Goal: Communication & Community: Answer question/provide support

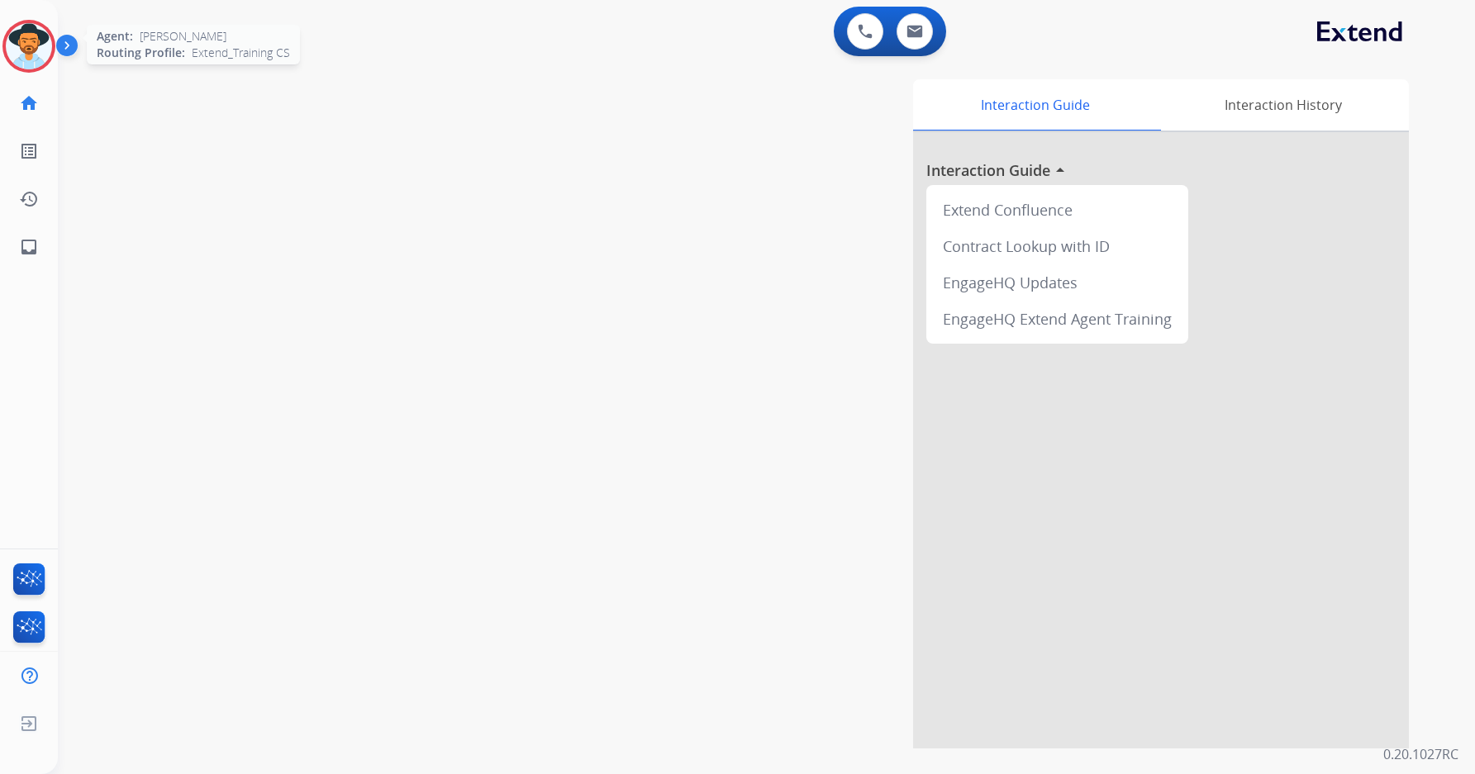
click at [38, 47] on img at bounding box center [29, 46] width 46 height 46
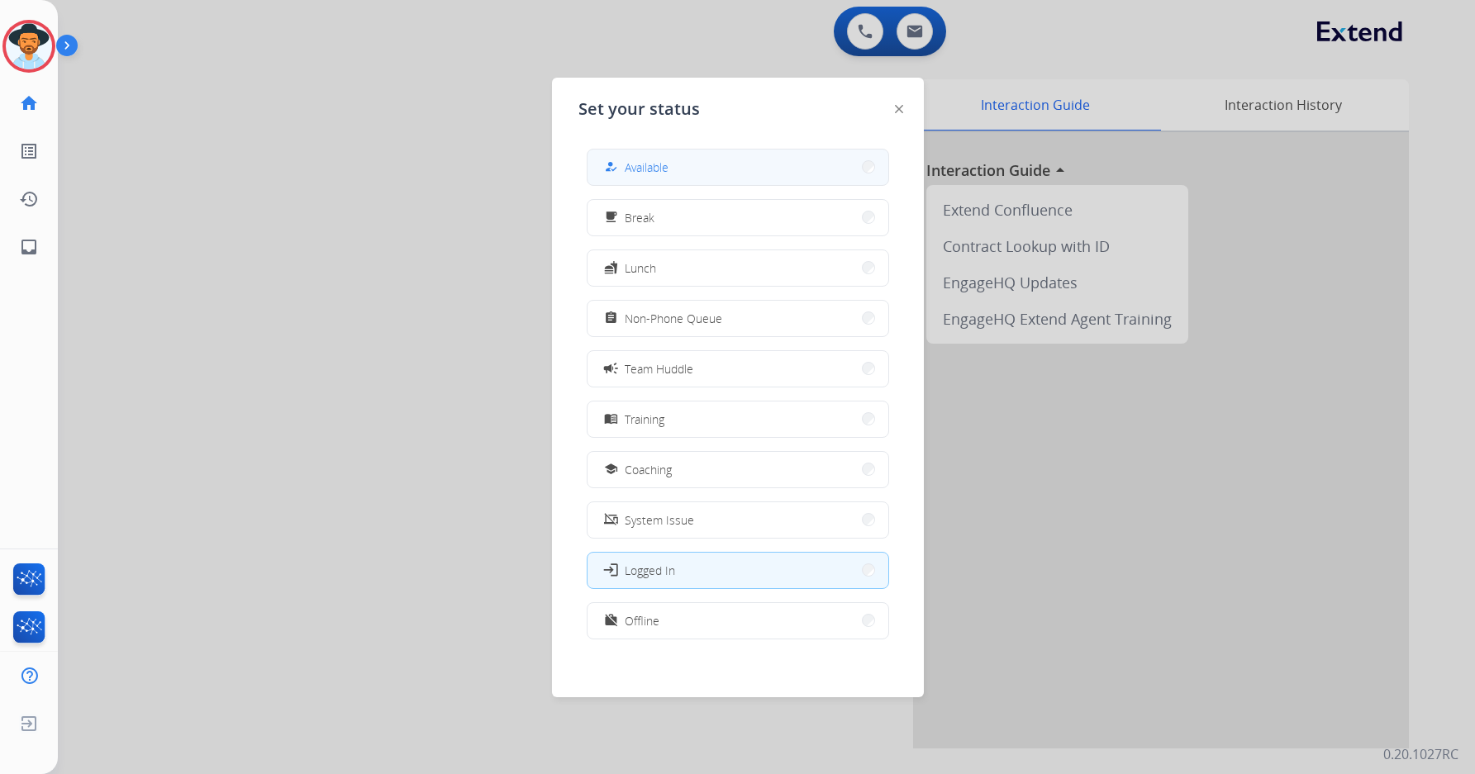
click at [794, 170] on button "how_to_reg Available" at bounding box center [737, 168] width 301 height 36
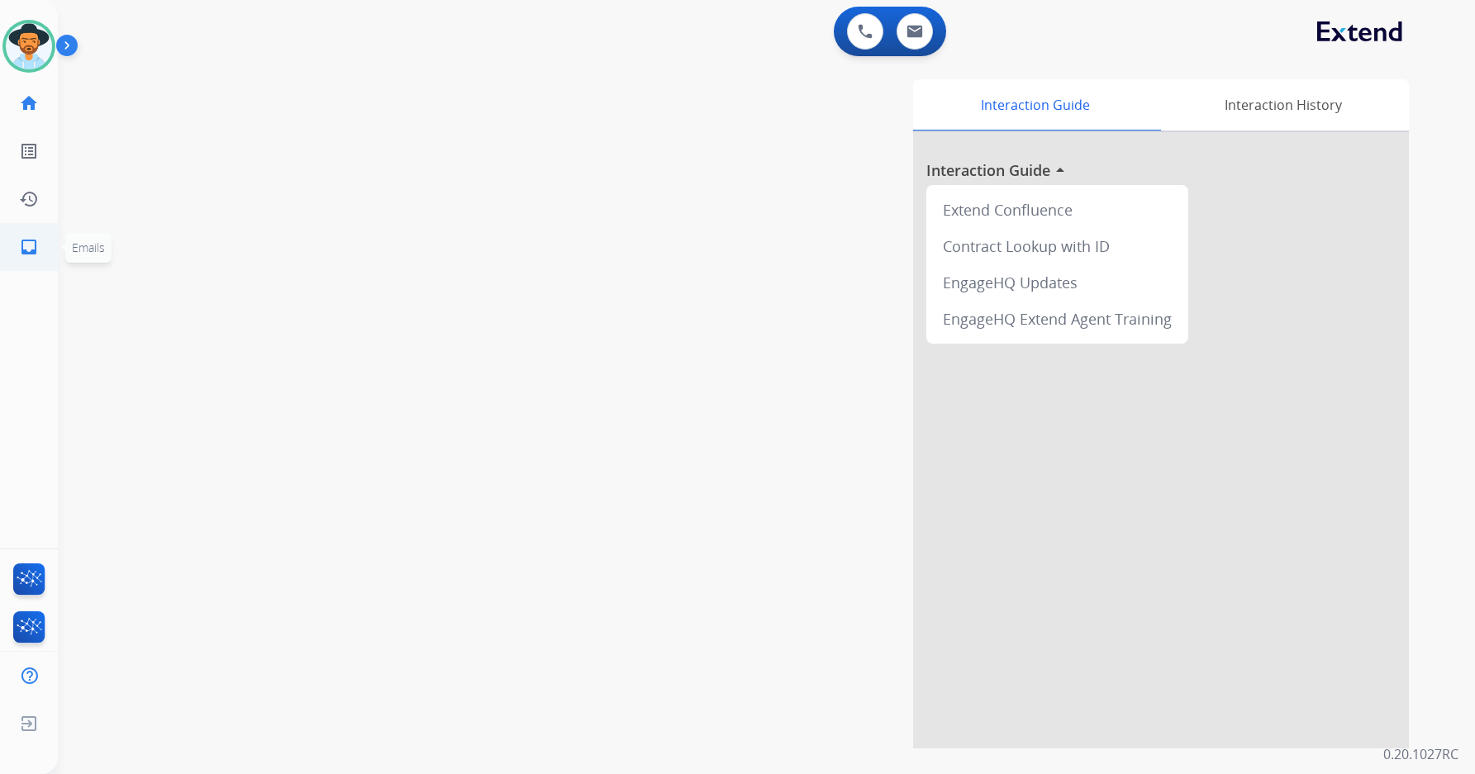
click at [42, 240] on link "inbox Emails" at bounding box center [29, 247] width 46 height 46
select select "**********"
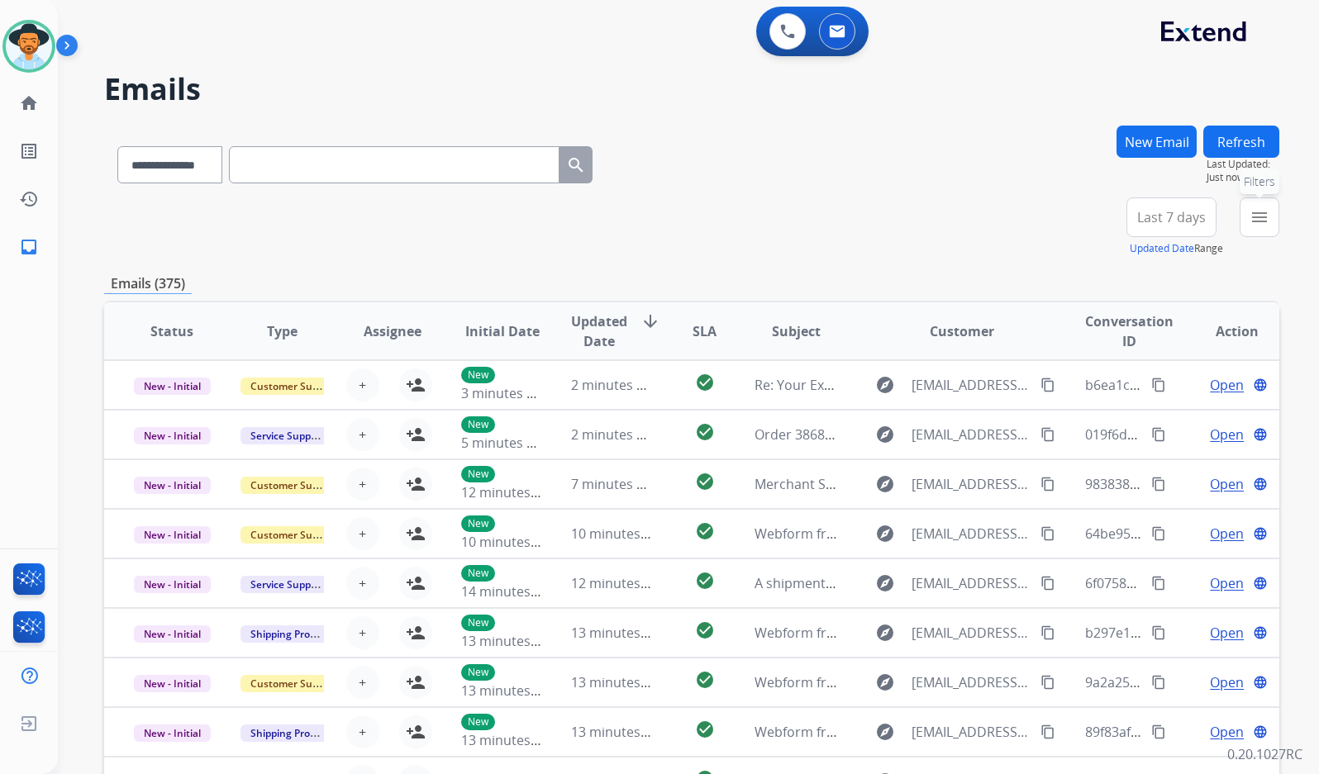
click at [1268, 216] on mat-icon "menu" at bounding box center [1259, 217] width 20 height 20
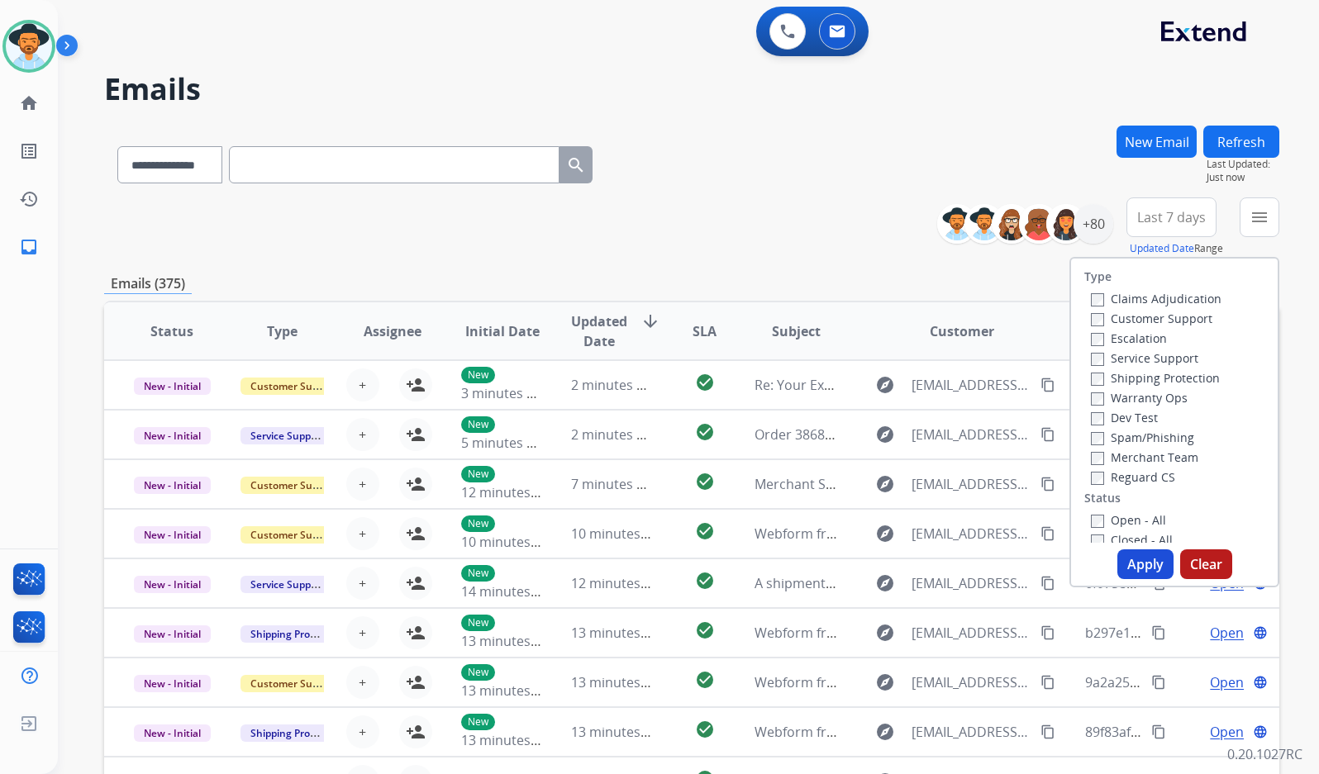
click at [1182, 320] on label "Customer Support" at bounding box center [1151, 319] width 121 height 16
click at [1184, 384] on label "Shipping Protection" at bounding box center [1155, 378] width 129 height 16
click at [1139, 474] on label "Reguard CS" at bounding box center [1133, 477] width 84 height 16
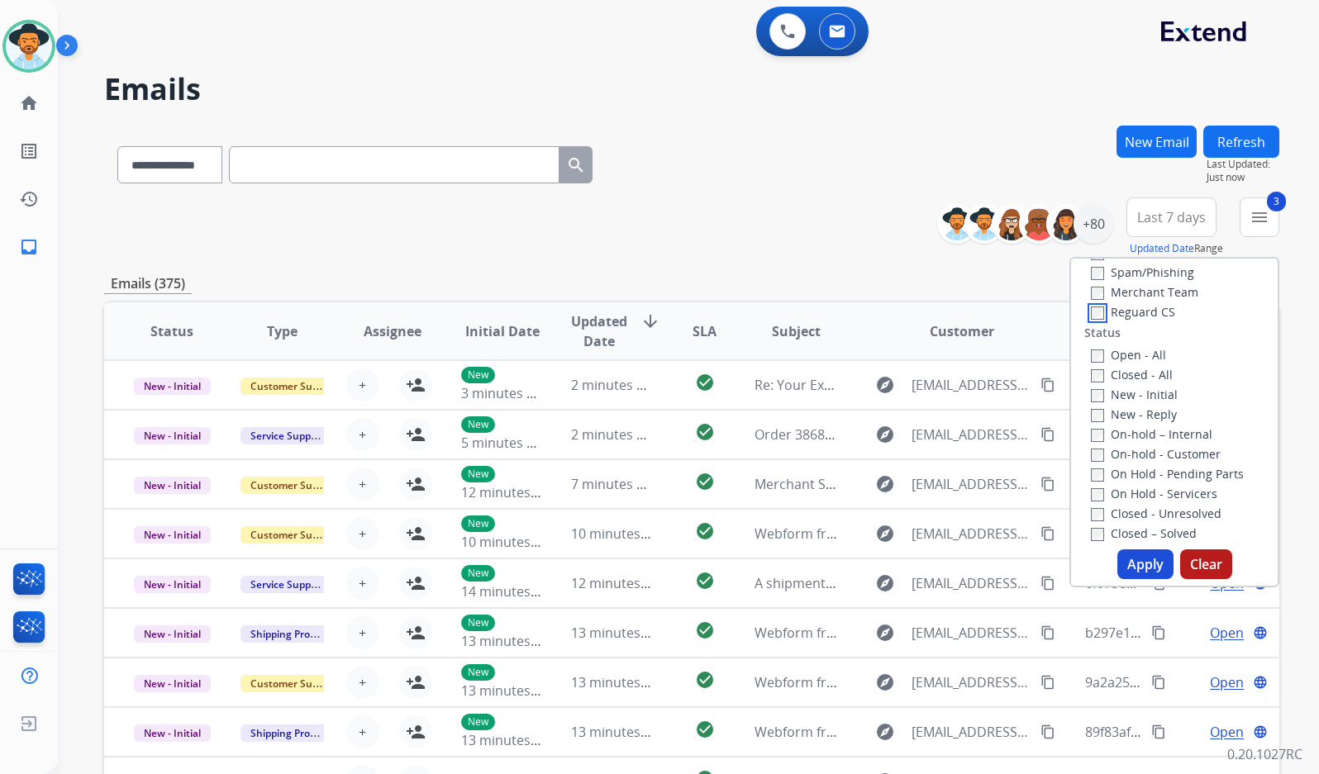
scroll to position [248, 0]
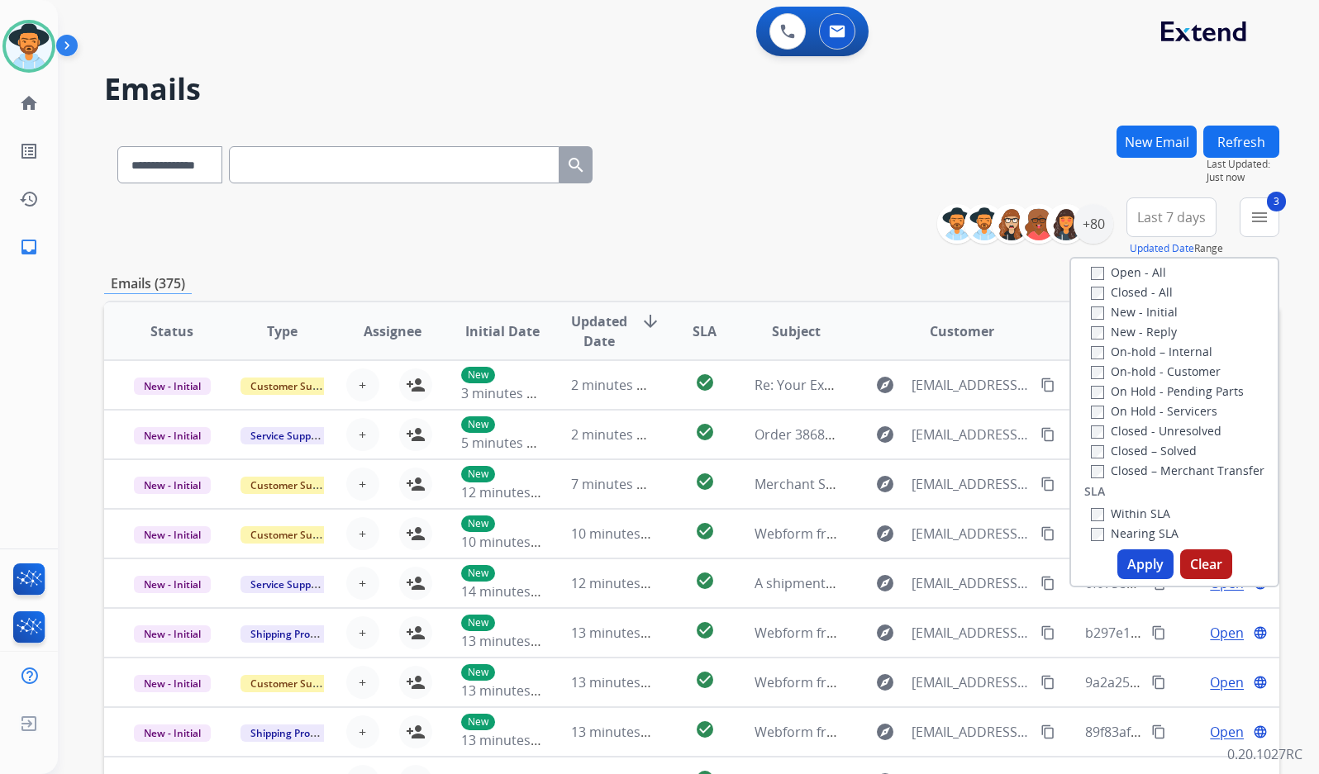
click at [1138, 271] on label "Open - All" at bounding box center [1128, 272] width 75 height 16
click at [1161, 411] on label "On Hold - Servicers" at bounding box center [1154, 411] width 126 height 16
click at [1171, 388] on label "On Hold - Pending Parts" at bounding box center [1167, 391] width 153 height 16
click at [1171, 370] on label "On-hold - Customer" at bounding box center [1156, 372] width 130 height 16
click at [1171, 354] on label "On-hold – Internal" at bounding box center [1151, 352] width 121 height 16
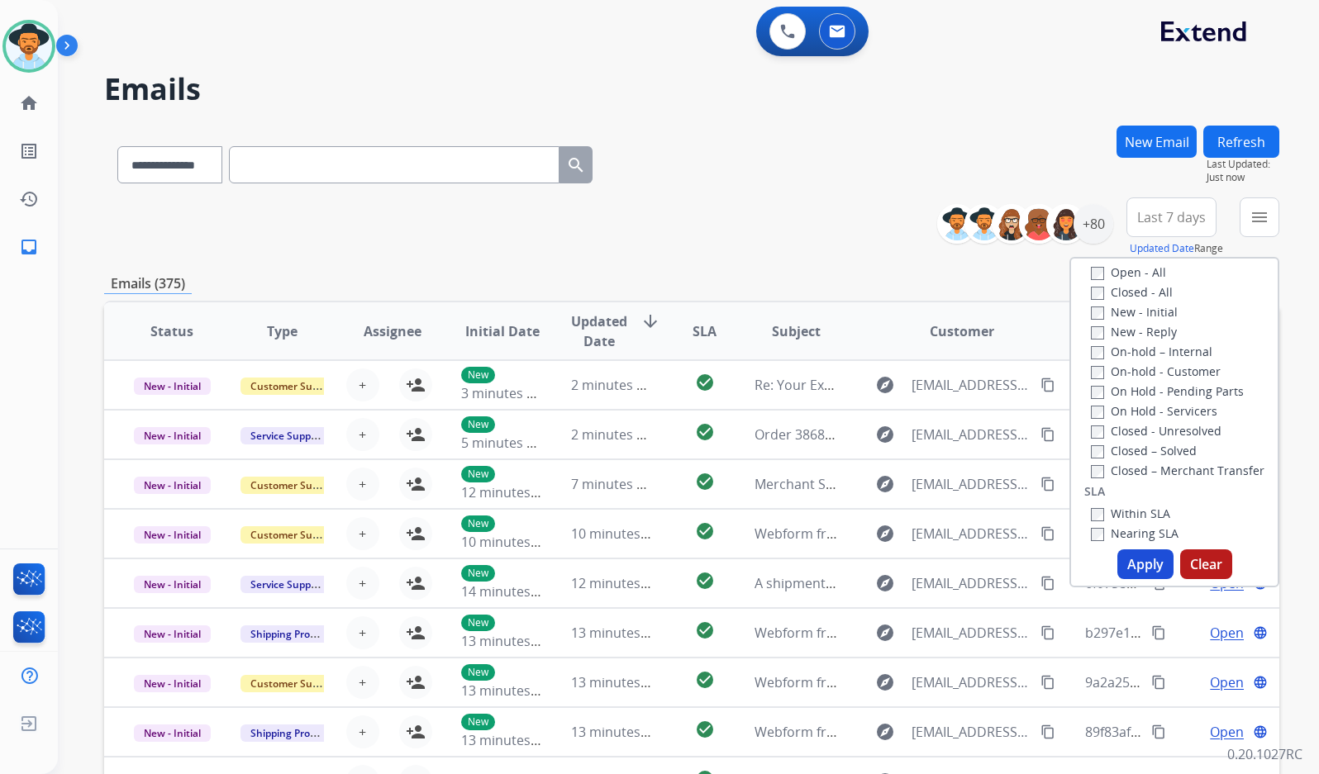
click at [1162, 334] on label "New - Reply" at bounding box center [1134, 332] width 86 height 16
click at [1155, 312] on label "New - Initial" at bounding box center [1134, 312] width 87 height 16
click at [1134, 563] on button "Apply" at bounding box center [1145, 564] width 56 height 30
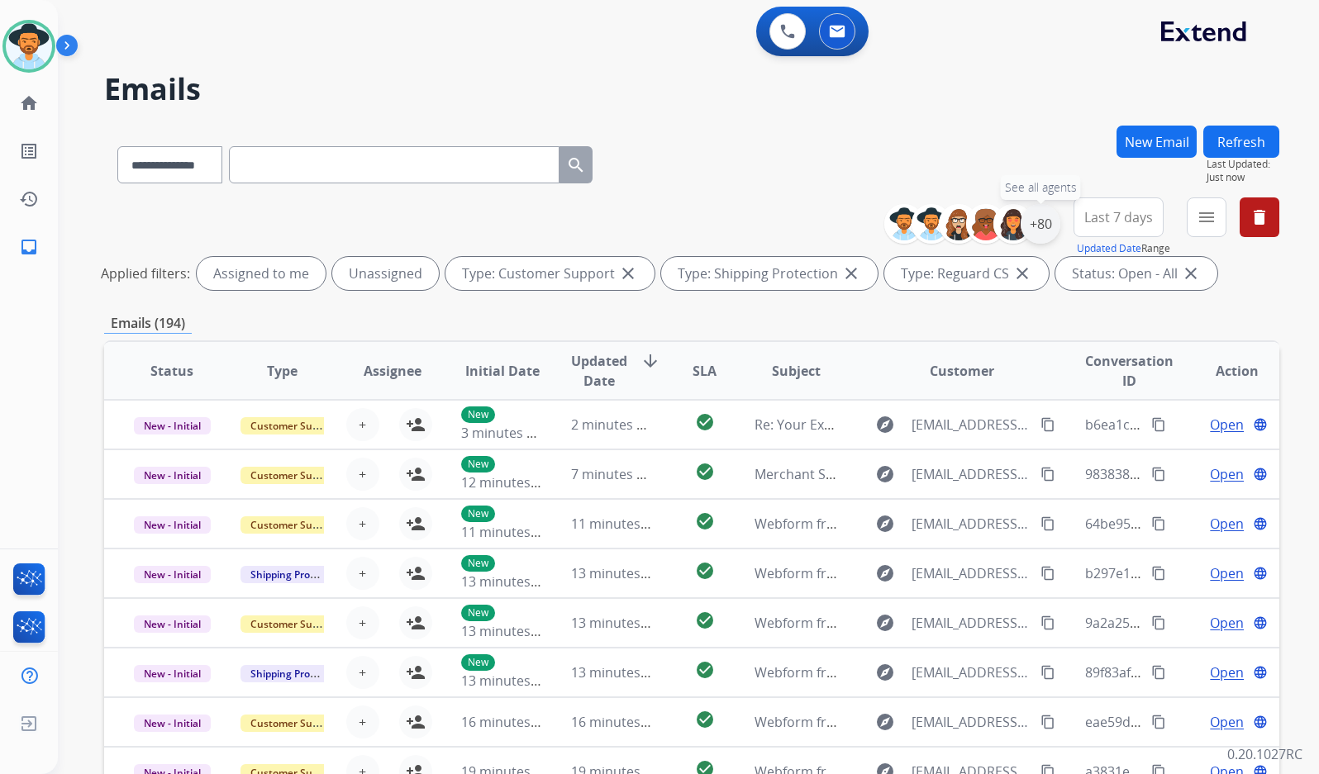
click at [1043, 233] on div "+80" at bounding box center [1040, 224] width 40 height 40
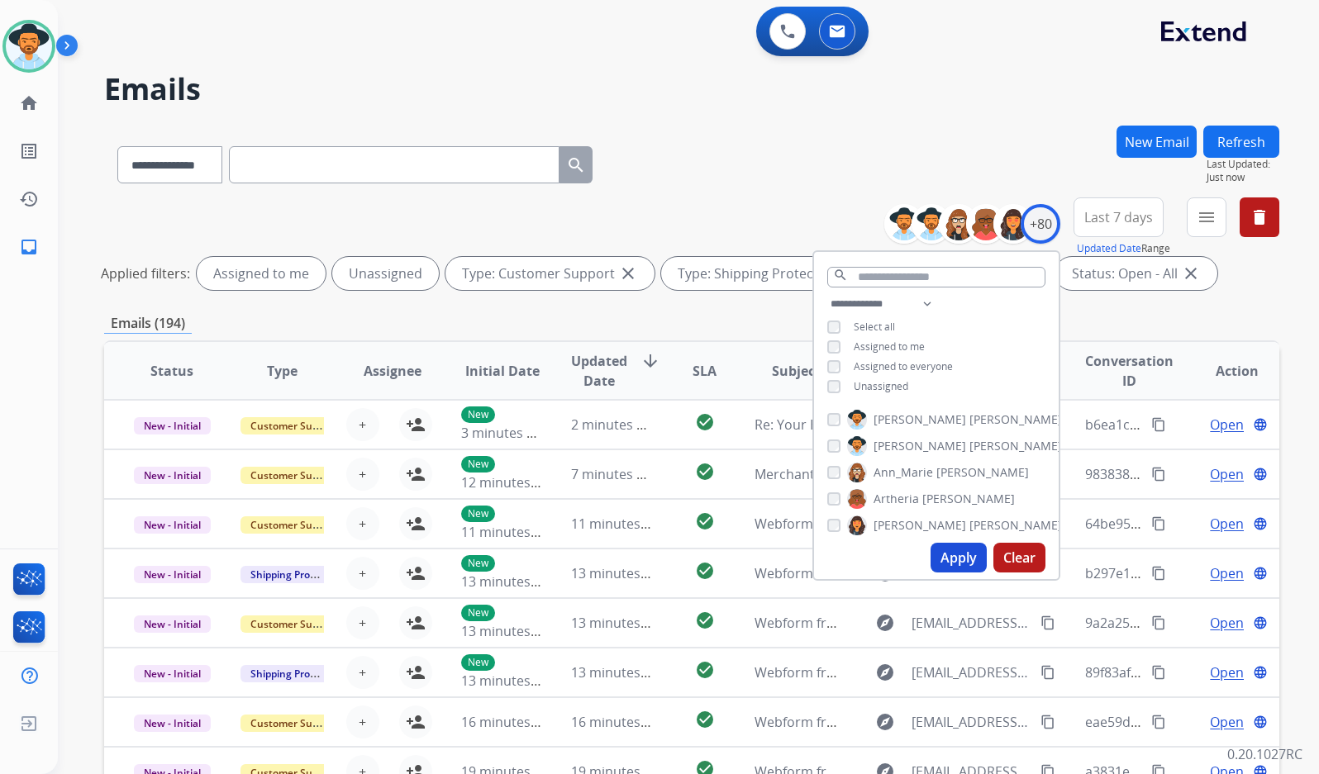
click at [882, 386] on span "Unassigned" at bounding box center [880, 386] width 55 height 14
click at [910, 444] on span "[PERSON_NAME]" at bounding box center [919, 446] width 93 height 17
click at [956, 562] on button "Apply" at bounding box center [958, 558] width 56 height 30
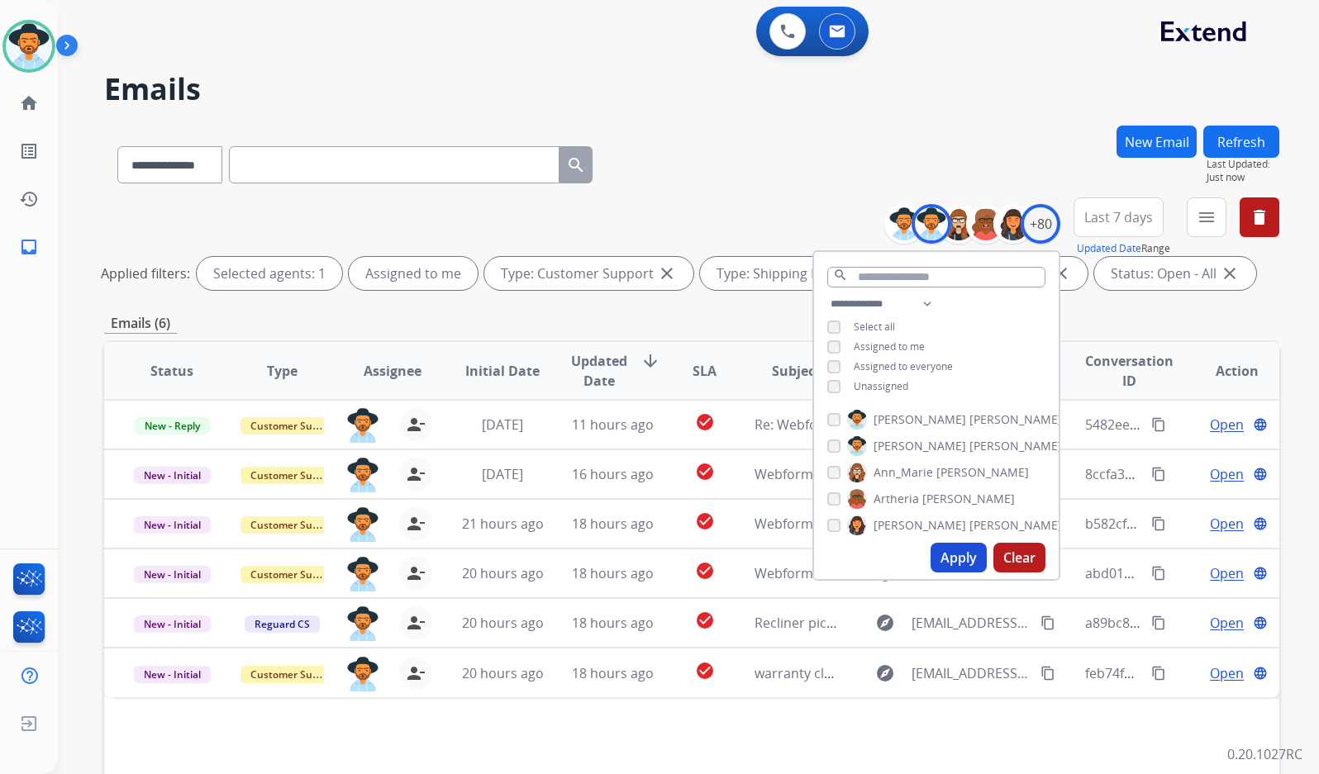
click at [689, 330] on div "Emails (6)" at bounding box center [691, 323] width 1175 height 21
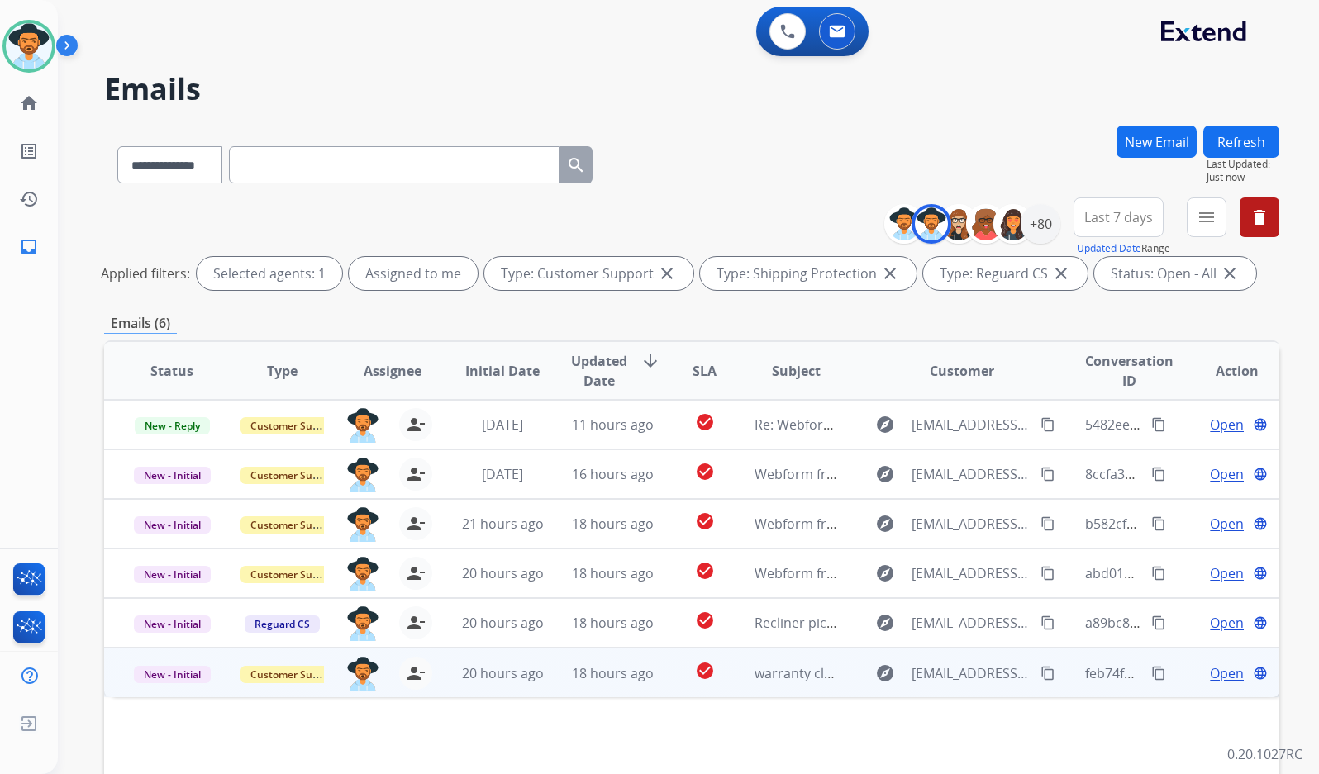
click at [1210, 672] on span "Open" at bounding box center [1227, 673] width 34 height 20
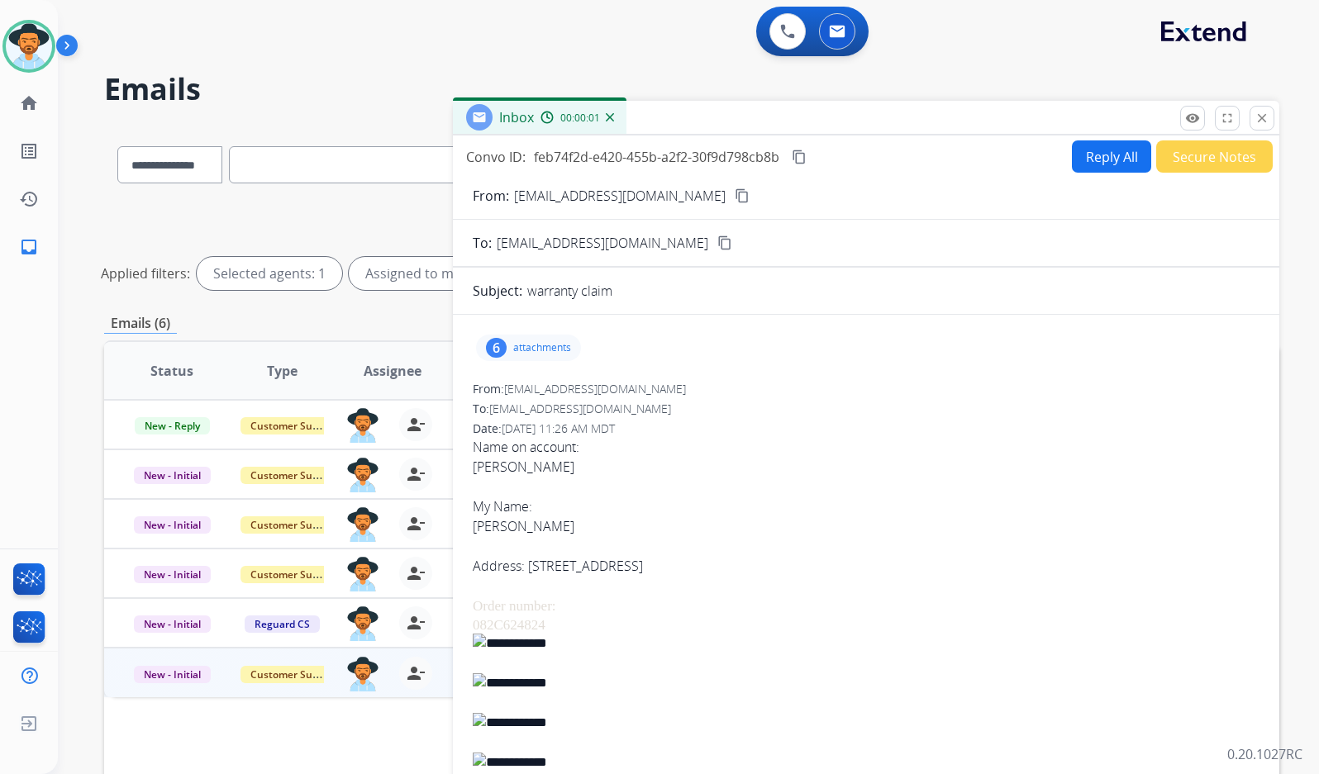
click at [519, 349] on p "attachments" at bounding box center [542, 347] width 58 height 13
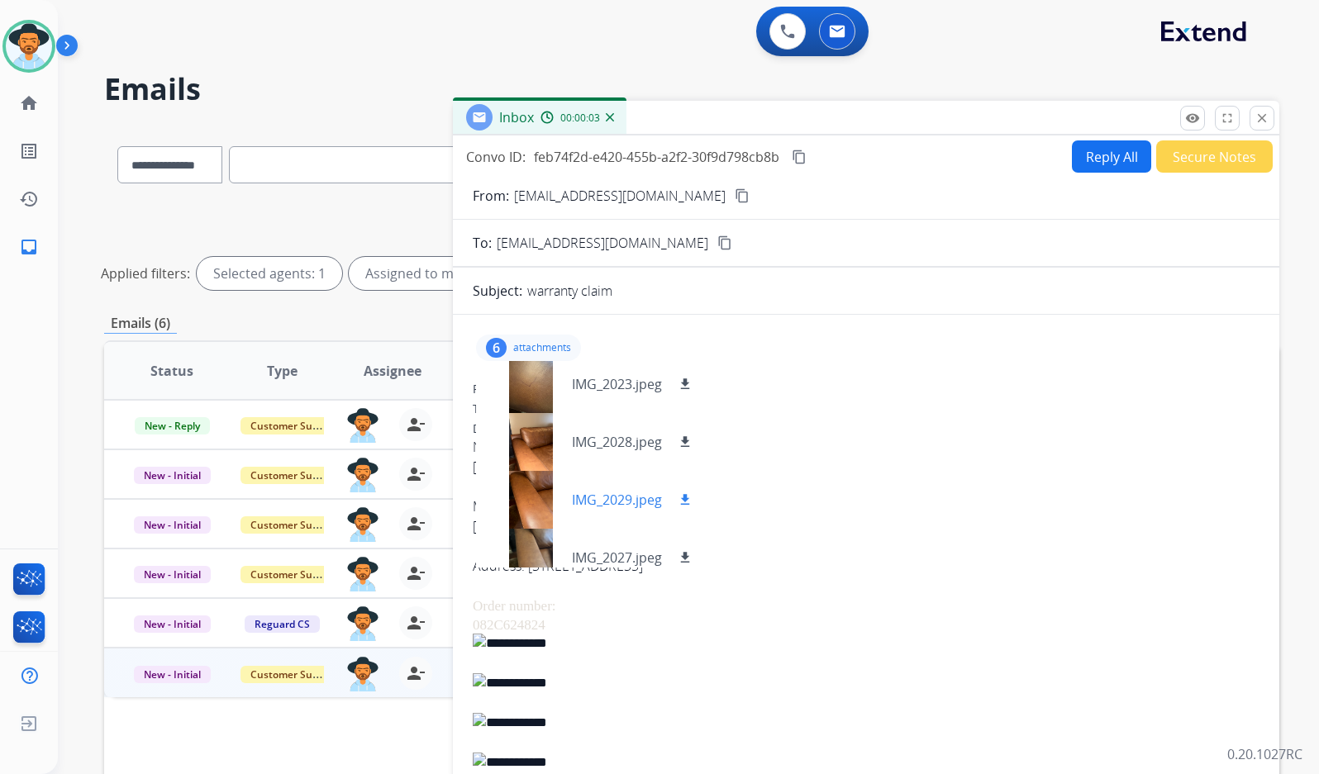
scroll to position [140, 0]
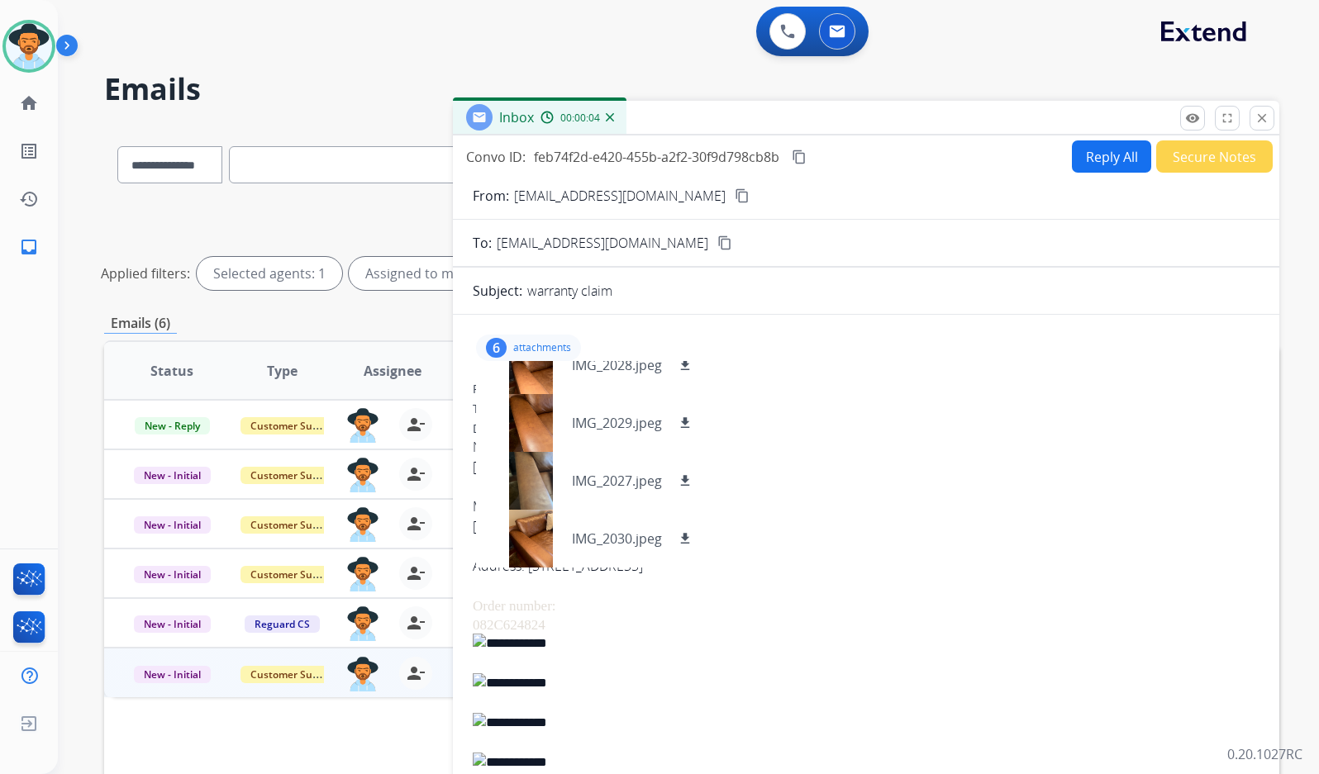
click at [556, 348] on p "attachments" at bounding box center [542, 347] width 58 height 13
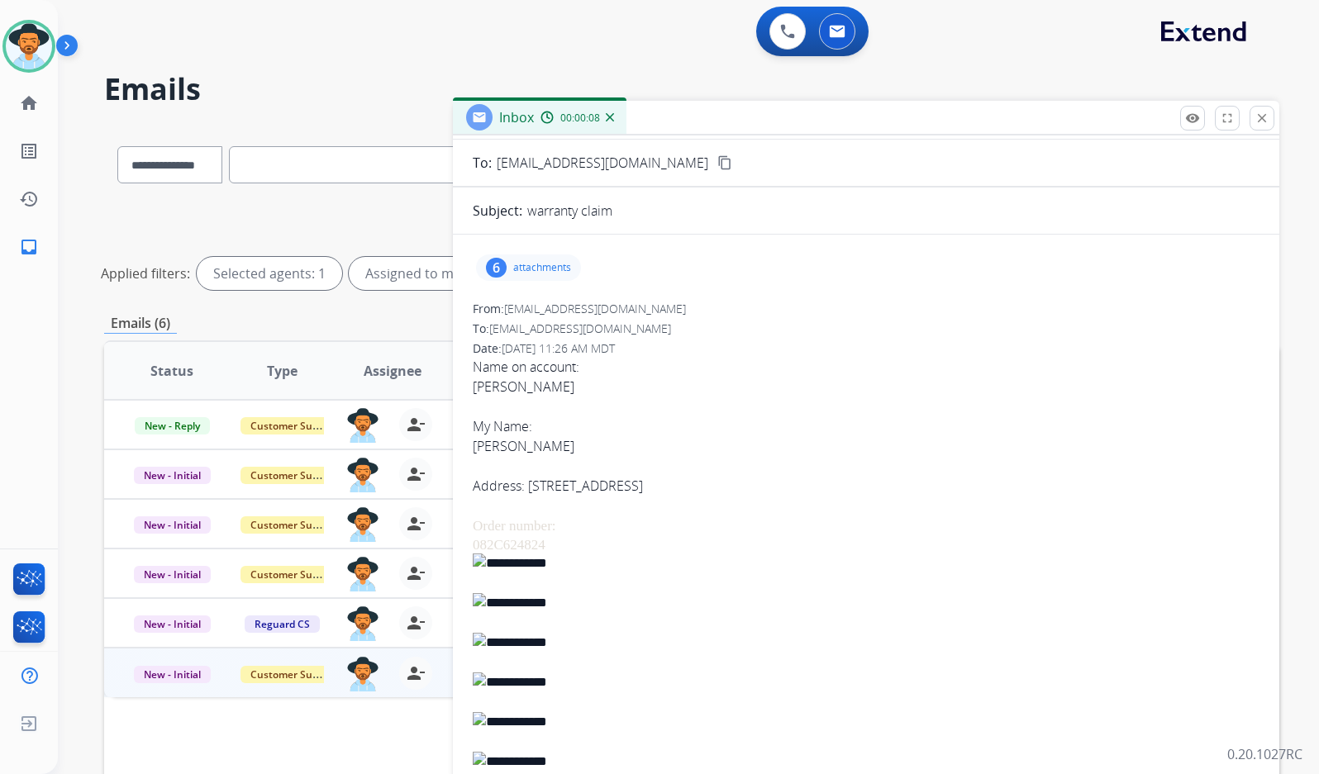
scroll to position [0, 0]
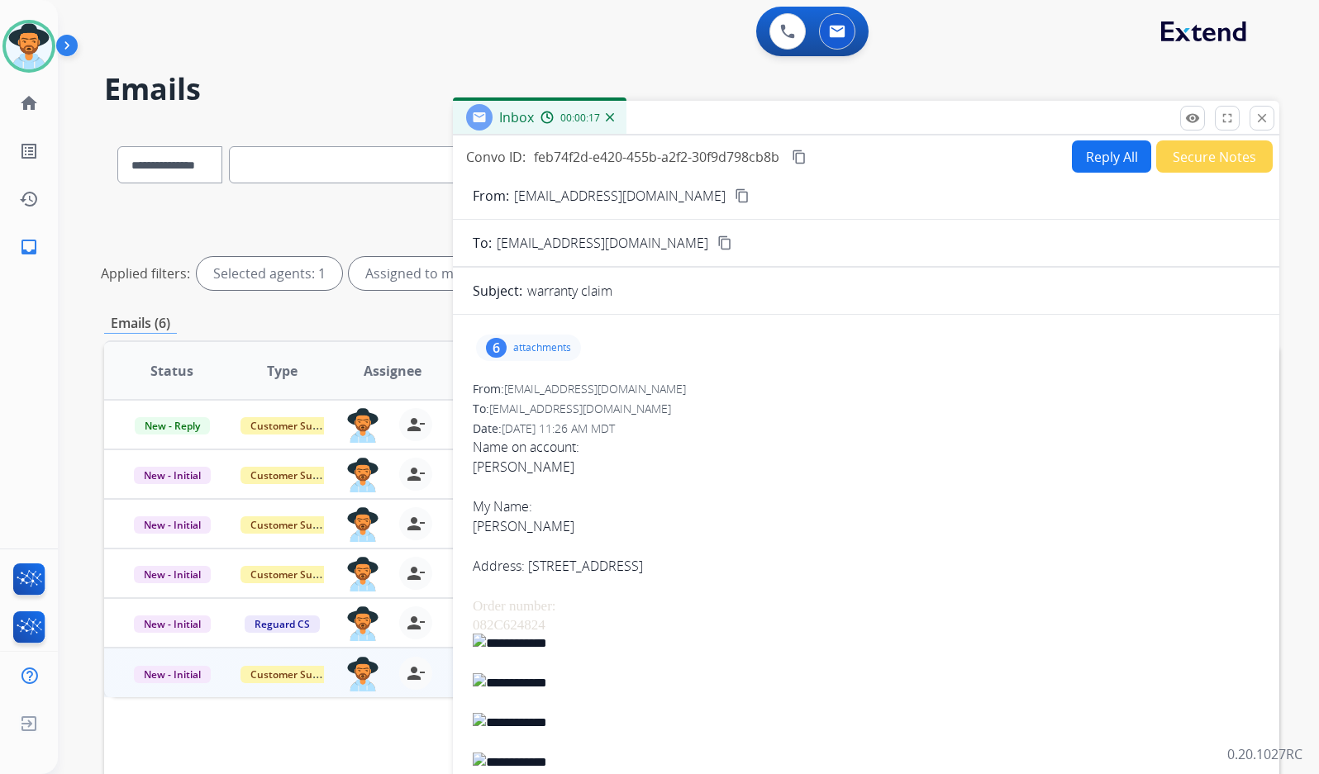
click at [734, 202] on mat-icon "content_copy" at bounding box center [741, 195] width 15 height 15
drag, startPoint x: 806, startPoint y: 159, endPoint x: 763, endPoint y: 166, distance: 43.6
click at [806, 159] on mat-icon "content_copy" at bounding box center [798, 157] width 15 height 15
click at [1097, 158] on button "Reply All" at bounding box center [1111, 156] width 79 height 32
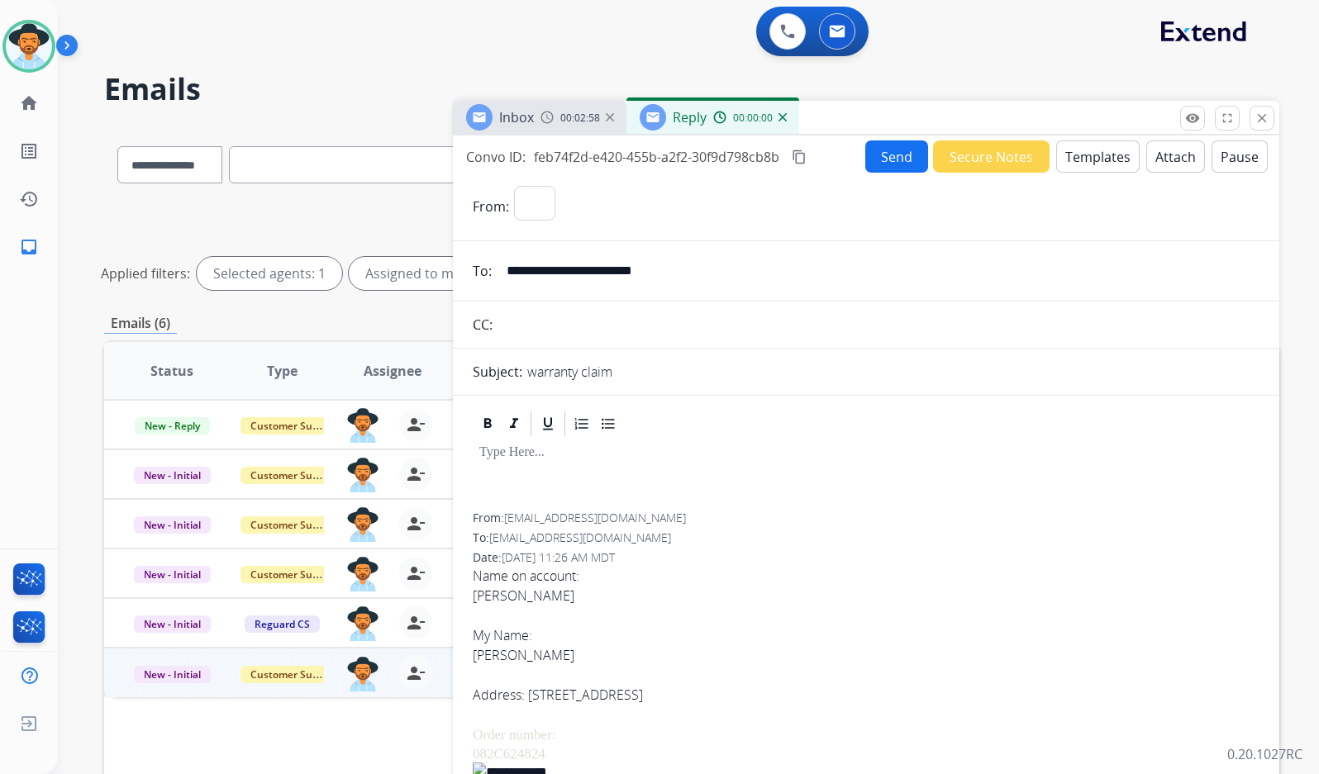
select select "**********"
click at [1067, 162] on button "Templates" at bounding box center [1097, 156] width 83 height 32
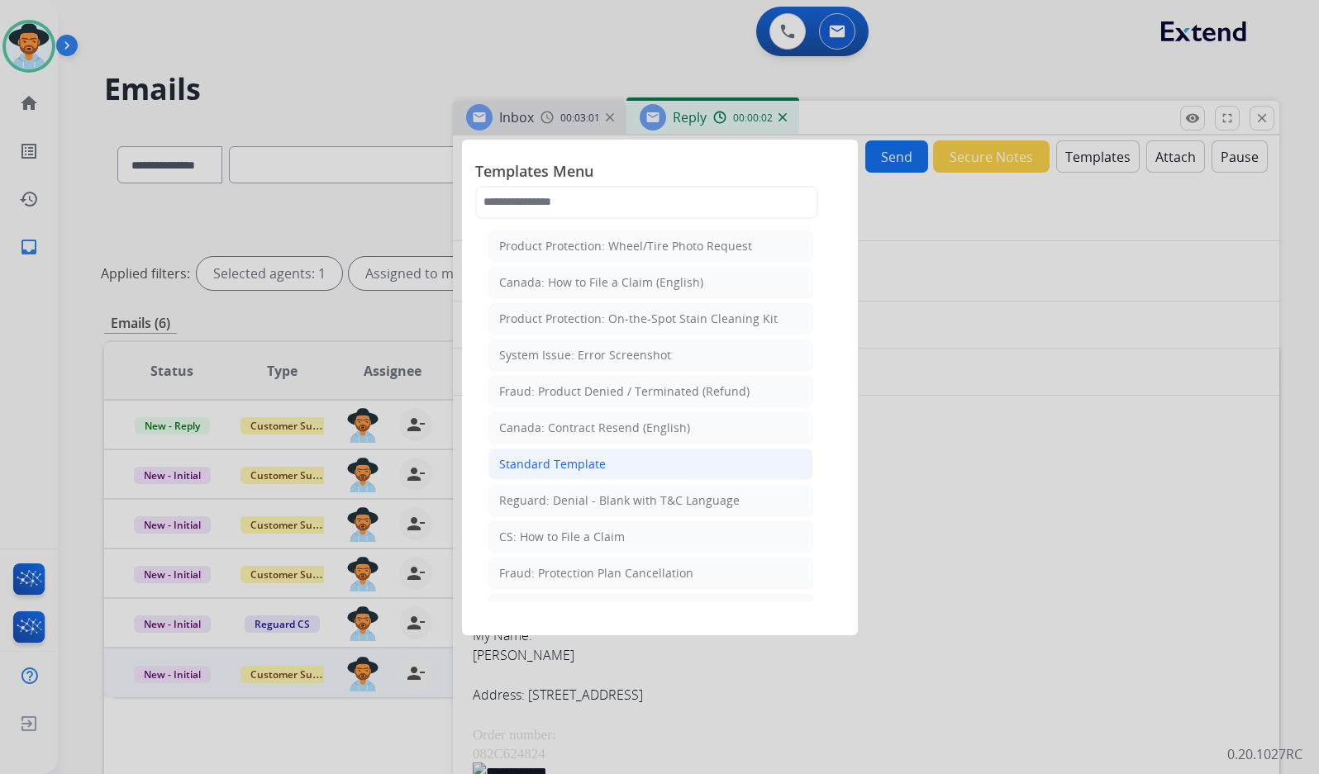
click at [616, 471] on li "Standard Template" at bounding box center [650, 464] width 325 height 31
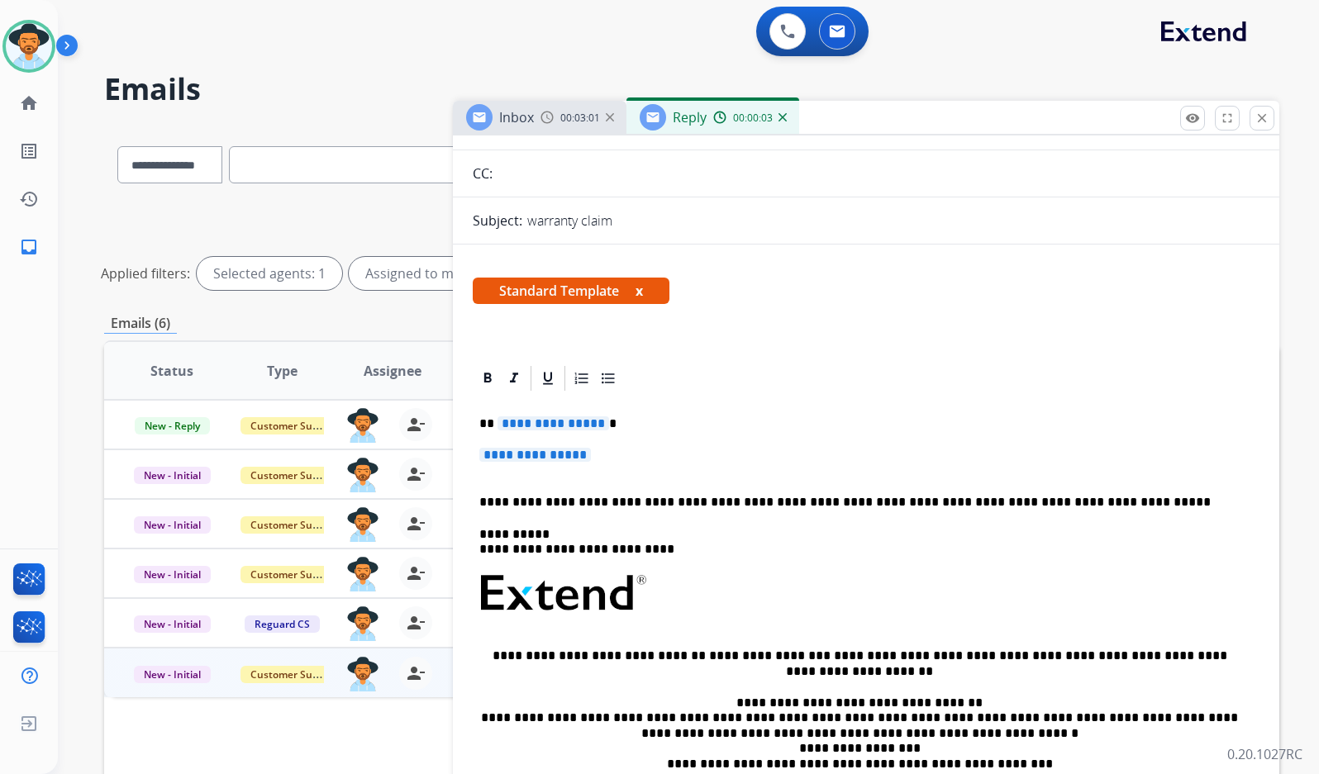
scroll to position [165, 0]
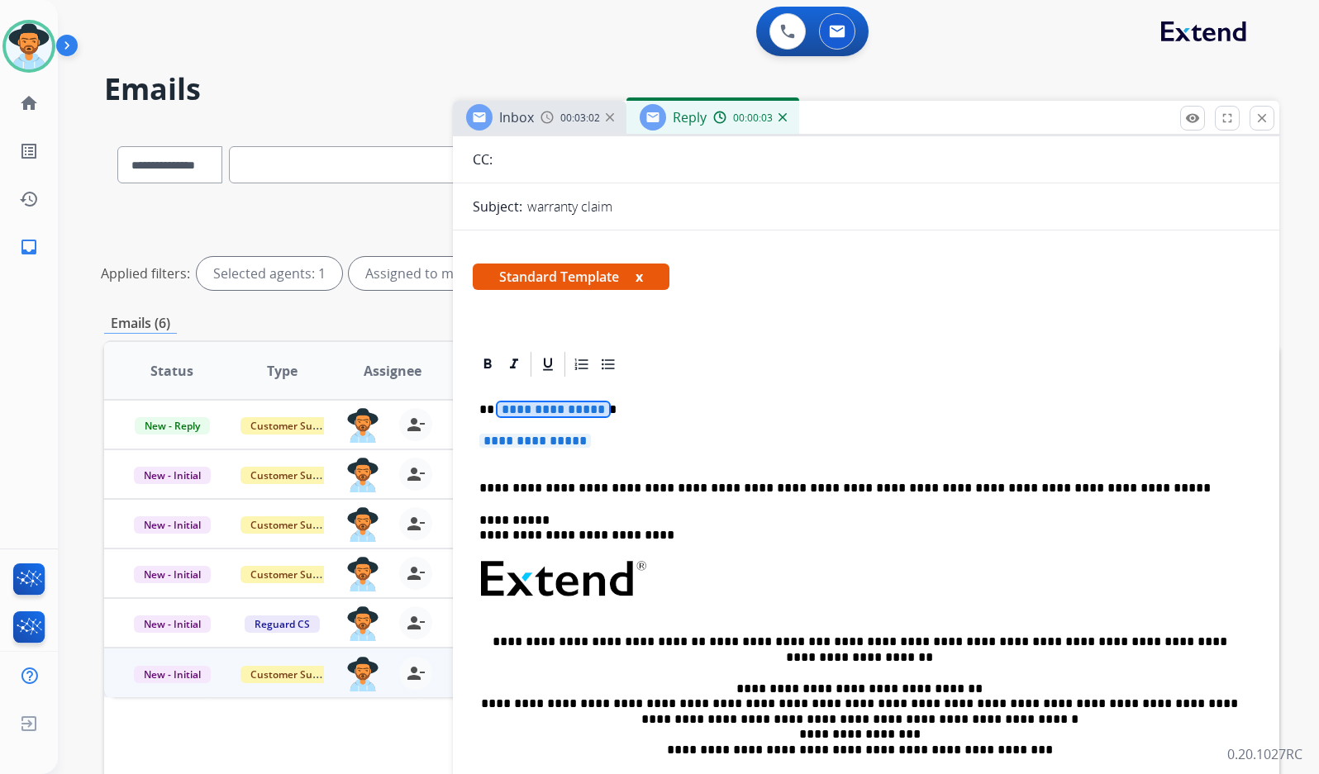
click at [559, 406] on span "**********" at bounding box center [553, 409] width 112 height 14
click at [559, 443] on span "**********" at bounding box center [535, 441] width 112 height 14
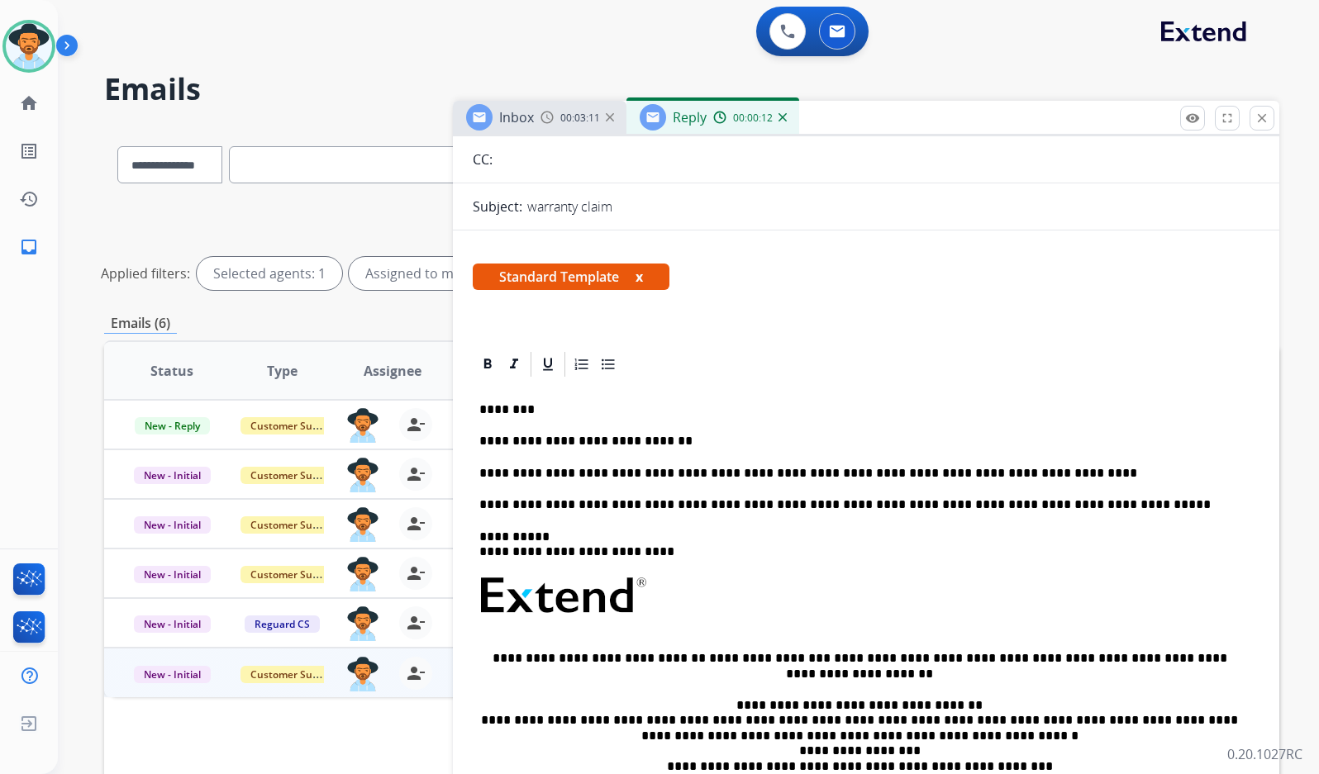
scroll to position [83, 0]
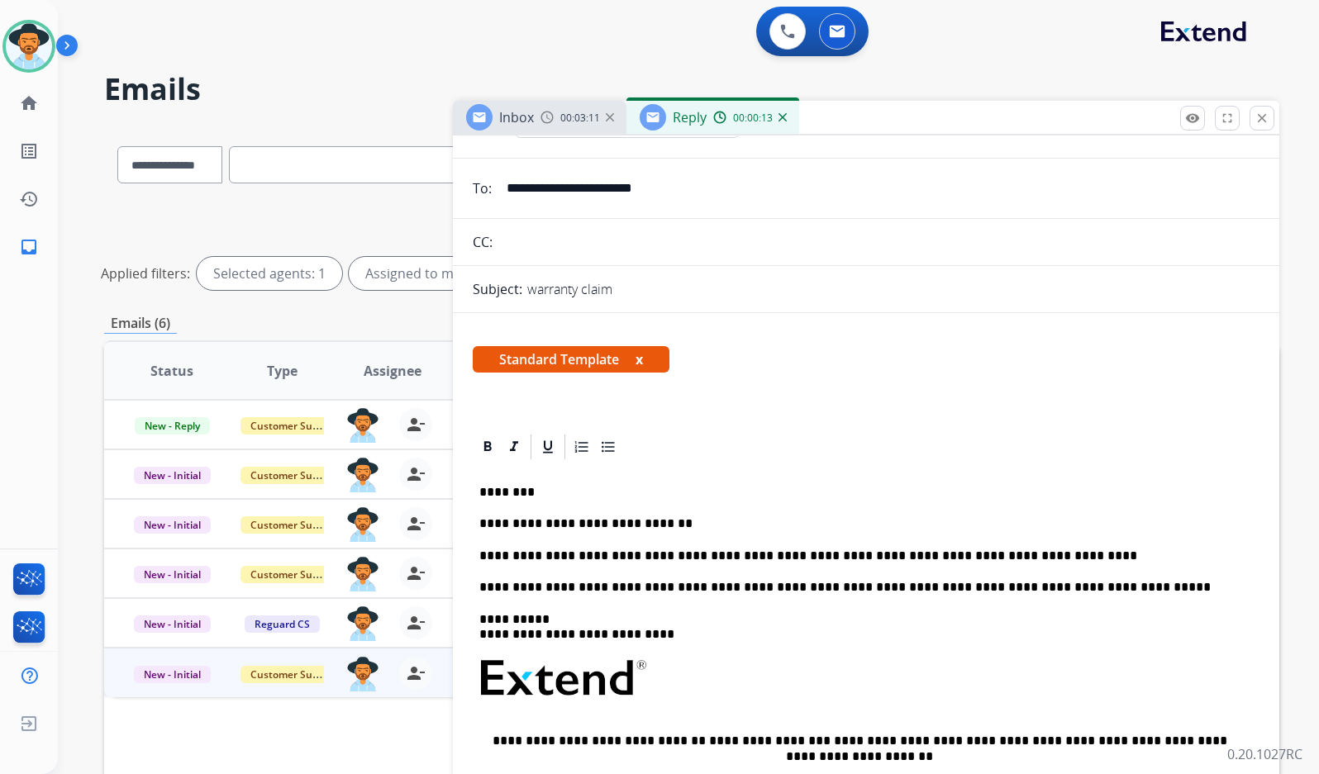
click at [1005, 553] on p "**********" at bounding box center [859, 556] width 760 height 15
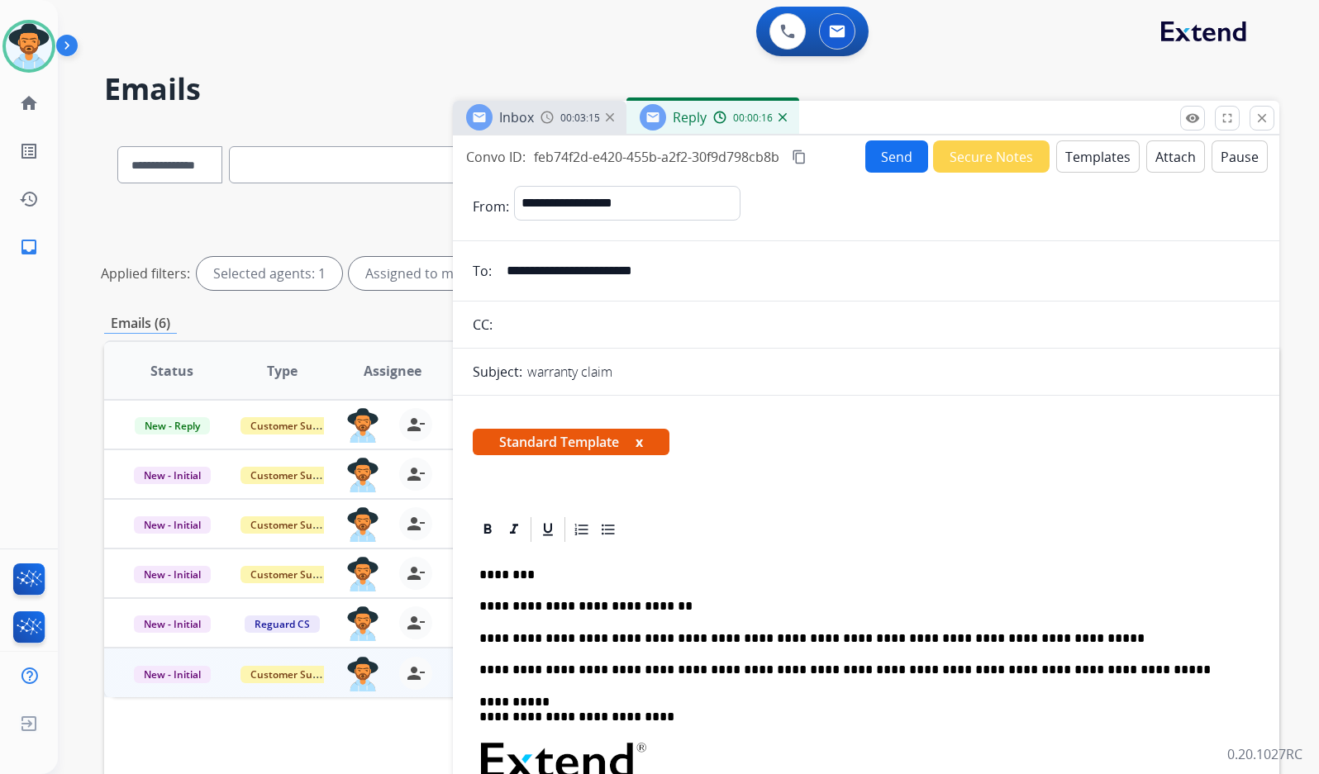
click at [898, 162] on button "Send" at bounding box center [896, 156] width 63 height 32
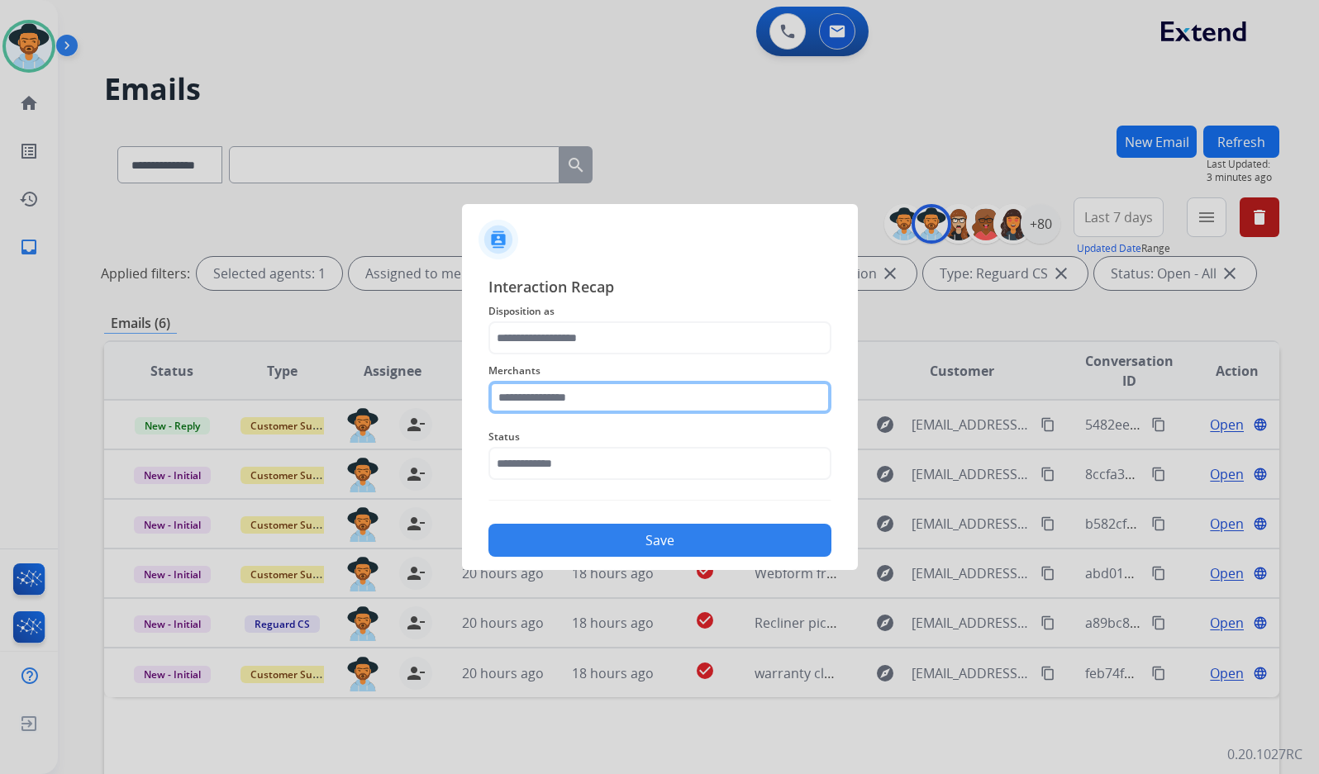
click at [592, 409] on input "text" at bounding box center [659, 397] width 343 height 33
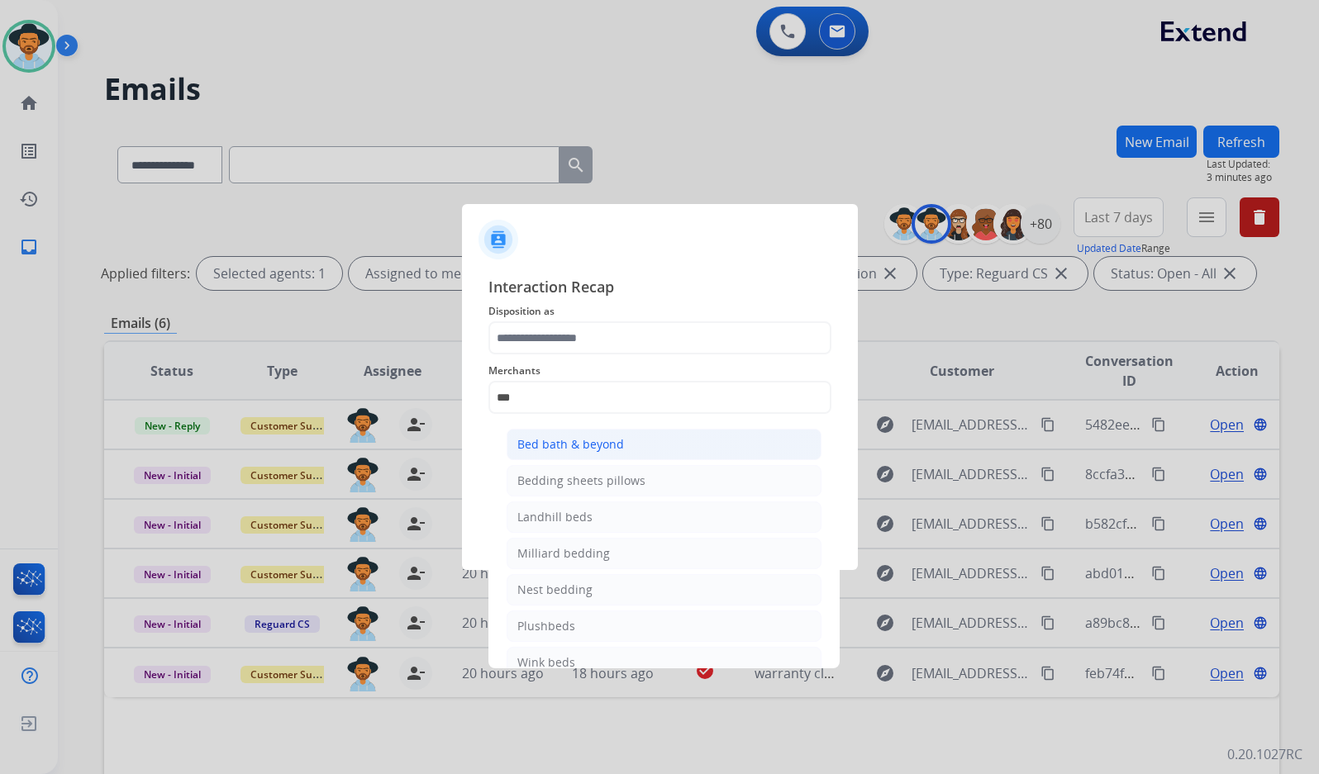
click at [603, 442] on div "Bed bath & beyond" at bounding box center [570, 444] width 107 height 17
type input "**********"
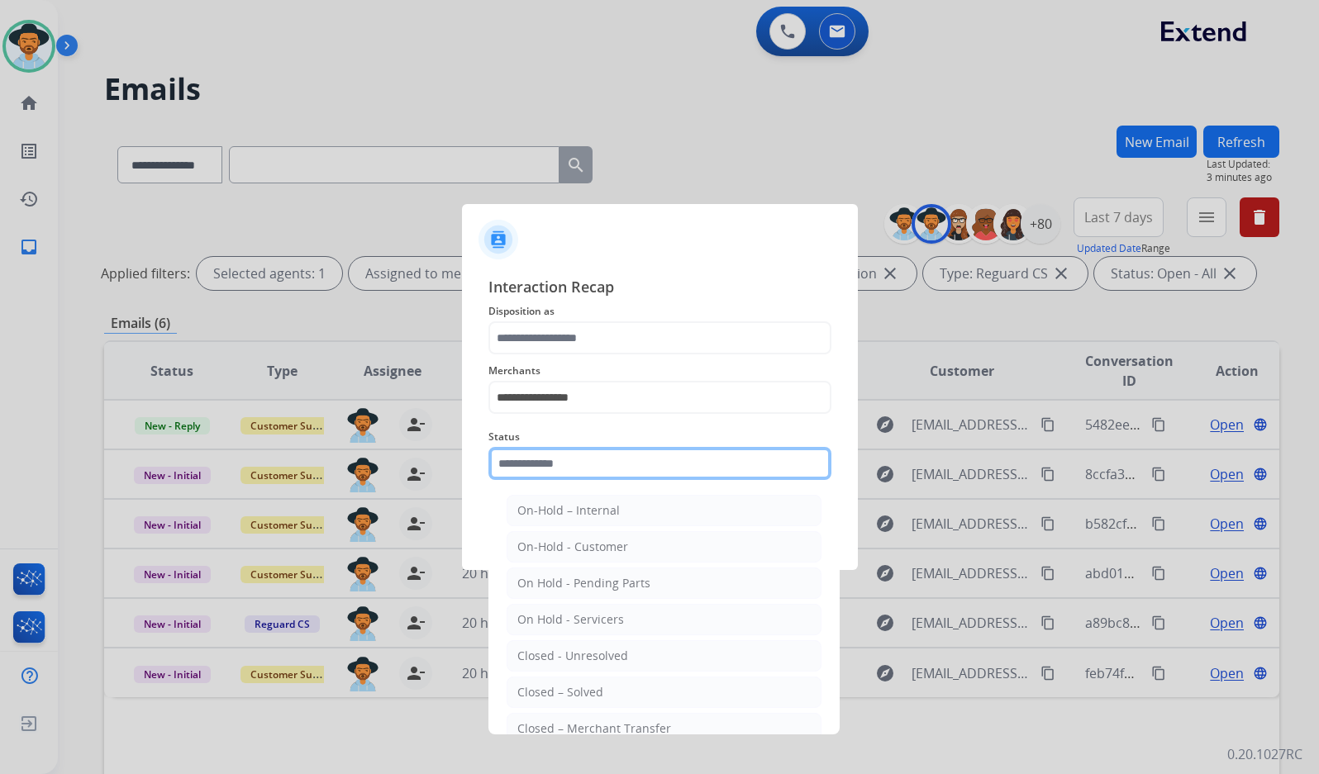
click at [603, 468] on input "text" at bounding box center [659, 463] width 343 height 33
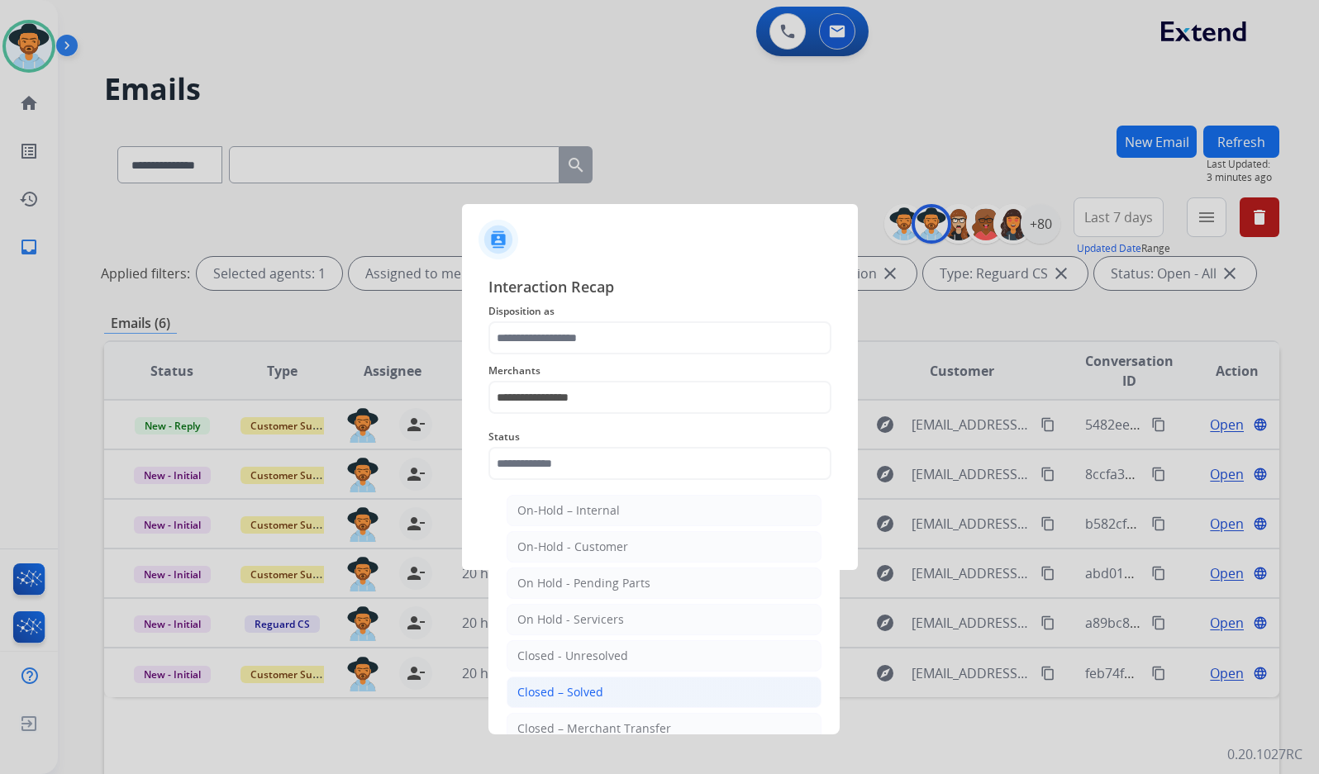
click at [608, 692] on li "Closed – Solved" at bounding box center [663, 692] width 315 height 31
type input "**********"
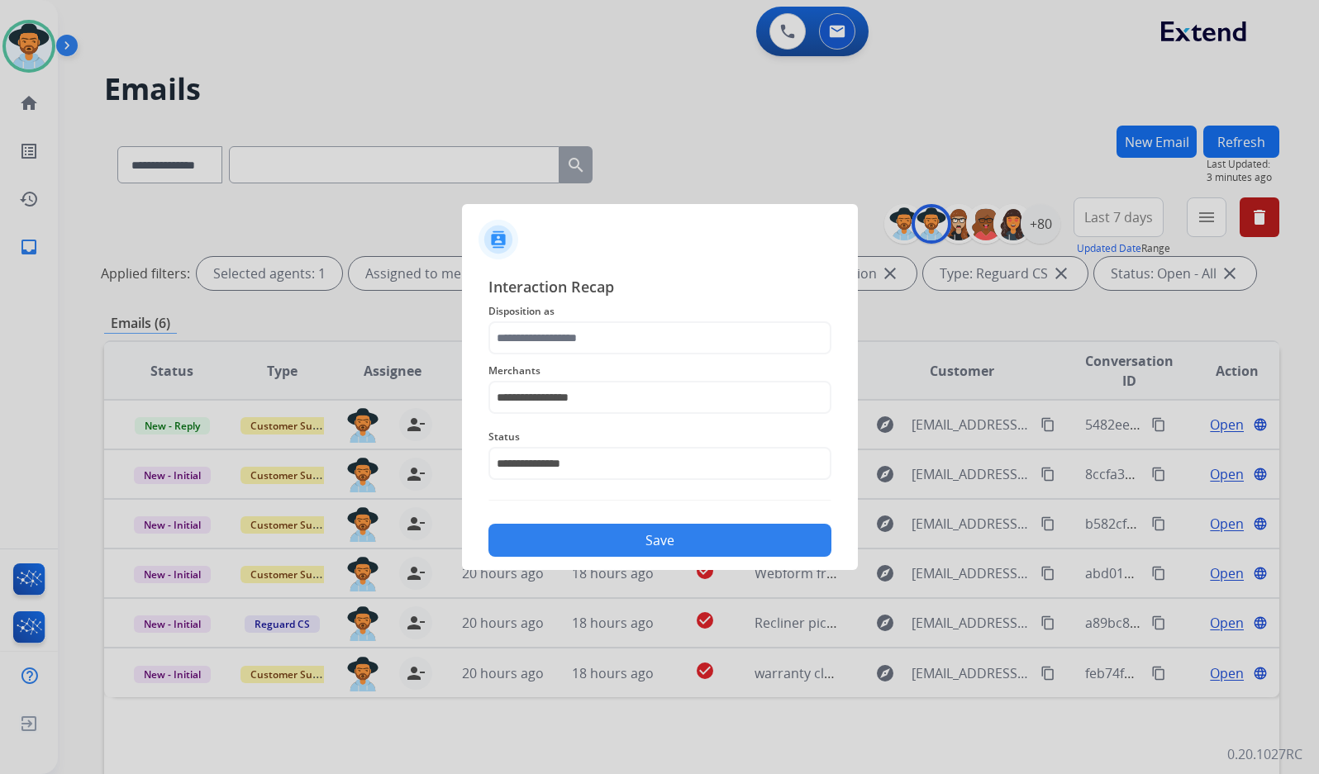
click at [649, 315] on span "Disposition as" at bounding box center [659, 312] width 343 height 20
click at [649, 332] on input "text" at bounding box center [659, 337] width 343 height 33
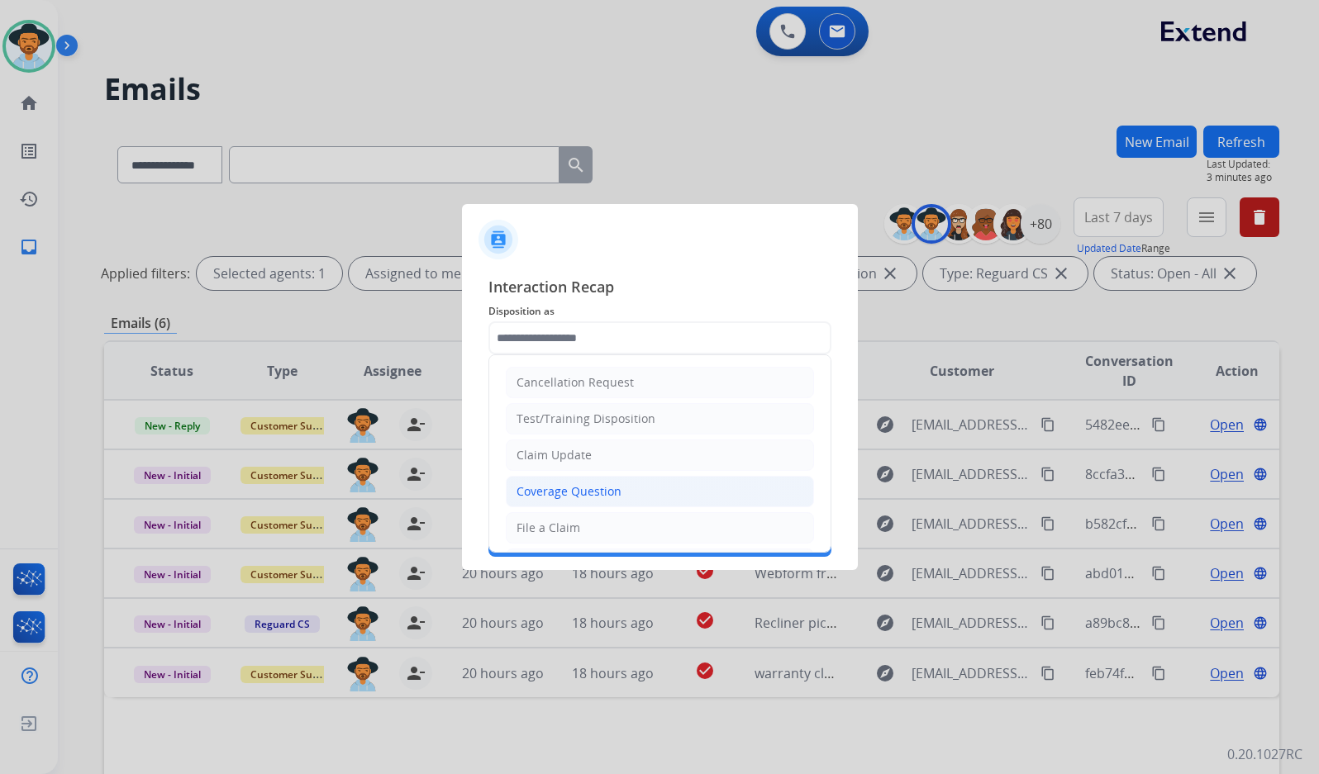
click at [611, 485] on div "Coverage Question" at bounding box center [568, 491] width 105 height 17
type input "**********"
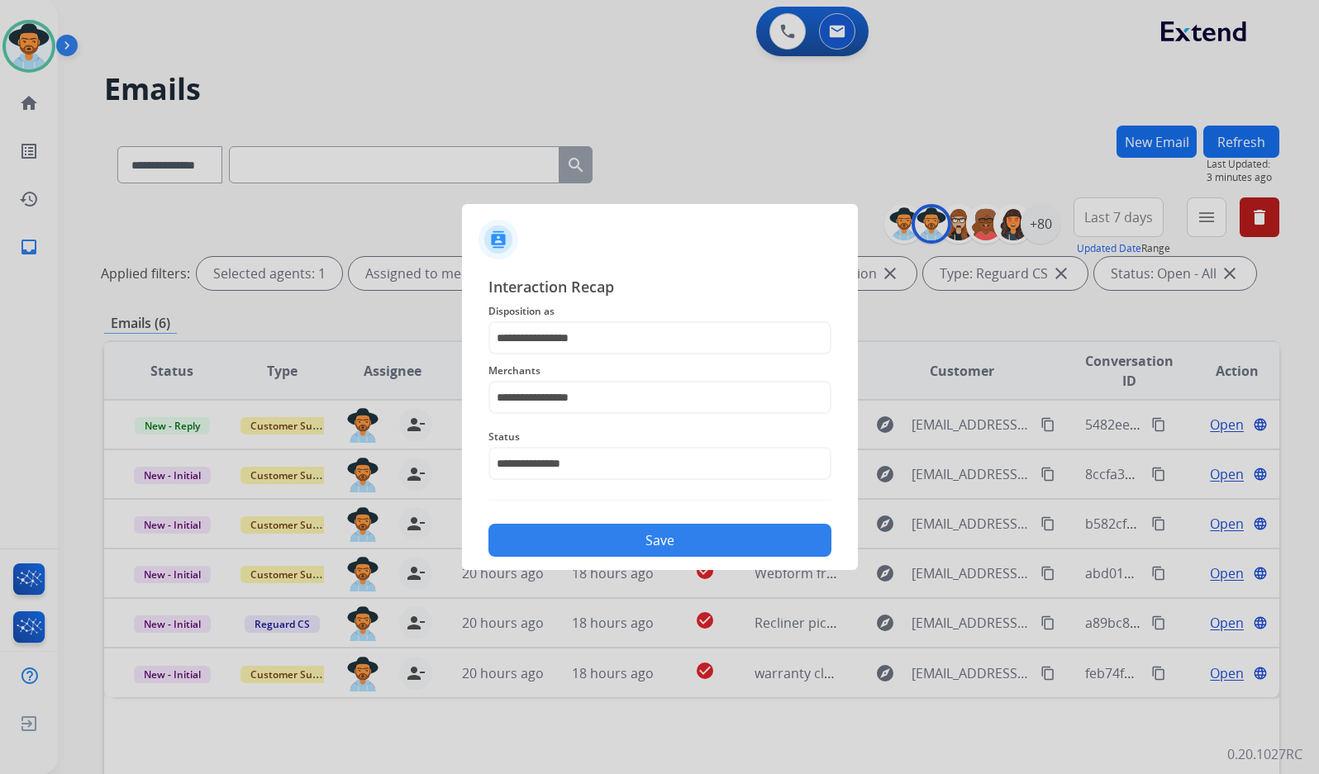
click at [630, 538] on button "Save" at bounding box center [659, 540] width 343 height 33
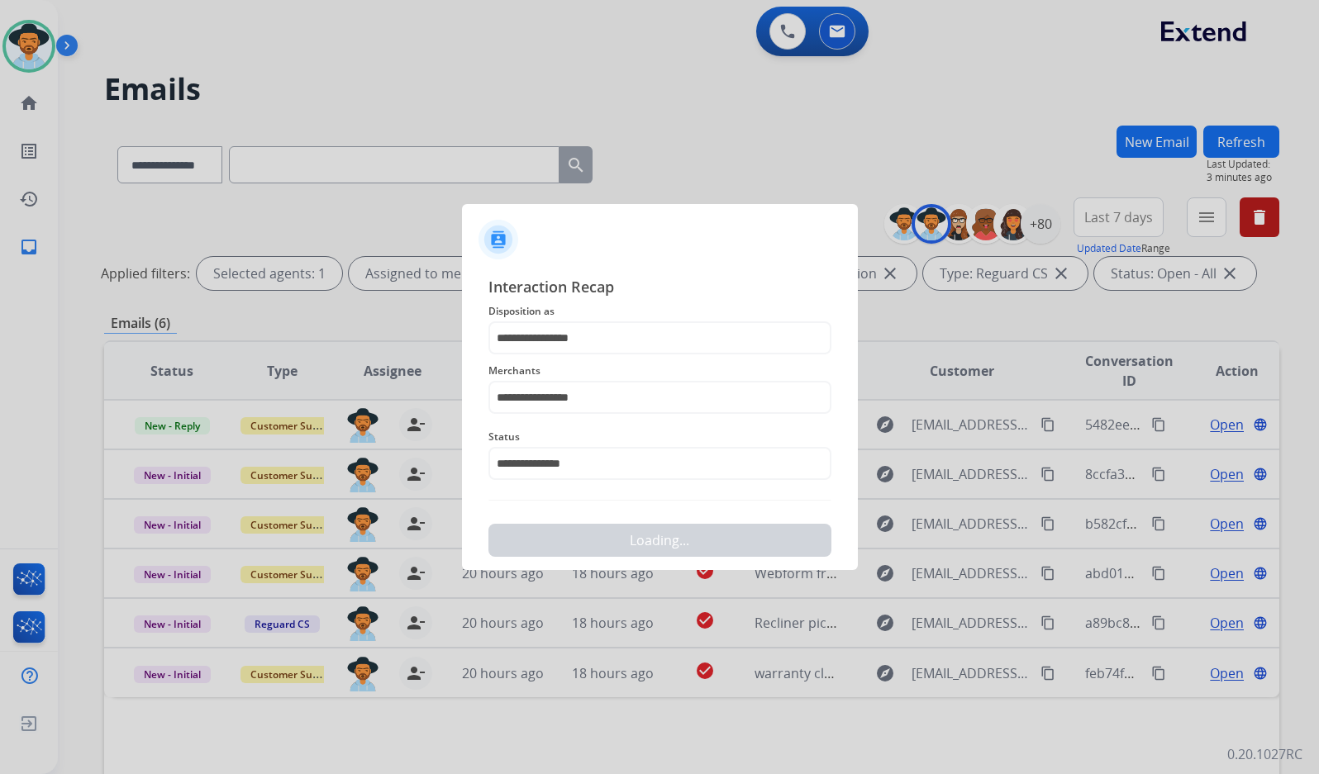
click at [730, 565] on div "**********" at bounding box center [668, 446] width 1221 height 774
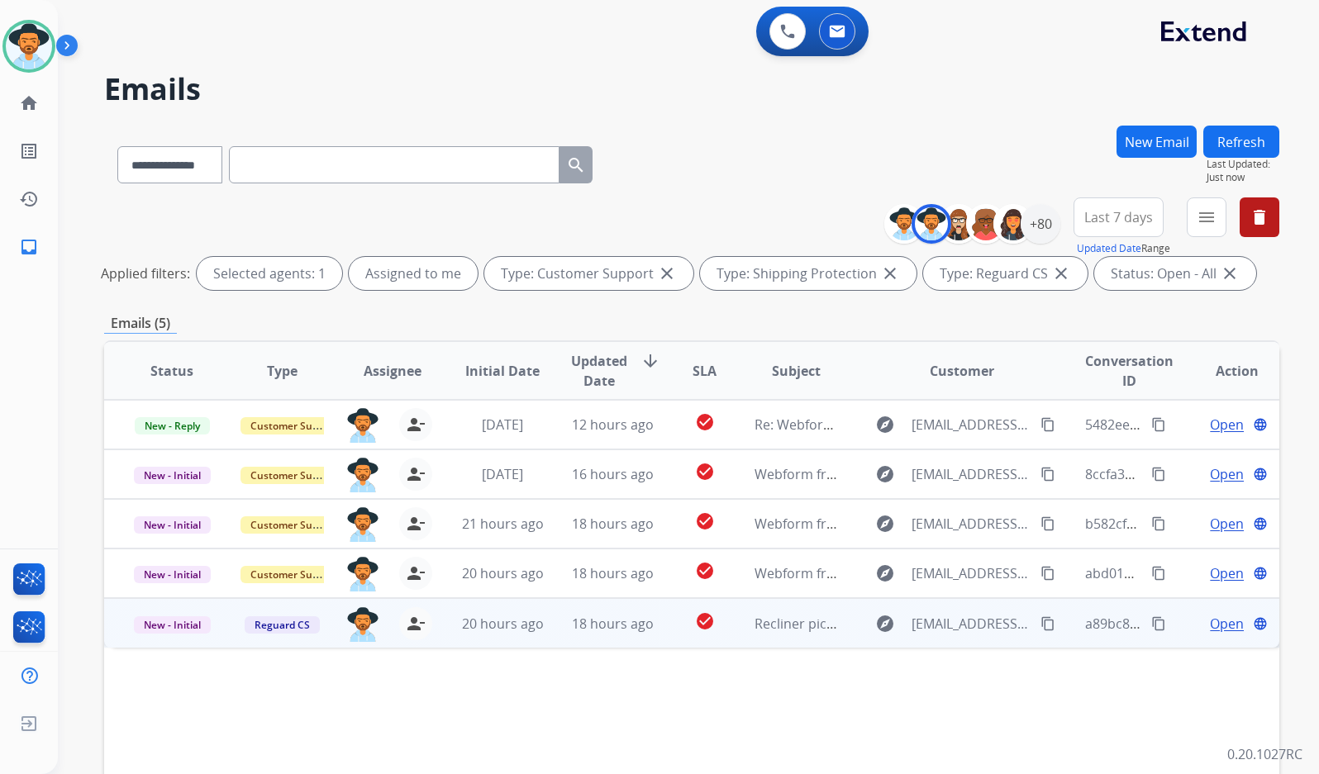
click at [1211, 615] on span "Open" at bounding box center [1227, 624] width 34 height 20
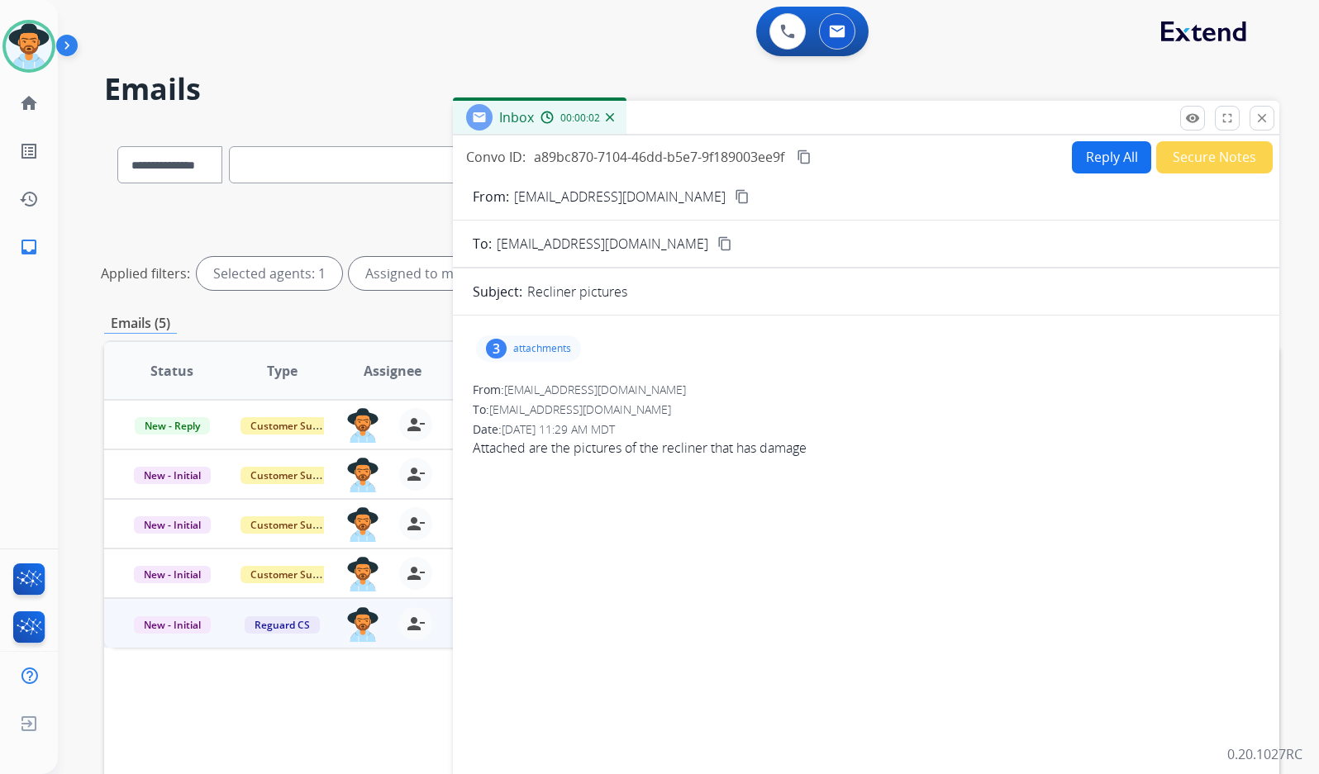
click at [511, 340] on div "3 attachments" at bounding box center [528, 348] width 105 height 26
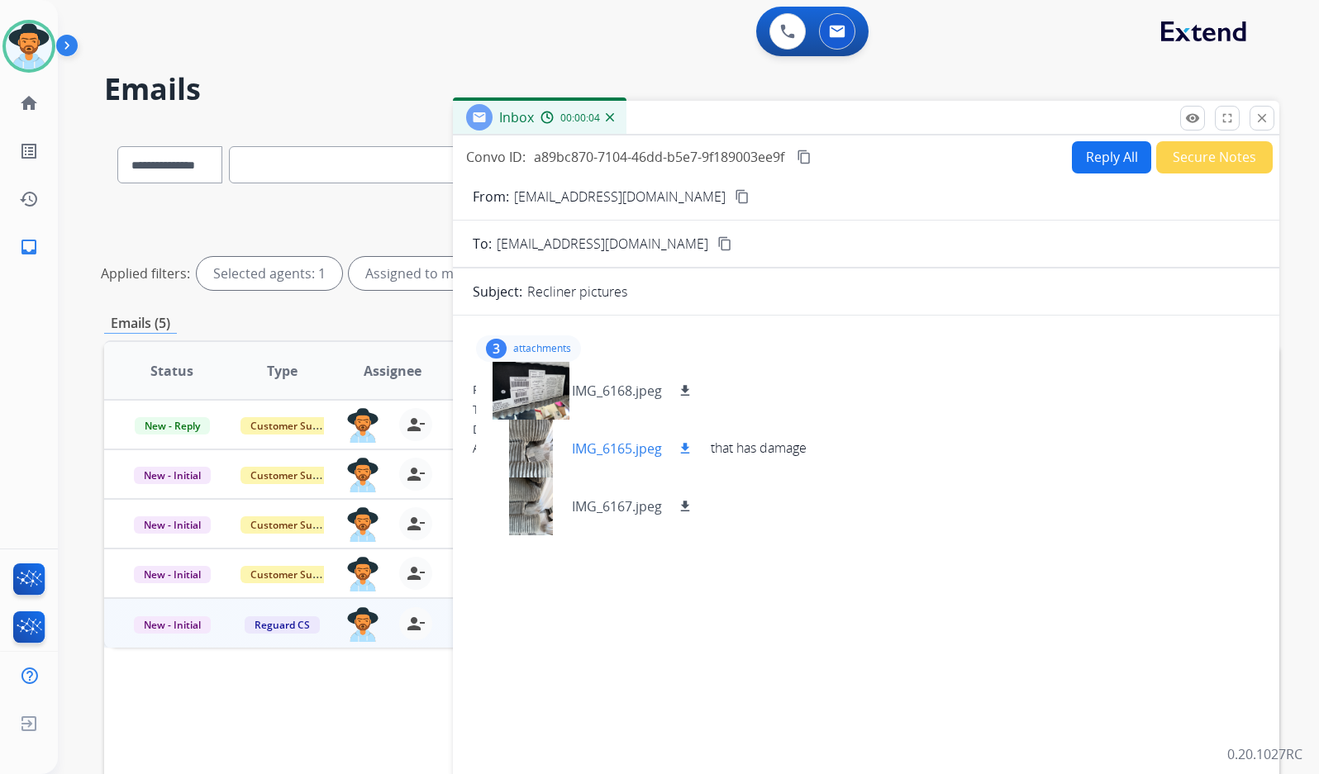
click at [545, 473] on div at bounding box center [530, 449] width 83 height 58
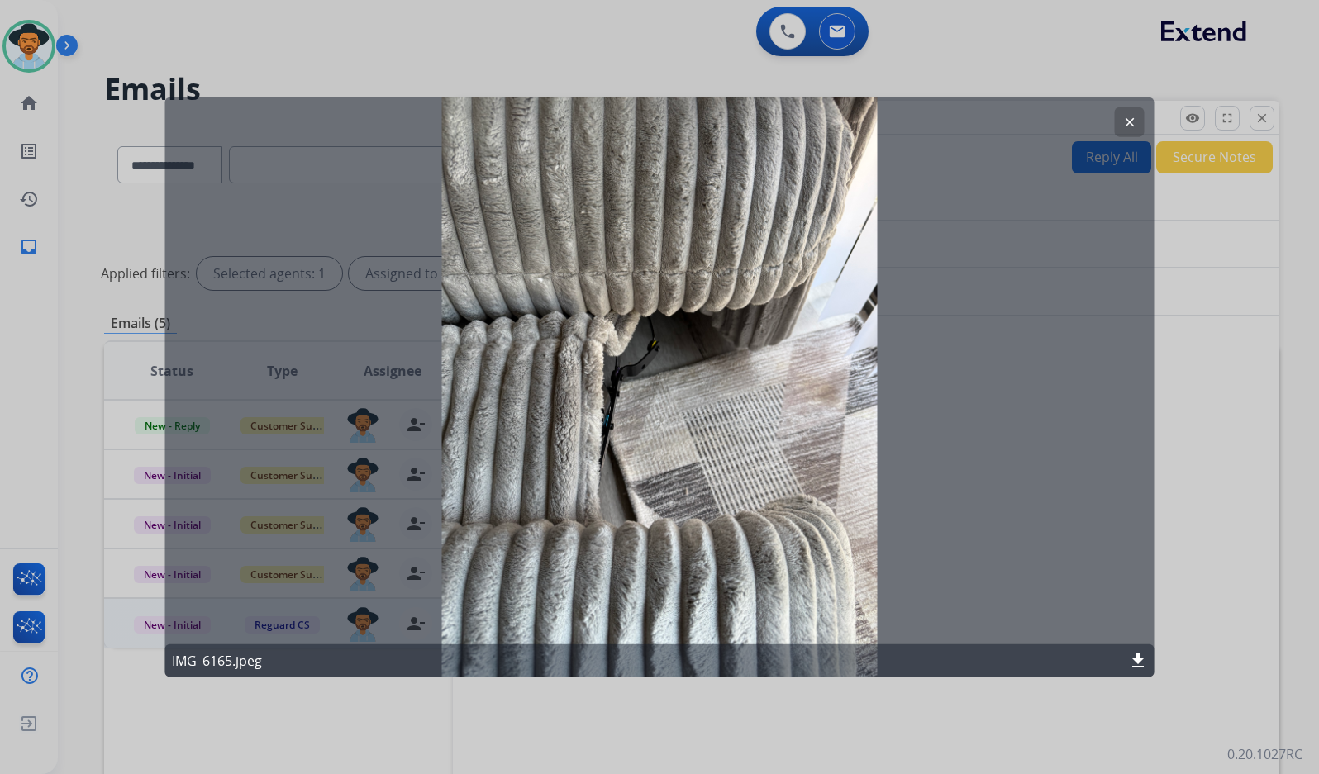
click at [1122, 123] on mat-icon "clear" at bounding box center [1129, 121] width 15 height 15
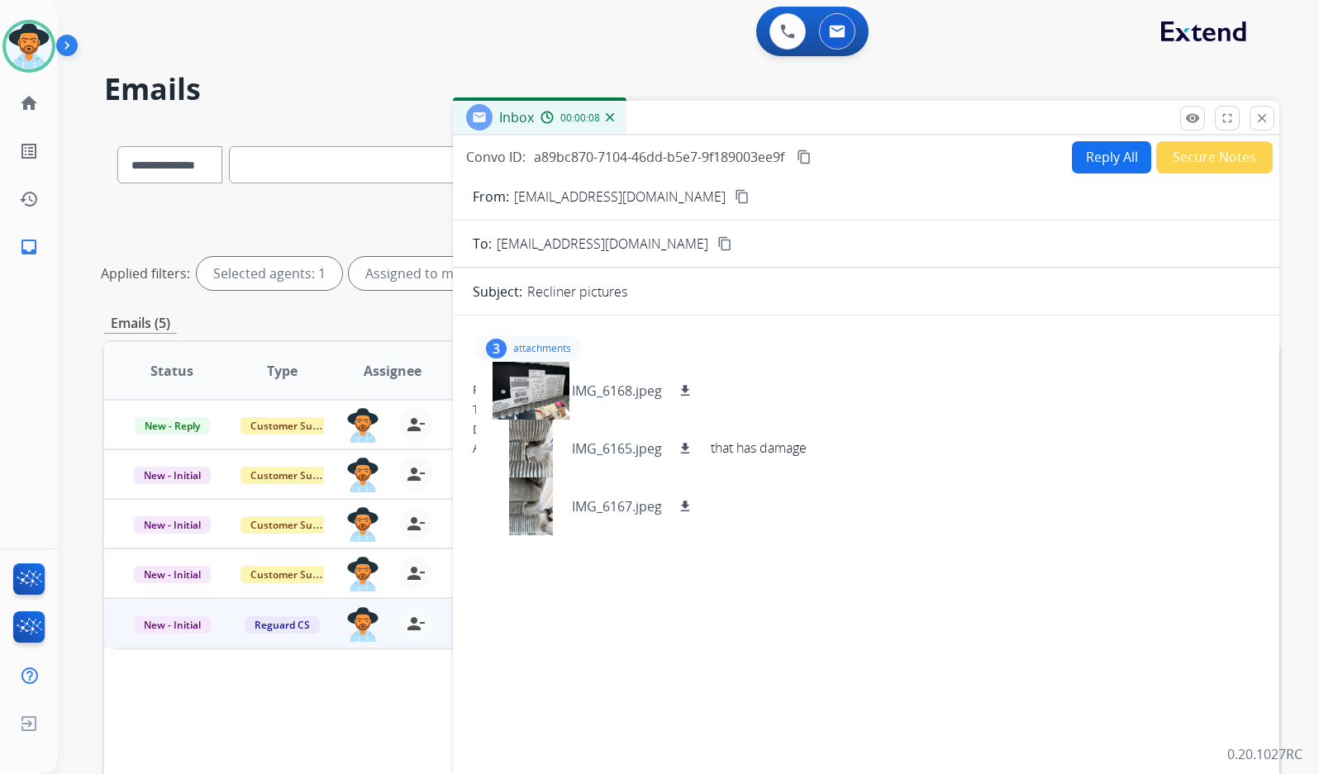
click at [734, 189] on mat-icon "content_copy" at bounding box center [741, 196] width 15 height 15
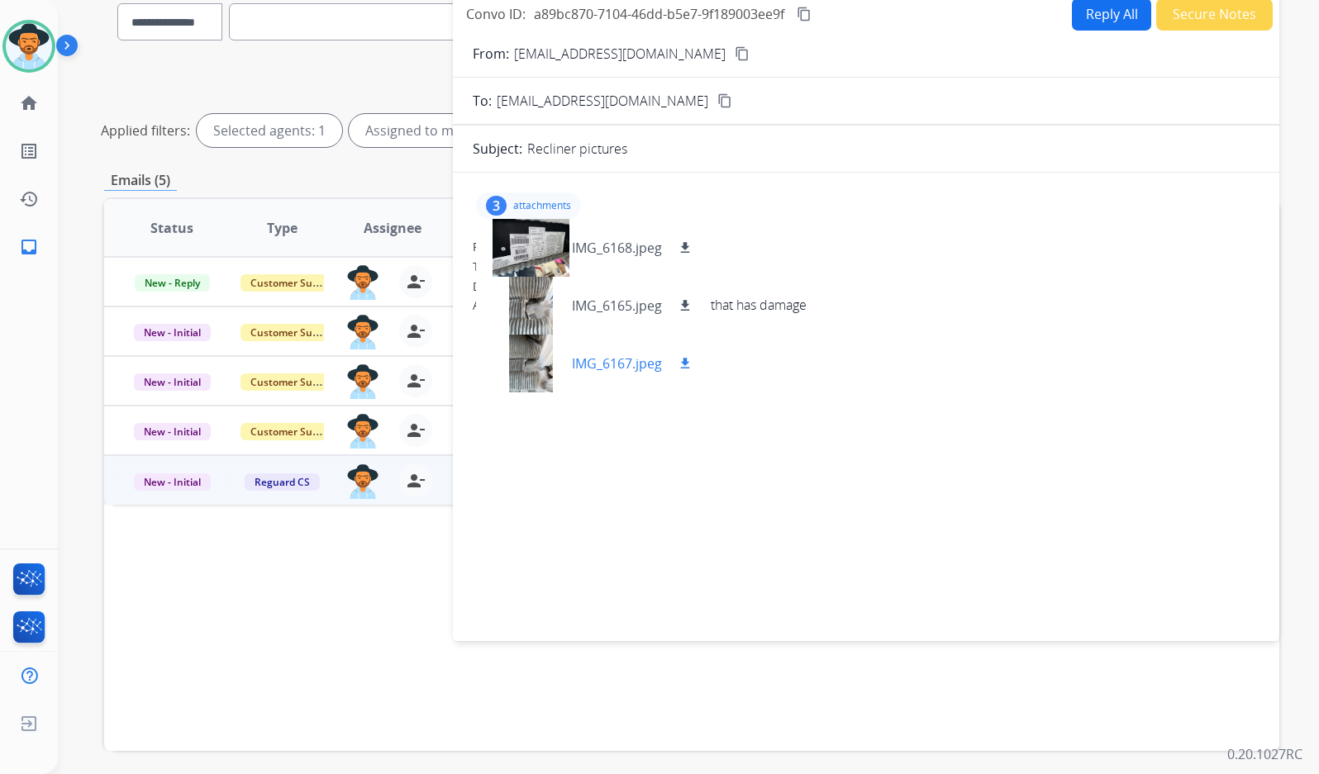
scroll to position [165, 0]
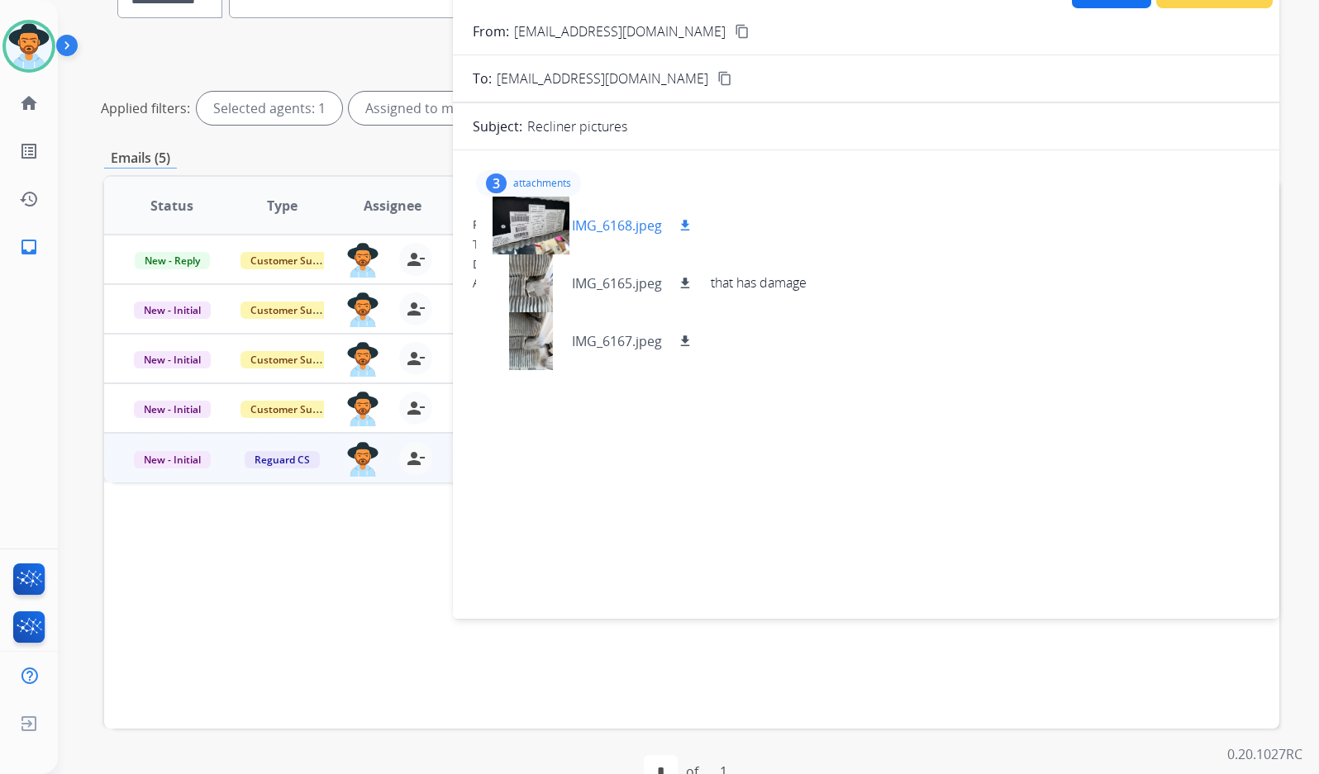
click at [685, 229] on mat-icon "download" at bounding box center [684, 225] width 15 height 15
click at [684, 280] on mat-icon "download" at bounding box center [684, 283] width 15 height 15
click at [688, 345] on mat-icon "download" at bounding box center [684, 341] width 15 height 15
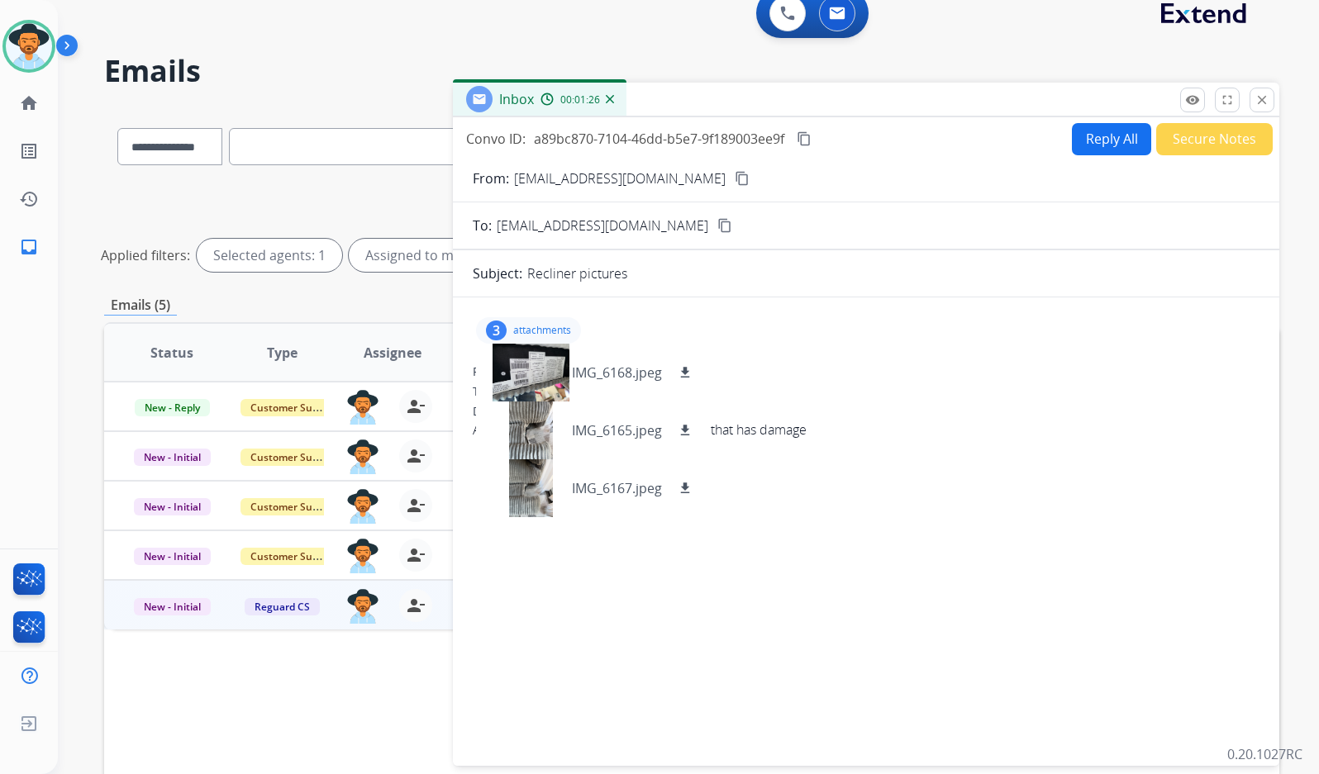
scroll to position [0, 0]
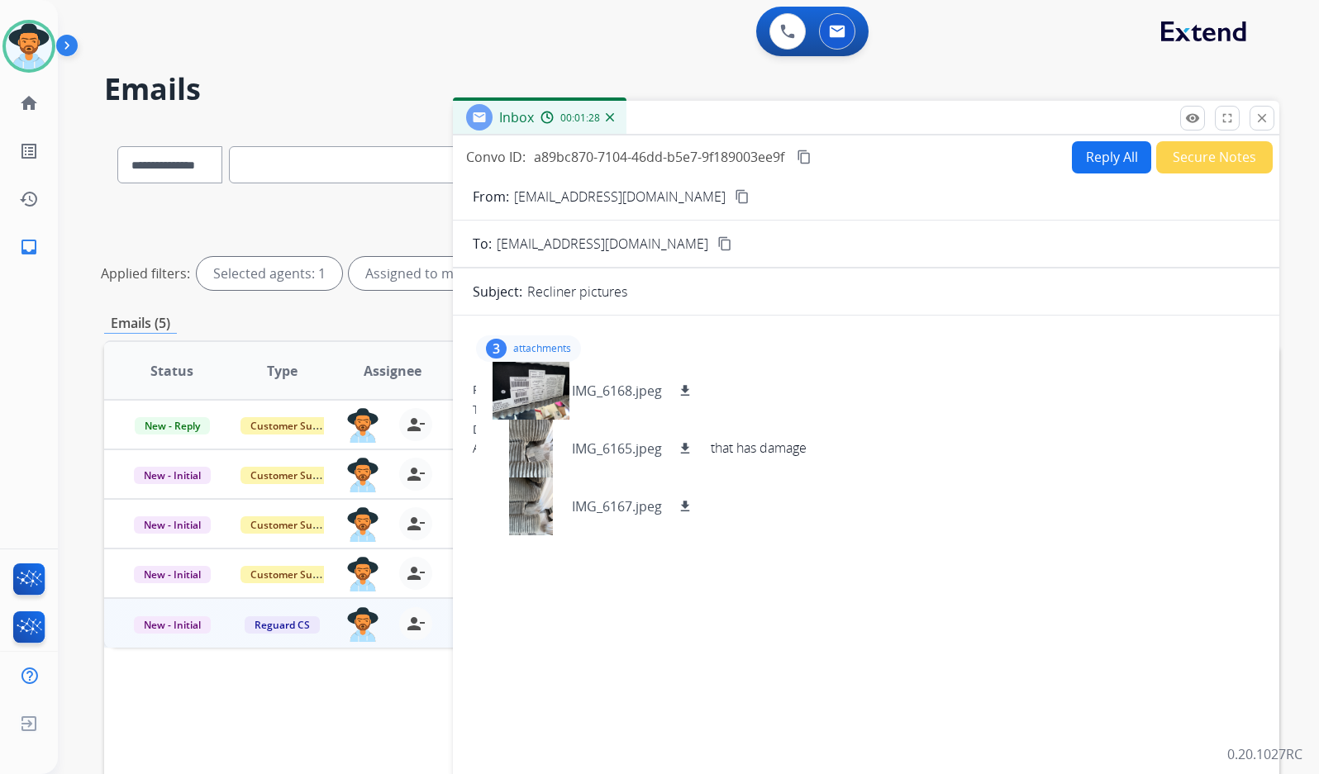
click at [734, 199] on mat-icon "content_copy" at bounding box center [741, 196] width 15 height 15
click at [808, 156] on mat-icon "content_copy" at bounding box center [803, 157] width 15 height 15
click at [561, 348] on p "attachments" at bounding box center [542, 348] width 58 height 13
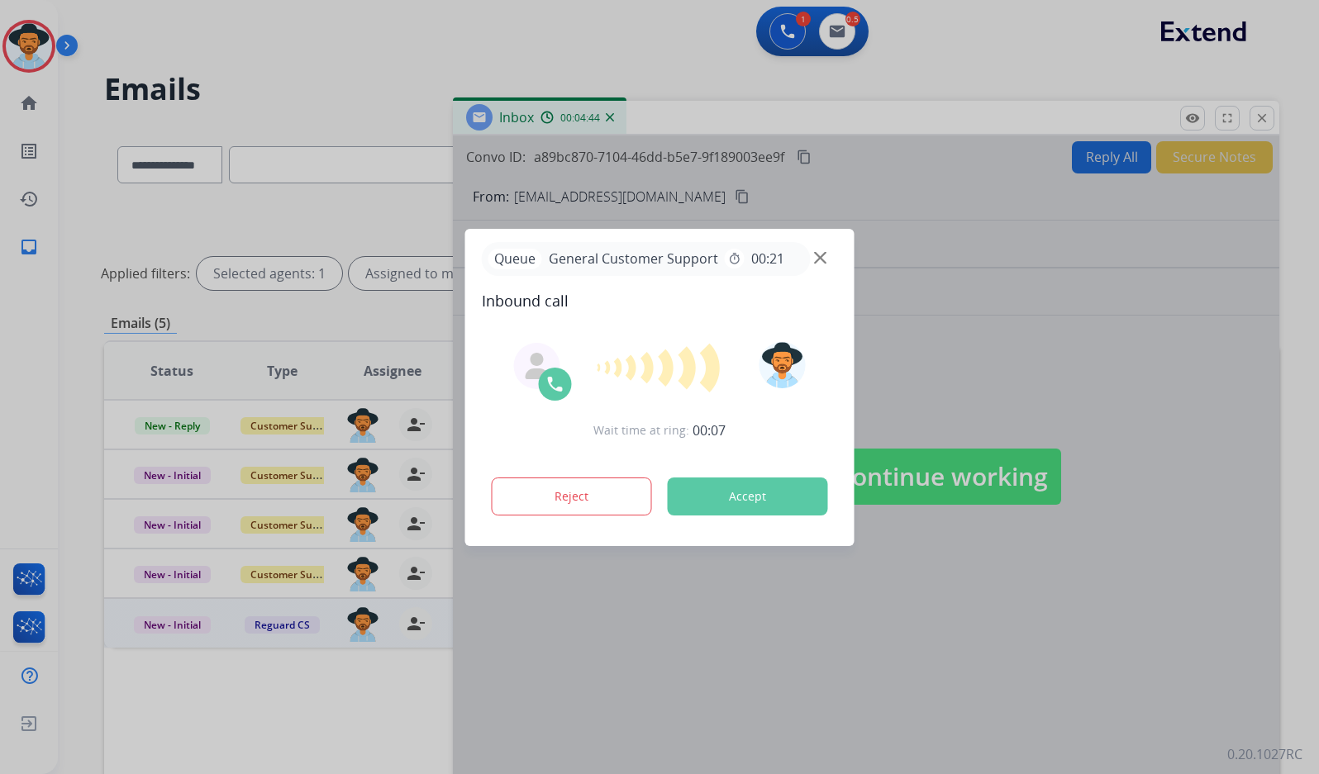
click at [93, 421] on div at bounding box center [659, 387] width 1319 height 774
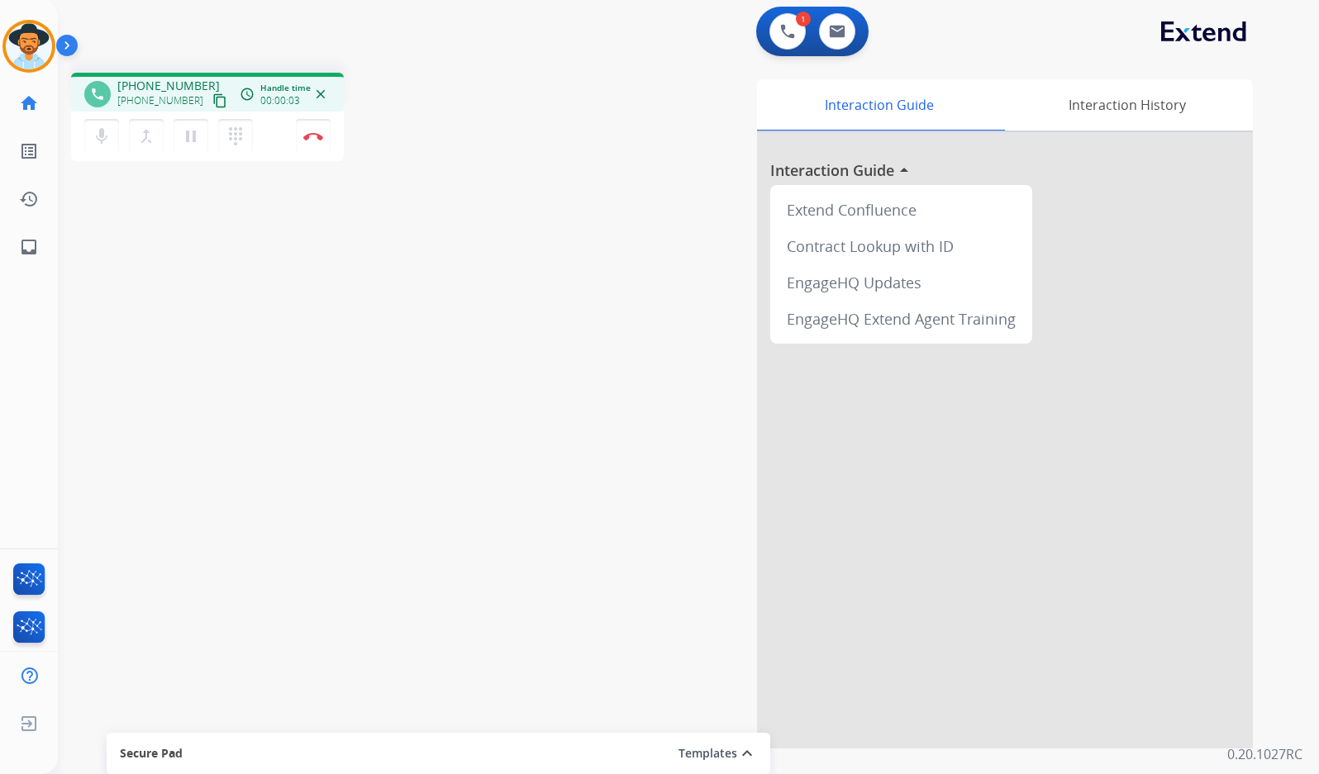
click at [212, 99] on mat-icon "content_copy" at bounding box center [219, 100] width 15 height 15
click at [315, 122] on button "Disconnect" at bounding box center [313, 136] width 35 height 35
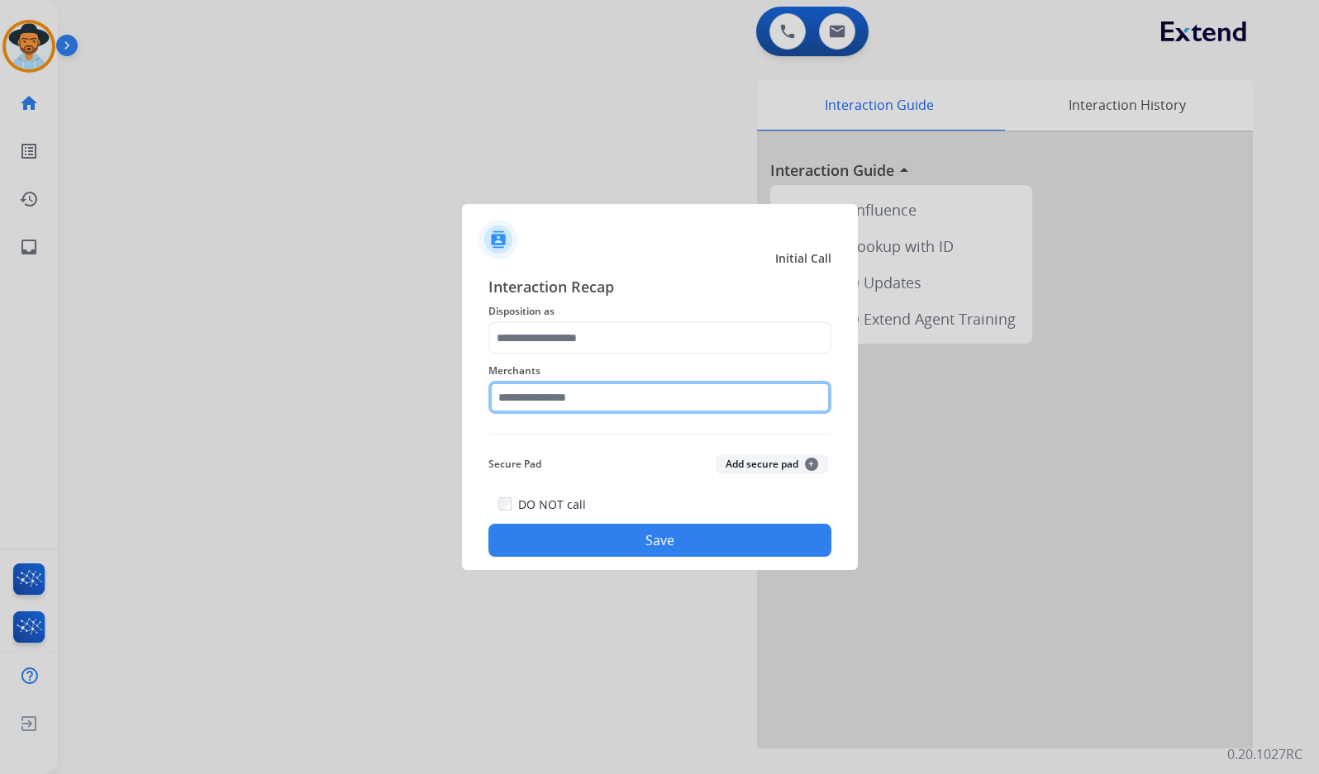
click at [686, 386] on input "text" at bounding box center [659, 397] width 343 height 33
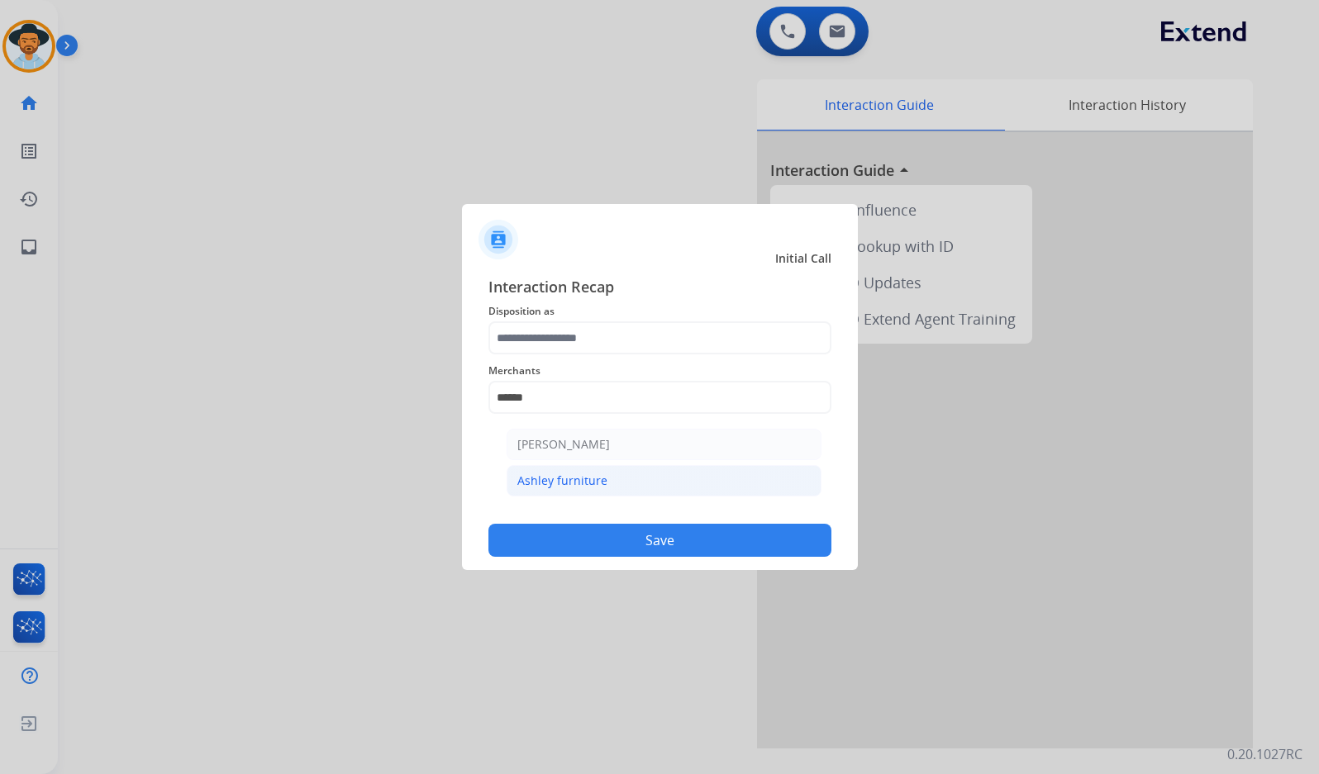
click at [633, 479] on li "Ashley furniture" at bounding box center [663, 480] width 315 height 31
type input "**********"
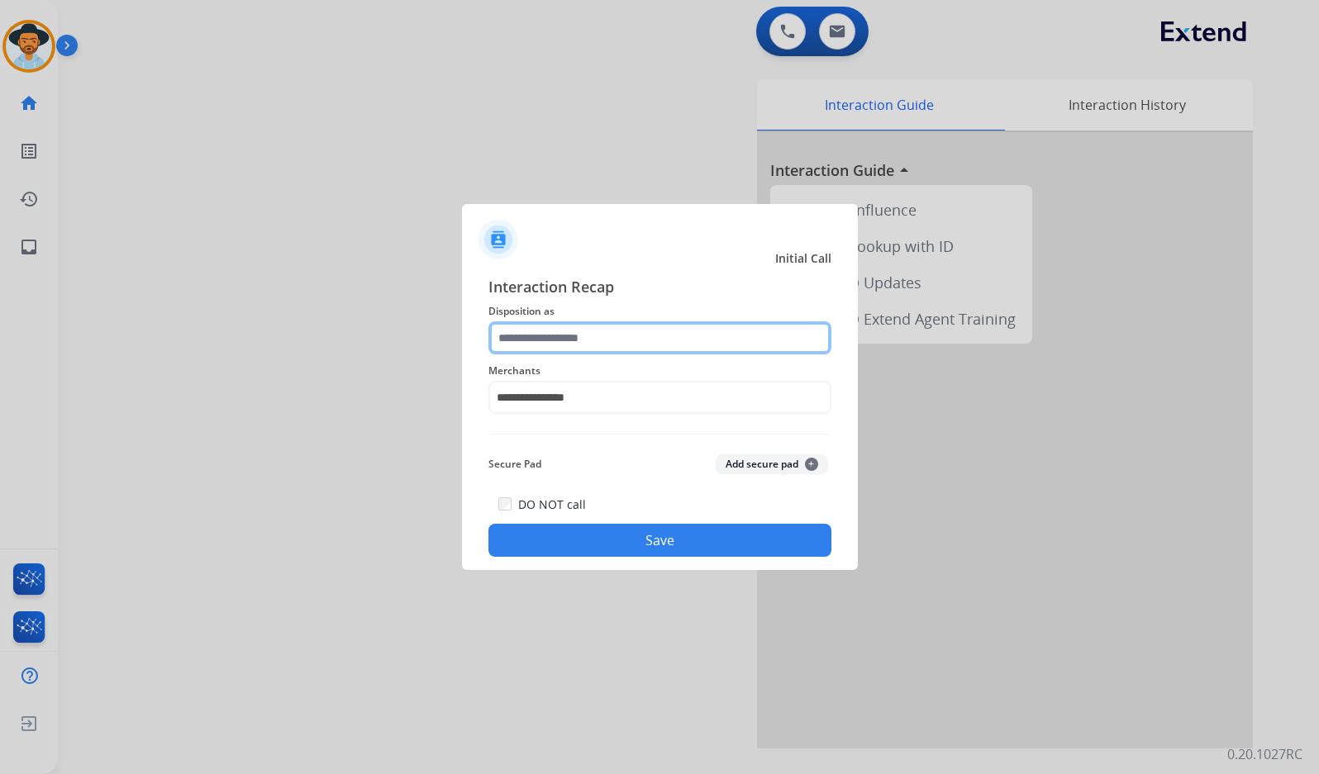
click at [591, 330] on input "text" at bounding box center [659, 337] width 343 height 33
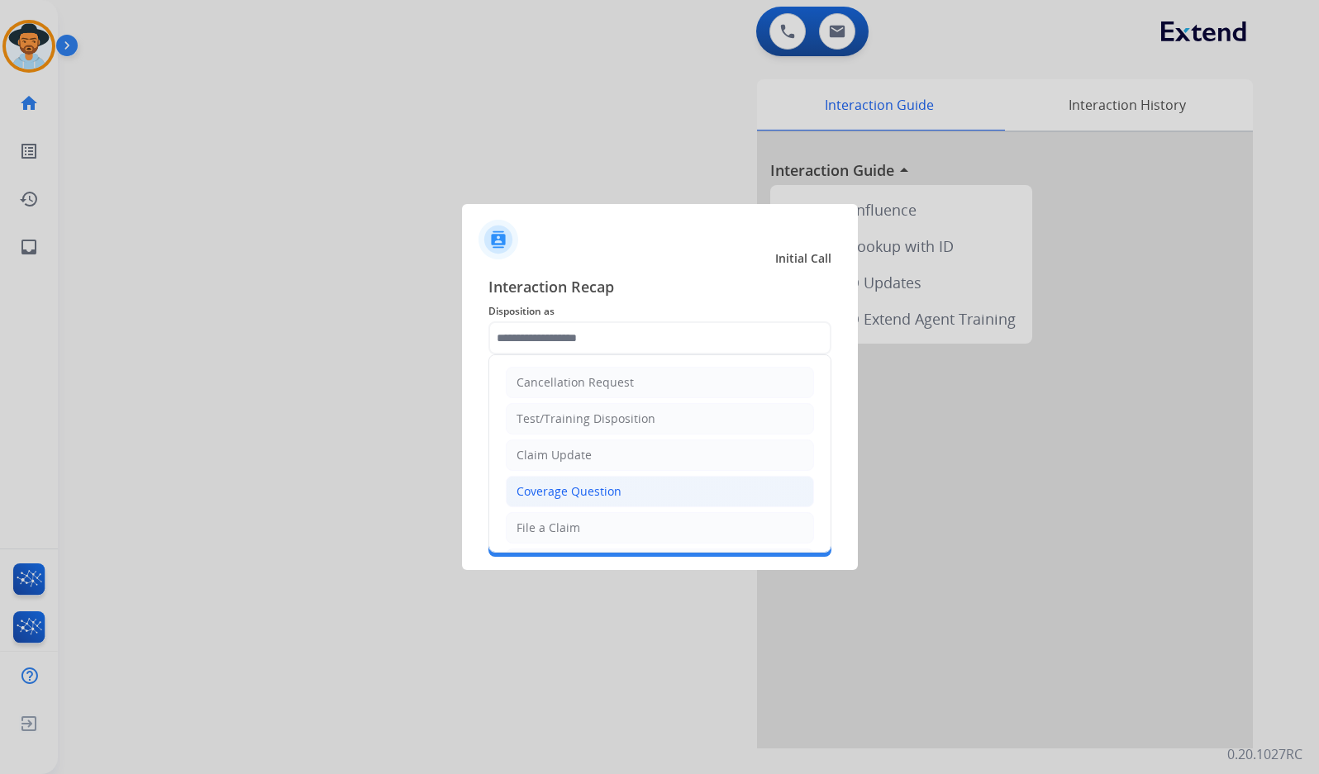
click at [623, 495] on li "Coverage Question" at bounding box center [660, 491] width 308 height 31
type input "**********"
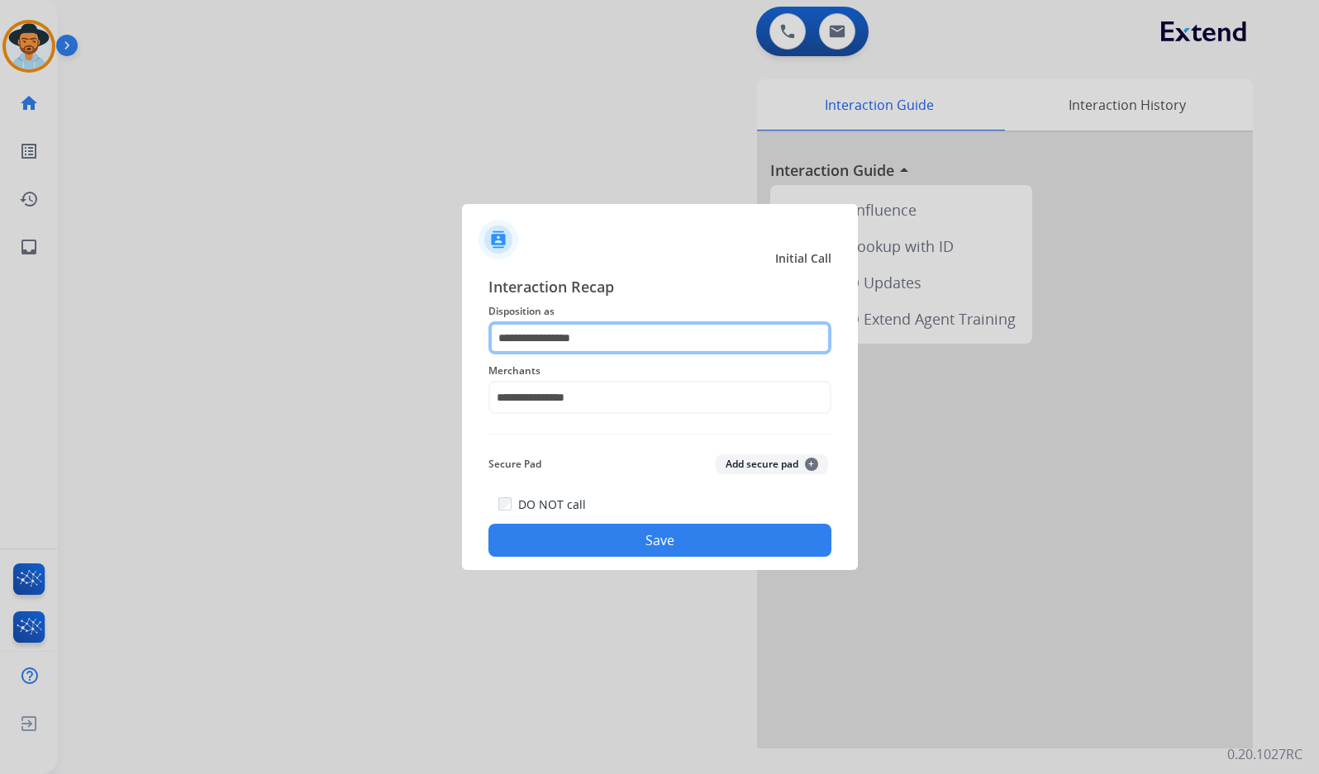
click at [636, 344] on input "**********" at bounding box center [659, 337] width 343 height 33
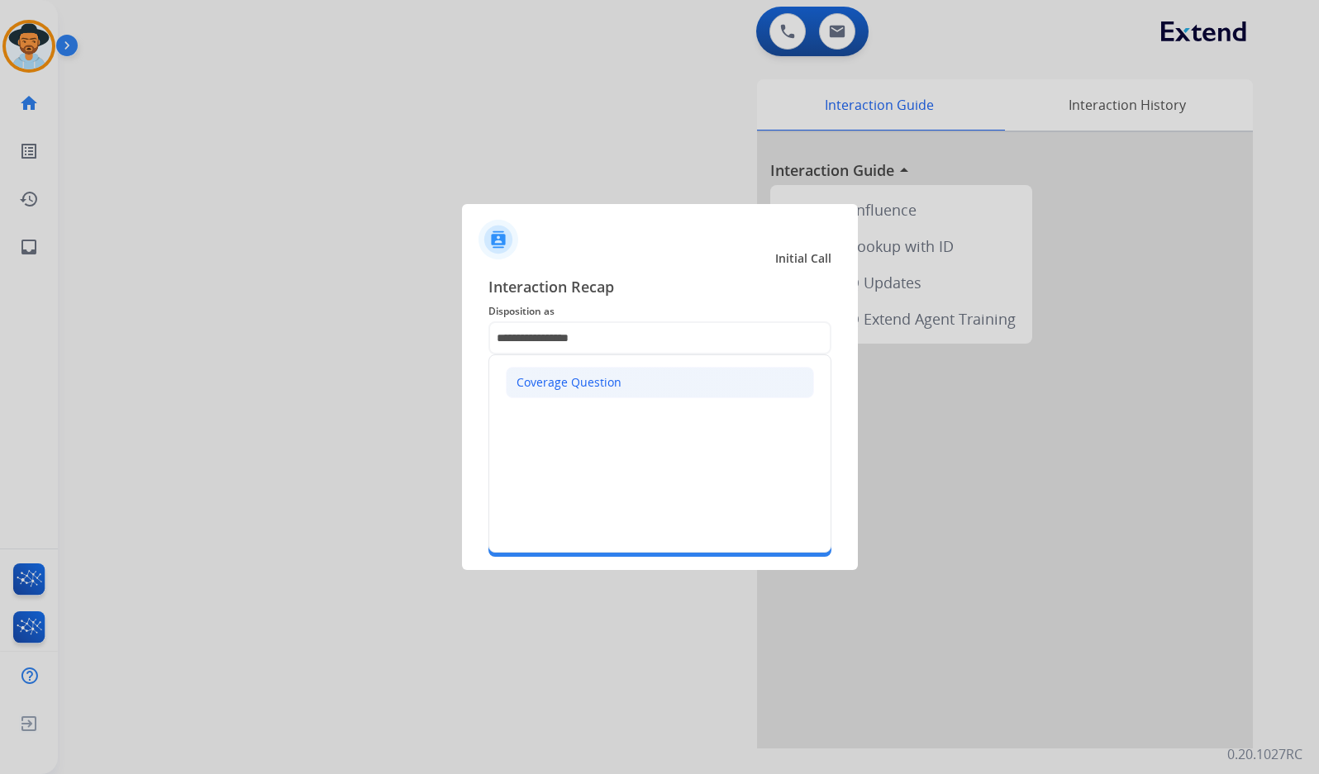
click at [649, 368] on li "Coverage Question" at bounding box center [660, 382] width 308 height 31
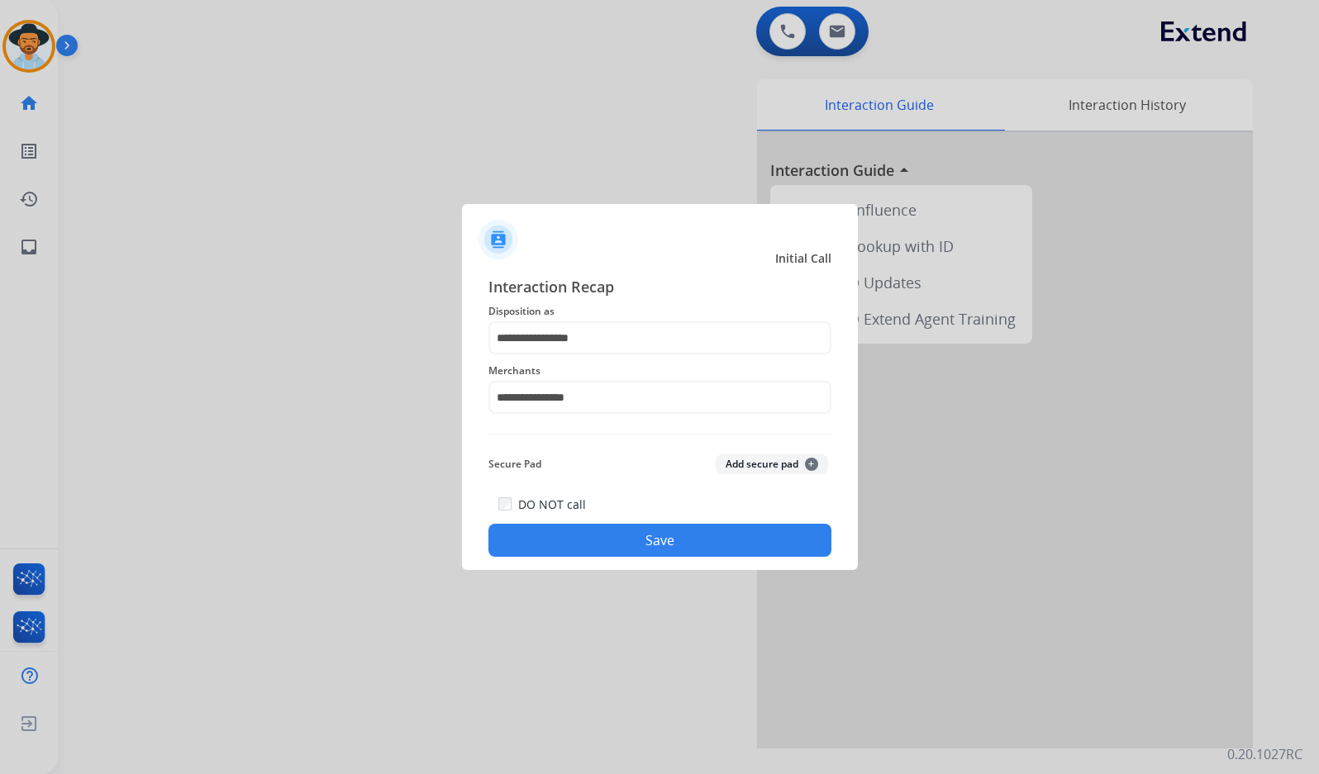
click at [688, 535] on button "Save" at bounding box center [659, 540] width 343 height 33
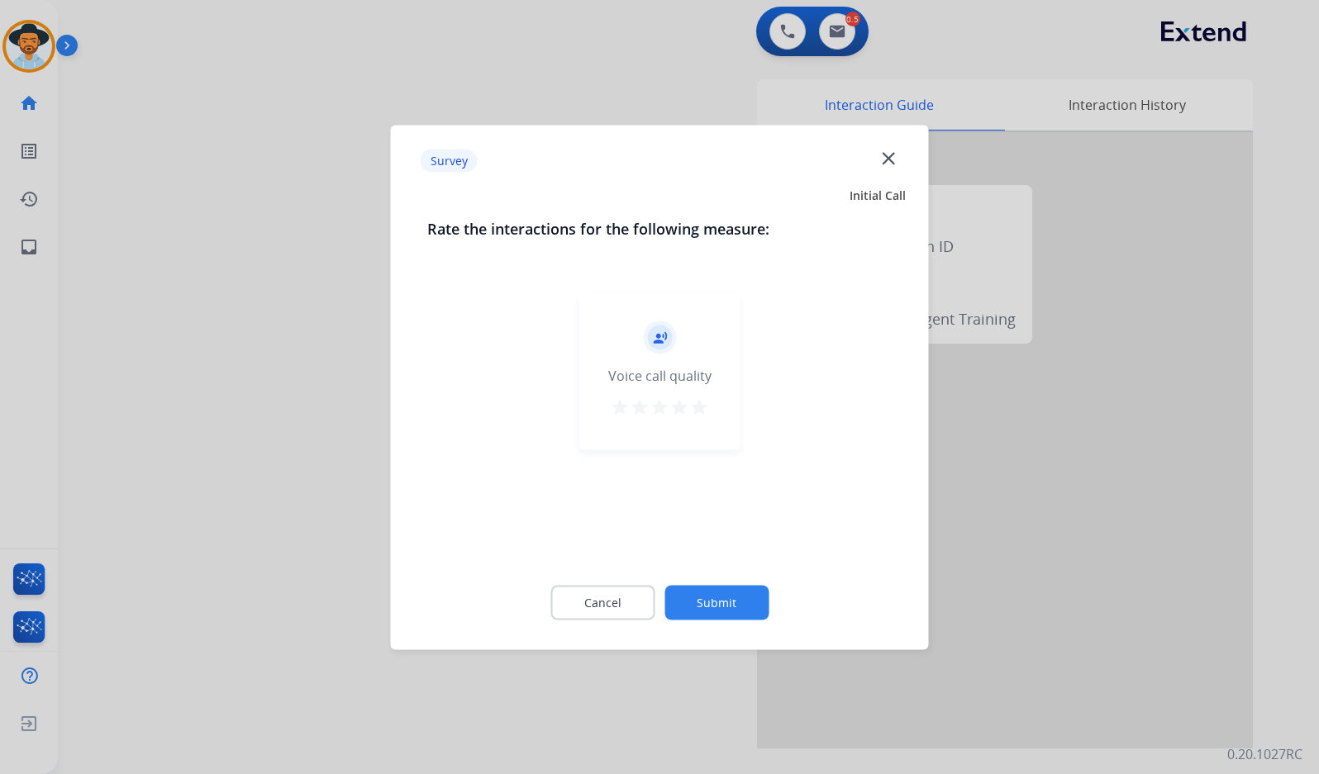
click at [755, 605] on button "Submit" at bounding box center [716, 602] width 104 height 35
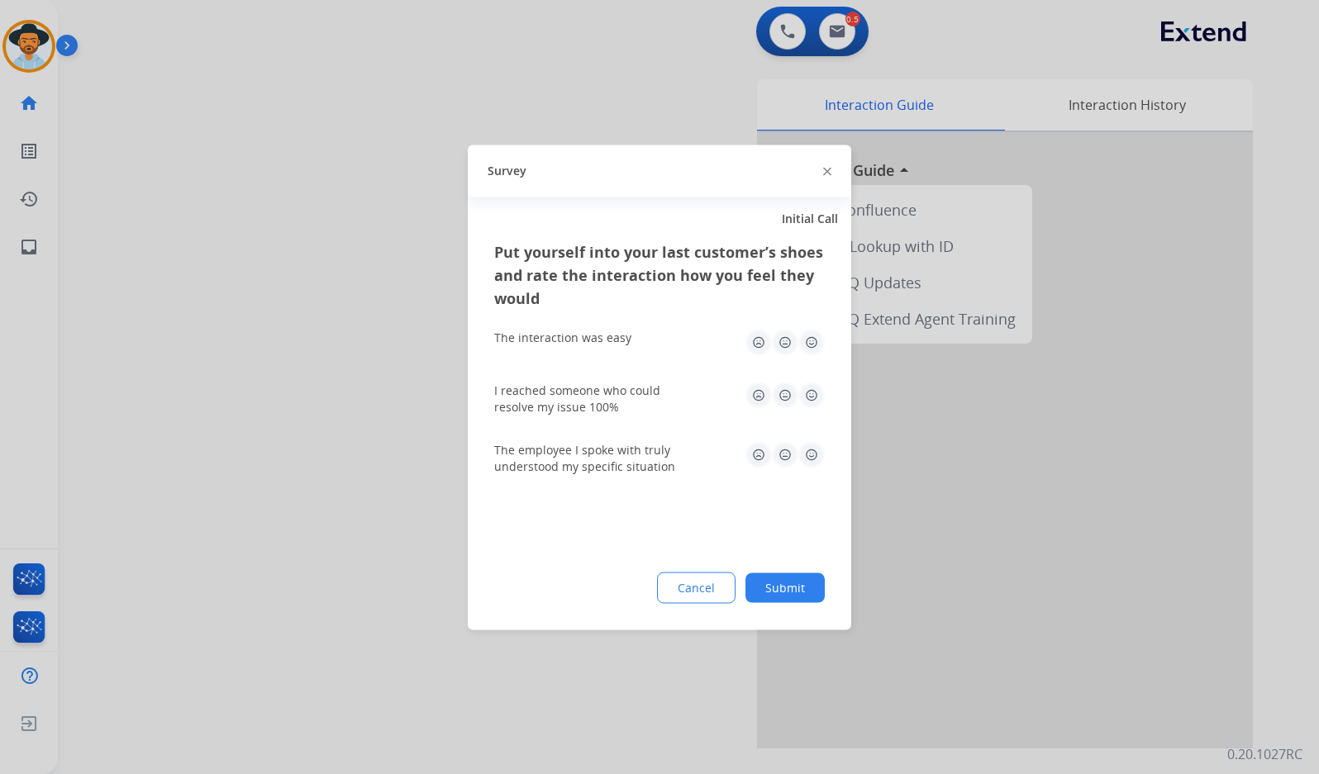
click at [820, 596] on button "Submit" at bounding box center [784, 588] width 79 height 30
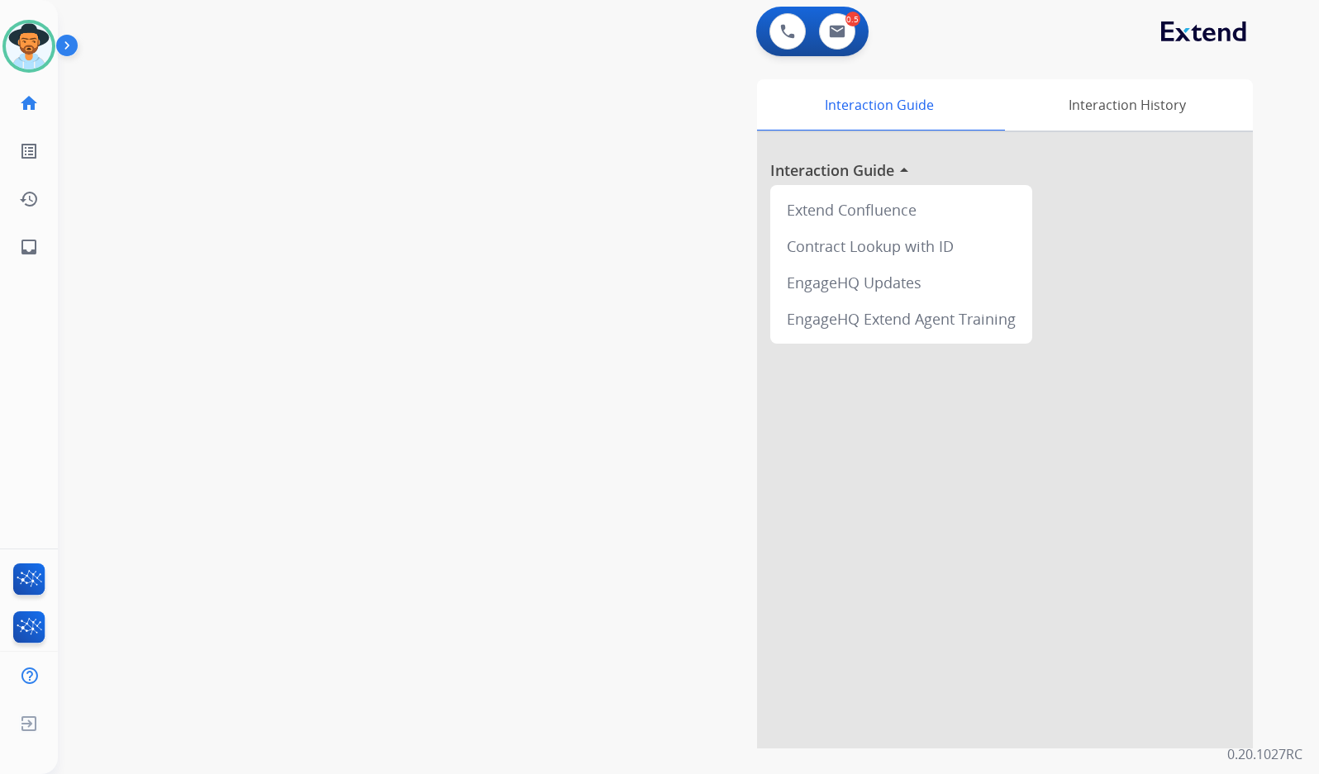
click at [240, 323] on div "swap_horiz Break voice bridge close_fullscreen Connect 3-Way Call merge_type Se…" at bounding box center [668, 403] width 1221 height 689
click at [40, 250] on link "inbox Emails" at bounding box center [29, 247] width 46 height 46
select select "**********"
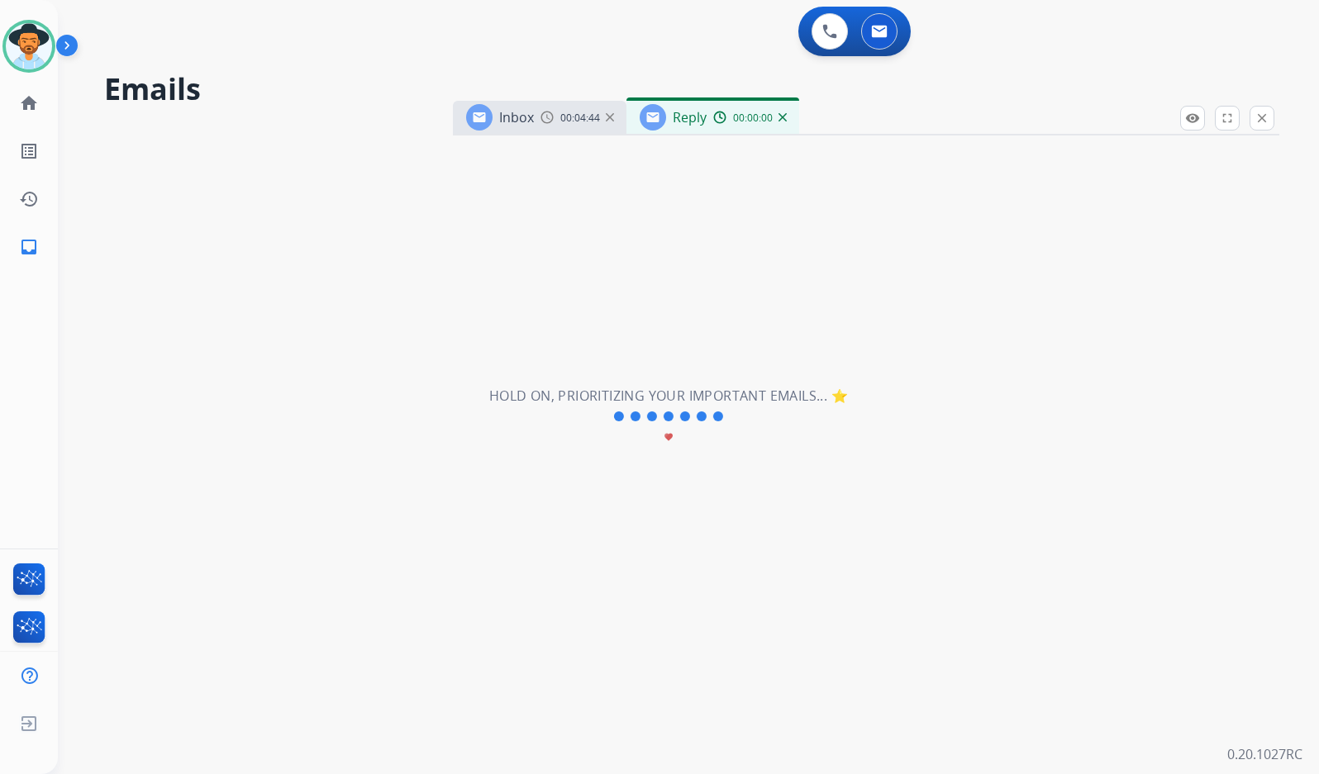
select select "**********"
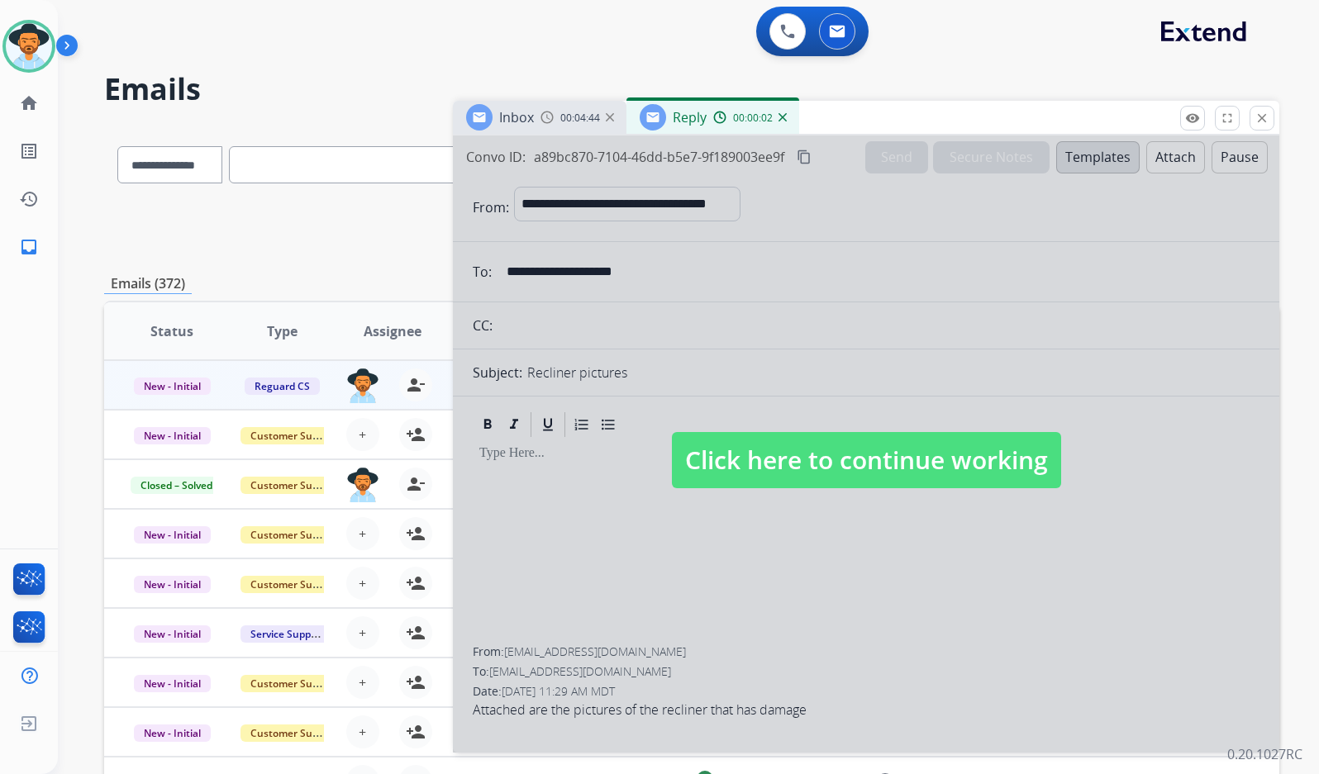
drag, startPoint x: 885, startPoint y: 453, endPoint x: 875, endPoint y: 450, distance: 10.2
click at [885, 453] on span "Click here to continue working" at bounding box center [866, 460] width 389 height 56
select select
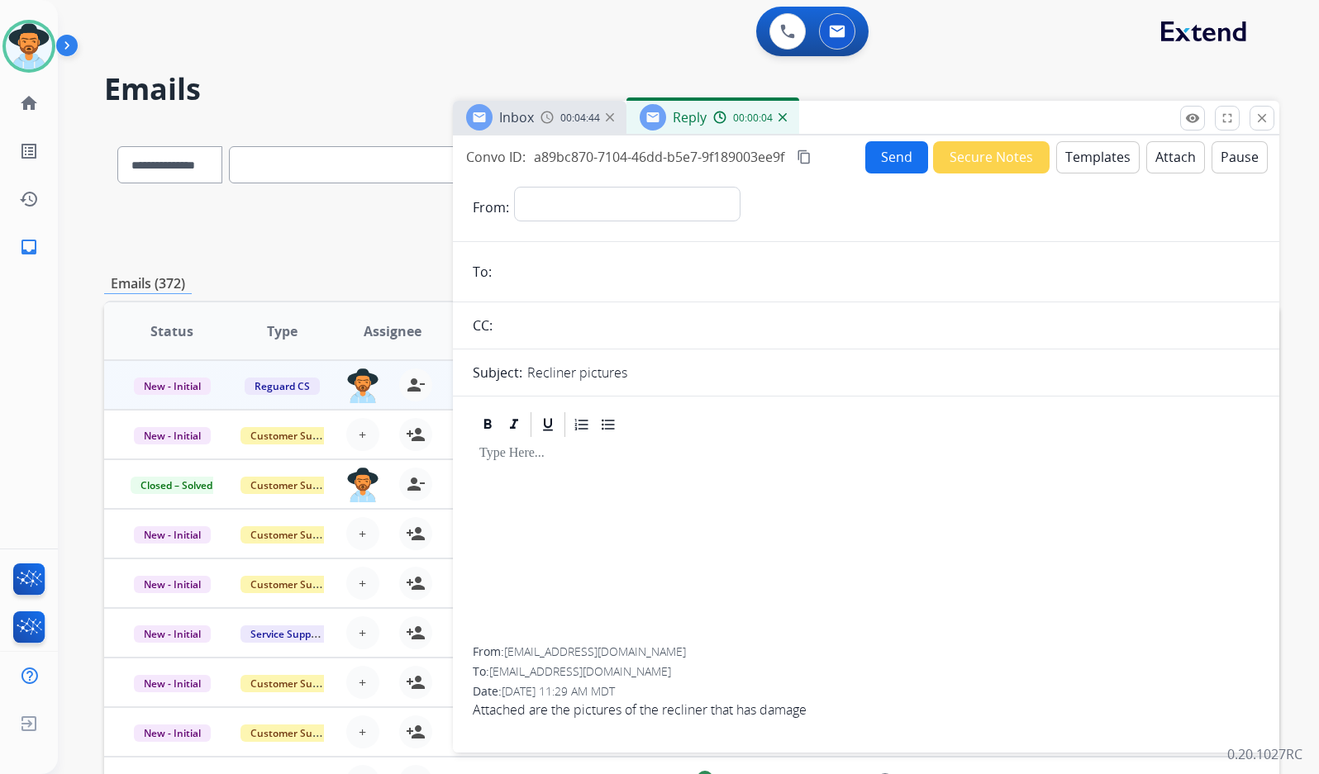
click at [785, 116] on img at bounding box center [782, 117] width 8 height 8
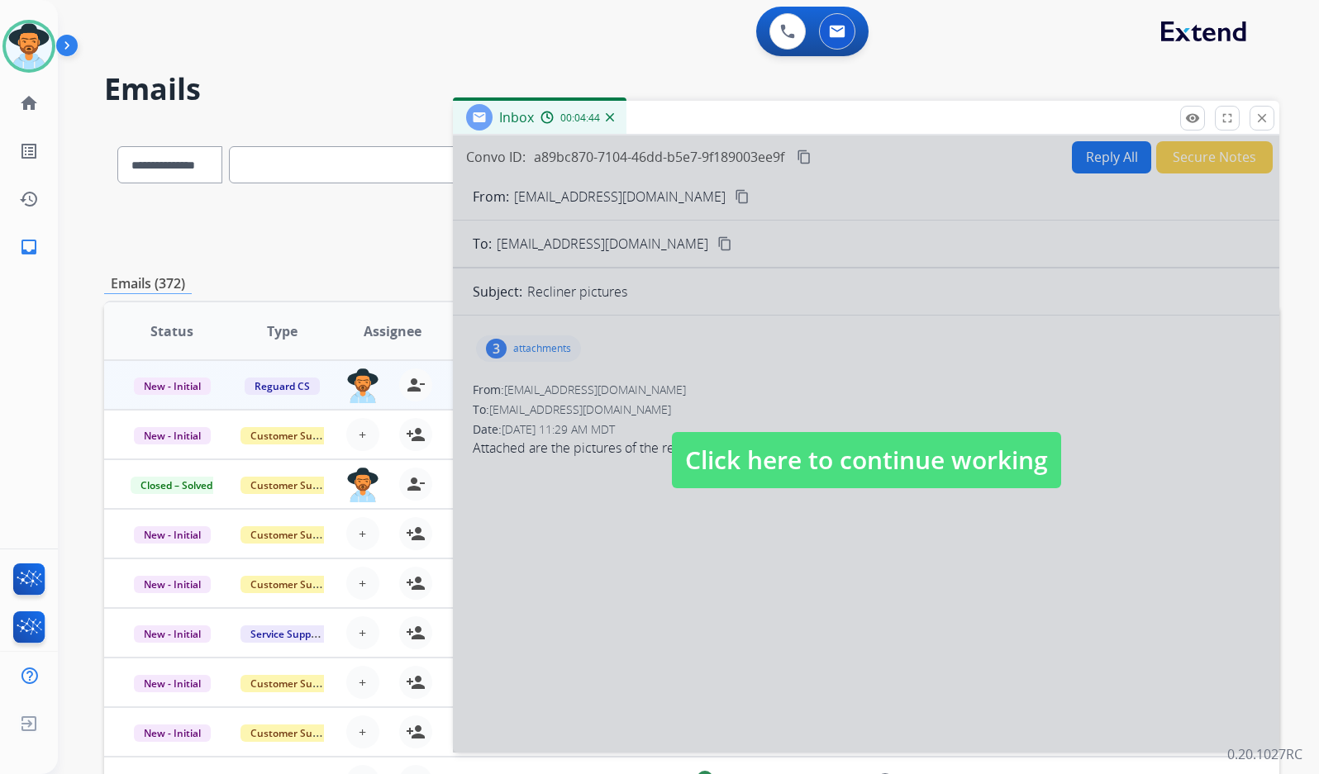
click at [797, 467] on span "Click here to continue working" at bounding box center [866, 460] width 389 height 56
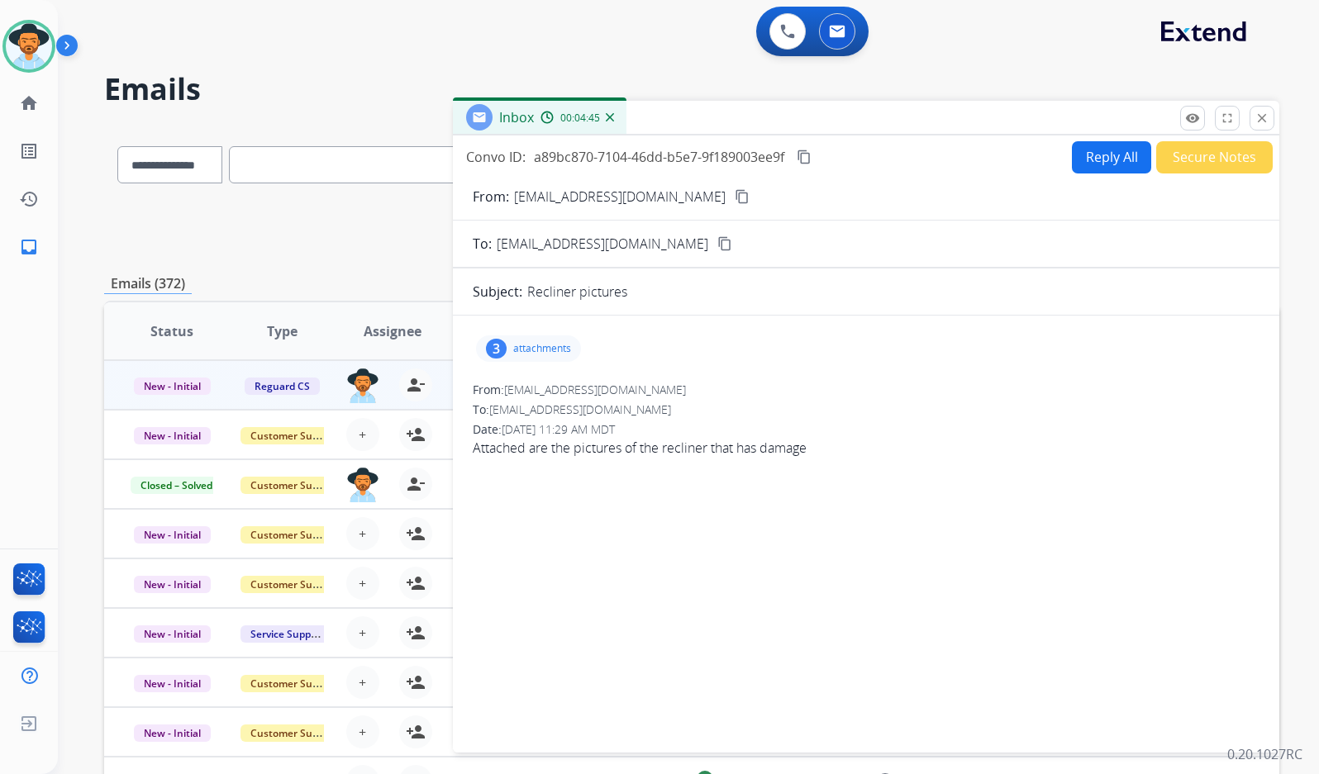
click at [1096, 160] on button "Reply All" at bounding box center [1111, 157] width 79 height 32
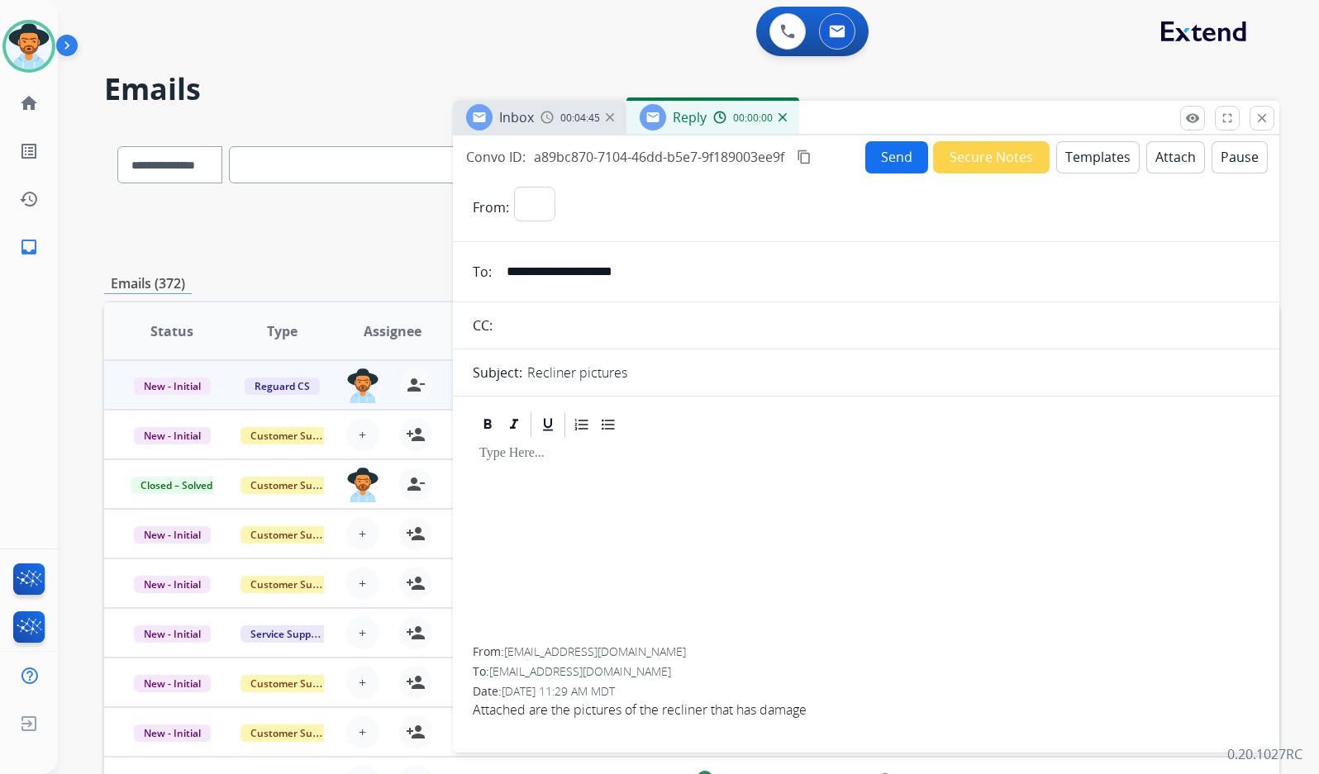
select select "**********"
click at [1068, 160] on button "Templates" at bounding box center [1097, 157] width 83 height 32
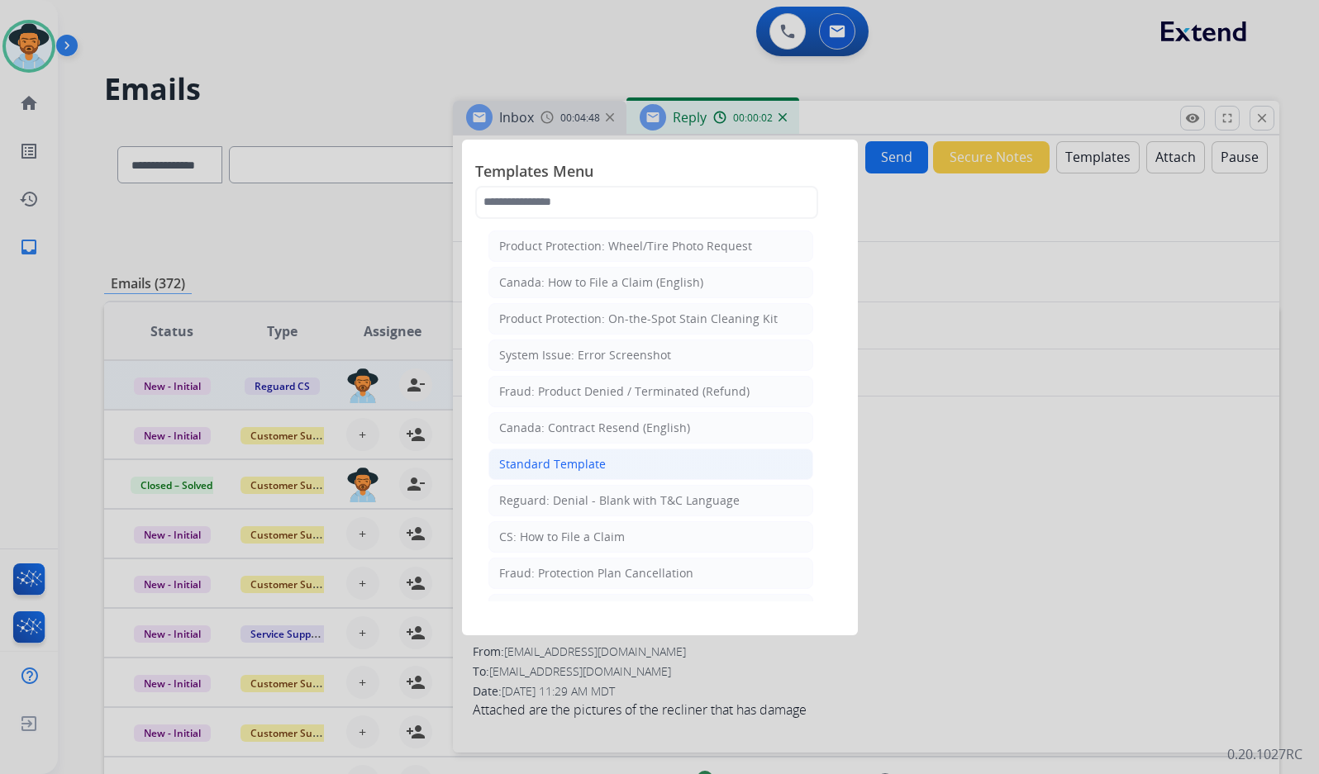
click at [611, 462] on li "Standard Template" at bounding box center [650, 464] width 325 height 31
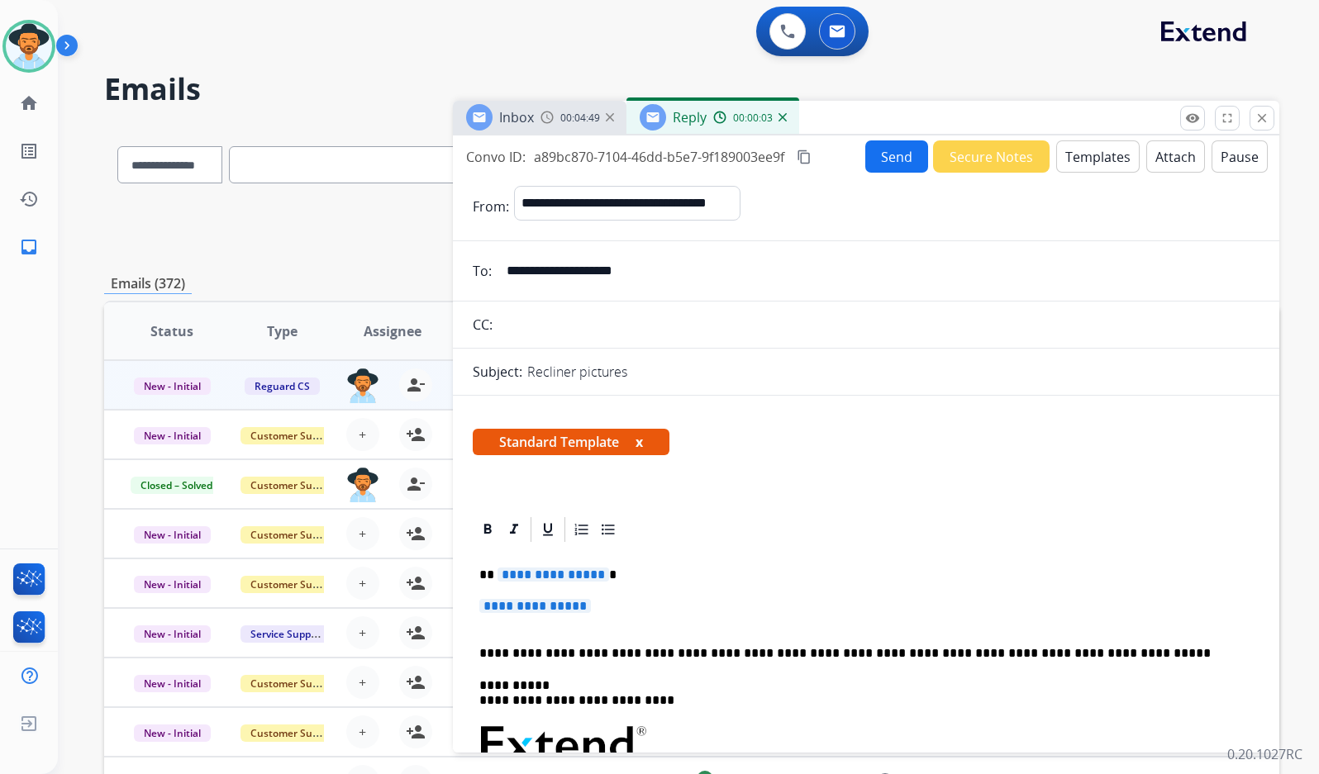
click at [549, 584] on div "**********" at bounding box center [866, 783] width 787 height 478
click at [559, 569] on span "**********" at bounding box center [553, 575] width 112 height 14
click at [555, 609] on span "**********" at bounding box center [535, 606] width 112 height 14
drag, startPoint x: 554, startPoint y: 607, endPoint x: 516, endPoint y: 606, distance: 38.9
click at [516, 606] on span "**********" at bounding box center [535, 606] width 112 height 14
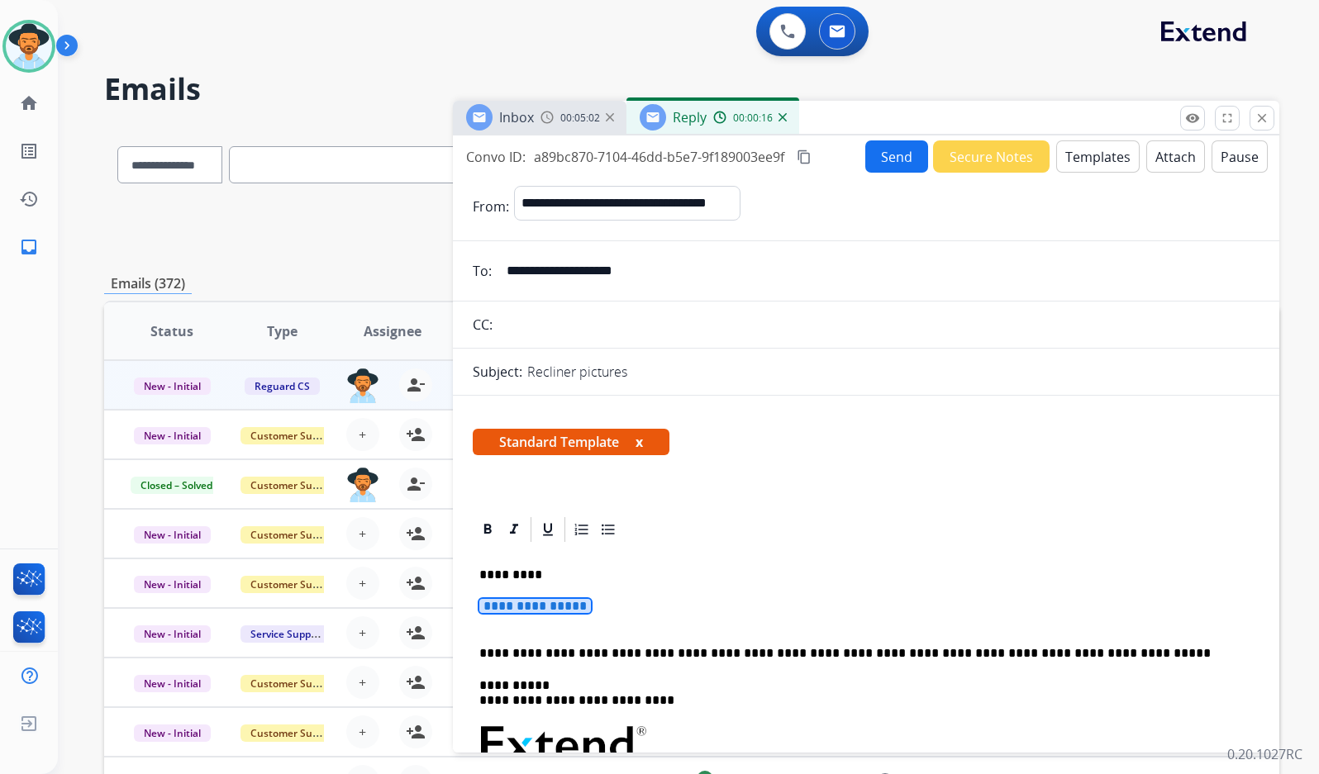
click at [516, 606] on span "**********" at bounding box center [535, 606] width 112 height 14
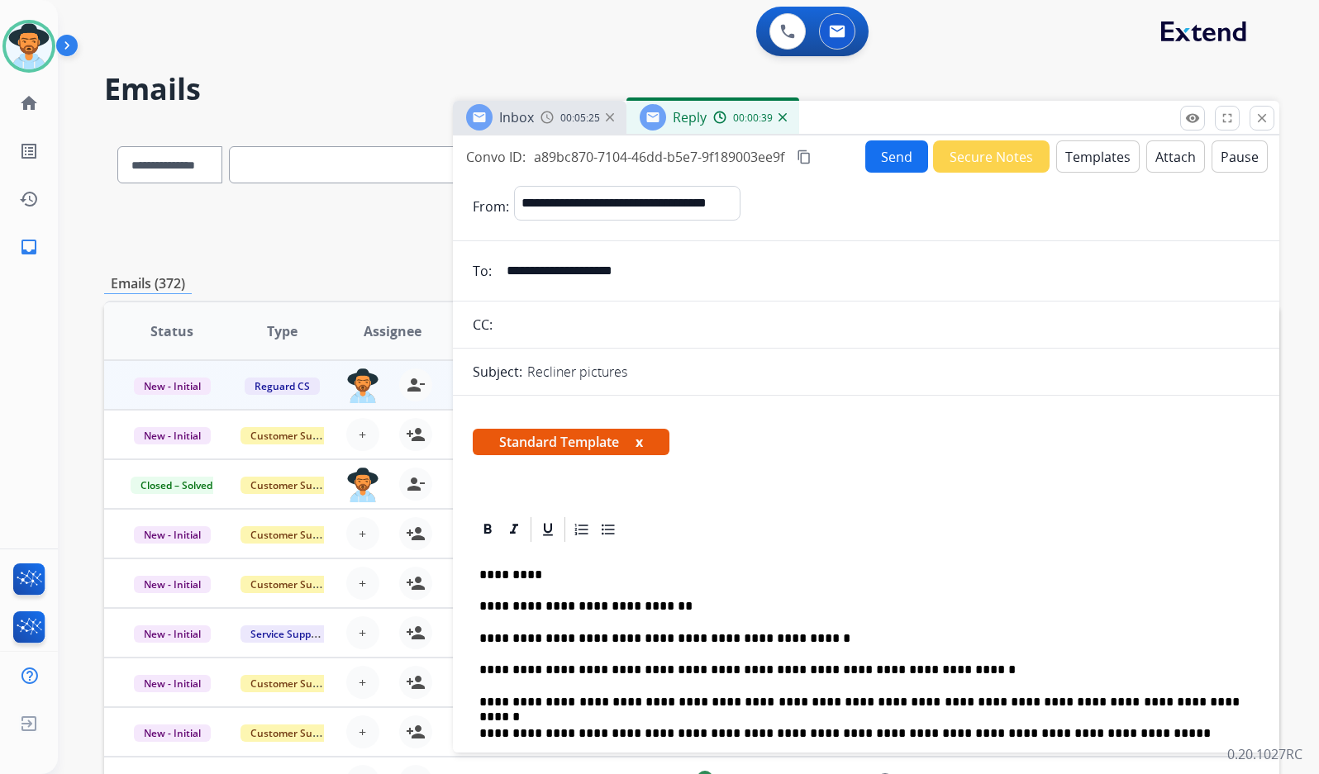
click at [876, 143] on button "Send" at bounding box center [896, 156] width 63 height 32
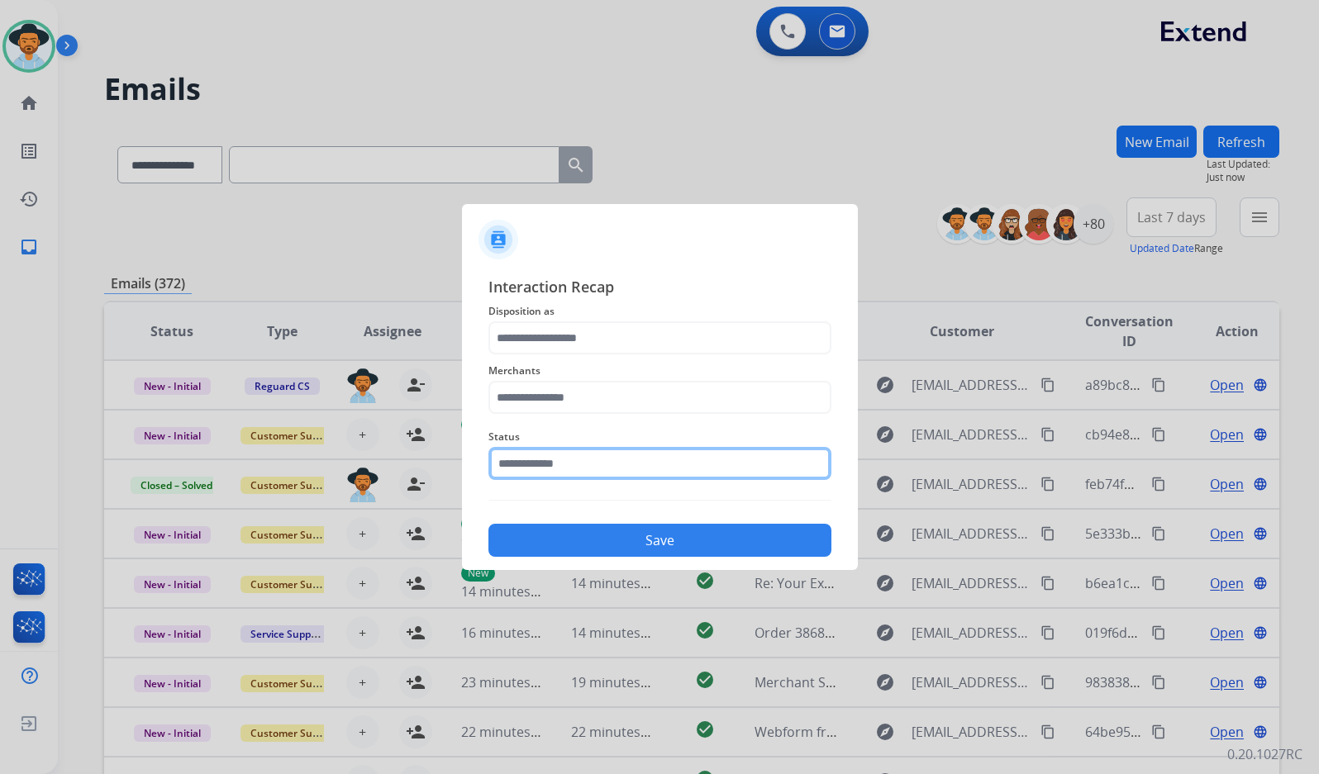
click at [658, 476] on input "text" at bounding box center [659, 463] width 343 height 33
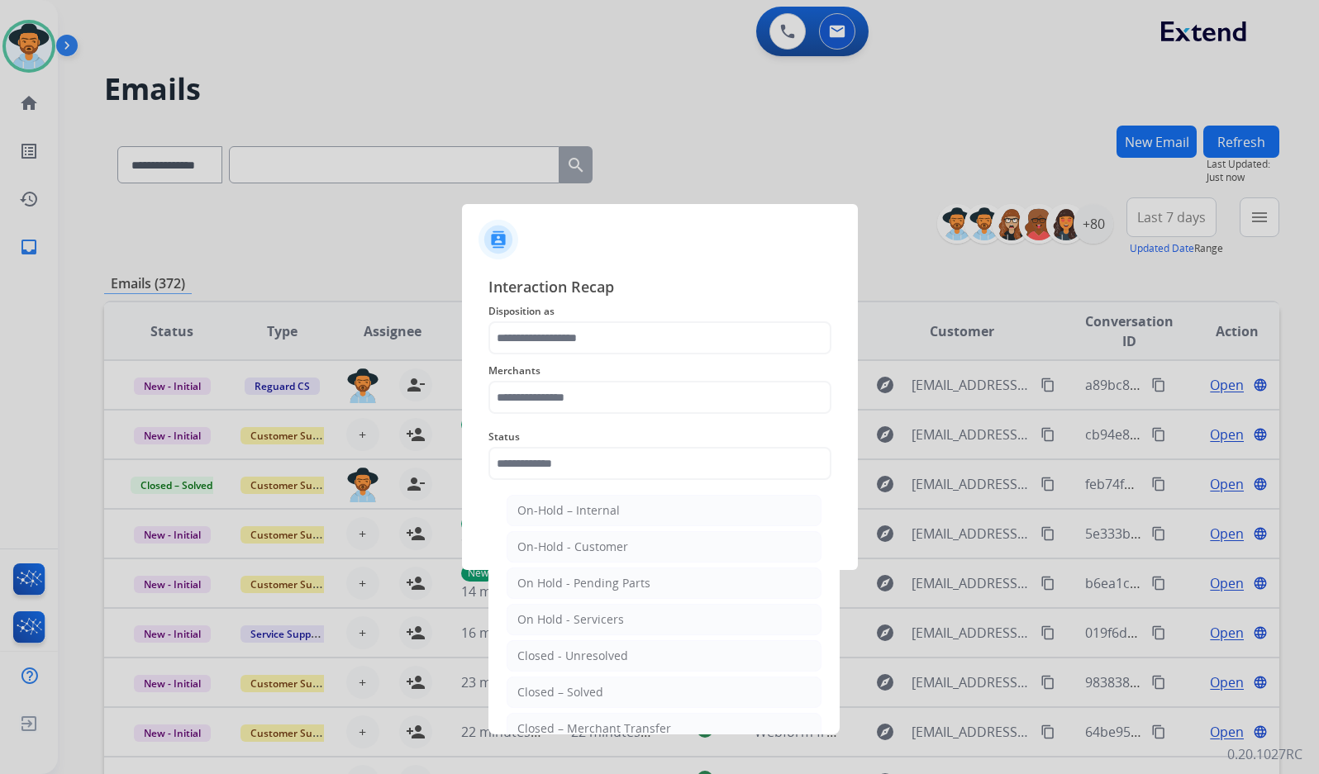
drag, startPoint x: 639, startPoint y: 686, endPoint x: 612, endPoint y: 564, distance: 124.3
click at [639, 687] on li "Closed – Solved" at bounding box center [663, 692] width 315 height 31
type input "**********"
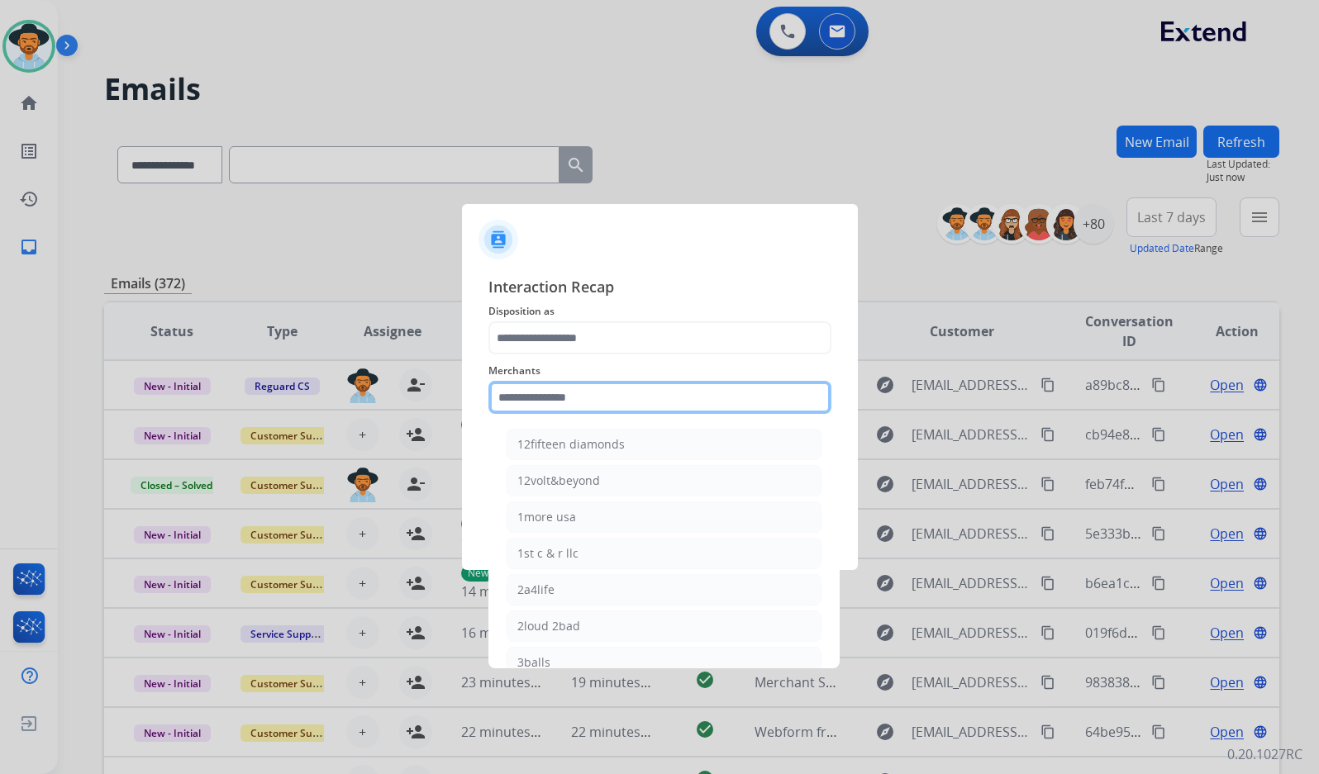
click at [607, 406] on input "text" at bounding box center [659, 397] width 343 height 33
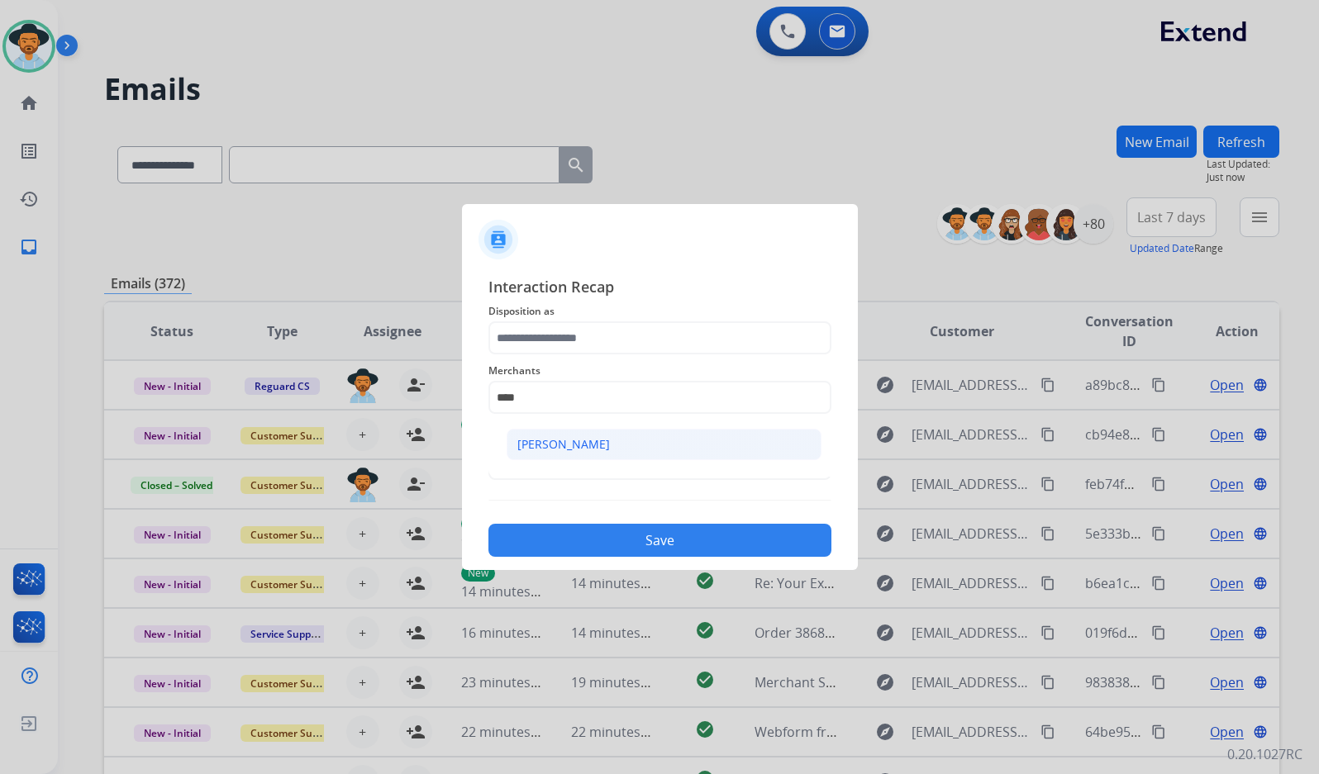
click at [630, 459] on li "[PERSON_NAME]" at bounding box center [663, 444] width 315 height 31
type input "**********"
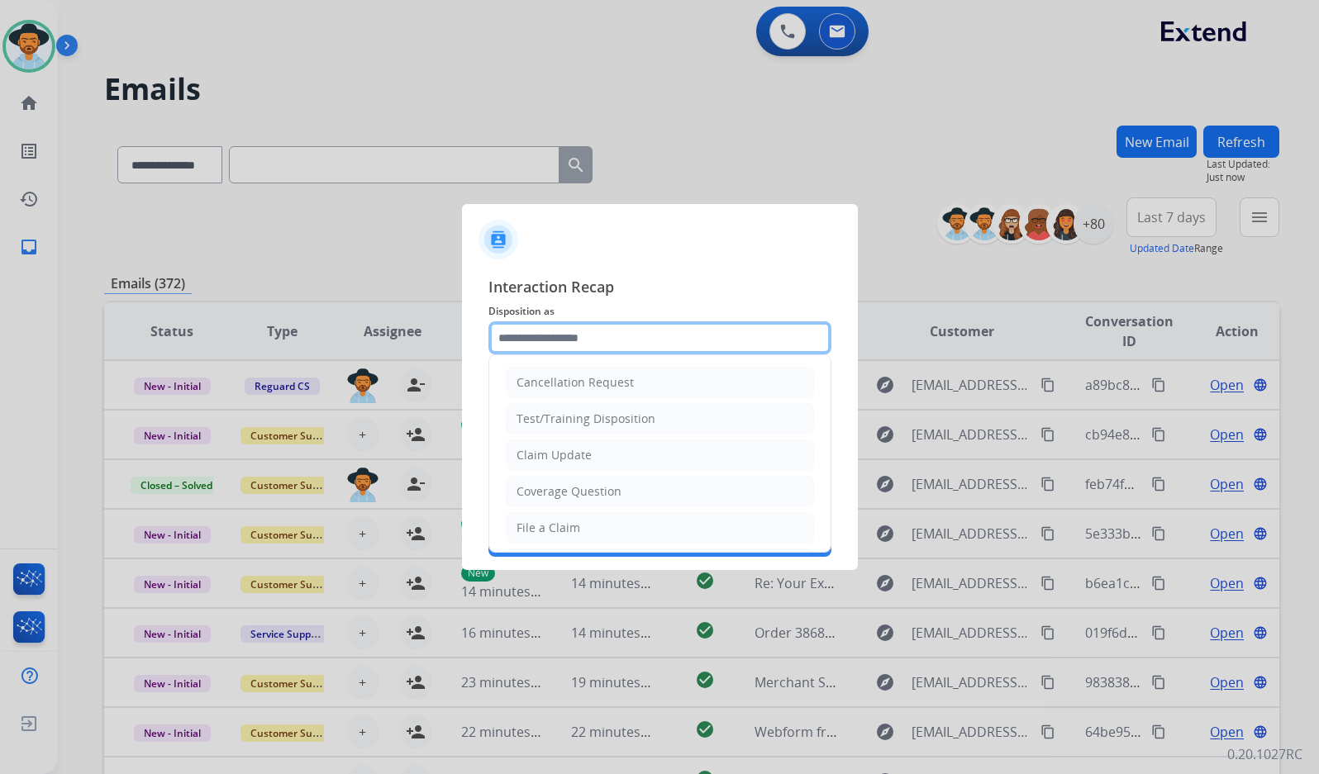
click at [625, 349] on input "text" at bounding box center [659, 337] width 343 height 33
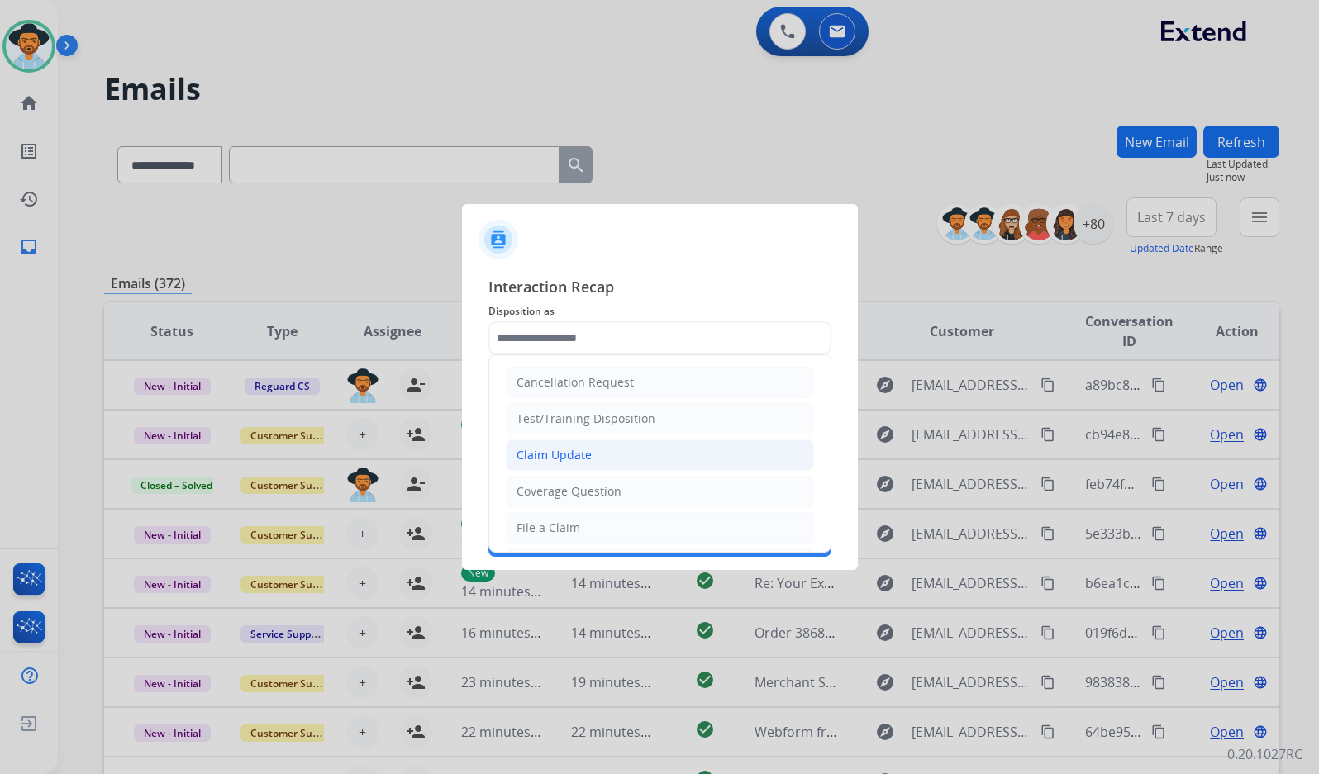
click at [620, 463] on li "Claim Update" at bounding box center [660, 455] width 308 height 31
type input "**********"
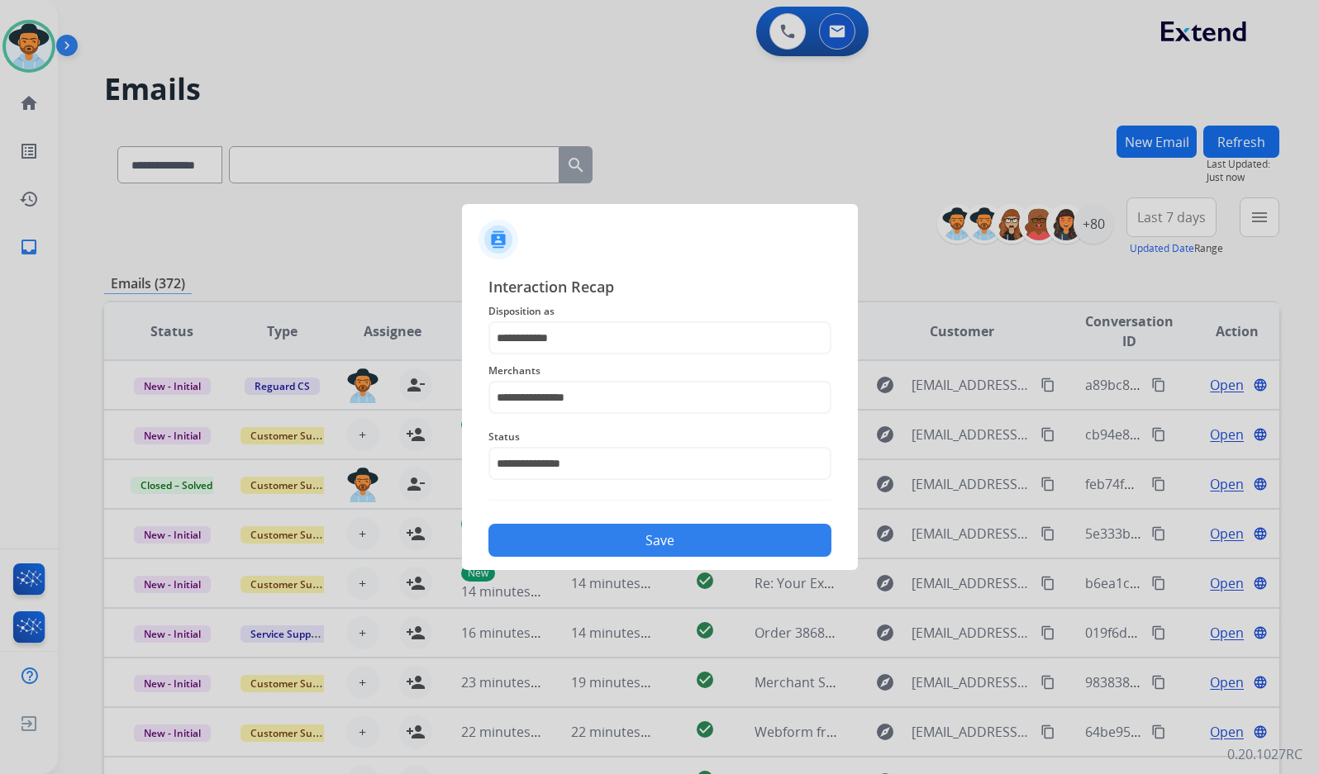
click at [635, 549] on button "Save" at bounding box center [659, 540] width 343 height 33
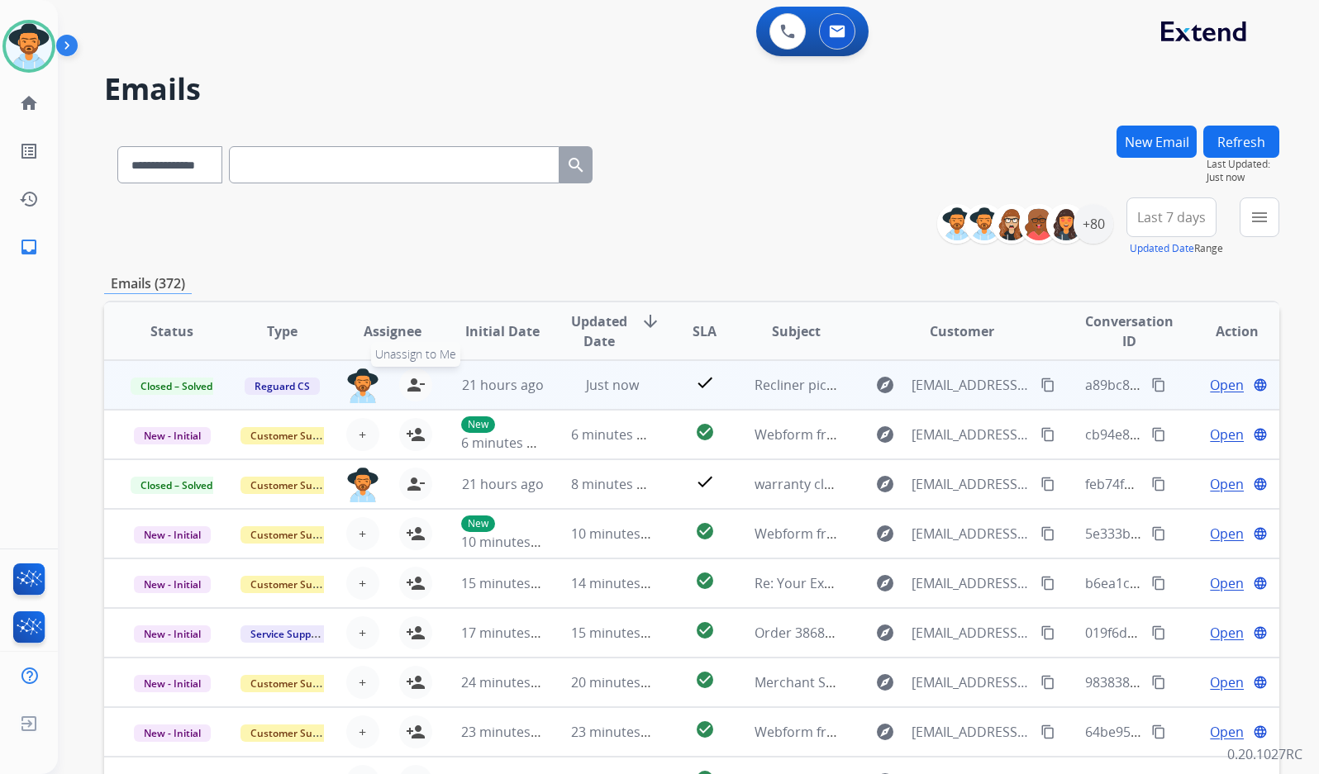
click at [419, 391] on mat-icon "person_remove" at bounding box center [416, 385] width 20 height 20
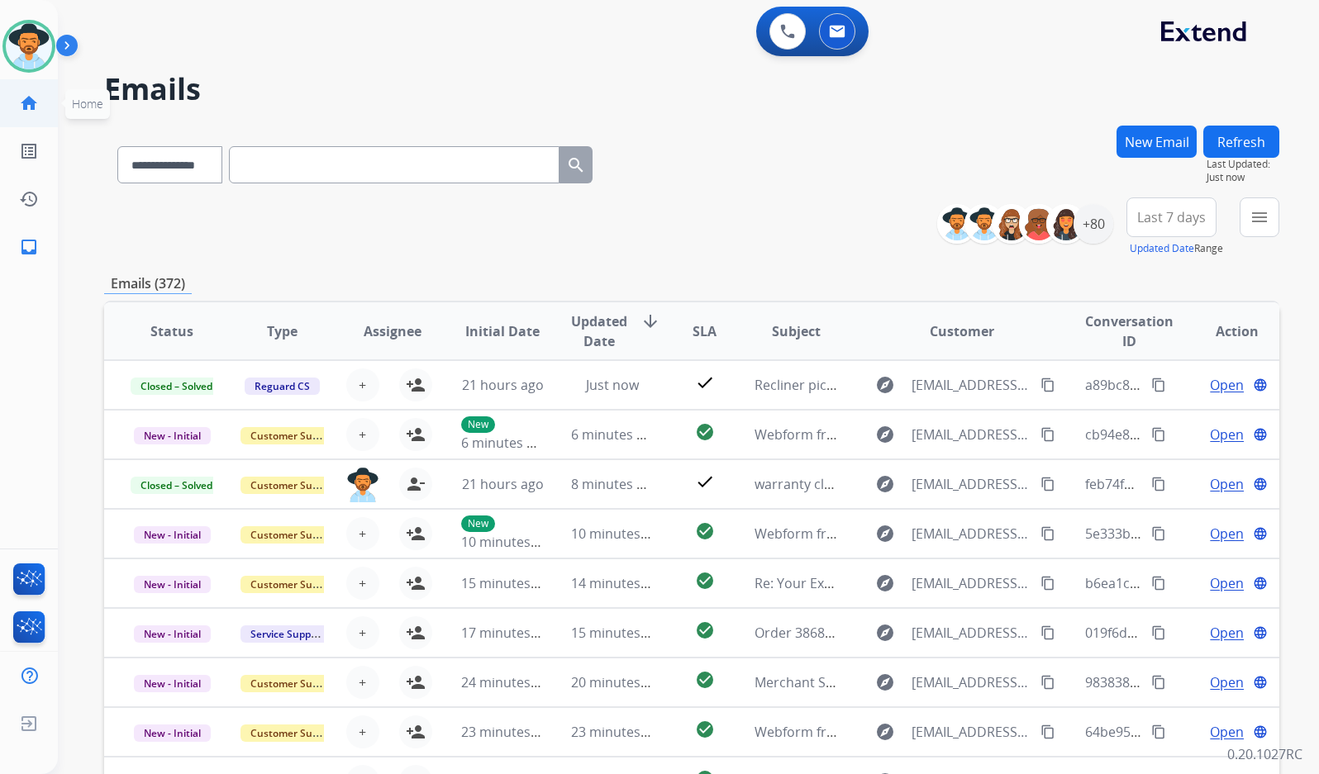
click at [46, 97] on link "home Home" at bounding box center [29, 103] width 46 height 46
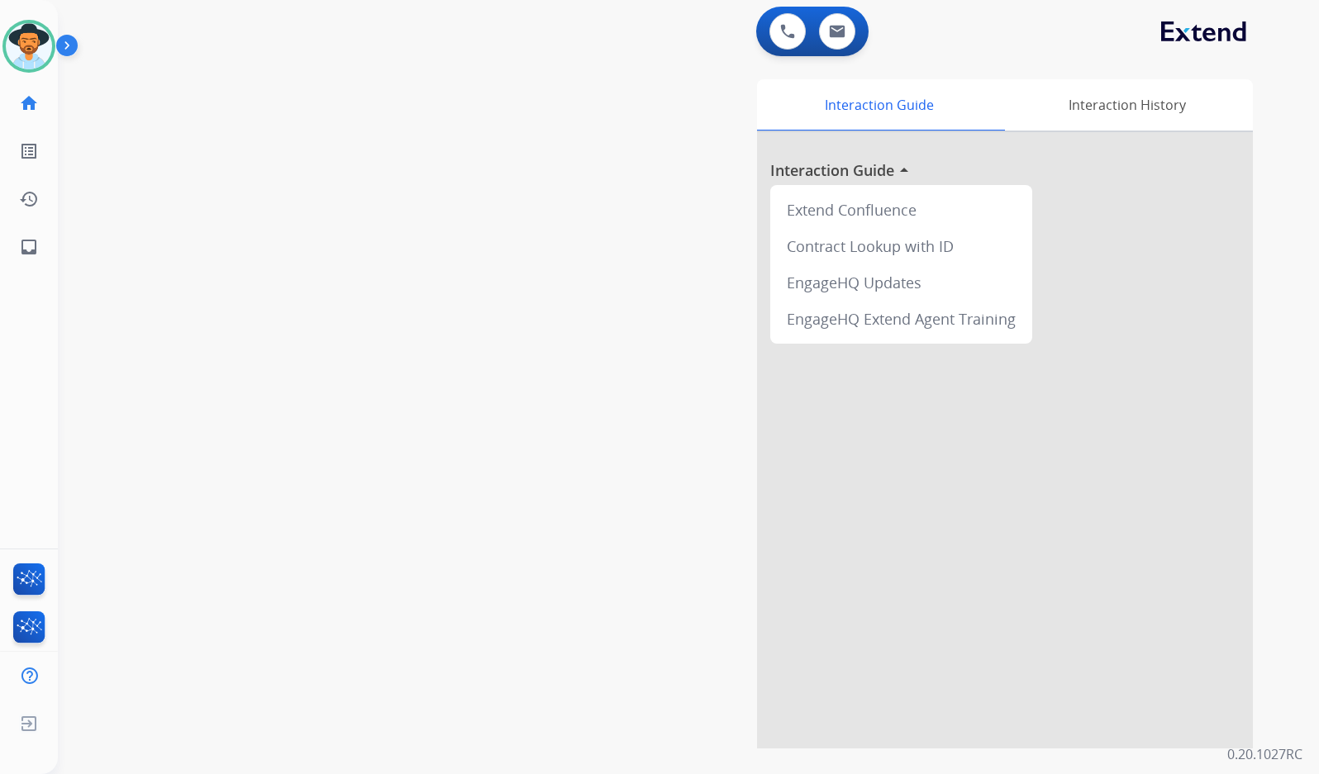
click at [280, 236] on div "swap_horiz Break voice bridge close_fullscreen Connect 3-Way Call merge_type Se…" at bounding box center [668, 403] width 1221 height 689
click at [13, 253] on link "inbox Emails" at bounding box center [29, 247] width 46 height 46
select select "**********"
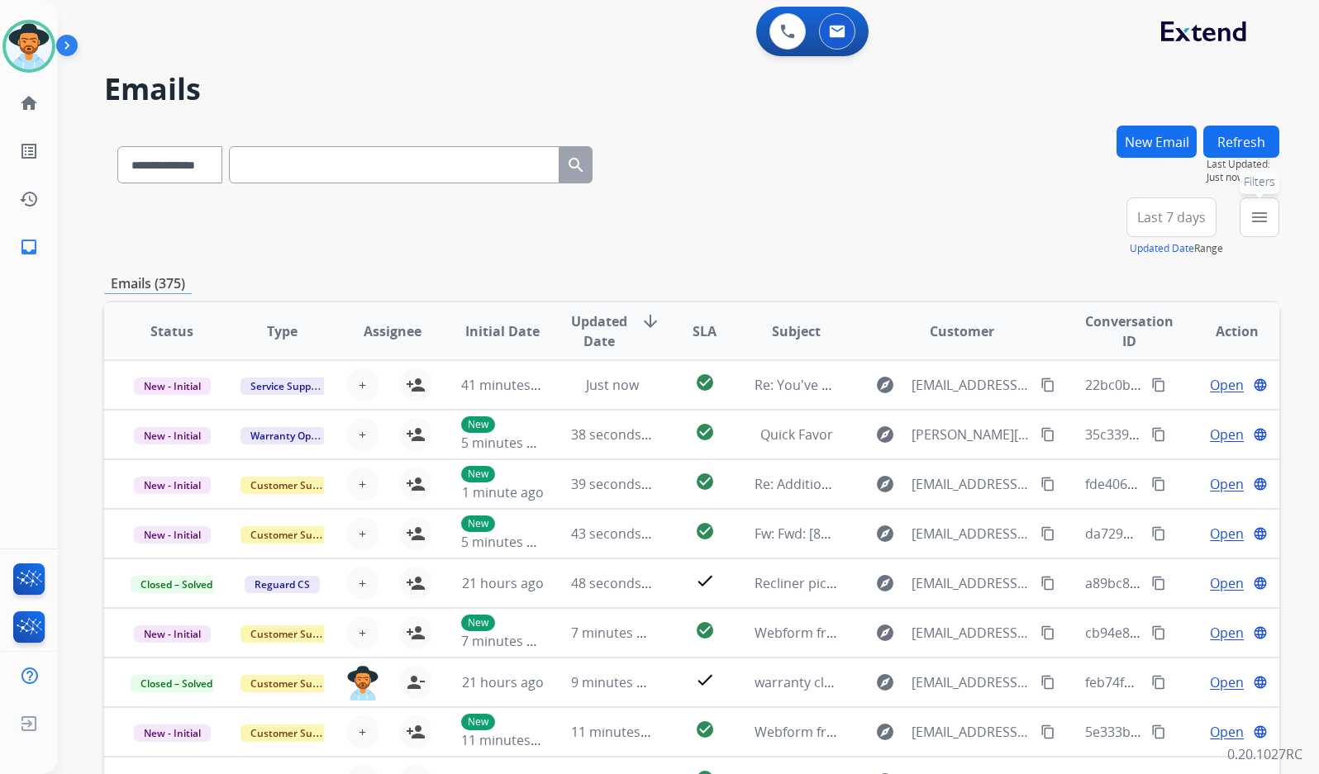
click at [1241, 221] on button "menu Filters" at bounding box center [1259, 217] width 40 height 40
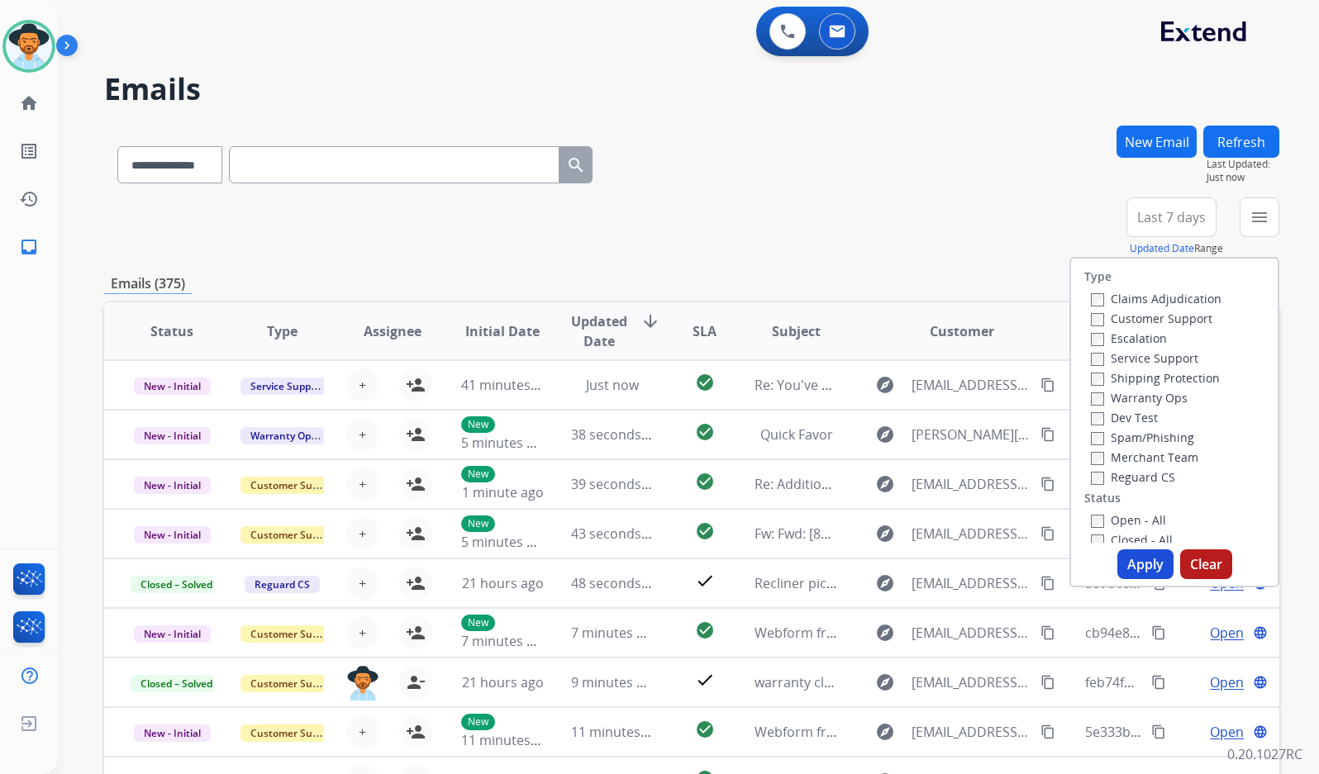
click at [1190, 311] on label "Customer Support" at bounding box center [1151, 319] width 121 height 16
click at [1176, 374] on label "Shipping Protection" at bounding box center [1155, 378] width 129 height 16
click at [1149, 482] on label "Reguard CS" at bounding box center [1133, 477] width 84 height 16
click at [1142, 522] on label "Open - All" at bounding box center [1128, 520] width 75 height 16
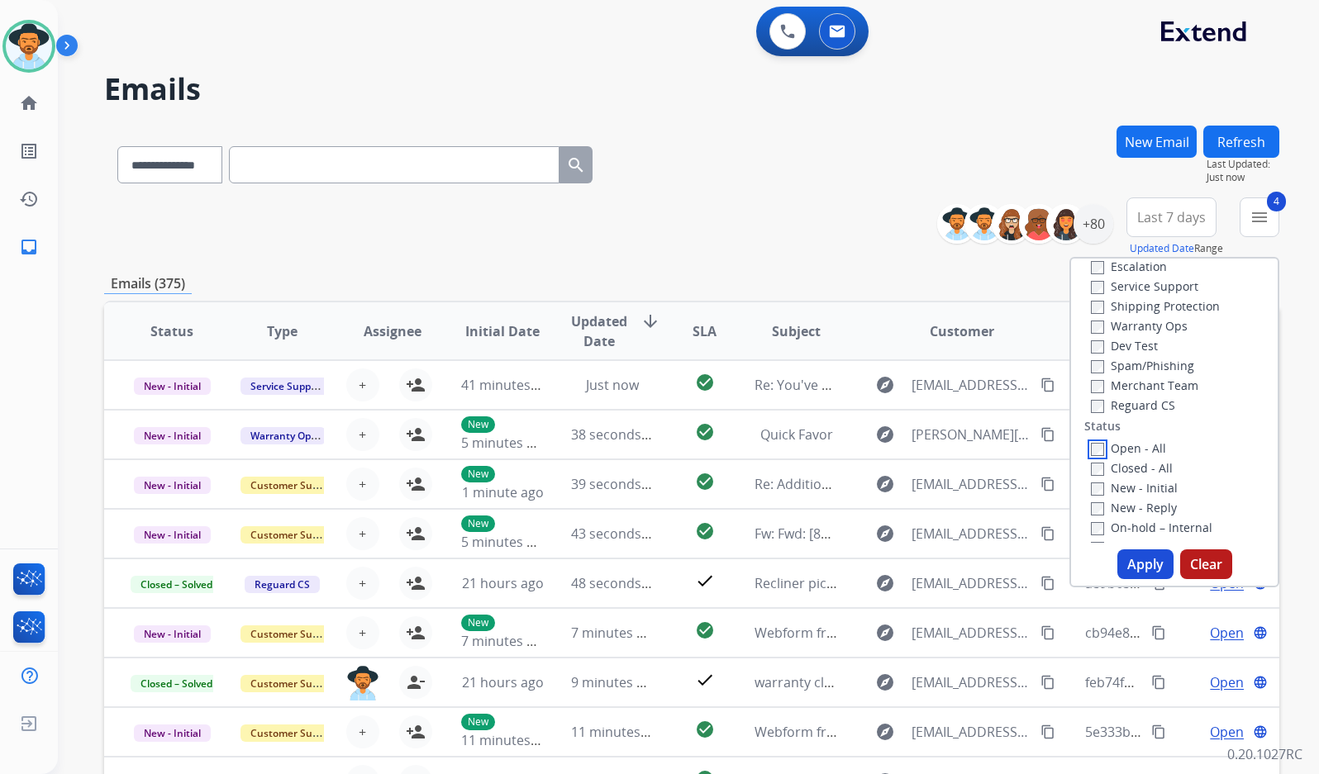
scroll to position [165, 0]
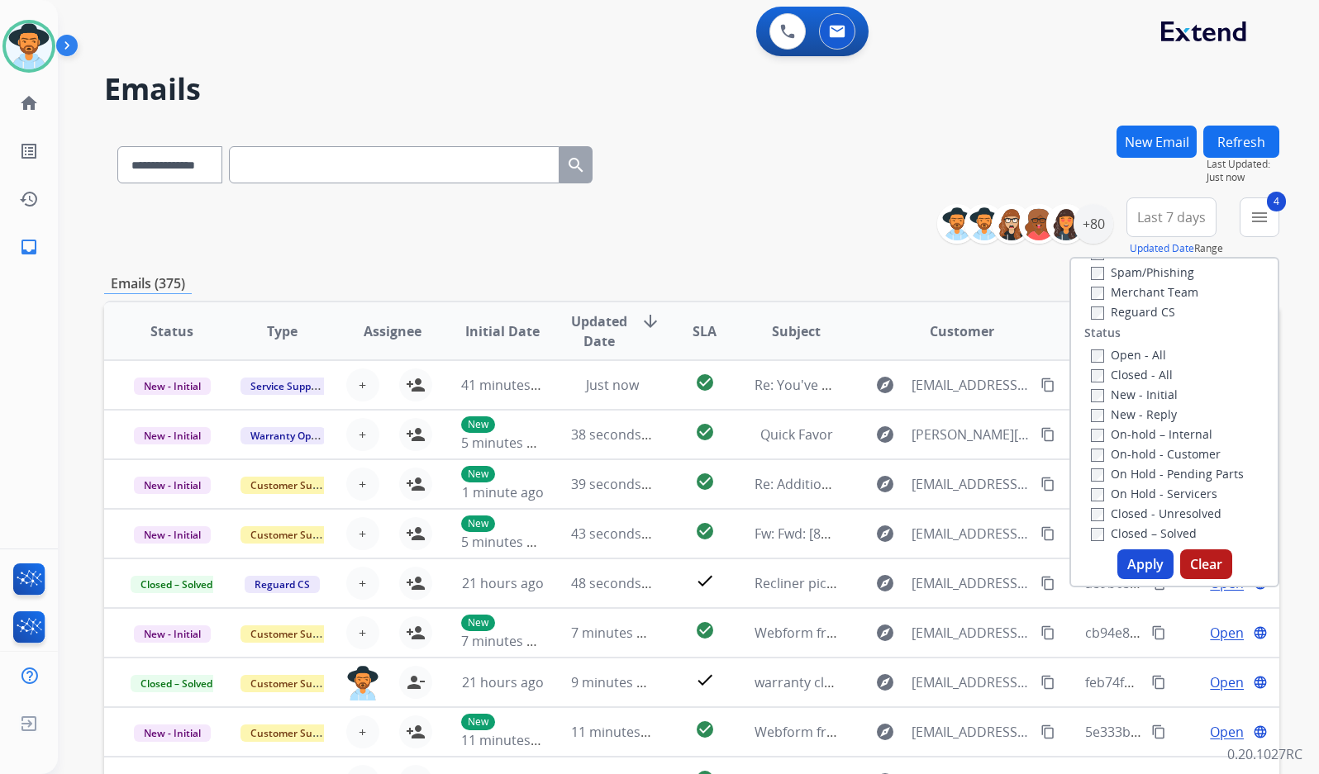
click at [1188, 497] on label "On Hold - Servicers" at bounding box center [1154, 494] width 126 height 16
click at [1189, 473] on label "On Hold - Pending Parts" at bounding box center [1167, 474] width 153 height 16
click at [1189, 451] on label "On-hold - Customer" at bounding box center [1156, 454] width 130 height 16
click at [1186, 430] on label "On-hold – Internal" at bounding box center [1151, 434] width 121 height 16
click at [1158, 410] on label "New - Reply" at bounding box center [1134, 414] width 86 height 16
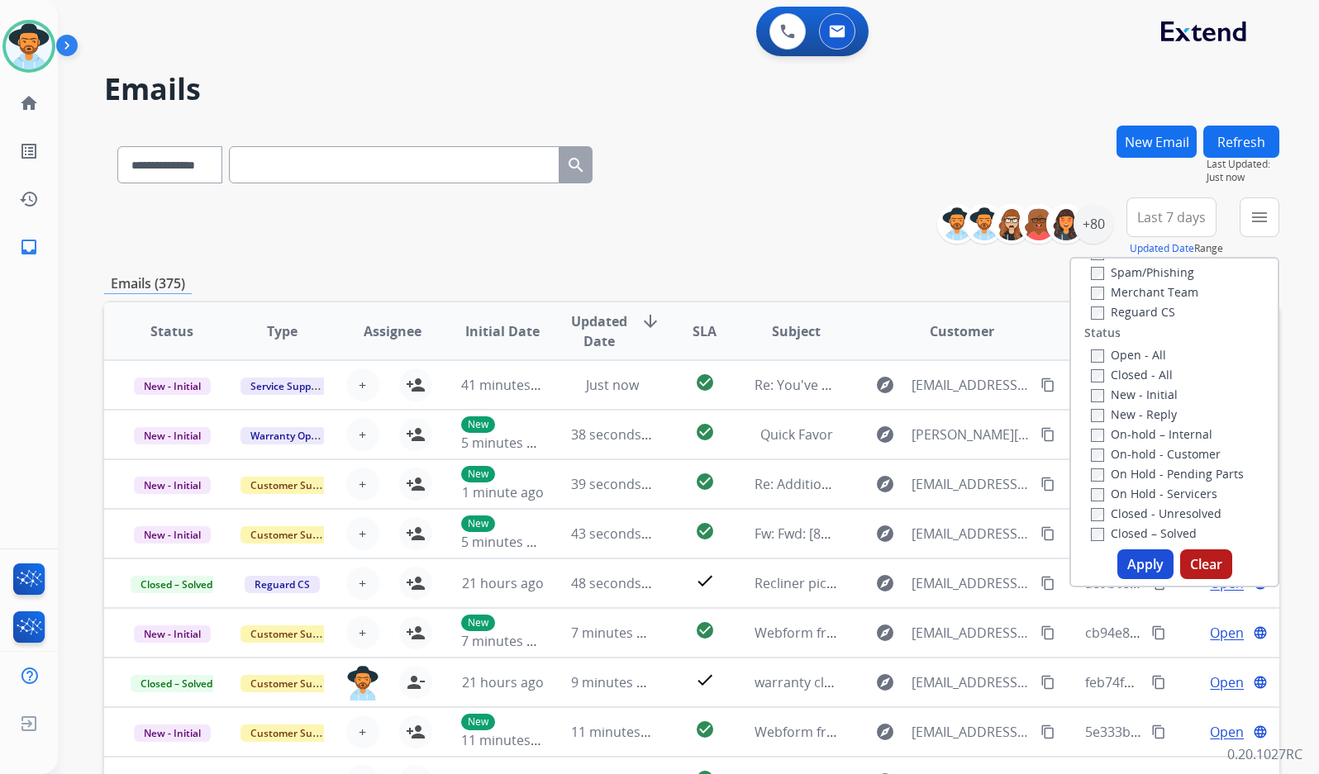
click at [1152, 395] on label "New - Initial" at bounding box center [1134, 395] width 87 height 16
click at [1149, 559] on button "Apply" at bounding box center [1145, 564] width 56 height 30
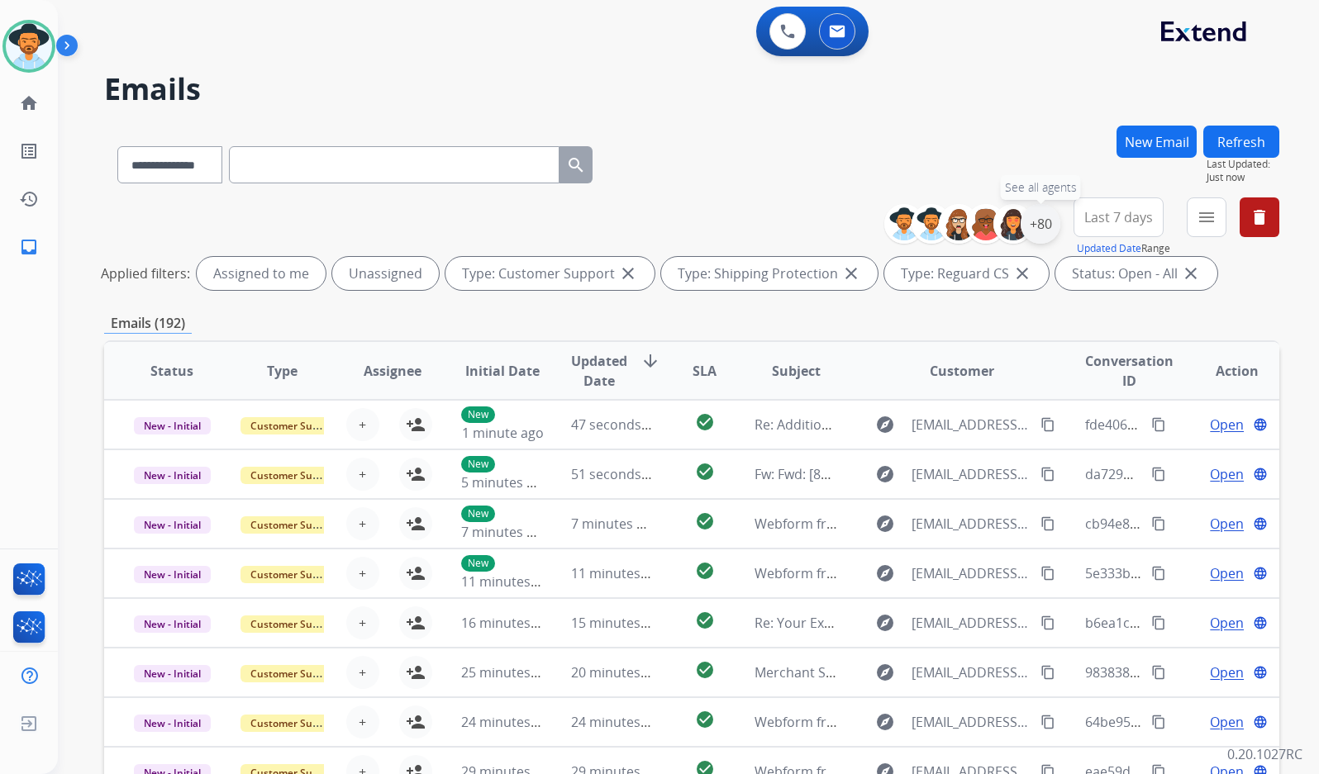
click at [1042, 223] on div "+80" at bounding box center [1040, 224] width 40 height 40
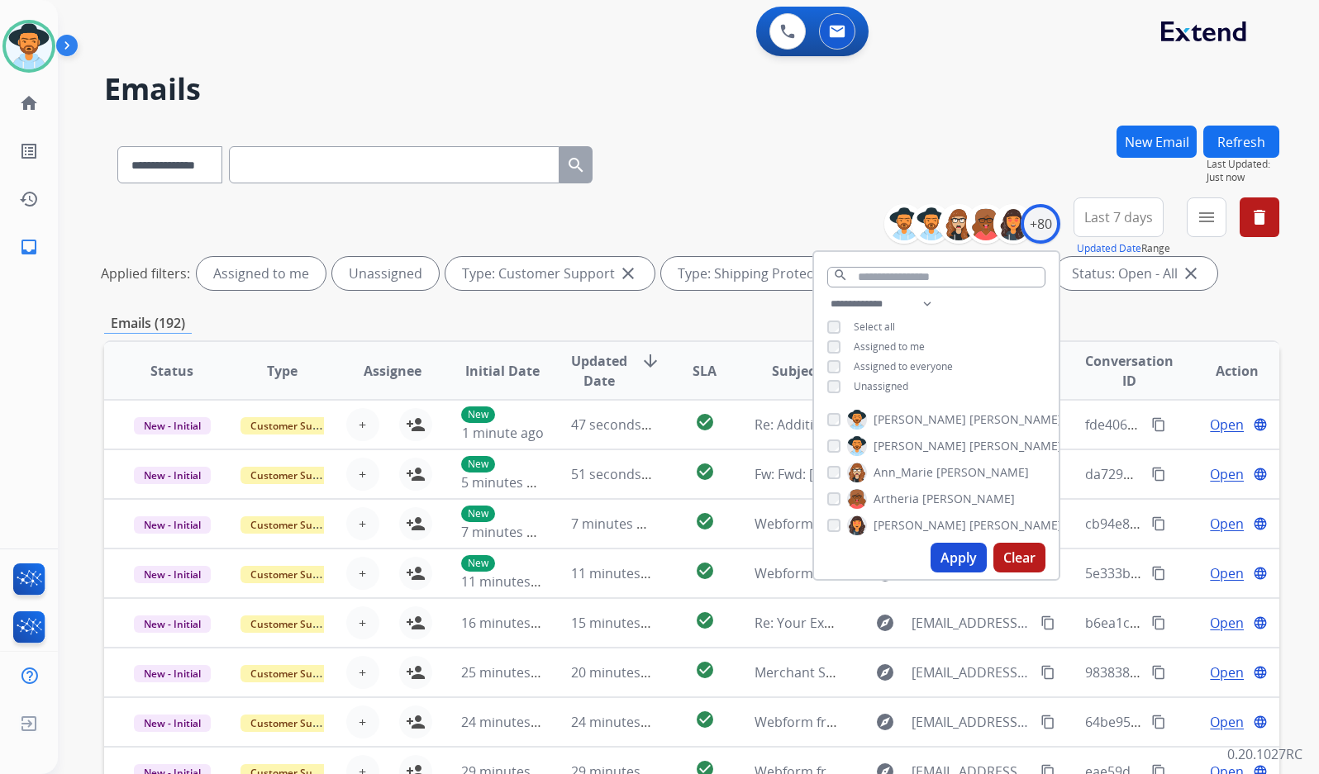
click at [863, 381] on span "Unassigned" at bounding box center [880, 386] width 55 height 14
click at [969, 444] on span "[PERSON_NAME]" at bounding box center [1015, 446] width 93 height 17
click at [955, 562] on button "Apply" at bounding box center [958, 558] width 56 height 30
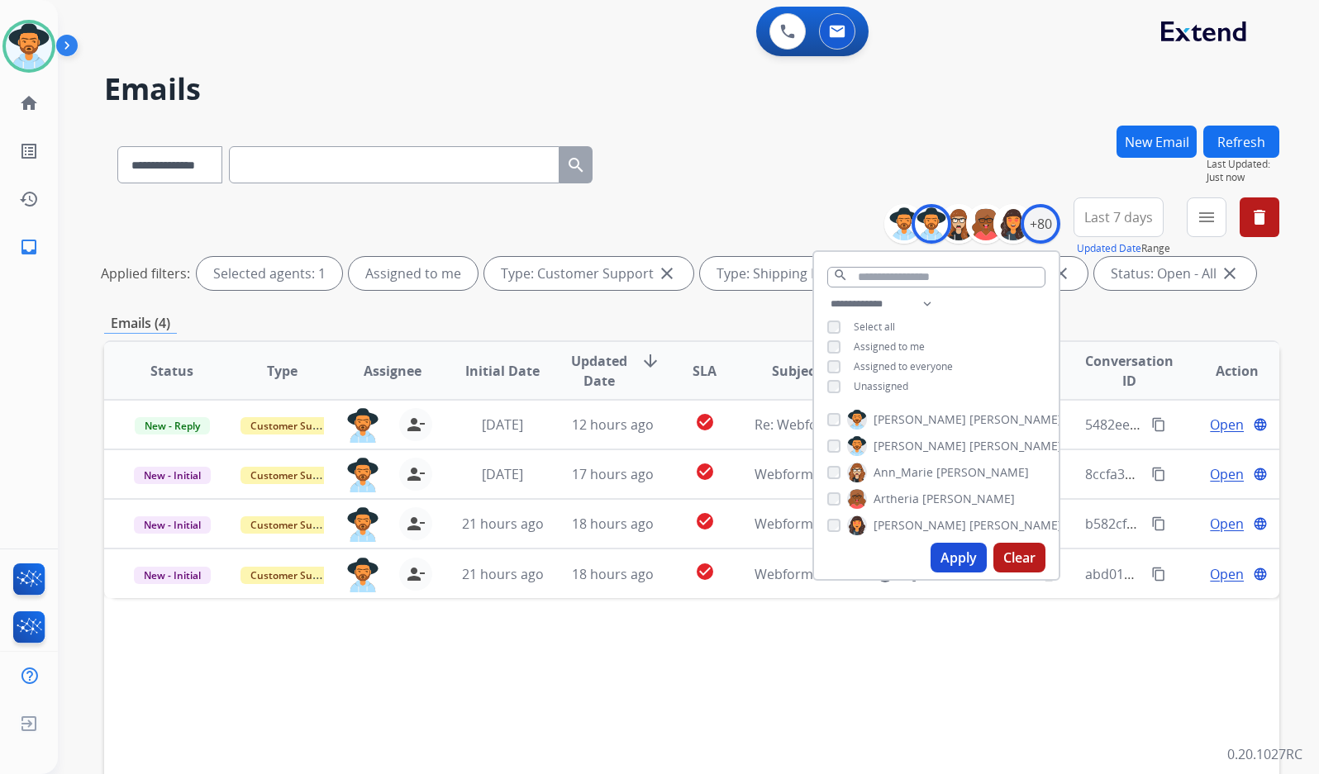
click at [963, 697] on div "Status Type Assignee Initial Date Updated Date arrow_downward SLA Subject Custo…" at bounding box center [691, 617] width 1175 height 554
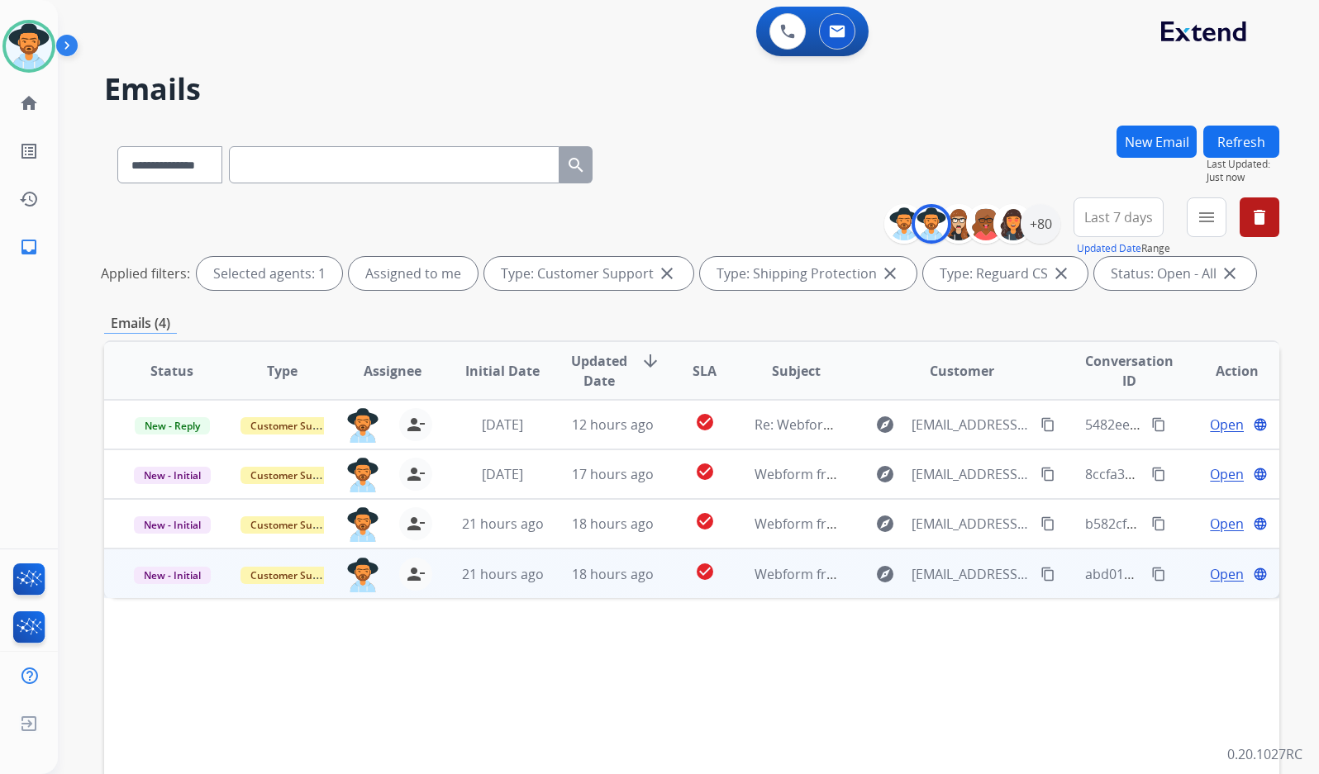
click at [1215, 580] on span "Open" at bounding box center [1227, 574] width 34 height 20
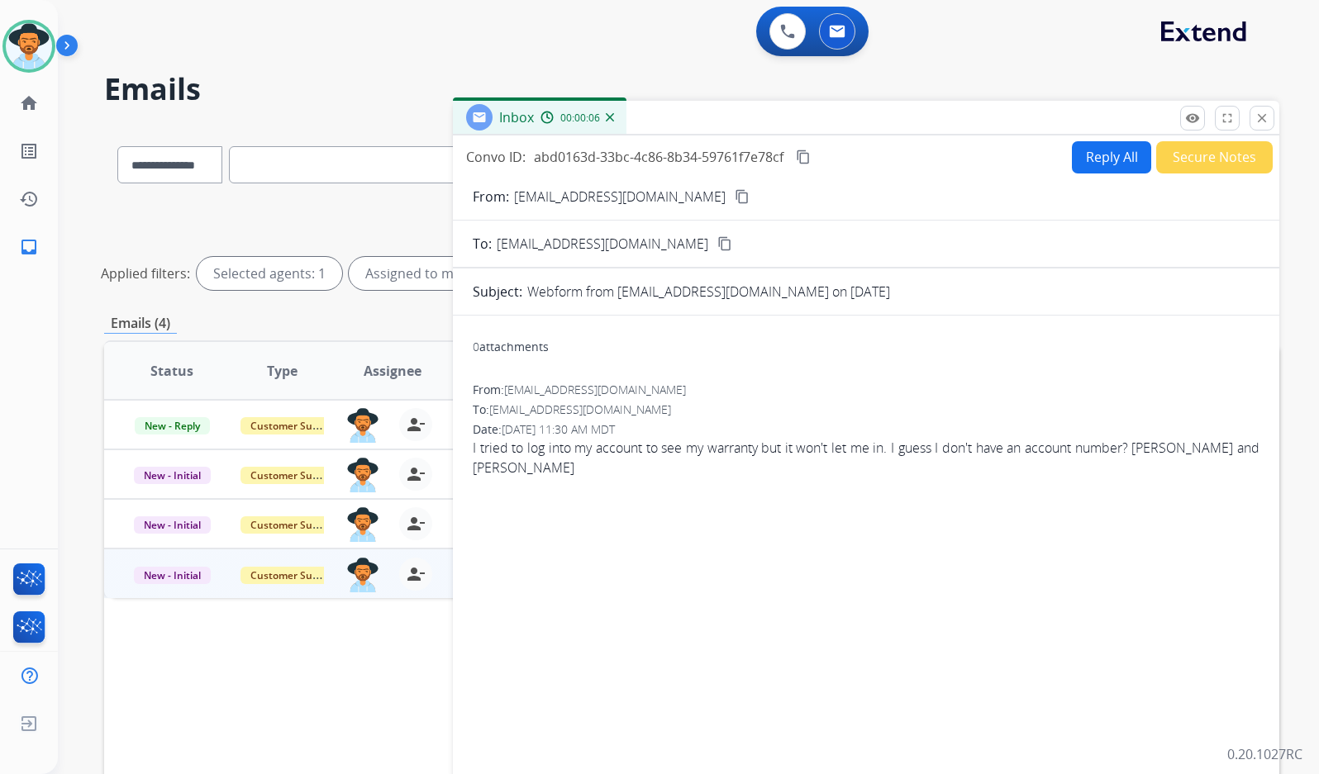
click at [734, 199] on mat-icon "content_copy" at bounding box center [741, 196] width 15 height 15
click at [1113, 166] on button "Reply All" at bounding box center [1111, 157] width 79 height 32
select select "**********"
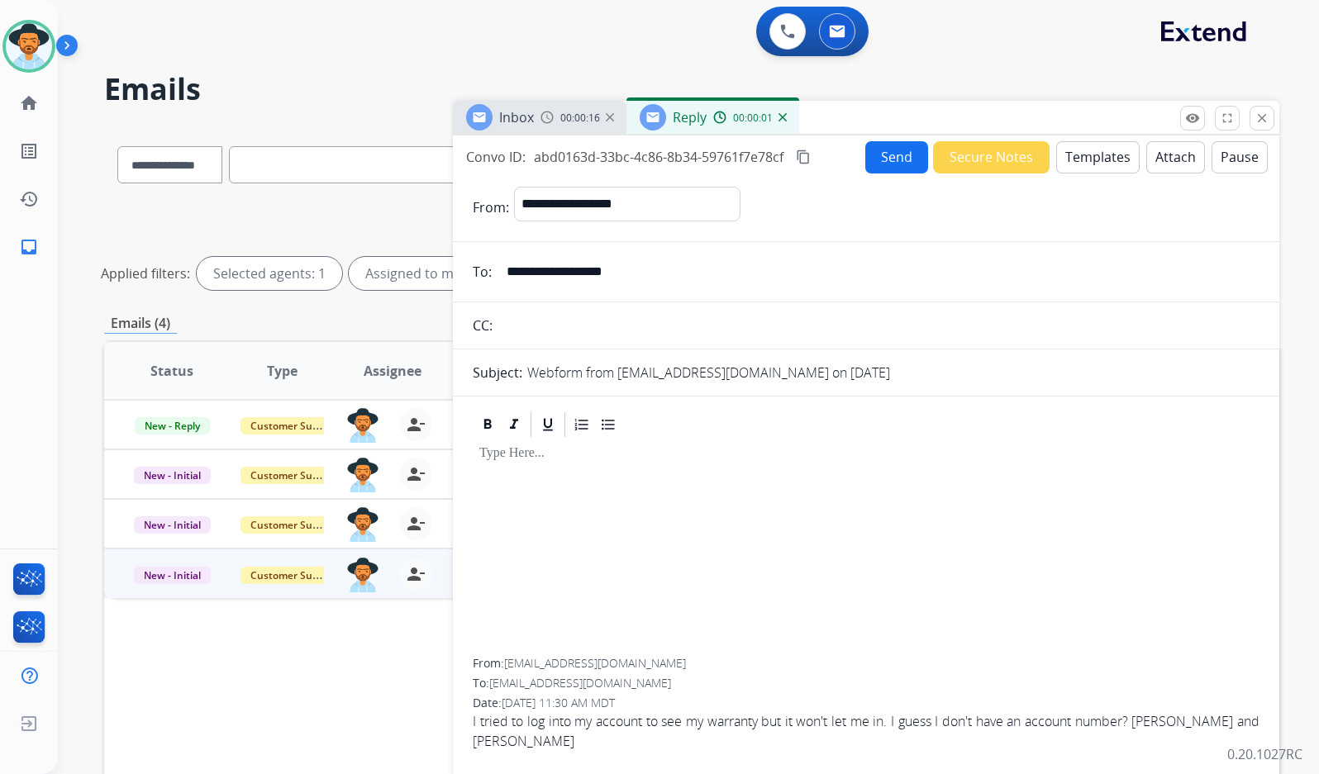
click at [1103, 163] on button "Templates" at bounding box center [1097, 157] width 83 height 32
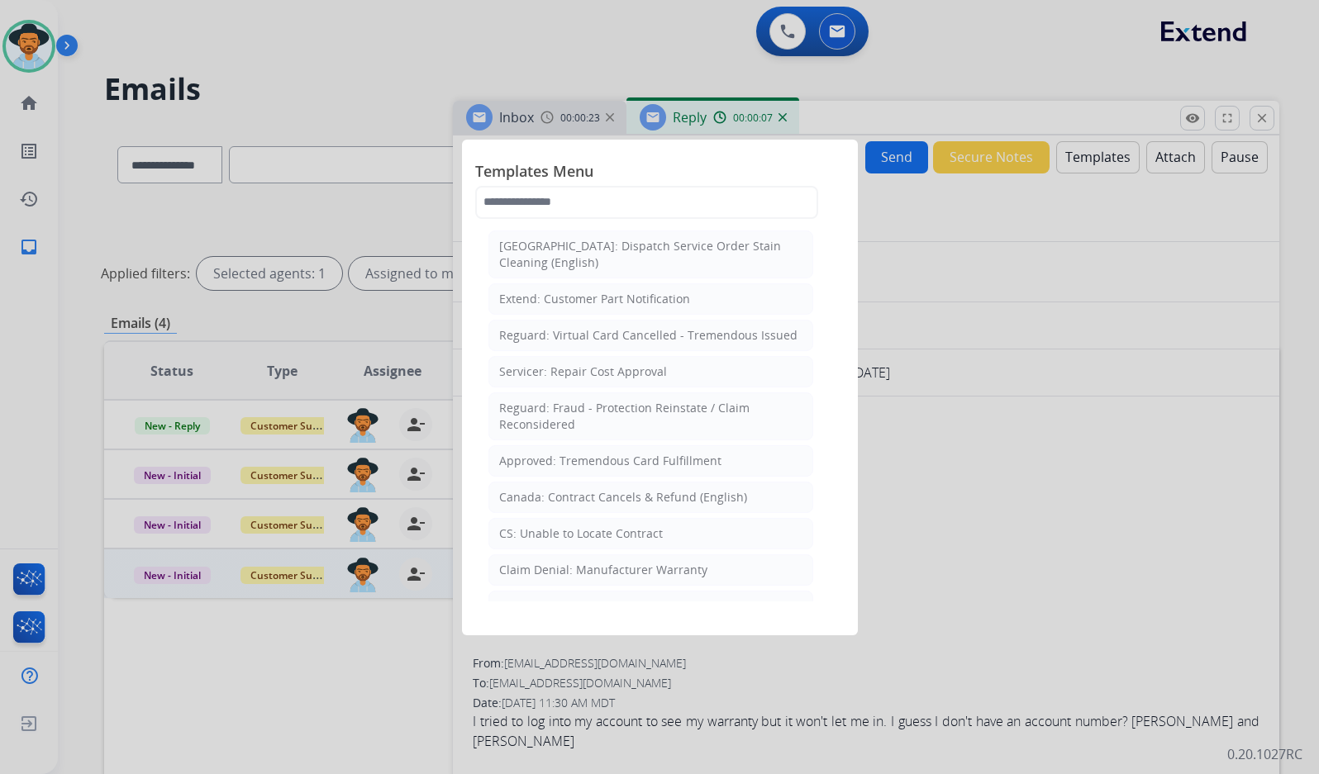
scroll to position [661, 0]
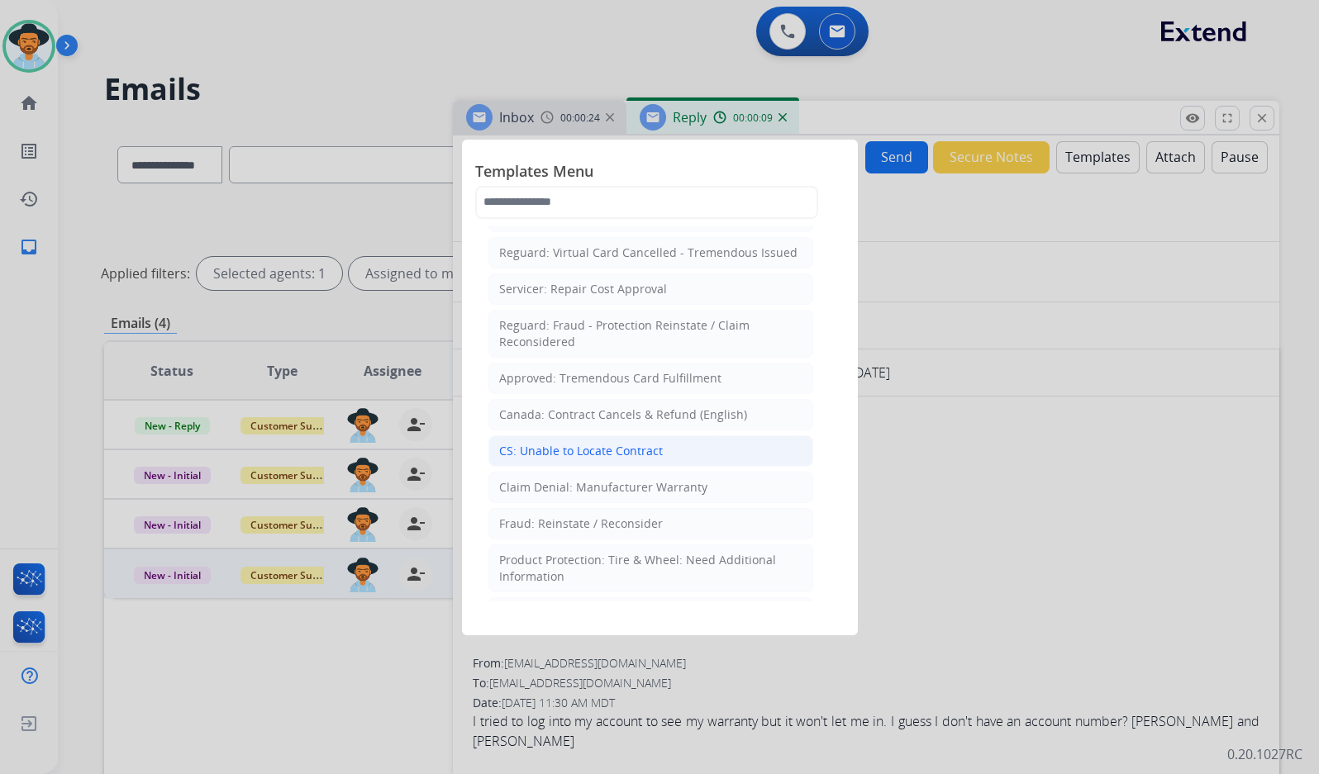
click at [711, 435] on li "CS: Unable to Locate Contract" at bounding box center [650, 450] width 325 height 31
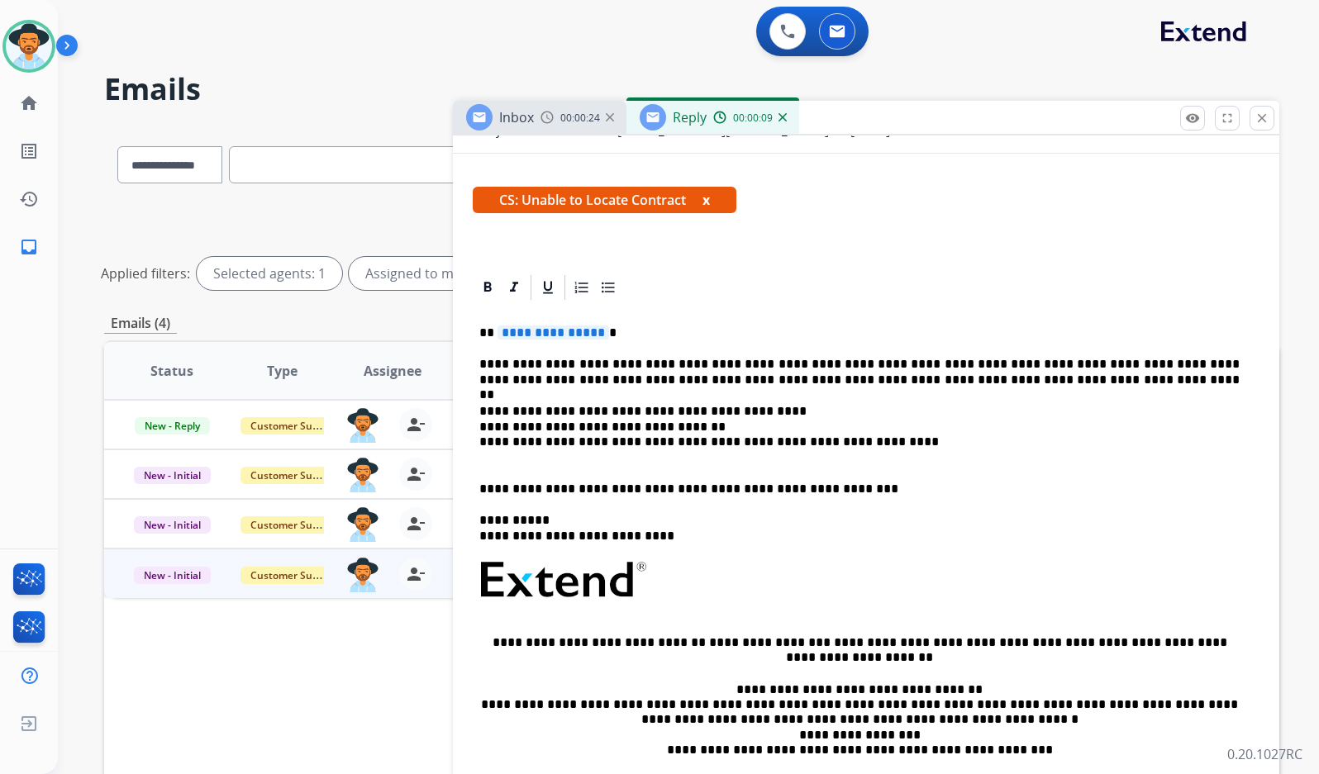
scroll to position [248, 0]
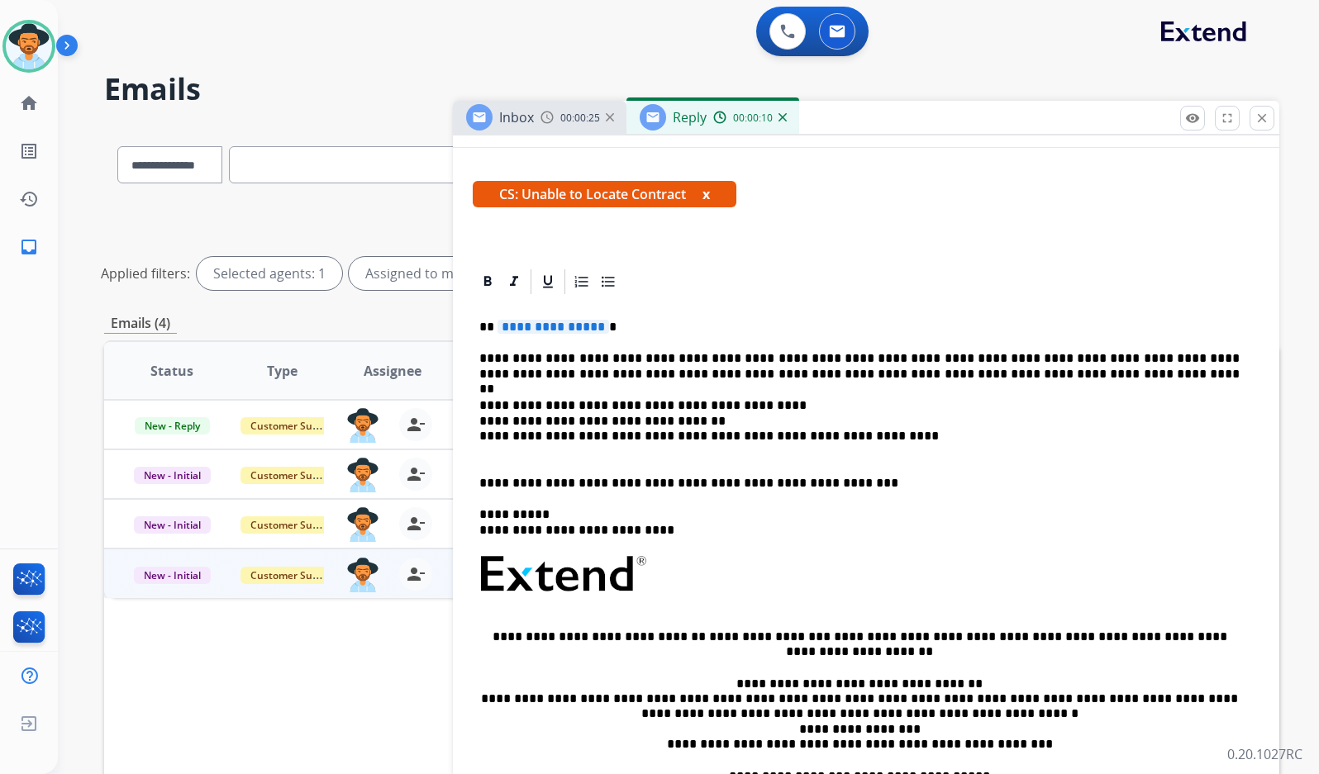
click at [558, 335] on div "**********" at bounding box center [866, 574] width 787 height 555
click at [566, 320] on span "**********" at bounding box center [553, 327] width 112 height 14
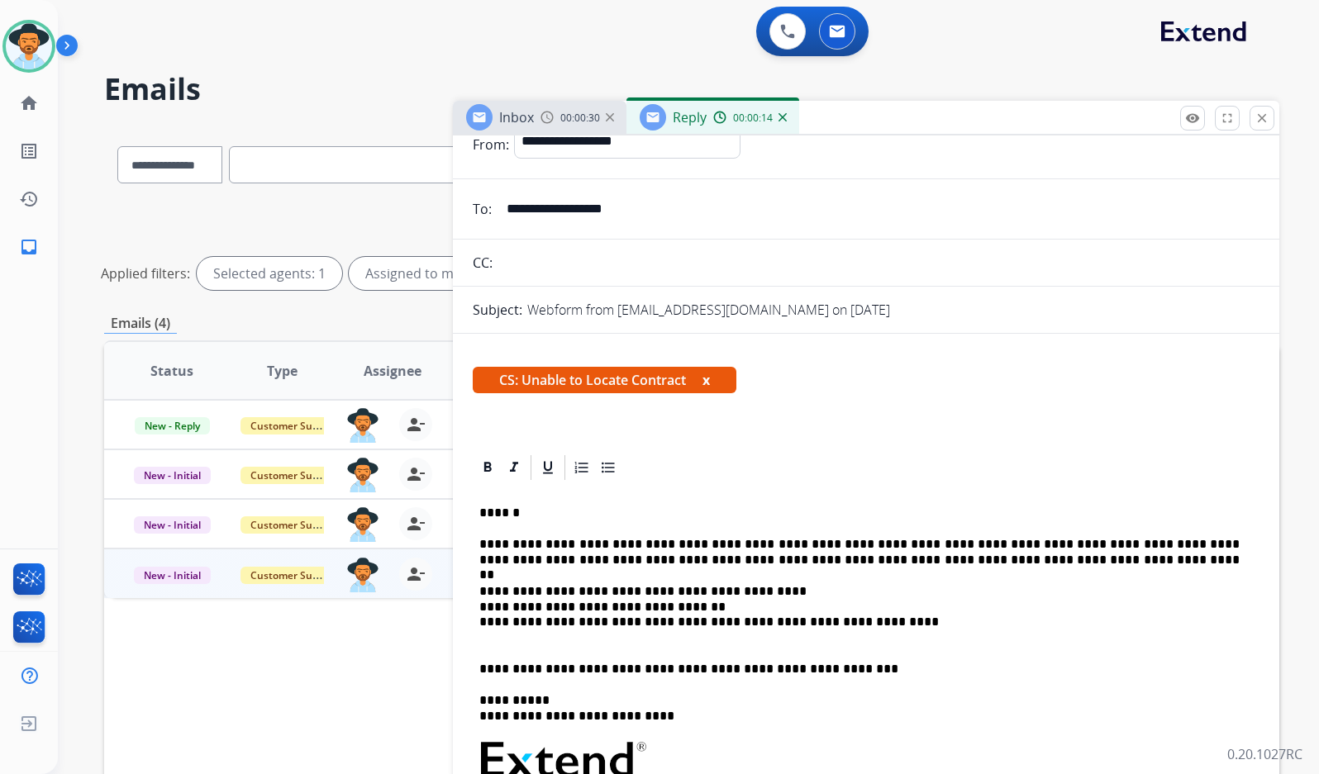
scroll to position [0, 0]
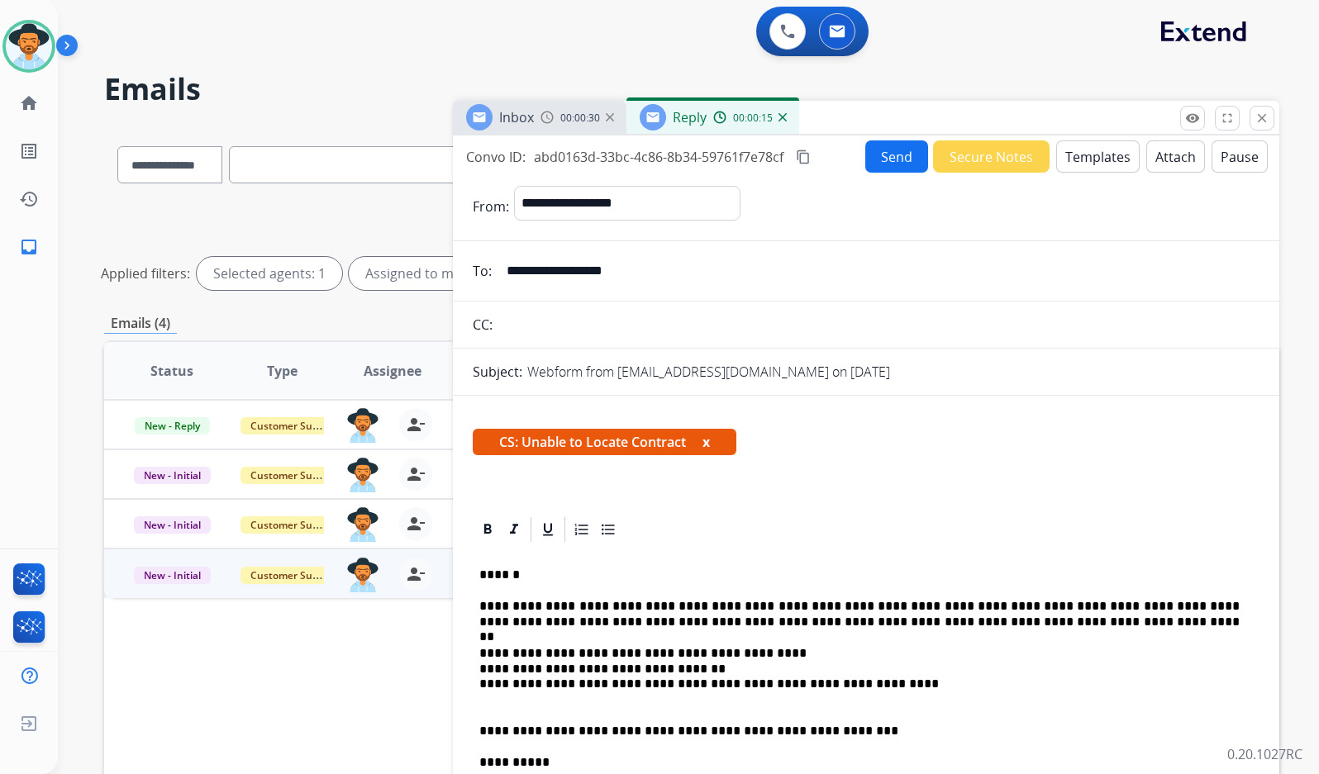
click at [895, 159] on button "Send" at bounding box center [896, 156] width 63 height 32
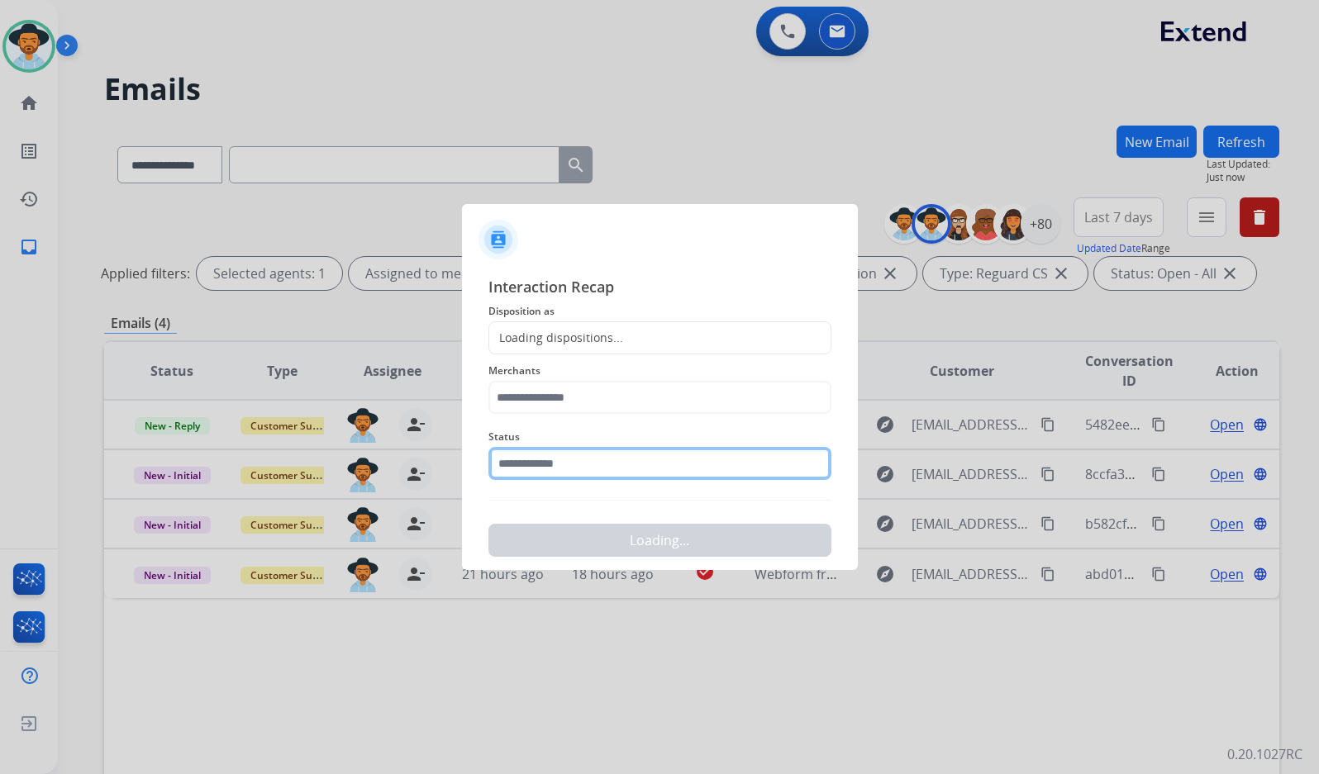
click at [620, 467] on input "text" at bounding box center [659, 463] width 343 height 33
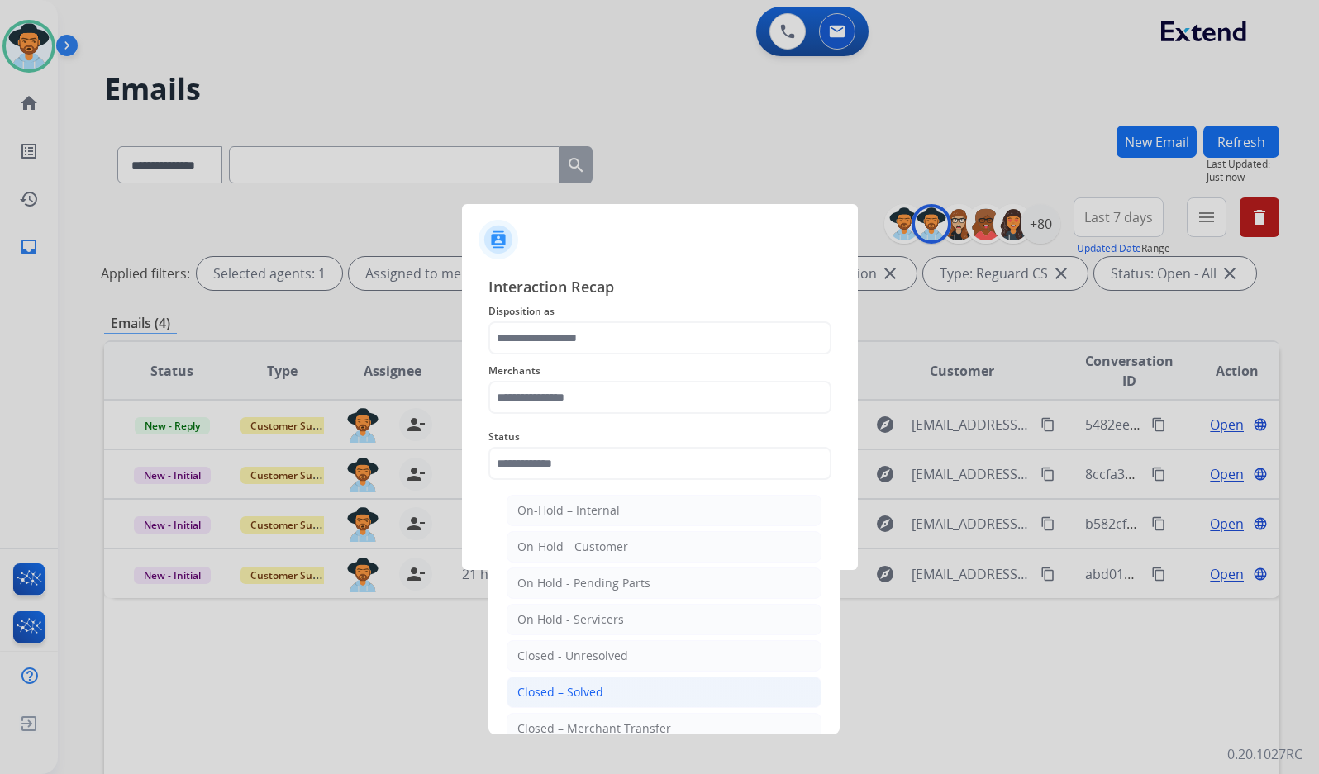
click at [681, 680] on li "Closed – Solved" at bounding box center [663, 692] width 315 height 31
type input "**********"
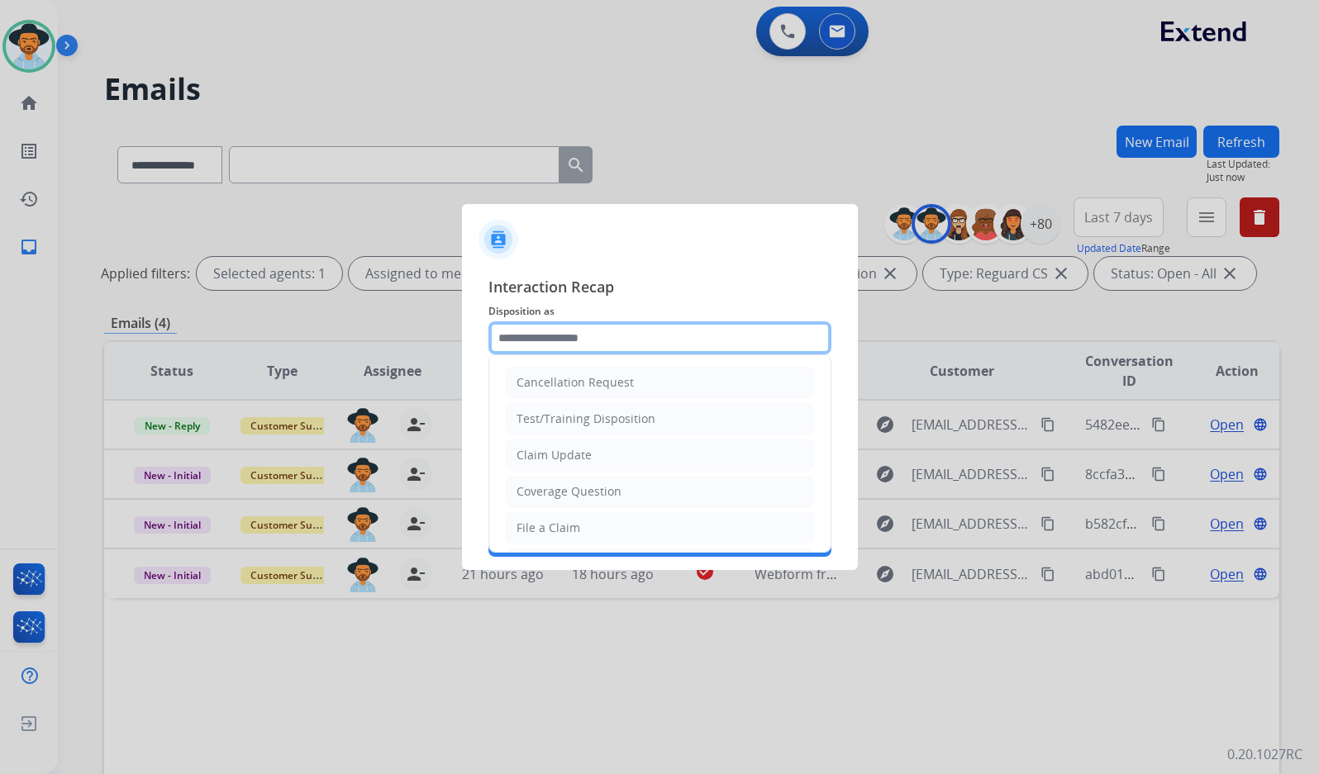
click at [619, 354] on div "Cancellation Request Test/Training Disposition Claim Update Coverage Question F…" at bounding box center [659, 337] width 343 height 33
click at [578, 501] on li "Coverage Question" at bounding box center [660, 491] width 308 height 31
drag, startPoint x: 609, startPoint y: 334, endPoint x: 375, endPoint y: 334, distance: 233.8
click at [0, 334] on app-contact-recap-modal "**********" at bounding box center [0, 387] width 0 height 774
type input "*"
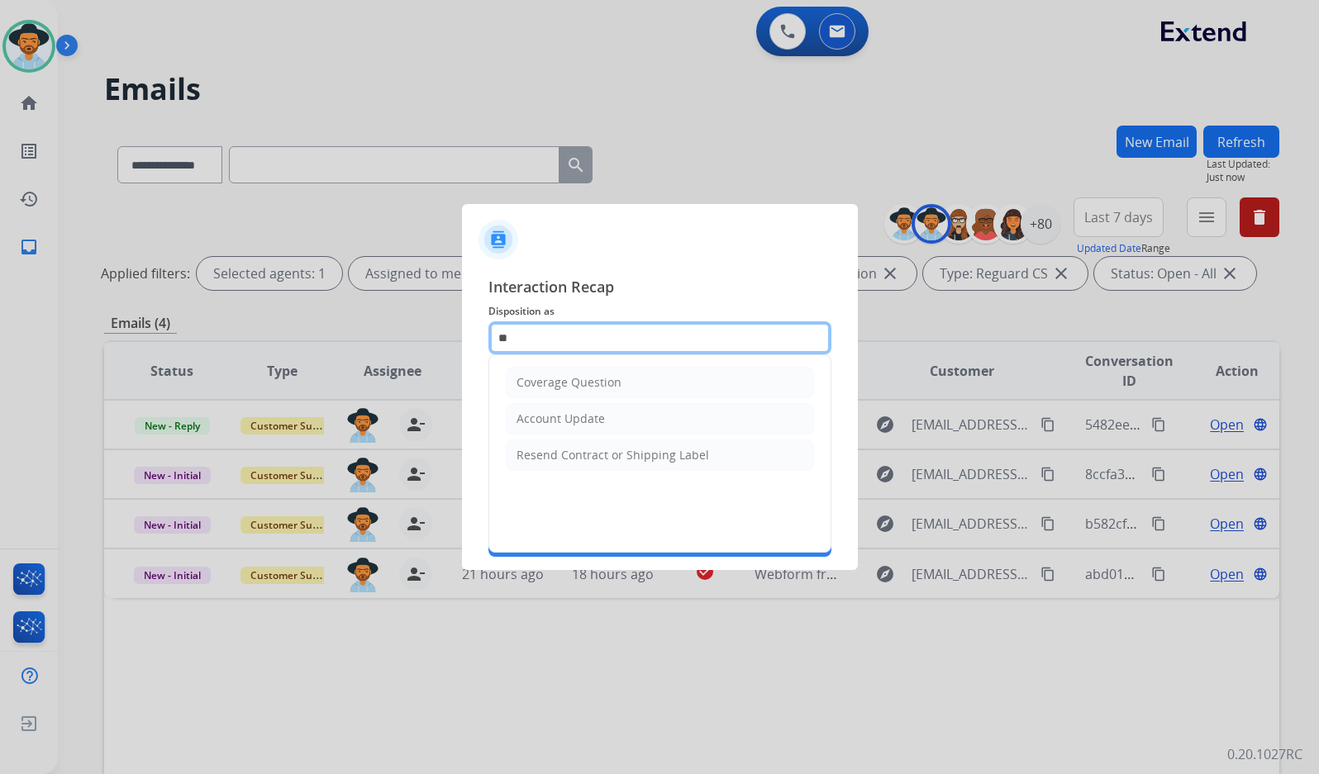
type input "*"
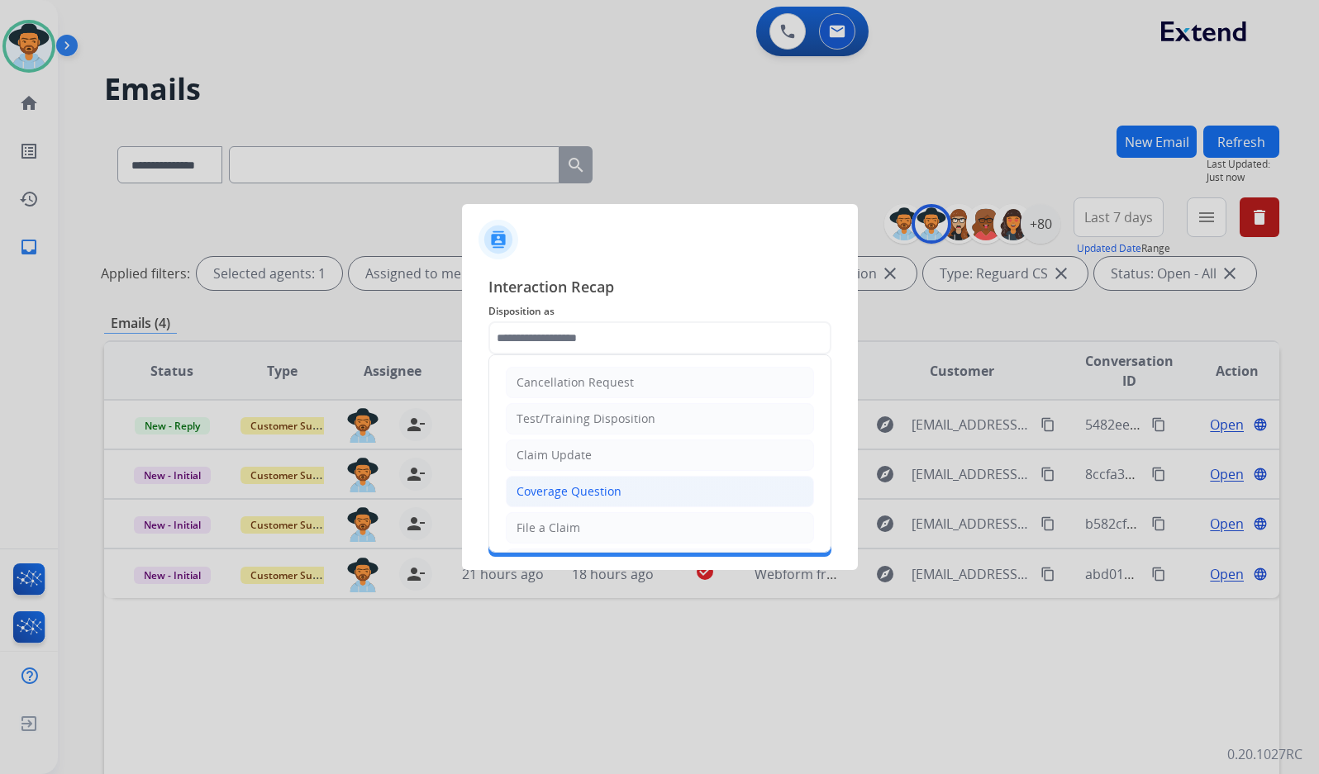
click at [662, 492] on li "Coverage Question" at bounding box center [660, 491] width 308 height 31
type input "**********"
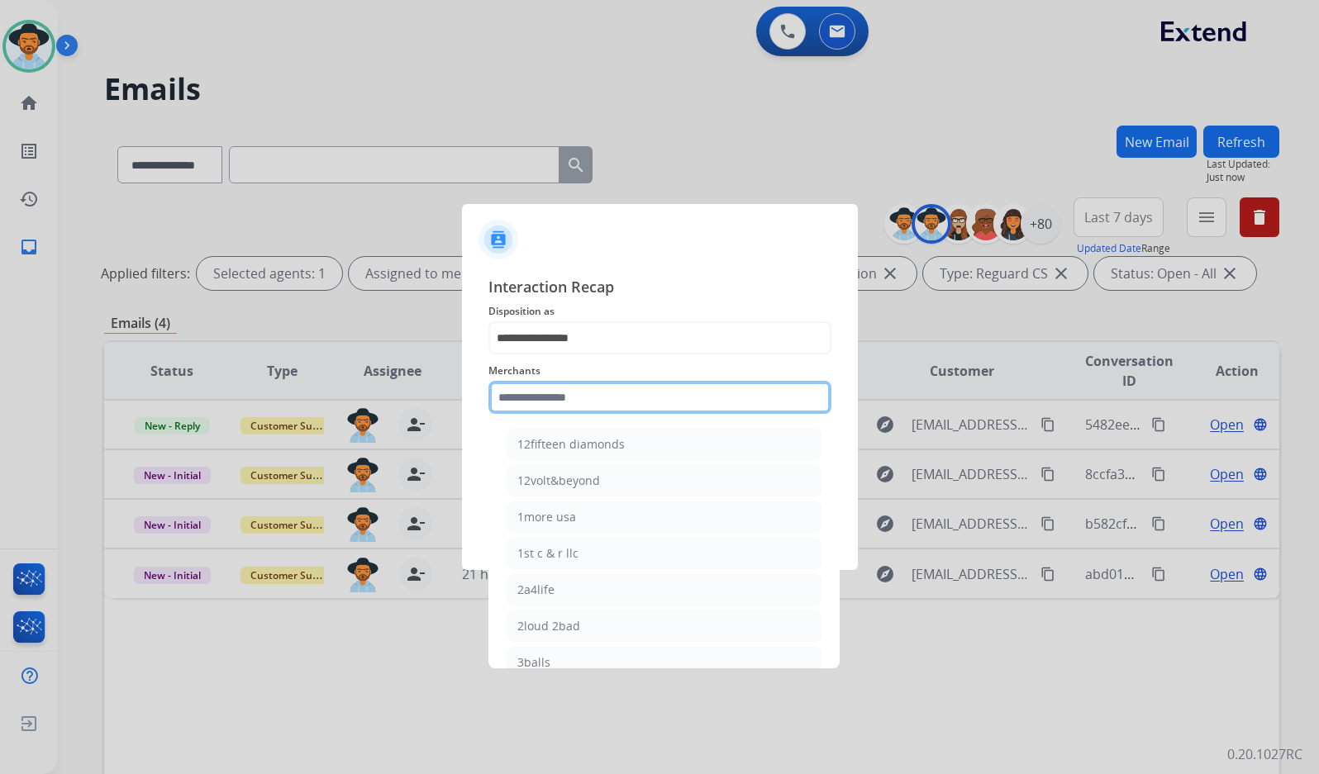
click at [646, 401] on input "text" at bounding box center [659, 397] width 343 height 33
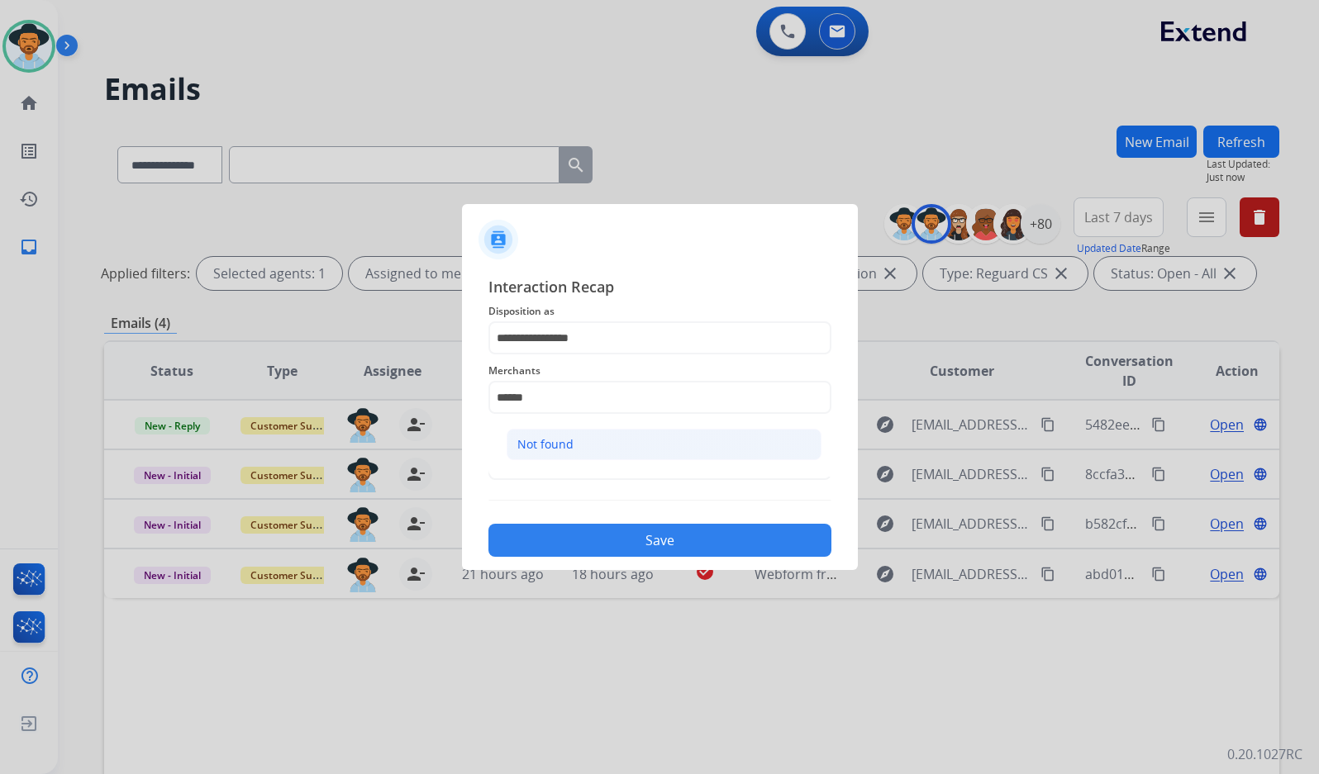
click at [669, 444] on li "Not found" at bounding box center [663, 444] width 315 height 31
type input "*********"
click at [693, 560] on div "**********" at bounding box center [660, 416] width 396 height 308
click at [692, 554] on button "Save" at bounding box center [659, 540] width 343 height 33
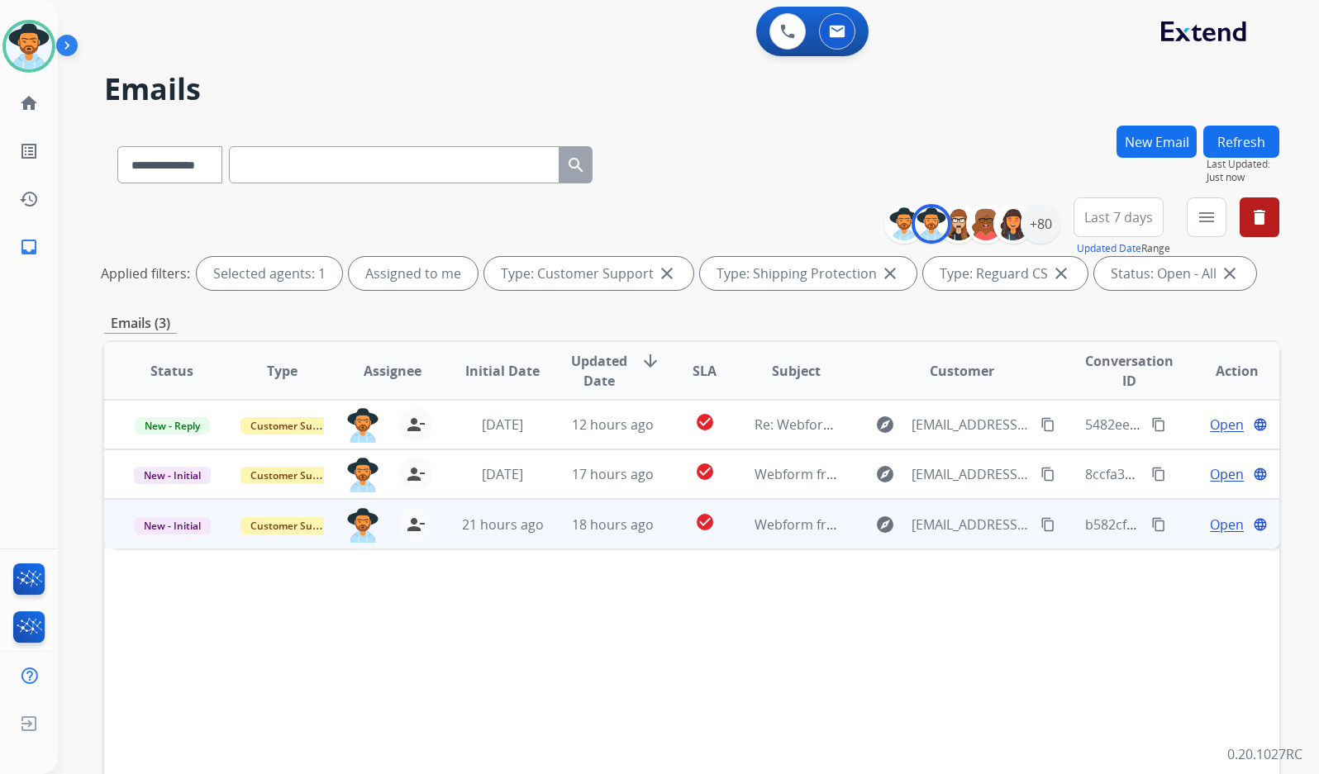
click at [1210, 528] on span "Open" at bounding box center [1227, 525] width 34 height 20
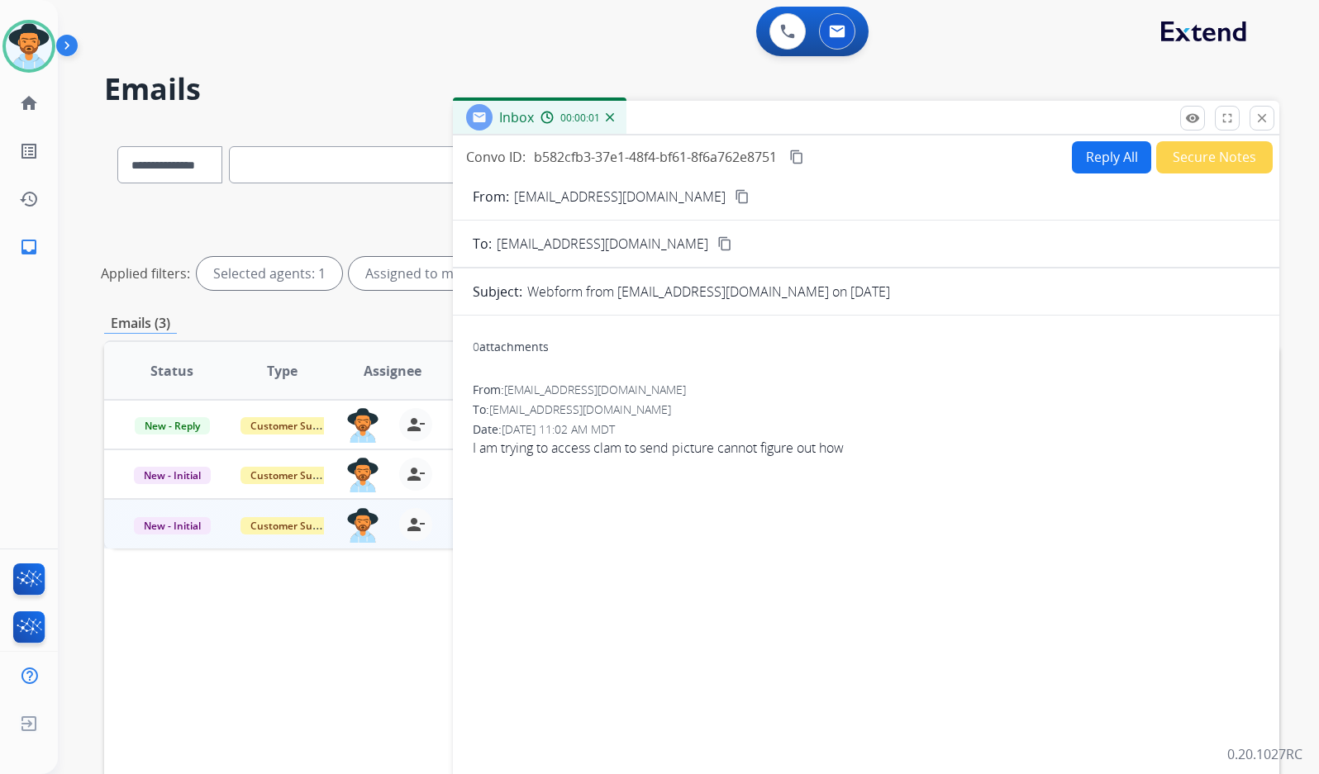
click at [734, 197] on mat-icon "content_copy" at bounding box center [741, 196] width 15 height 15
click at [794, 447] on span "I am trying to access clam to send picture cannot figure out how" at bounding box center [866, 448] width 787 height 20
click at [794, 446] on span "I am trying to access clam to send picture cannot figure out how" at bounding box center [866, 448] width 787 height 20
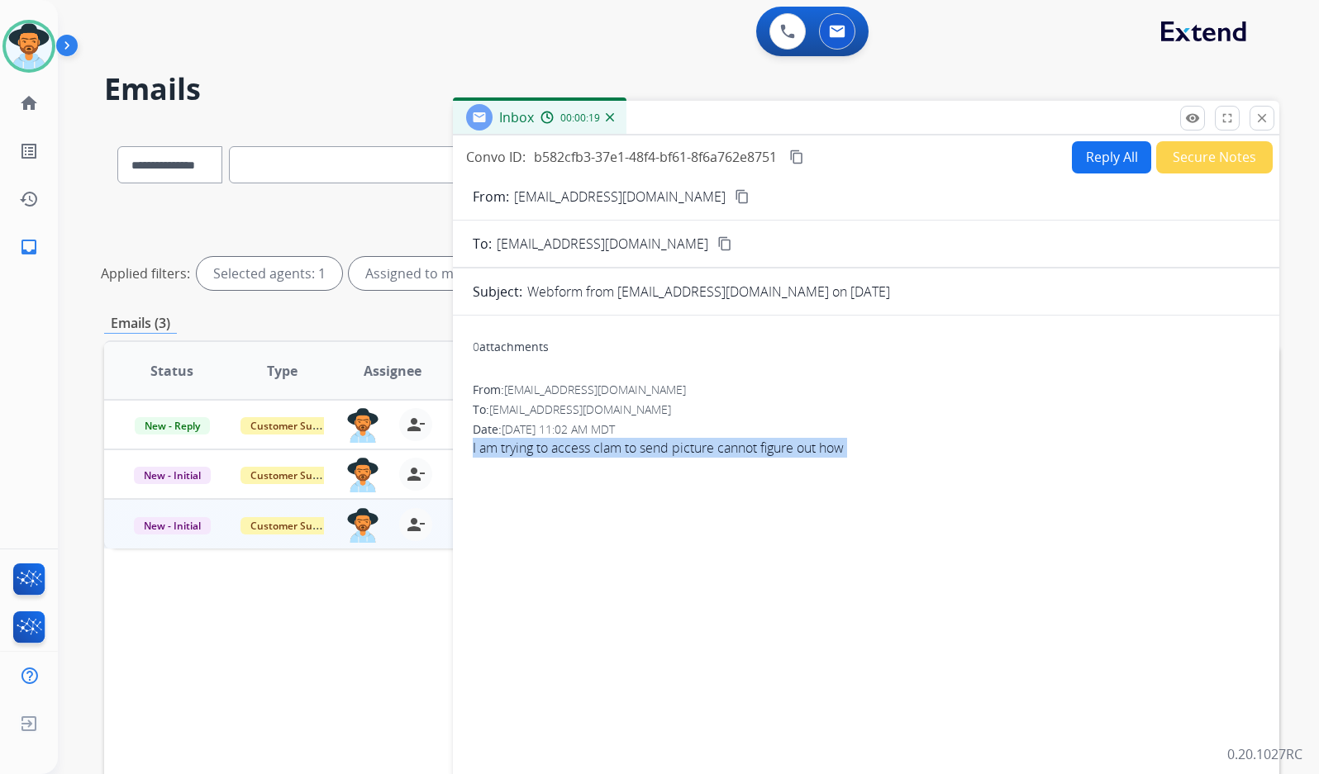
click at [794, 446] on span "I am trying to access clam to send picture cannot figure out how" at bounding box center [866, 448] width 787 height 20
copy app-emails-table "I am trying to access clam to send picture cannot figure out how remove_[MEDICA…"
click at [793, 159] on button "content_copy" at bounding box center [797, 157] width 20 height 20
click at [1098, 154] on button "Reply All" at bounding box center [1111, 157] width 79 height 32
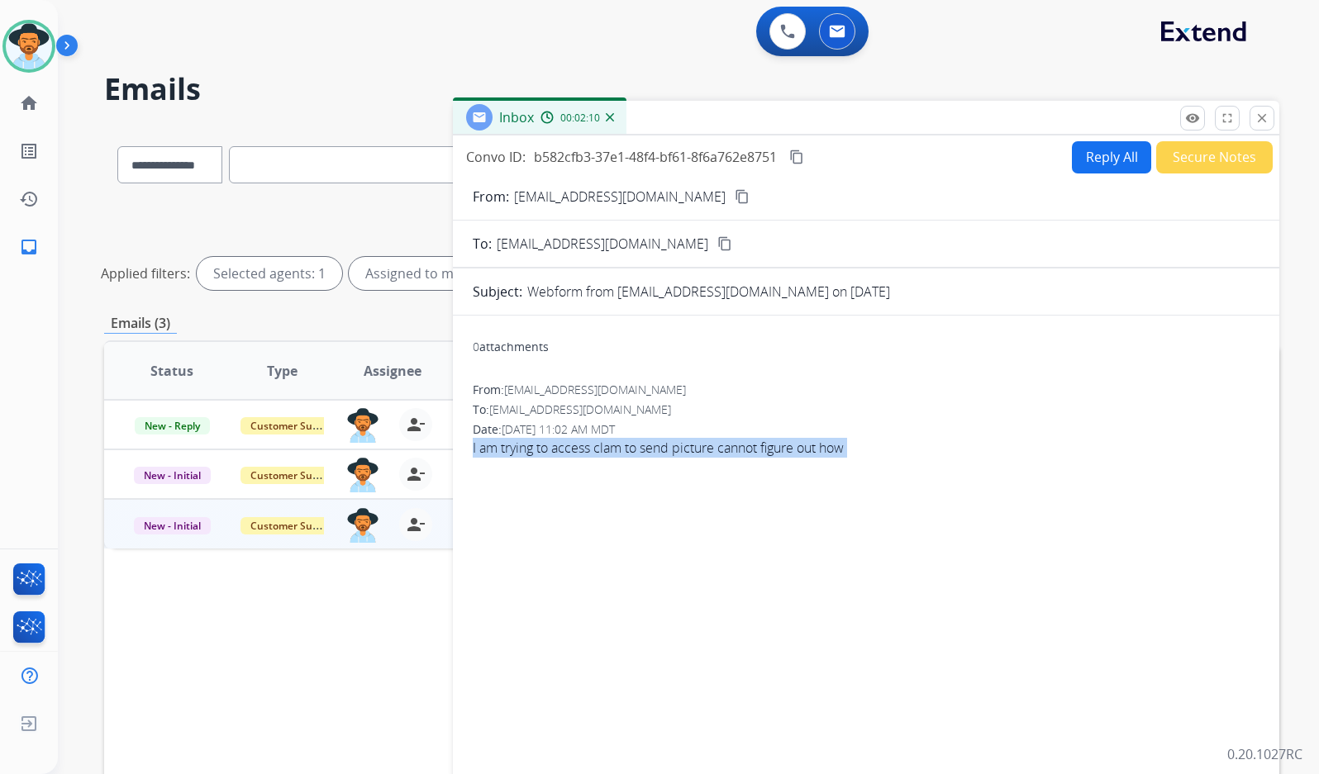
select select "**********"
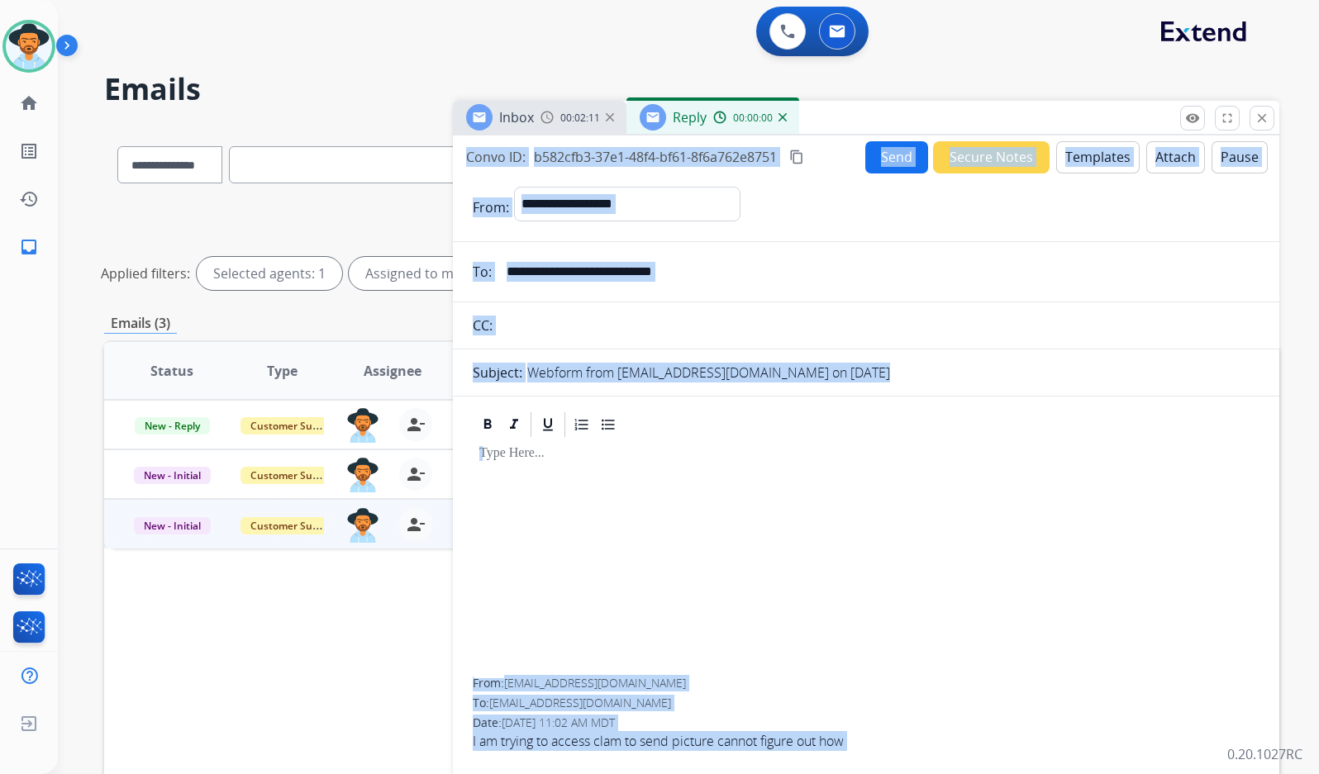
click at [1091, 164] on button "Templates" at bounding box center [1097, 157] width 83 height 32
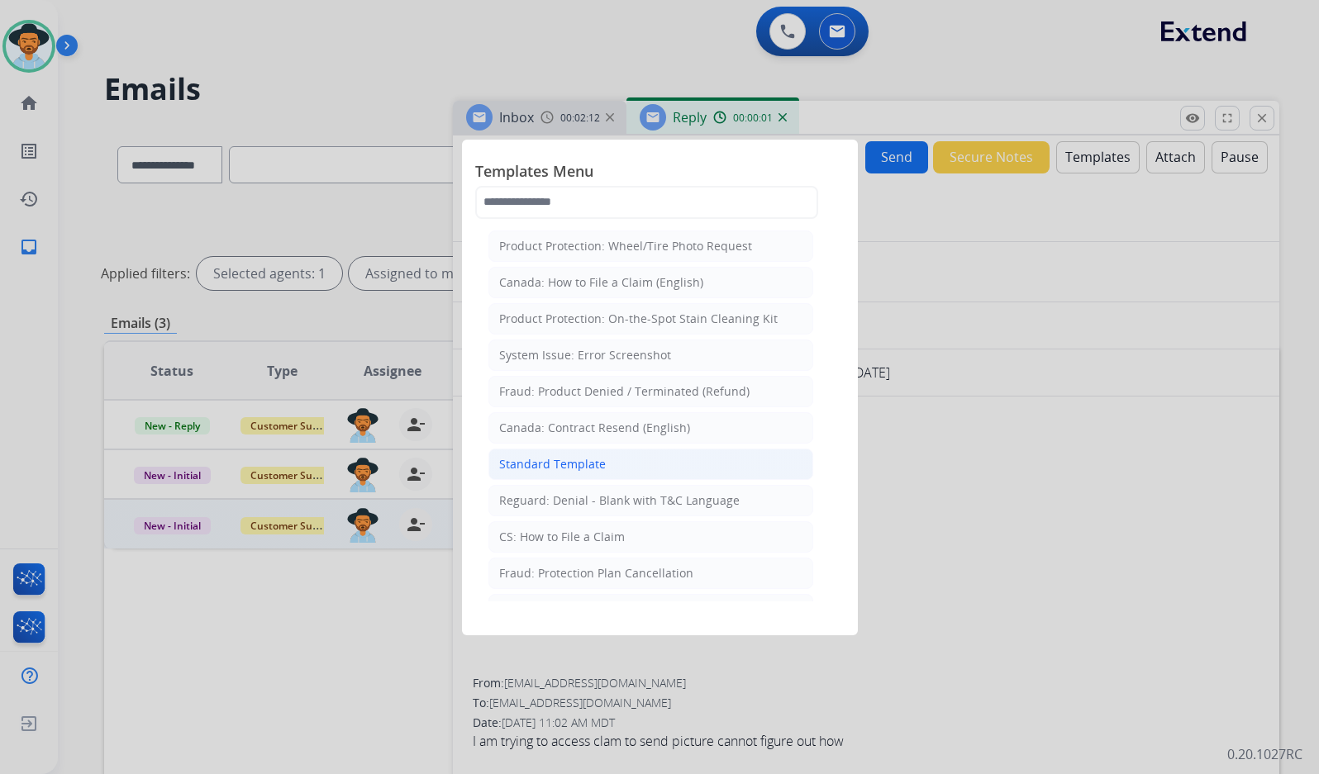
click at [582, 463] on div "Standard Template" at bounding box center [552, 464] width 107 height 17
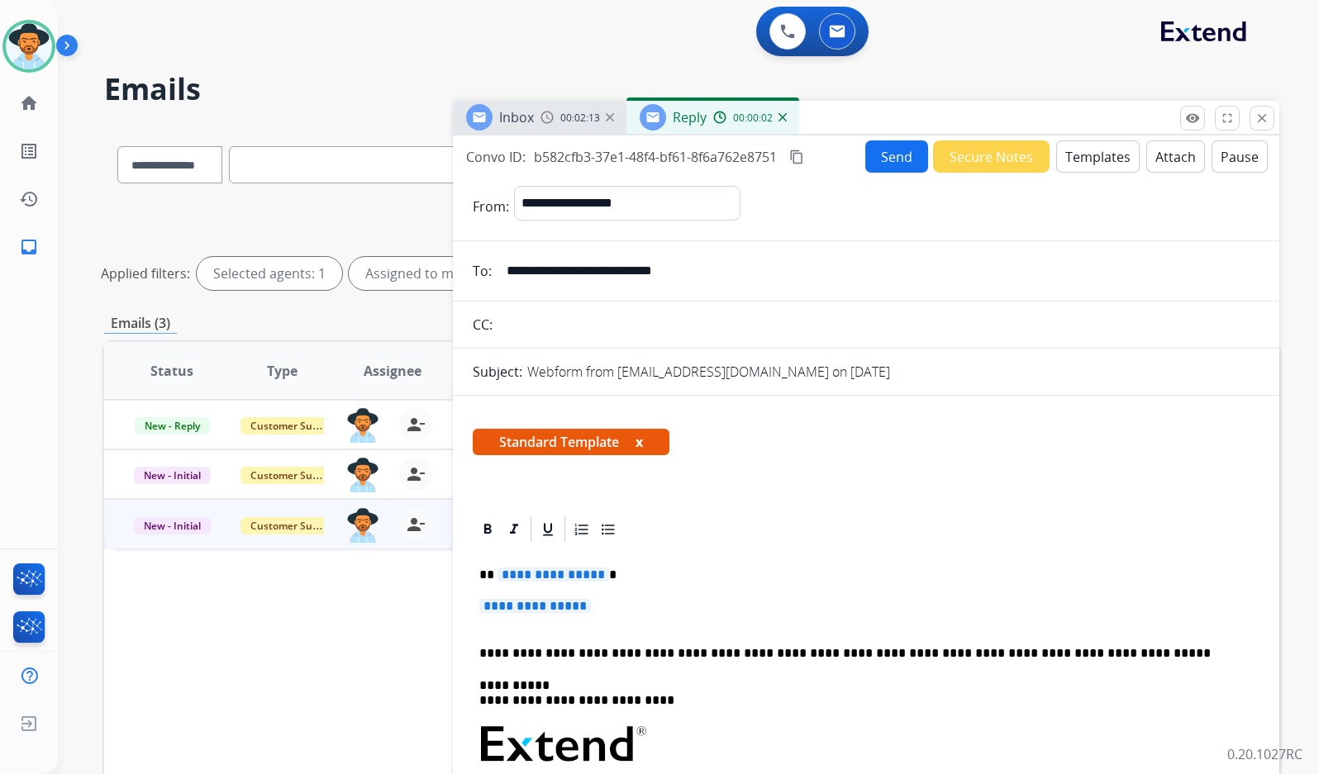
scroll to position [83, 0]
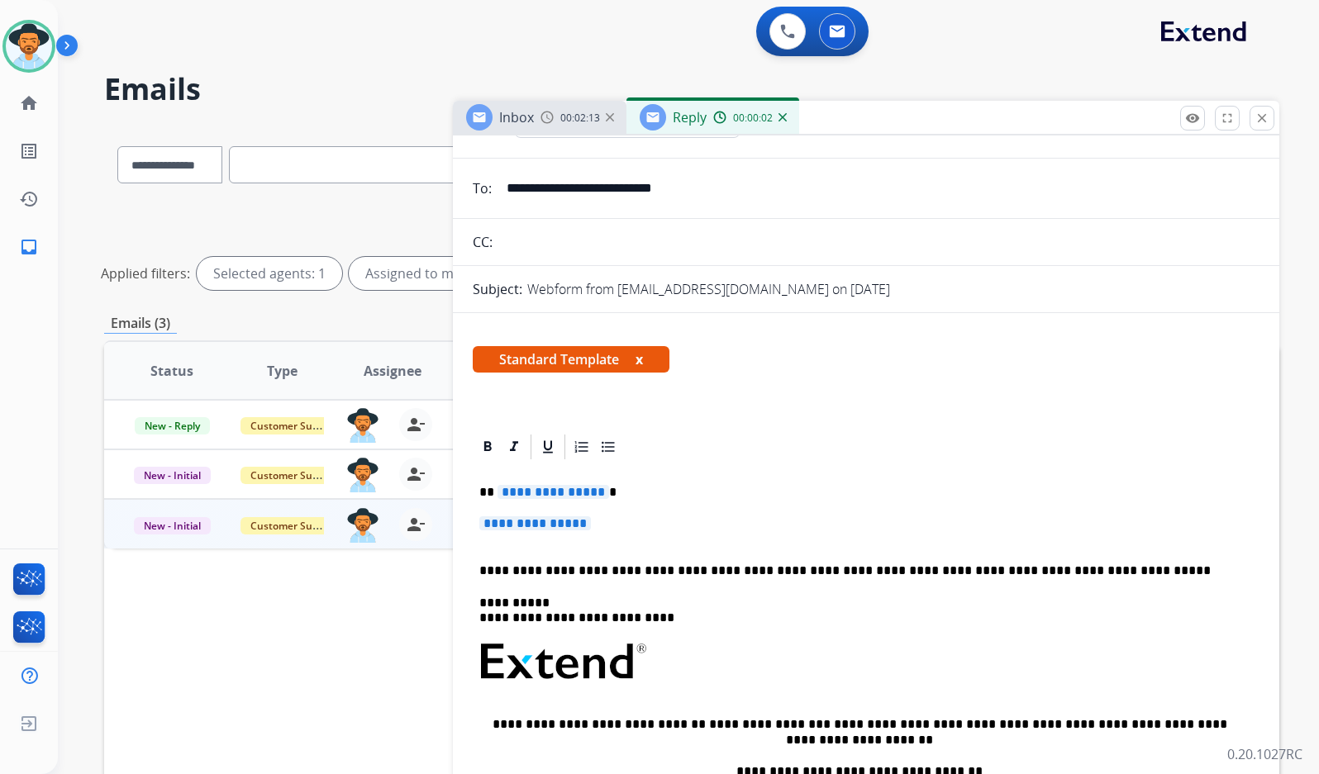
click at [564, 497] on span "**********" at bounding box center [553, 492] width 112 height 14
click at [562, 523] on span "**********" at bounding box center [535, 523] width 112 height 14
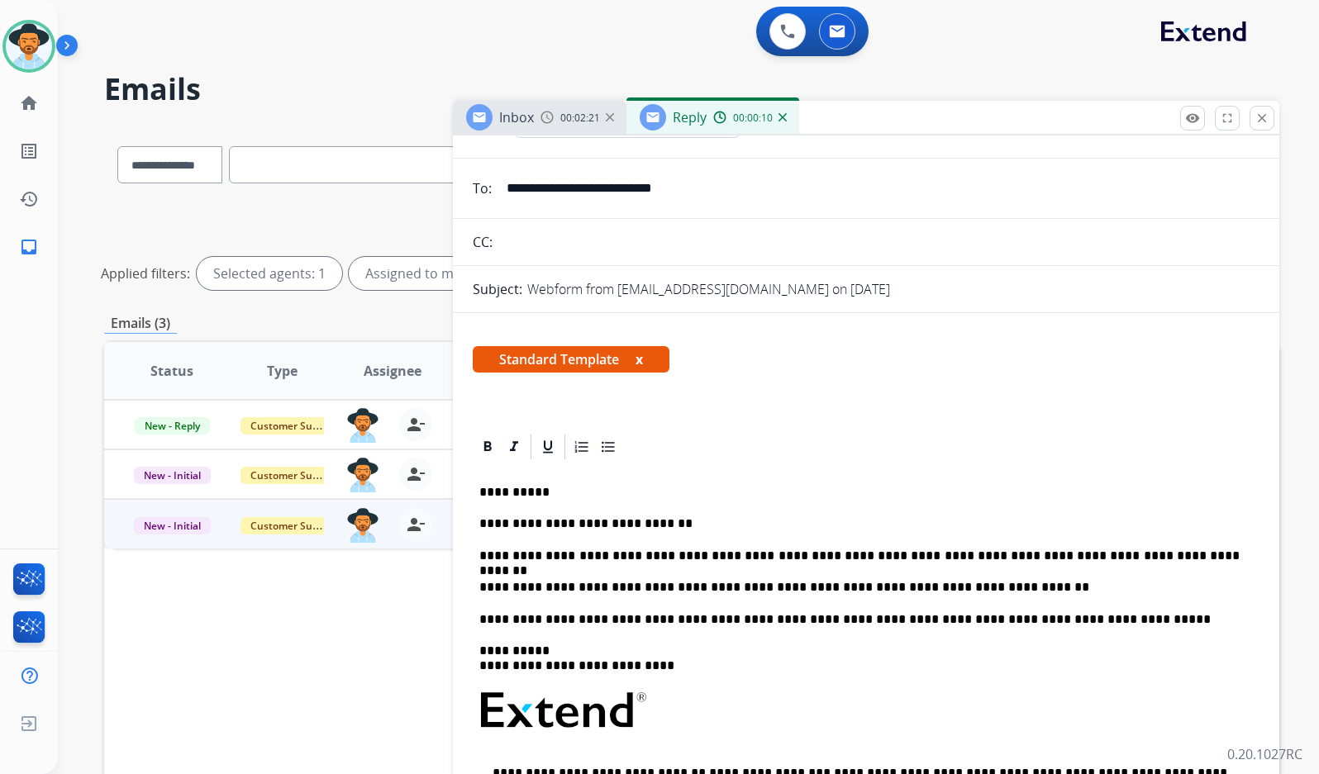
scroll to position [0, 0]
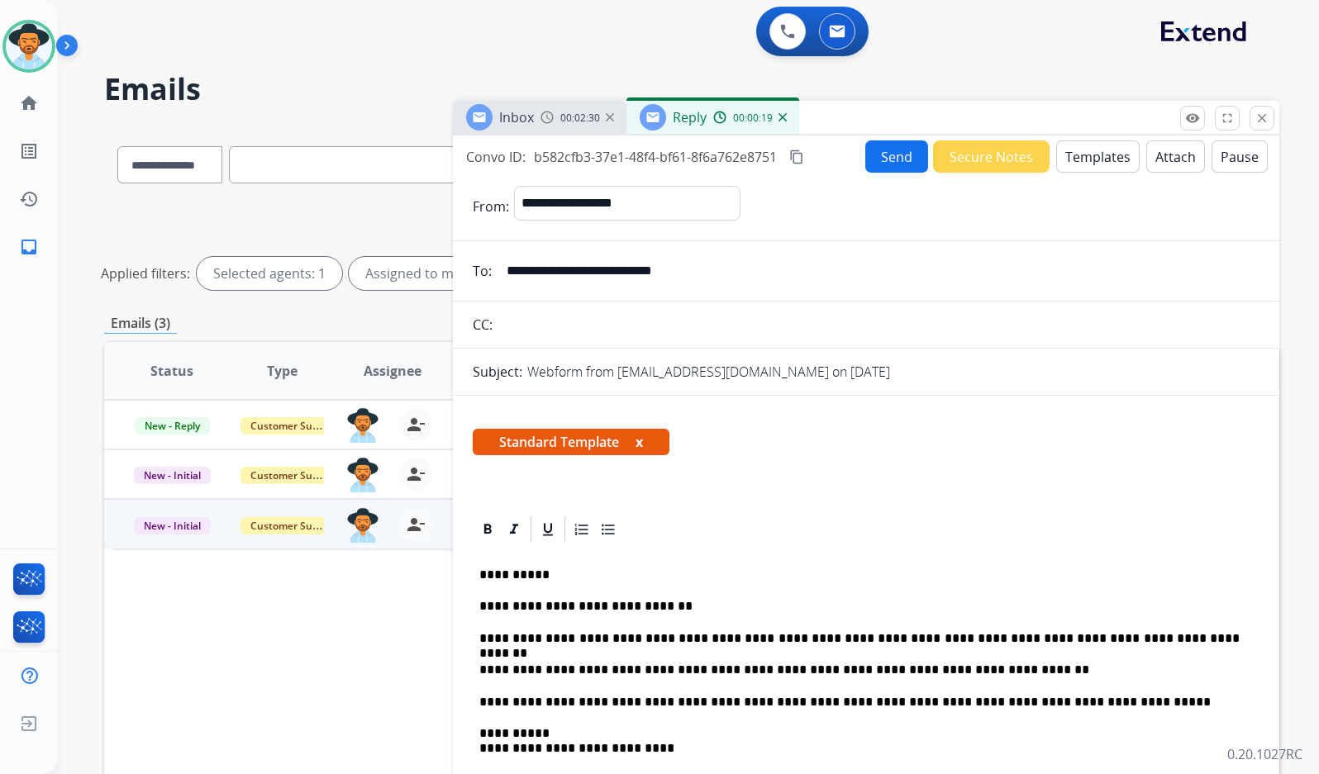
click at [879, 161] on button "Send" at bounding box center [896, 156] width 63 height 32
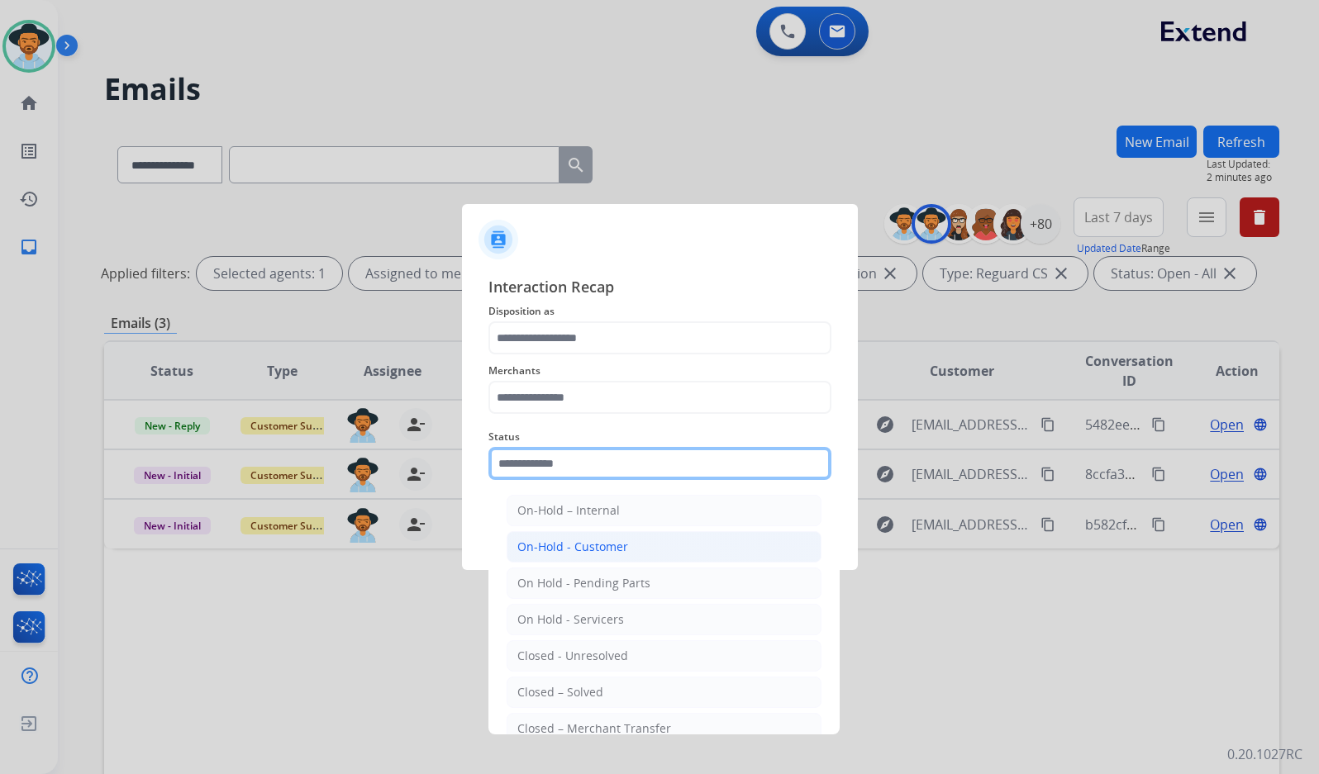
drag, startPoint x: 714, startPoint y: 465, endPoint x: 702, endPoint y: 559, distance: 94.9
click at [713, 467] on input "text" at bounding box center [659, 463] width 343 height 33
click at [659, 684] on li "Closed – Solved" at bounding box center [663, 692] width 315 height 31
type input "**********"
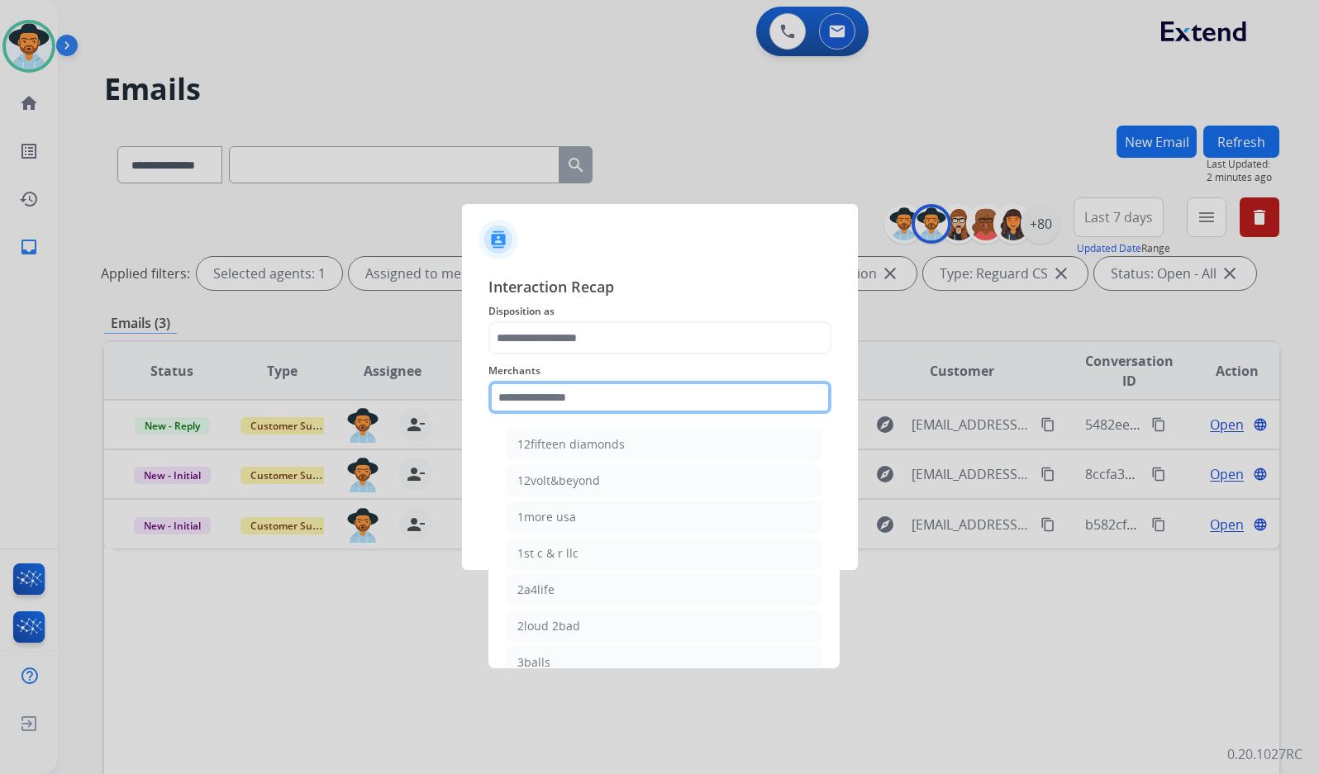
click at [609, 396] on input "text" at bounding box center [659, 397] width 343 height 33
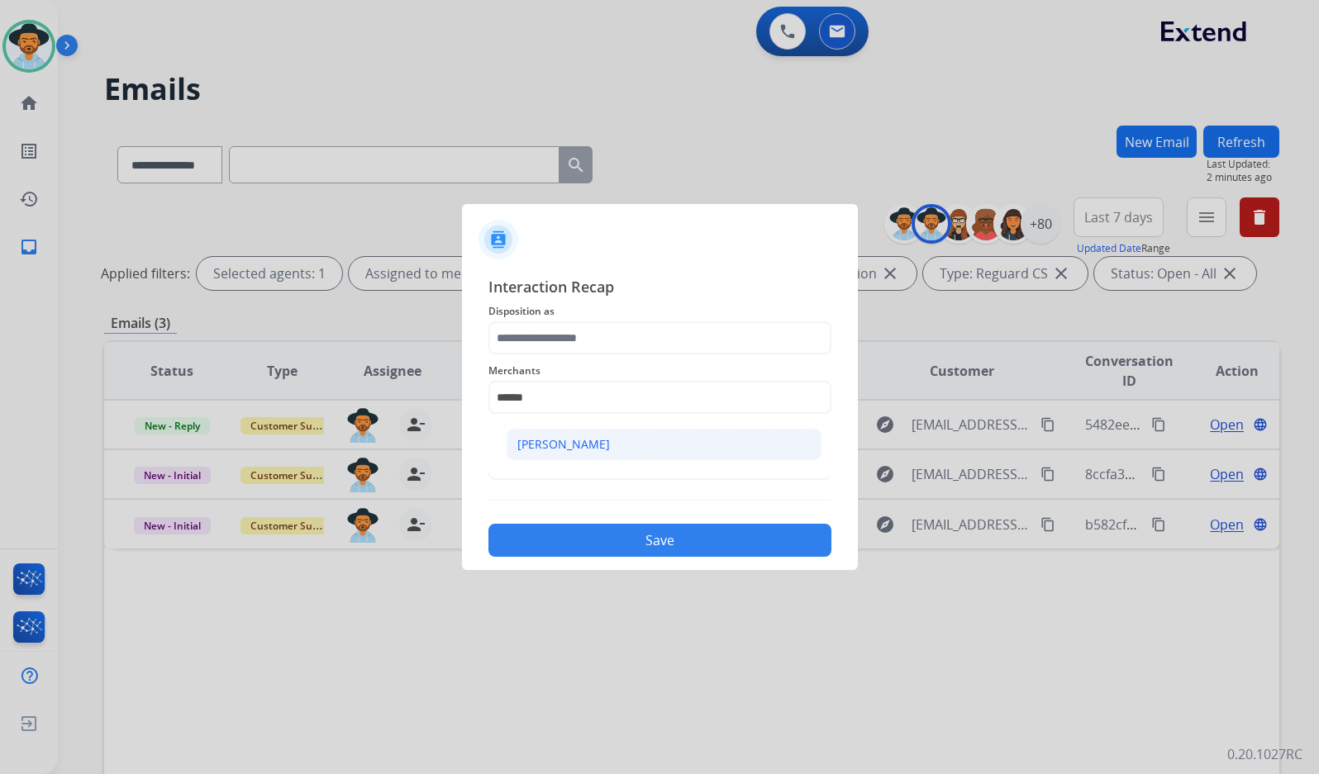
click at [568, 438] on div "[PERSON_NAME]" at bounding box center [563, 444] width 93 height 17
type input "**********"
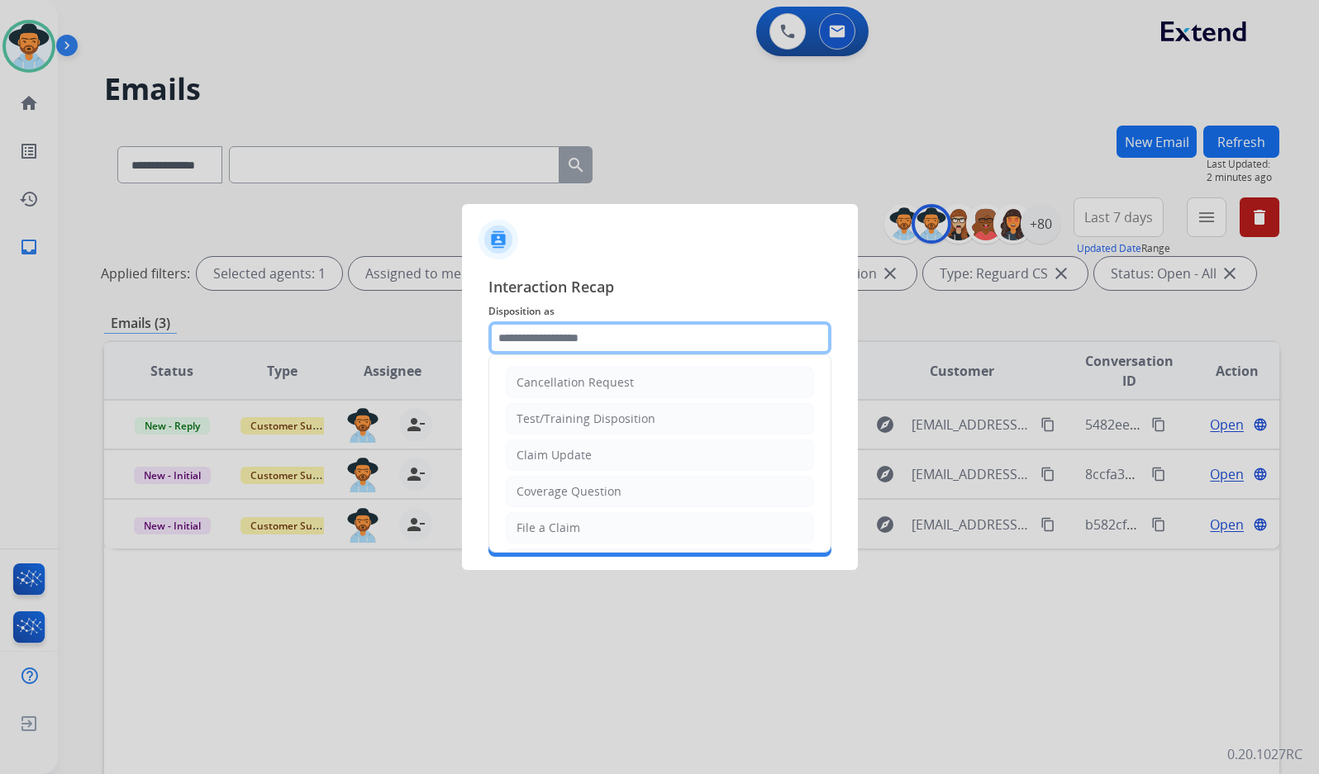
click at [594, 350] on input "text" at bounding box center [659, 337] width 343 height 33
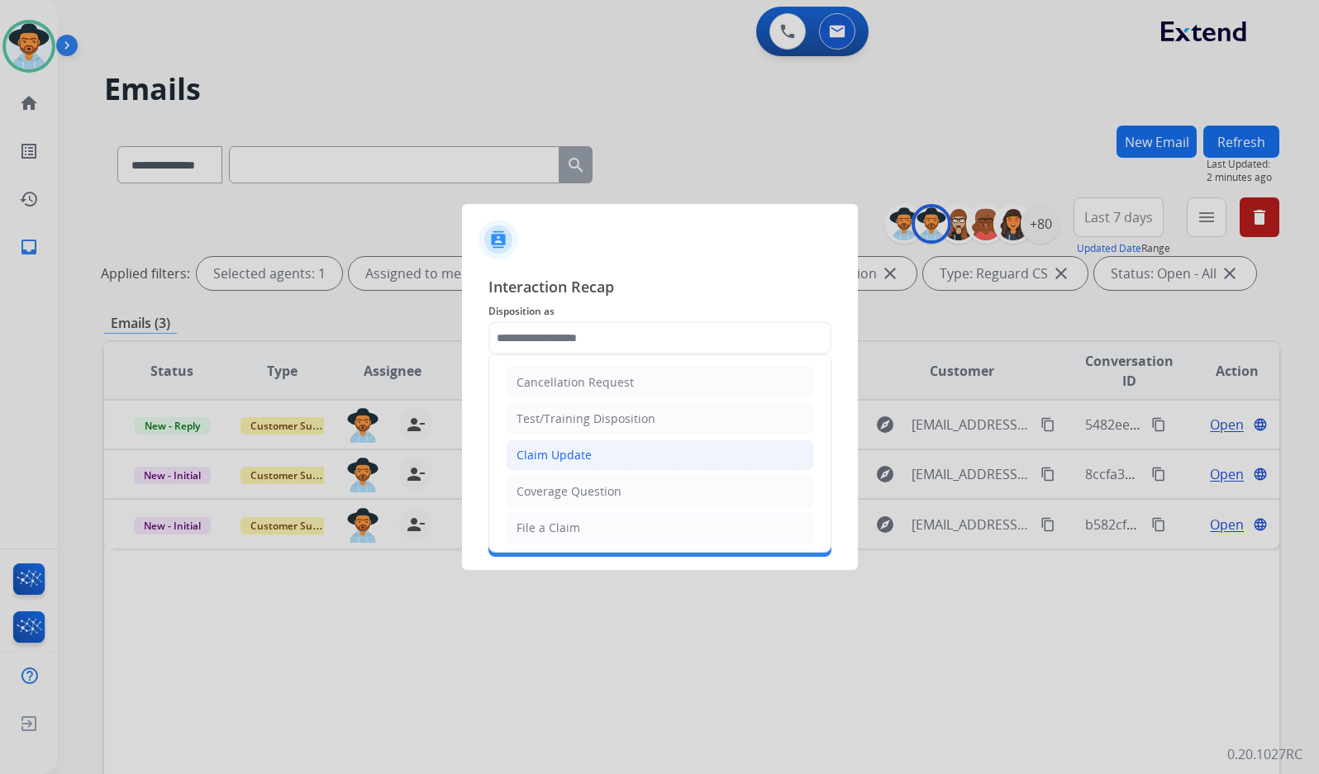
click at [595, 454] on li "Claim Update" at bounding box center [660, 455] width 308 height 31
type input "**********"
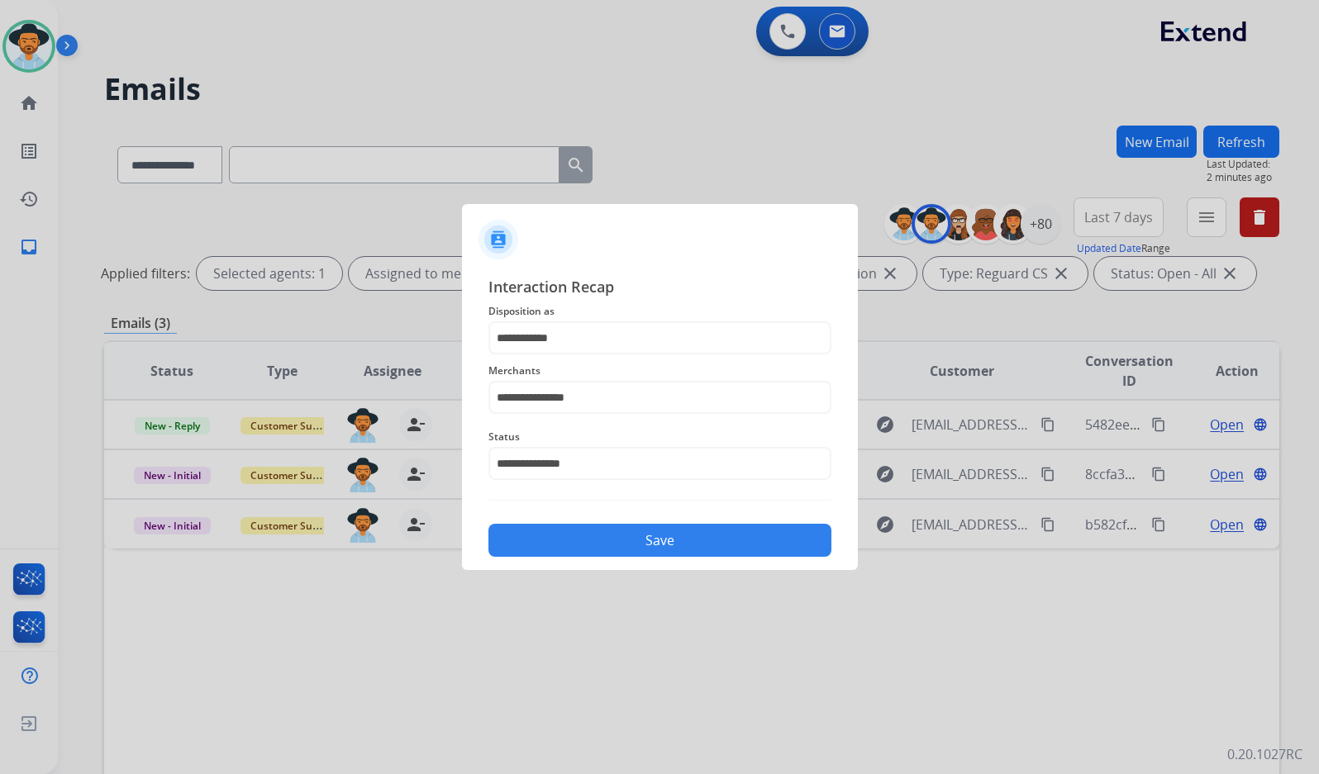
click at [615, 534] on button "Save" at bounding box center [659, 540] width 343 height 33
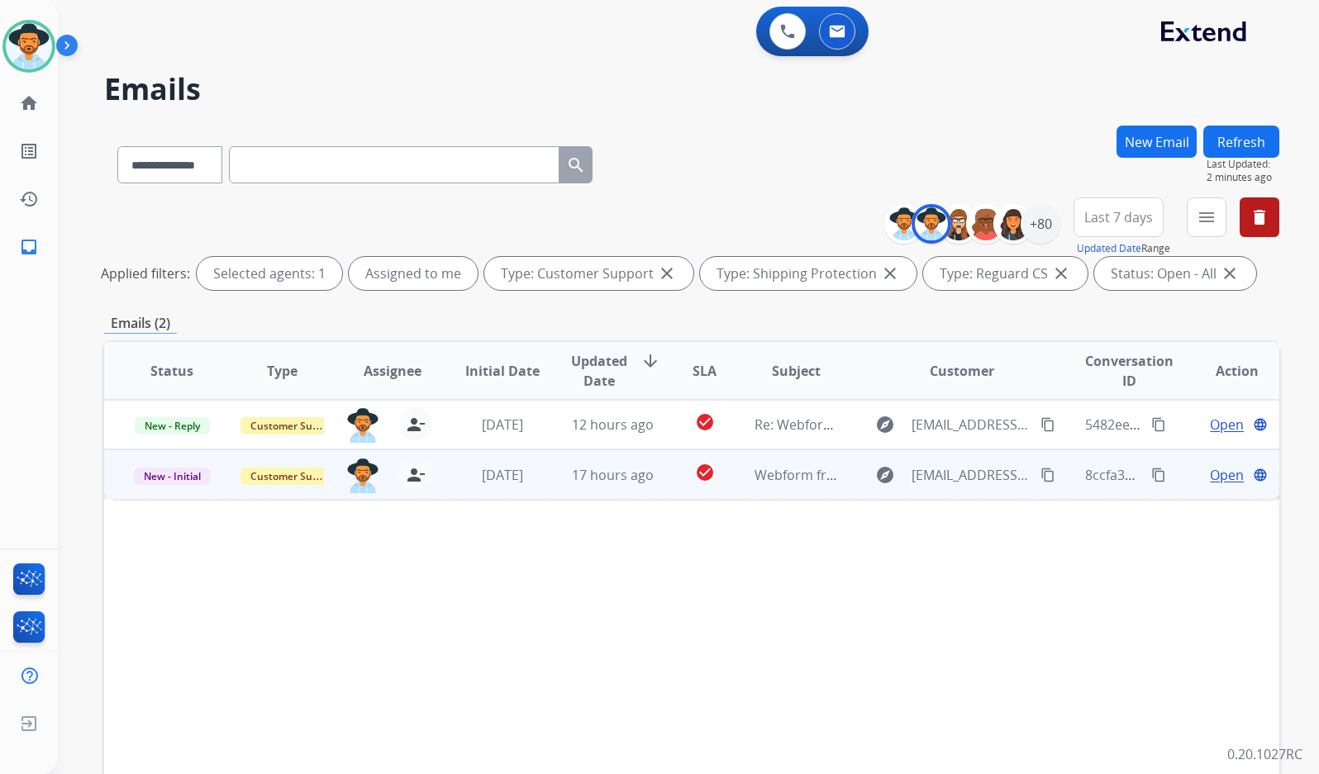
click at [1216, 473] on span "Open" at bounding box center [1227, 475] width 34 height 20
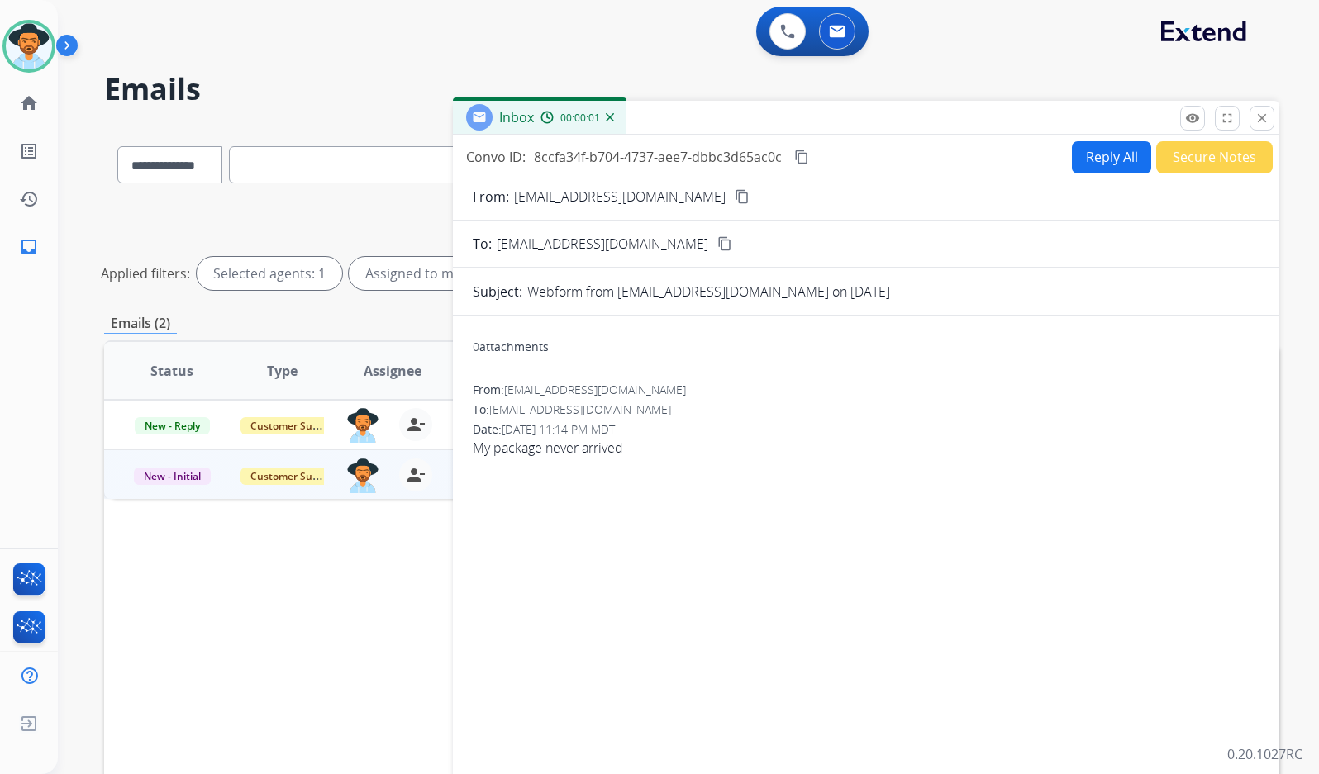
click at [732, 196] on button "content_copy" at bounding box center [742, 197] width 20 height 20
click at [587, 450] on span "My package never arrived" at bounding box center [866, 448] width 787 height 20
drag, startPoint x: 587, startPoint y: 450, endPoint x: 568, endPoint y: 452, distance: 18.3
click at [568, 452] on span "My package never arrived" at bounding box center [866, 448] width 787 height 20
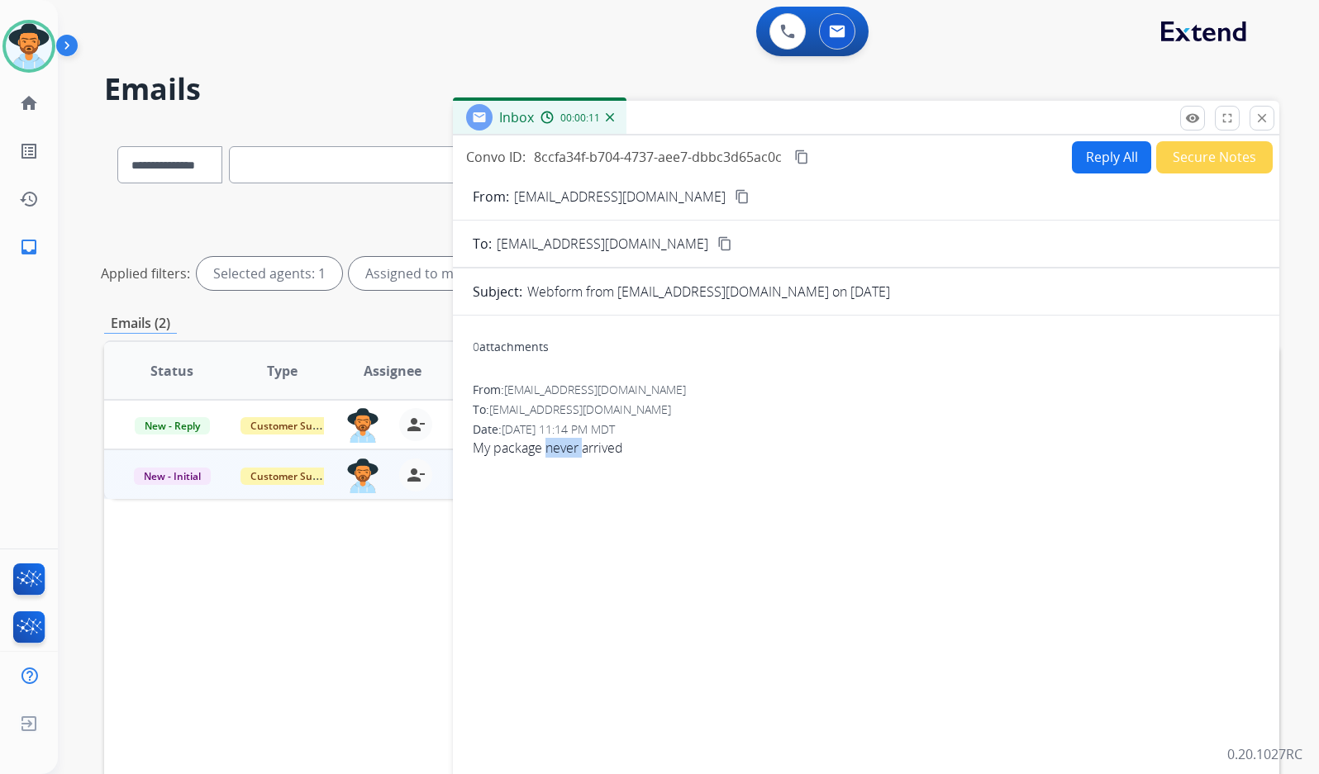
click at [568, 452] on span "My package never arrived" at bounding box center [866, 448] width 787 height 20
copy app-emails-table "My package never arrived remove_[MEDICAL_DATA] Logs fullscreen Expand close Clo…"
click at [1081, 164] on button "Reply All" at bounding box center [1111, 157] width 79 height 32
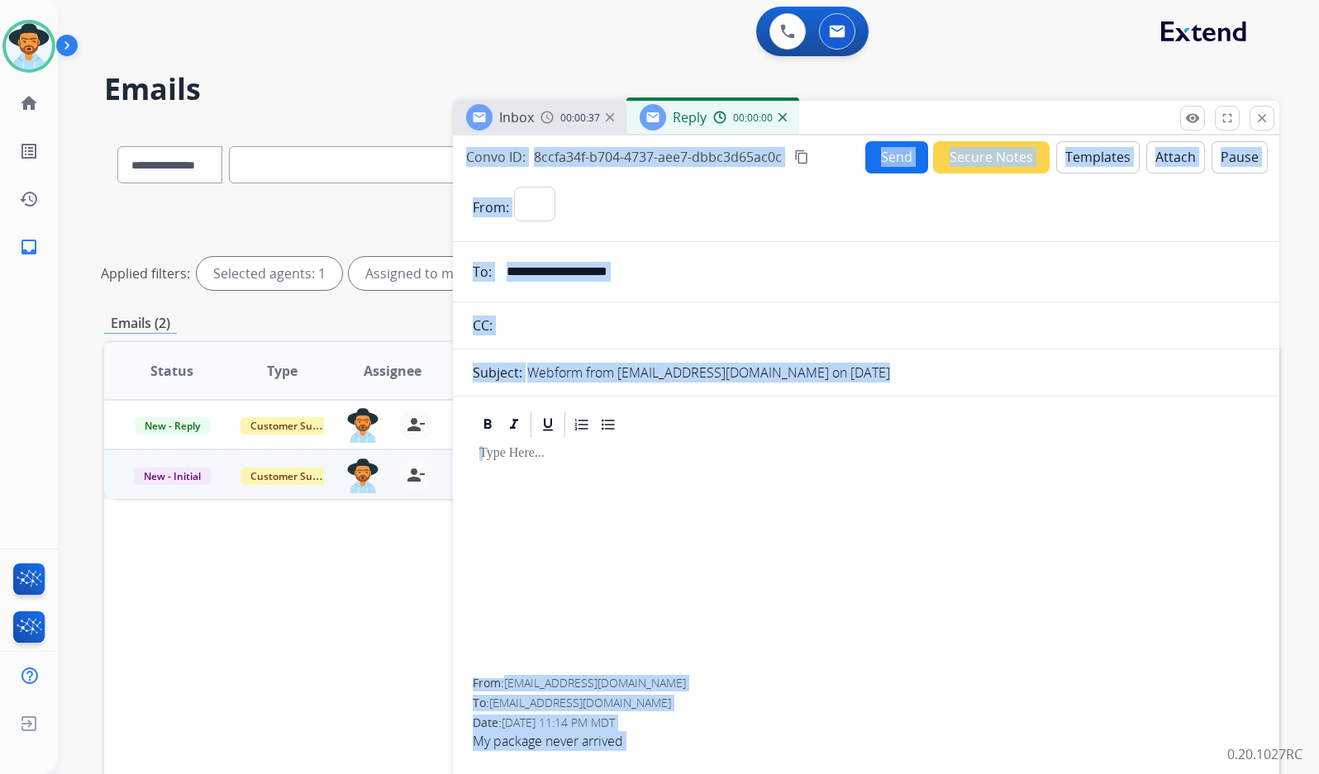
select select "**********"
click at [1092, 165] on button "Templates" at bounding box center [1097, 157] width 83 height 32
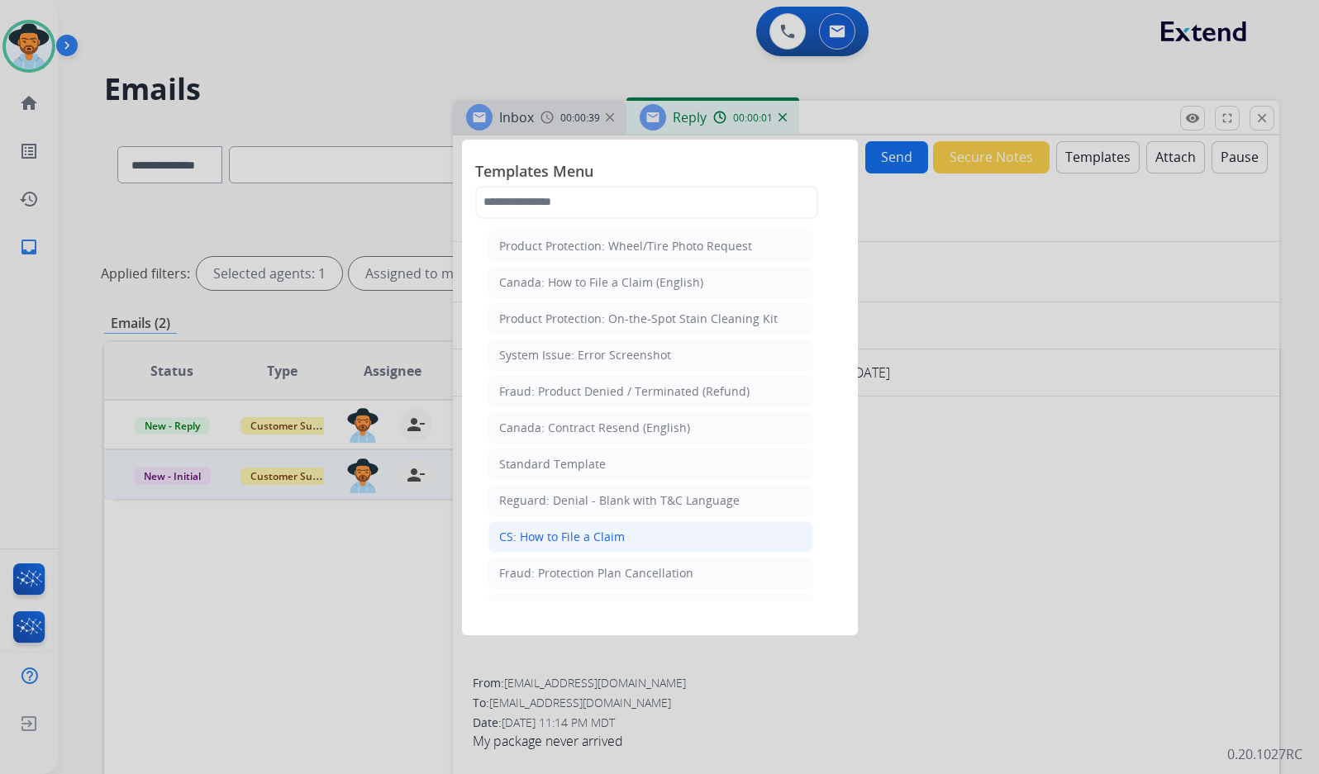
click at [665, 531] on li "CS: How to File a Claim" at bounding box center [650, 536] width 325 height 31
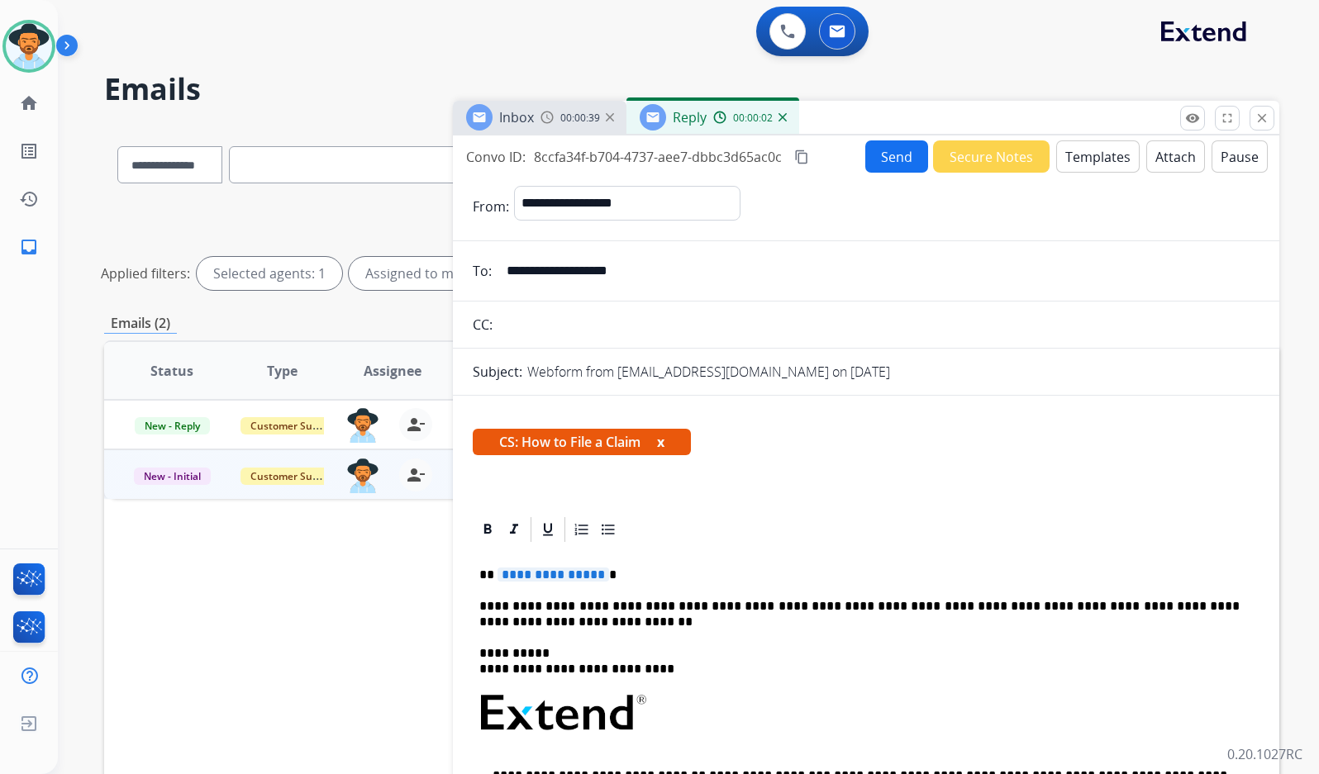
click at [556, 573] on span "**********" at bounding box center [553, 575] width 112 height 14
click at [891, 150] on button "Send" at bounding box center [896, 156] width 63 height 32
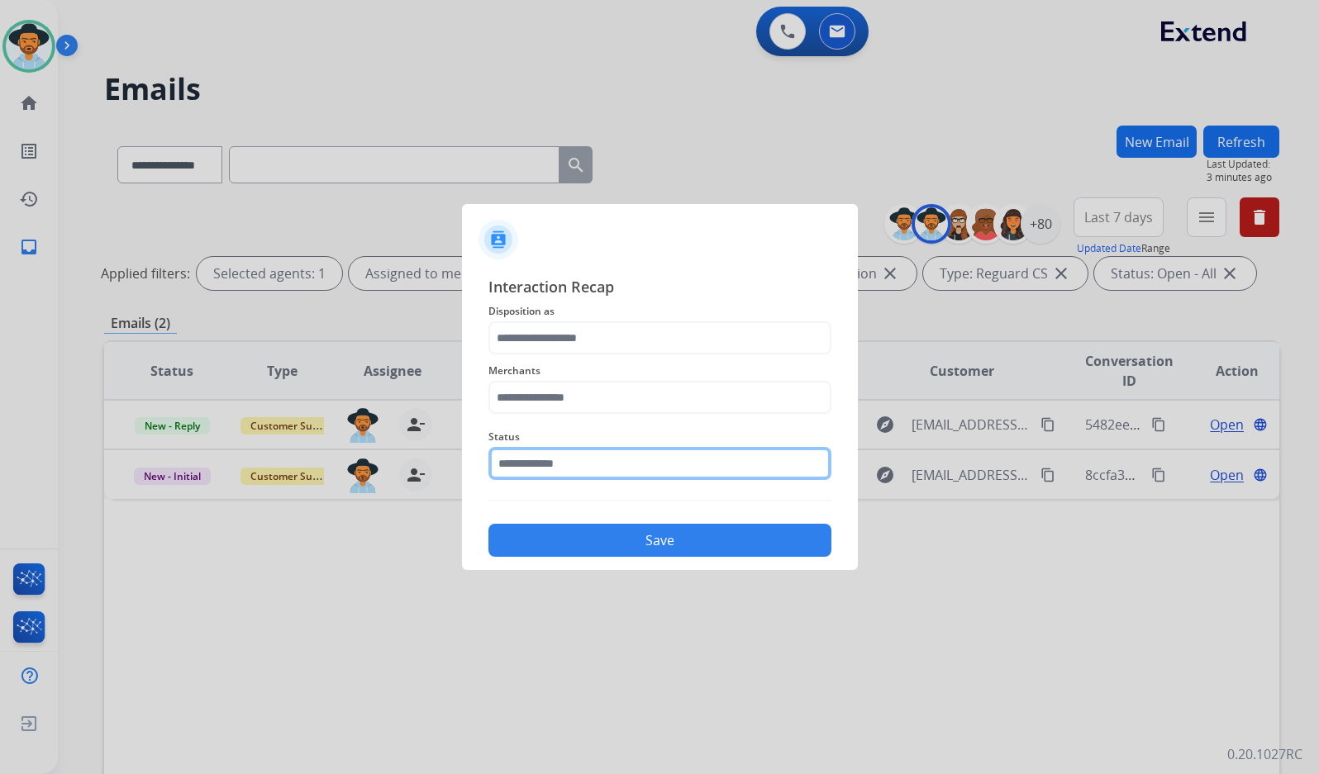
drag, startPoint x: 723, startPoint y: 459, endPoint x: 714, endPoint y: 481, distance: 24.1
click at [723, 458] on input "text" at bounding box center [659, 463] width 343 height 33
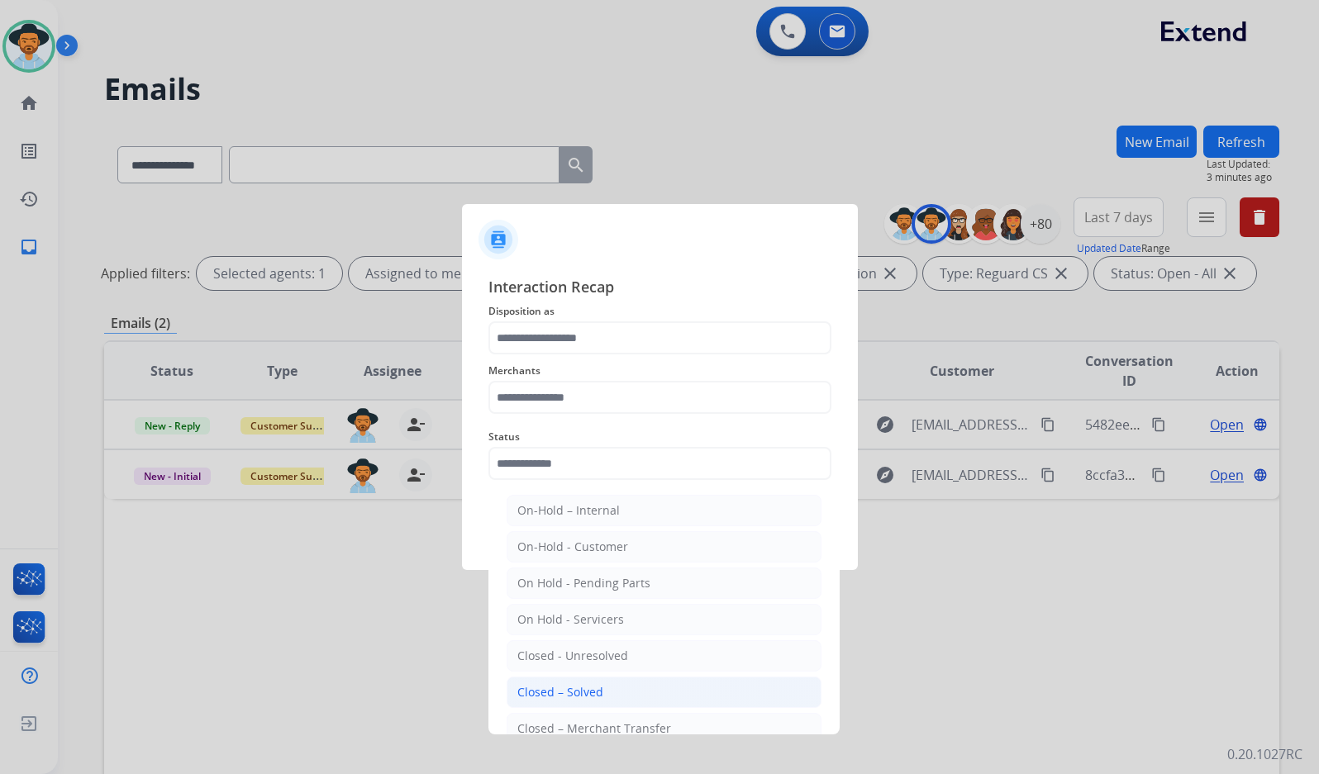
click at [667, 682] on li "Closed – Solved" at bounding box center [663, 692] width 315 height 31
type input "**********"
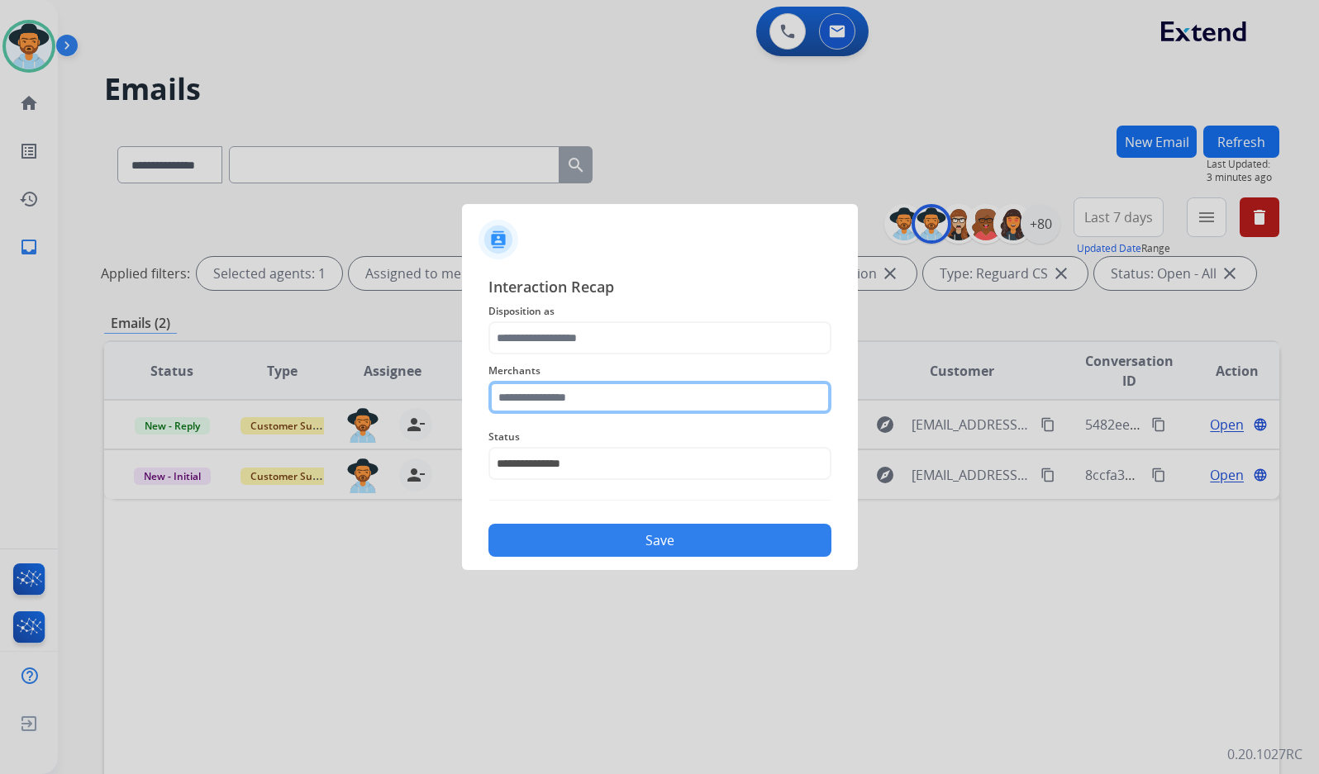
click at [715, 400] on input "text" at bounding box center [659, 397] width 343 height 33
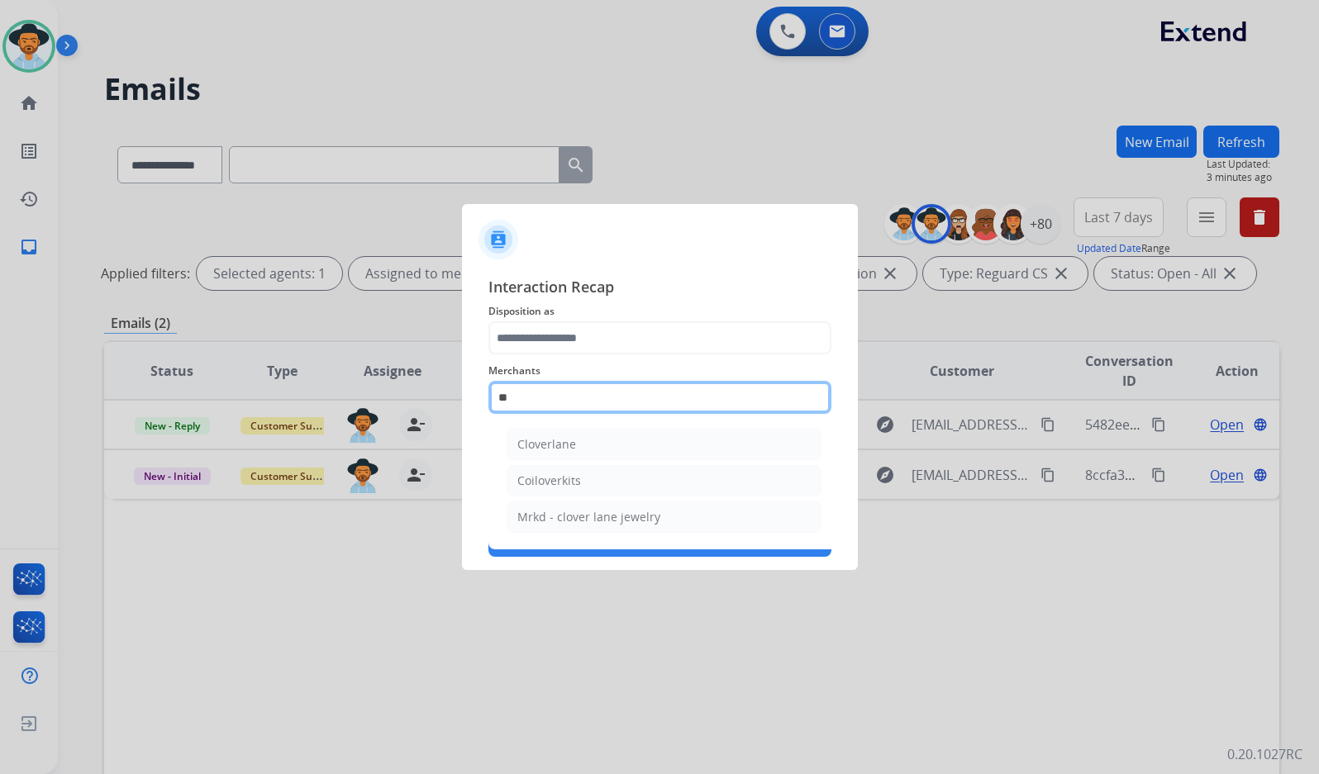
type input "*"
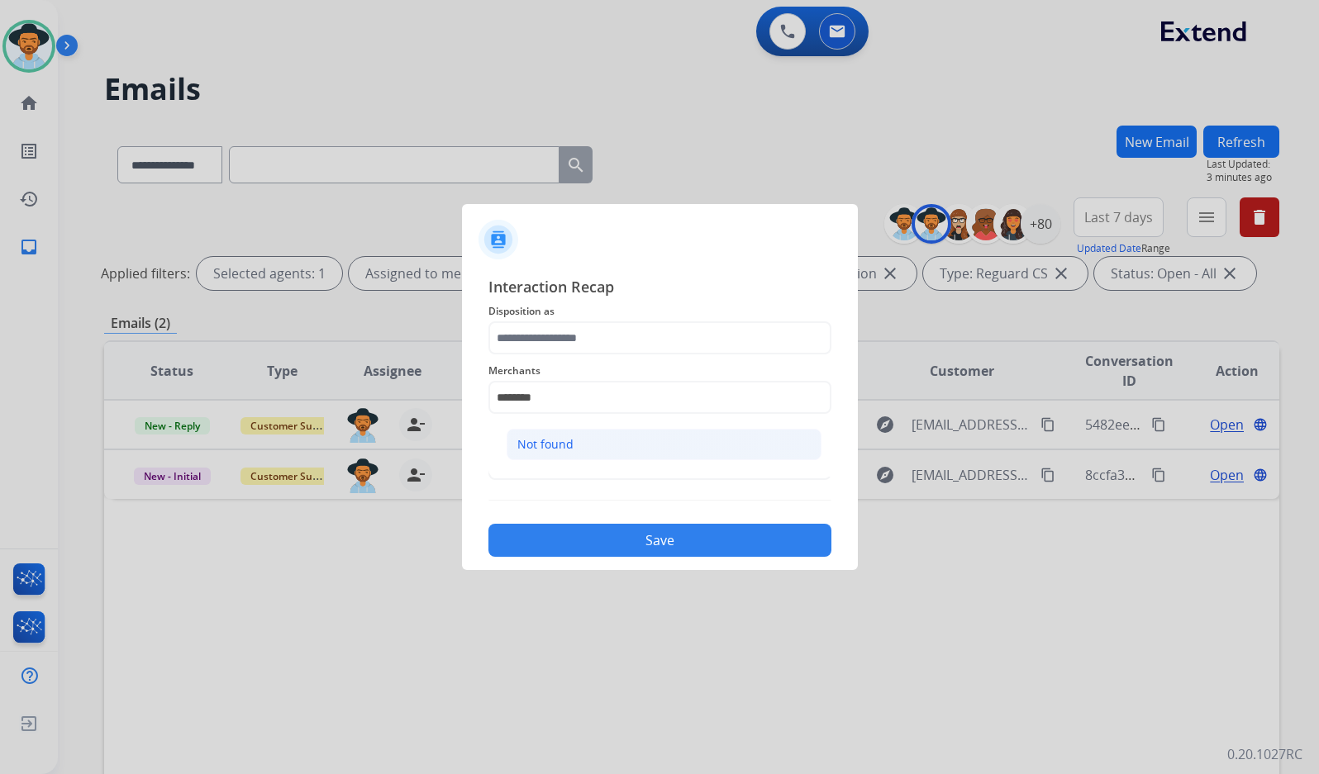
click at [721, 448] on li "Not found" at bounding box center [663, 444] width 315 height 31
type input "*********"
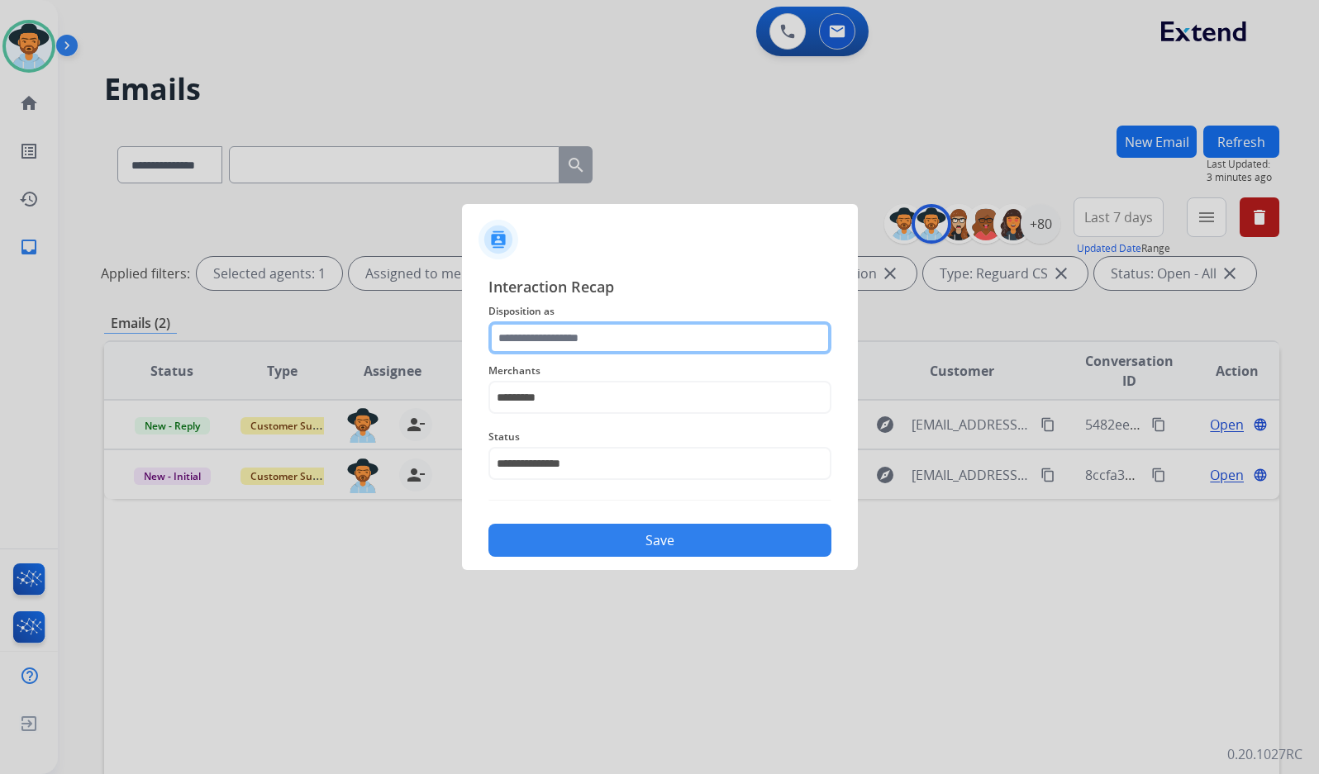
click at [694, 330] on input "text" at bounding box center [659, 337] width 343 height 33
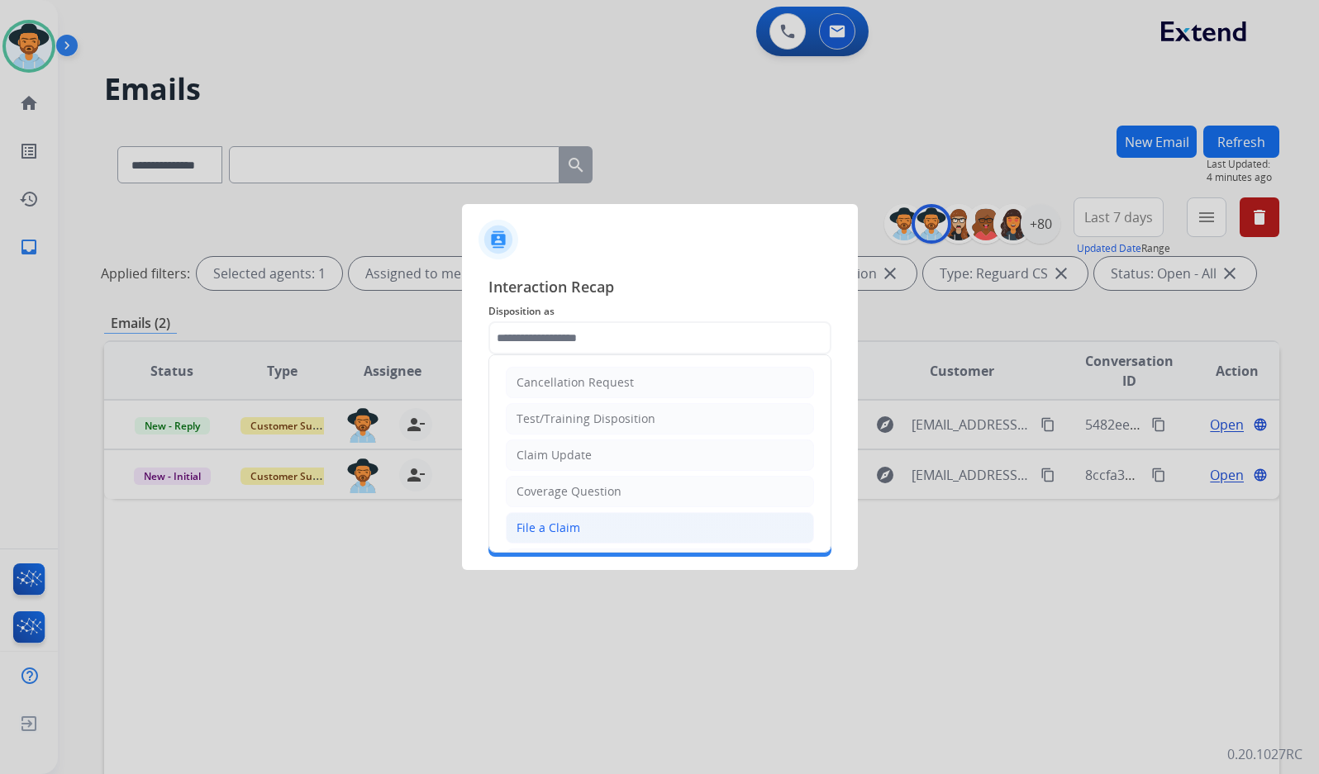
click at [605, 516] on li "File a Claim" at bounding box center [660, 527] width 308 height 31
type input "**********"
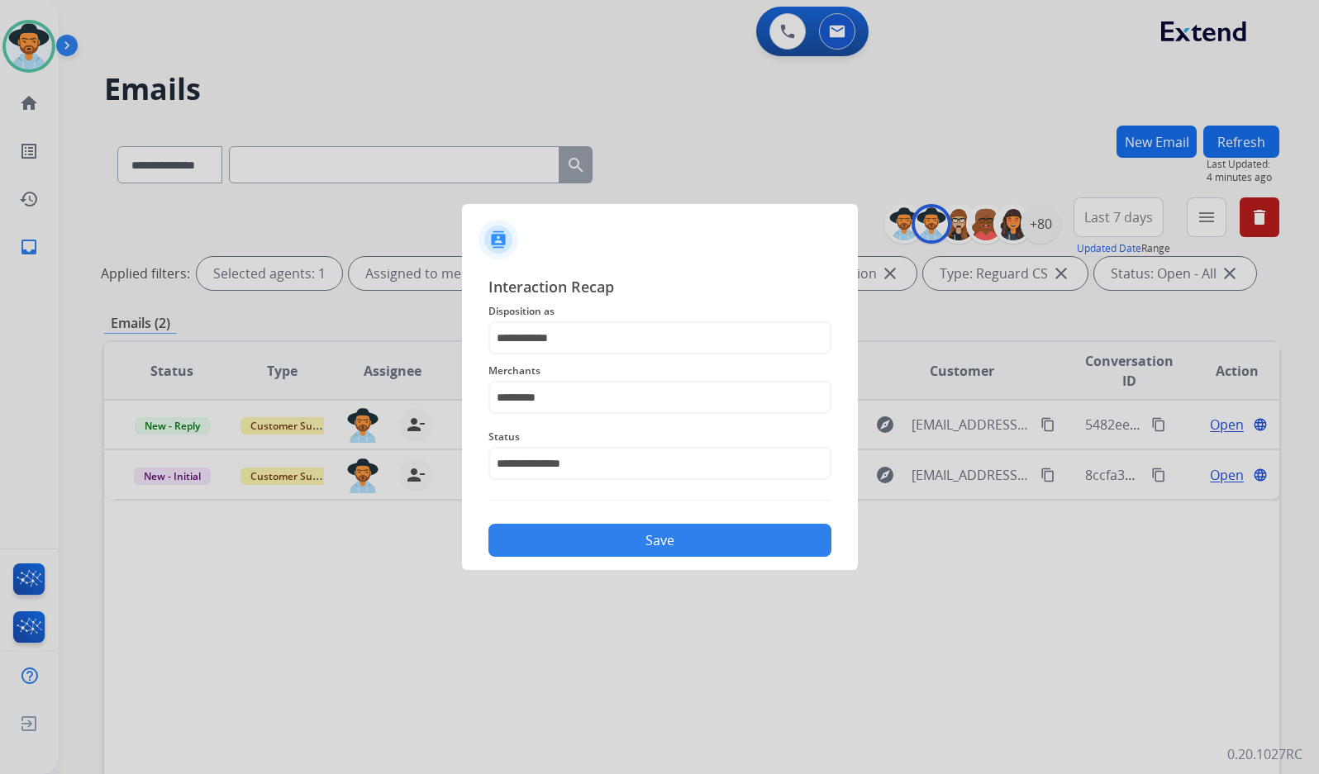
click at [632, 535] on button "Save" at bounding box center [659, 540] width 343 height 33
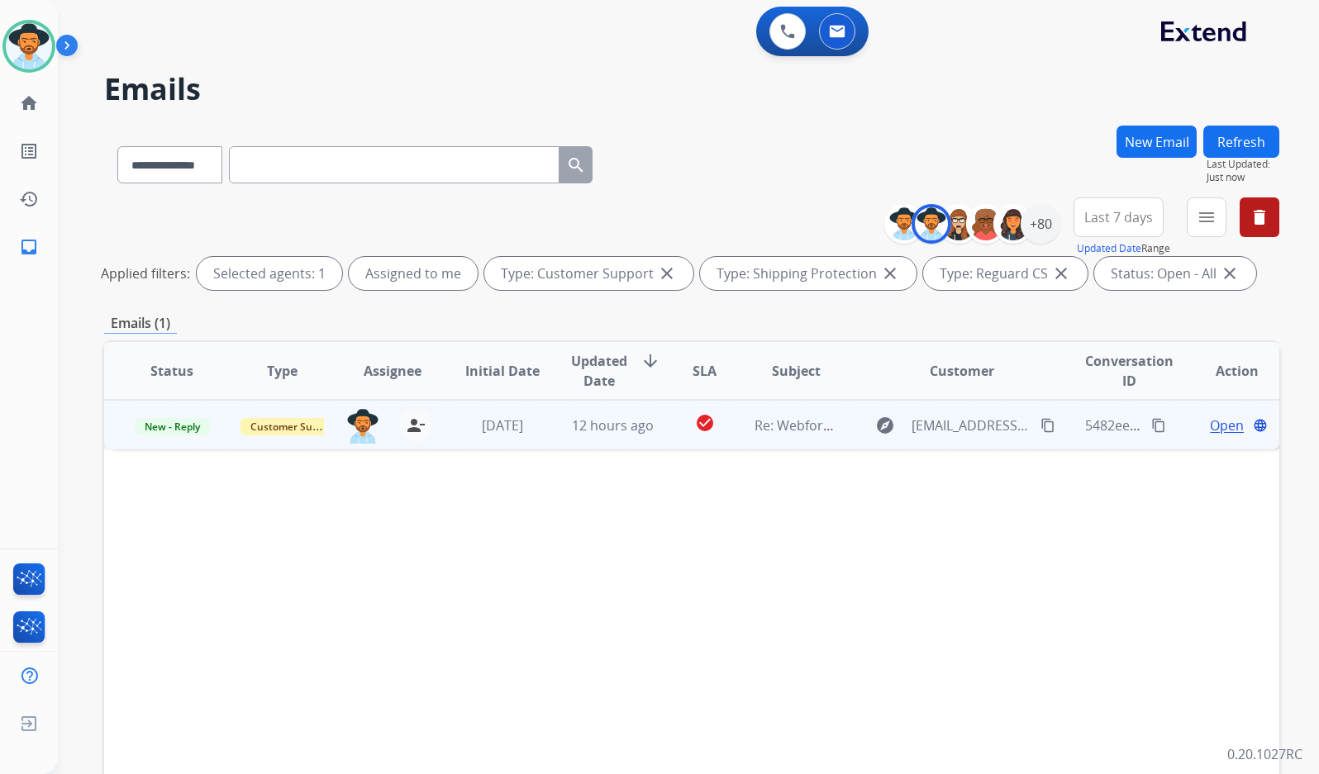
click at [1225, 425] on span "Open" at bounding box center [1227, 426] width 34 height 20
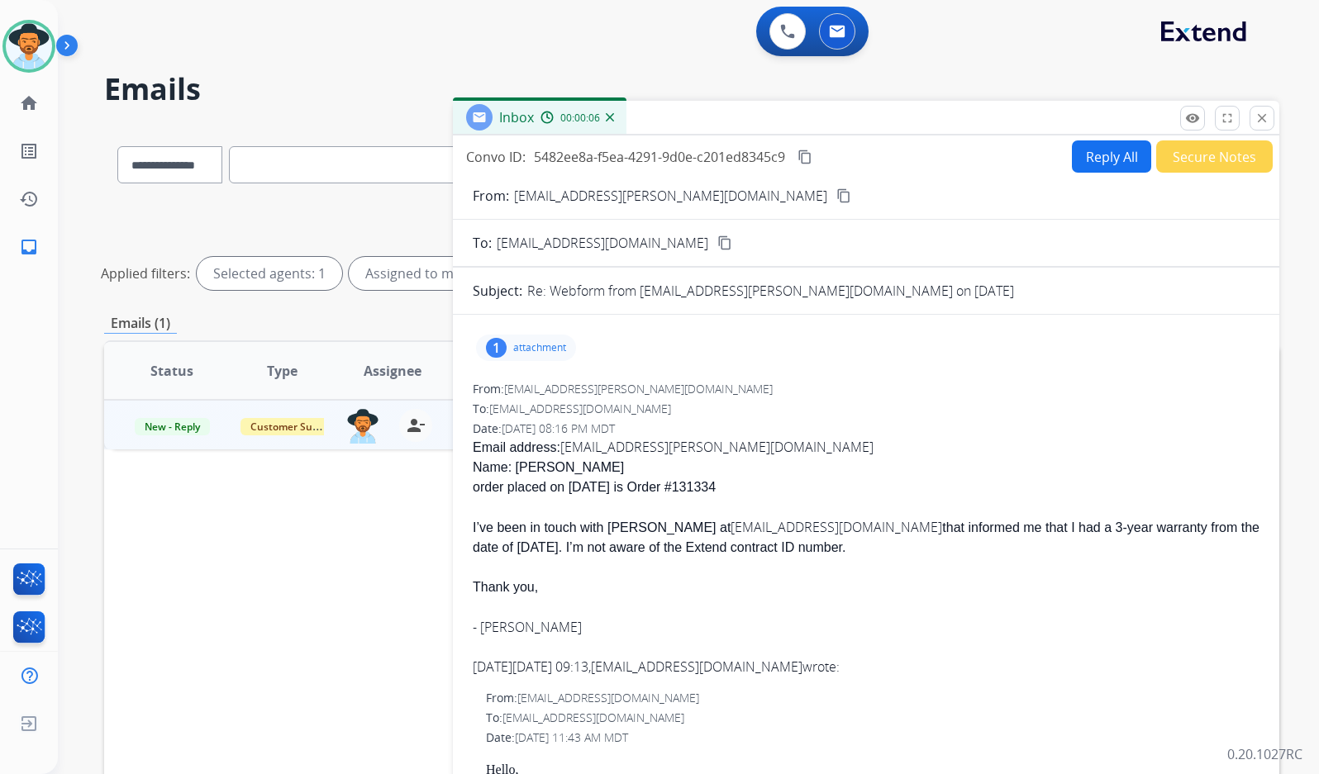
click at [512, 344] on div "1 attachment" at bounding box center [526, 348] width 100 height 26
click at [512, 344] on div "1 attachment [[DOMAIN_NAME]] Re: Leaking Ooler and chilipad | Fastmail.pdf down…" at bounding box center [526, 348] width 100 height 26
click at [836, 194] on mat-icon "content_copy" at bounding box center [843, 195] width 15 height 15
click at [1108, 172] on button "Reply All" at bounding box center [1111, 156] width 79 height 32
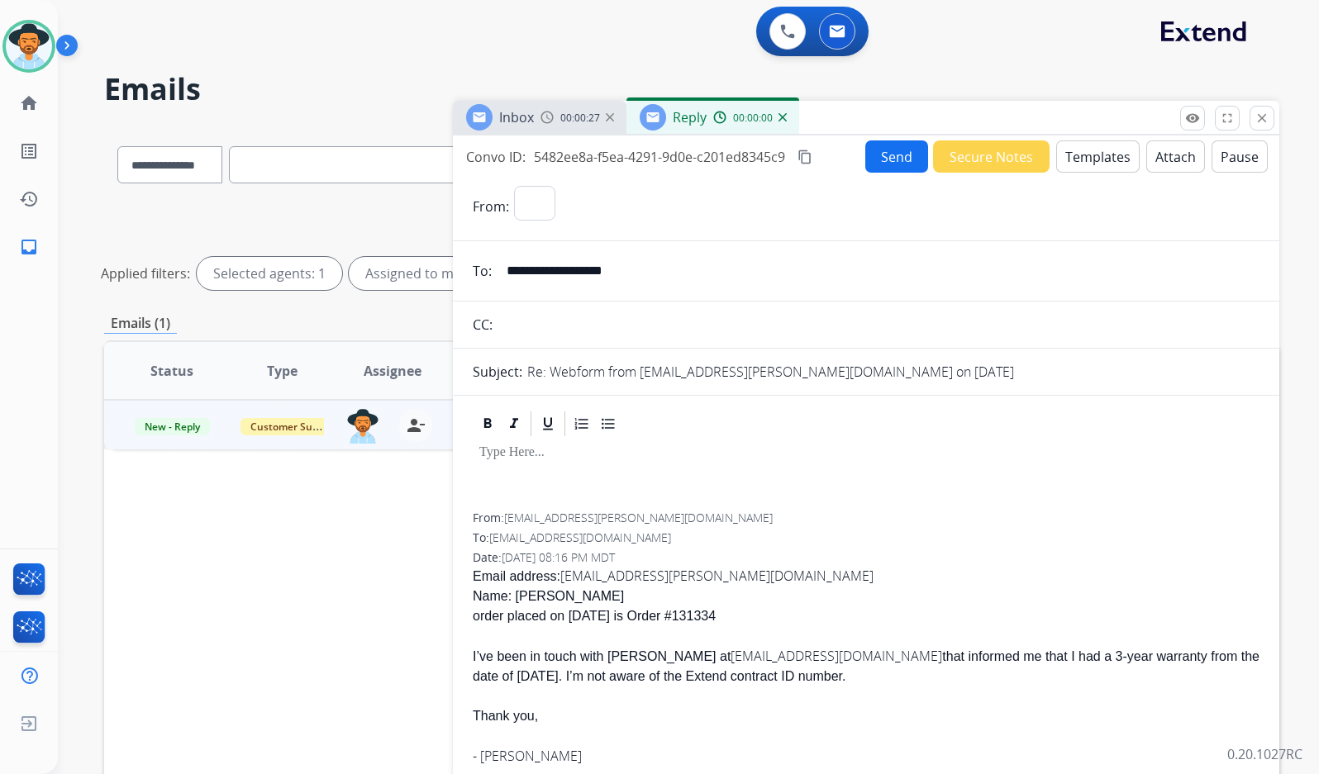
select select "**********"
click at [1089, 151] on button "Templates" at bounding box center [1097, 156] width 83 height 32
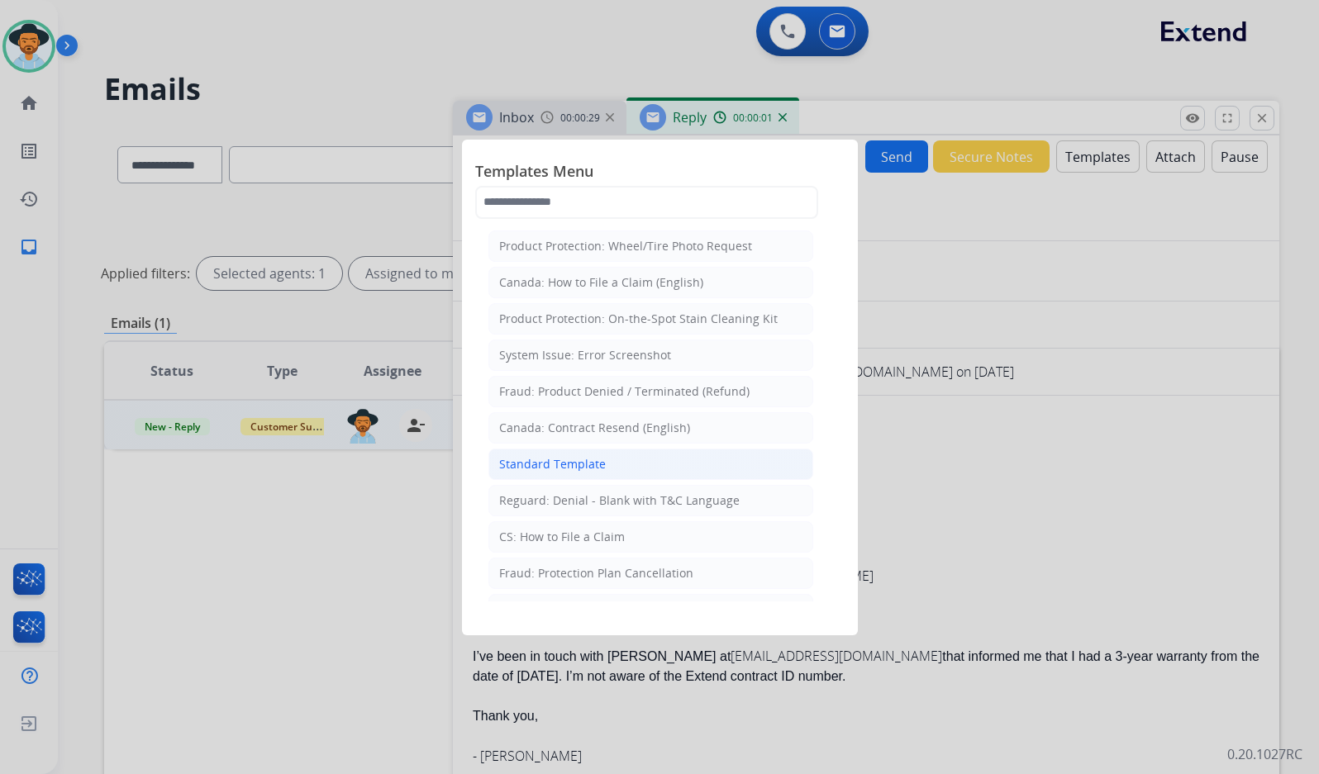
click at [549, 468] on div "Standard Template" at bounding box center [552, 464] width 107 height 17
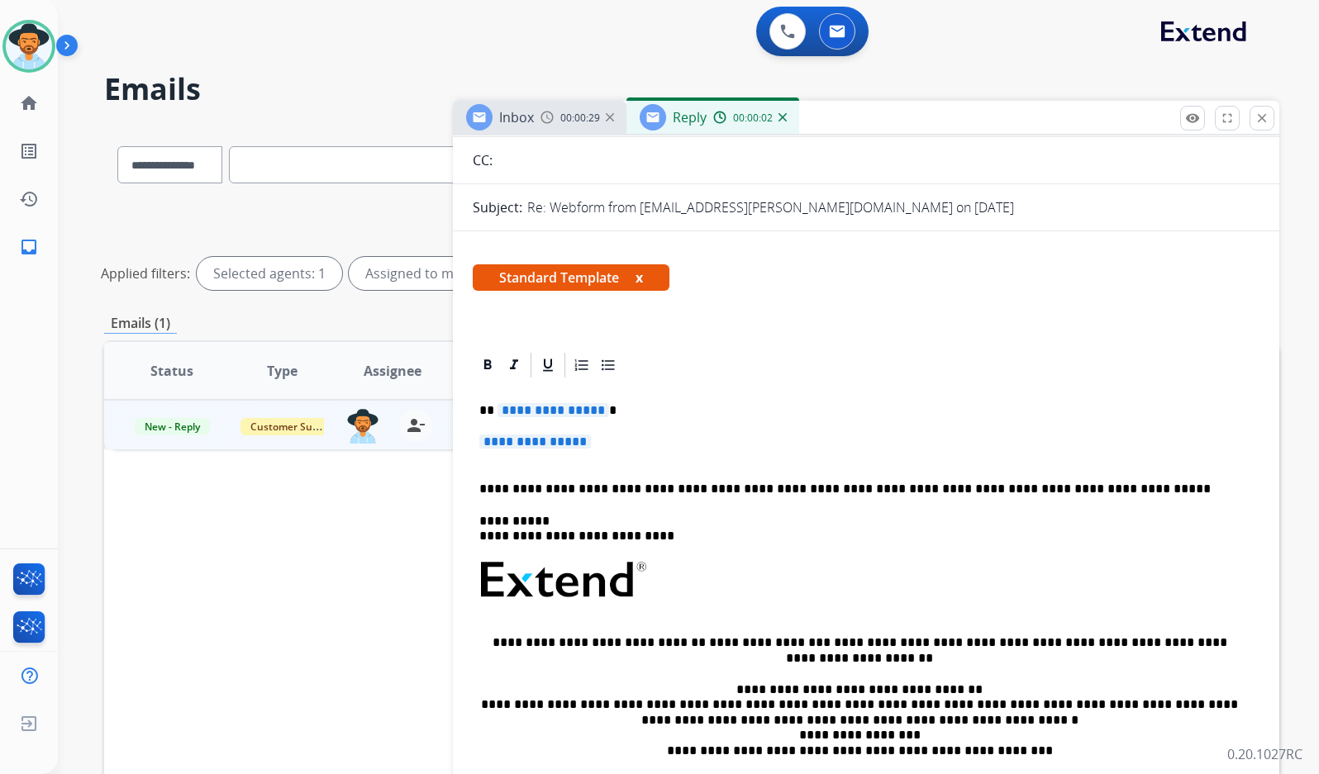
scroll to position [165, 0]
click at [579, 416] on span "**********" at bounding box center [553, 409] width 112 height 14
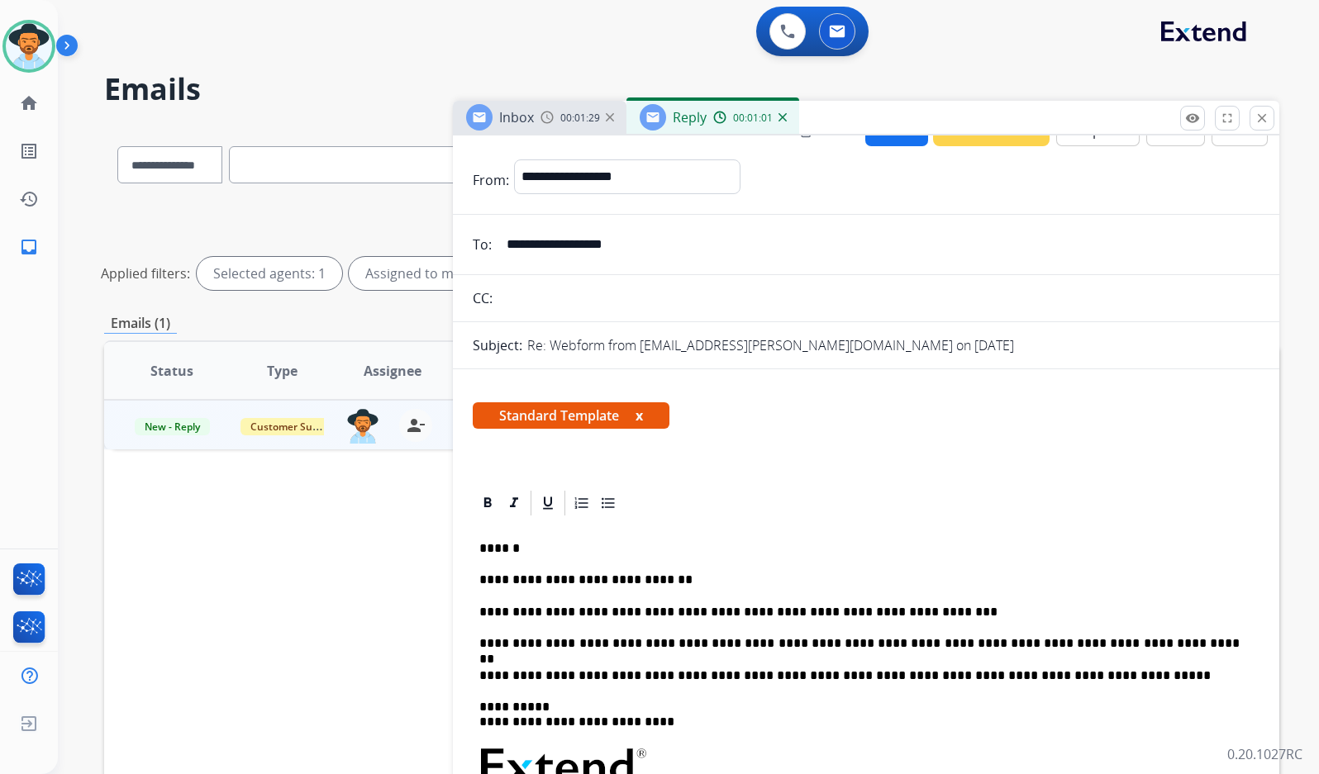
scroll to position [0, 0]
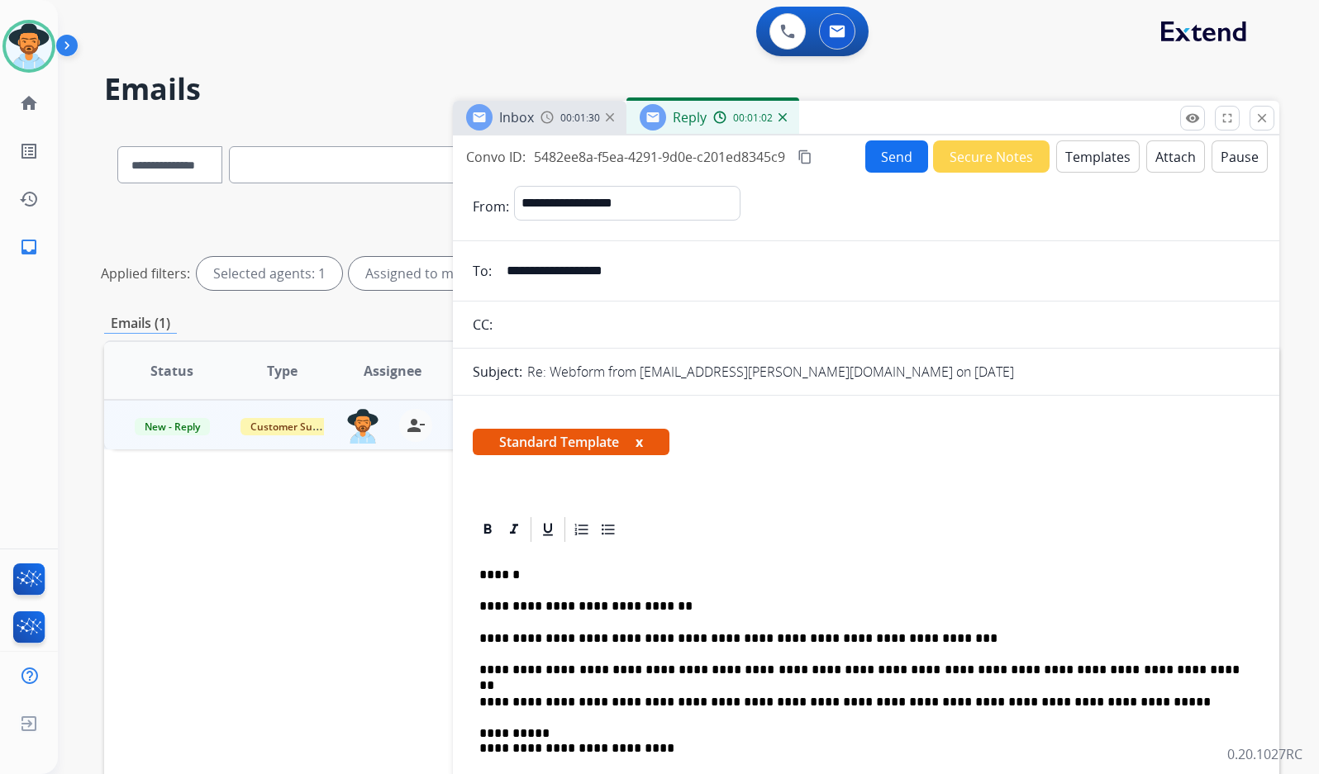
click at [878, 143] on button "Send" at bounding box center [896, 156] width 63 height 32
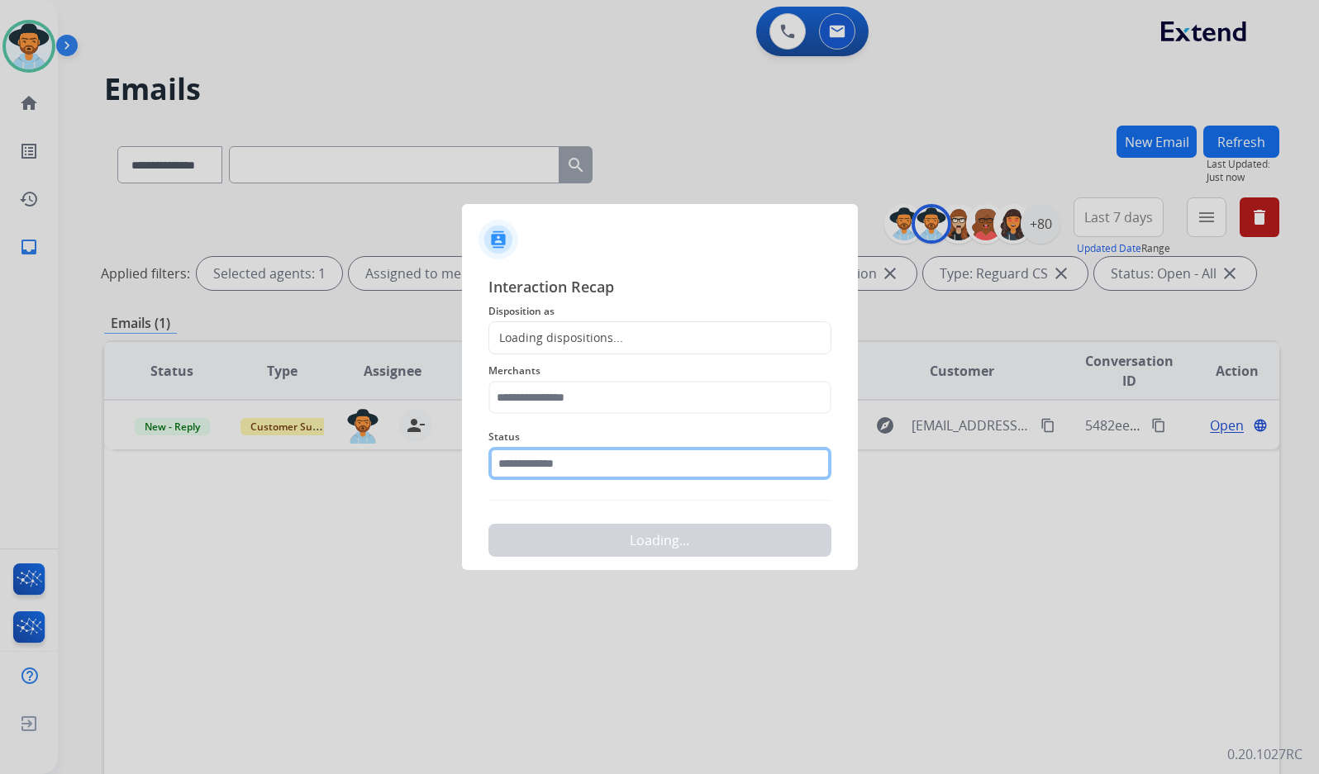
click at [624, 462] on input "text" at bounding box center [659, 463] width 343 height 33
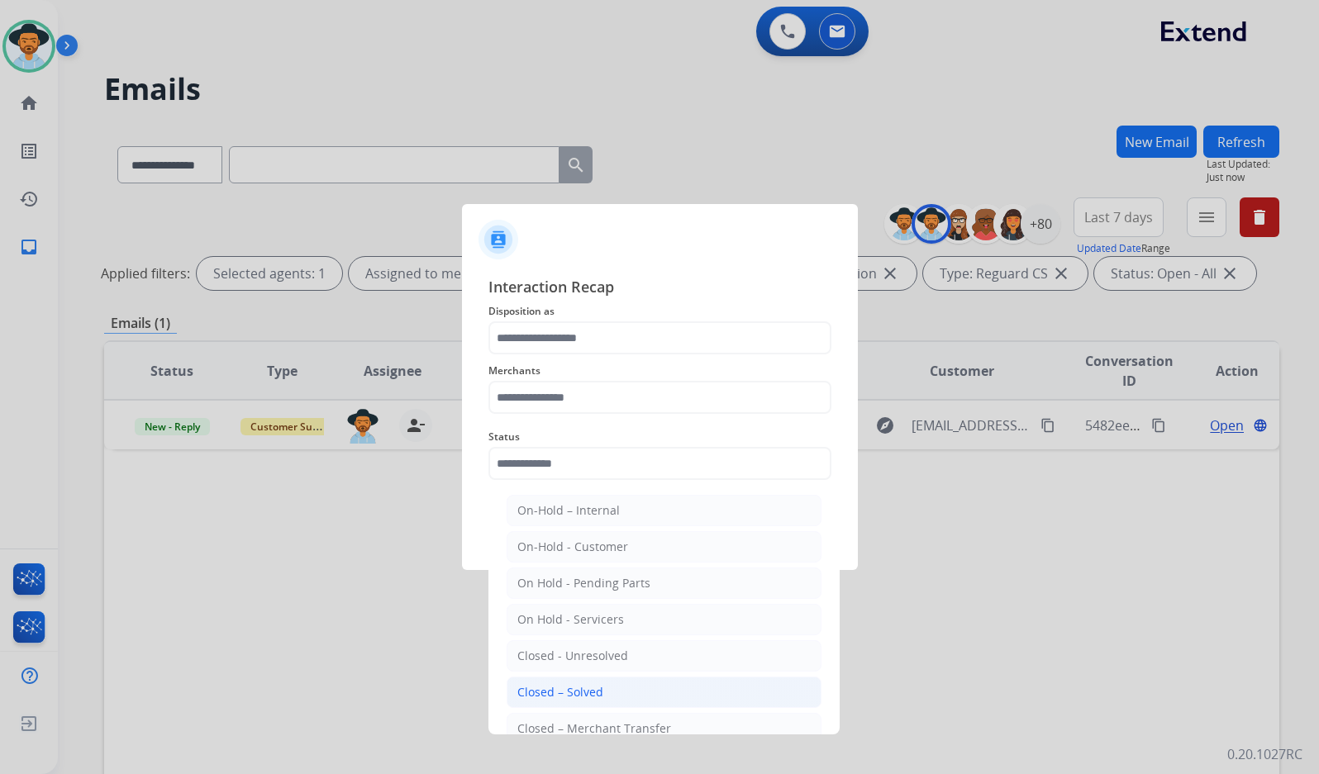
click at [611, 686] on li "Closed – Solved" at bounding box center [663, 692] width 315 height 31
type input "**********"
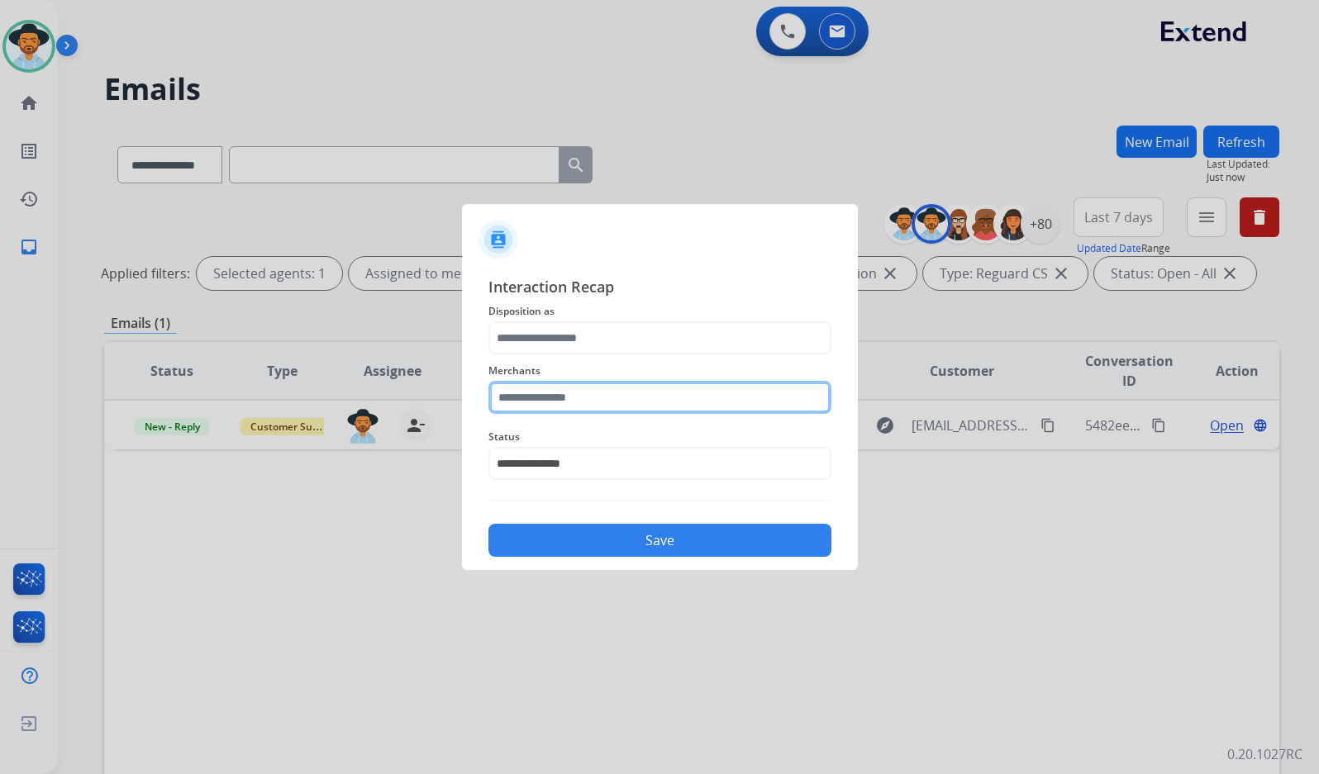
click at [624, 409] on input "text" at bounding box center [659, 397] width 343 height 33
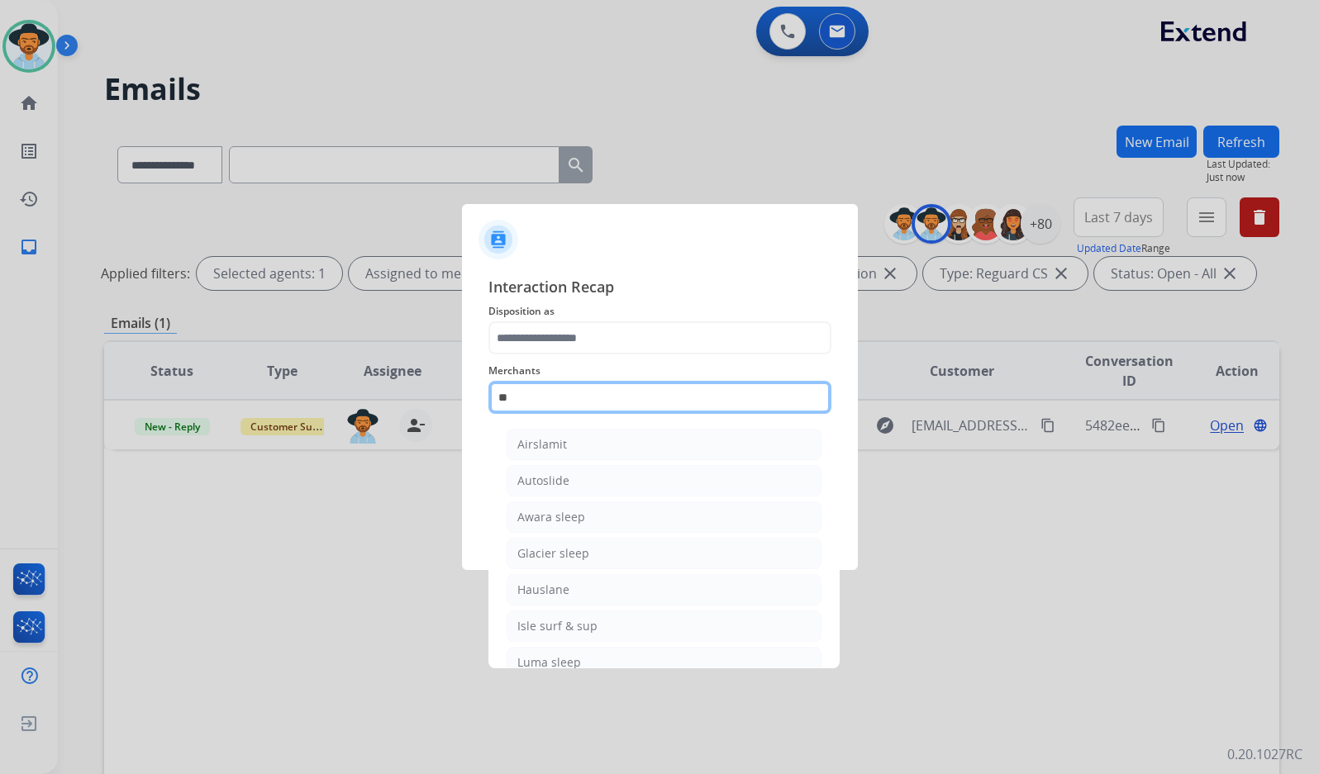
type input "*"
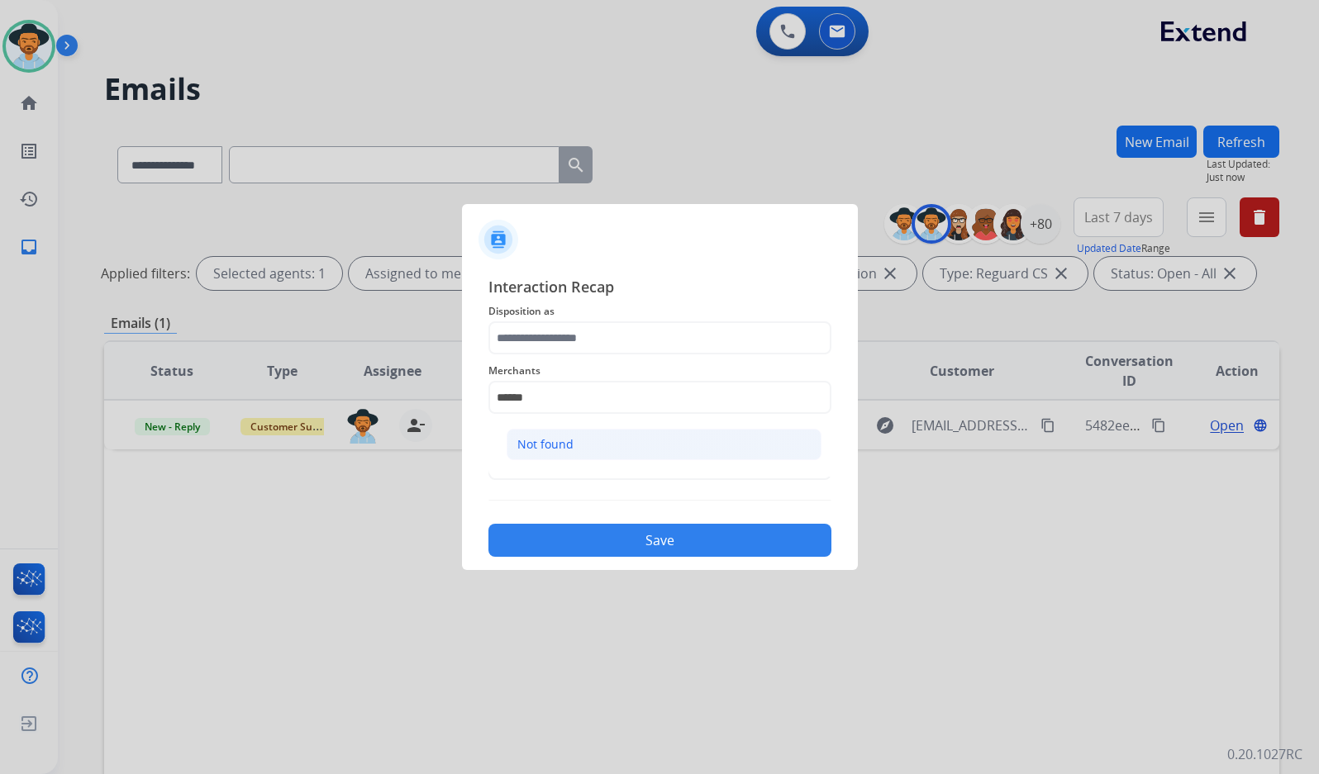
click at [642, 435] on li "Not found" at bounding box center [663, 444] width 315 height 31
type input "*********"
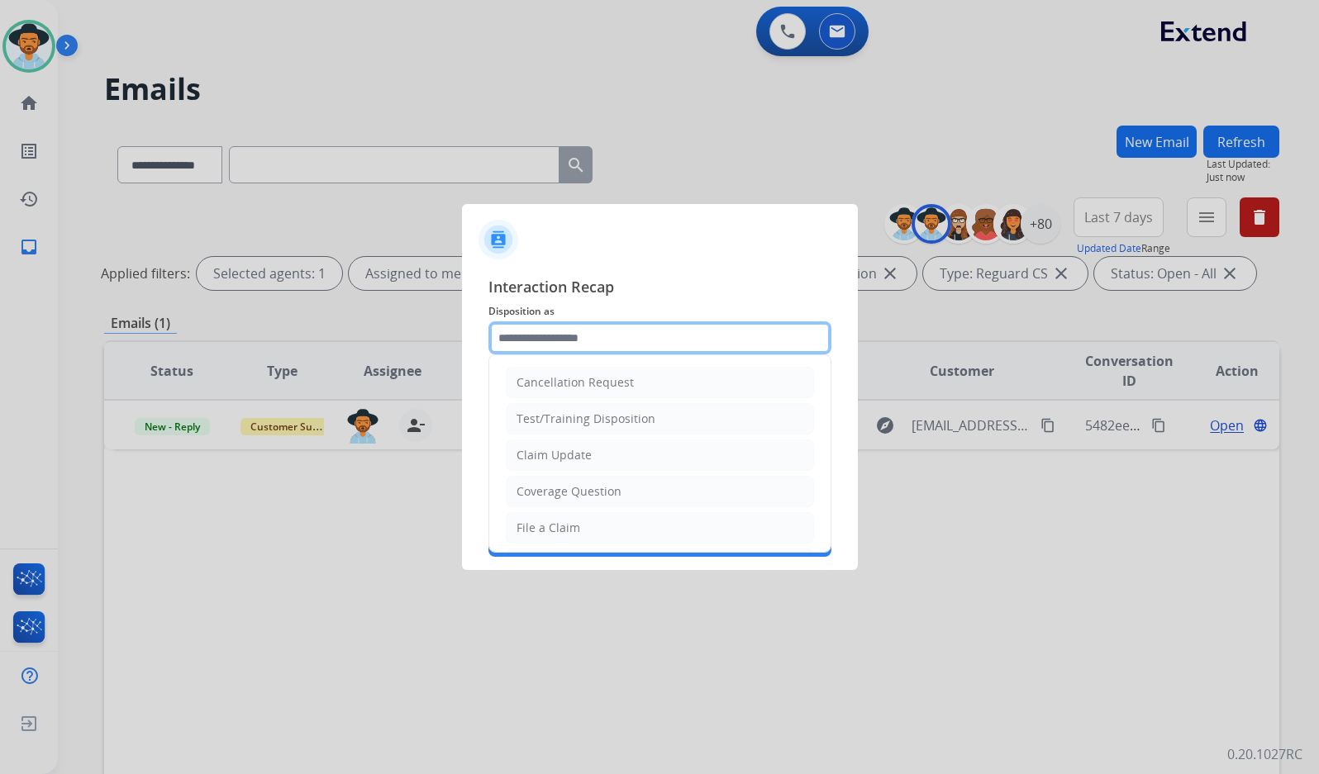
click at [636, 335] on input "text" at bounding box center [659, 337] width 343 height 33
click at [593, 494] on div "Coverage Question" at bounding box center [568, 491] width 105 height 17
type input "**********"
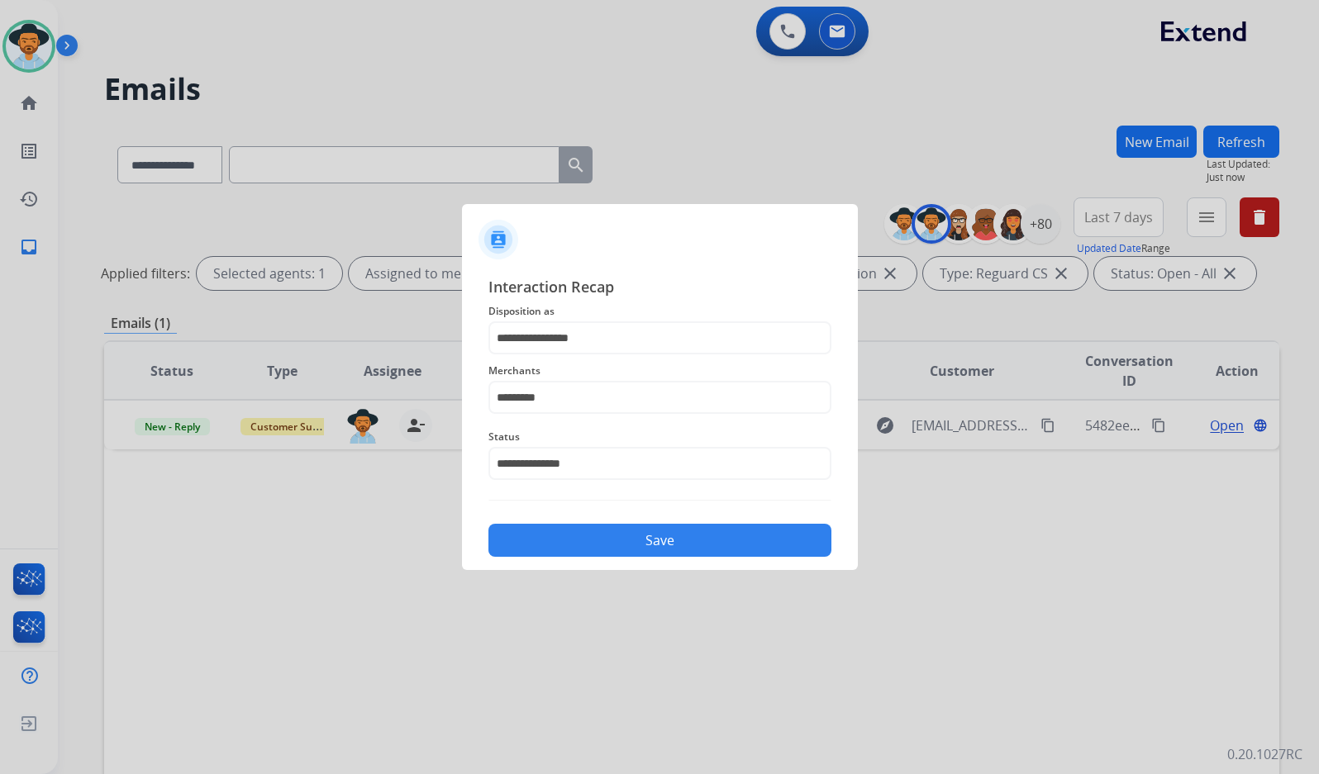
click at [640, 544] on button "Save" at bounding box center [659, 540] width 343 height 33
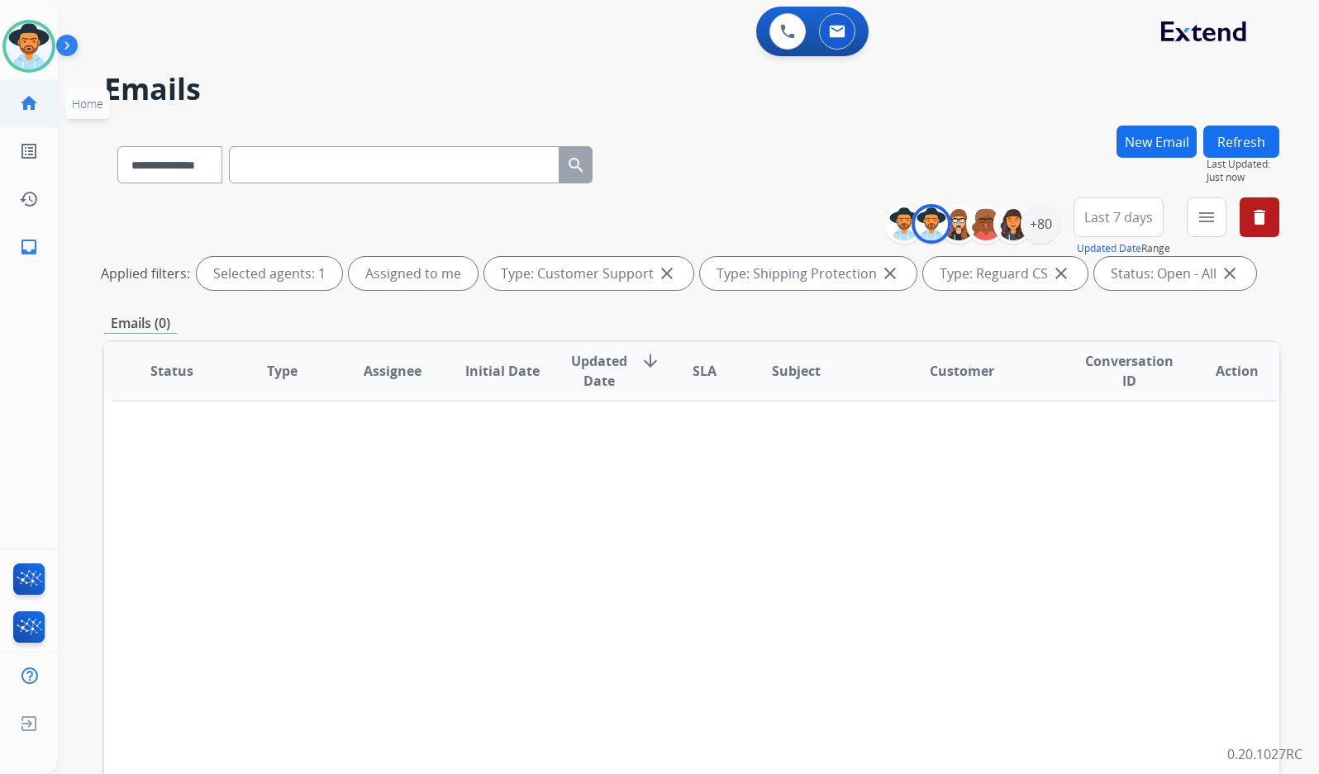
click at [41, 105] on link "home Home" at bounding box center [29, 103] width 46 height 46
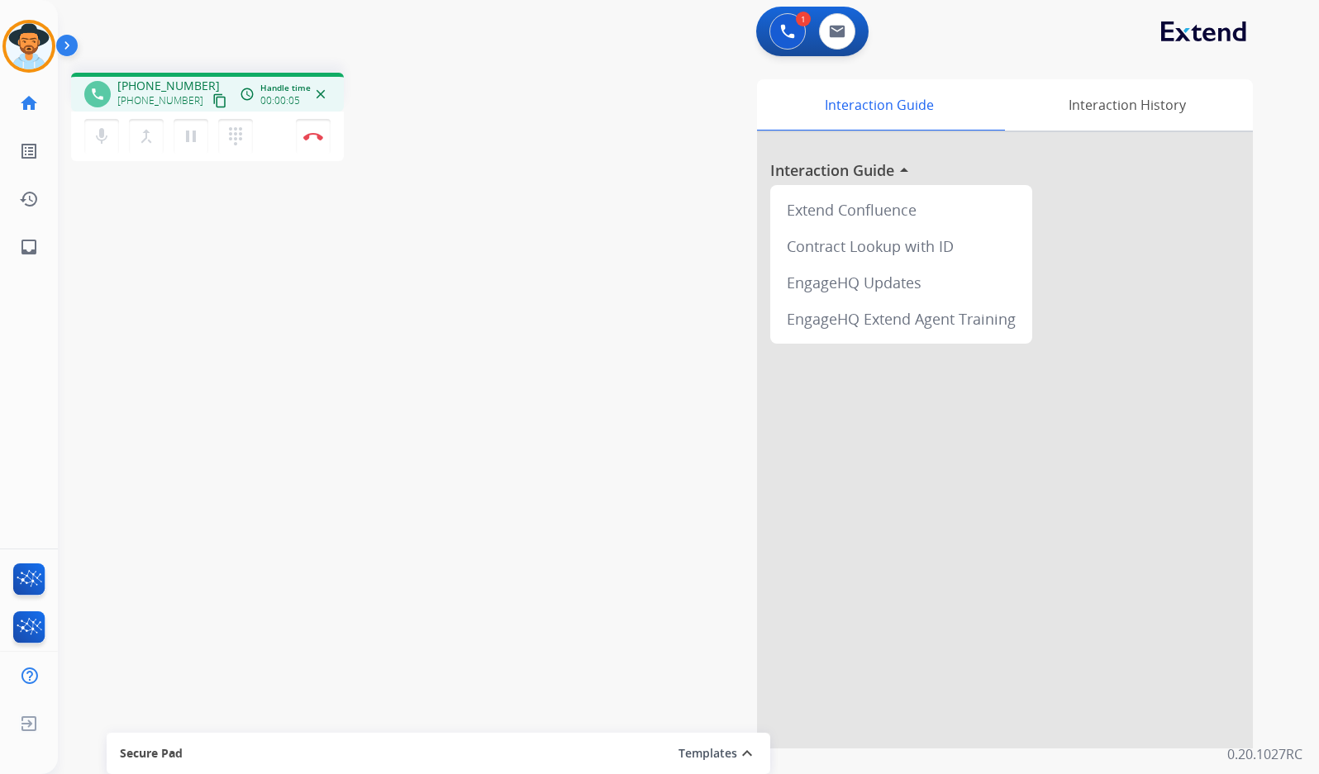
click at [212, 97] on mat-icon "content_copy" at bounding box center [219, 100] width 15 height 15
click at [317, 142] on button "Disconnect" at bounding box center [313, 136] width 35 height 35
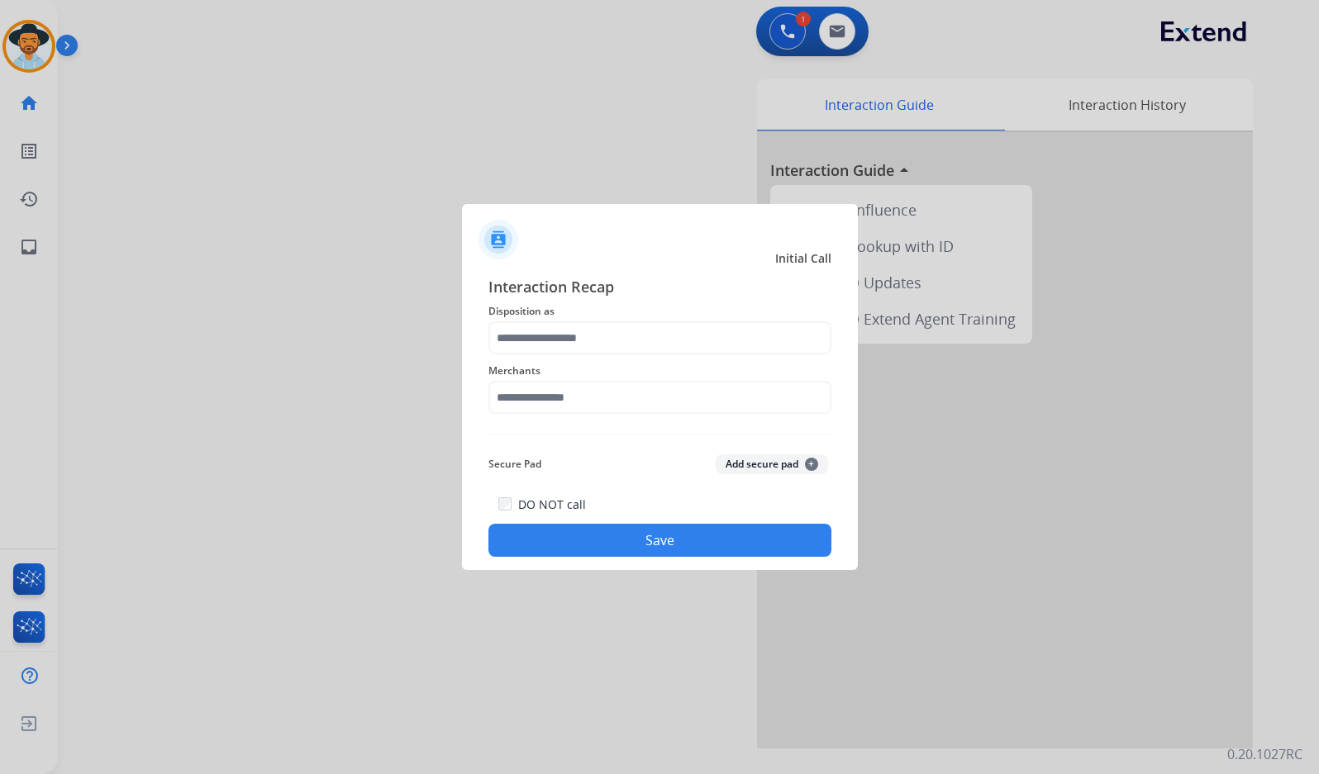
click at [589, 379] on span "Merchants" at bounding box center [659, 371] width 343 height 20
click at [572, 417] on div "Merchants" at bounding box center [659, 387] width 343 height 66
click at [567, 405] on input "text" at bounding box center [659, 397] width 343 height 33
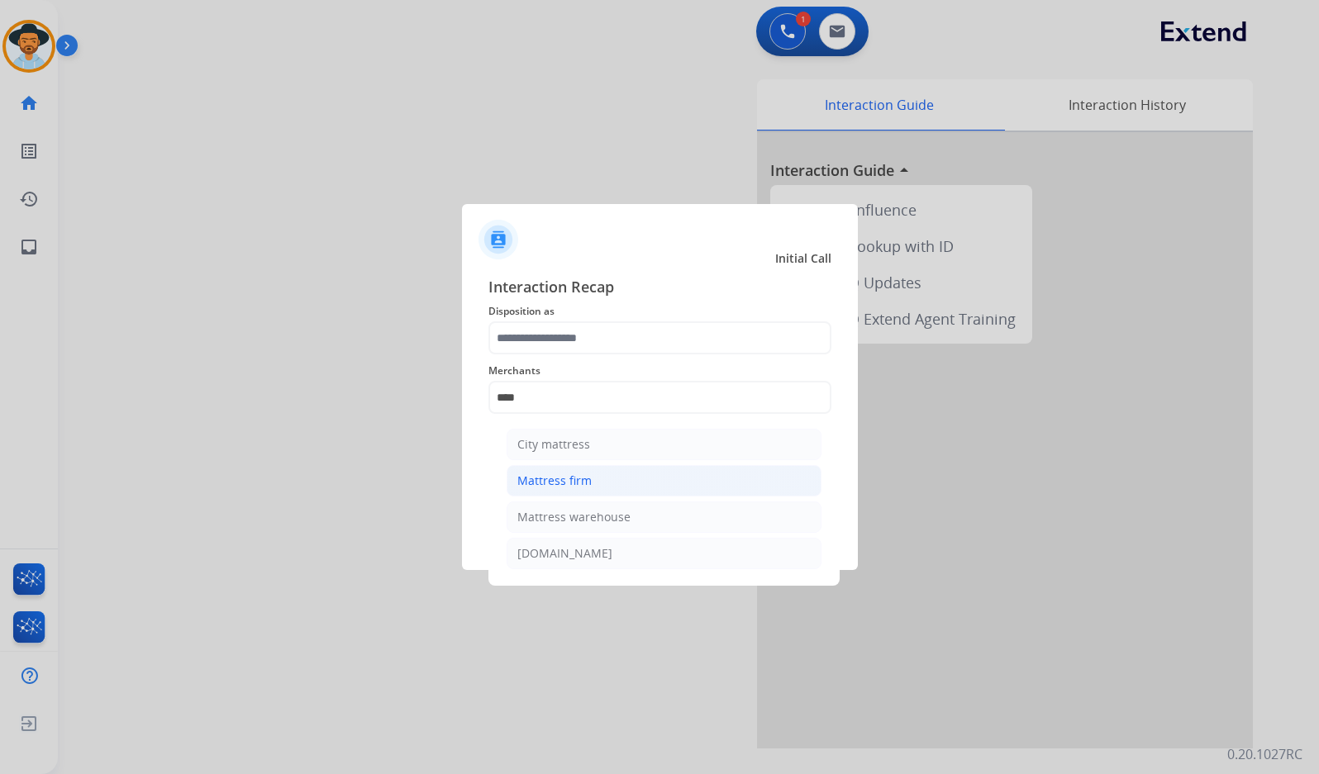
click at [612, 488] on li "Mattress firm" at bounding box center [663, 480] width 315 height 31
type input "**********"
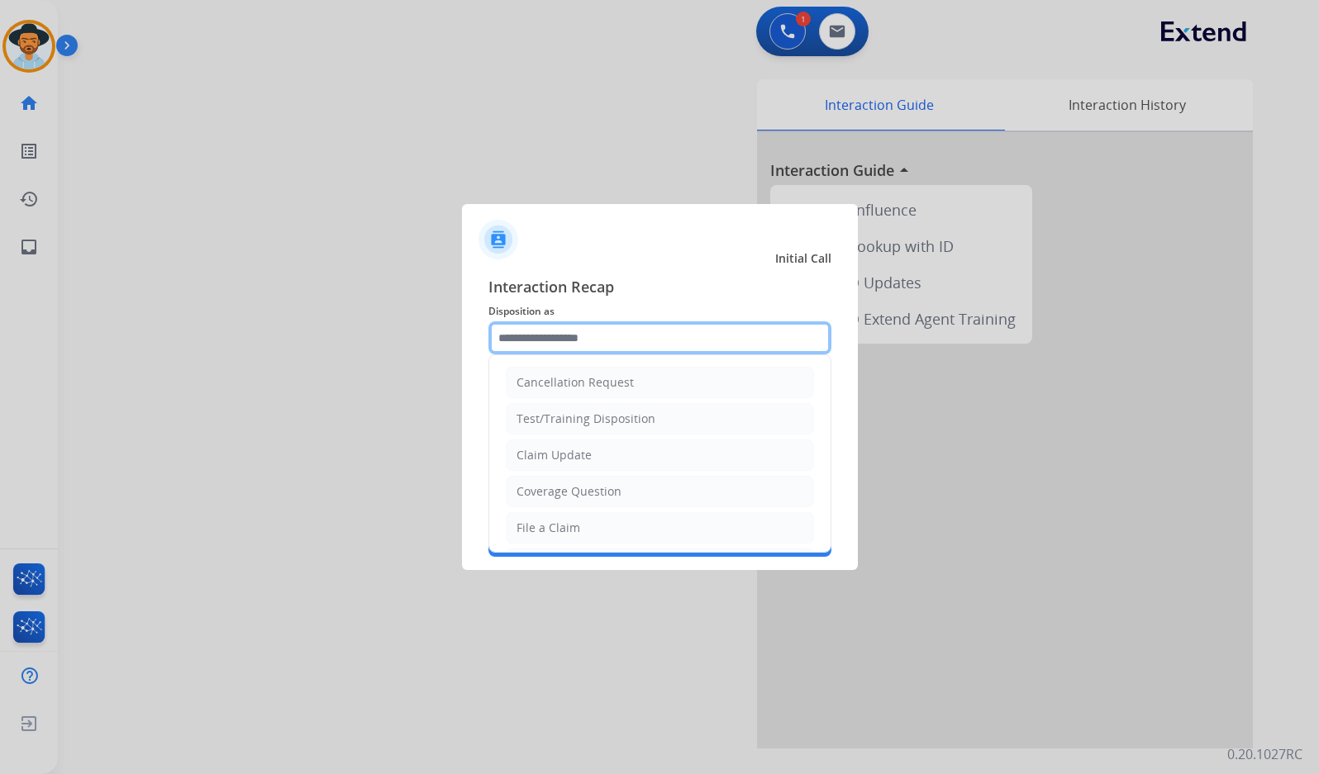
click at [582, 337] on input "text" at bounding box center [659, 337] width 343 height 33
click at [588, 483] on div "Coverage Question" at bounding box center [568, 491] width 105 height 17
type input "**********"
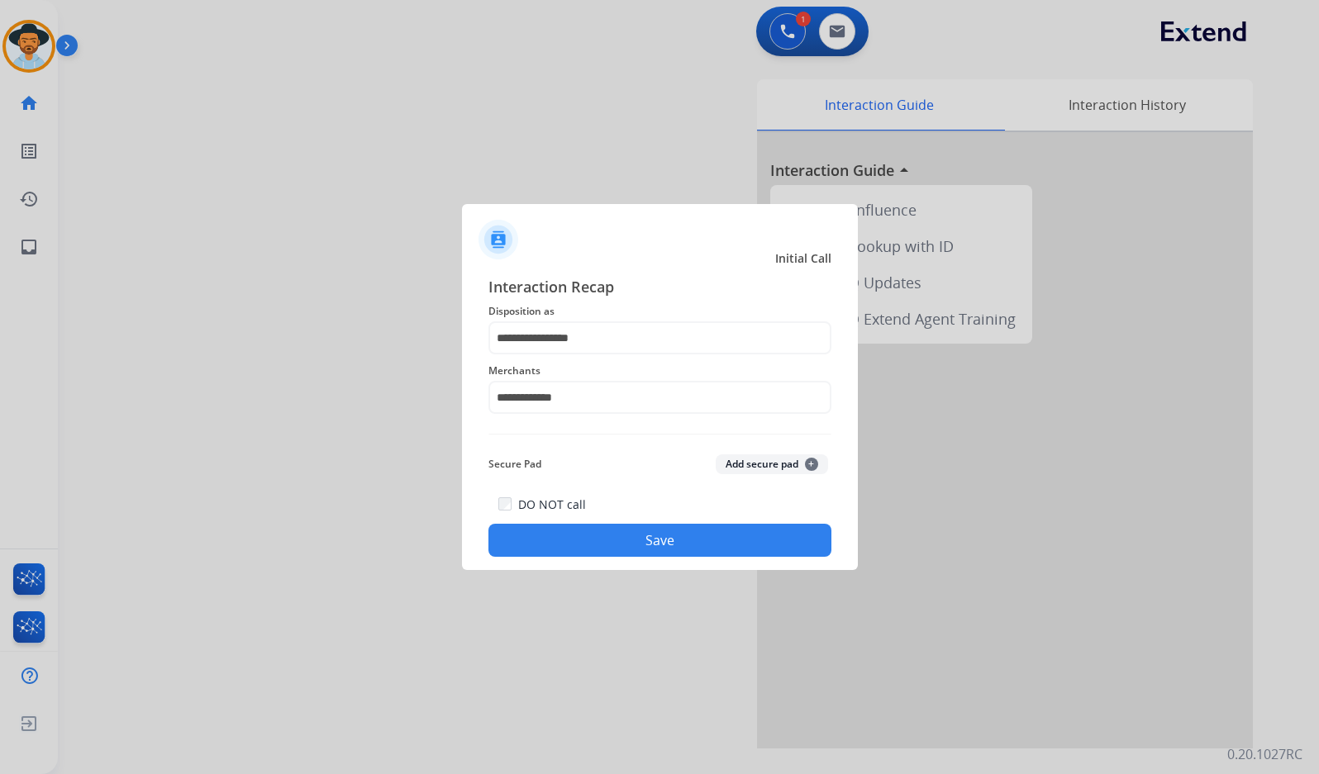
click at [602, 554] on button "Save" at bounding box center [659, 540] width 343 height 33
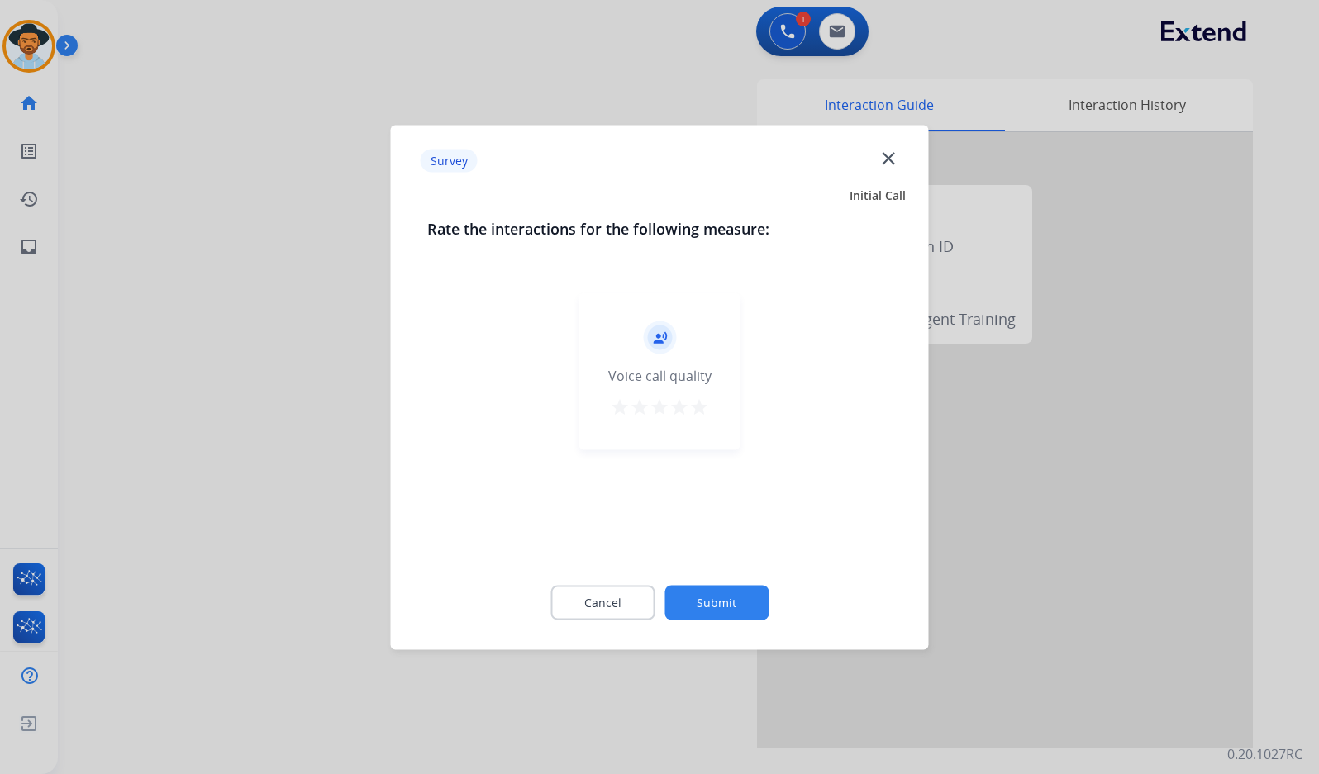
click at [748, 601] on button "Submit" at bounding box center [716, 602] width 104 height 35
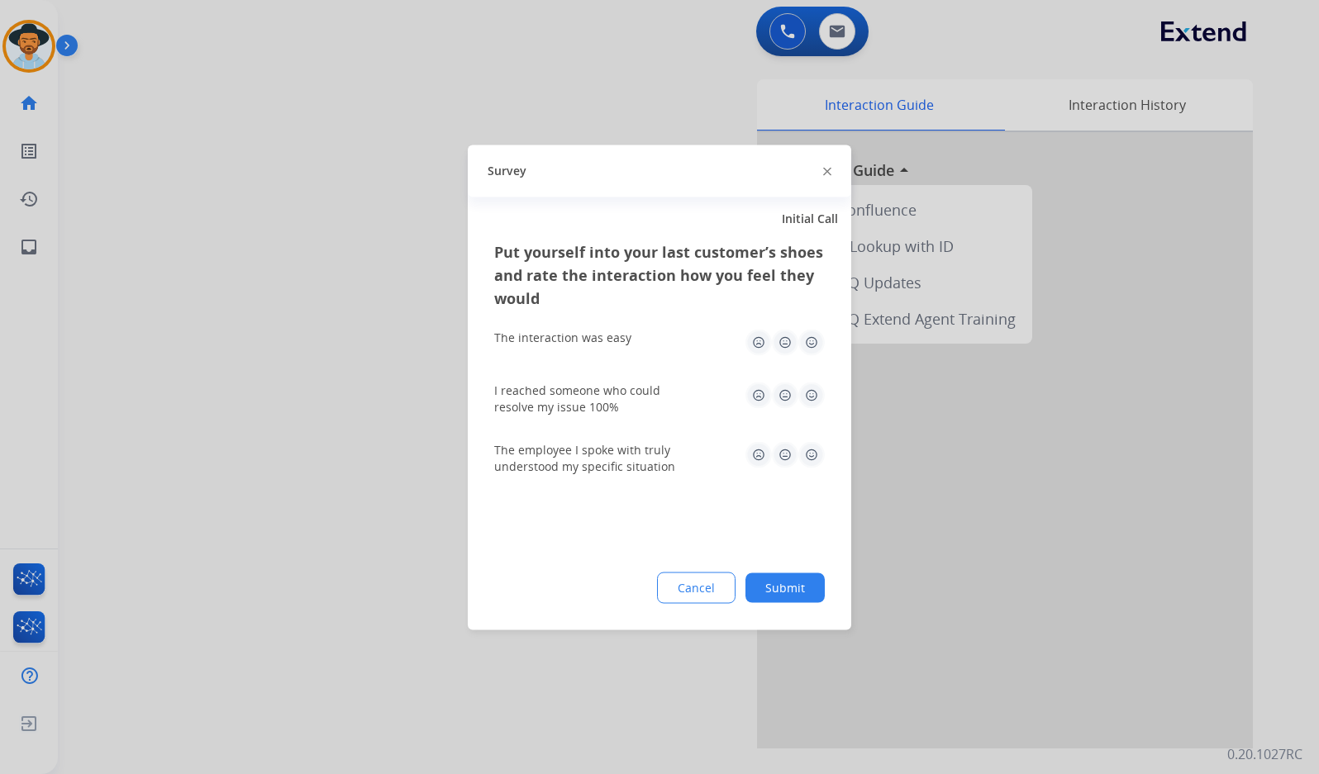
click at [809, 589] on button "Submit" at bounding box center [784, 588] width 79 height 30
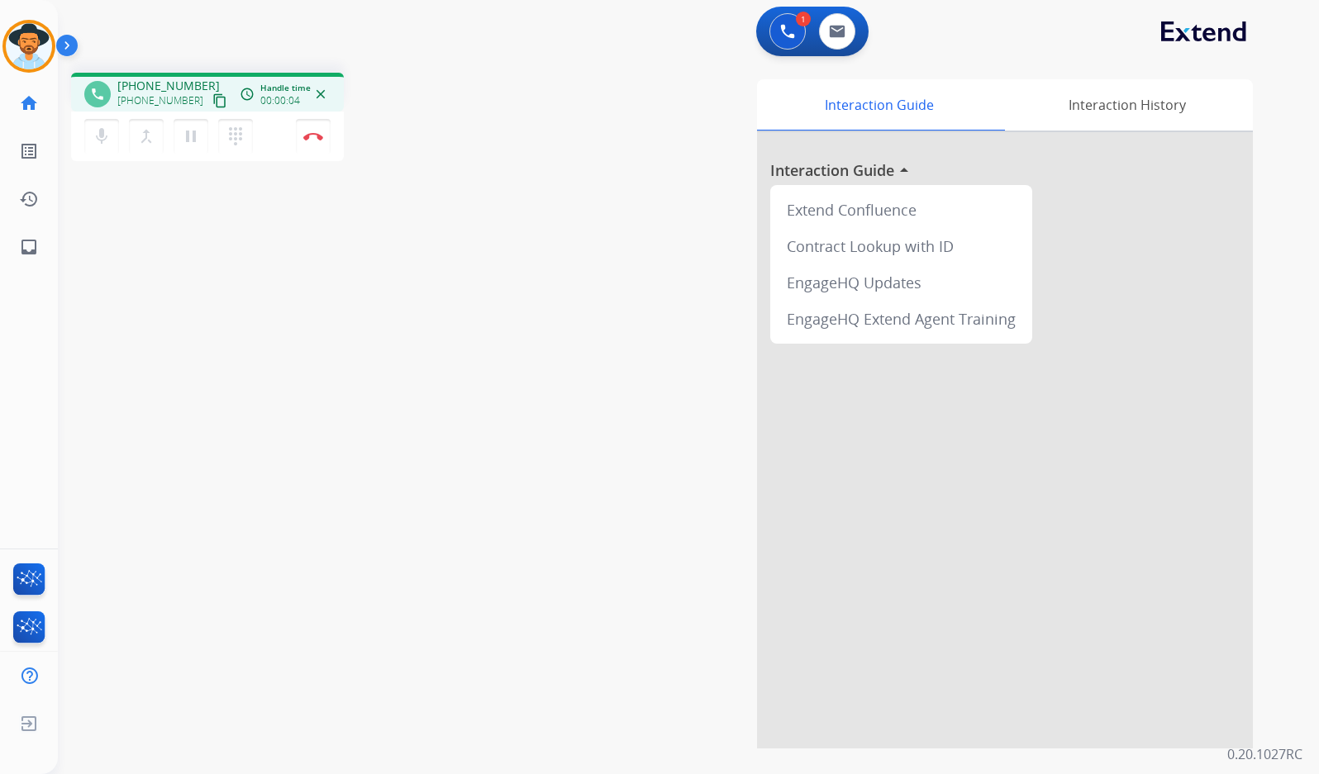
click at [212, 103] on mat-icon "content_copy" at bounding box center [219, 100] width 15 height 15
click at [185, 145] on mat-icon "pause" at bounding box center [191, 136] width 20 height 20
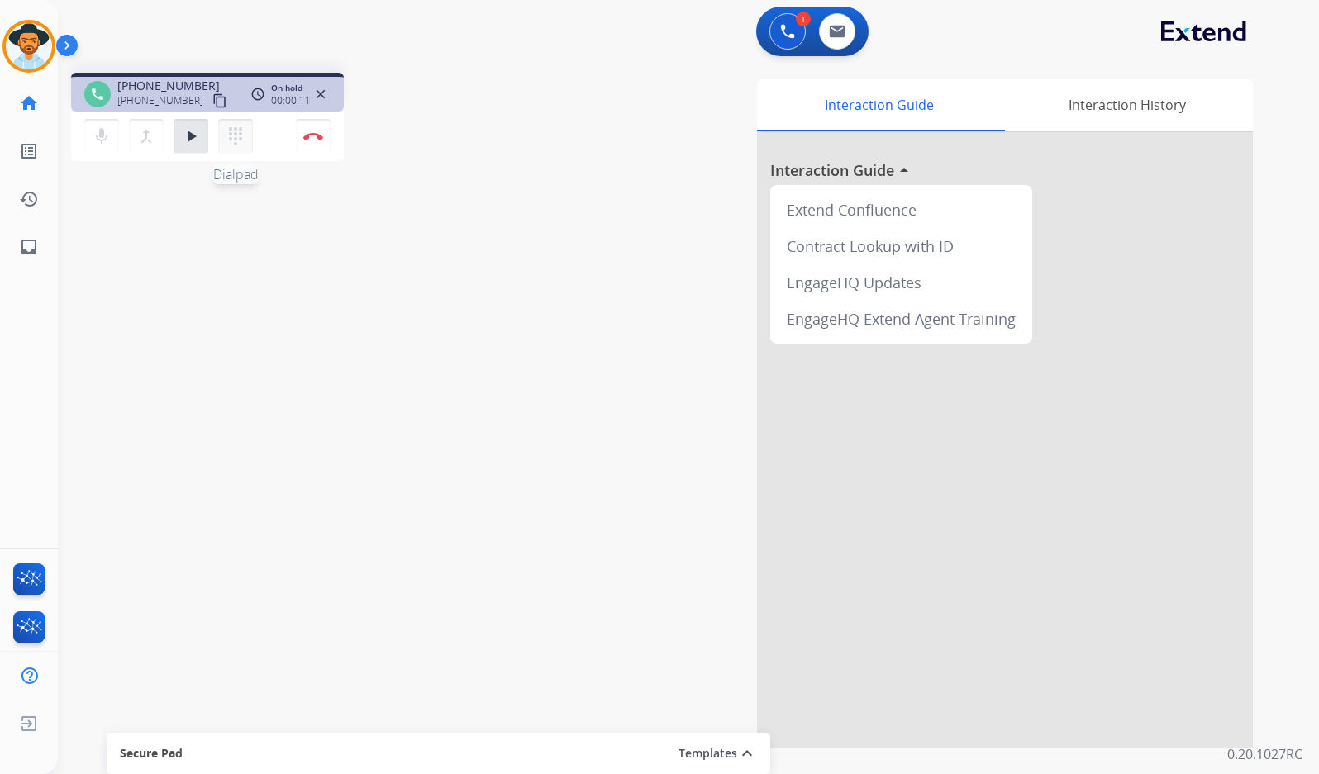
click at [231, 133] on mat-icon "dialpad" at bounding box center [236, 136] width 20 height 20
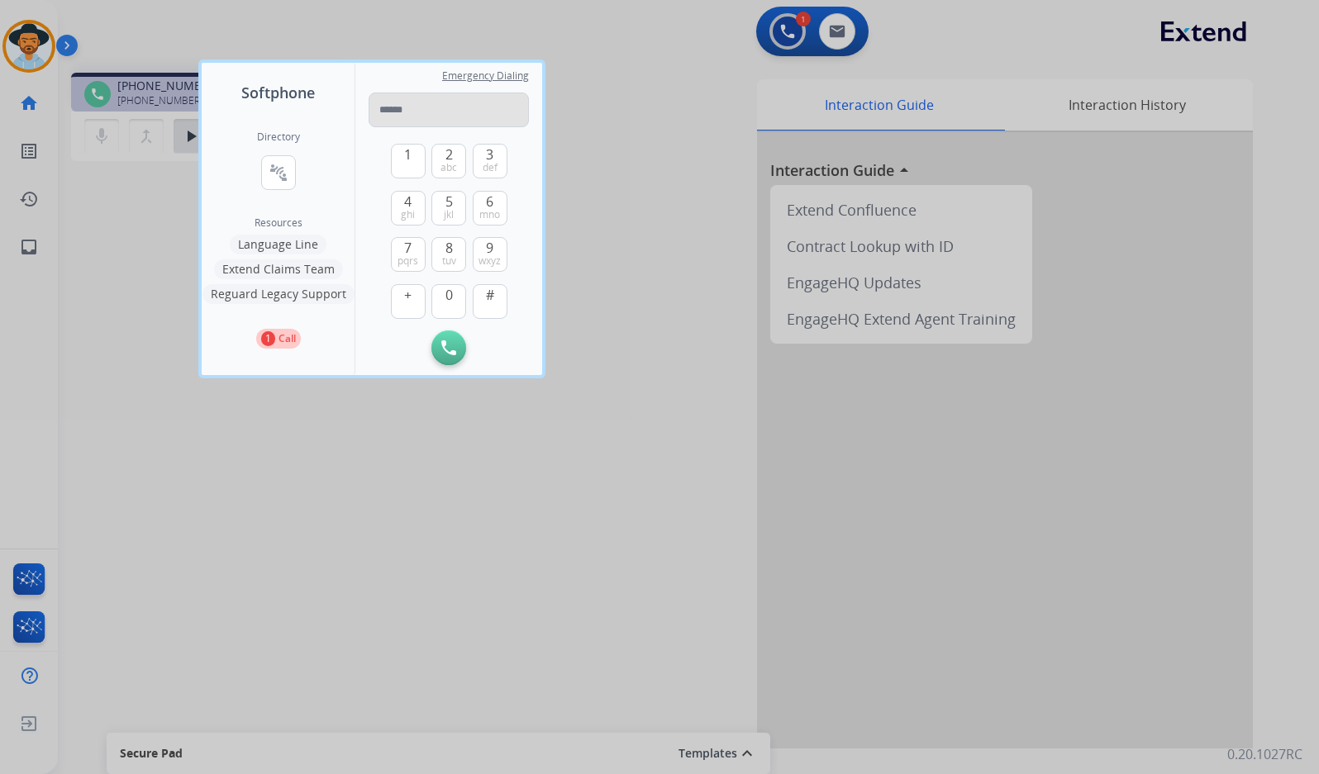
click at [421, 102] on input "tel" at bounding box center [448, 110] width 160 height 35
type input "**********"
click at [450, 366] on div "**********" at bounding box center [448, 219] width 187 height 312
click at [449, 362] on button "Initiate Call" at bounding box center [448, 347] width 35 height 35
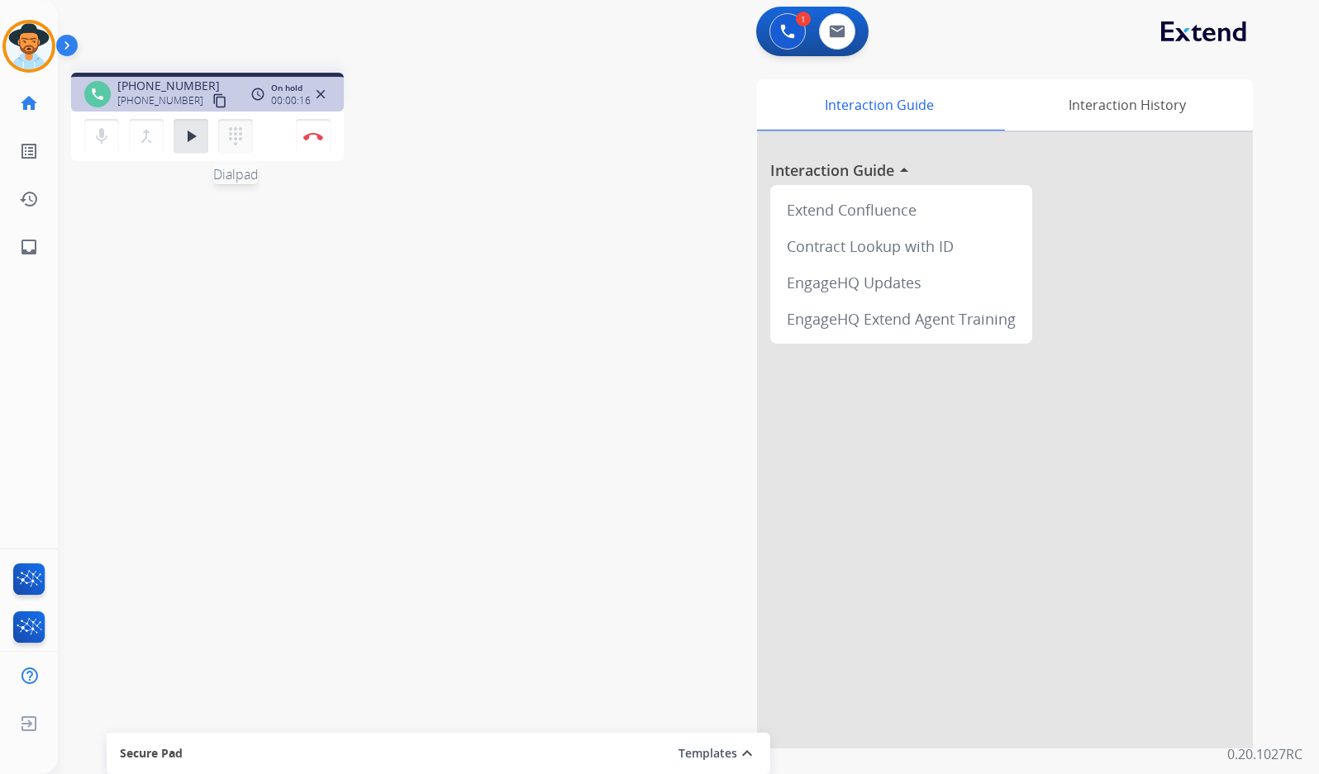
click at [231, 131] on mat-icon "dialpad" at bounding box center [236, 136] width 20 height 20
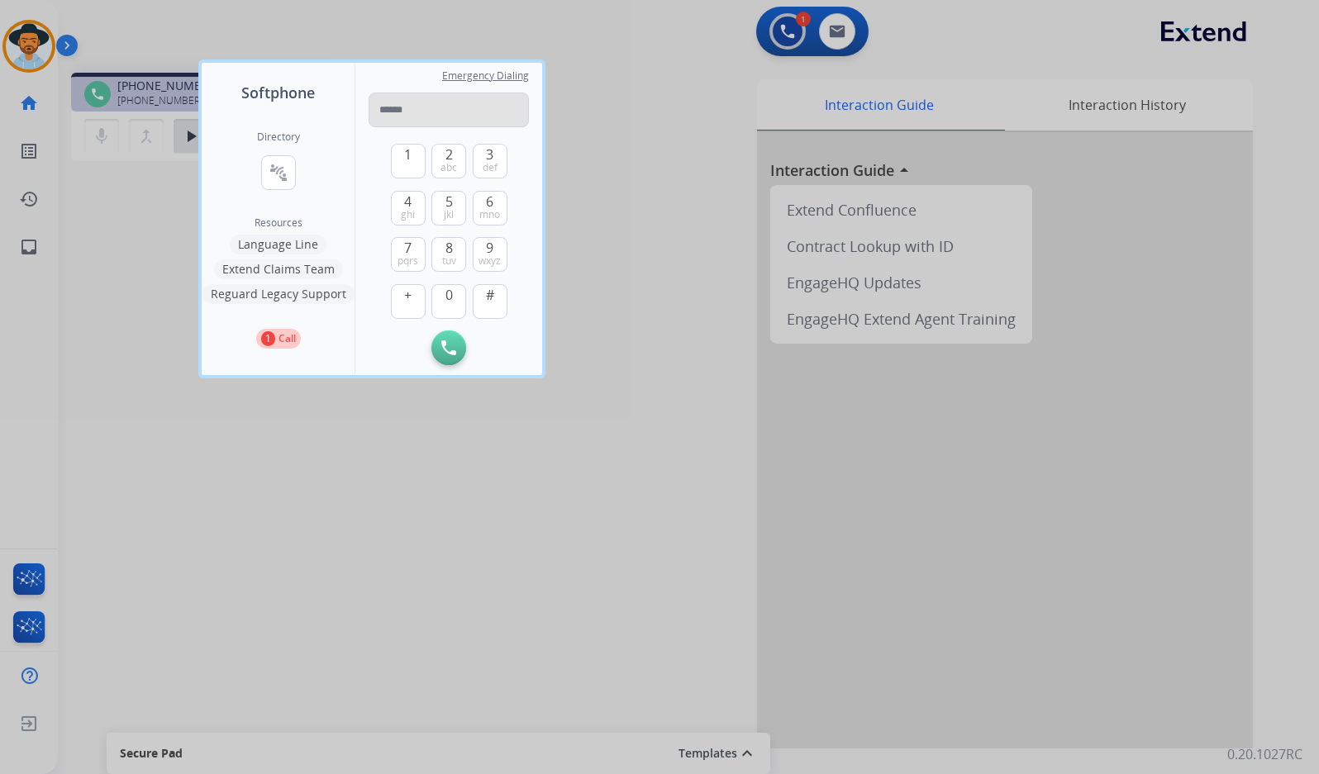
click at [425, 111] on input "tel" at bounding box center [448, 110] width 160 height 35
click at [387, 111] on input "**********" at bounding box center [448, 110] width 160 height 35
type input "**********"
click at [443, 358] on button "Initiate Call" at bounding box center [448, 347] width 35 height 35
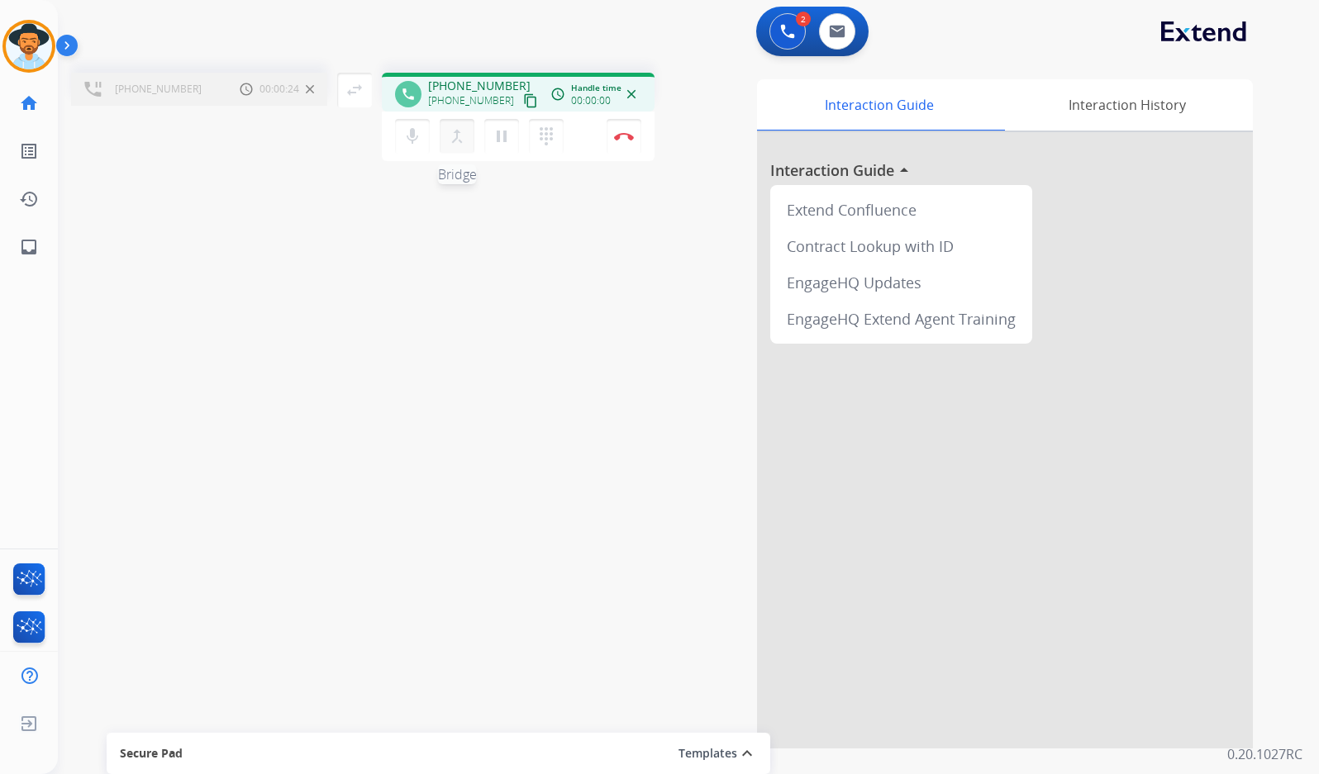
click at [463, 139] on mat-icon "merge_type" at bounding box center [457, 136] width 20 height 20
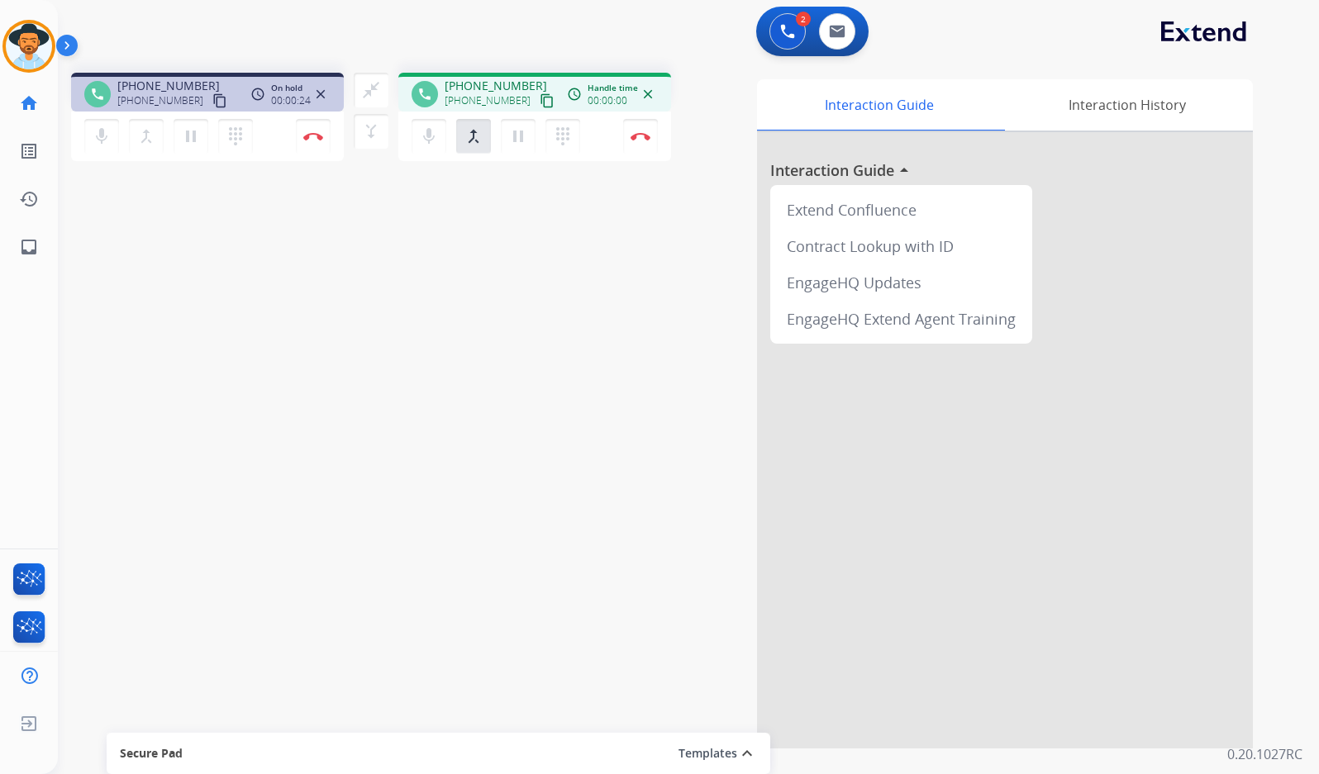
click at [352, 88] on div "close_fullscreen Connect 3-Way Call merge_type Separate 3-Way Call" at bounding box center [371, 111] width 55 height 76
click at [367, 88] on mat-icon "close_fullscreen" at bounding box center [371, 90] width 20 height 20
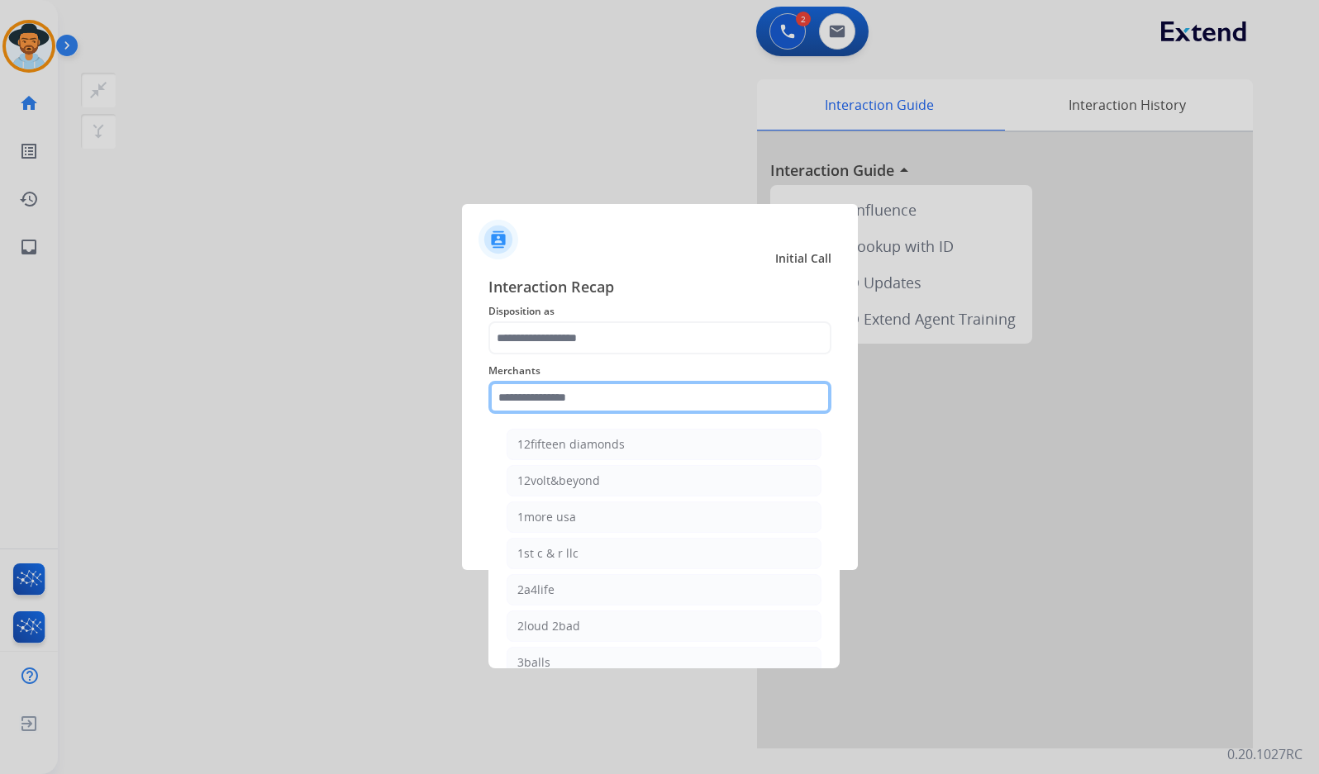
click at [571, 413] on input "text" at bounding box center [659, 397] width 343 height 33
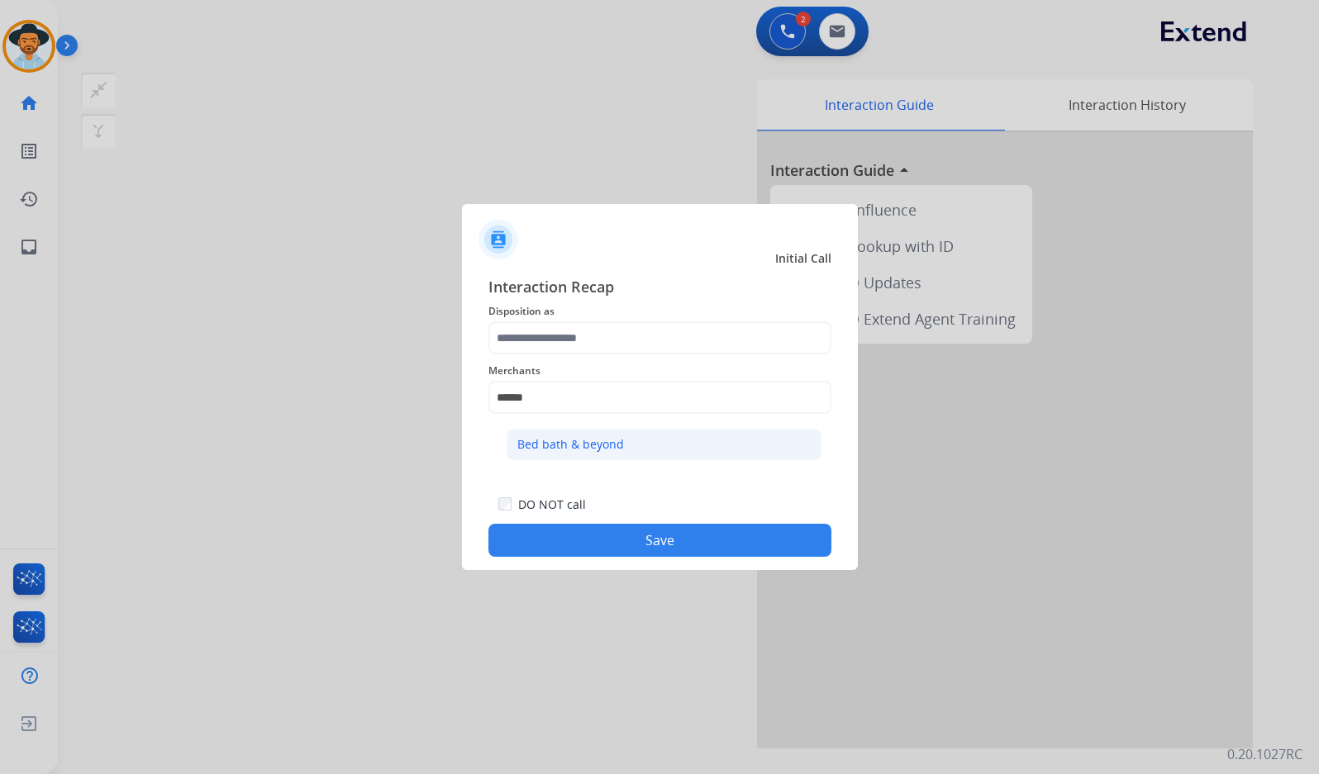
click at [659, 444] on li "Bed bath & beyond" at bounding box center [663, 444] width 315 height 31
type input "**********"
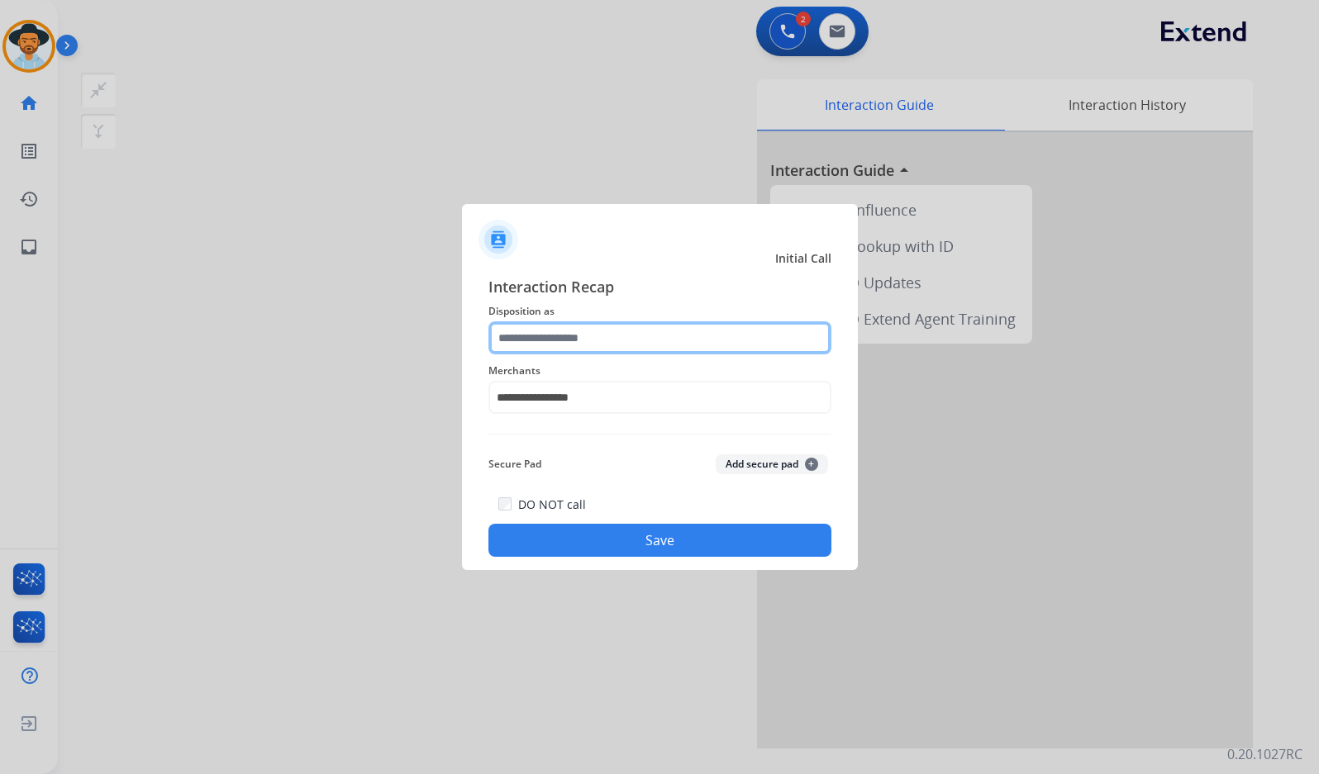
click at [630, 349] on input "text" at bounding box center [659, 337] width 343 height 33
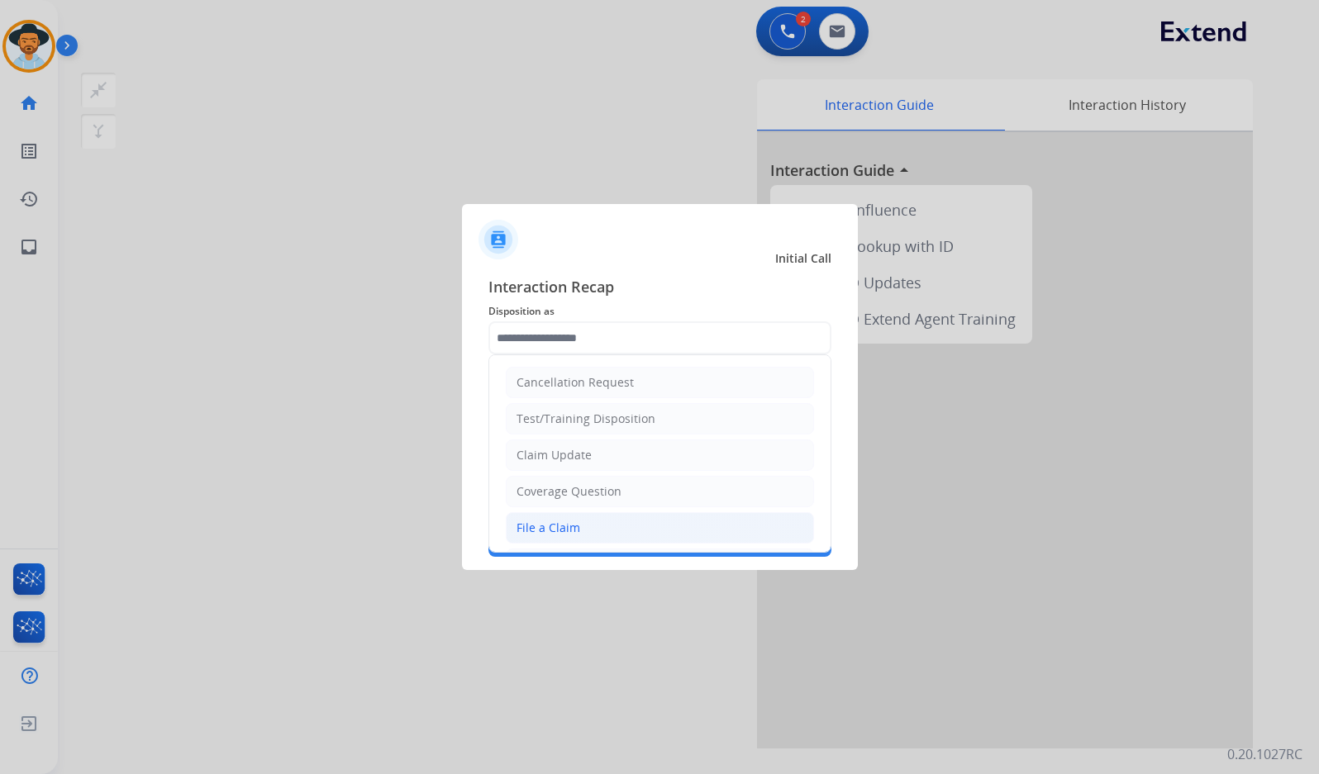
click at [624, 517] on li "File a Claim" at bounding box center [660, 527] width 308 height 31
type input "**********"
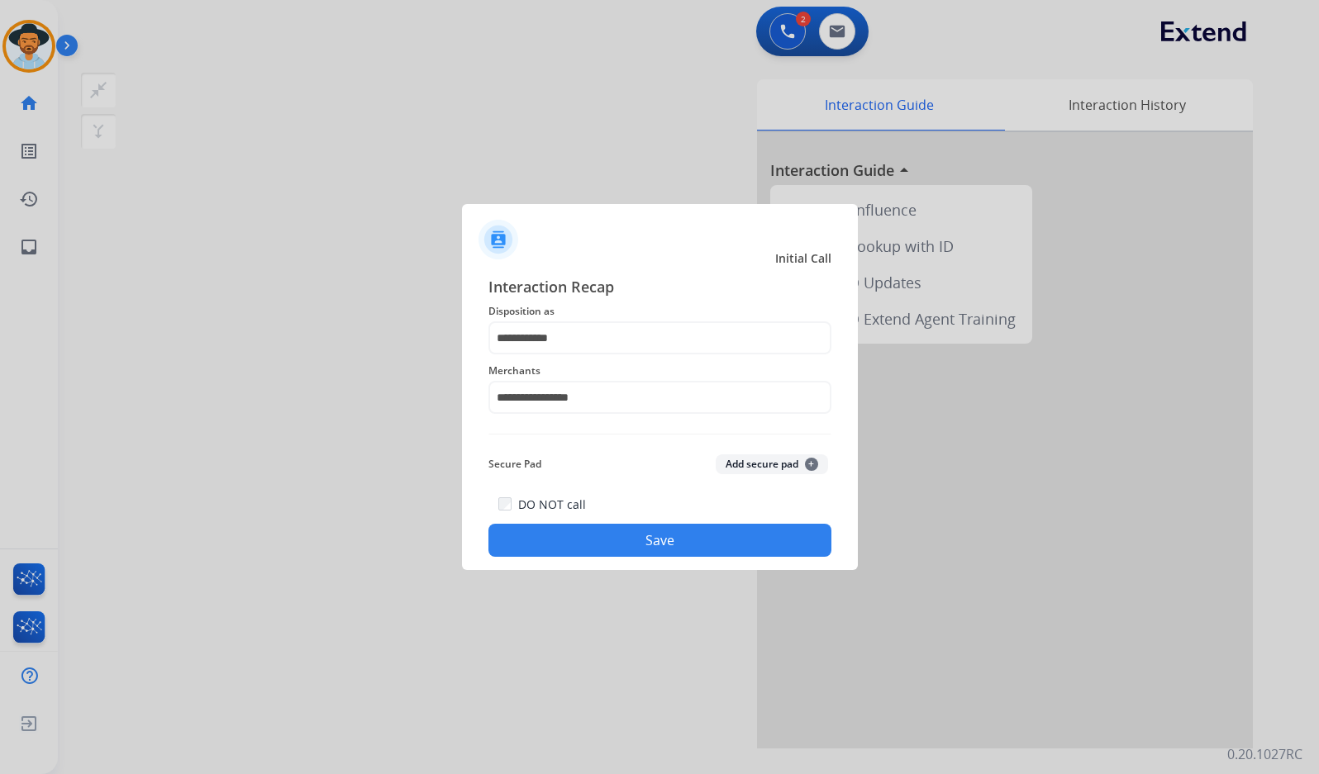
click at [652, 556] on div "DO NOT call Save" at bounding box center [659, 525] width 343 height 63
click at [665, 543] on button "Save" at bounding box center [659, 540] width 343 height 33
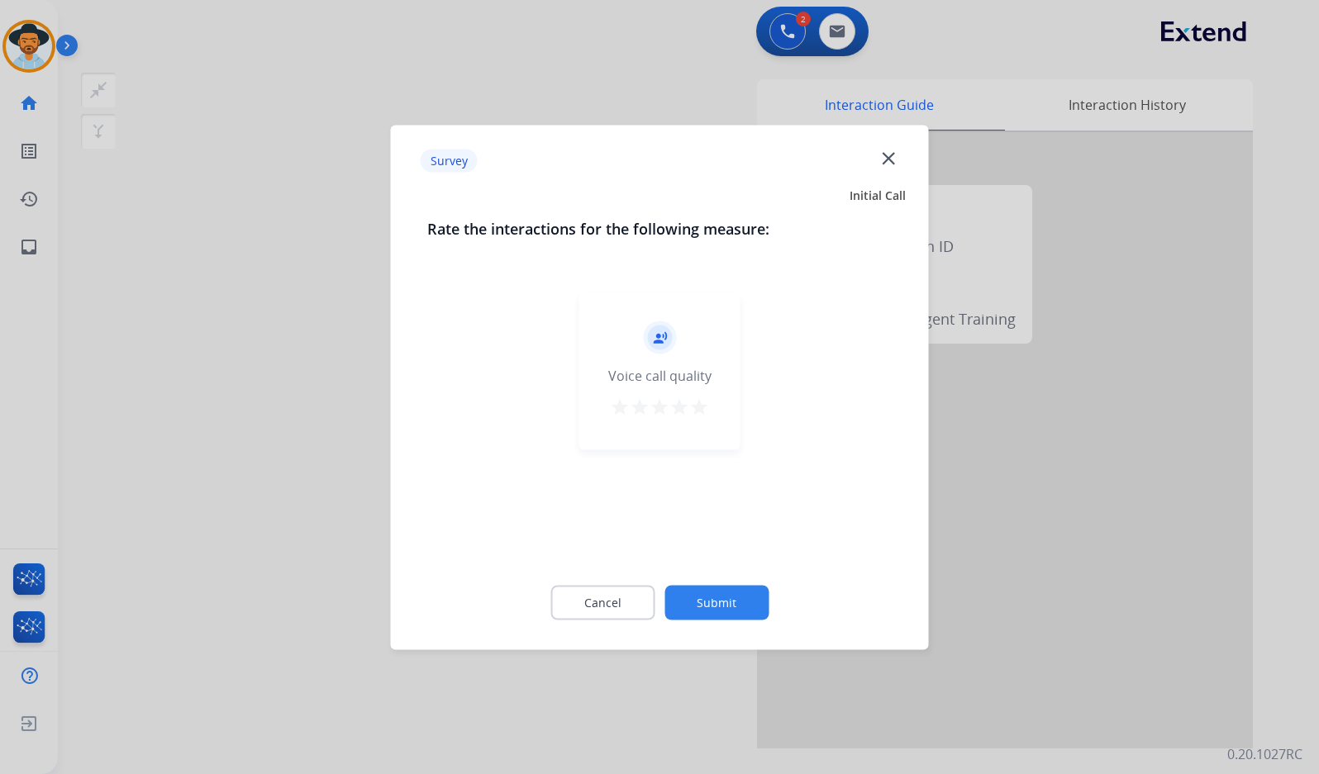
click at [727, 597] on button "Submit" at bounding box center [716, 602] width 104 height 35
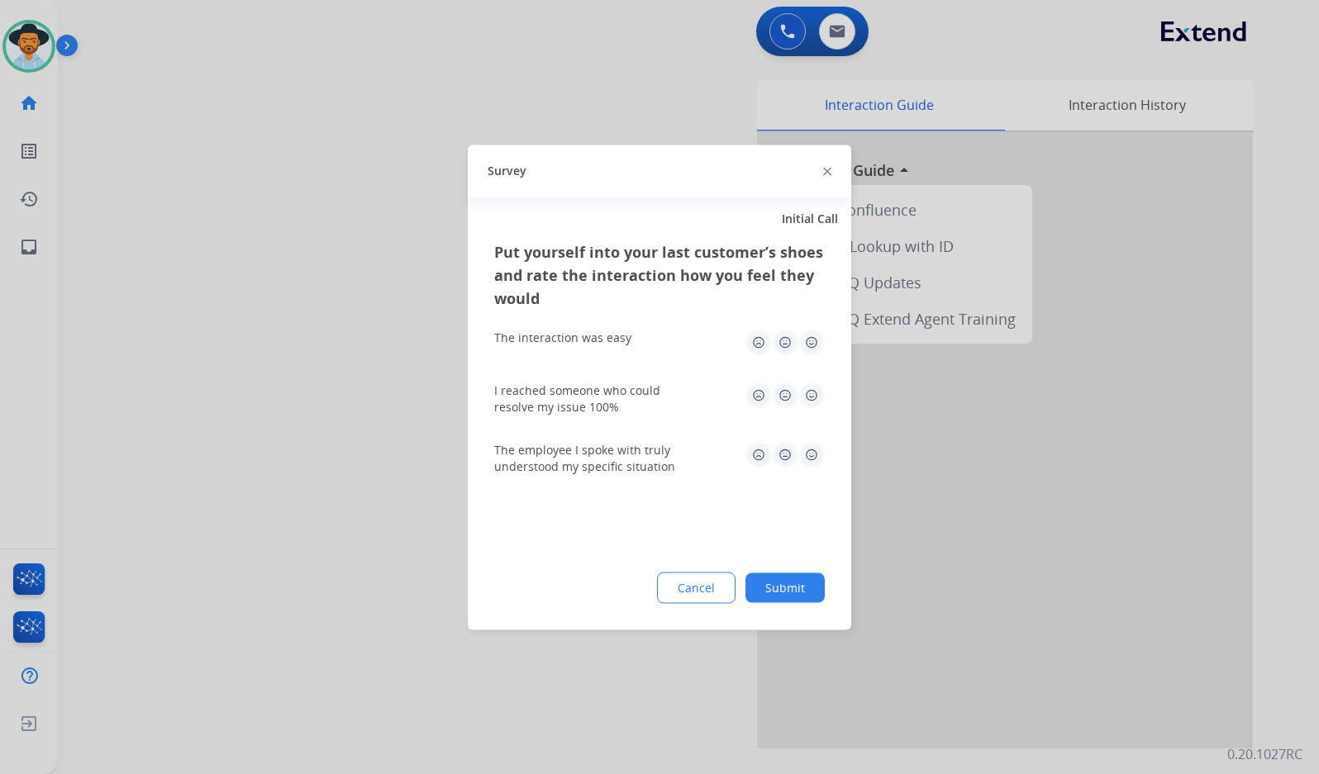
click at [801, 582] on button "Submit" at bounding box center [784, 588] width 79 height 30
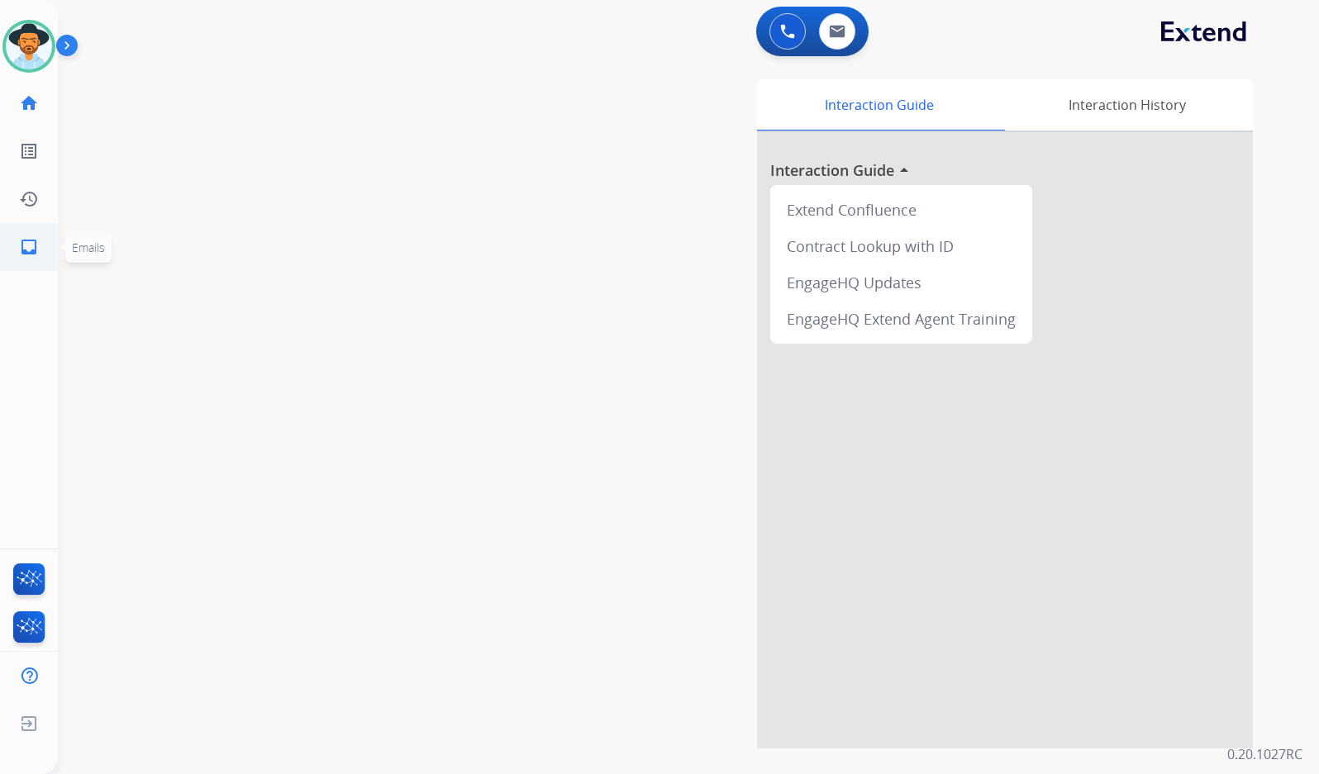
click at [40, 242] on link "inbox Emails" at bounding box center [29, 247] width 46 height 46
select select "**********"
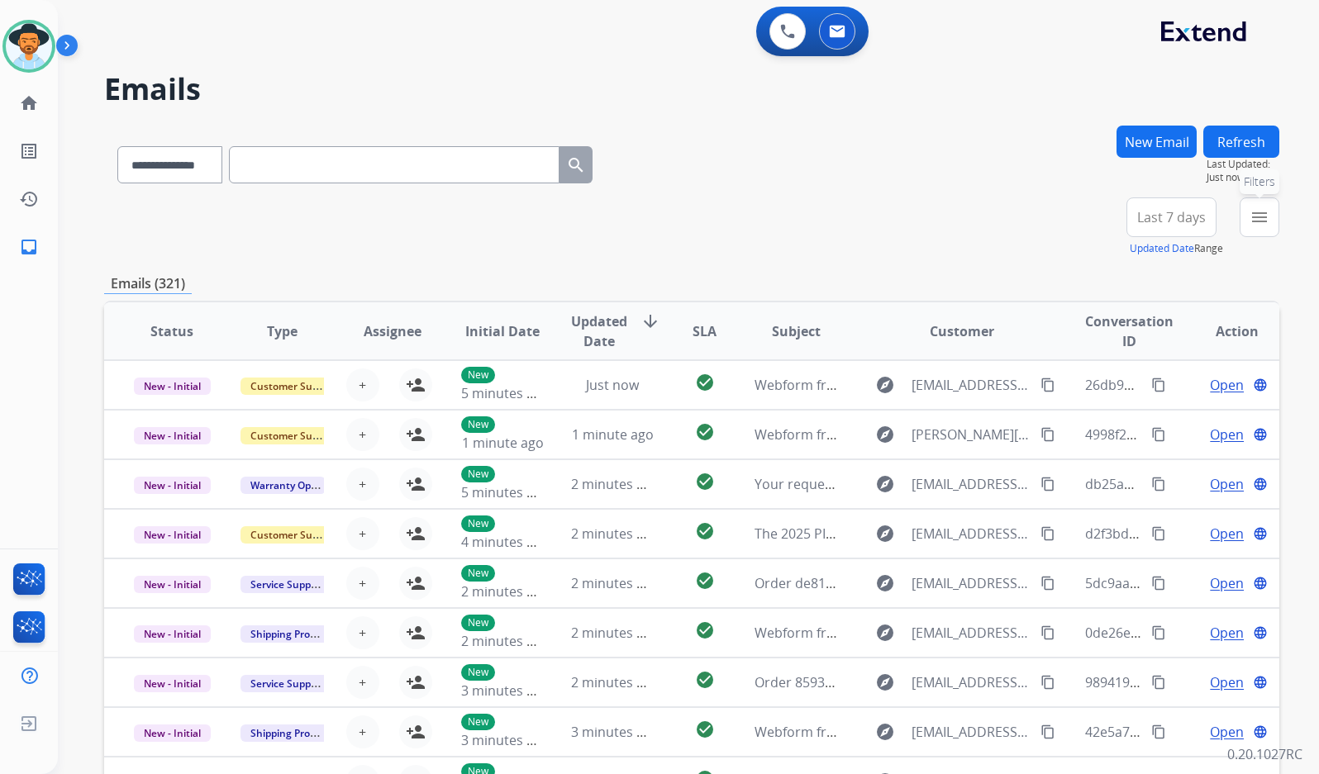
drag, startPoint x: 1262, startPoint y: 215, endPoint x: 1233, endPoint y: 255, distance: 49.8
click at [1262, 214] on mat-icon "menu" at bounding box center [1259, 217] width 20 height 20
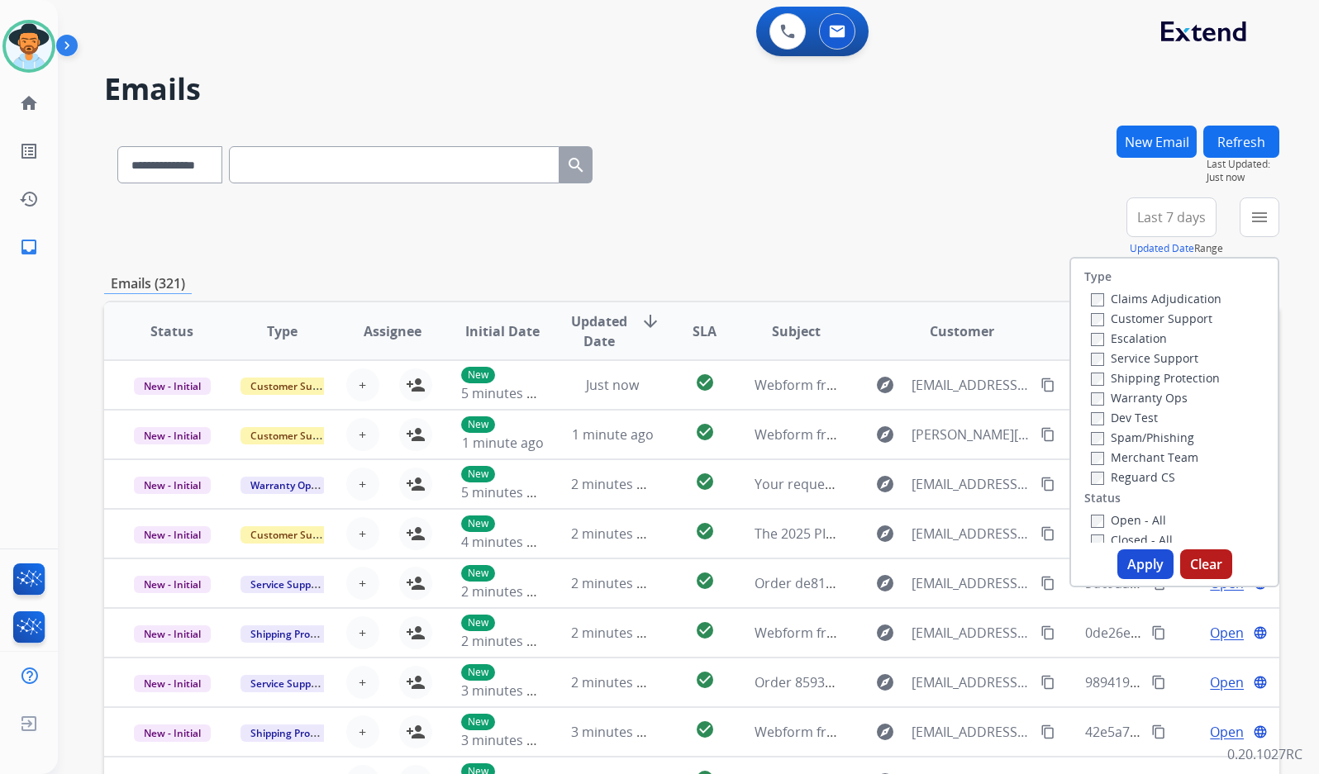
click at [1130, 319] on label "Customer Support" at bounding box center [1151, 319] width 121 height 16
click at [1135, 376] on label "Shipping Protection" at bounding box center [1155, 378] width 129 height 16
click at [1135, 471] on label "Reguard CS" at bounding box center [1133, 477] width 84 height 16
click at [1136, 516] on label "Open - All" at bounding box center [1128, 520] width 75 height 16
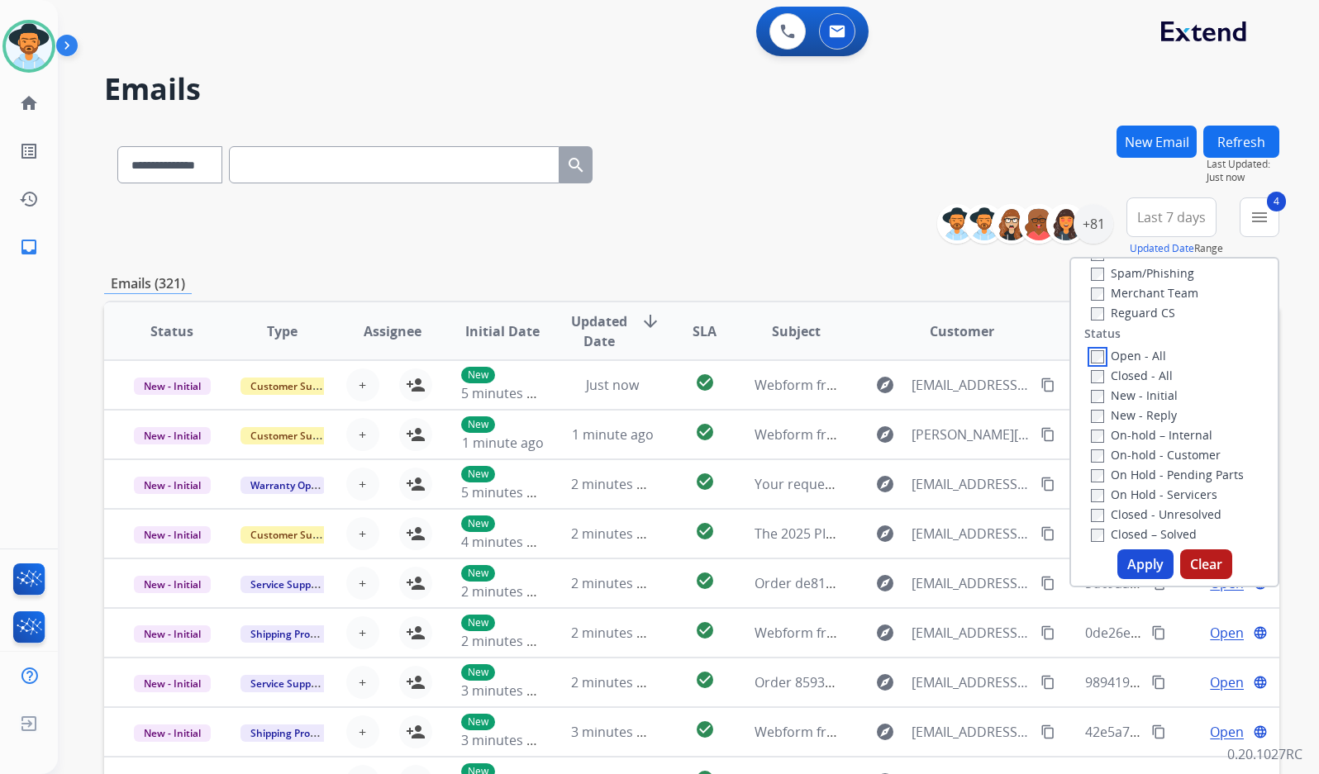
scroll to position [165, 0]
click at [1144, 487] on label "On Hold - Servicers" at bounding box center [1154, 494] width 126 height 16
click at [1149, 469] on label "On Hold - Pending Parts" at bounding box center [1167, 474] width 153 height 16
click at [1151, 495] on label "On Hold - Servicers" at bounding box center [1154, 494] width 126 height 16
click at [1158, 452] on label "On-hold - Customer" at bounding box center [1156, 454] width 130 height 16
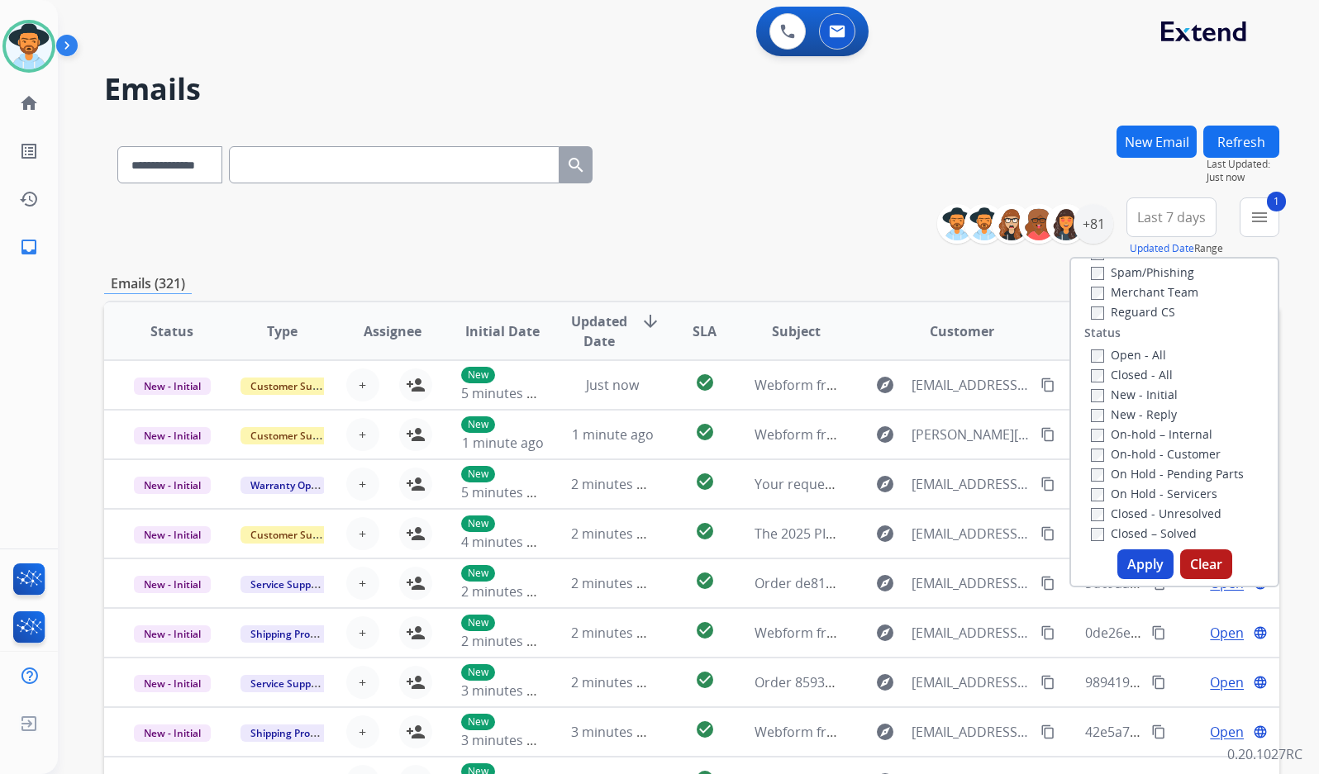
click at [1159, 432] on label "On-hold – Internal" at bounding box center [1151, 434] width 121 height 16
click at [1158, 407] on label "New - Reply" at bounding box center [1134, 414] width 86 height 16
click at [1148, 387] on label "New - Initial" at bounding box center [1134, 395] width 87 height 16
click at [1122, 548] on div "Type Claims Adjudication Customer Support Escalation Service Support Shipping P…" at bounding box center [1174, 422] width 210 height 330
click at [1127, 560] on button "Apply" at bounding box center [1145, 564] width 56 height 30
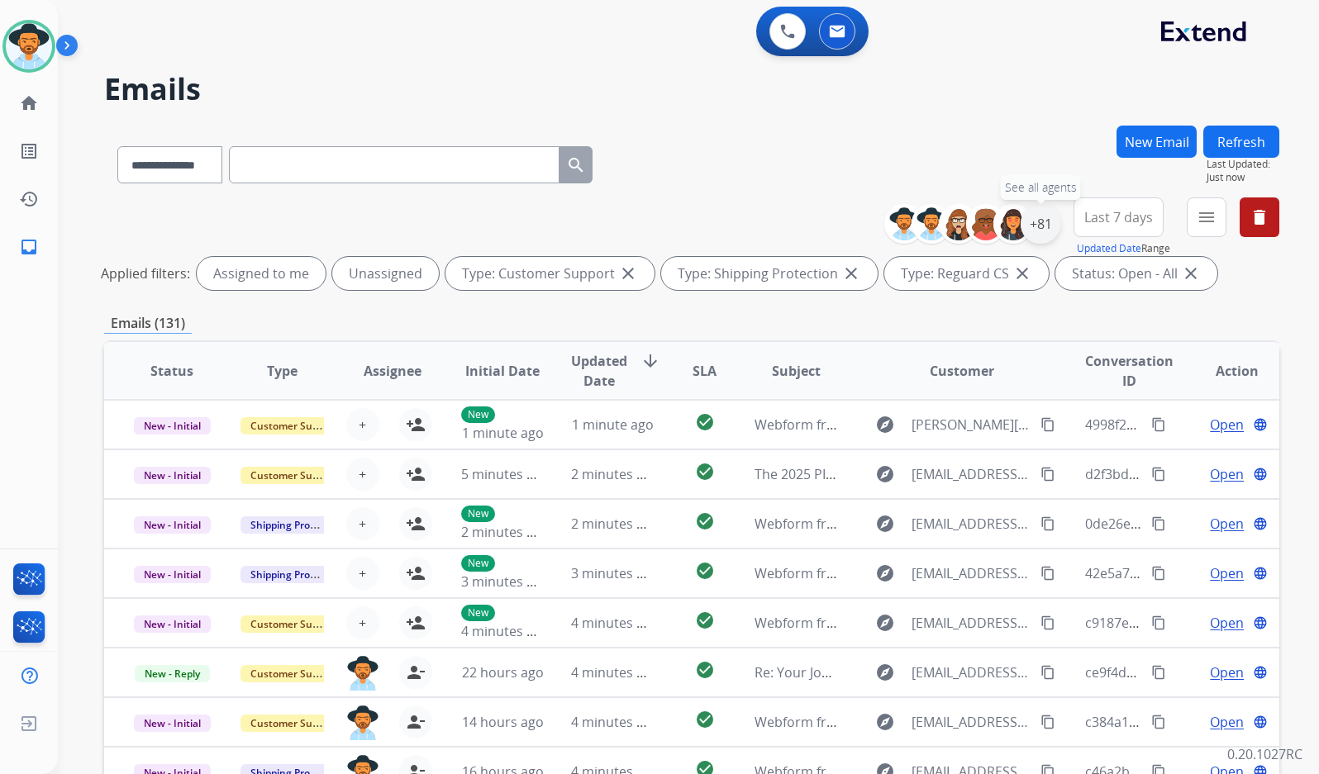
click at [1040, 226] on div "+81" at bounding box center [1040, 224] width 40 height 40
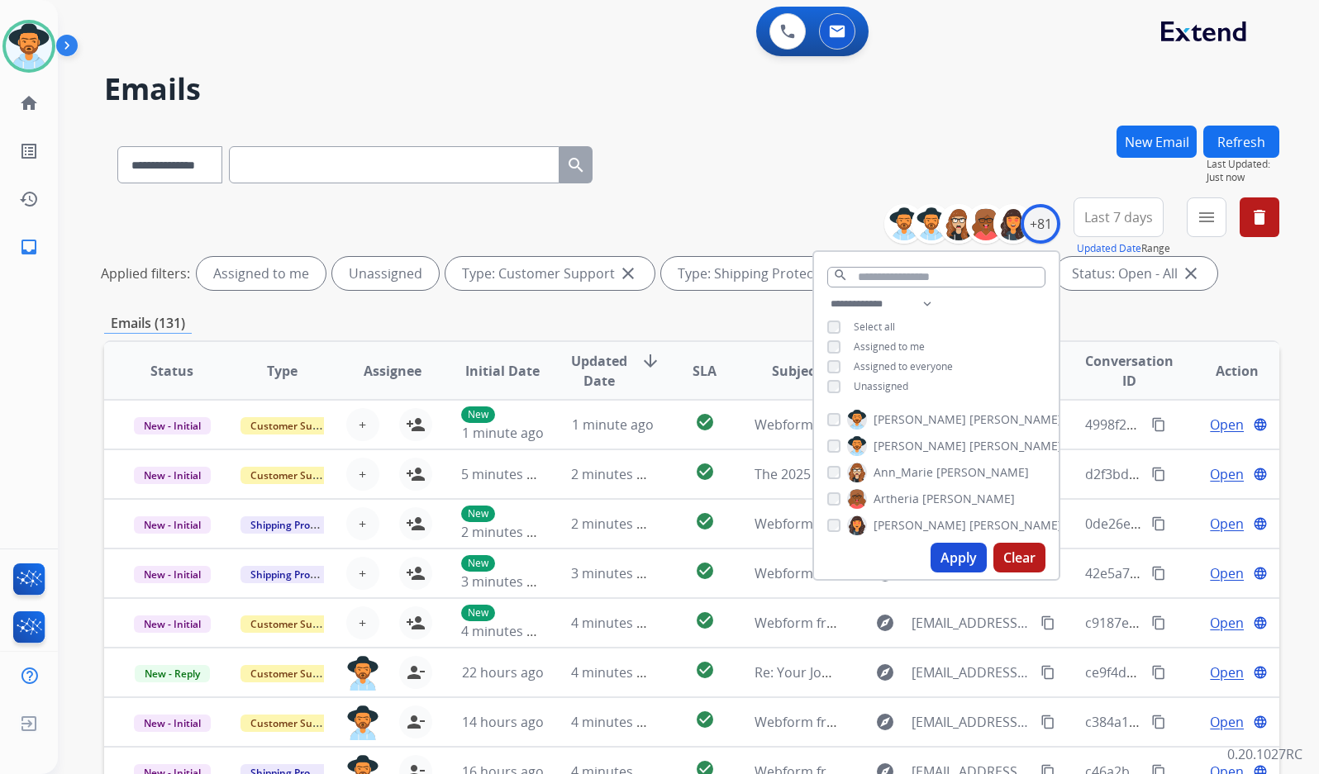
click at [893, 385] on span "Unassigned" at bounding box center [880, 386] width 55 height 14
click at [913, 452] on span "[PERSON_NAME]" at bounding box center [919, 446] width 93 height 17
click at [944, 558] on button "Apply" at bounding box center [958, 558] width 56 height 30
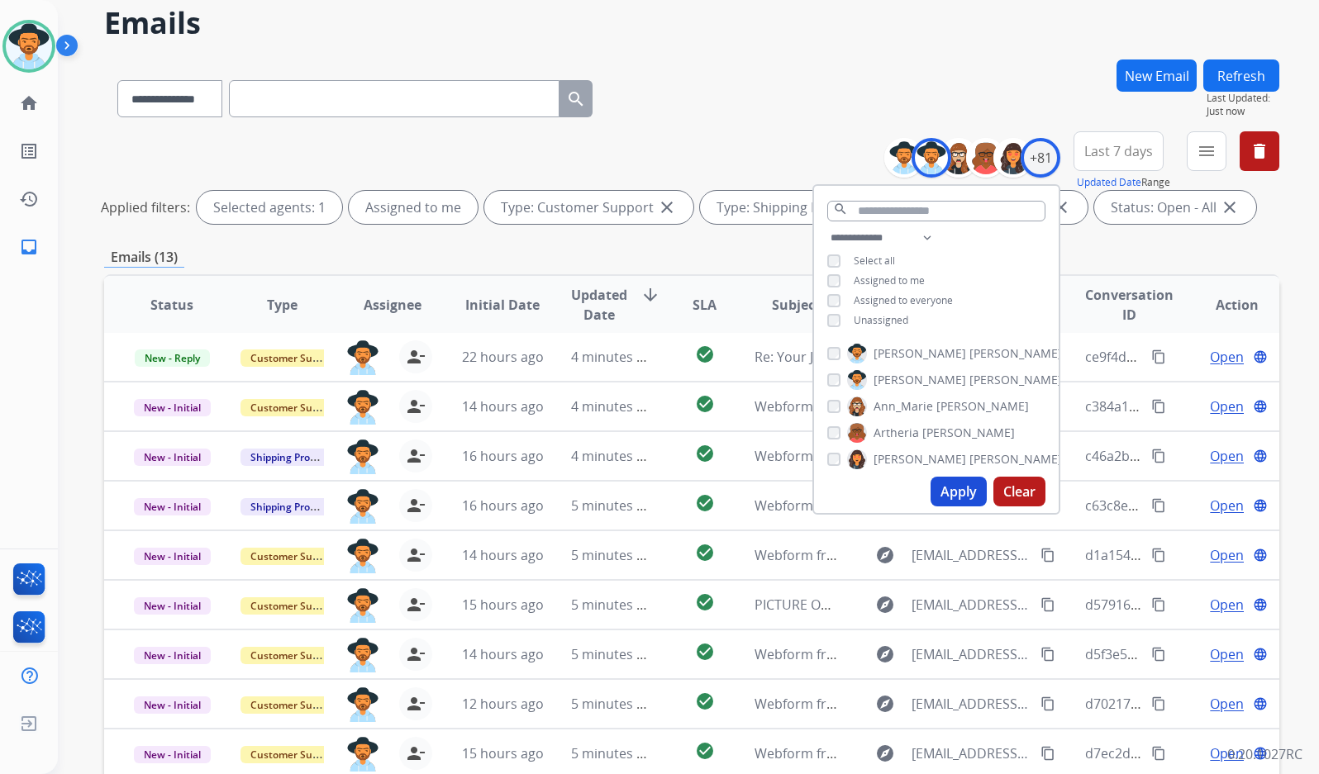
scroll to position [206, 0]
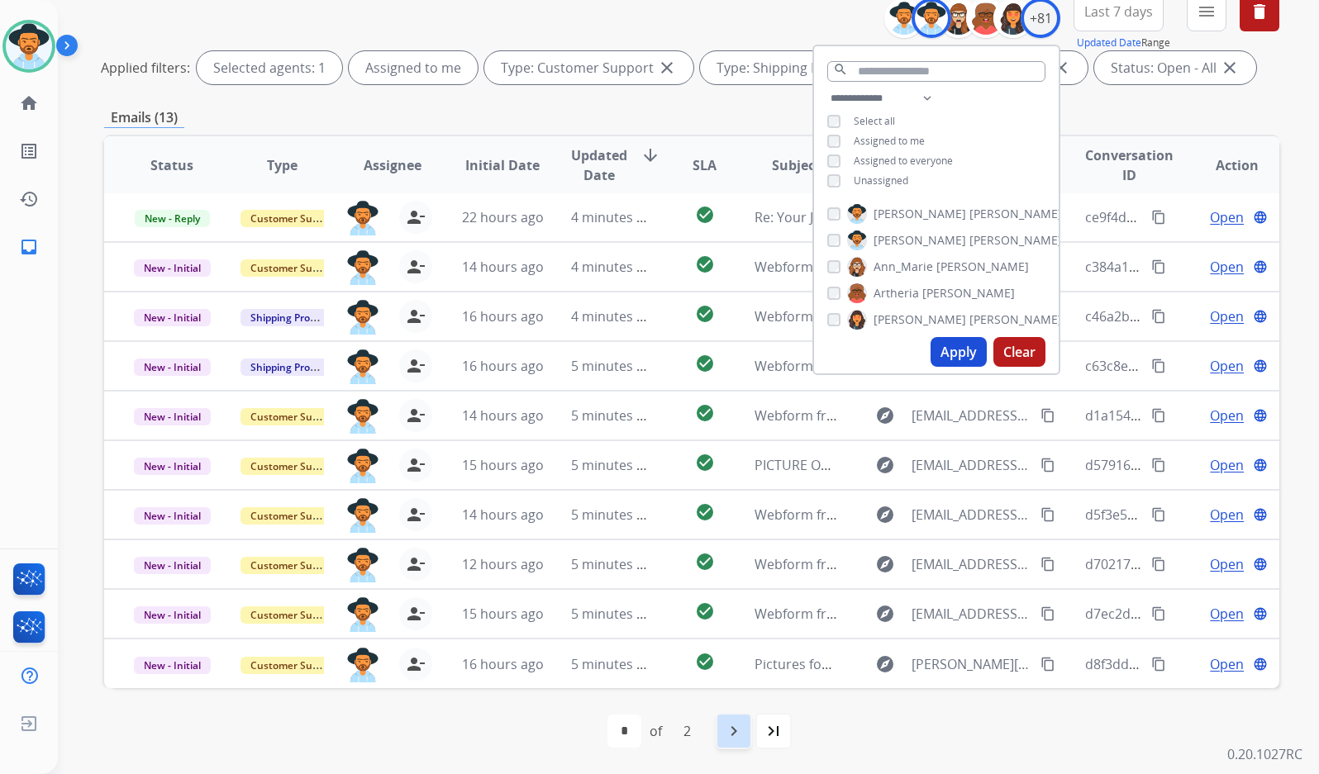
click at [743, 727] on mat-icon "navigate_next" at bounding box center [734, 731] width 20 height 20
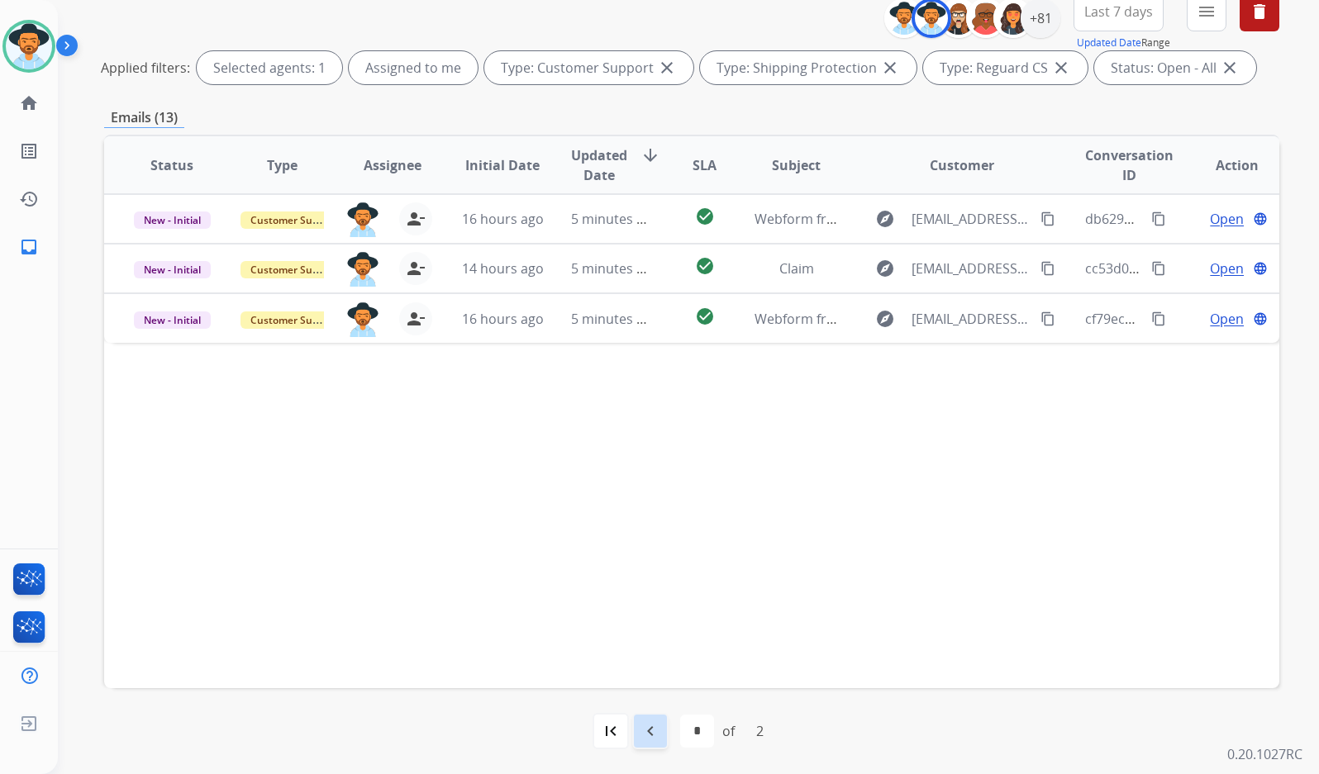
click at [658, 739] on mat-icon "navigate_before" at bounding box center [650, 731] width 20 height 20
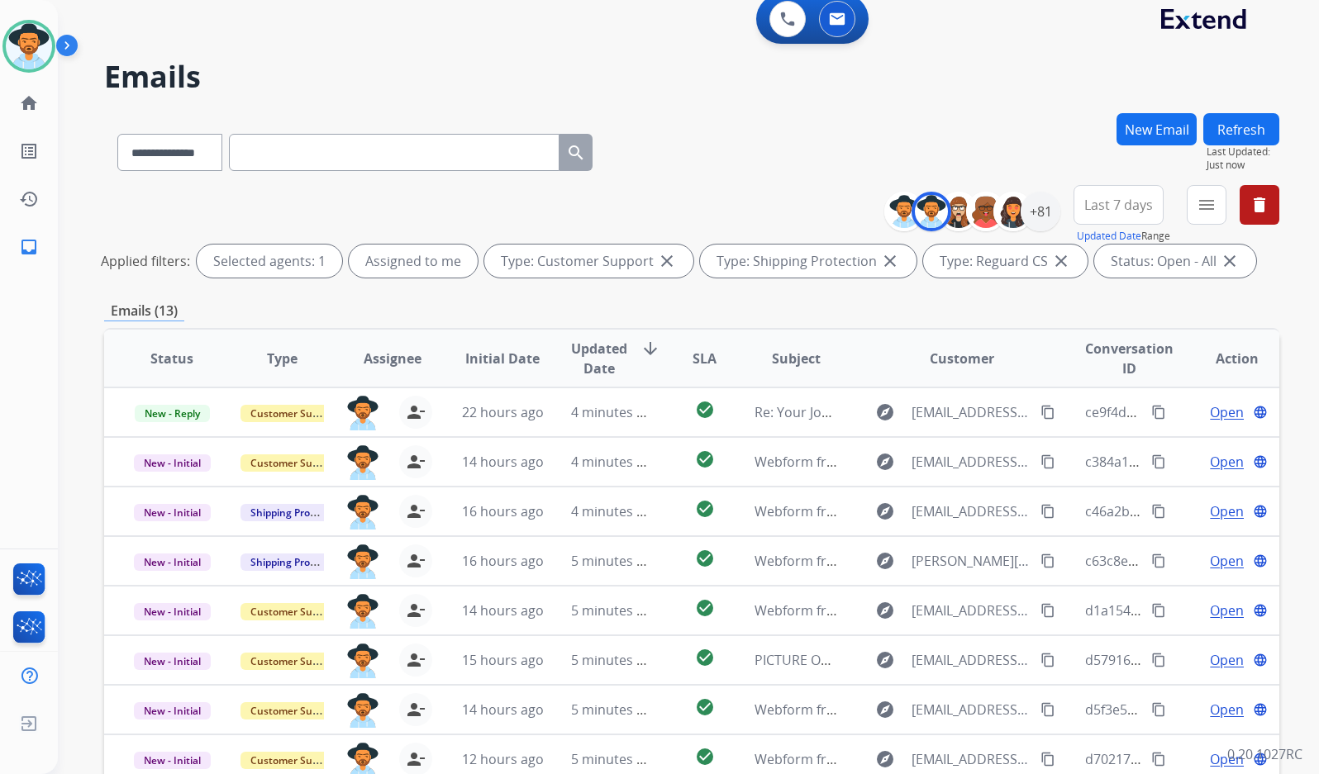
scroll to position [0, 0]
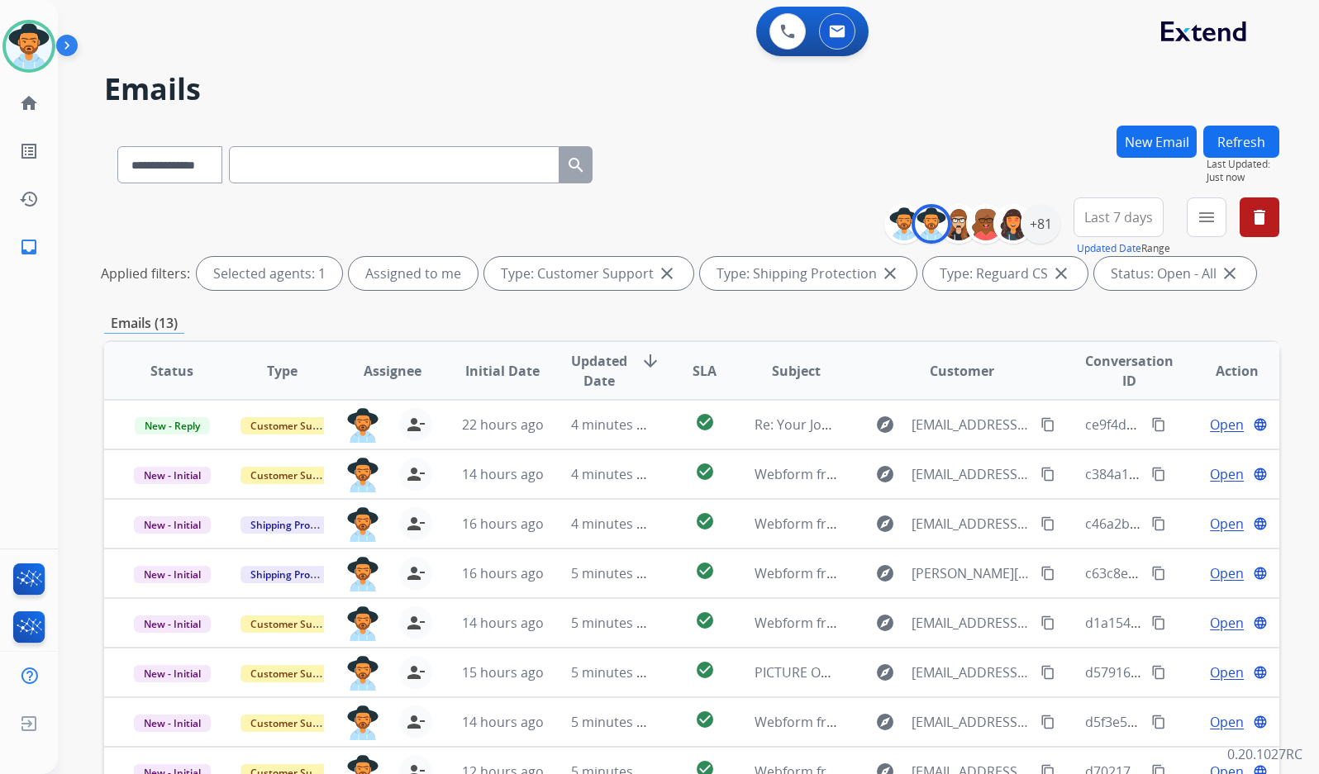
click at [725, 178] on div "**********" at bounding box center [691, 162] width 1175 height 72
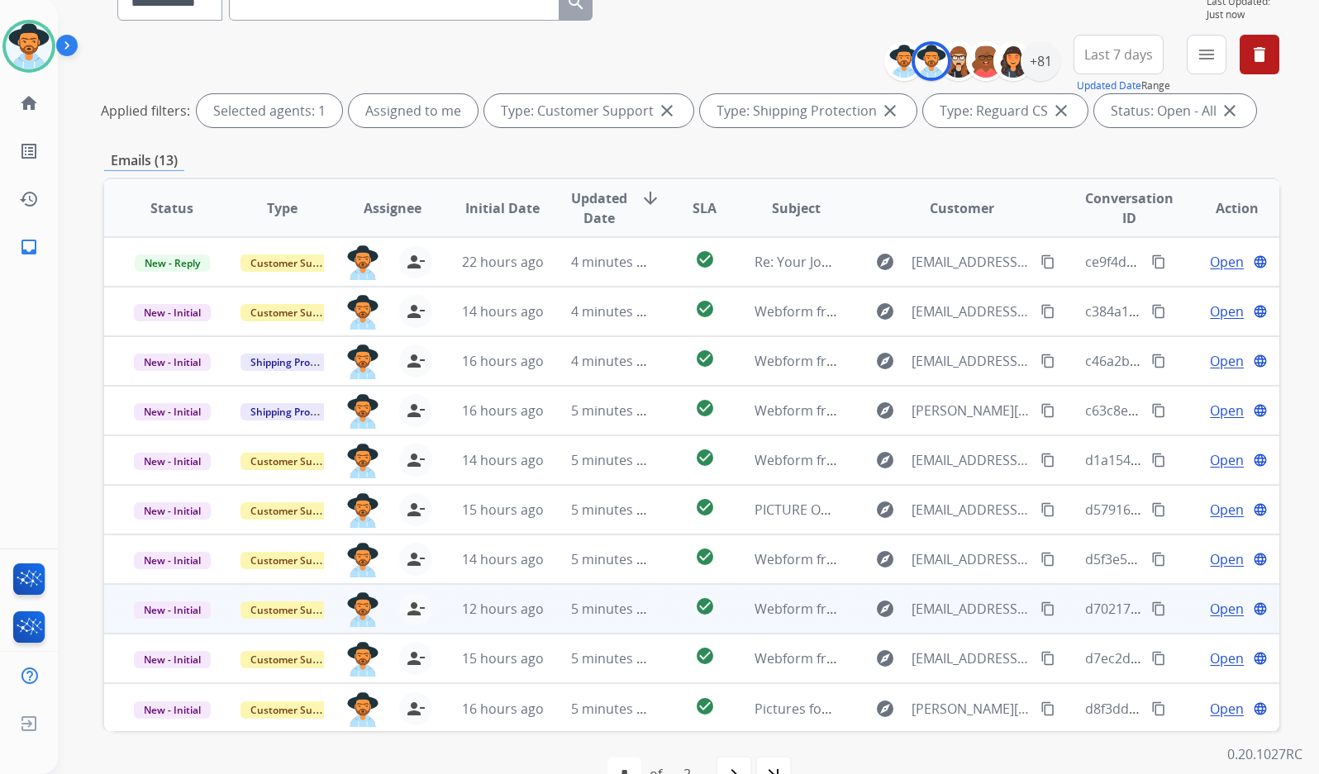
scroll to position [206, 0]
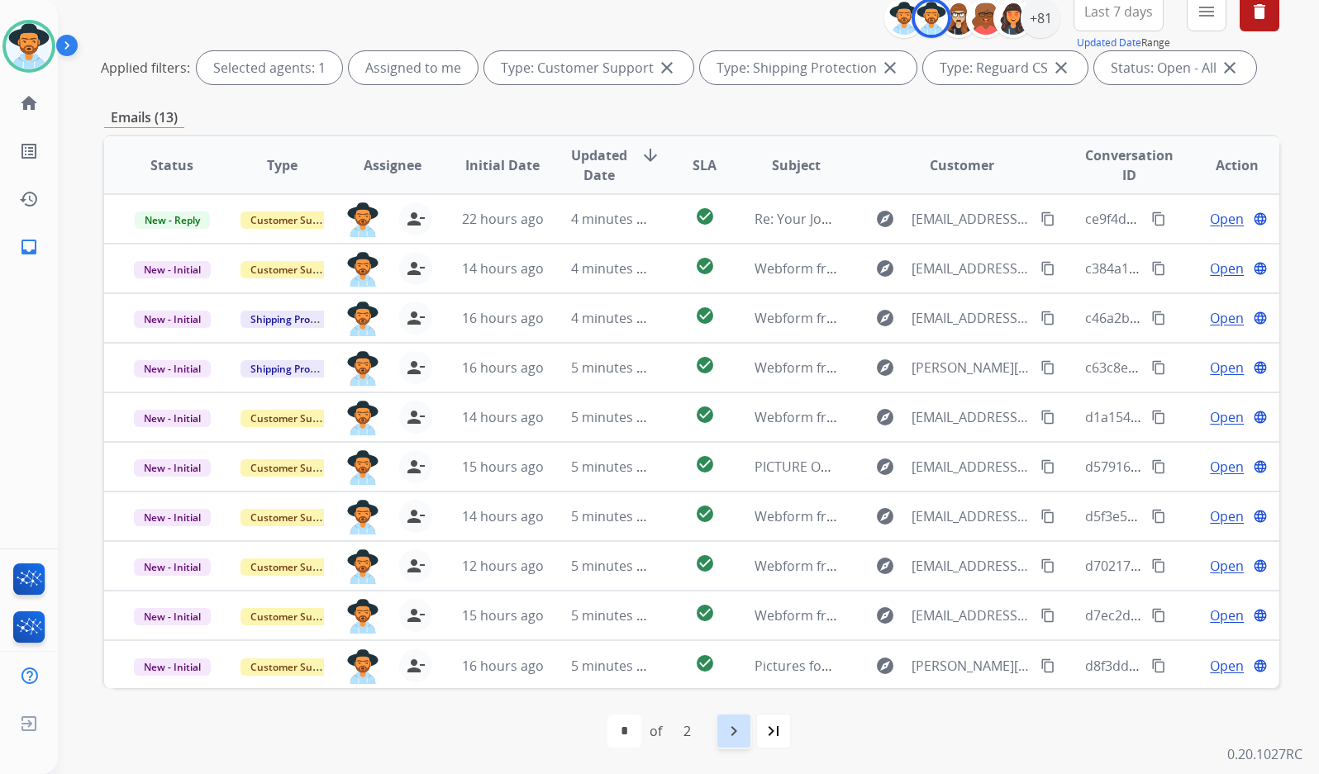
click at [735, 725] on mat-icon "navigate_next" at bounding box center [734, 731] width 20 height 20
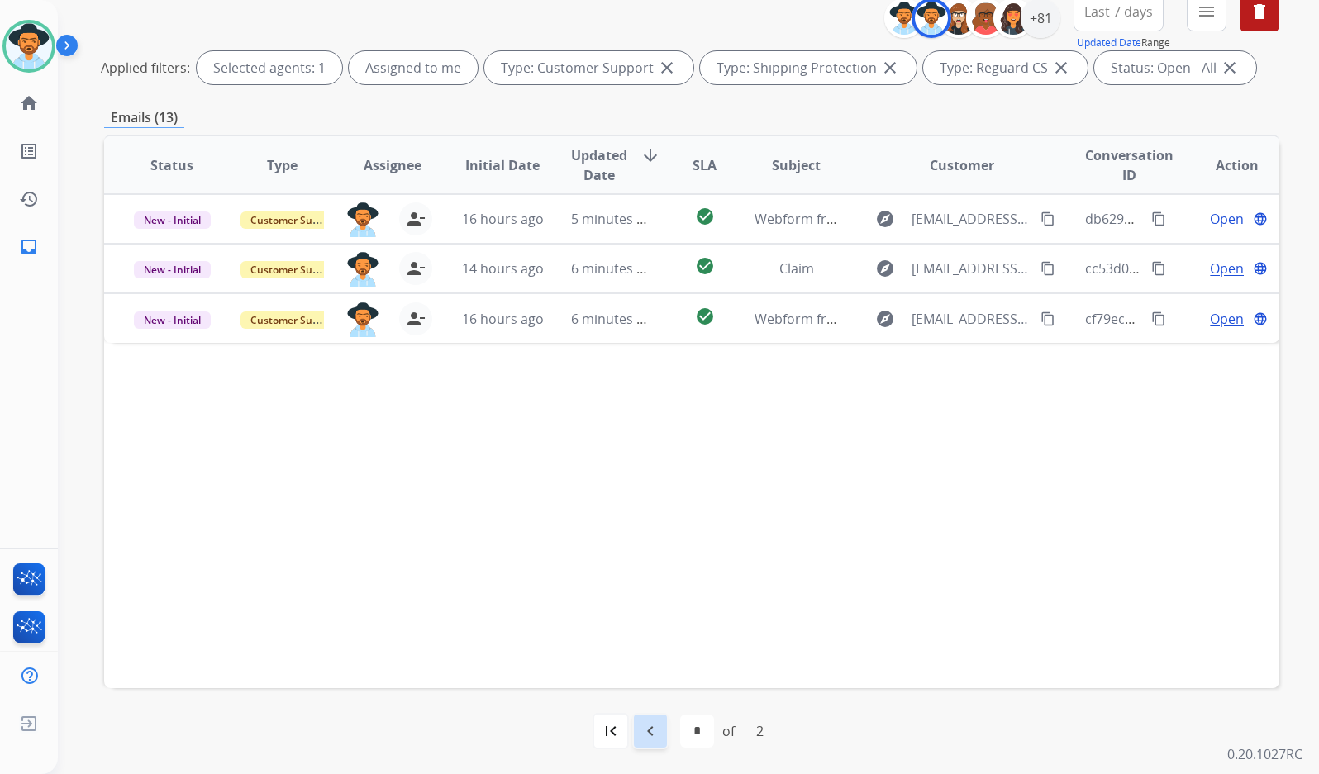
click at [634, 739] on div "navigate_before" at bounding box center [650, 731] width 36 height 36
select select "*"
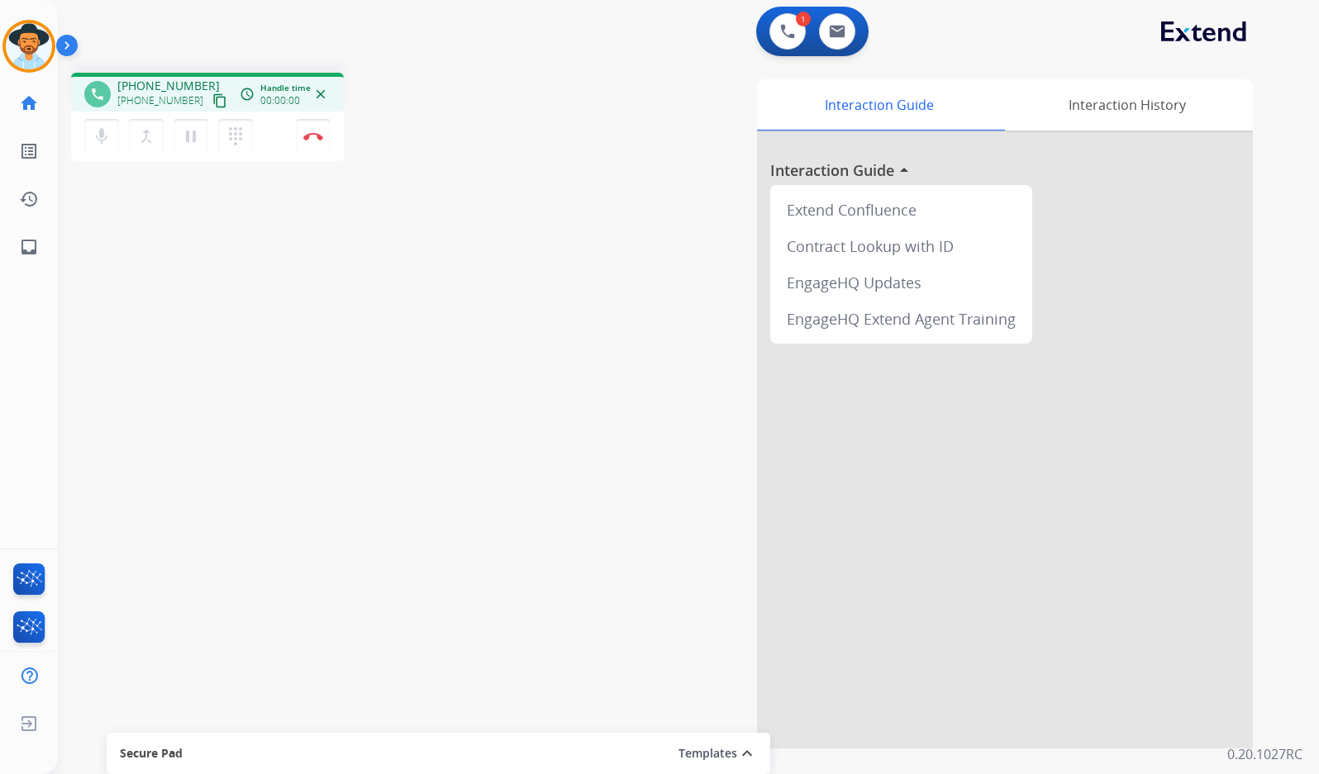
click at [212, 100] on mat-icon "content_copy" at bounding box center [219, 100] width 15 height 15
click at [336, 355] on div "phone [PHONE_NUMBER] [PHONE_NUMBER] content_copy access_time Call metrics Queue…" at bounding box center [668, 403] width 1221 height 689
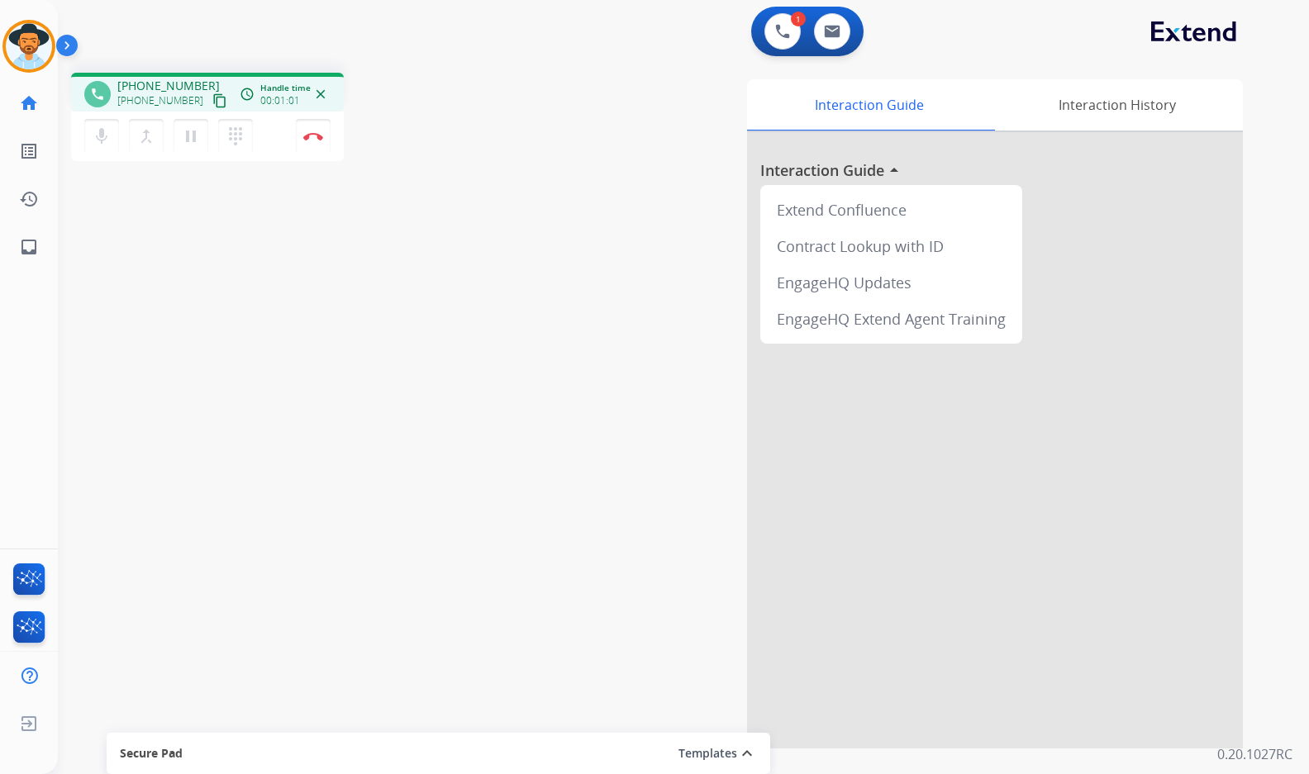
click at [326, 391] on div "phone [PHONE_NUMBER] [PHONE_NUMBER] content_copy access_time Call metrics Queue…" at bounding box center [663, 403] width 1211 height 689
click at [383, 414] on div "phone [PHONE_NUMBER] [PHONE_NUMBER] content_copy access_time Call metrics Queue…" at bounding box center [663, 403] width 1211 height 689
click at [1272, 309] on div "1 Voice Interactions 0 Email Interactions phone [PHONE_NUMBER] [PHONE_NUMBER] c…" at bounding box center [683, 387] width 1251 height 774
click at [316, 135] on img at bounding box center [313, 136] width 20 height 8
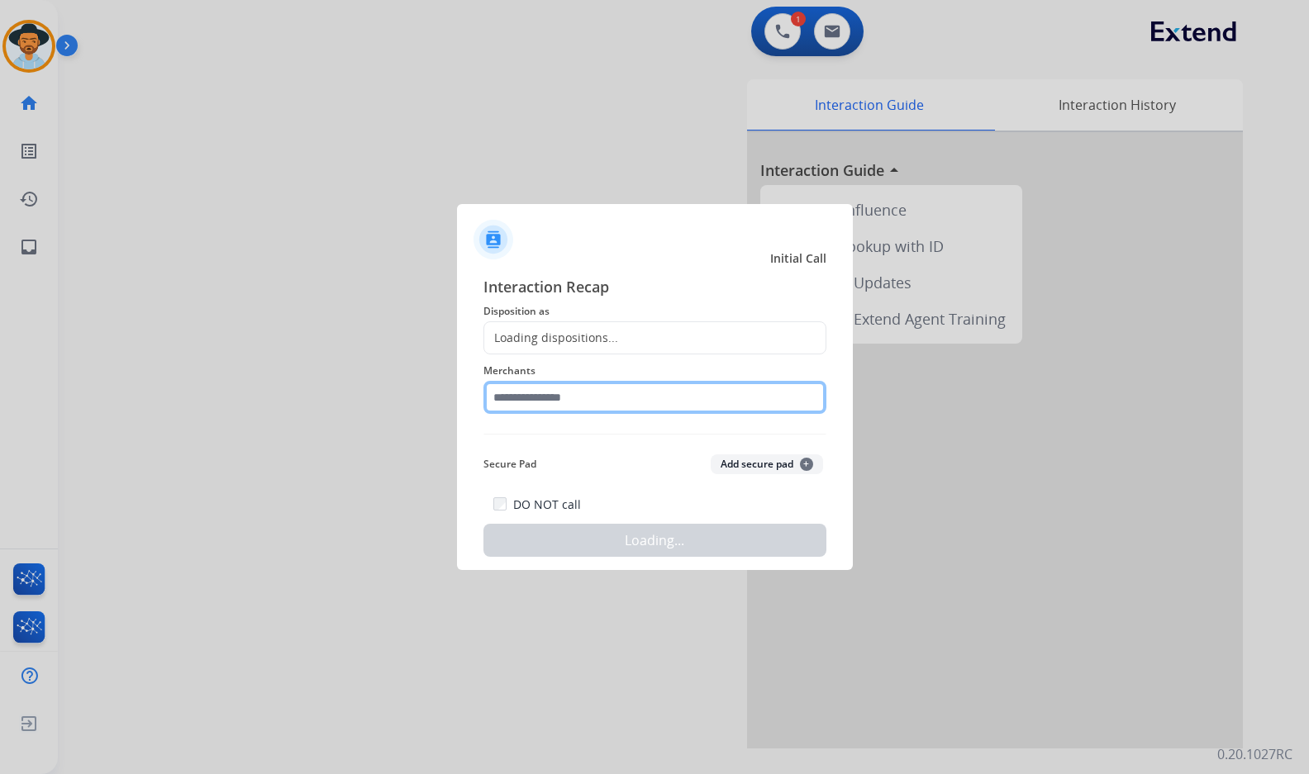
click at [725, 388] on input "text" at bounding box center [654, 397] width 343 height 33
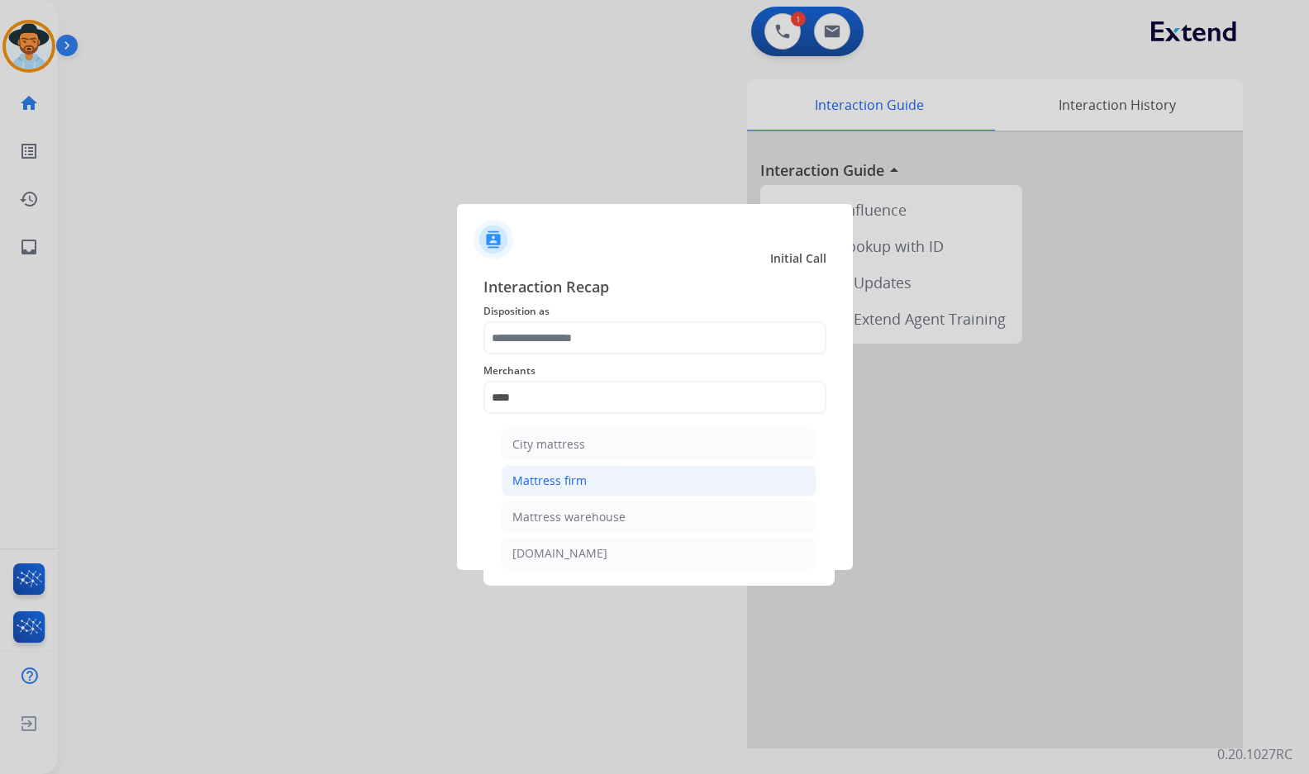
click at [697, 479] on li "Mattress firm" at bounding box center [658, 480] width 315 height 31
type input "**********"
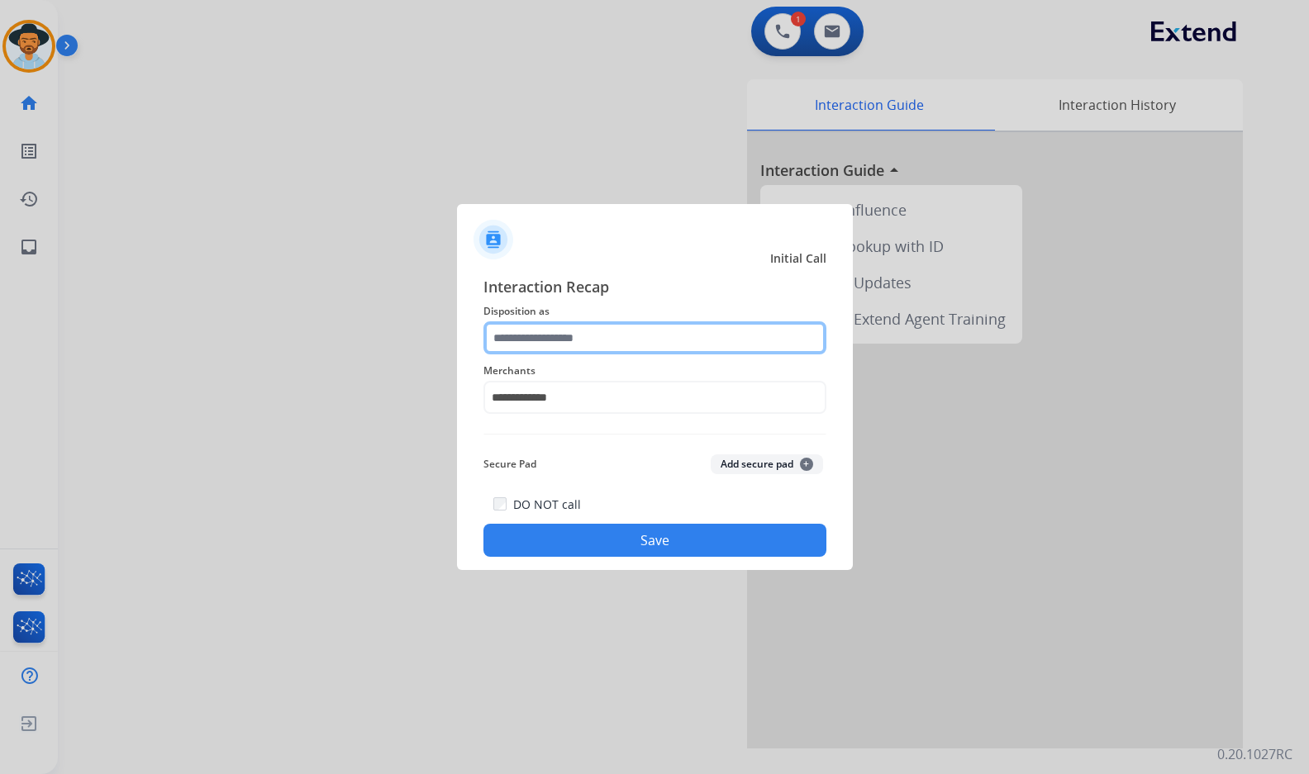
click at [629, 326] on input "text" at bounding box center [654, 337] width 343 height 33
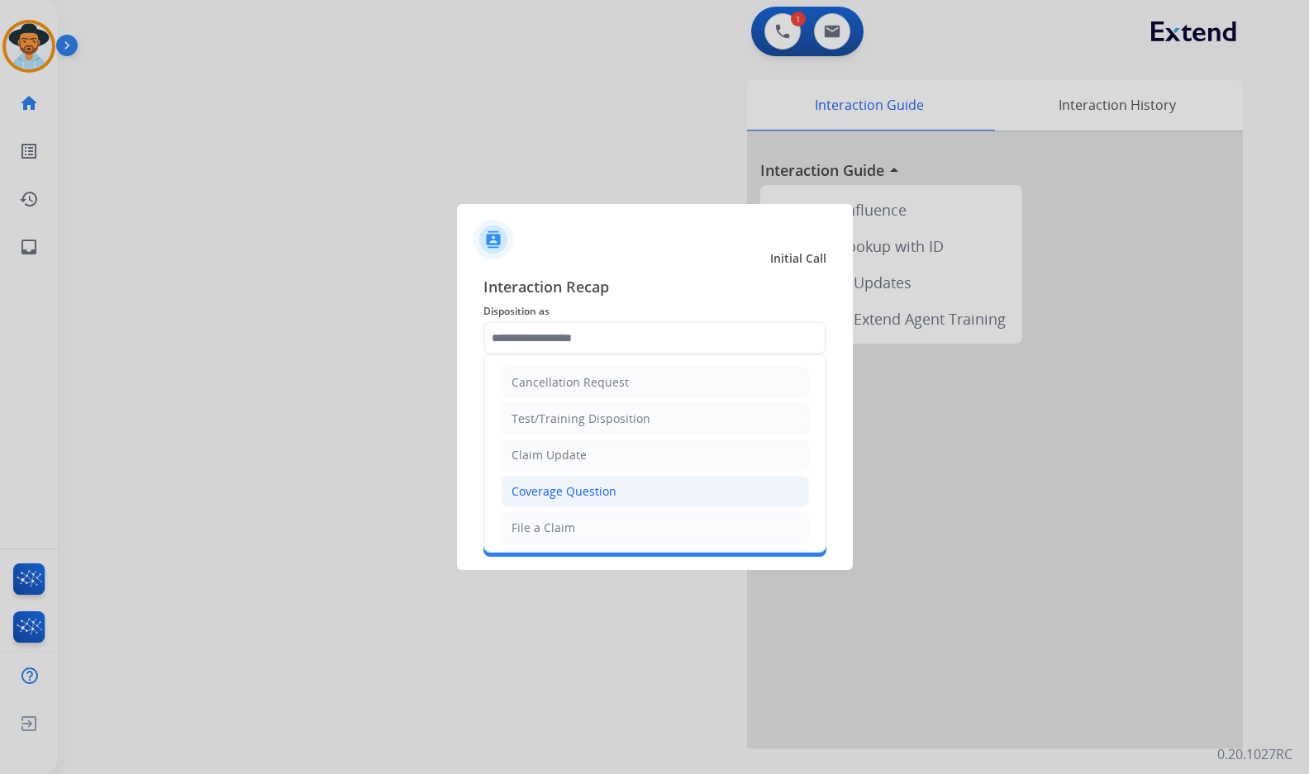
click at [608, 500] on div "Coverage Question" at bounding box center [563, 491] width 105 height 17
type input "**********"
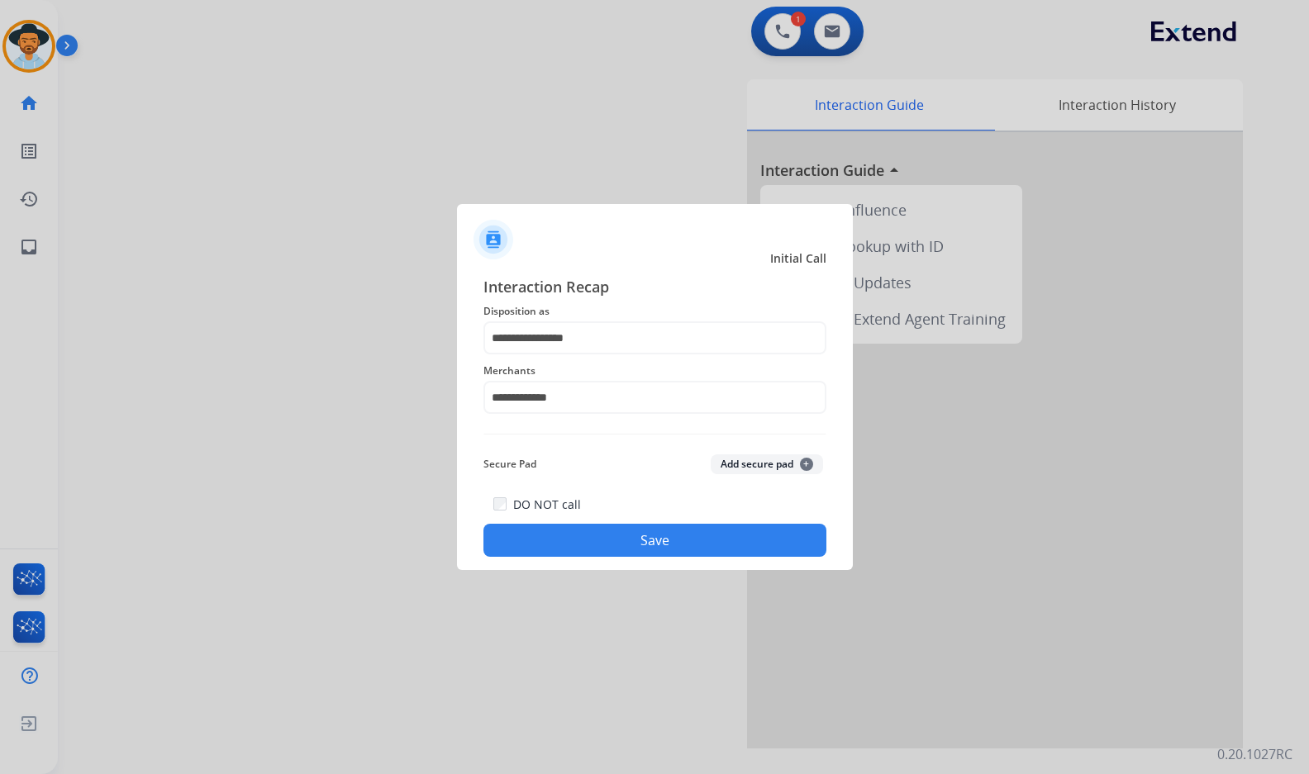
click at [620, 531] on button "Save" at bounding box center [654, 540] width 343 height 33
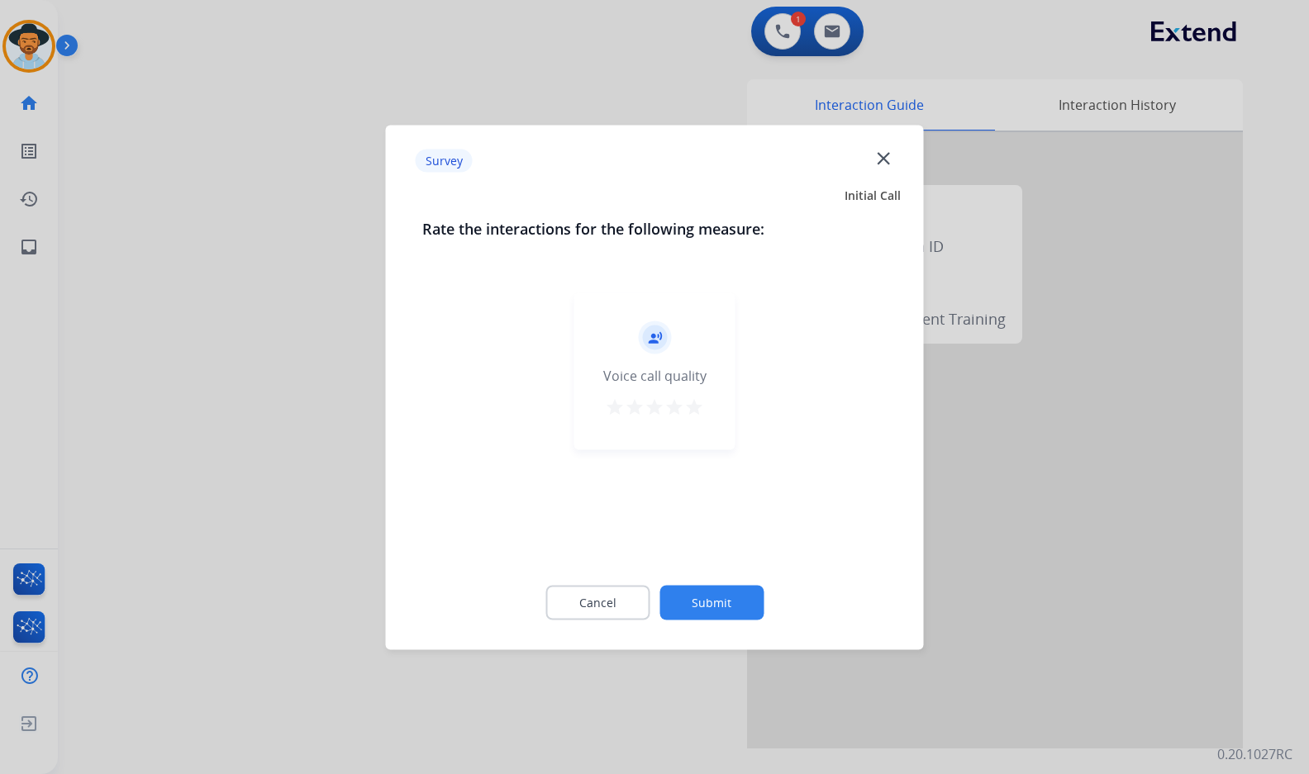
click at [751, 609] on button "Submit" at bounding box center [711, 602] width 104 height 35
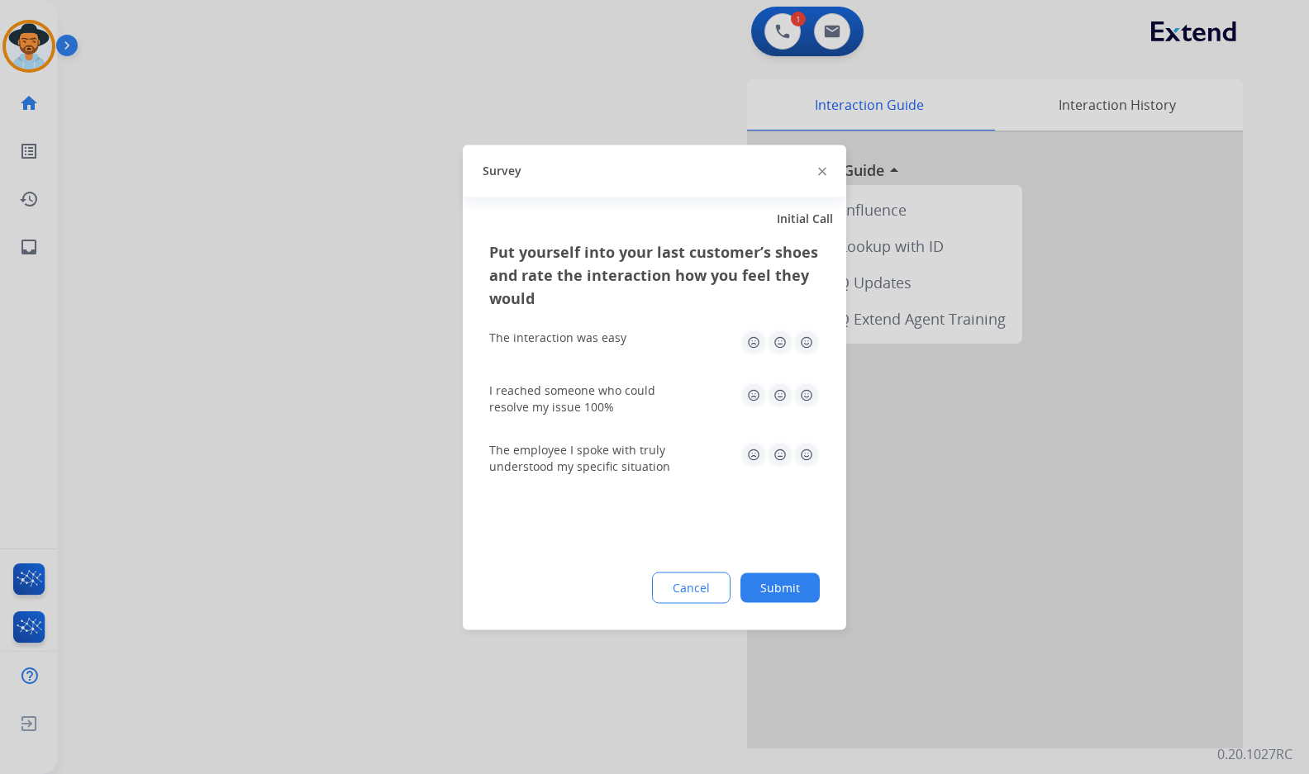
click at [793, 592] on button "Submit" at bounding box center [779, 588] width 79 height 30
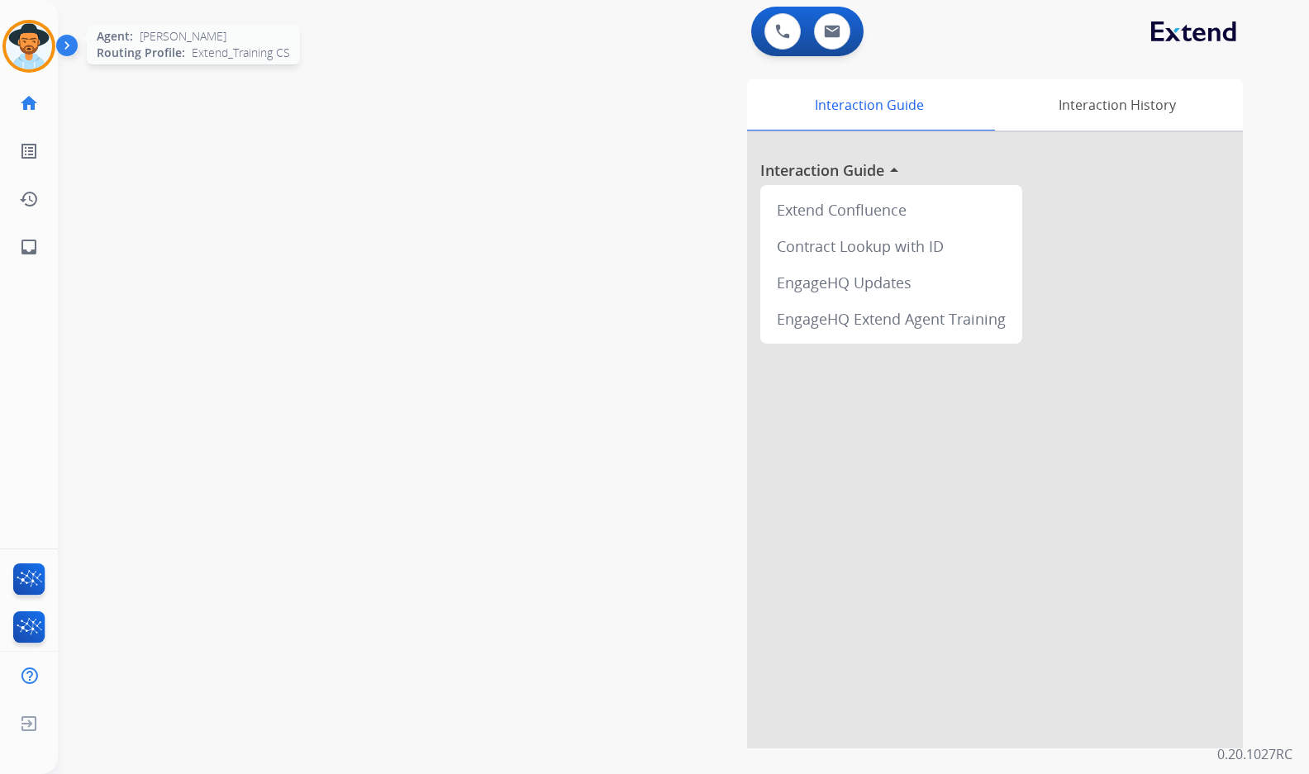
click at [22, 51] on img at bounding box center [29, 46] width 46 height 46
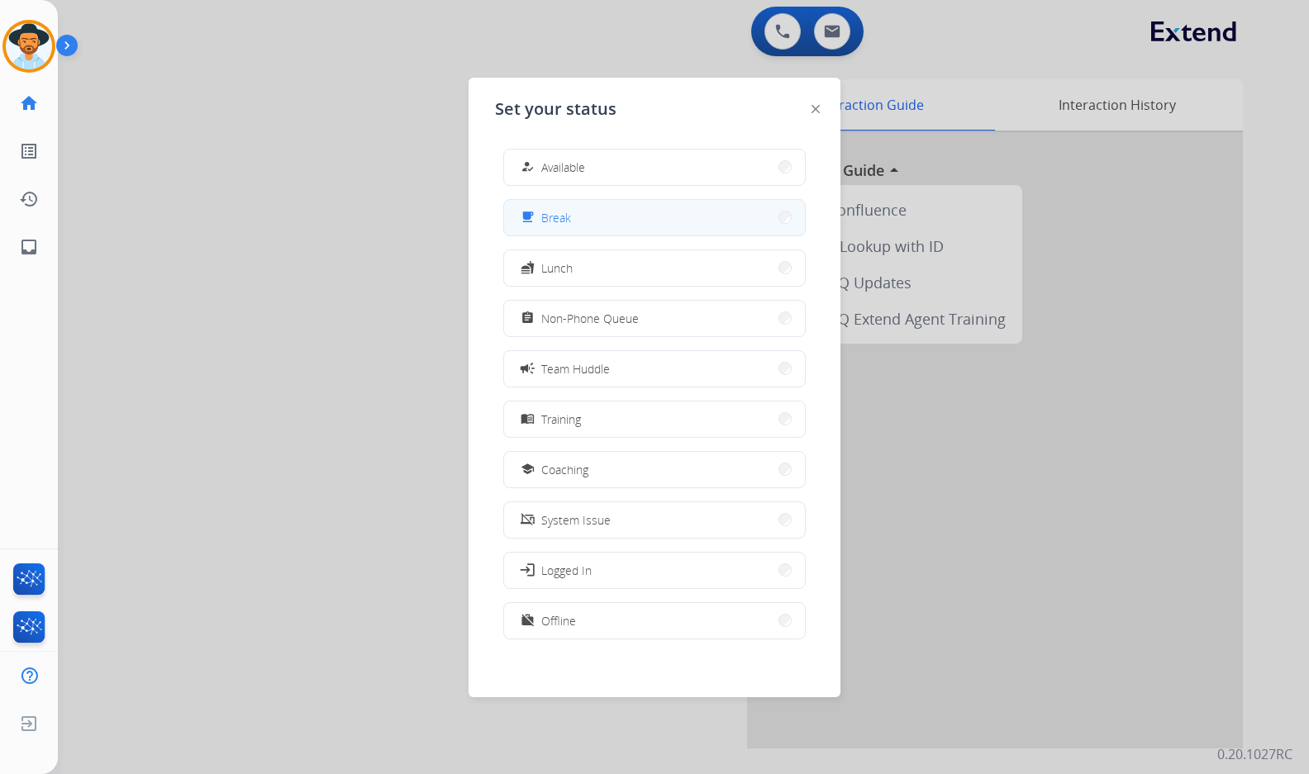
click at [589, 217] on button "free_breakfast Break" at bounding box center [654, 218] width 301 height 36
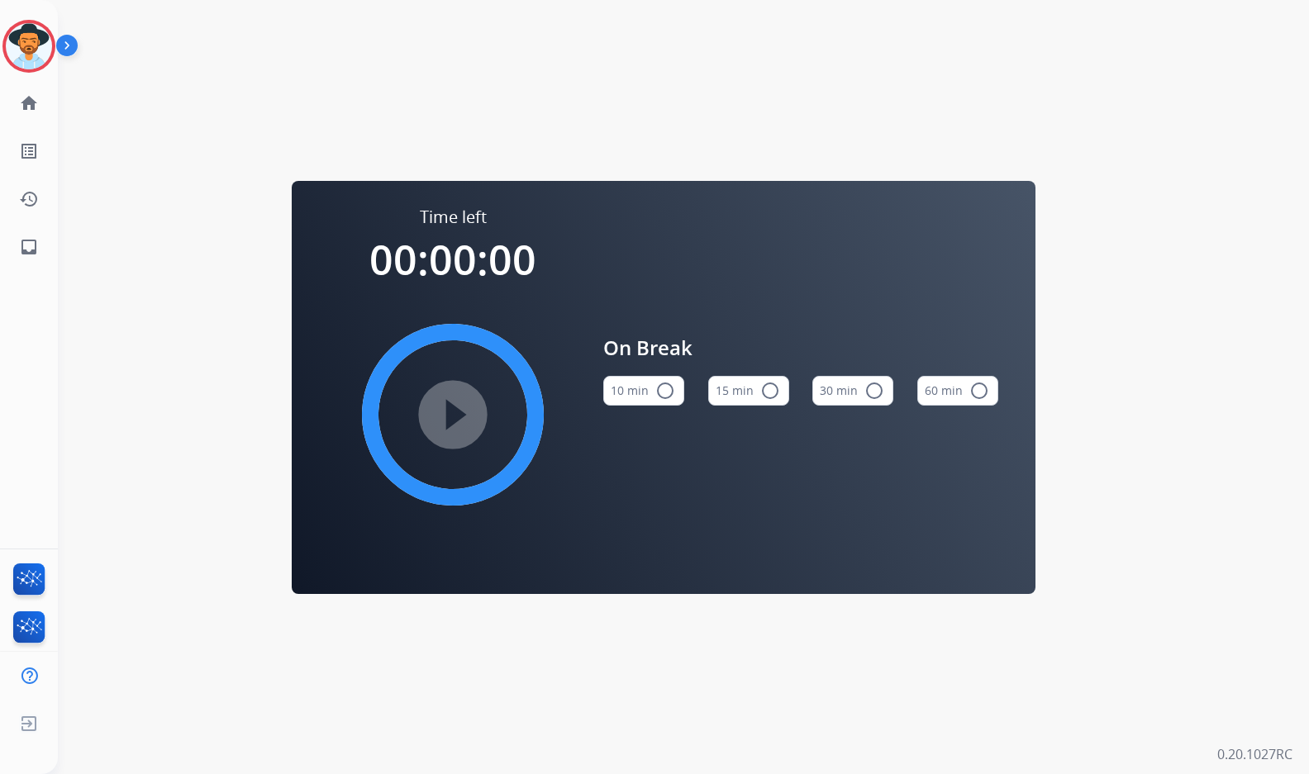
click at [635, 383] on button "10 min radio_button_unchecked" at bounding box center [643, 391] width 81 height 30
click at [39, 47] on img at bounding box center [29, 46] width 46 height 46
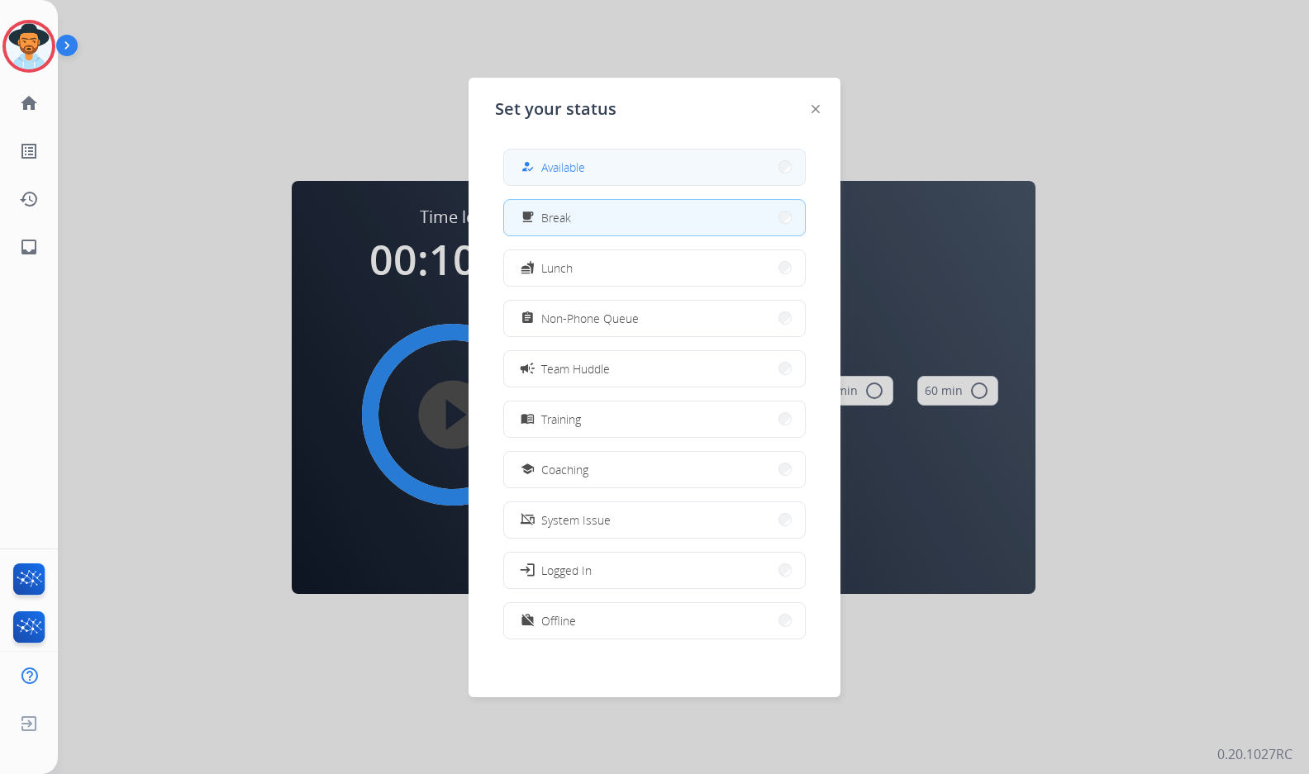
click at [579, 159] on span "Available" at bounding box center [563, 167] width 44 height 17
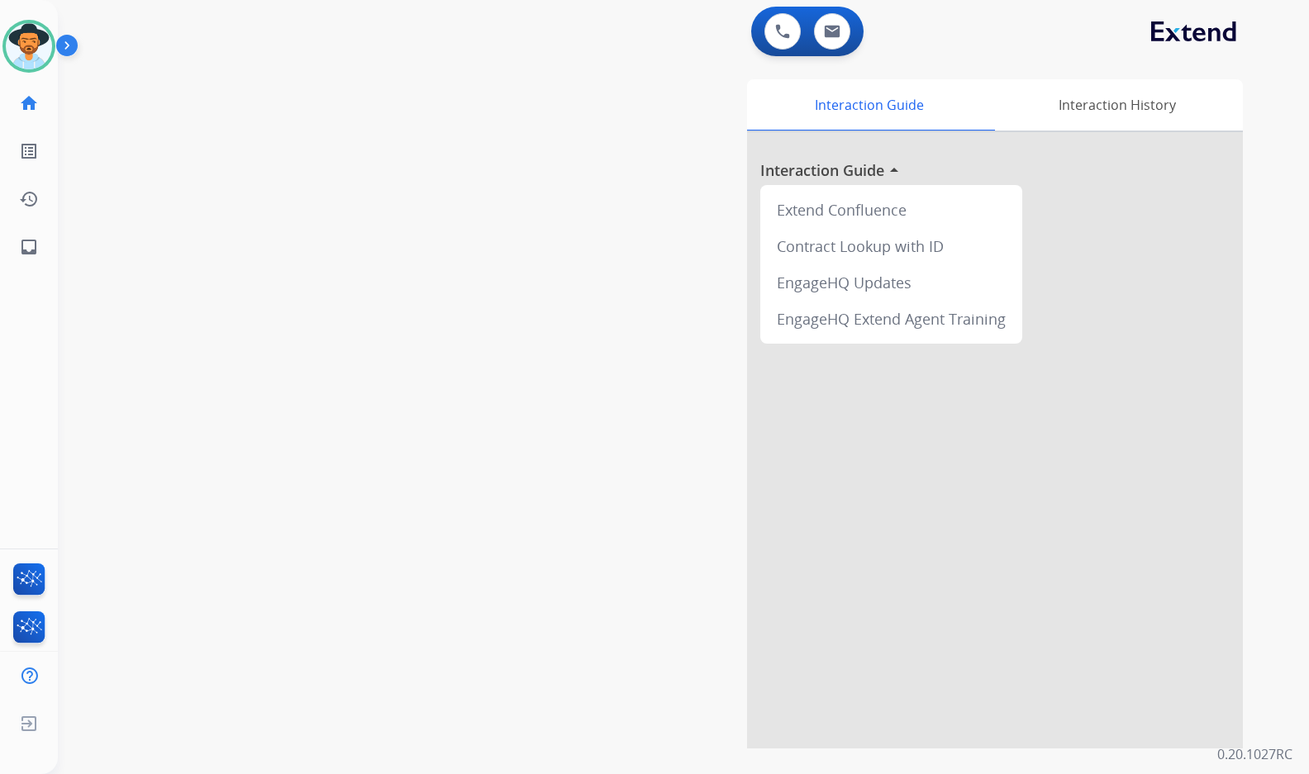
click at [658, 181] on div "Interaction Guide Interaction History Interaction Guide arrow_drop_up Extend Co…" at bounding box center [878, 413] width 730 height 669
click at [353, 504] on div "swap_horiz Break voice bridge close_fullscreen Connect 3-Way Call merge_type Se…" at bounding box center [663, 403] width 1211 height 689
click at [34, 250] on mat-icon "inbox" at bounding box center [29, 247] width 20 height 20
select select "**********"
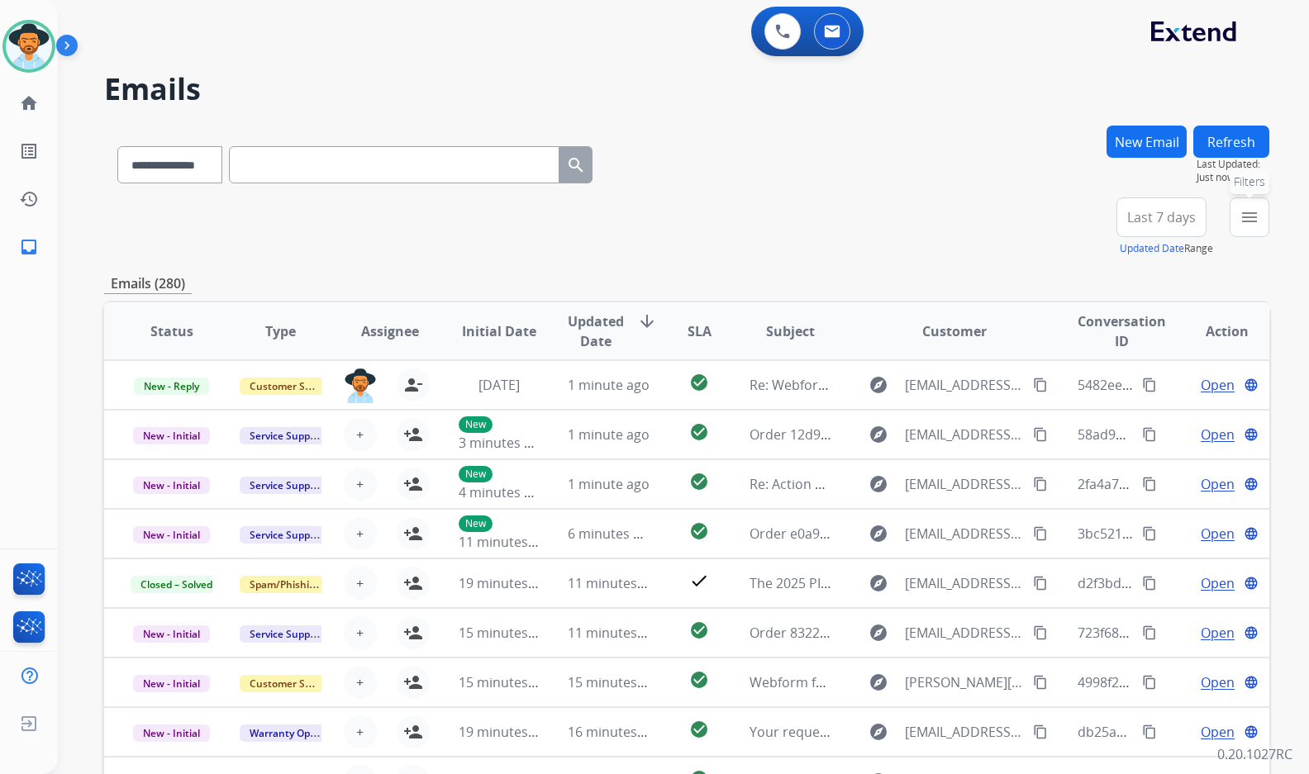
click at [1244, 217] on mat-icon "menu" at bounding box center [1249, 217] width 20 height 20
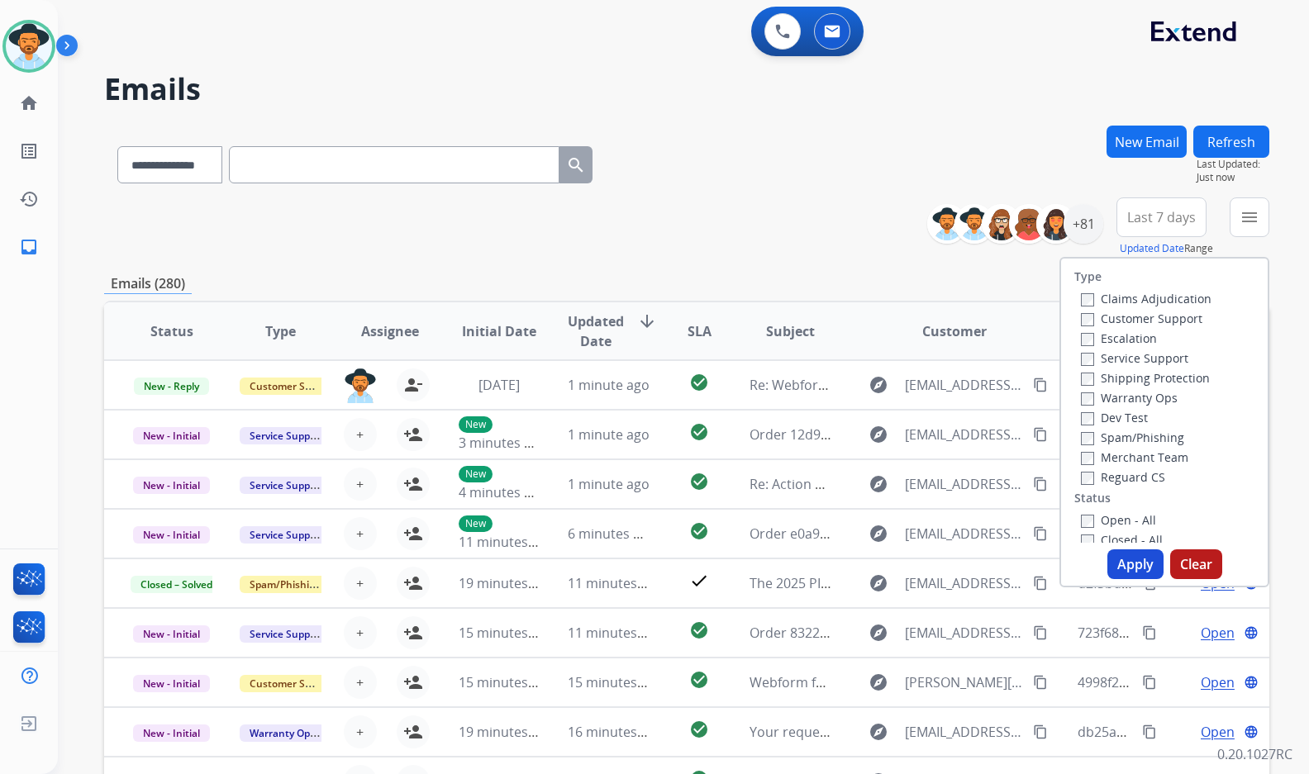
click at [1139, 319] on label "Customer Support" at bounding box center [1141, 319] width 121 height 16
click at [1148, 375] on label "Shipping Protection" at bounding box center [1145, 378] width 129 height 16
click at [1127, 476] on label "Reguard CS" at bounding box center [1123, 477] width 84 height 16
click at [1114, 511] on div "Open - All" at bounding box center [1168, 520] width 174 height 20
click at [1116, 520] on label "Open - All" at bounding box center [1118, 520] width 75 height 16
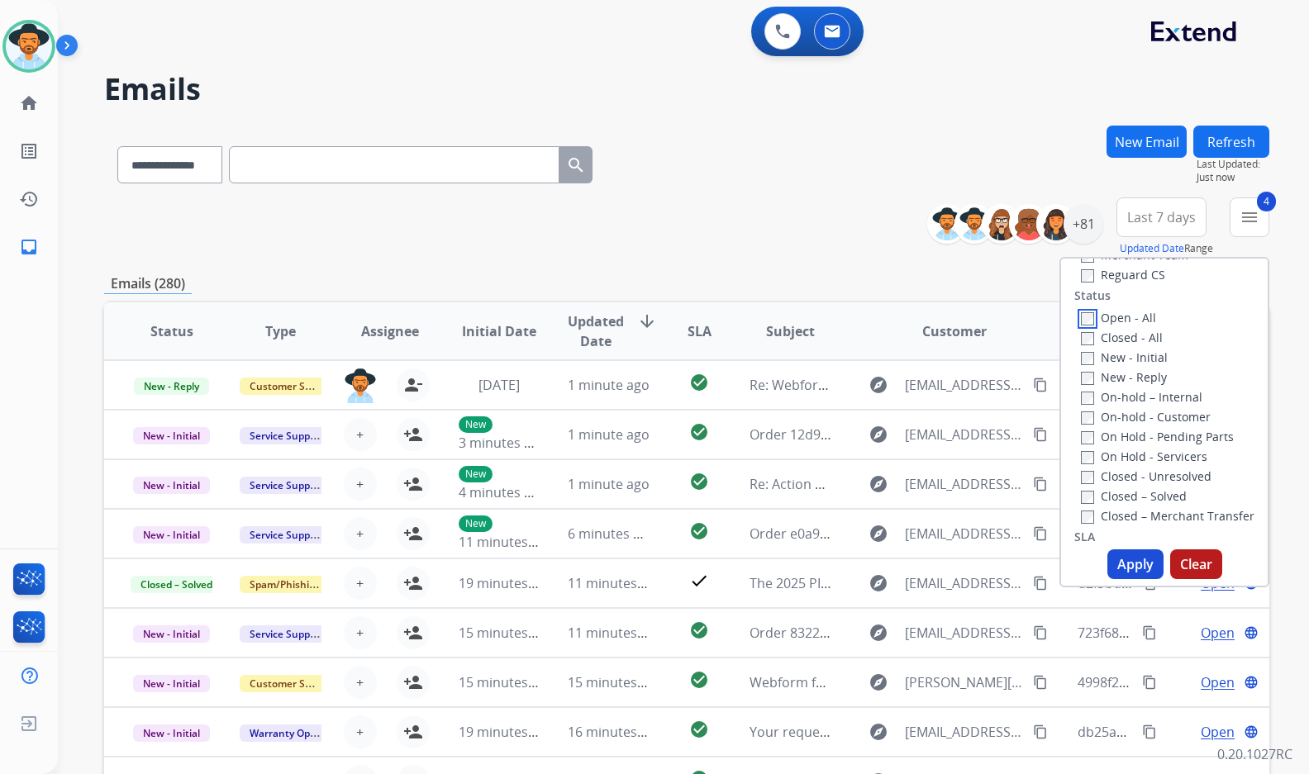
scroll to position [165, 0]
click at [1143, 488] on label "On Hold - Servicers" at bounding box center [1144, 494] width 126 height 16
click at [1143, 474] on label "On Hold - Pending Parts" at bounding box center [1157, 474] width 153 height 16
click at [1148, 449] on label "On-hold - Customer" at bounding box center [1146, 454] width 130 height 16
click at [1151, 430] on label "On-hold – Internal" at bounding box center [1141, 434] width 121 height 16
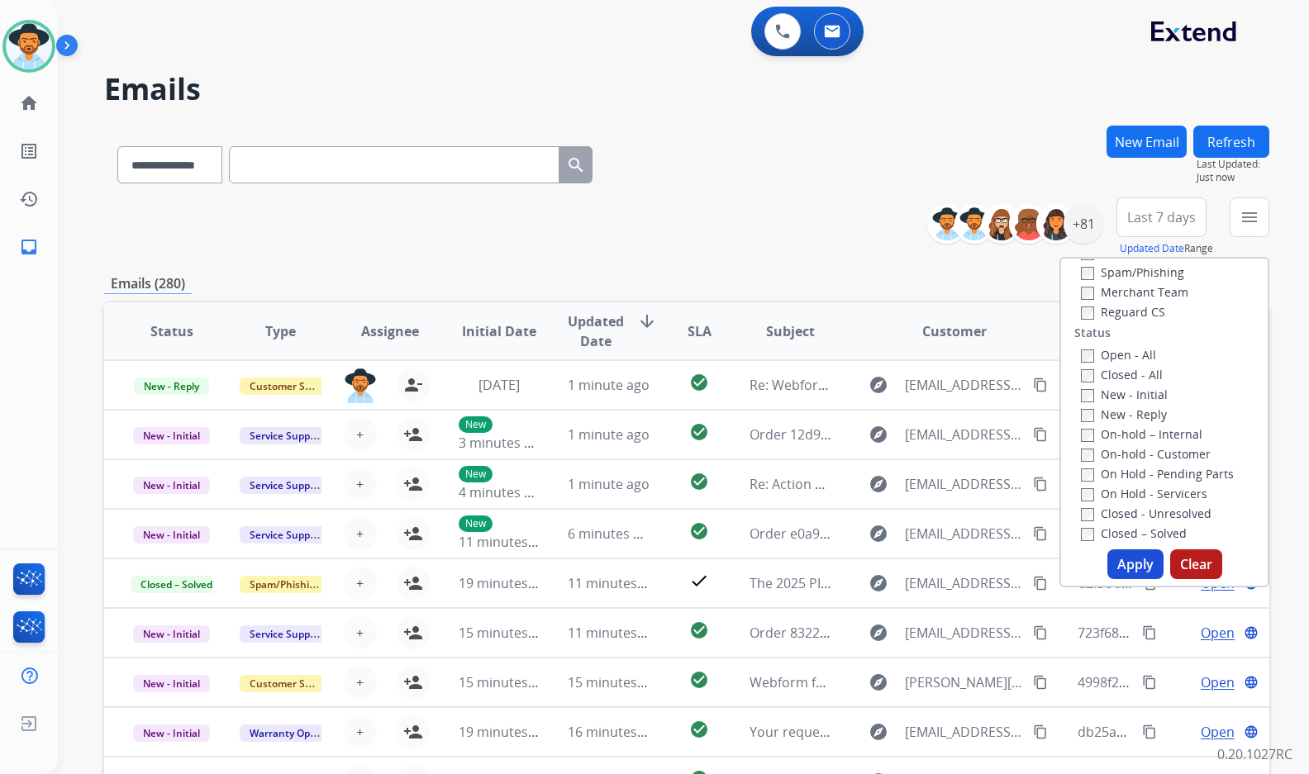
click at [1148, 413] on label "New - Reply" at bounding box center [1124, 414] width 86 height 16
click at [1144, 392] on label "New - Initial" at bounding box center [1124, 395] width 87 height 16
click at [1141, 554] on button "Apply" at bounding box center [1135, 564] width 56 height 30
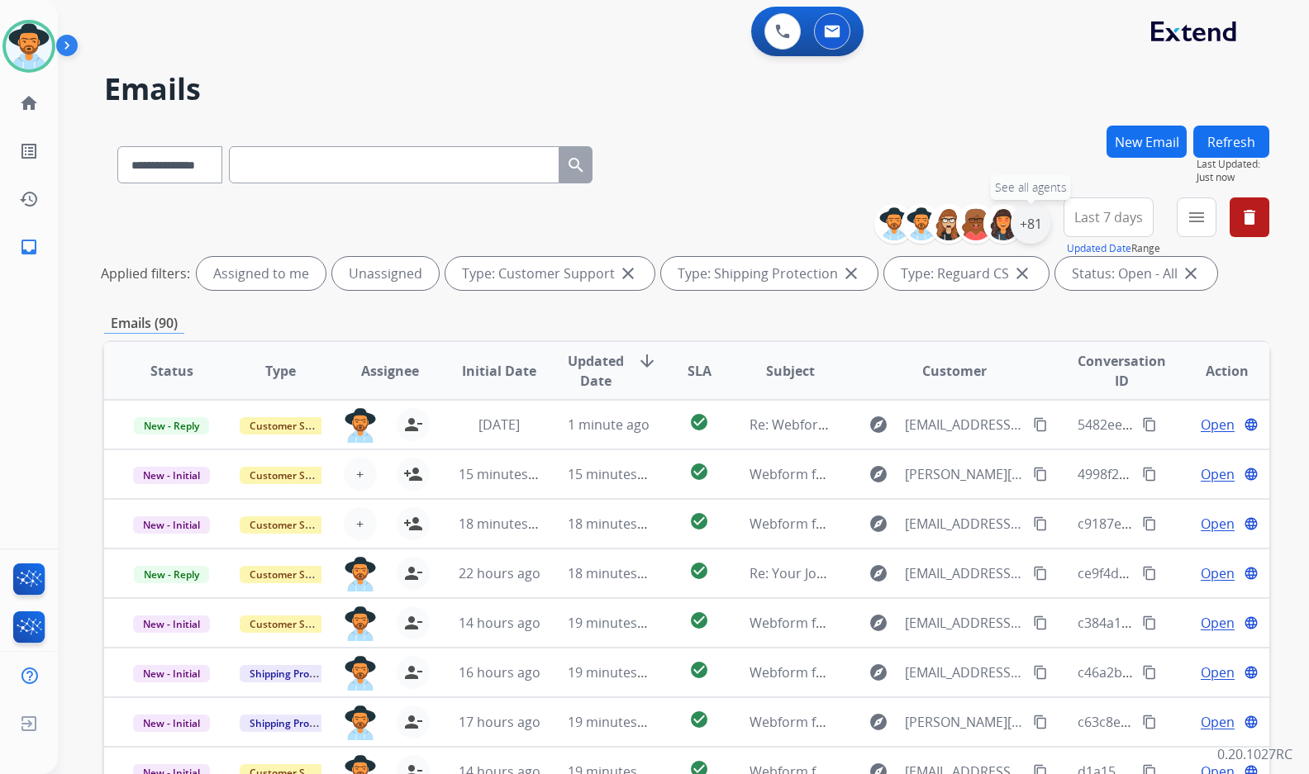
click at [1029, 235] on div "+81" at bounding box center [1030, 224] width 40 height 40
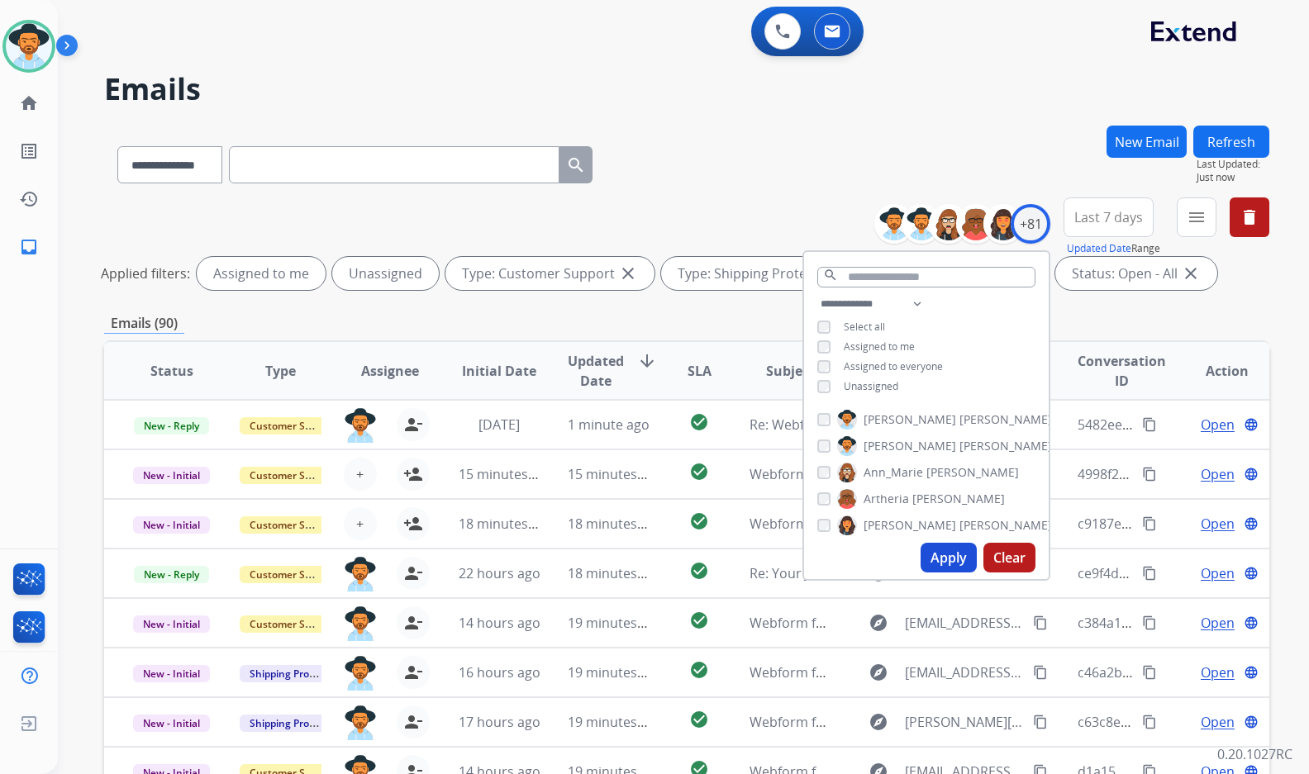
click at [853, 383] on span "Unassigned" at bounding box center [871, 386] width 55 height 14
click at [895, 444] on span "[PERSON_NAME]" at bounding box center [909, 446] width 93 height 17
click at [930, 554] on button "Apply" at bounding box center [948, 558] width 56 height 30
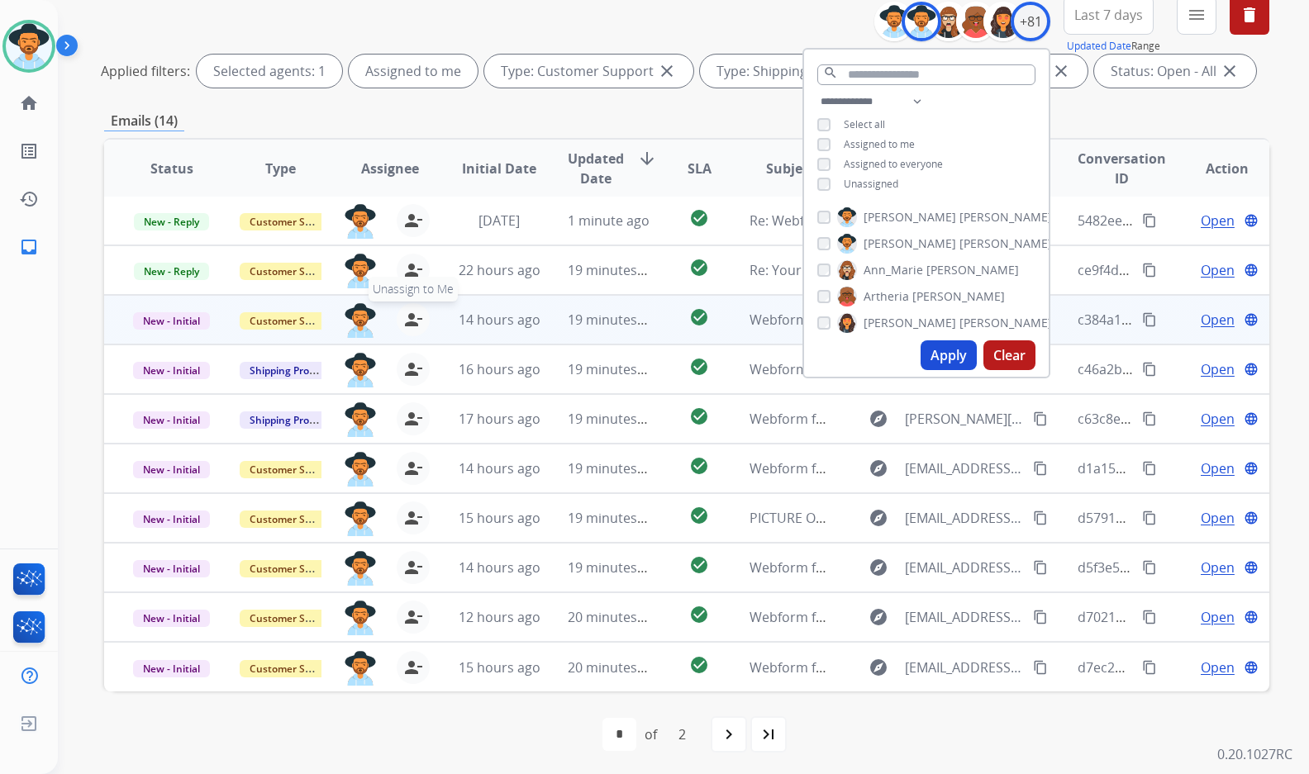
scroll to position [206, 0]
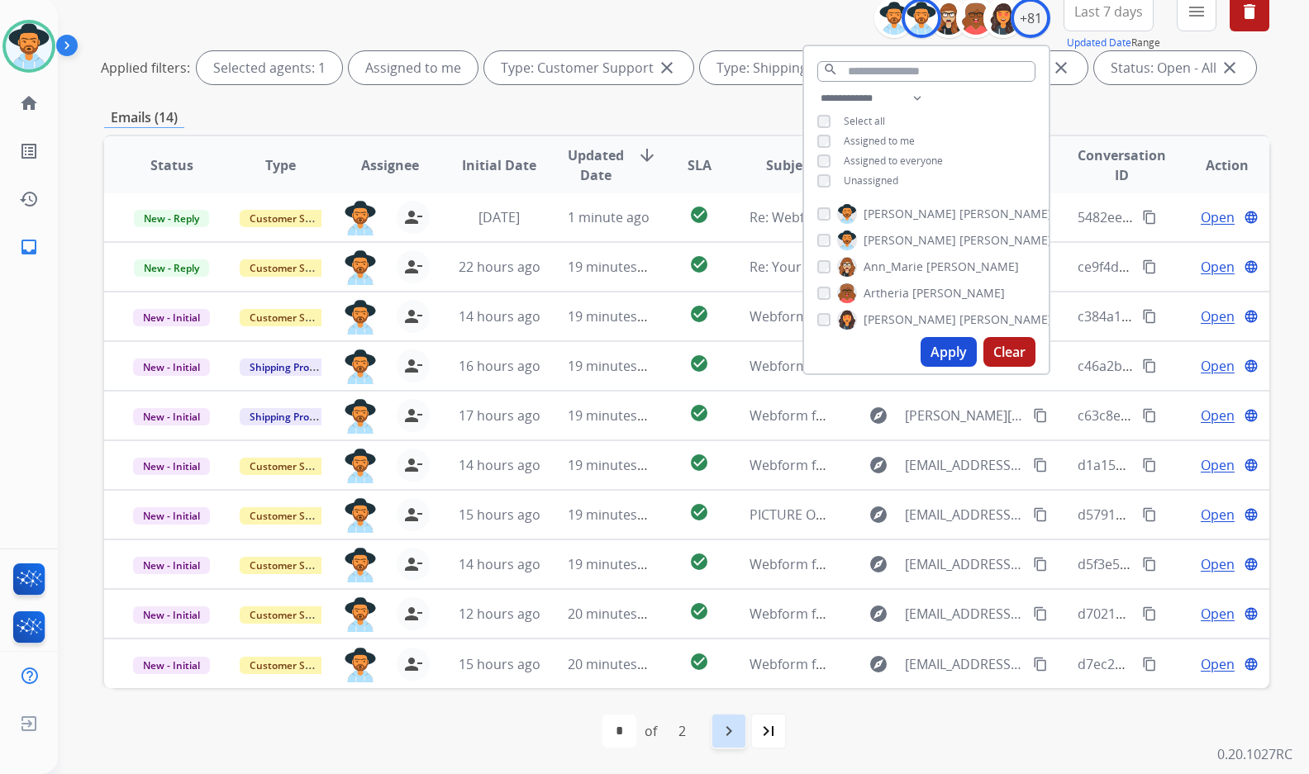
click at [721, 722] on mat-icon "navigate_next" at bounding box center [729, 731] width 20 height 20
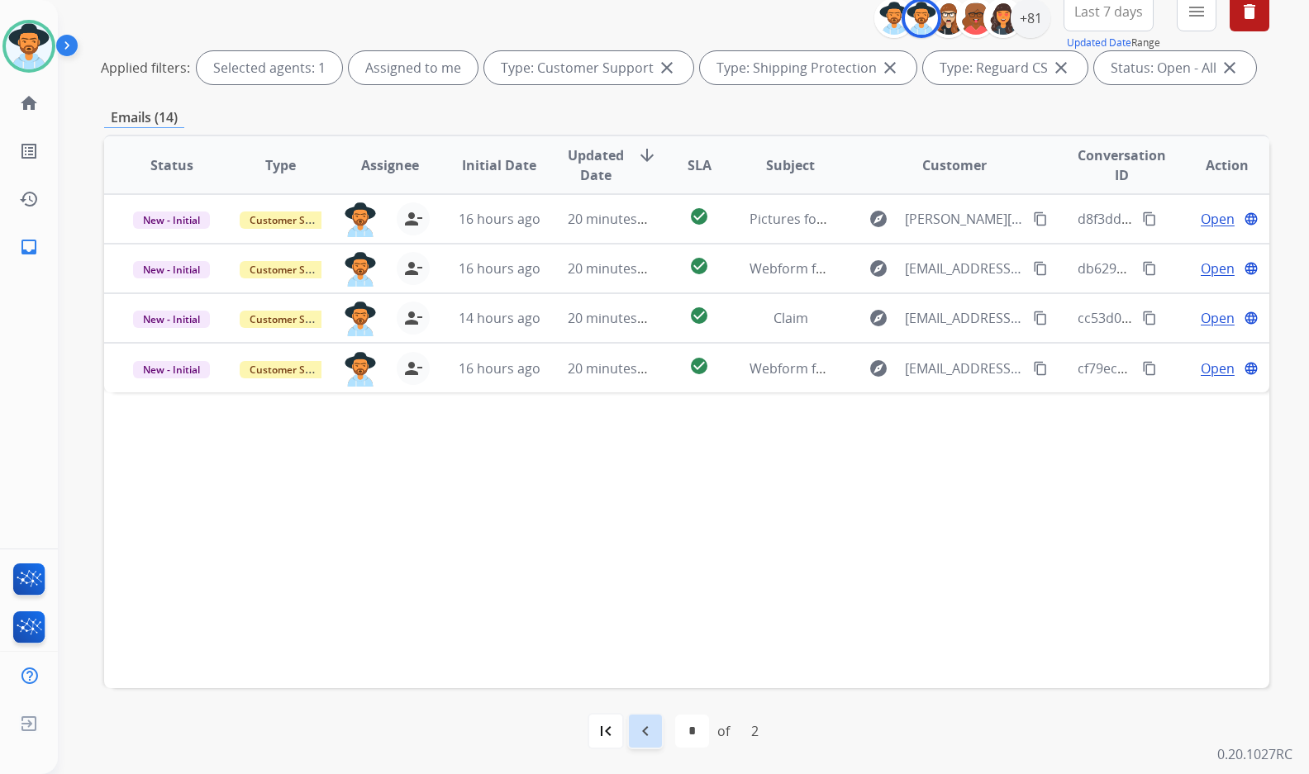
click at [657, 730] on div "navigate_before" at bounding box center [645, 731] width 36 height 36
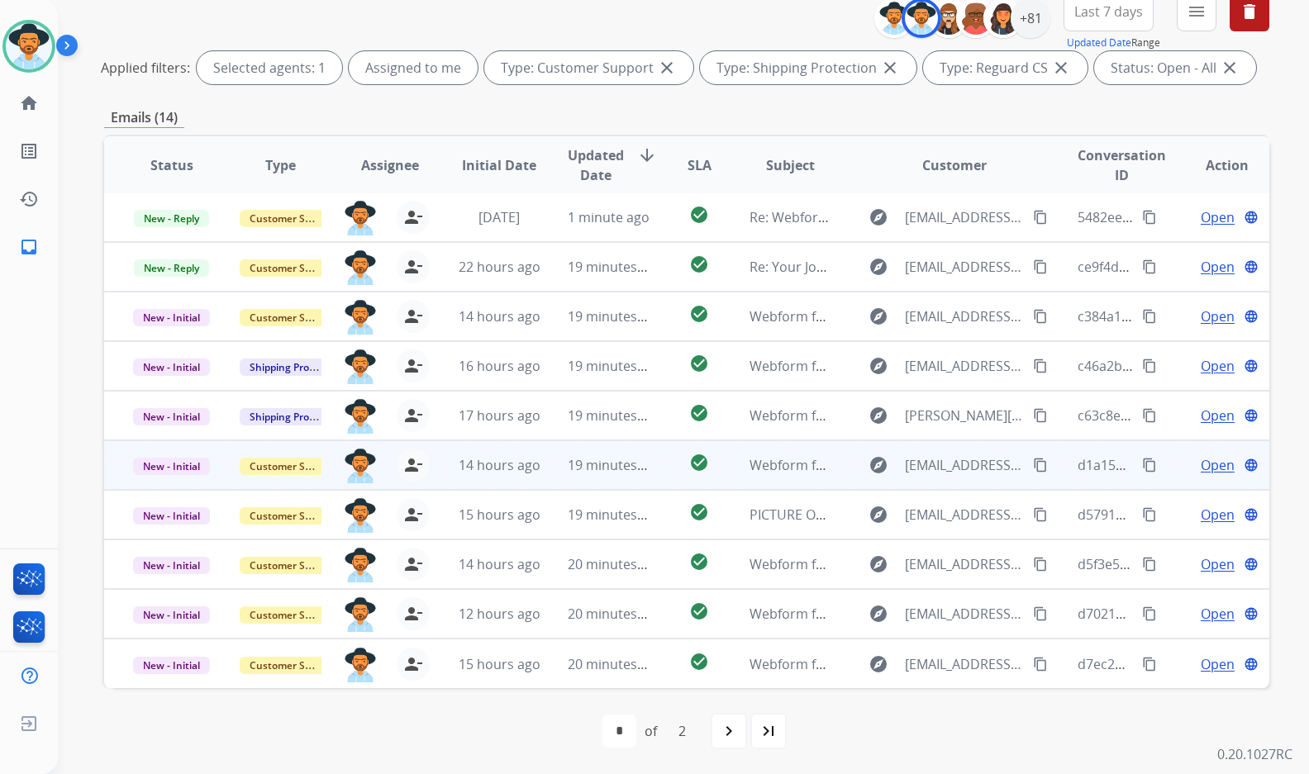
scroll to position [0, 0]
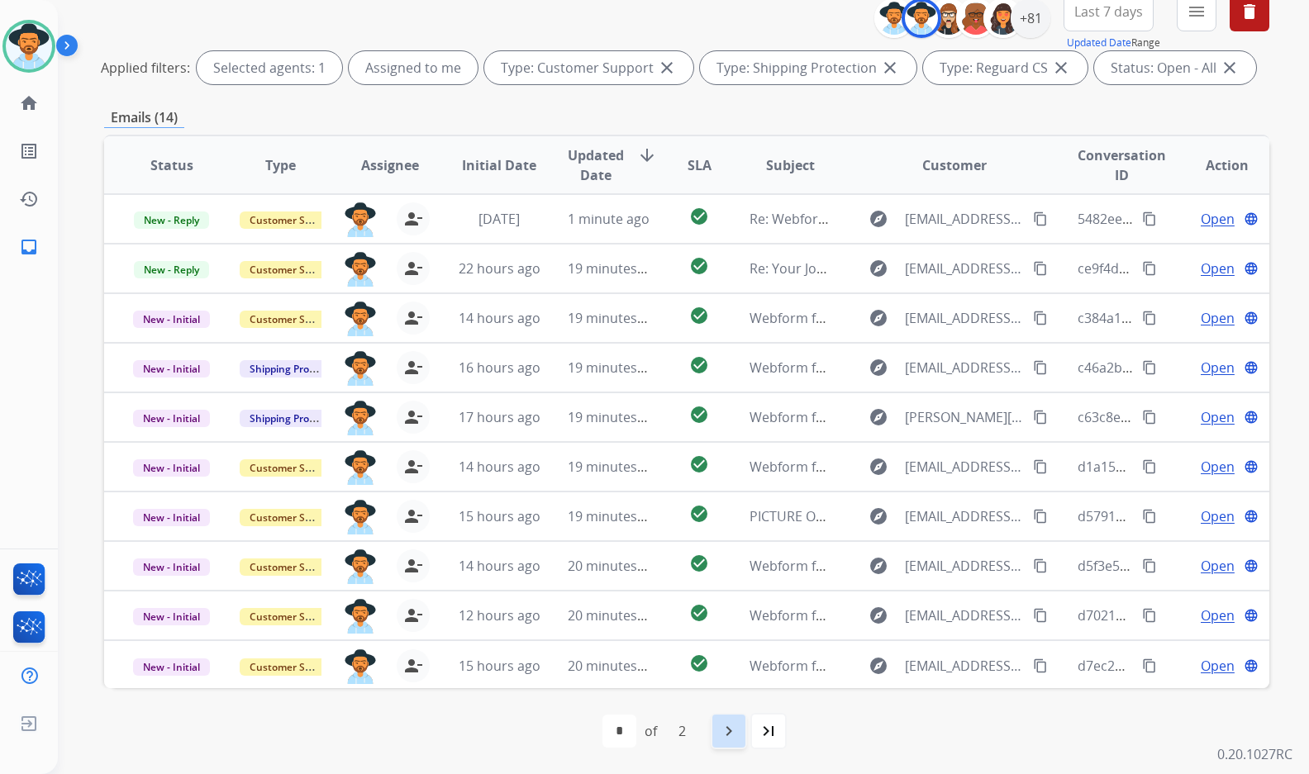
click at [720, 739] on mat-icon "navigate_next" at bounding box center [729, 731] width 20 height 20
select select "*"
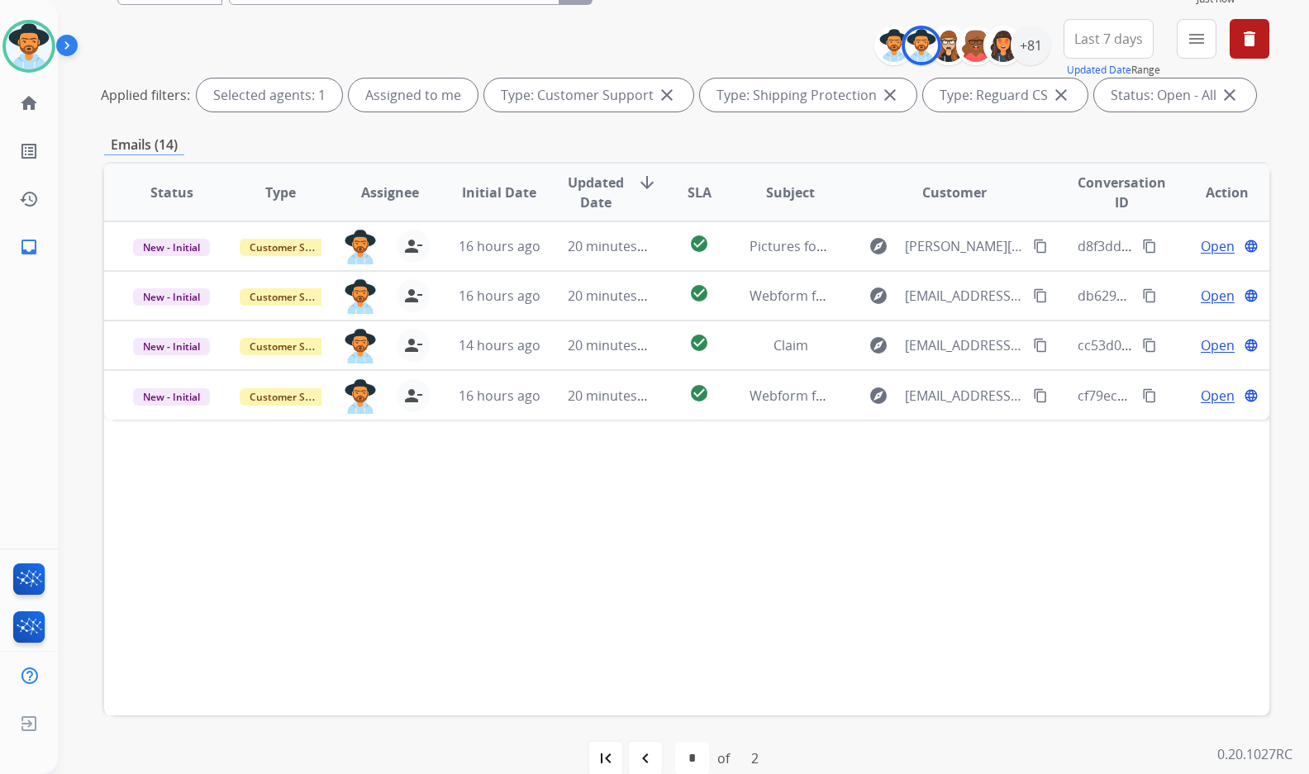
scroll to position [206, 0]
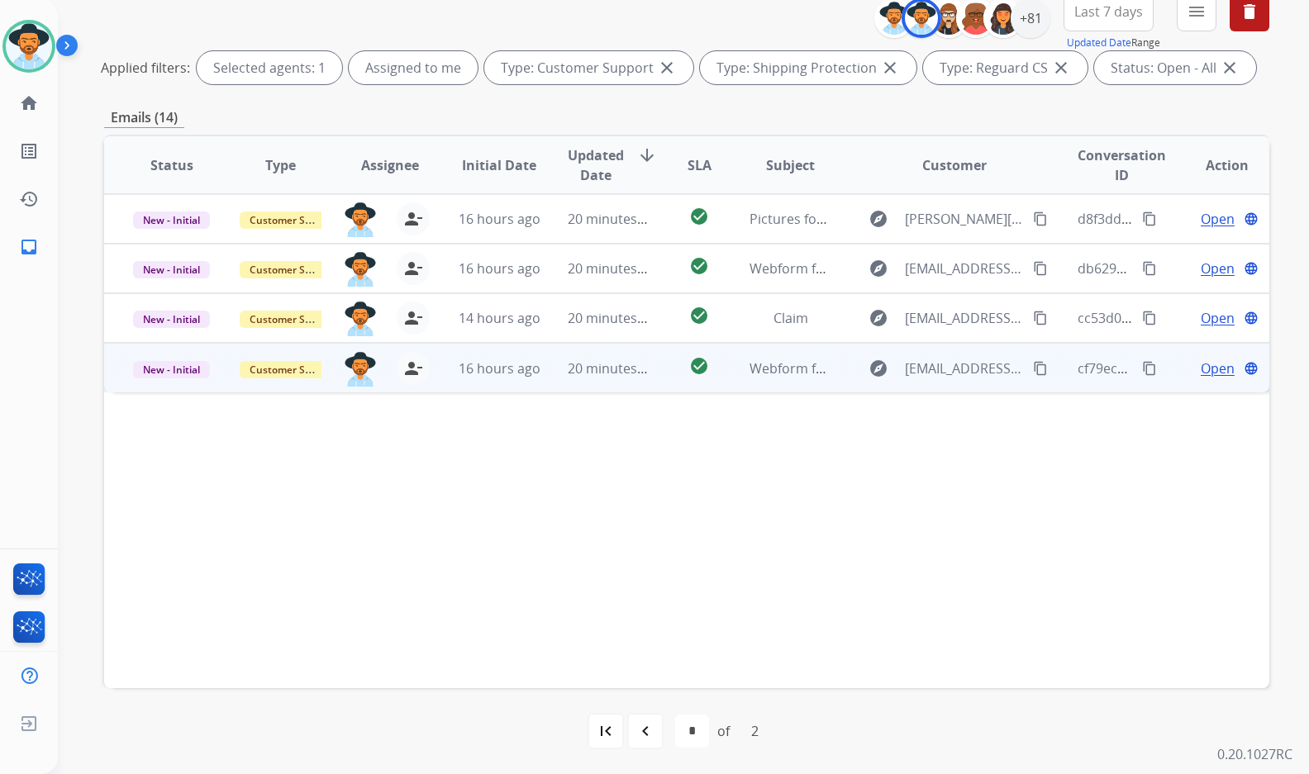
click at [1210, 374] on span "Open" at bounding box center [1217, 369] width 34 height 20
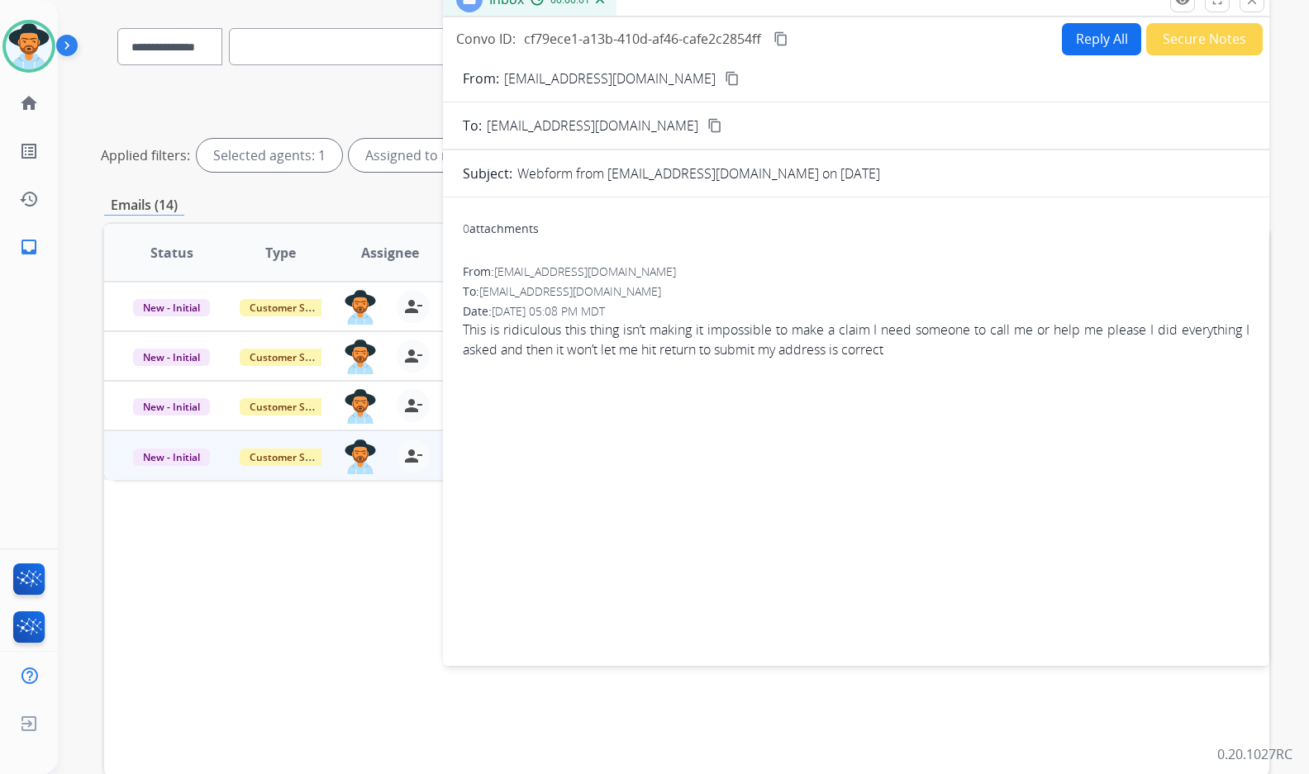
scroll to position [40, 0]
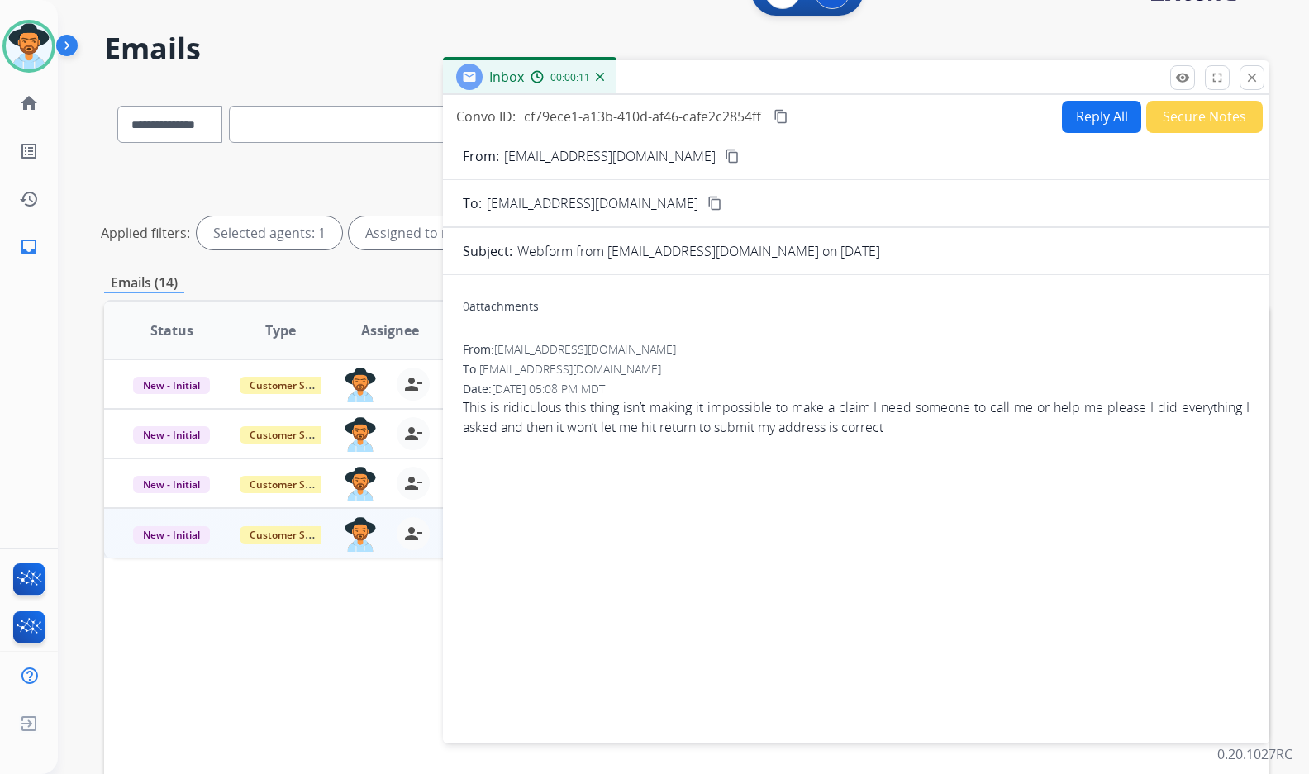
click at [725, 161] on mat-icon "content_copy" at bounding box center [732, 156] width 15 height 15
click at [791, 117] on div "Convo ID: cf79ece1-a13b-410d-af46-cafe2c2854ff content_copy" at bounding box center [623, 117] width 335 height 20
click at [1202, 101] on button "Secure Notes" at bounding box center [1204, 117] width 116 height 32
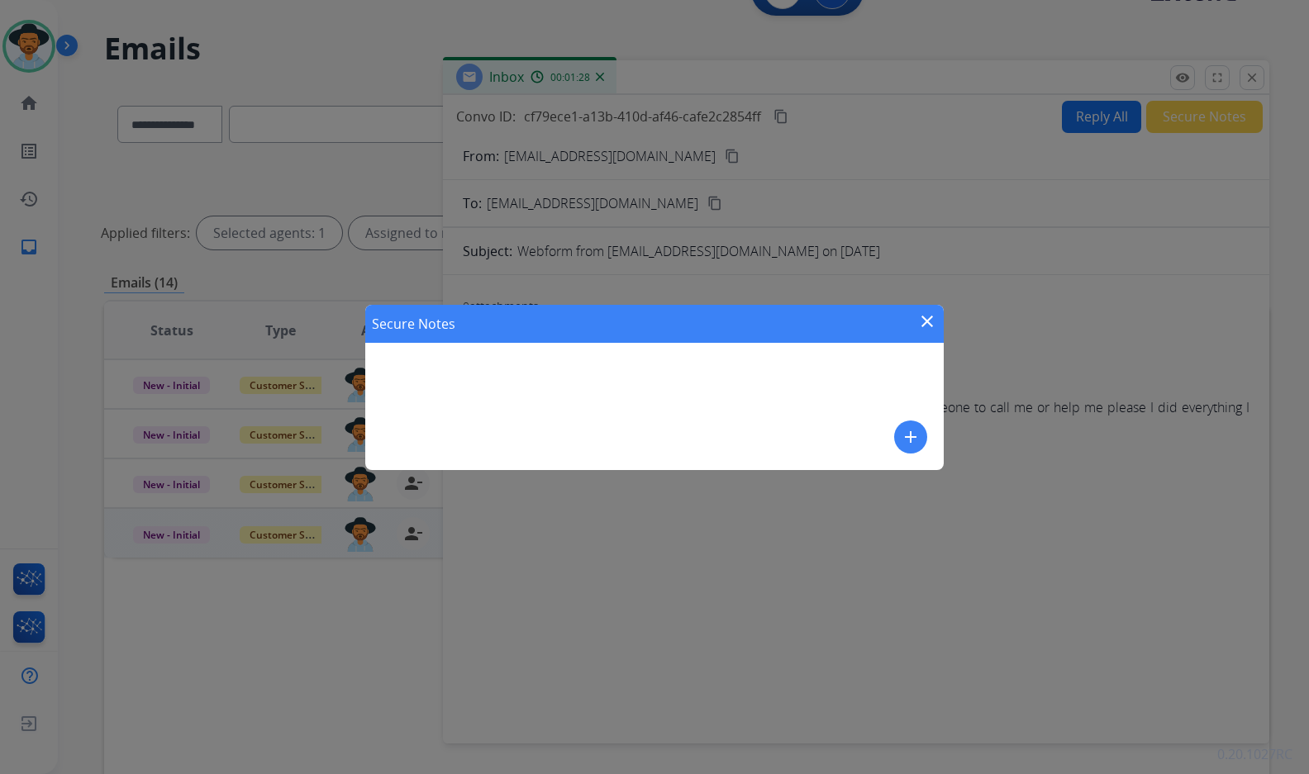
click at [914, 442] on mat-icon "add" at bounding box center [911, 437] width 20 height 20
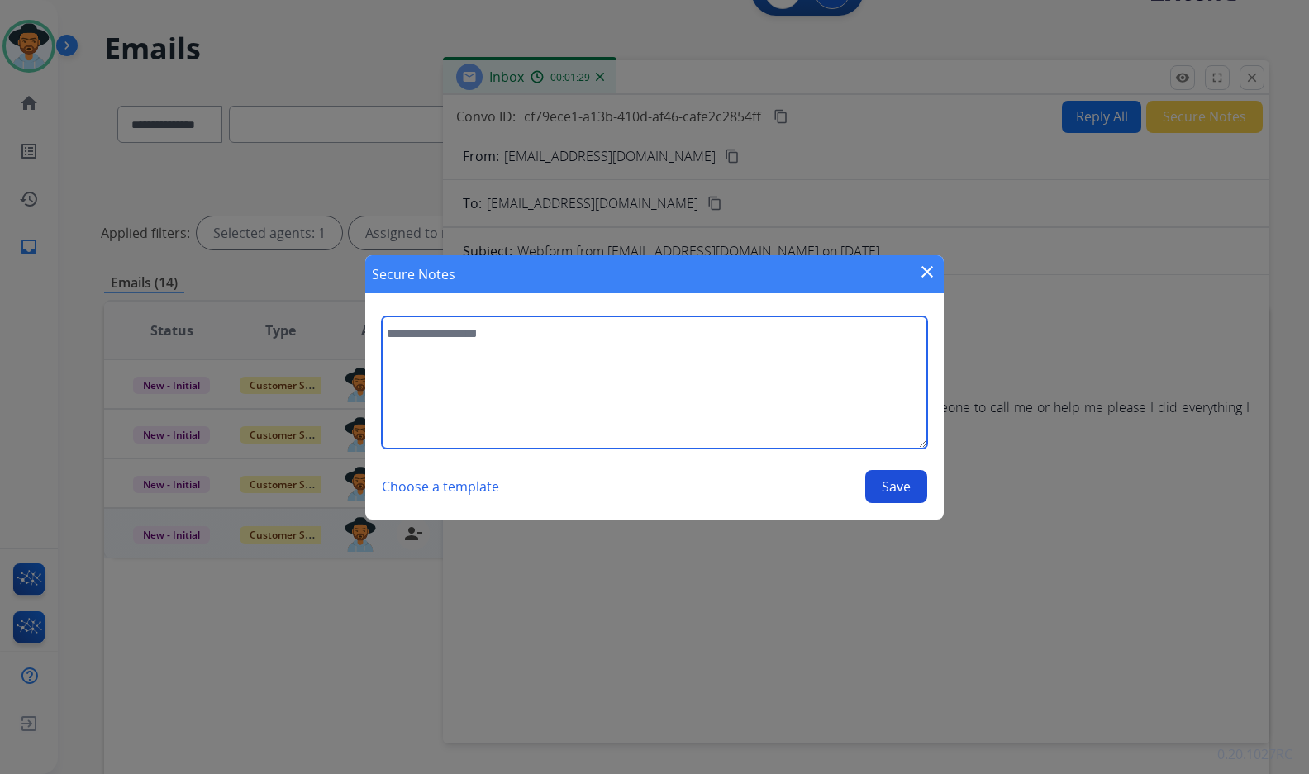
click at [865, 392] on textarea at bounding box center [654, 382] width 545 height 132
type textarea "**********"
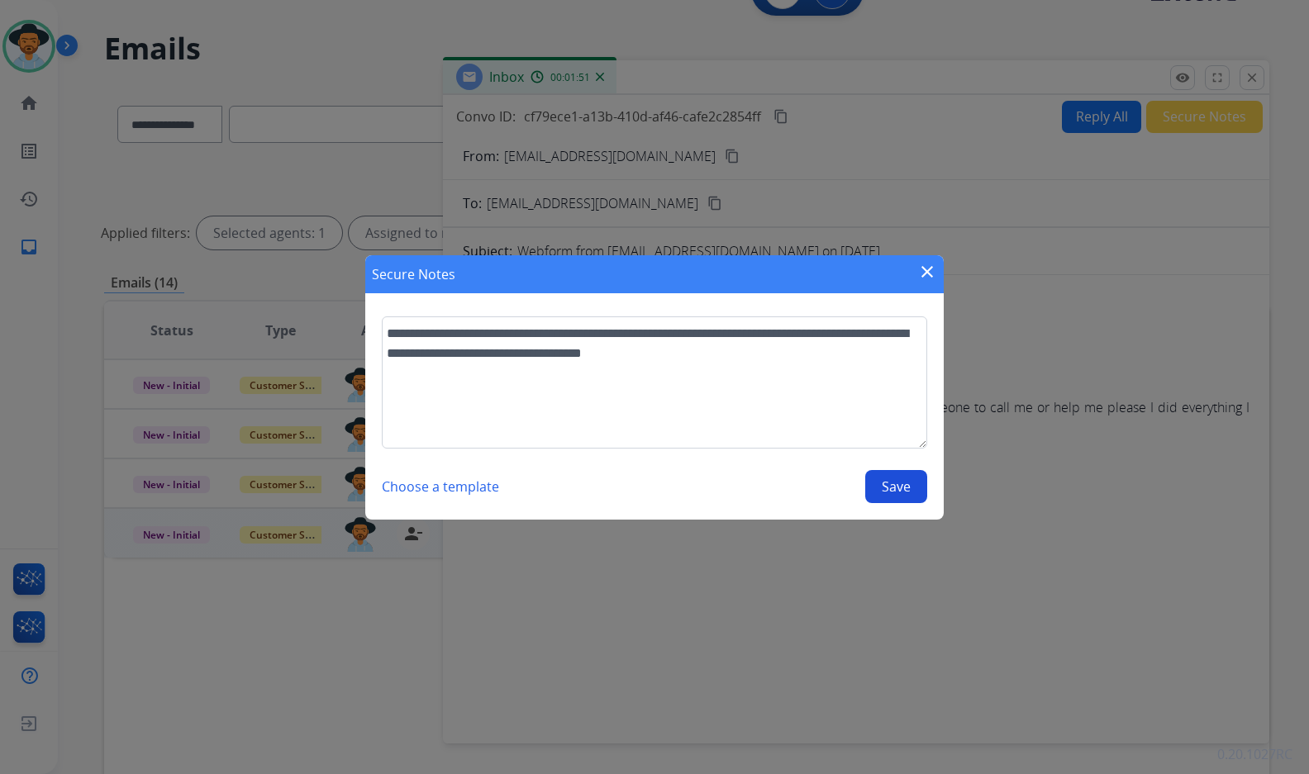
click at [886, 484] on button "Save" at bounding box center [896, 486] width 62 height 33
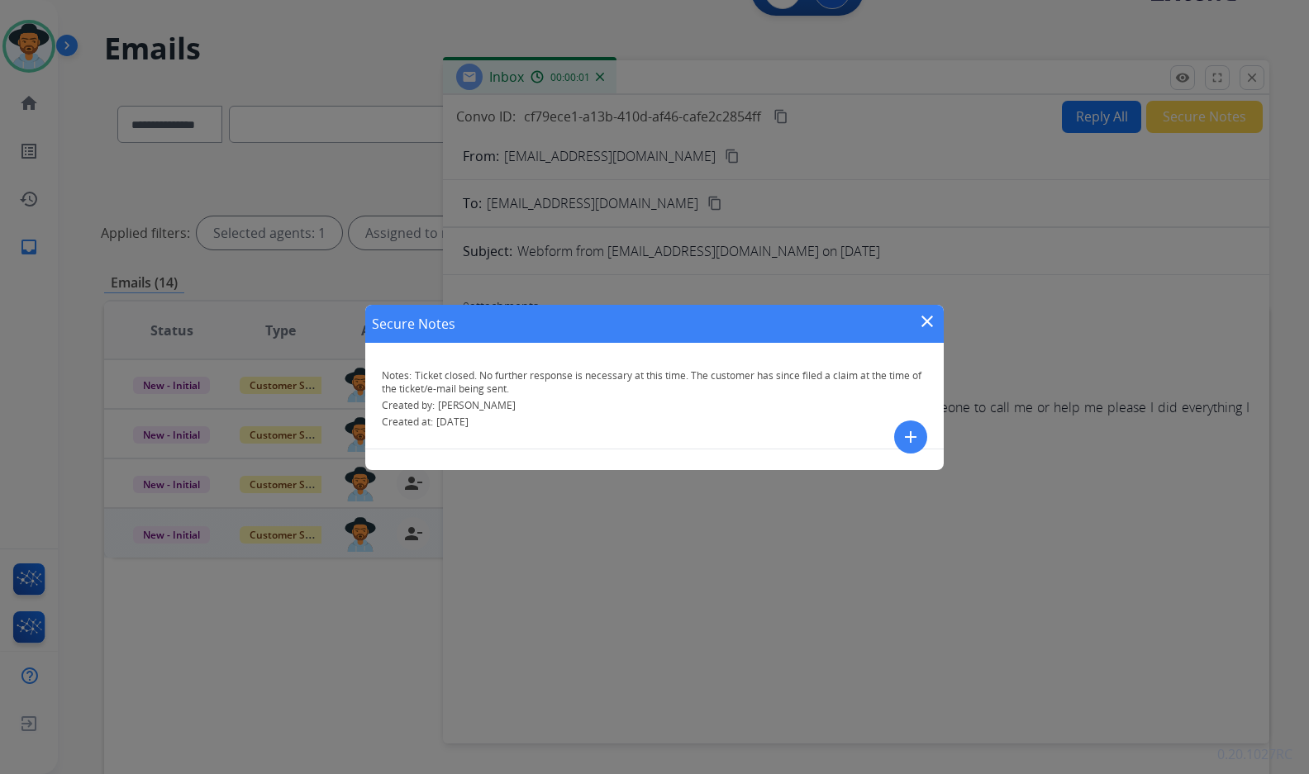
click at [929, 322] on mat-icon "close" at bounding box center [927, 321] width 20 height 20
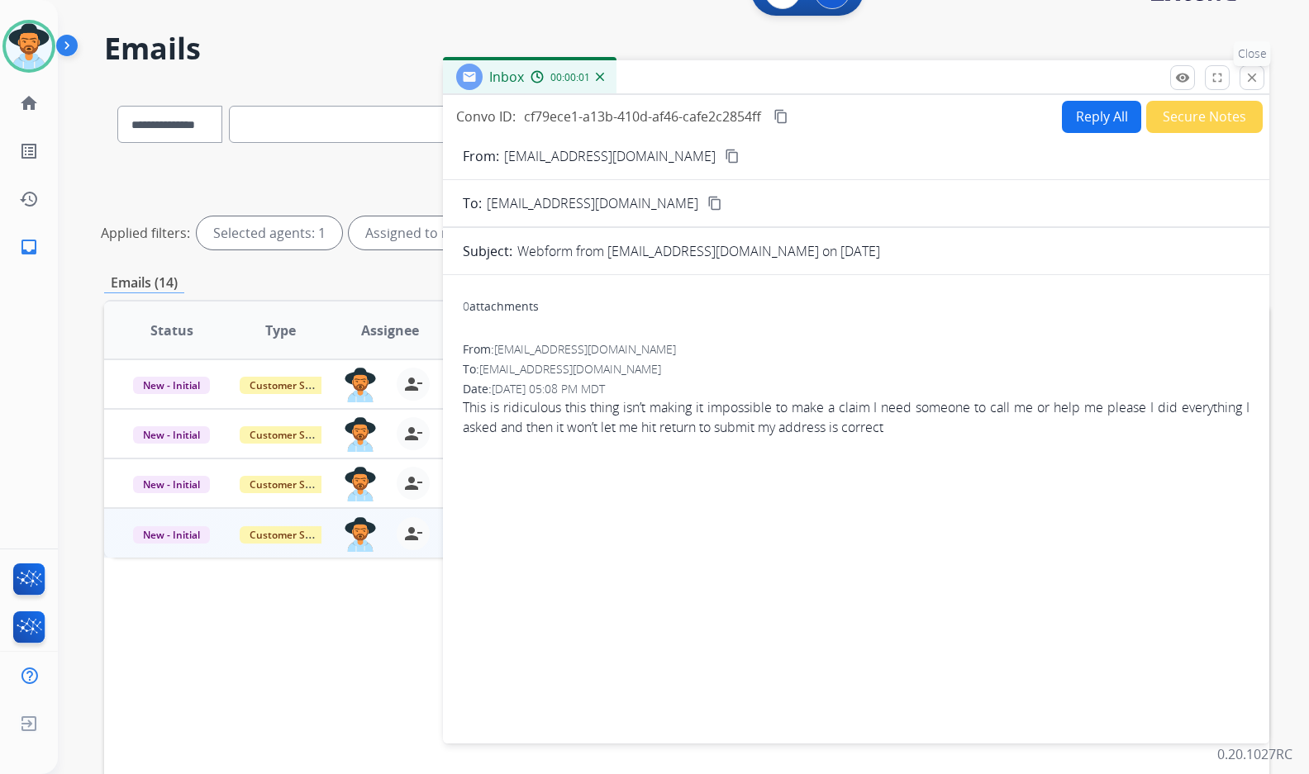
click at [1260, 73] on button "close Close" at bounding box center [1251, 77] width 25 height 25
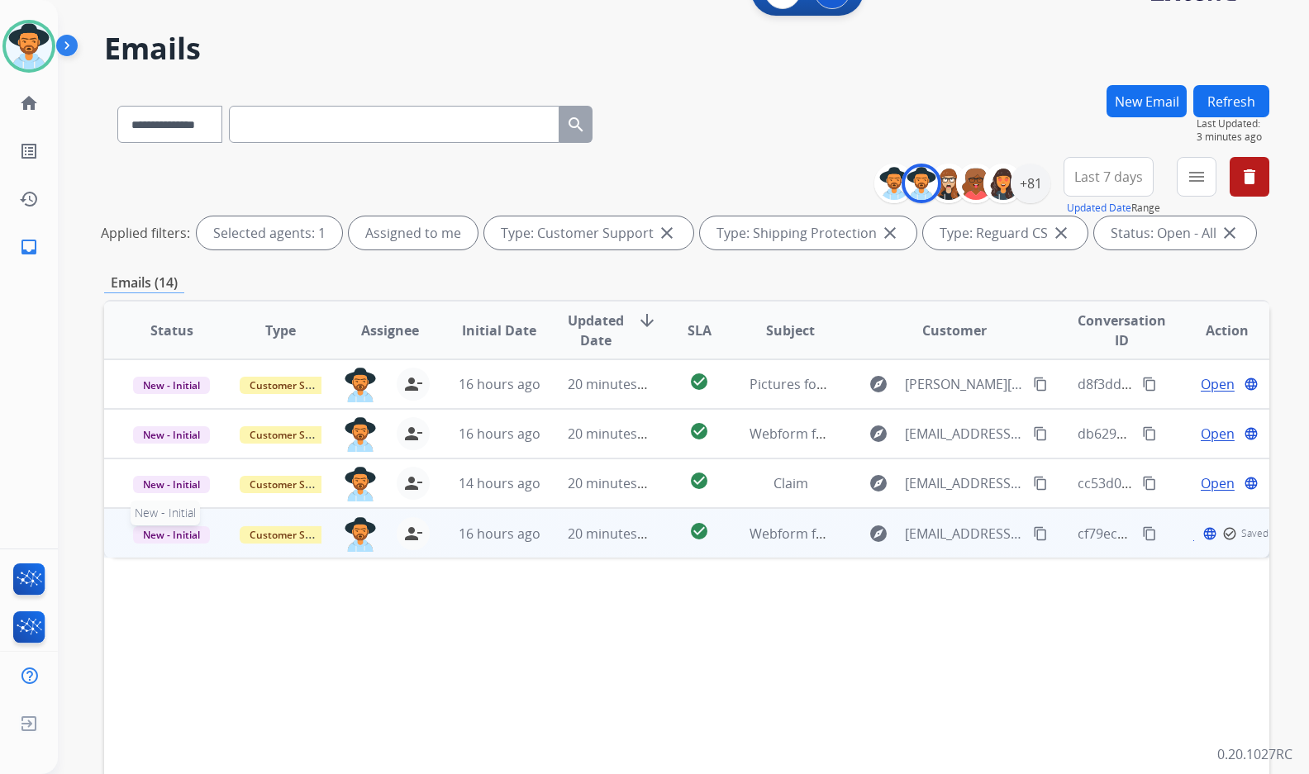
click at [183, 528] on span "New - Initial" at bounding box center [171, 534] width 77 height 17
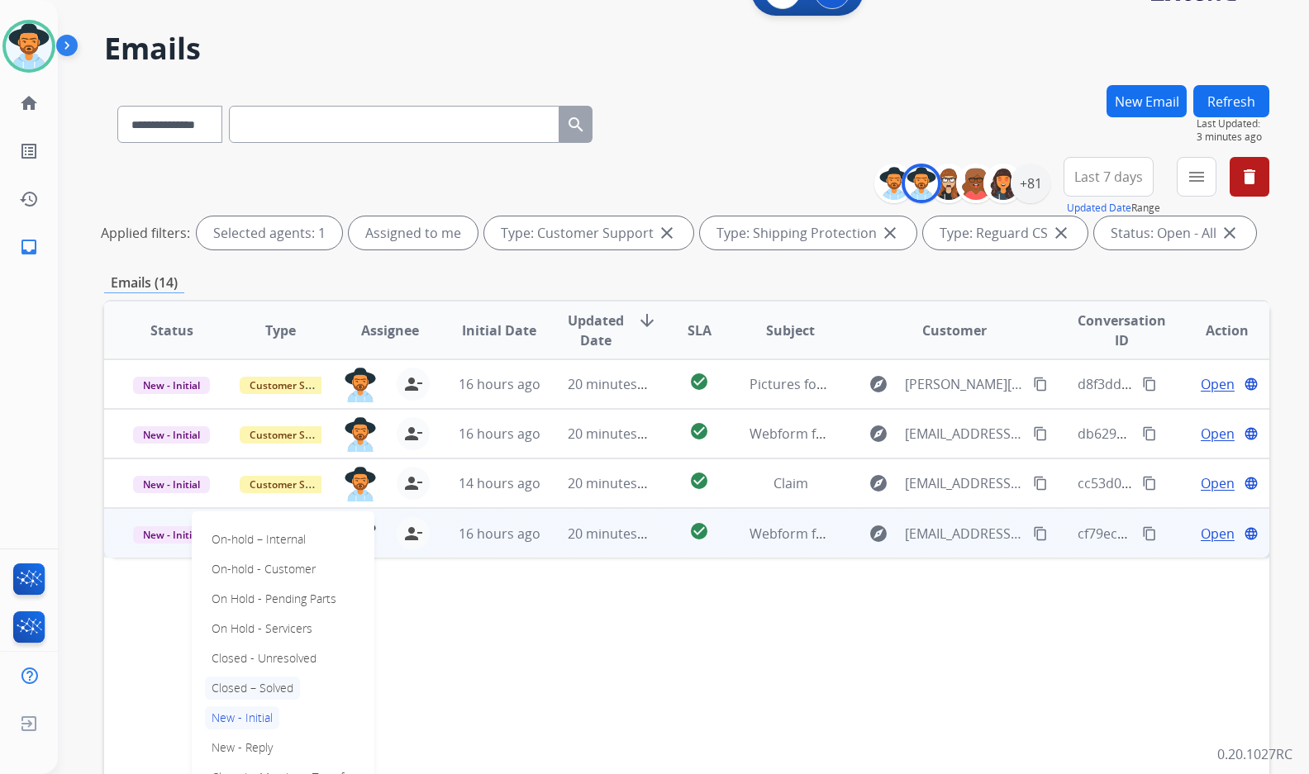
click at [283, 689] on p "Closed – Solved" at bounding box center [252, 688] width 95 height 23
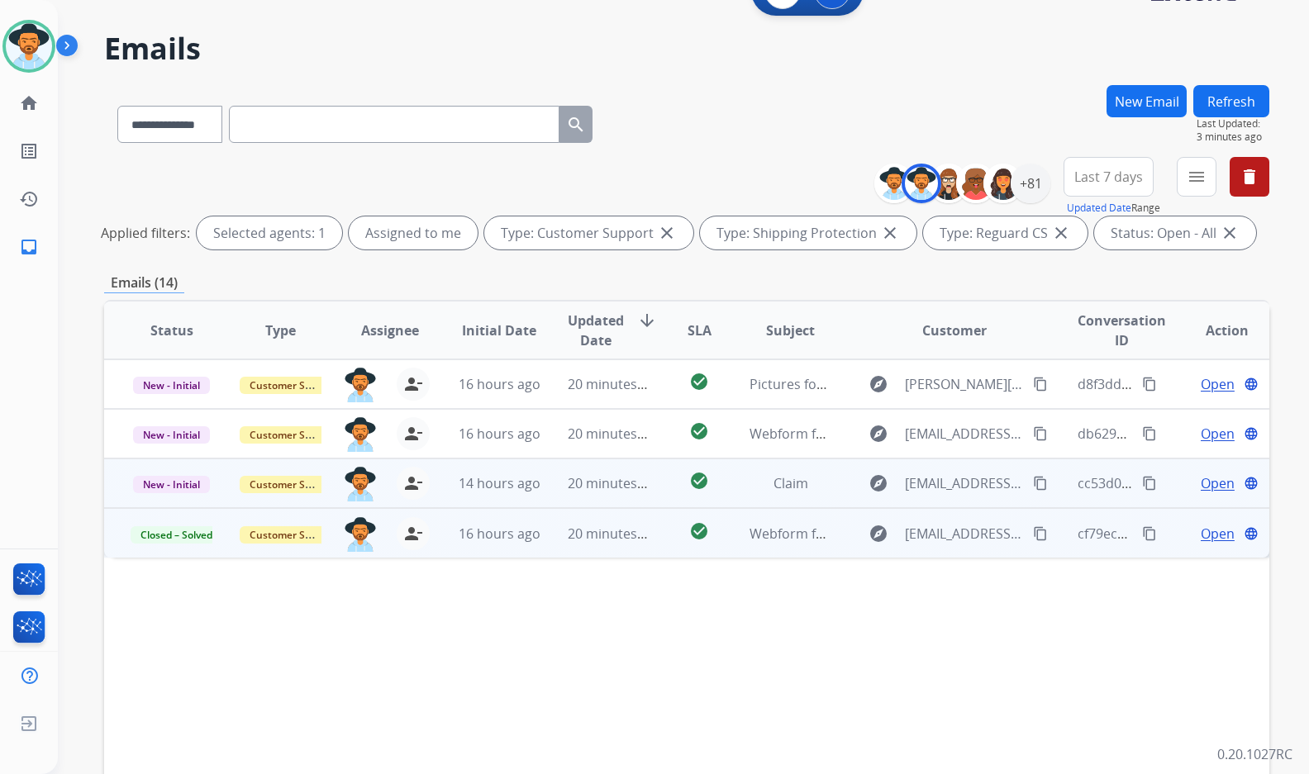
click at [1200, 490] on span "Open" at bounding box center [1217, 483] width 34 height 20
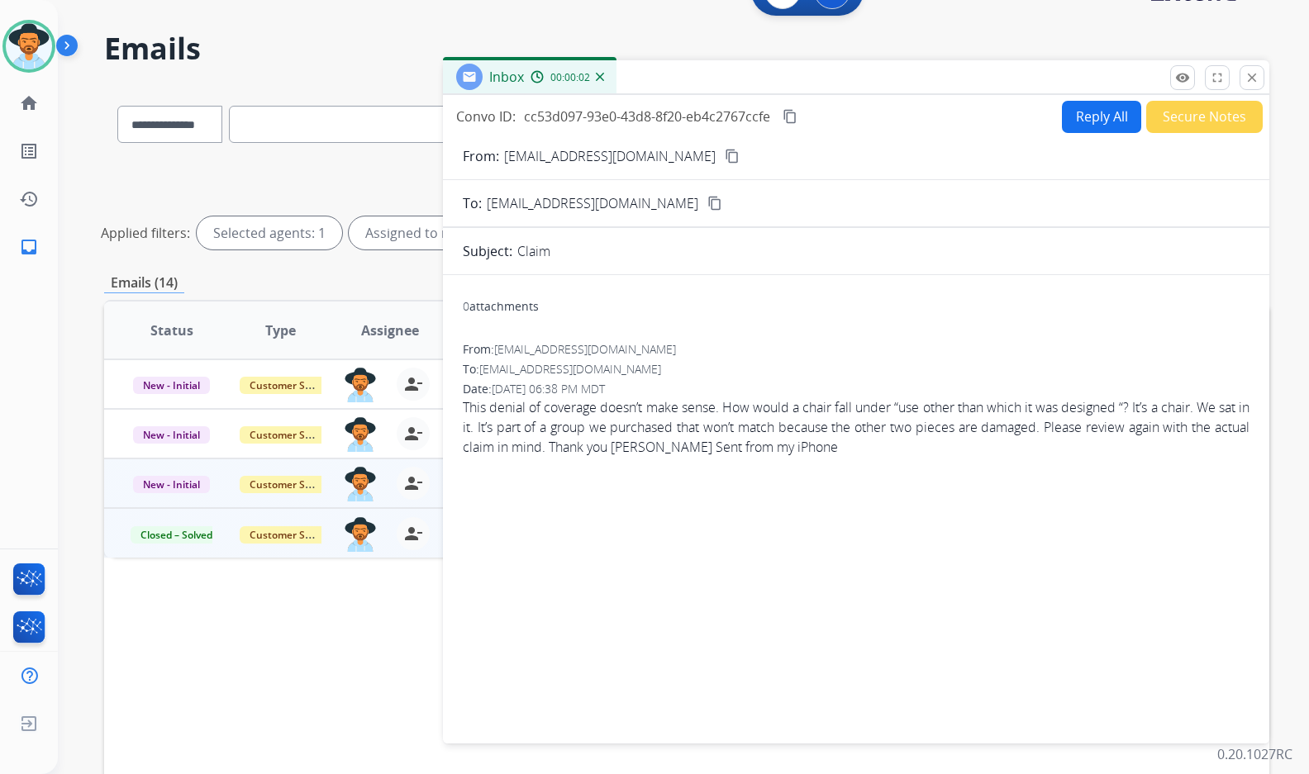
click at [725, 159] on mat-icon "content_copy" at bounding box center [732, 156] width 15 height 15
click at [1102, 121] on button "Reply All" at bounding box center [1101, 117] width 79 height 32
select select "**********"
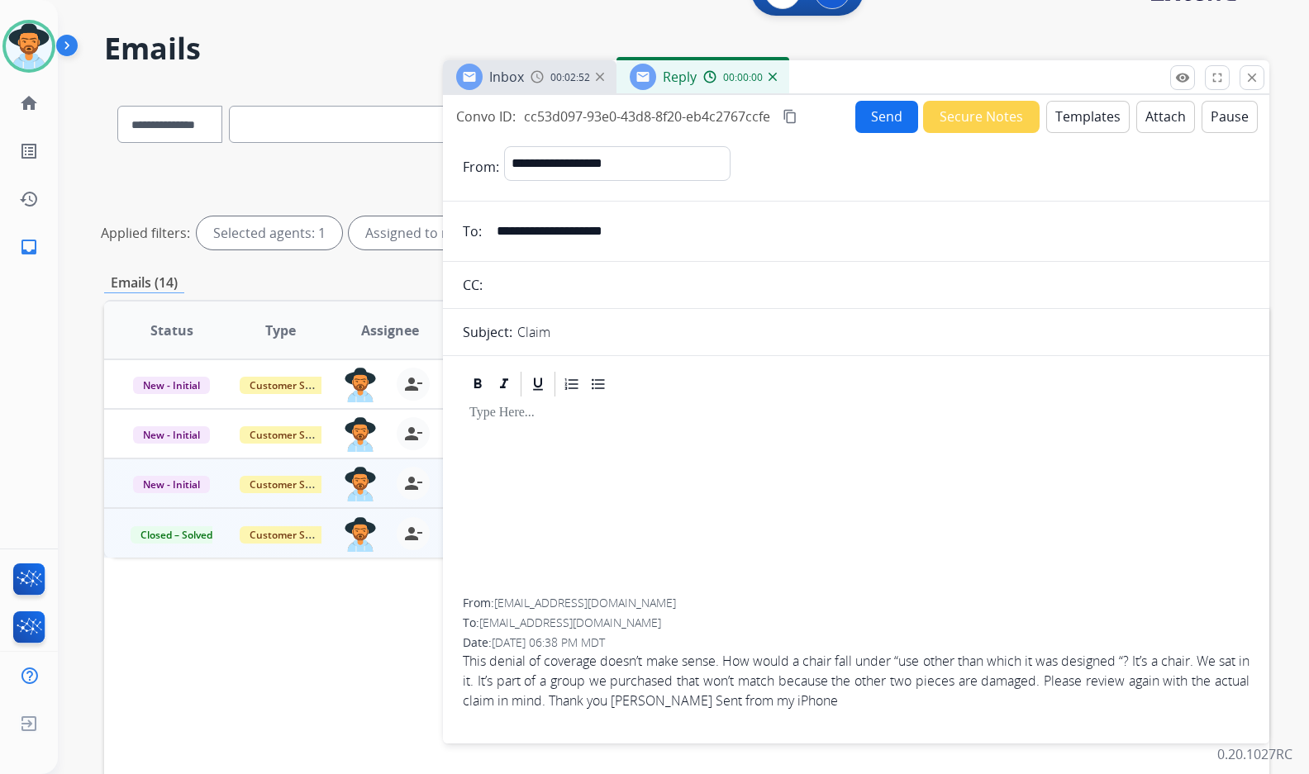
click at [1077, 122] on button "Templates" at bounding box center [1087, 117] width 83 height 32
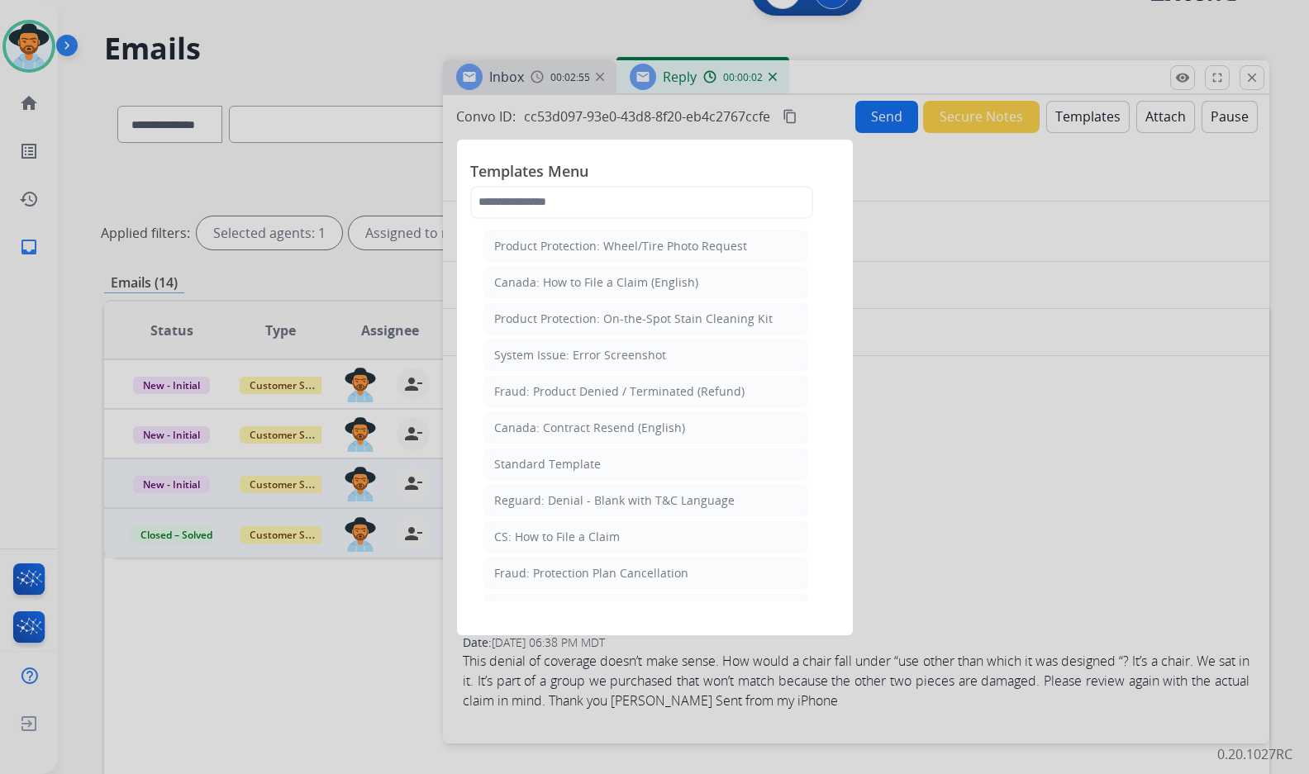
click at [960, 352] on div at bounding box center [654, 387] width 1309 height 774
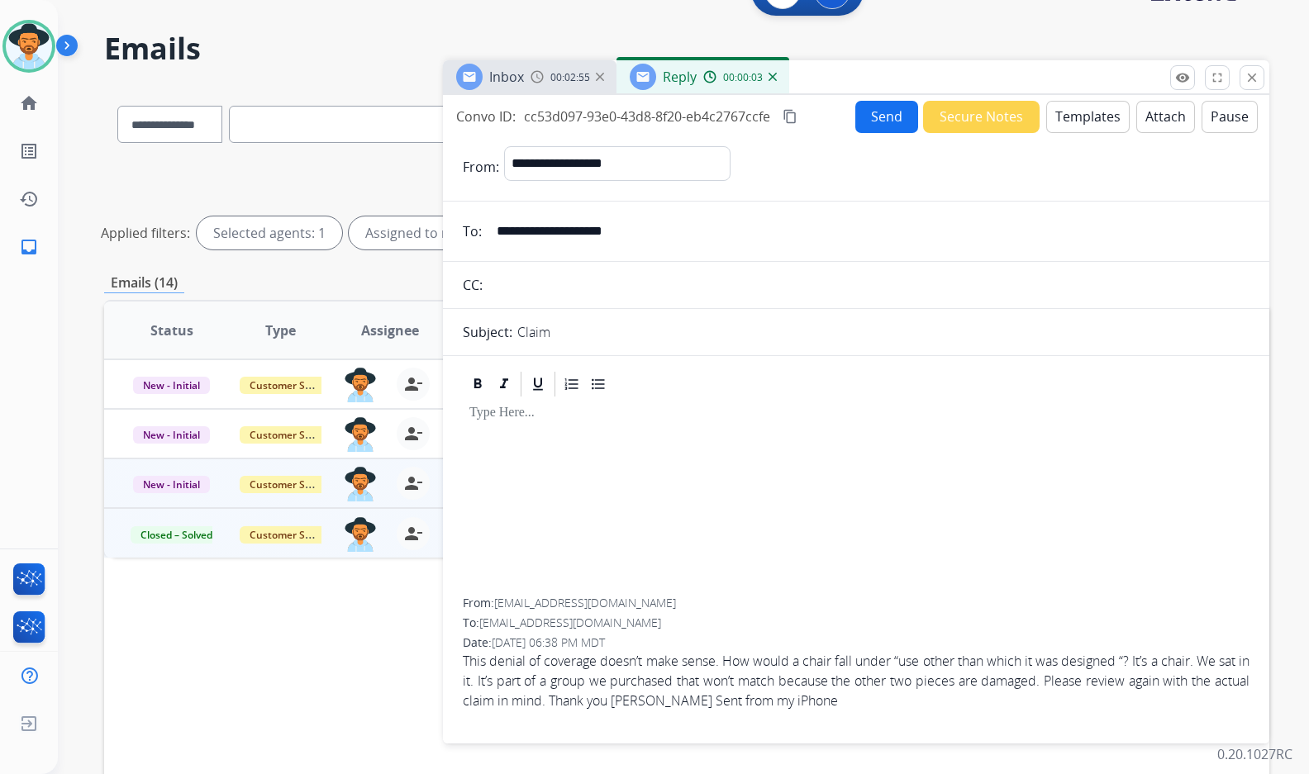
click at [930, 696] on span "This denial of coverage doesn’t make sense. How would a chair fall under “use o…" at bounding box center [856, 680] width 787 height 59
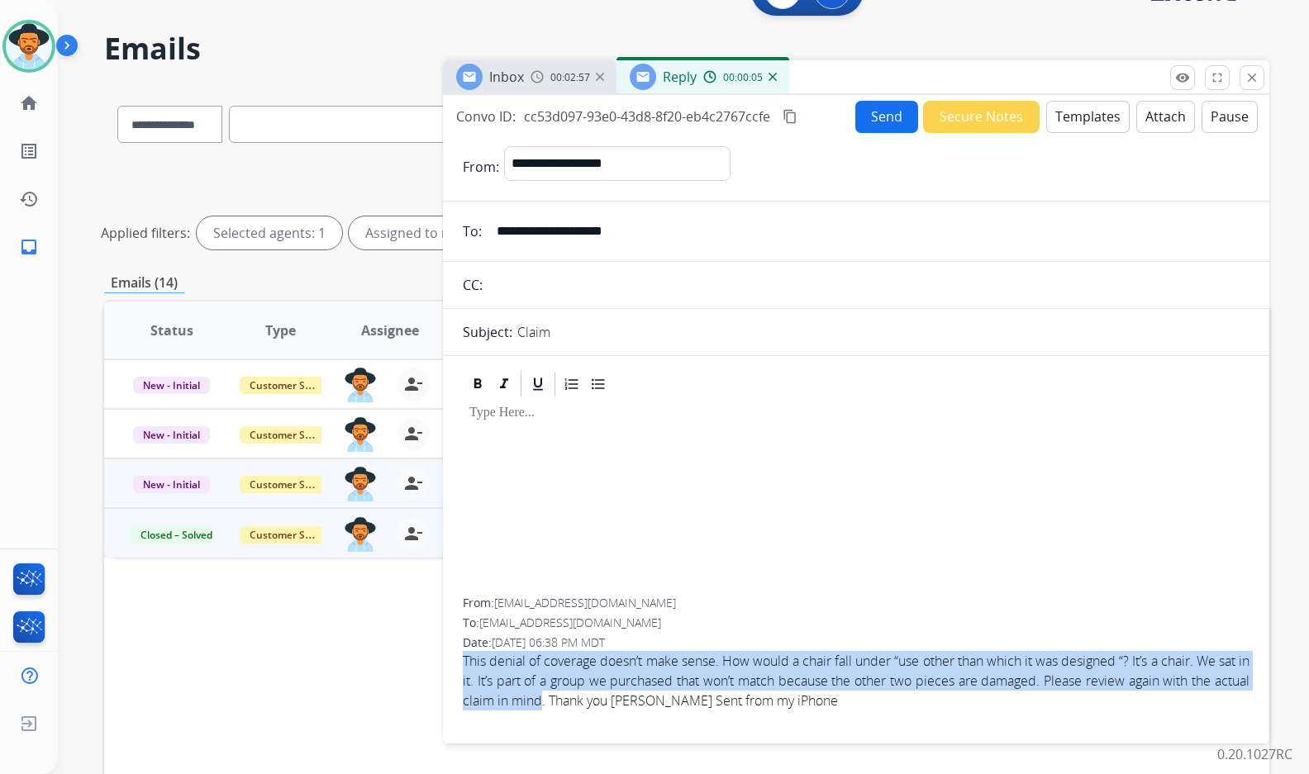
drag, startPoint x: 601, startPoint y: 700, endPoint x: 463, endPoint y: 663, distance: 142.7
click at [463, 663] on span "This denial of coverage doesn’t make sense. How would a chair fall under “use o…" at bounding box center [856, 680] width 787 height 59
copy span "This denial of coverage doesn’t make sense. How would a chair fall under “use o…"
drag, startPoint x: 792, startPoint y: 120, endPoint x: 786, endPoint y: 111, distance: 11.2
click at [792, 120] on mat-icon "content_copy" at bounding box center [789, 116] width 15 height 15
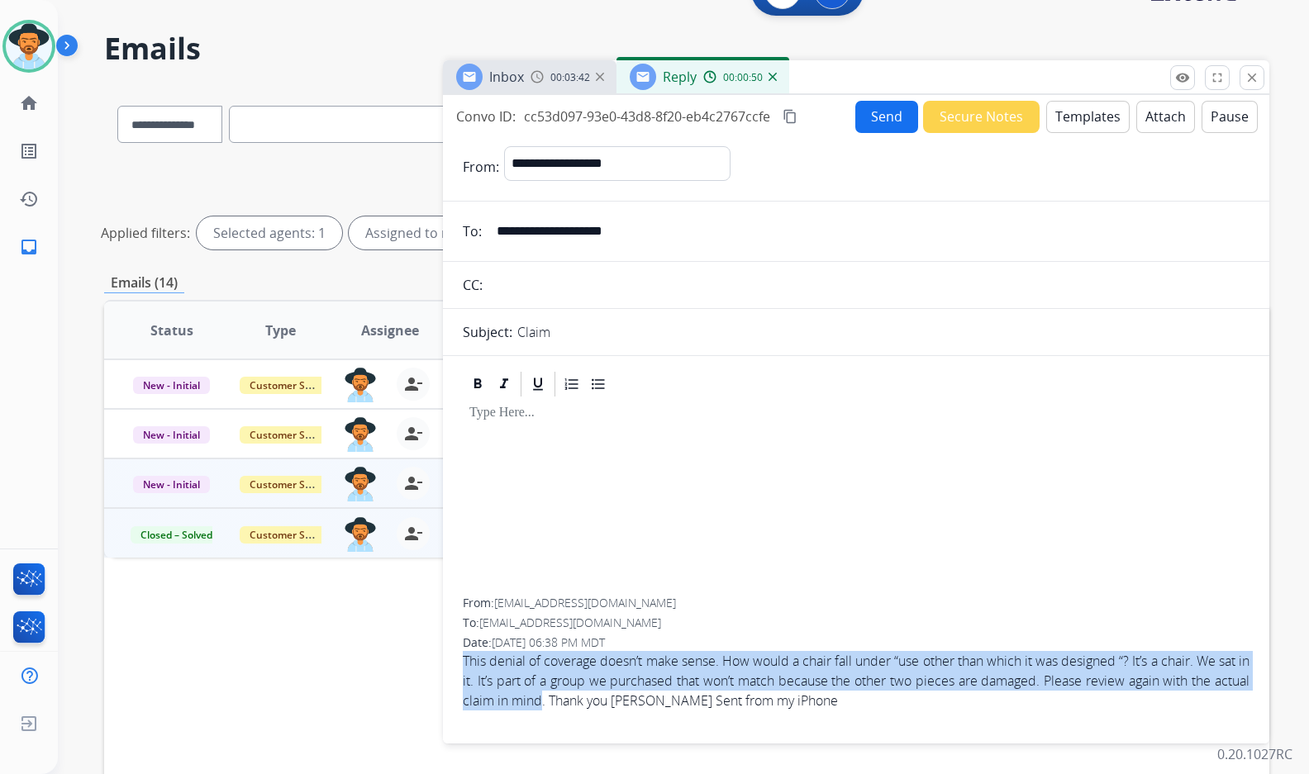
click at [926, 520] on div at bounding box center [856, 498] width 787 height 199
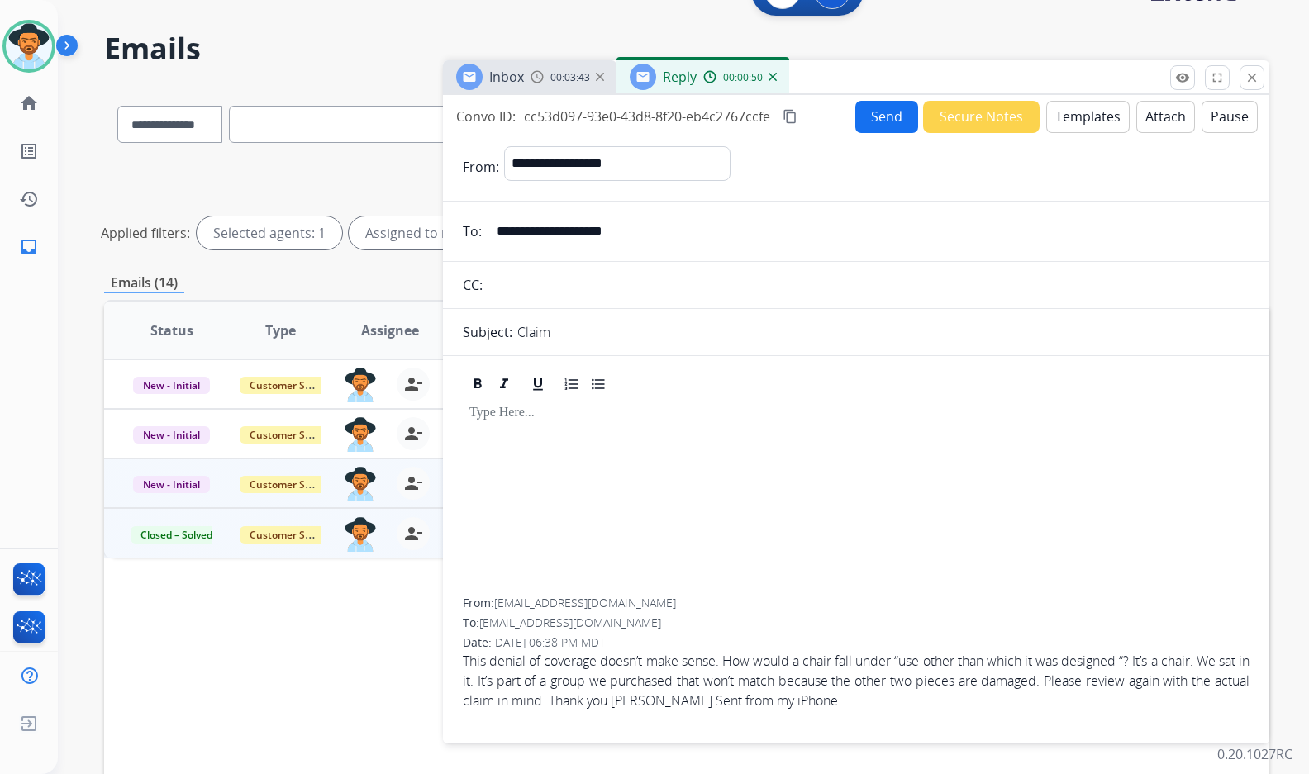
click at [1069, 128] on button "Templates" at bounding box center [1087, 117] width 83 height 32
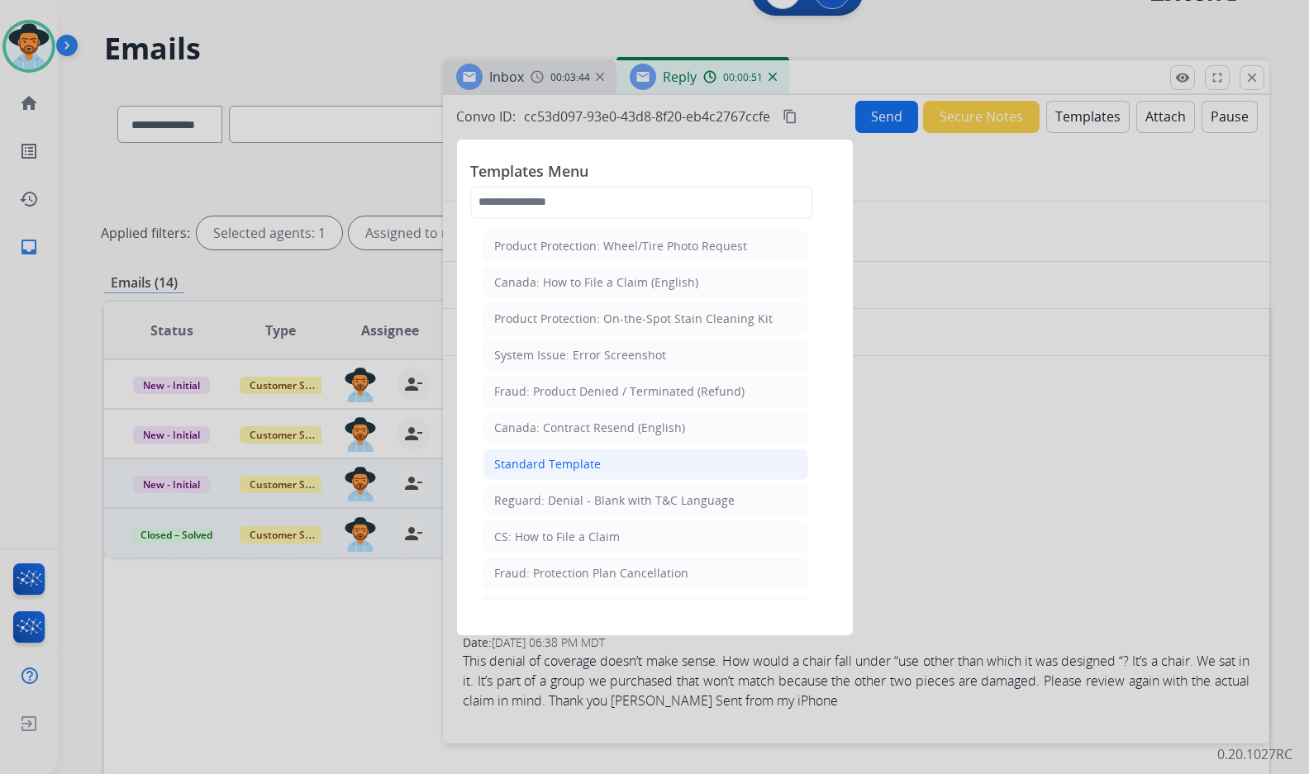
click at [616, 468] on li "Standard Template" at bounding box center [645, 464] width 325 height 31
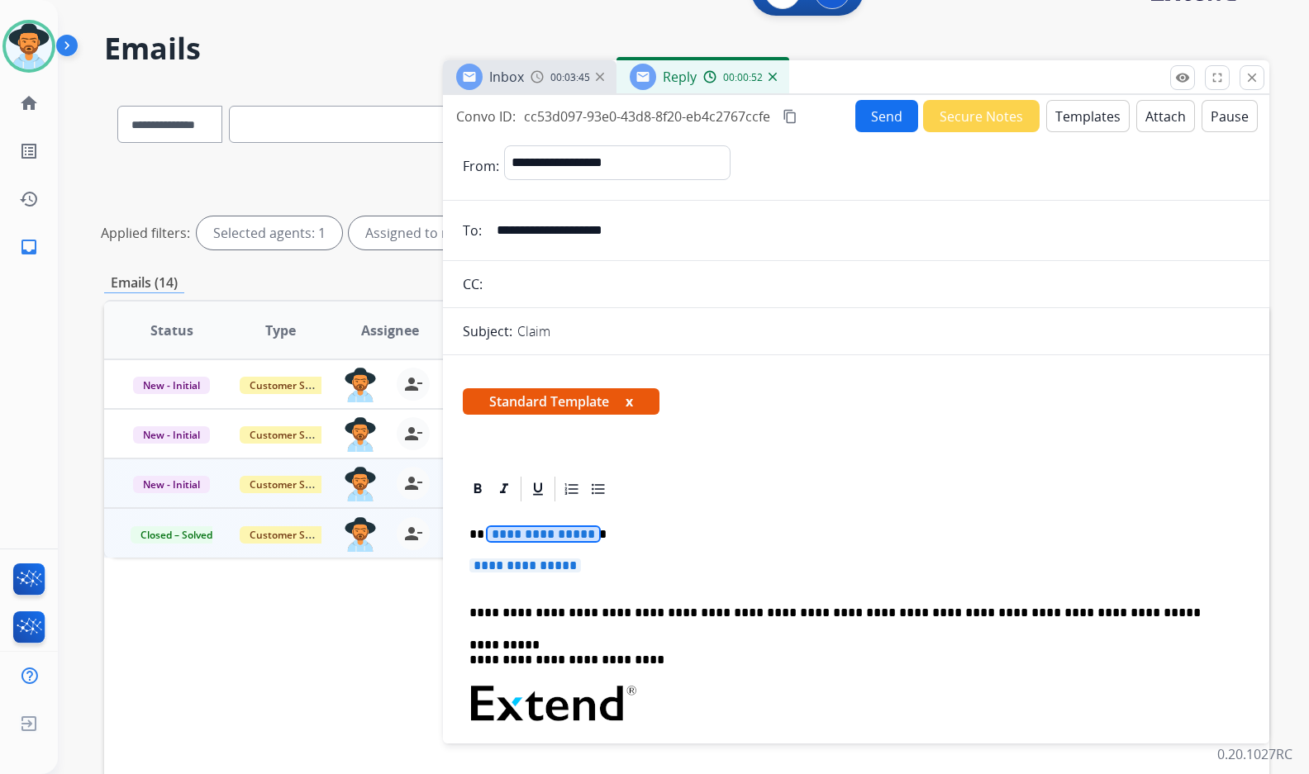
click at [549, 541] on span "**********" at bounding box center [543, 534] width 112 height 14
click at [554, 525] on div "**********" at bounding box center [856, 743] width 787 height 478
click at [543, 559] on span "**********" at bounding box center [525, 566] width 112 height 14
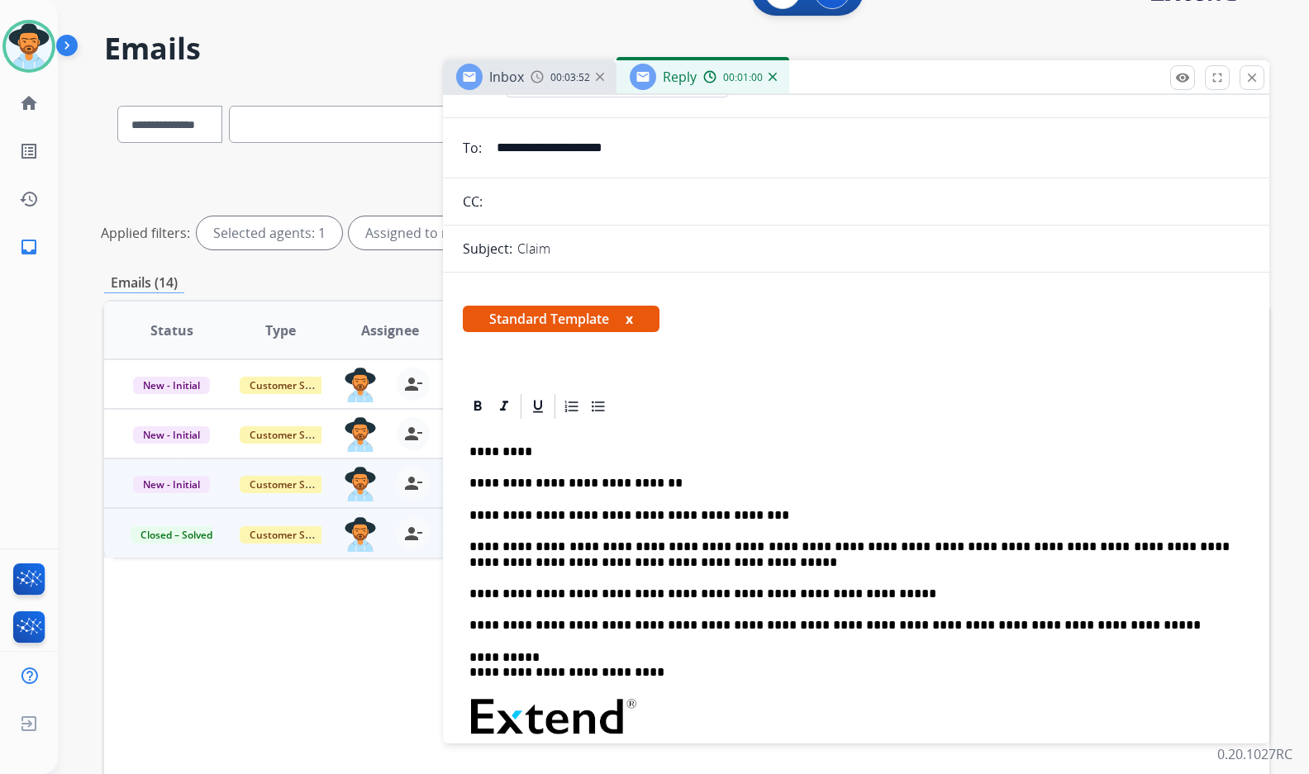
scroll to position [0, 0]
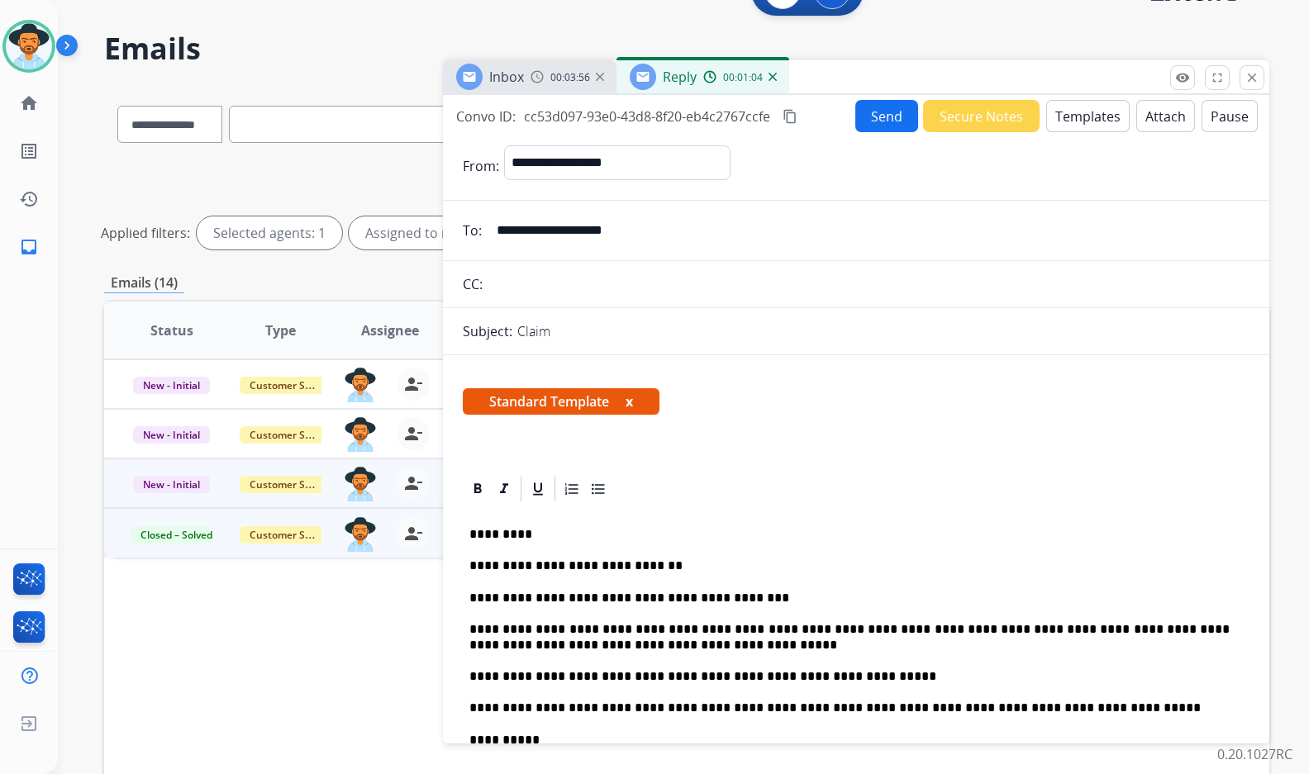
click at [608, 597] on p "**********" at bounding box center [849, 598] width 760 height 15
click at [809, 601] on p "**********" at bounding box center [849, 598] width 760 height 15
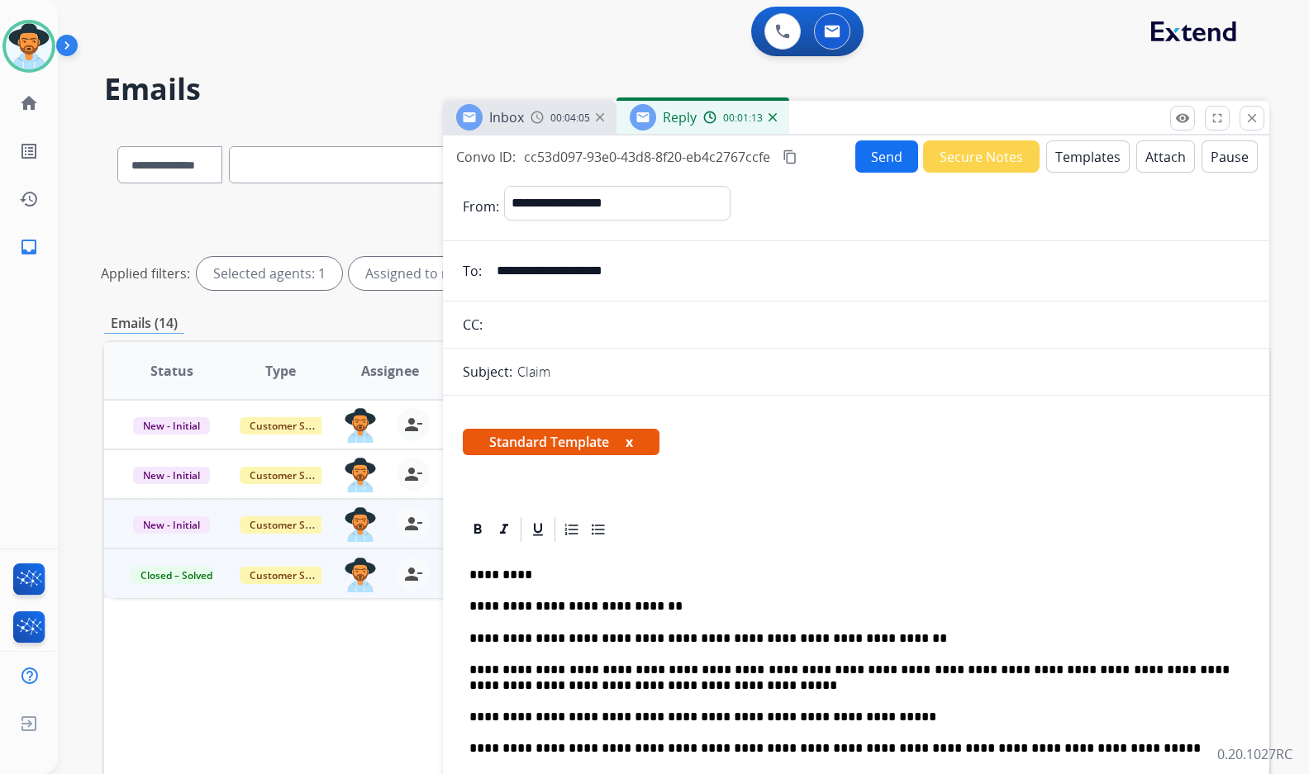
click at [877, 158] on button "Send" at bounding box center [886, 156] width 63 height 32
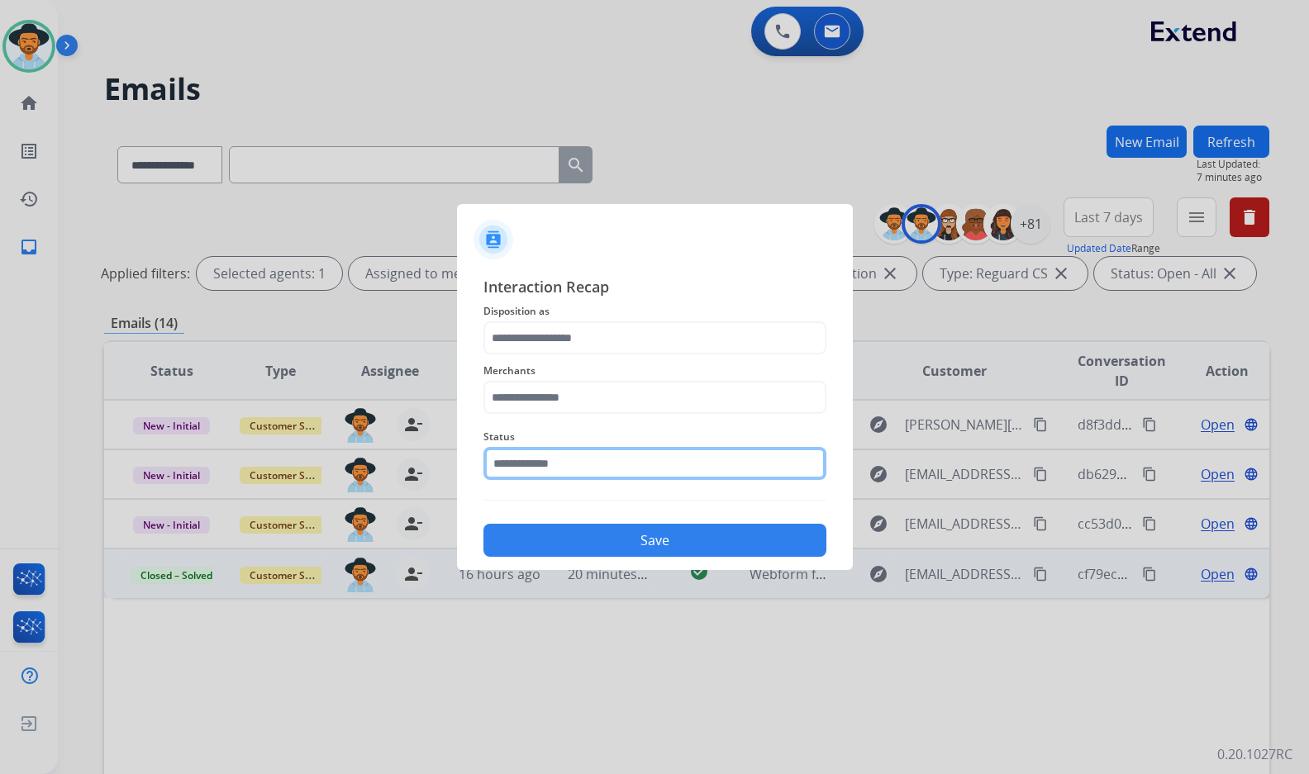
click at [638, 466] on input "text" at bounding box center [654, 463] width 343 height 33
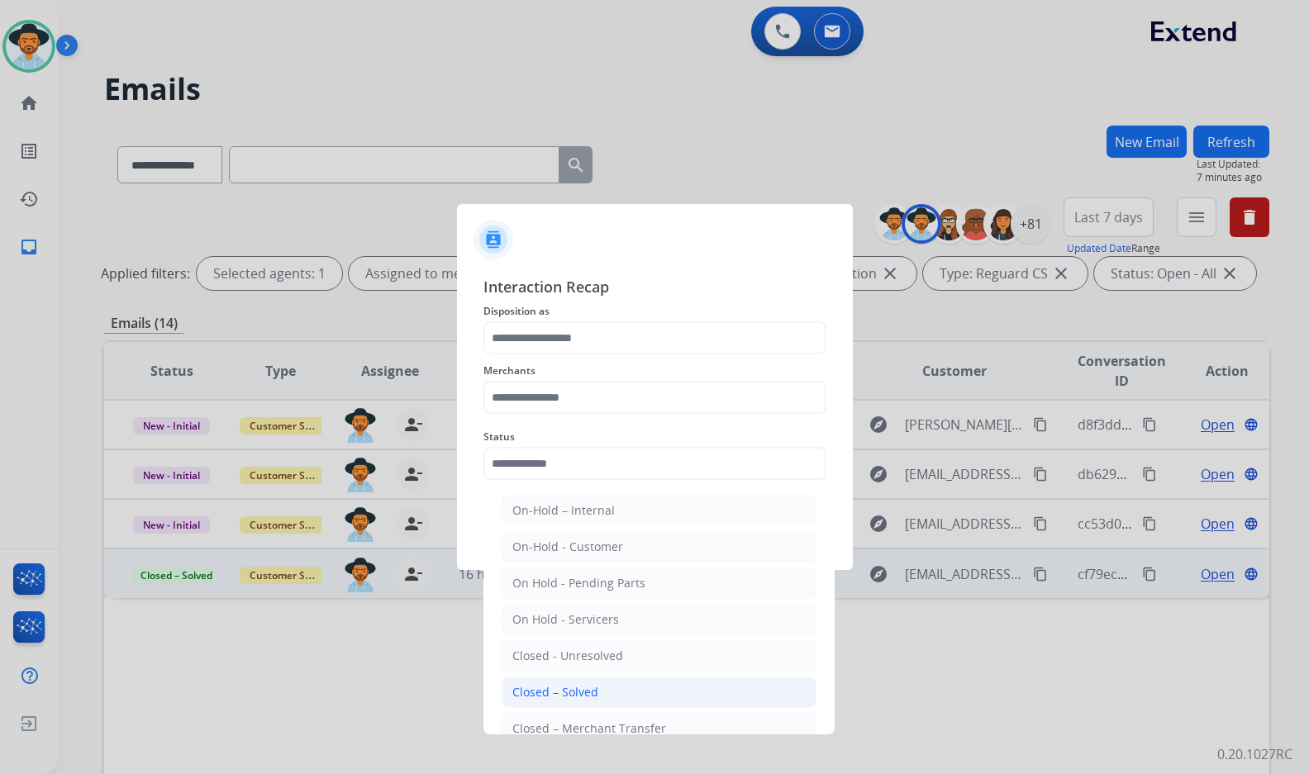
drag, startPoint x: 596, startPoint y: 690, endPoint x: 576, endPoint y: 482, distance: 209.1
click at [594, 688] on li "Closed – Solved" at bounding box center [658, 692] width 315 height 31
type input "**********"
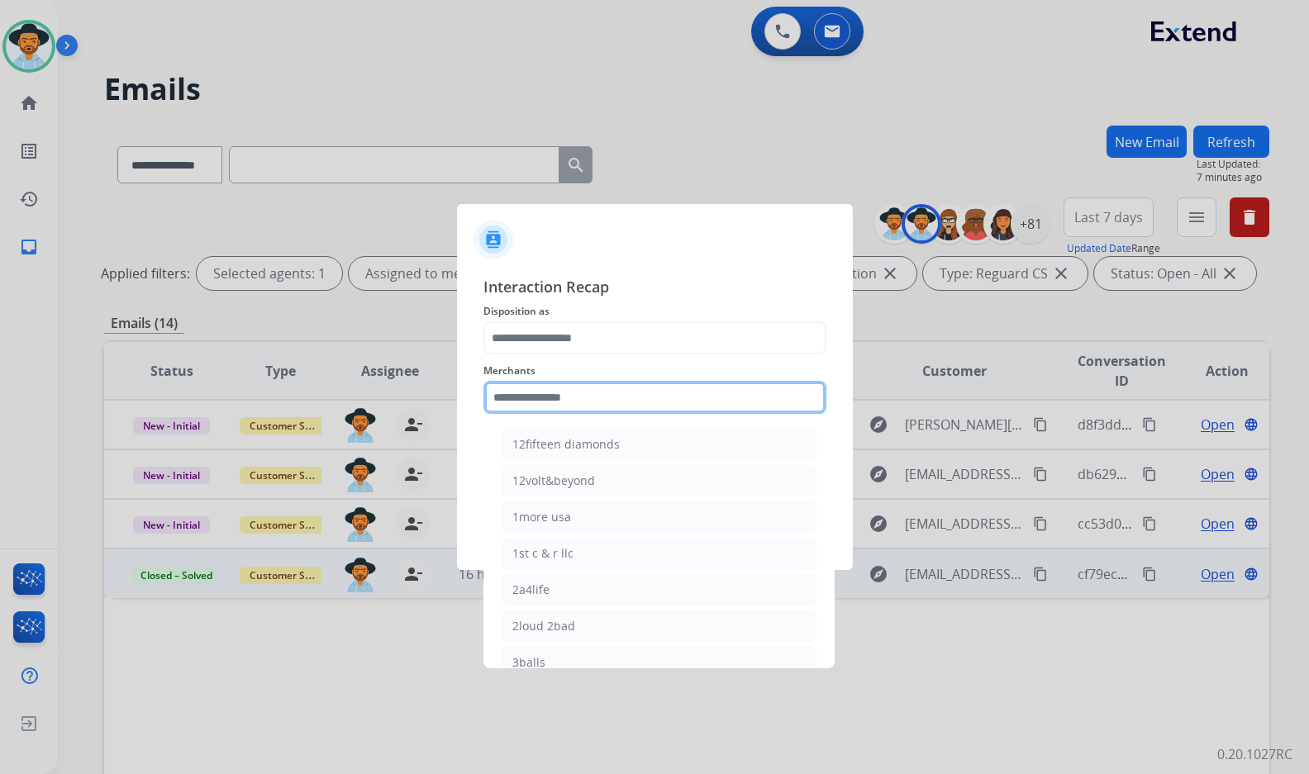
click at [576, 402] on input "text" at bounding box center [654, 397] width 343 height 33
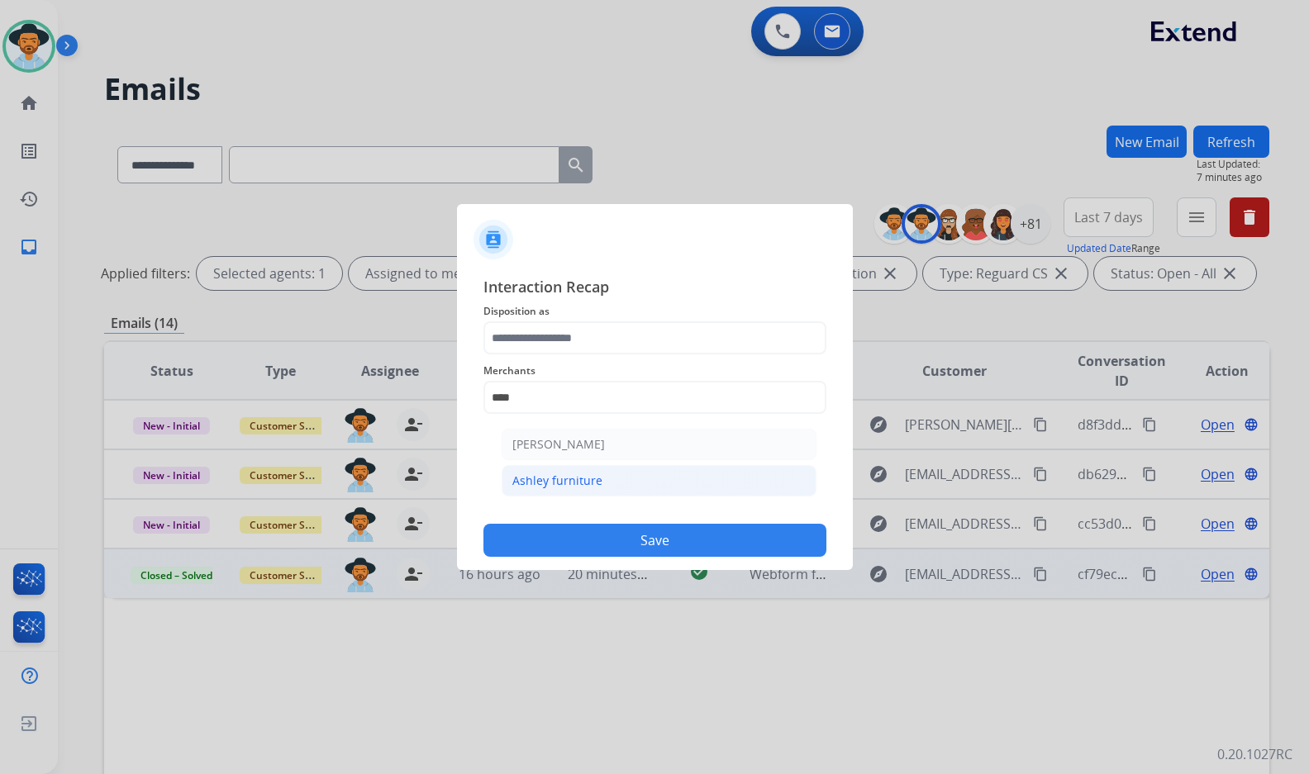
click at [589, 487] on div "Ashley furniture" at bounding box center [557, 481] width 90 height 17
type input "**********"
click at [649, 316] on span "Disposition as" at bounding box center [654, 312] width 343 height 20
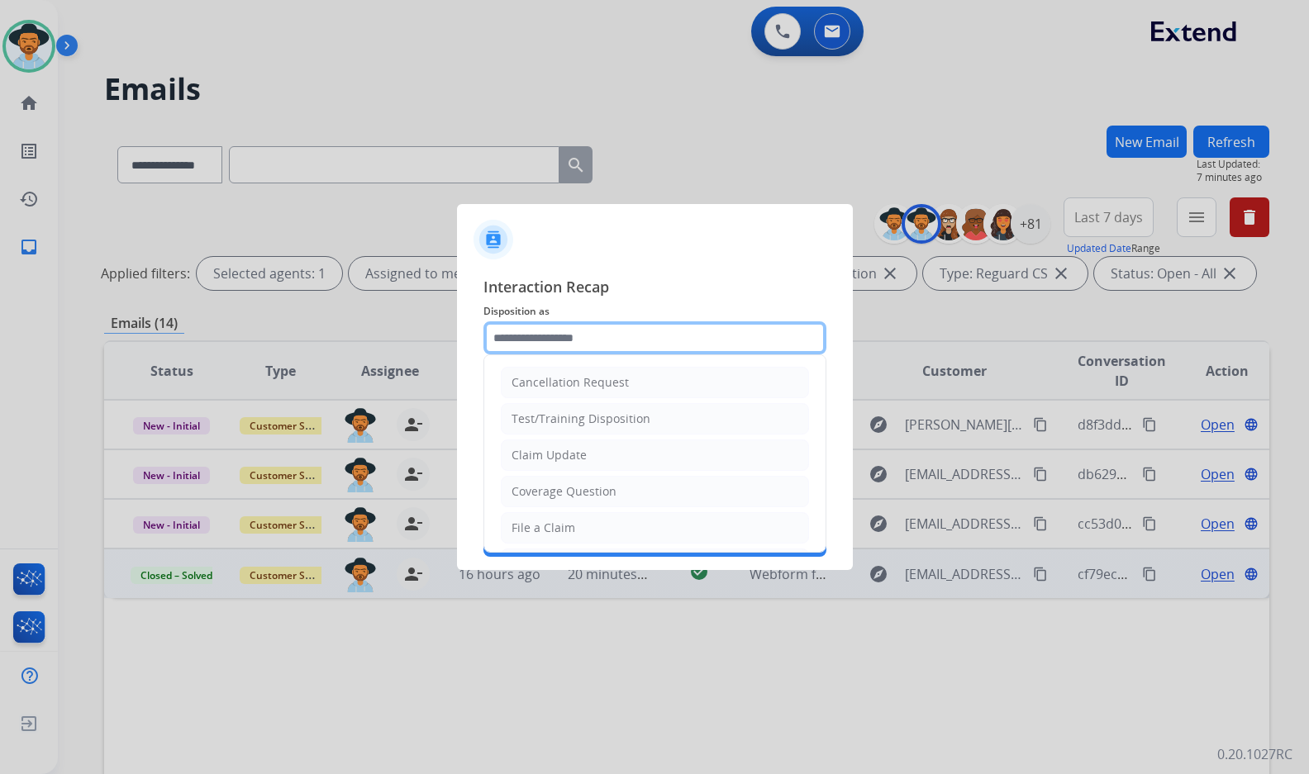
click at [653, 328] on input "text" at bounding box center [654, 337] width 343 height 33
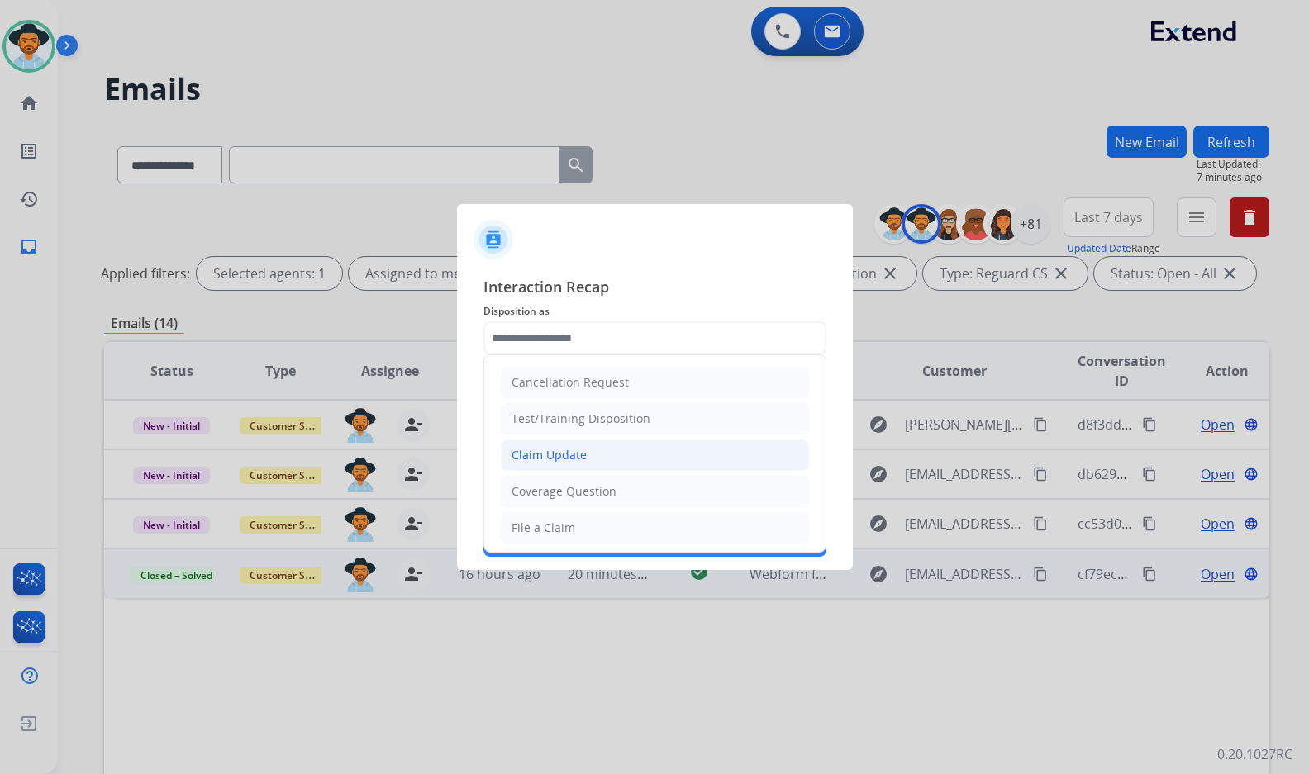
click at [624, 454] on li "Claim Update" at bounding box center [655, 455] width 308 height 31
type input "**********"
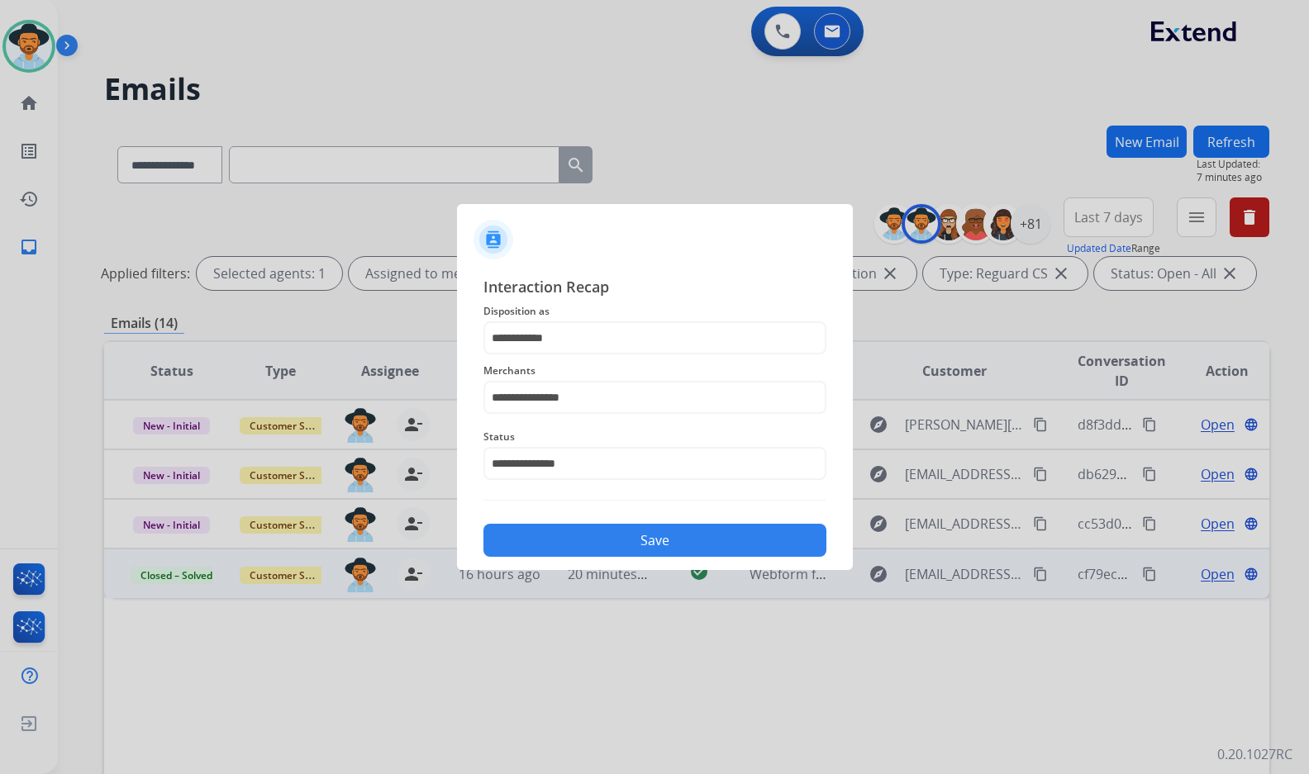
click at [657, 540] on button "Save" at bounding box center [654, 540] width 343 height 33
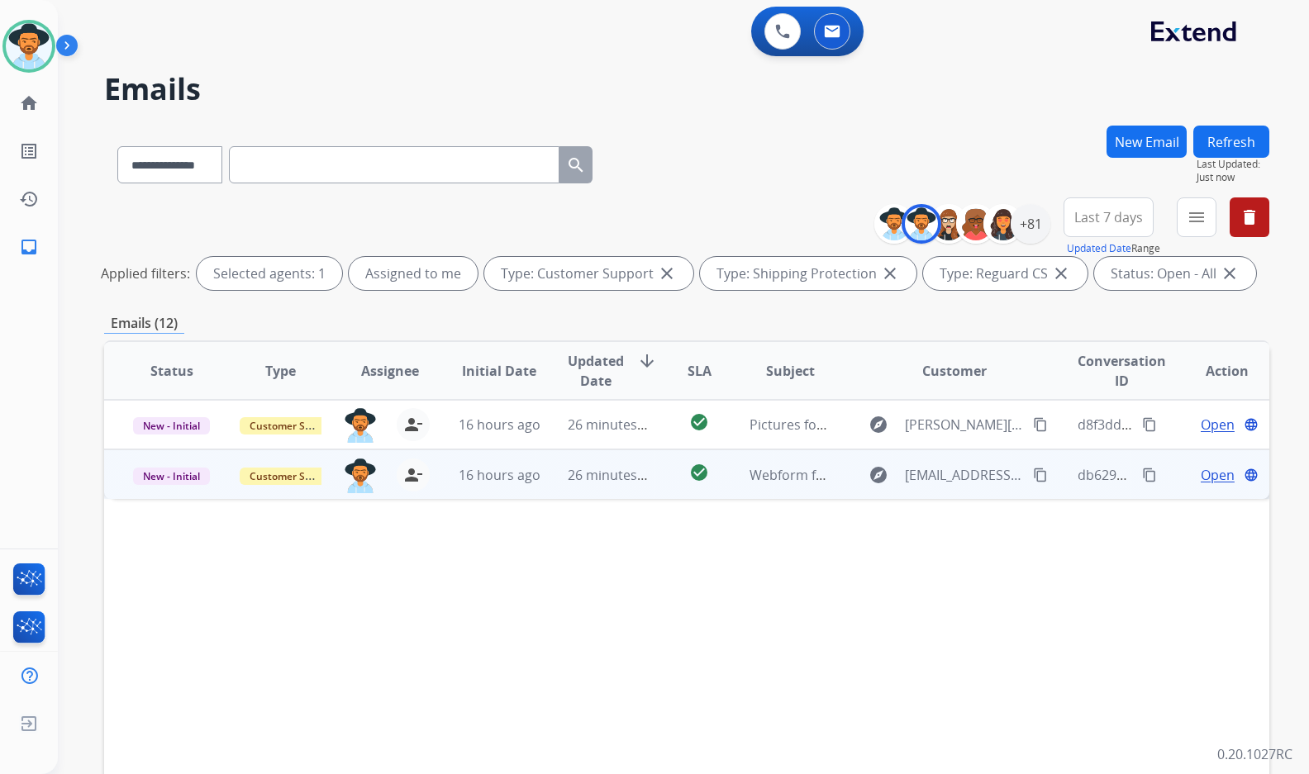
click at [1200, 469] on span "Open" at bounding box center [1217, 475] width 34 height 20
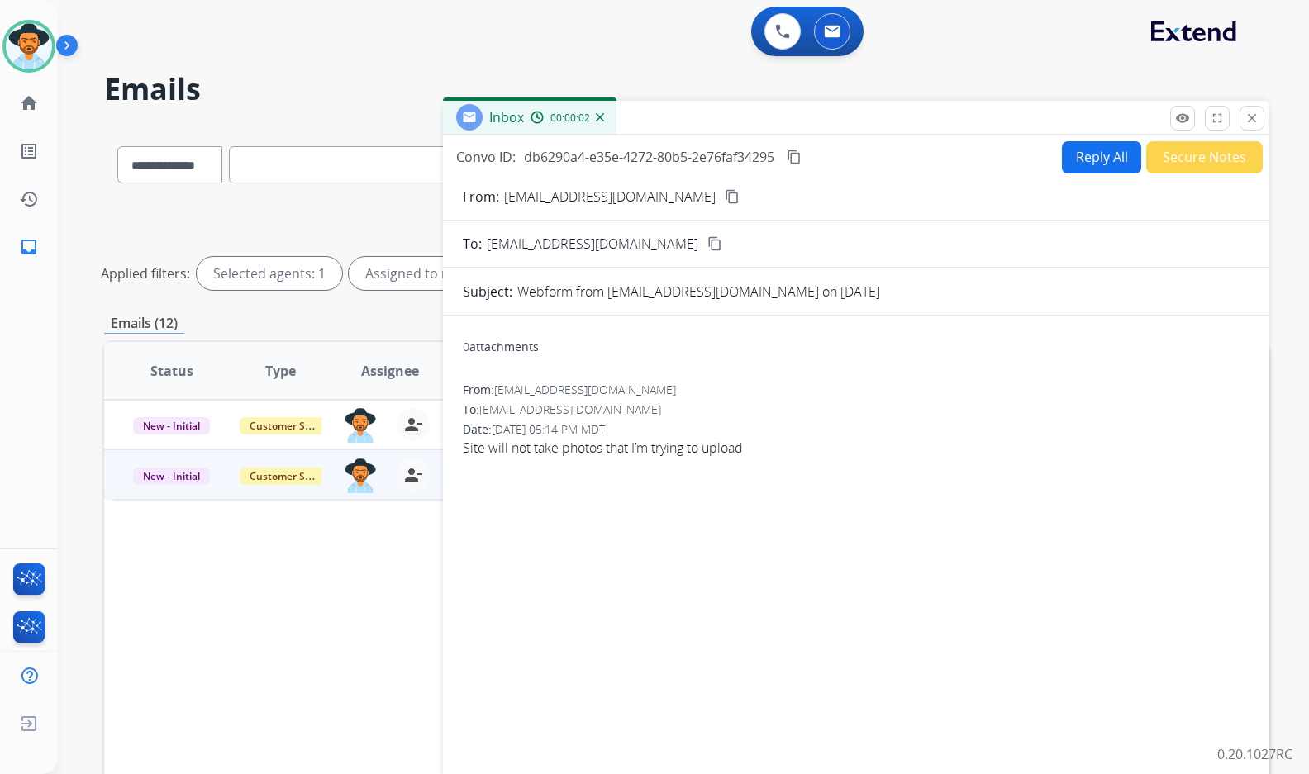
click at [725, 196] on mat-icon "content_copy" at bounding box center [732, 196] width 15 height 15
click at [644, 449] on span "Site will not take photos that I’m trying to upload" at bounding box center [856, 448] width 787 height 20
copy app-emails-table "Site will not take photos that I’m trying to upload remove_[MEDICAL_DATA] Logs …"
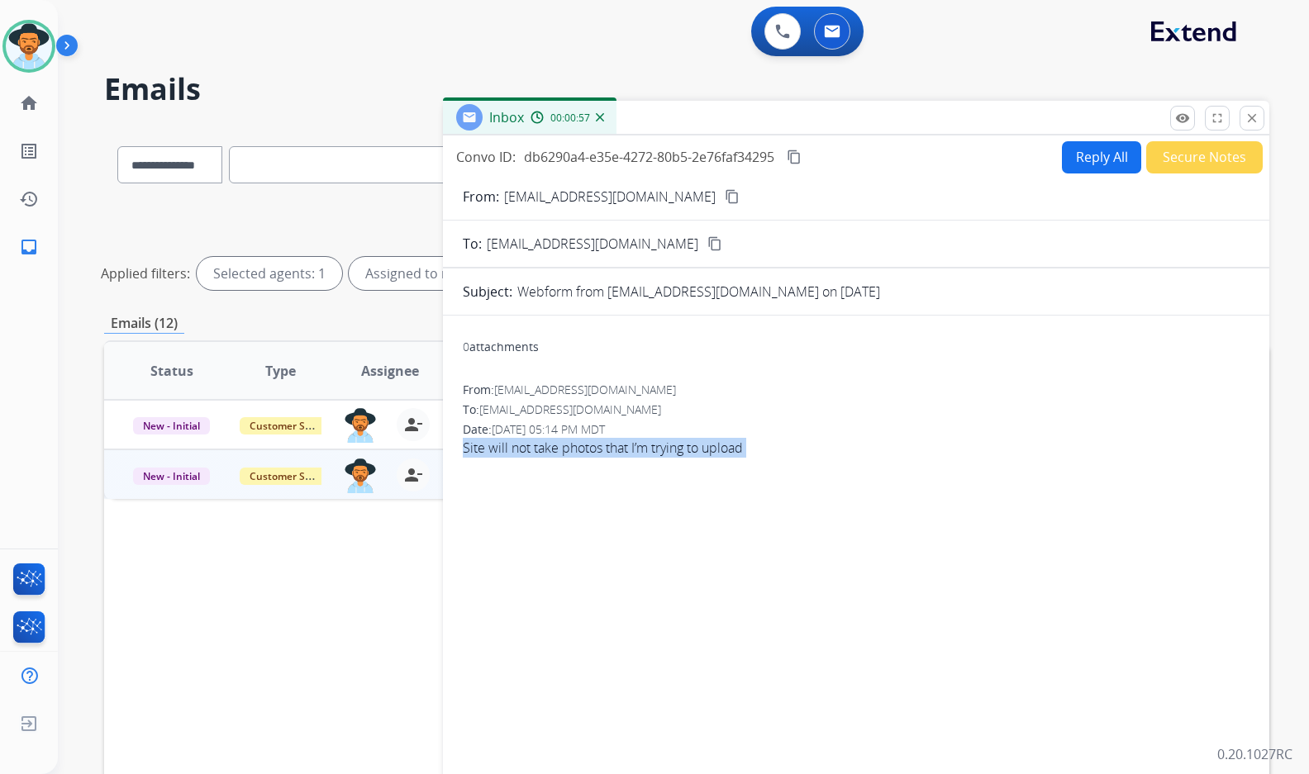
click at [794, 166] on button "content_copy" at bounding box center [794, 157] width 20 height 20
click at [1092, 148] on button "Reply All" at bounding box center [1101, 157] width 79 height 32
select select "**********"
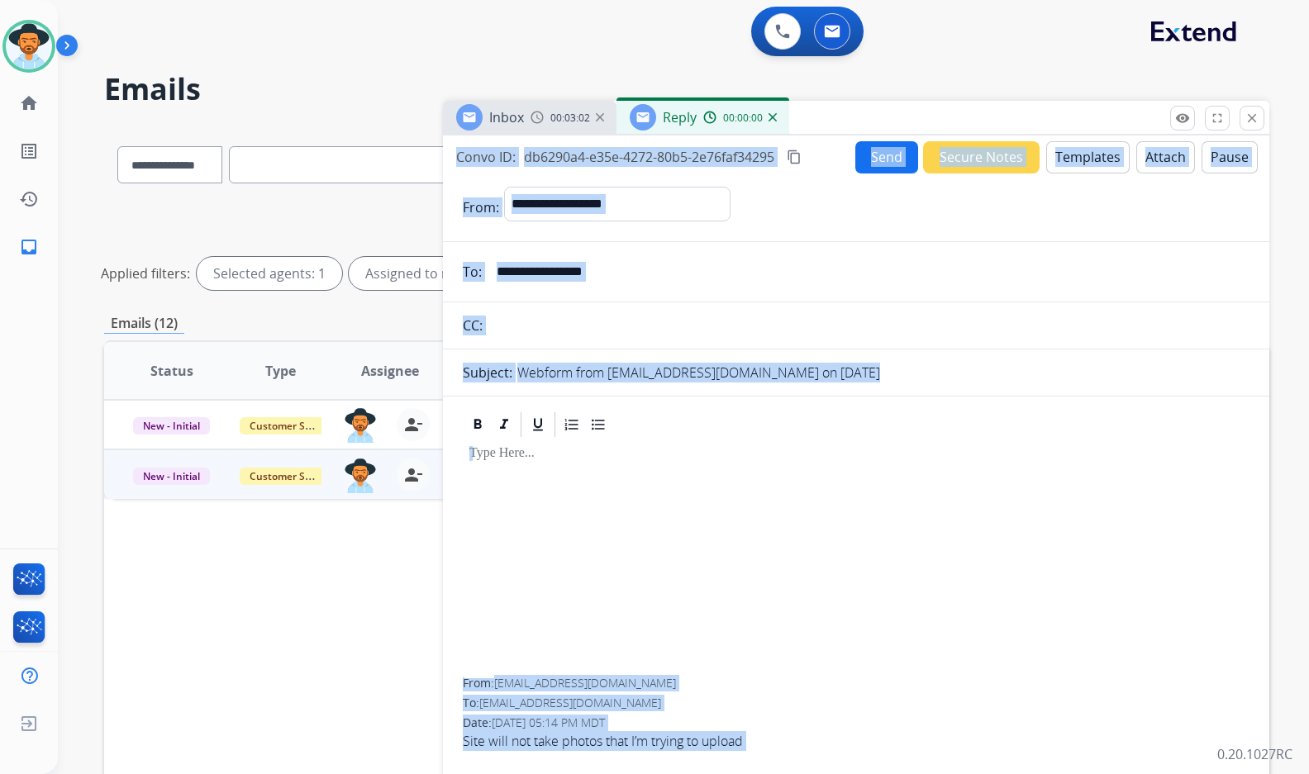
click at [1078, 162] on button "Templates" at bounding box center [1087, 157] width 83 height 32
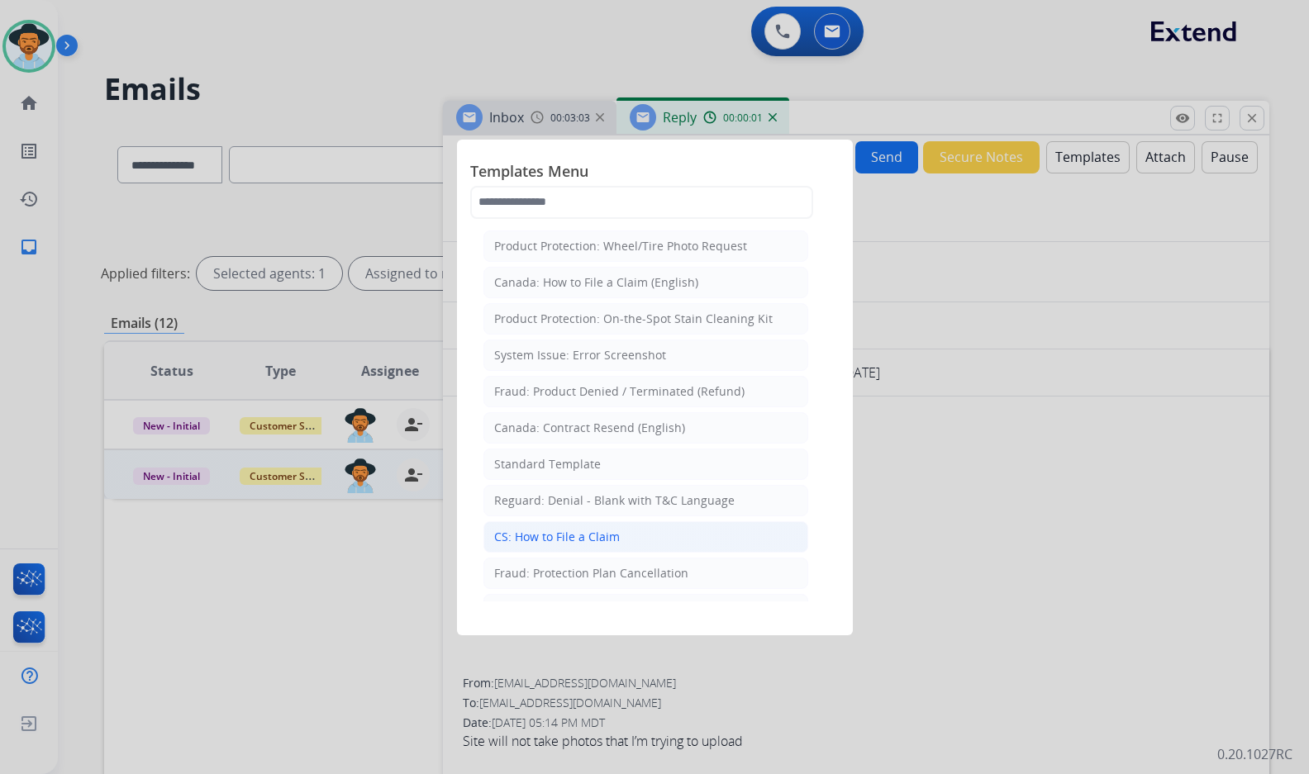
click at [617, 537] on li "CS: How to File a Claim" at bounding box center [645, 536] width 325 height 31
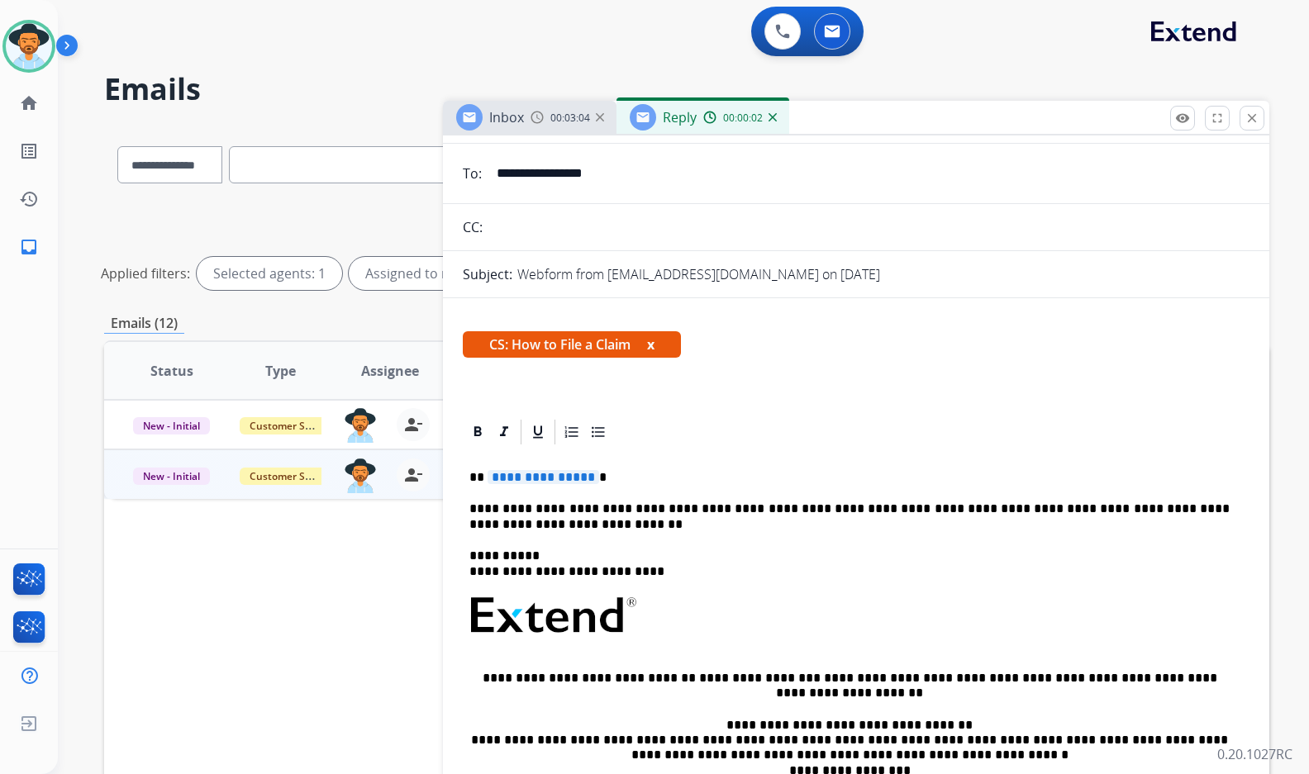
scroll to position [165, 0]
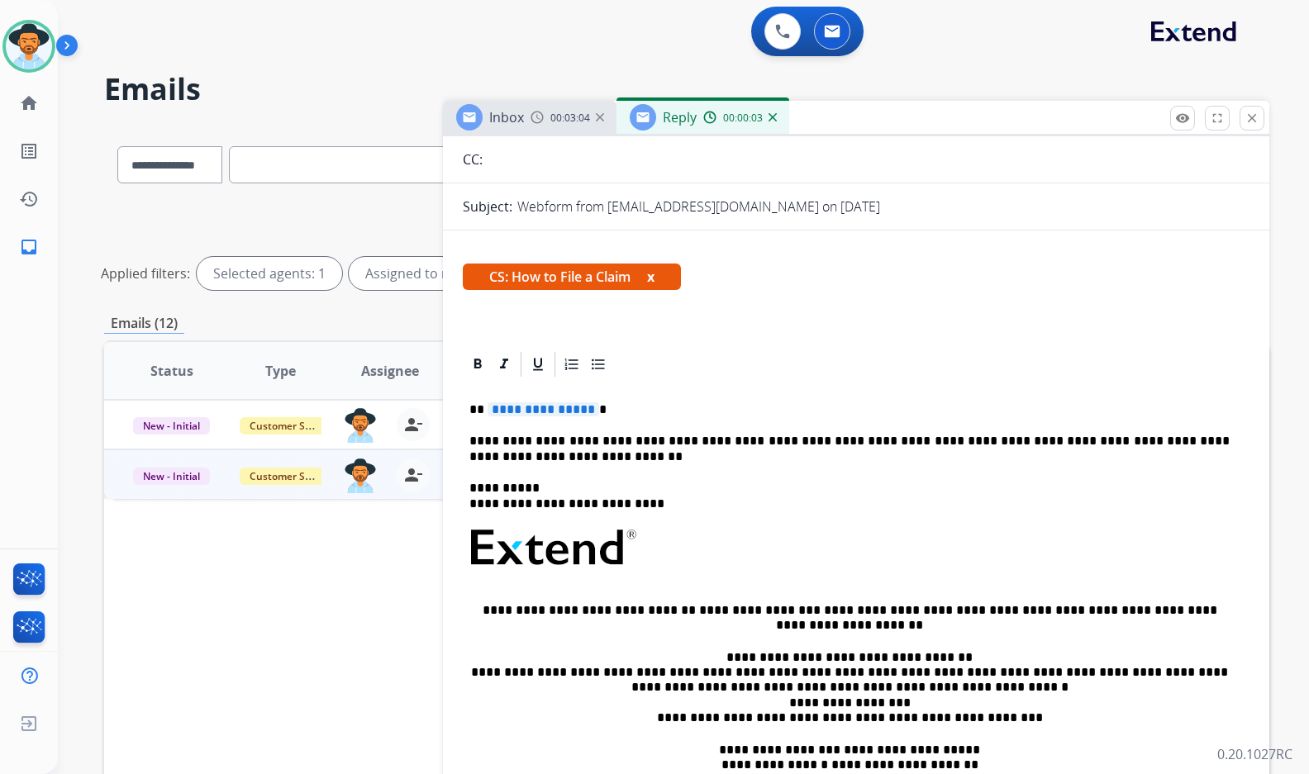
click at [556, 405] on span "**********" at bounding box center [543, 409] width 112 height 14
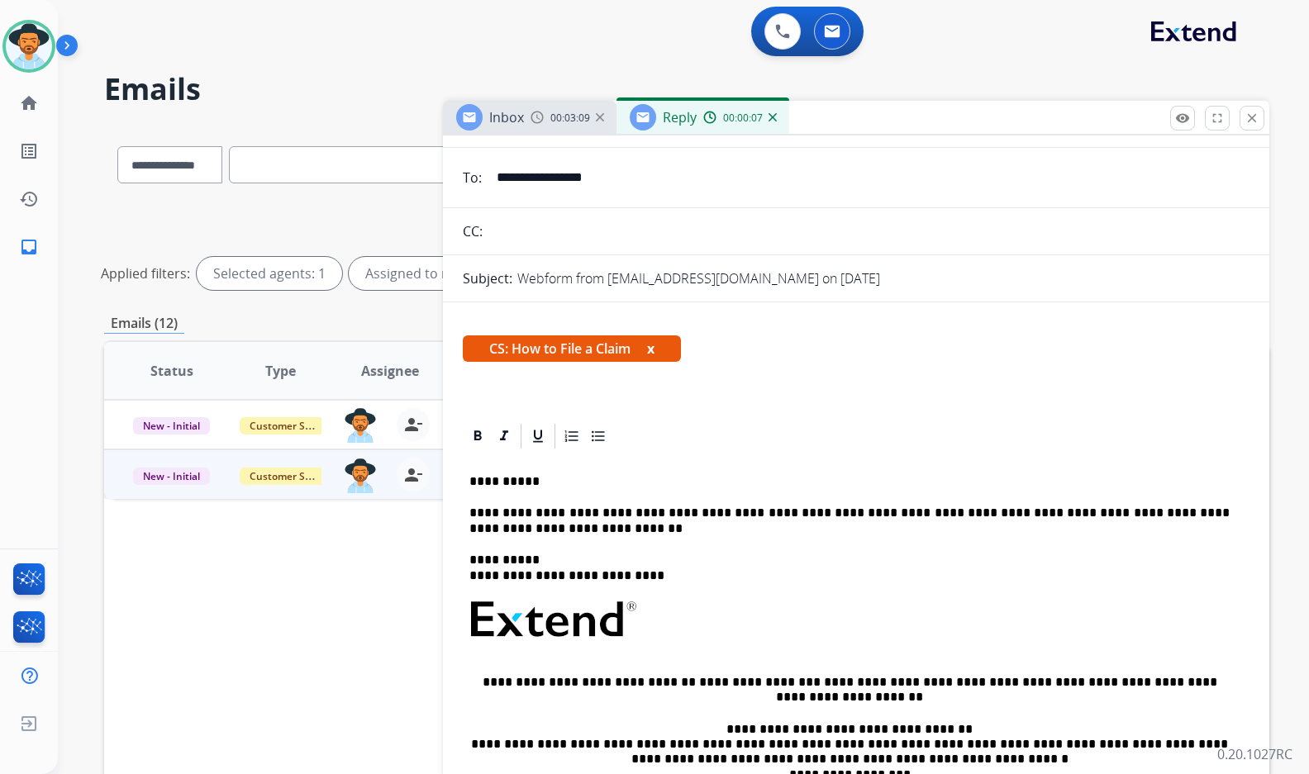
scroll to position [83, 0]
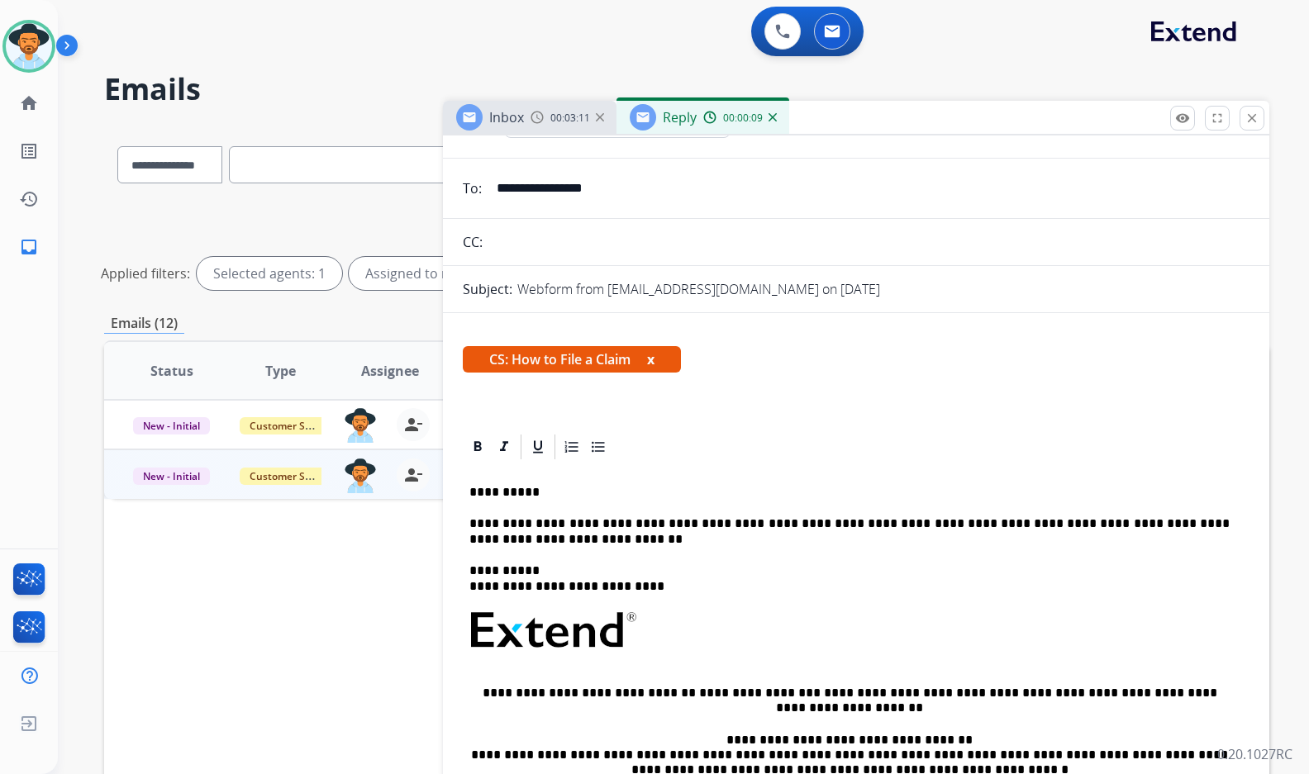
click at [772, 120] on img at bounding box center [772, 117] width 8 height 8
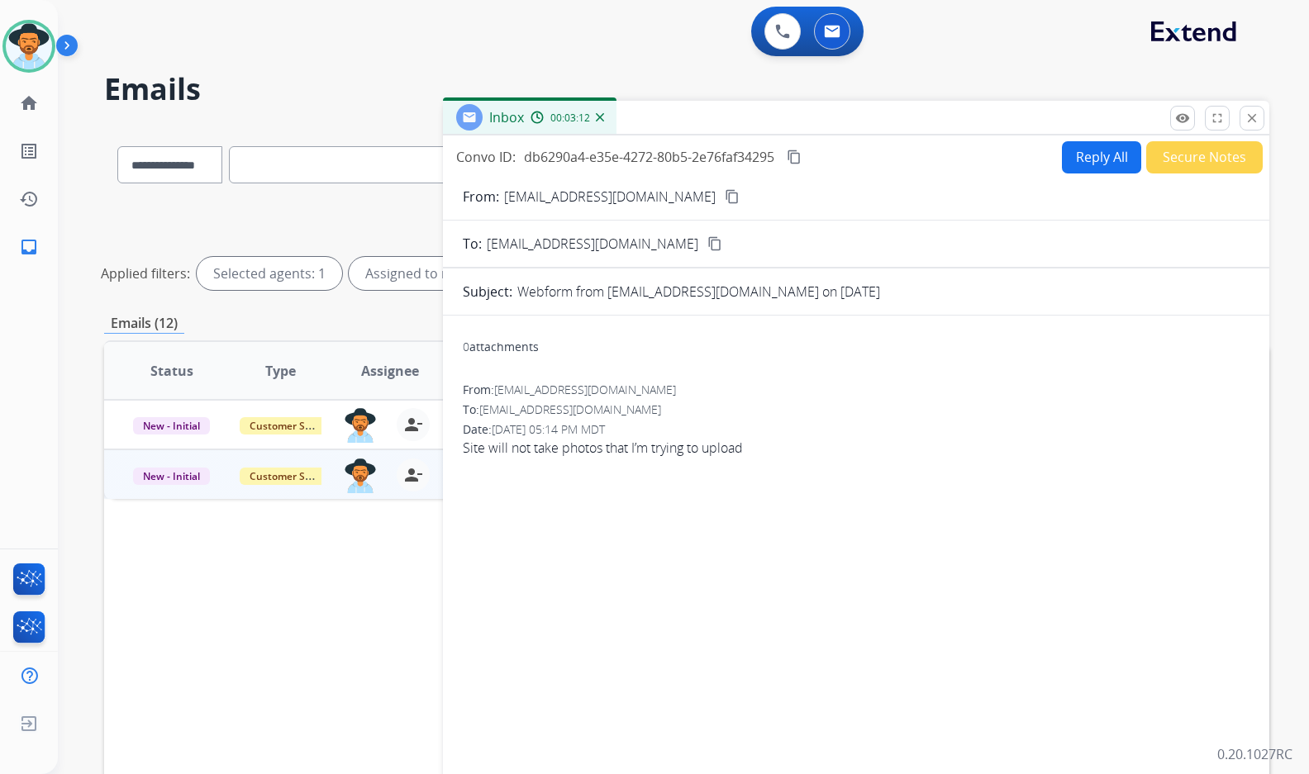
click at [1109, 151] on button "Reply All" at bounding box center [1101, 157] width 79 height 32
select select "**********"
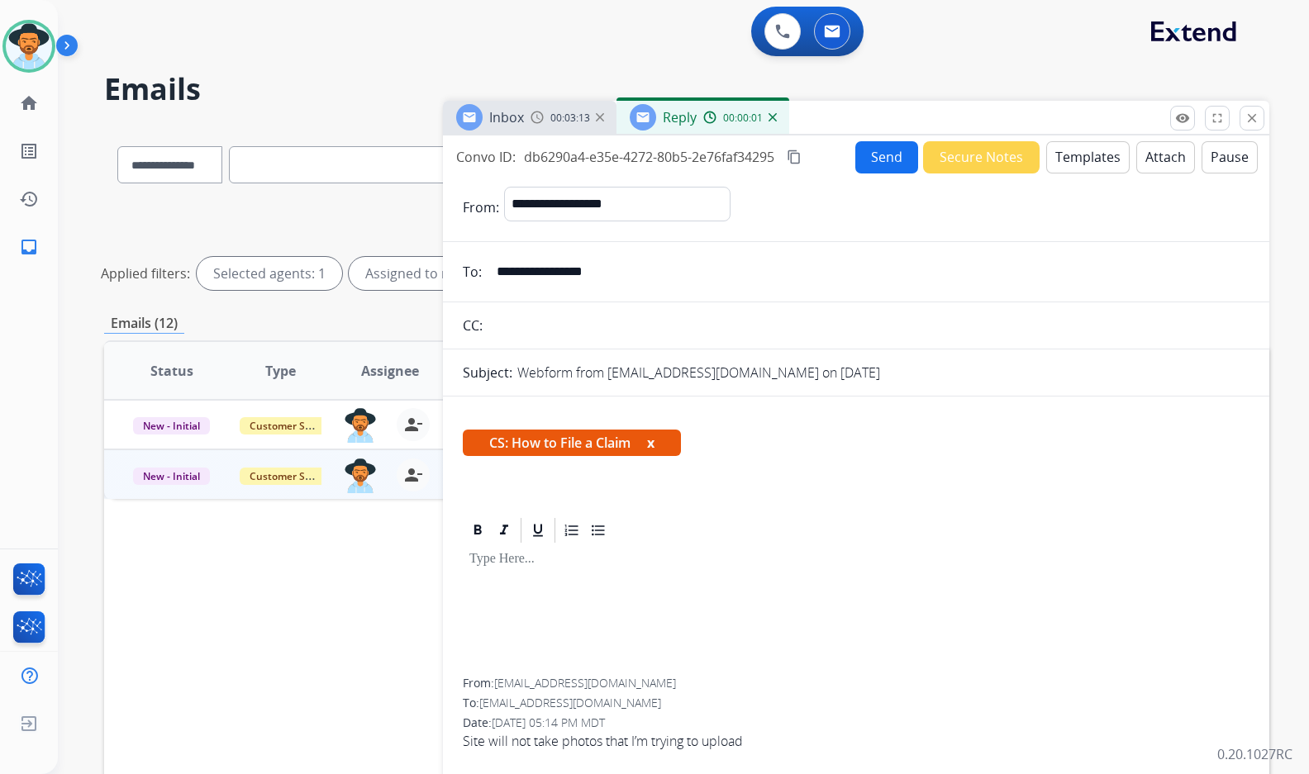
click at [1093, 152] on button "Templates" at bounding box center [1087, 157] width 83 height 32
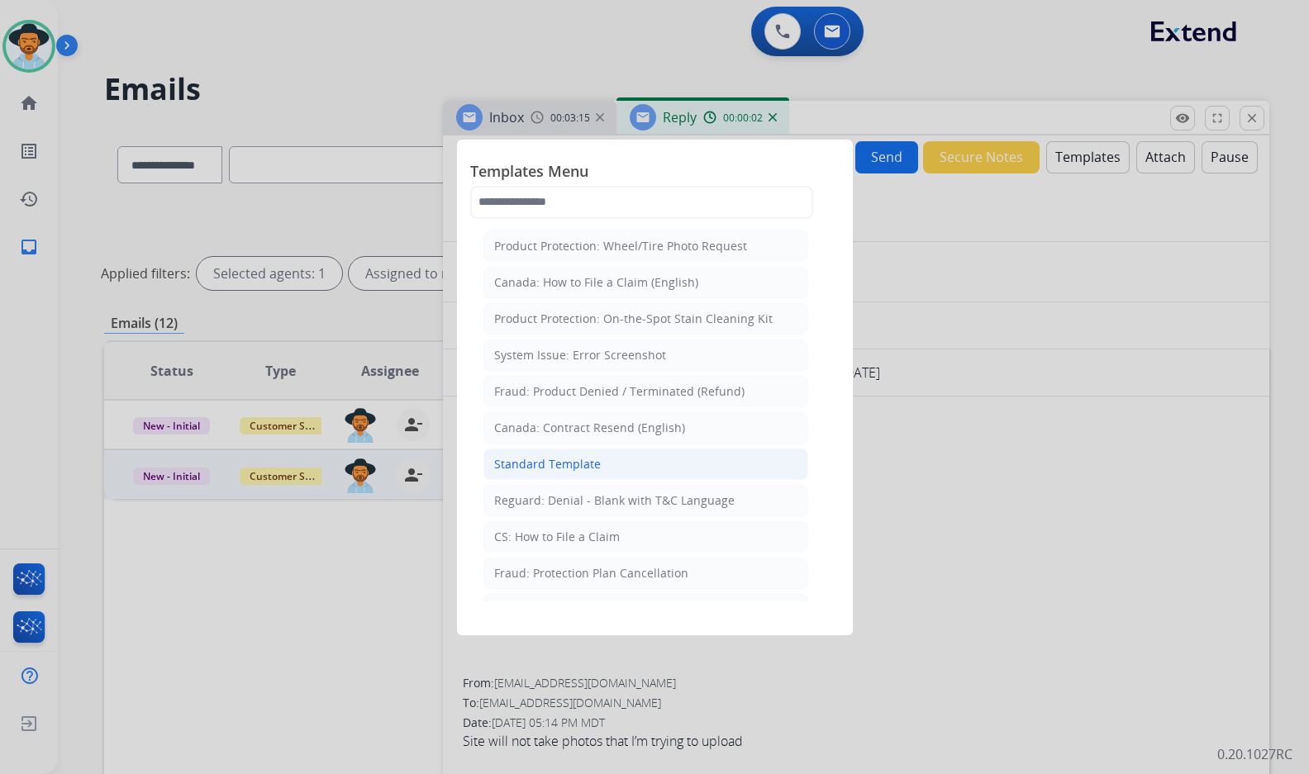
click at [577, 458] on div "Standard Template" at bounding box center [547, 464] width 107 height 17
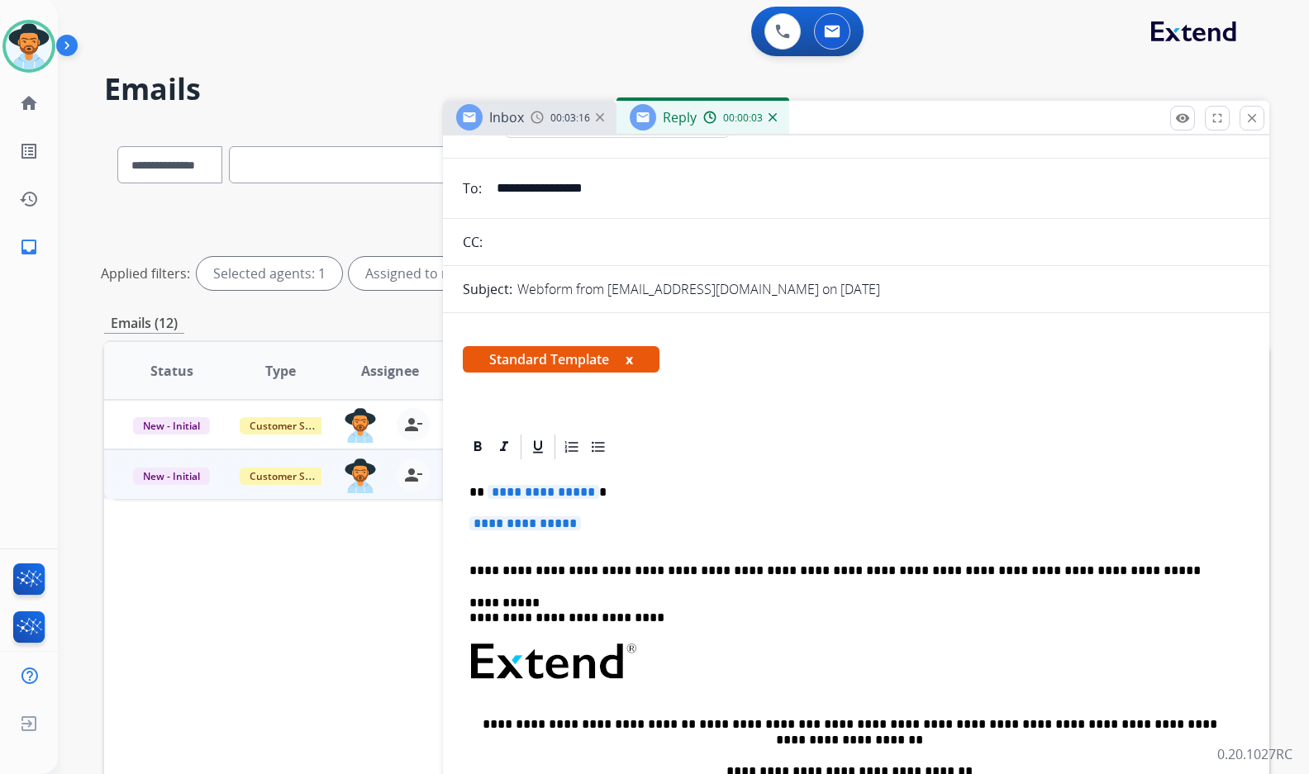
click at [551, 495] on span "**********" at bounding box center [543, 492] width 112 height 14
click at [521, 525] on span "**********" at bounding box center [525, 523] width 112 height 14
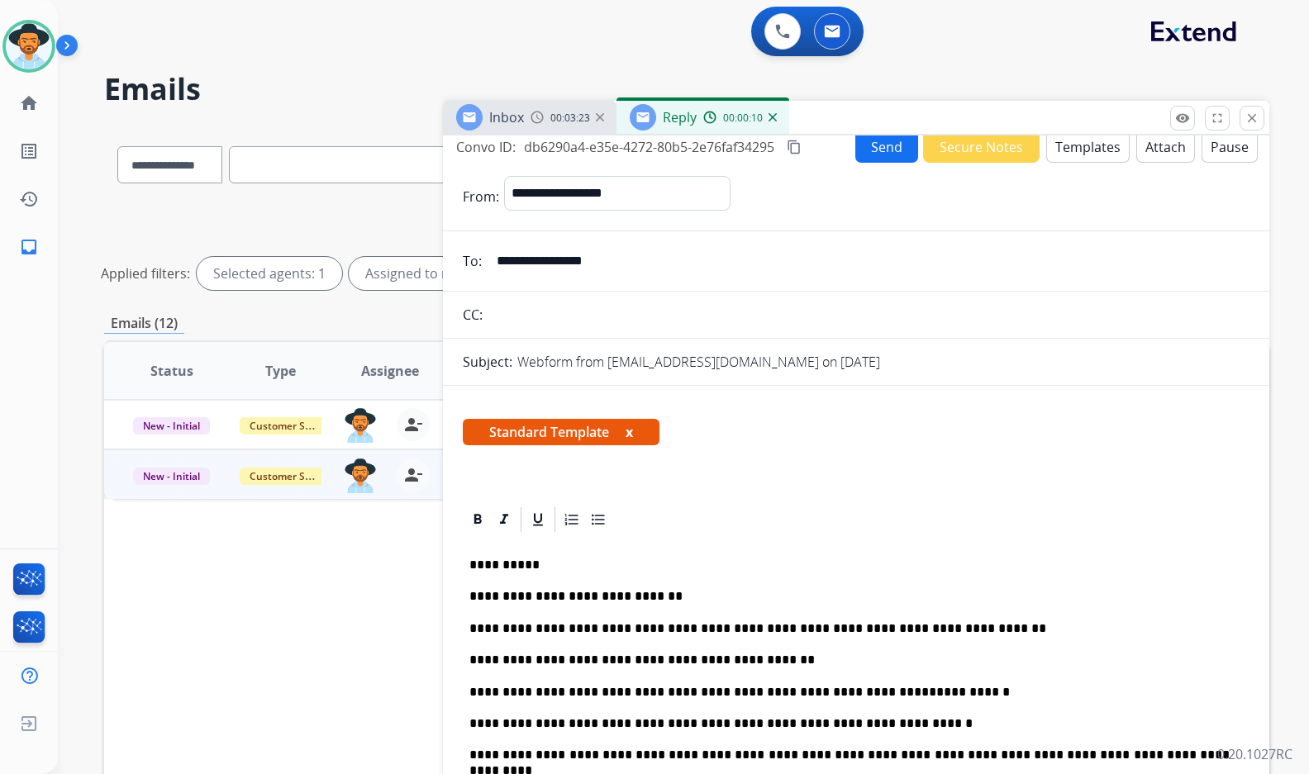
scroll to position [0, 0]
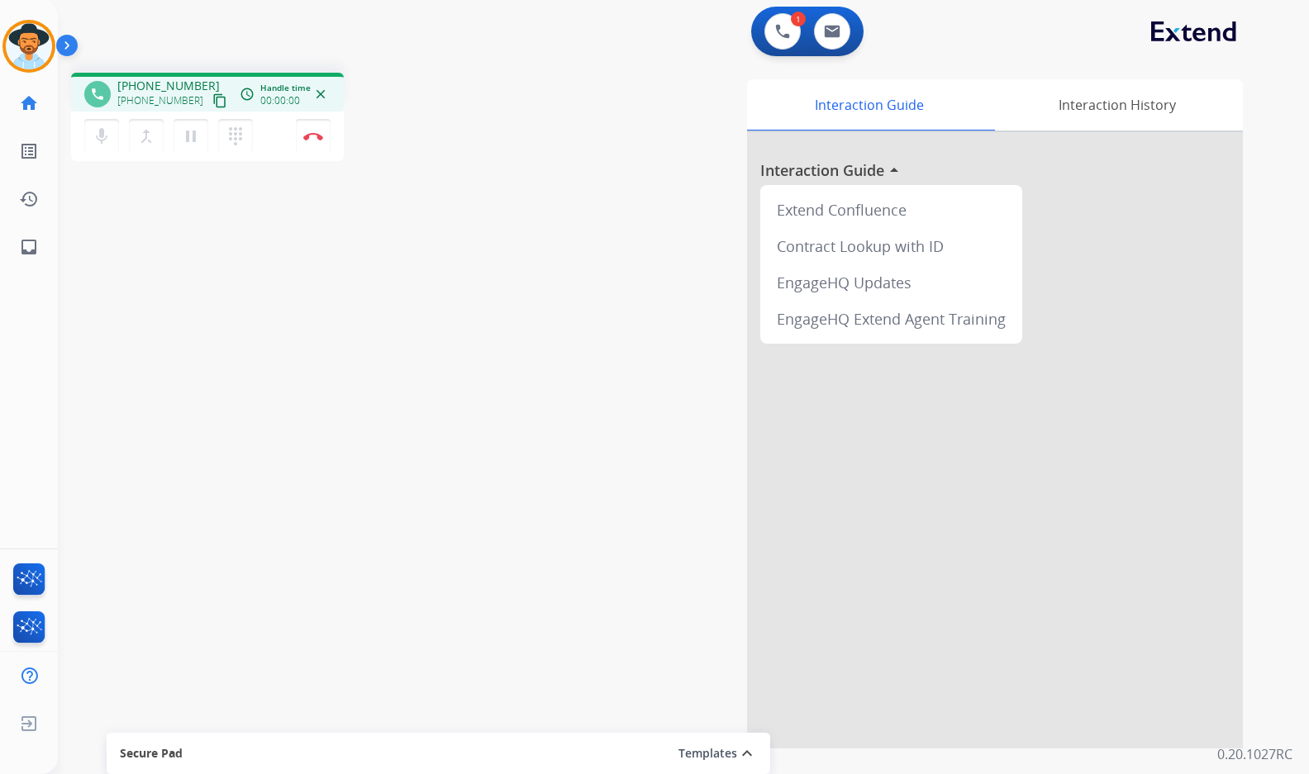
drag, startPoint x: 526, startPoint y: 346, endPoint x: 147, endPoint y: 283, distance: 384.5
click at [500, 343] on div "phone [PHONE_NUMBER] [PHONE_NUMBER] content_copy access_time Call metrics Queue…" at bounding box center [663, 403] width 1211 height 689
click at [20, 239] on mat-icon "inbox" at bounding box center [29, 247] width 20 height 20
select select "**********"
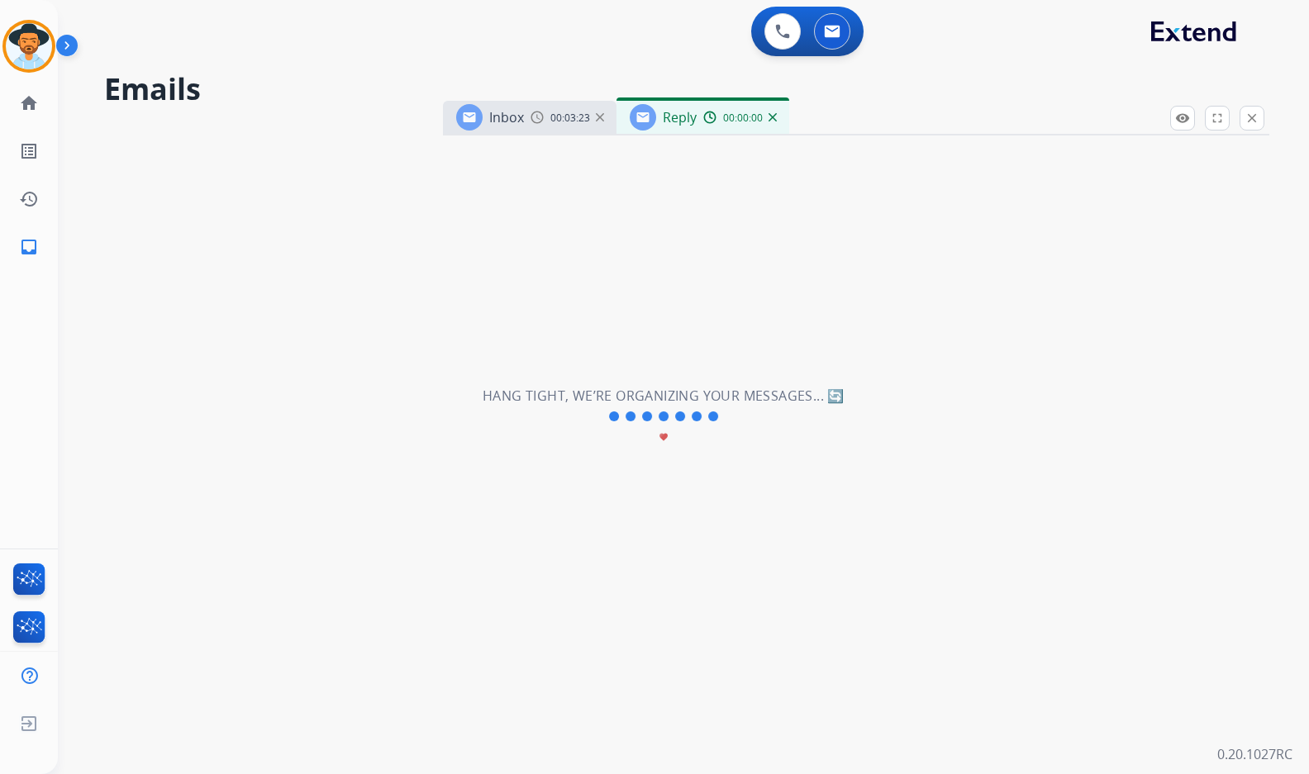
select select "**********"
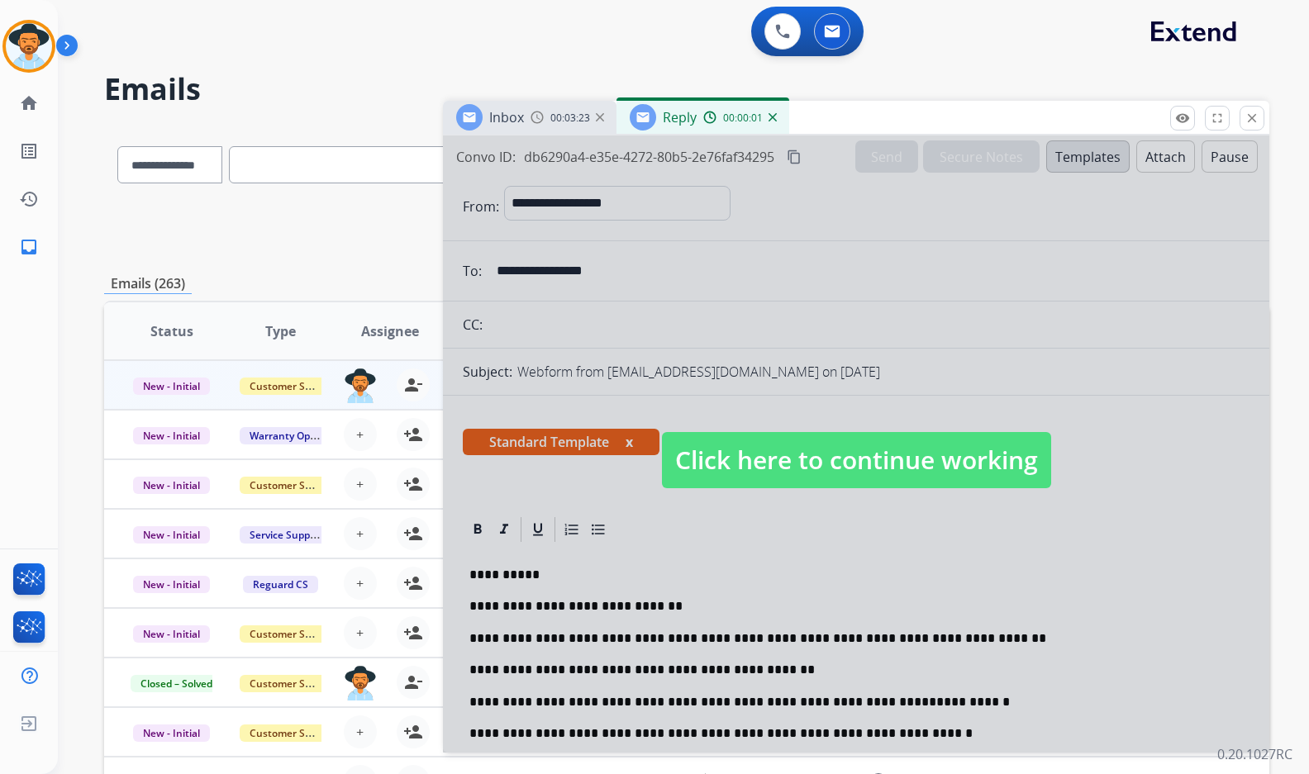
click at [818, 463] on span "Click here to continue working" at bounding box center [856, 460] width 389 height 56
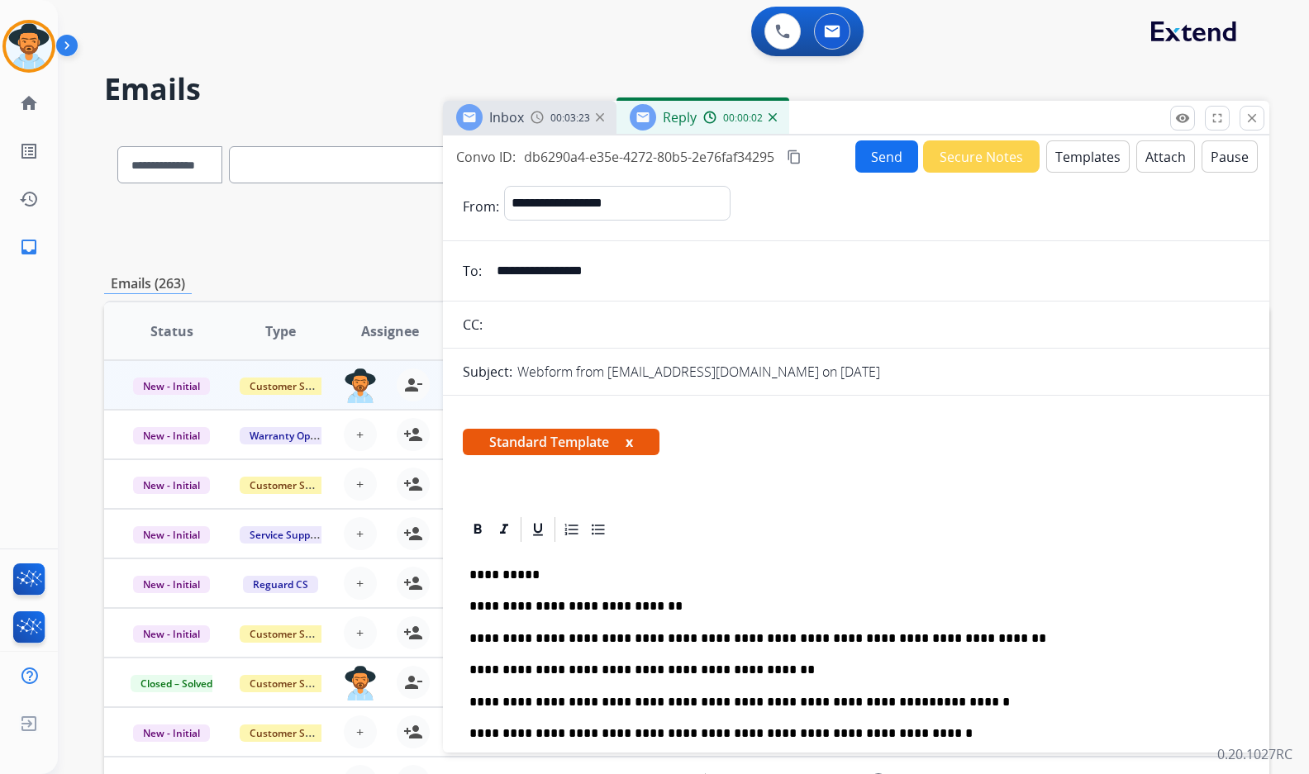
click at [865, 169] on button "Send" at bounding box center [886, 156] width 63 height 32
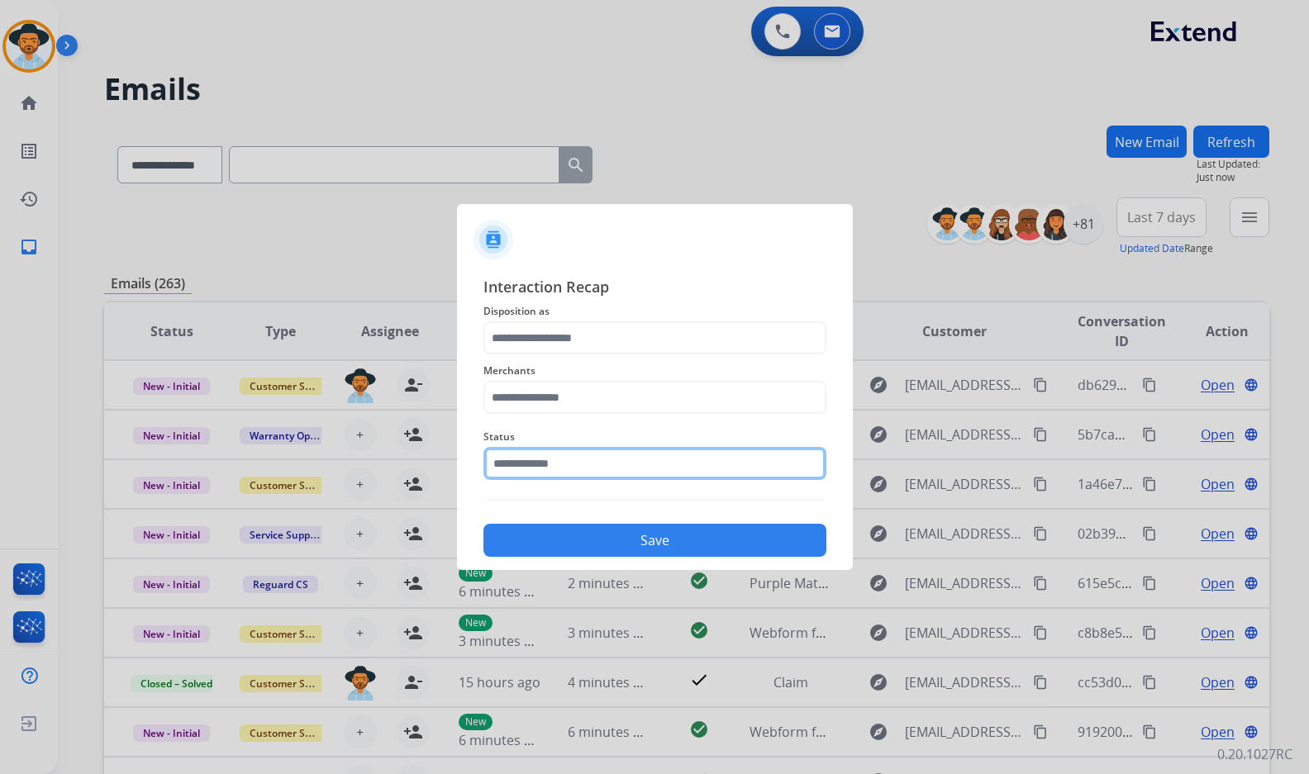
click at [601, 455] on input "text" at bounding box center [654, 463] width 343 height 33
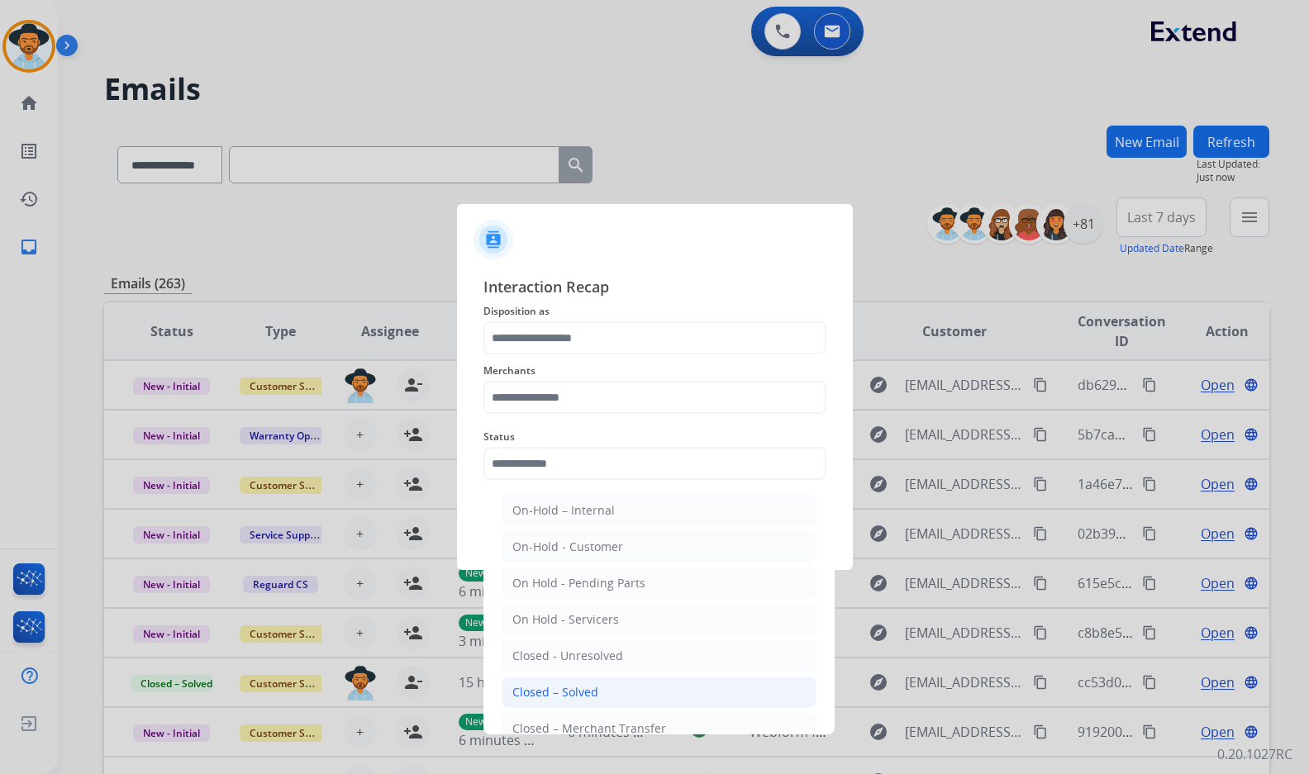
click at [631, 684] on li "Closed – Solved" at bounding box center [658, 692] width 315 height 31
type input "**********"
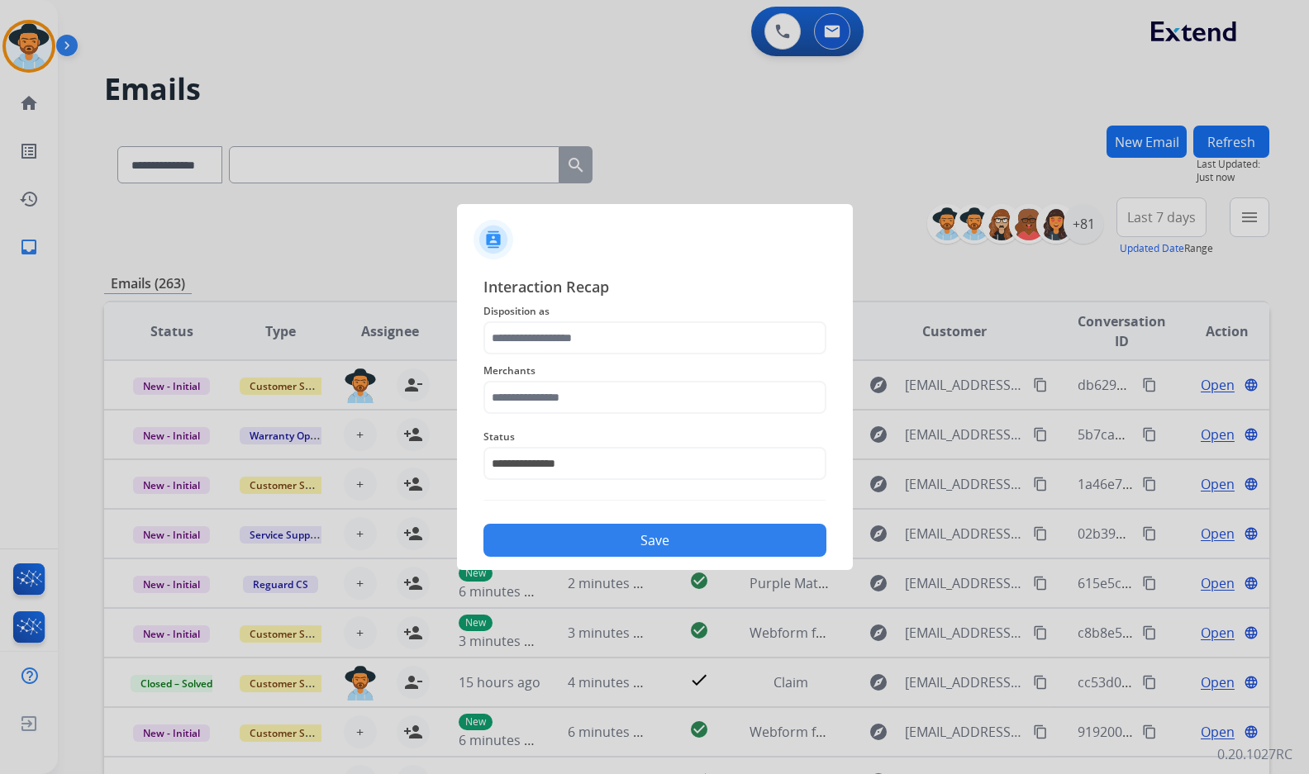
click at [607, 416] on div "Merchants" at bounding box center [654, 387] width 343 height 66
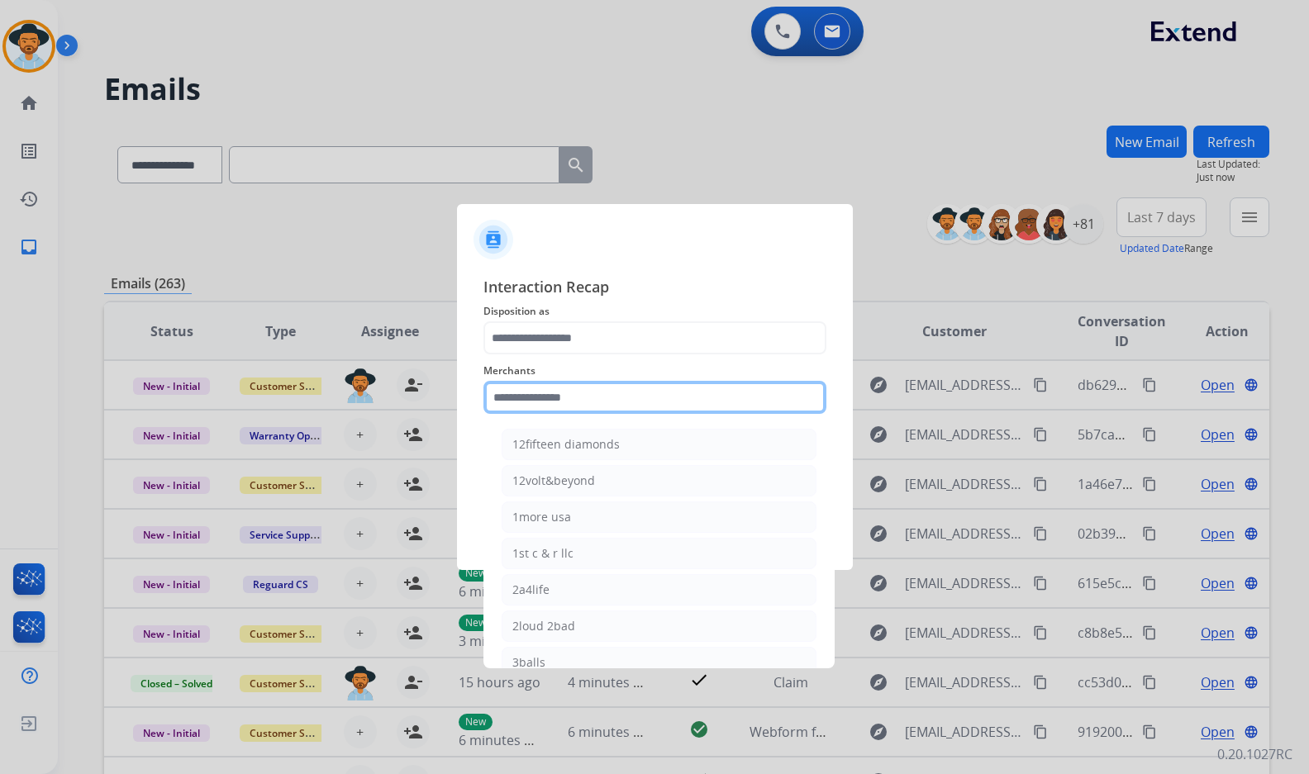
click at [602, 405] on input "text" at bounding box center [654, 397] width 343 height 33
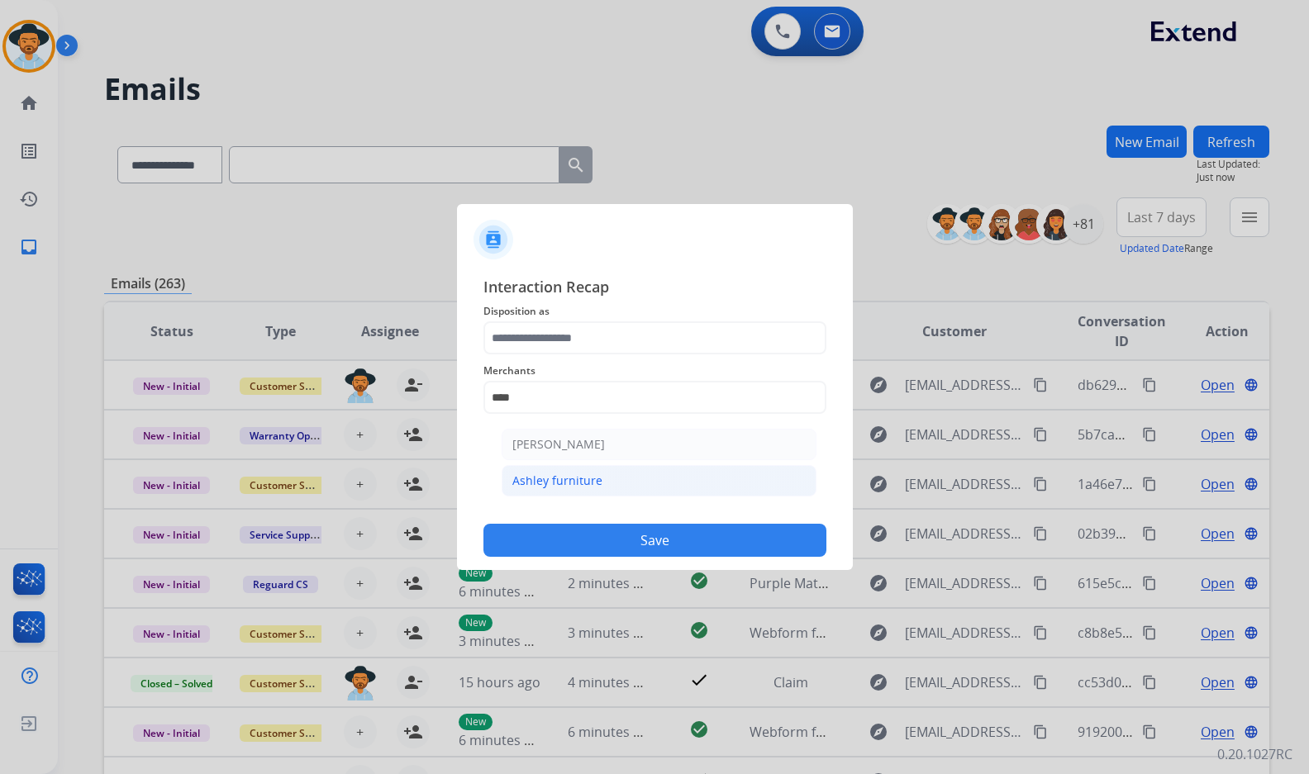
click at [615, 487] on li "Ashley furniture" at bounding box center [658, 480] width 315 height 31
type input "**********"
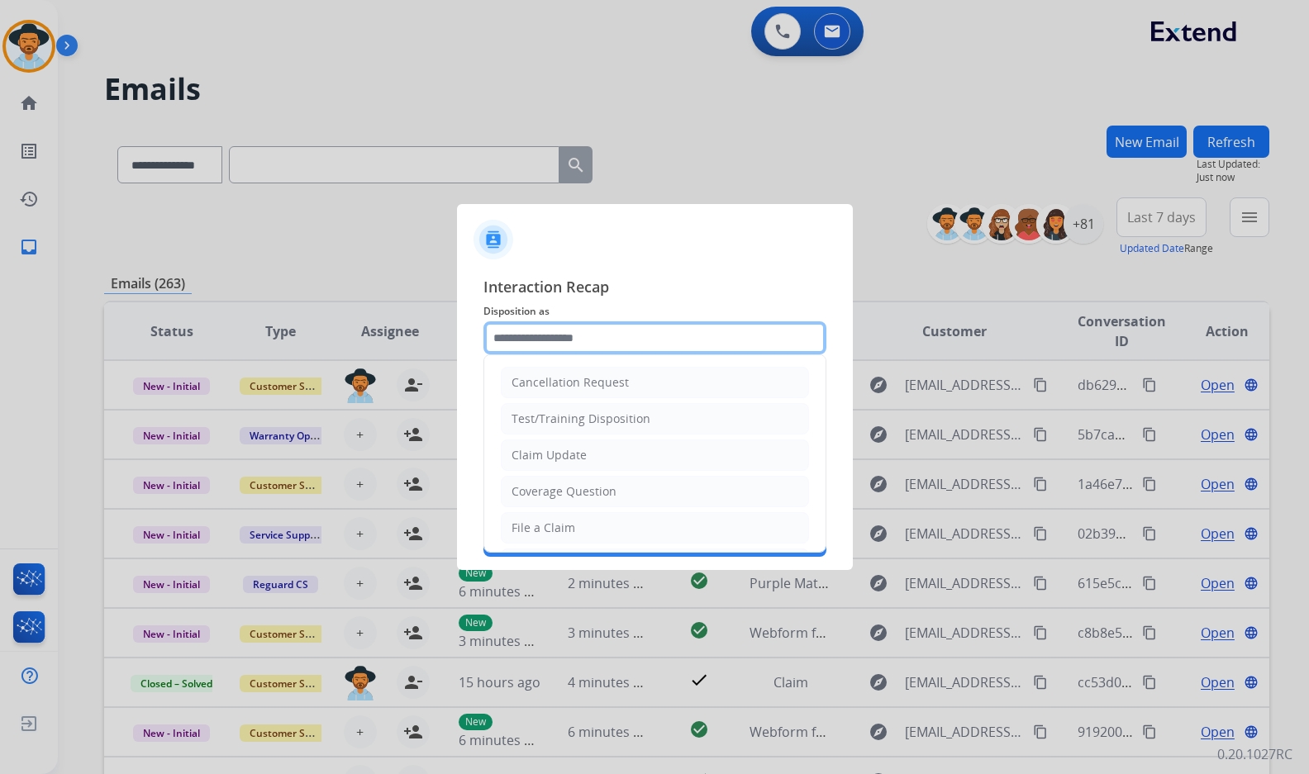
click at [601, 346] on input "text" at bounding box center [654, 337] width 343 height 33
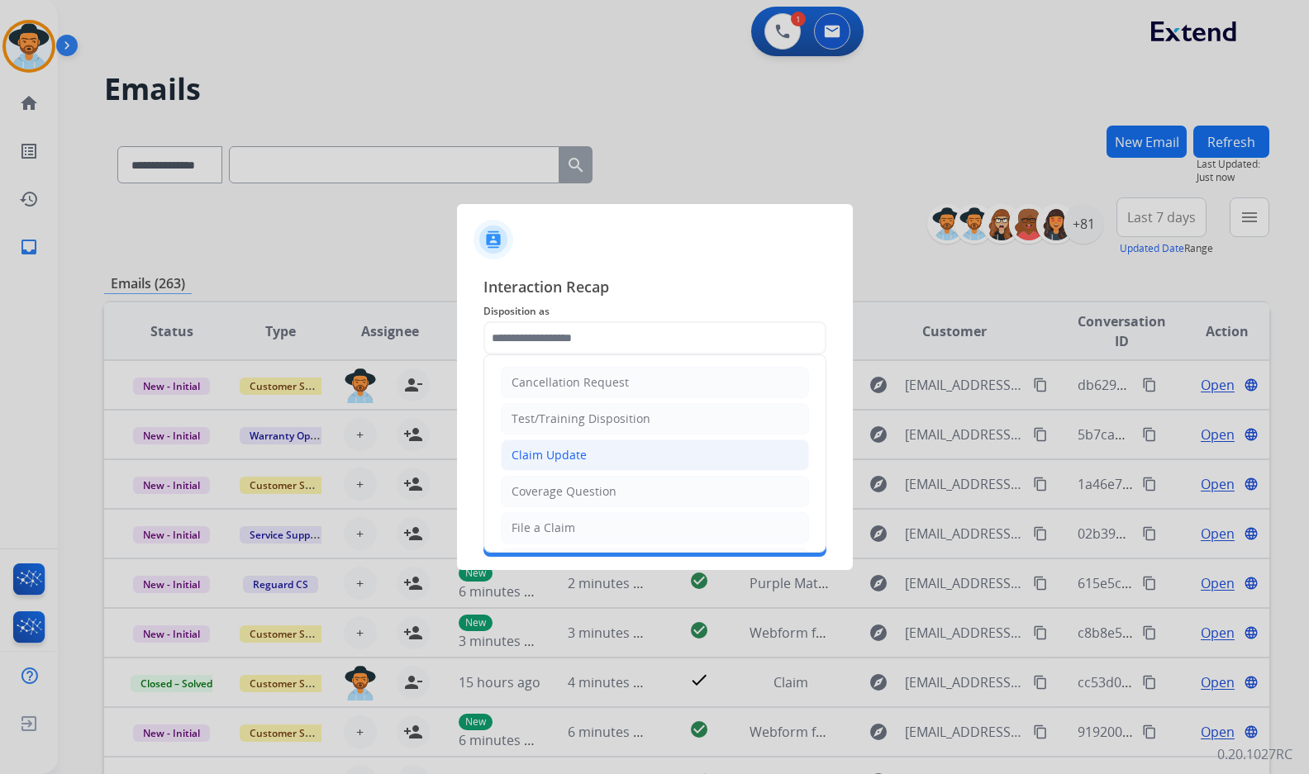
click at [593, 454] on li "Claim Update" at bounding box center [655, 455] width 308 height 31
type input "**********"
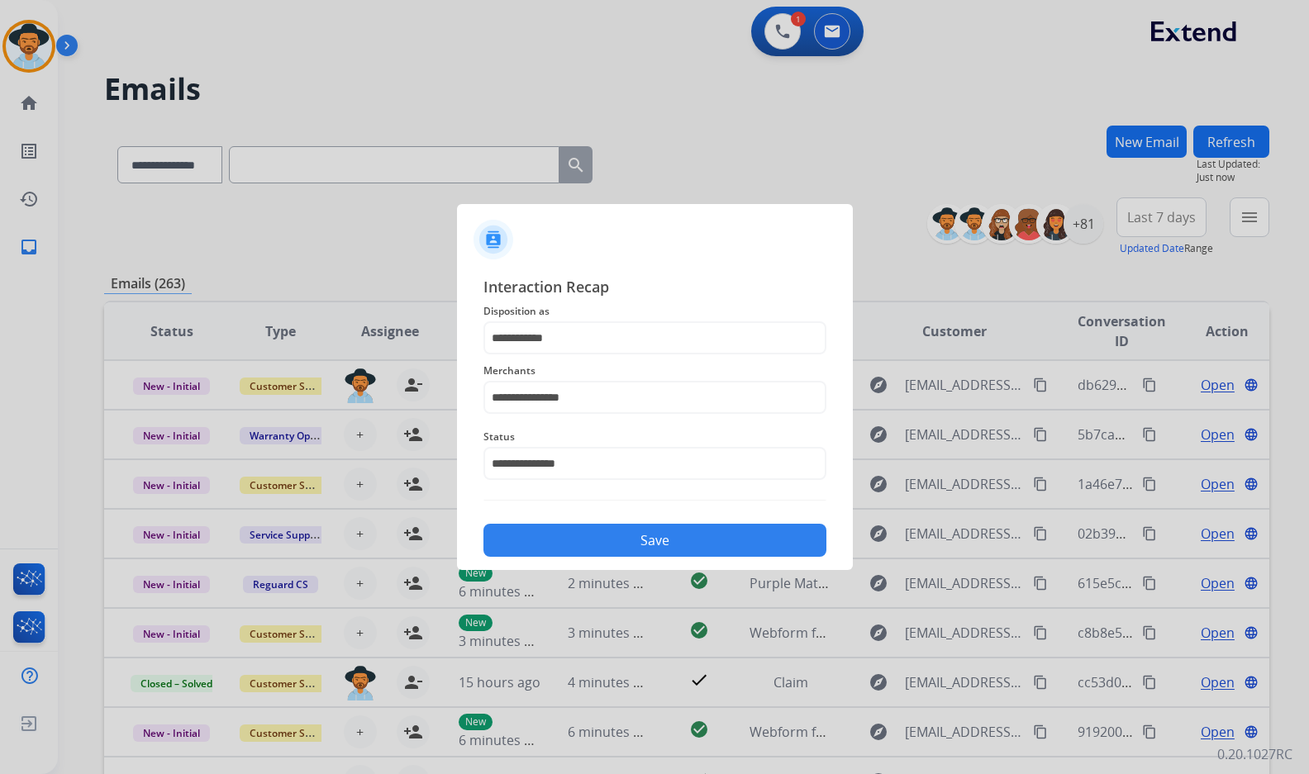
click at [631, 540] on button "Save" at bounding box center [654, 540] width 343 height 33
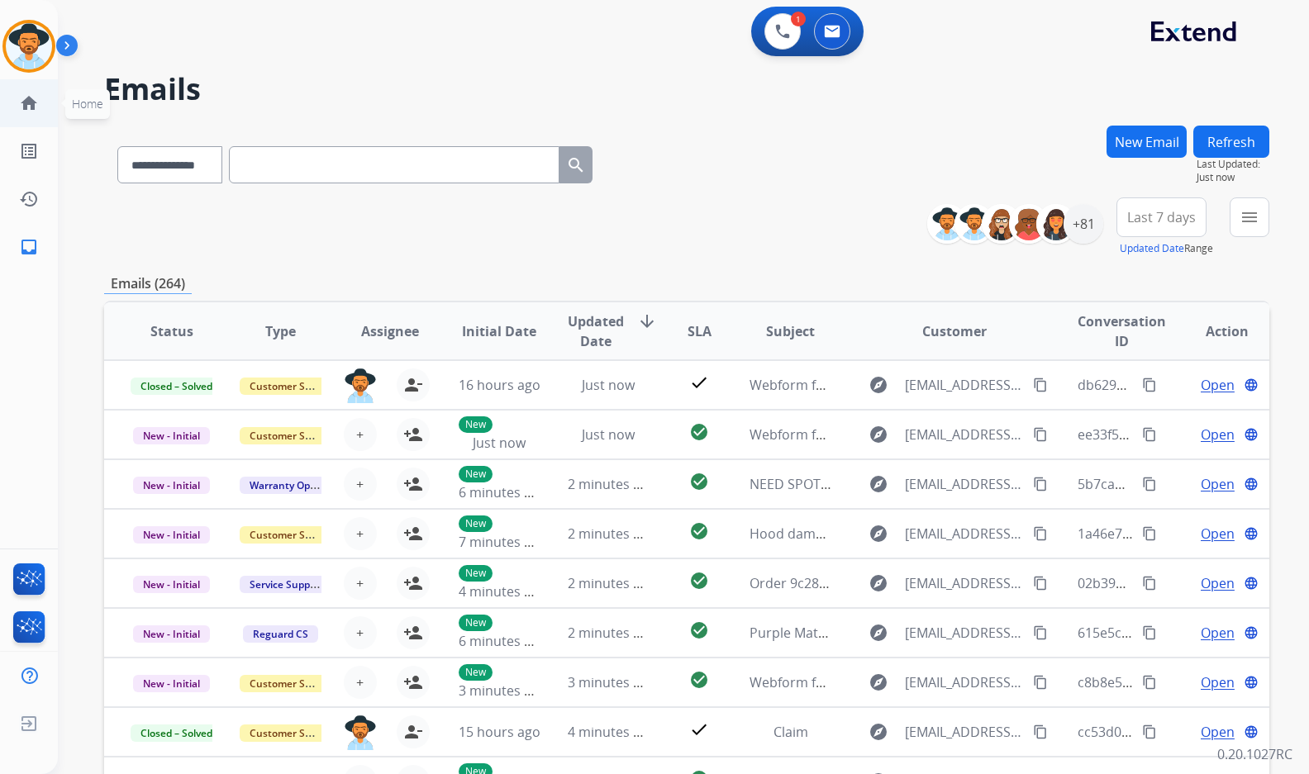
drag, startPoint x: 246, startPoint y: 37, endPoint x: 37, endPoint y: 87, distance: 214.8
click at [241, 42] on div "1 Voice Interactions 0 Email Interactions" at bounding box center [673, 33] width 1191 height 53
click at [28, 99] on mat-icon "home" at bounding box center [29, 103] width 20 height 20
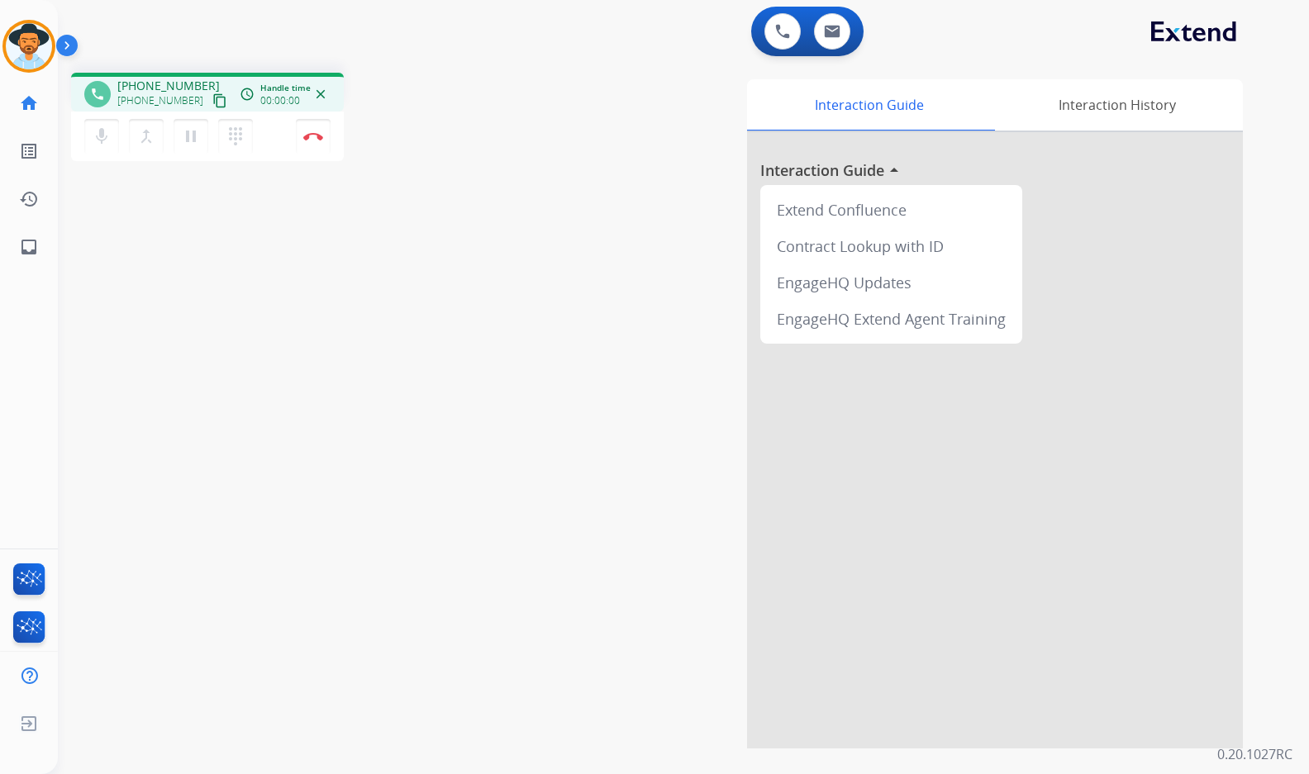
click at [210, 98] on button "content_copy" at bounding box center [220, 101] width 20 height 20
click at [319, 132] on img at bounding box center [313, 136] width 20 height 8
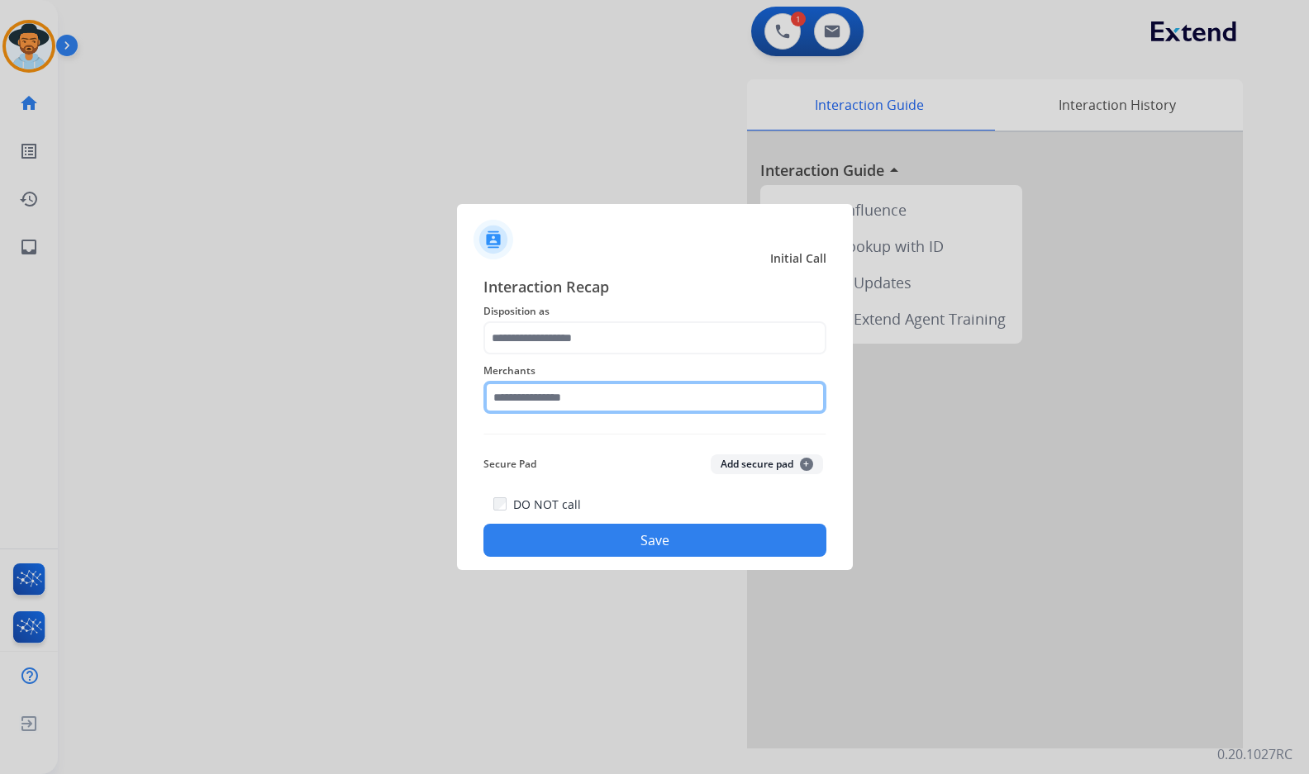
click at [578, 392] on input "text" at bounding box center [654, 397] width 343 height 33
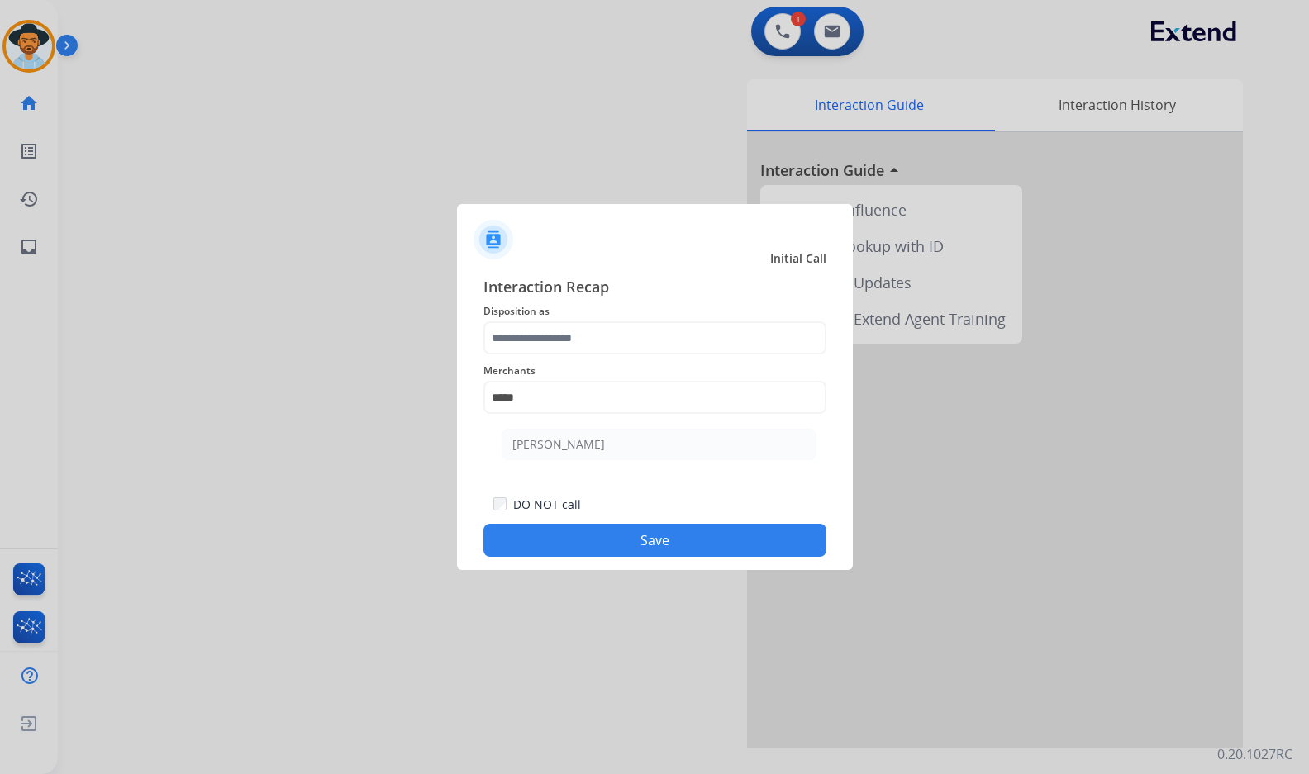
click at [639, 420] on div "Merchants ***** [PERSON_NAME]" at bounding box center [654, 387] width 343 height 66
click at [636, 457] on li "[PERSON_NAME]" at bounding box center [658, 444] width 315 height 31
type input "**********"
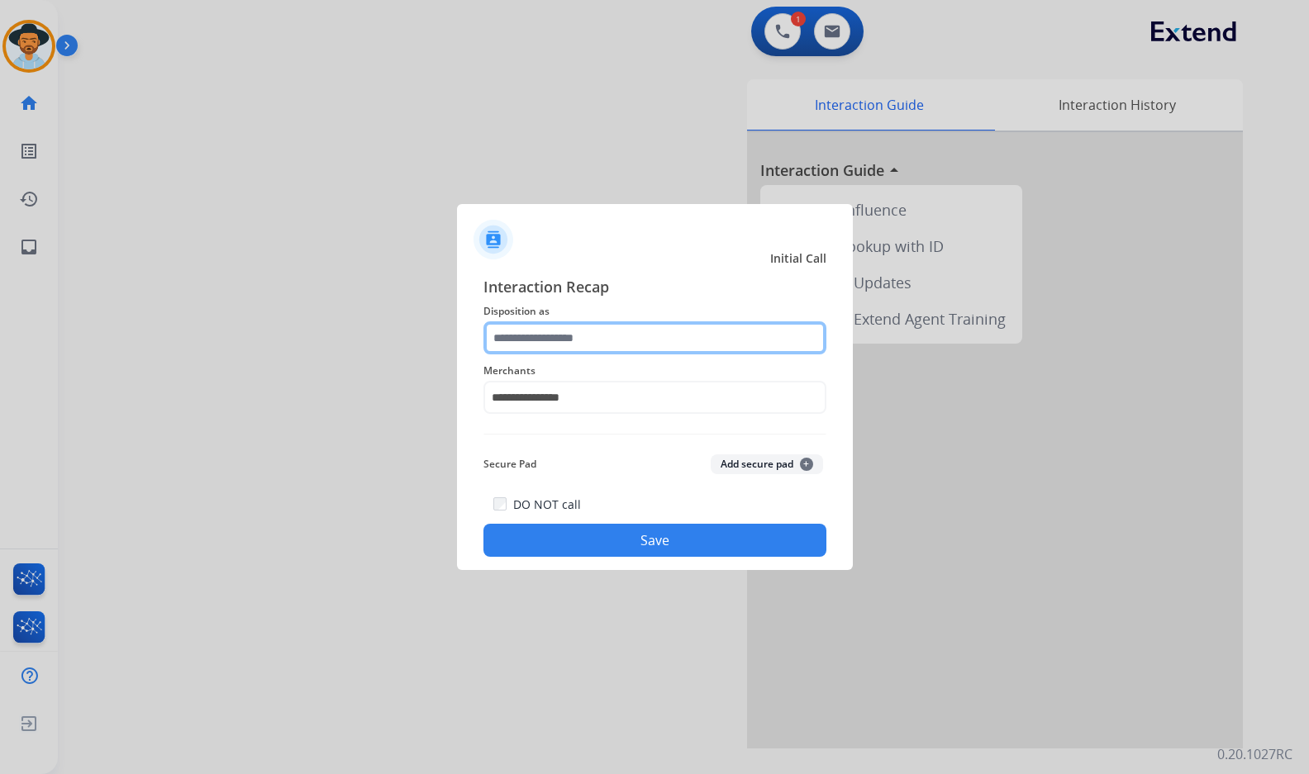
click at [620, 330] on input "text" at bounding box center [654, 337] width 343 height 33
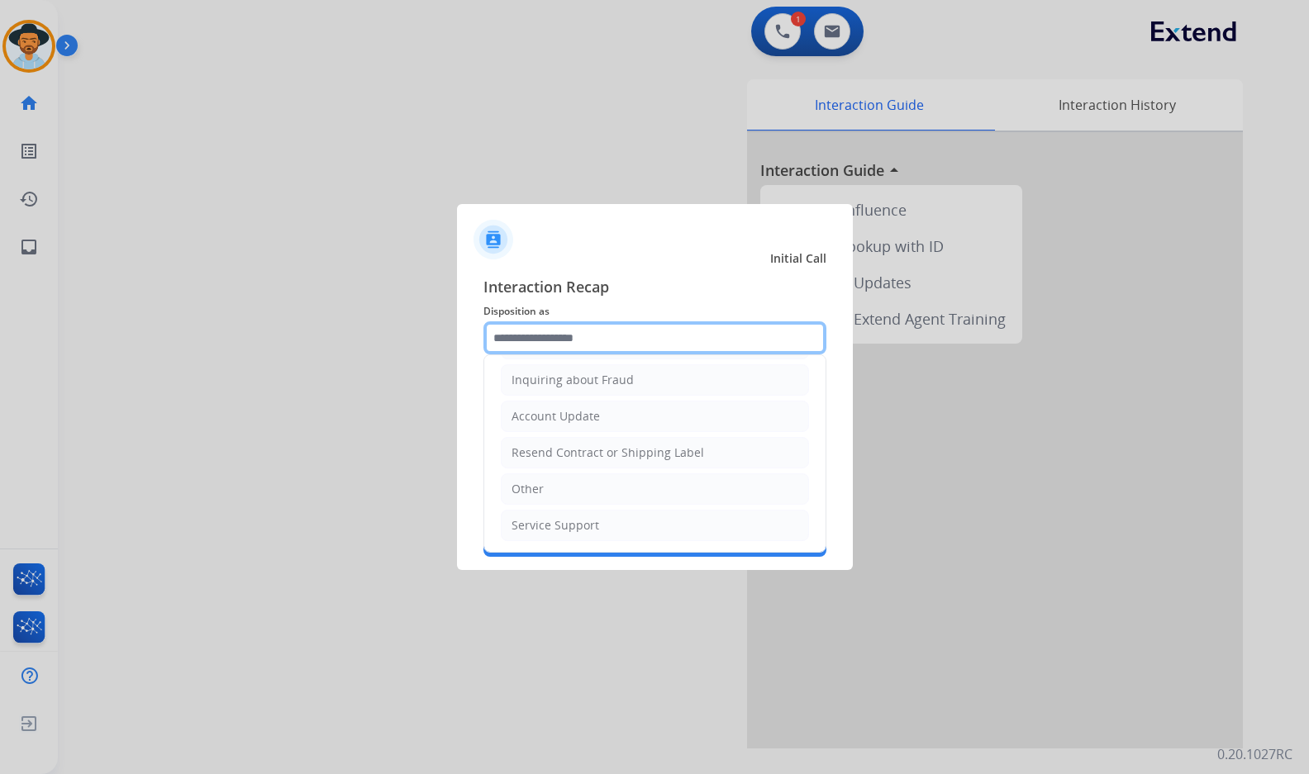
scroll to position [258, 0]
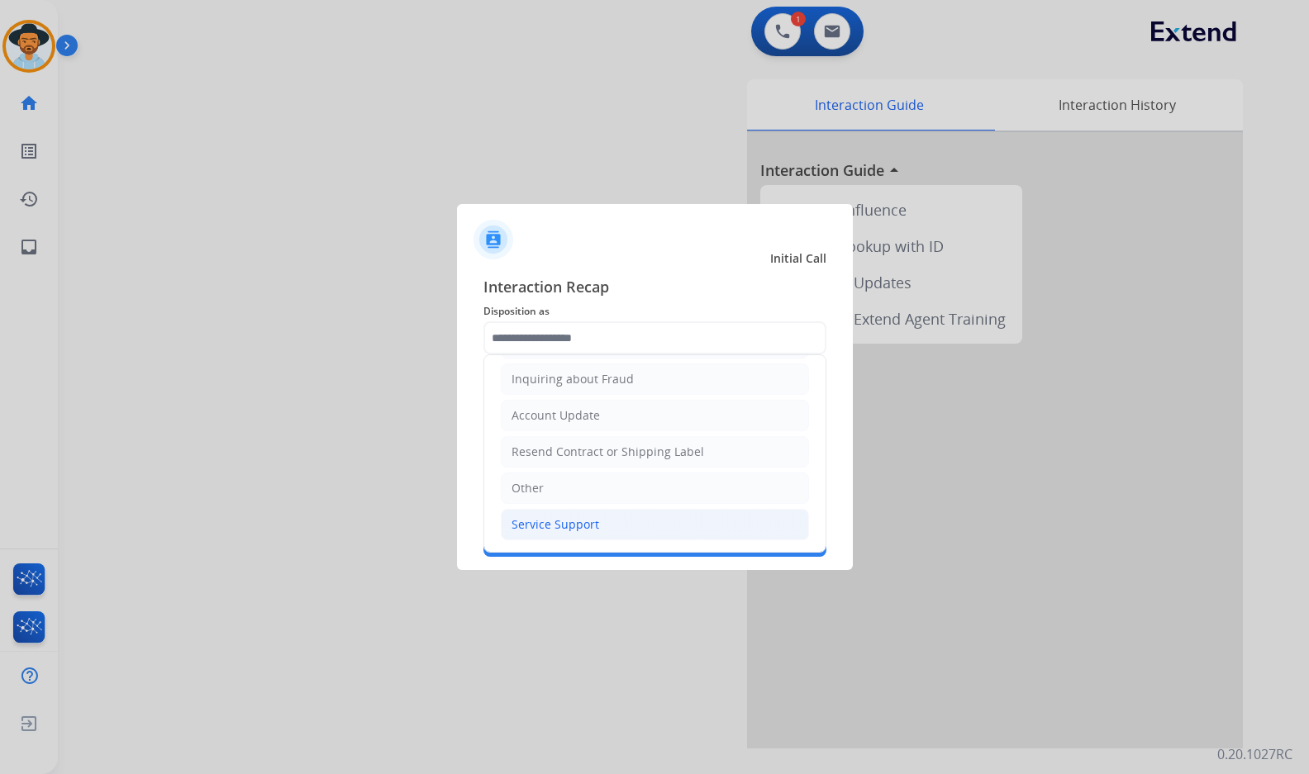
click at [611, 526] on li "Service Support" at bounding box center [655, 524] width 308 height 31
type input "**********"
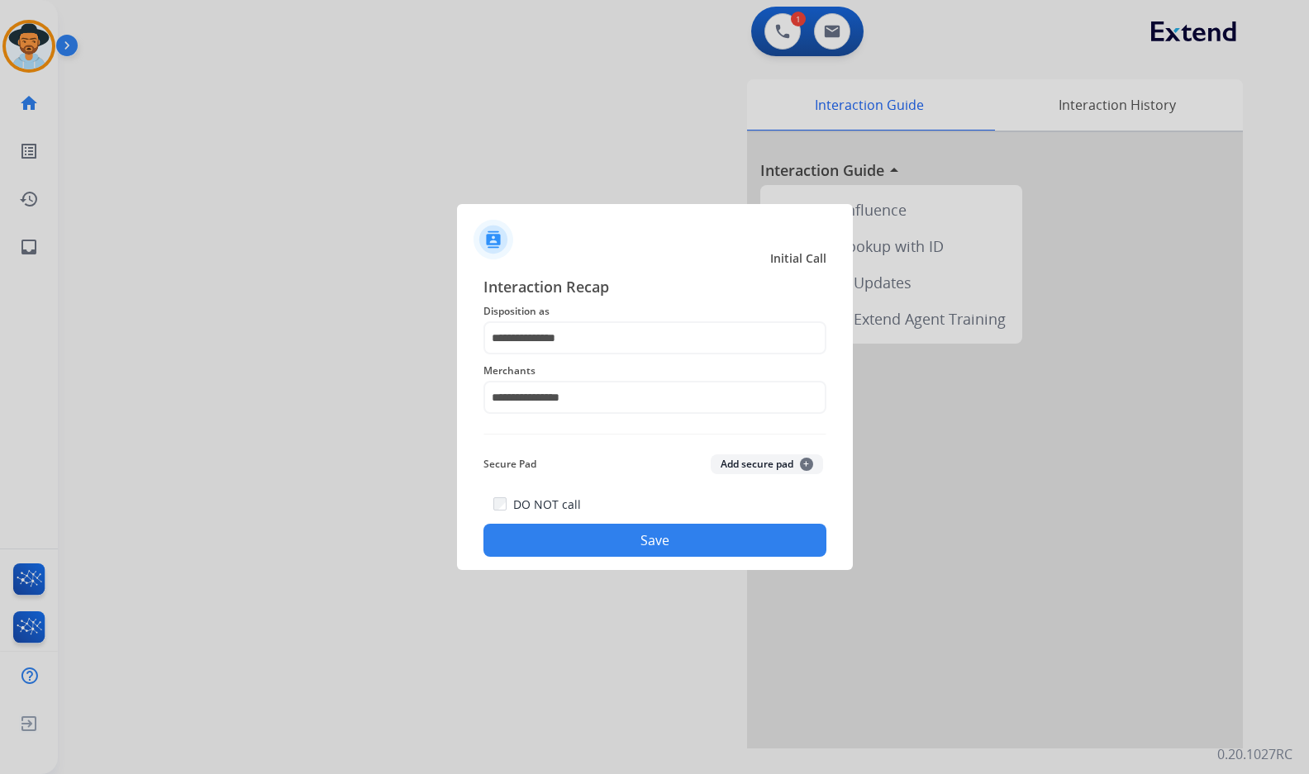
click at [648, 540] on button "Save" at bounding box center [654, 540] width 343 height 33
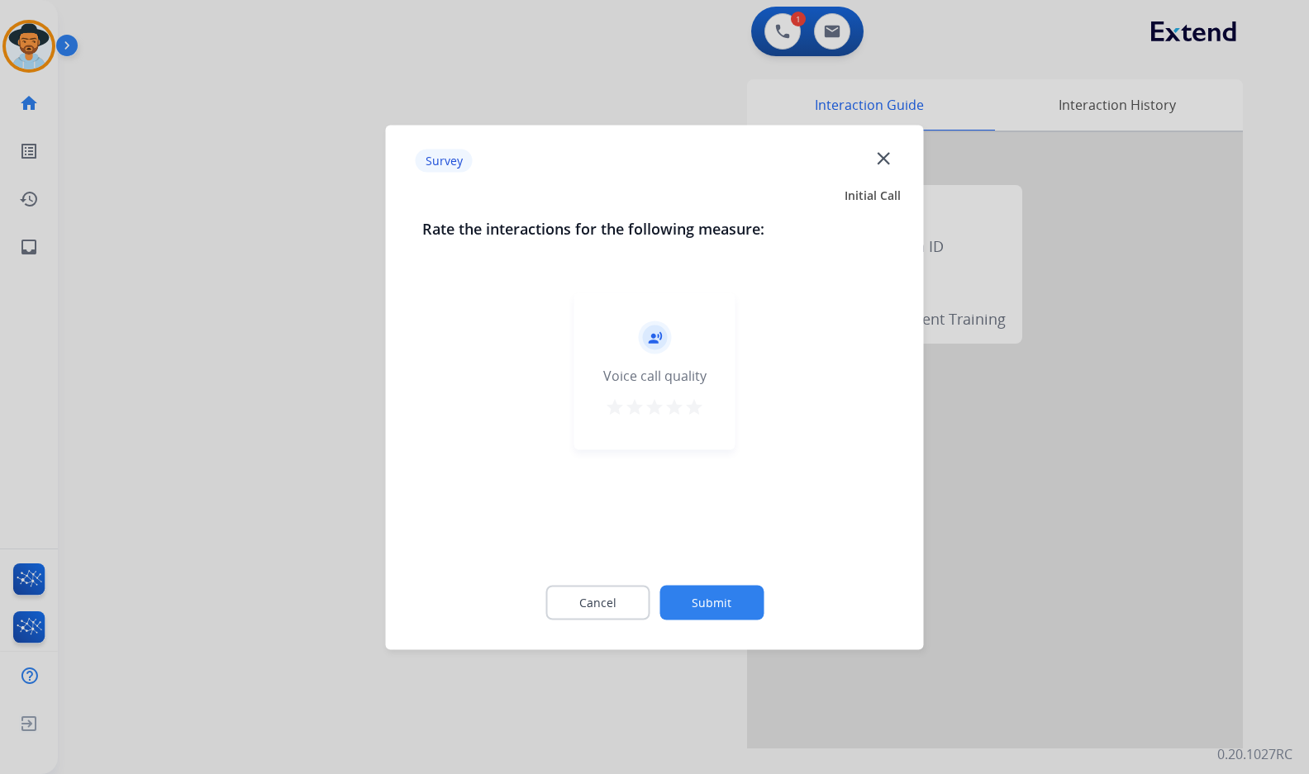
click at [746, 601] on button "Submit" at bounding box center [711, 602] width 104 height 35
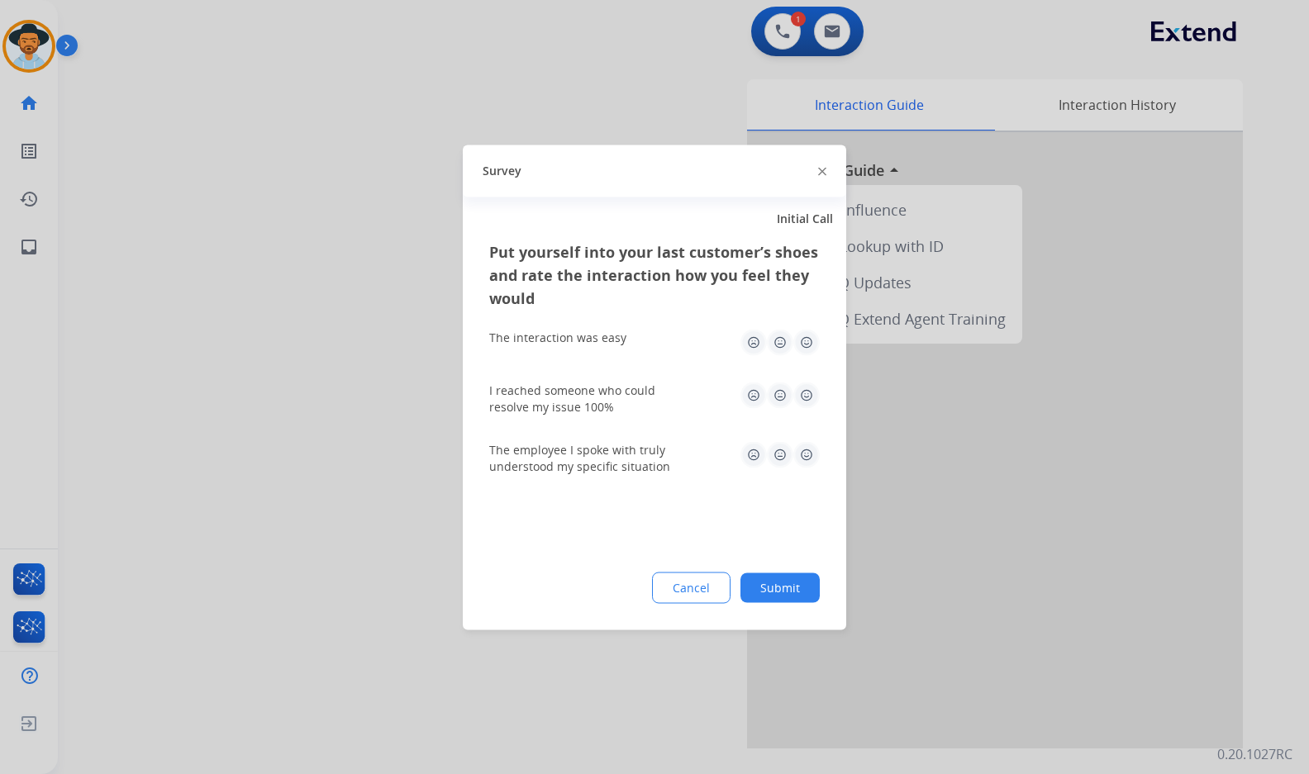
click at [796, 590] on button "Submit" at bounding box center [779, 588] width 79 height 30
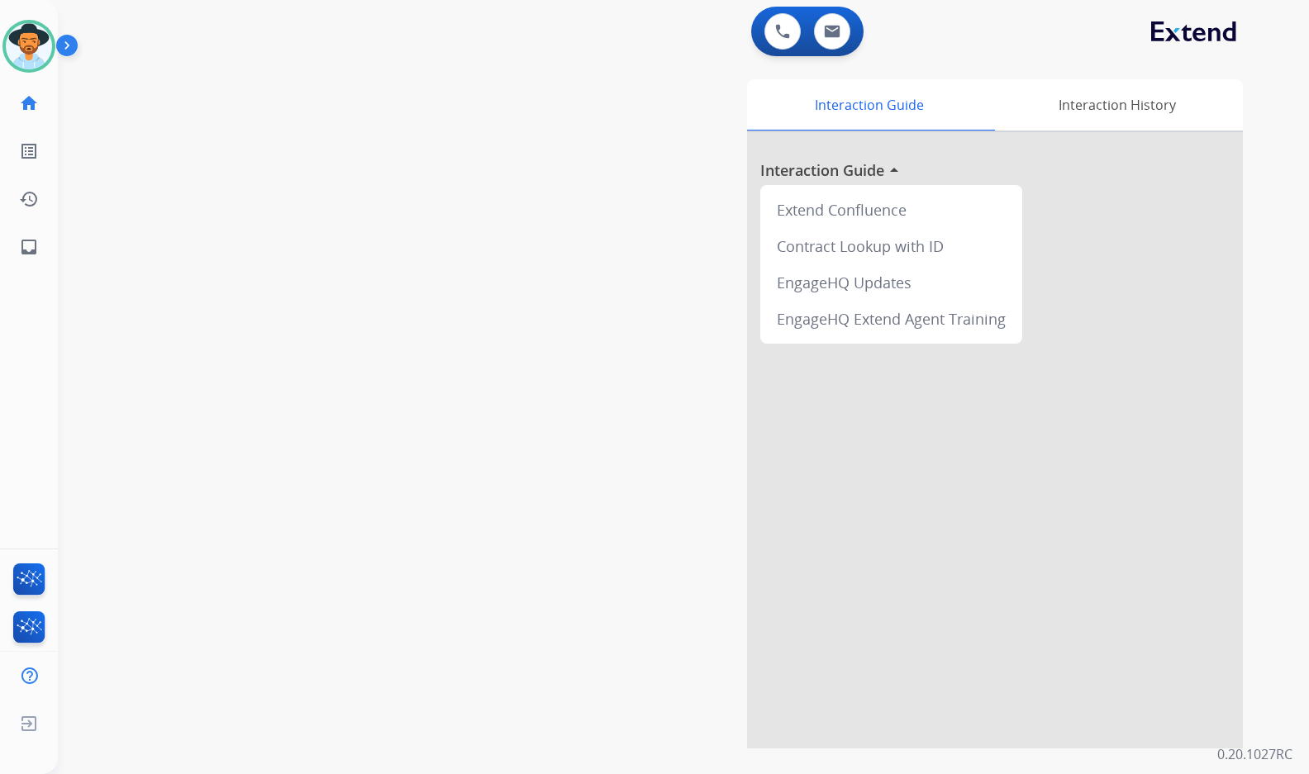
drag, startPoint x: 171, startPoint y: 357, endPoint x: 119, endPoint y: 307, distance: 71.9
click at [166, 349] on div "swap_horiz Break voice bridge close_fullscreen Connect 3-Way Call merge_type Se…" at bounding box center [663, 403] width 1211 height 689
click at [28, 245] on mat-icon "inbox" at bounding box center [29, 247] width 20 height 20
select select "**********"
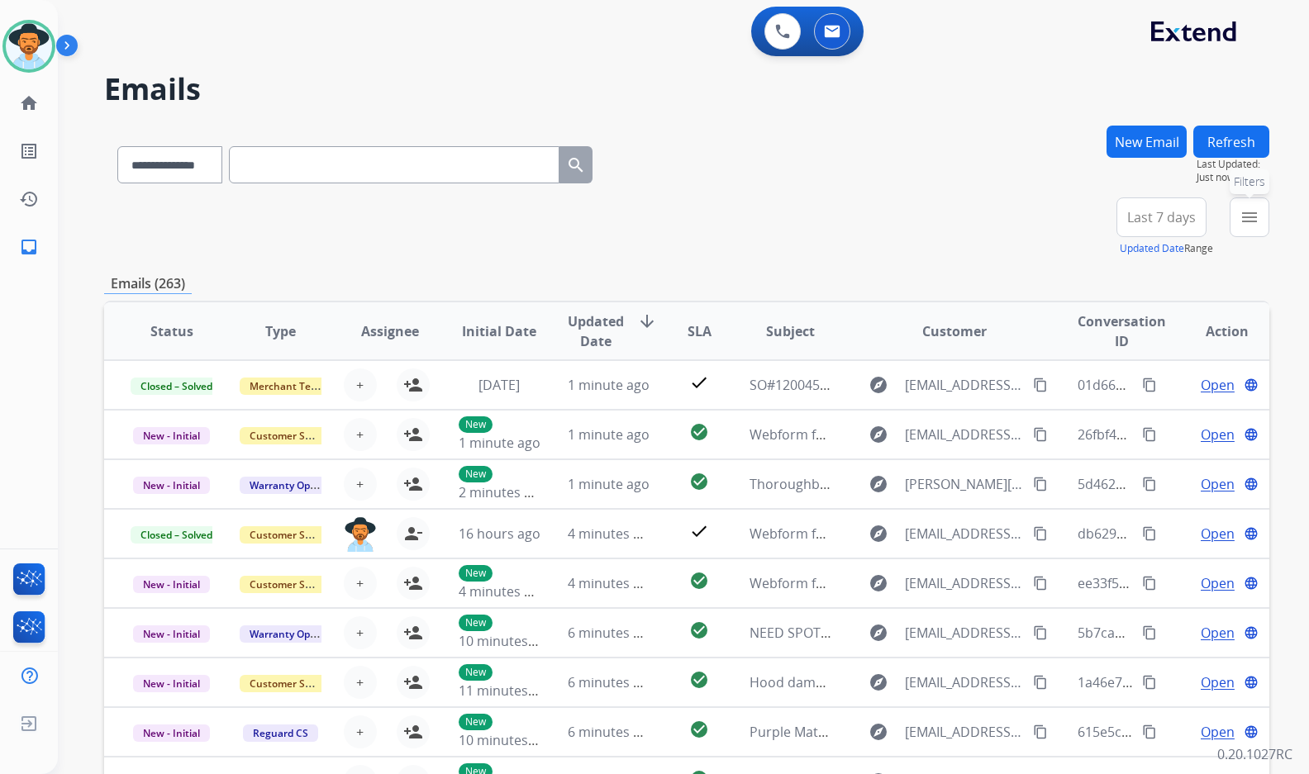
click at [1250, 211] on mat-icon "menu" at bounding box center [1249, 217] width 20 height 20
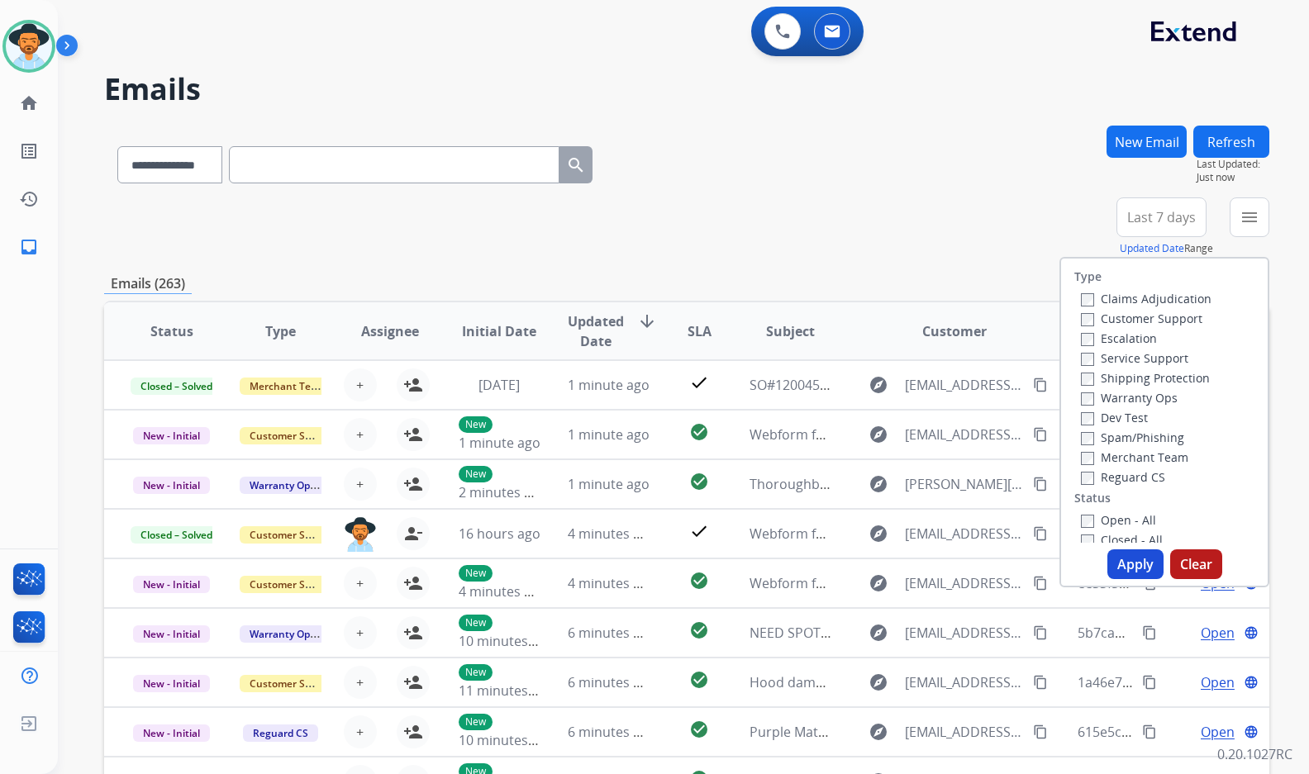
click at [1157, 319] on label "Customer Support" at bounding box center [1141, 319] width 121 height 16
click at [1148, 373] on label "Shipping Protection" at bounding box center [1145, 378] width 129 height 16
click at [1139, 473] on label "Reguard CS" at bounding box center [1123, 477] width 84 height 16
click at [1137, 516] on label "Open - All" at bounding box center [1118, 520] width 75 height 16
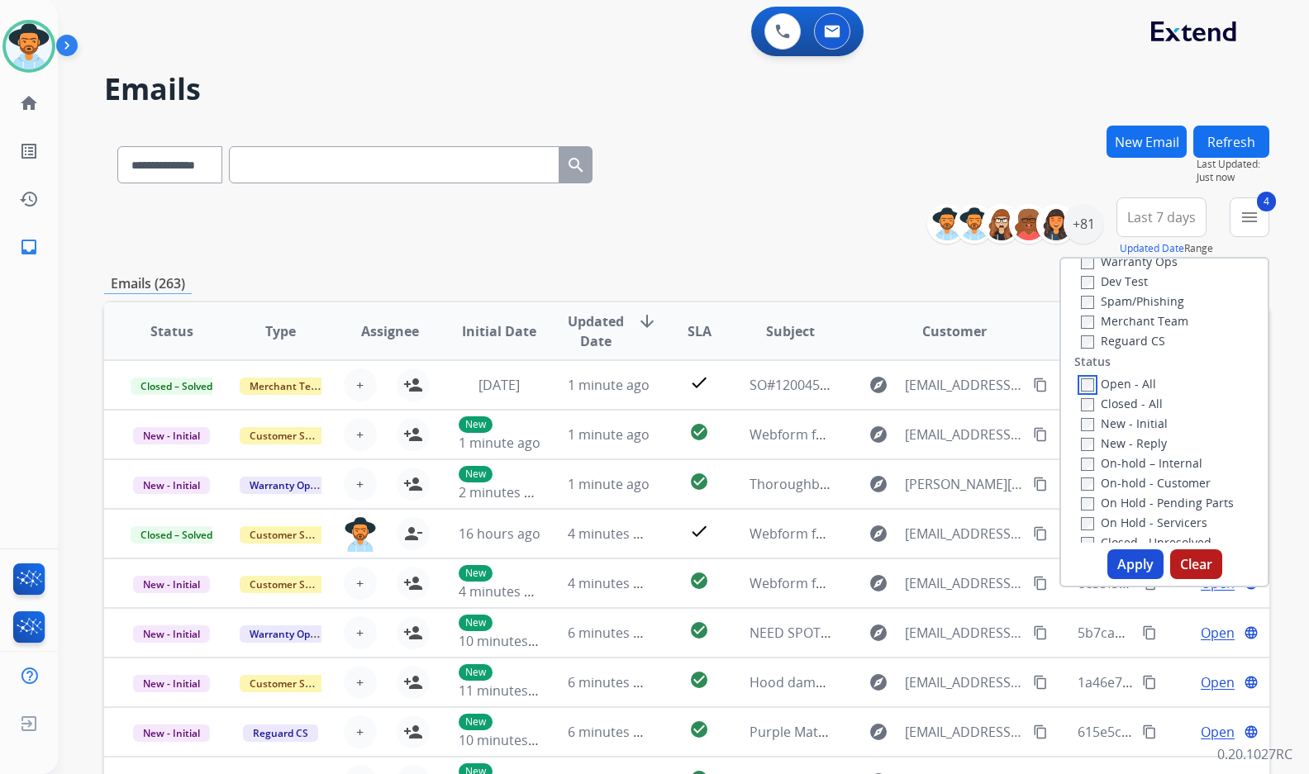
scroll to position [165, 0]
click at [1156, 492] on label "On Hold - Servicers" at bounding box center [1144, 494] width 126 height 16
click at [1152, 468] on label "On Hold - Pending Parts" at bounding box center [1157, 474] width 153 height 16
click at [1151, 460] on label "On-hold - Customer" at bounding box center [1146, 454] width 130 height 16
click at [1151, 442] on div "On-hold – Internal" at bounding box center [1168, 434] width 174 height 20
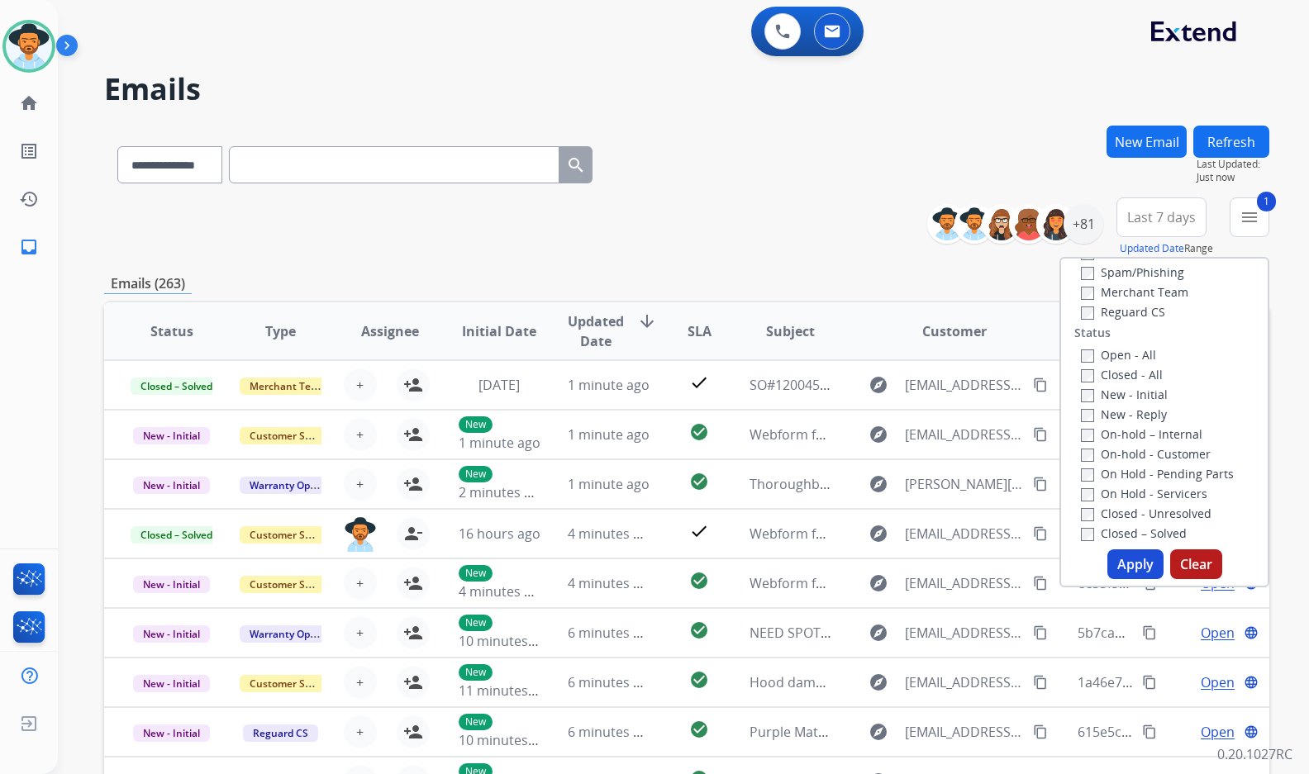
click at [1143, 422] on div "New - Reply" at bounding box center [1168, 414] width 174 height 20
click at [1138, 393] on label "New - Initial" at bounding box center [1124, 395] width 87 height 16
click at [1137, 418] on label "New - Reply" at bounding box center [1124, 414] width 86 height 16
click at [1137, 435] on label "On-hold – Internal" at bounding box center [1141, 434] width 121 height 16
click at [1142, 564] on button "Apply" at bounding box center [1135, 564] width 56 height 30
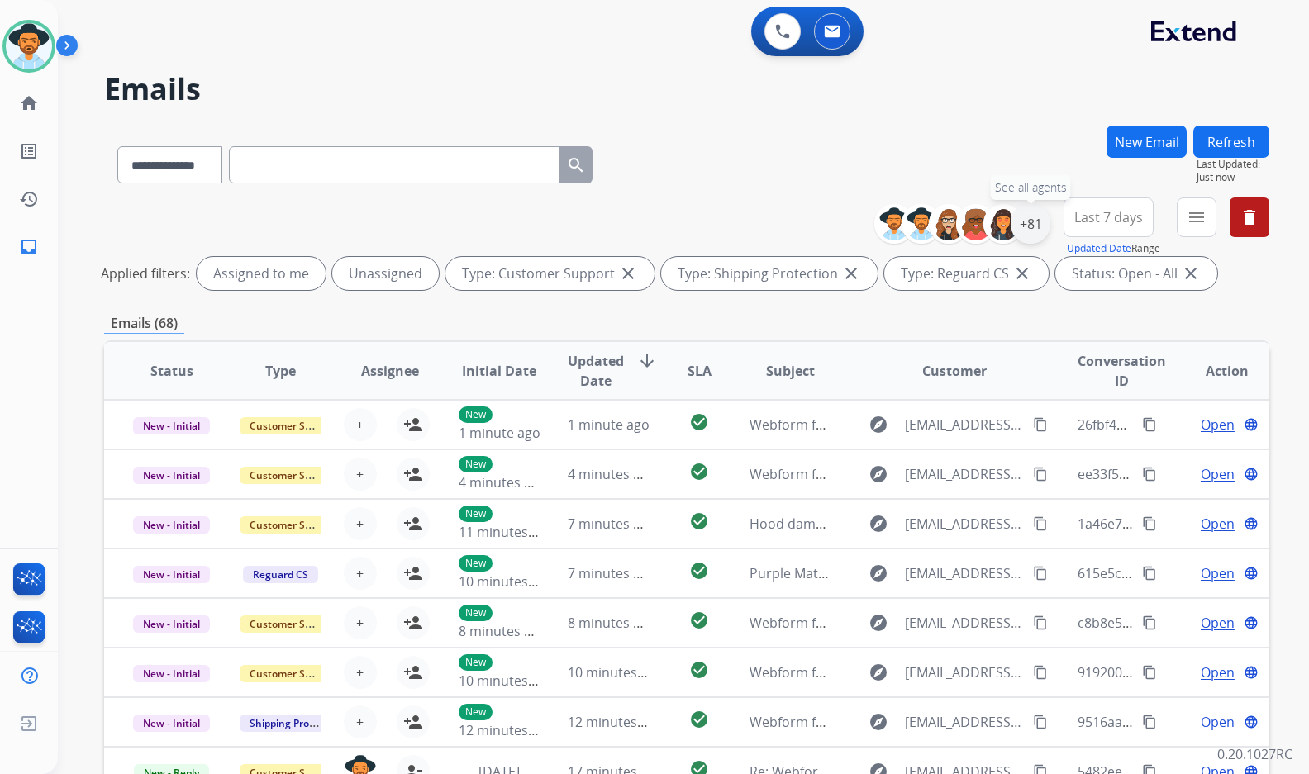
click at [1039, 223] on div "+81" at bounding box center [1030, 224] width 40 height 40
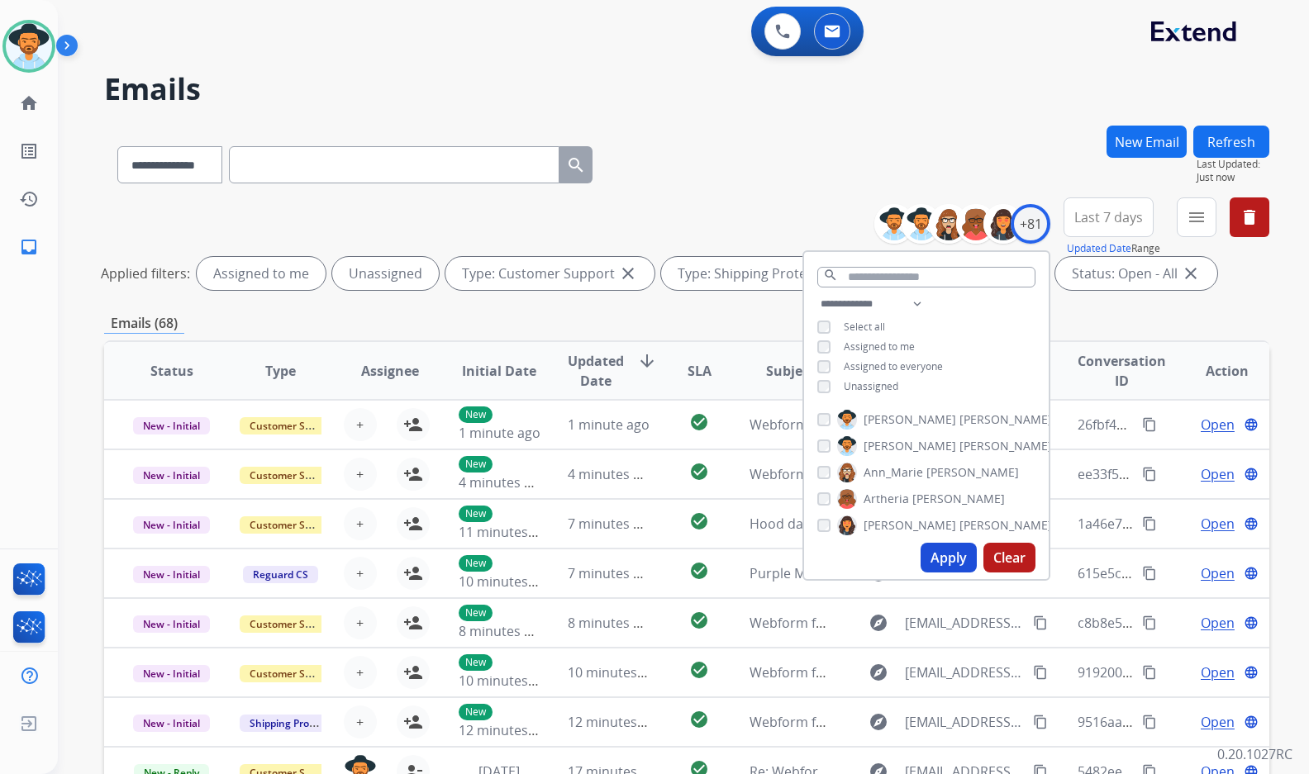
click at [873, 384] on span "Unassigned" at bounding box center [871, 386] width 55 height 14
click at [885, 445] on span "[PERSON_NAME]" at bounding box center [909, 446] width 93 height 17
click at [953, 568] on button "Apply" at bounding box center [948, 558] width 56 height 30
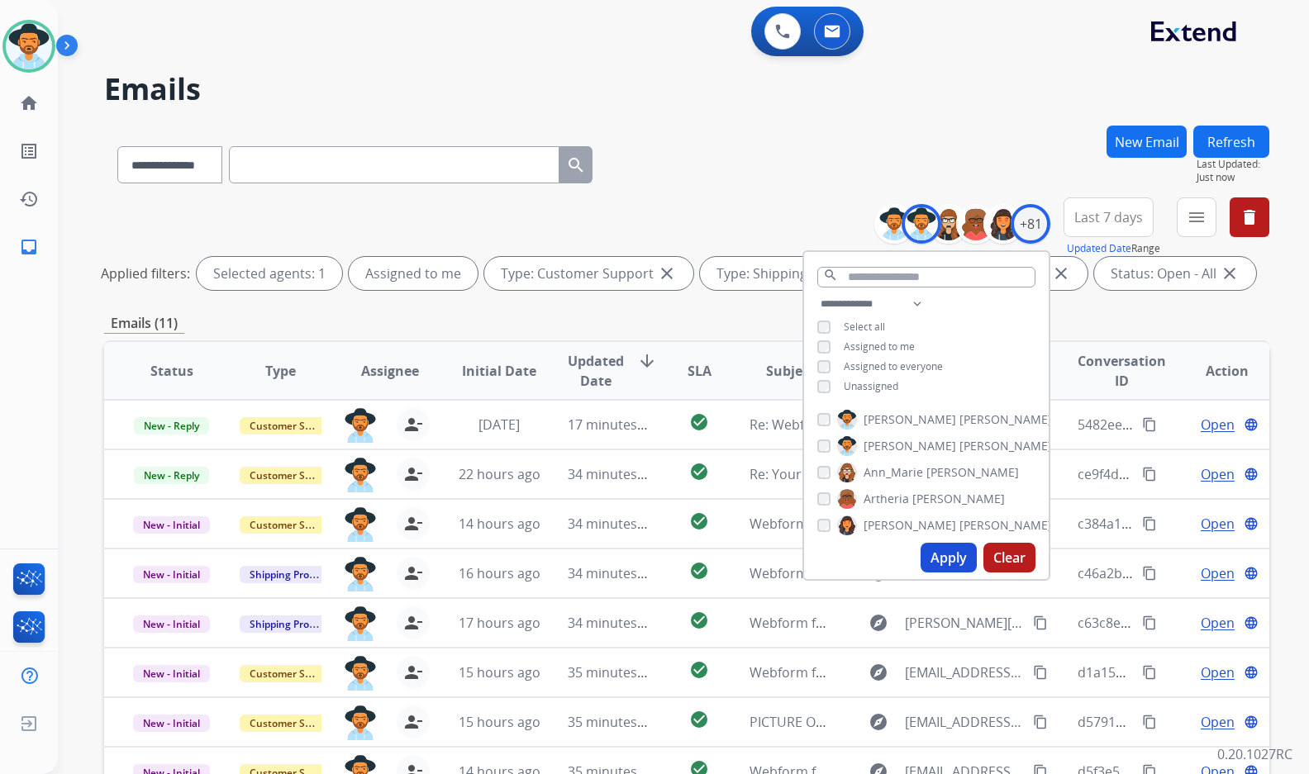
click at [1281, 318] on div "**********" at bounding box center [683, 387] width 1251 height 774
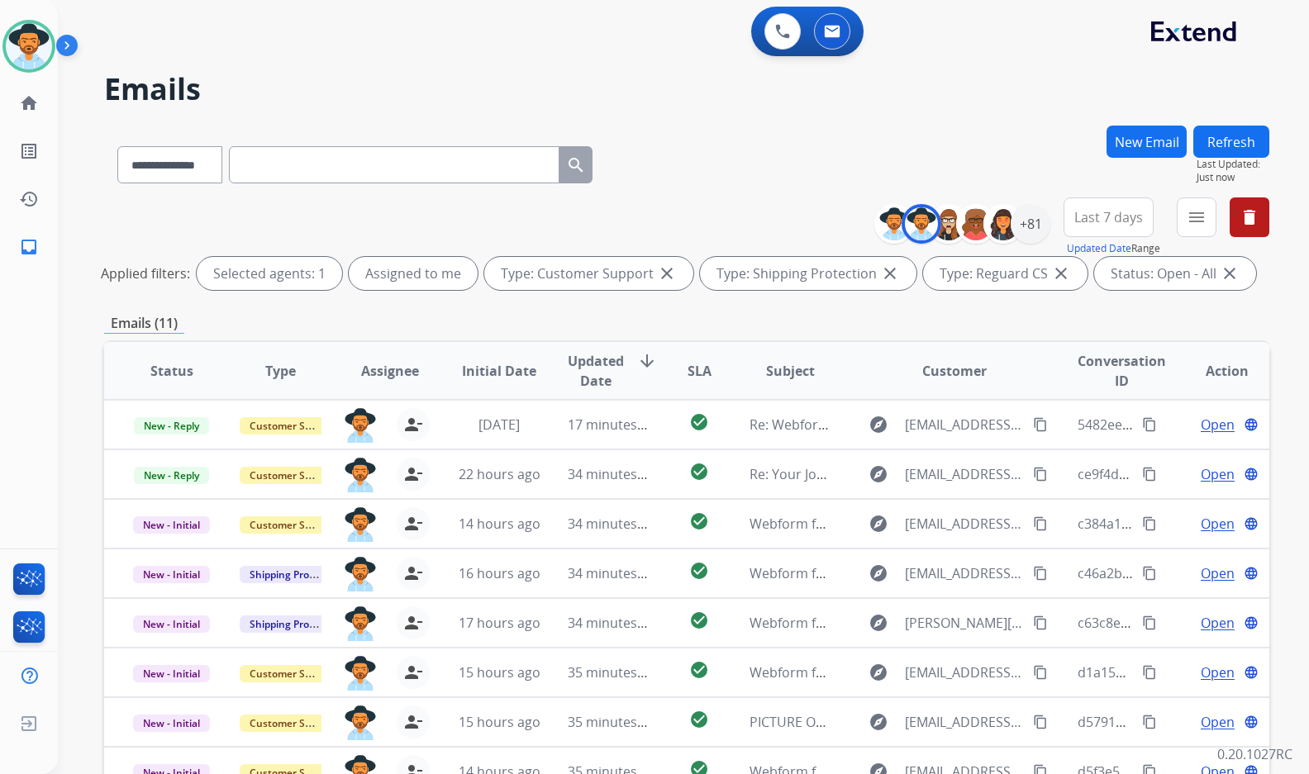
scroll to position [206, 0]
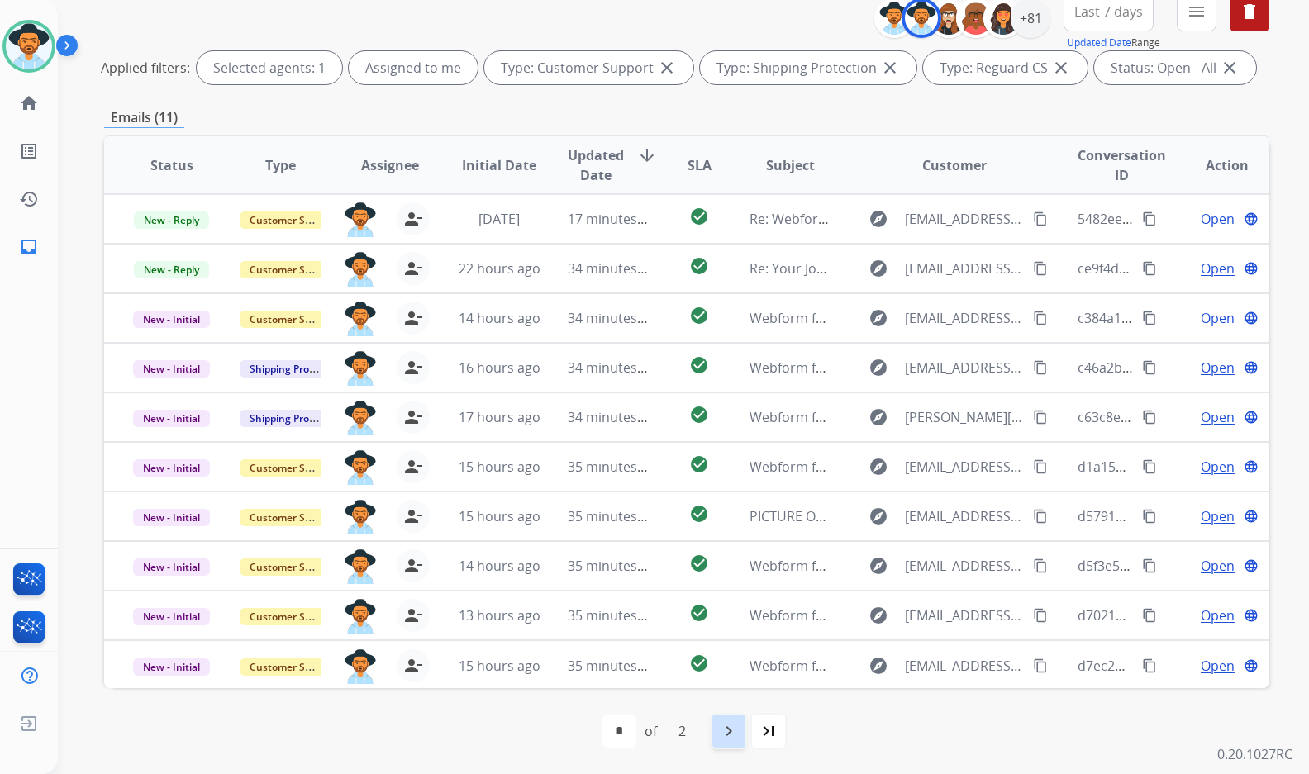
click at [739, 736] on div "navigate_next" at bounding box center [729, 731] width 36 height 36
select select "*"
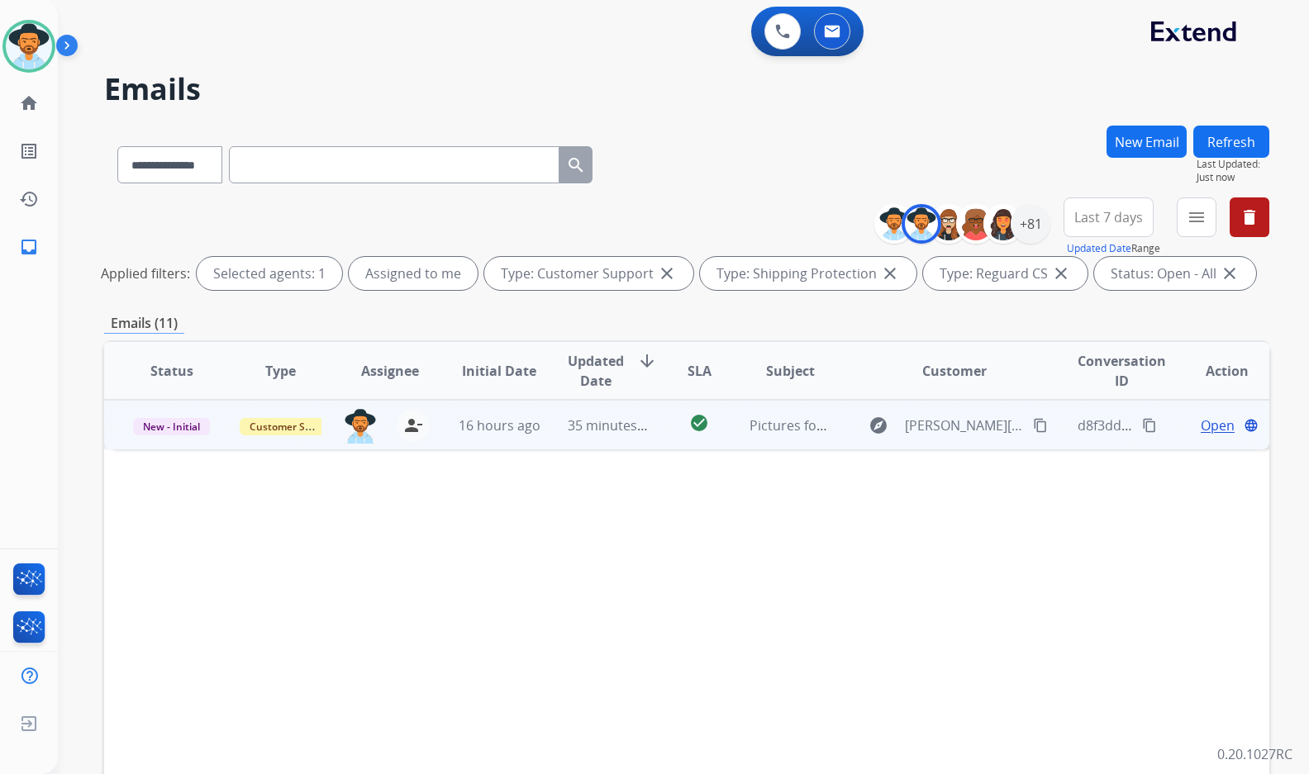
click at [1215, 423] on span "Open" at bounding box center [1217, 426] width 34 height 20
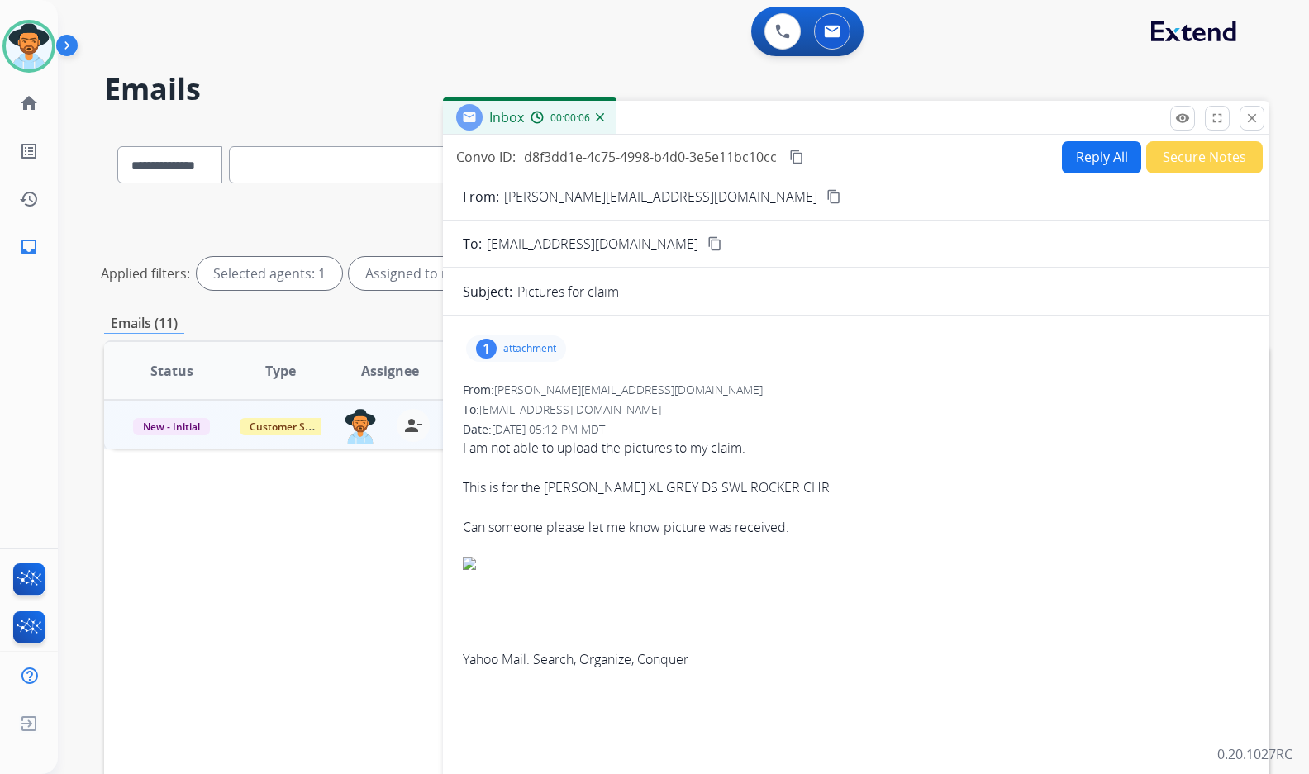
click at [542, 347] on p "attachment" at bounding box center [529, 348] width 53 height 13
click at [525, 387] on div at bounding box center [520, 391] width 83 height 58
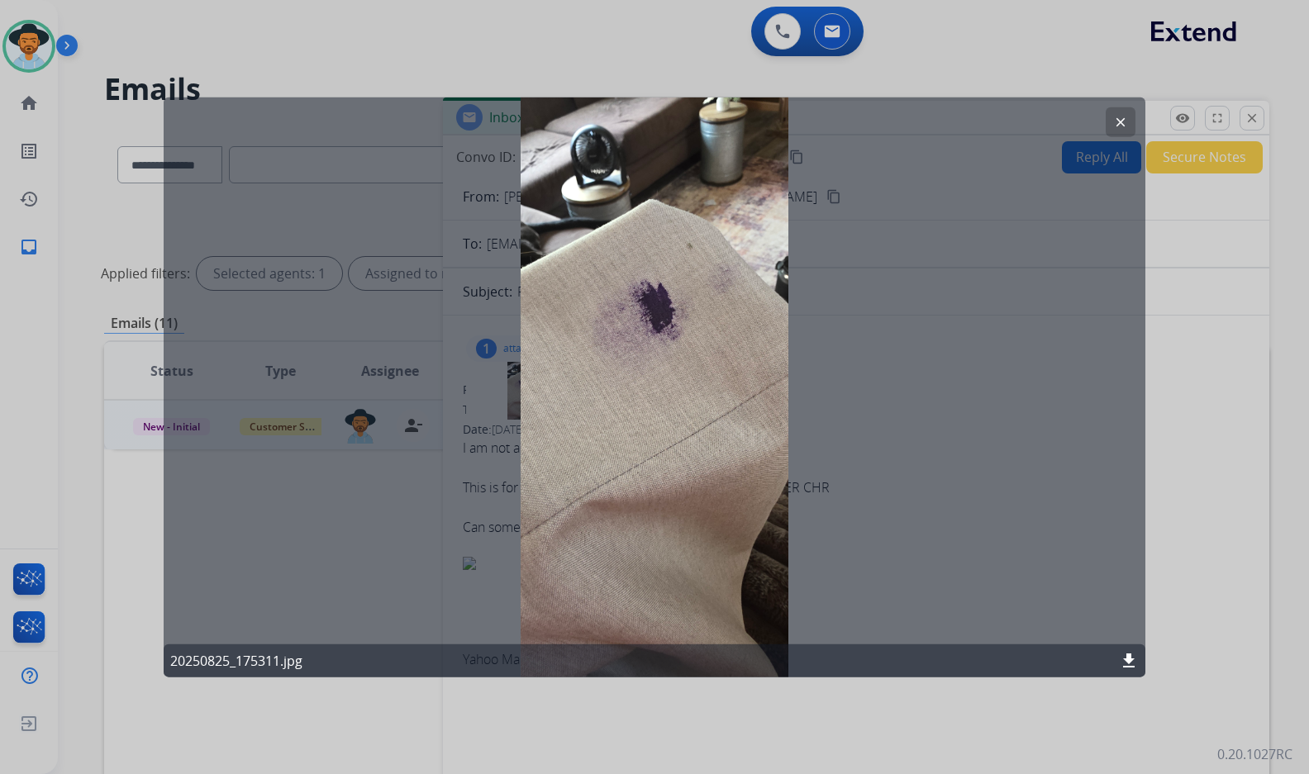
click at [1125, 120] on mat-icon "clear" at bounding box center [1120, 121] width 15 height 15
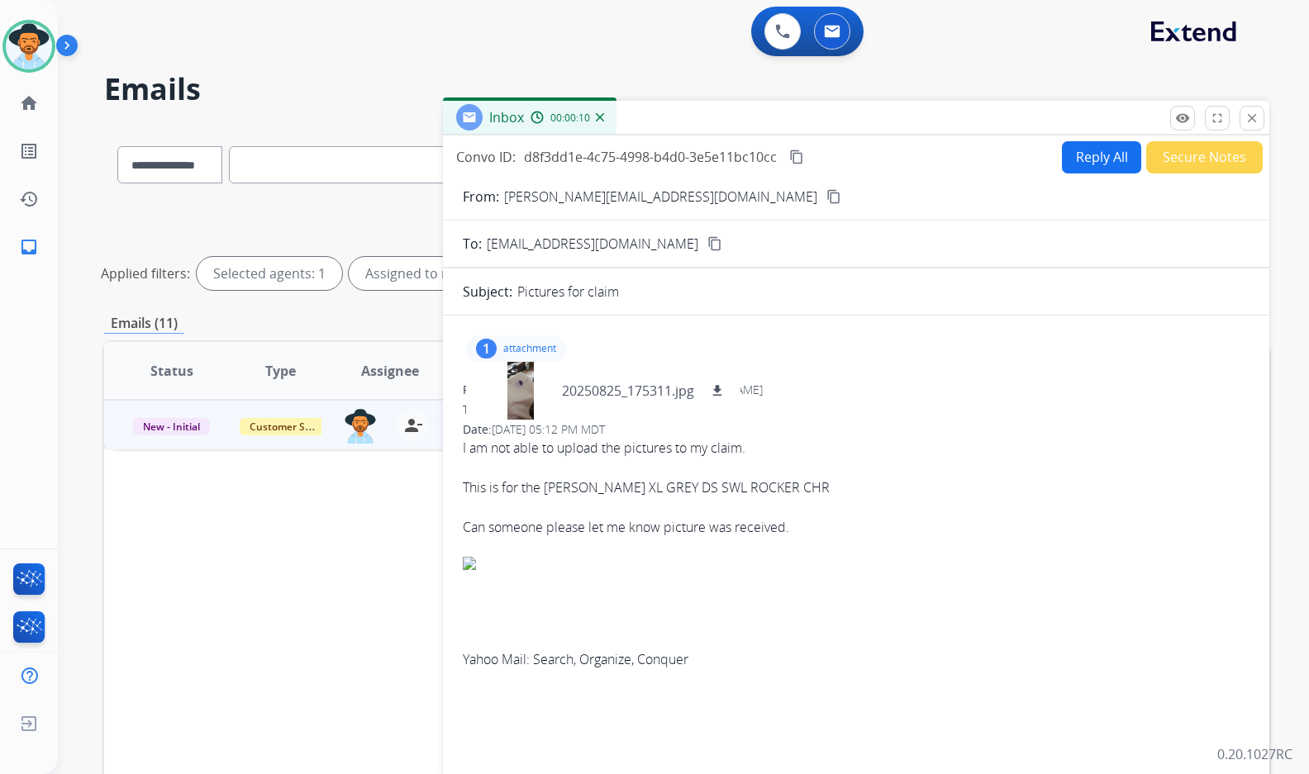
click at [530, 354] on p "attachment" at bounding box center [529, 348] width 53 height 13
click at [826, 197] on mat-icon "content_copy" at bounding box center [833, 196] width 15 height 15
click at [511, 340] on div "1 attachment" at bounding box center [516, 348] width 100 height 26
click at [716, 393] on mat-icon "download" at bounding box center [717, 390] width 15 height 15
drag, startPoint x: 800, startPoint y: 154, endPoint x: 751, endPoint y: 177, distance: 53.6
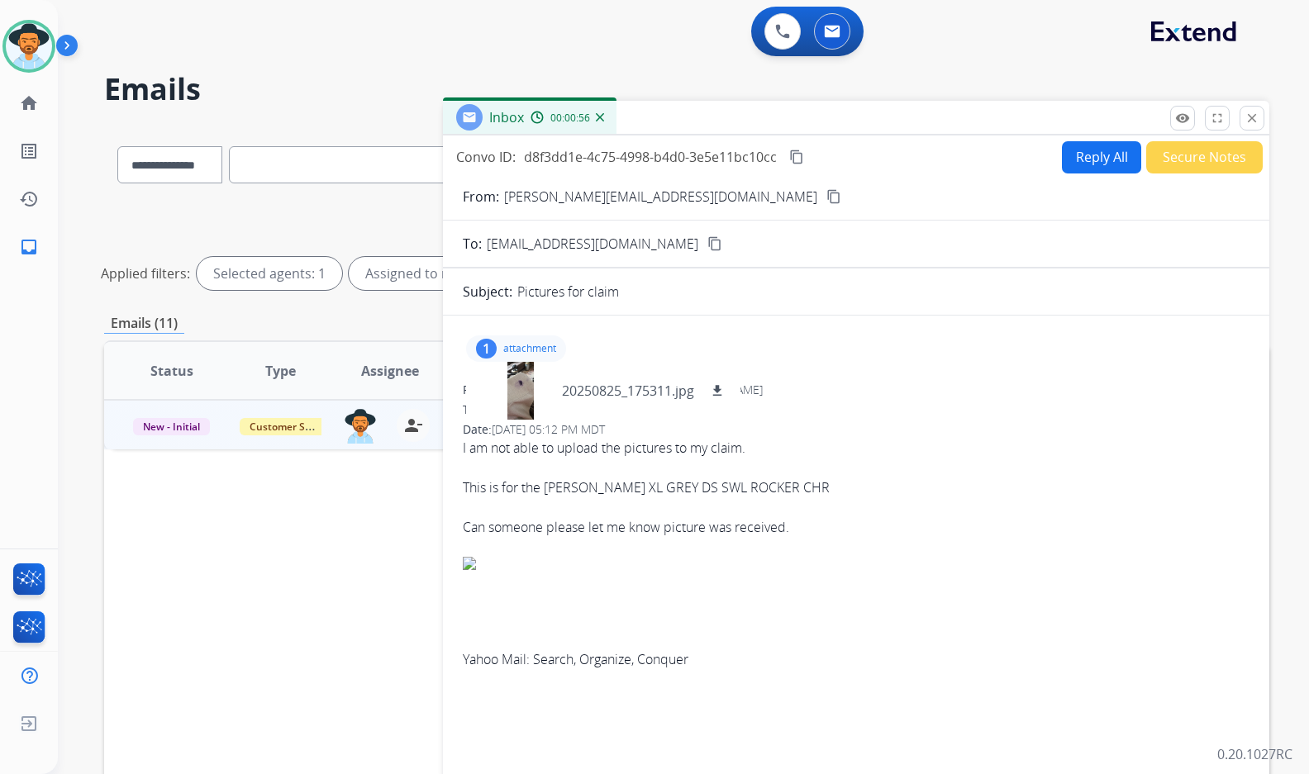
click at [800, 154] on mat-icon "content_copy" at bounding box center [796, 157] width 15 height 15
click at [1086, 160] on button "Reply All" at bounding box center [1101, 157] width 79 height 32
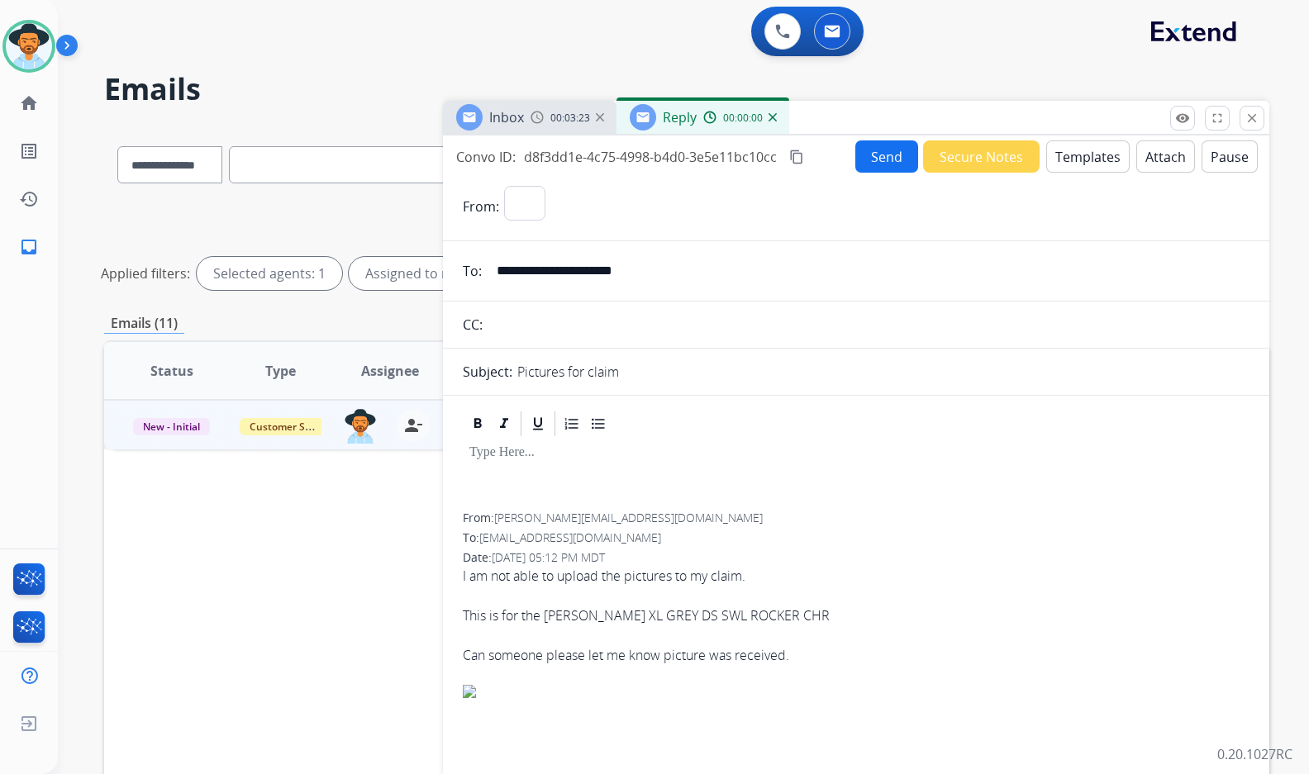
select select "**********"
click at [1086, 160] on button "Templates" at bounding box center [1087, 156] width 83 height 32
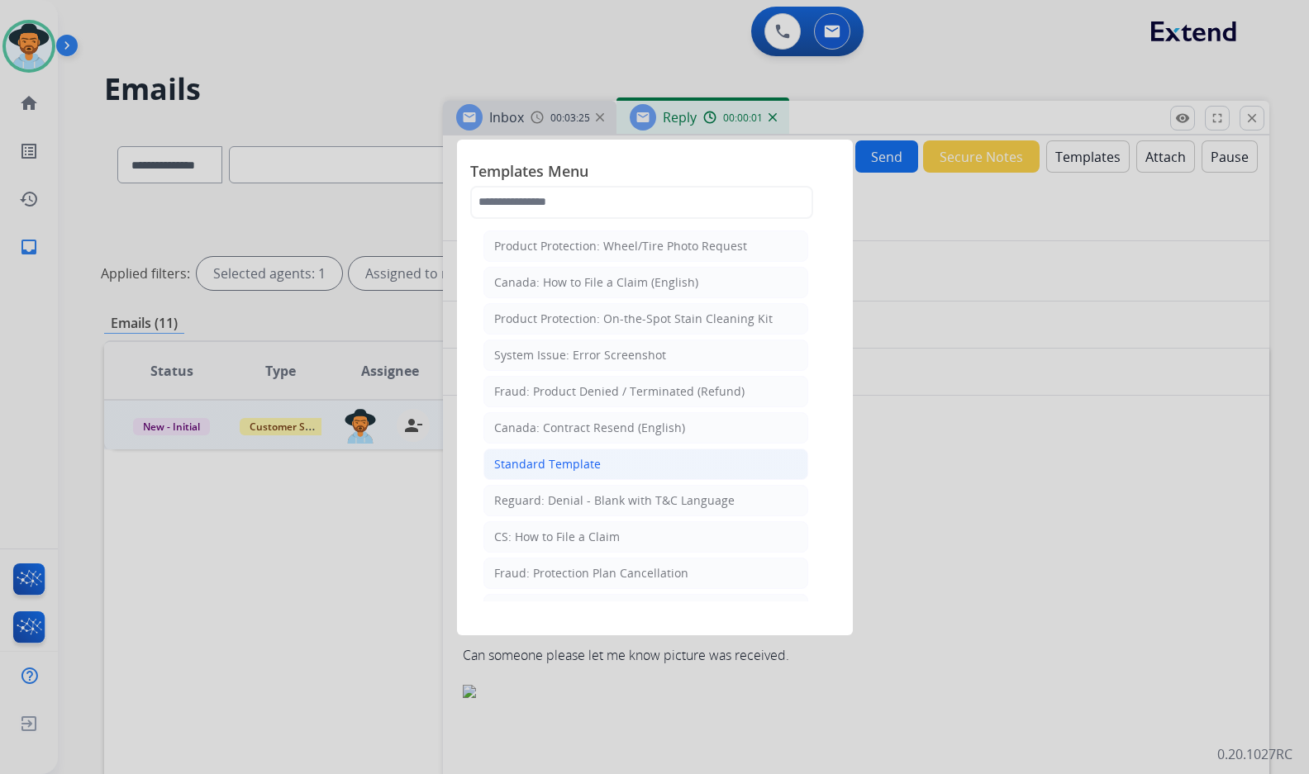
click at [619, 464] on li "Standard Template" at bounding box center [645, 464] width 325 height 31
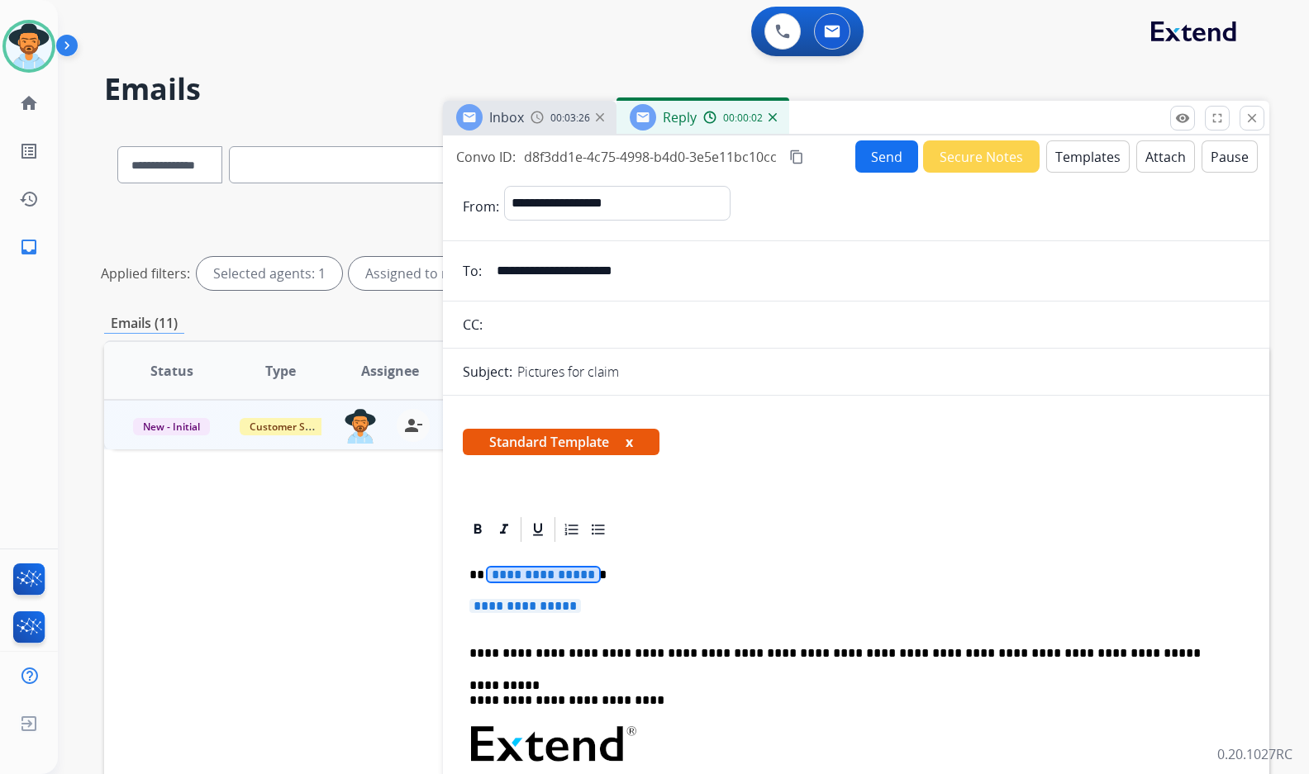
click at [547, 572] on span "**********" at bounding box center [543, 575] width 112 height 14
click at [554, 608] on span "**********" at bounding box center [525, 606] width 112 height 14
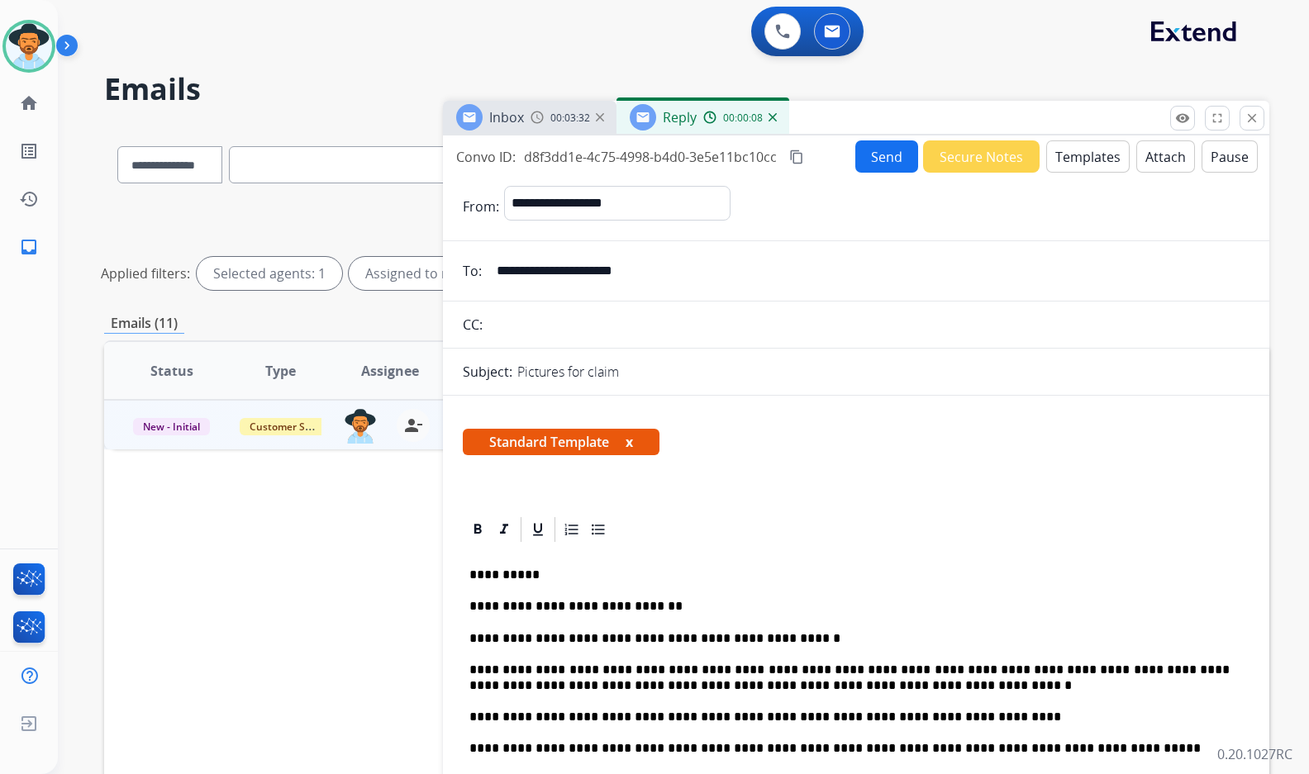
click at [749, 672] on p "**********" at bounding box center [849, 678] width 760 height 31
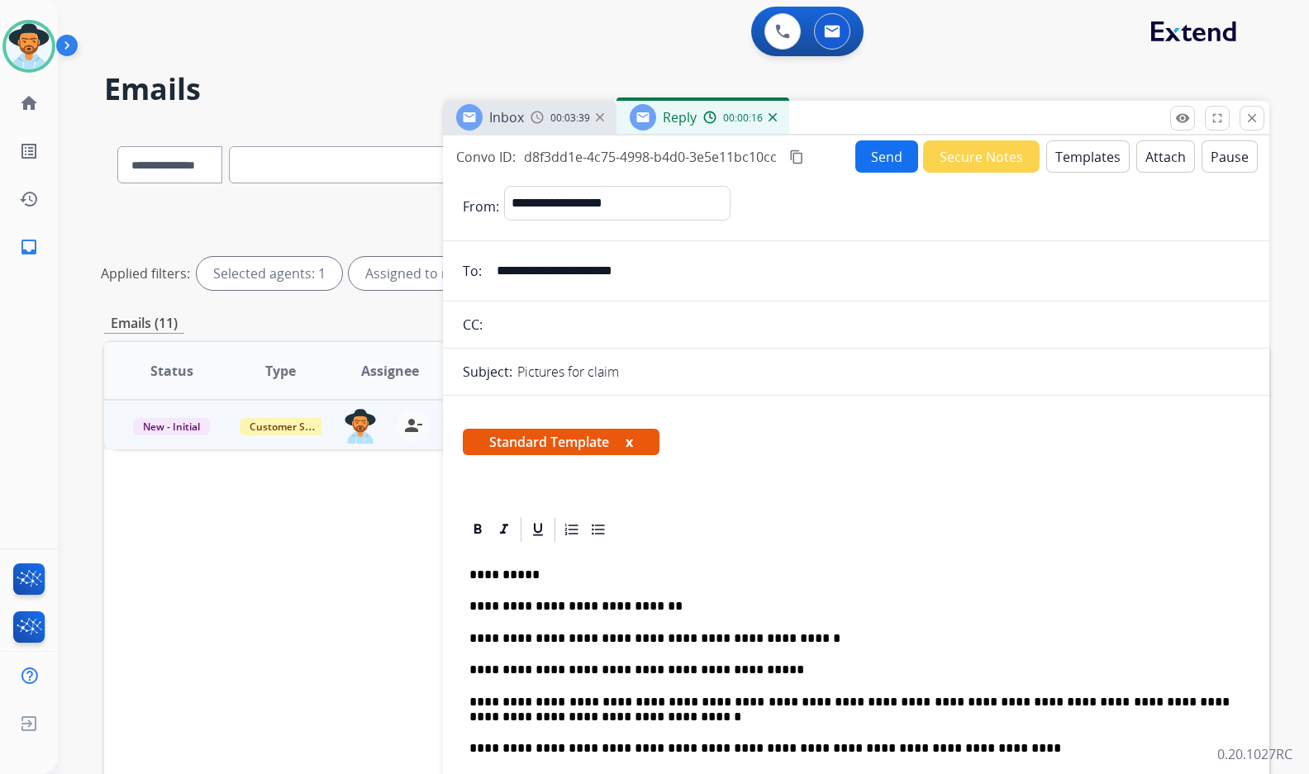
click at [893, 145] on button "Send" at bounding box center [886, 156] width 63 height 32
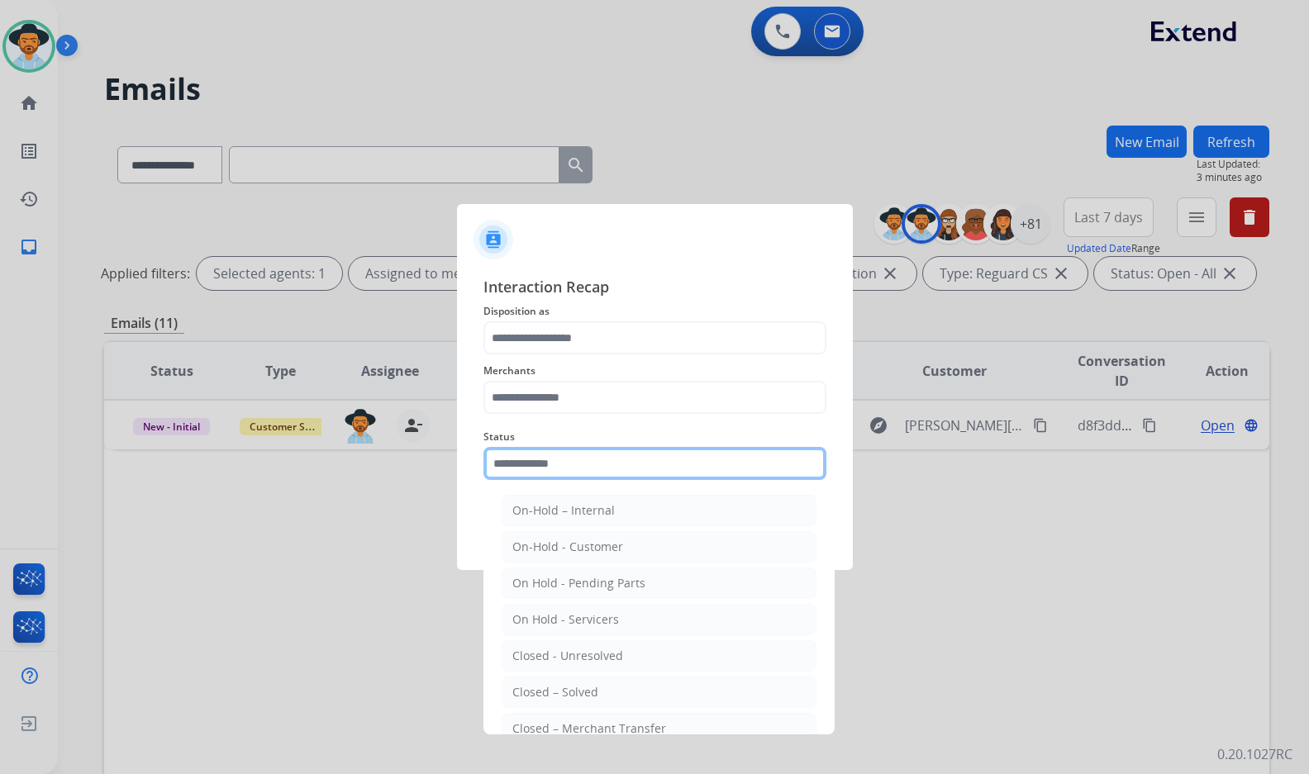
click at [730, 467] on input "text" at bounding box center [654, 463] width 343 height 33
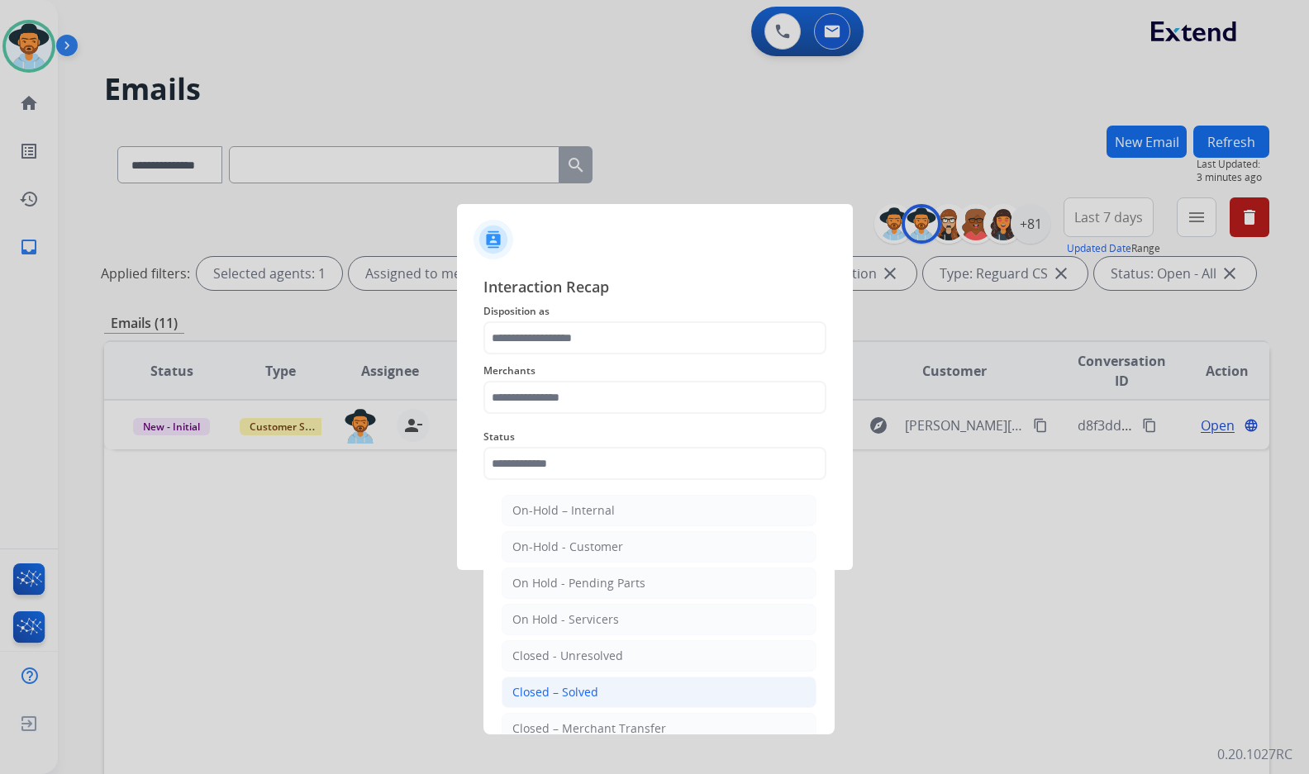
click at [647, 689] on li "Closed – Solved" at bounding box center [658, 692] width 315 height 31
type input "**********"
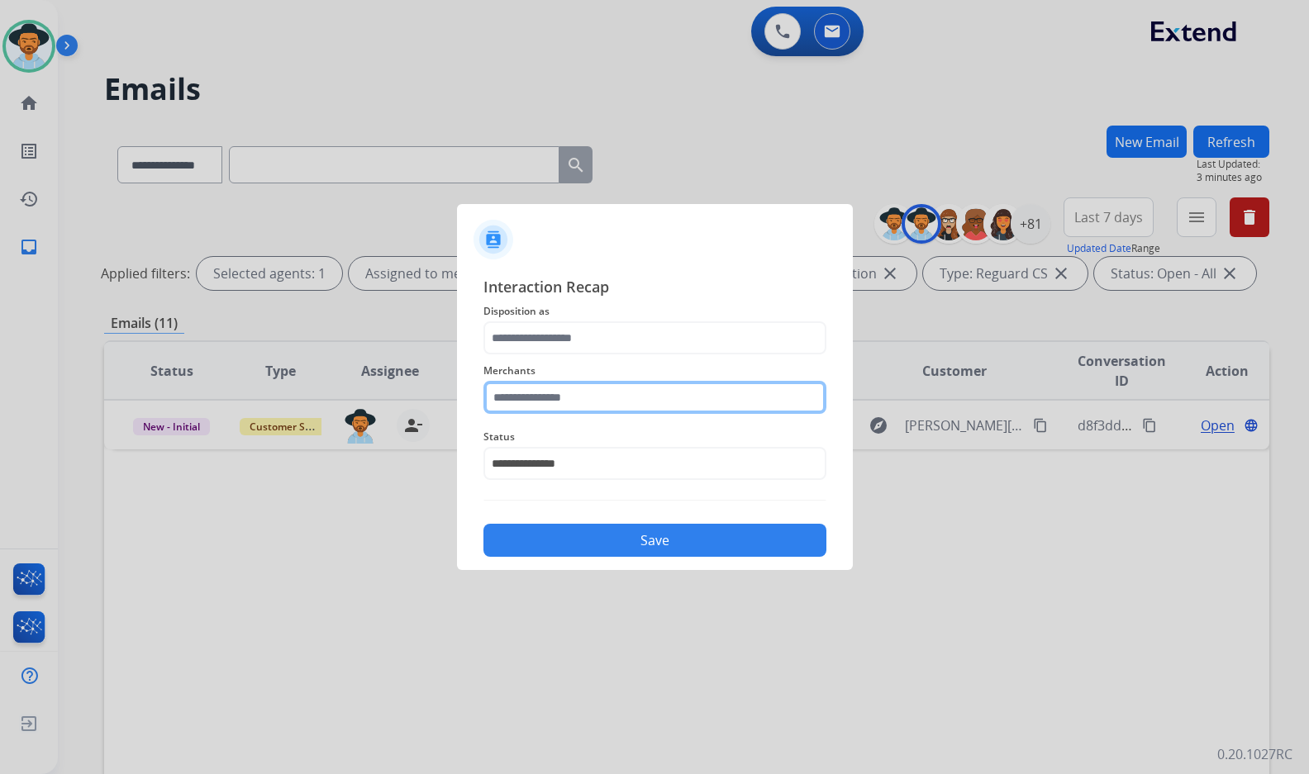
click at [592, 389] on input "text" at bounding box center [654, 397] width 343 height 33
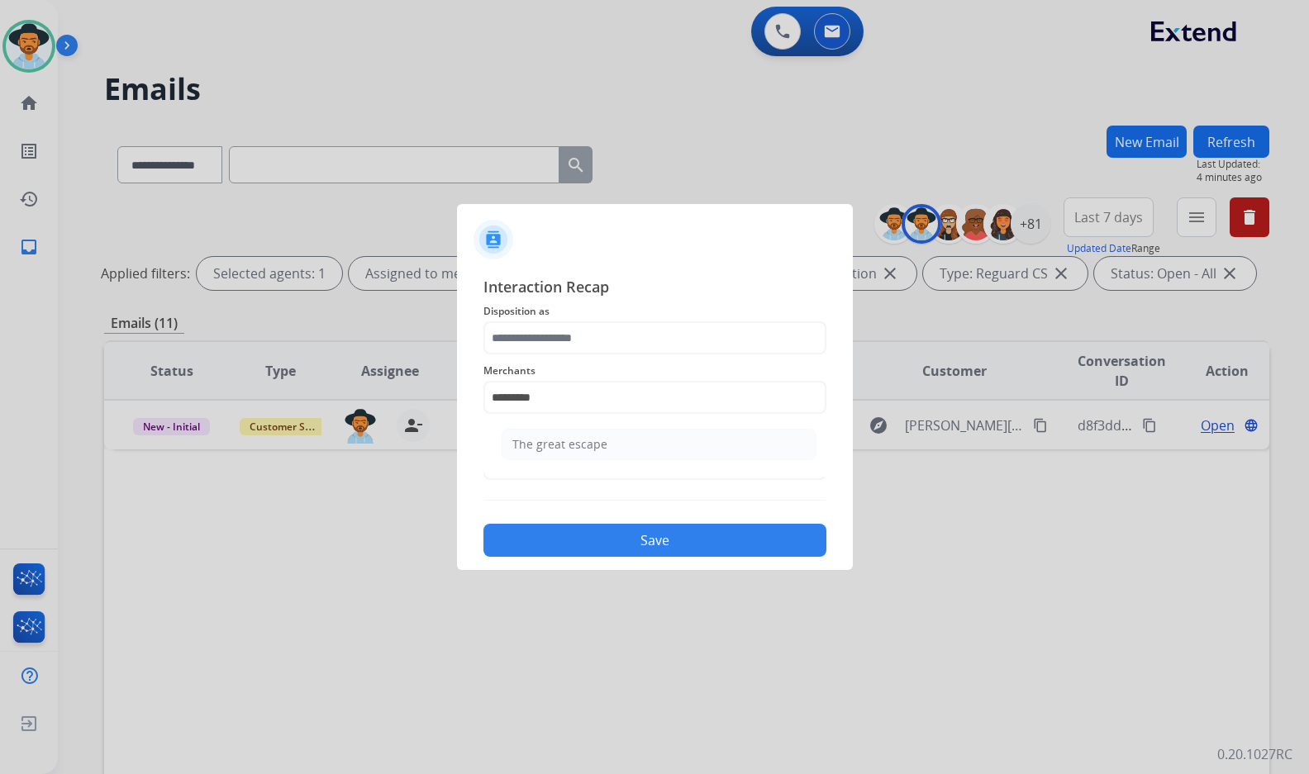
click at [620, 424] on ul "The great escape" at bounding box center [659, 449] width 325 height 56
click at [592, 431] on li "The great escape" at bounding box center [658, 444] width 315 height 31
type input "**********"
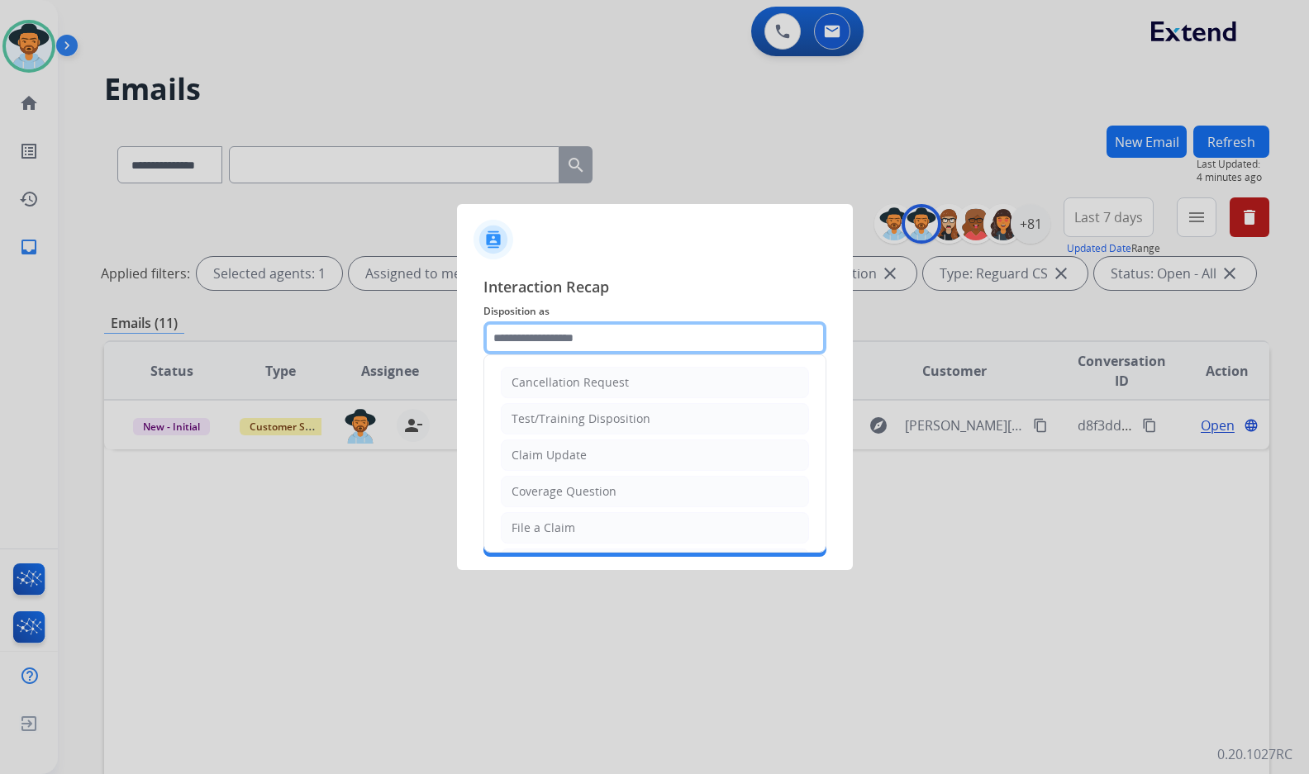
click at [568, 321] on input "text" at bounding box center [654, 337] width 343 height 33
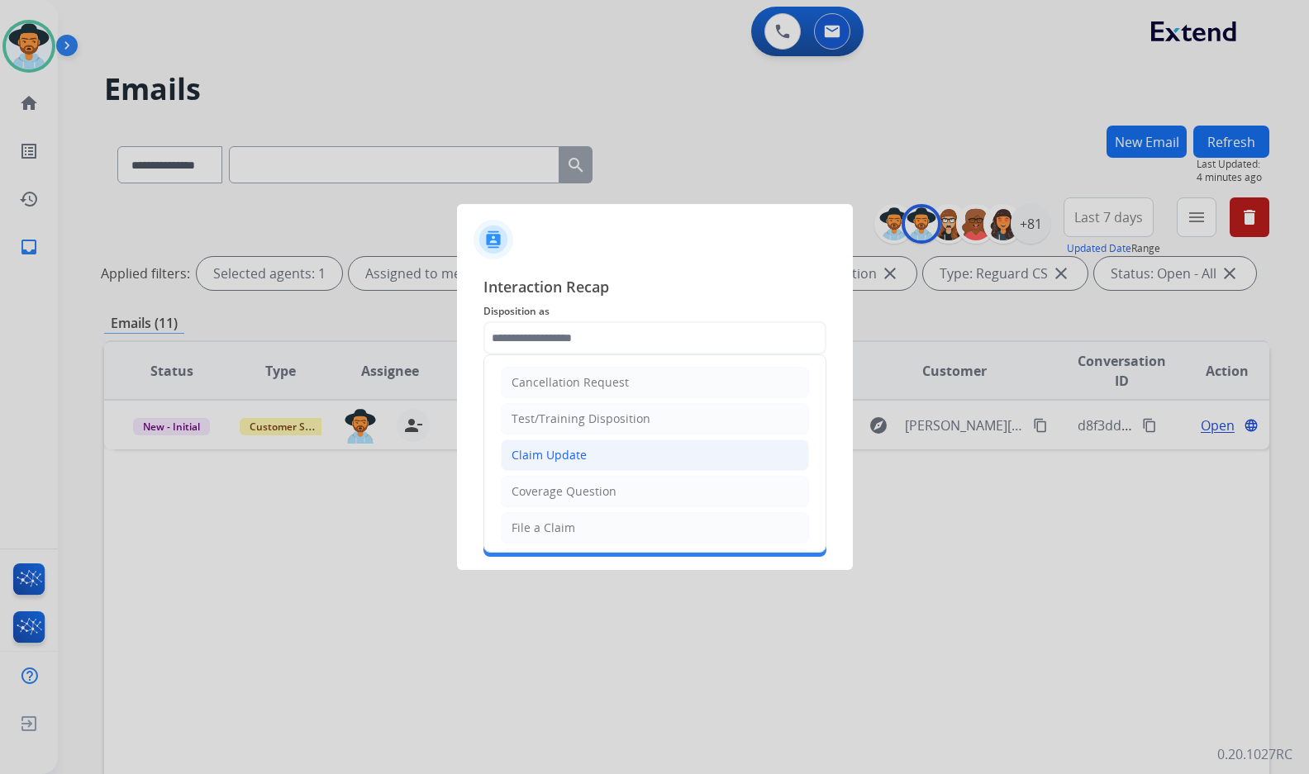
click at [569, 451] on div "Claim Update" at bounding box center [548, 455] width 75 height 17
type input "**********"
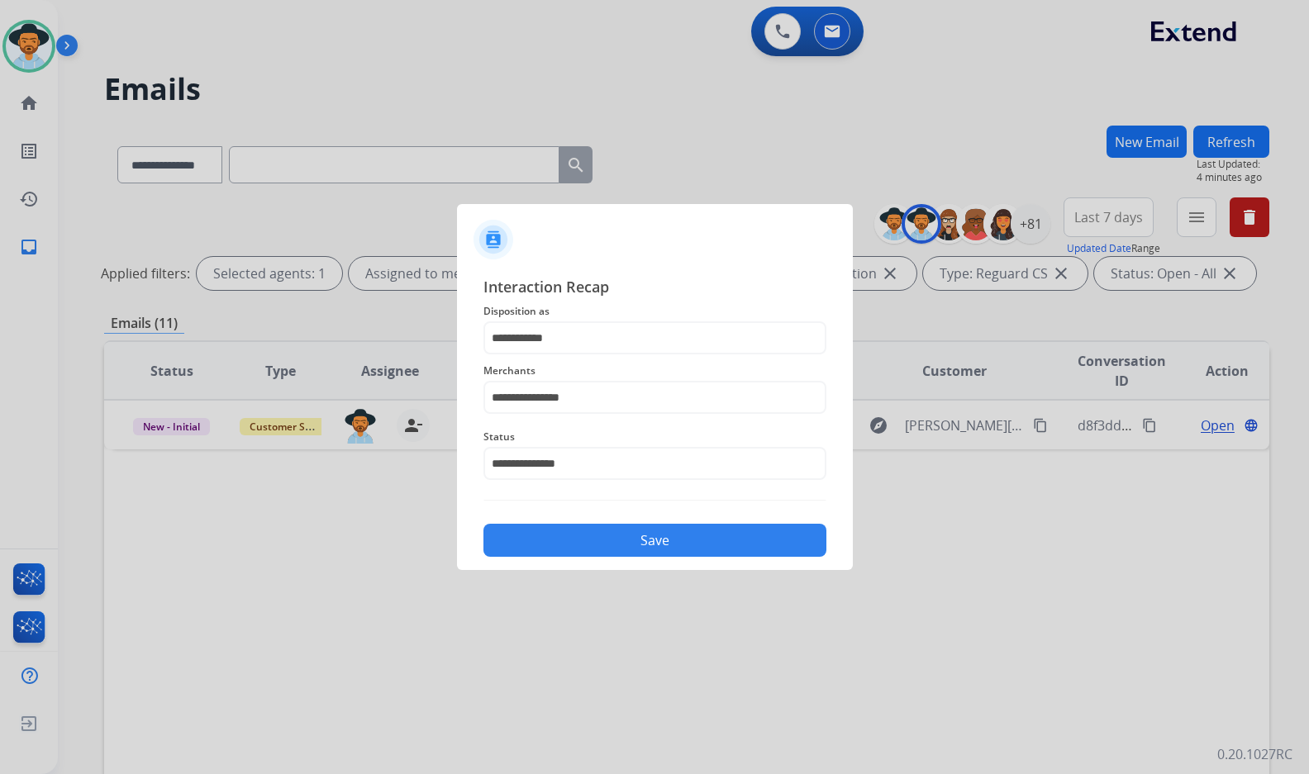
click at [545, 528] on button "Save" at bounding box center [654, 540] width 343 height 33
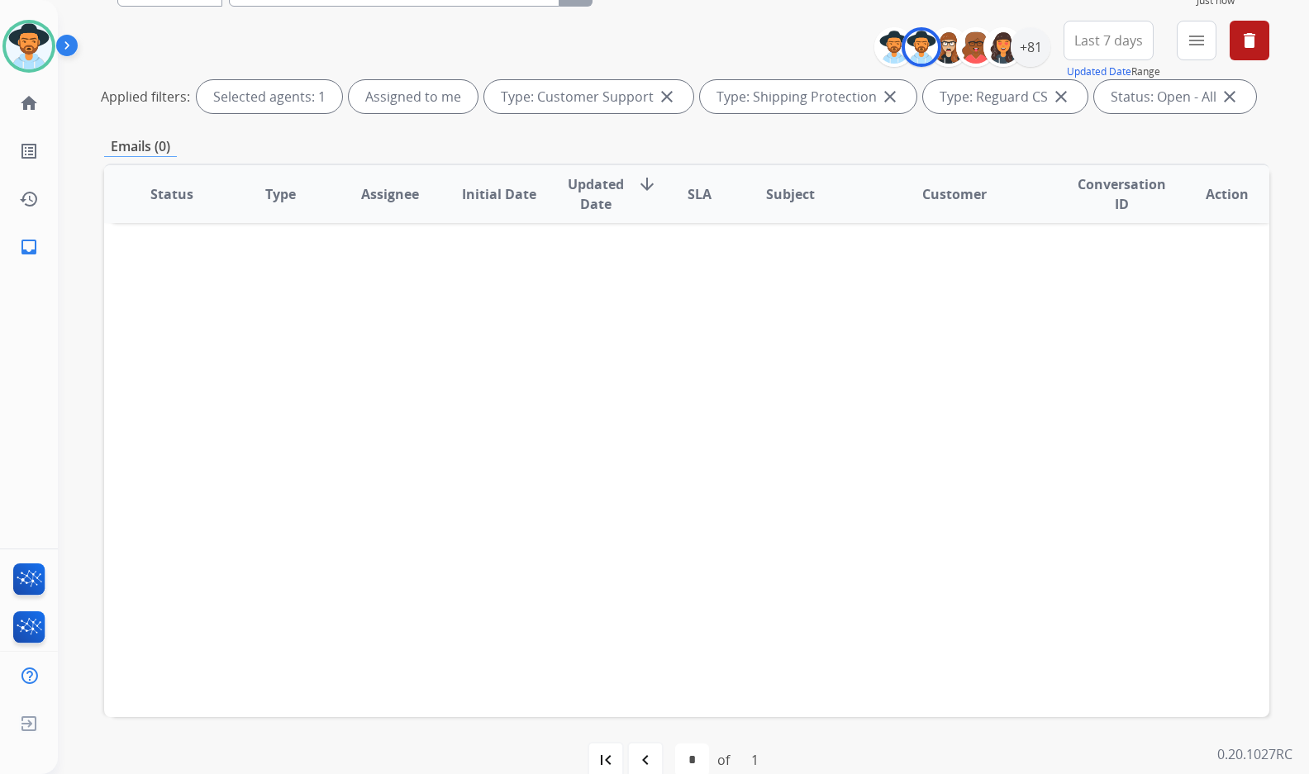
scroll to position [206, 0]
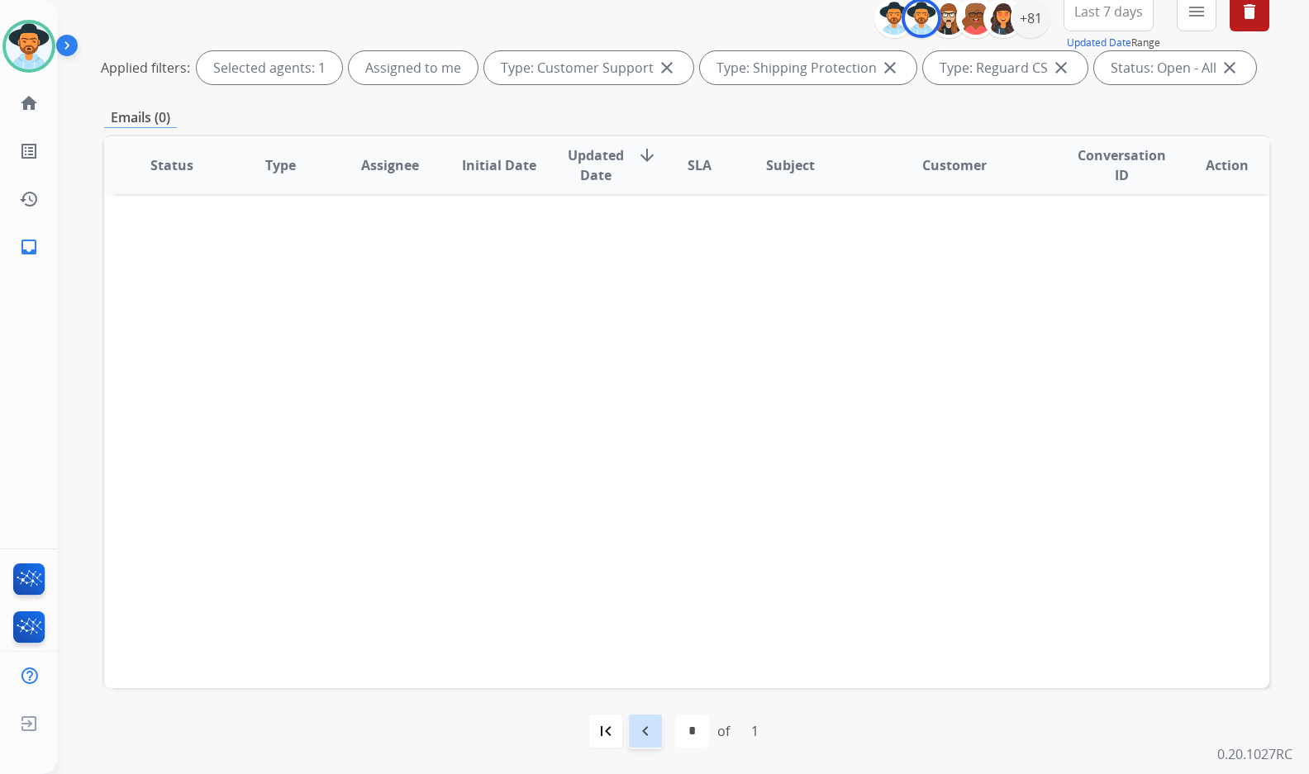
click at [638, 734] on mat-icon "navigate_before" at bounding box center [645, 731] width 20 height 20
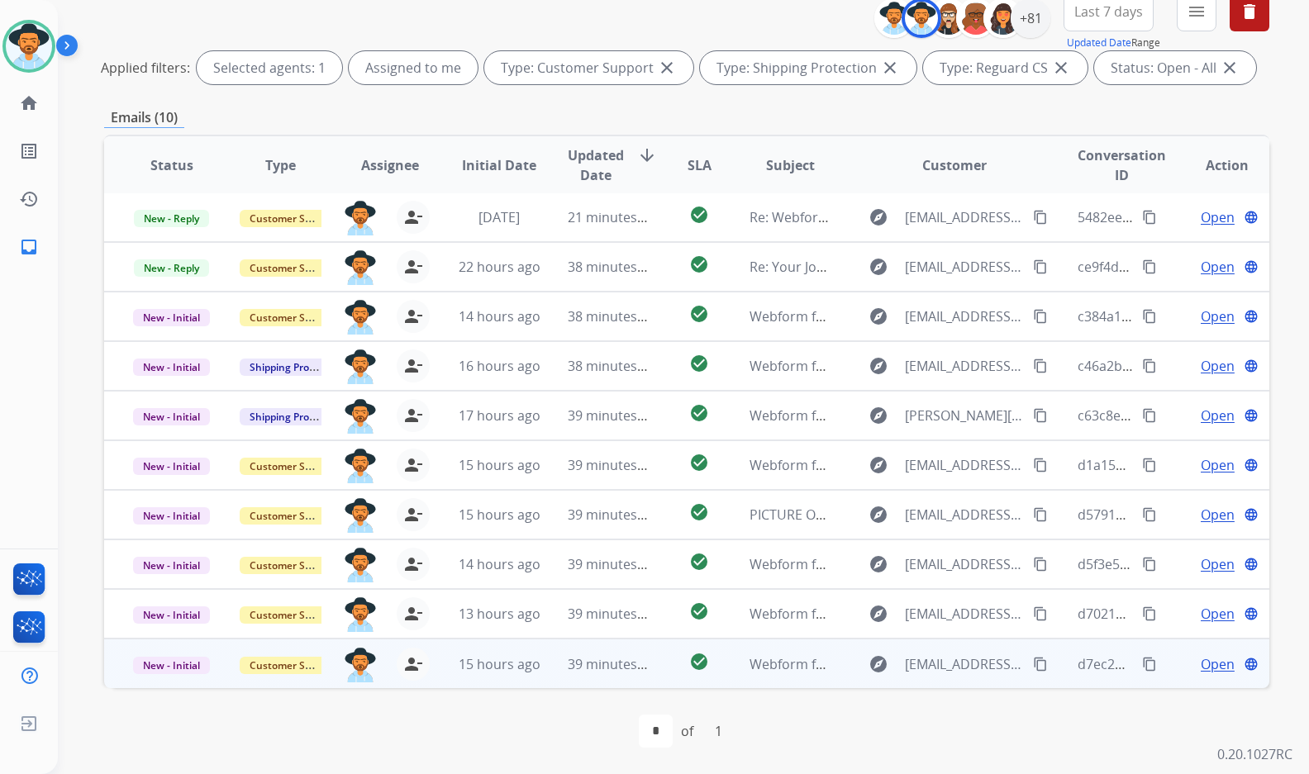
click at [1212, 667] on span "Open" at bounding box center [1217, 664] width 34 height 20
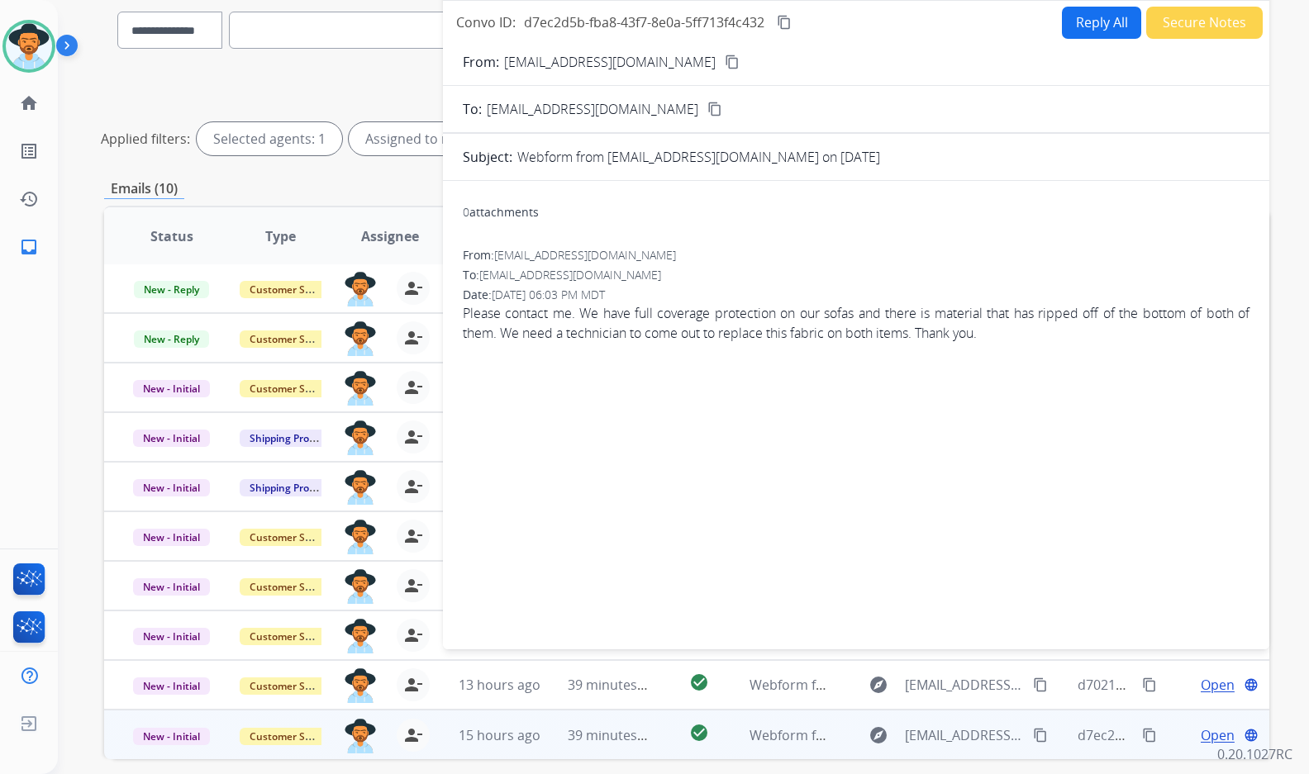
scroll to position [40, 0]
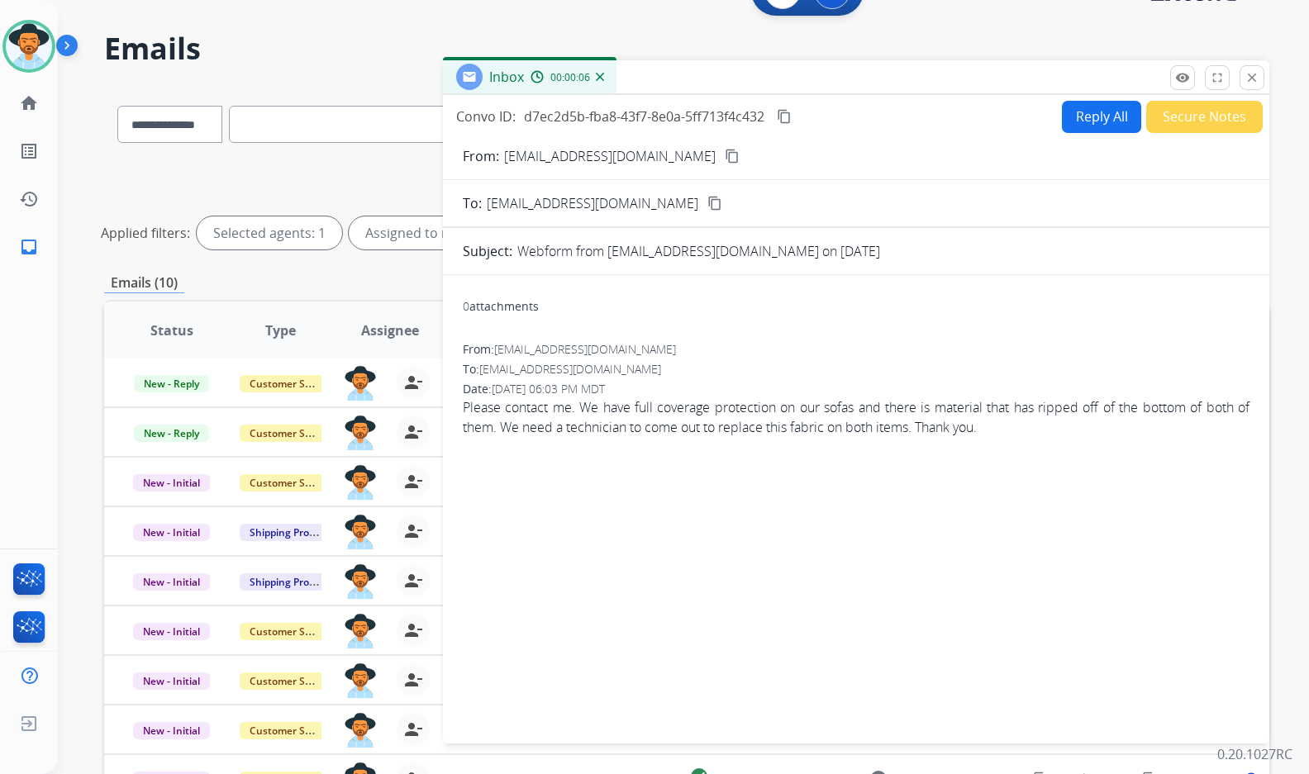
click at [722, 160] on button "content_copy" at bounding box center [732, 156] width 20 height 20
click at [1216, 129] on button "Secure Notes" at bounding box center [1204, 117] width 116 height 32
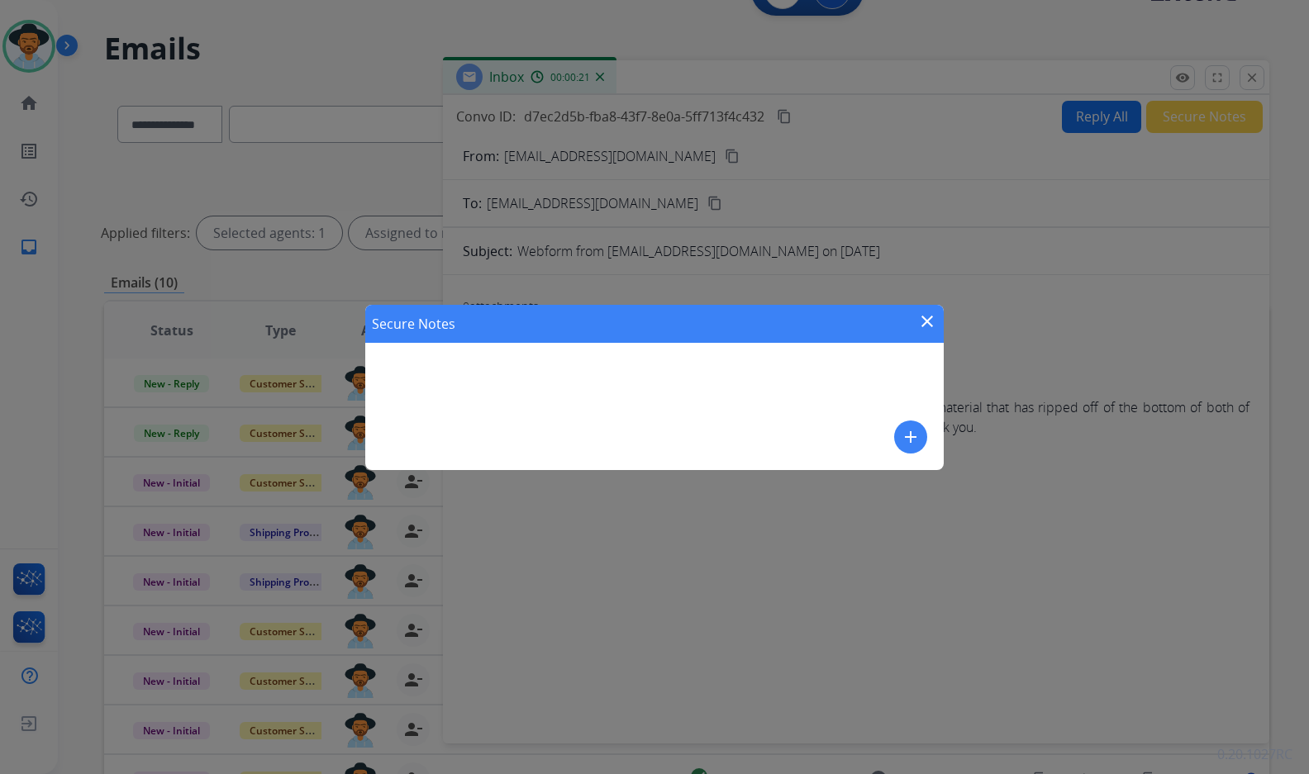
click at [920, 431] on mat-icon "add" at bounding box center [911, 437] width 20 height 20
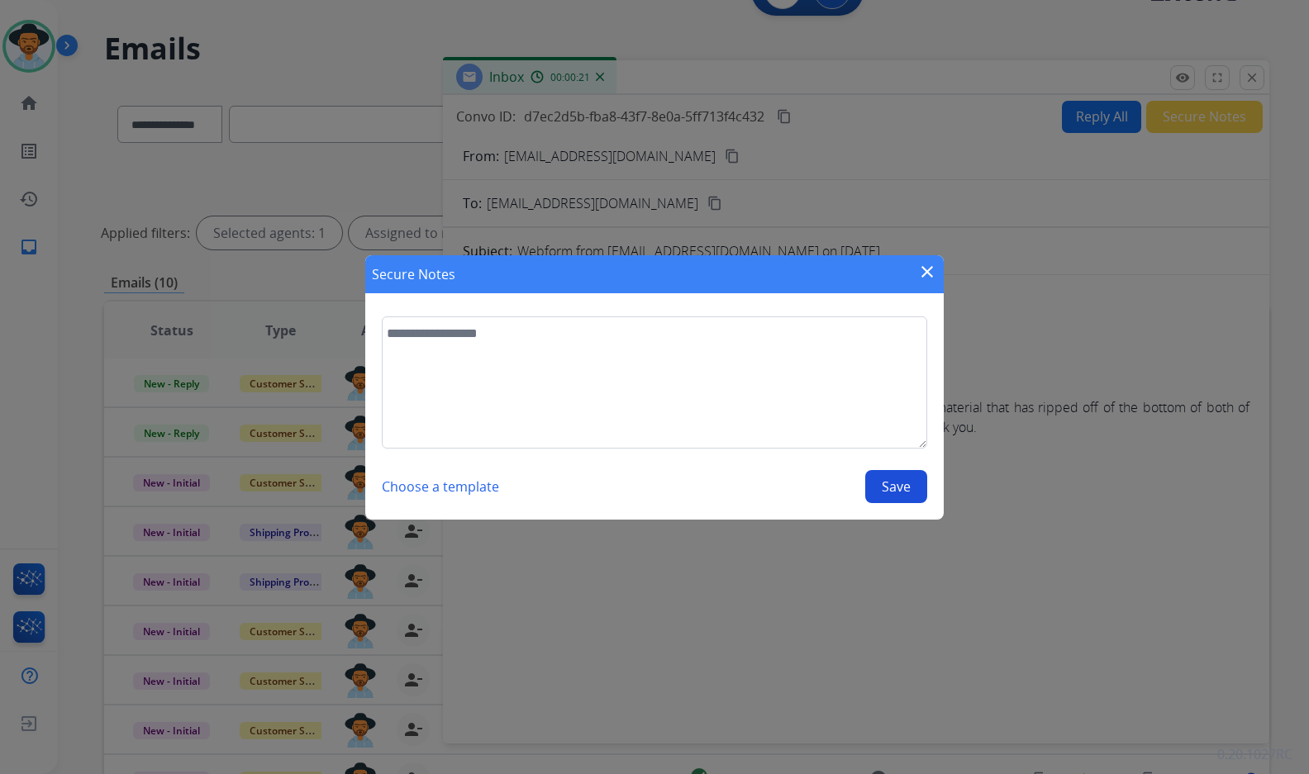
click at [856, 395] on textarea at bounding box center [654, 382] width 545 height 132
type textarea "**********"
click at [897, 494] on button "Save" at bounding box center [896, 486] width 62 height 33
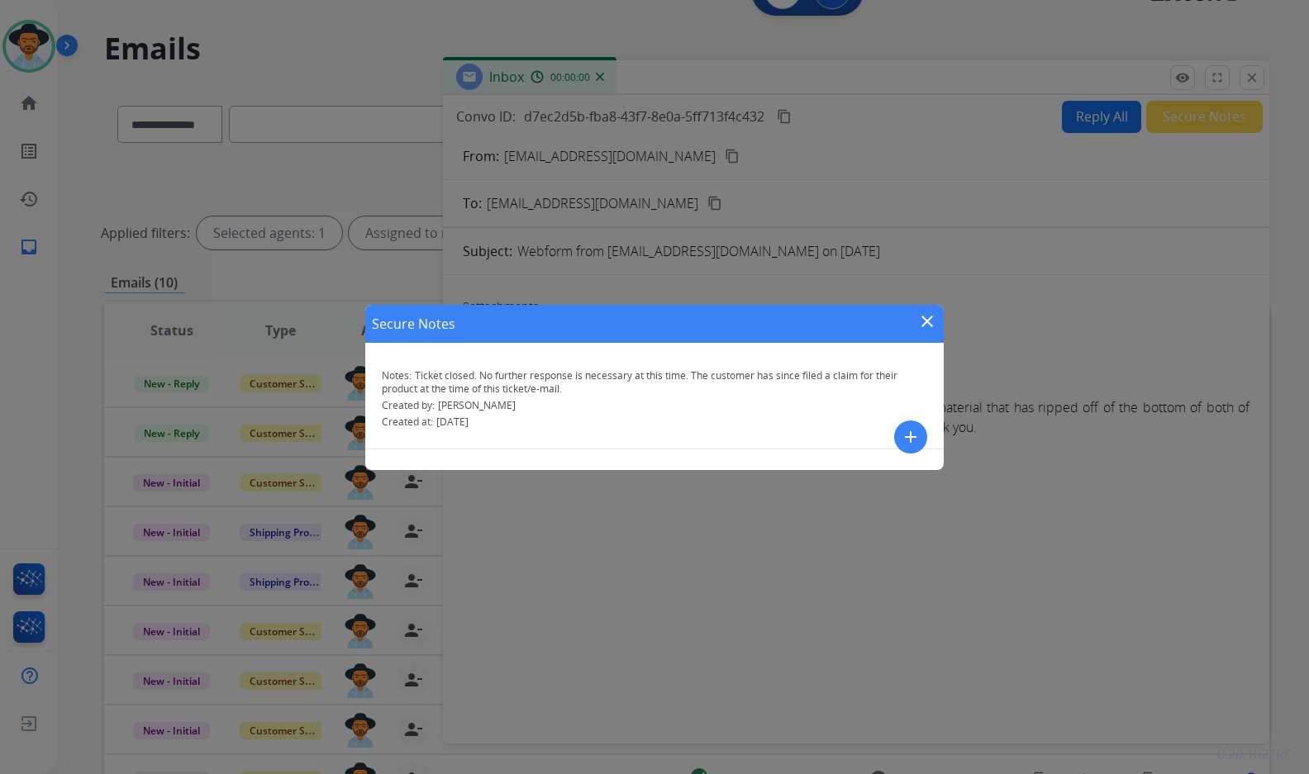
click at [921, 314] on mat-icon "close" at bounding box center [927, 321] width 20 height 20
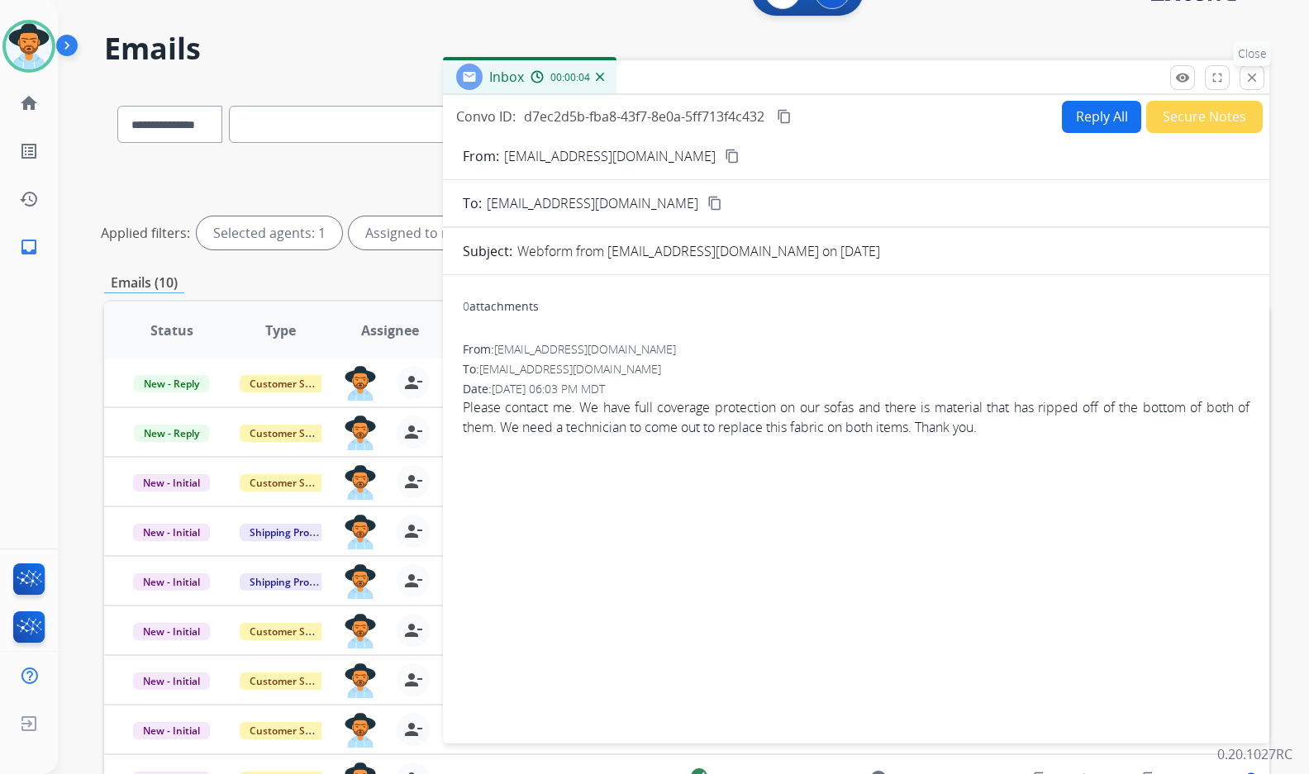
click at [1250, 75] on mat-icon "close" at bounding box center [1251, 77] width 15 height 15
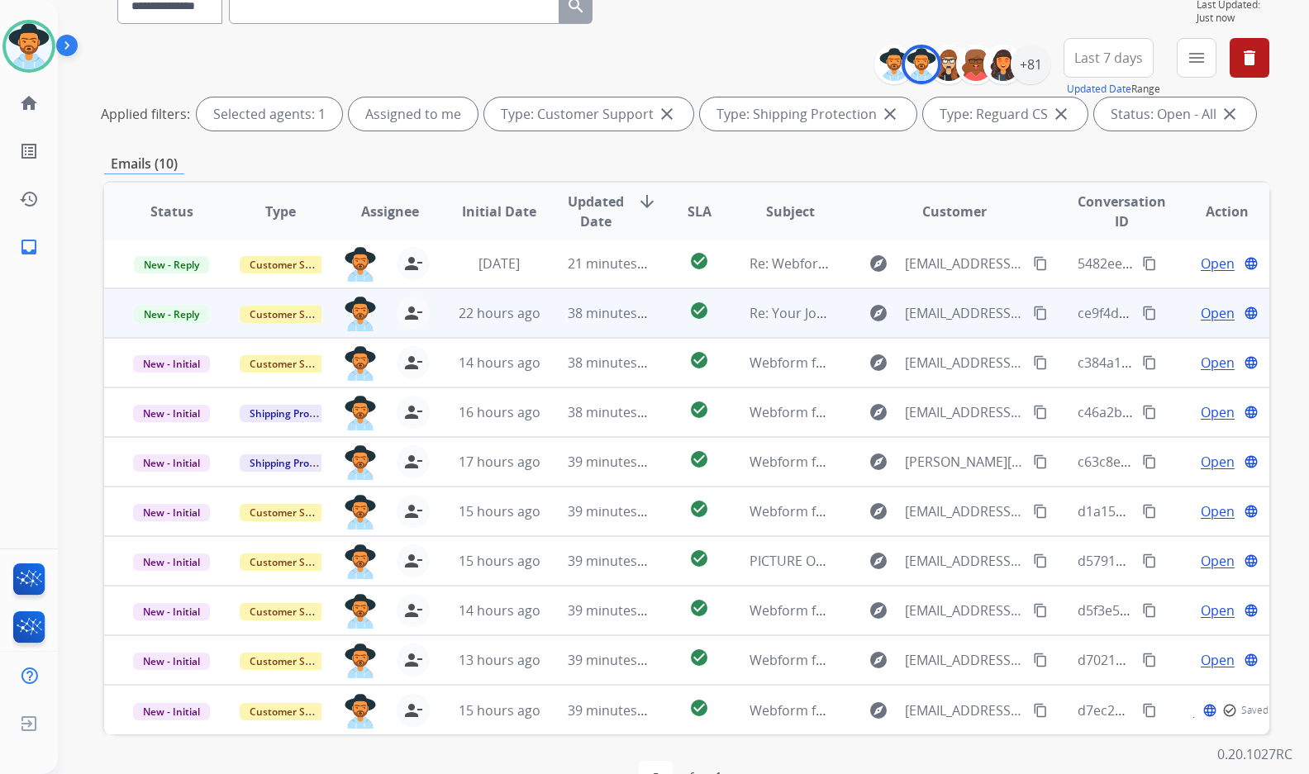
scroll to position [206, 0]
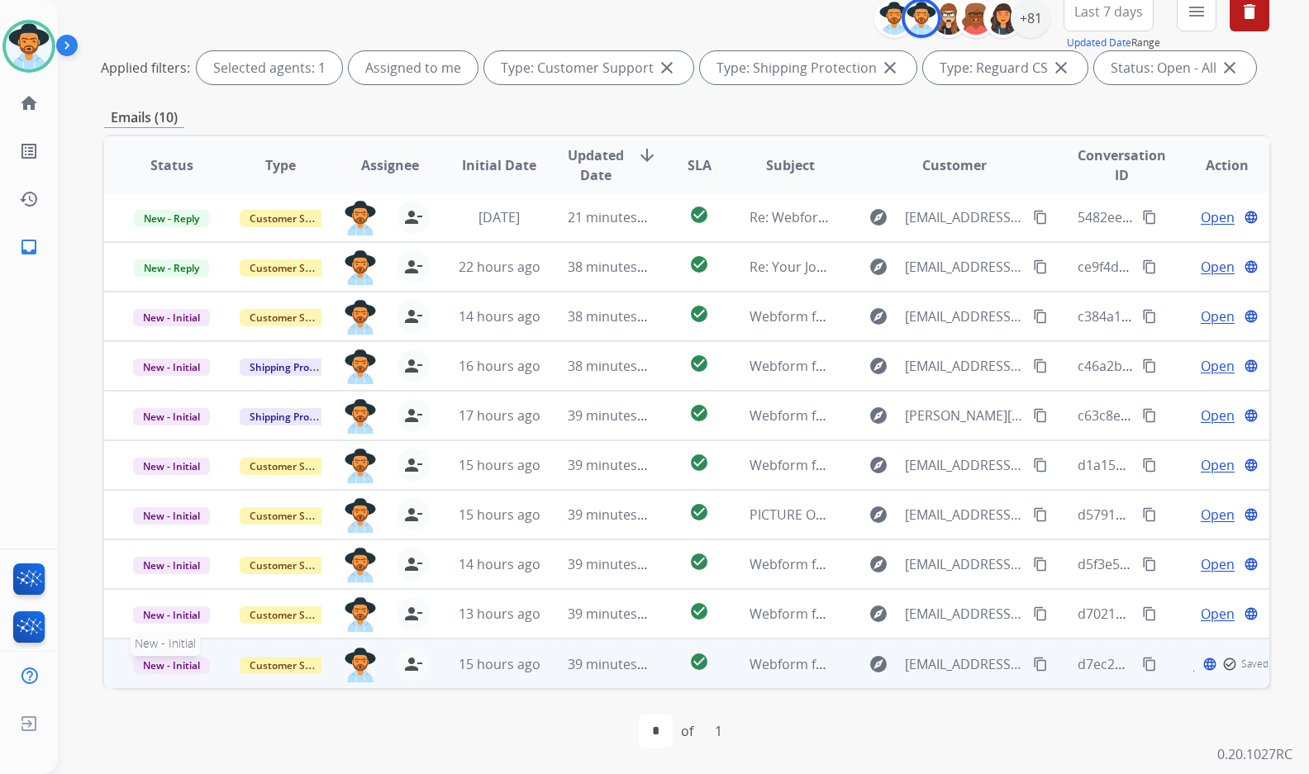
click at [179, 669] on span "New - Initial" at bounding box center [171, 665] width 77 height 17
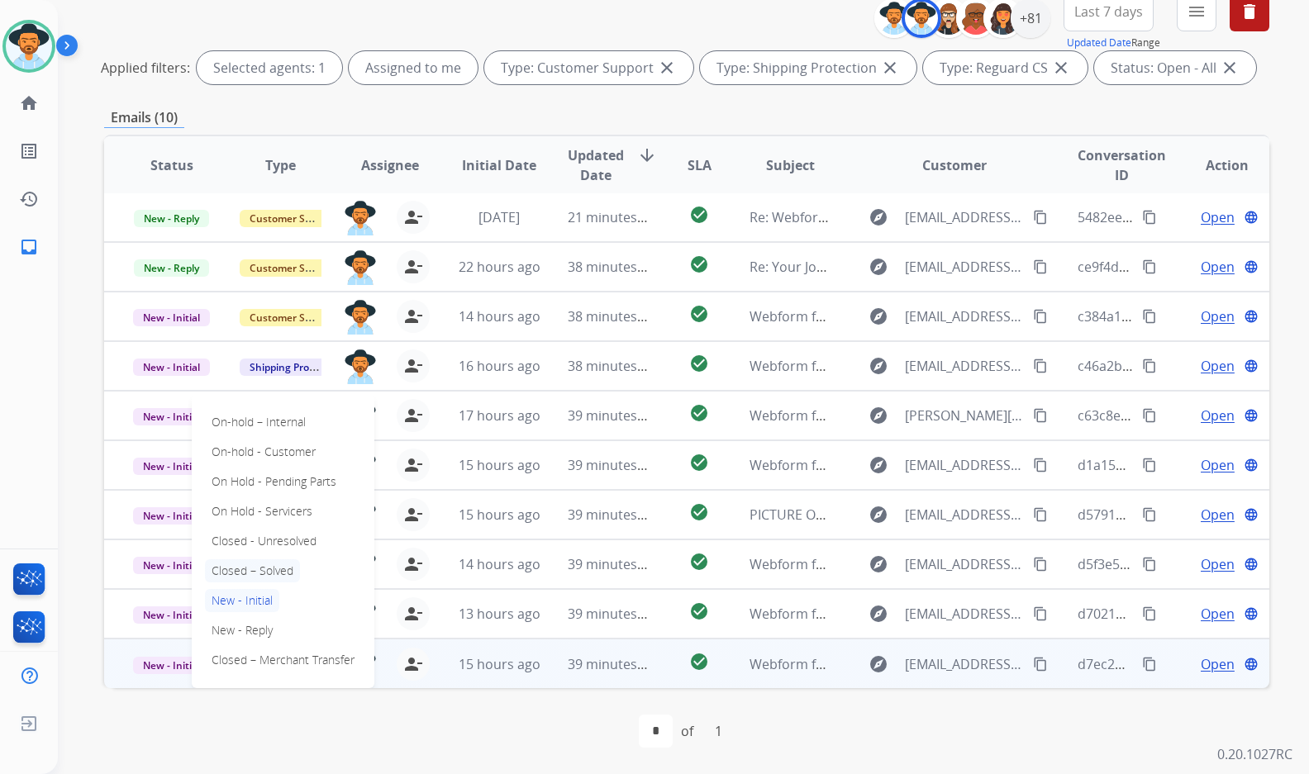
click at [223, 573] on p "Closed – Solved" at bounding box center [252, 570] width 95 height 23
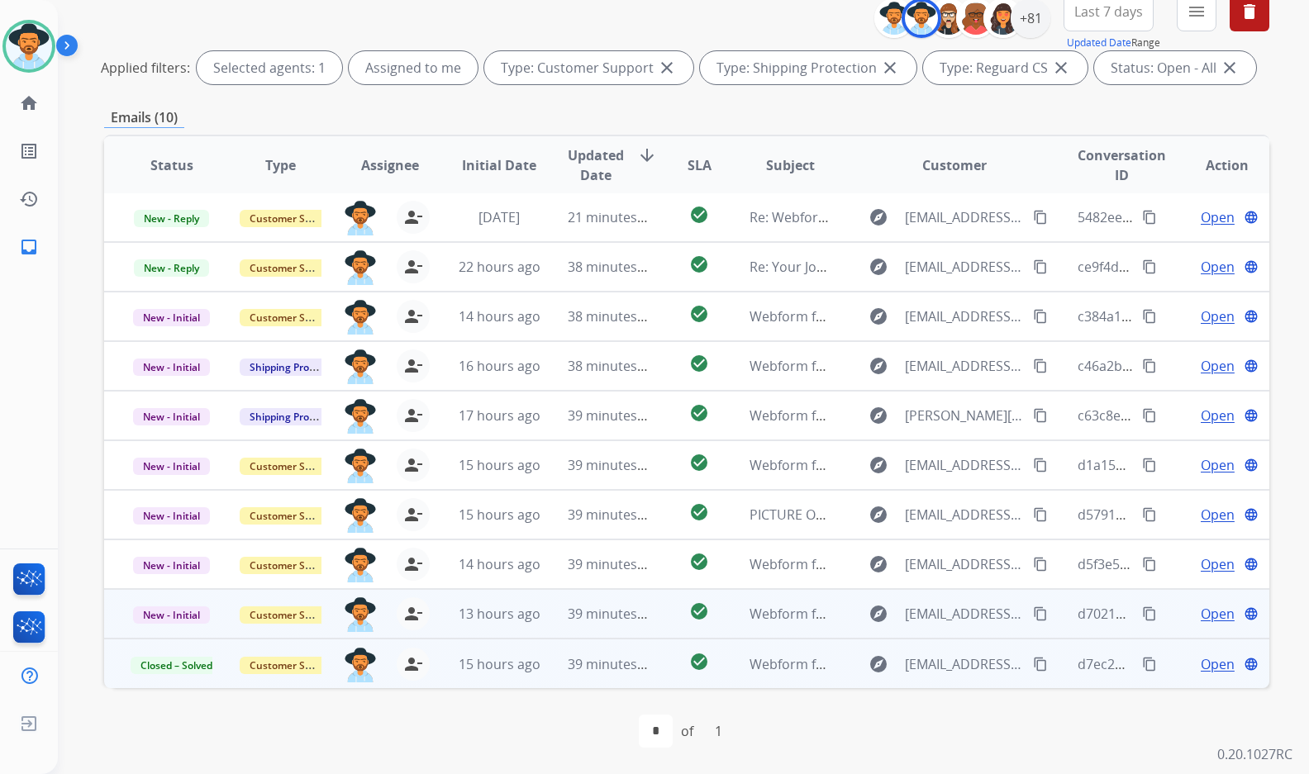
click at [1215, 616] on span "Open" at bounding box center [1217, 614] width 34 height 20
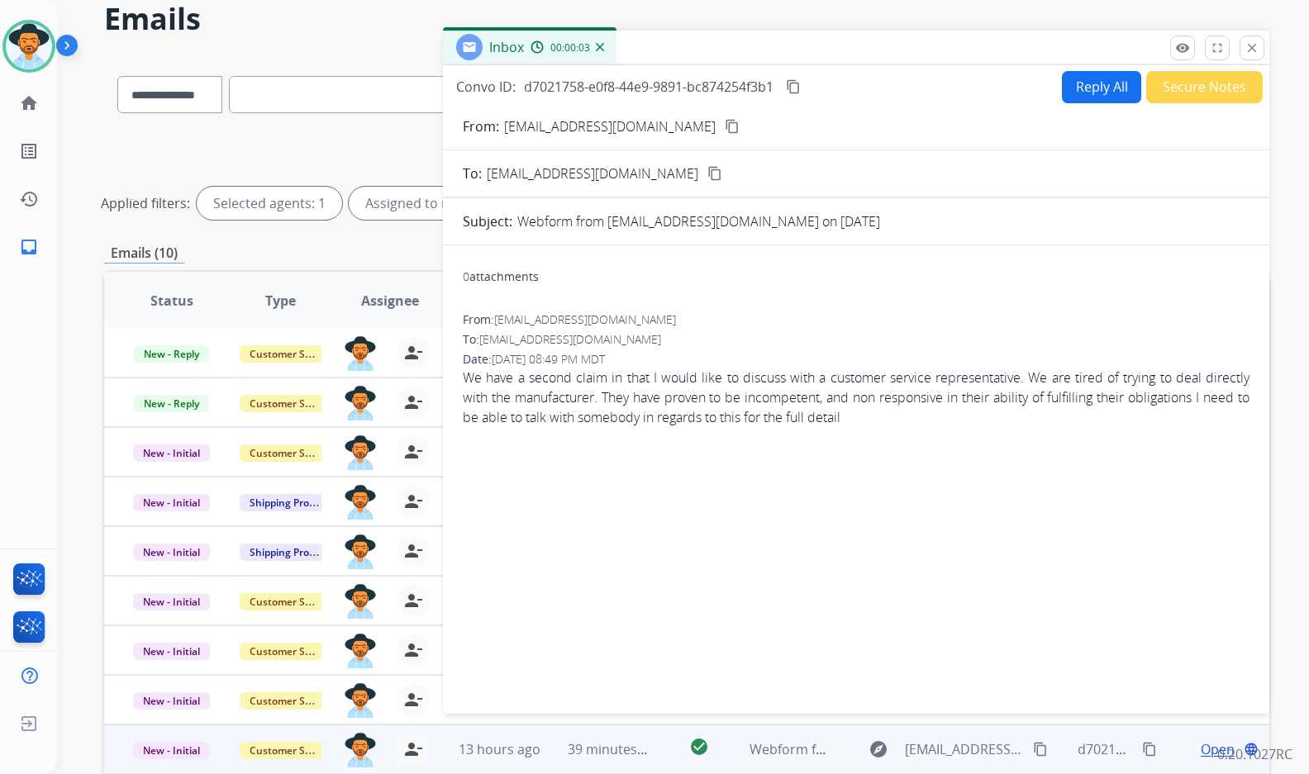
scroll to position [40, 0]
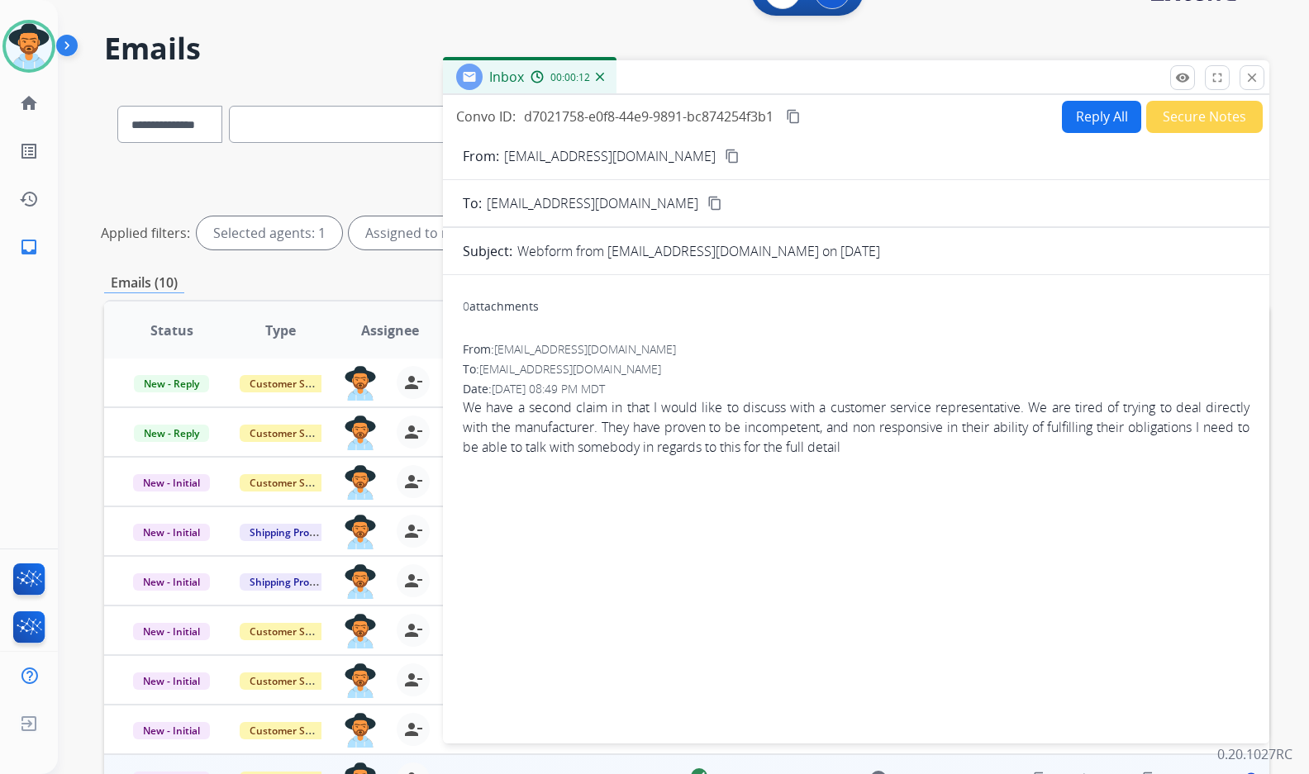
click at [725, 153] on mat-icon "content_copy" at bounding box center [732, 156] width 15 height 15
click at [801, 117] on mat-icon "content_copy" at bounding box center [793, 116] width 15 height 15
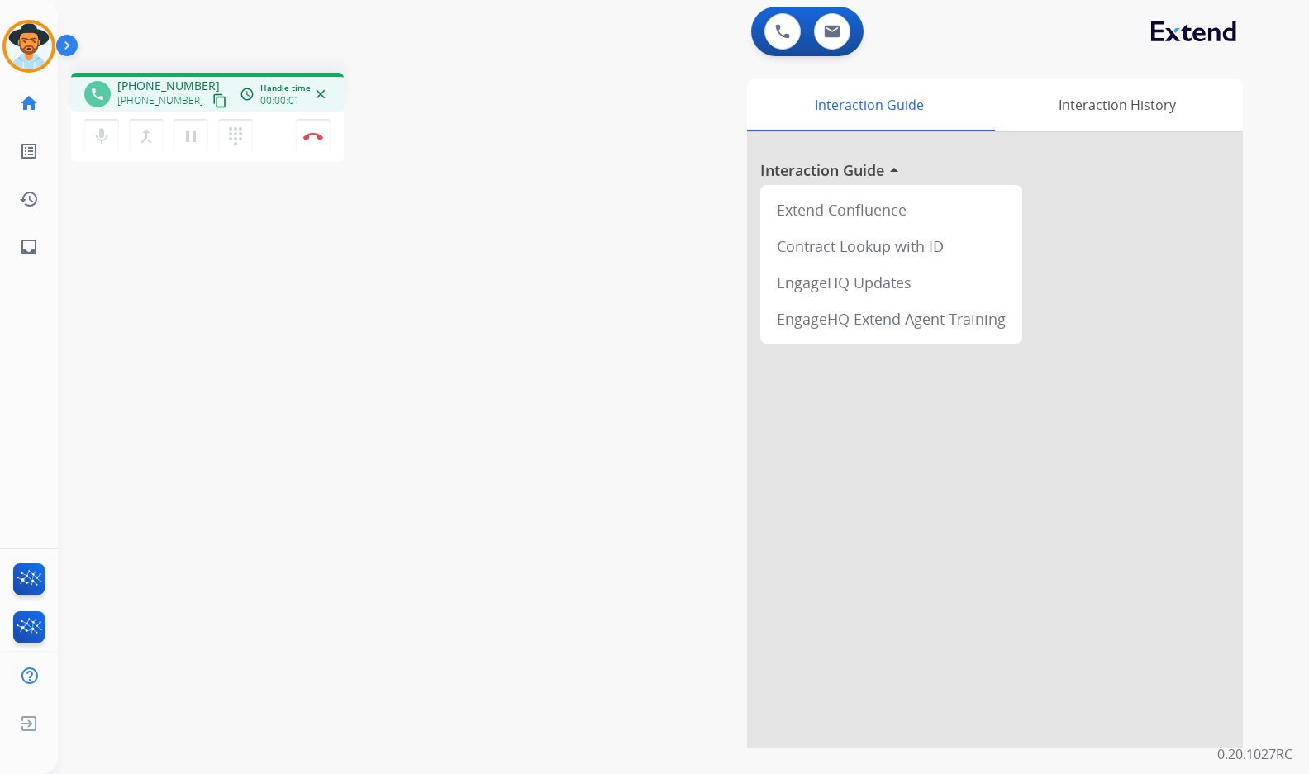
click at [212, 101] on mat-icon "content_copy" at bounding box center [219, 100] width 15 height 15
click at [314, 138] on img at bounding box center [313, 136] width 20 height 8
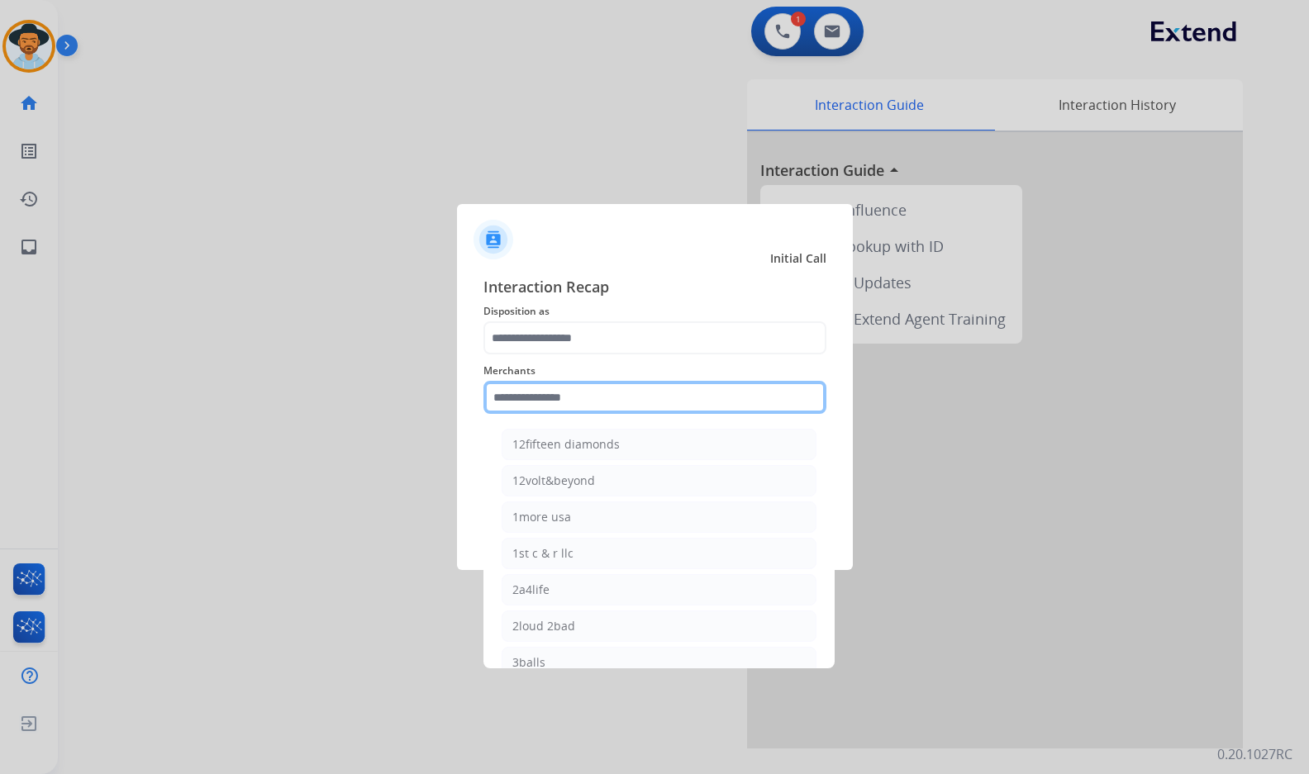
click at [572, 398] on input "text" at bounding box center [654, 397] width 343 height 33
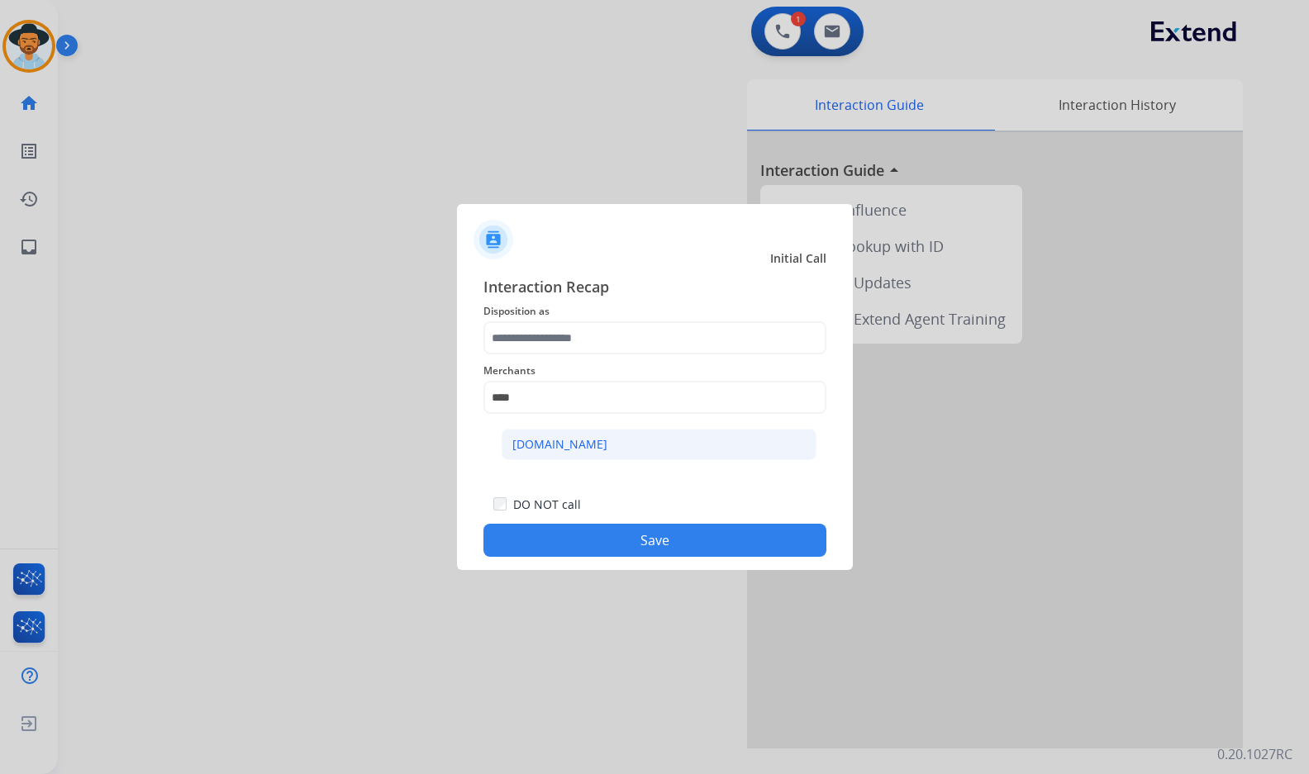
click at [632, 447] on li "[DOMAIN_NAME]" at bounding box center [658, 444] width 315 height 31
type input "**********"
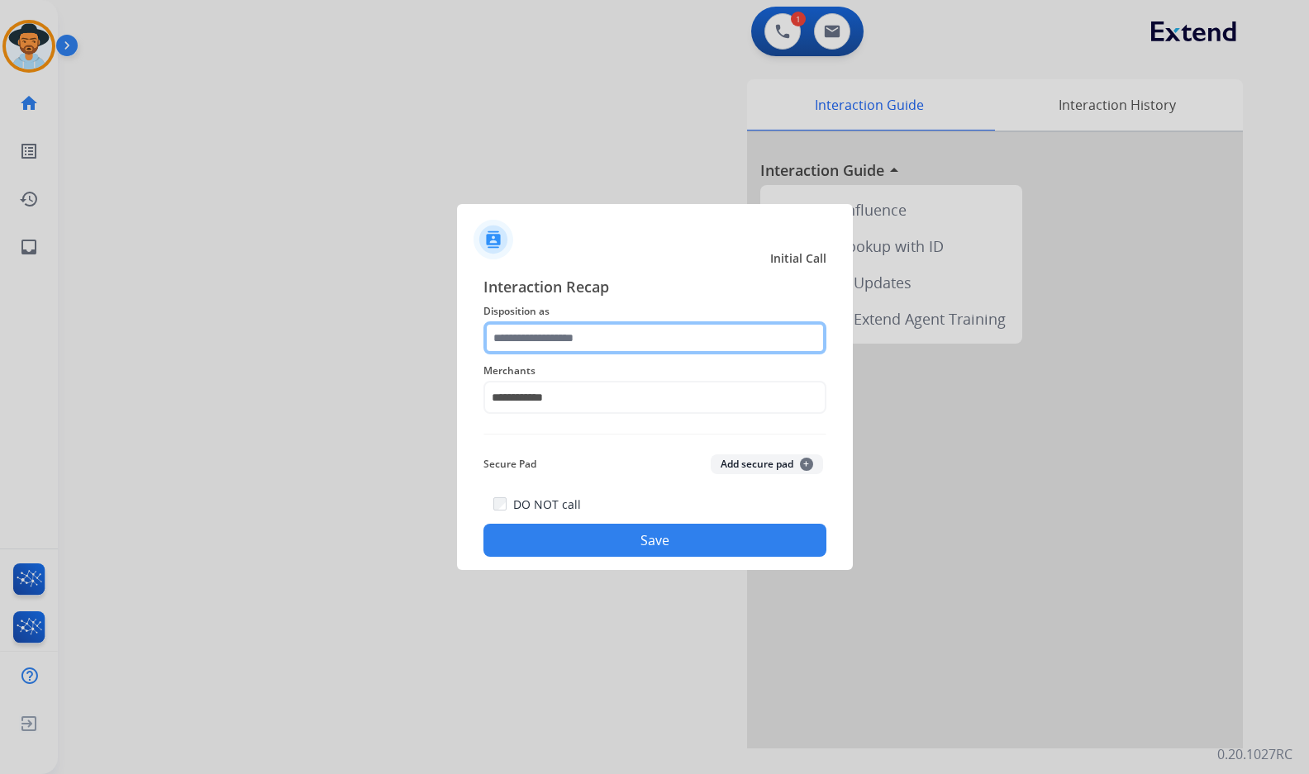
click at [616, 338] on input "text" at bounding box center [654, 337] width 343 height 33
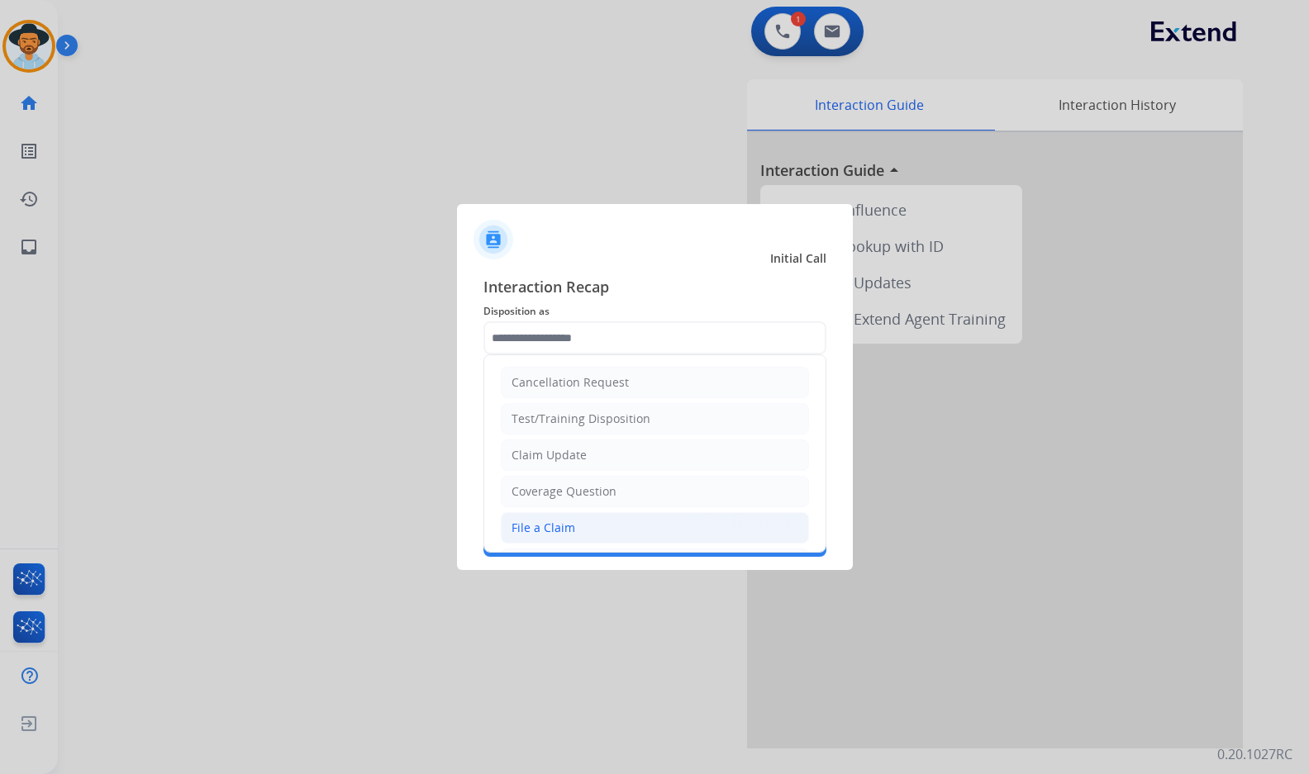
click at [591, 521] on li "File a Claim" at bounding box center [655, 527] width 308 height 31
type input "**********"
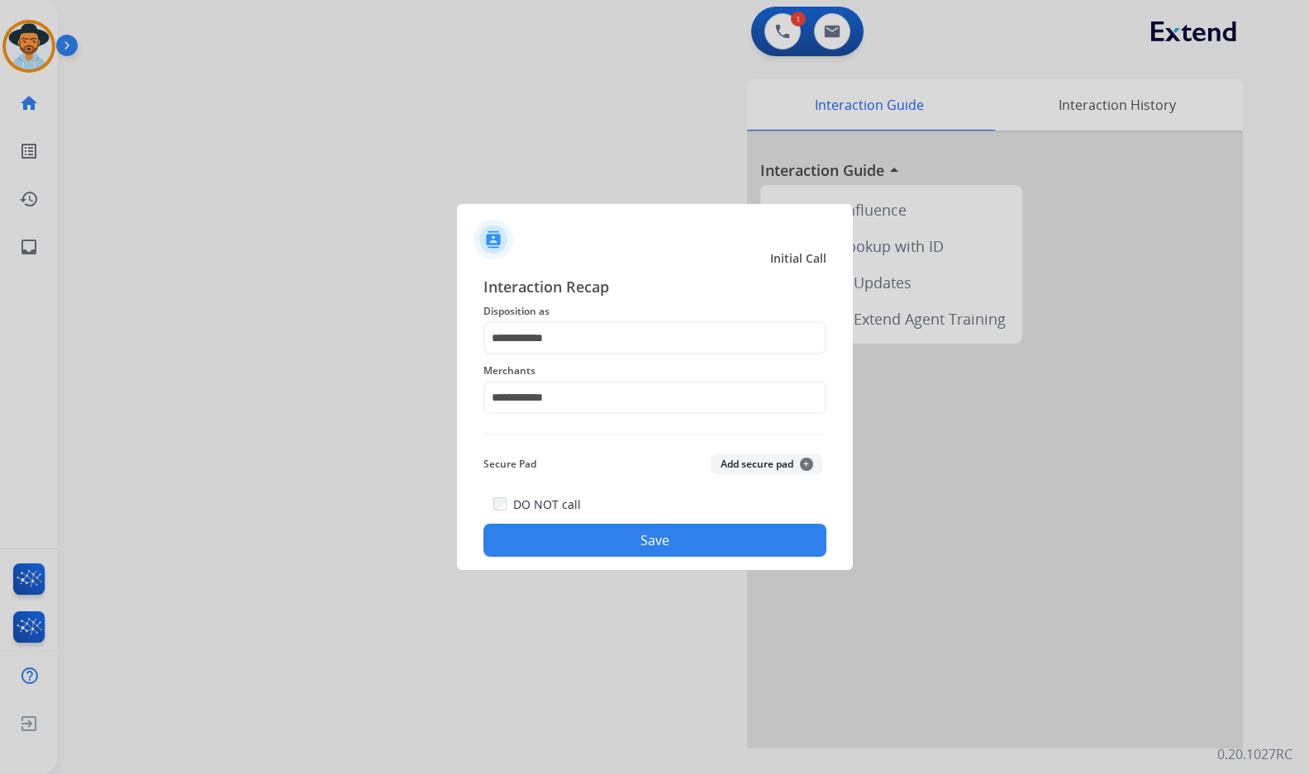
click at [617, 549] on button "Save" at bounding box center [654, 540] width 343 height 33
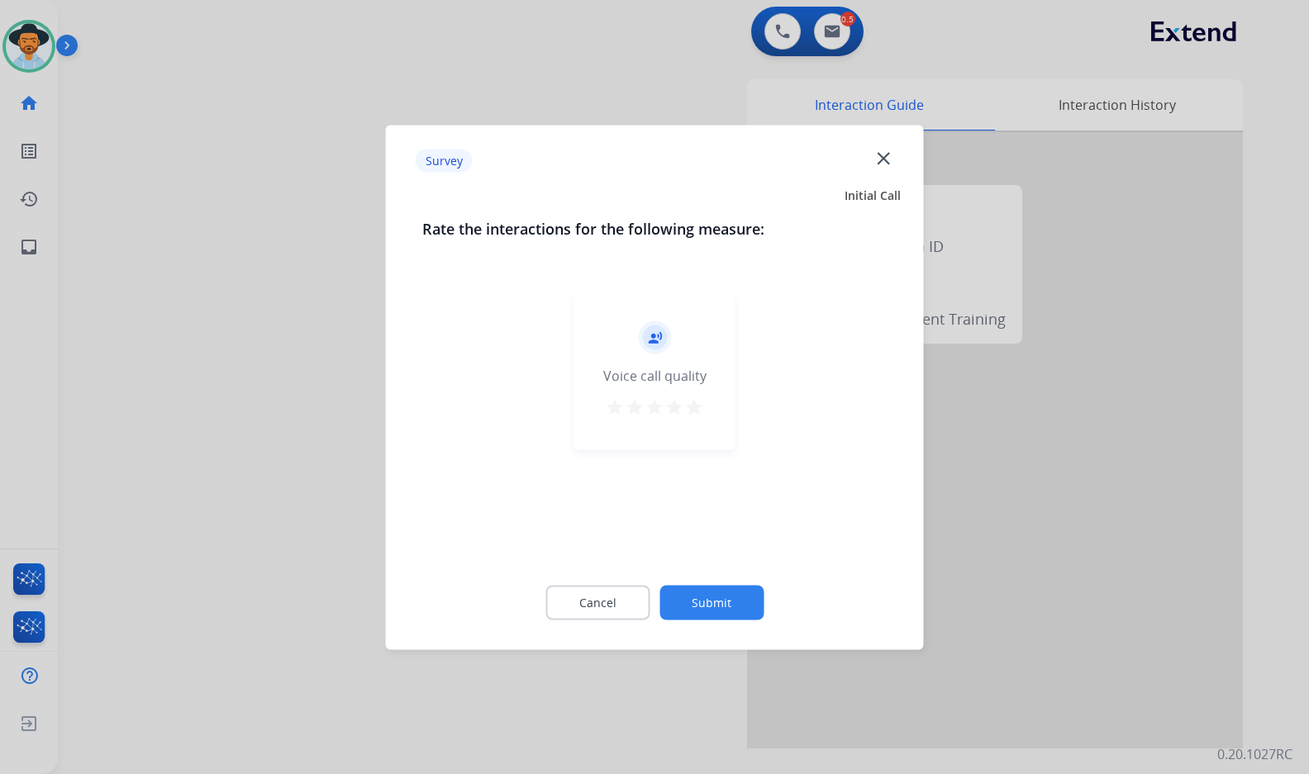
click at [721, 603] on button "Submit" at bounding box center [711, 602] width 104 height 35
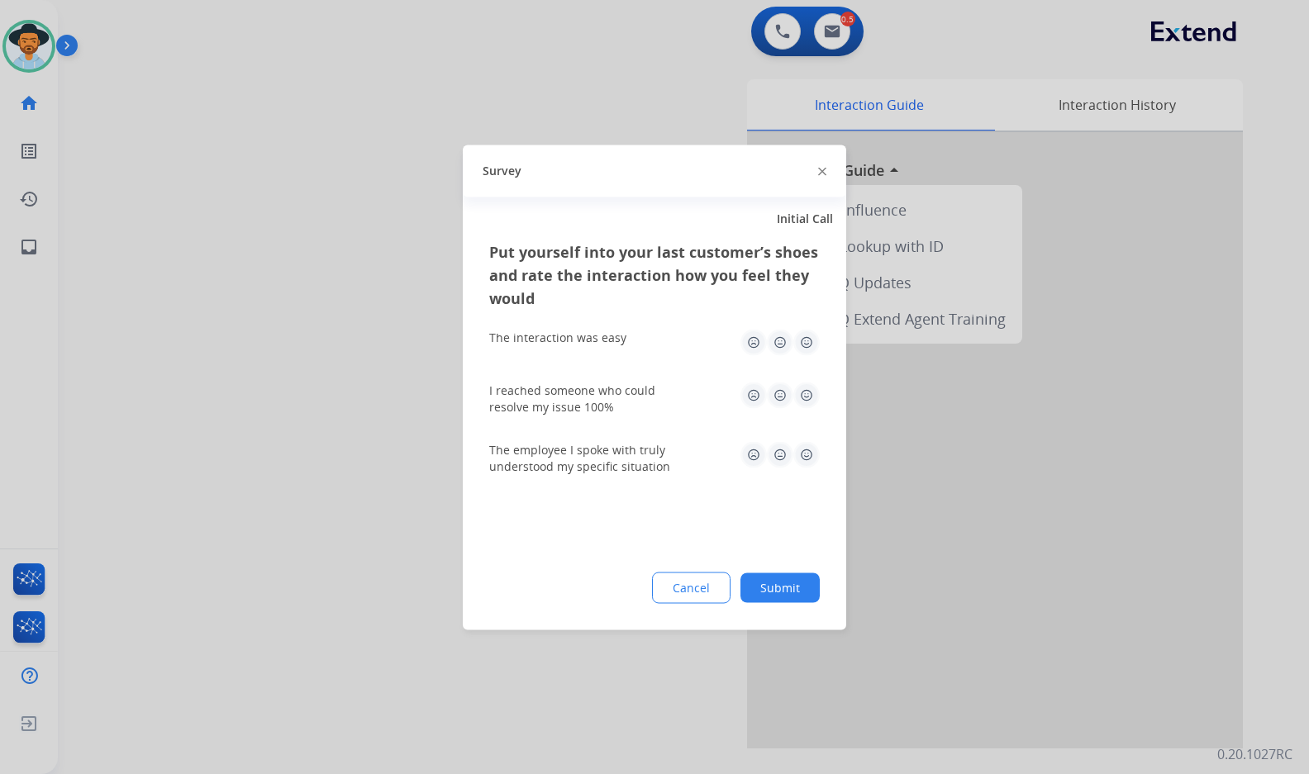
click at [779, 587] on button "Submit" at bounding box center [779, 588] width 79 height 30
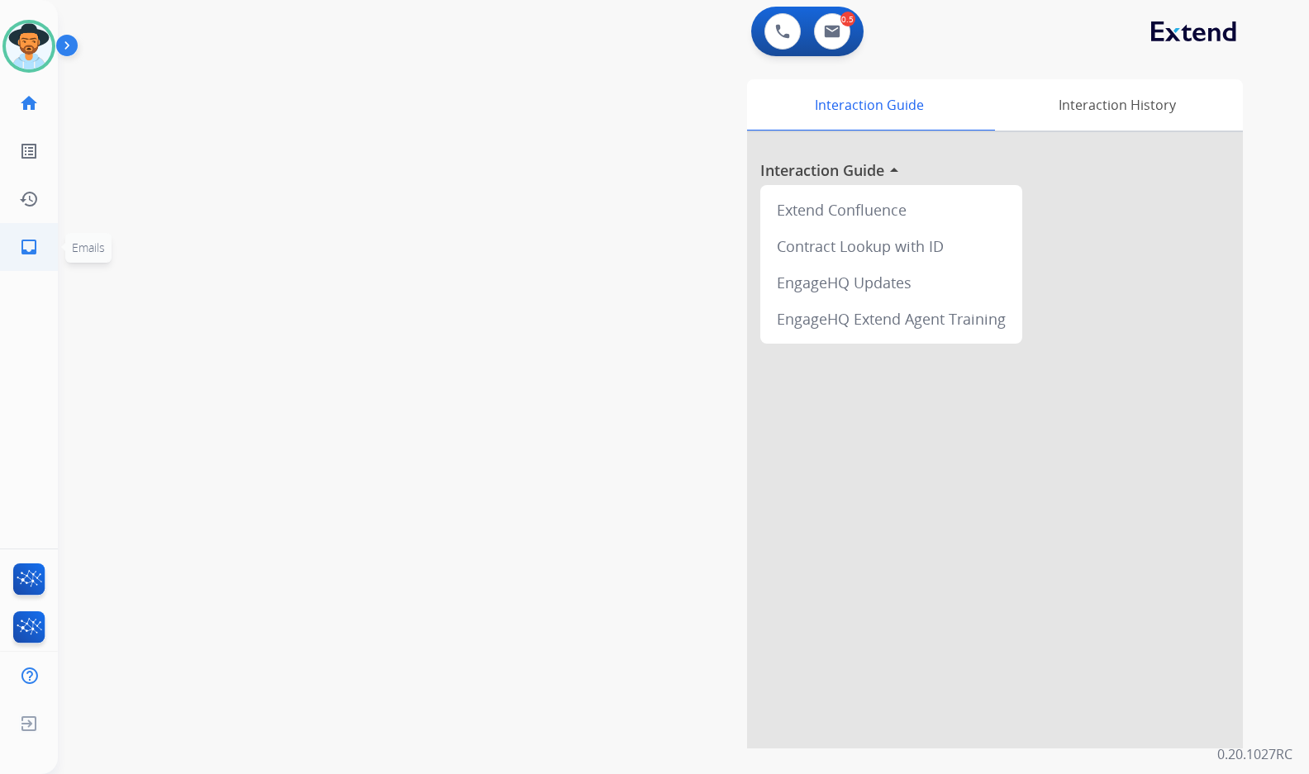
click at [31, 246] on mat-icon "inbox" at bounding box center [29, 247] width 20 height 20
select select "**********"
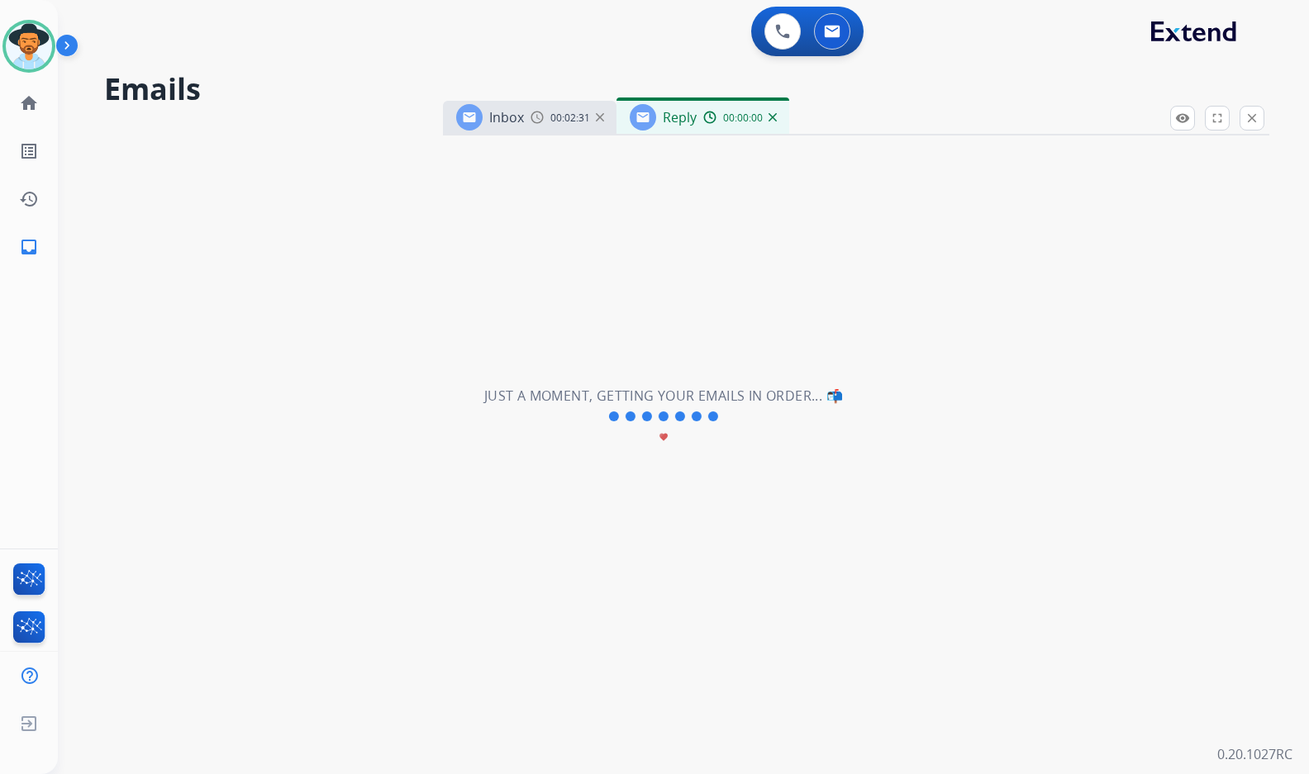
select select "**********"
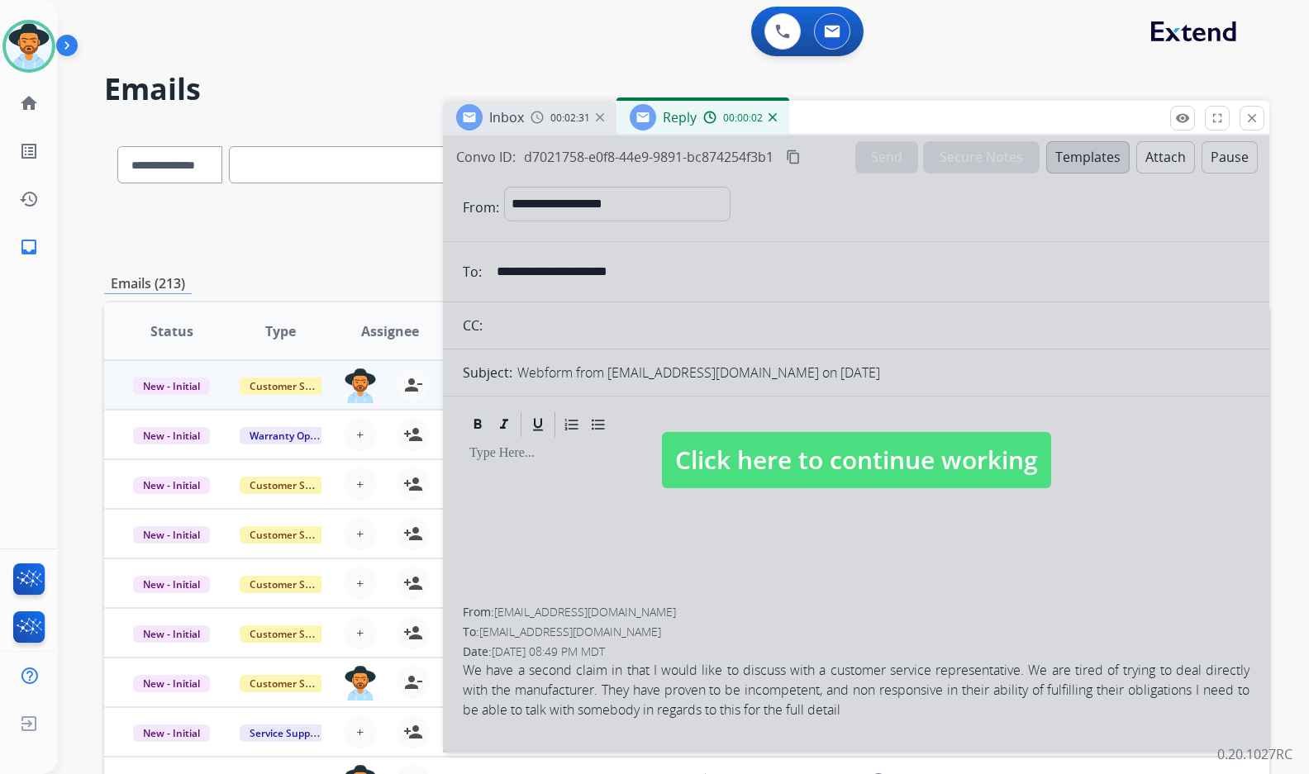
click at [775, 474] on span "Click here to continue working" at bounding box center [856, 460] width 389 height 56
select select
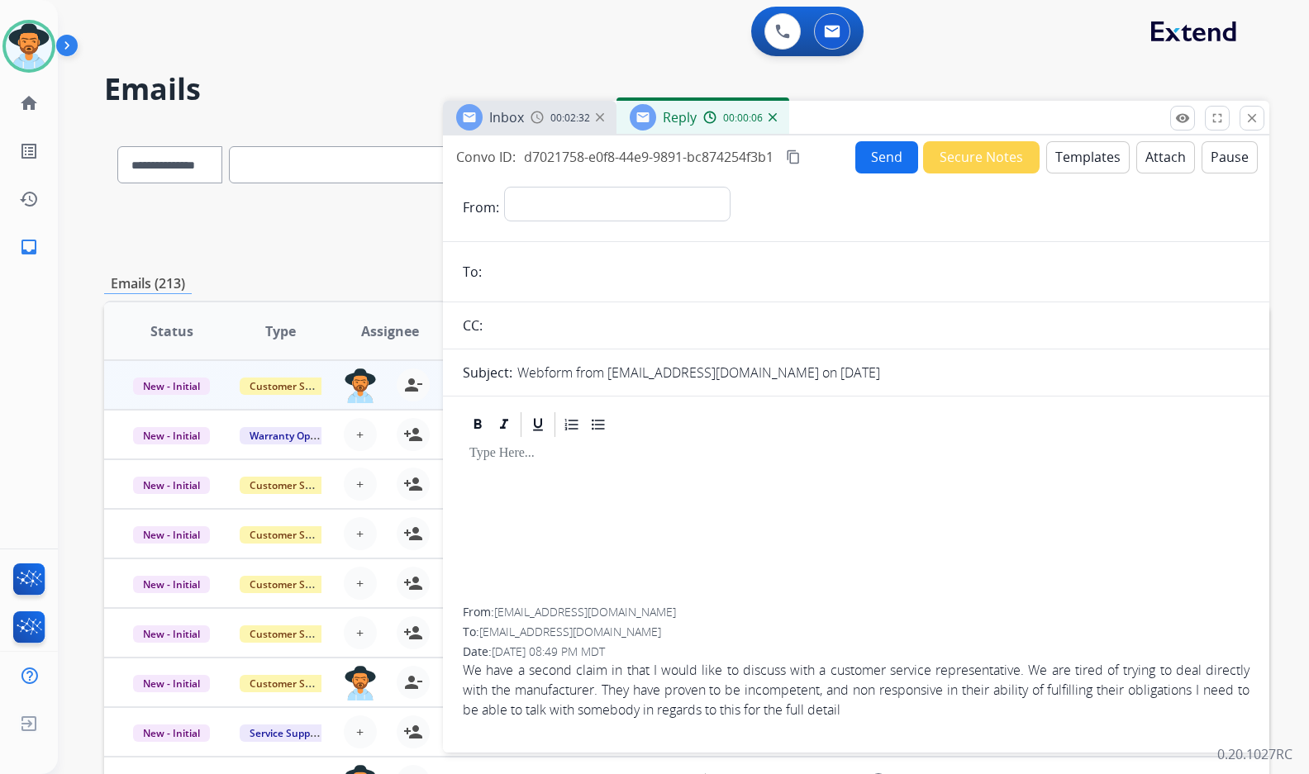
click at [570, 131] on div "Inbox 00:02:32" at bounding box center [530, 117] width 174 height 33
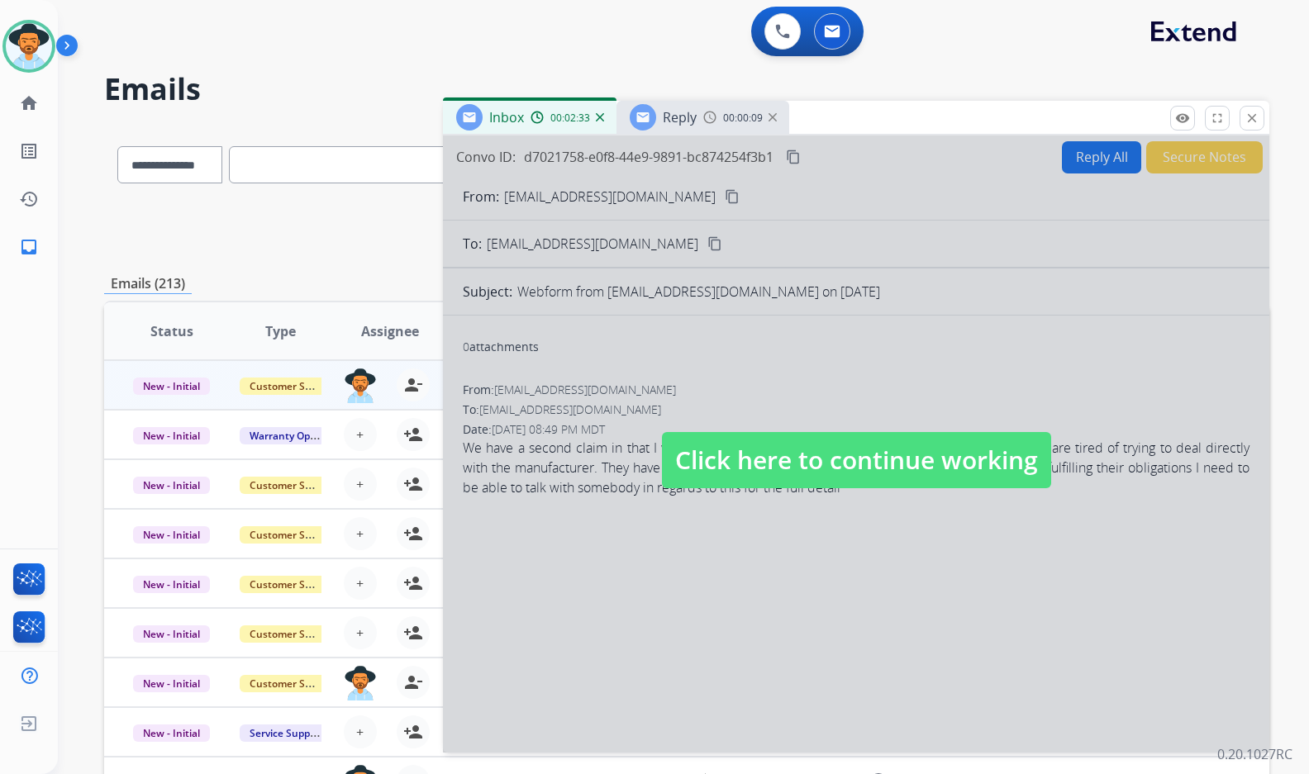
click at [690, 118] on span "Reply" at bounding box center [680, 117] width 34 height 18
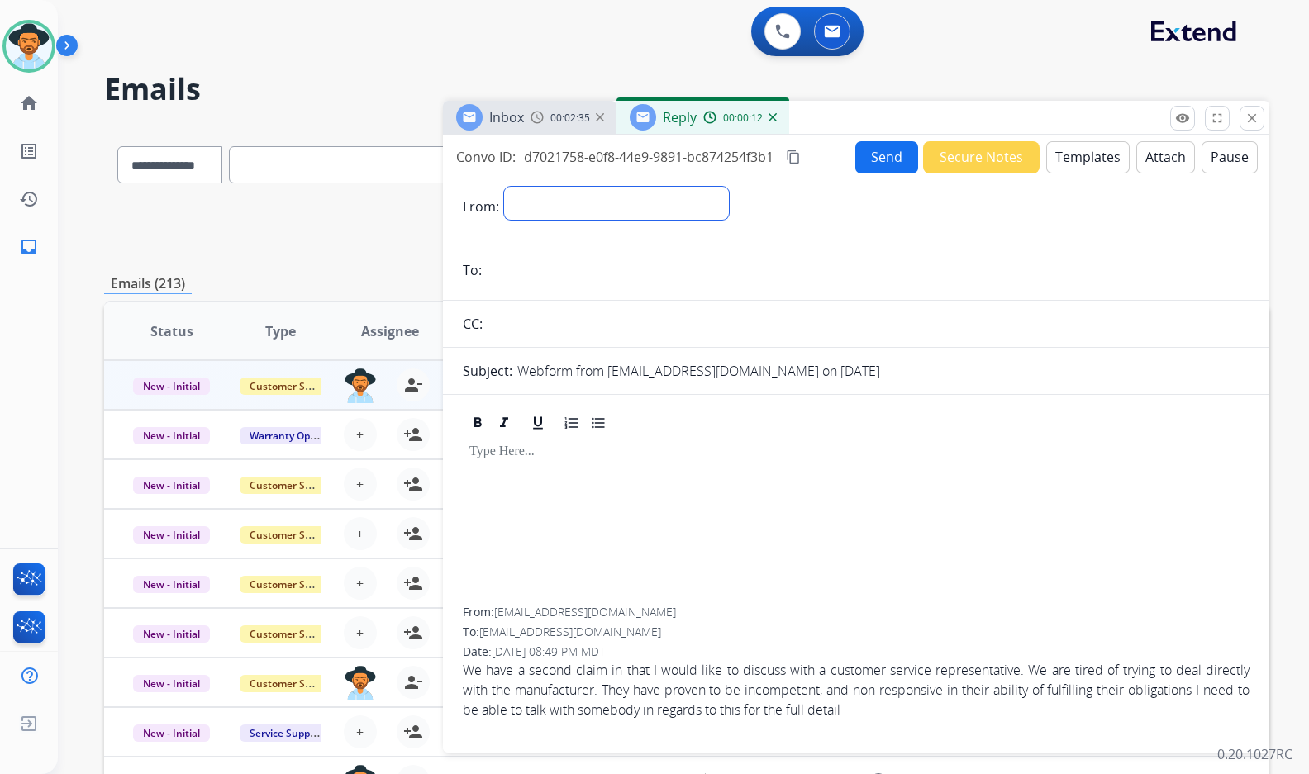
click at [573, 201] on select "**********" at bounding box center [616, 203] width 225 height 33
select select "**********"
click at [504, 187] on select "**********" at bounding box center [616, 203] width 225 height 33
click at [772, 119] on img at bounding box center [772, 117] width 8 height 8
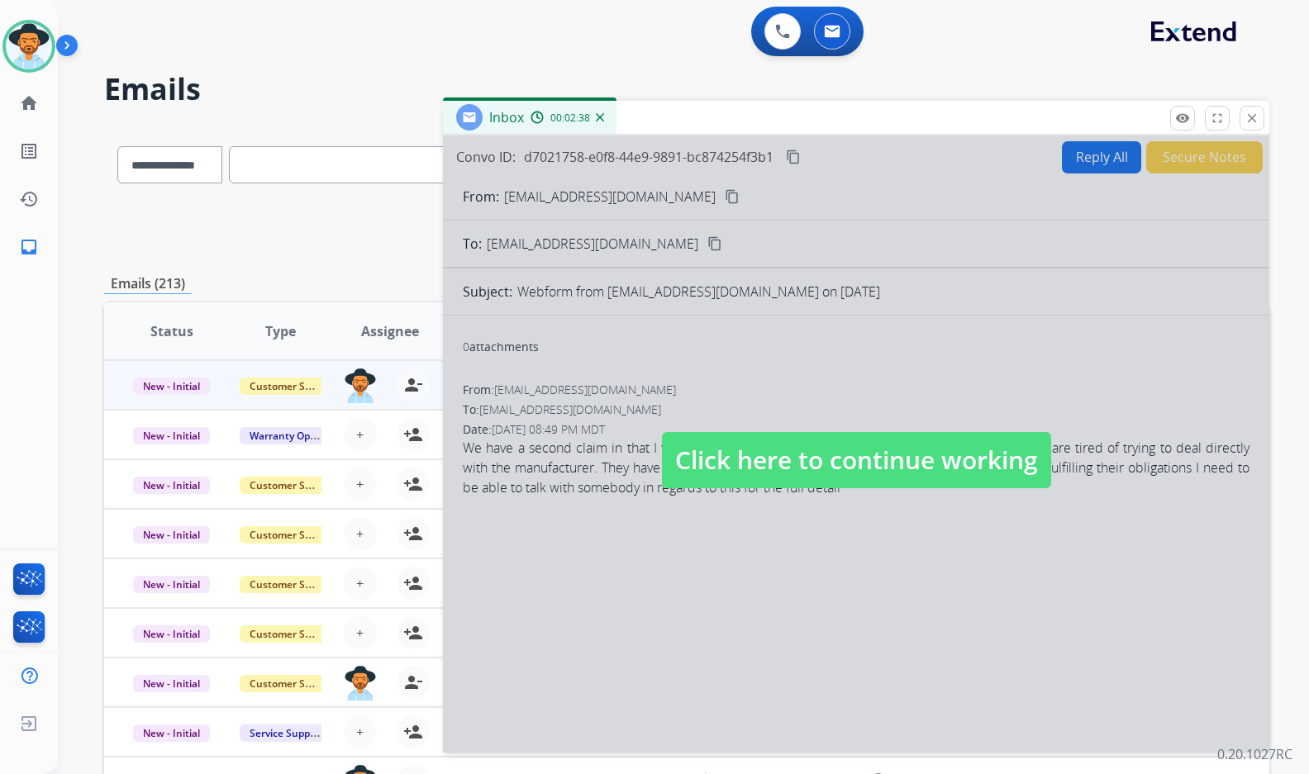
click at [812, 443] on span "Click here to continue working" at bounding box center [856, 460] width 389 height 56
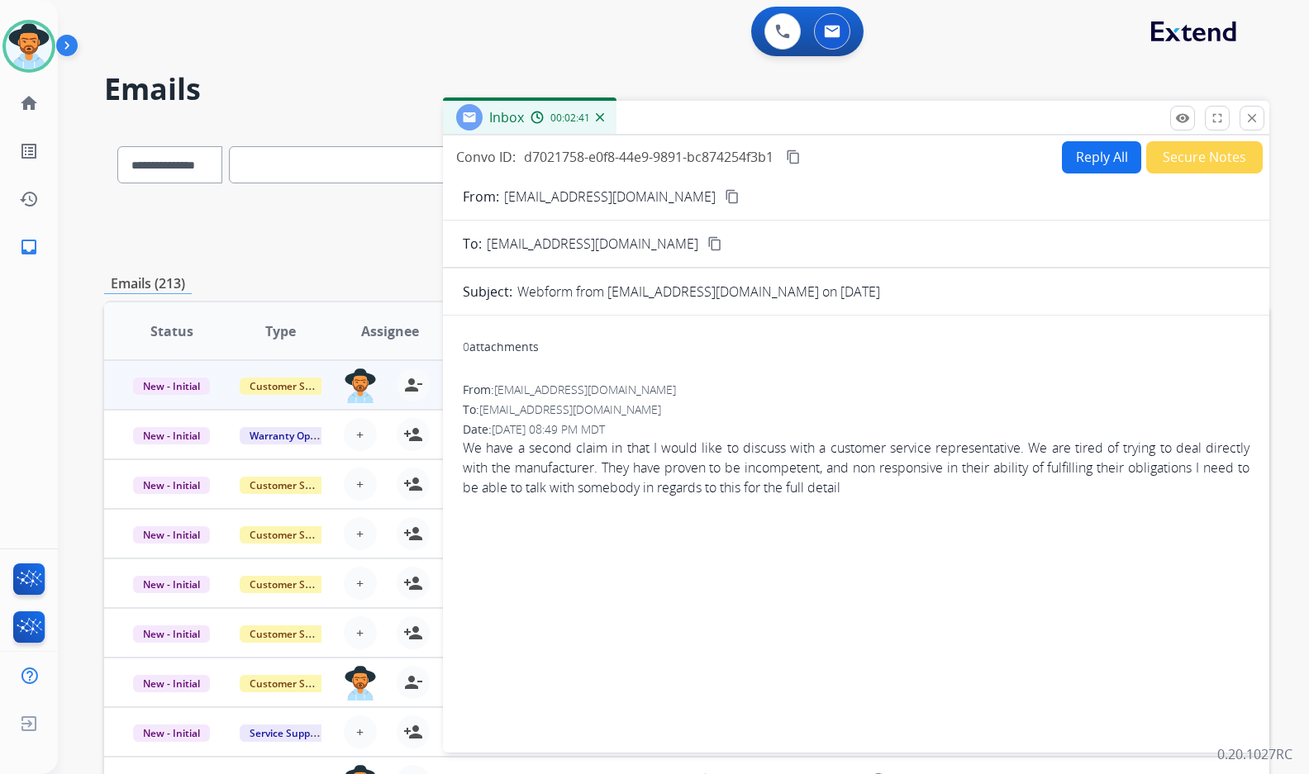
click at [1067, 168] on button "Reply All" at bounding box center [1101, 157] width 79 height 32
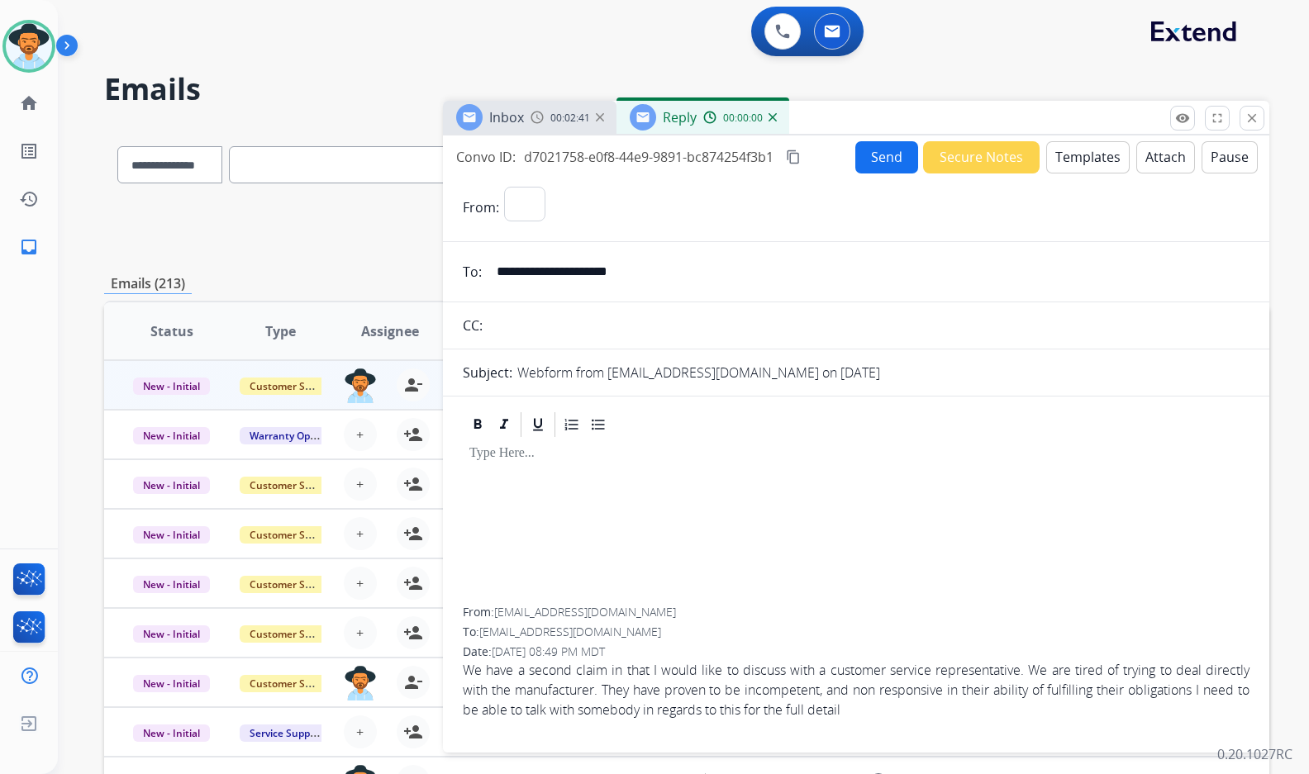
select select "**********"
click at [1077, 164] on button "Templates" at bounding box center [1087, 157] width 83 height 32
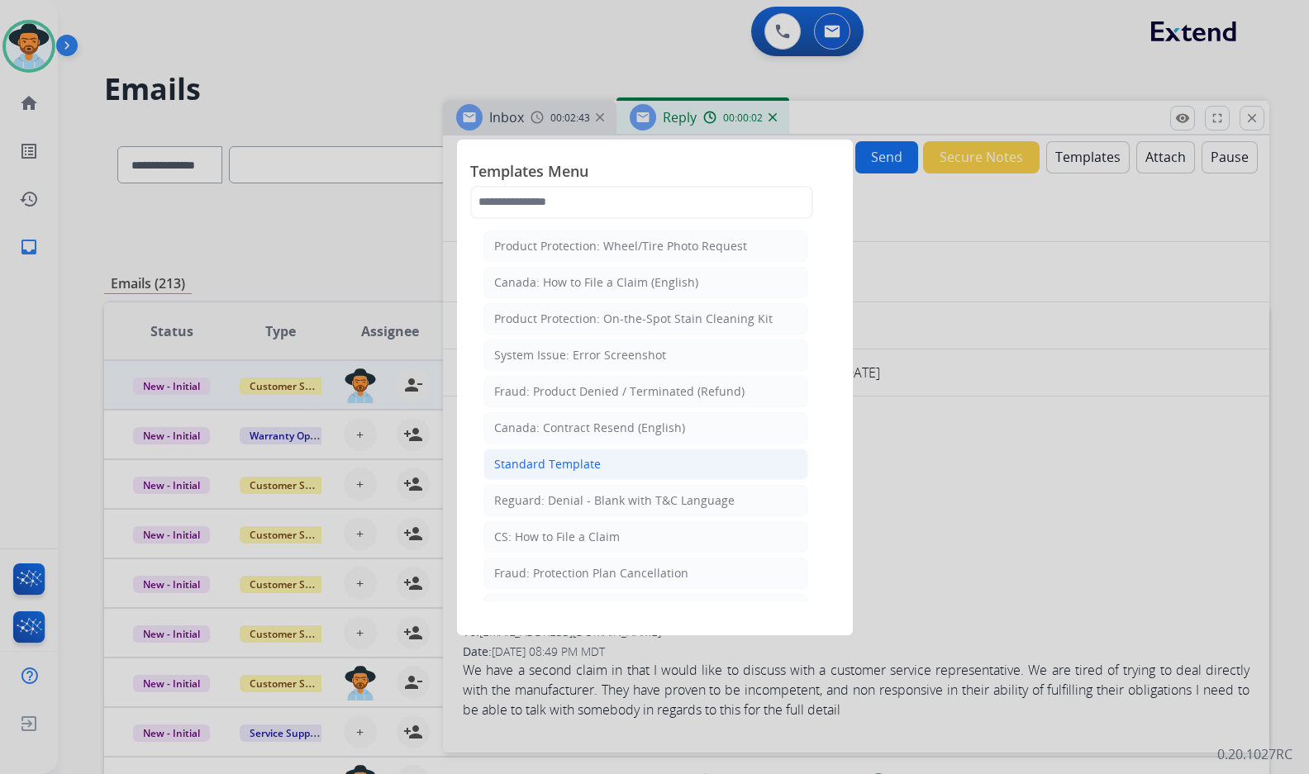
click at [587, 467] on div "Standard Template" at bounding box center [547, 464] width 107 height 17
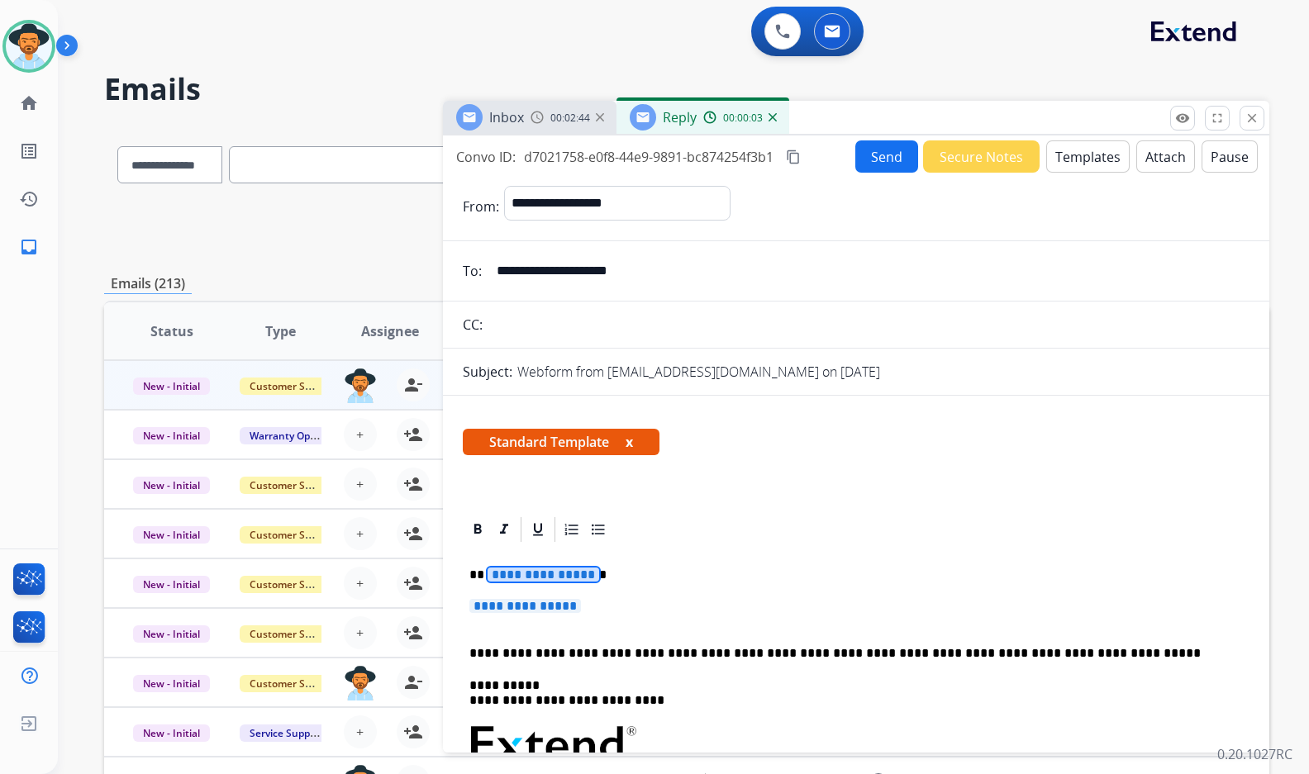
click at [554, 578] on span "**********" at bounding box center [543, 575] width 112 height 14
click at [535, 605] on span "**********" at bounding box center [525, 606] width 112 height 14
drag, startPoint x: 535, startPoint y: 605, endPoint x: 523, endPoint y: 610, distance: 12.6
drag, startPoint x: 523, startPoint y: 610, endPoint x: 491, endPoint y: 613, distance: 32.4
click at [491, 613] on span "**********" at bounding box center [525, 606] width 112 height 14
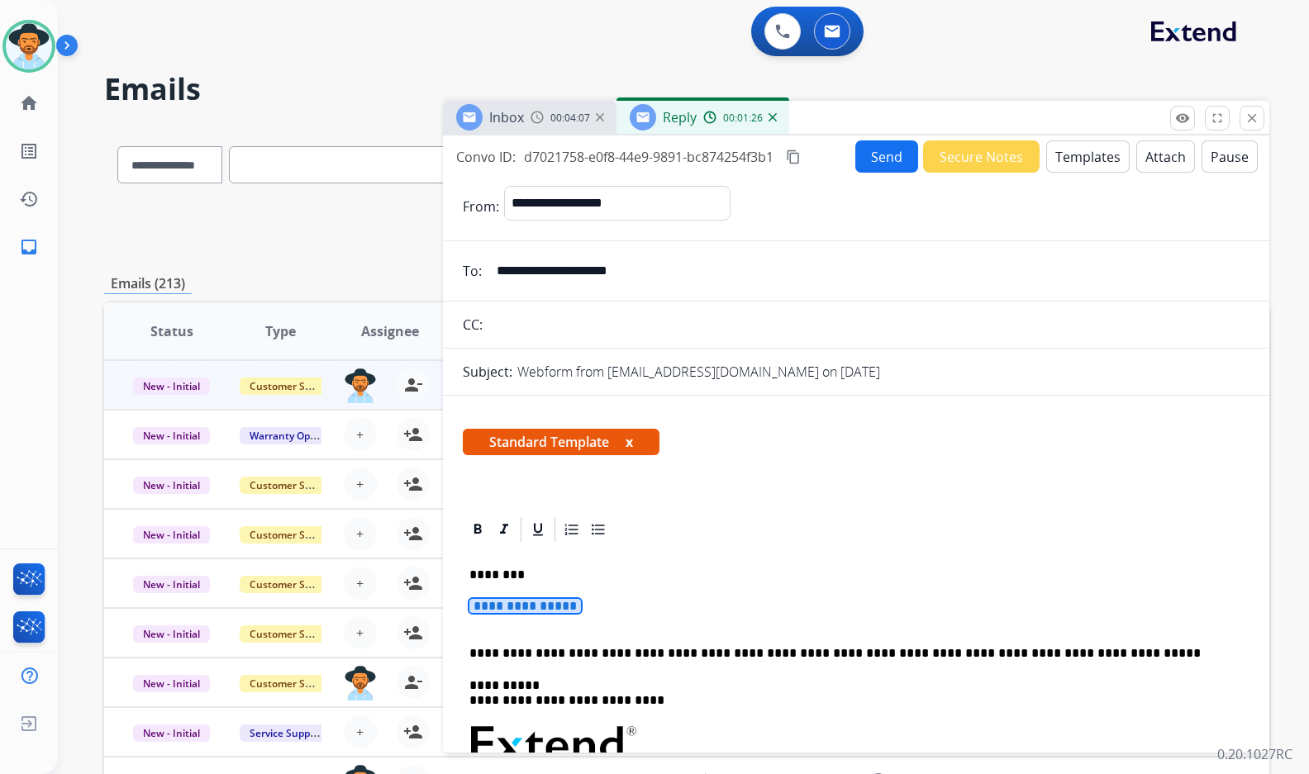
click at [540, 613] on span "**********" at bounding box center [525, 606] width 112 height 14
click at [574, 612] on span "**********" at bounding box center [525, 606] width 112 height 14
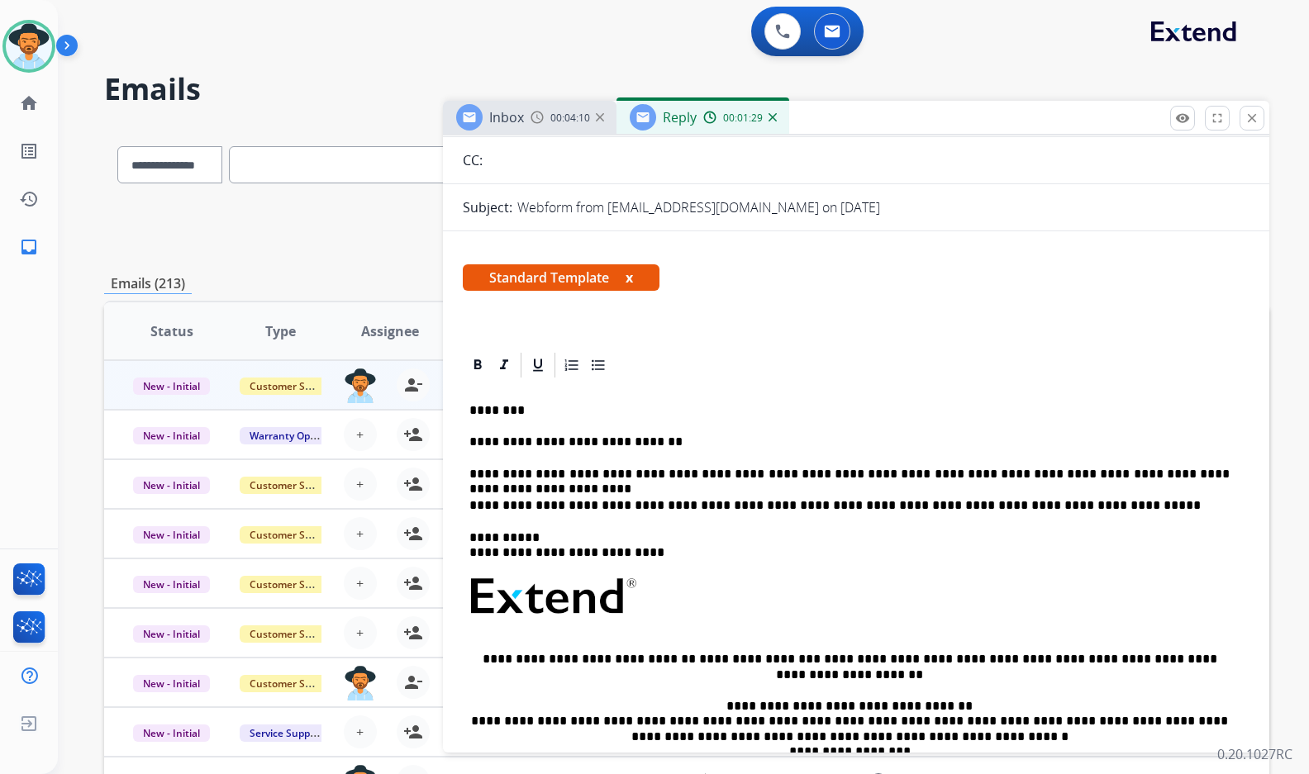
scroll to position [165, 0]
click at [835, 474] on p "**********" at bounding box center [849, 473] width 760 height 15
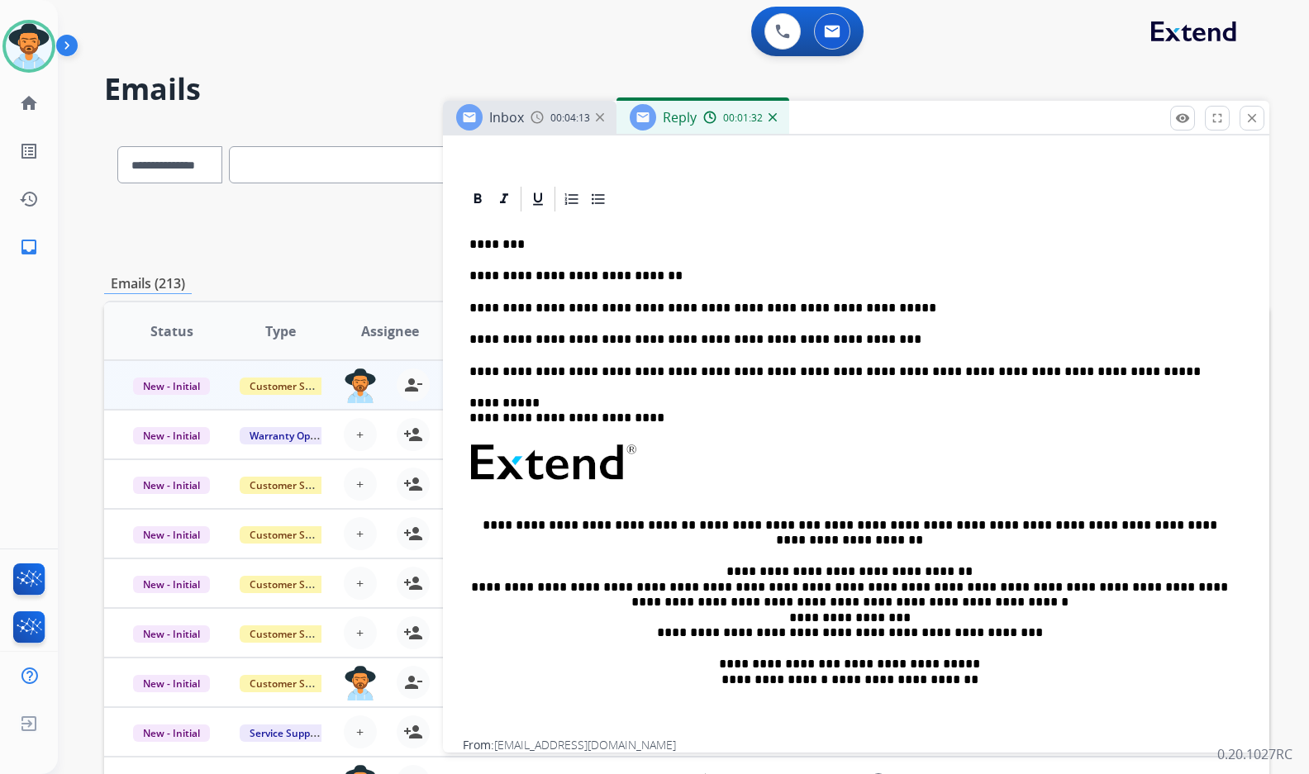
scroll to position [0, 0]
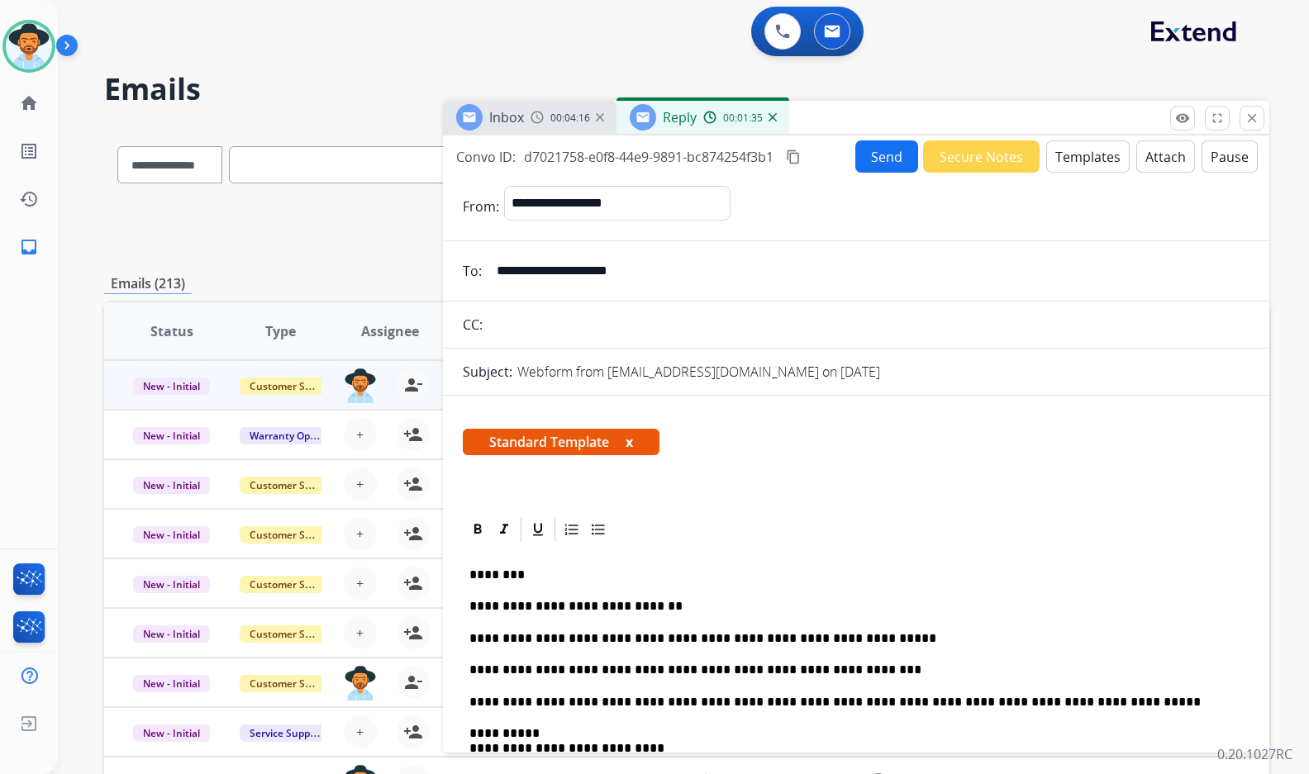
click at [889, 164] on button "Send" at bounding box center [886, 156] width 63 height 32
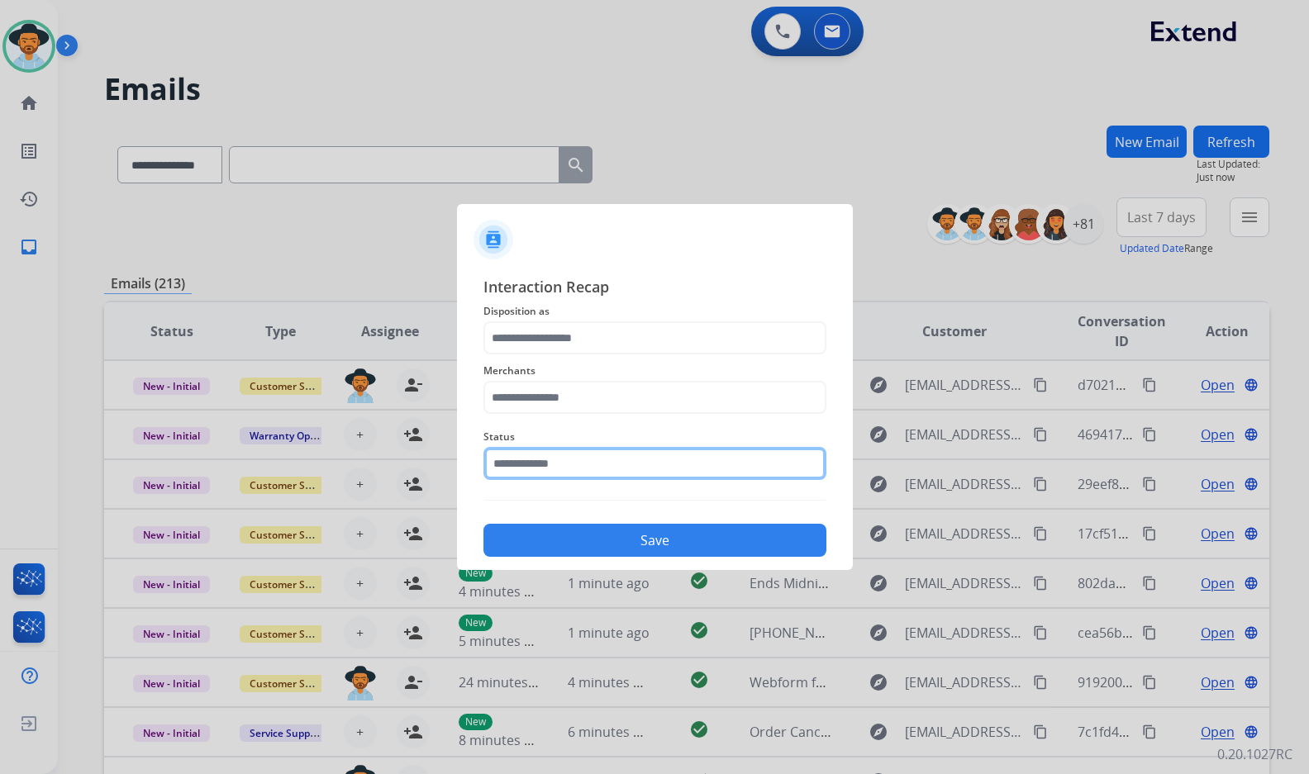
click at [540, 469] on input "text" at bounding box center [654, 463] width 343 height 33
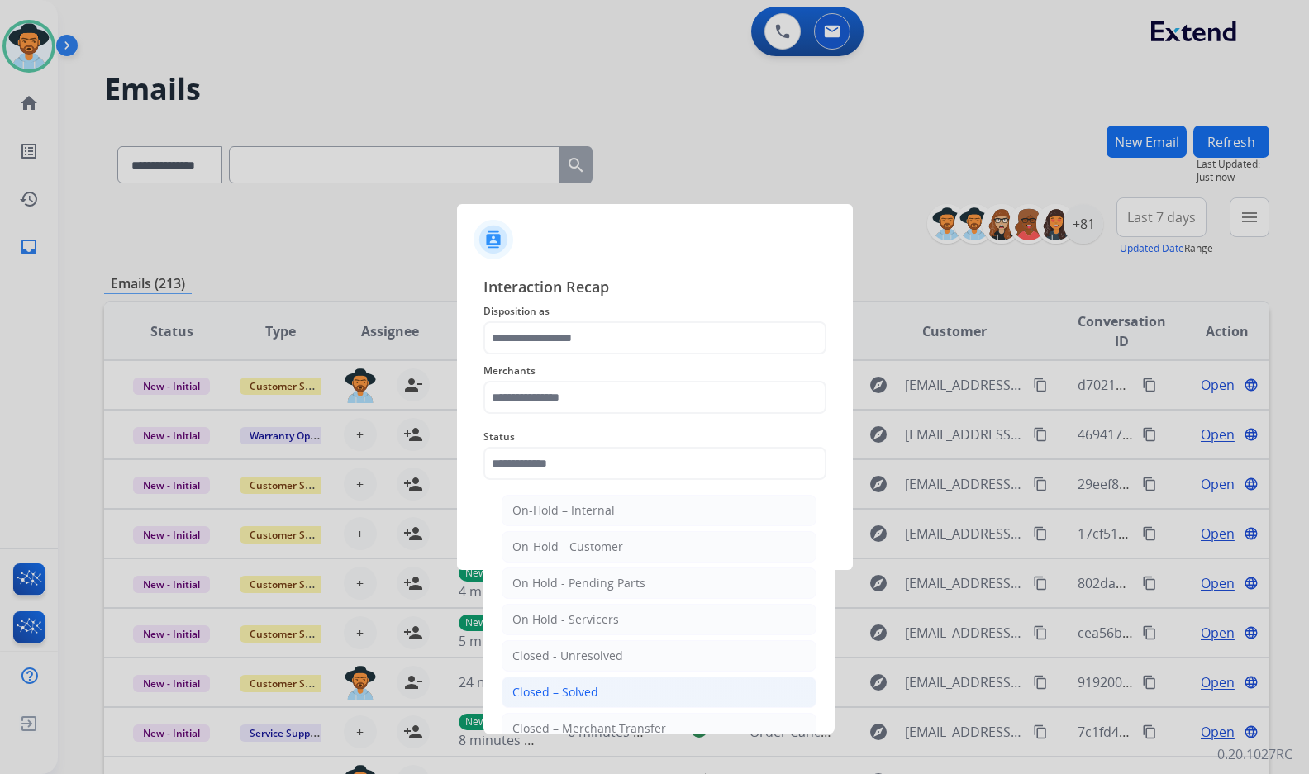
click at [586, 700] on div "Closed – Solved" at bounding box center [555, 692] width 86 height 17
type input "**********"
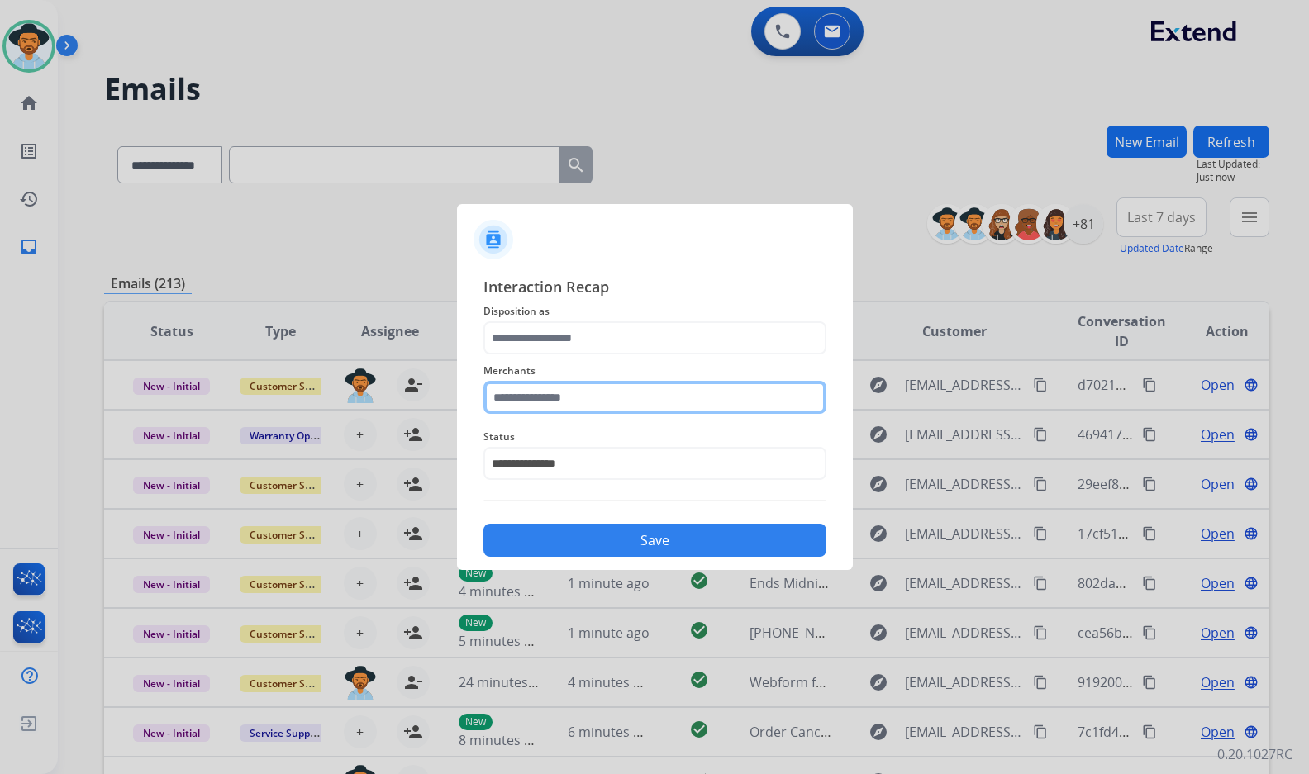
click at [673, 399] on input "text" at bounding box center [654, 397] width 343 height 33
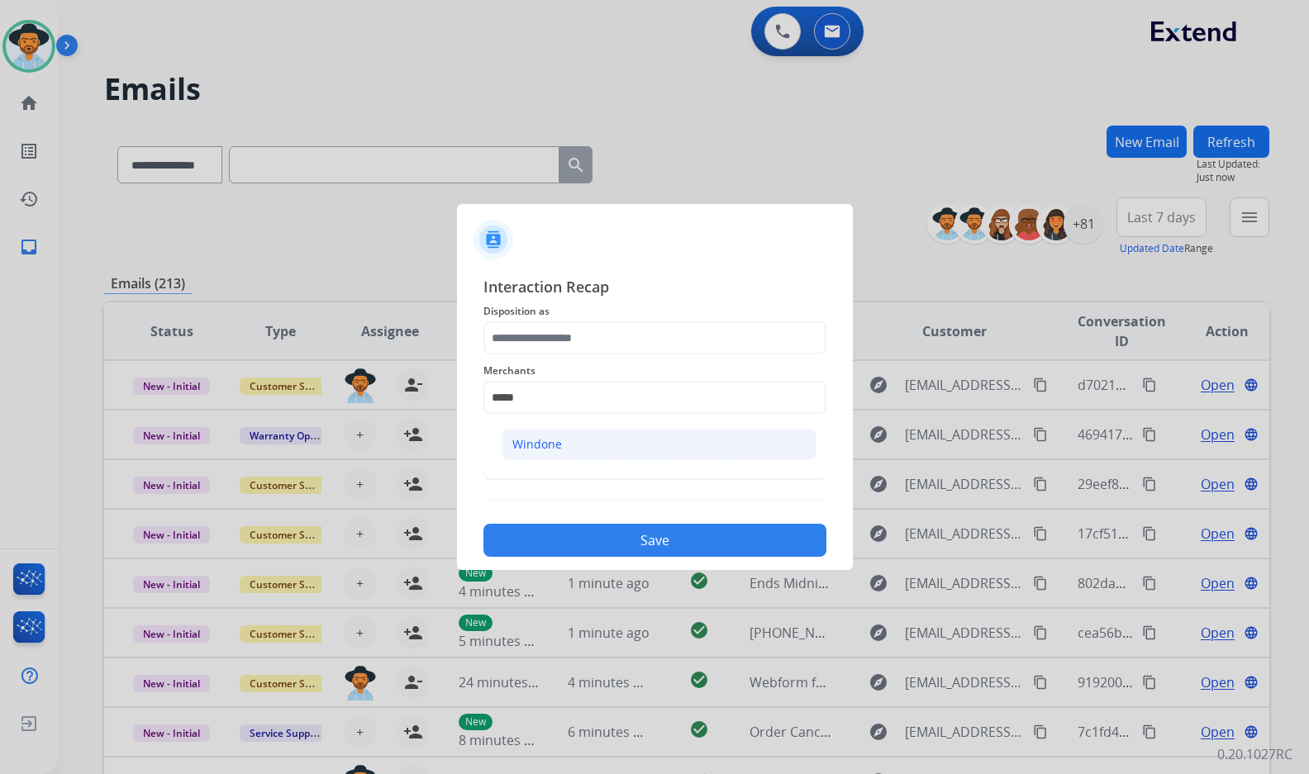
click at [642, 449] on li "Windone" at bounding box center [658, 444] width 315 height 31
type input "*******"
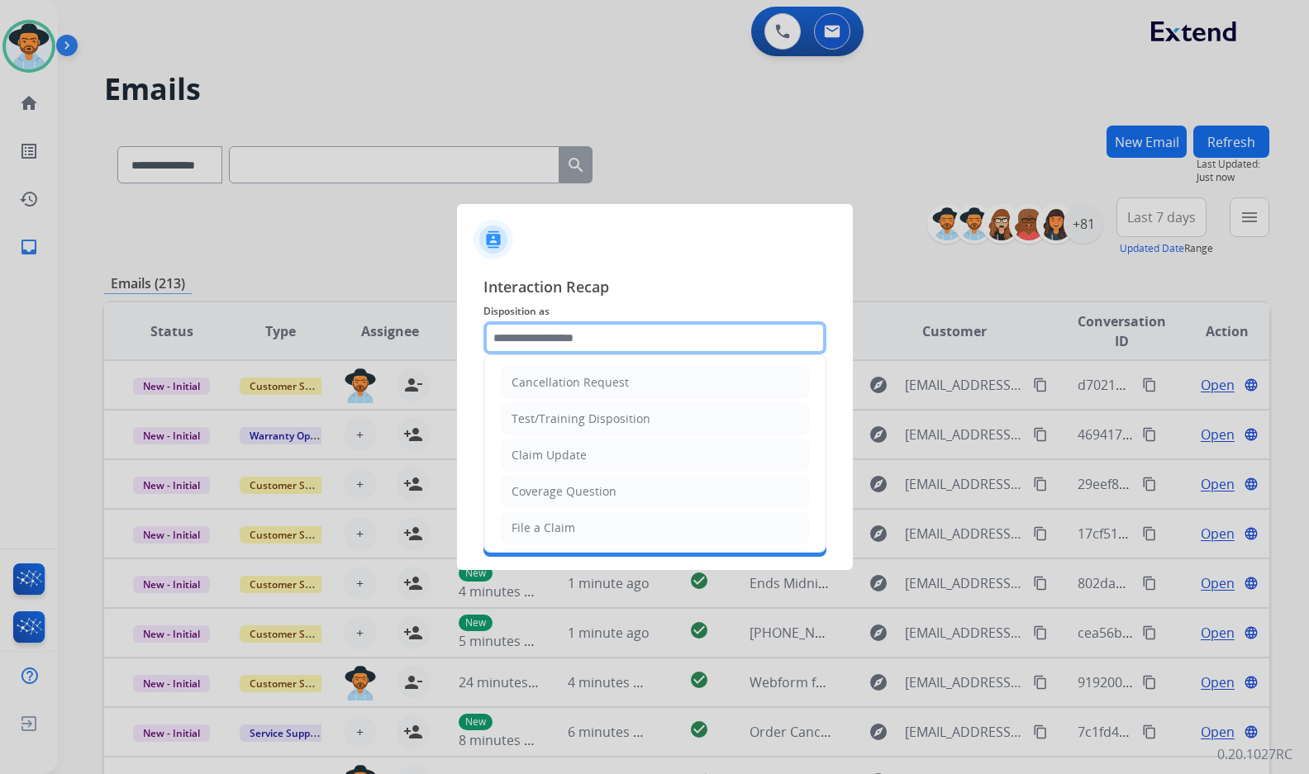
click at [623, 347] on input "text" at bounding box center [654, 337] width 343 height 33
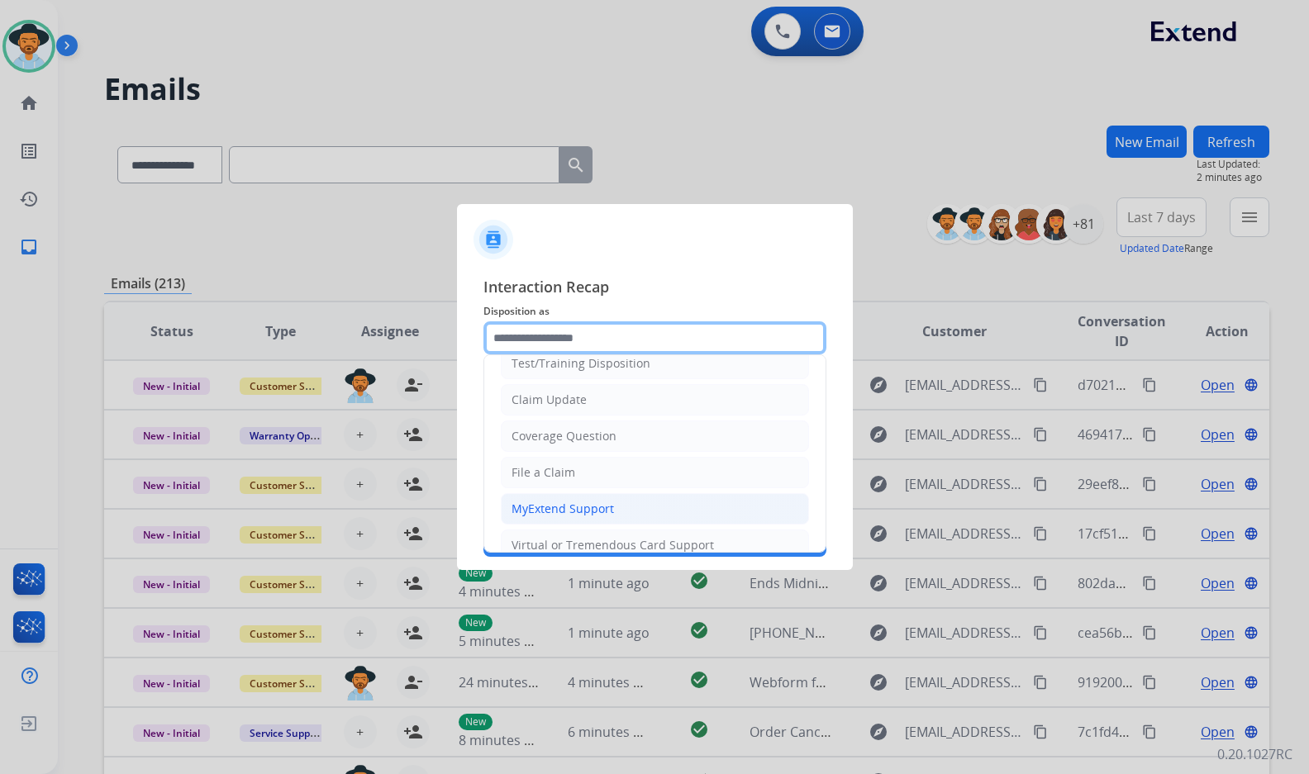
scroll to position [83, 0]
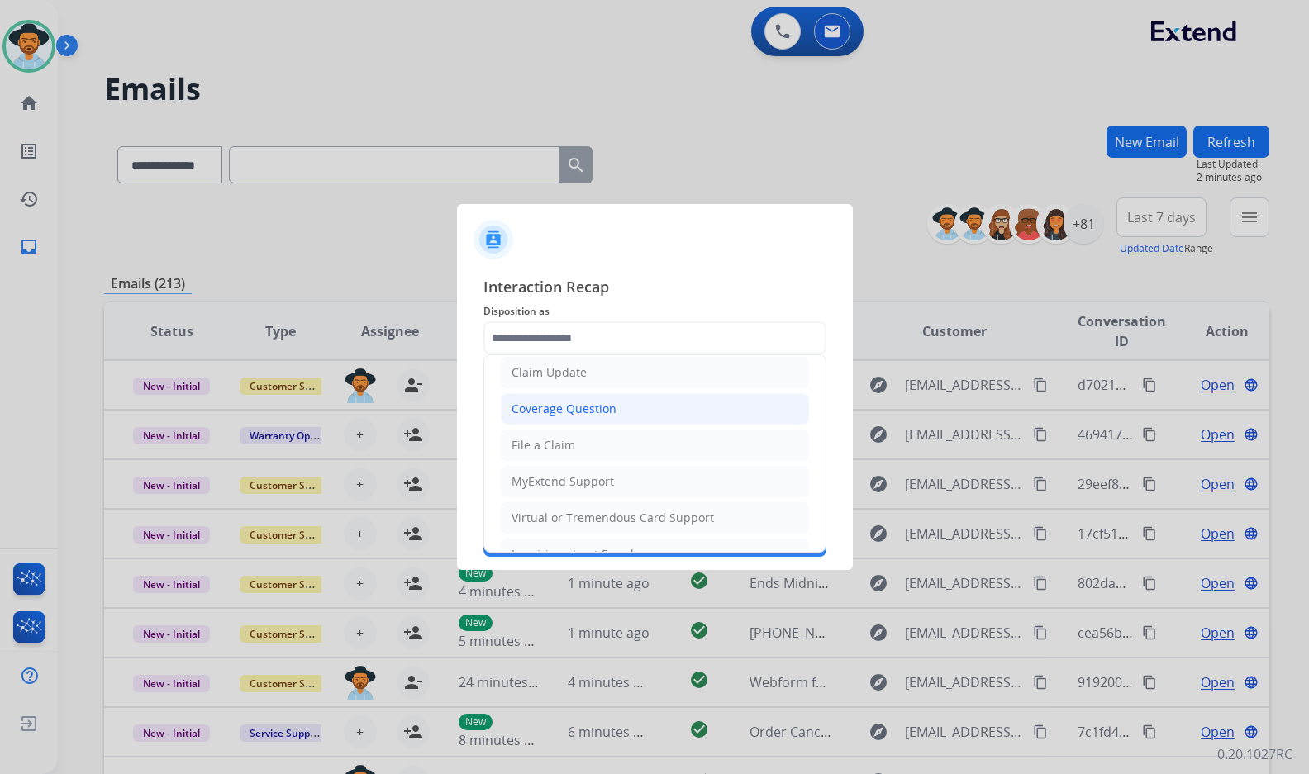
click at [620, 402] on li "Coverage Question" at bounding box center [655, 408] width 308 height 31
type input "**********"
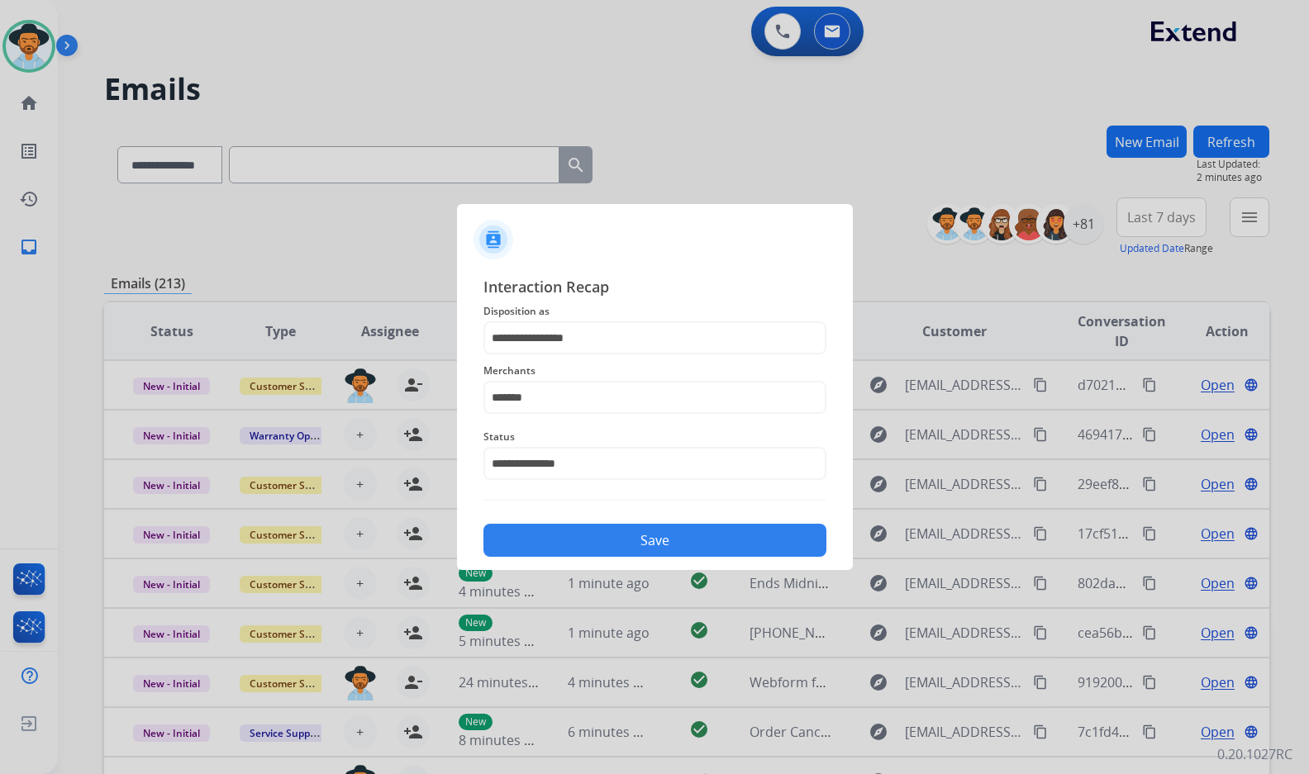
click at [658, 532] on button "Save" at bounding box center [654, 540] width 343 height 33
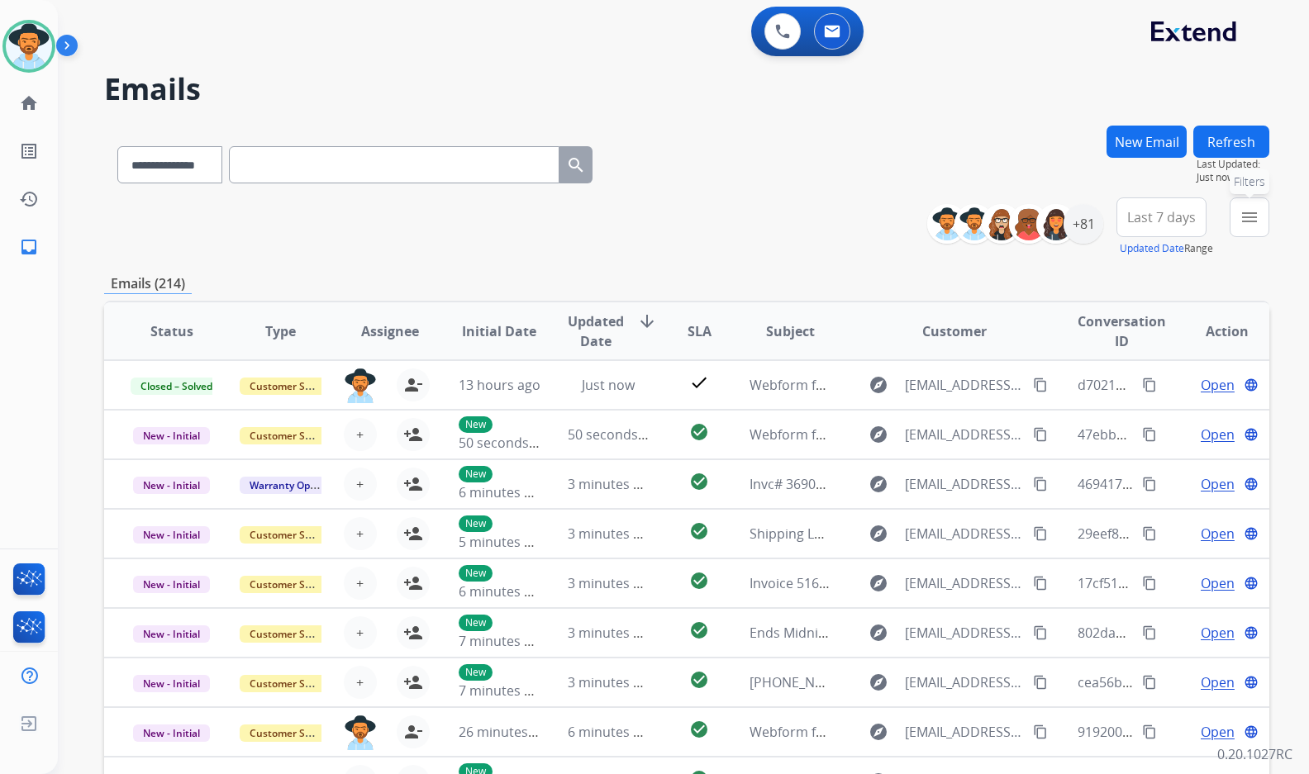
click at [1245, 218] on mat-icon "menu" at bounding box center [1249, 217] width 20 height 20
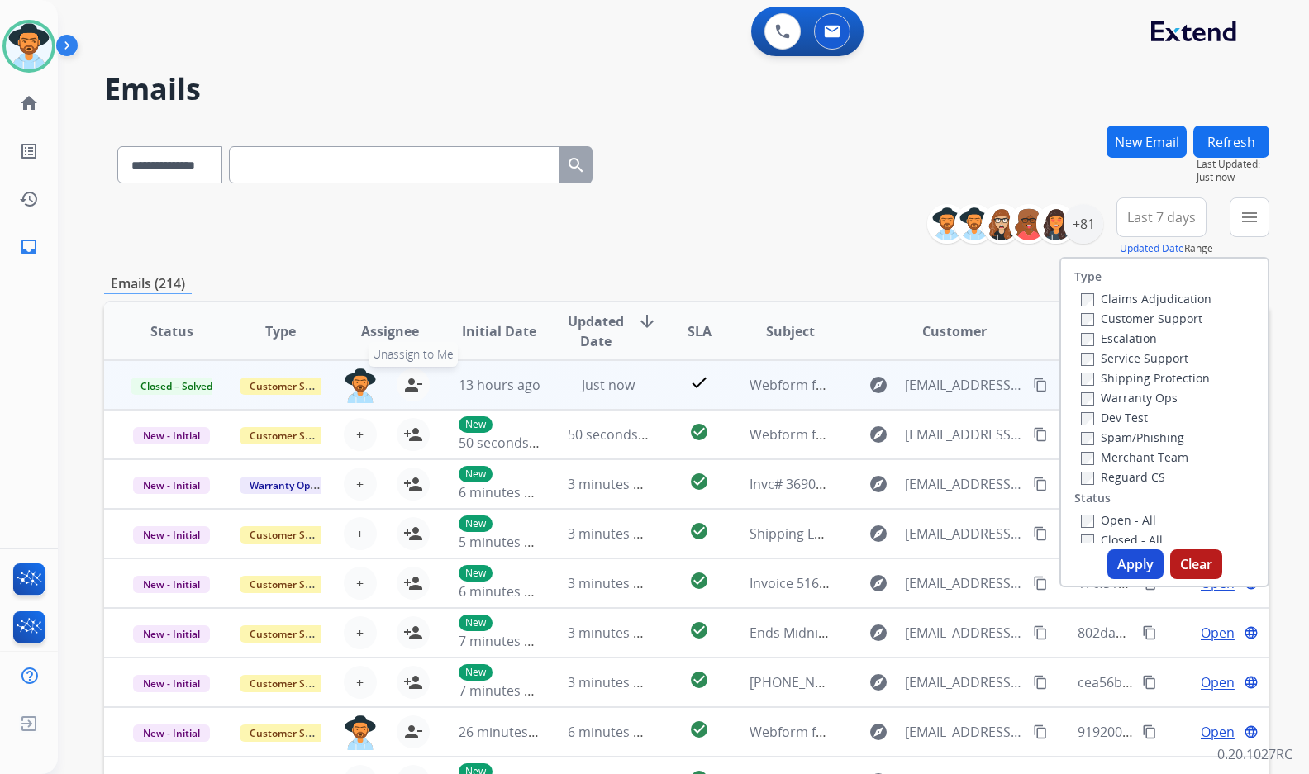
click at [424, 387] on button "person_remove [PERSON_NAME] to Me" at bounding box center [413, 384] width 33 height 33
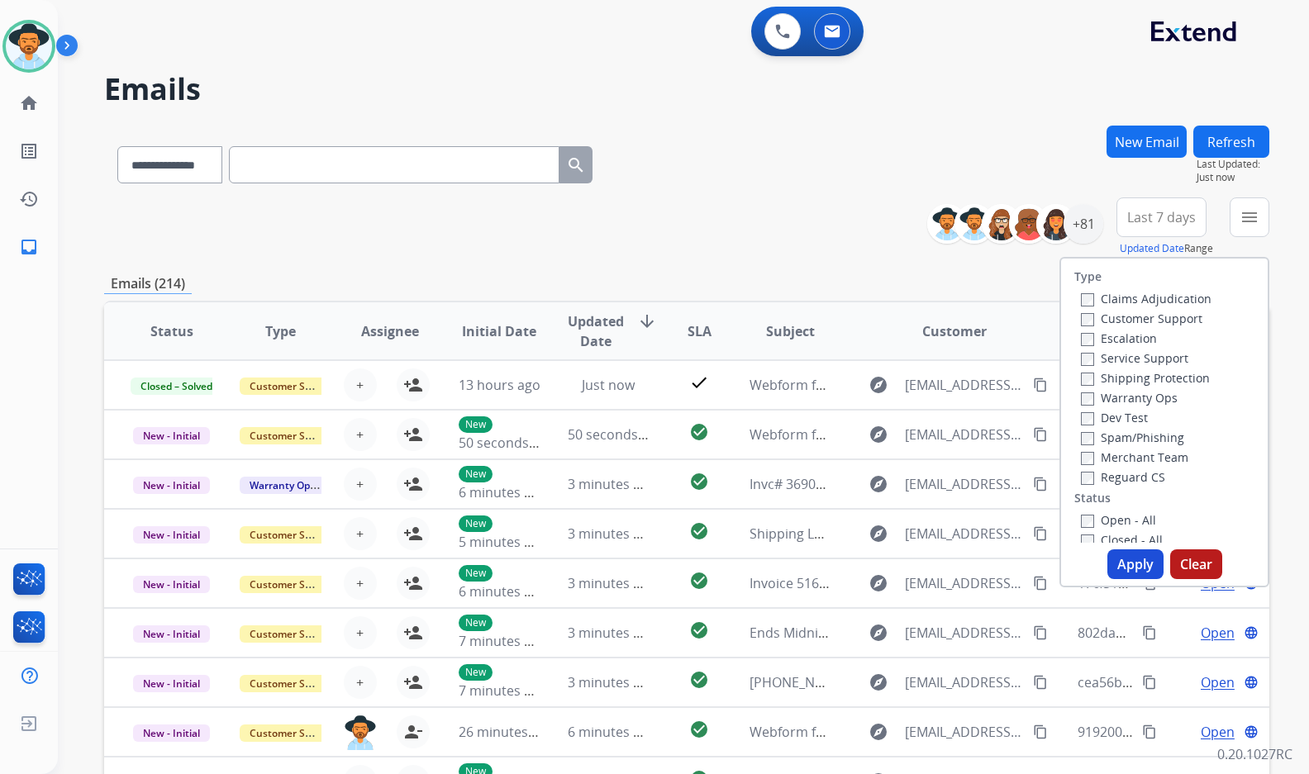
click at [1167, 324] on label "Customer Support" at bounding box center [1141, 319] width 121 height 16
click at [1174, 373] on label "Shipping Protection" at bounding box center [1145, 378] width 129 height 16
click at [1122, 473] on label "Reguard CS" at bounding box center [1123, 477] width 84 height 16
click at [1124, 518] on label "Open - All" at bounding box center [1118, 520] width 75 height 16
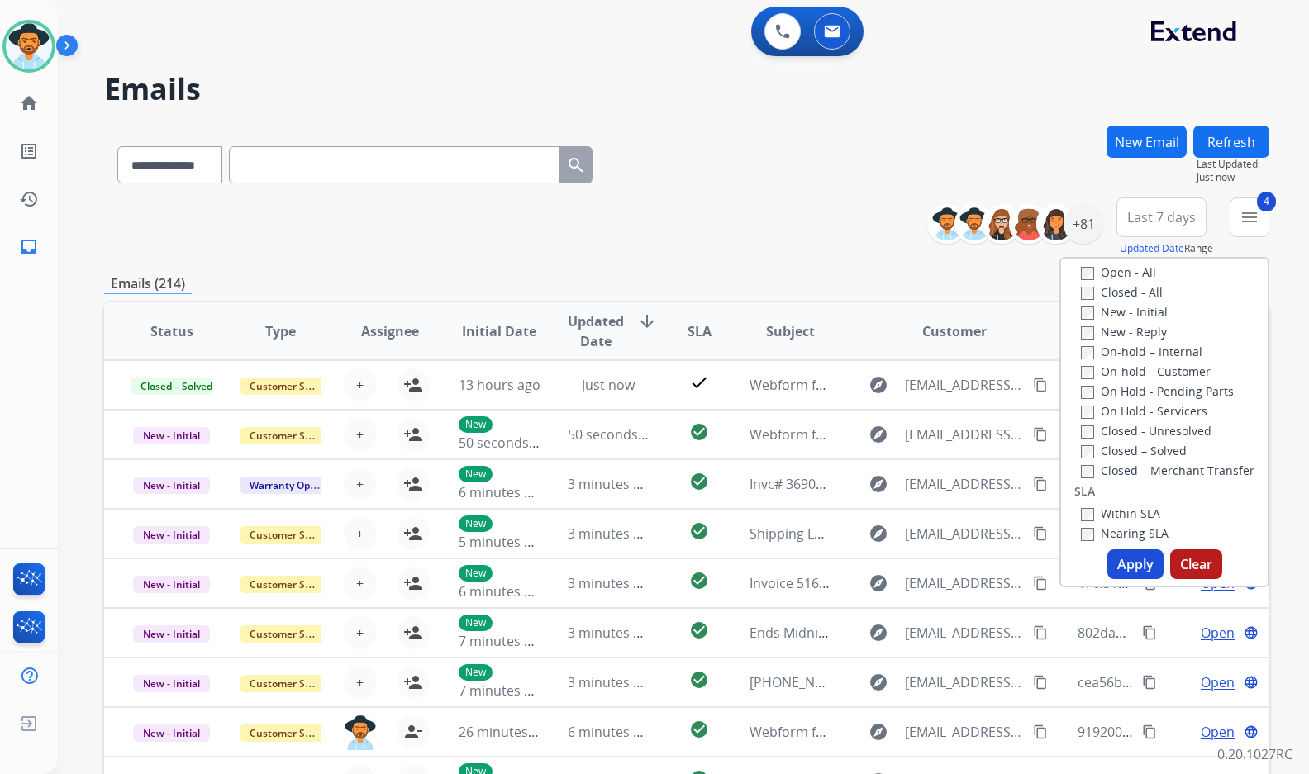
click at [1163, 411] on label "On Hold - Servicers" at bounding box center [1144, 411] width 126 height 16
click at [1167, 385] on label "On Hold - Pending Parts" at bounding box center [1157, 391] width 153 height 16
click at [1162, 368] on label "On-hold - Customer" at bounding box center [1146, 372] width 130 height 16
click at [1158, 349] on label "On-hold – Internal" at bounding box center [1141, 352] width 121 height 16
click at [1143, 329] on label "New - Reply" at bounding box center [1124, 332] width 86 height 16
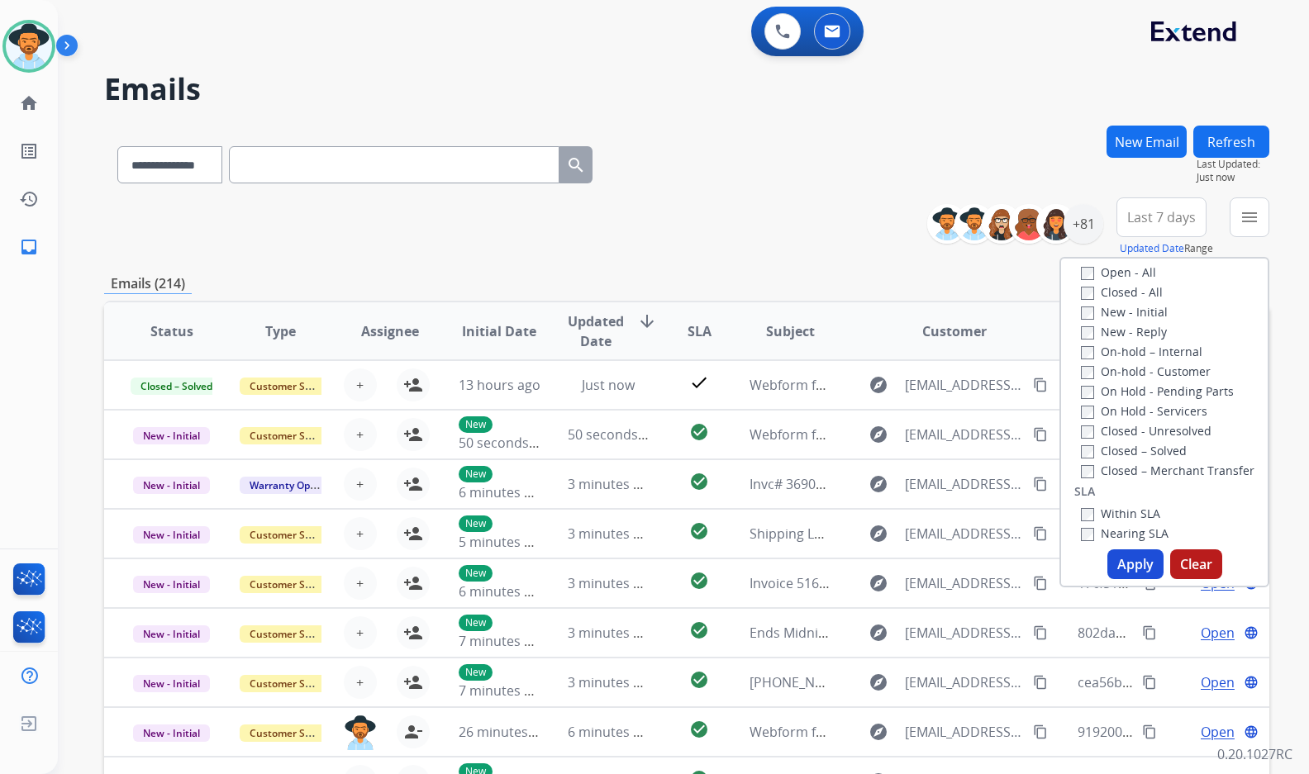
click at [1135, 311] on label "New - Initial" at bounding box center [1124, 312] width 87 height 16
click at [1151, 567] on button "Apply" at bounding box center [1135, 564] width 56 height 30
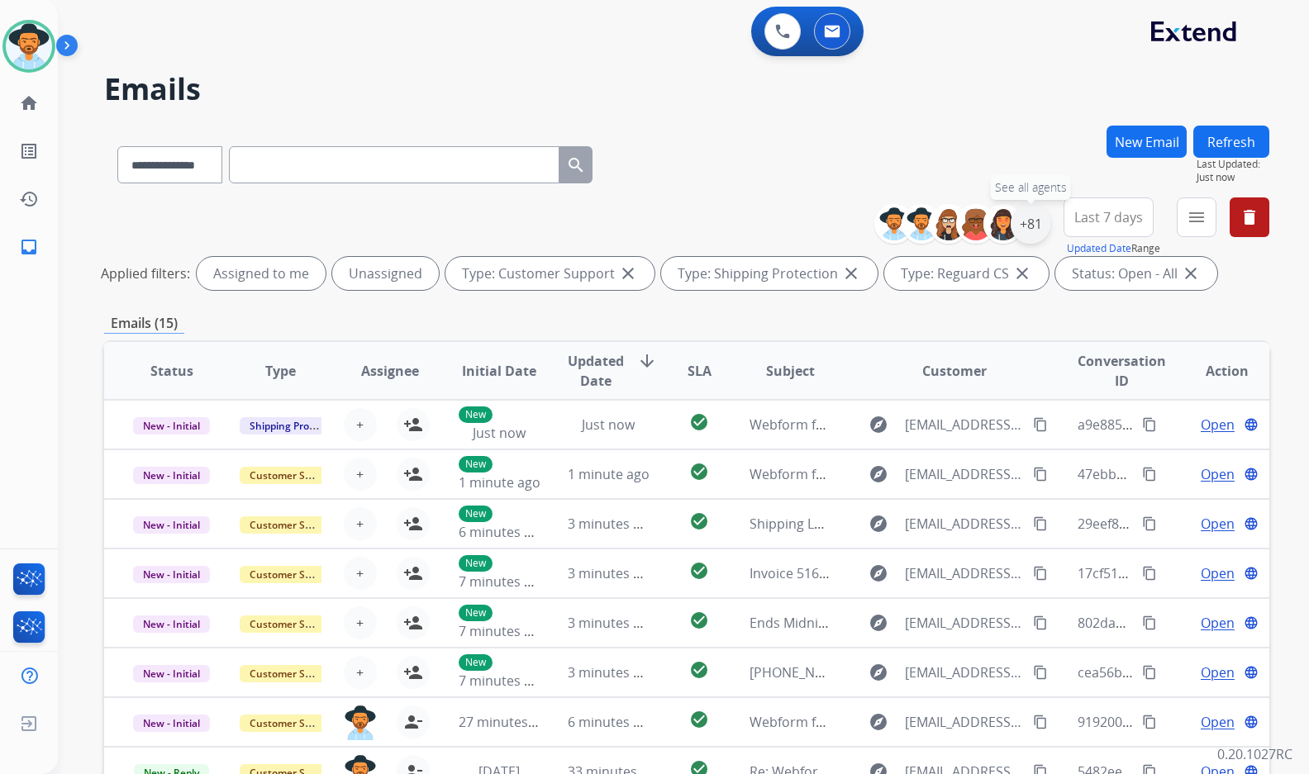
click at [1031, 212] on div "+81" at bounding box center [1030, 224] width 40 height 40
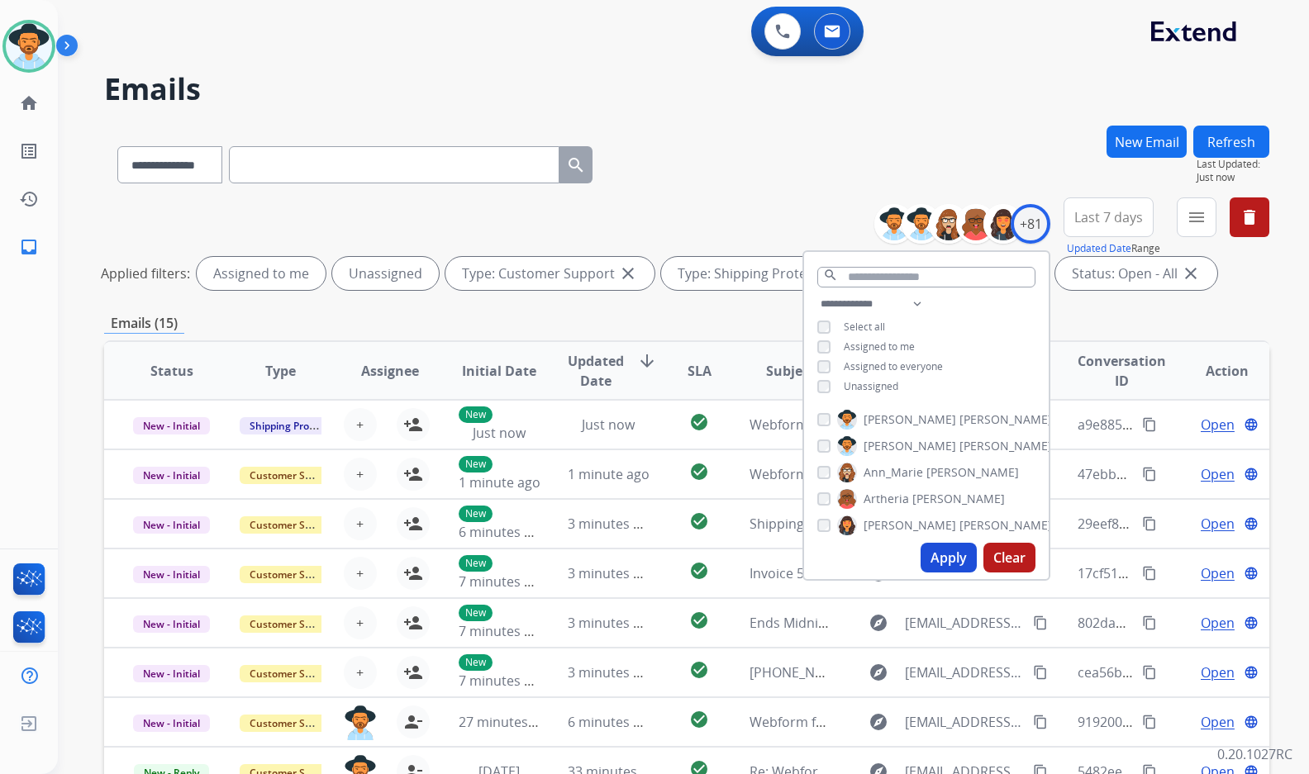
click at [874, 382] on span "Unassigned" at bounding box center [871, 386] width 55 height 14
click at [892, 447] on span "[PERSON_NAME]" at bounding box center [909, 446] width 93 height 17
click at [956, 564] on button "Apply" at bounding box center [948, 558] width 56 height 30
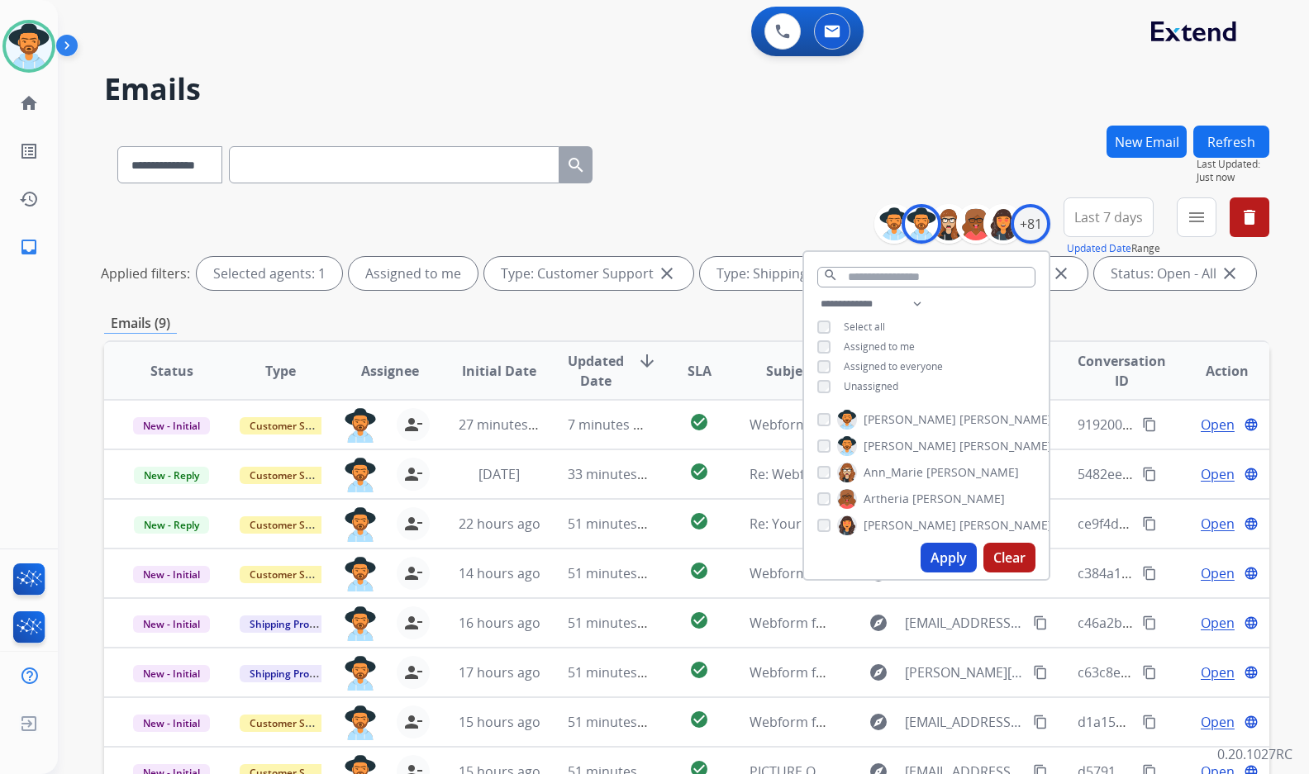
click at [744, 324] on div "Emails (9)" at bounding box center [686, 323] width 1165 height 21
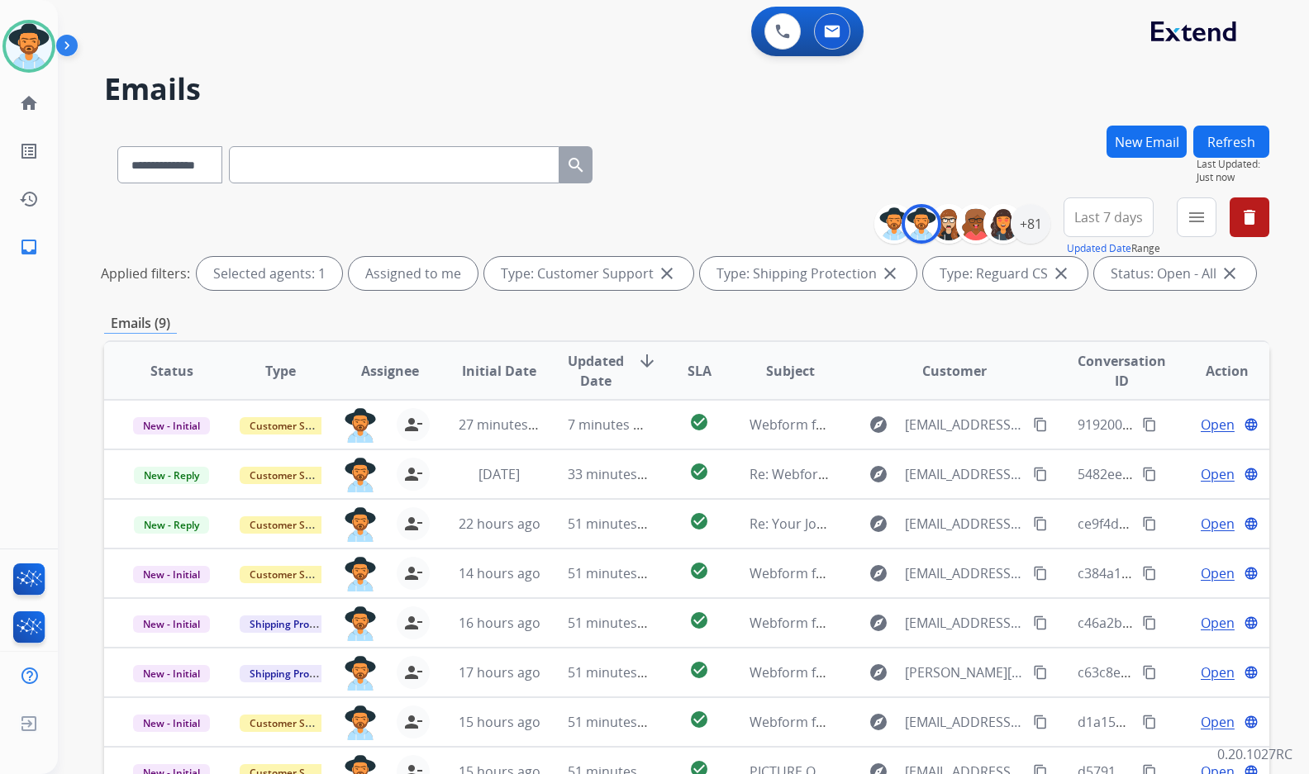
click at [1291, 349] on div "**********" at bounding box center [683, 387] width 1251 height 774
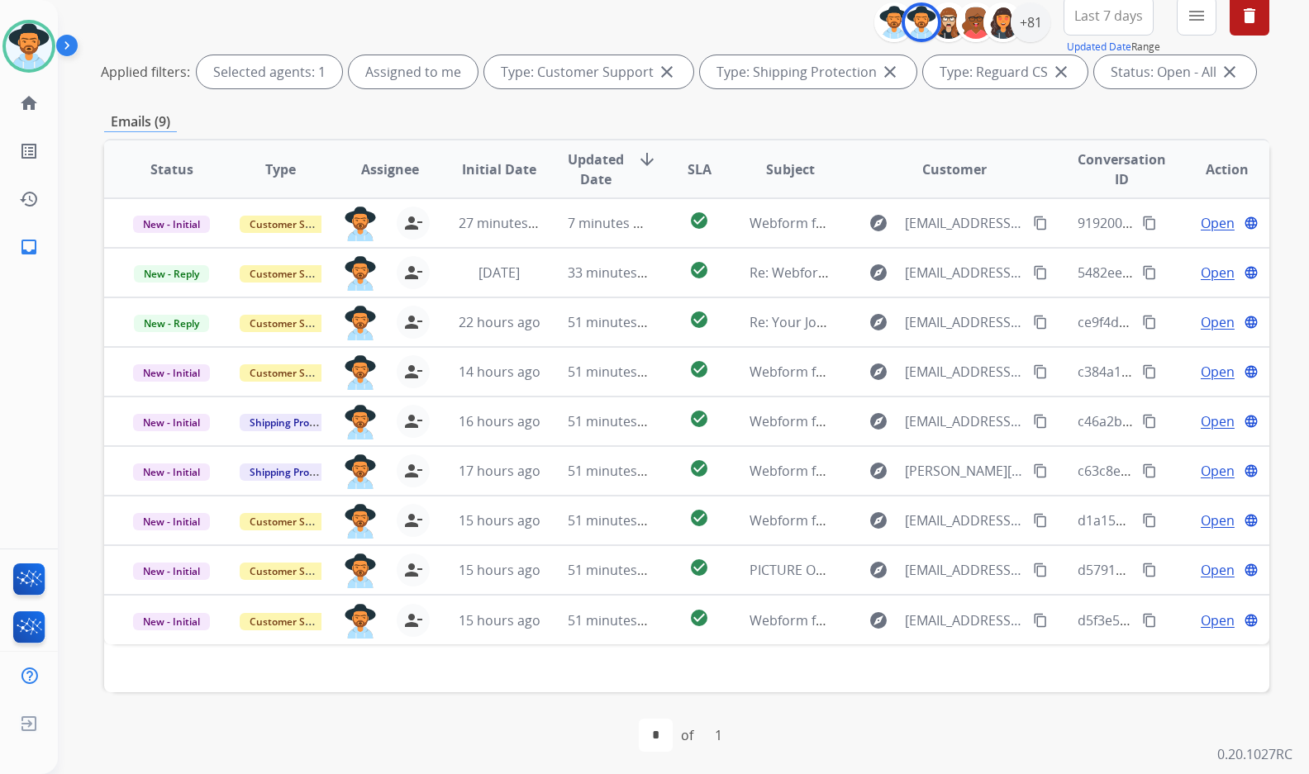
scroll to position [206, 0]
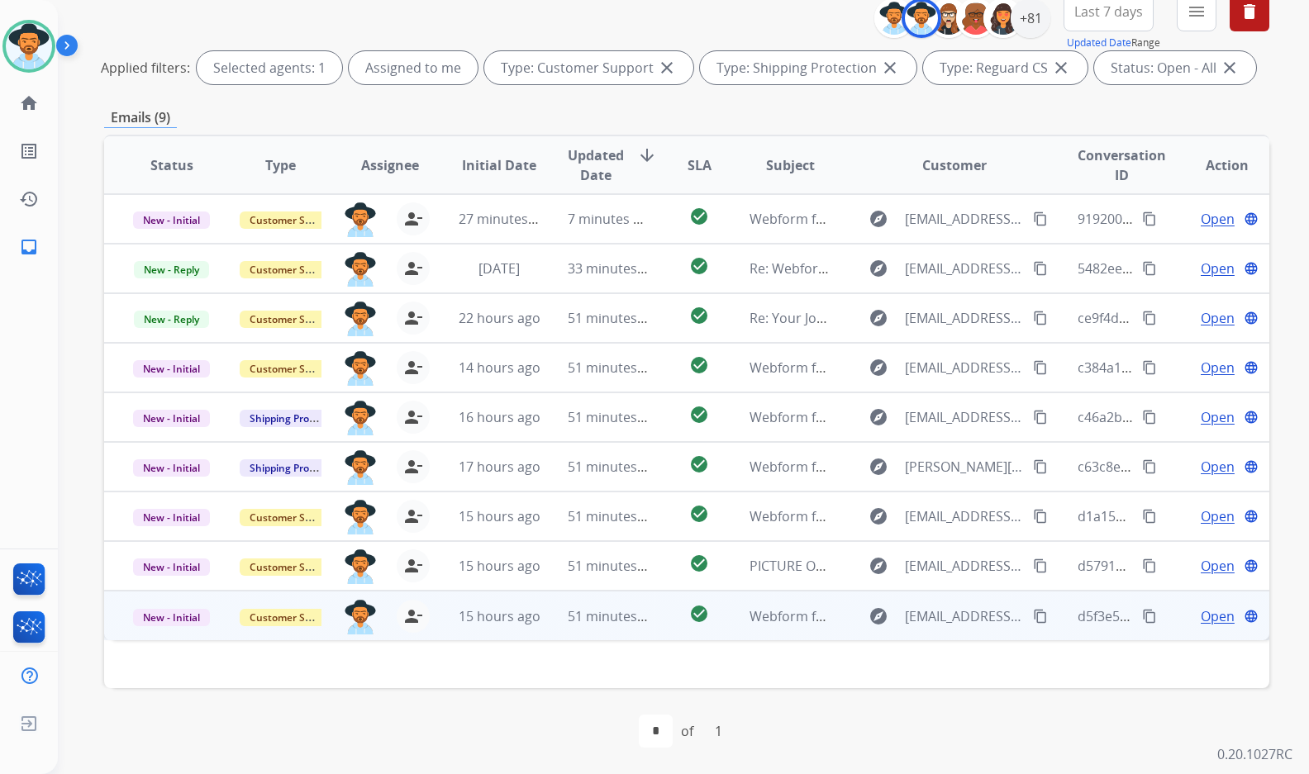
click at [1201, 613] on span "Open" at bounding box center [1217, 616] width 34 height 20
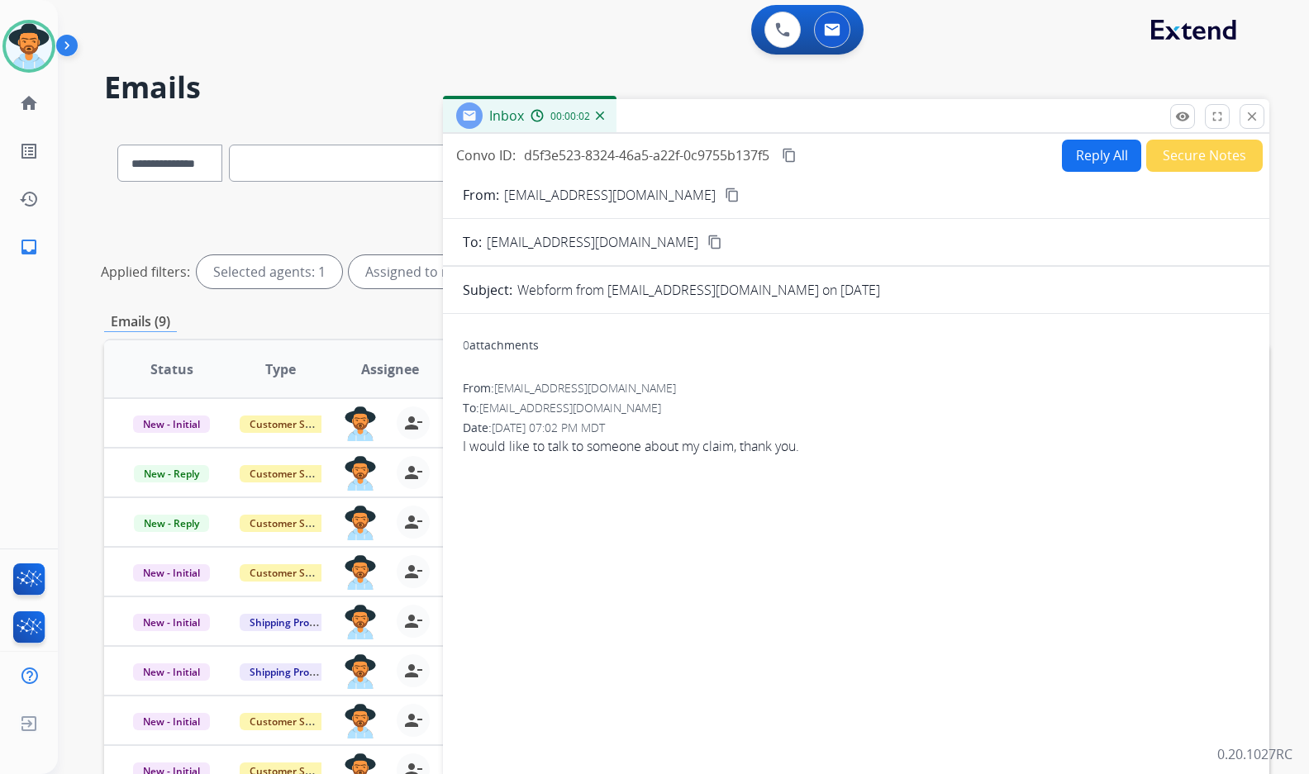
scroll to position [0, 0]
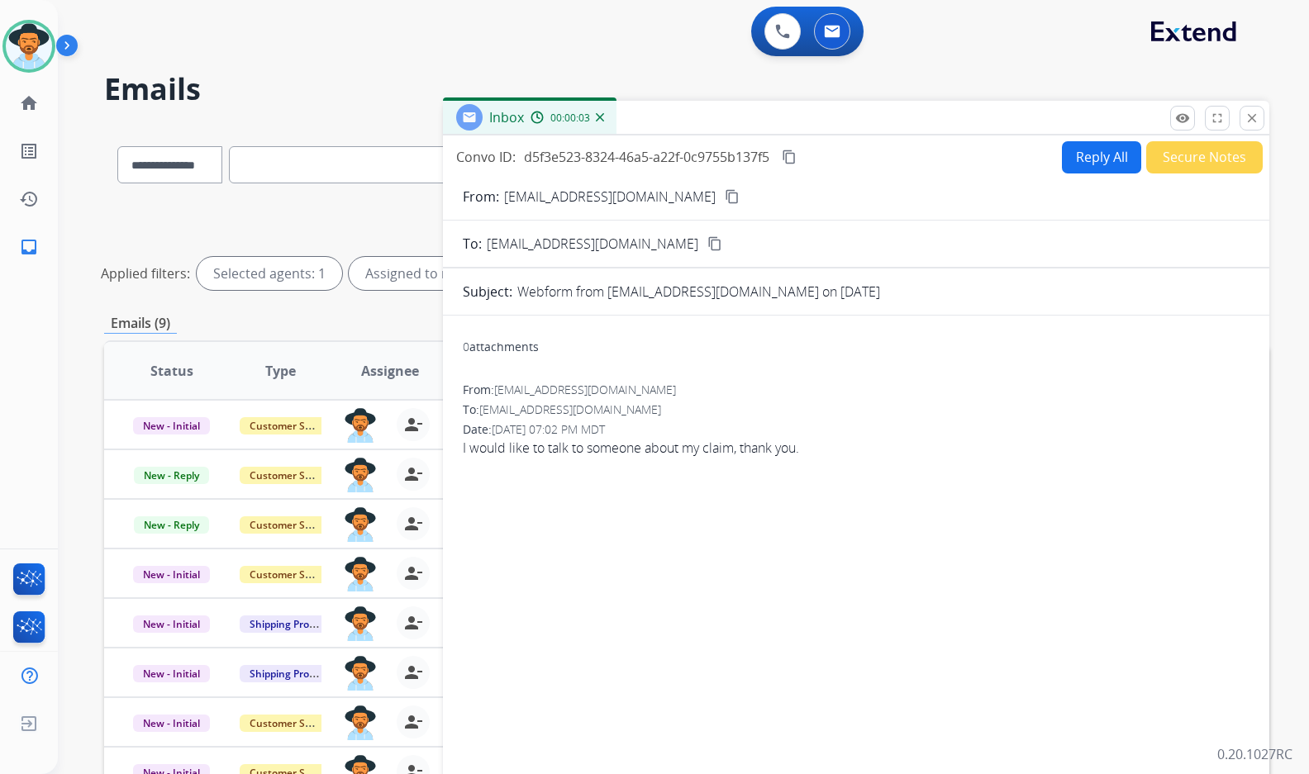
click at [725, 197] on mat-icon "content_copy" at bounding box center [732, 196] width 15 height 15
click at [791, 160] on mat-icon "content_copy" at bounding box center [789, 157] width 15 height 15
click at [772, 445] on span "I would like to talk to someone about my claim, thank you." at bounding box center [856, 448] width 787 height 20
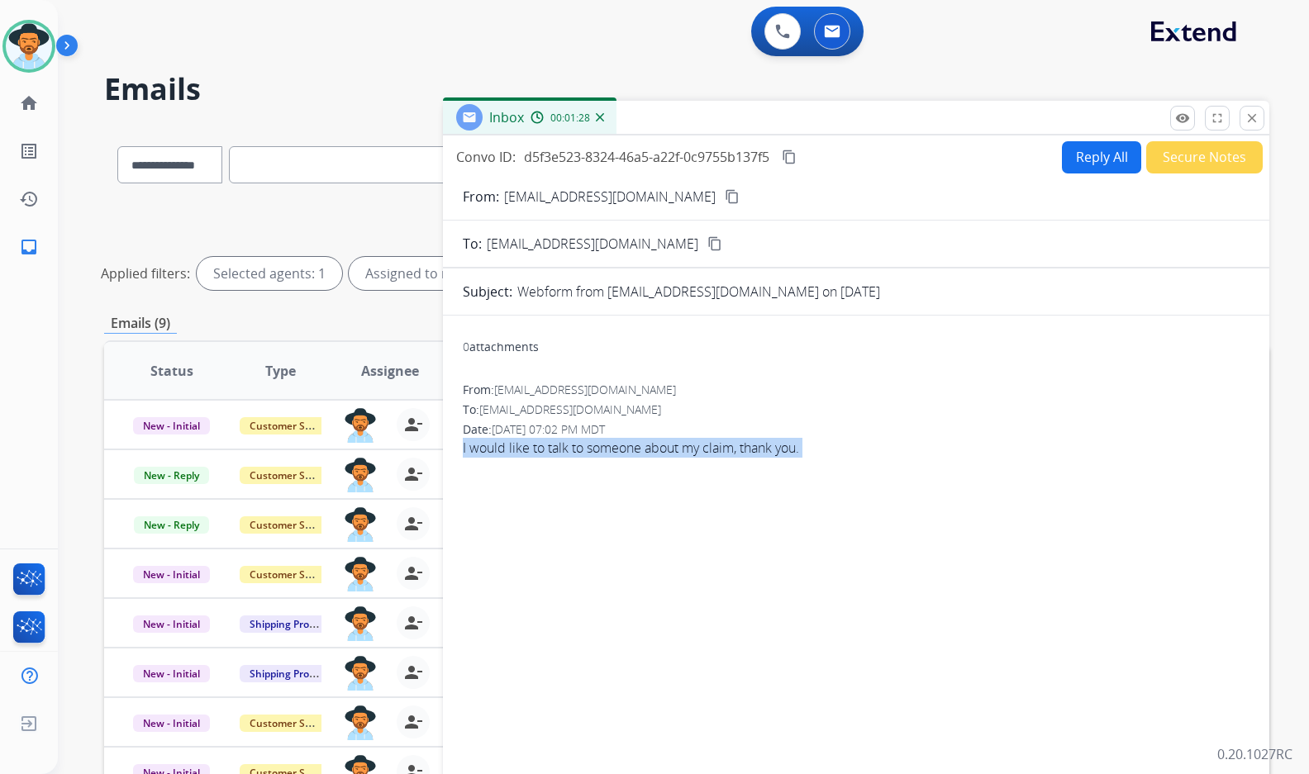
copy app-emails-table "I would like to talk to someone about my claim, thank you. remove_[MEDICAL_DATA…"
drag, startPoint x: 989, startPoint y: 411, endPoint x: 991, endPoint y: 393, distance: 18.3
click at [989, 411] on div "To: [EMAIL_ADDRESS][DOMAIN_NAME]" at bounding box center [856, 410] width 787 height 17
click at [1082, 165] on button "Reply All" at bounding box center [1101, 157] width 79 height 32
select select "**********"
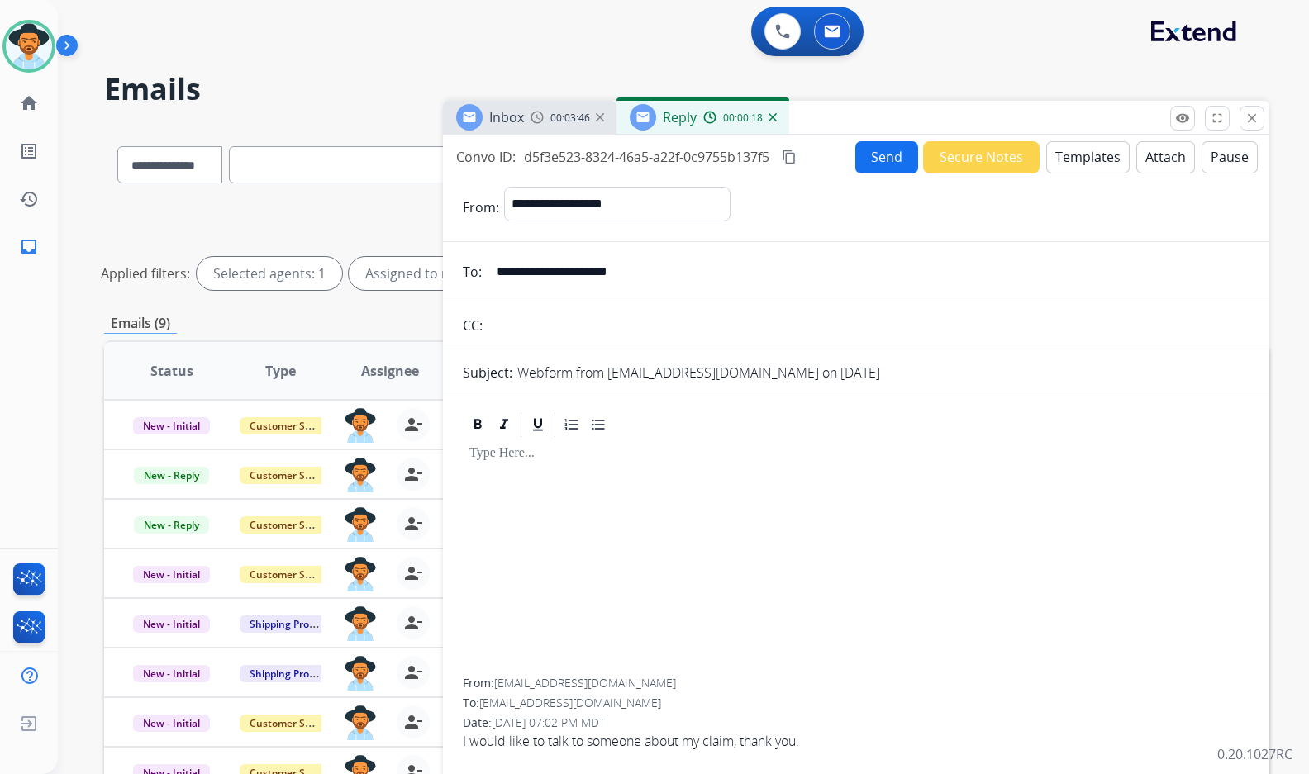
click at [1059, 169] on button "Templates" at bounding box center [1087, 157] width 83 height 32
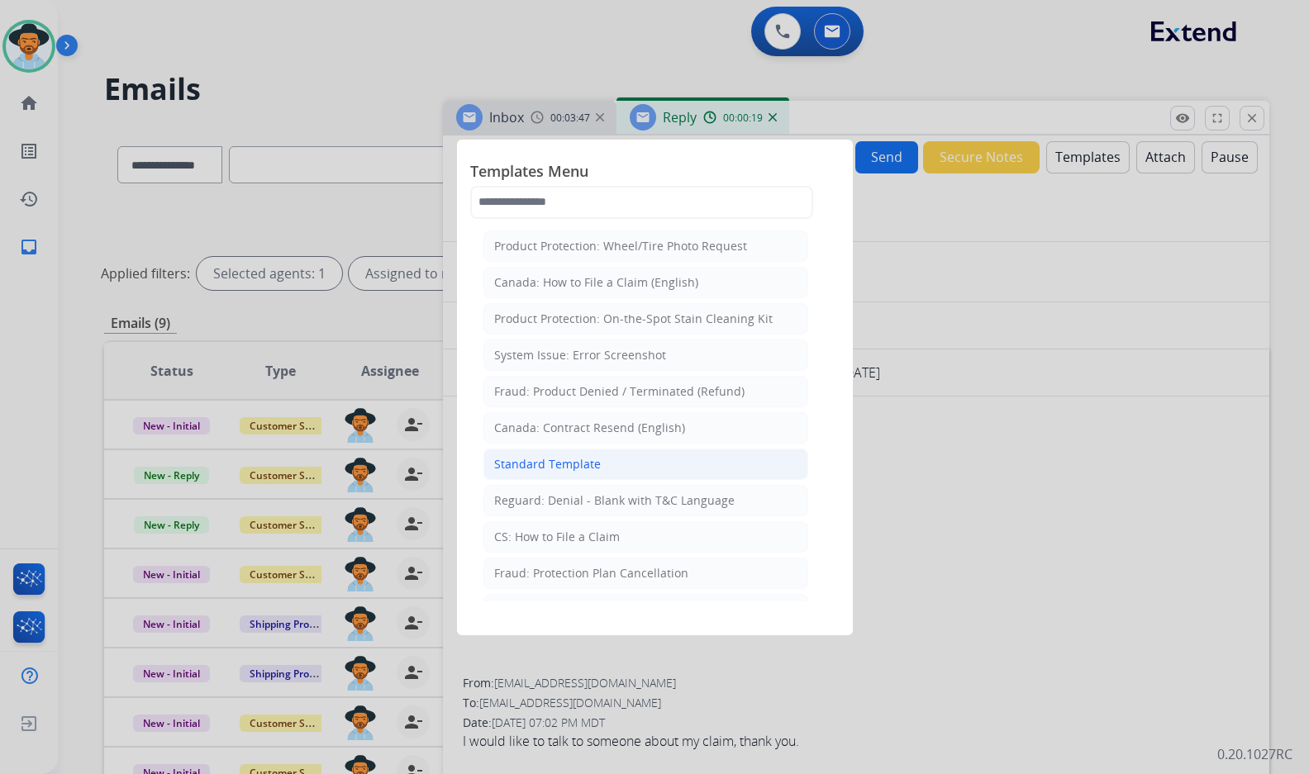
click at [583, 456] on div "Standard Template" at bounding box center [547, 464] width 107 height 17
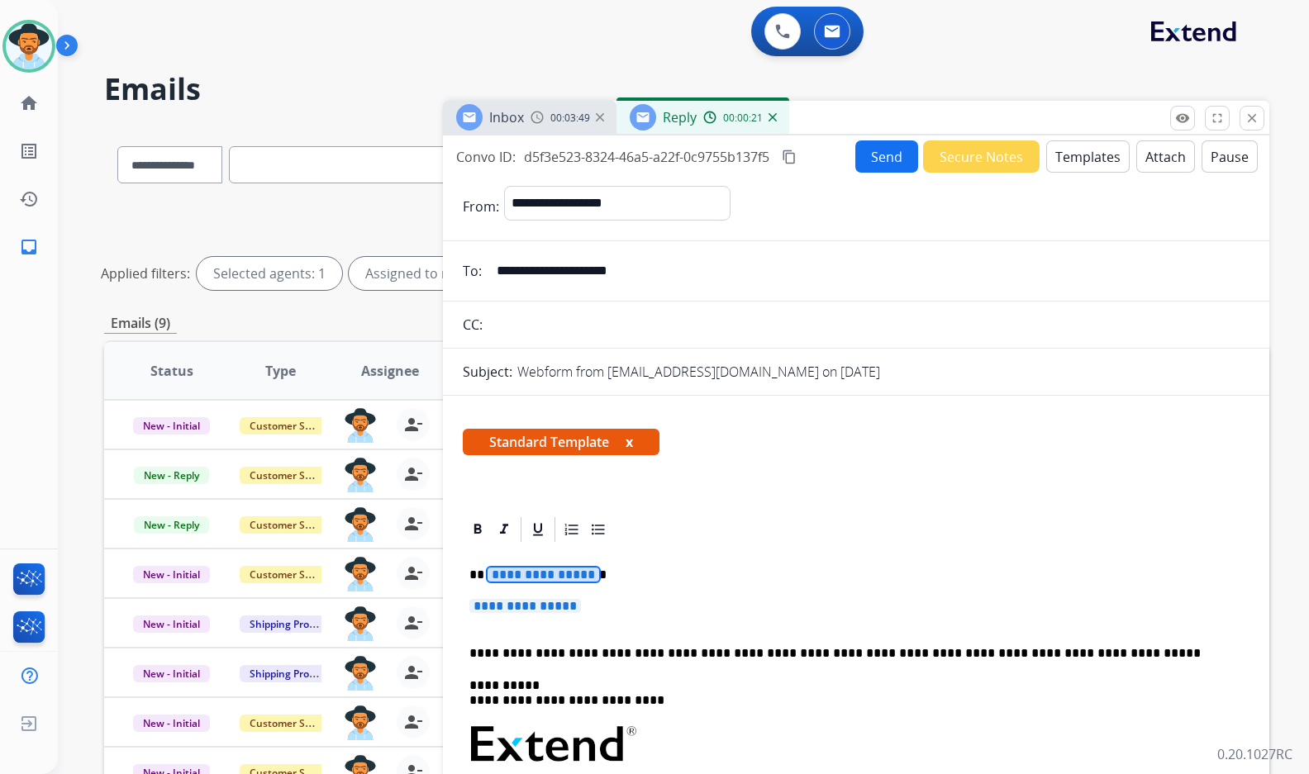
click at [544, 578] on span "**********" at bounding box center [543, 575] width 112 height 14
click at [531, 611] on span "**********" at bounding box center [525, 606] width 112 height 14
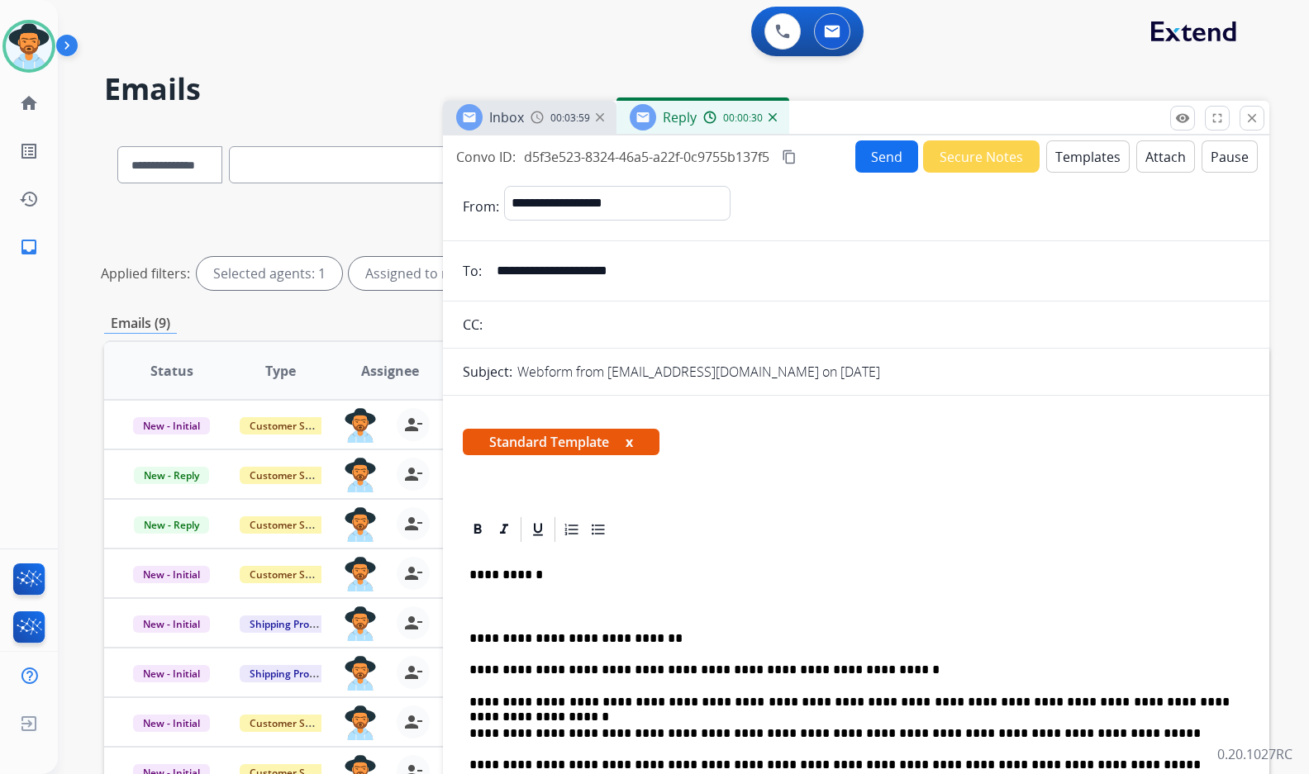
scroll to position [83, 0]
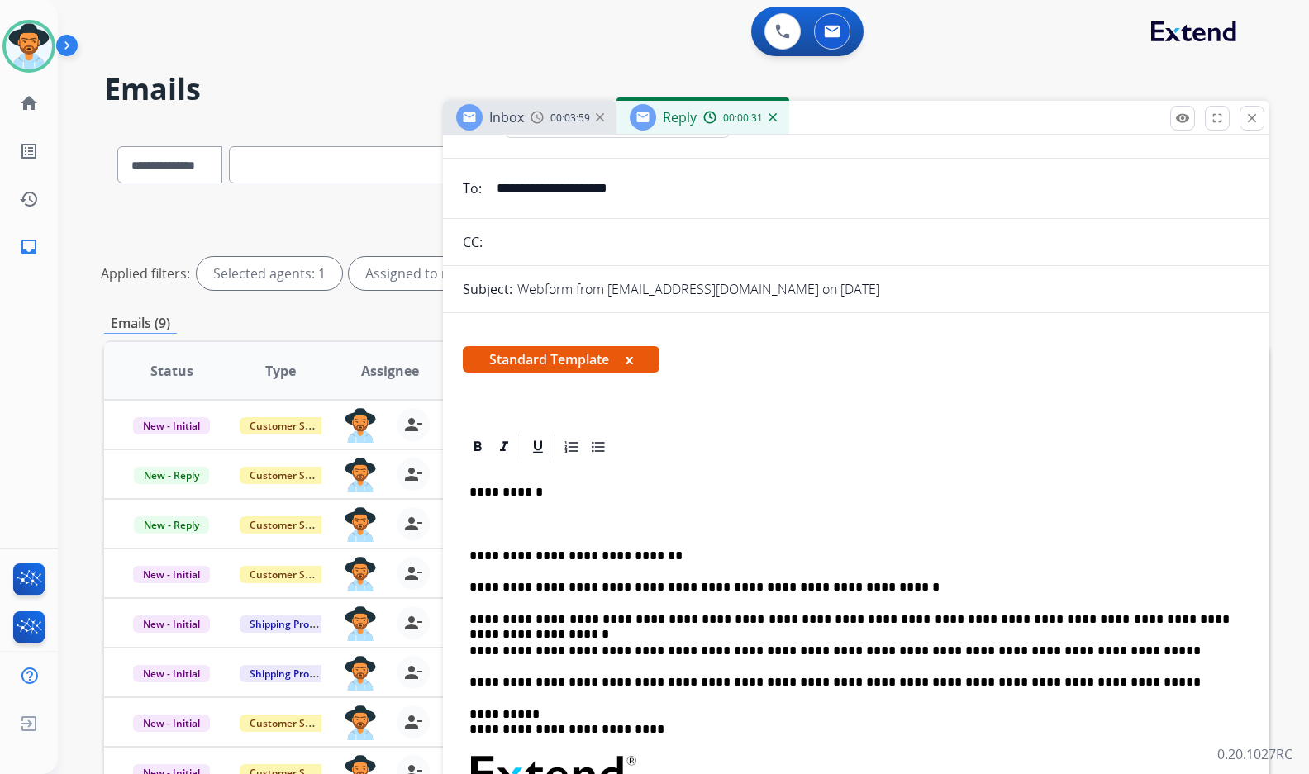
click at [545, 531] on p at bounding box center [855, 523] width 773 height 15
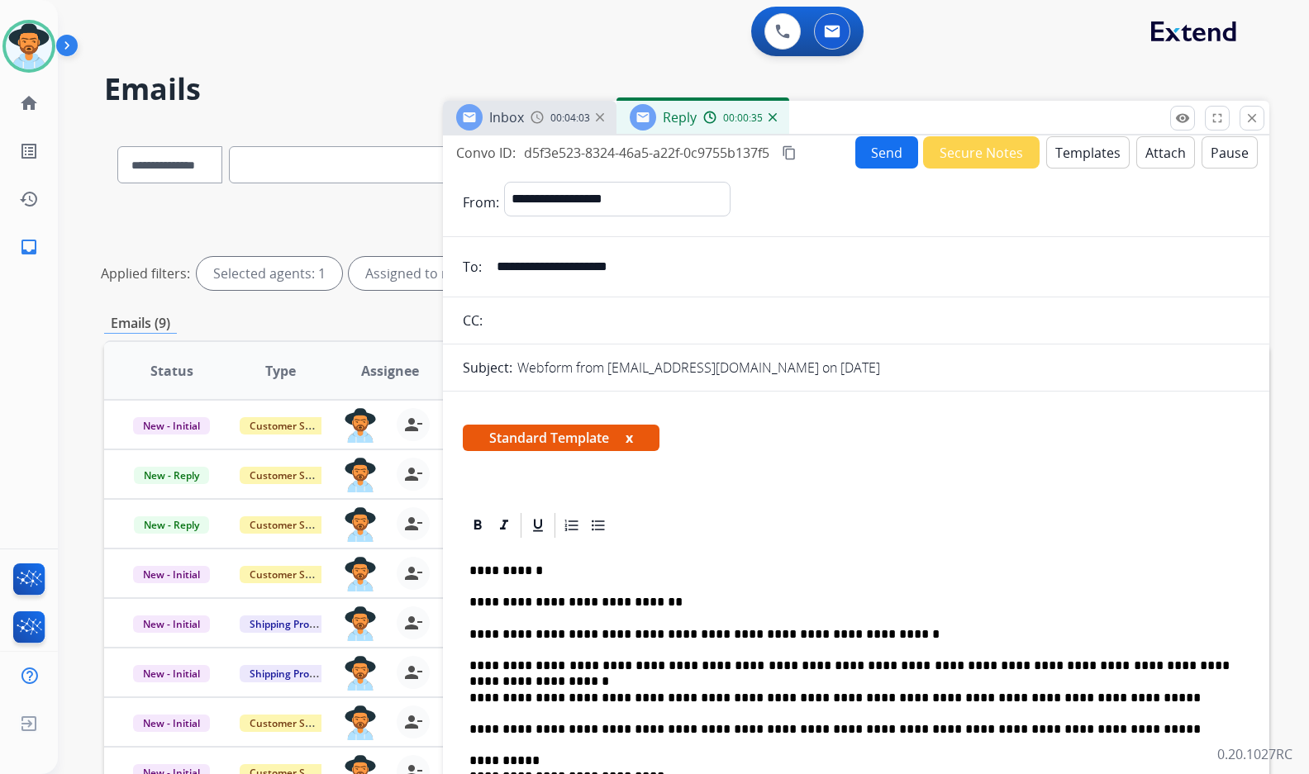
scroll to position [0, 0]
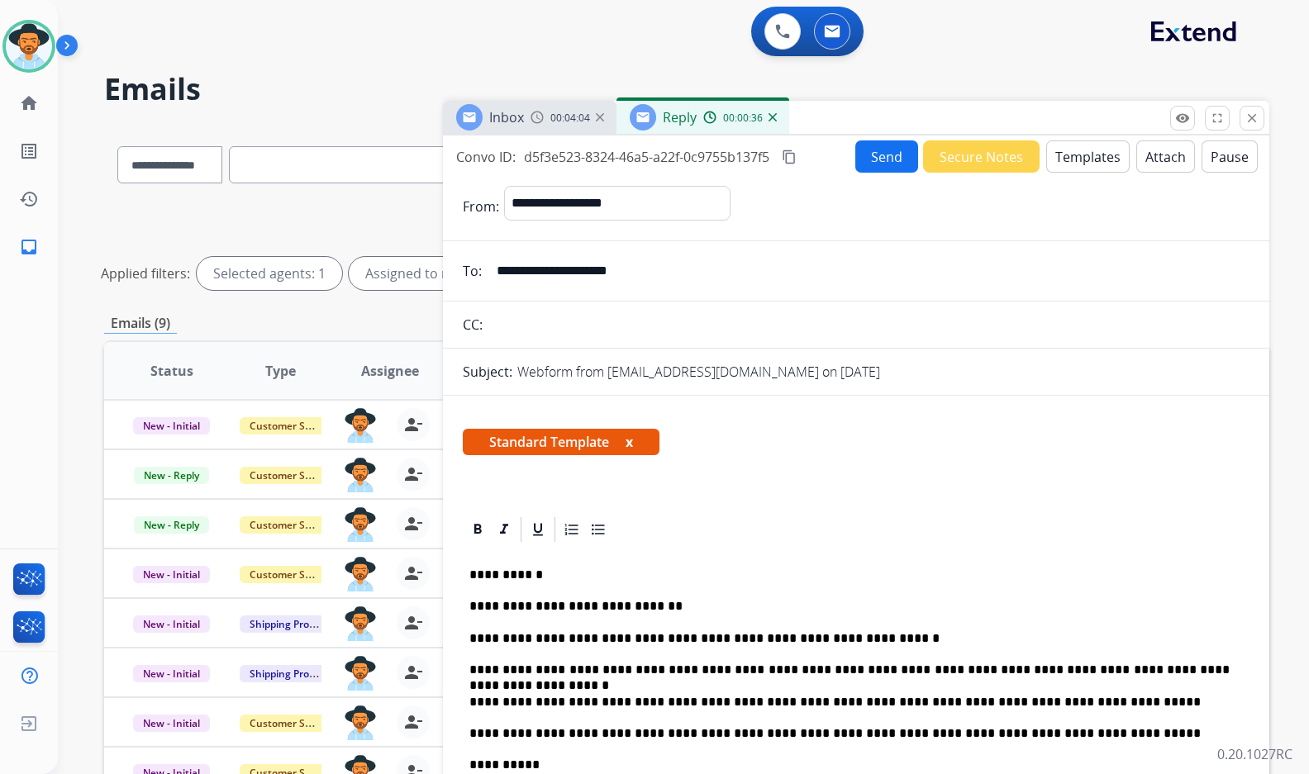
click at [880, 148] on button "Send" at bounding box center [886, 156] width 63 height 32
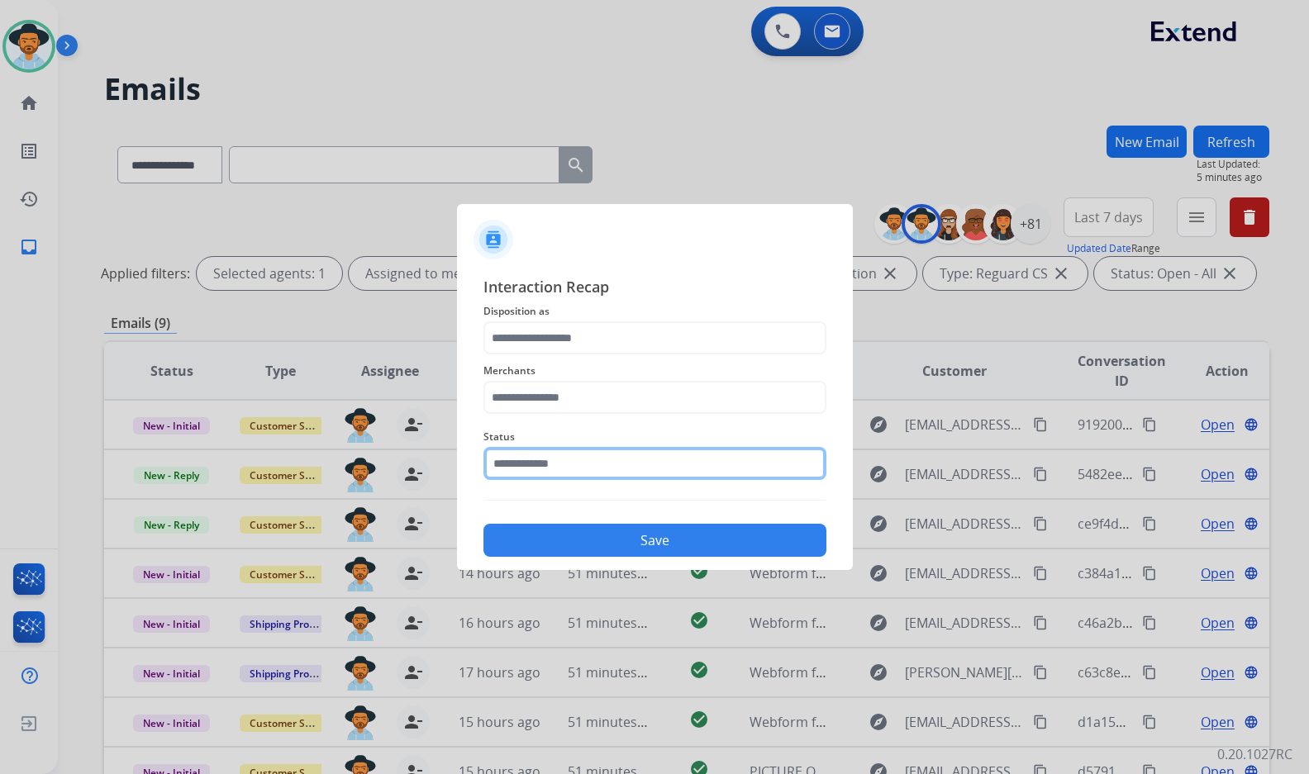
click at [649, 466] on input "text" at bounding box center [654, 463] width 343 height 33
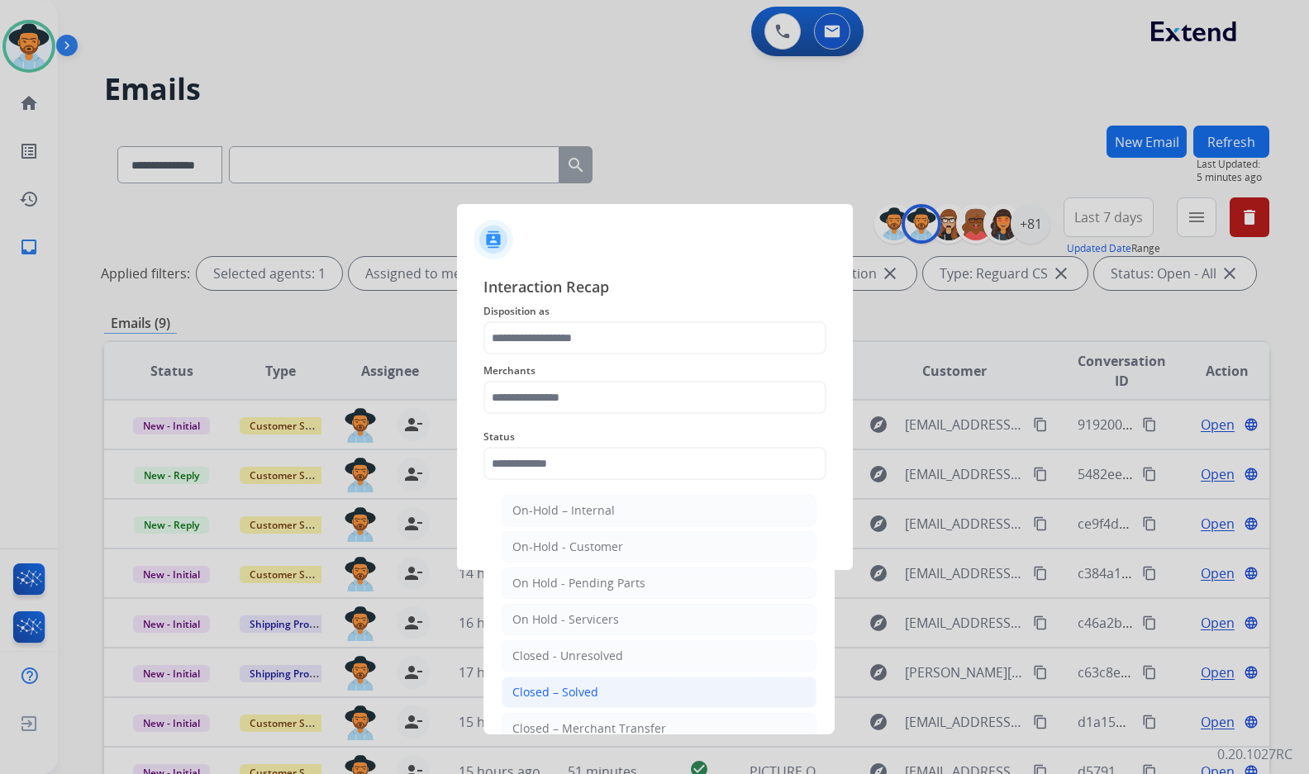
click at [596, 700] on li "Closed – Solved" at bounding box center [658, 692] width 315 height 31
type input "**********"
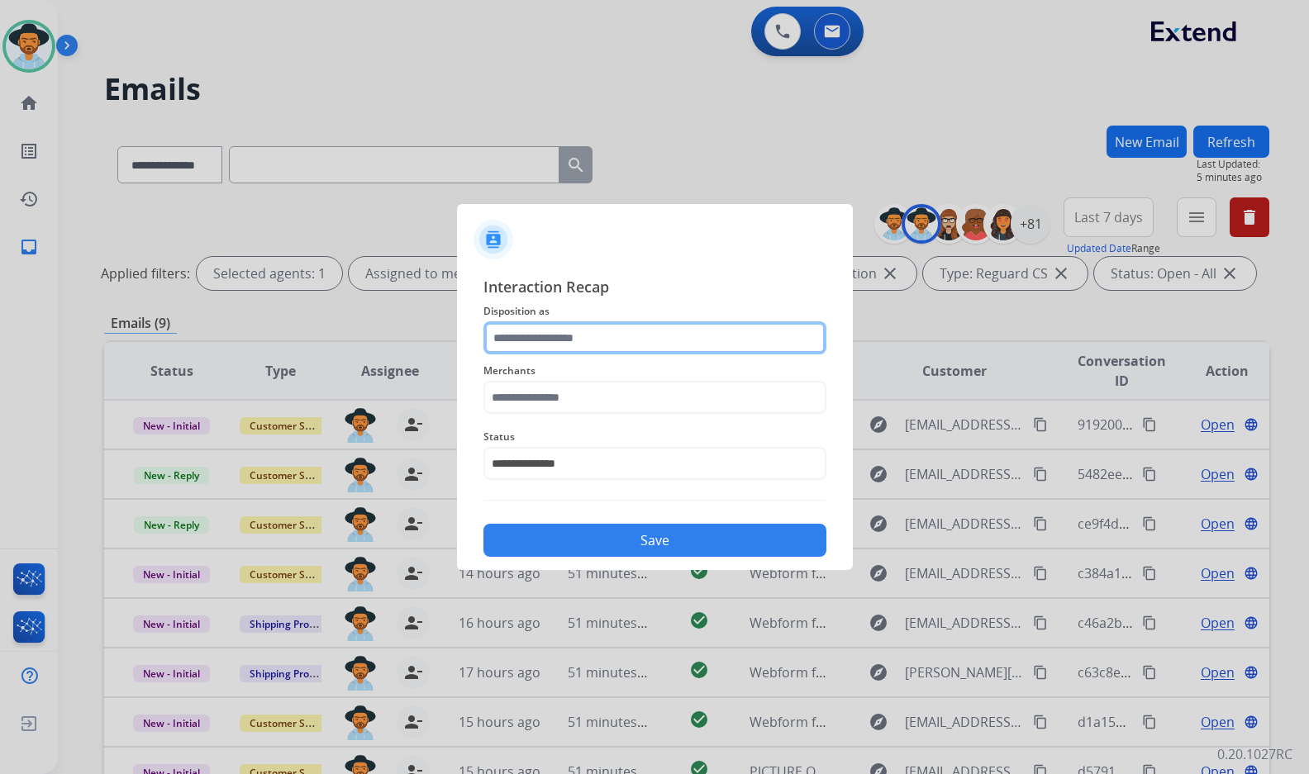
click at [559, 337] on input "text" at bounding box center [654, 337] width 343 height 33
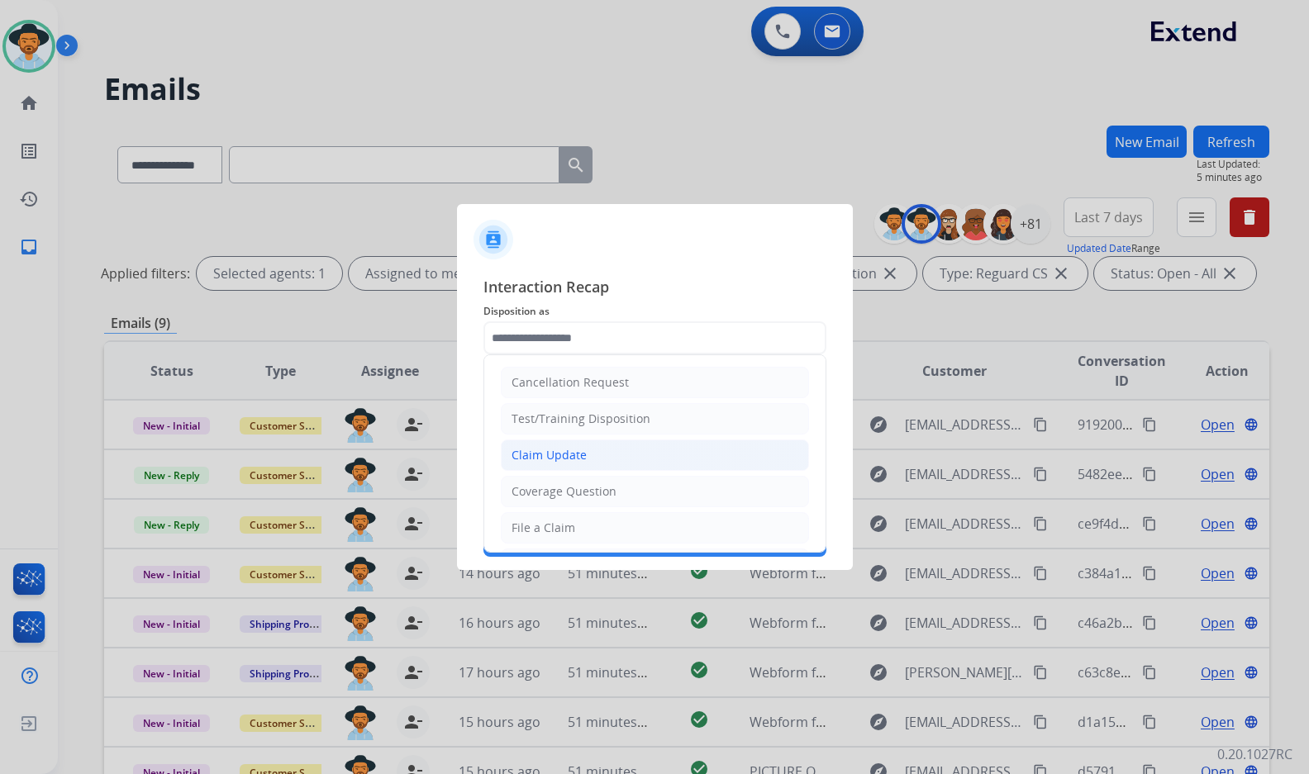
click at [573, 457] on div "Claim Update" at bounding box center [548, 455] width 75 height 17
type input "**********"
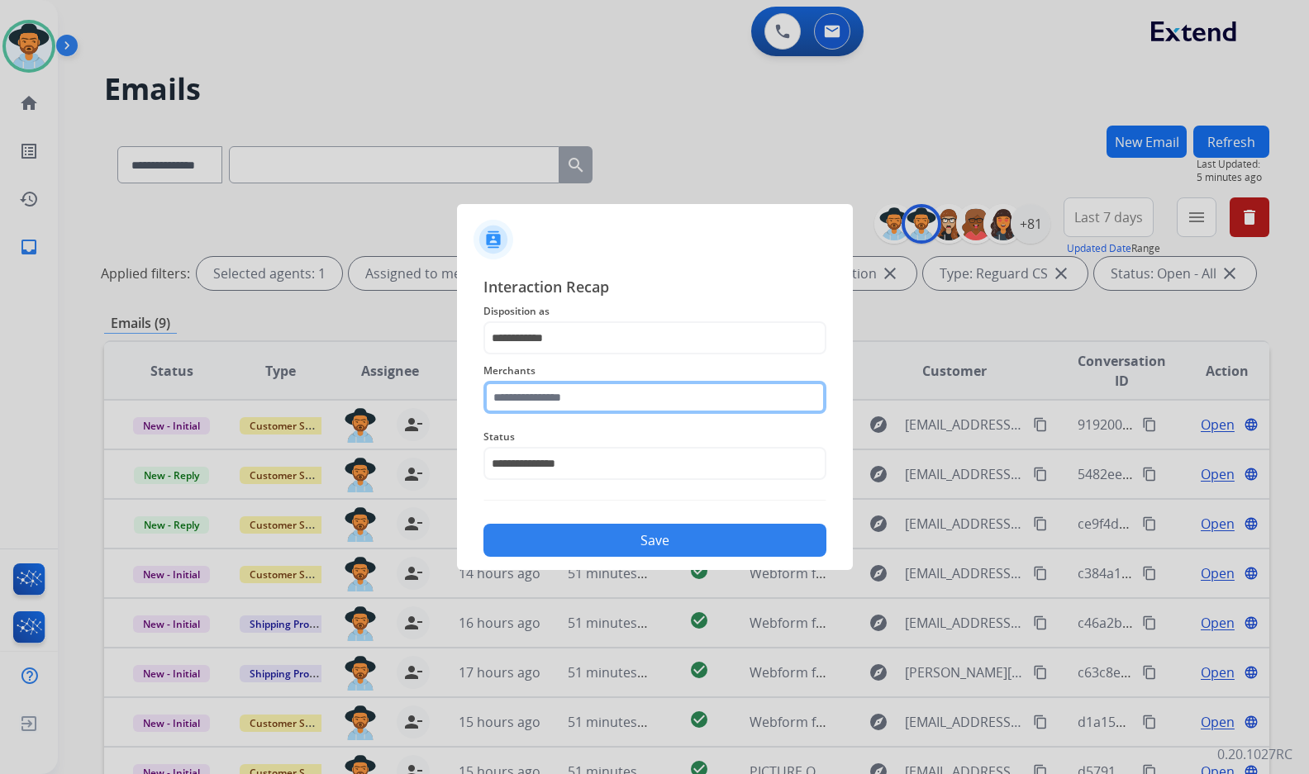
drag, startPoint x: 703, startPoint y: 413, endPoint x: 703, endPoint y: 401, distance: 12.4
click at [703, 408] on input "text" at bounding box center [654, 397] width 343 height 33
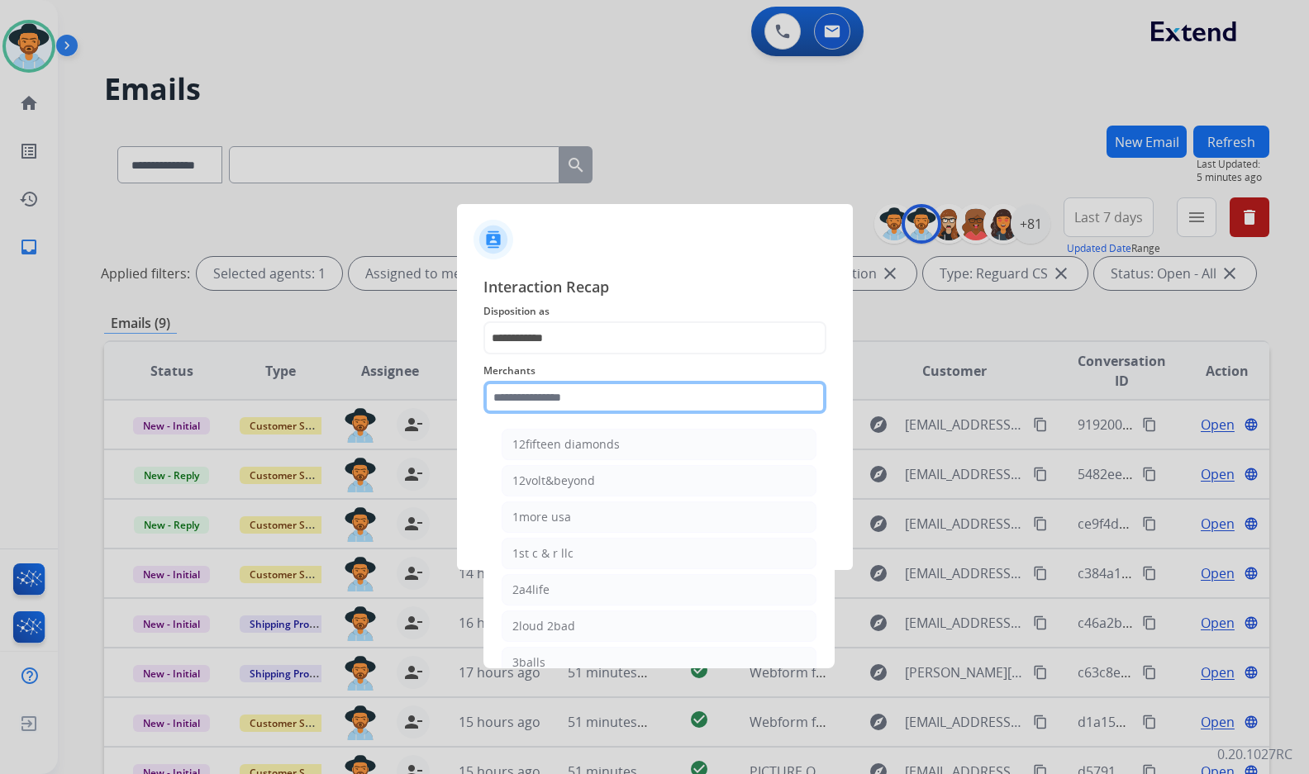
click at [703, 401] on input "text" at bounding box center [654, 397] width 343 height 33
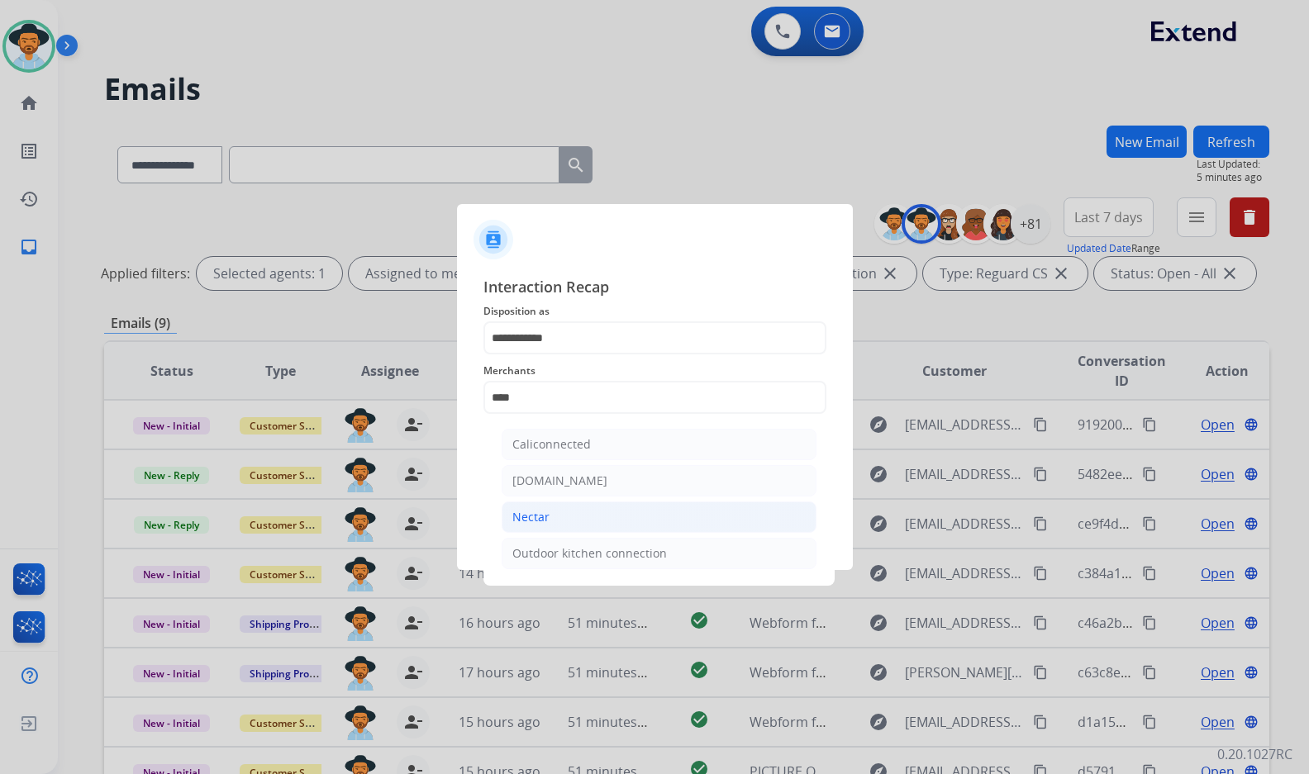
click at [594, 516] on li "Nectar" at bounding box center [658, 516] width 315 height 31
type input "******"
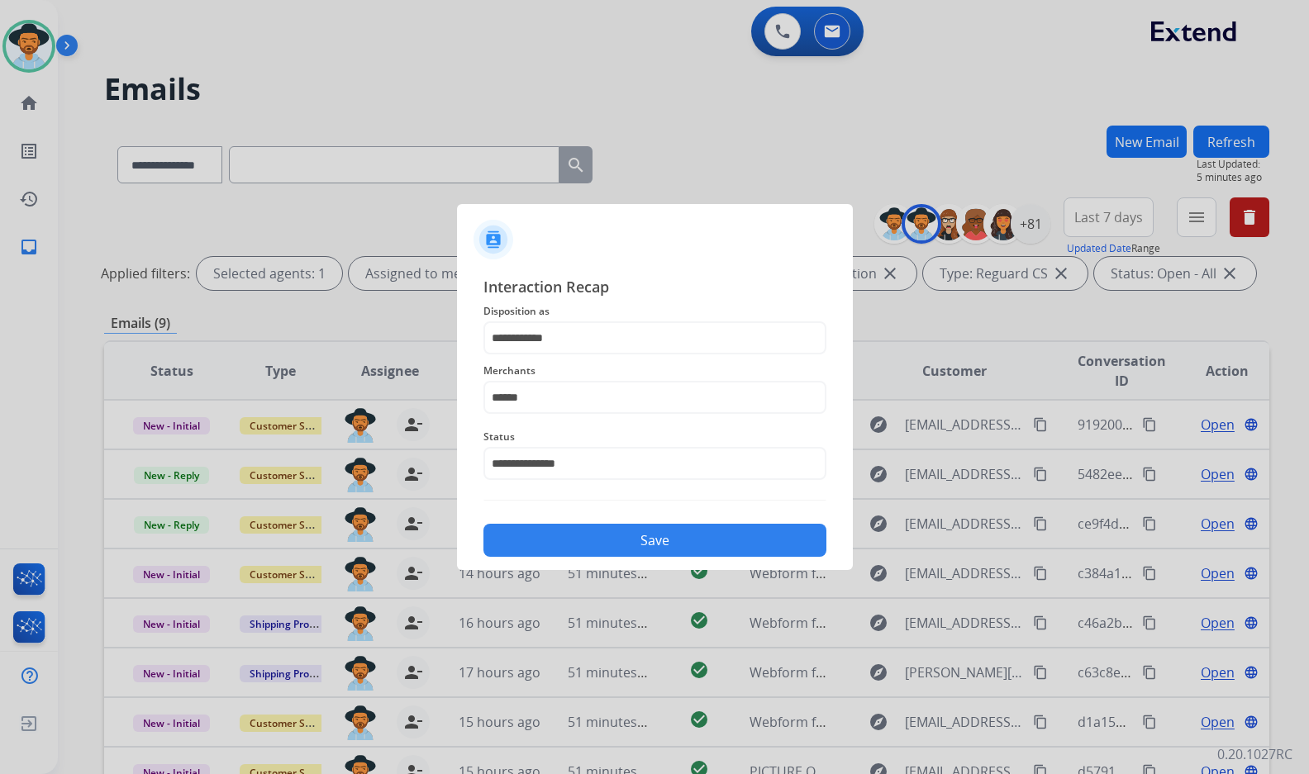
click at [612, 549] on button "Save" at bounding box center [654, 540] width 343 height 33
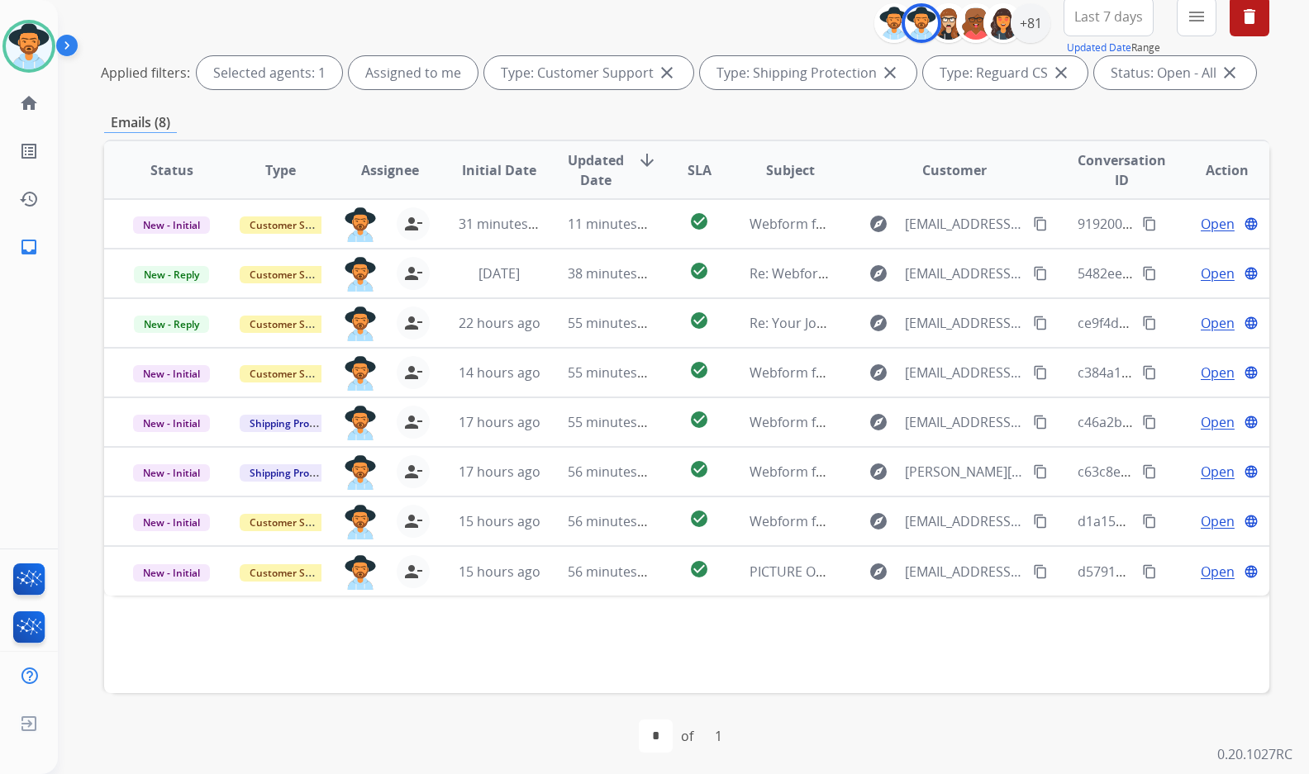
scroll to position [206, 0]
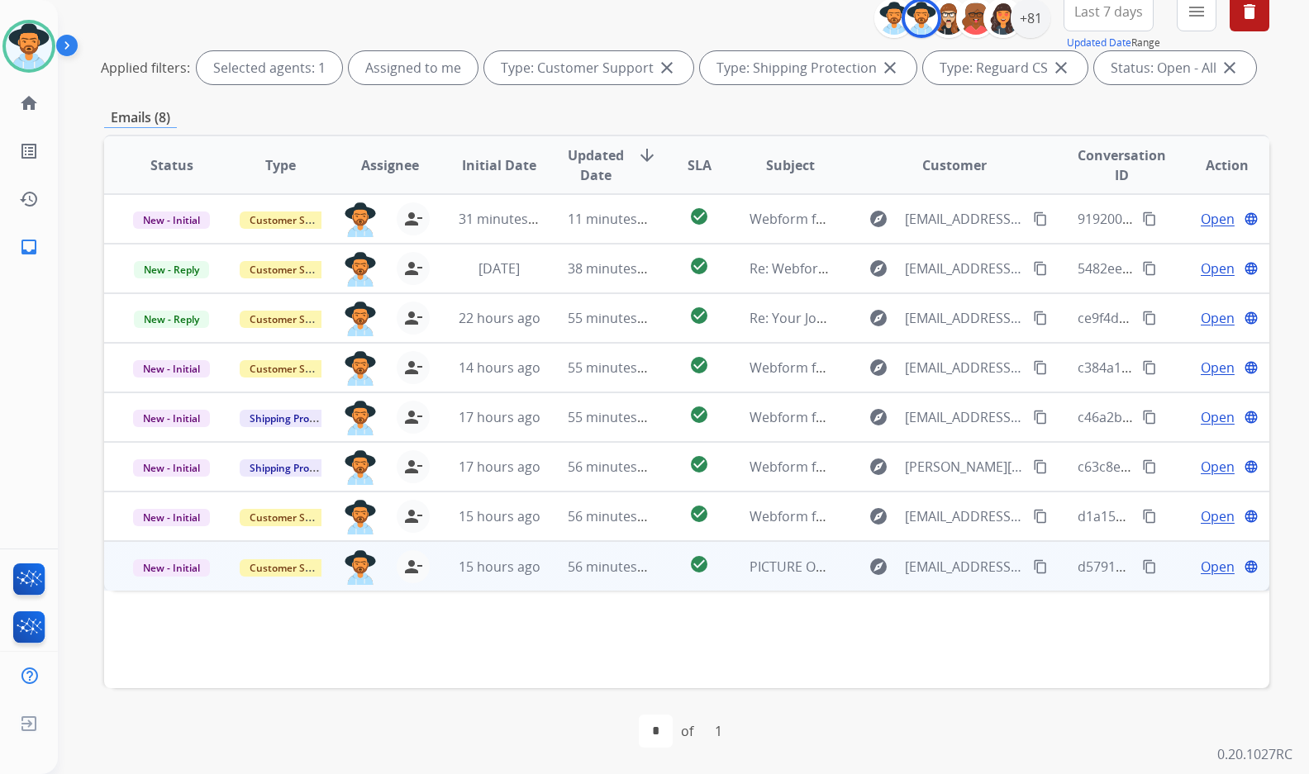
click at [1208, 569] on span "Open" at bounding box center [1217, 567] width 34 height 20
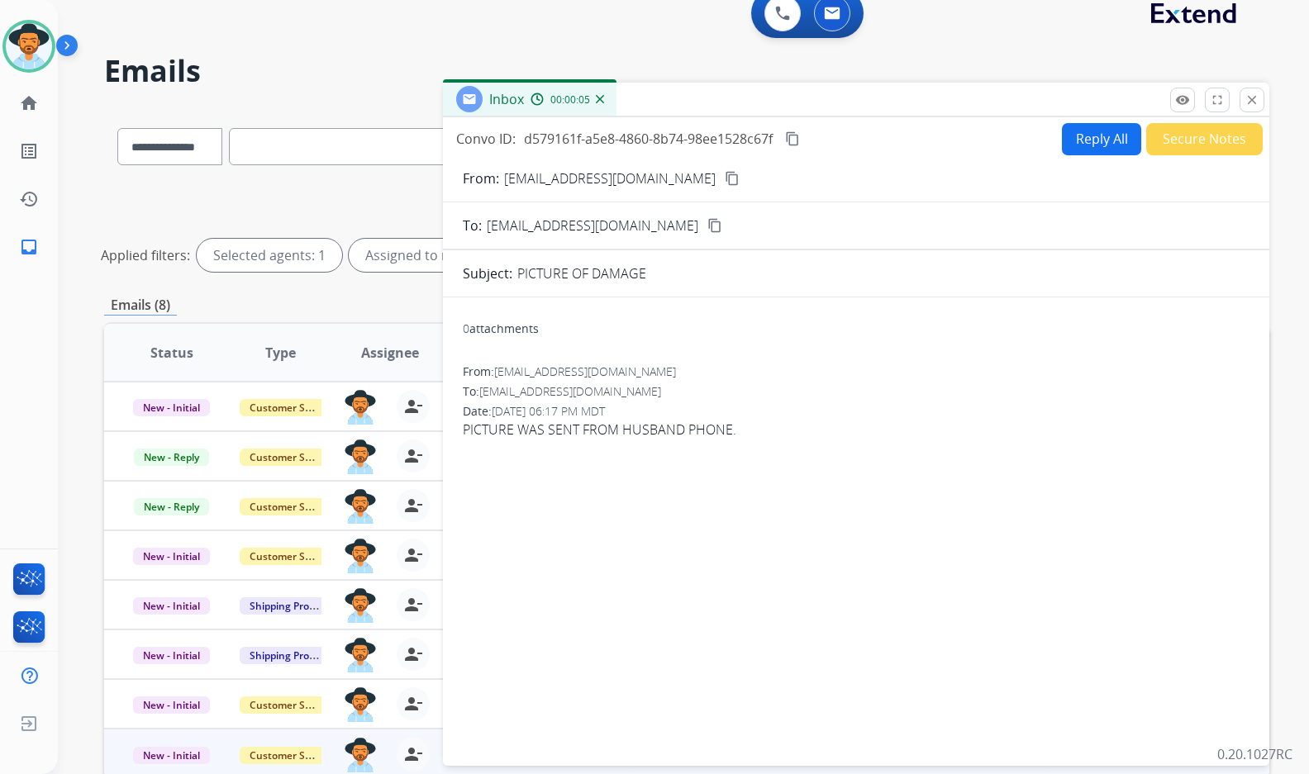
scroll to position [0, 0]
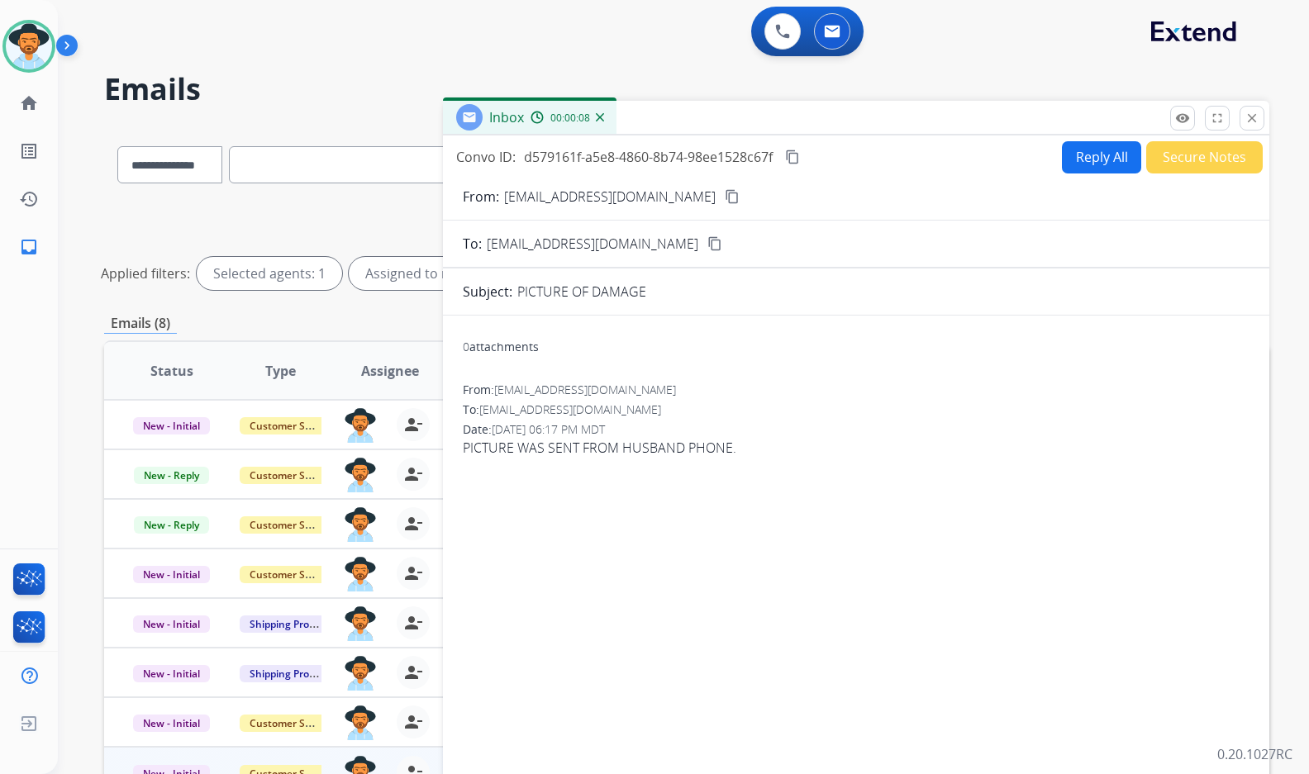
click at [1216, 153] on button "Secure Notes" at bounding box center [1204, 157] width 116 height 32
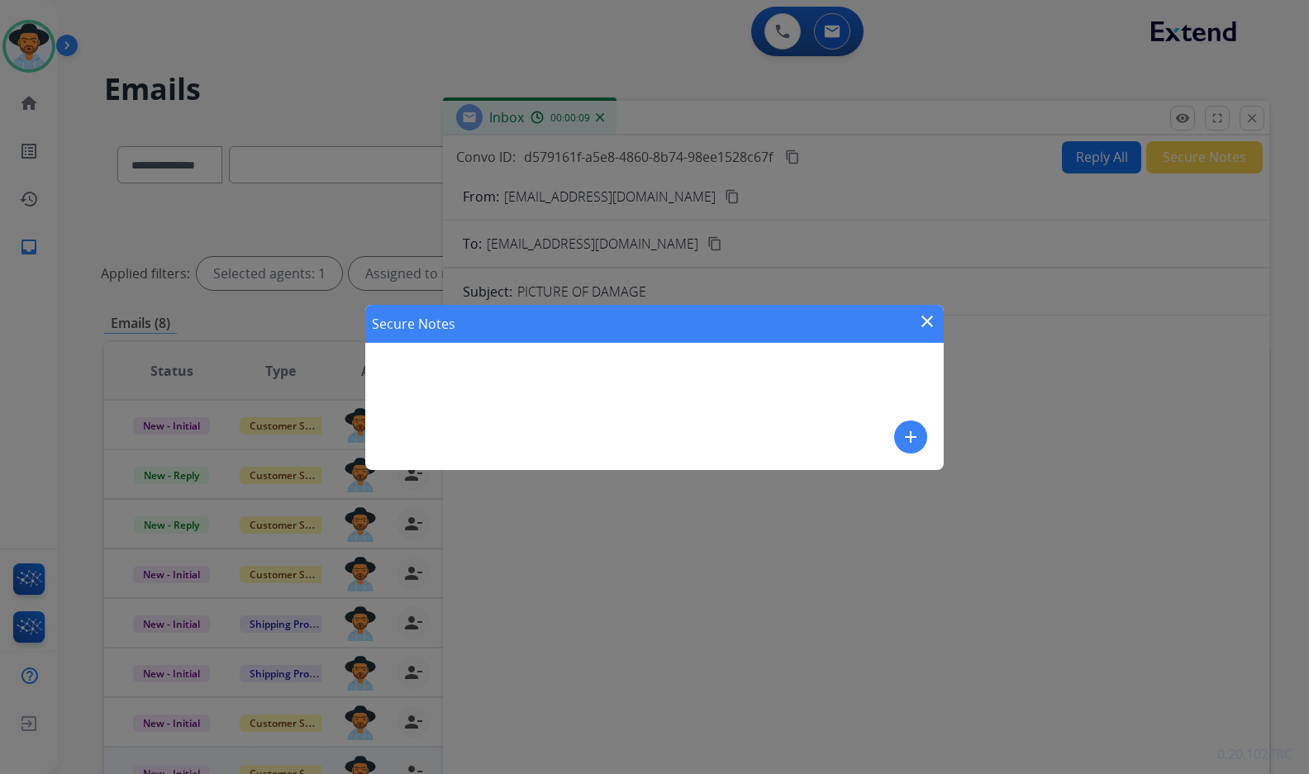
click at [913, 428] on mat-icon "add" at bounding box center [911, 437] width 20 height 20
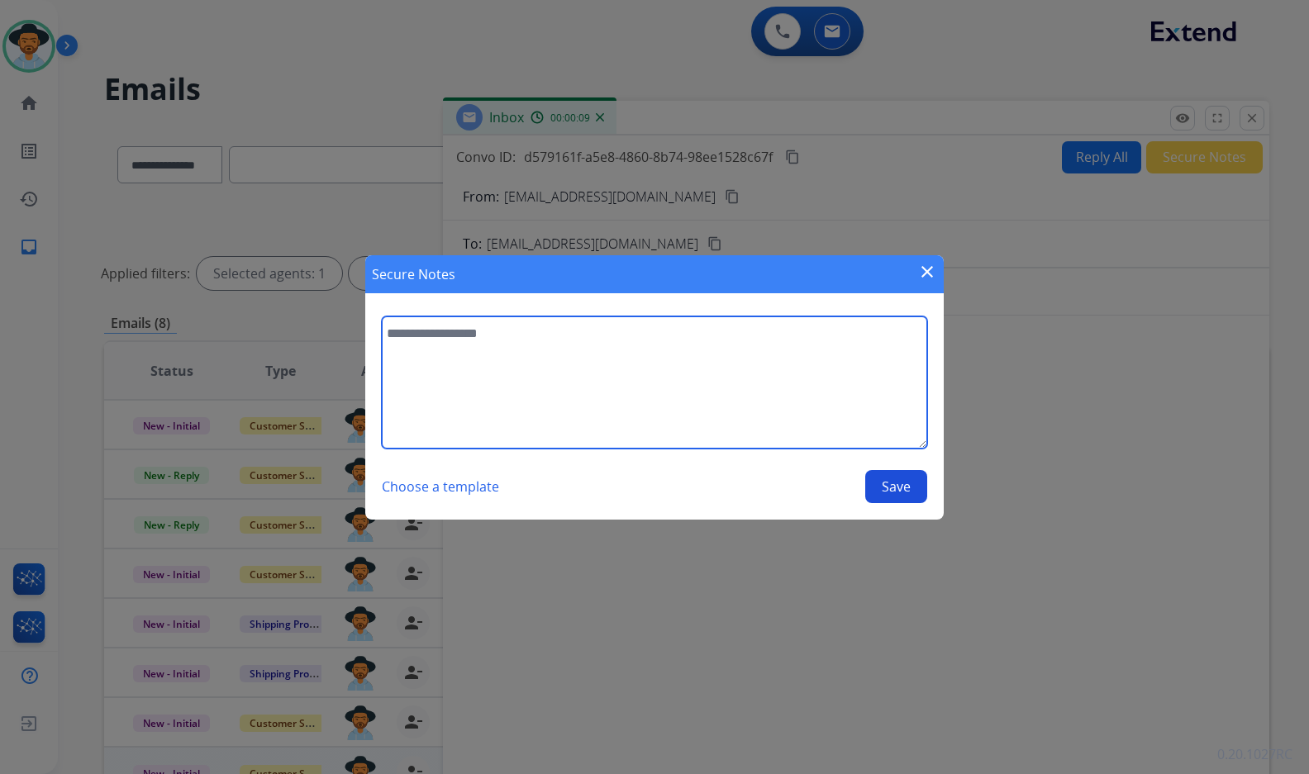
click at [819, 378] on textarea at bounding box center [654, 382] width 545 height 132
type textarea "**********"
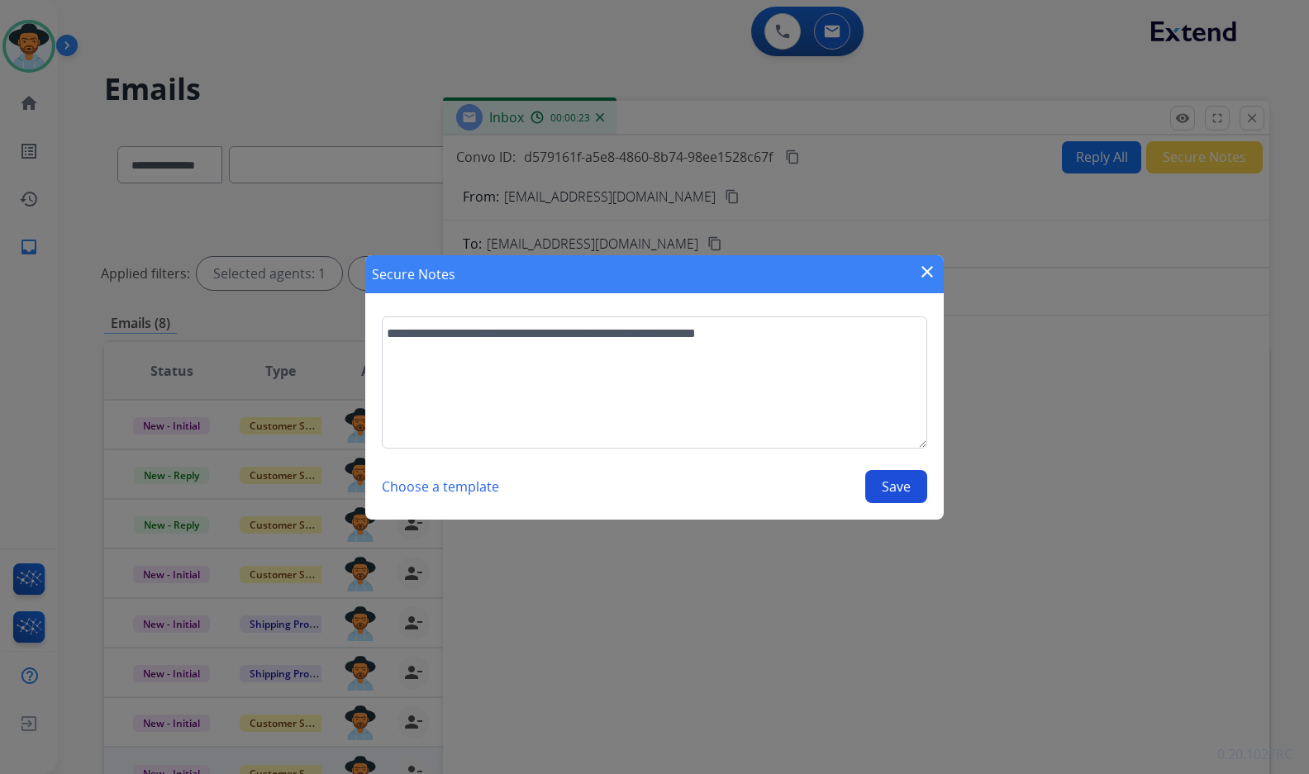
click at [889, 473] on button "Save" at bounding box center [896, 486] width 62 height 33
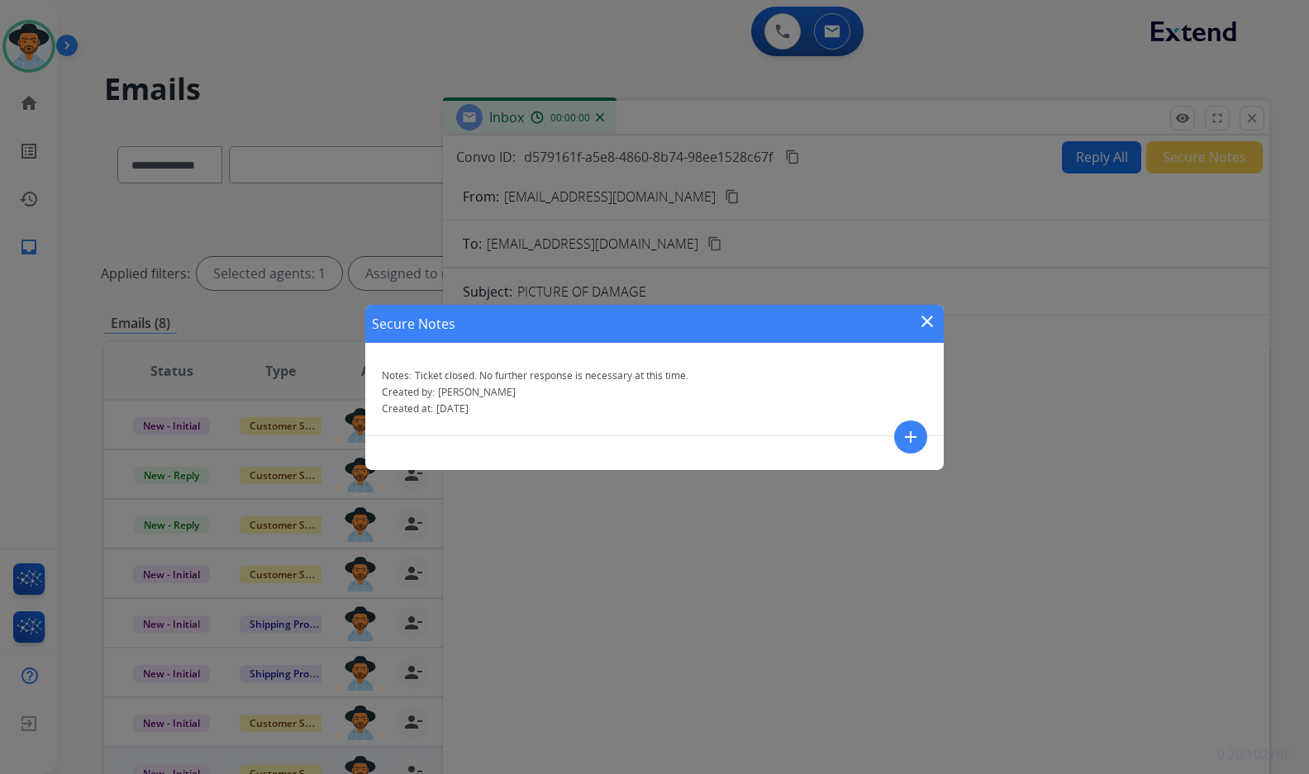
click at [934, 318] on mat-icon "close" at bounding box center [927, 321] width 20 height 20
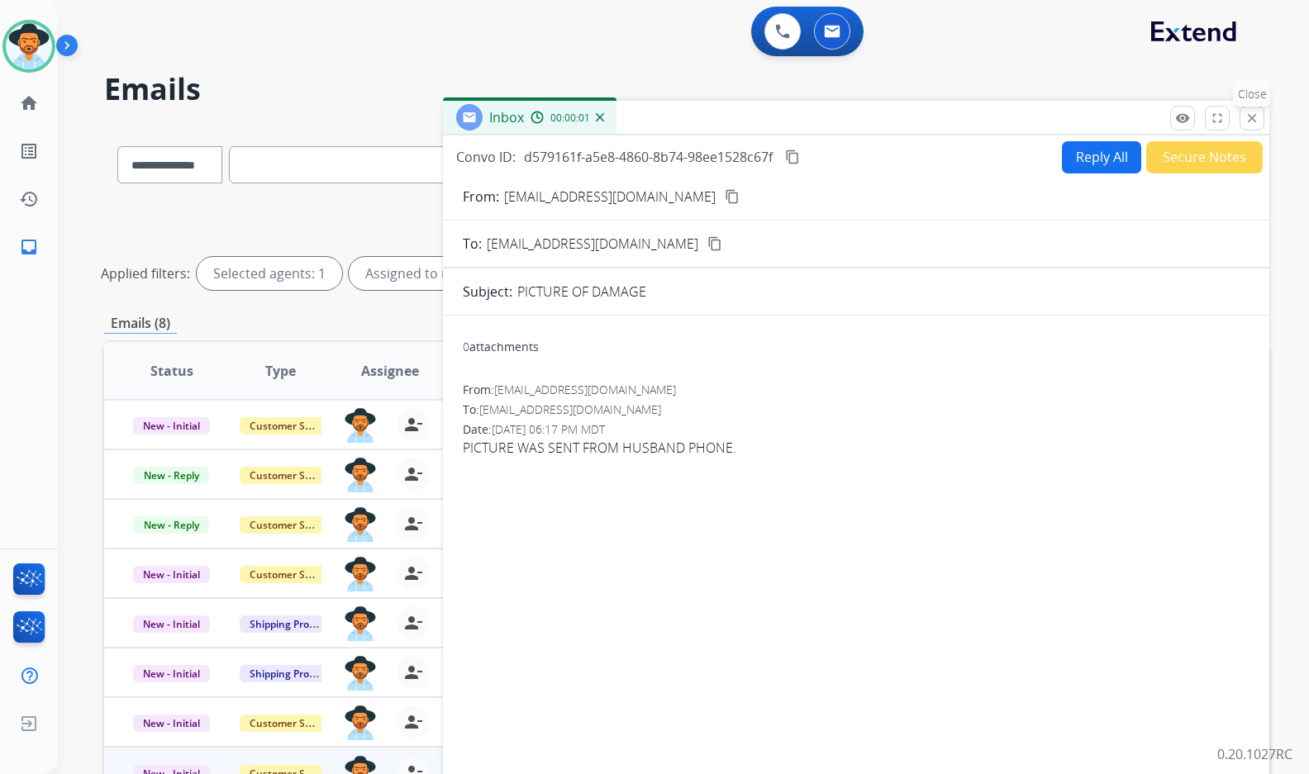
click at [1254, 114] on mat-icon "close" at bounding box center [1251, 118] width 15 height 15
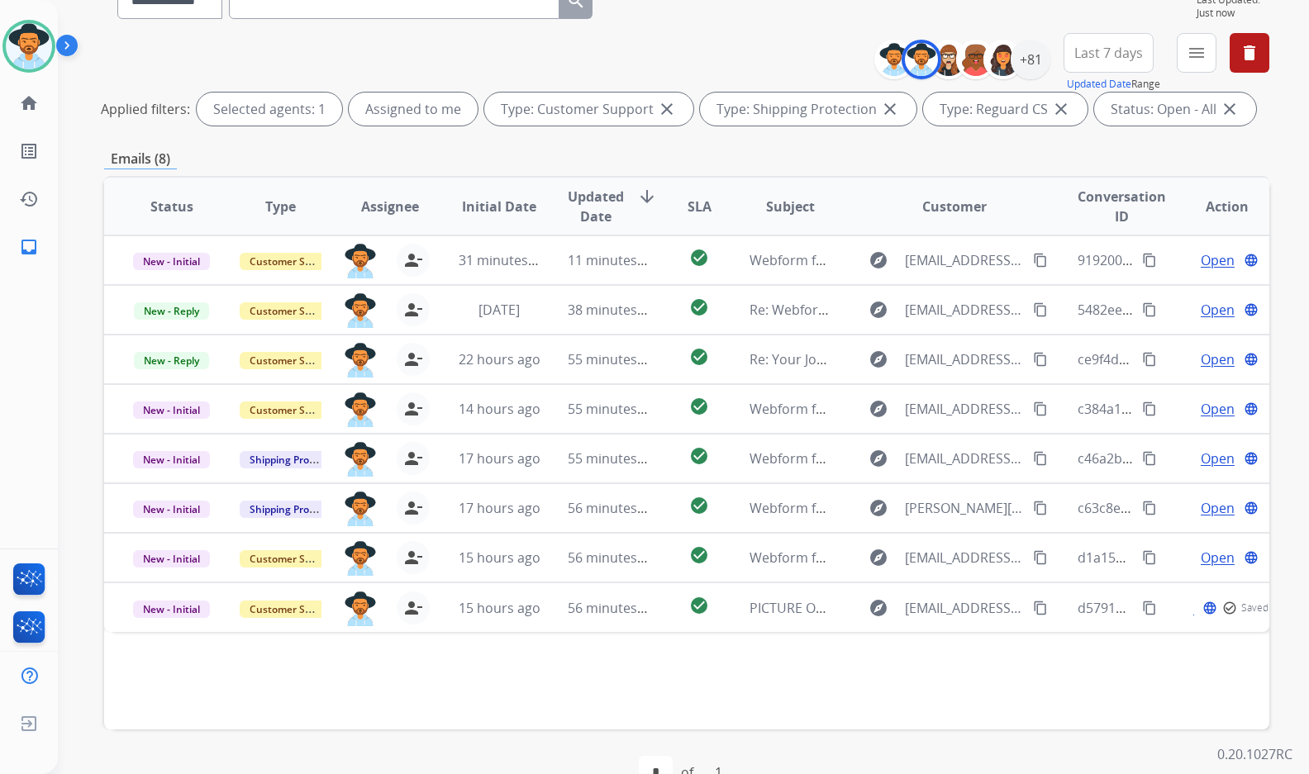
scroll to position [165, 0]
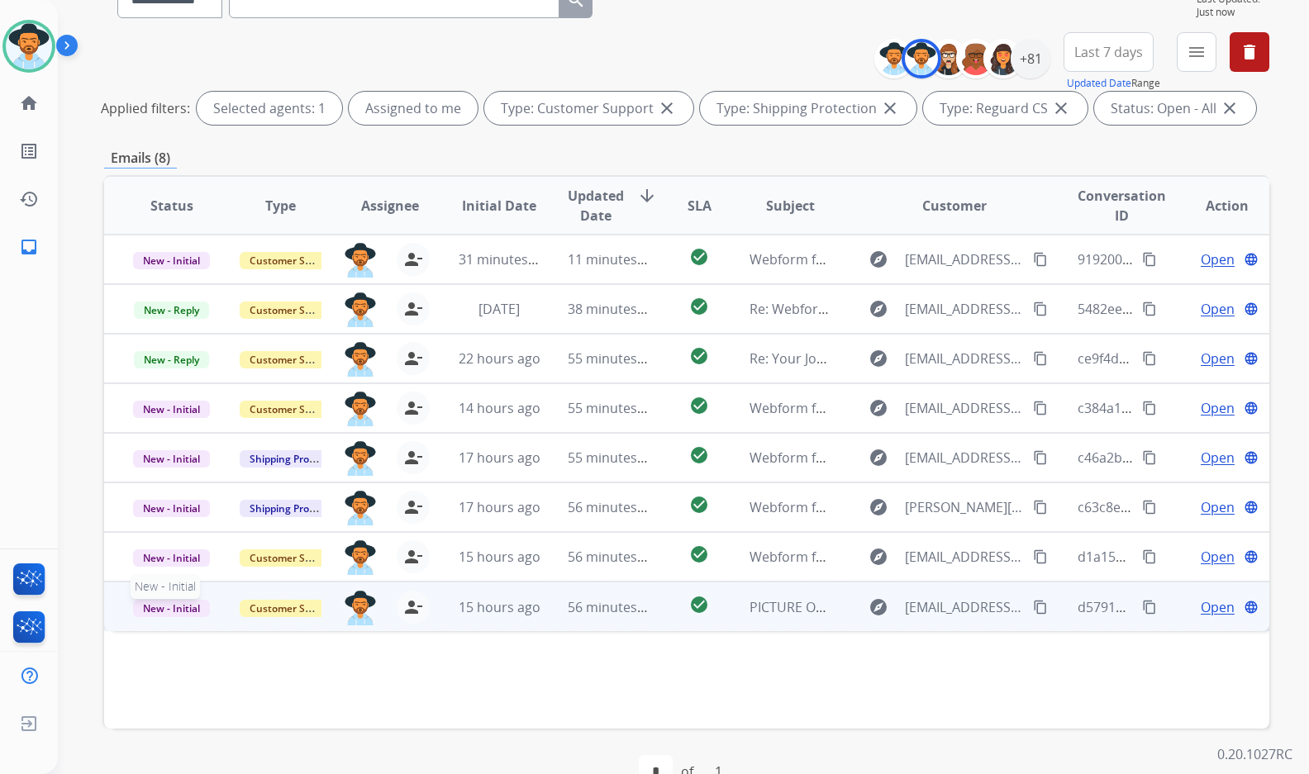
click at [182, 606] on span "New - Initial" at bounding box center [171, 608] width 77 height 17
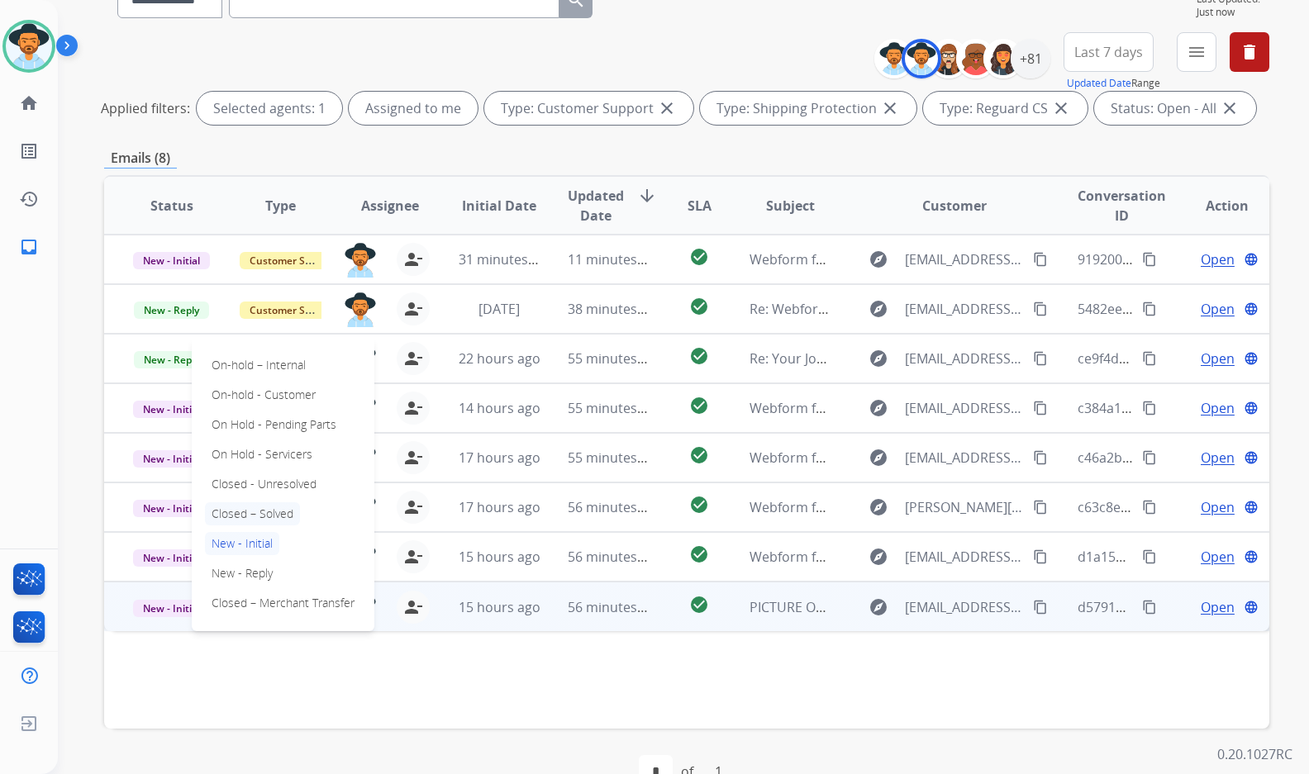
click at [245, 514] on p "Closed – Solved" at bounding box center [252, 513] width 95 height 23
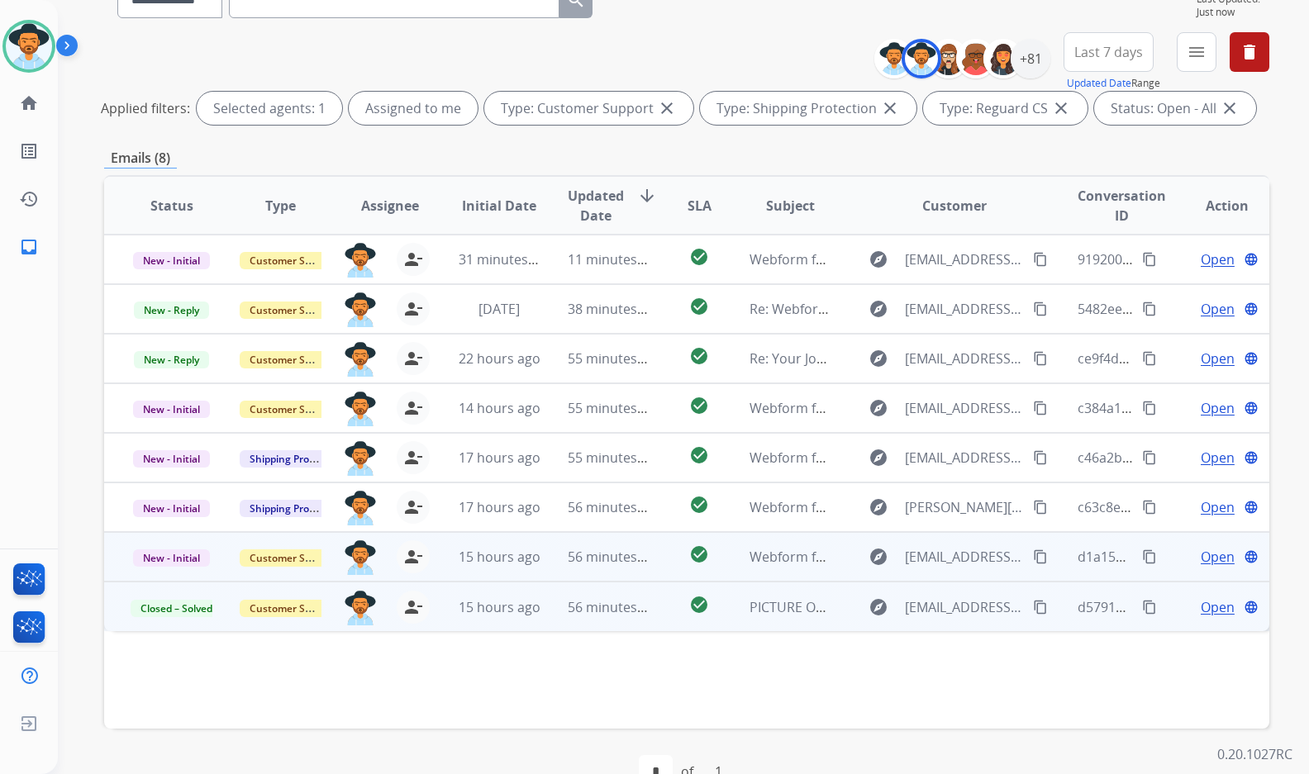
click at [1207, 554] on span "Open" at bounding box center [1217, 557] width 34 height 20
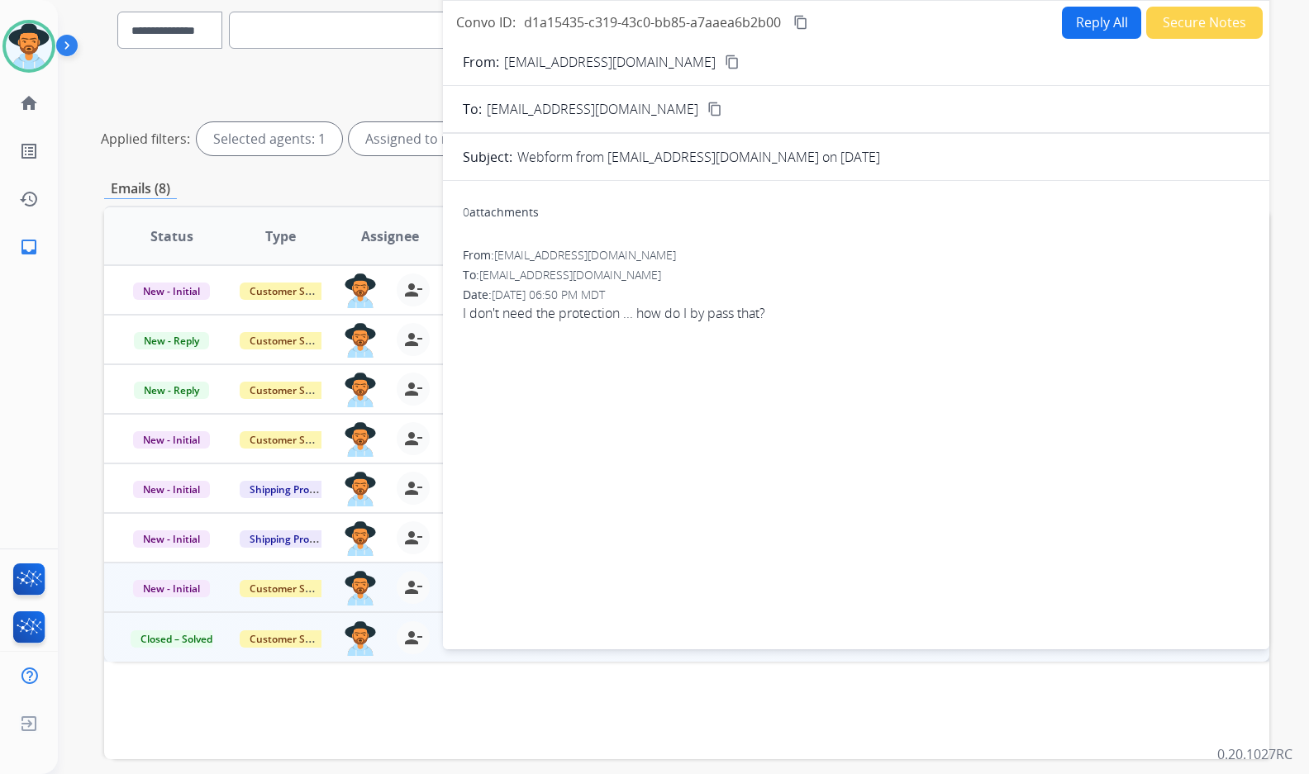
scroll to position [0, 0]
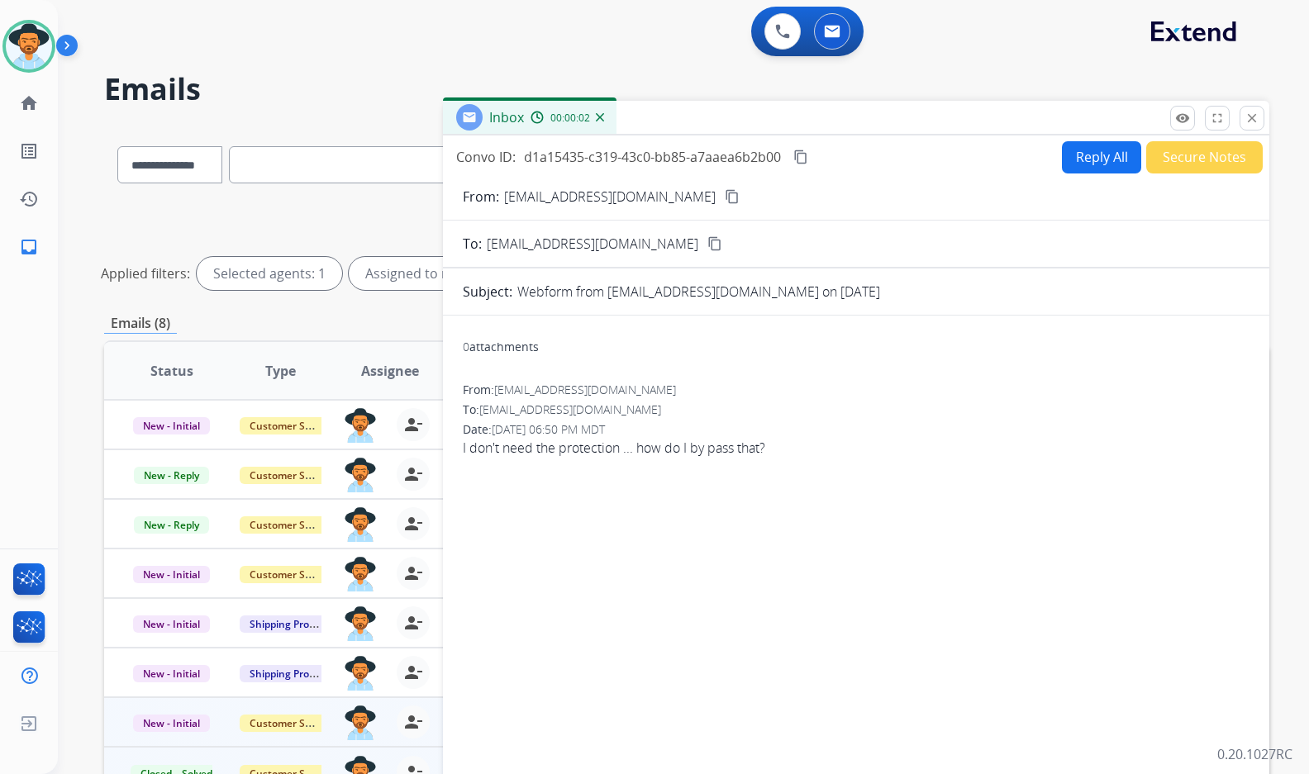
click at [722, 202] on button "content_copy" at bounding box center [732, 197] width 20 height 20
click at [1095, 168] on button "Reply All" at bounding box center [1101, 157] width 79 height 32
select select "**********"
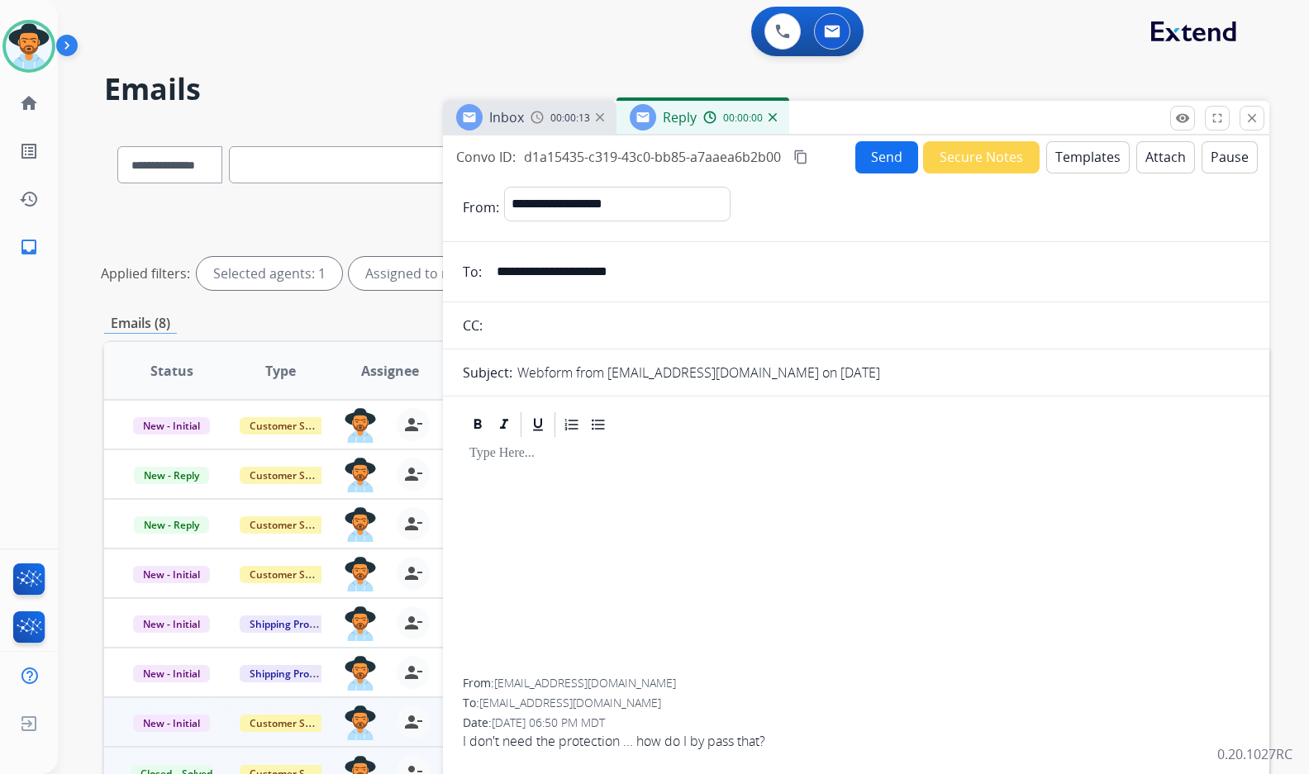
click at [1067, 164] on button "Templates" at bounding box center [1087, 157] width 83 height 32
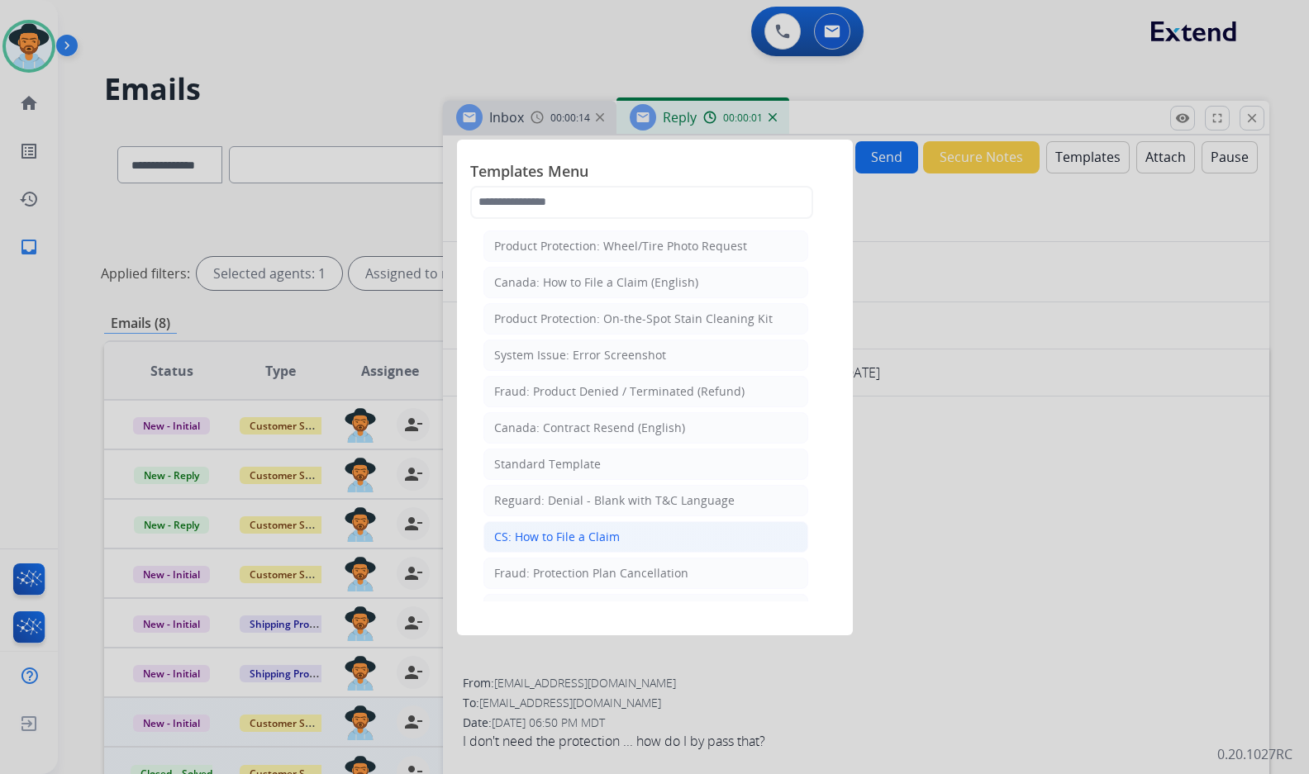
click at [544, 538] on div "CS: How to File a Claim" at bounding box center [557, 537] width 126 height 17
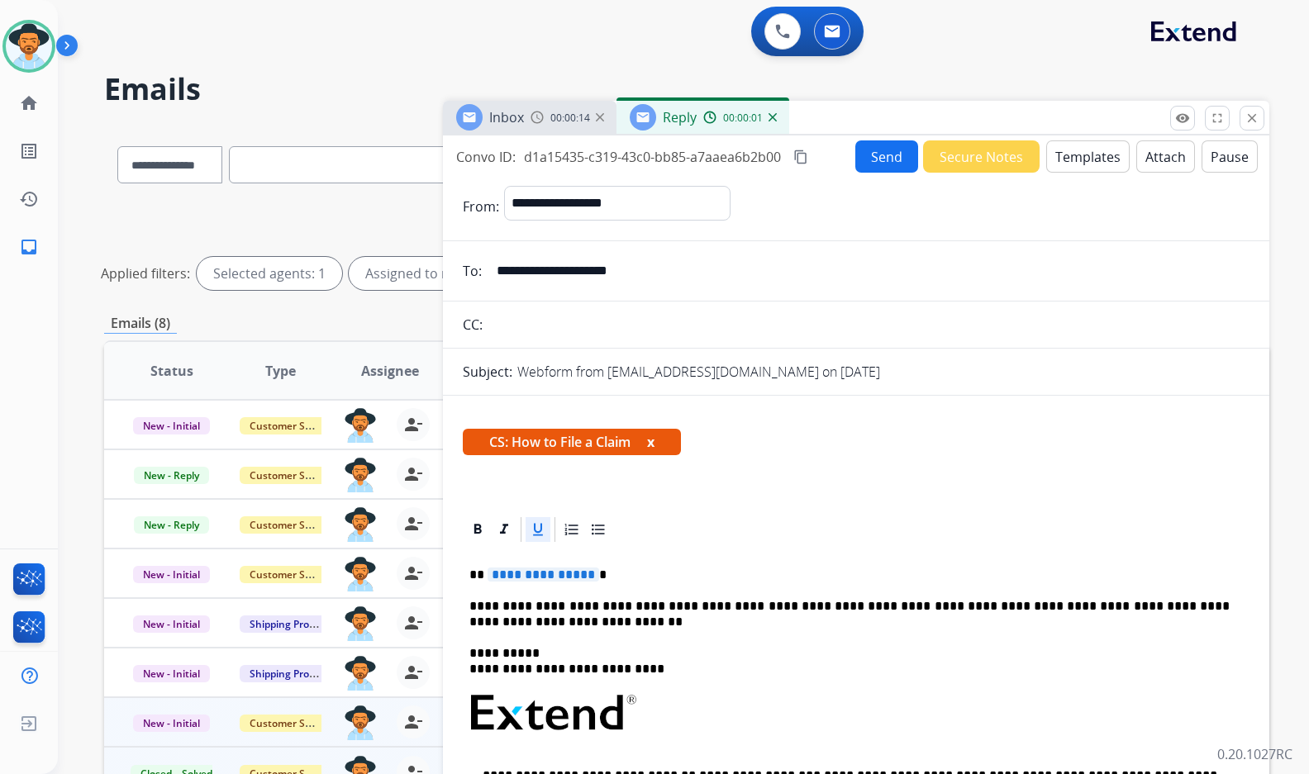
click at [544, 538] on div at bounding box center [537, 529] width 25 height 25
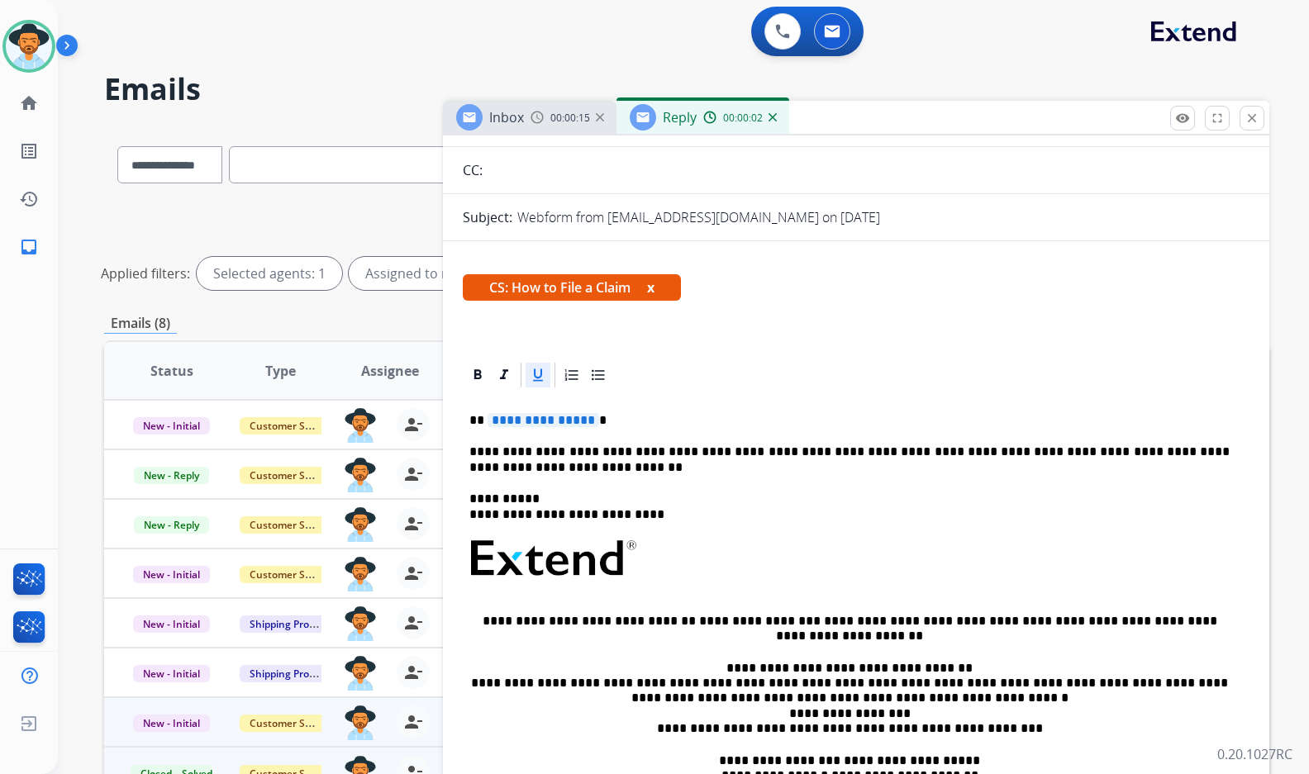
scroll to position [165, 0]
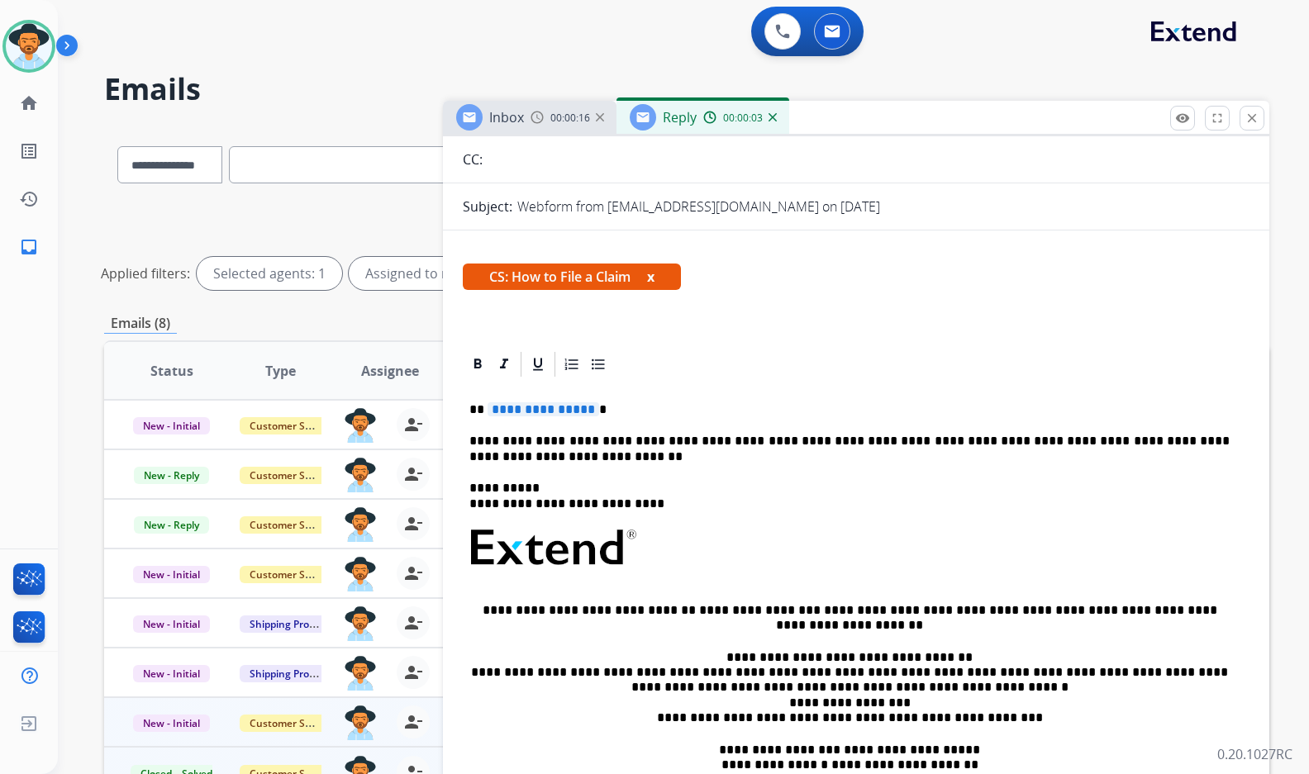
drag, startPoint x: 667, startPoint y: 573, endPoint x: 615, endPoint y: 440, distance: 142.1
click at [615, 440] on div "**********" at bounding box center [856, 602] width 787 height 446
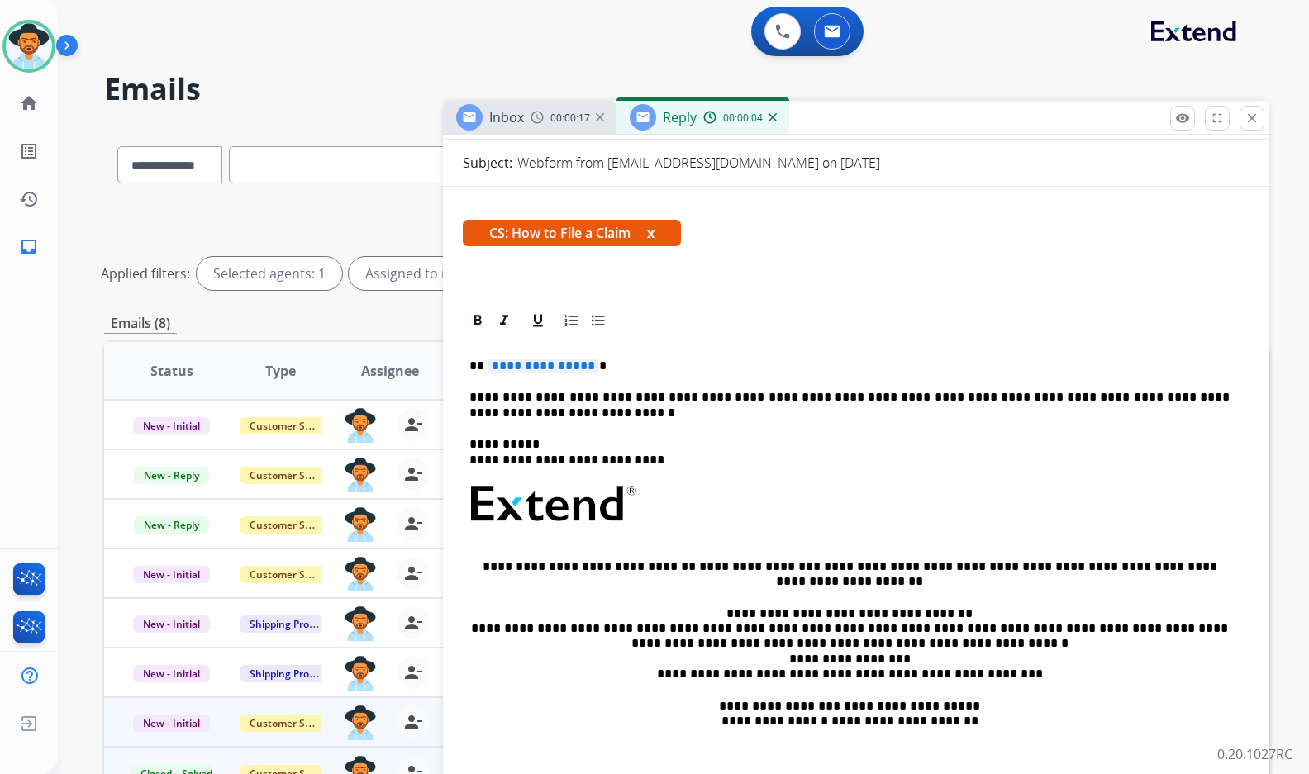
scroll to position [306, 0]
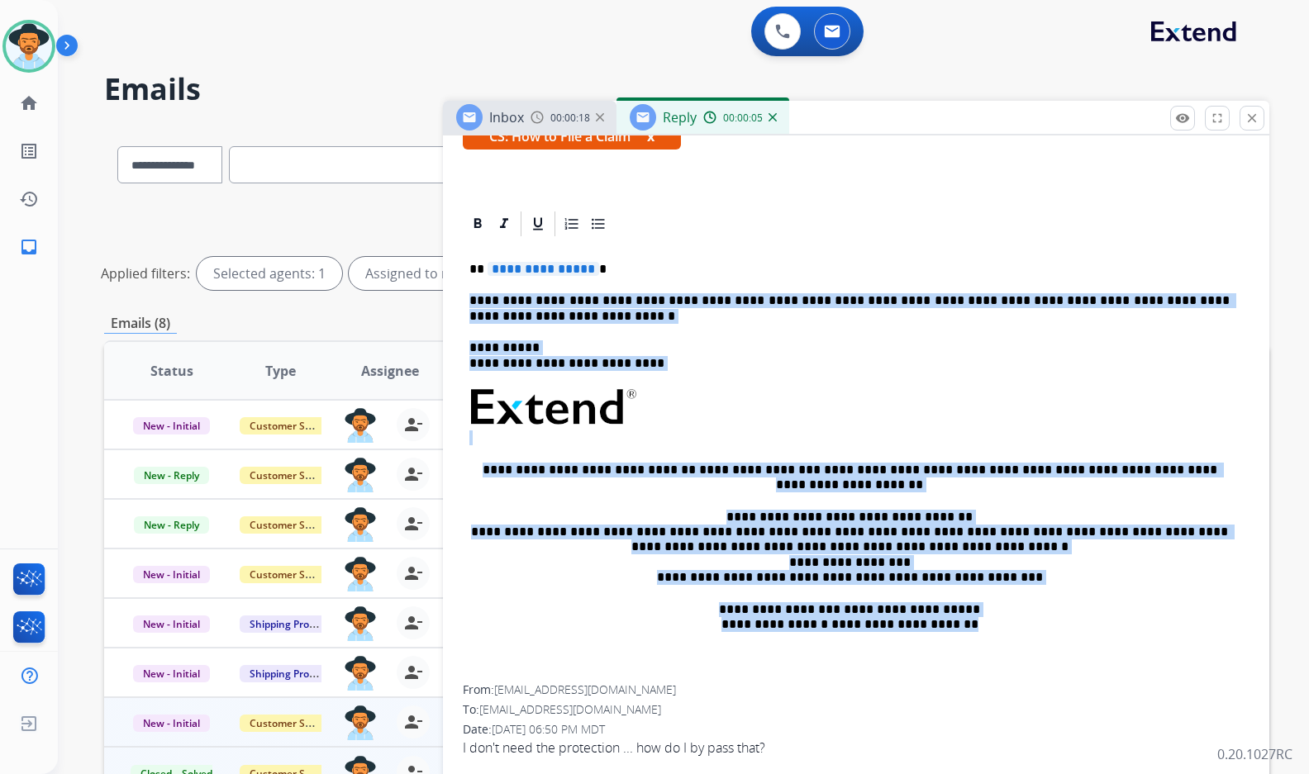
drag, startPoint x: 1008, startPoint y: 635, endPoint x: 861, endPoint y: 272, distance: 392.1
click at [861, 272] on div "**********" at bounding box center [856, 462] width 787 height 446
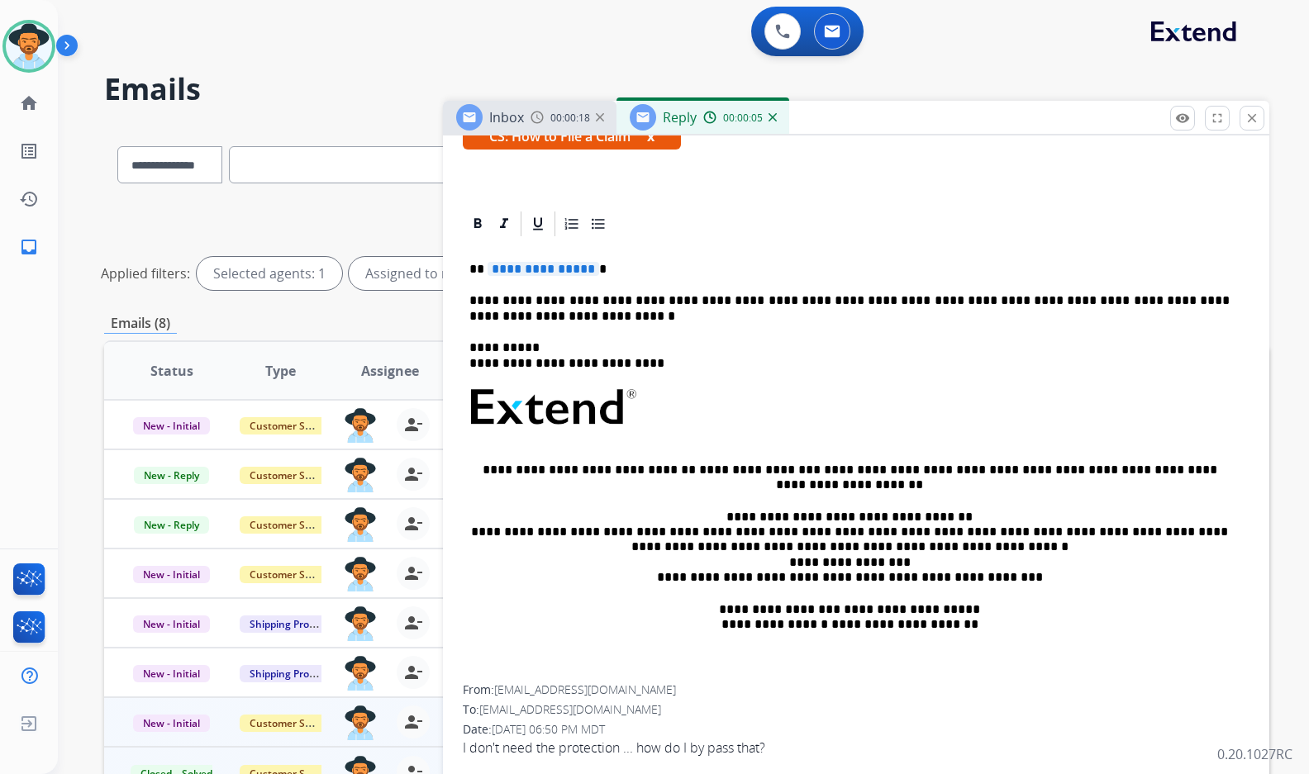
scroll to position [0, 0]
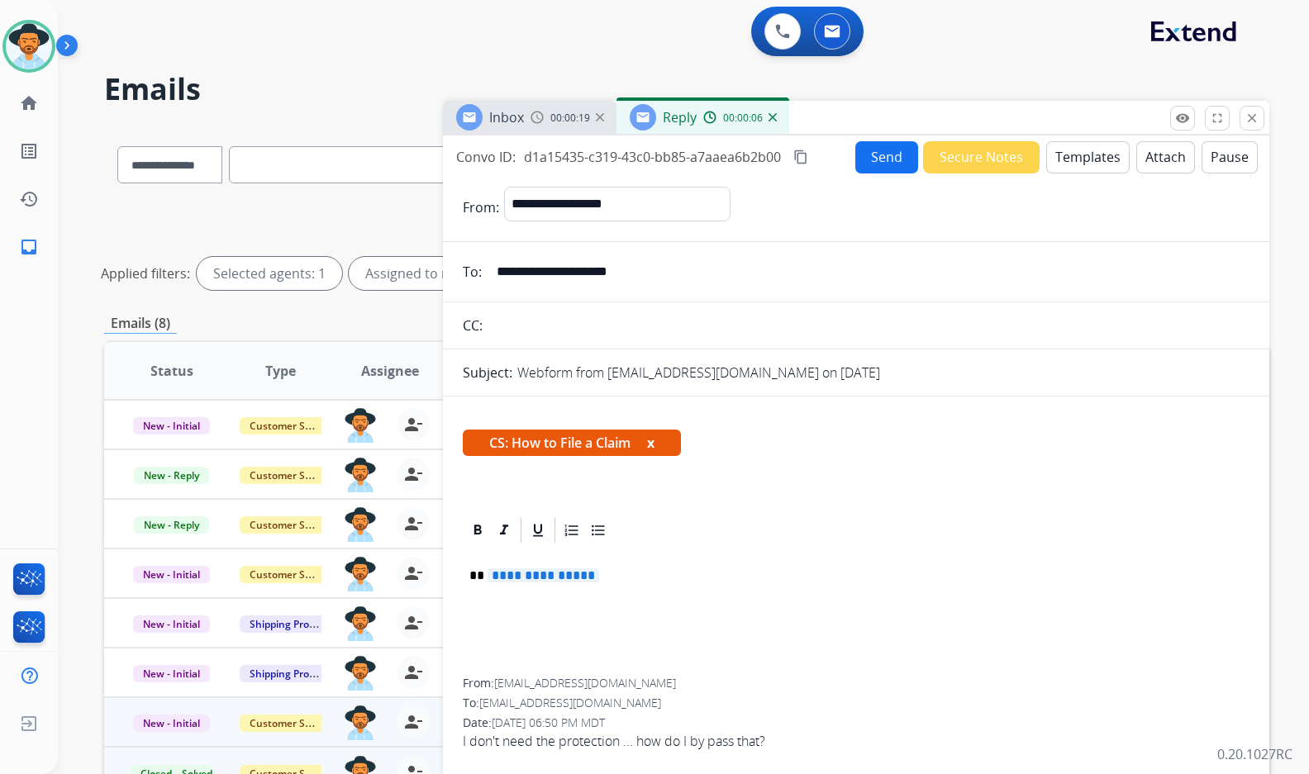
click at [640, 576] on p "**********" at bounding box center [849, 583] width 760 height 31
click at [1096, 155] on button "Templates" at bounding box center [1087, 157] width 83 height 32
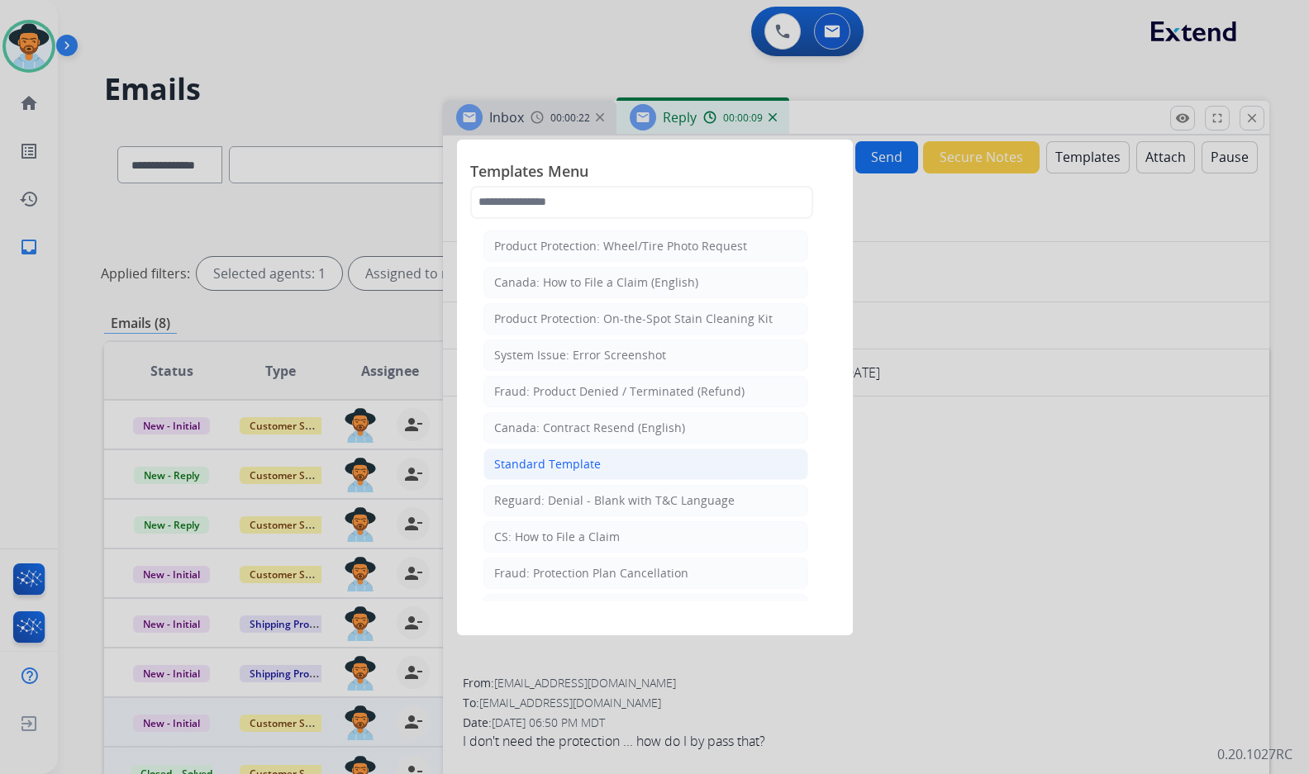
click at [619, 455] on li "Standard Template" at bounding box center [645, 464] width 325 height 31
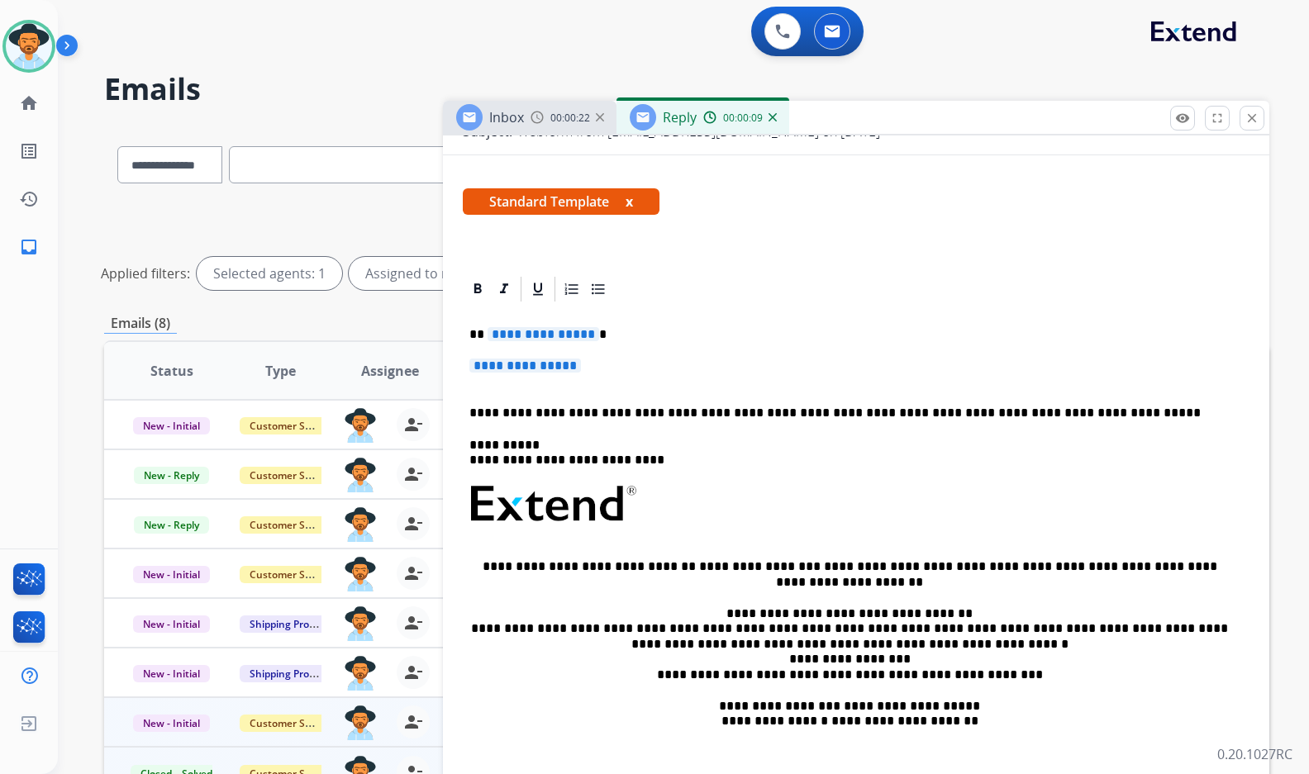
scroll to position [248, 0]
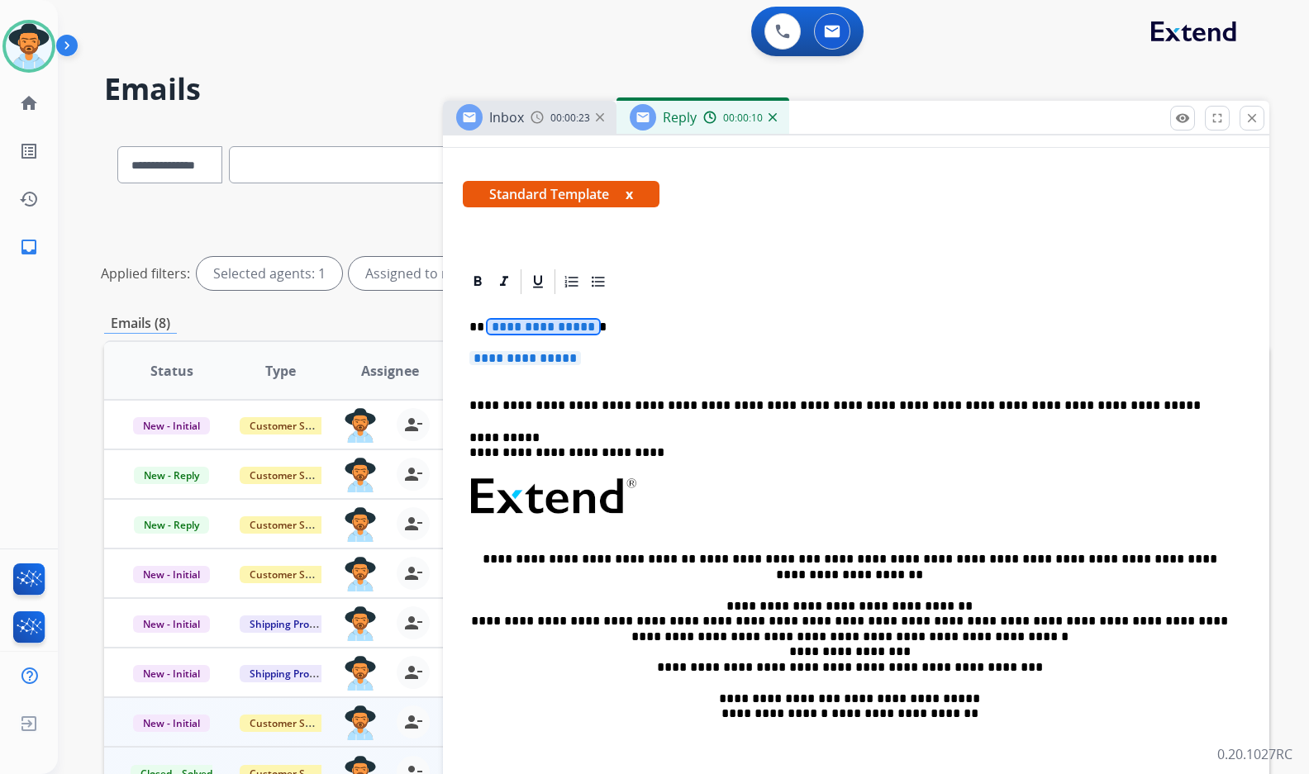
click at [558, 321] on span "**********" at bounding box center [543, 327] width 112 height 14
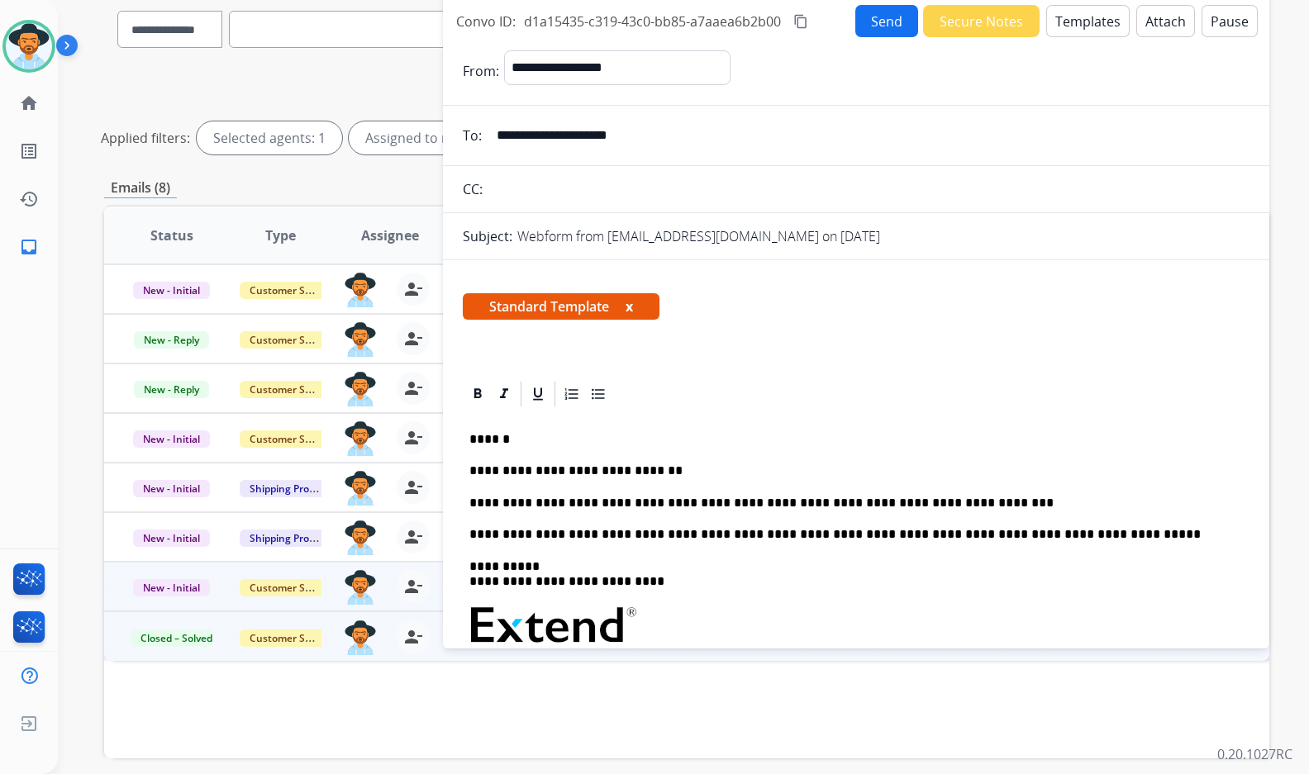
scroll to position [0, 0]
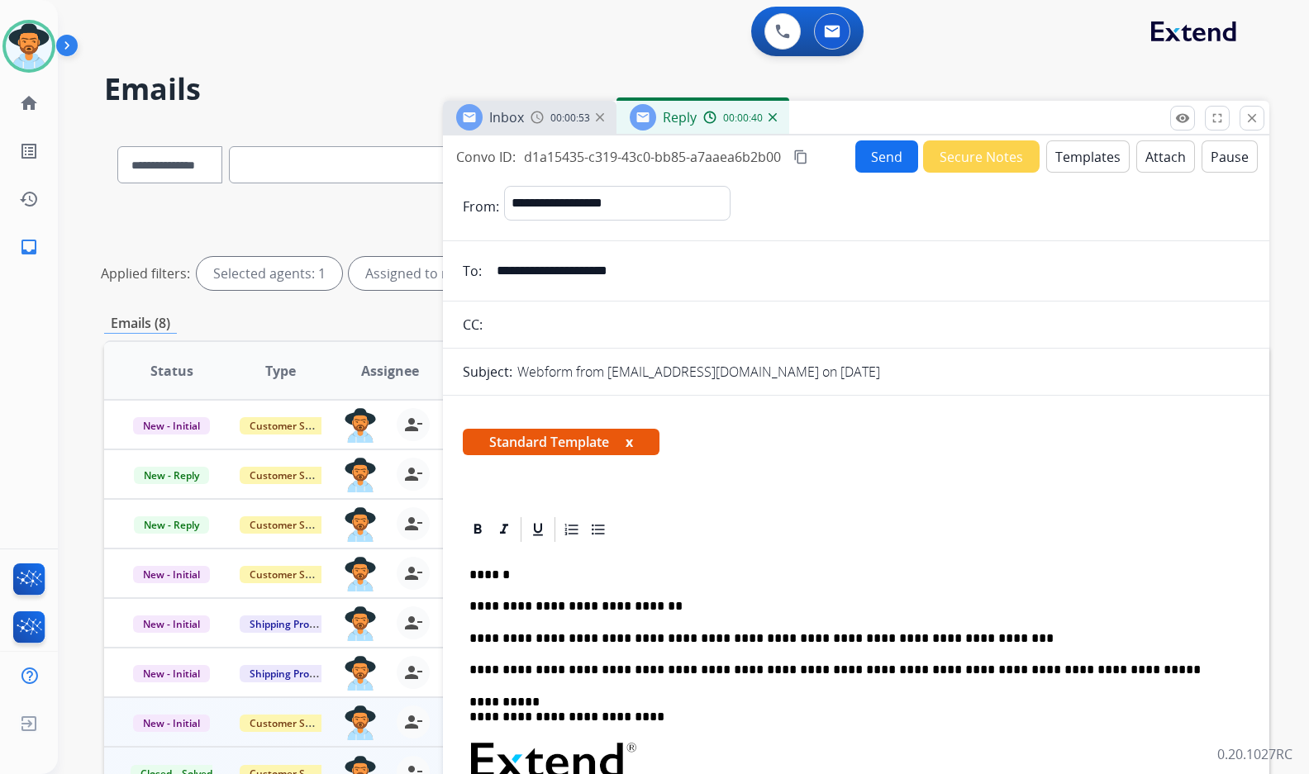
click at [874, 150] on button "Send" at bounding box center [886, 156] width 63 height 32
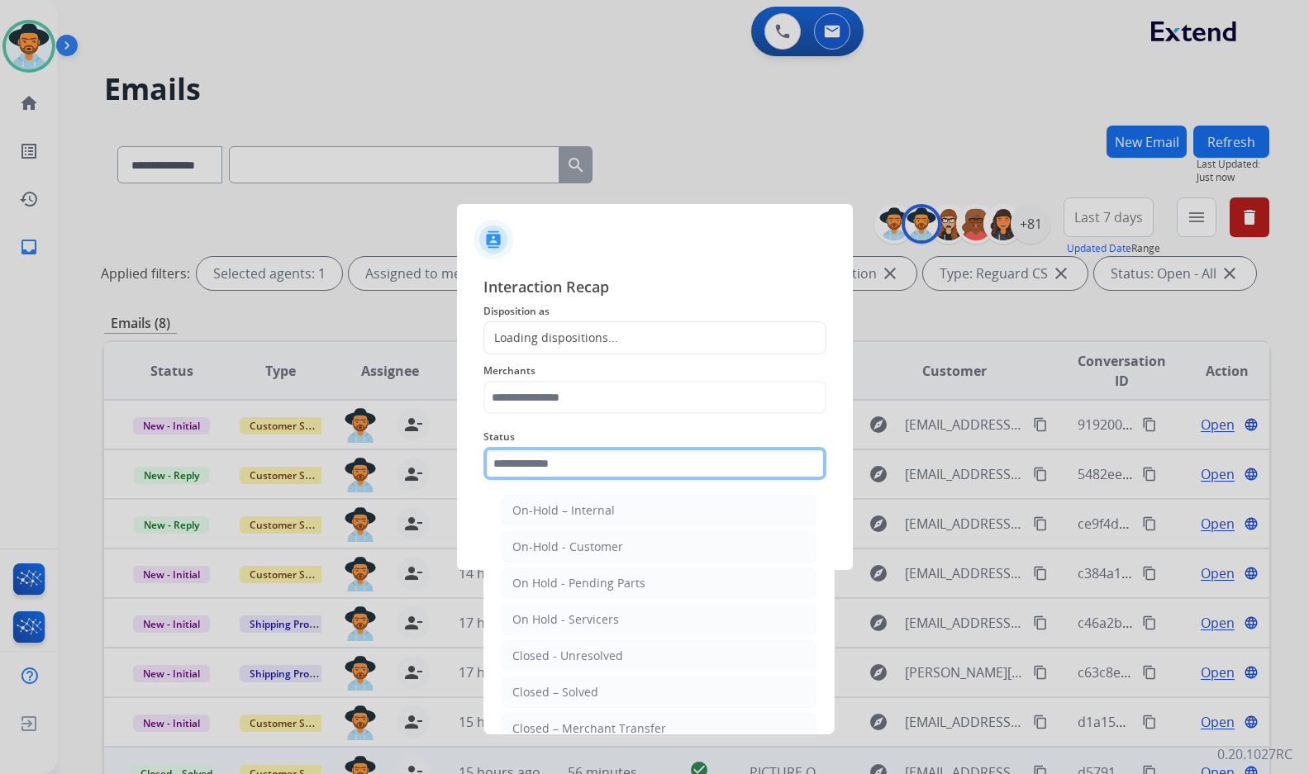
click at [591, 463] on input "text" at bounding box center [654, 463] width 343 height 33
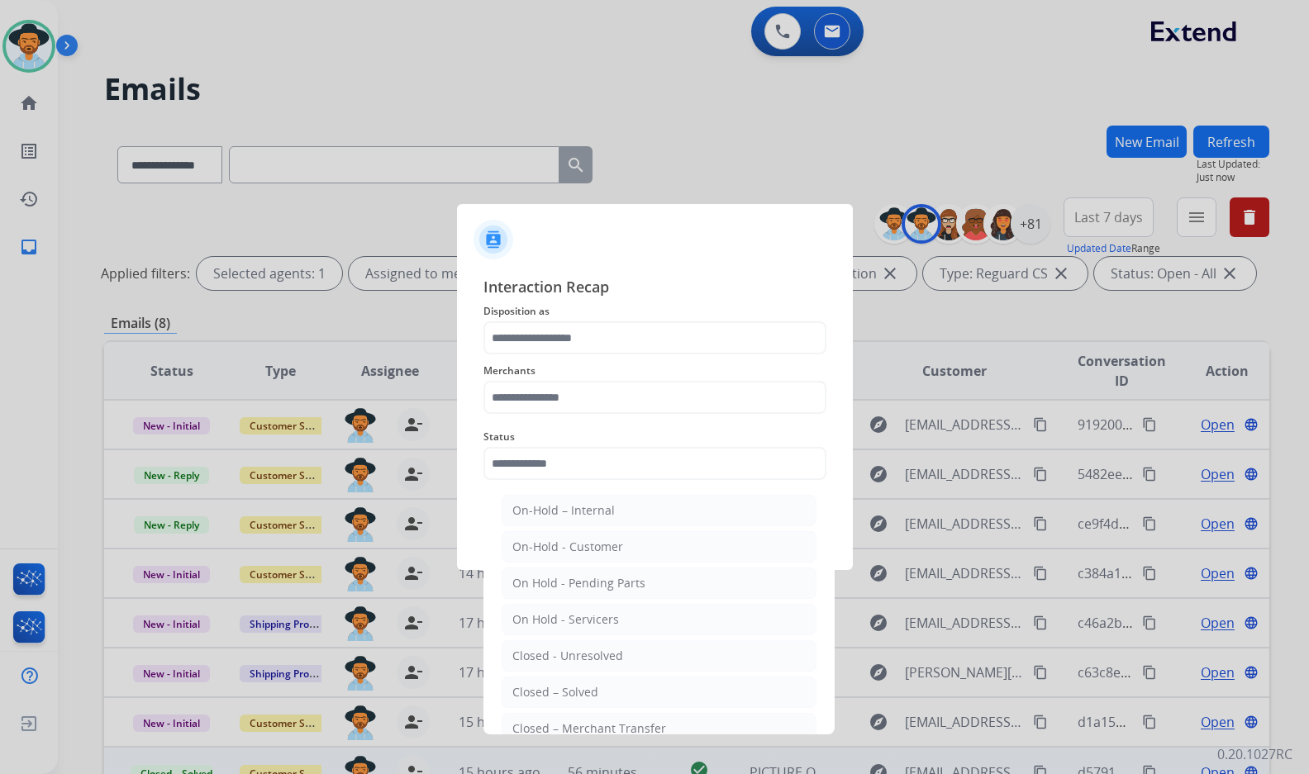
click at [584, 683] on li "Closed – Solved" at bounding box center [658, 692] width 315 height 31
type input "**********"
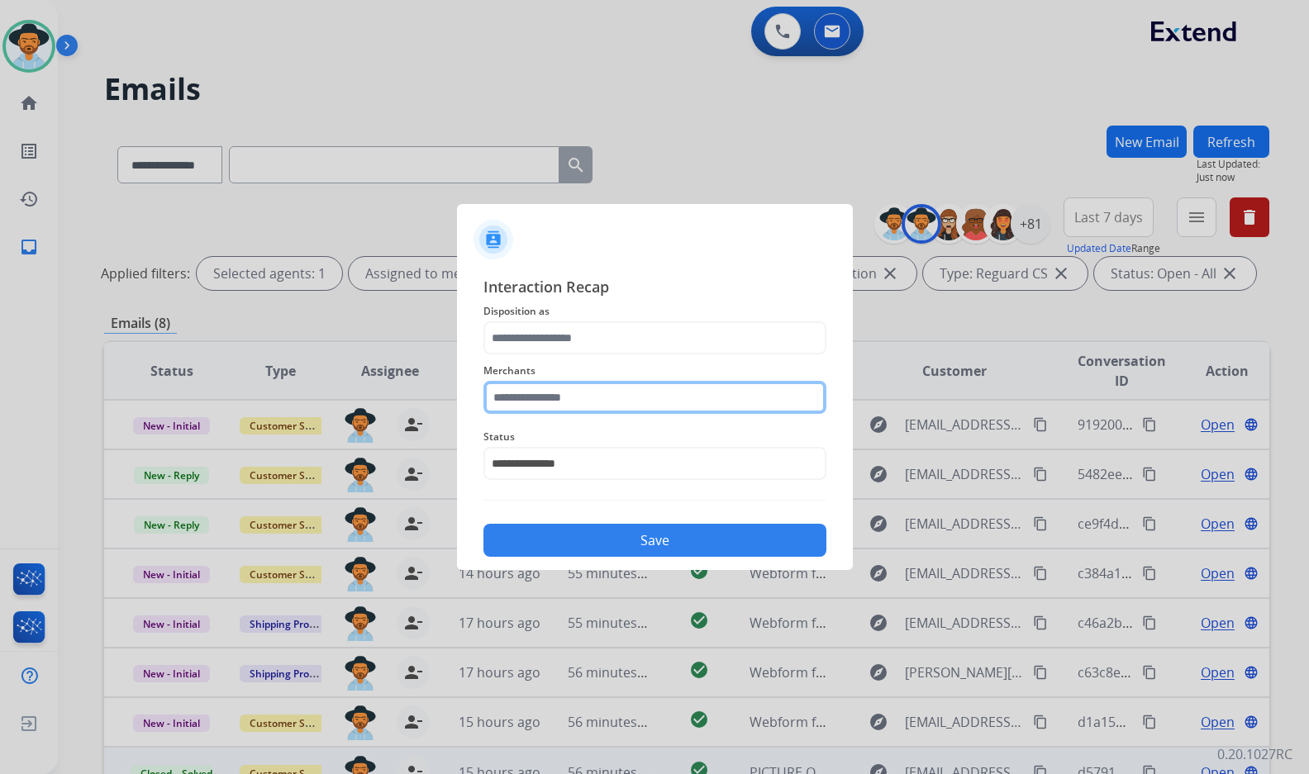
click at [594, 393] on input "text" at bounding box center [654, 397] width 343 height 33
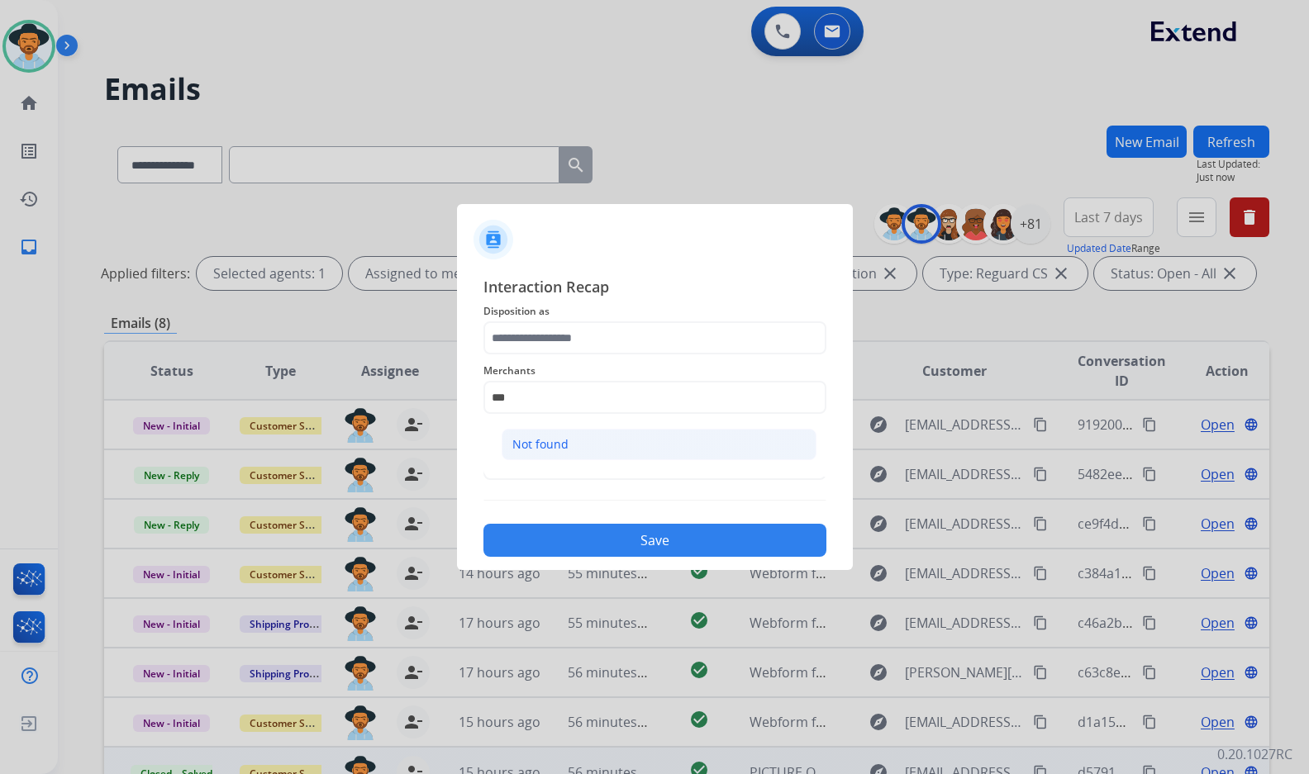
click at [589, 443] on li "Not found" at bounding box center [658, 444] width 315 height 31
type input "*********"
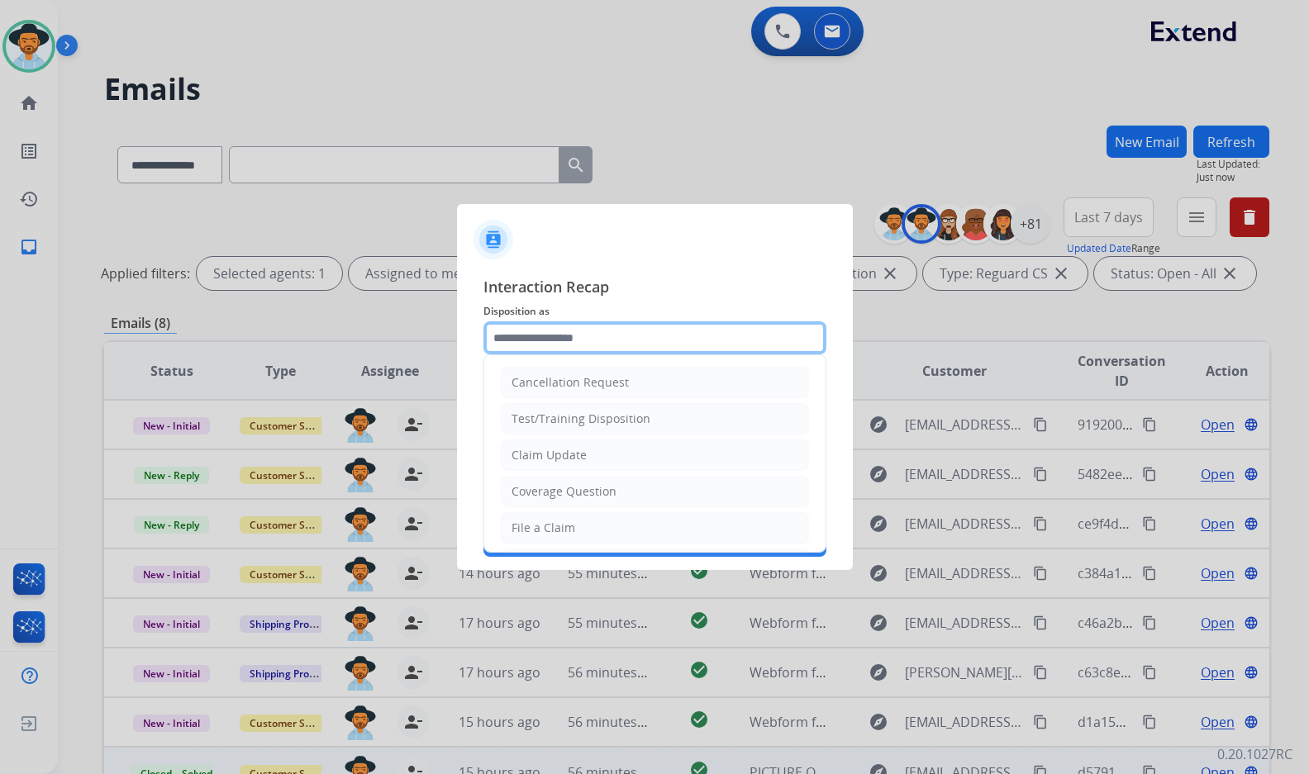
click at [584, 344] on input "text" at bounding box center [654, 337] width 343 height 33
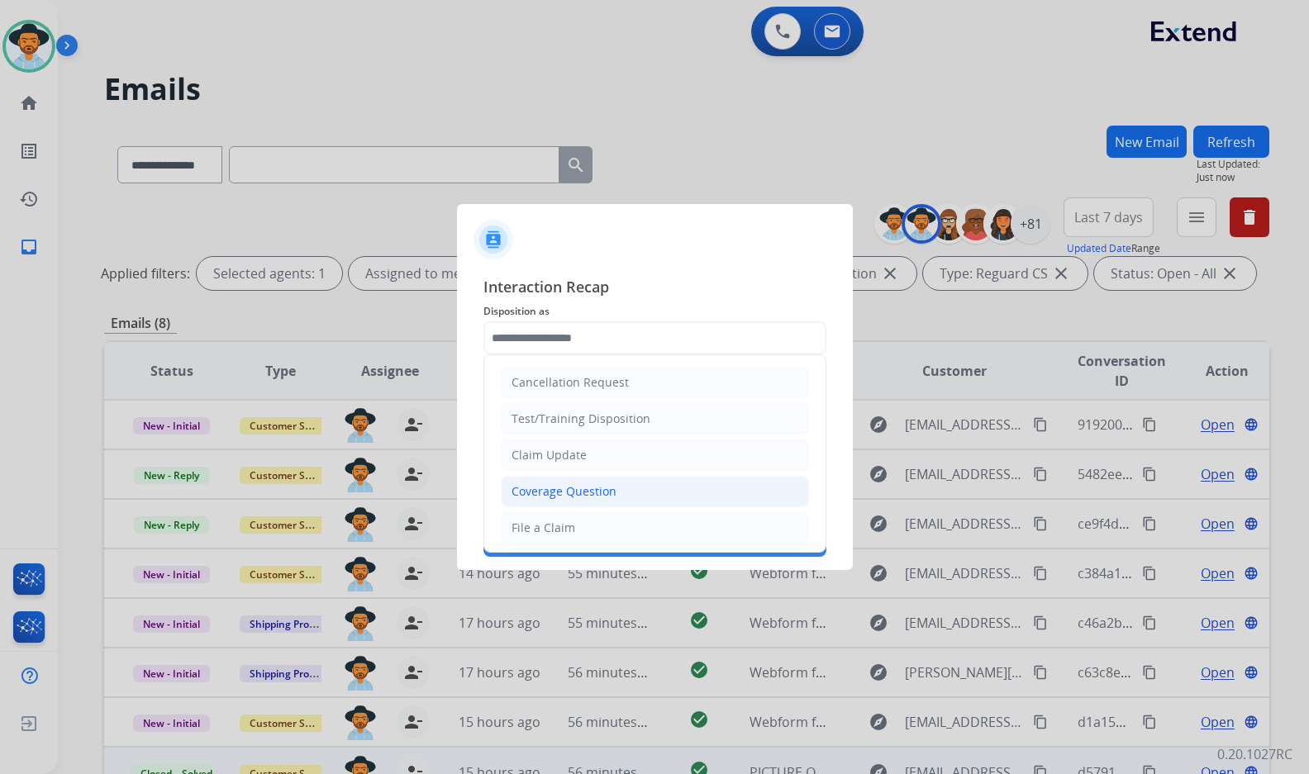
click at [621, 502] on li "Coverage Question" at bounding box center [655, 491] width 308 height 31
type input "**********"
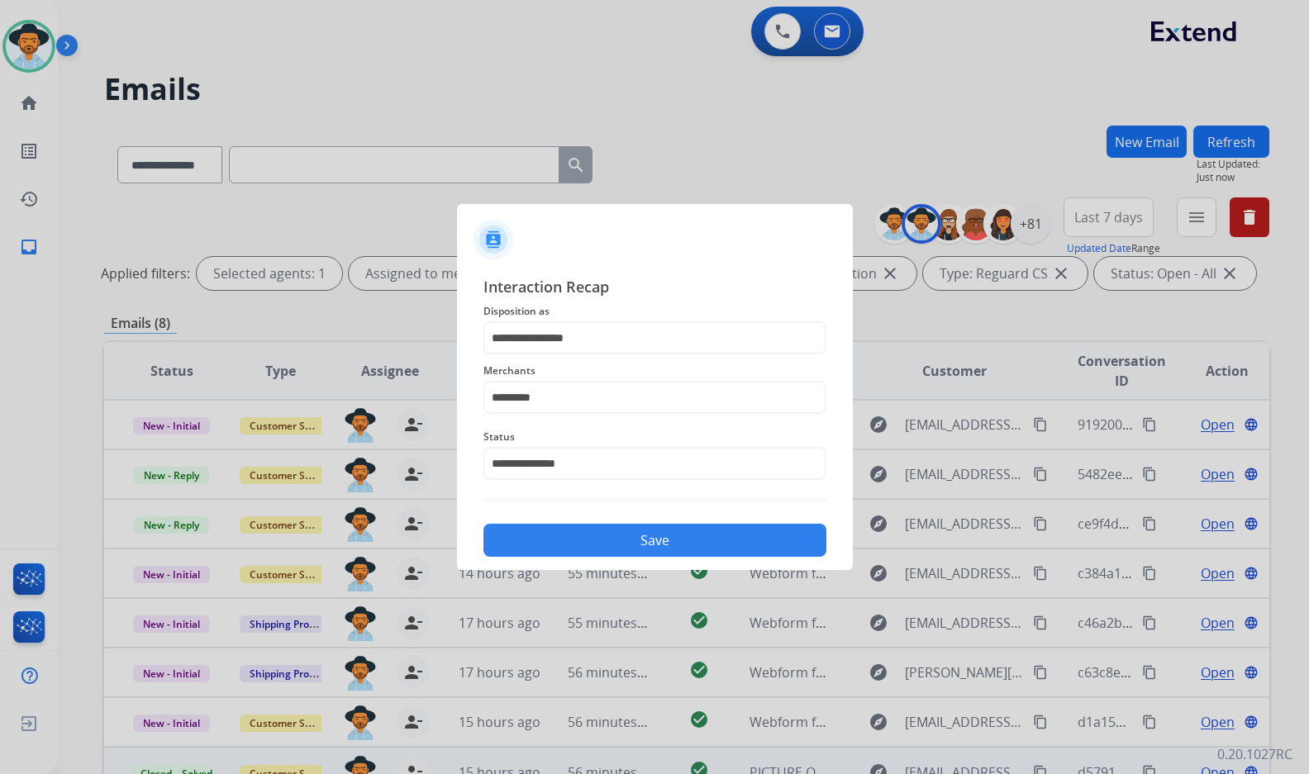
click at [631, 527] on button "Save" at bounding box center [654, 540] width 343 height 33
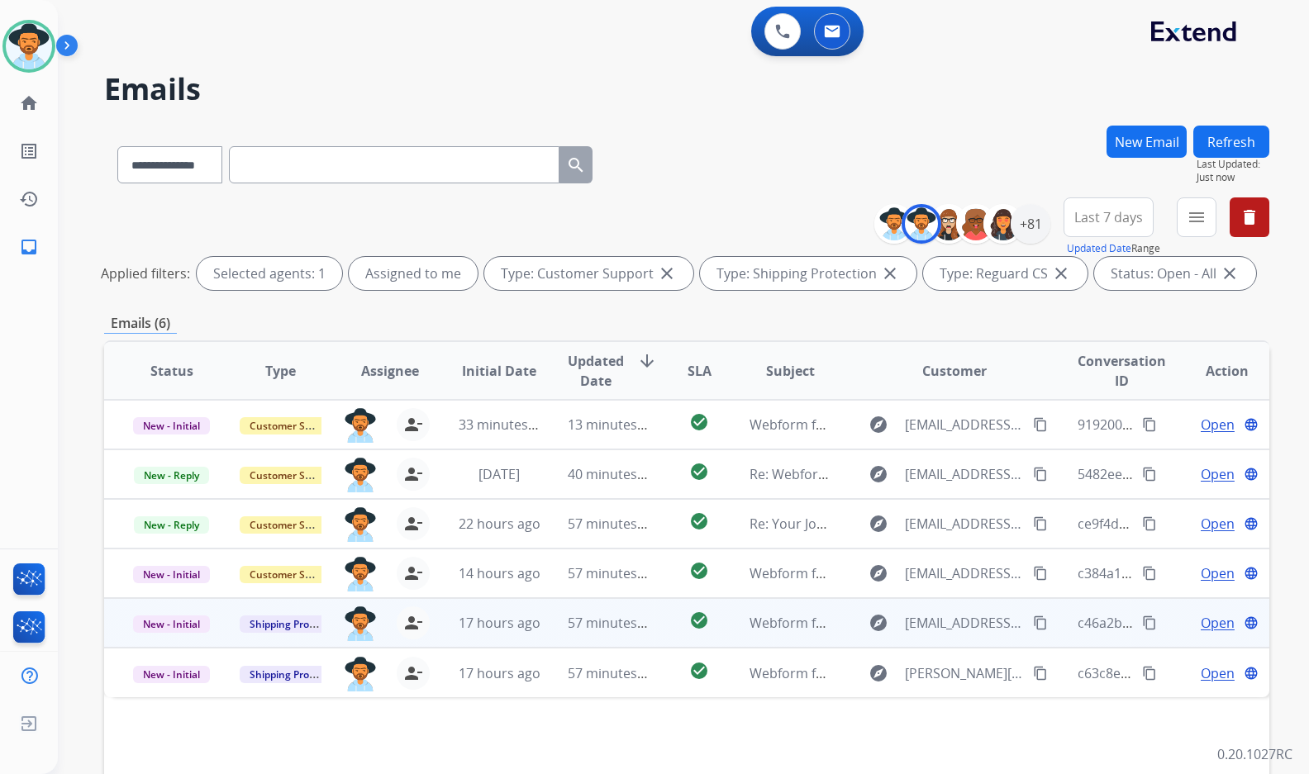
scroll to position [83, 0]
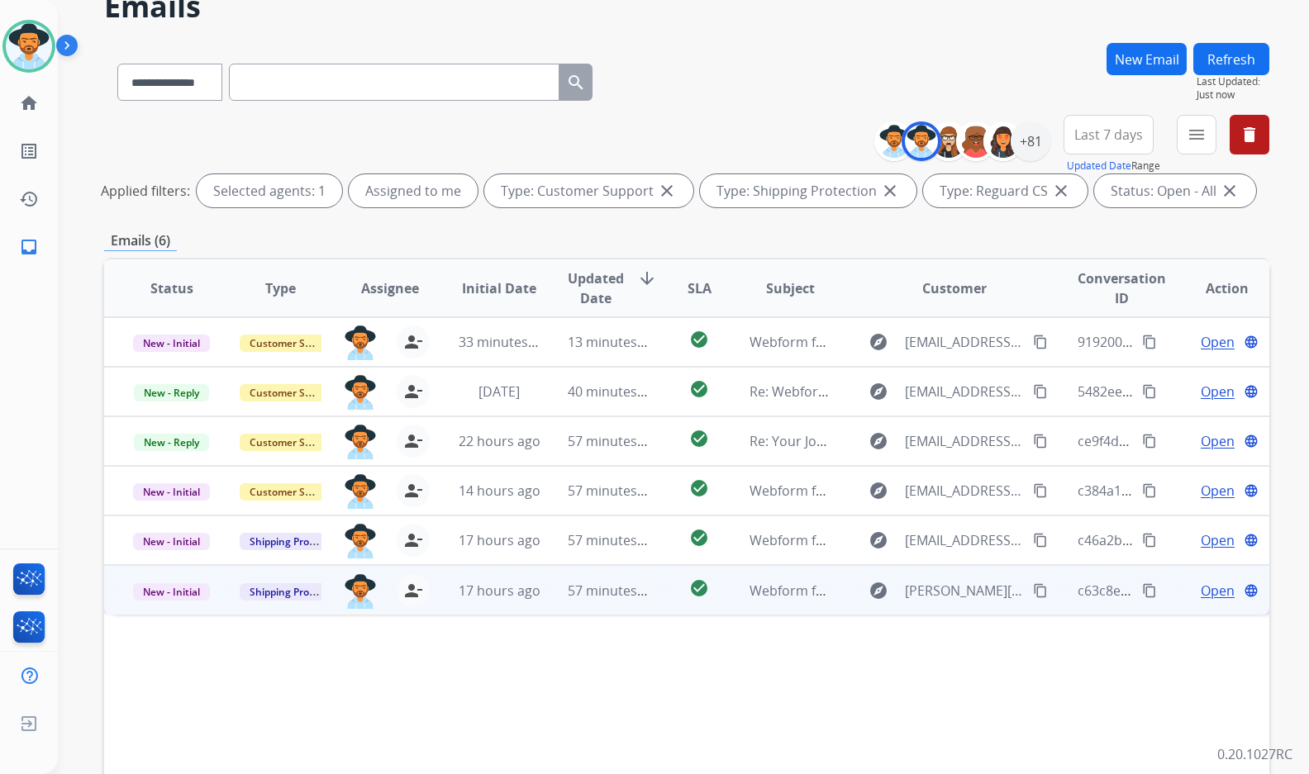
click at [1205, 592] on span "Open" at bounding box center [1217, 591] width 34 height 20
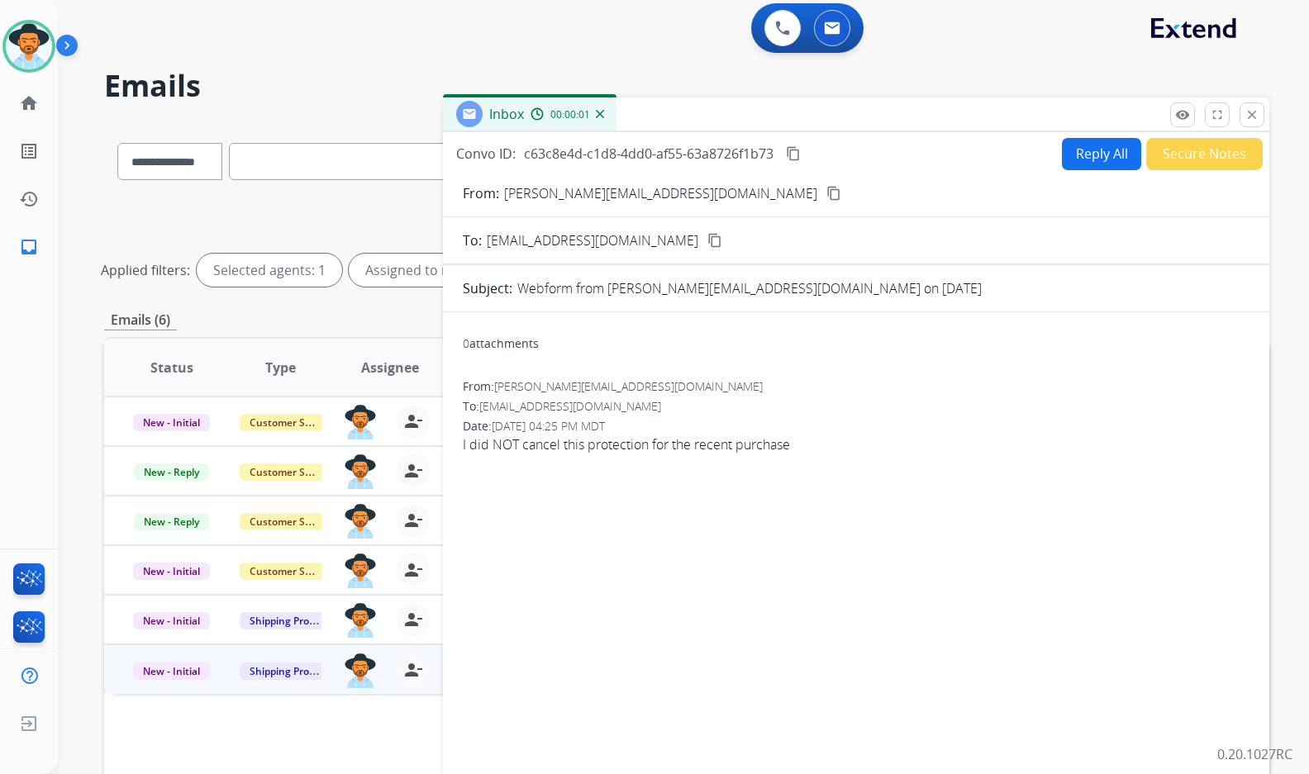
scroll to position [0, 0]
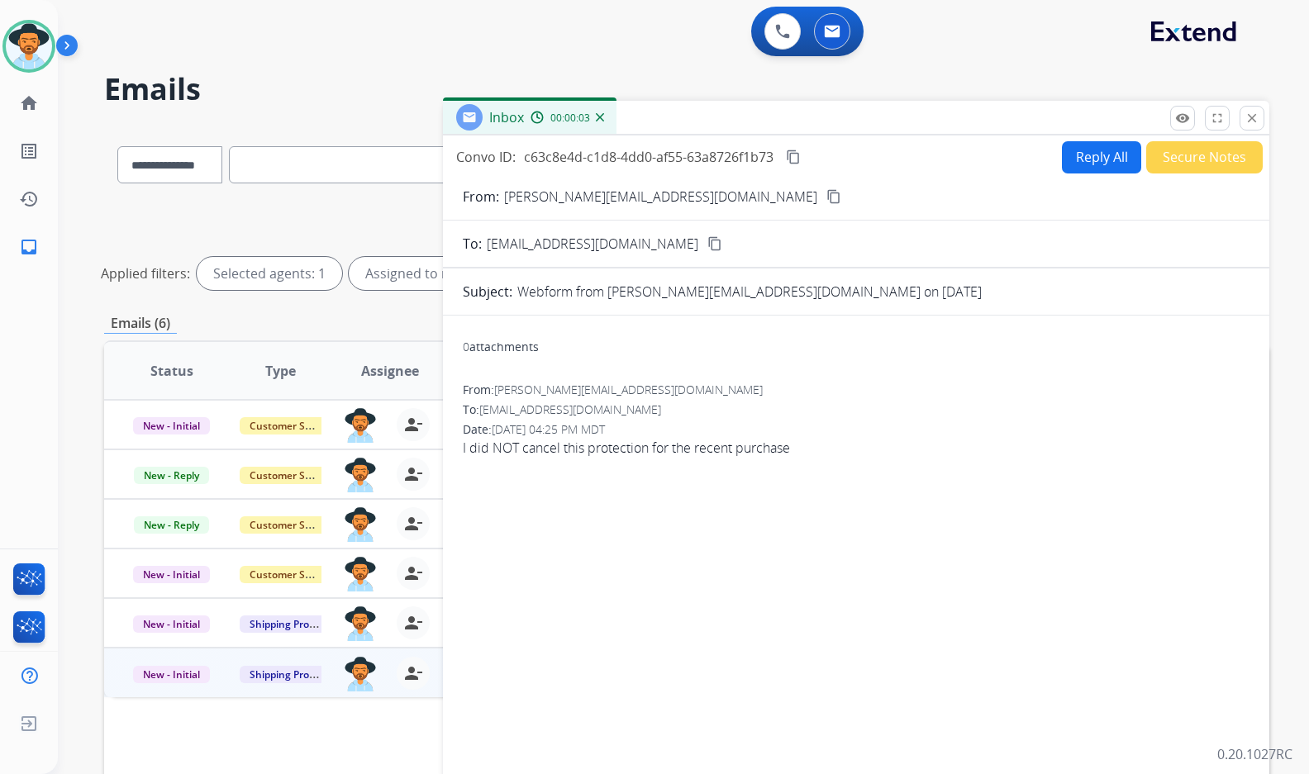
click at [826, 199] on mat-icon "content_copy" at bounding box center [833, 196] width 15 height 15
click at [1194, 156] on button "Secure Notes" at bounding box center [1204, 157] width 116 height 32
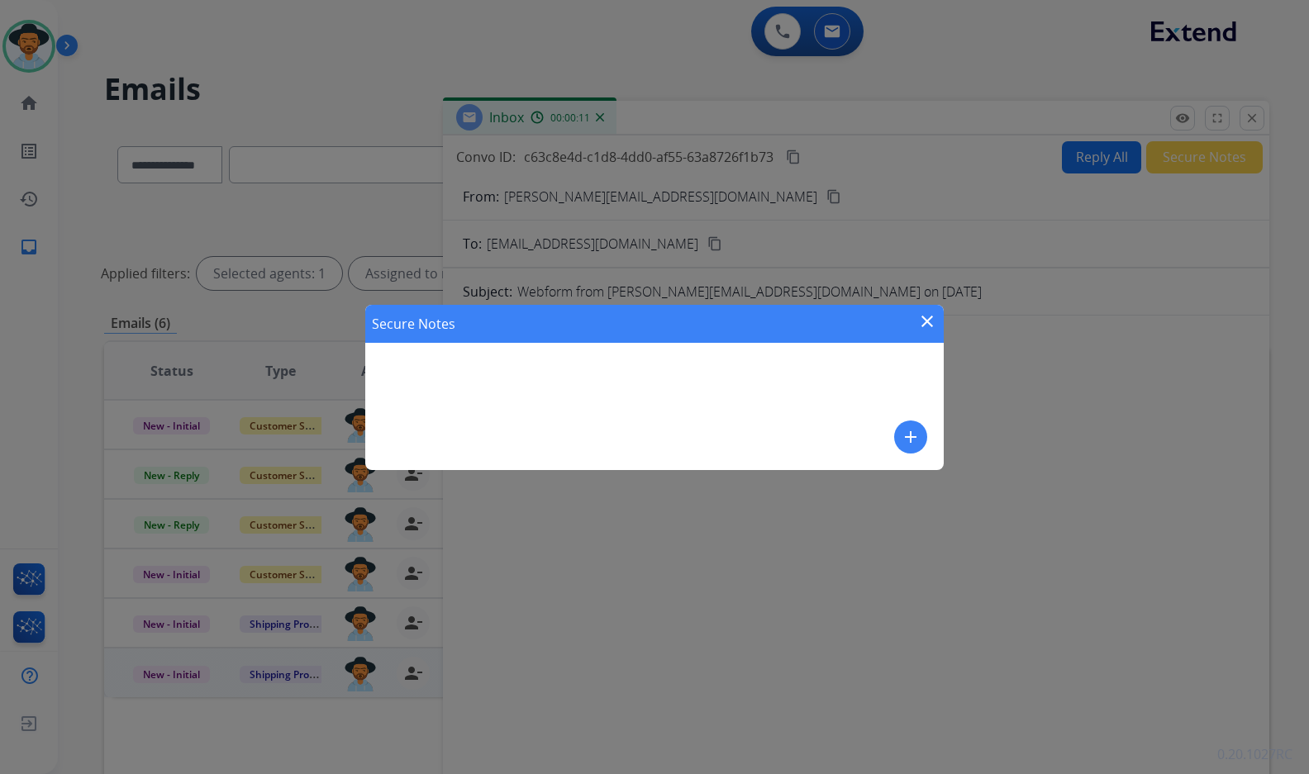
click at [890, 435] on div "Secure Notes close add" at bounding box center [654, 387] width 578 height 165
click at [914, 436] on mat-icon "add" at bounding box center [911, 437] width 20 height 20
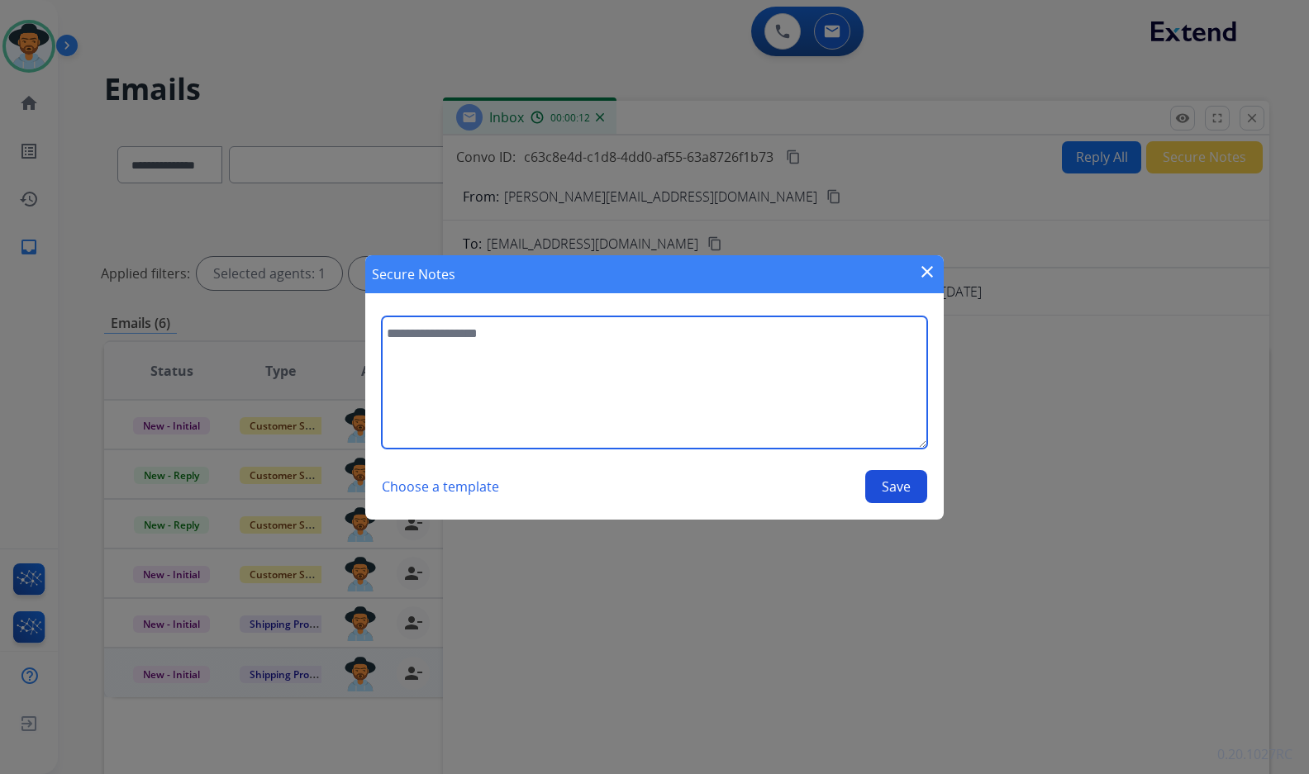
click at [796, 388] on textarea at bounding box center [654, 382] width 545 height 132
type textarea "**********"
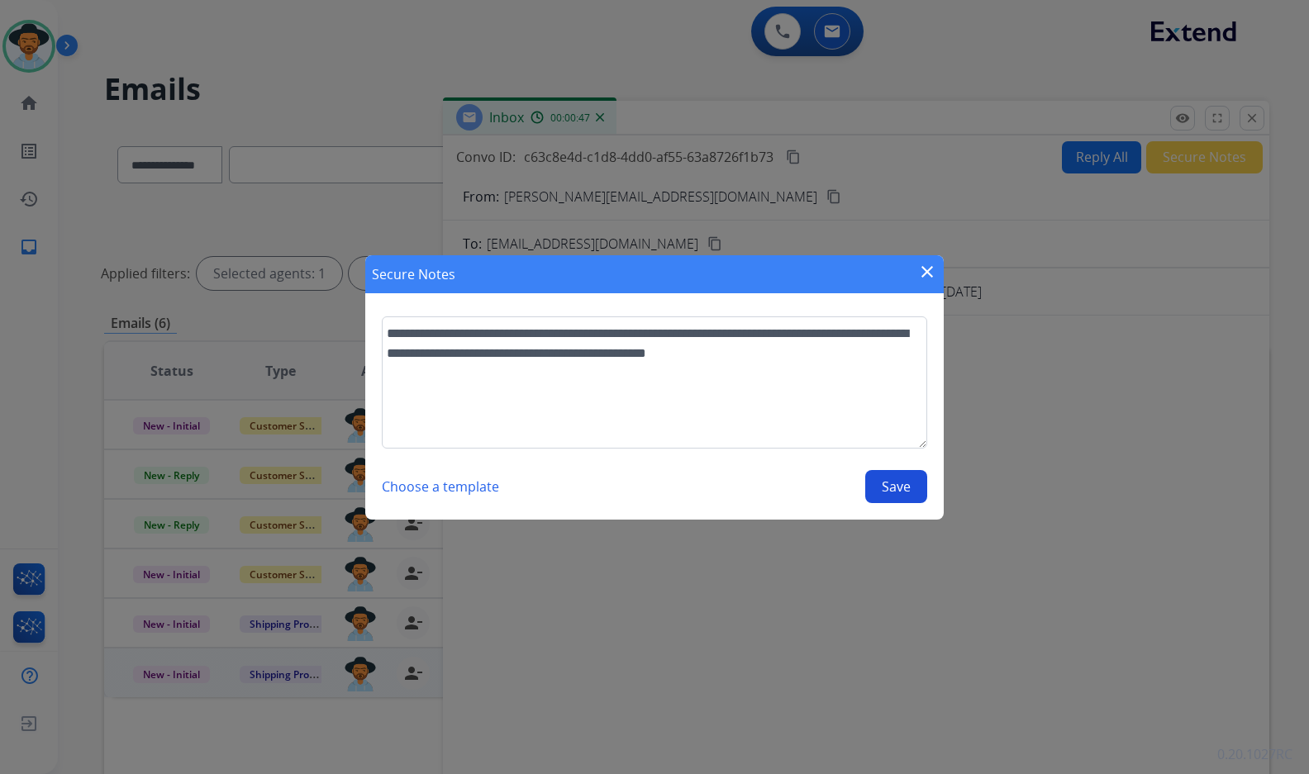
drag, startPoint x: 897, startPoint y: 489, endPoint x: 906, endPoint y: 474, distance: 17.4
click at [897, 489] on button "Save" at bounding box center [896, 486] width 62 height 33
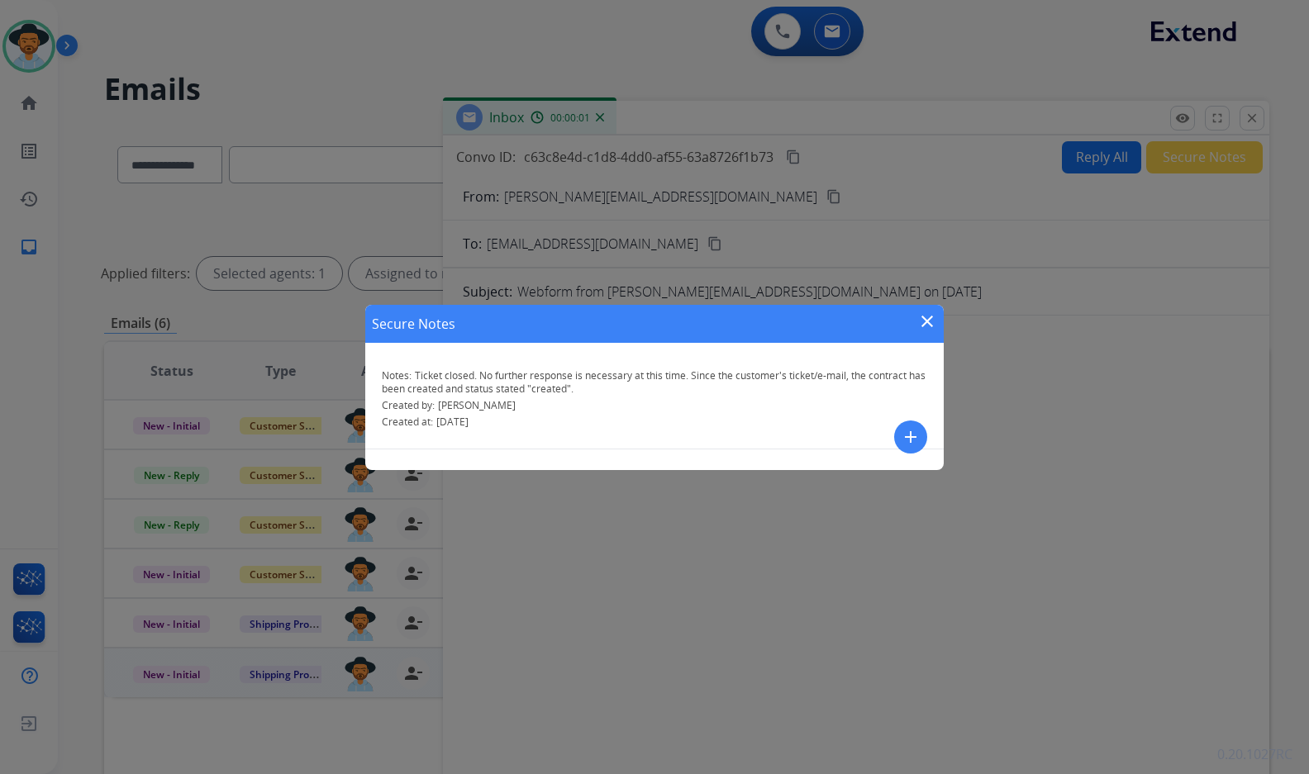
click at [930, 321] on mat-icon "close" at bounding box center [927, 321] width 20 height 20
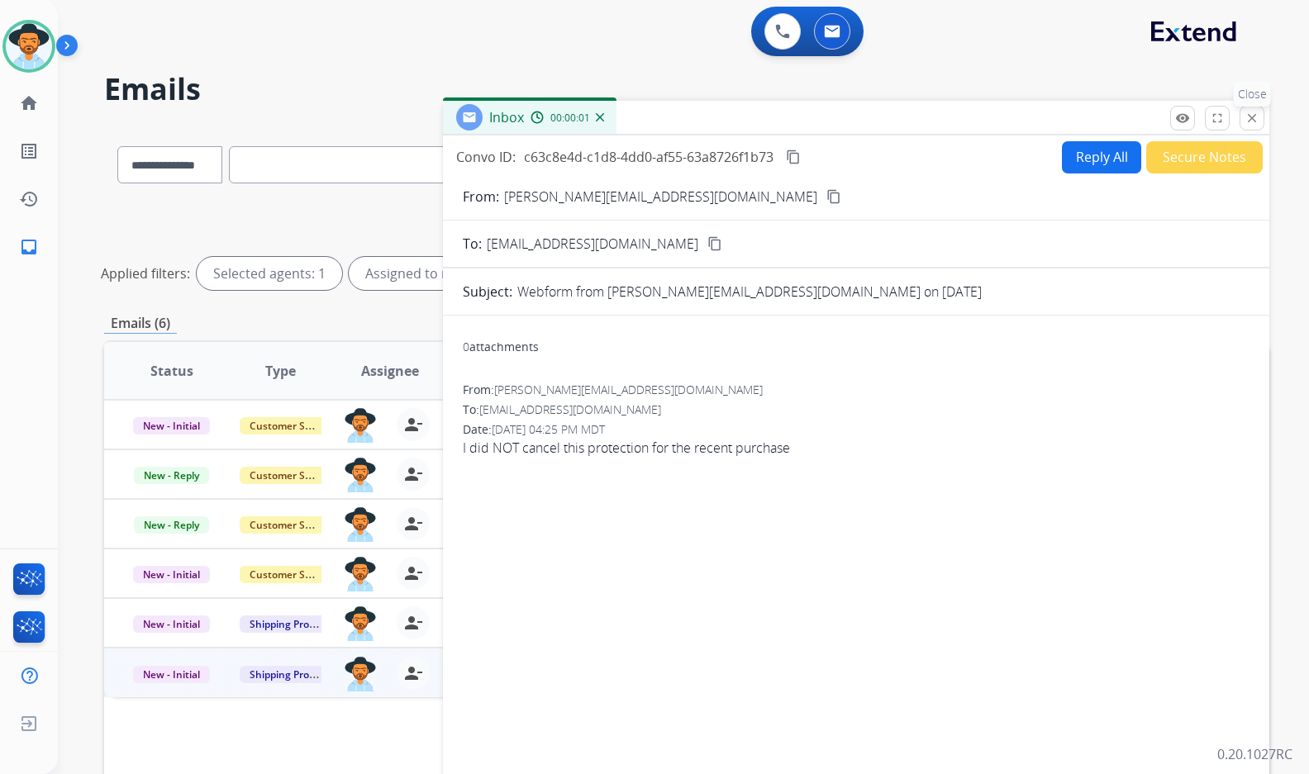
click at [1257, 119] on mat-icon "close" at bounding box center [1251, 118] width 15 height 15
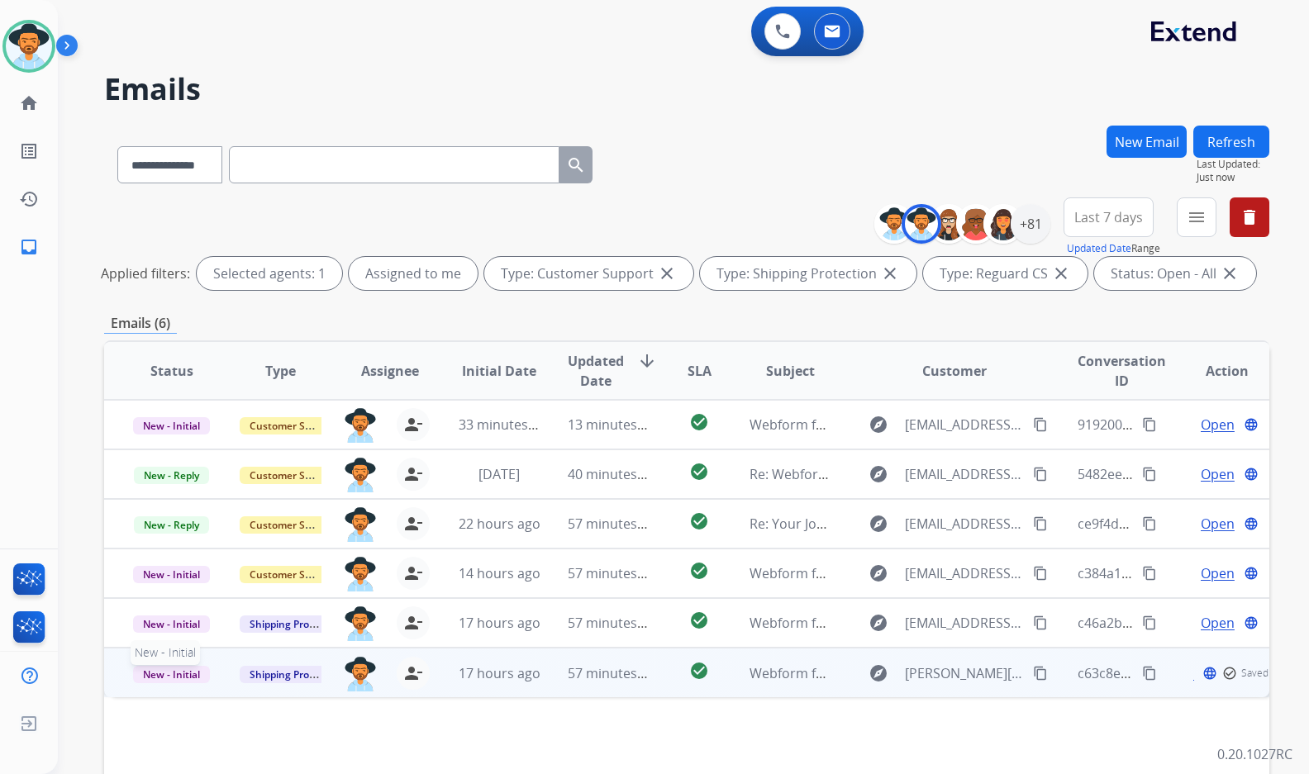
click at [154, 672] on span "New - Initial" at bounding box center [171, 674] width 77 height 17
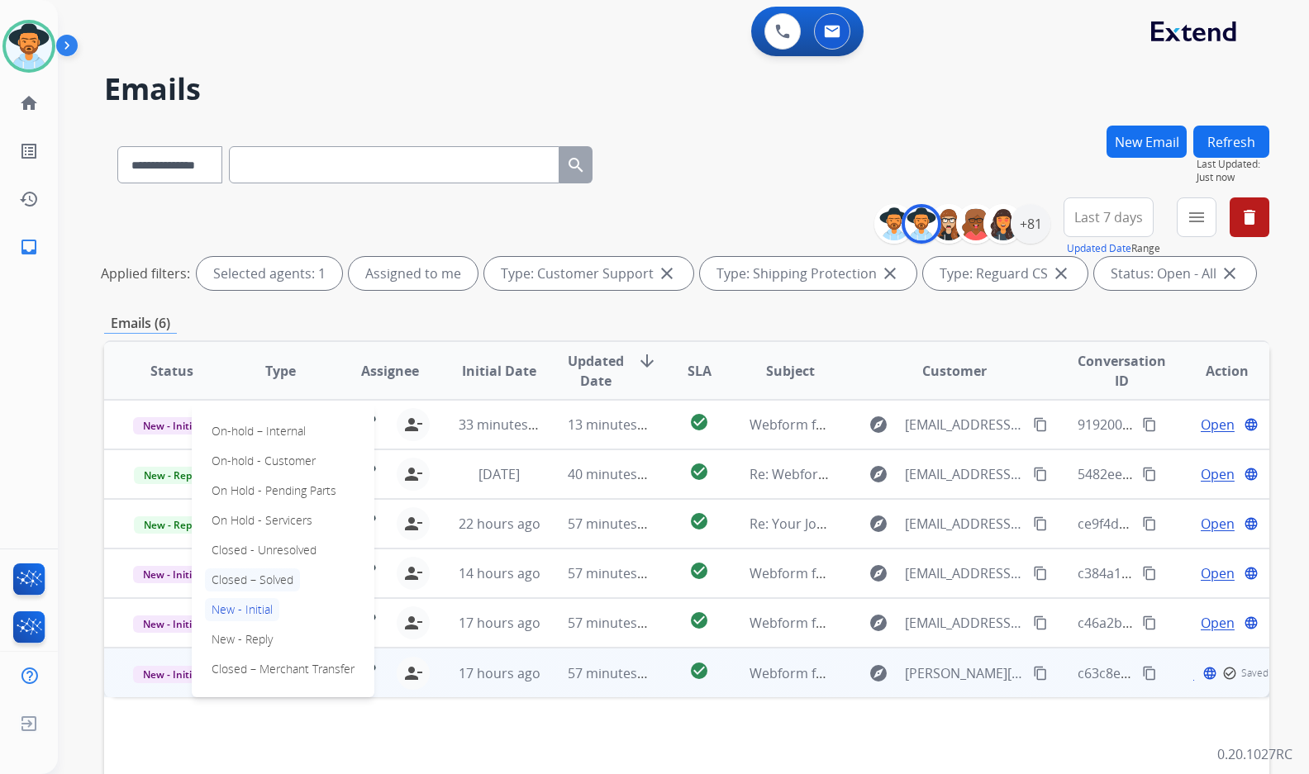
click at [258, 574] on p "Closed – Solved" at bounding box center [252, 579] width 95 height 23
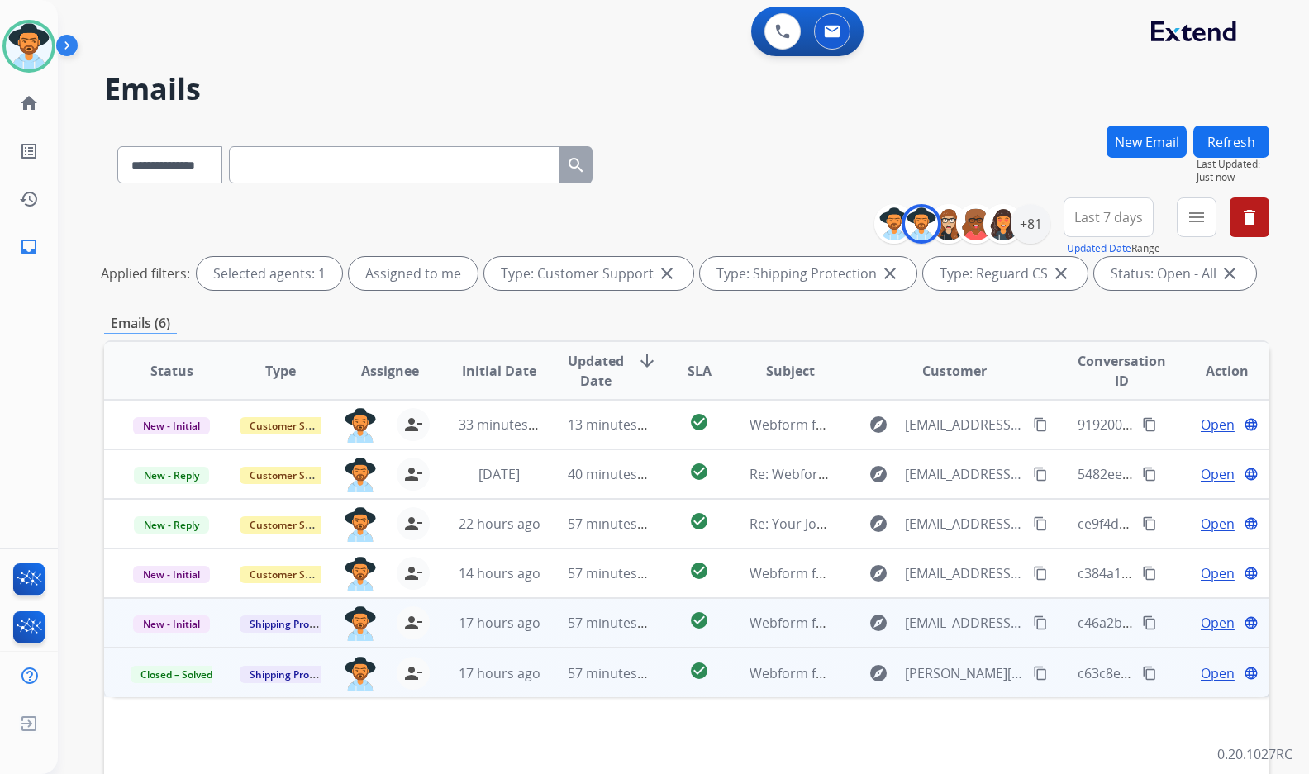
click at [1209, 621] on span "Open" at bounding box center [1217, 623] width 34 height 20
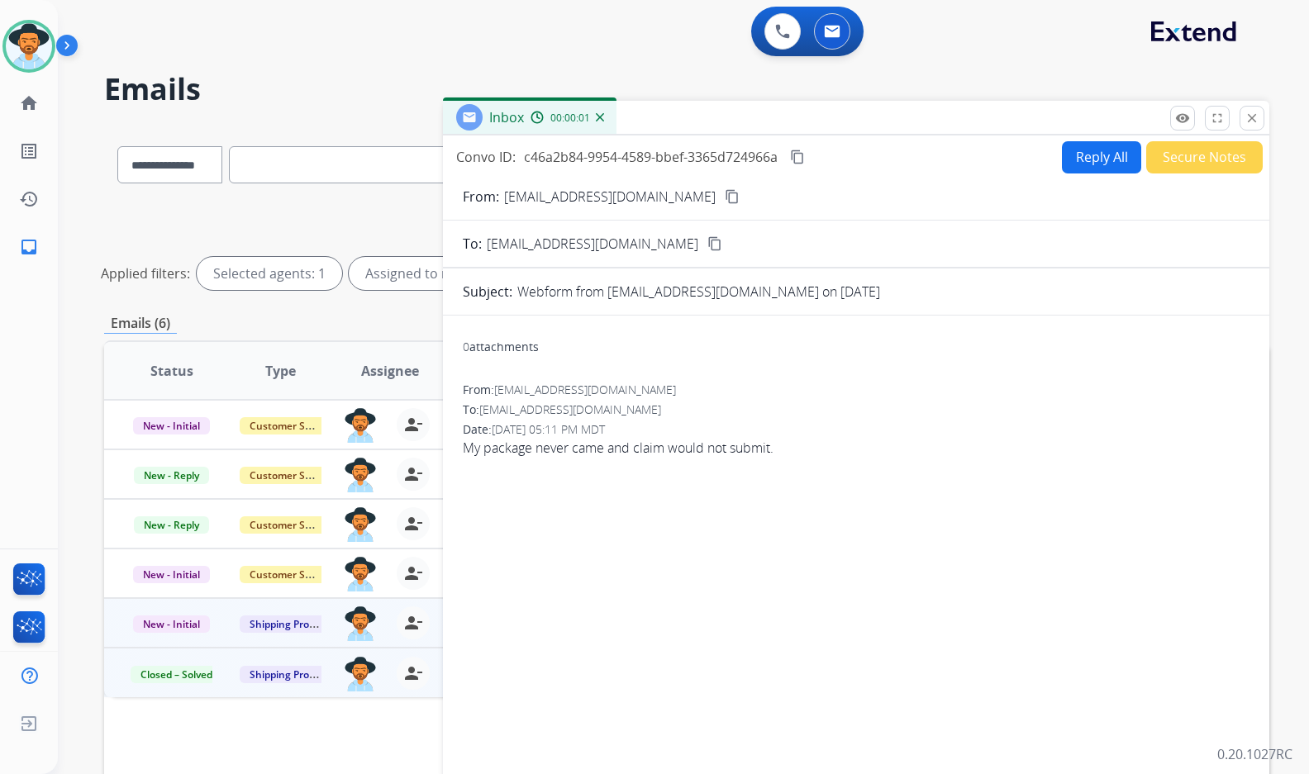
click at [725, 200] on mat-icon "content_copy" at bounding box center [732, 196] width 15 height 15
click at [699, 454] on span "My package never came and claim would not submit." at bounding box center [856, 448] width 787 height 20
click at [701, 445] on span "My package never came and claim would not submit." at bounding box center [856, 448] width 787 height 20
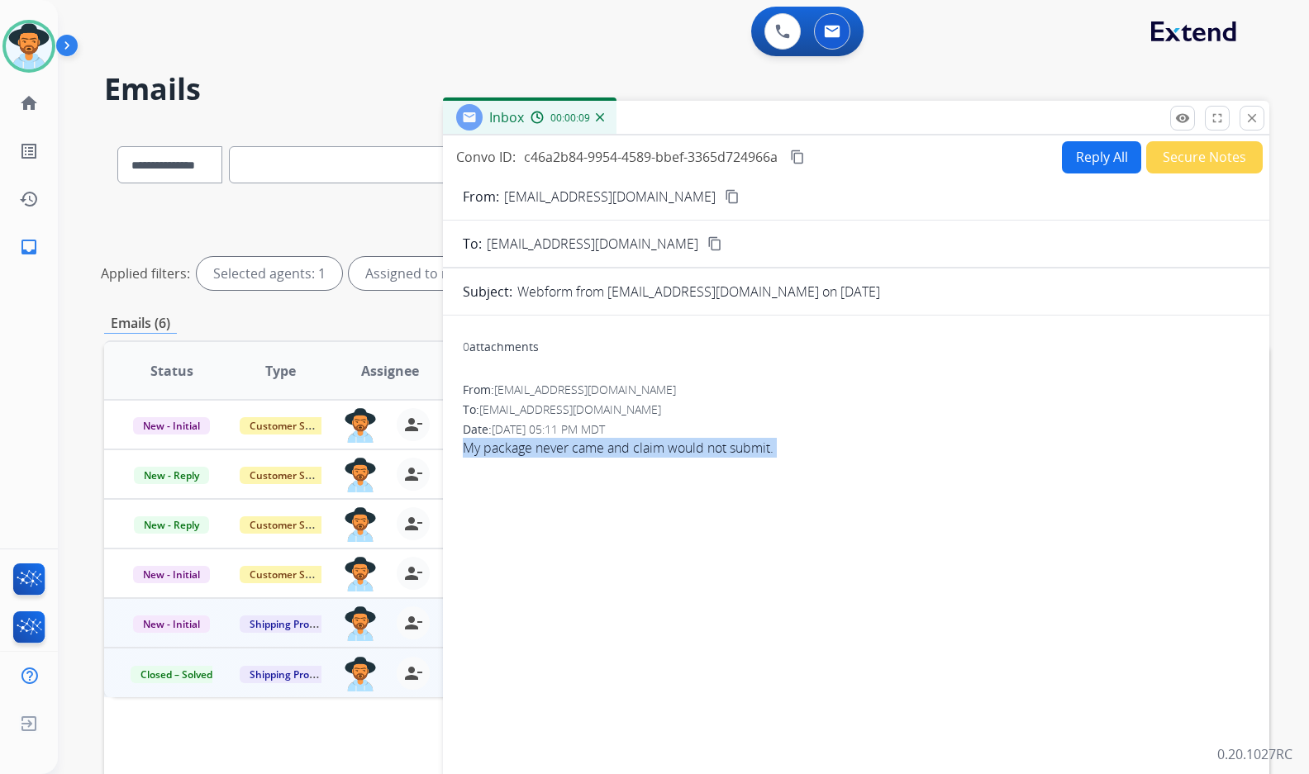
copy app-emails-table "My package never came and claim would not submit. remove_[MEDICAL_DATA] Logs fu…"
click at [795, 157] on mat-icon "content_copy" at bounding box center [797, 157] width 15 height 15
click at [1097, 158] on button "Reply All" at bounding box center [1101, 157] width 79 height 32
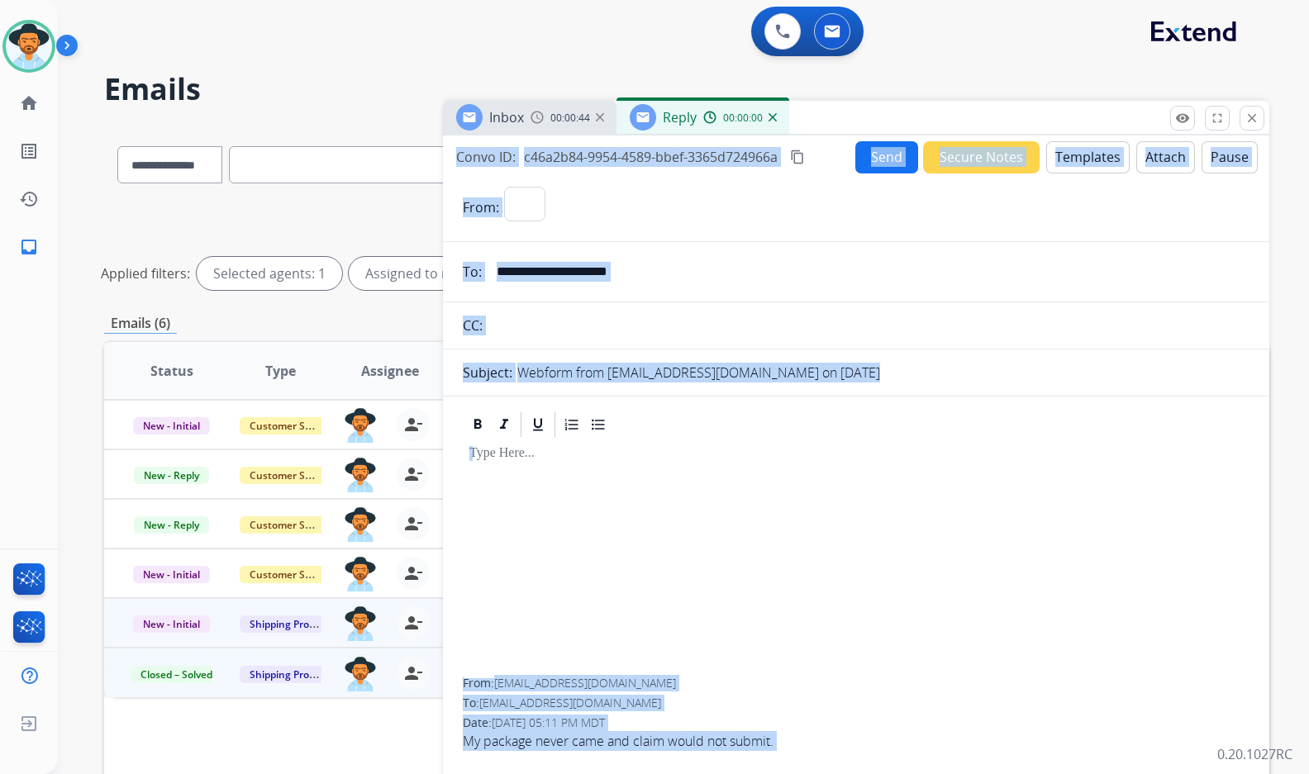
select select "**********"
click at [1100, 164] on button "Templates" at bounding box center [1087, 157] width 83 height 32
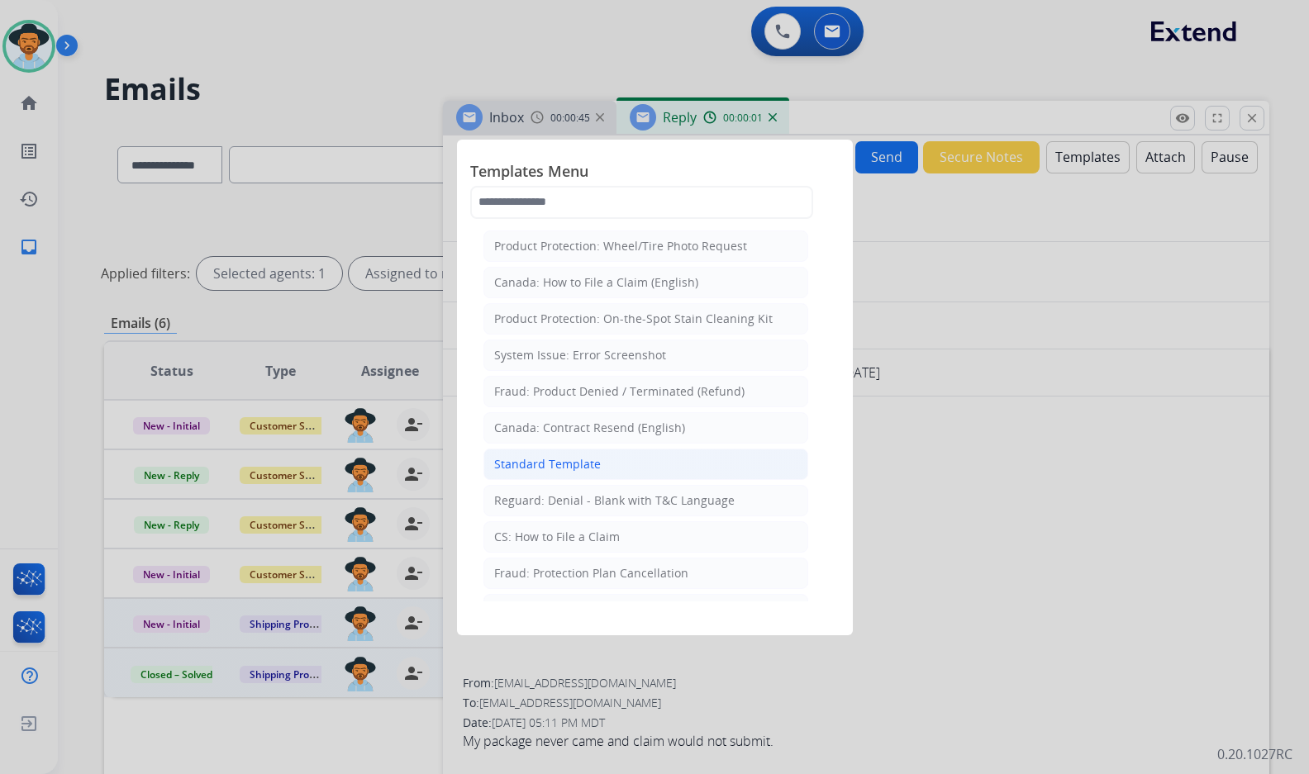
click at [559, 471] on div "Standard Template" at bounding box center [547, 464] width 107 height 17
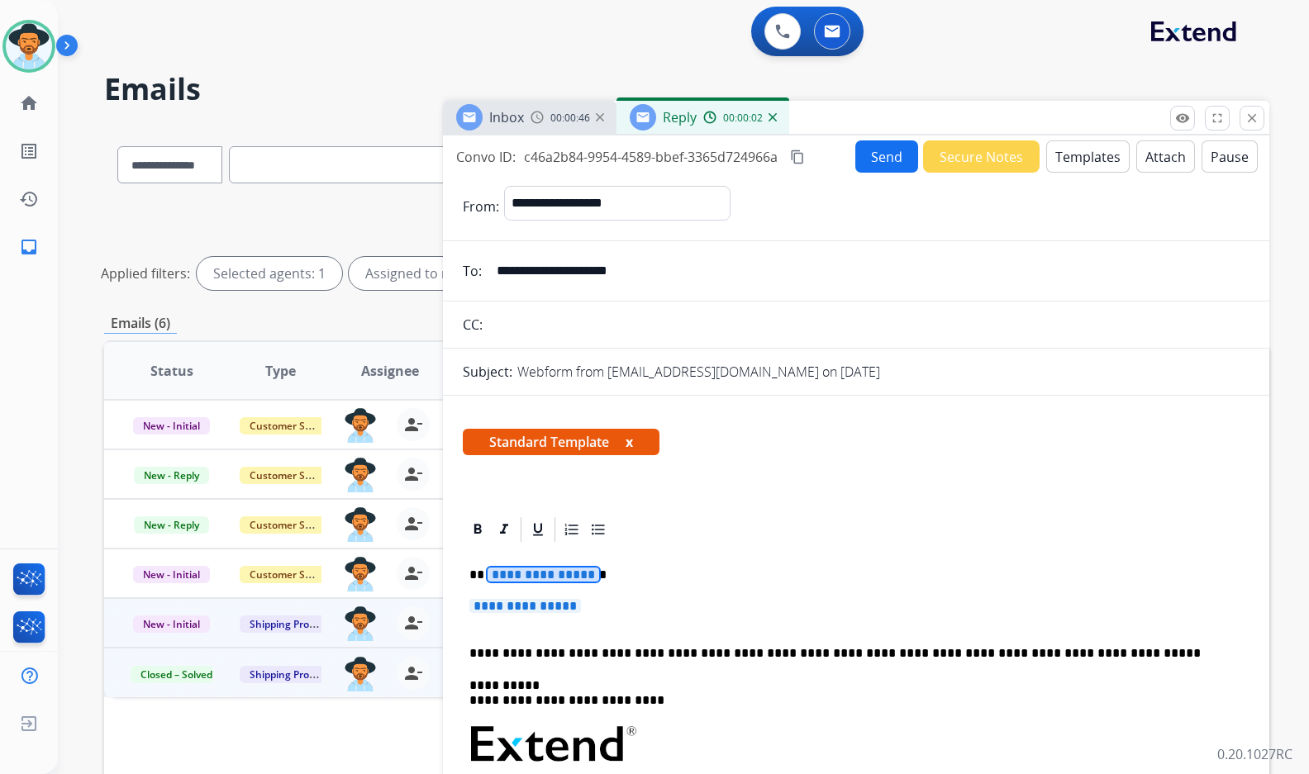
click at [549, 578] on span "**********" at bounding box center [543, 575] width 112 height 14
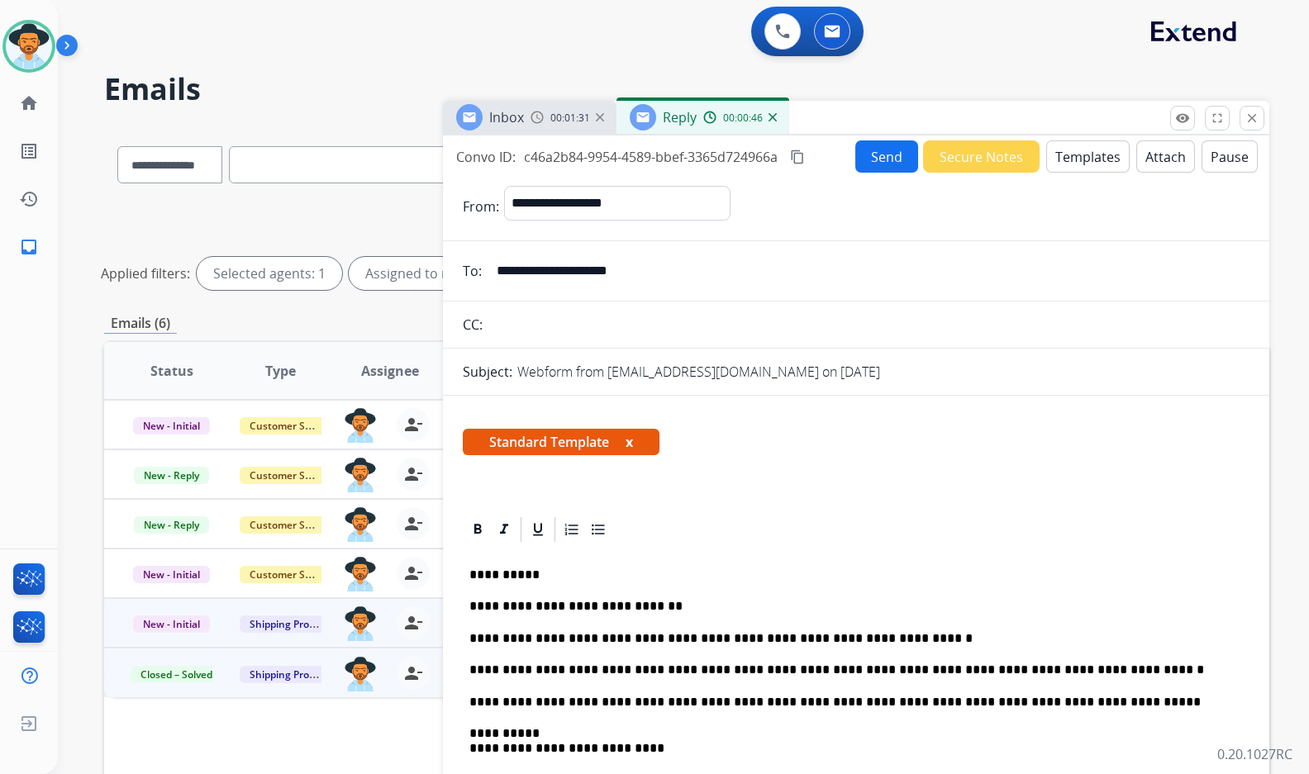
click at [883, 156] on button "Send" at bounding box center [886, 156] width 63 height 32
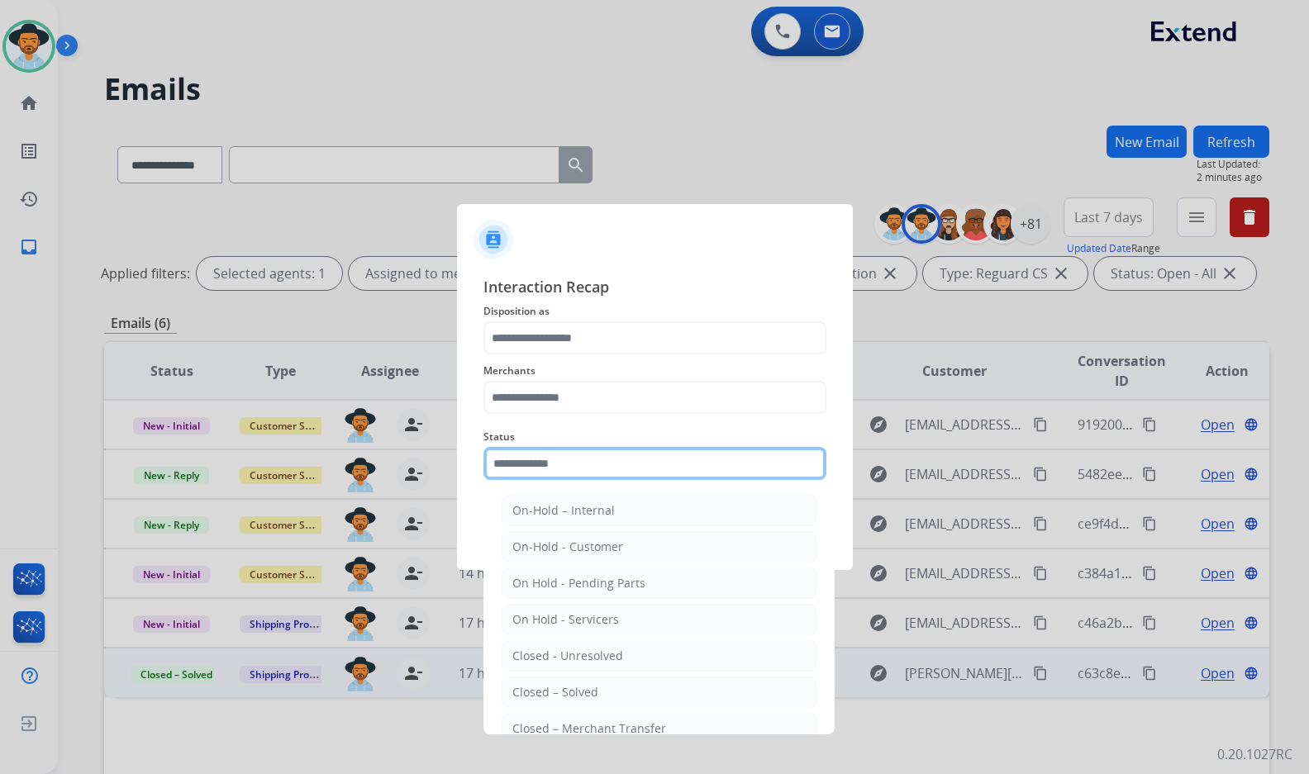
click at [632, 475] on input "text" at bounding box center [654, 463] width 343 height 33
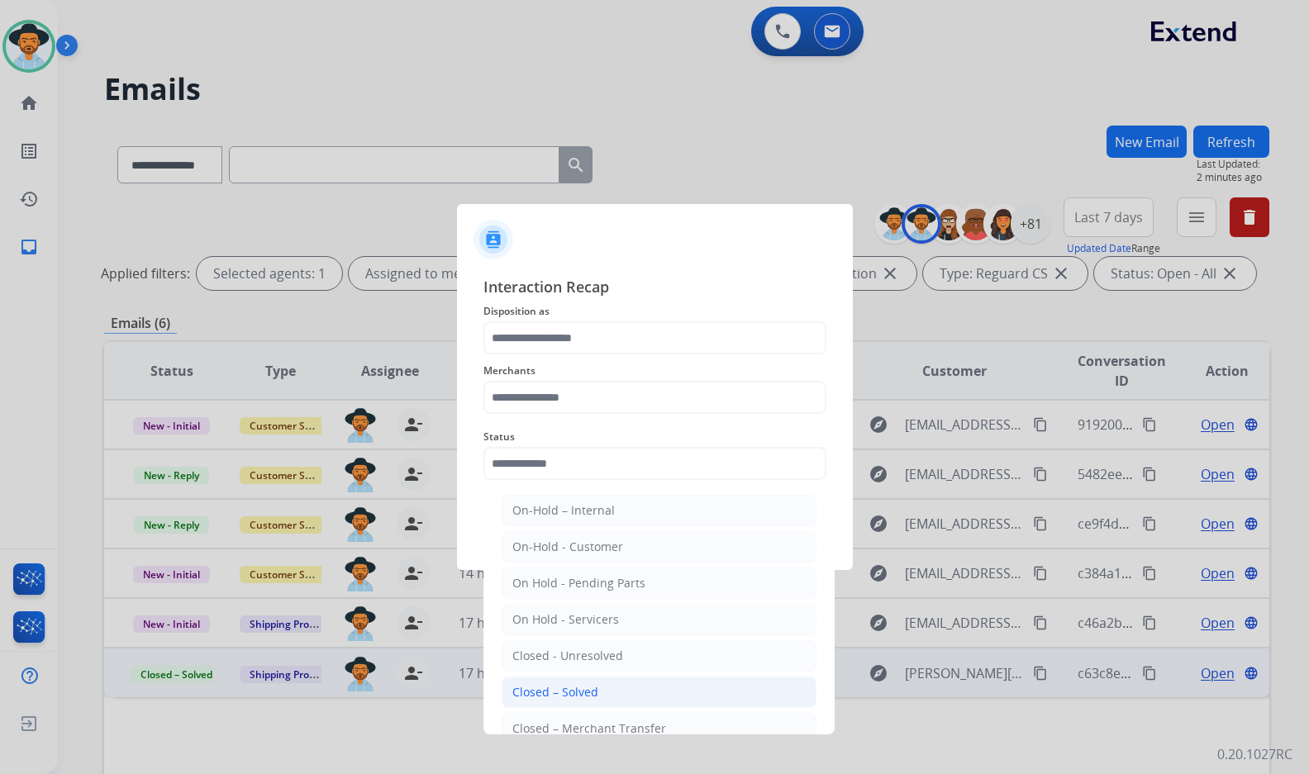
click at [612, 686] on li "Closed – Solved" at bounding box center [658, 692] width 315 height 31
type input "**********"
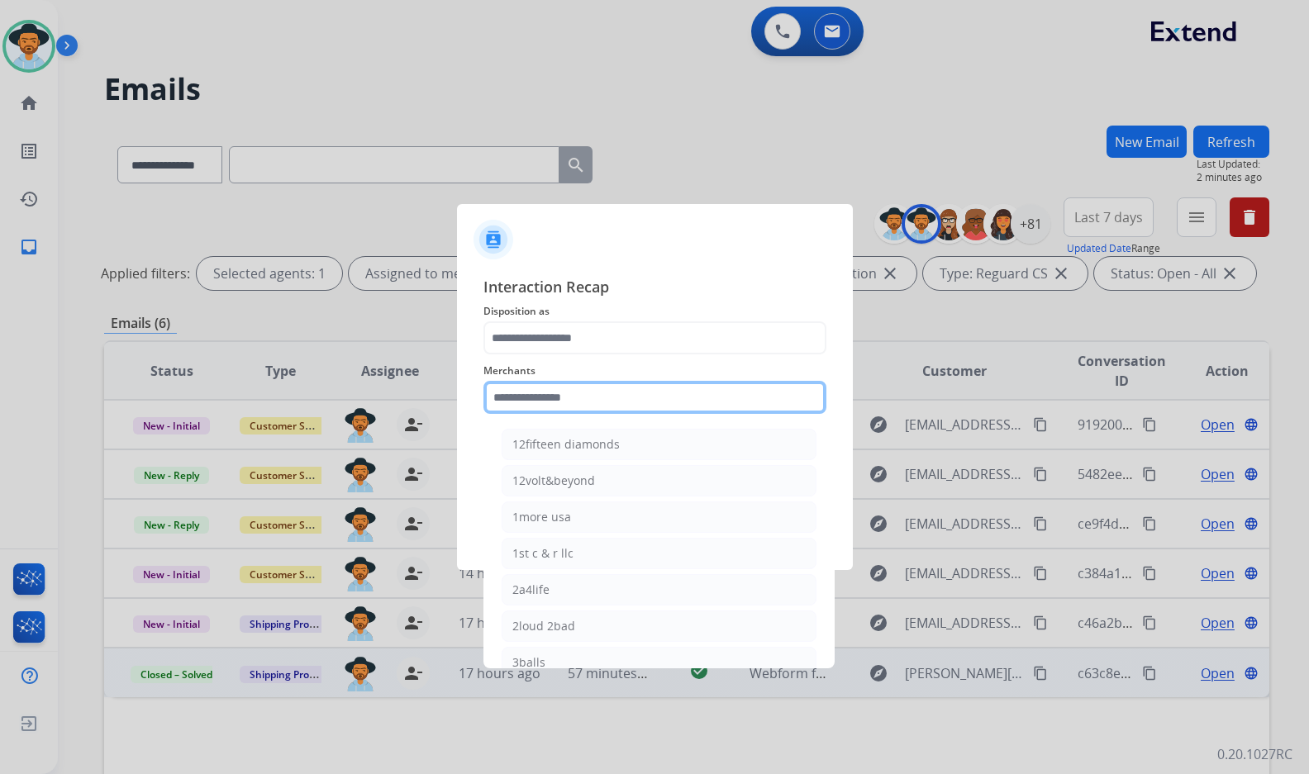
click at [571, 401] on input "text" at bounding box center [654, 397] width 343 height 33
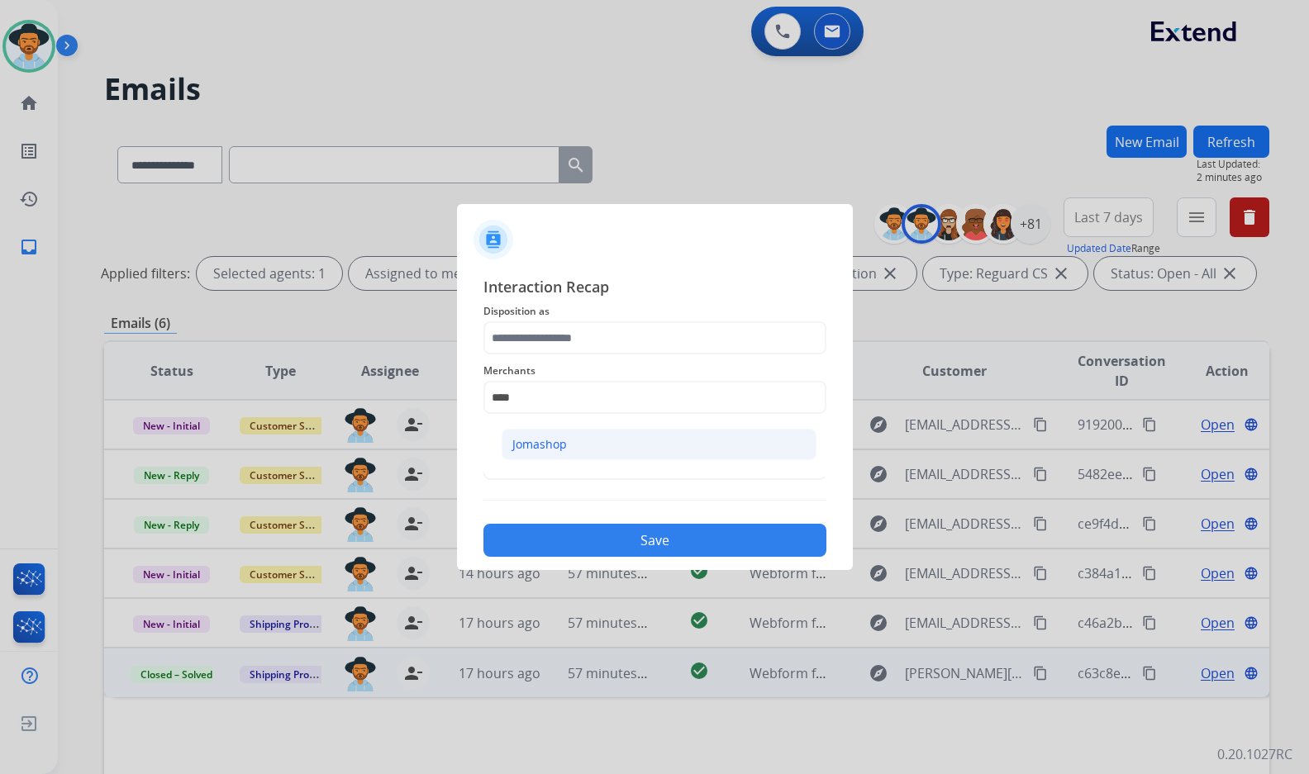
click at [665, 432] on li "Jomashop" at bounding box center [658, 444] width 315 height 31
type input "********"
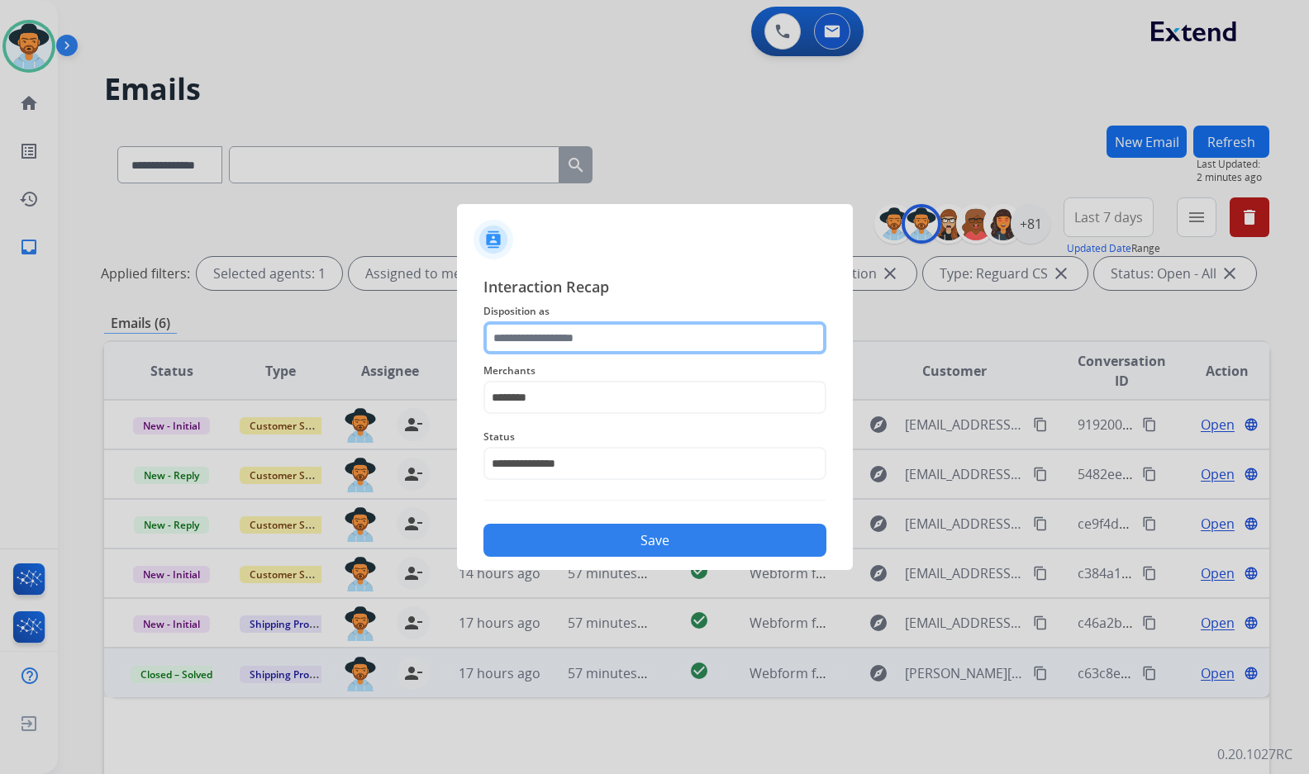
click at [639, 337] on input "text" at bounding box center [654, 337] width 343 height 33
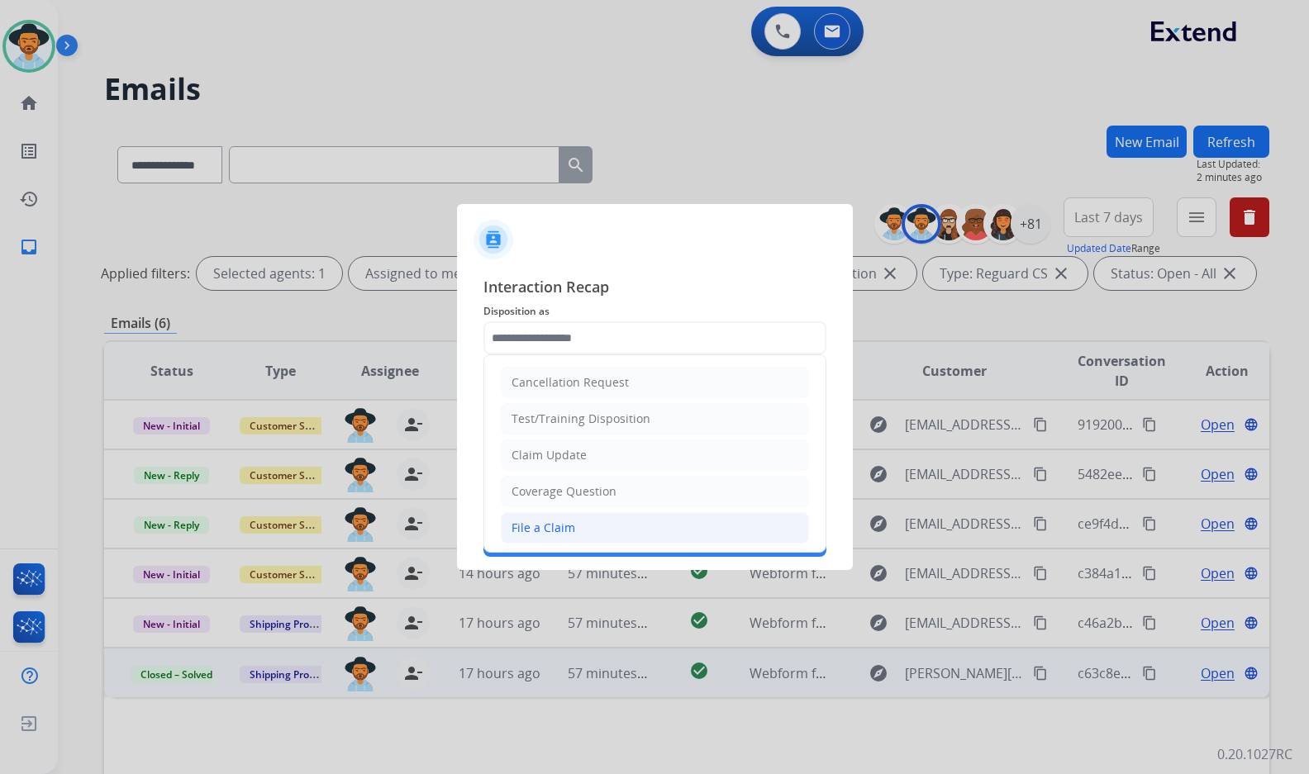
click at [619, 521] on li "File a Claim" at bounding box center [655, 527] width 308 height 31
type input "**********"
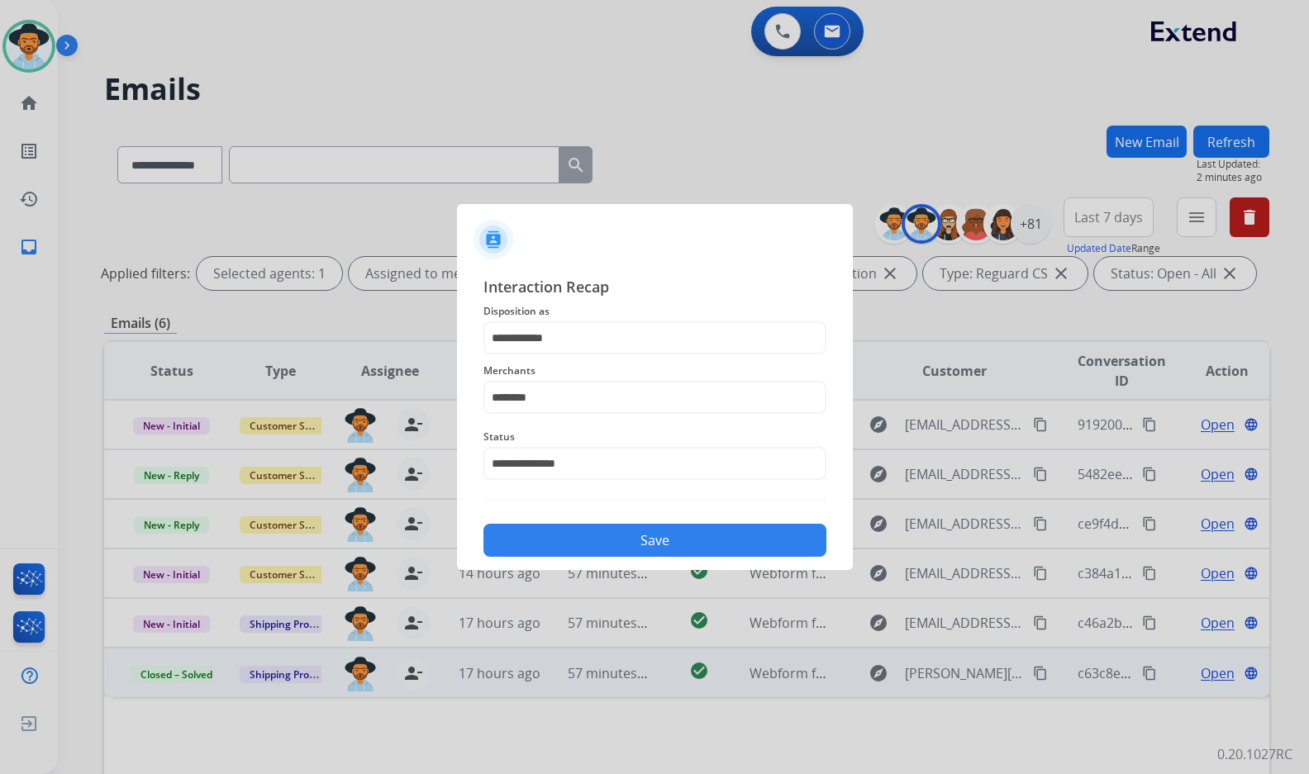
click at [640, 552] on button "Save" at bounding box center [654, 540] width 343 height 33
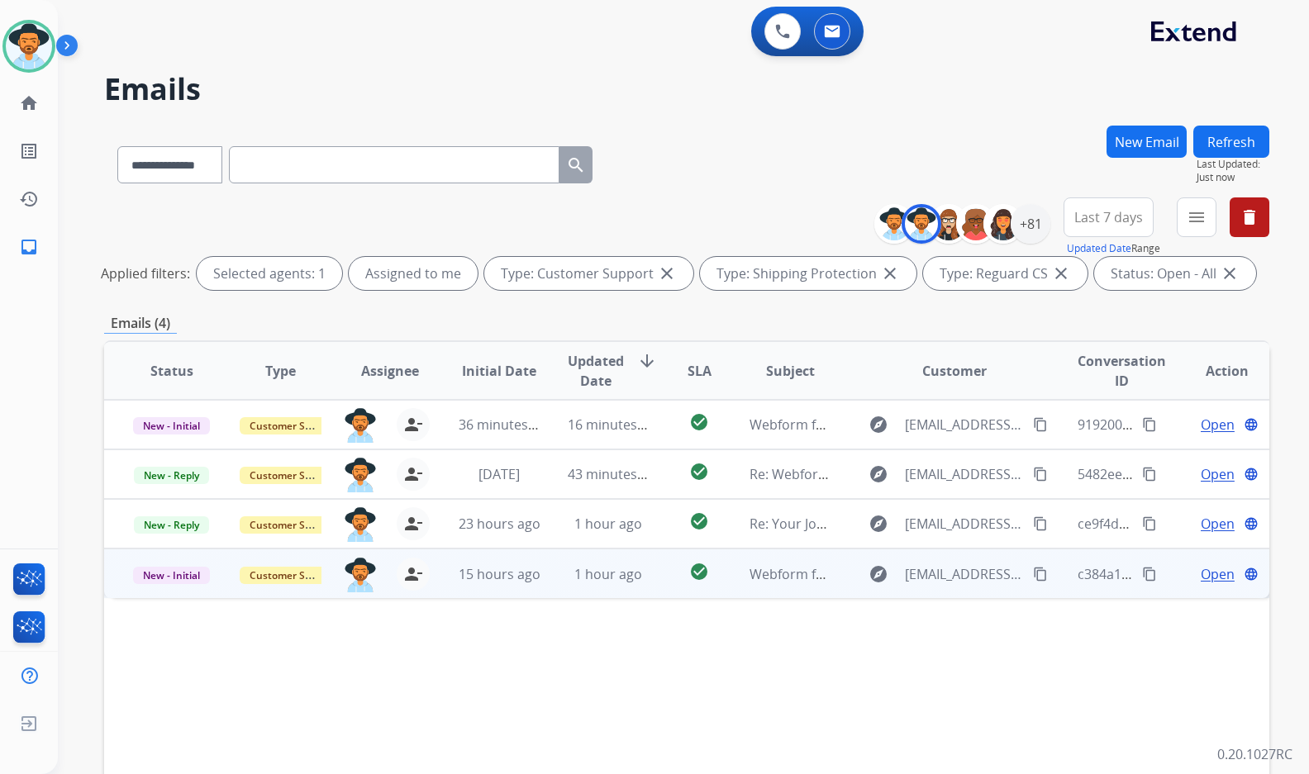
click at [1203, 559] on td "Open language" at bounding box center [1214, 574] width 109 height 50
click at [1200, 573] on span "Open" at bounding box center [1217, 573] width 34 height 20
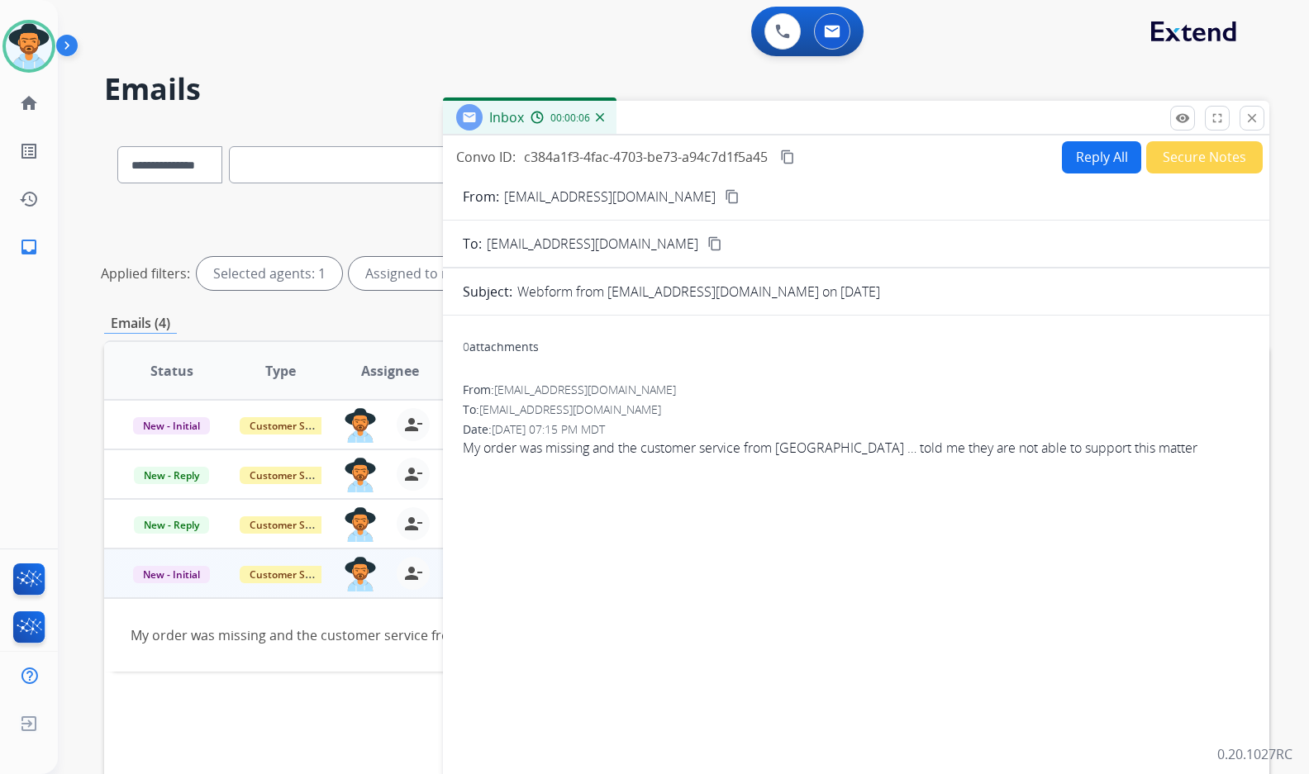
click at [725, 194] on mat-icon "content_copy" at bounding box center [732, 196] width 15 height 15
click at [578, 449] on span "My order was missing and the customer service from [GEOGRAPHIC_DATA] … told me …" at bounding box center [856, 448] width 787 height 20
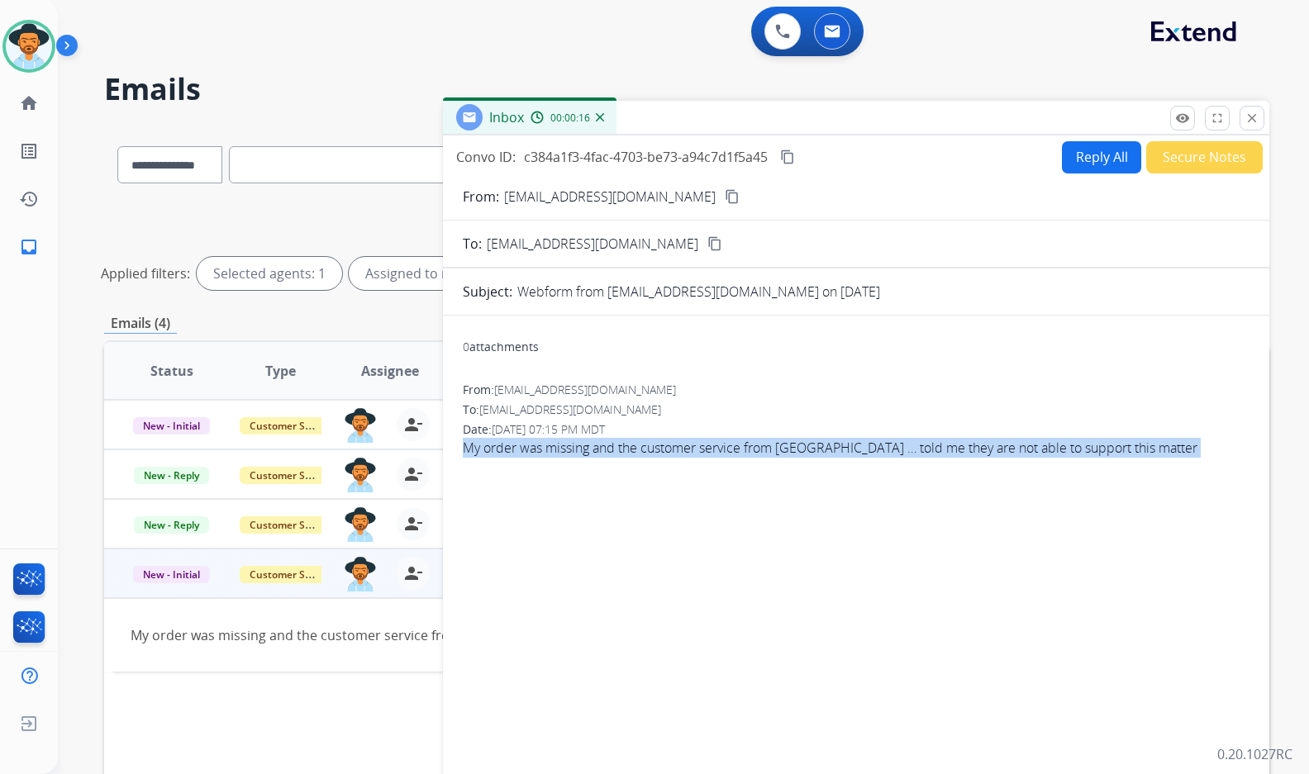
click at [578, 449] on span "My order was missing and the customer service from [GEOGRAPHIC_DATA] … told me …" at bounding box center [856, 448] width 787 height 20
copy app-emails-table "My order was missing and the customer service from [GEOGRAPHIC_DATA] … told me …"
click at [725, 193] on mat-icon "content_copy" at bounding box center [732, 196] width 15 height 15
click at [782, 157] on mat-icon "content_copy" at bounding box center [787, 157] width 15 height 15
click at [1090, 159] on button "Reply All" at bounding box center [1101, 157] width 79 height 32
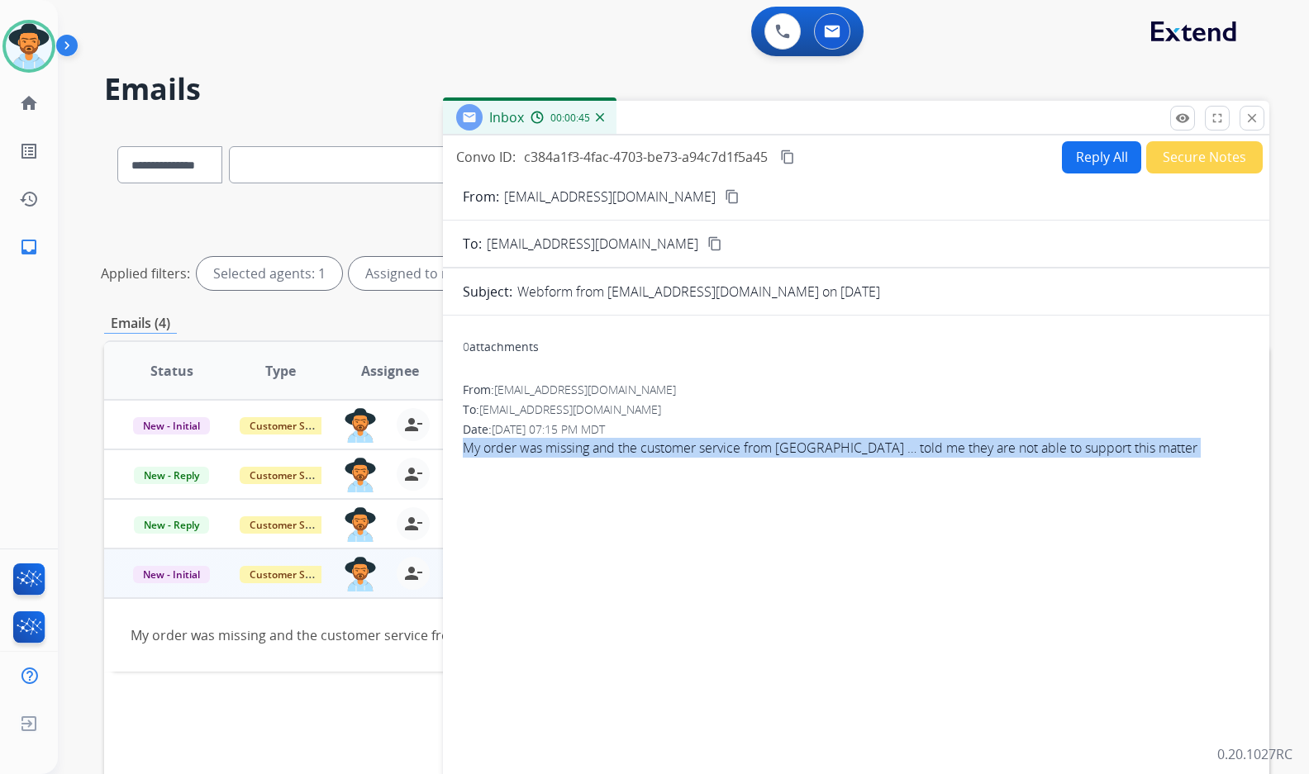
select select "**********"
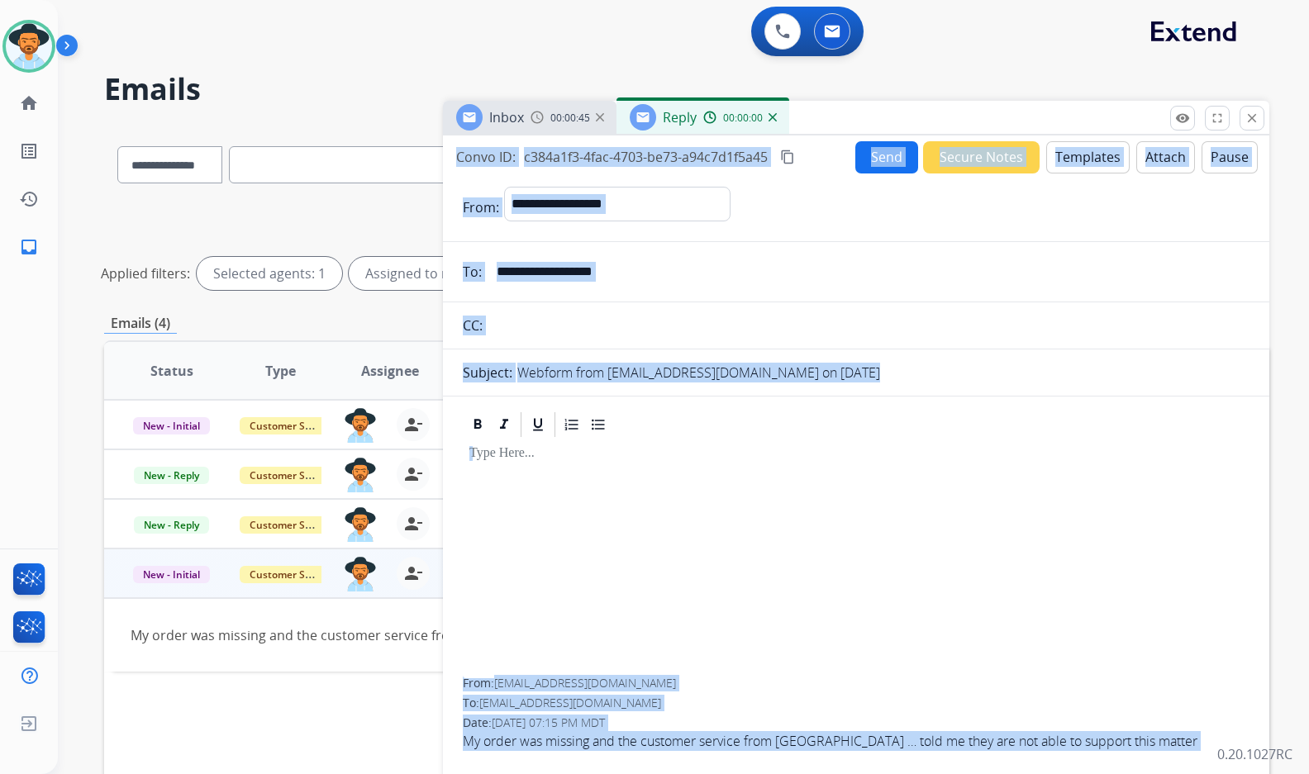
click at [1078, 161] on button "Templates" at bounding box center [1087, 157] width 83 height 32
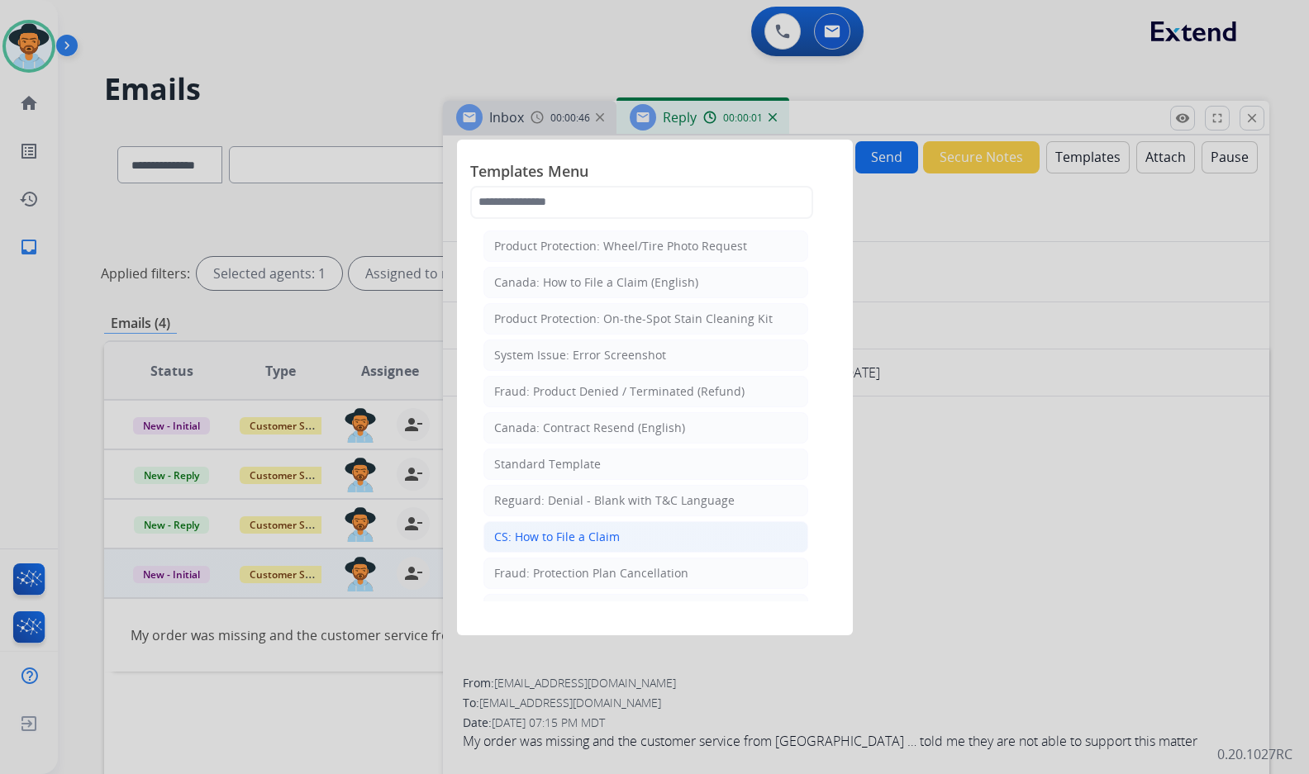
click at [609, 535] on div "CS: How to File a Claim" at bounding box center [557, 537] width 126 height 17
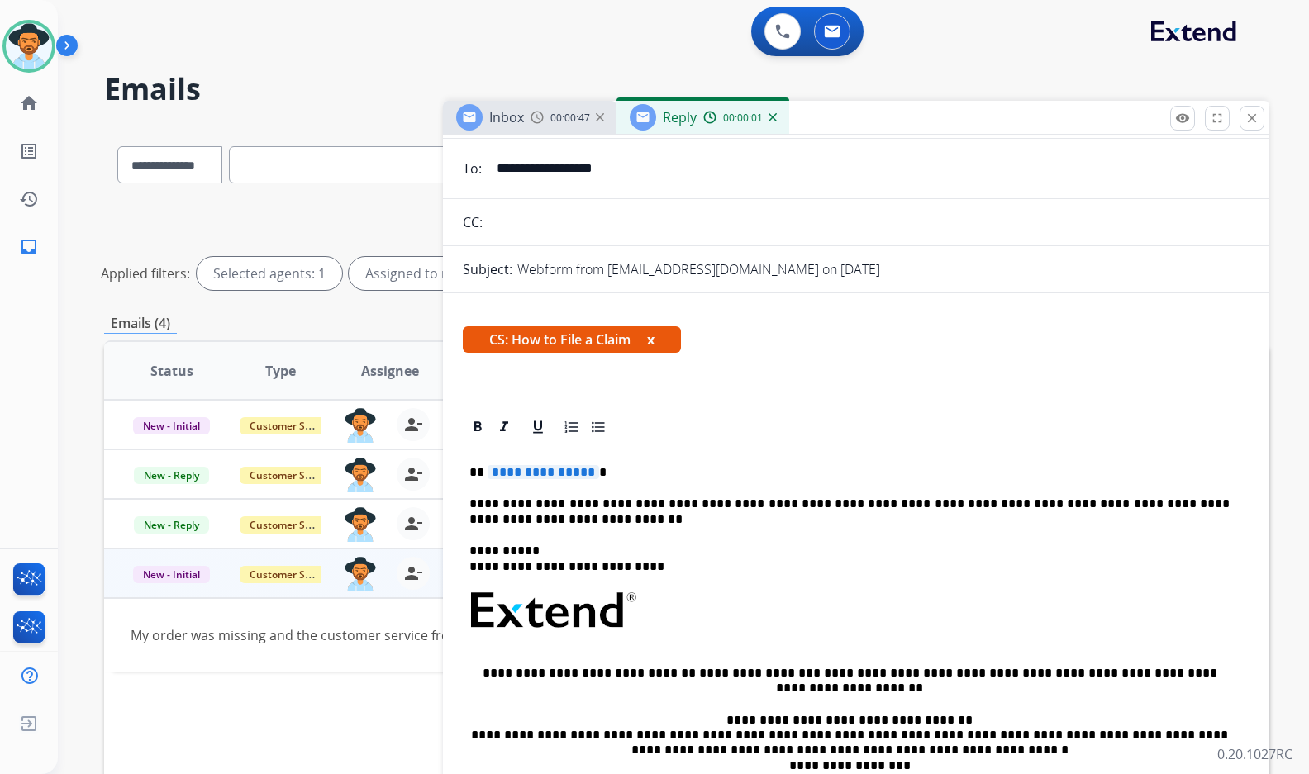
scroll to position [165, 0]
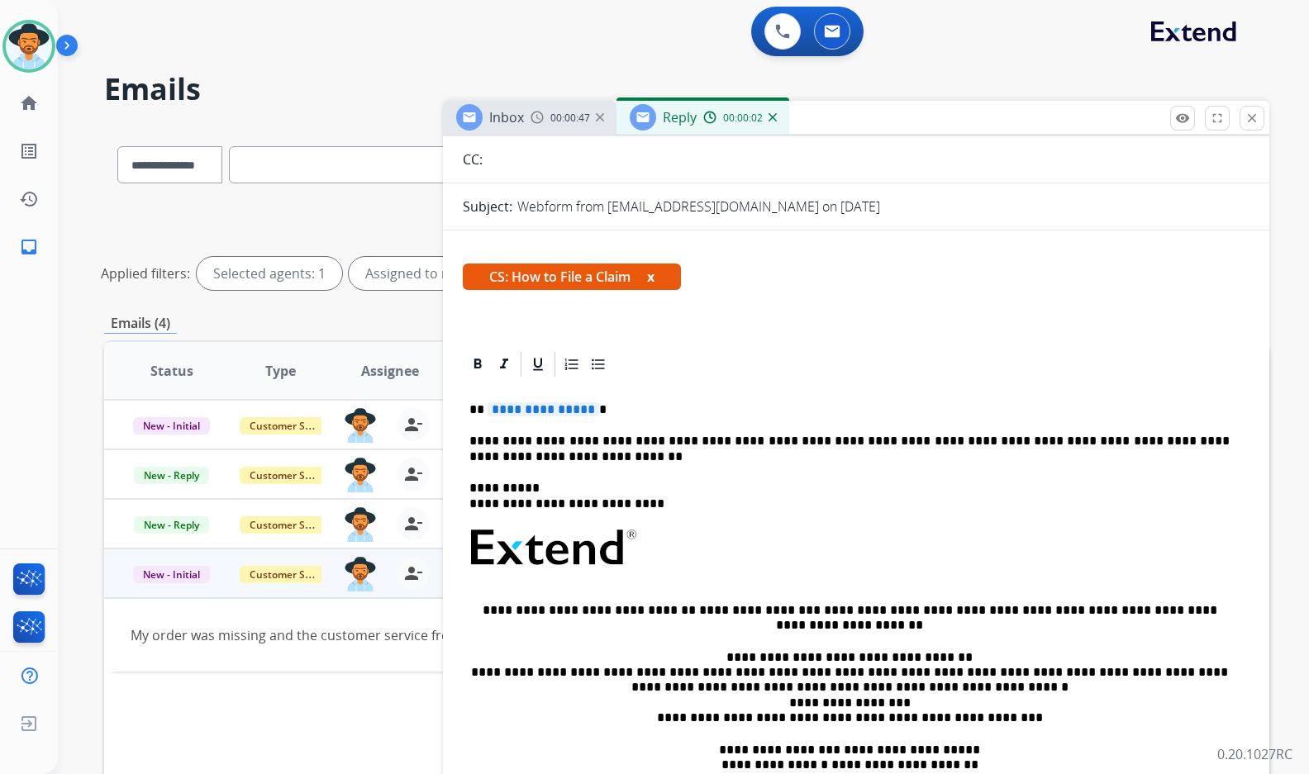
click at [549, 411] on span "**********" at bounding box center [543, 409] width 112 height 14
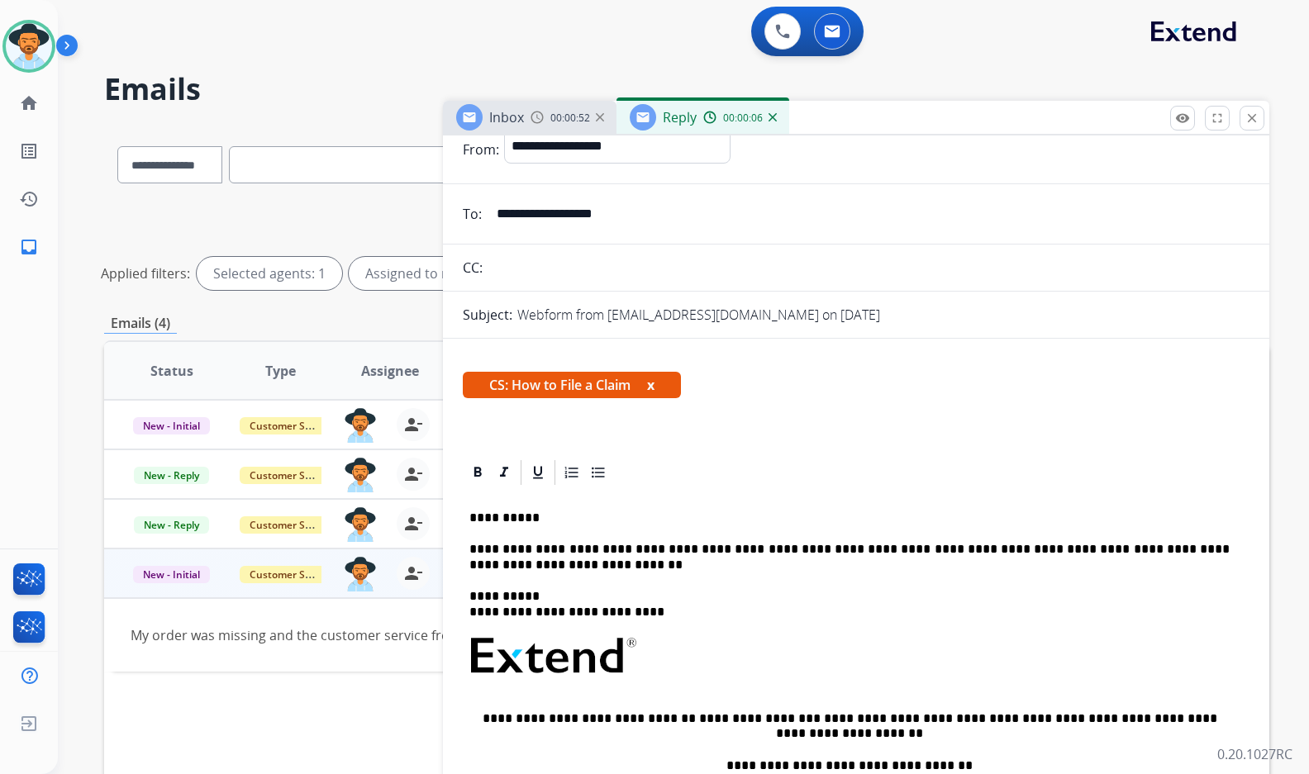
scroll to position [0, 0]
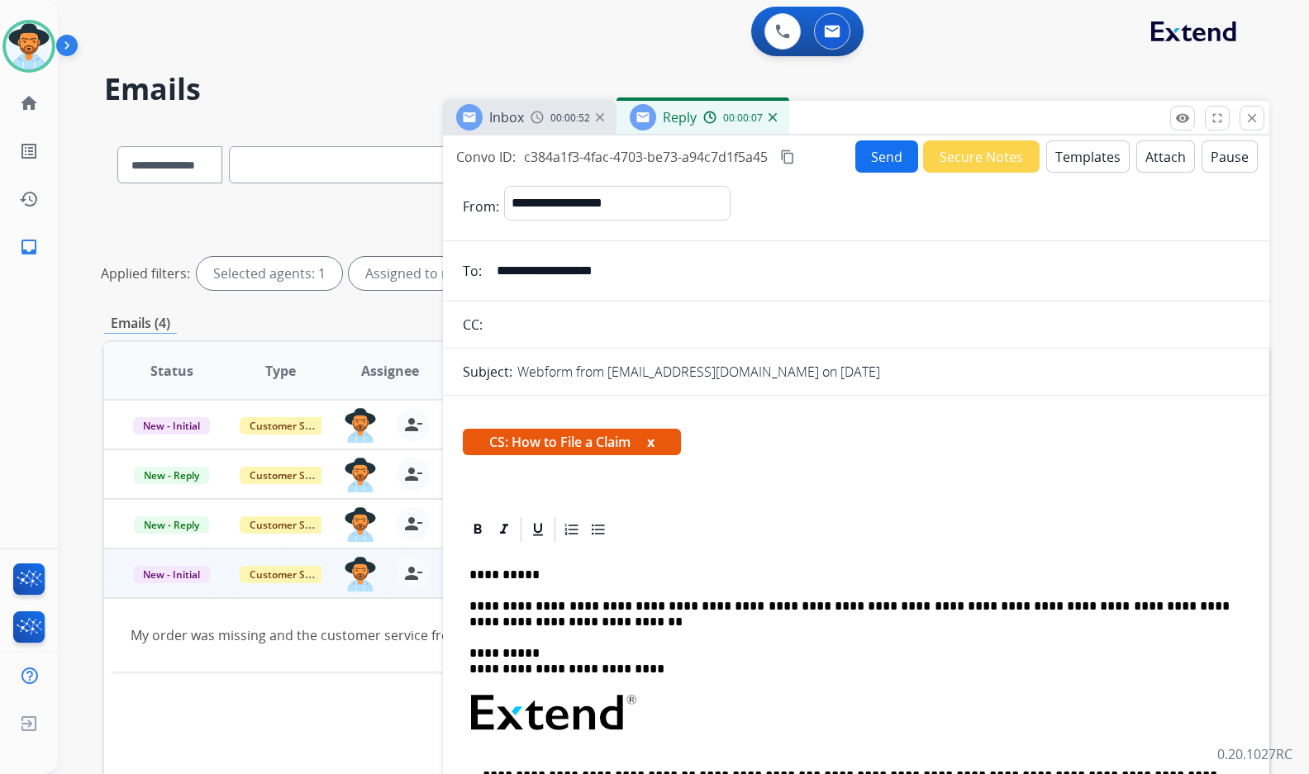
click at [899, 167] on button "Send" at bounding box center [886, 156] width 63 height 32
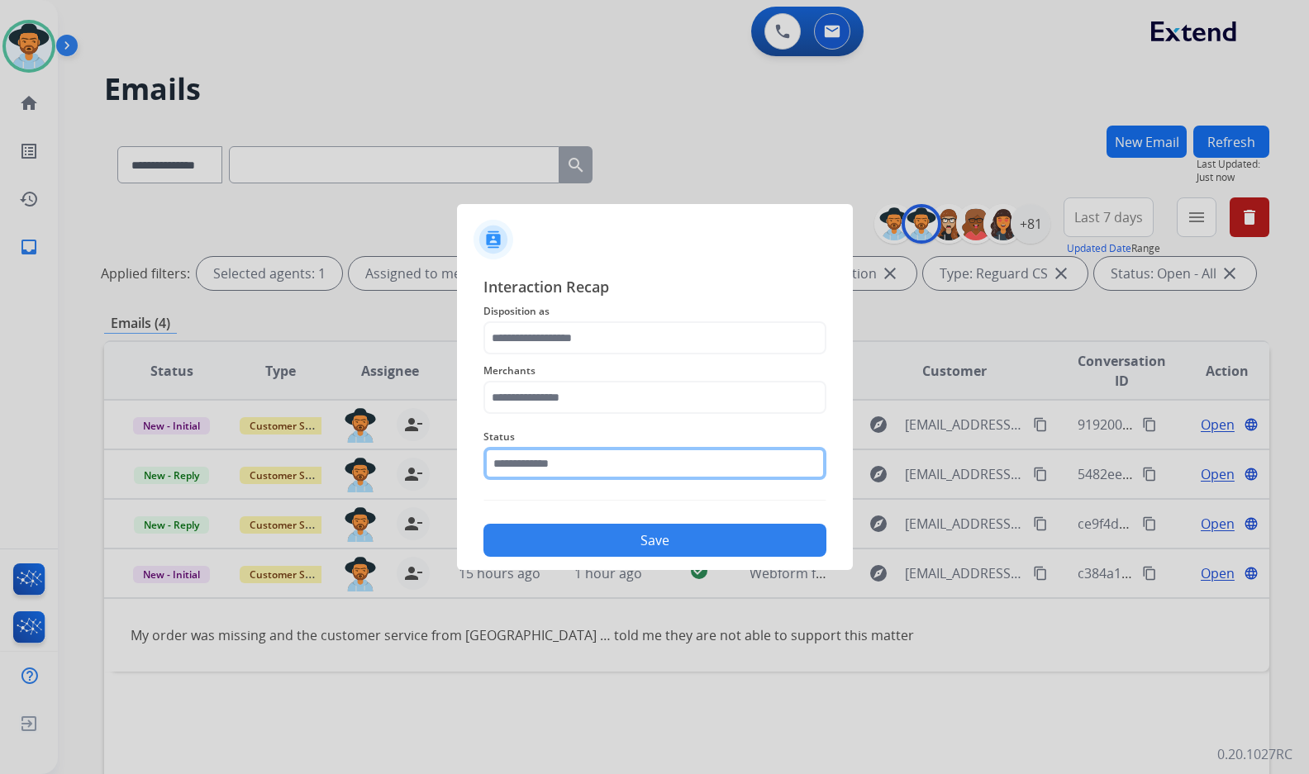
click at [542, 447] on input "text" at bounding box center [654, 463] width 343 height 33
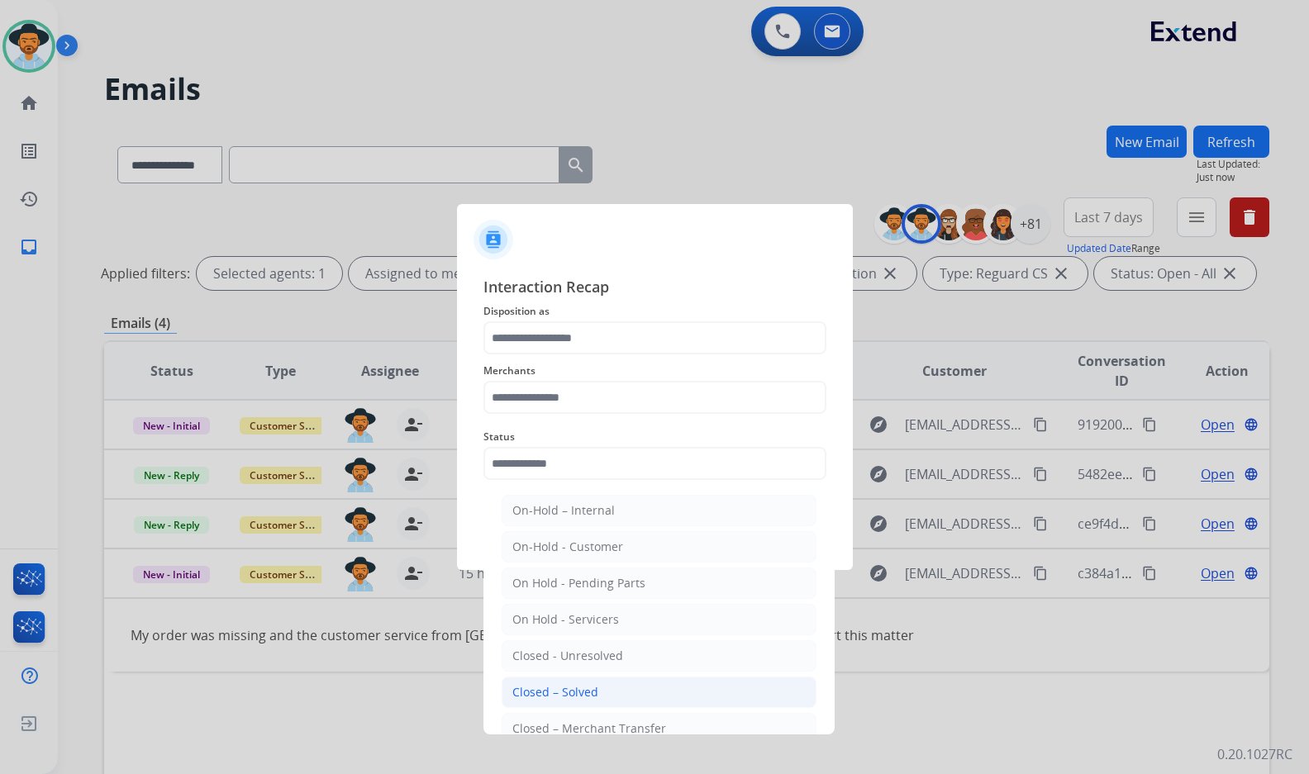
click at [600, 685] on li "Closed – Solved" at bounding box center [658, 692] width 315 height 31
type input "**********"
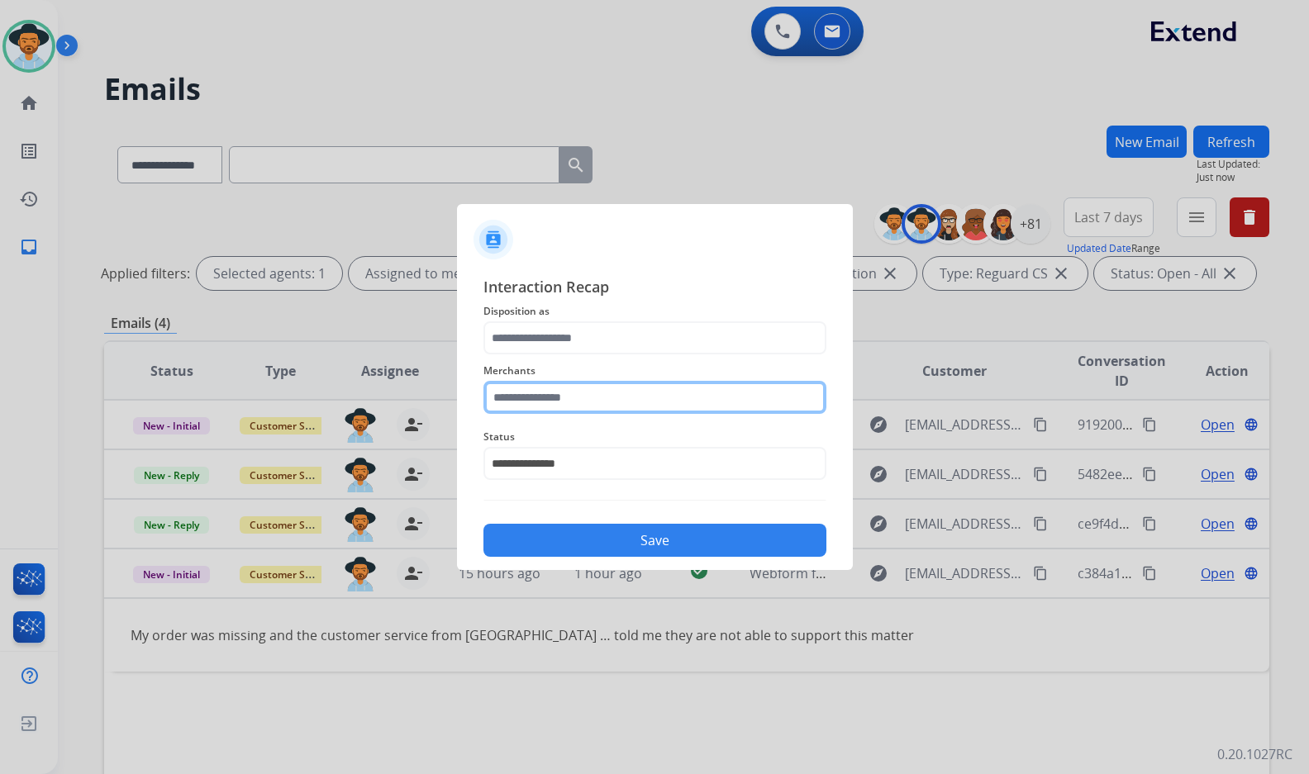
click at [578, 388] on input "text" at bounding box center [654, 397] width 343 height 33
click at [610, 381] on input "text" at bounding box center [654, 397] width 343 height 33
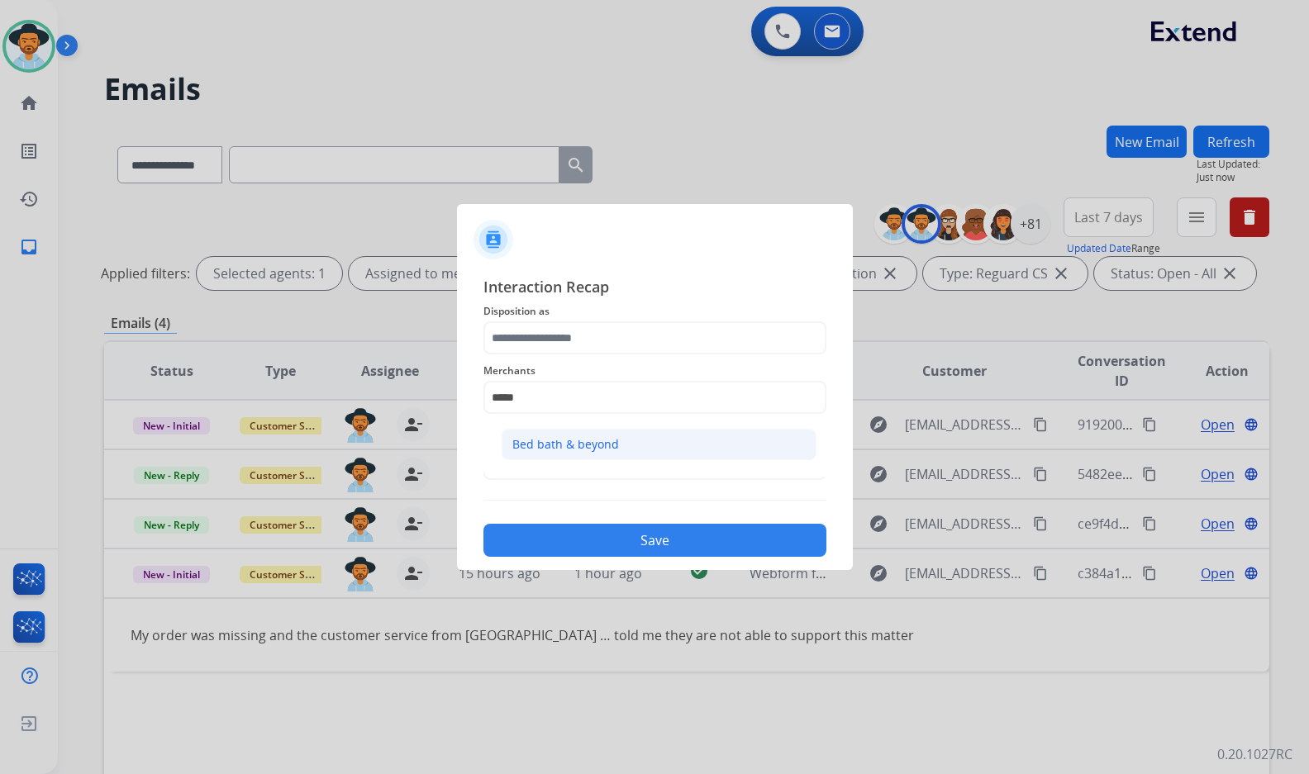
click at [609, 432] on li "Bed bath & beyond" at bounding box center [658, 444] width 315 height 31
type input "**********"
click at [596, 354] on div "**********" at bounding box center [654, 416] width 343 height 282
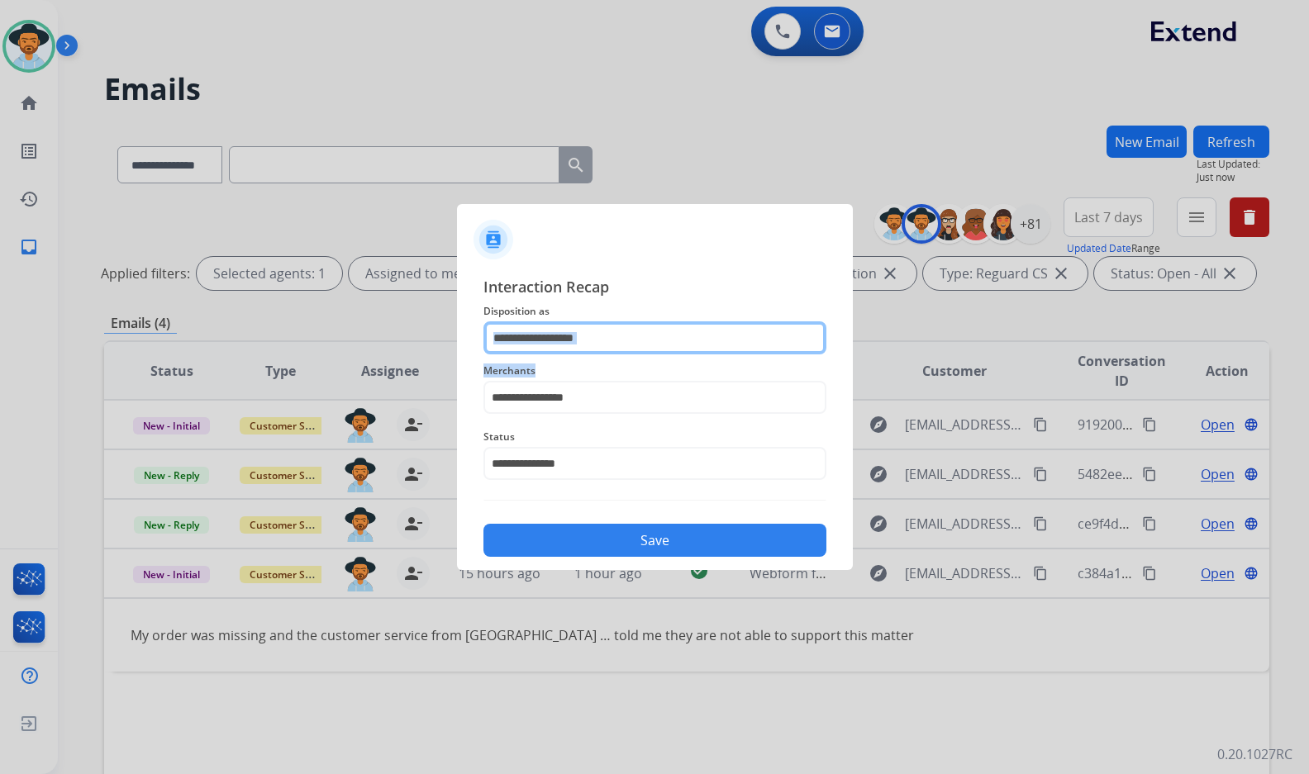
click at [596, 339] on input "text" at bounding box center [654, 337] width 343 height 33
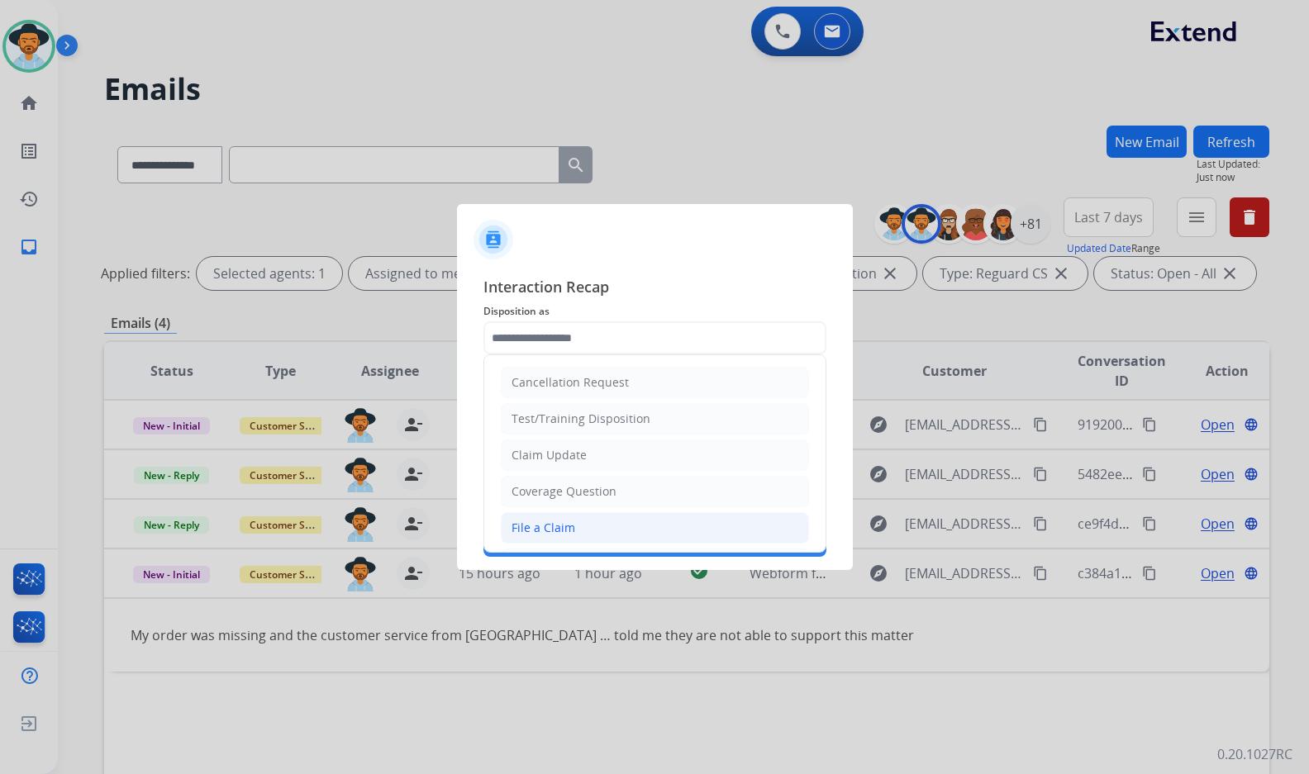
click at [556, 520] on div "File a Claim" at bounding box center [543, 528] width 64 height 17
type input "**********"
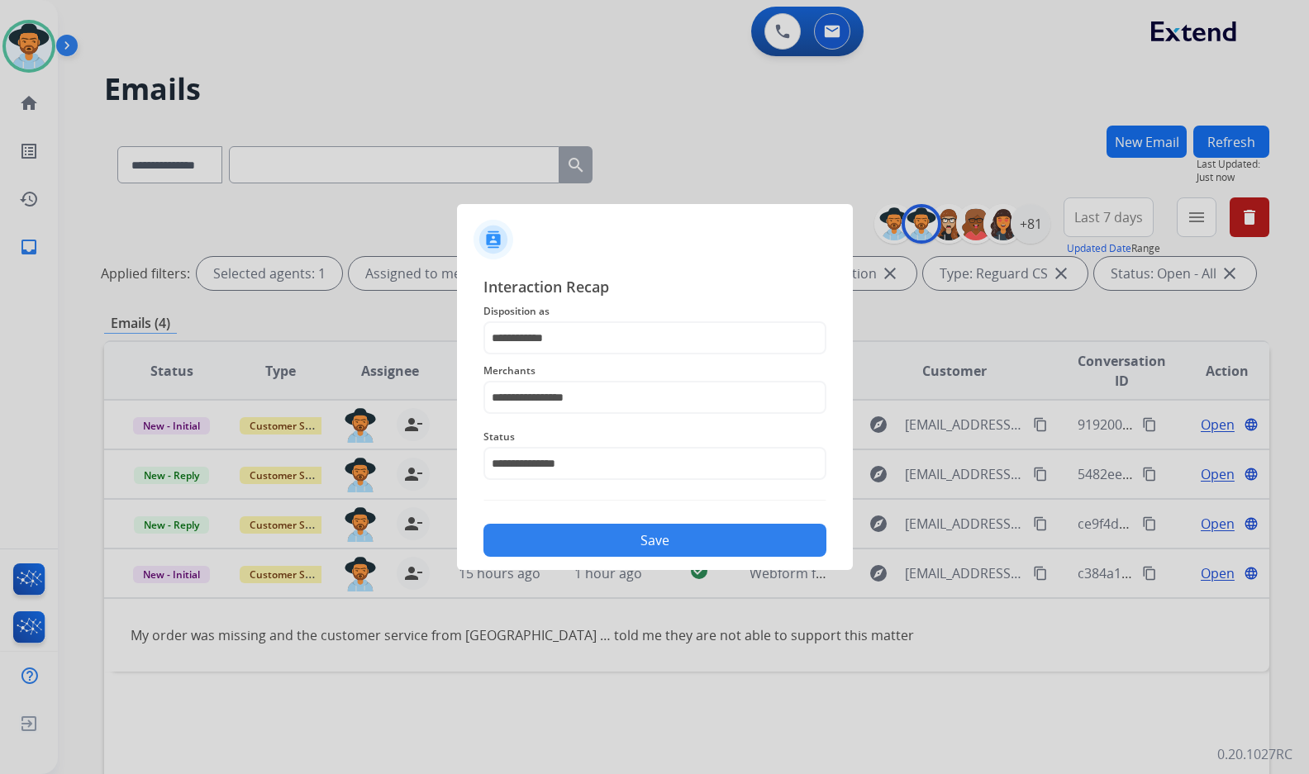
click at [580, 538] on button "Save" at bounding box center [654, 540] width 343 height 33
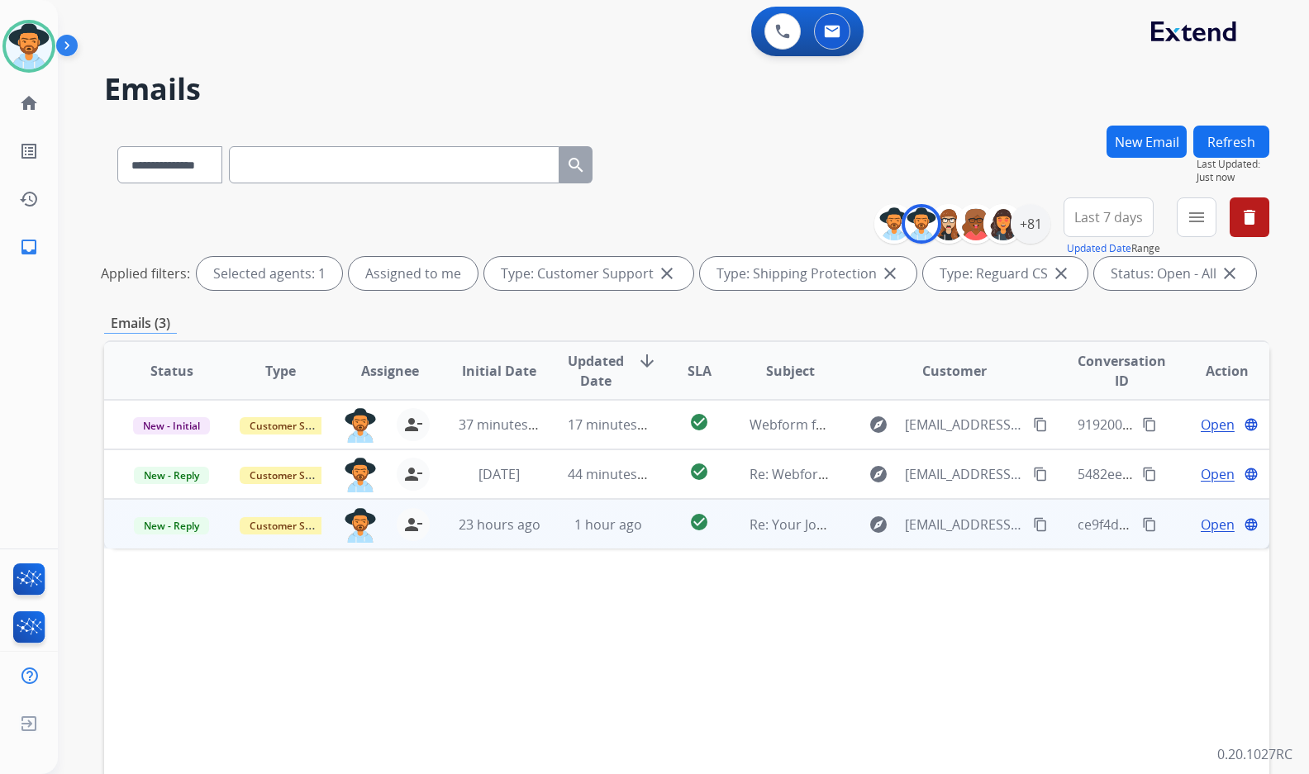
click at [1200, 516] on span "Open" at bounding box center [1217, 525] width 34 height 20
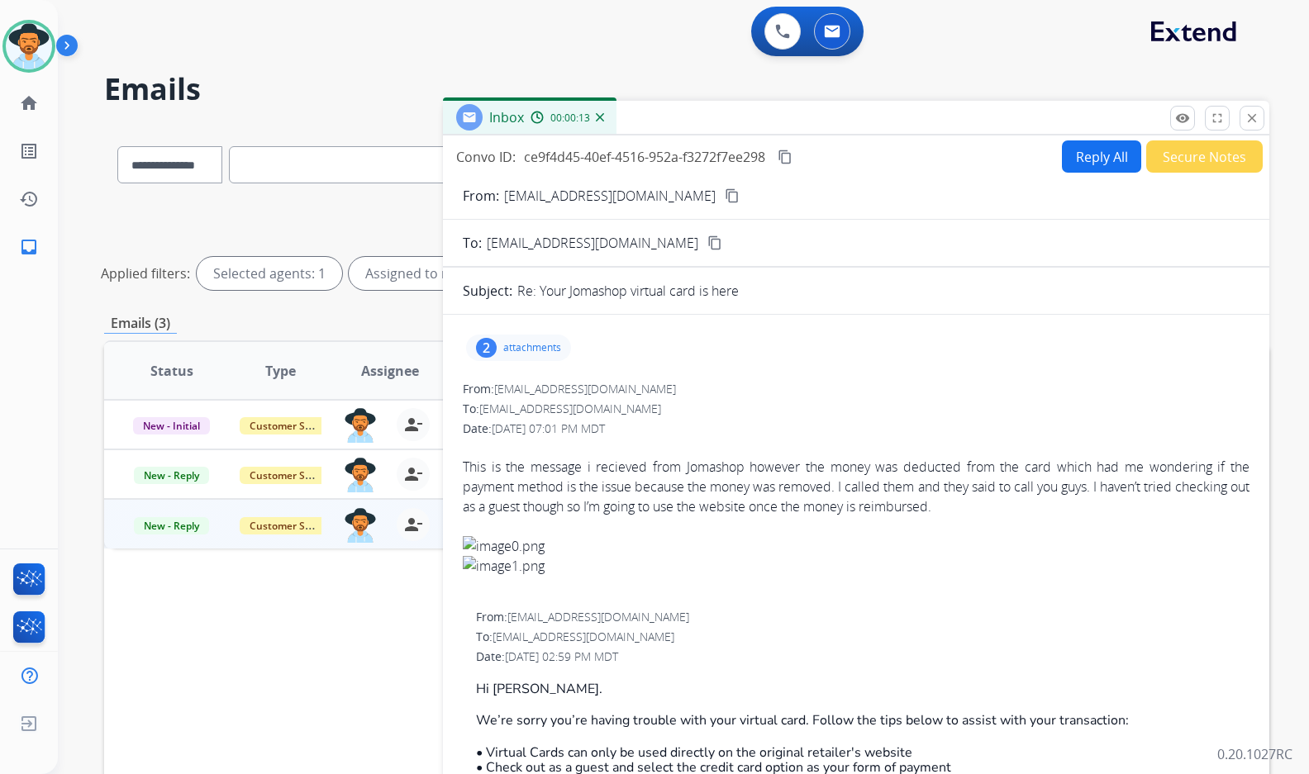
click at [548, 345] on p "attachments" at bounding box center [532, 347] width 58 height 13
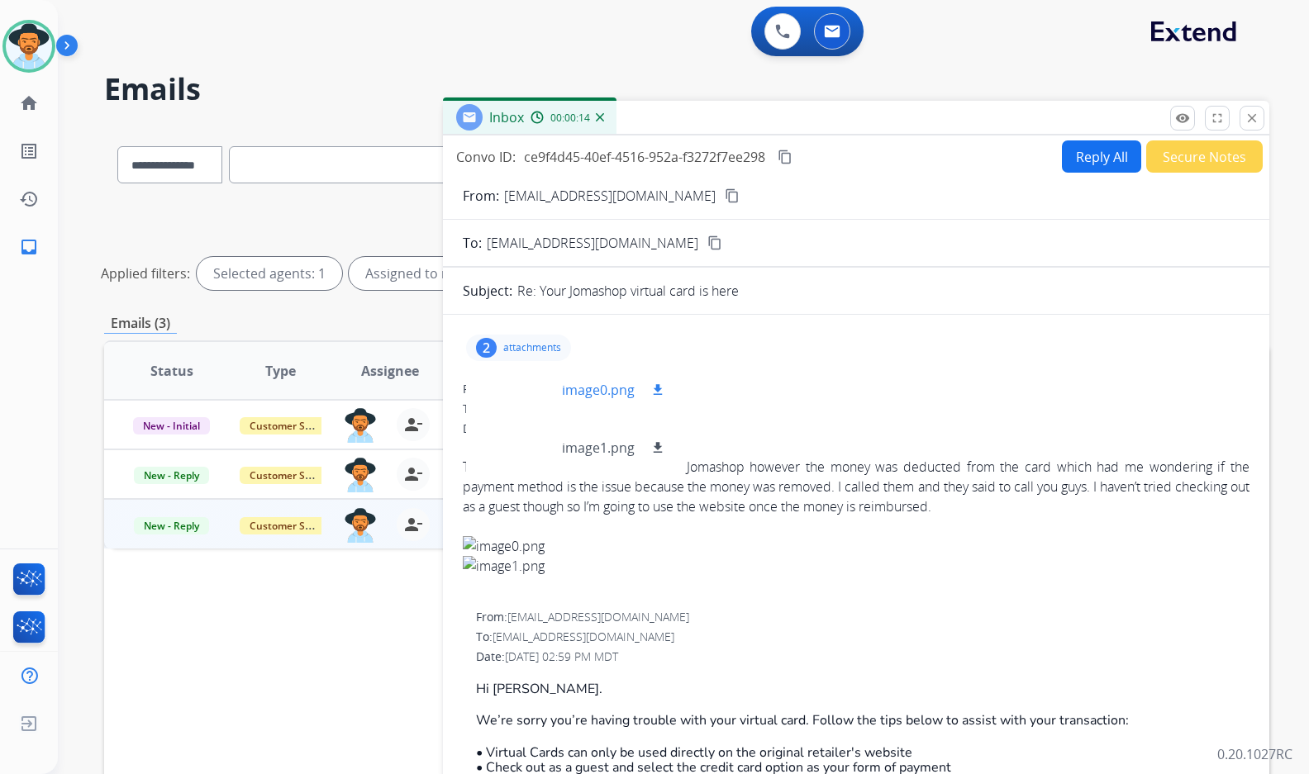
click at [530, 398] on div at bounding box center [520, 390] width 83 height 58
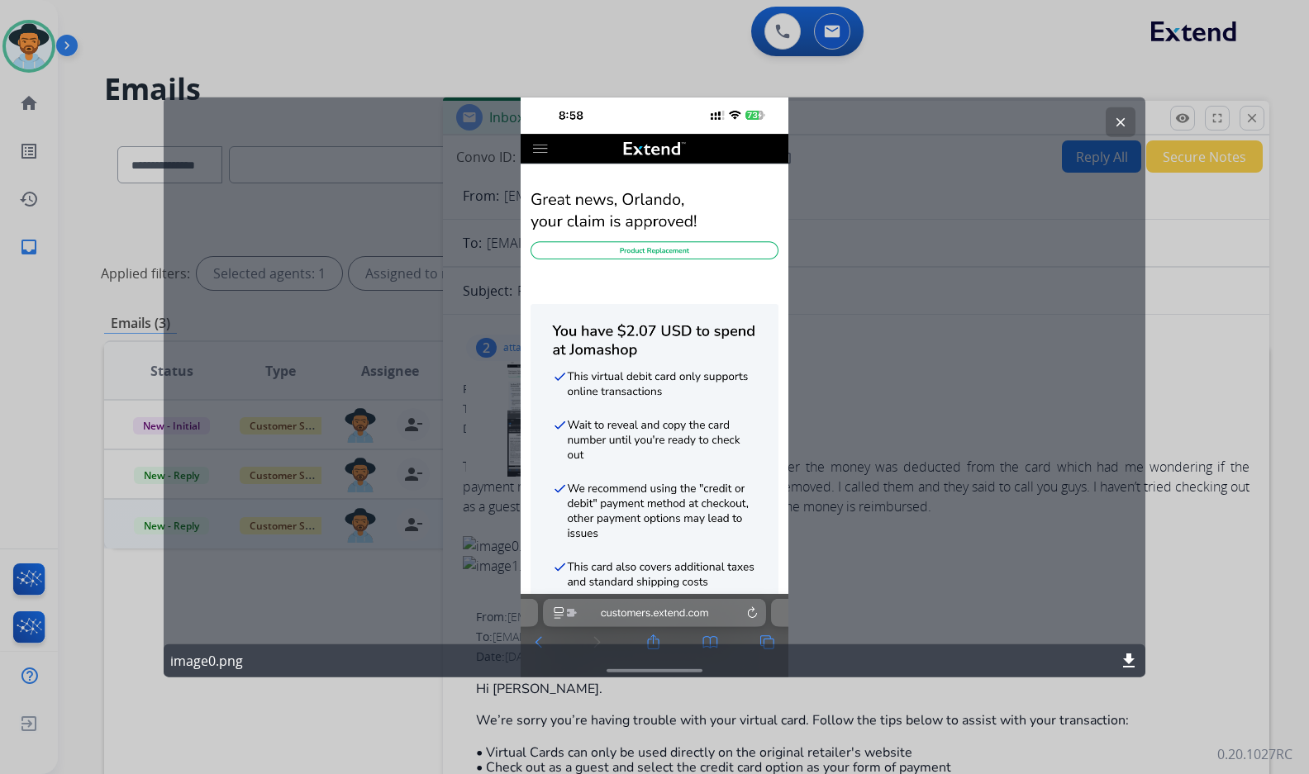
click at [1123, 121] on mat-icon "clear" at bounding box center [1120, 121] width 15 height 15
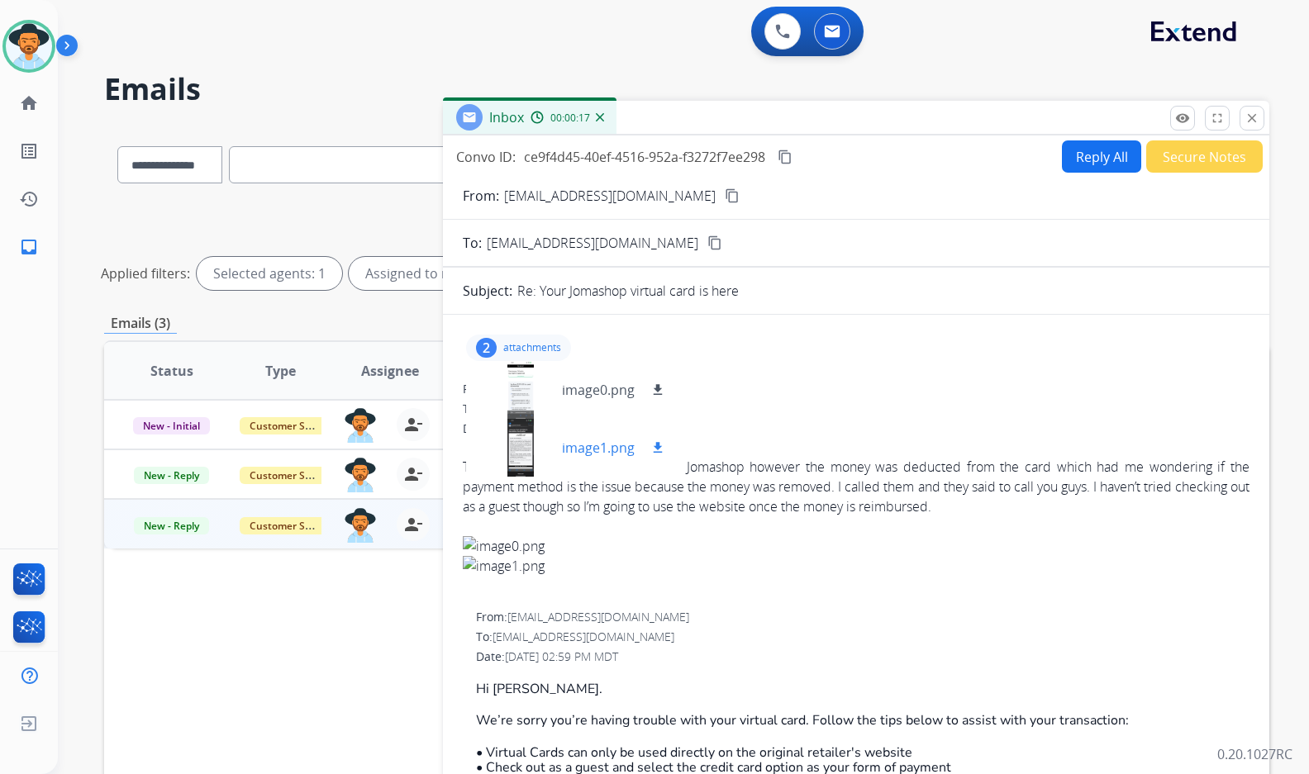
click at [510, 444] on div at bounding box center [520, 448] width 83 height 58
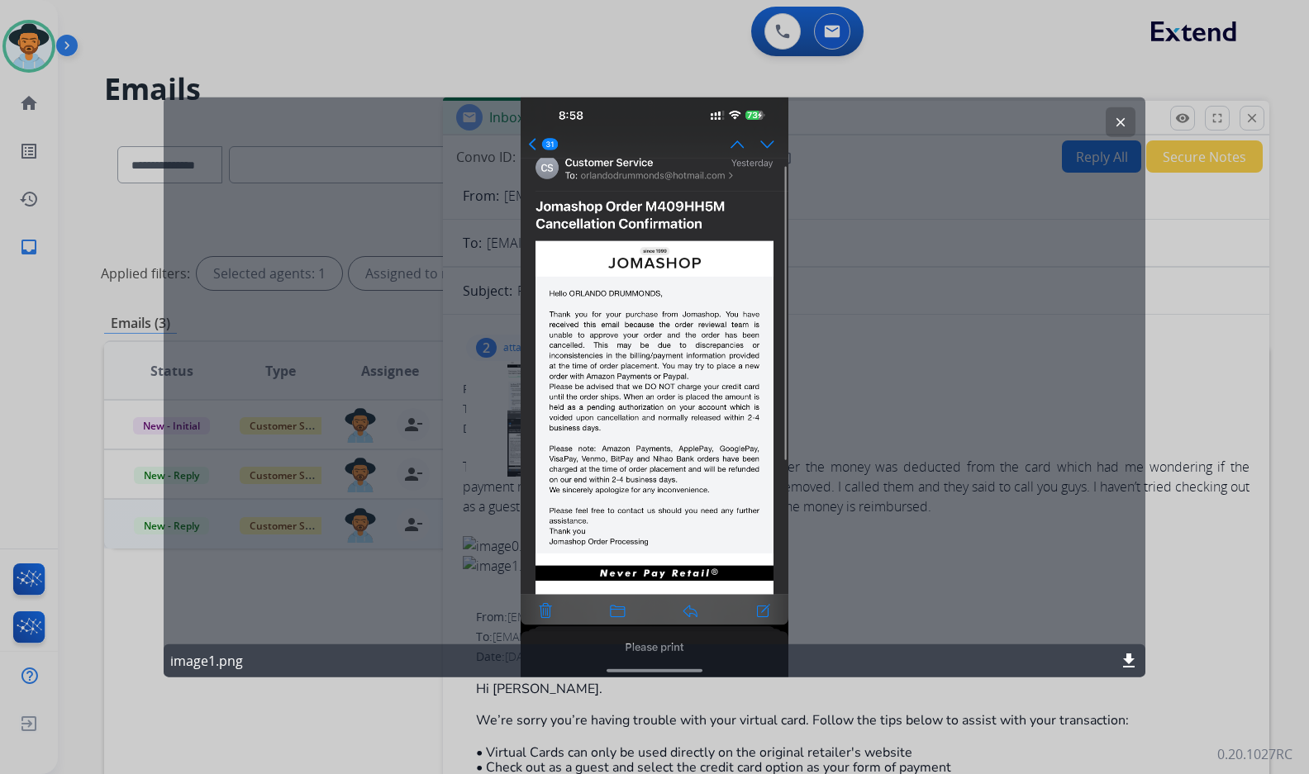
click at [1127, 119] on mat-icon "clear" at bounding box center [1120, 121] width 15 height 15
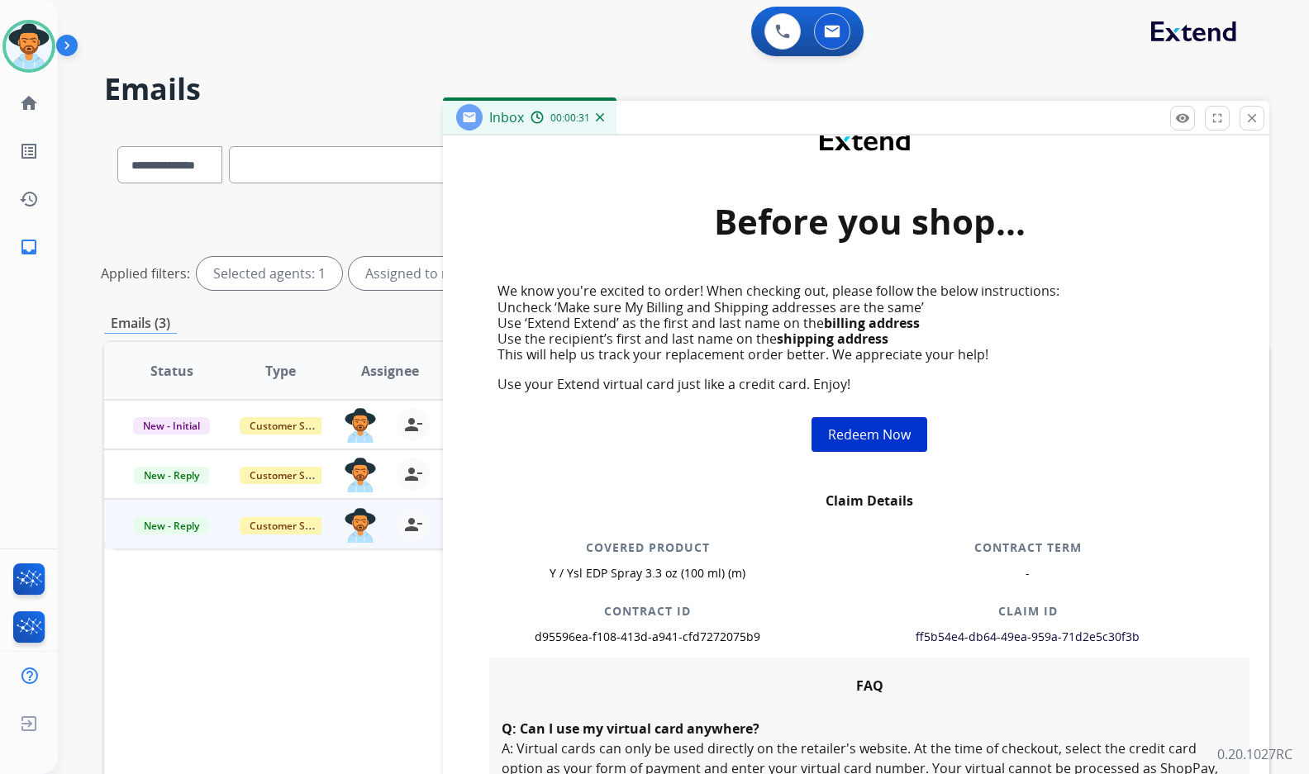
scroll to position [1487, 0]
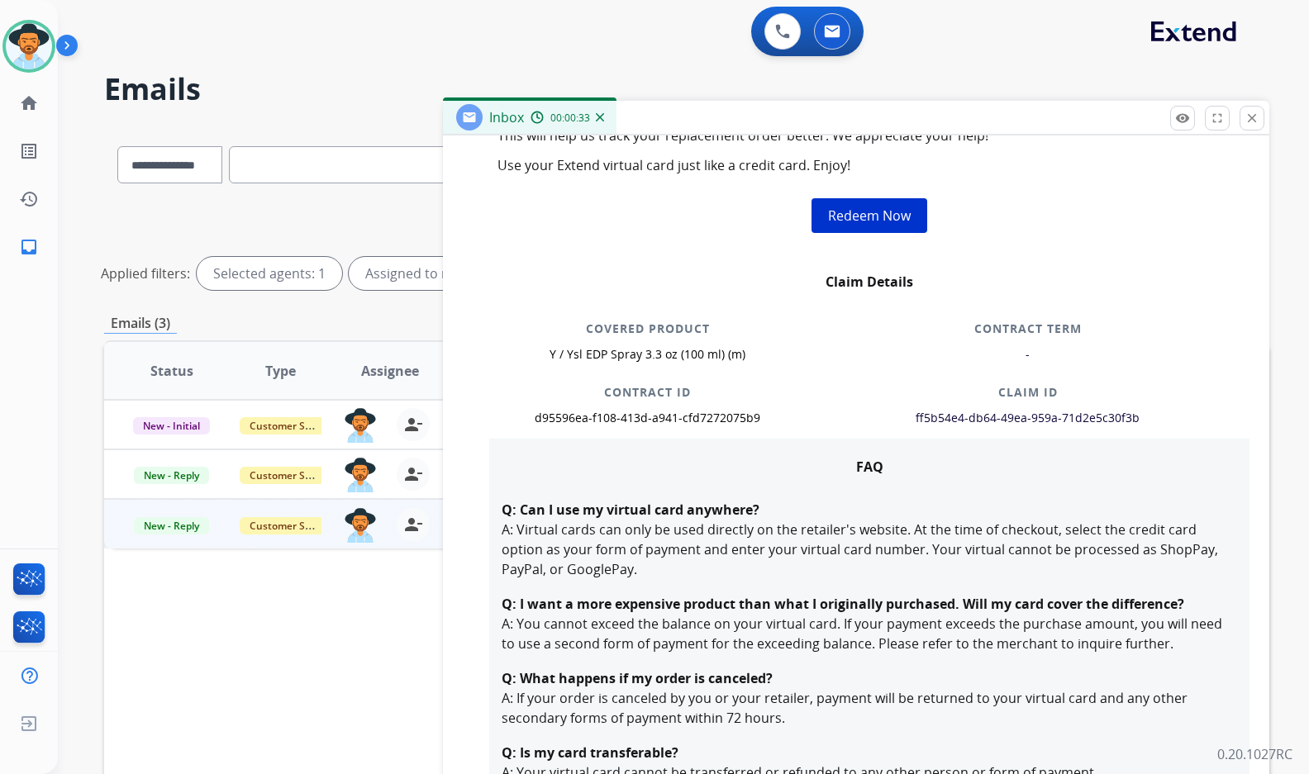
click at [1045, 417] on span "ff5b54e4-db64-49ea-959a-71d2e5c30f3b" at bounding box center [1027, 418] width 224 height 16
copy table "d95596ea-f108-413d-a941-cfd7272075b9"
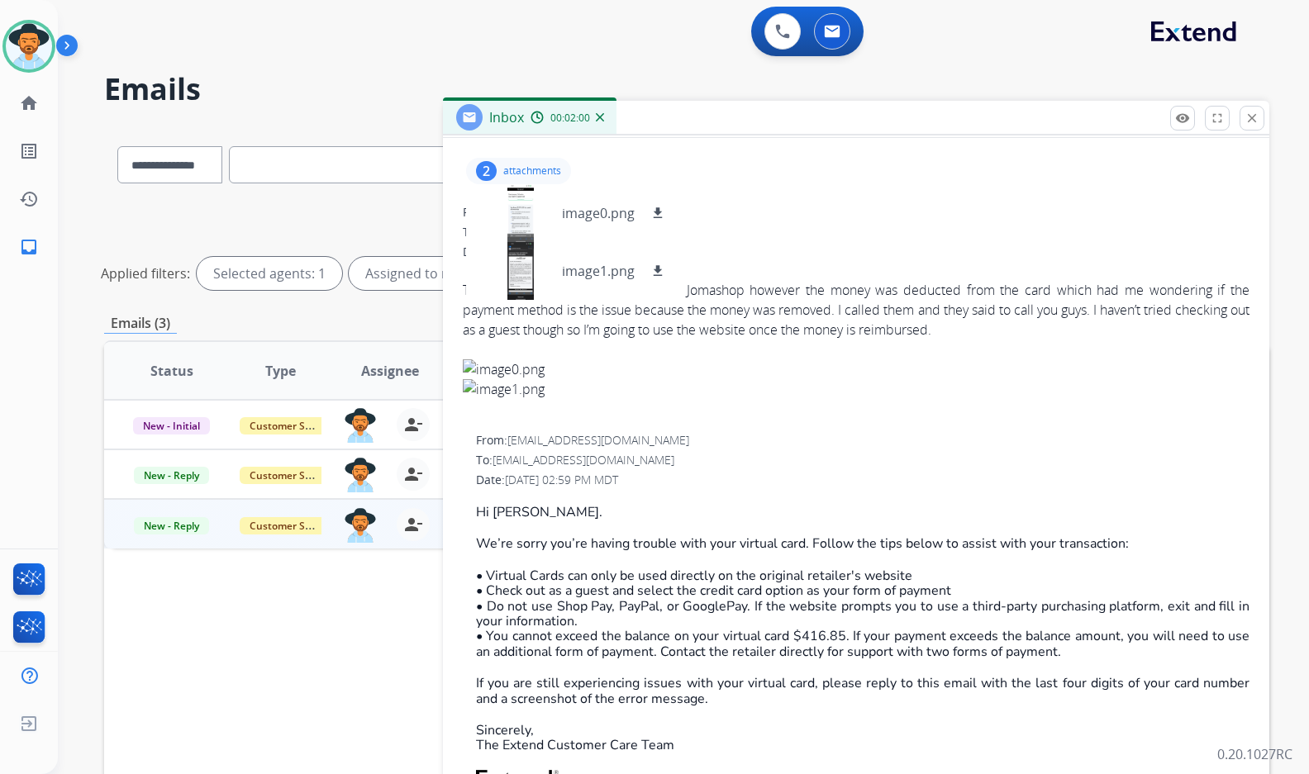
scroll to position [83, 0]
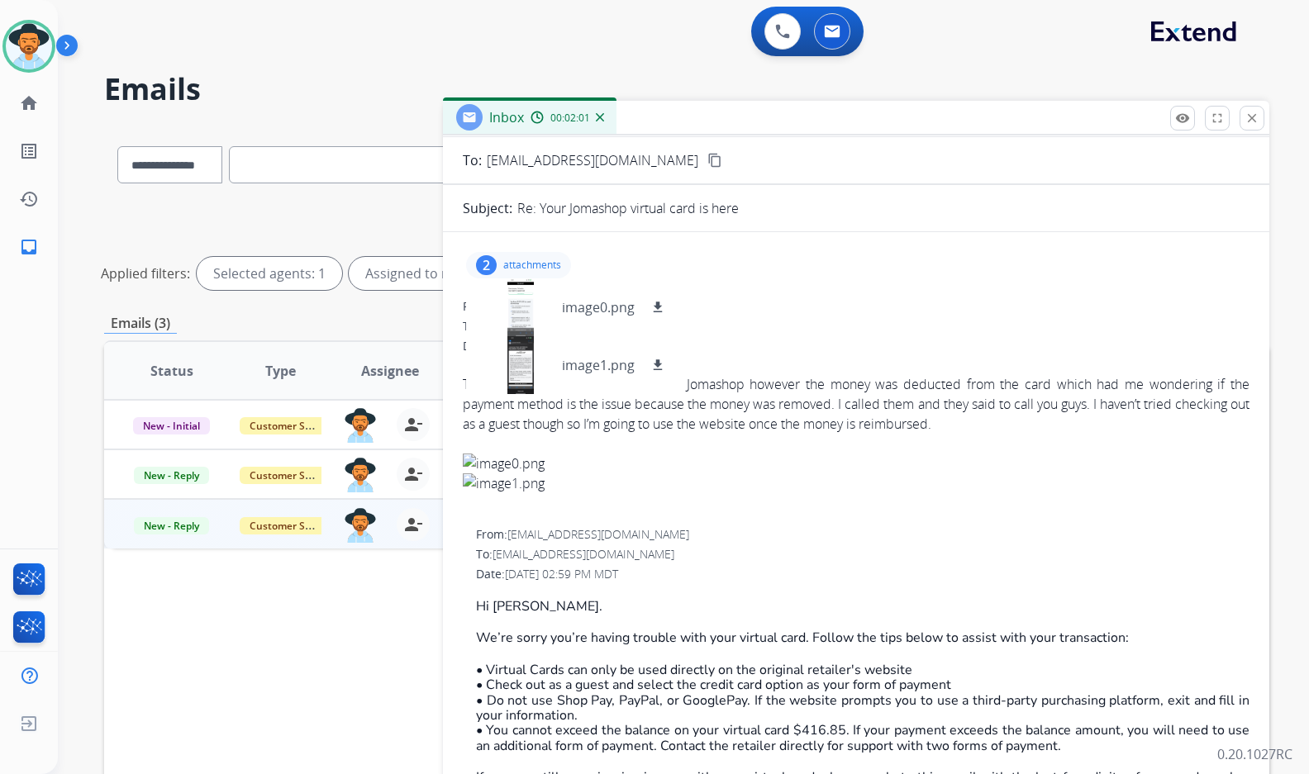
click at [525, 255] on div "2 attachments image0.png download image1.png download" at bounding box center [518, 265] width 105 height 26
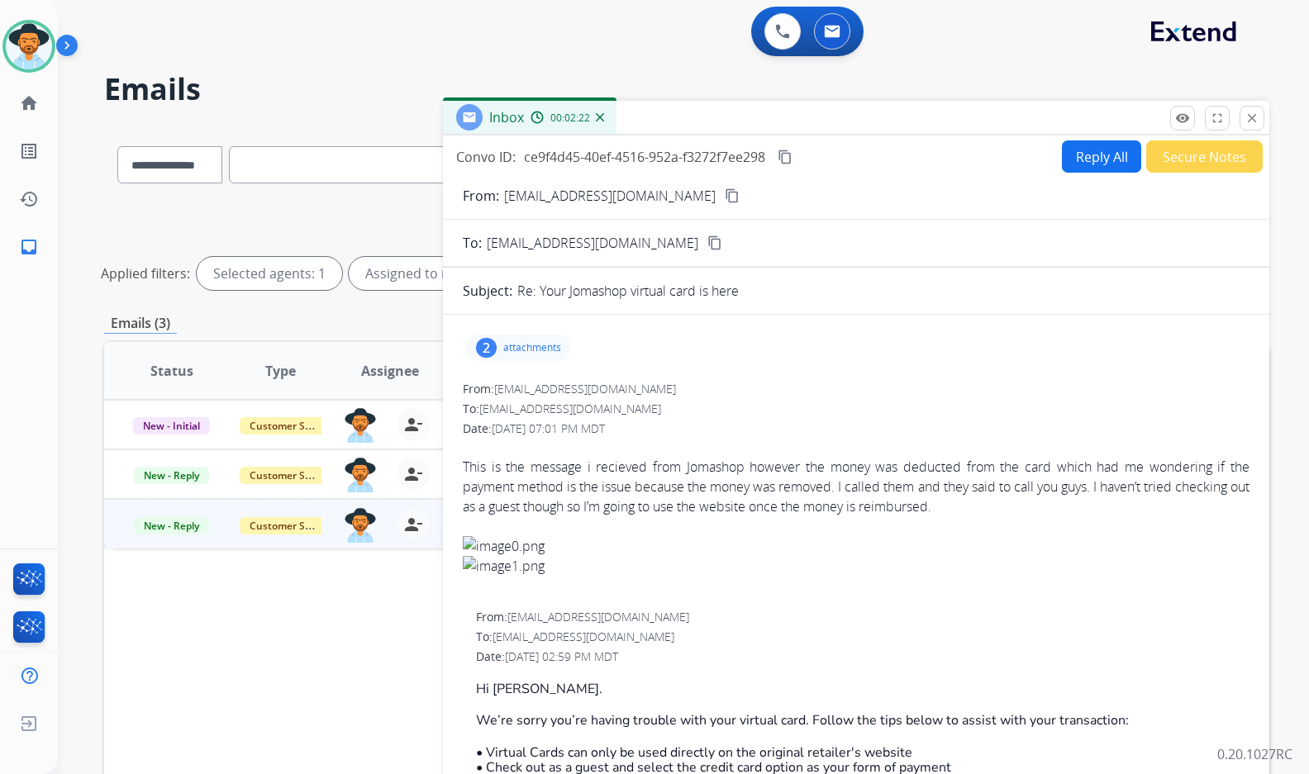
click at [791, 155] on mat-icon "content_copy" at bounding box center [784, 157] width 15 height 15
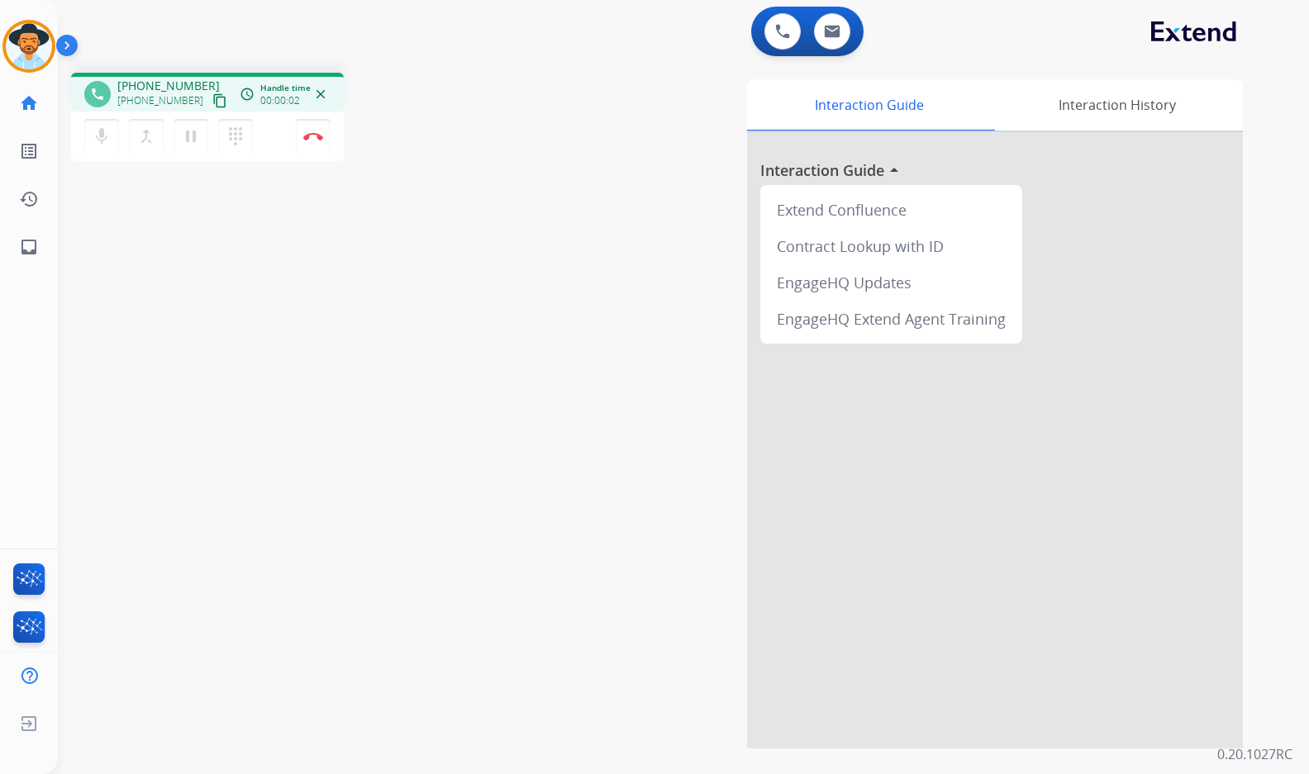
click at [212, 94] on mat-icon "content_copy" at bounding box center [219, 100] width 15 height 15
click at [305, 146] on button "Disconnect" at bounding box center [313, 136] width 35 height 35
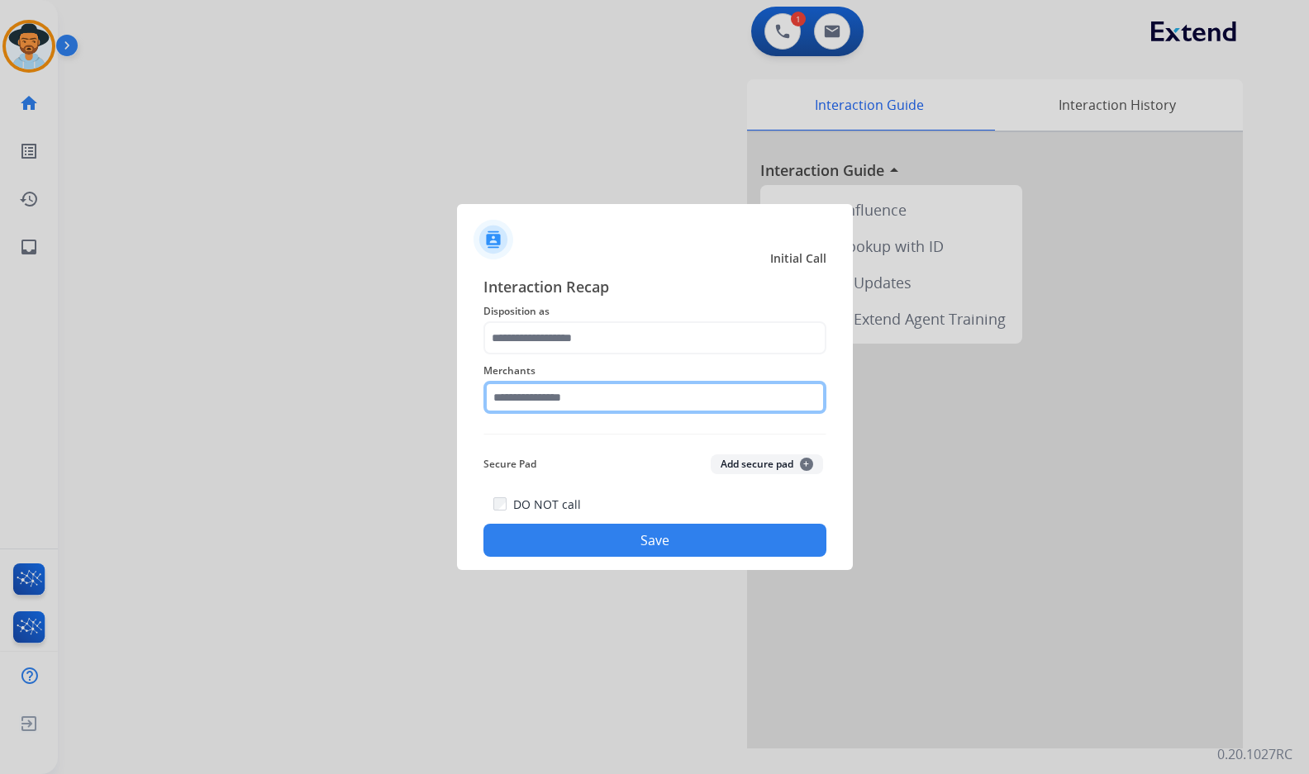
click at [578, 392] on input "text" at bounding box center [654, 397] width 343 height 33
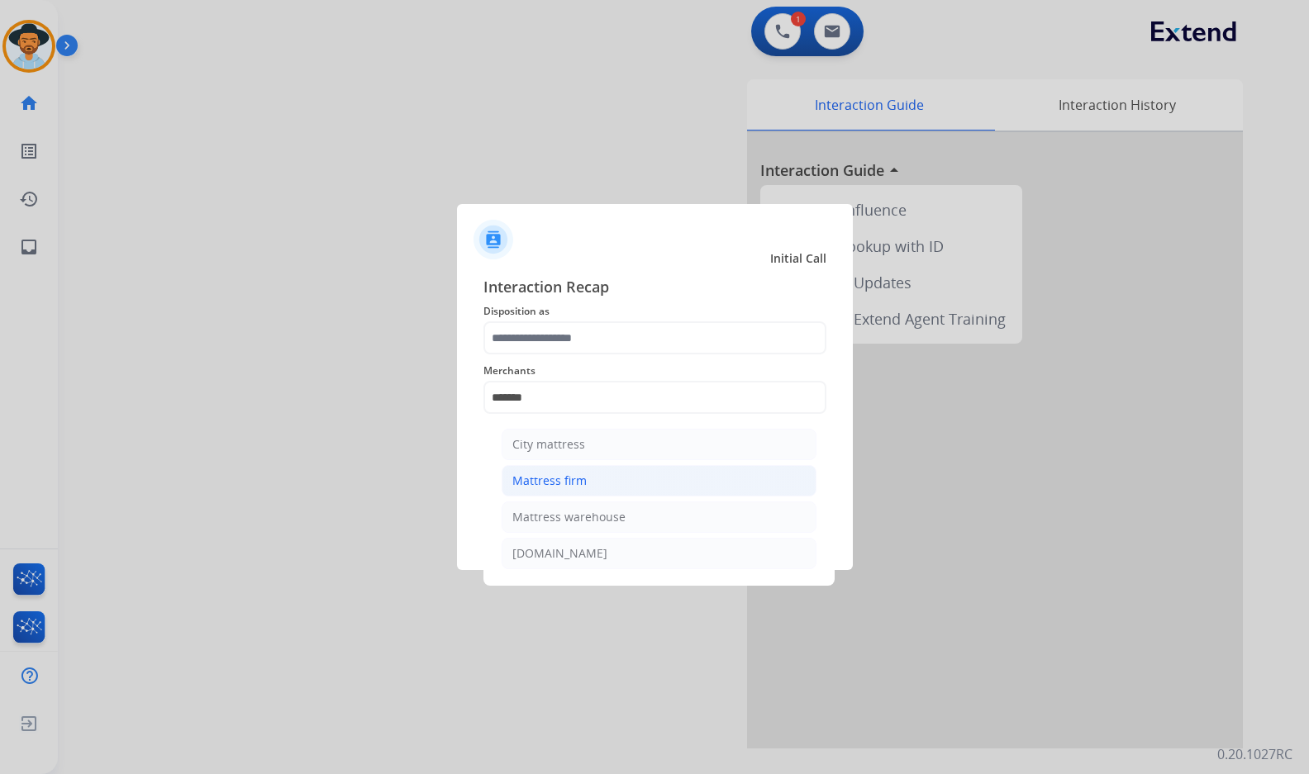
click at [645, 477] on li "Mattress firm" at bounding box center [658, 480] width 315 height 31
type input "**********"
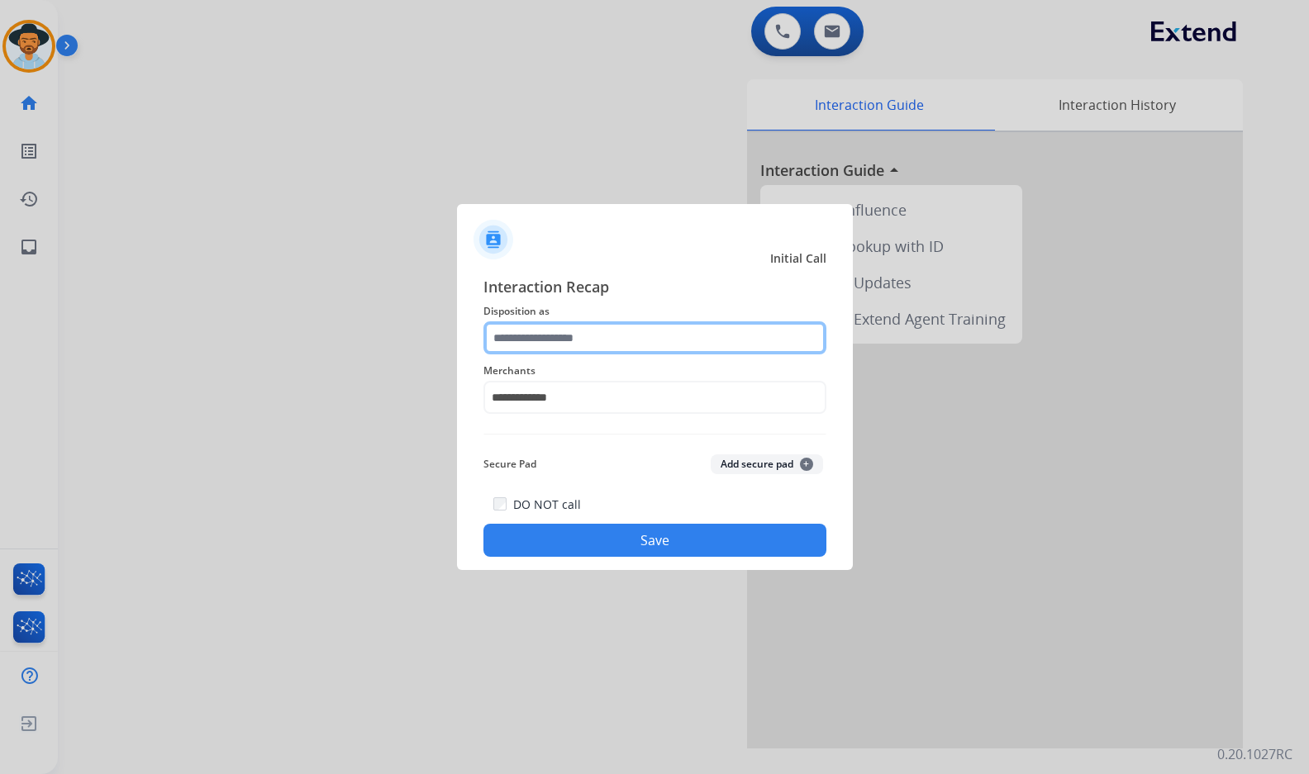
click at [621, 339] on input "text" at bounding box center [654, 337] width 343 height 33
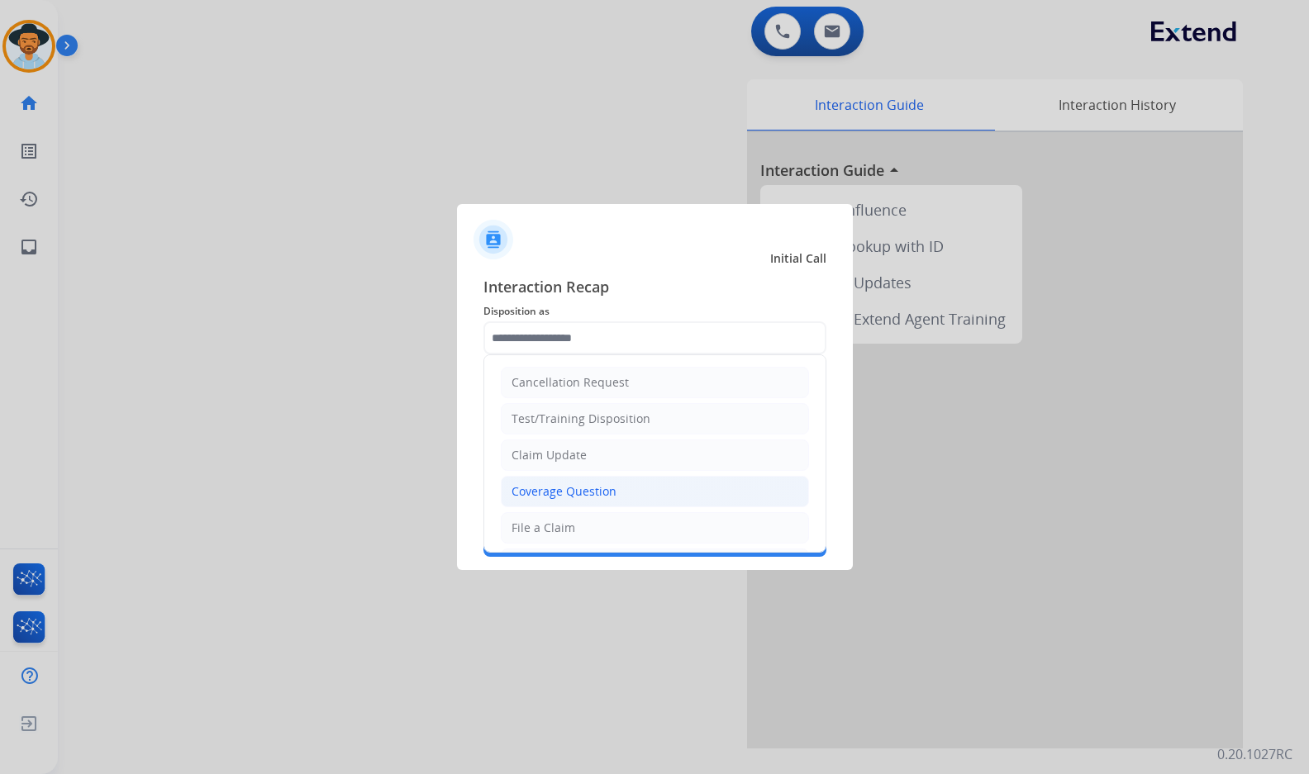
click at [711, 489] on li "Coverage Question" at bounding box center [655, 491] width 308 height 31
type input "**********"
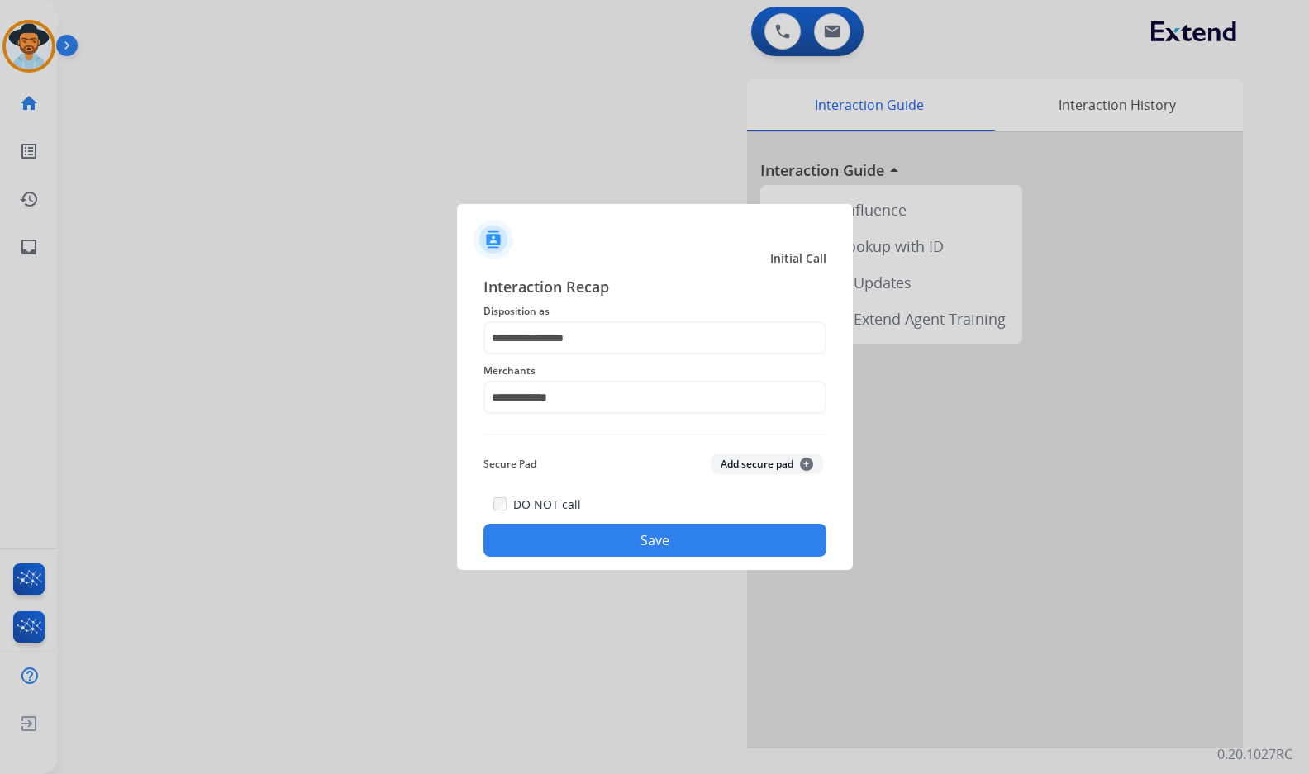
click at [639, 548] on button "Save" at bounding box center [654, 540] width 343 height 33
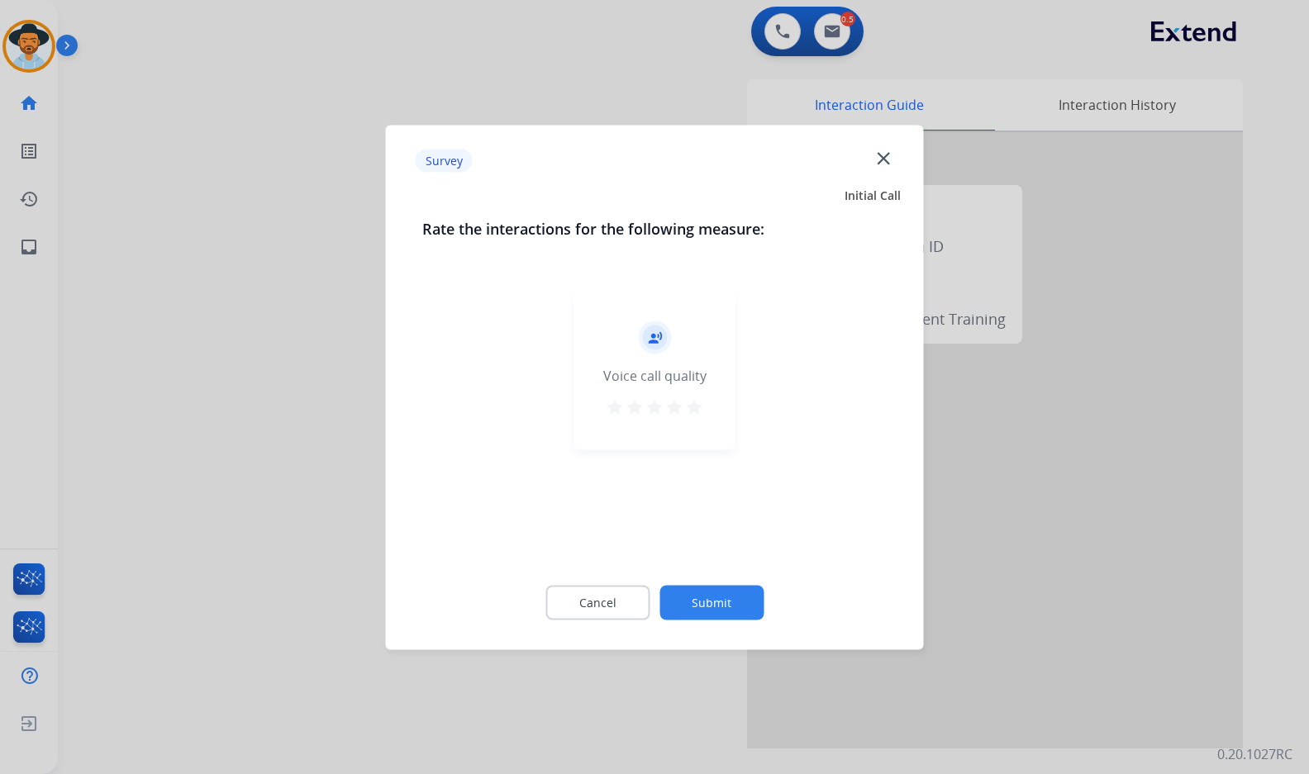
click at [715, 607] on button "Submit" at bounding box center [711, 602] width 104 height 35
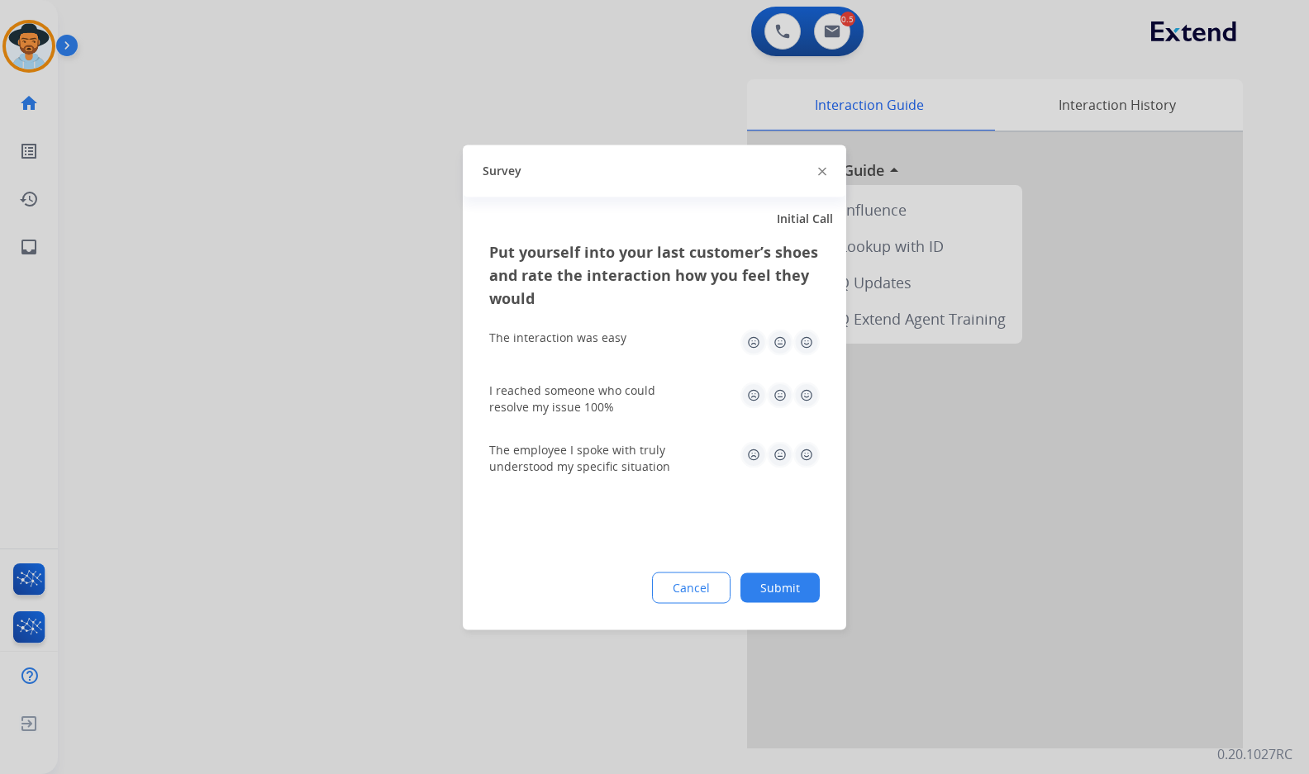
drag, startPoint x: 795, startPoint y: 606, endPoint x: 794, endPoint y: 597, distance: 9.1
click at [796, 606] on div "Put yourself into your last customer’s shoes and rate the interaction how you f…" at bounding box center [654, 435] width 383 height 390
click at [794, 596] on button "Submit" at bounding box center [779, 588] width 79 height 30
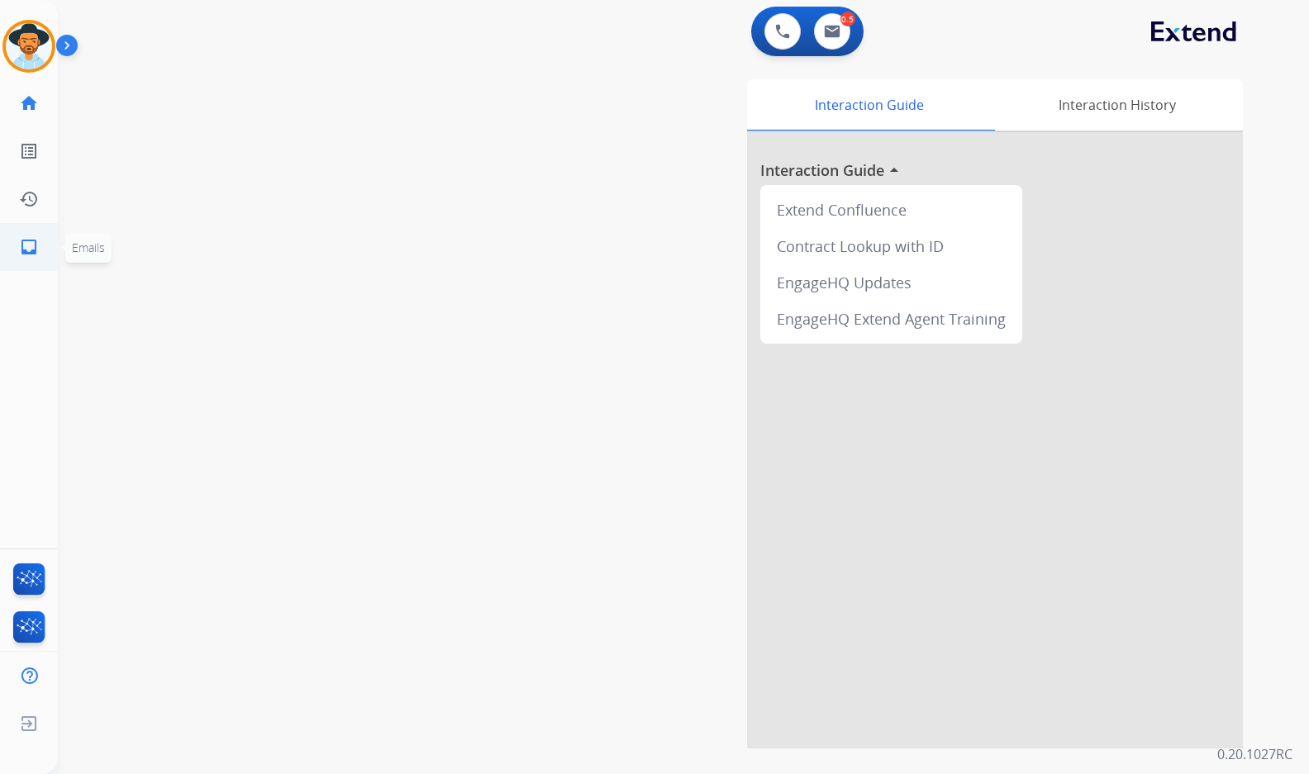
click at [26, 242] on mat-icon "inbox" at bounding box center [29, 247] width 20 height 20
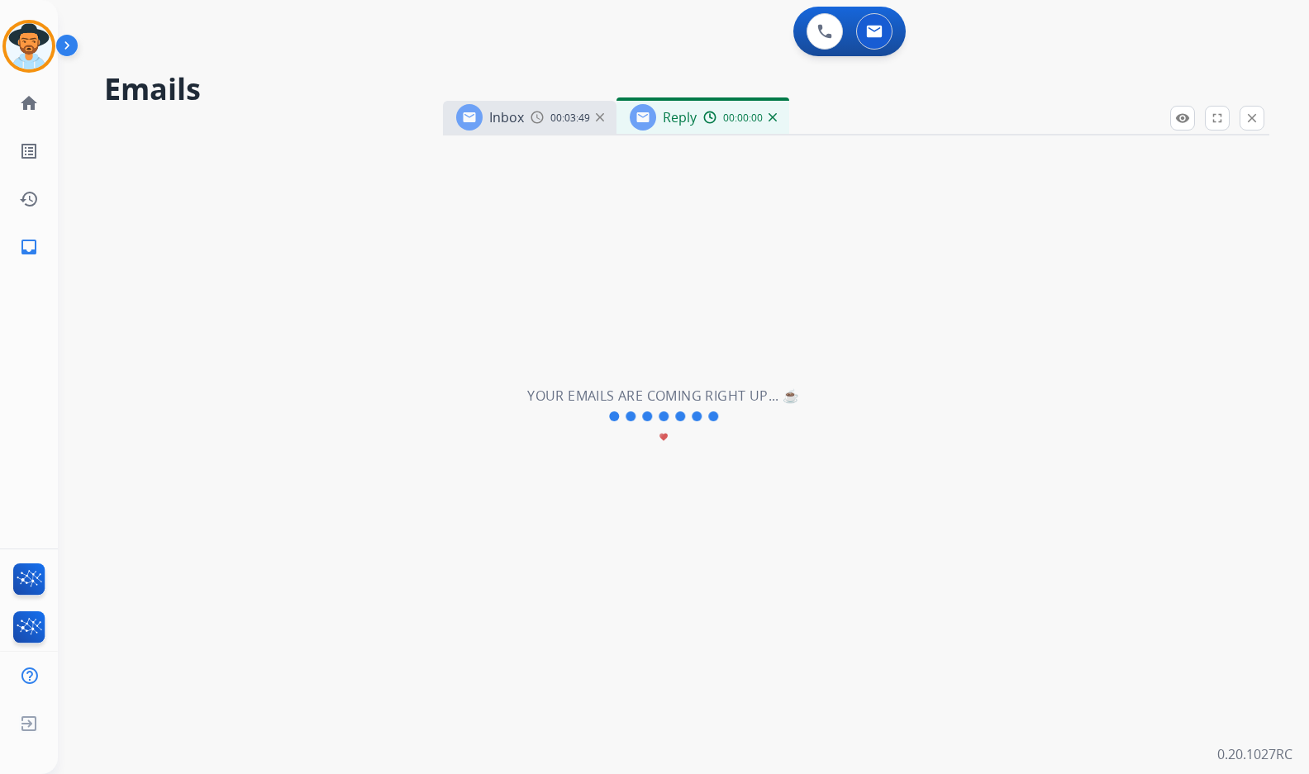
select select "**********"
click at [771, 115] on img at bounding box center [772, 117] width 8 height 8
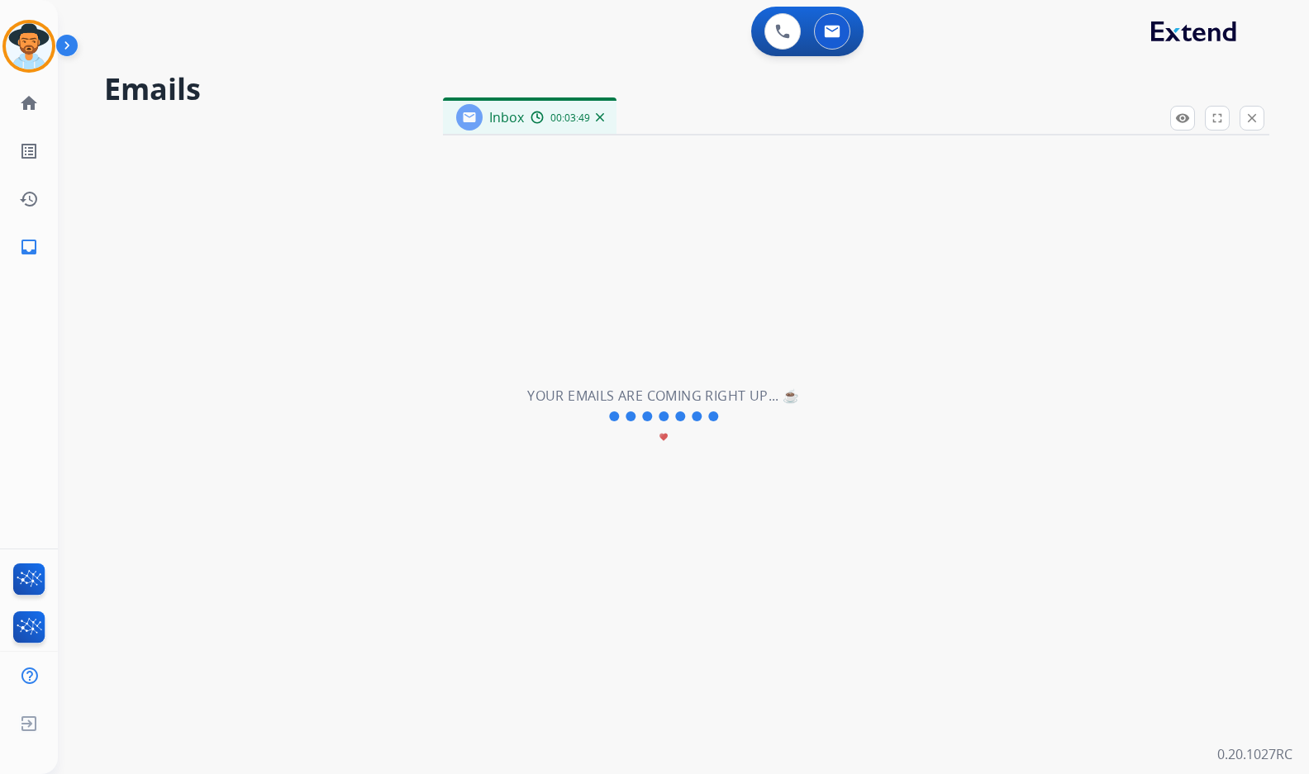
click at [596, 117] on img at bounding box center [600, 117] width 8 height 8
click at [22, 96] on mat-icon "home" at bounding box center [29, 103] width 20 height 20
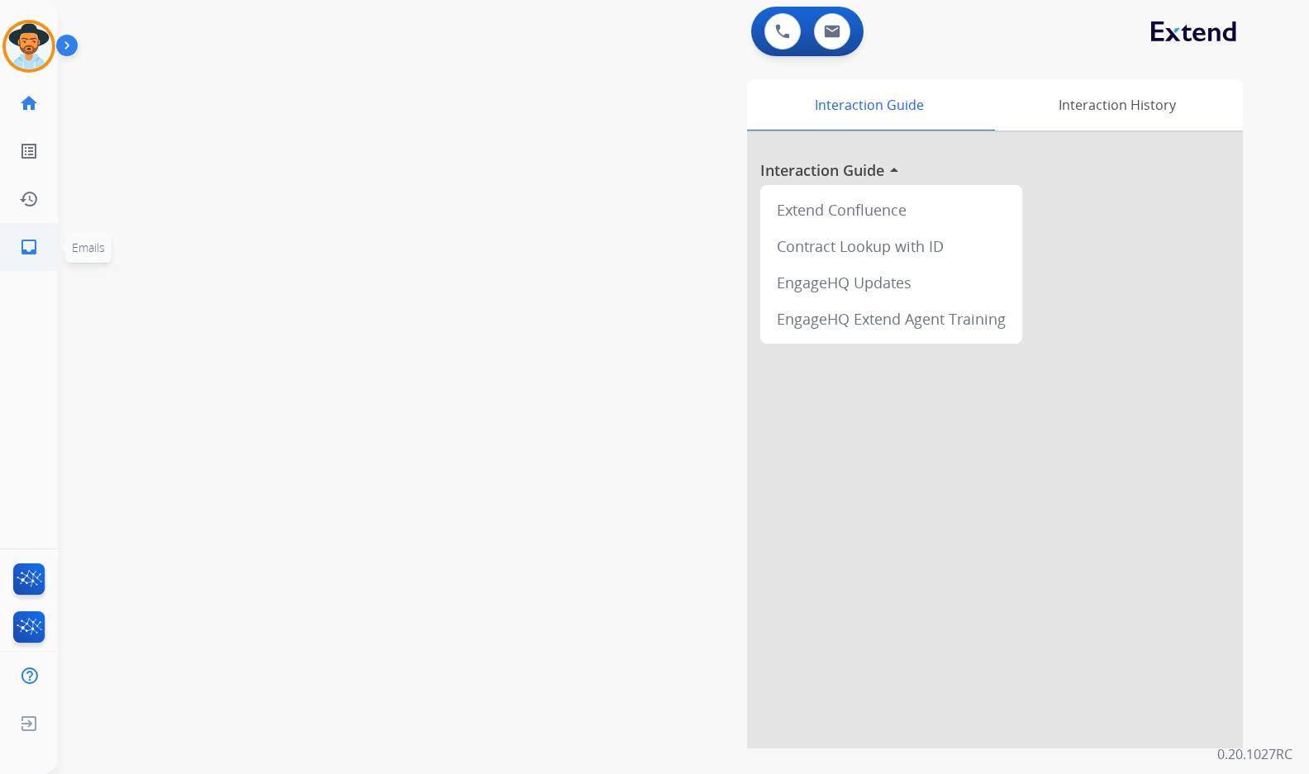
click at [32, 248] on mat-icon "inbox" at bounding box center [29, 247] width 20 height 20
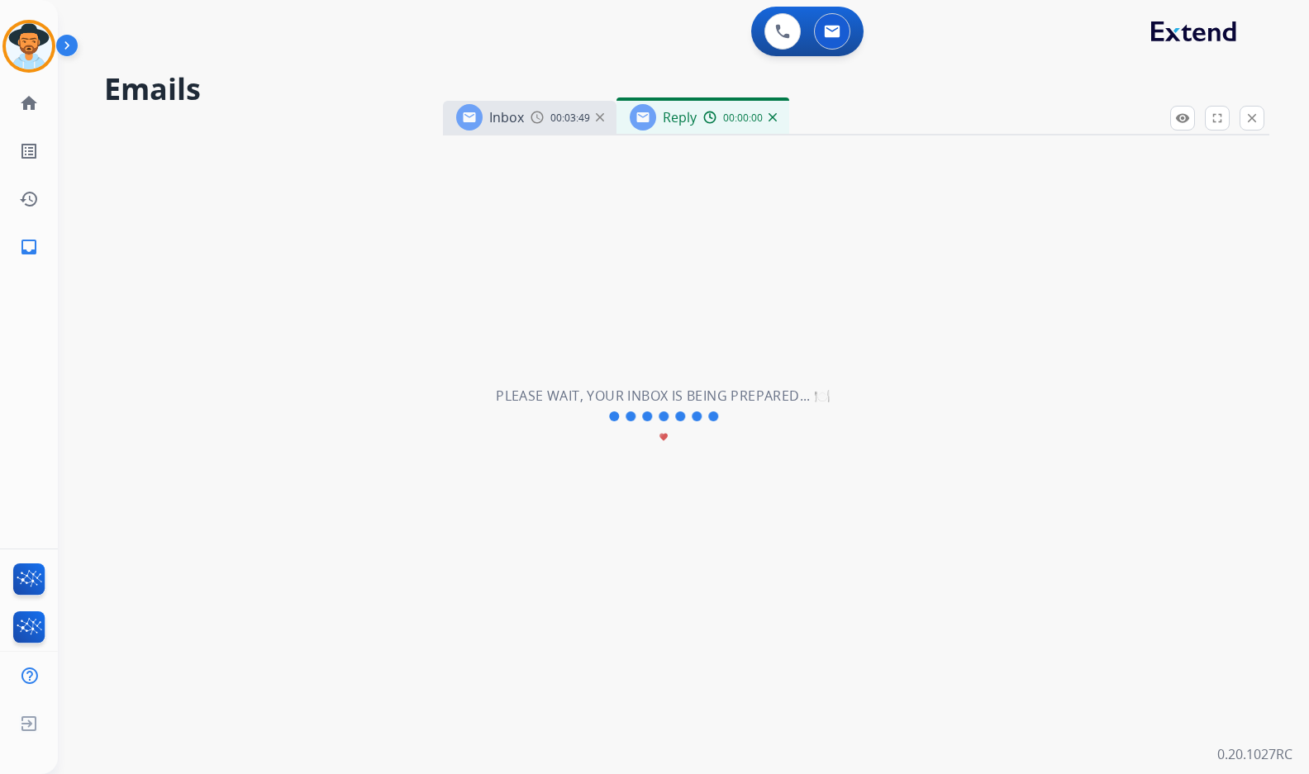
select select "**********"
click at [773, 116] on img at bounding box center [772, 117] width 8 height 8
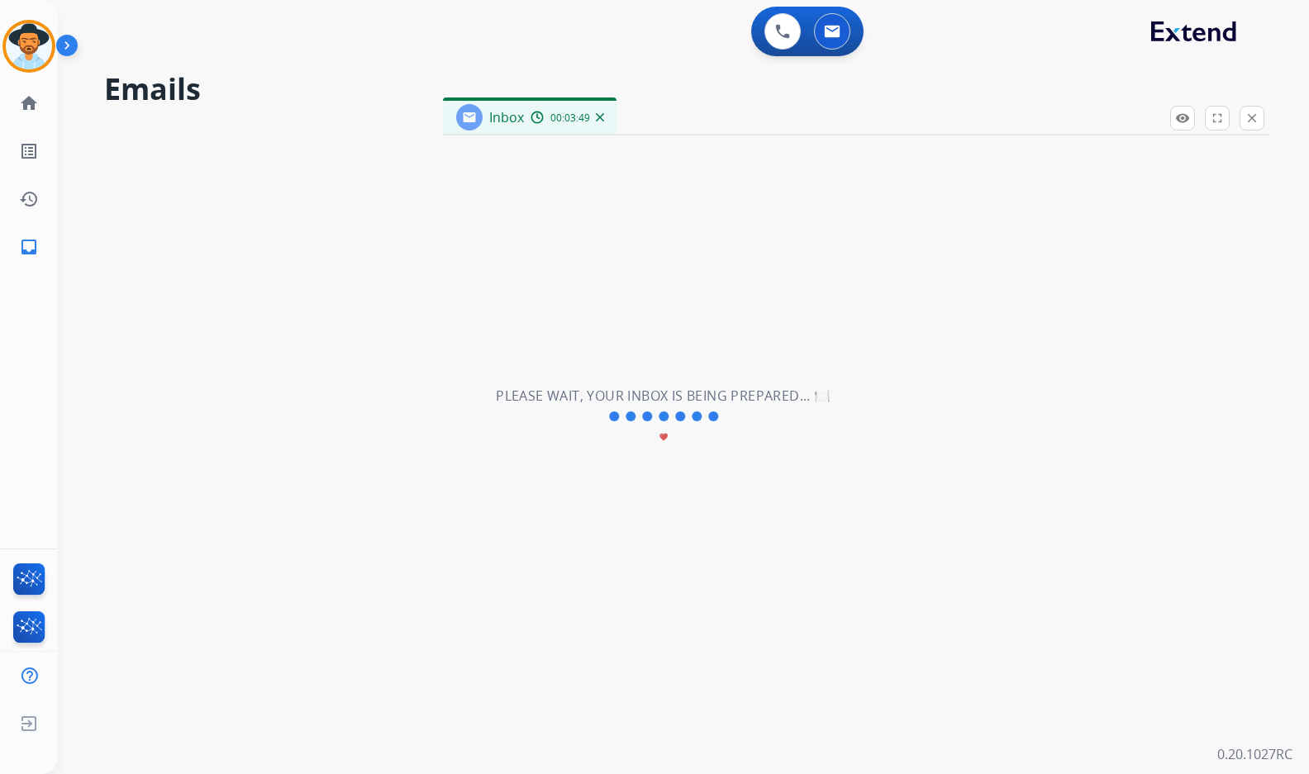
click at [606, 115] on div "Inbox 00:03:49" at bounding box center [530, 117] width 174 height 33
click at [602, 113] on img at bounding box center [600, 117] width 8 height 8
click at [37, 103] on mat-icon "home" at bounding box center [29, 103] width 20 height 20
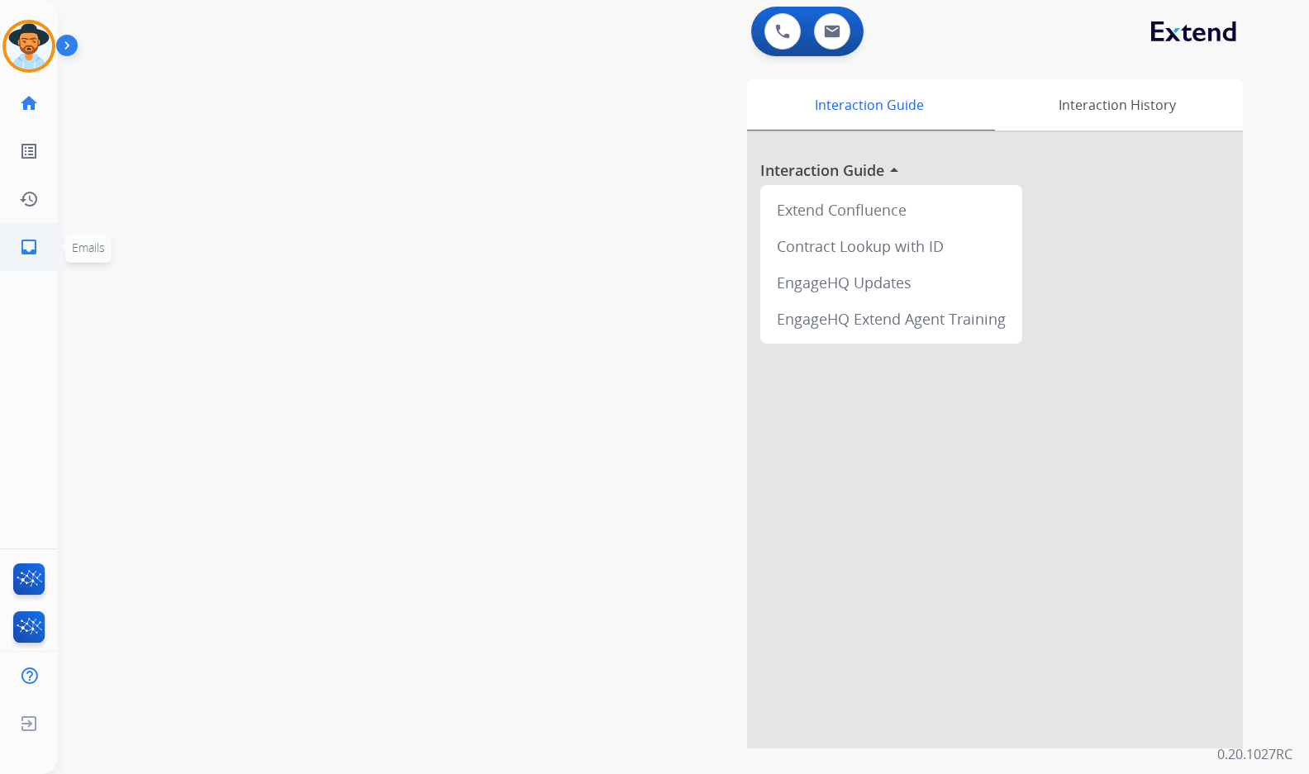
click at [28, 247] on mat-icon "inbox" at bounding box center [29, 247] width 20 height 20
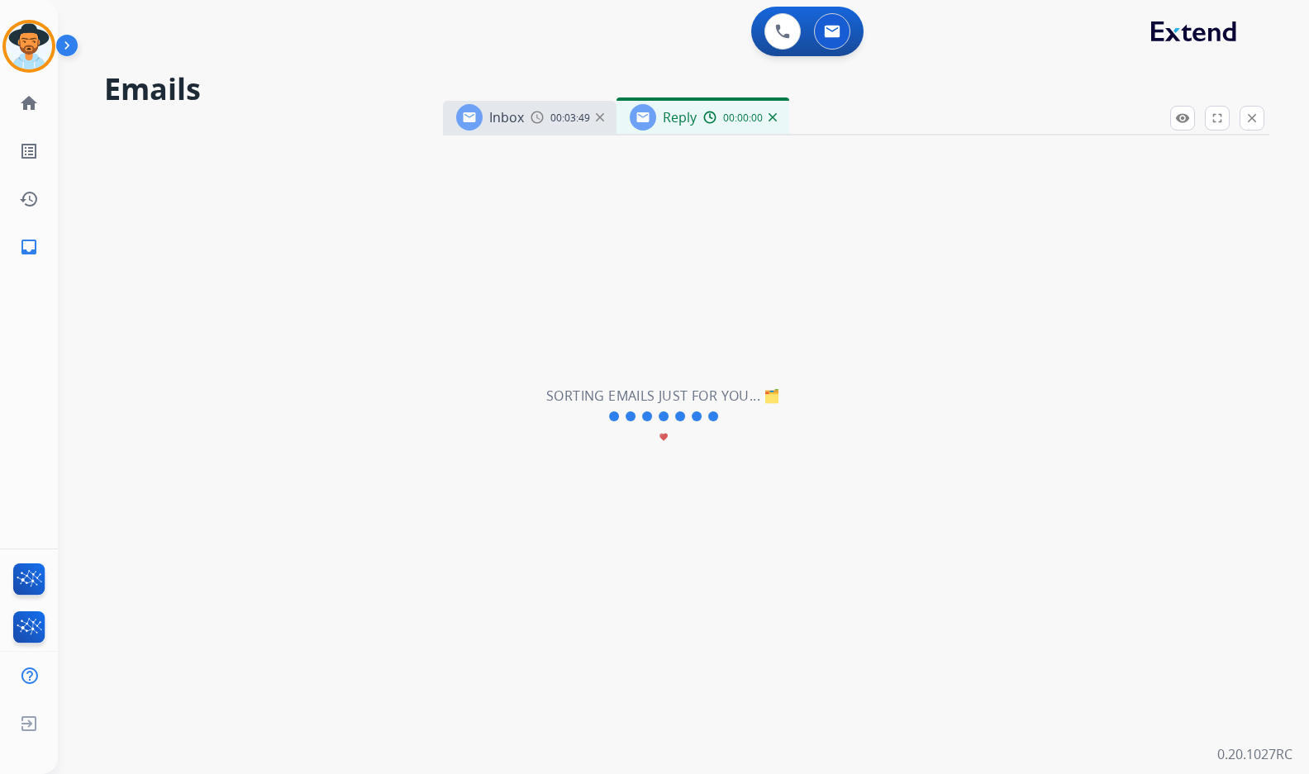
select select "**********"
click at [774, 114] on img at bounding box center [772, 117] width 8 height 8
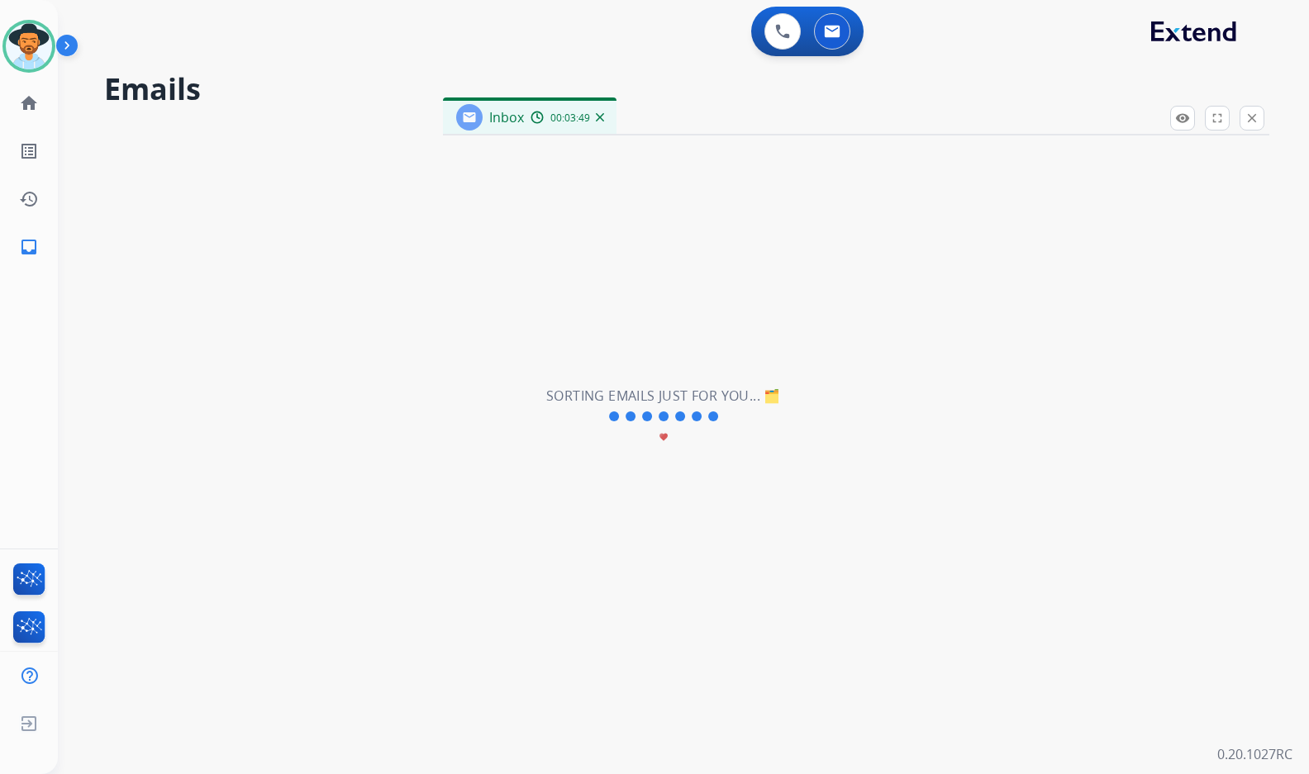
click at [599, 118] on img at bounding box center [600, 117] width 8 height 8
click at [48, 107] on link "home Home" at bounding box center [29, 103] width 46 height 46
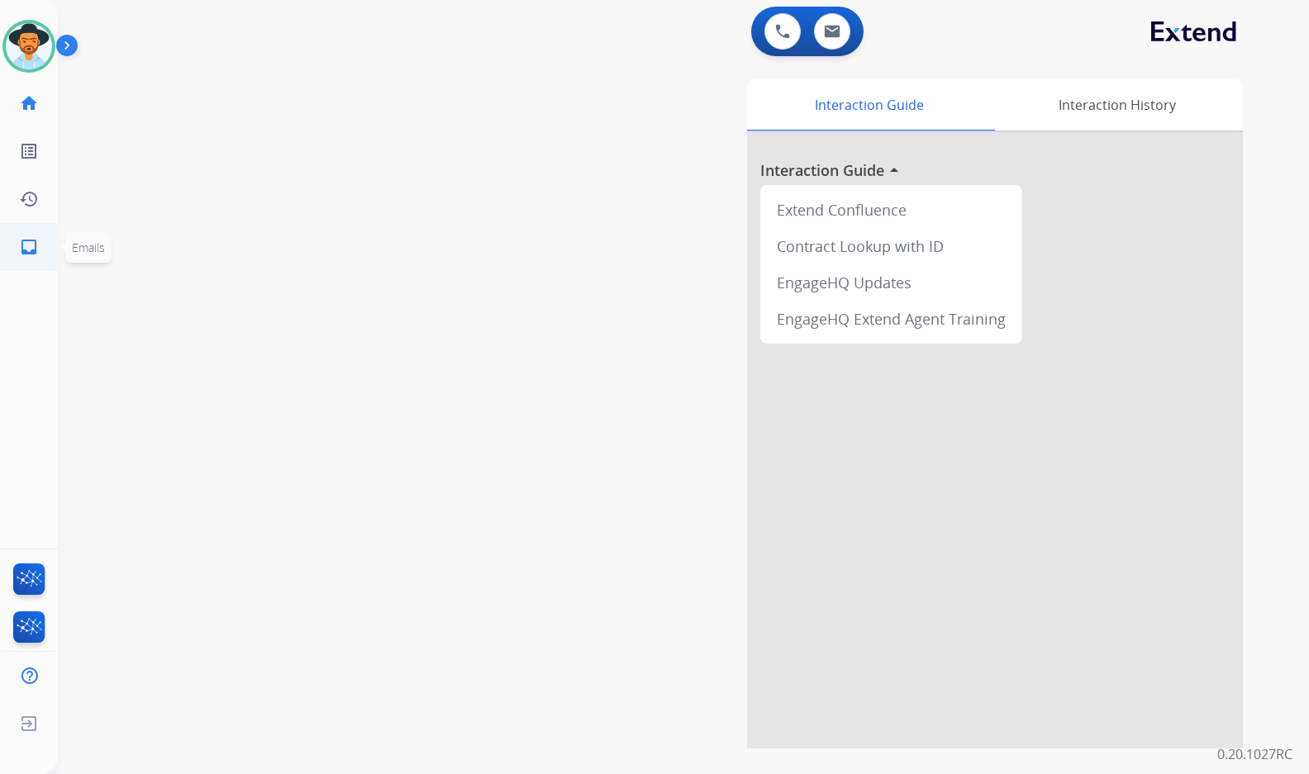
click at [20, 259] on link "inbox Emails" at bounding box center [29, 247] width 46 height 46
select select "**********"
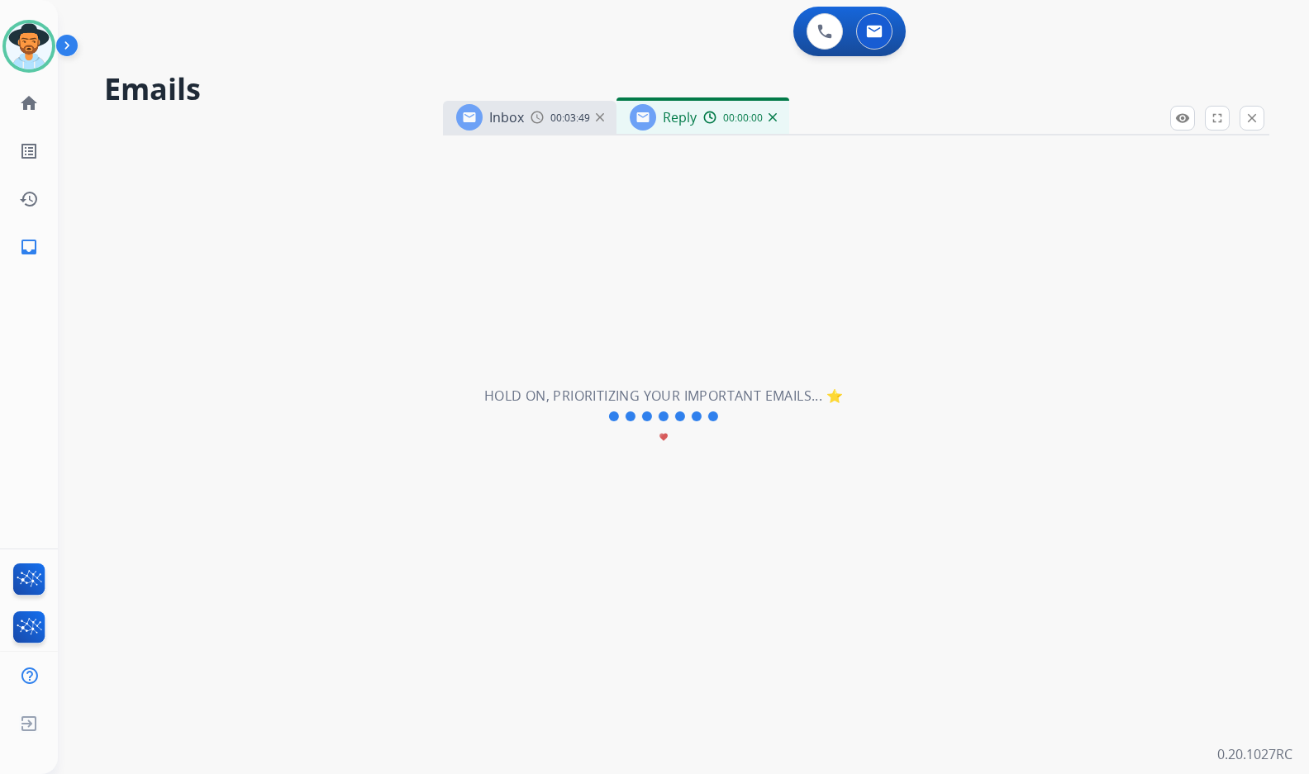
select select "**********"
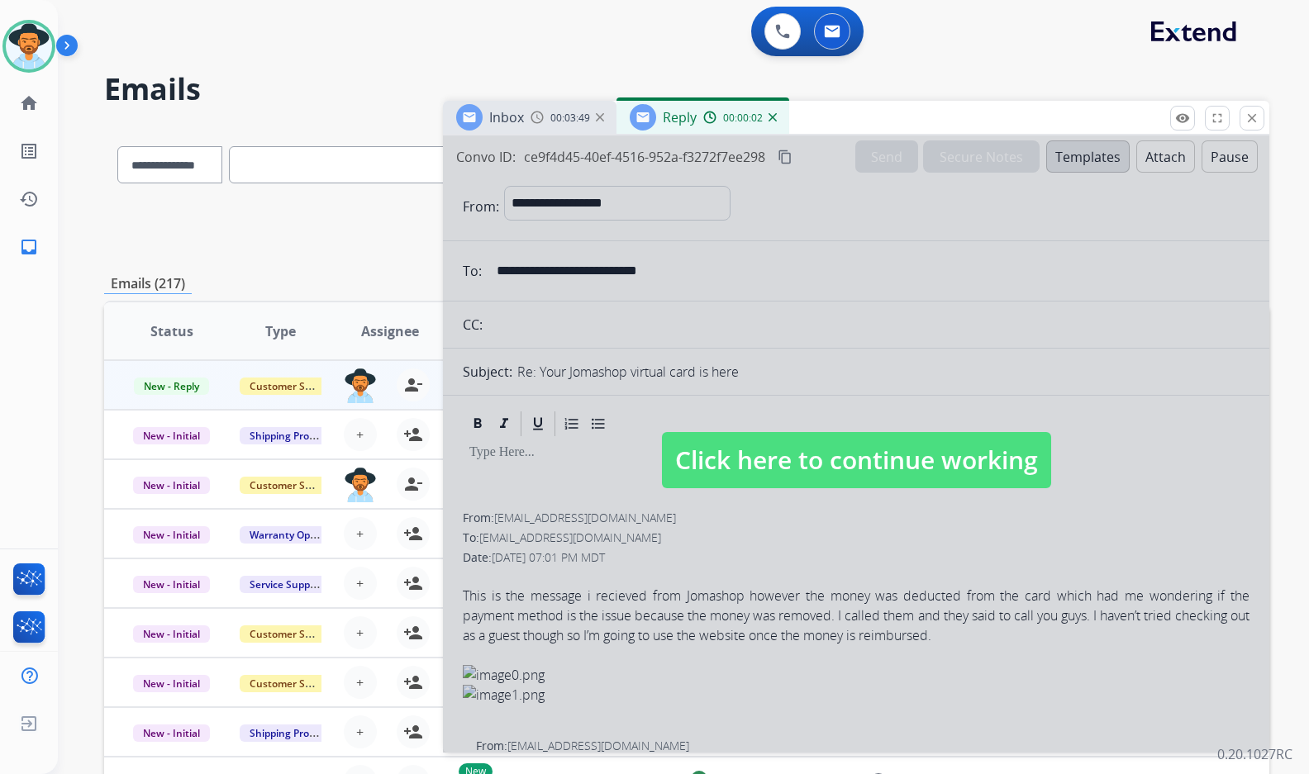
click at [849, 444] on span "Click here to continue working" at bounding box center [856, 460] width 389 height 56
select select
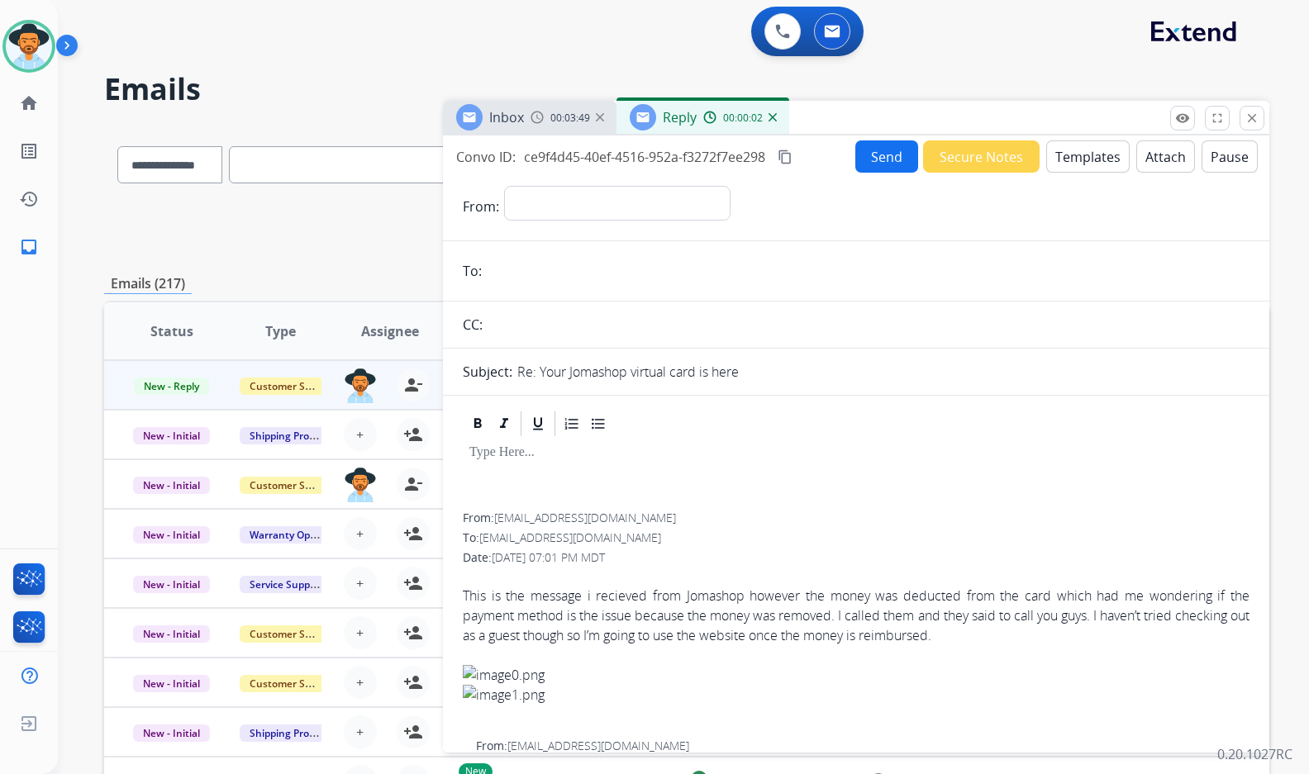
click at [770, 108] on div "Reply 00:00:02" at bounding box center [702, 117] width 173 height 33
click at [769, 118] on img at bounding box center [772, 117] width 8 height 8
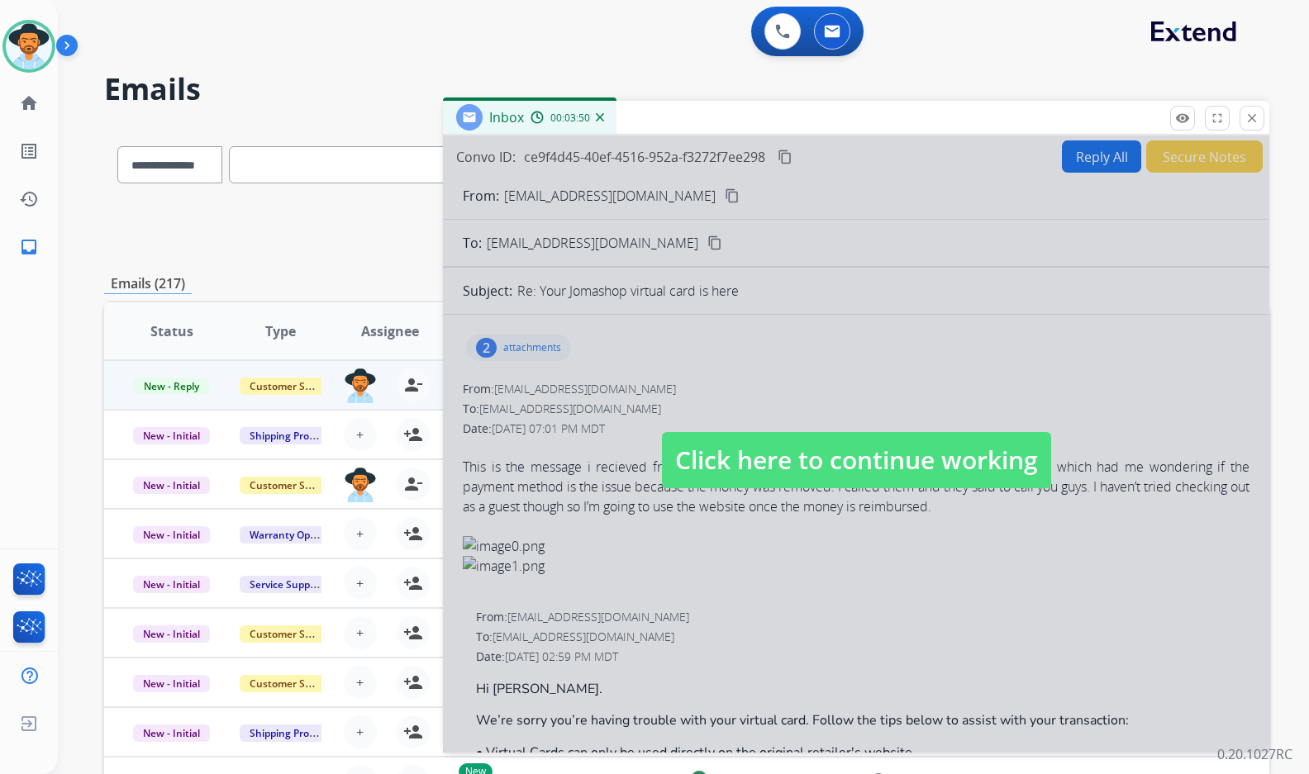
click at [598, 116] on img at bounding box center [600, 117] width 8 height 8
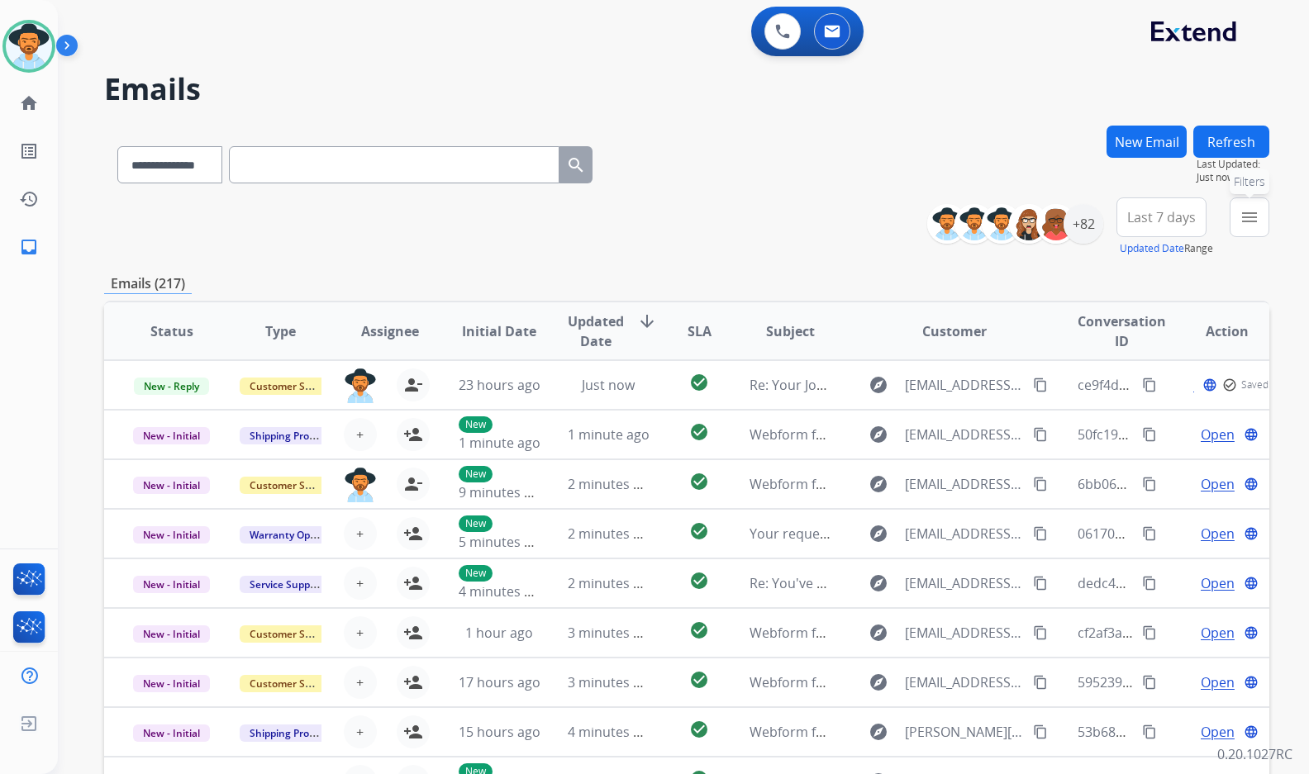
click at [1258, 221] on mat-icon "menu" at bounding box center [1249, 217] width 20 height 20
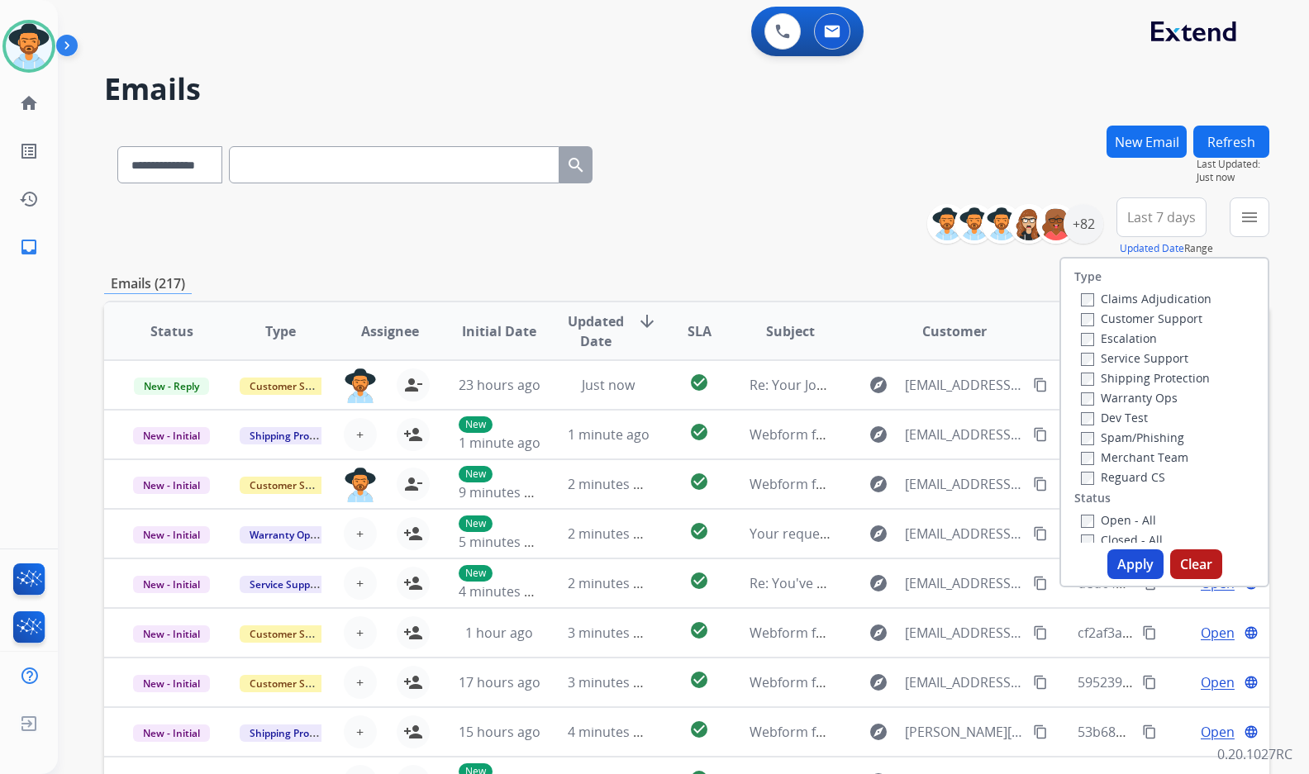
click at [1181, 316] on label "Customer Support" at bounding box center [1141, 319] width 121 height 16
click at [1172, 380] on label "Shipping Protection" at bounding box center [1145, 378] width 129 height 16
click at [1138, 478] on label "Reguard CS" at bounding box center [1123, 477] width 84 height 16
click at [1129, 525] on label "Open - All" at bounding box center [1118, 520] width 75 height 16
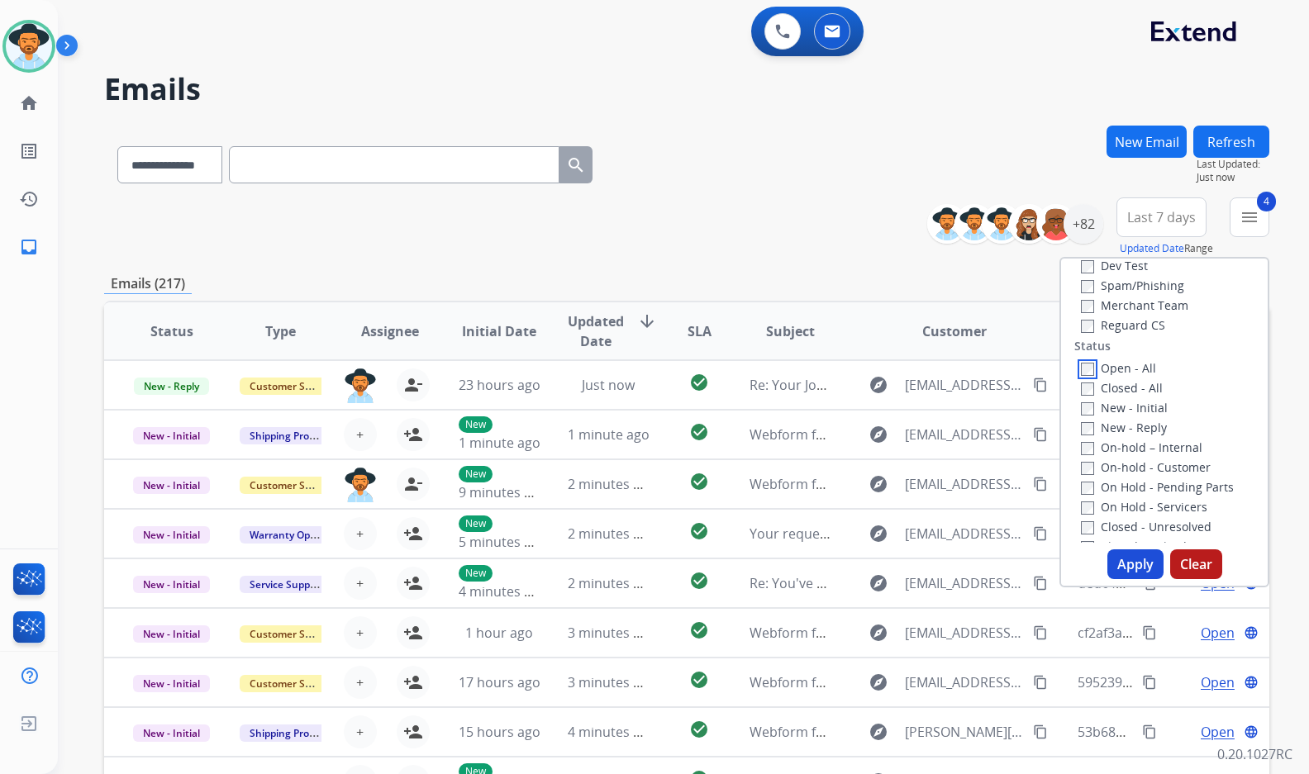
scroll to position [165, 0]
click at [1143, 492] on label "On Hold - Servicers" at bounding box center [1144, 494] width 126 height 16
click at [1143, 474] on label "On Hold - Pending Parts" at bounding box center [1157, 474] width 153 height 16
click at [1143, 455] on label "On-hold - Customer" at bounding box center [1146, 454] width 130 height 16
click at [1142, 440] on label "On-hold – Internal" at bounding box center [1141, 434] width 121 height 16
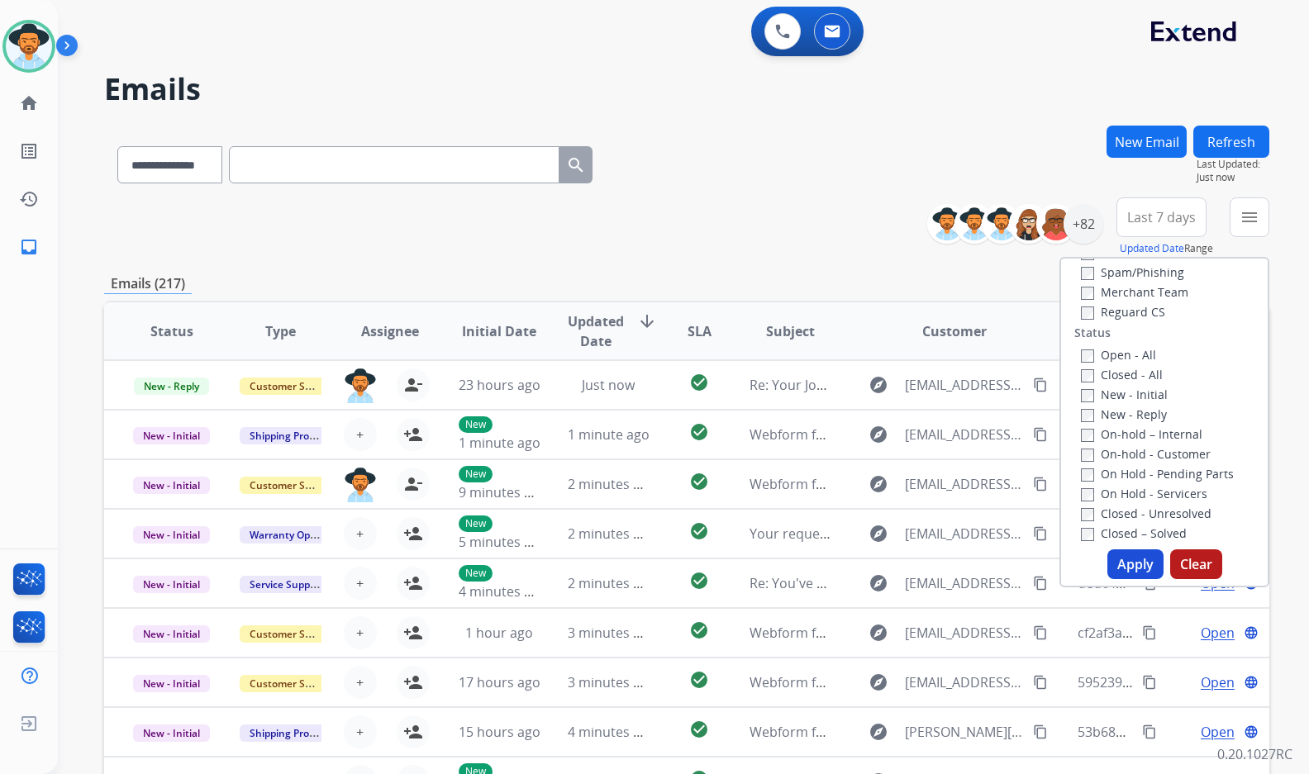
click at [1134, 403] on div "New - Initial" at bounding box center [1168, 394] width 174 height 20
click at [1134, 391] on label "New - Initial" at bounding box center [1124, 395] width 87 height 16
click at [1134, 414] on label "New - Reply" at bounding box center [1124, 414] width 86 height 16
click at [1133, 571] on button "Apply" at bounding box center [1135, 564] width 56 height 30
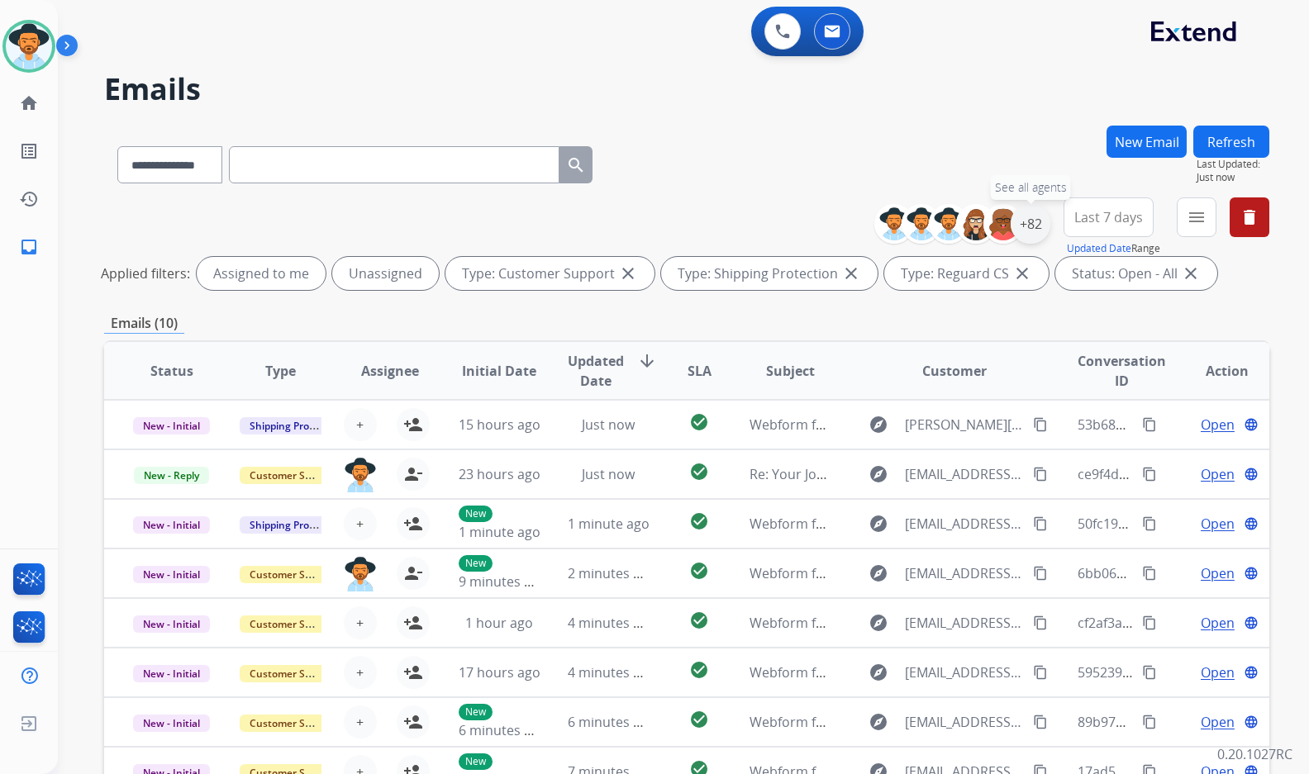
click at [1025, 221] on div "+82" at bounding box center [1030, 224] width 40 height 40
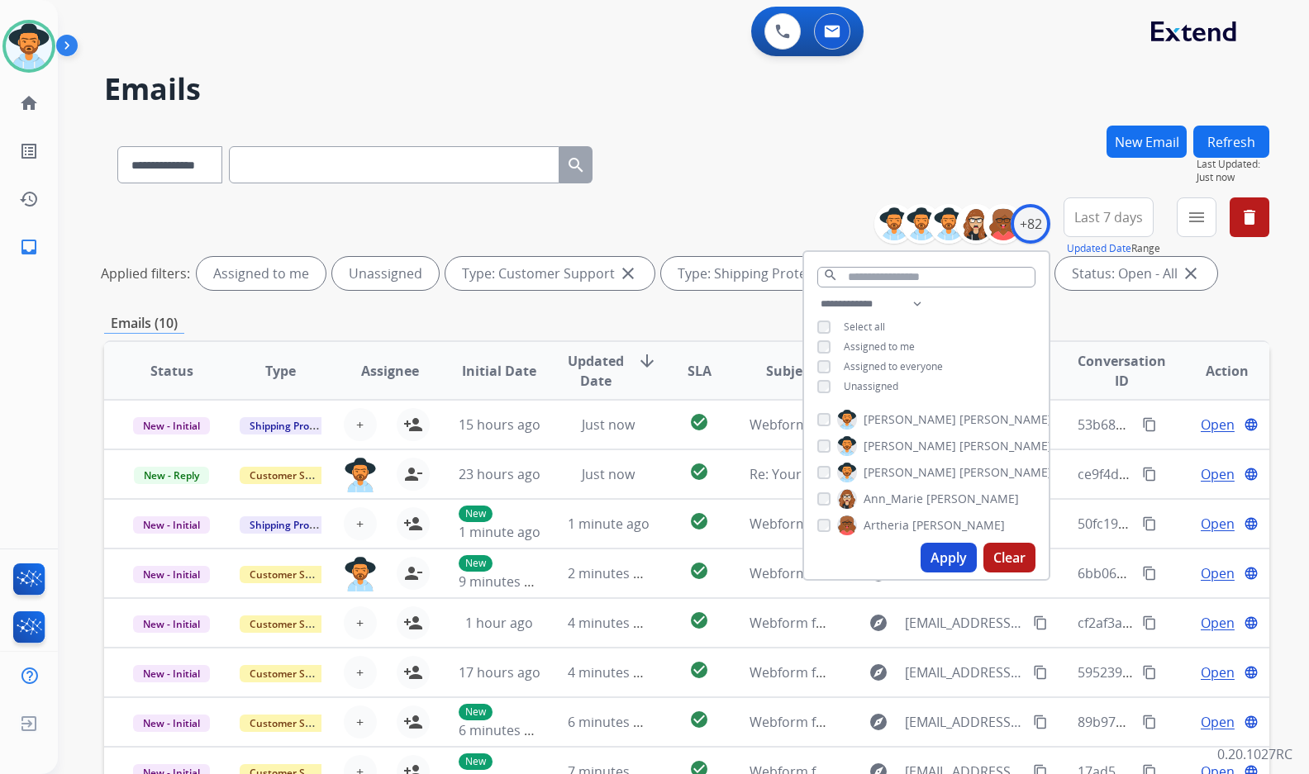
click at [852, 386] on span "Unassigned" at bounding box center [871, 386] width 55 height 14
click at [897, 470] on span "[PERSON_NAME]" at bounding box center [909, 472] width 93 height 17
drag, startPoint x: 958, startPoint y: 568, endPoint x: 956, endPoint y: 559, distance: 9.4
click at [958, 567] on button "Apply" at bounding box center [948, 558] width 56 height 30
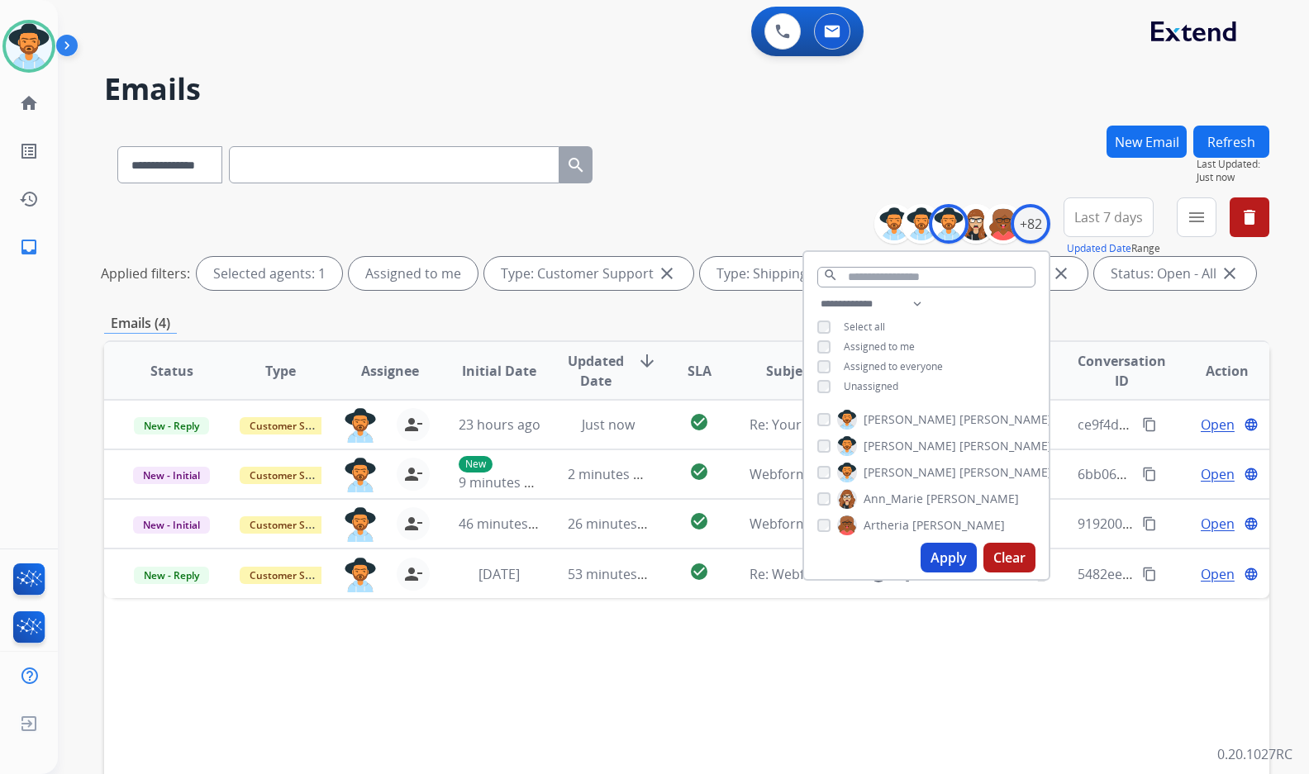
click at [706, 711] on div "Status Type Assignee Initial Date Updated Date arrow_downward SLA Subject Custo…" at bounding box center [686, 617] width 1165 height 554
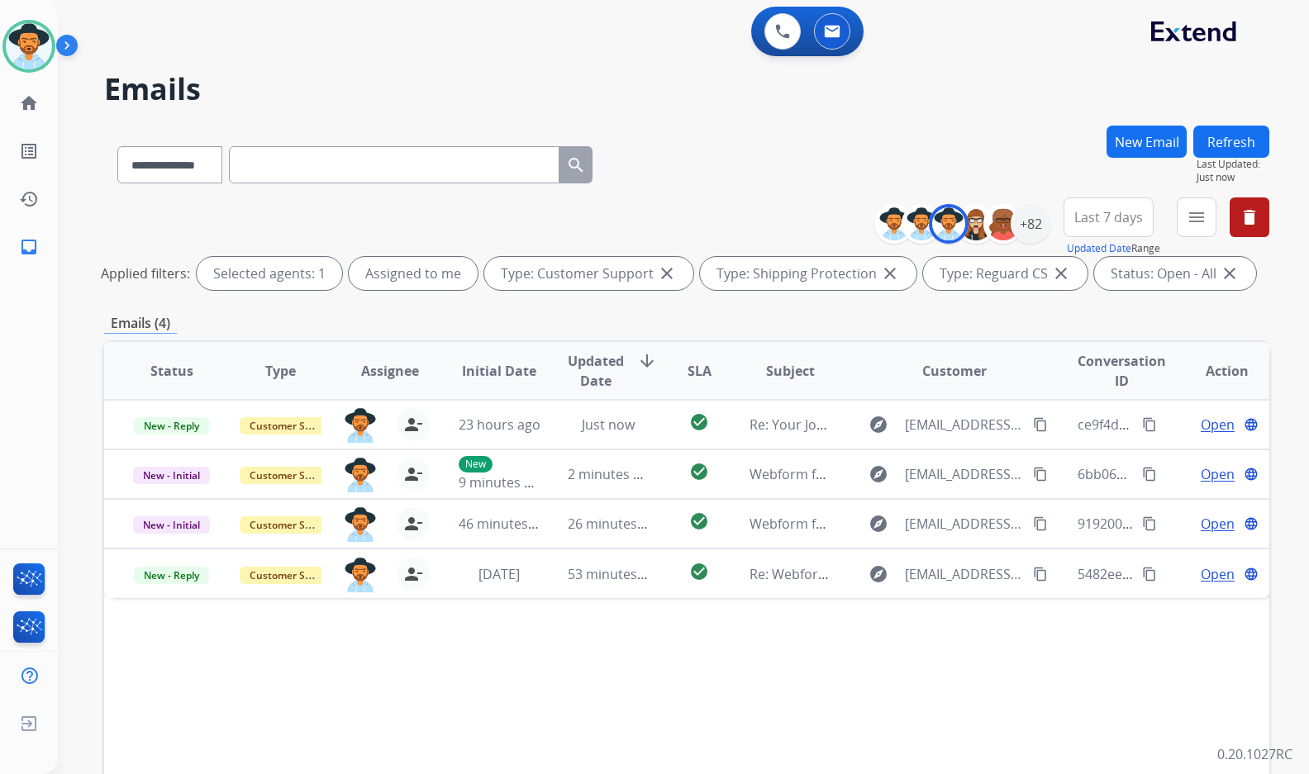
scroll to position [83, 0]
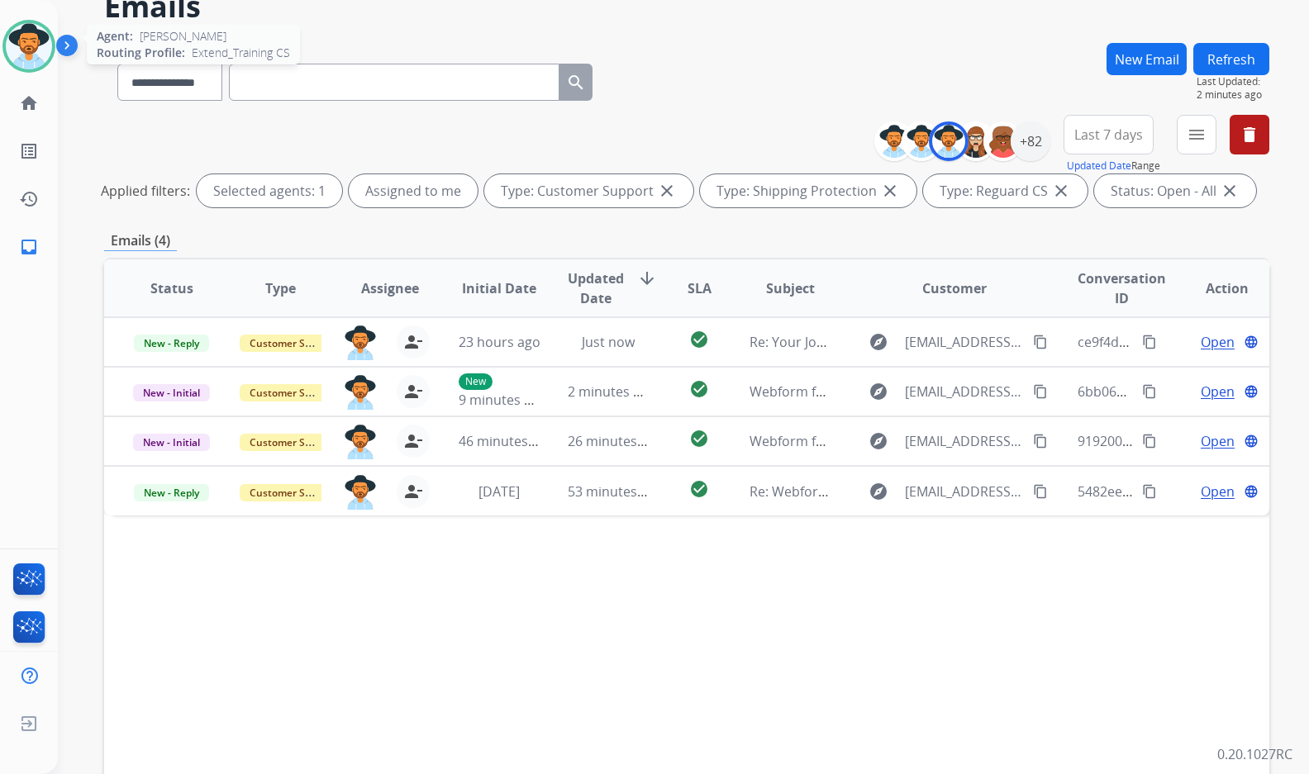
click at [25, 41] on img at bounding box center [29, 46] width 46 height 46
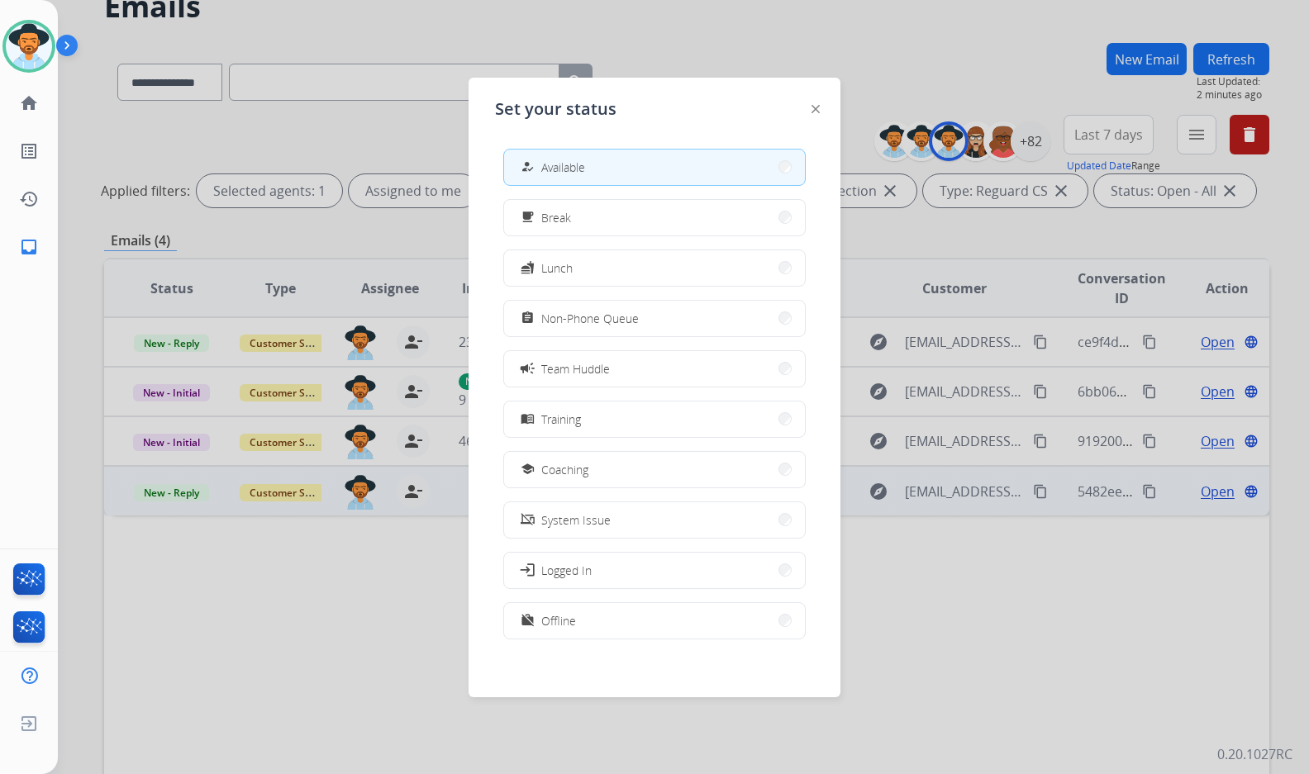
click at [603, 471] on button "school Coaching" at bounding box center [654, 470] width 301 height 36
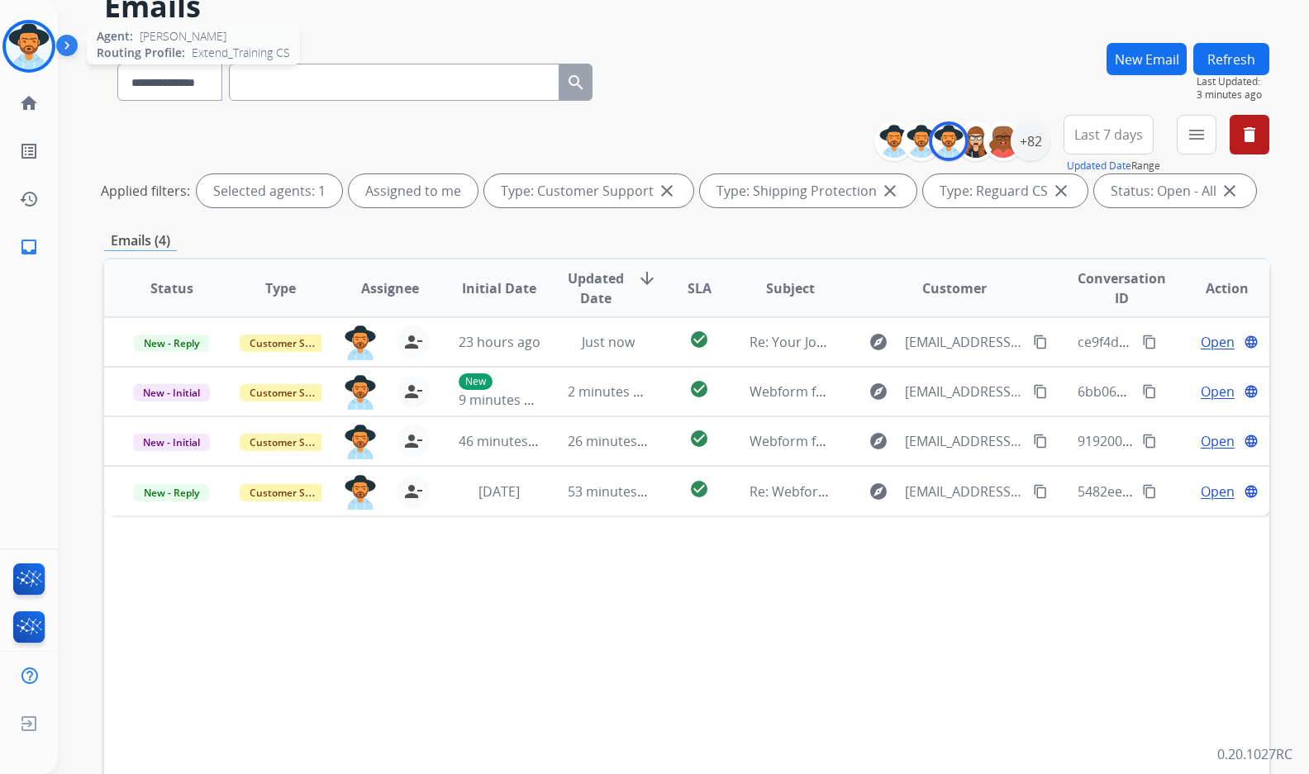
click at [37, 56] on img at bounding box center [29, 46] width 46 height 46
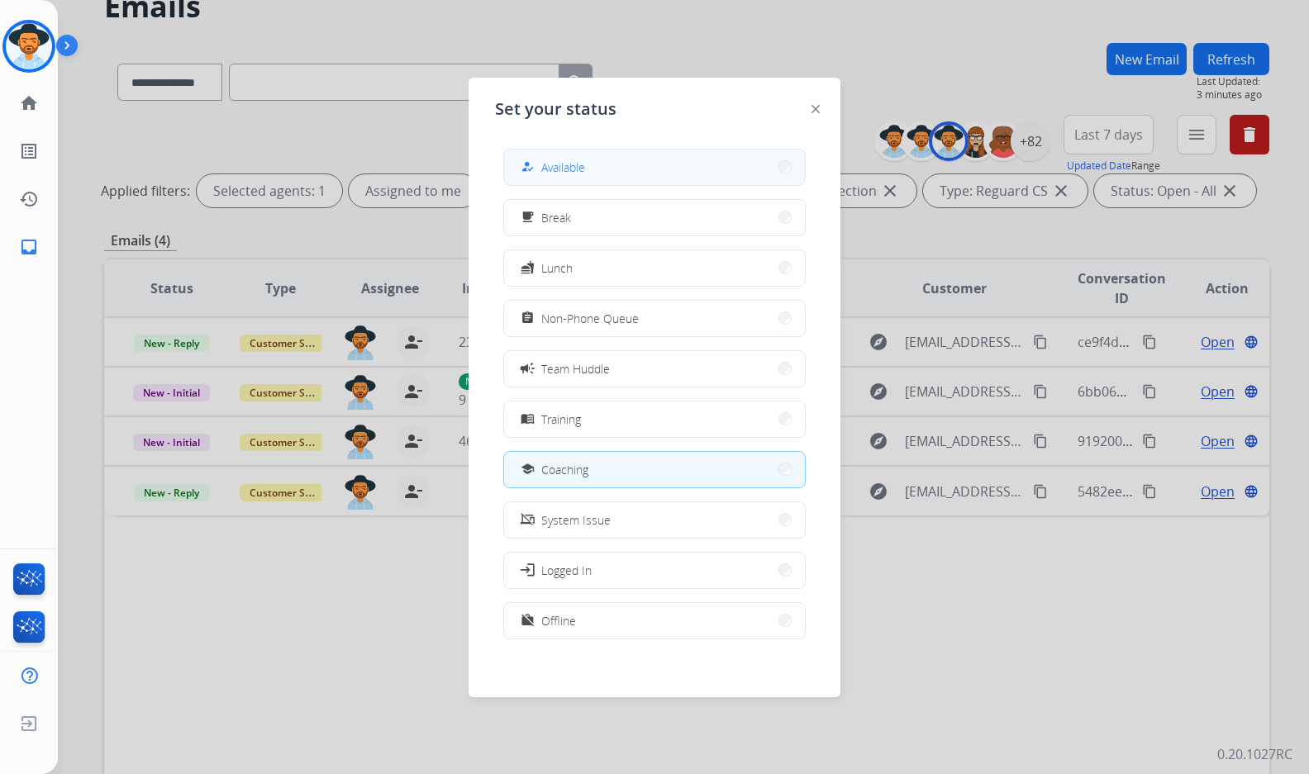
click at [650, 174] on button "how_to_reg Available" at bounding box center [654, 168] width 301 height 36
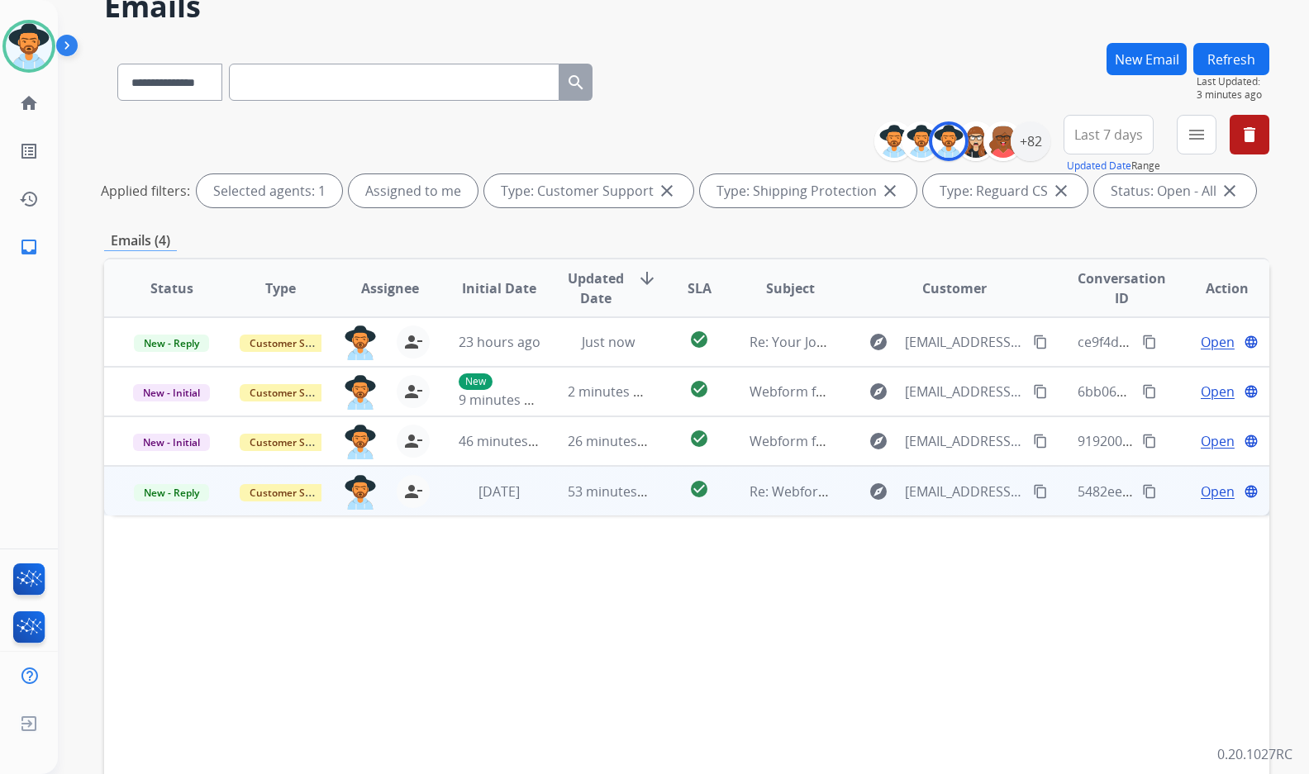
click at [1206, 493] on span "Open" at bounding box center [1217, 492] width 34 height 20
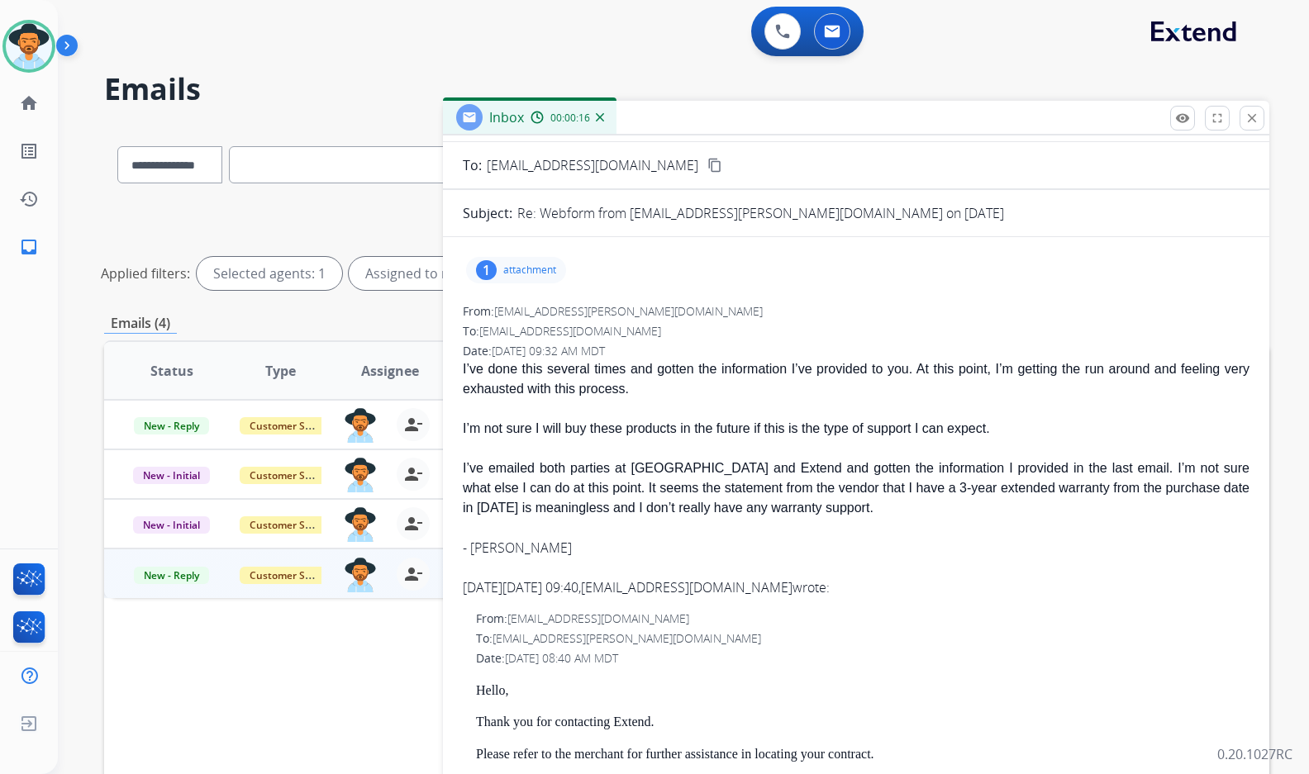
scroll to position [0, 0]
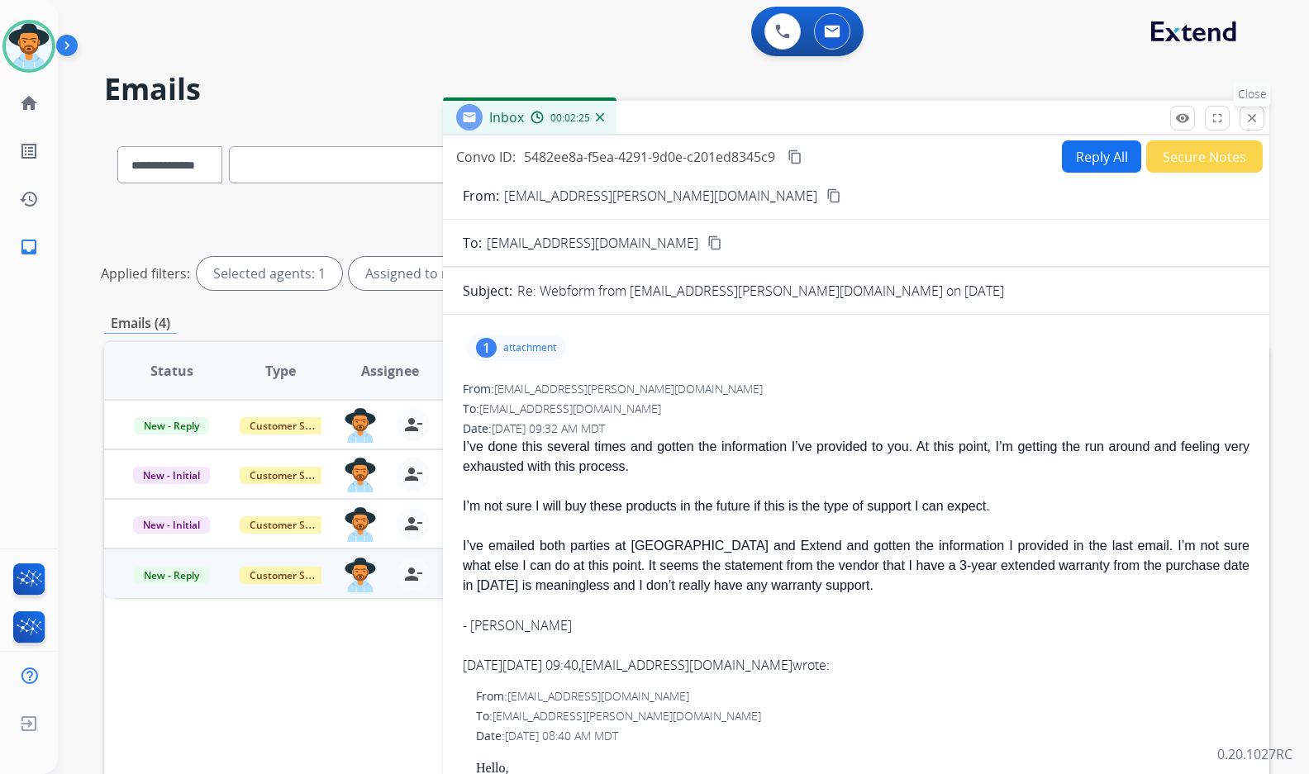
click at [1247, 121] on mat-icon "close" at bounding box center [1251, 118] width 15 height 15
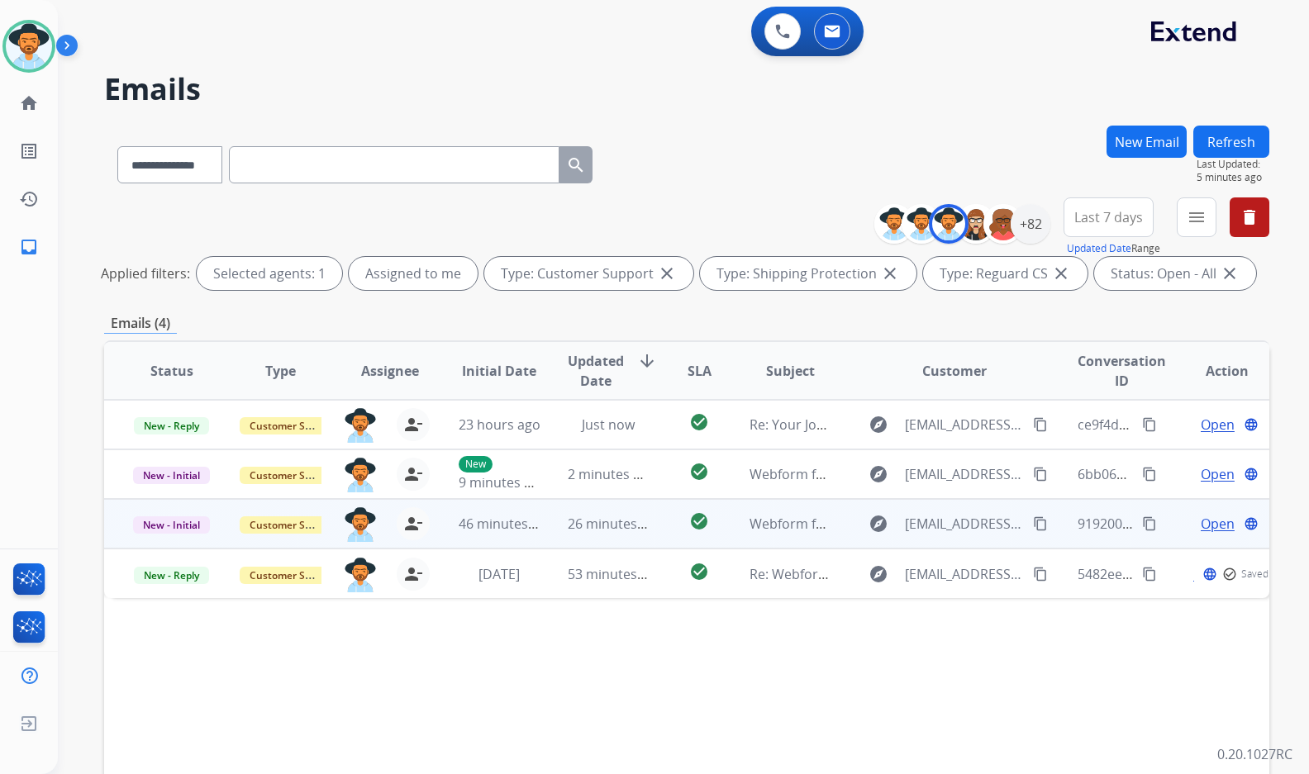
click at [1217, 513] on td "Open language" at bounding box center [1214, 524] width 109 height 50
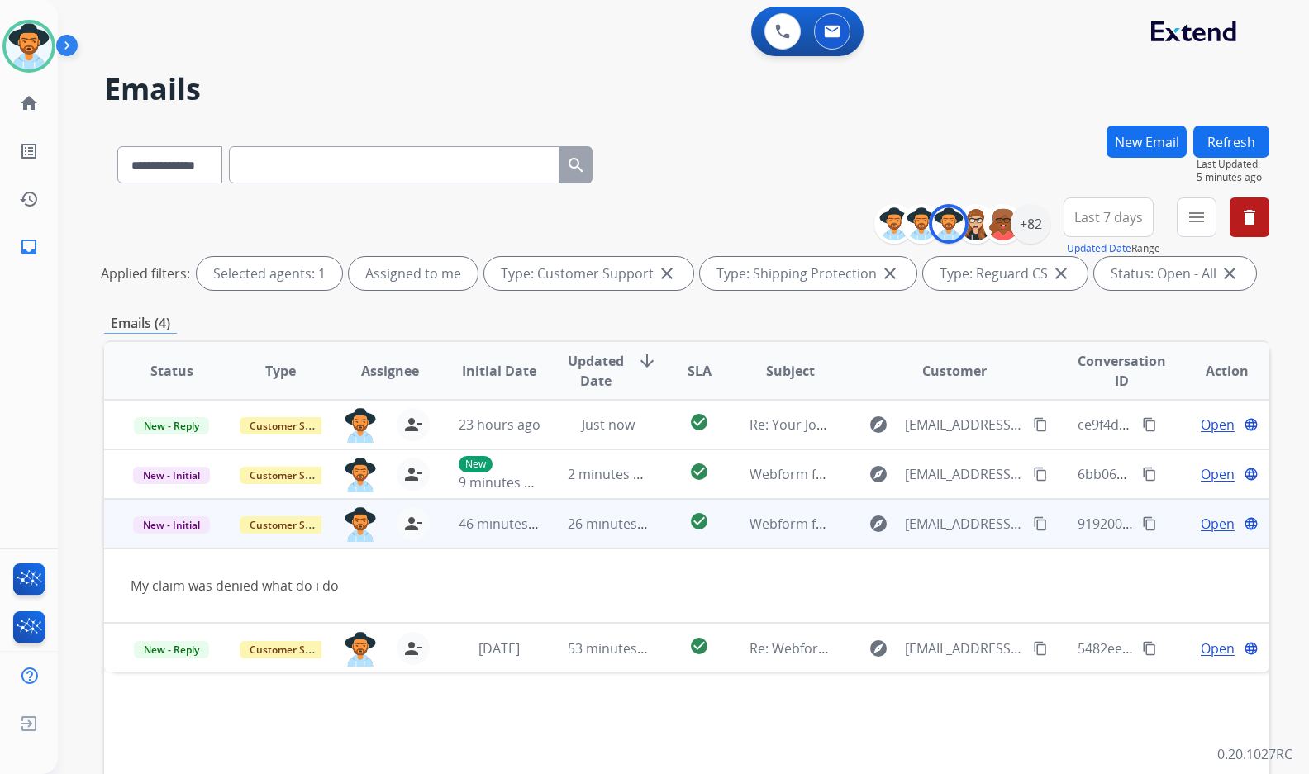
click at [1213, 520] on span "Open" at bounding box center [1217, 524] width 34 height 20
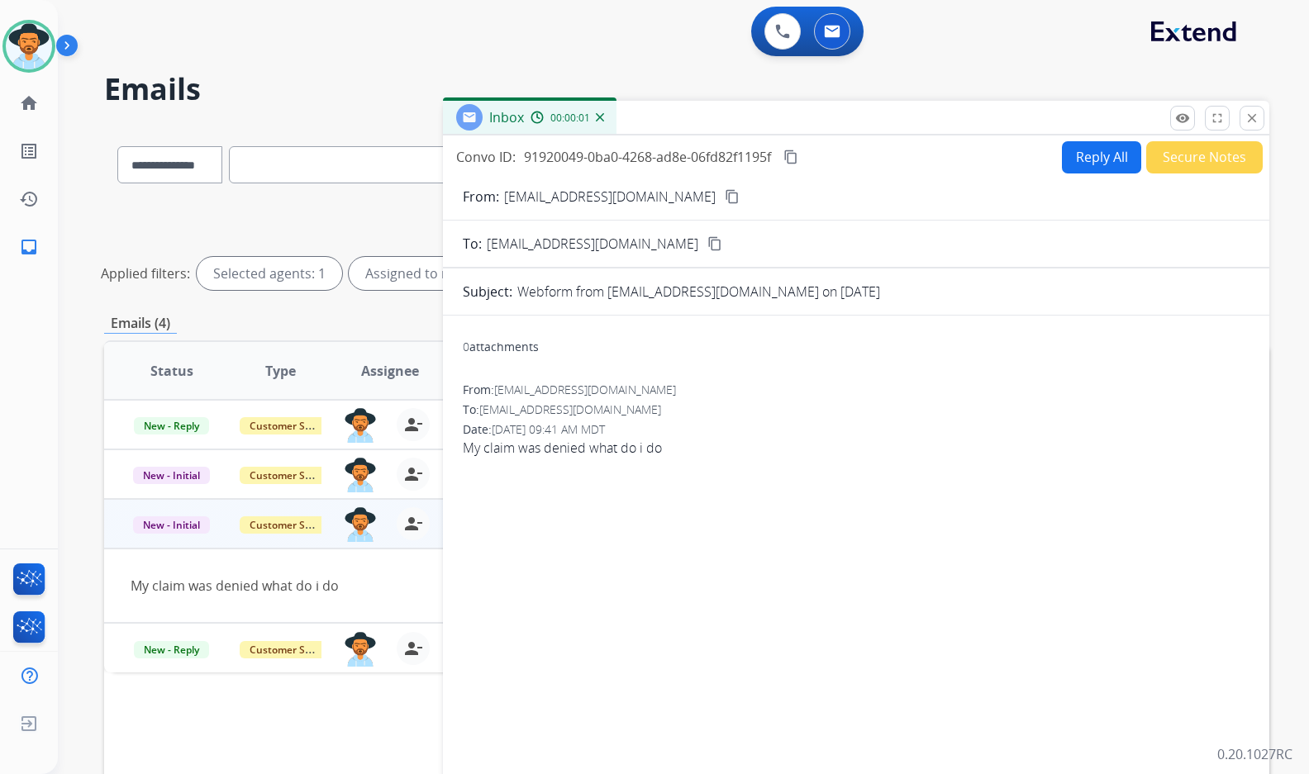
click at [725, 201] on mat-icon "content_copy" at bounding box center [732, 196] width 15 height 15
click at [1190, 142] on button "Secure Notes" at bounding box center [1204, 157] width 116 height 32
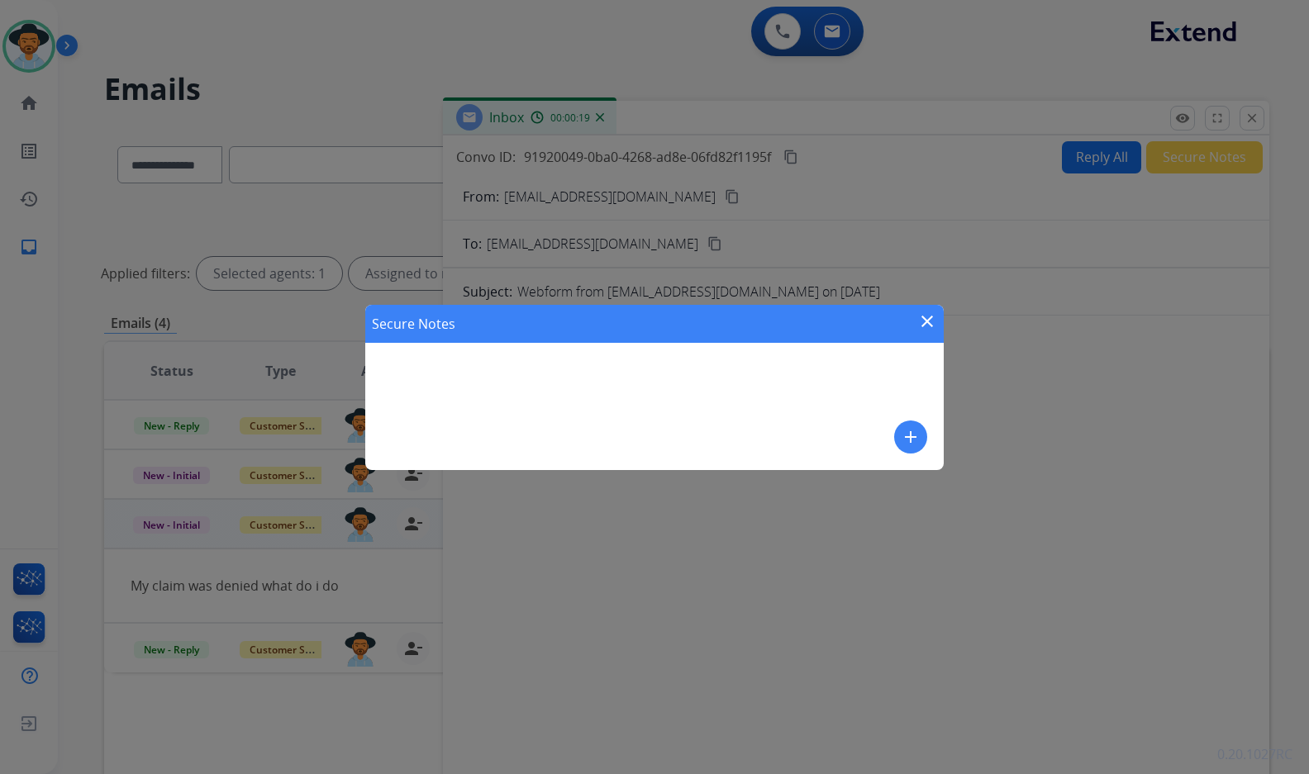
click at [906, 433] on mat-icon "add" at bounding box center [911, 437] width 20 height 20
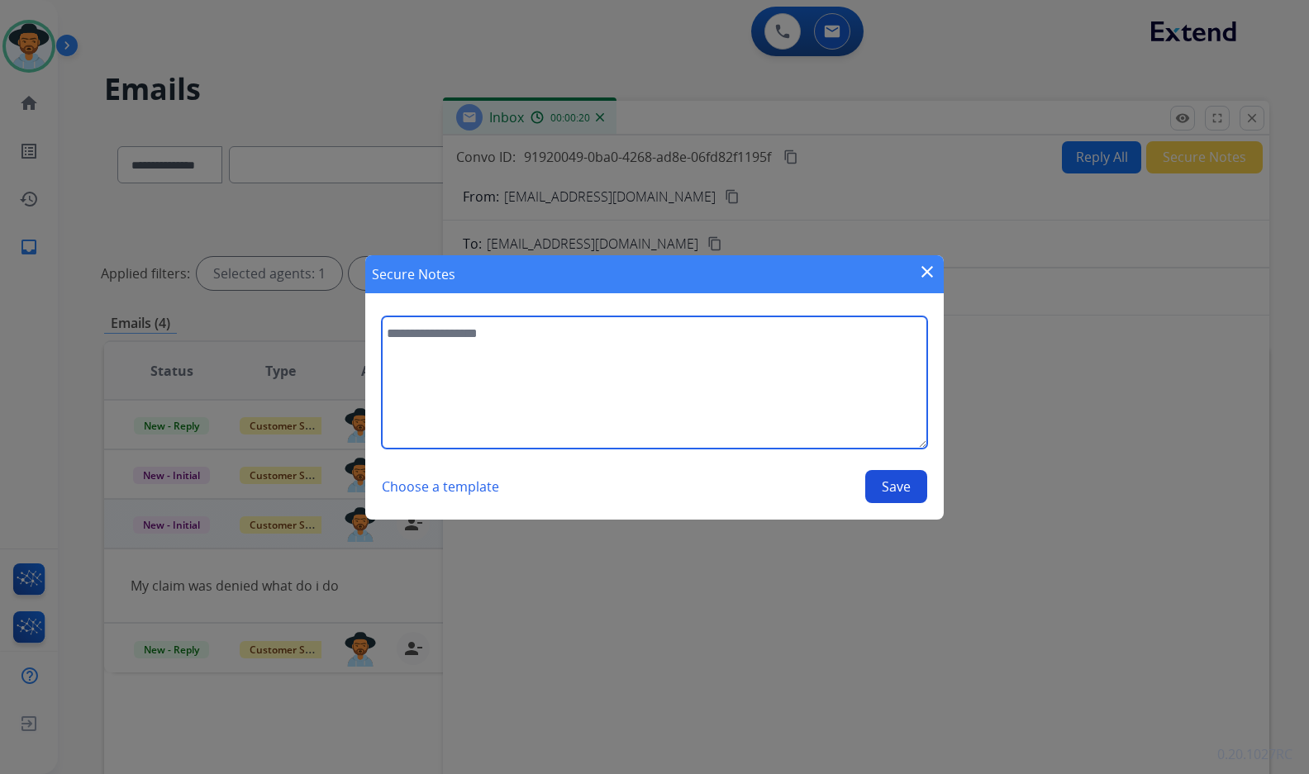
click at [819, 387] on textarea at bounding box center [654, 382] width 545 height 132
type textarea "**********"
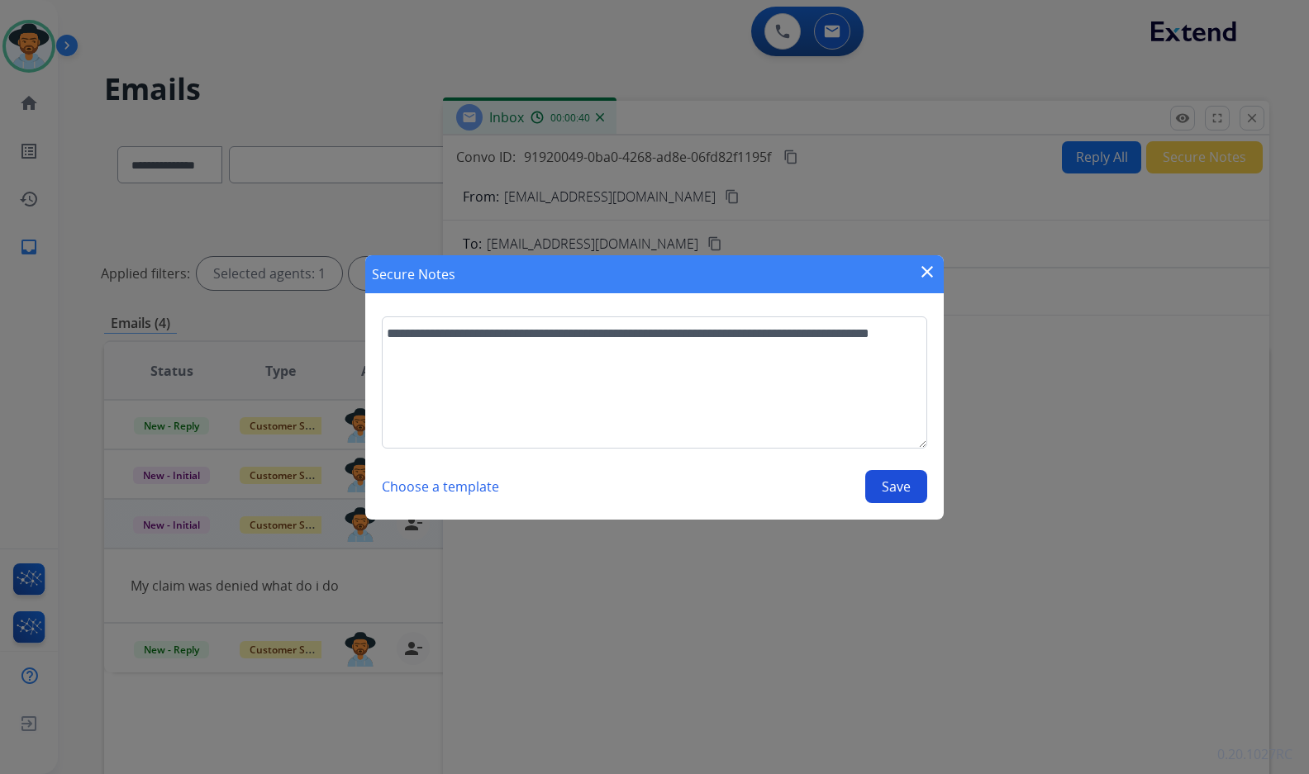
click at [877, 491] on button "Save" at bounding box center [896, 486] width 62 height 33
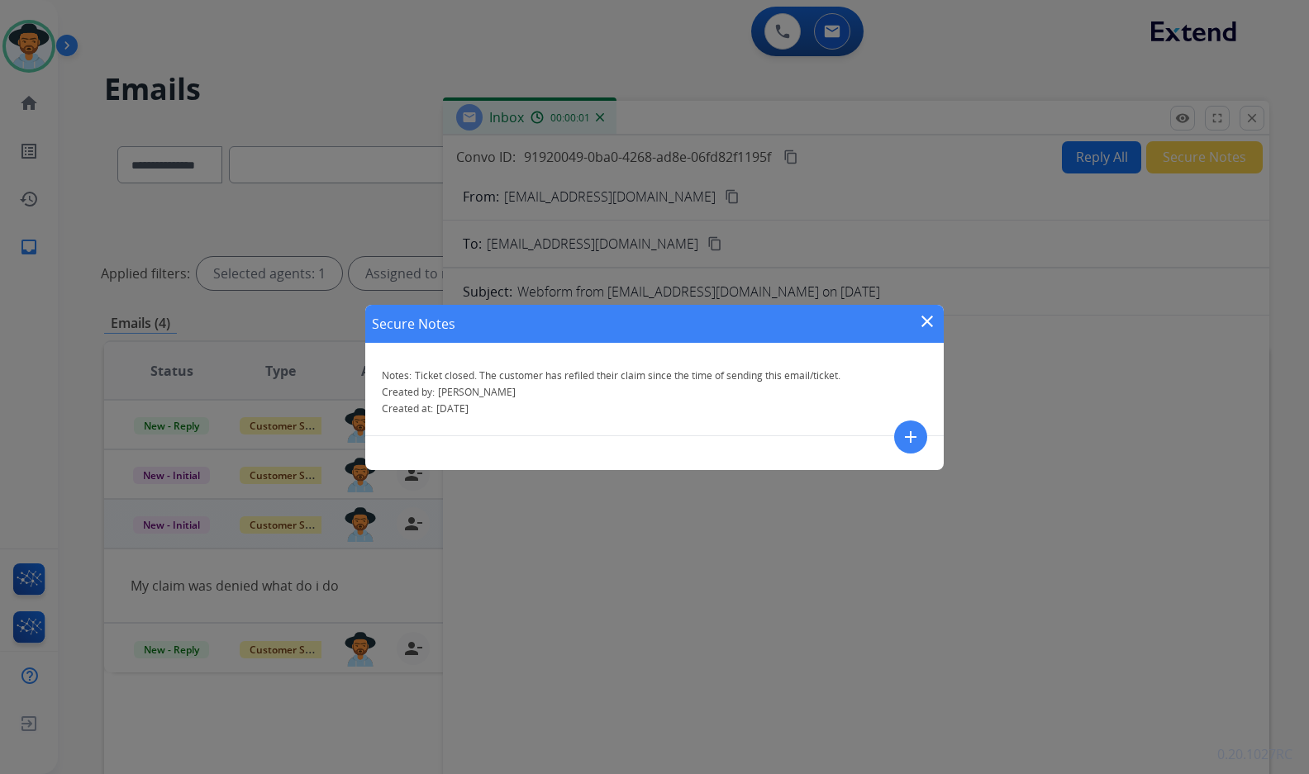
click at [920, 321] on mat-icon "close" at bounding box center [927, 321] width 20 height 20
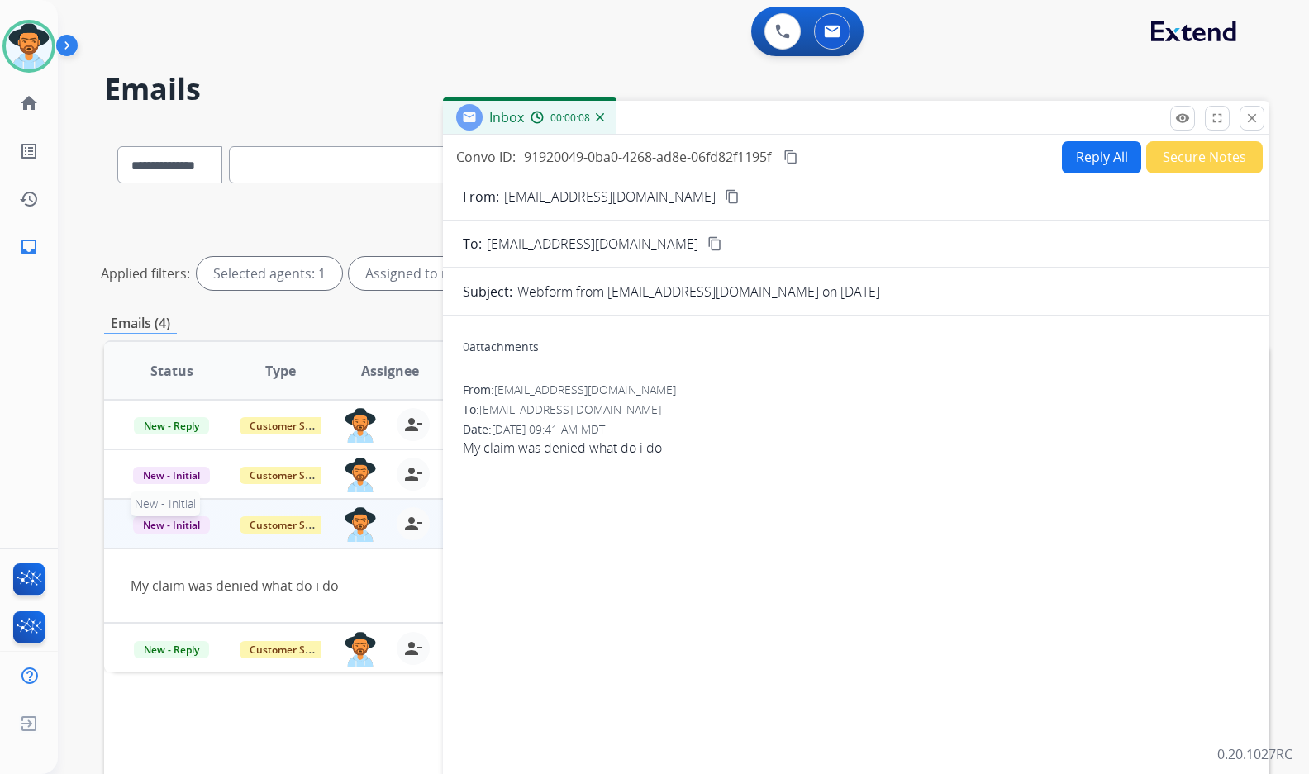
click at [177, 523] on span "New - Initial" at bounding box center [171, 524] width 77 height 17
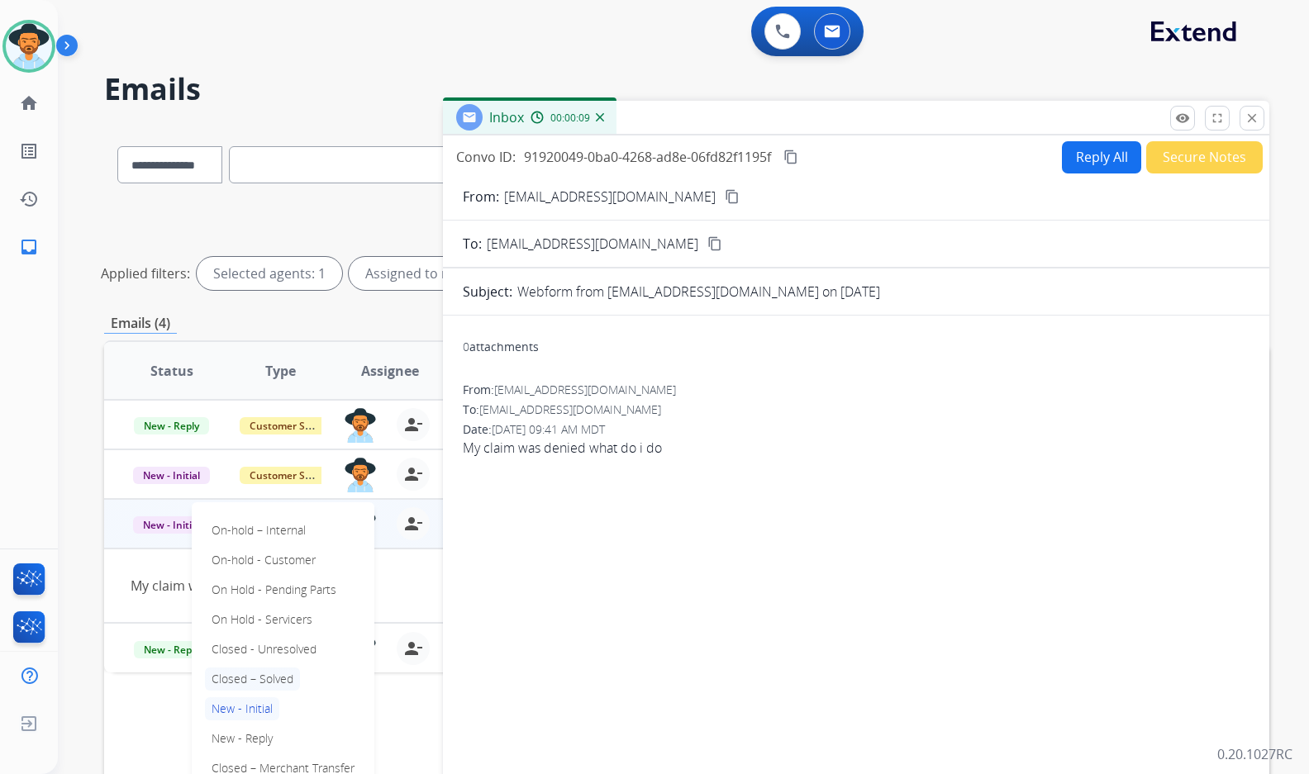
click at [259, 673] on p "Closed – Solved" at bounding box center [252, 679] width 95 height 23
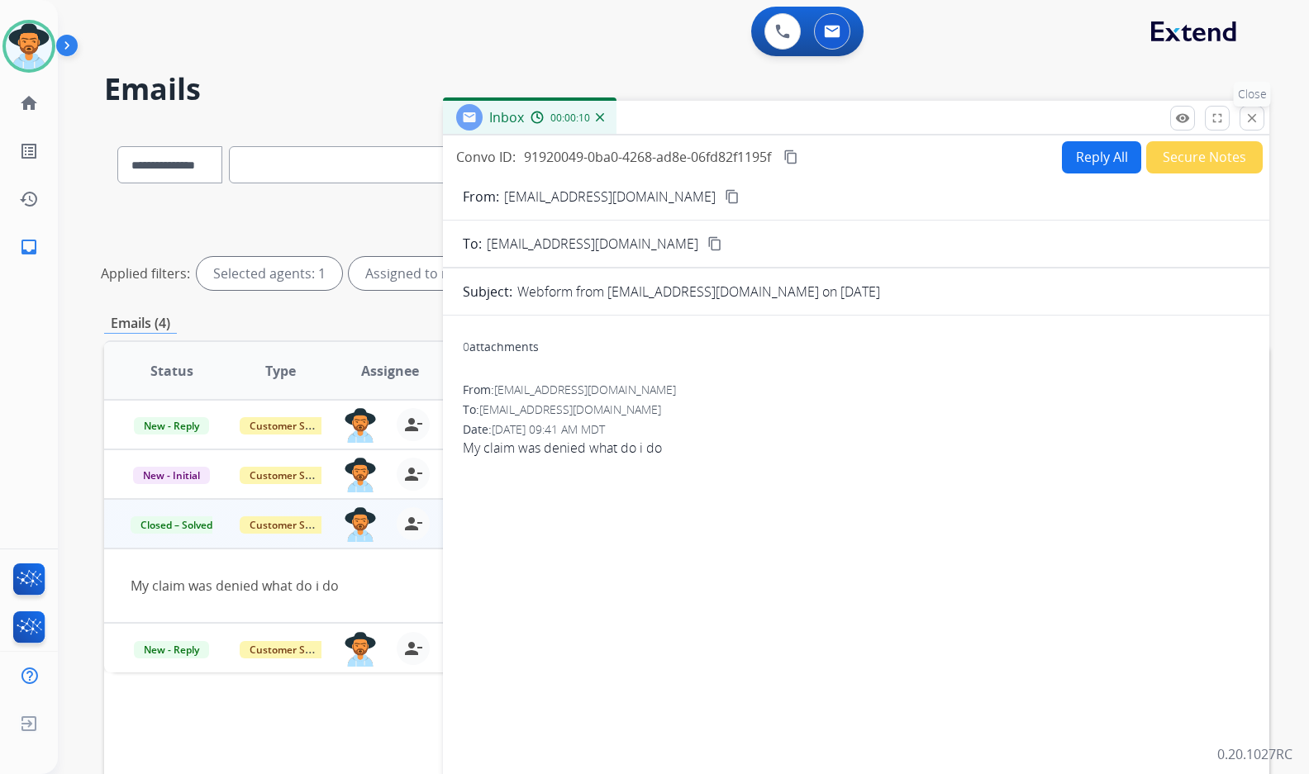
click at [1259, 120] on button "close Close" at bounding box center [1251, 118] width 25 height 25
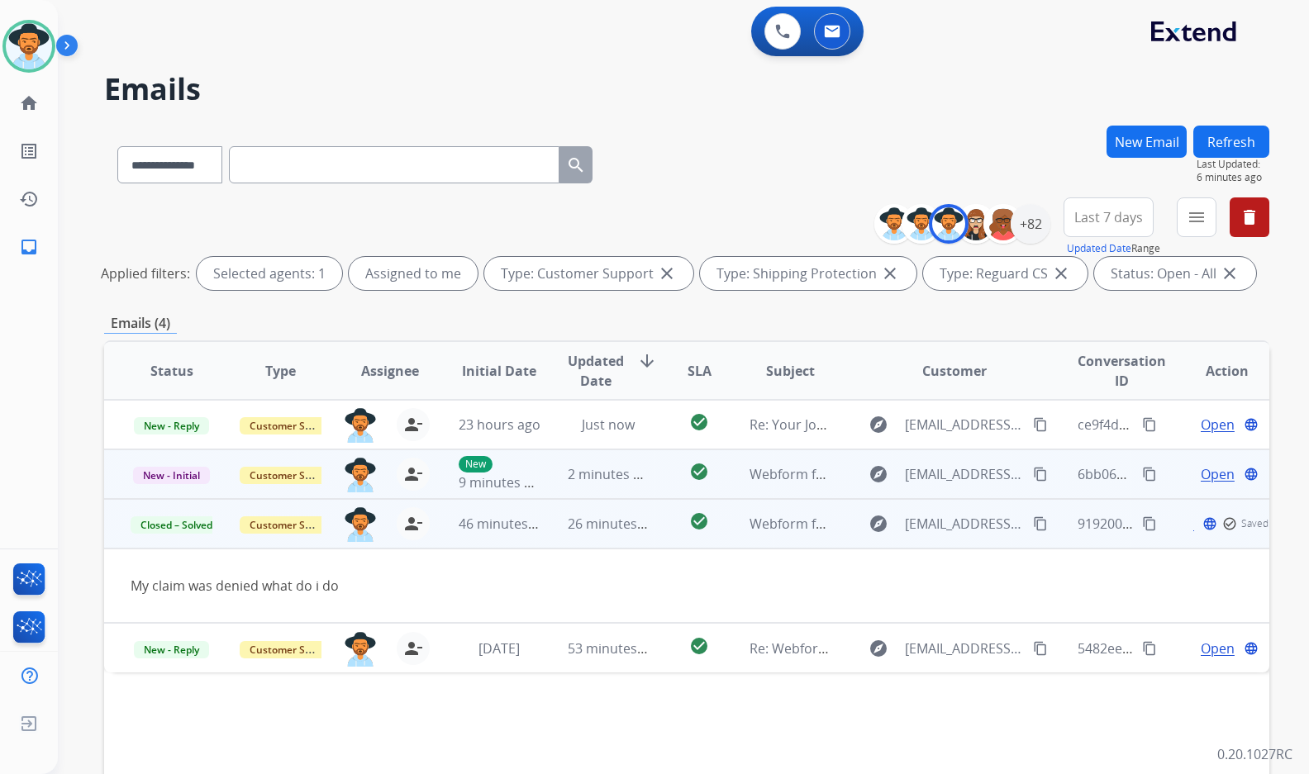
click at [1207, 469] on span "Open" at bounding box center [1217, 474] width 34 height 20
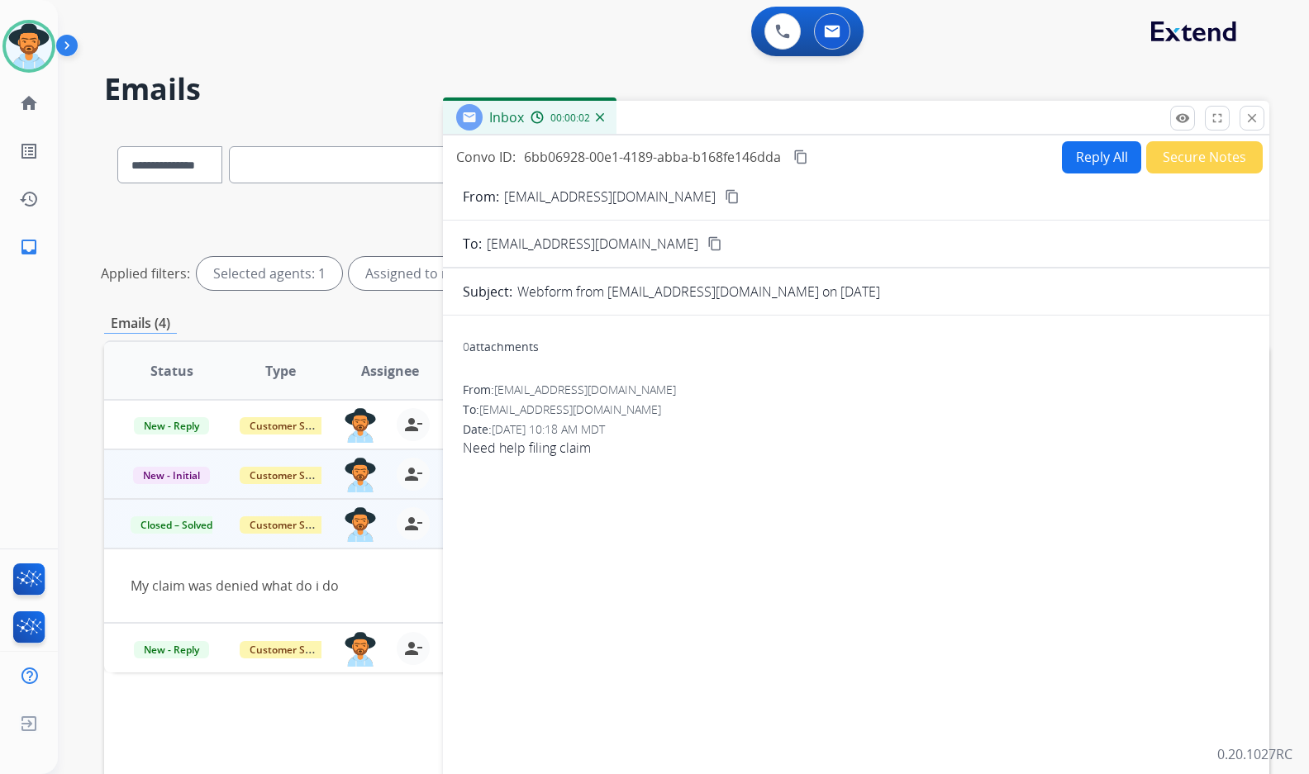
click at [725, 197] on mat-icon "content_copy" at bounding box center [732, 196] width 15 height 15
click at [1097, 167] on button "Reply All" at bounding box center [1101, 157] width 79 height 32
select select "**********"
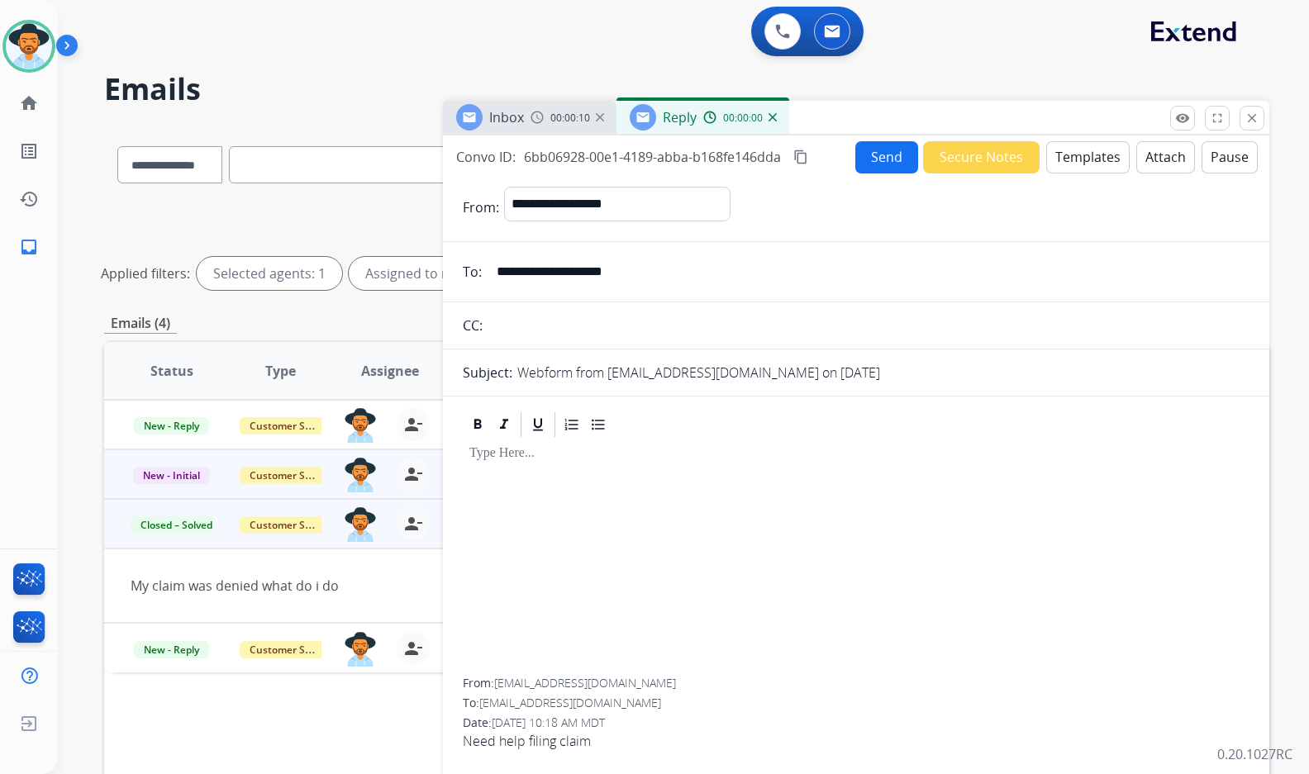
click at [1072, 161] on button "Templates" at bounding box center [1087, 157] width 83 height 32
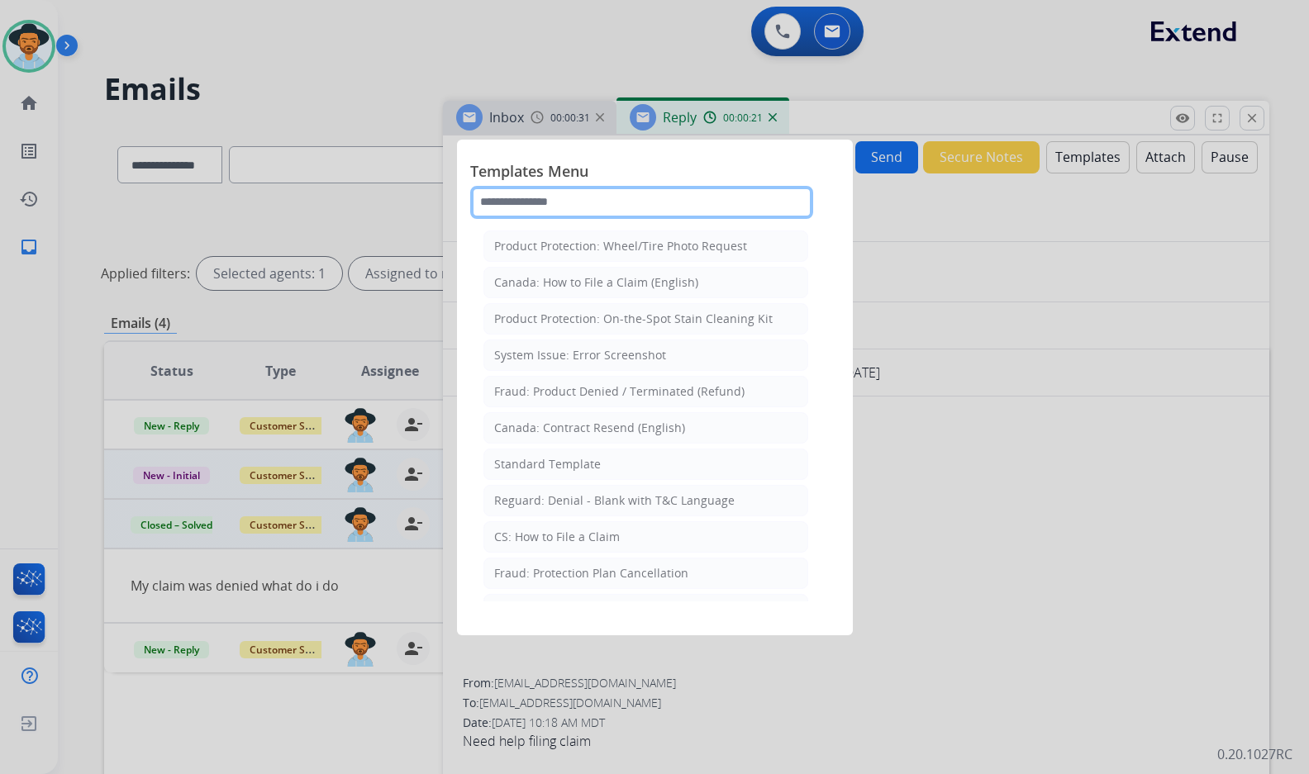
click at [546, 194] on input "text" at bounding box center [641, 202] width 343 height 33
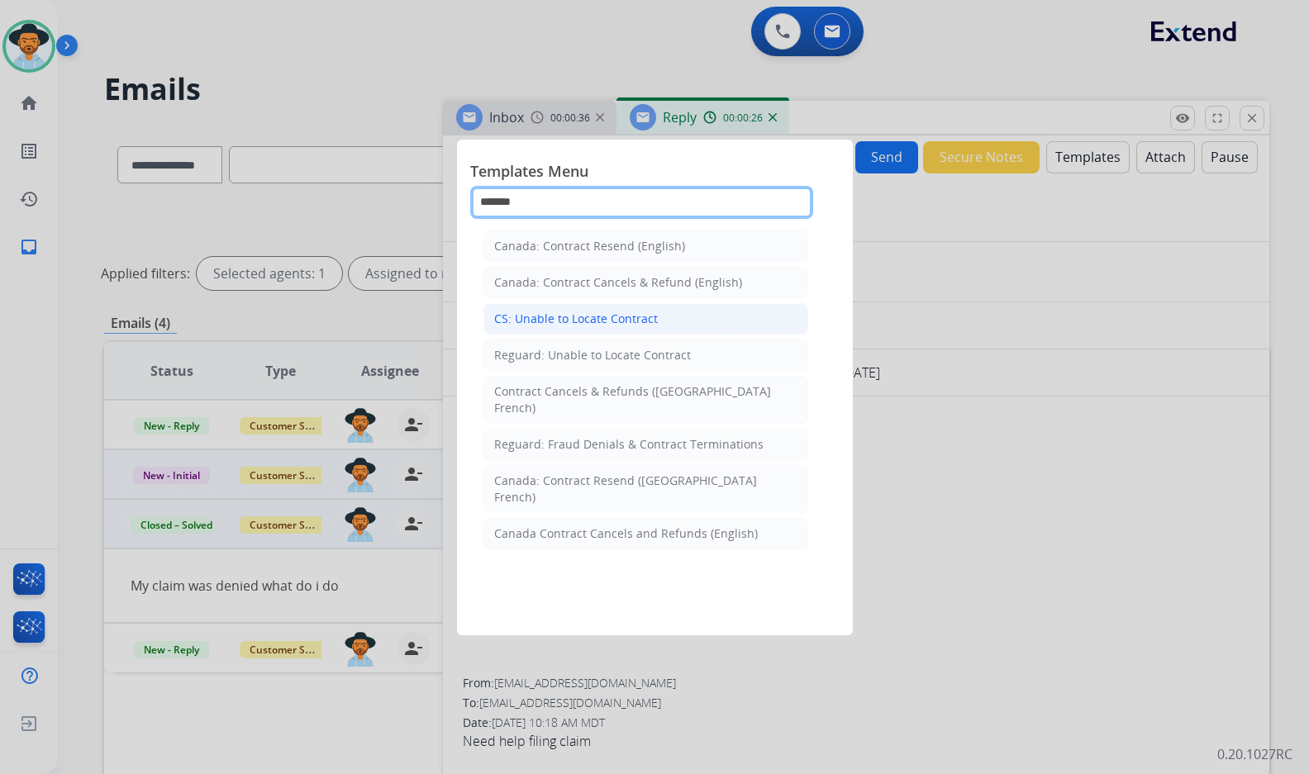
type input "*******"
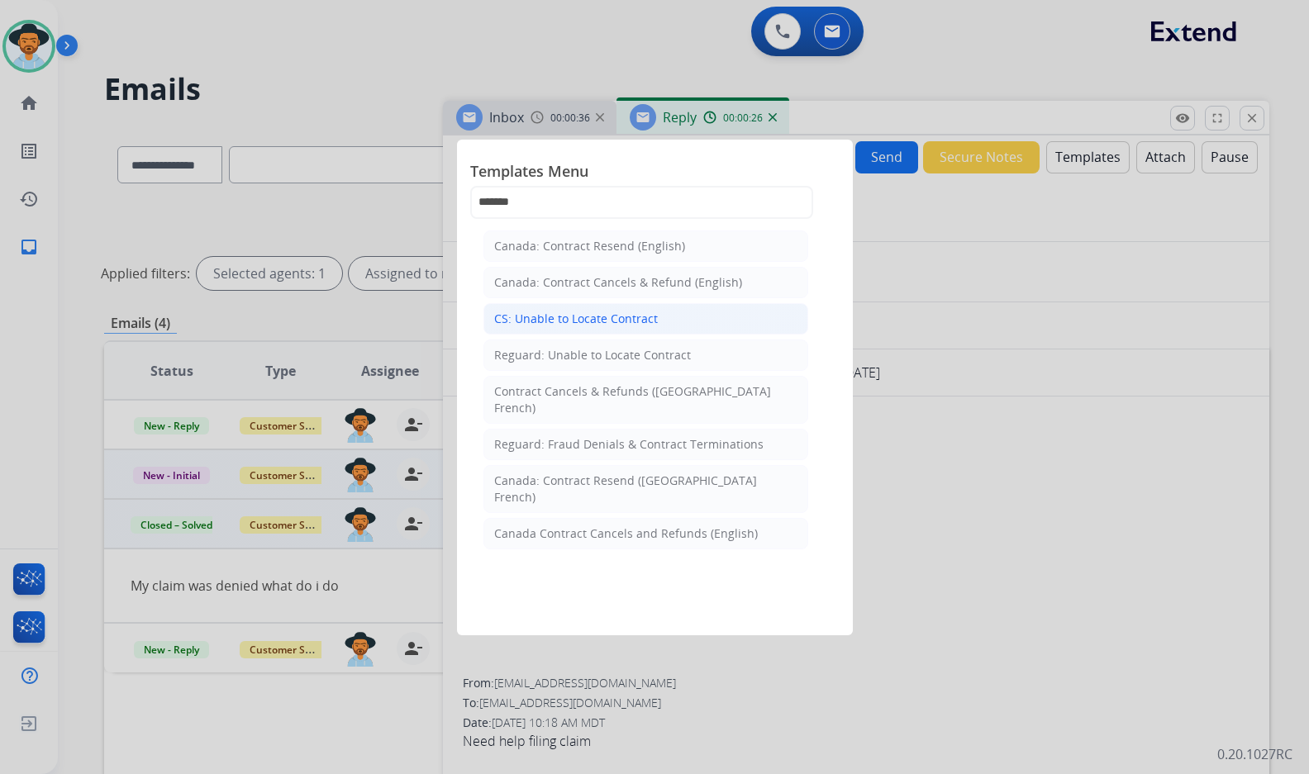
click at [649, 320] on div "CS: Unable to Locate Contract" at bounding box center [576, 319] width 164 height 17
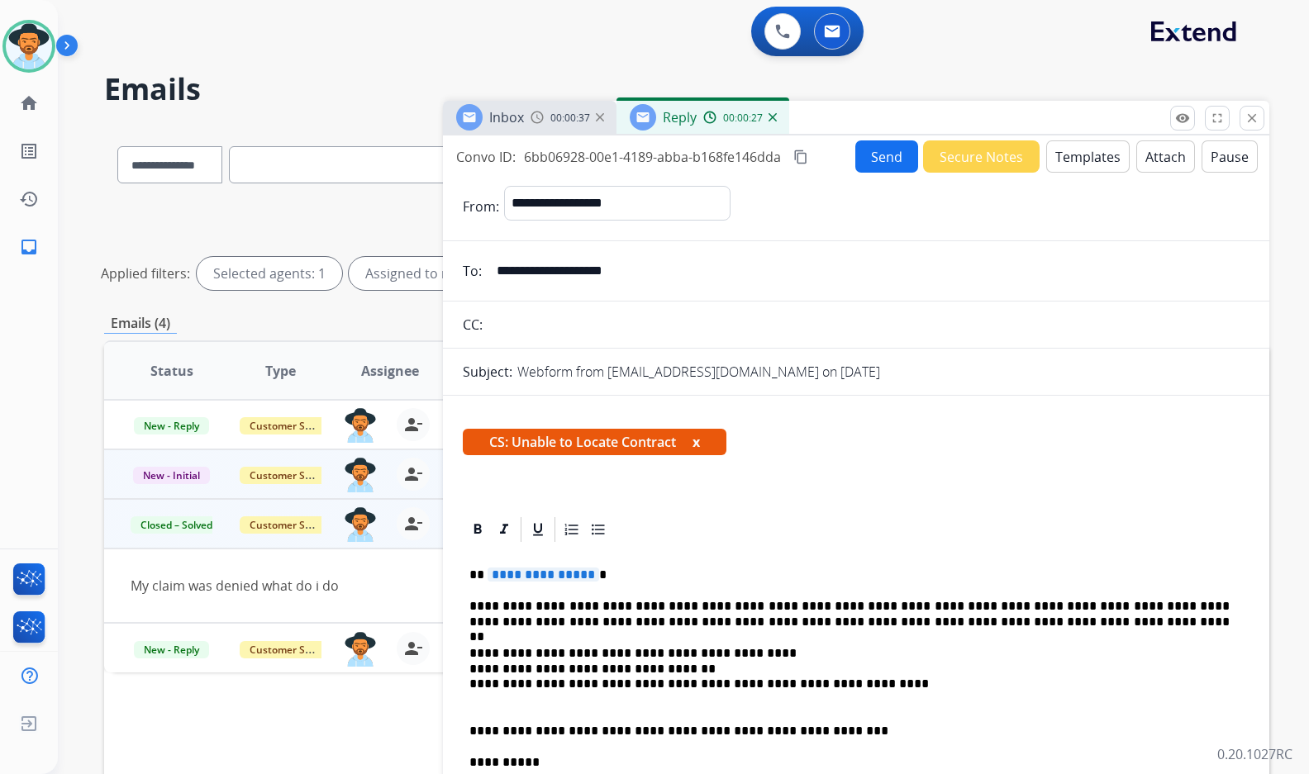
click at [542, 574] on span "**********" at bounding box center [543, 575] width 112 height 14
click at [855, 168] on button "Send" at bounding box center [886, 156] width 63 height 32
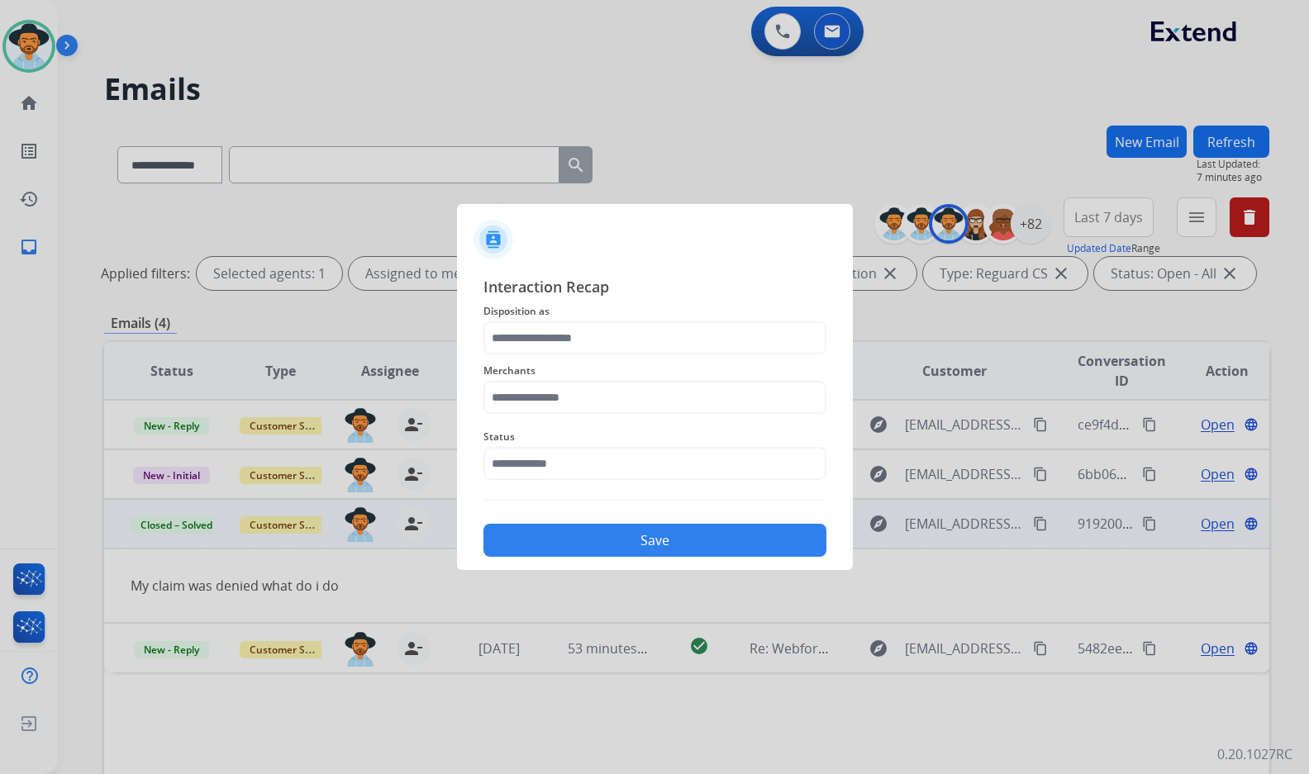
click at [598, 484] on div "Status" at bounding box center [654, 454] width 343 height 66
click at [595, 455] on input "text" at bounding box center [654, 463] width 343 height 33
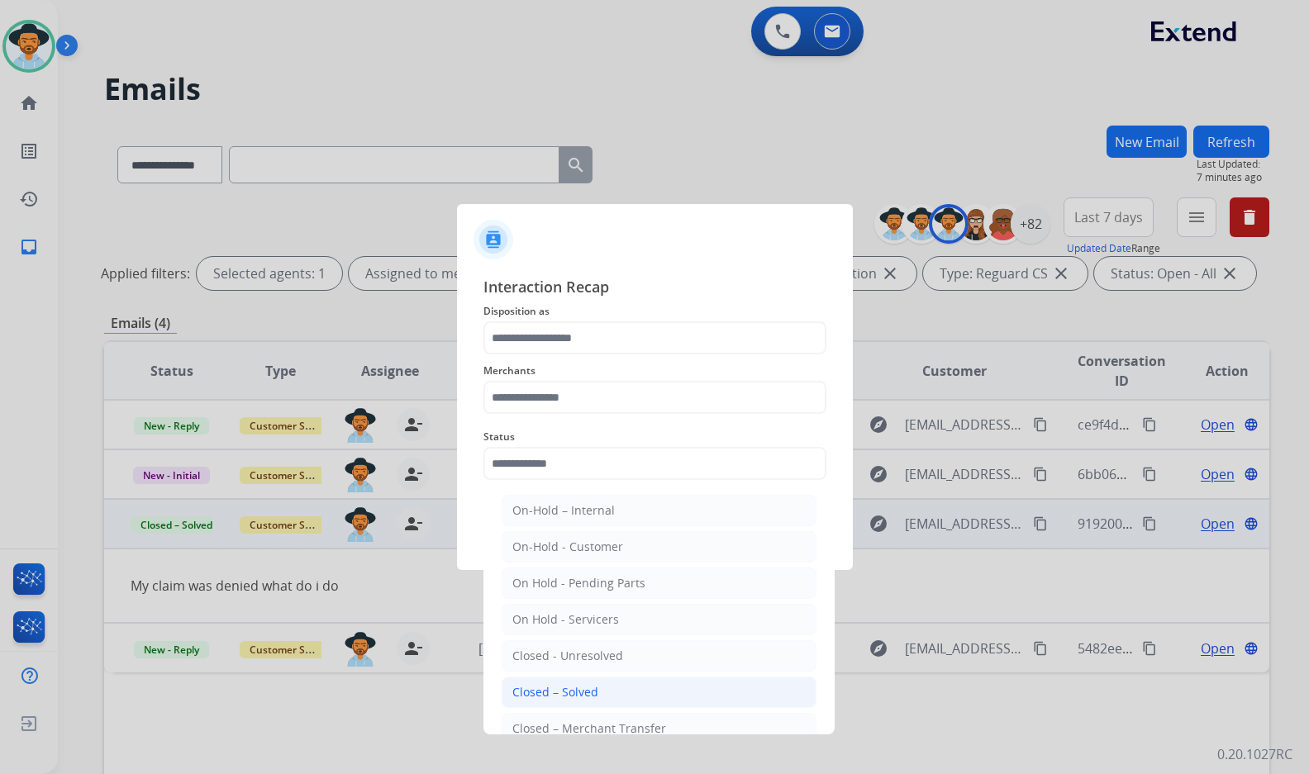
click at [593, 682] on li "Closed – Solved" at bounding box center [658, 692] width 315 height 31
type input "**********"
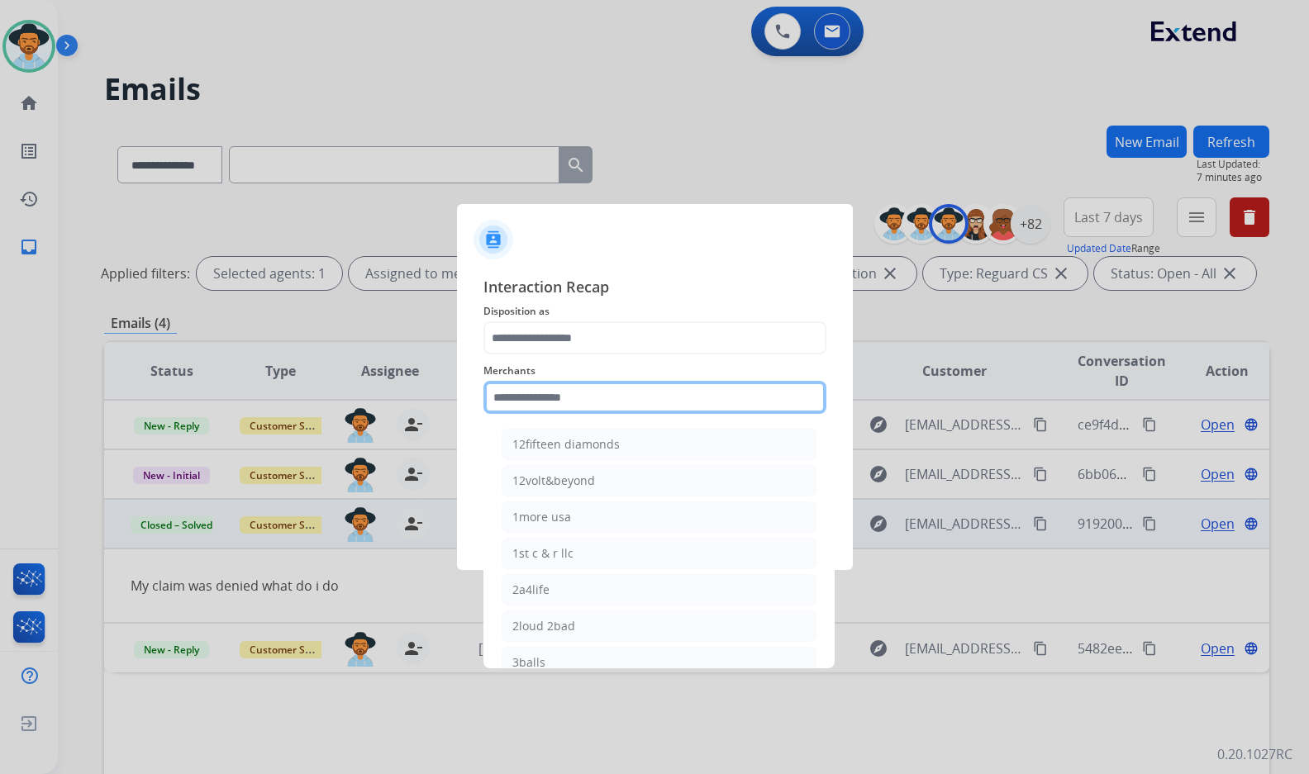
click at [575, 403] on input "text" at bounding box center [654, 397] width 343 height 33
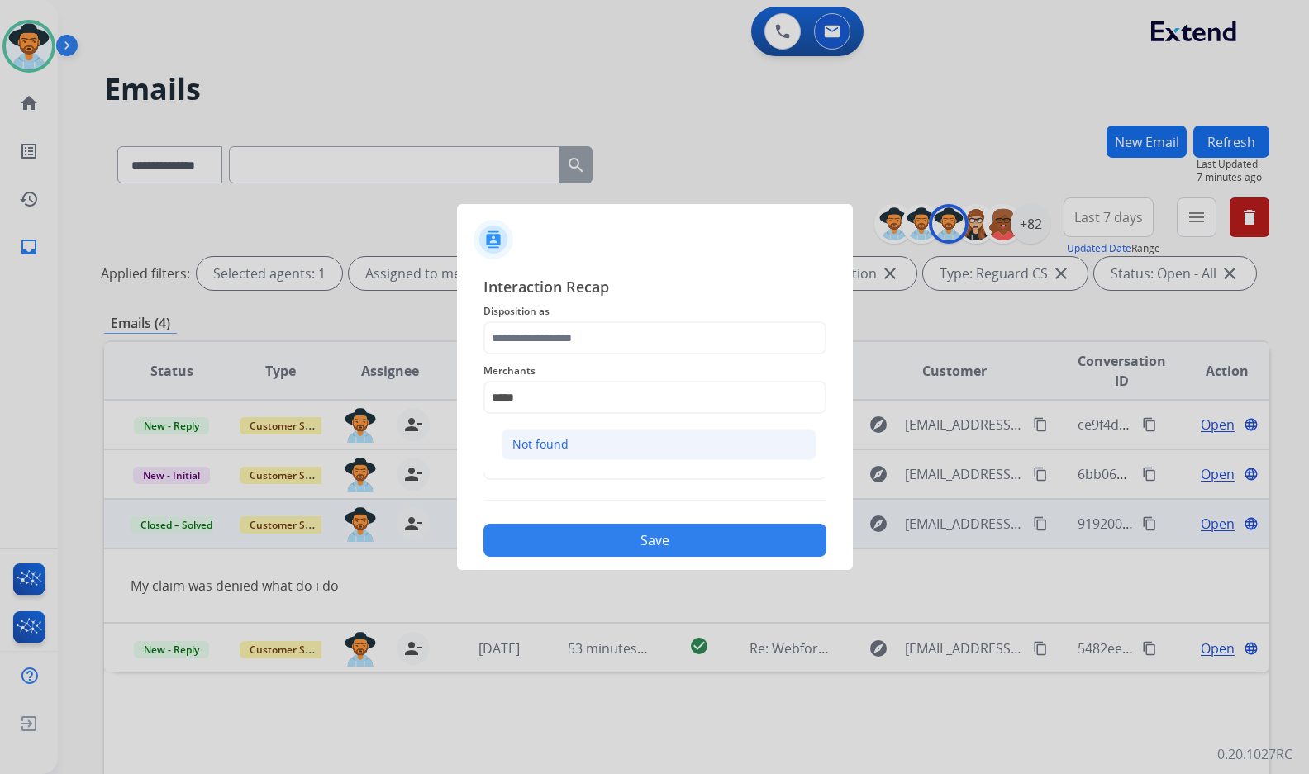
click at [644, 446] on li "Not found" at bounding box center [658, 444] width 315 height 31
type input "*********"
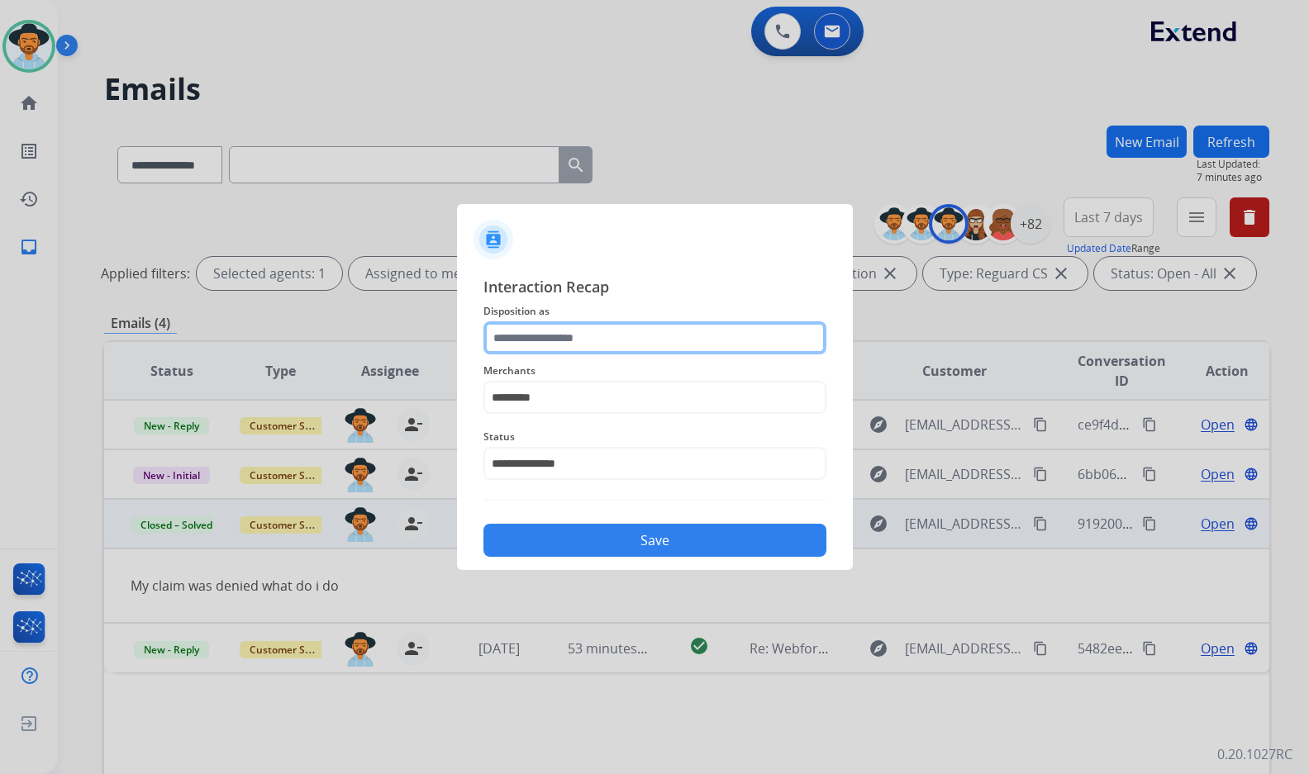
click at [620, 336] on input "text" at bounding box center [654, 337] width 343 height 33
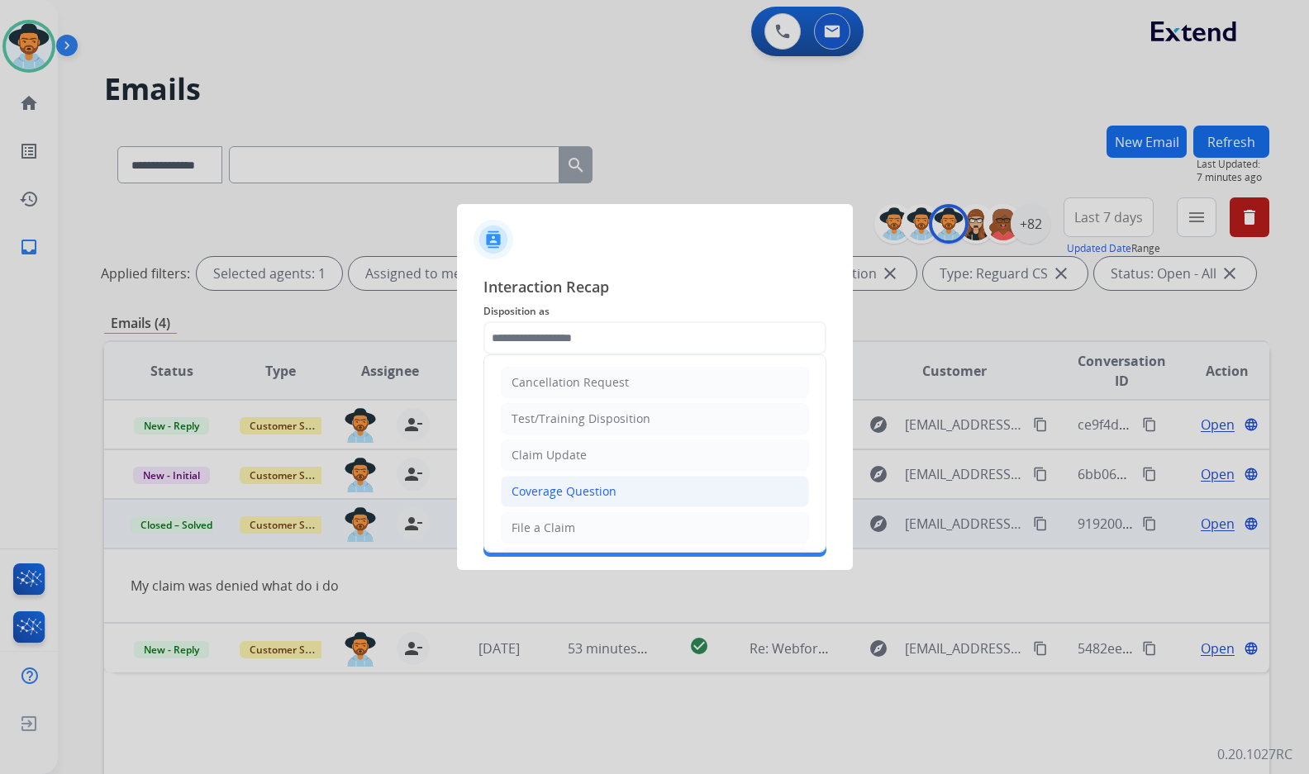
click at [589, 482] on li "Coverage Question" at bounding box center [655, 491] width 308 height 31
type input "**********"
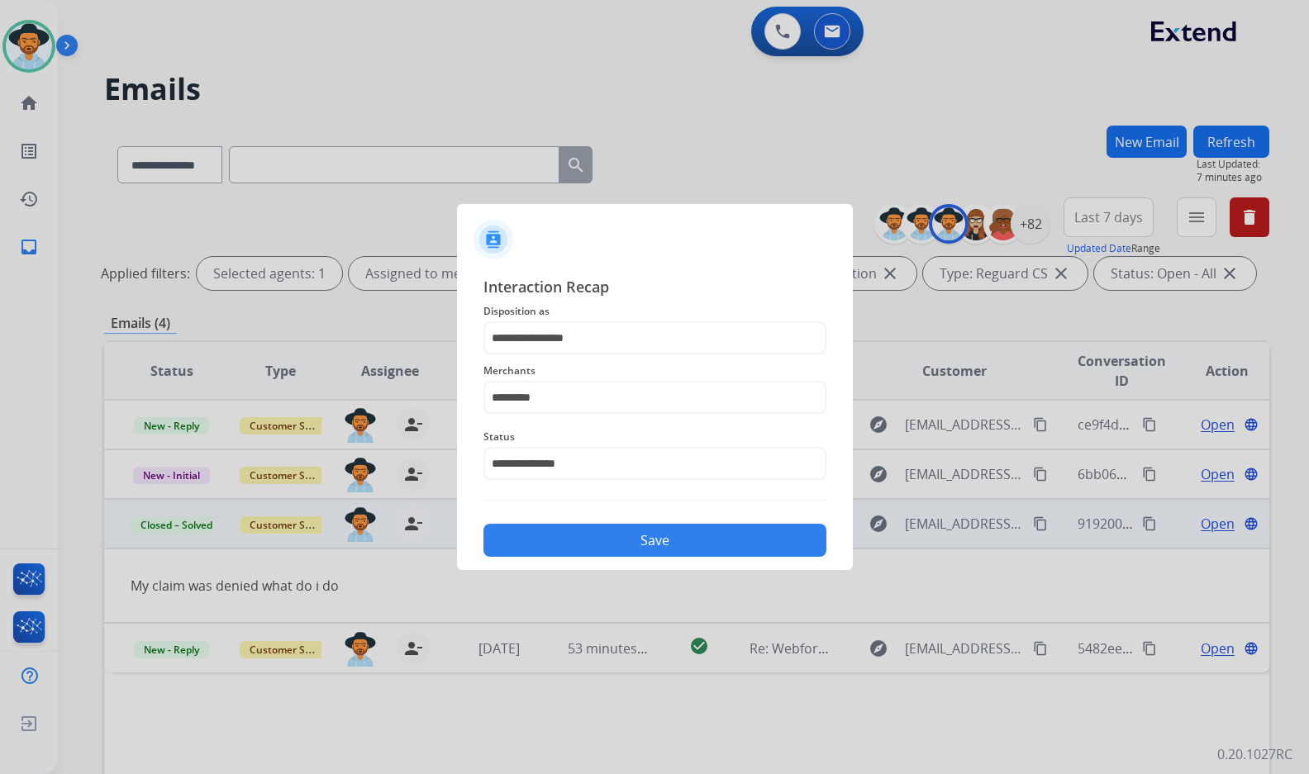
click at [621, 527] on button "Save" at bounding box center [654, 540] width 343 height 33
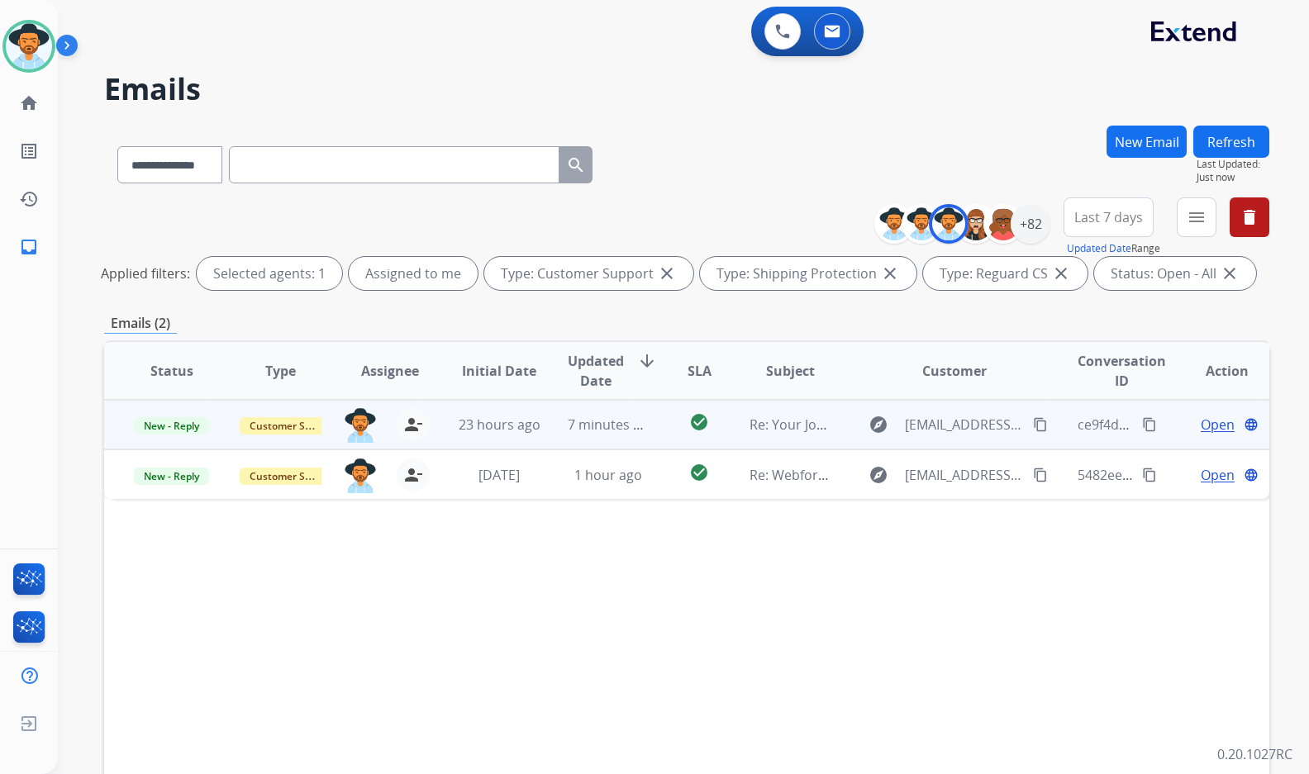
click at [1200, 428] on span "Open" at bounding box center [1217, 425] width 34 height 20
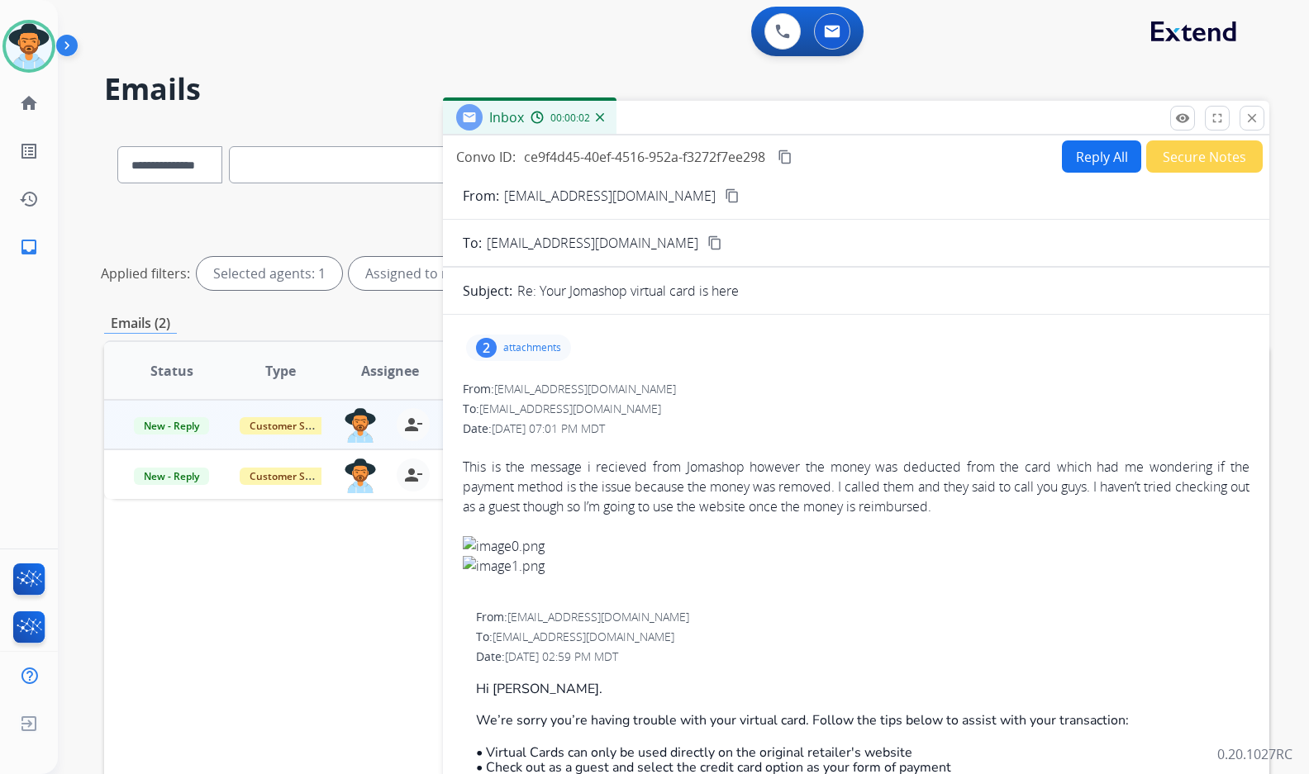
click at [547, 357] on div "2 attachments" at bounding box center [518, 348] width 105 height 26
click at [547, 349] on p "attachments" at bounding box center [532, 347] width 58 height 13
click at [645, 340] on div "2 attachments" at bounding box center [856, 348] width 787 height 40
click at [581, 340] on div "2 attachments" at bounding box center [856, 348] width 787 height 40
click at [725, 202] on mat-icon "content_copy" at bounding box center [732, 195] width 15 height 15
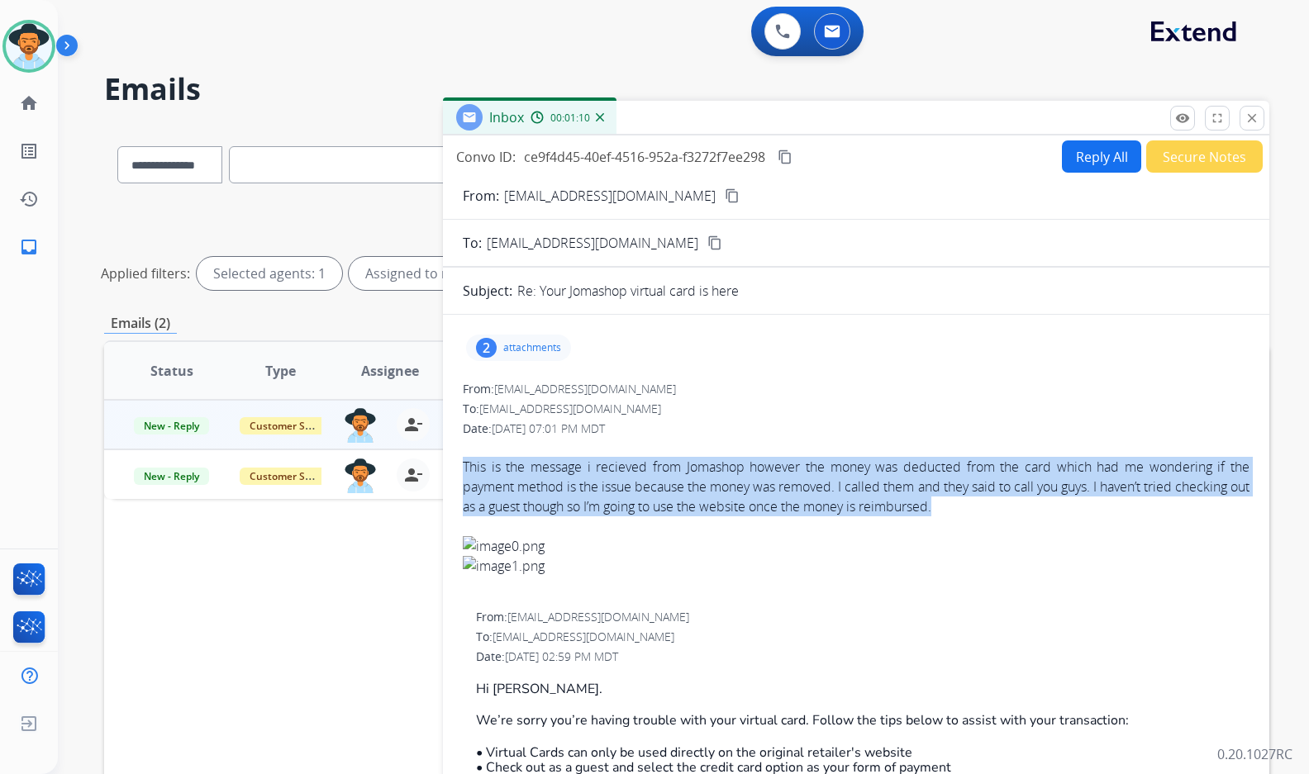
drag, startPoint x: 1029, startPoint y: 510, endPoint x: 458, endPoint y: 469, distance: 573.2
copy div "This is the message i recieved from Jomashop however the money was deducted fro…"
click at [1107, 164] on button "Reply All" at bounding box center [1101, 156] width 79 height 32
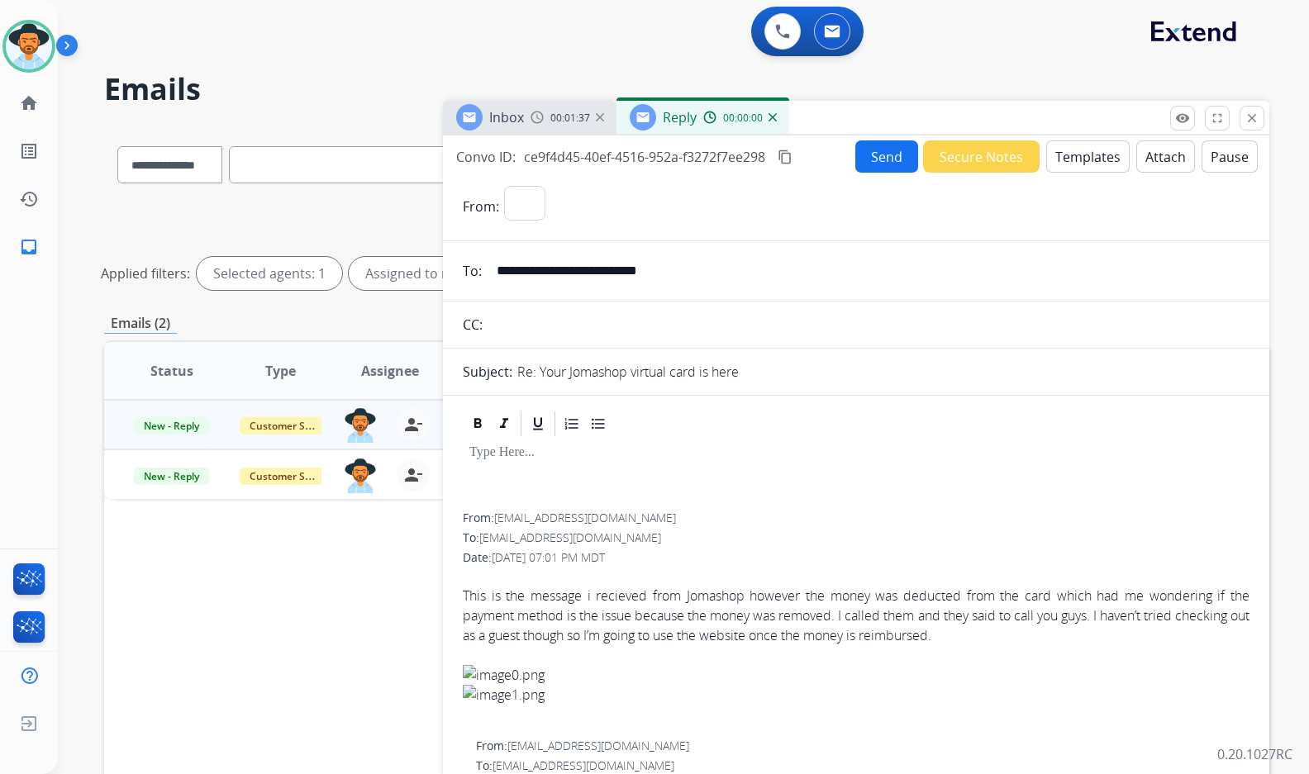
select select "**********"
click at [1087, 159] on button "Templates" at bounding box center [1087, 156] width 83 height 32
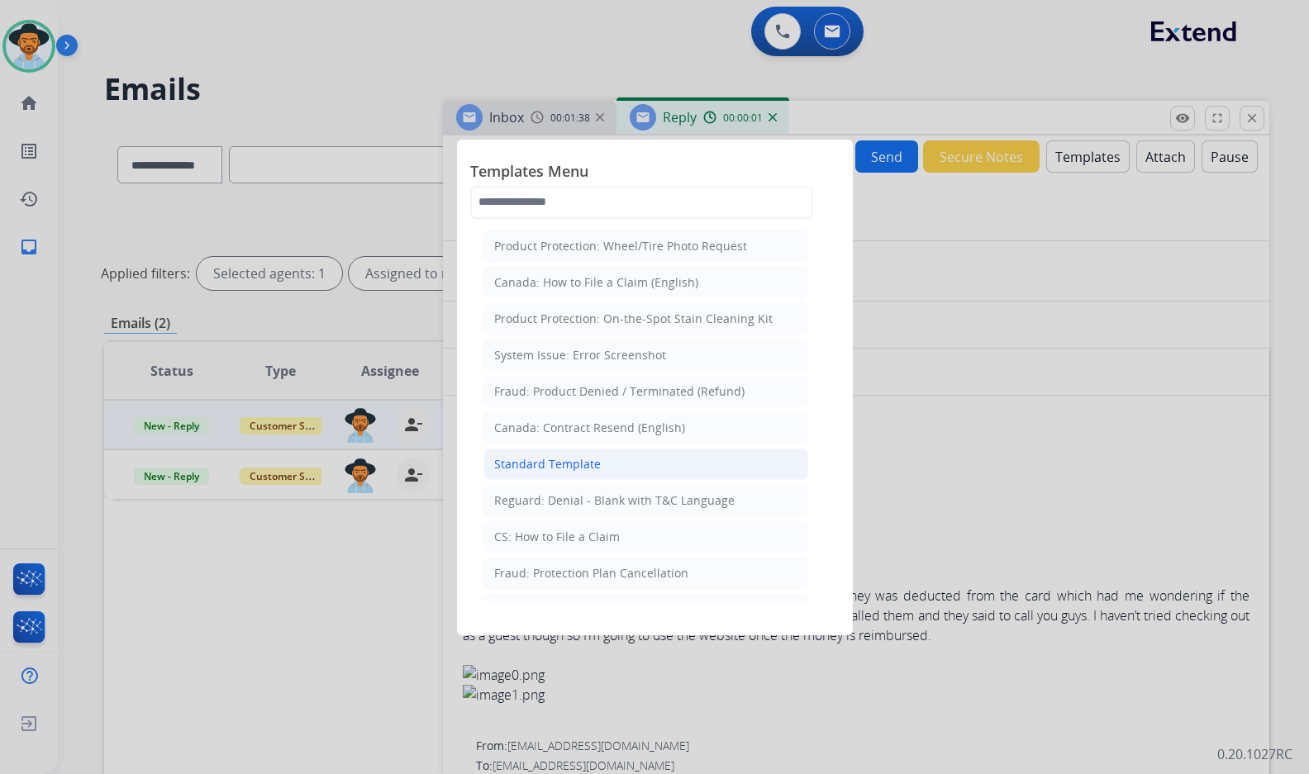
click at [597, 459] on li "Standard Template" at bounding box center [645, 464] width 325 height 31
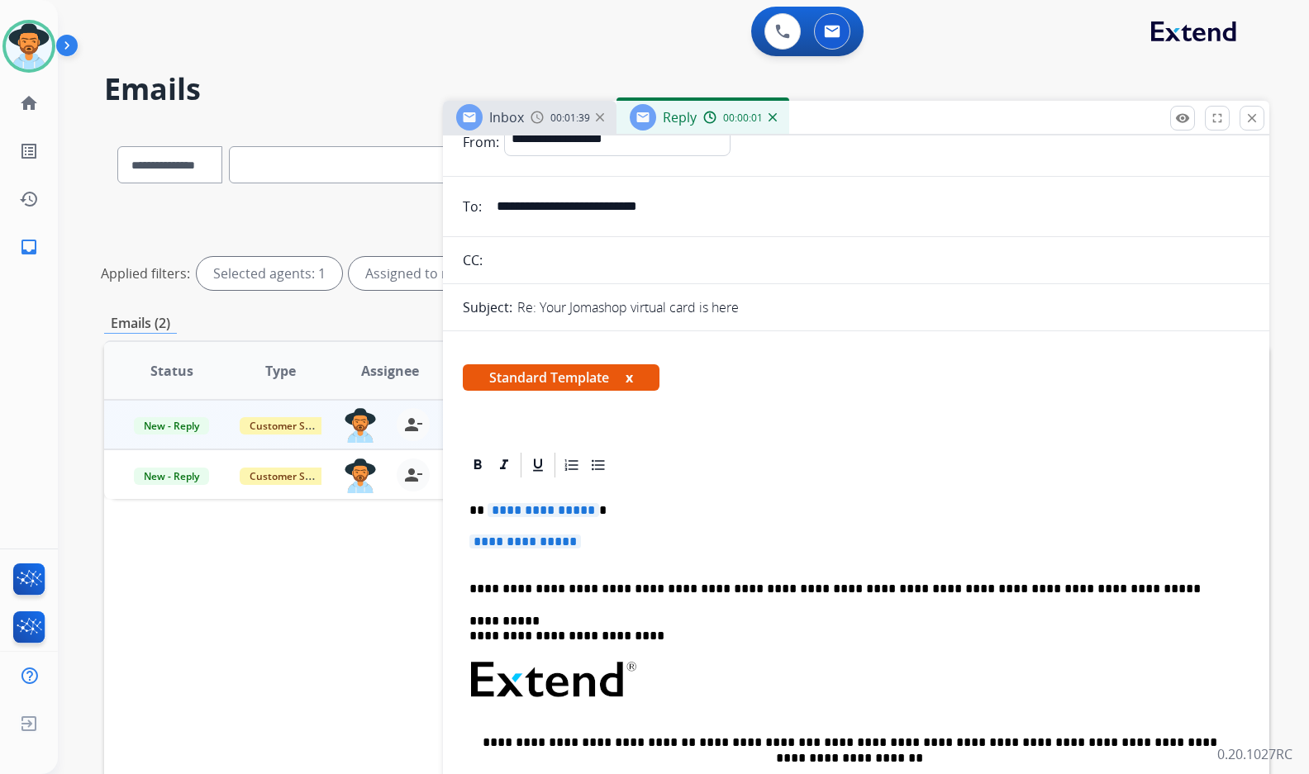
scroll to position [83, 0]
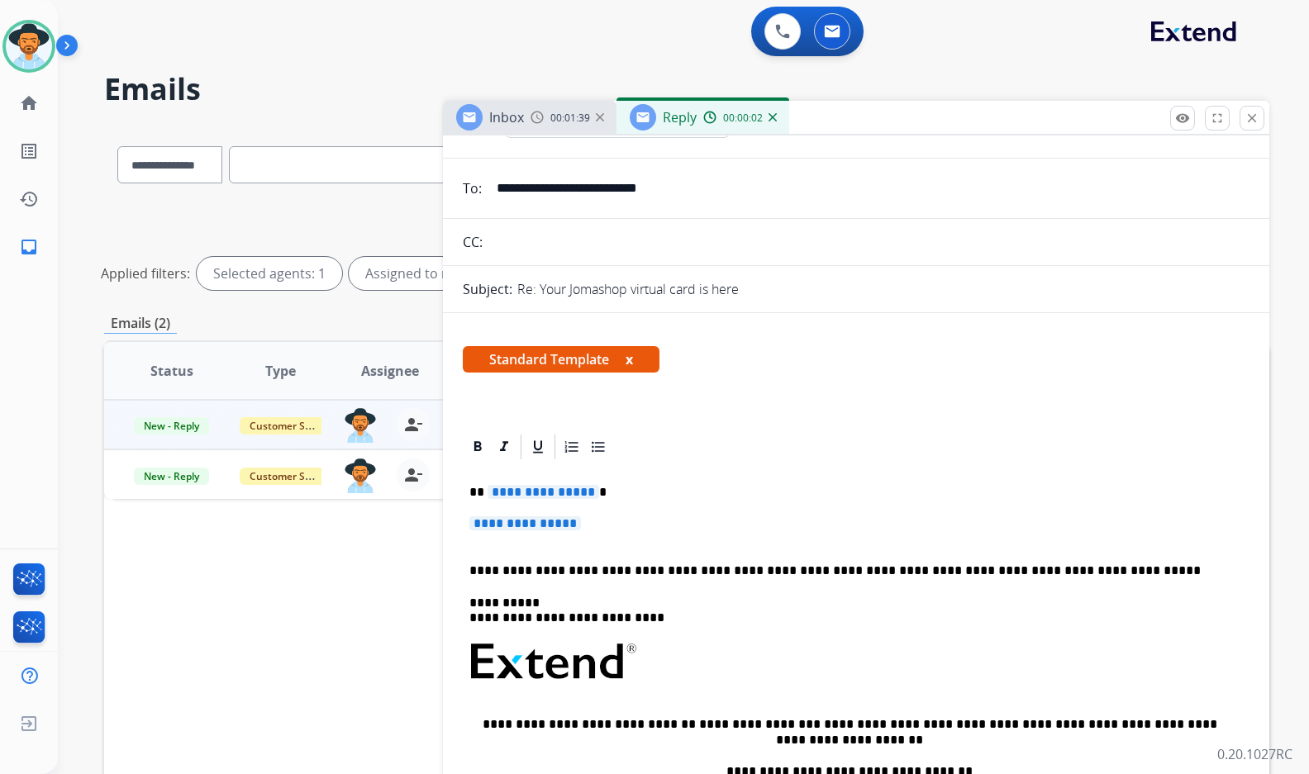
click at [568, 492] on span "**********" at bounding box center [543, 492] width 112 height 14
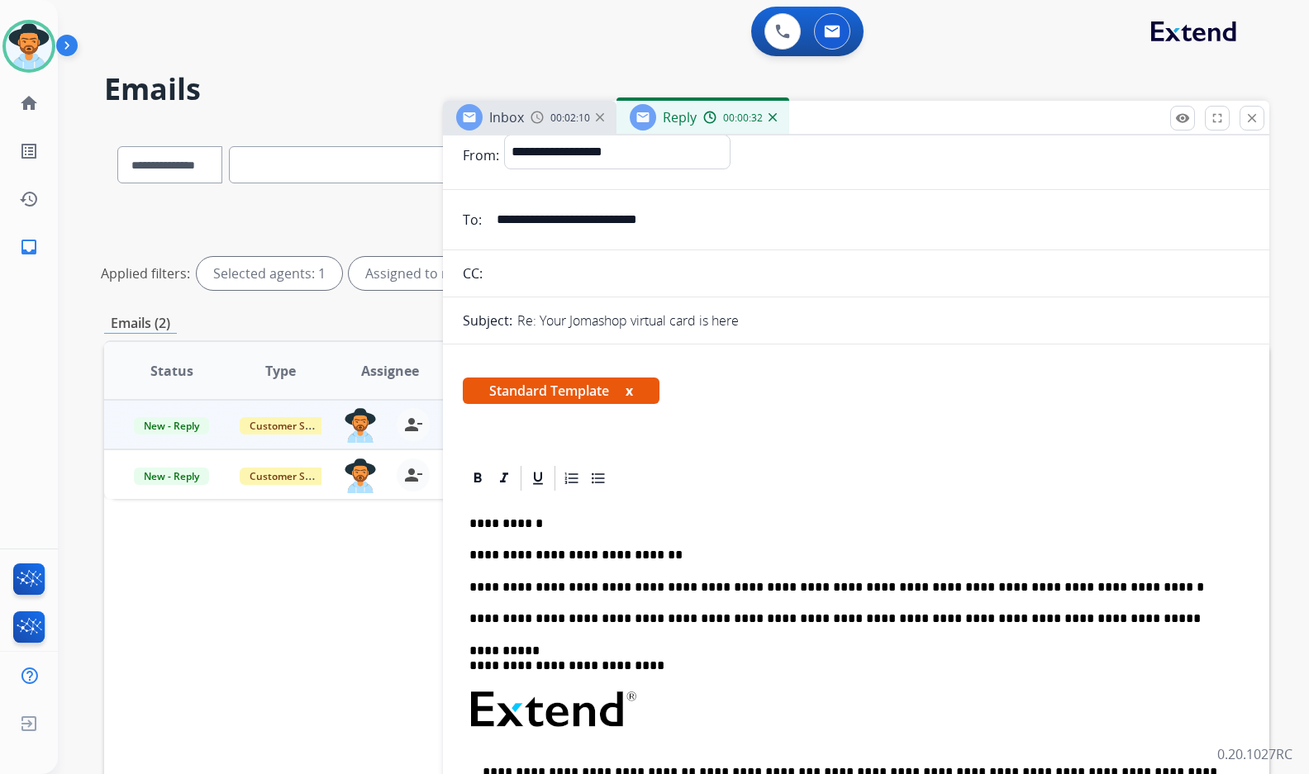
scroll to position [0, 0]
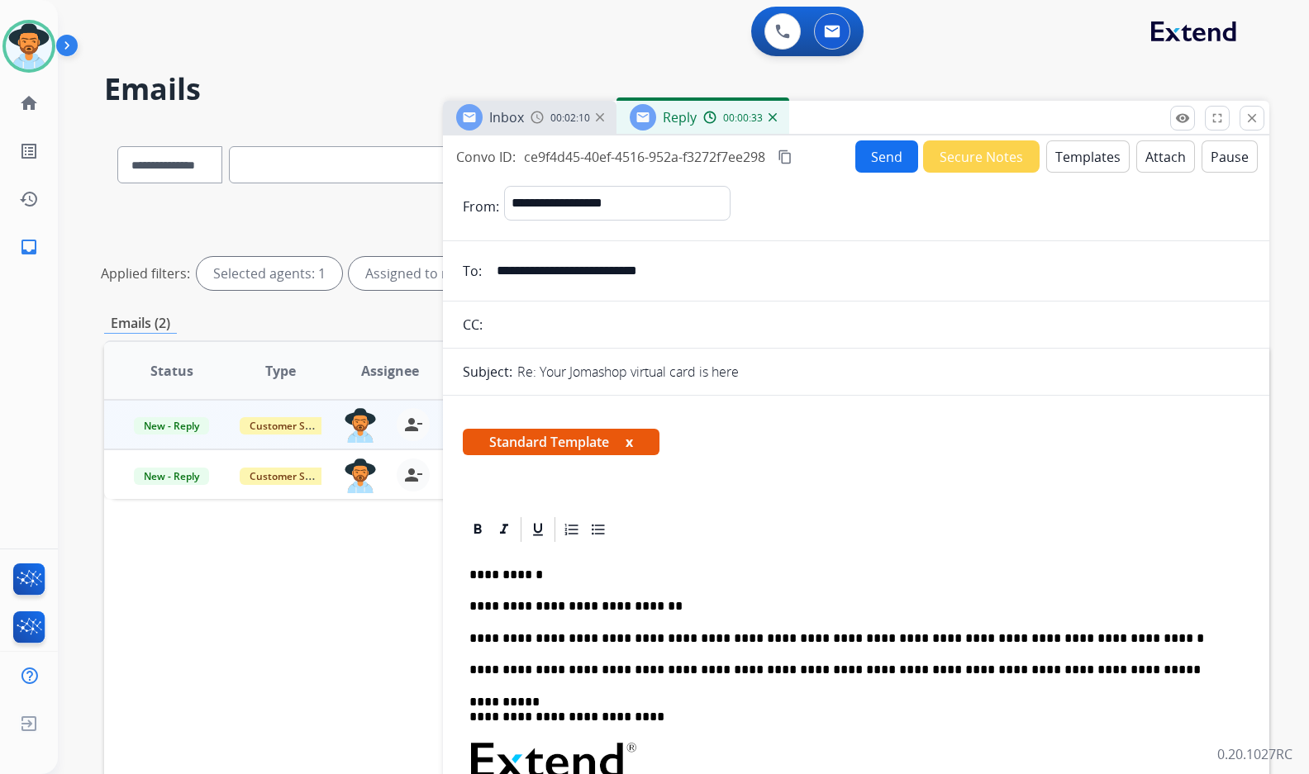
click at [878, 142] on button "Send" at bounding box center [886, 156] width 63 height 32
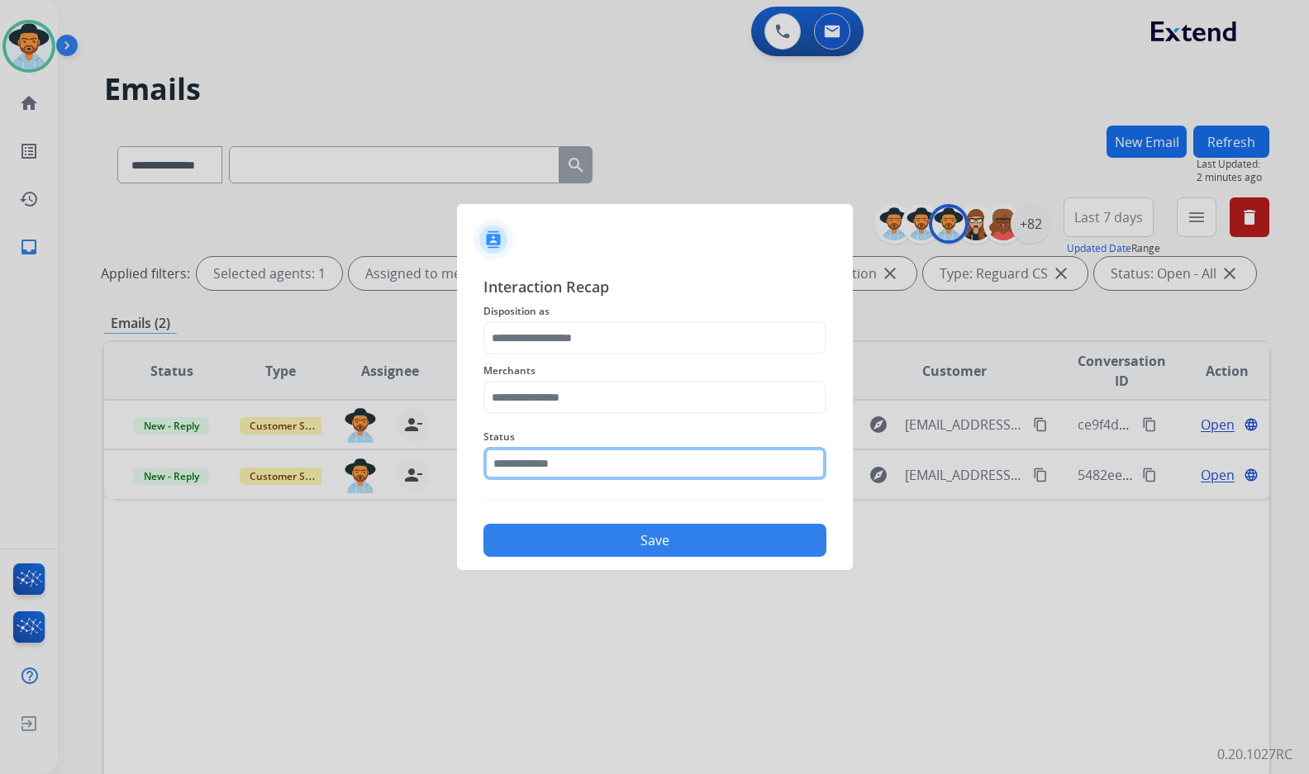
click at [568, 455] on input "text" at bounding box center [654, 463] width 343 height 33
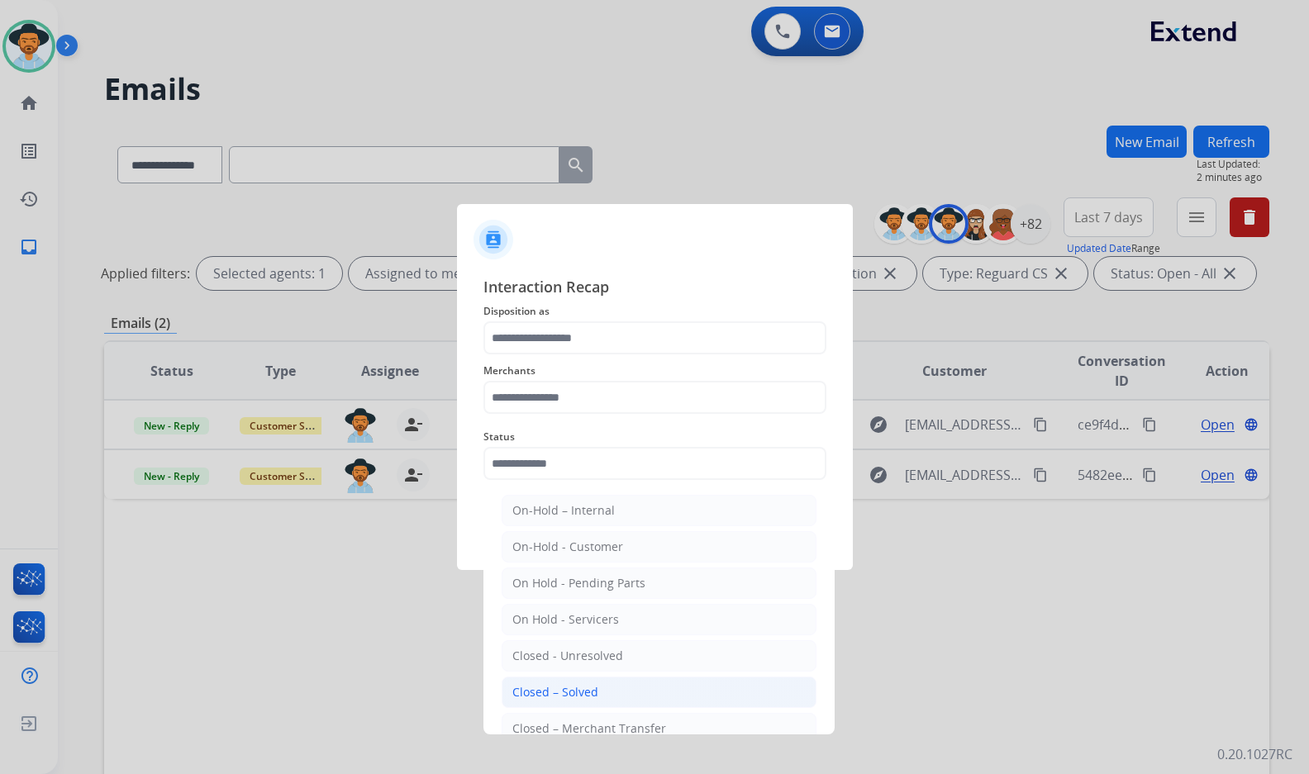
click at [613, 700] on li "Closed – Solved" at bounding box center [658, 692] width 315 height 31
type input "**********"
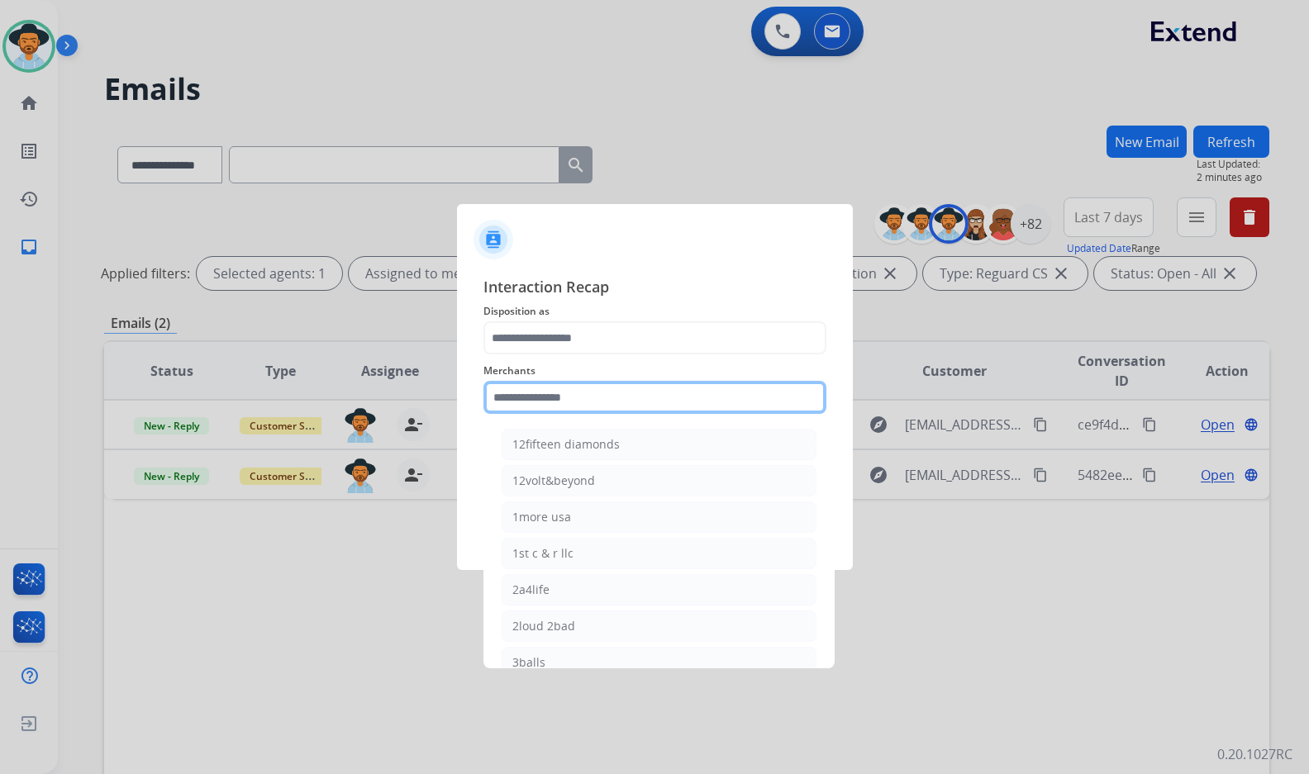
click at [597, 391] on input "text" at bounding box center [654, 397] width 343 height 33
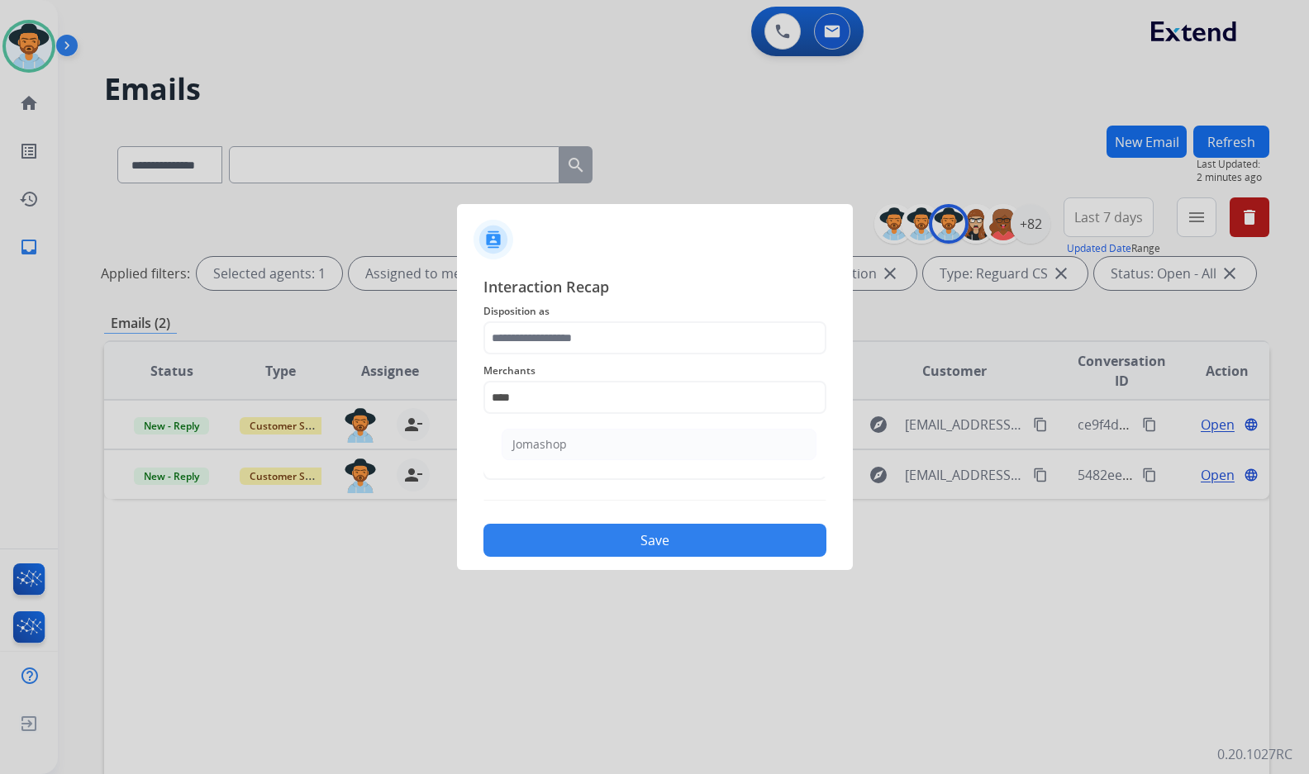
drag, startPoint x: 629, startPoint y: 449, endPoint x: 628, endPoint y: 433, distance: 16.5
click at [629, 445] on li "Jomashop" at bounding box center [658, 444] width 315 height 31
type input "********"
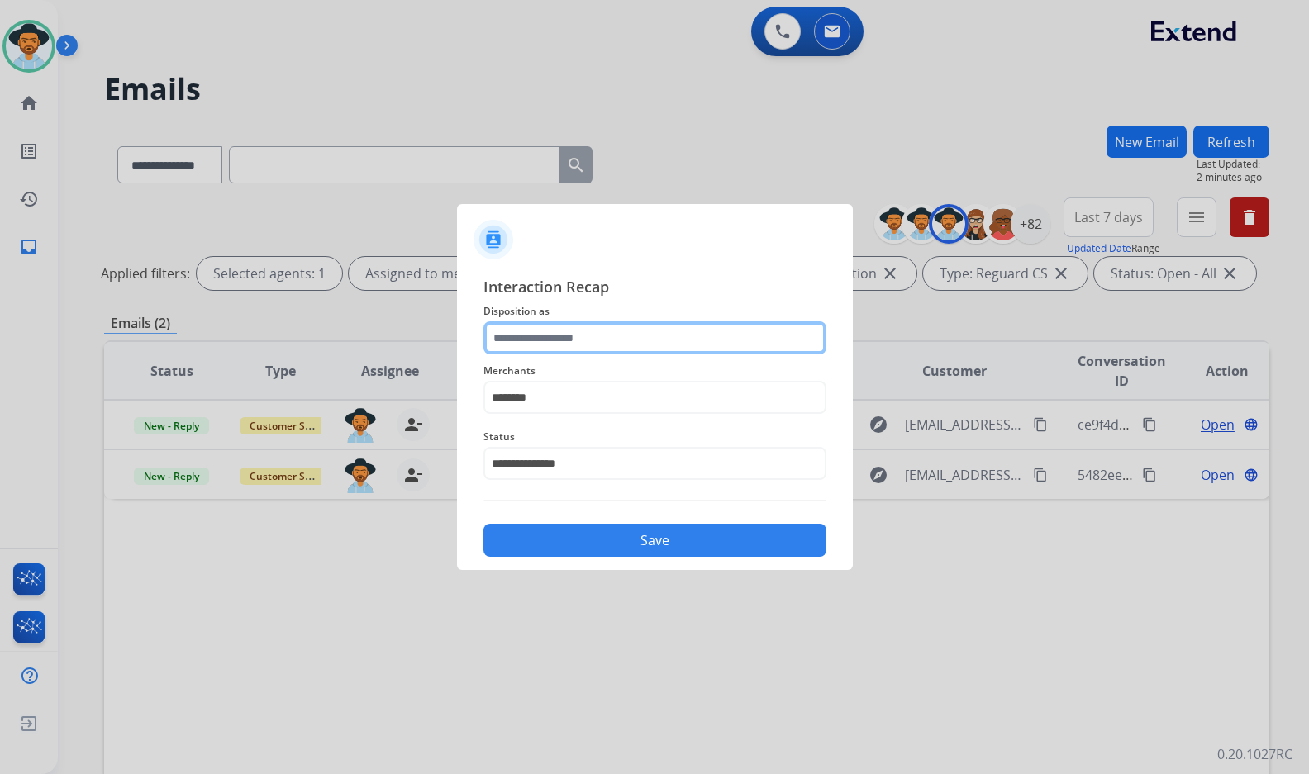
click at [620, 333] on input "text" at bounding box center [654, 337] width 343 height 33
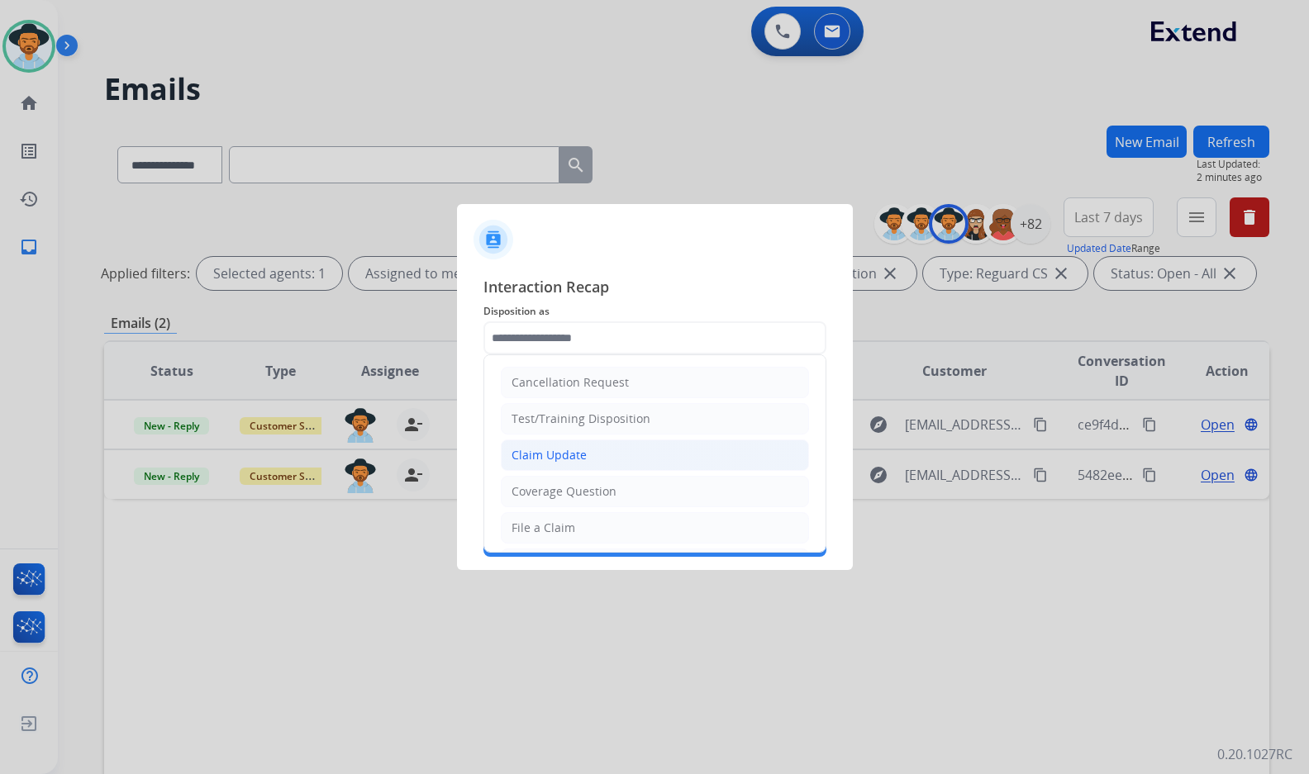
click at [593, 450] on li "Claim Update" at bounding box center [655, 455] width 308 height 31
type input "**********"
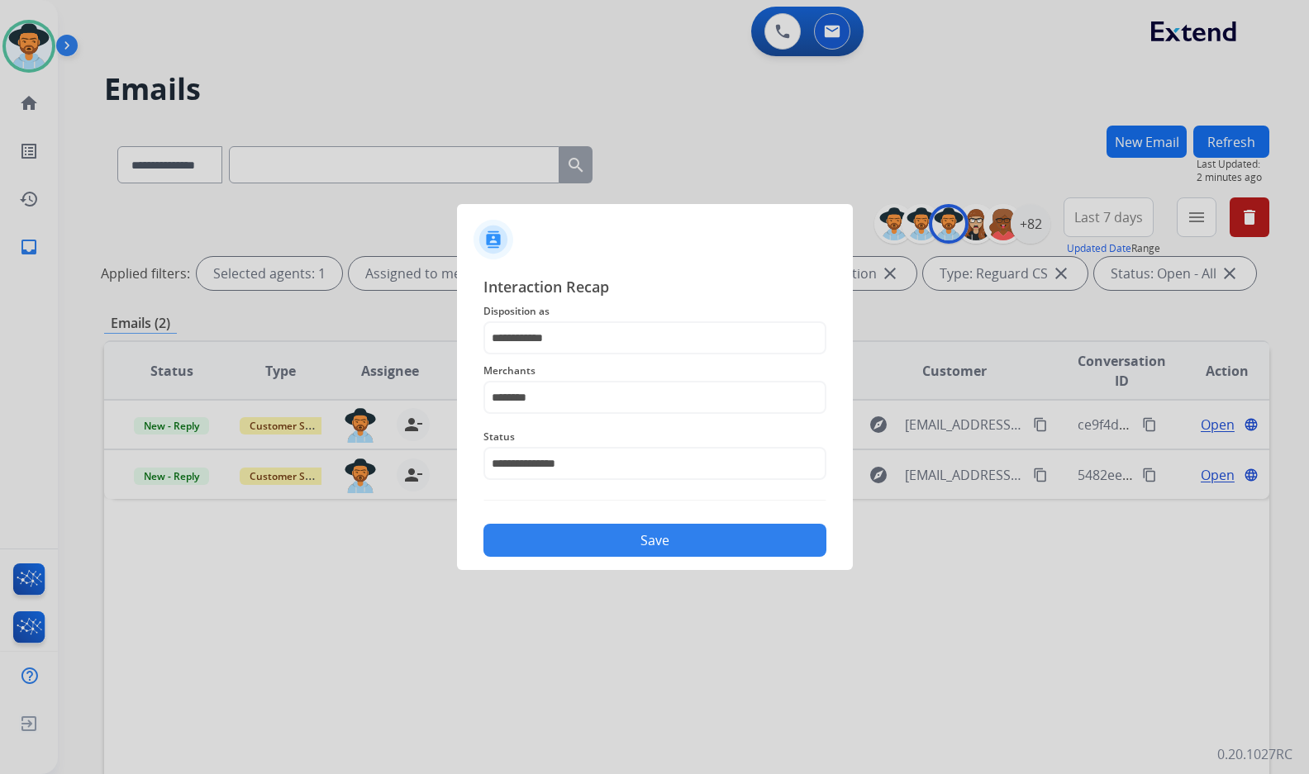
click at [642, 539] on button "Save" at bounding box center [654, 540] width 343 height 33
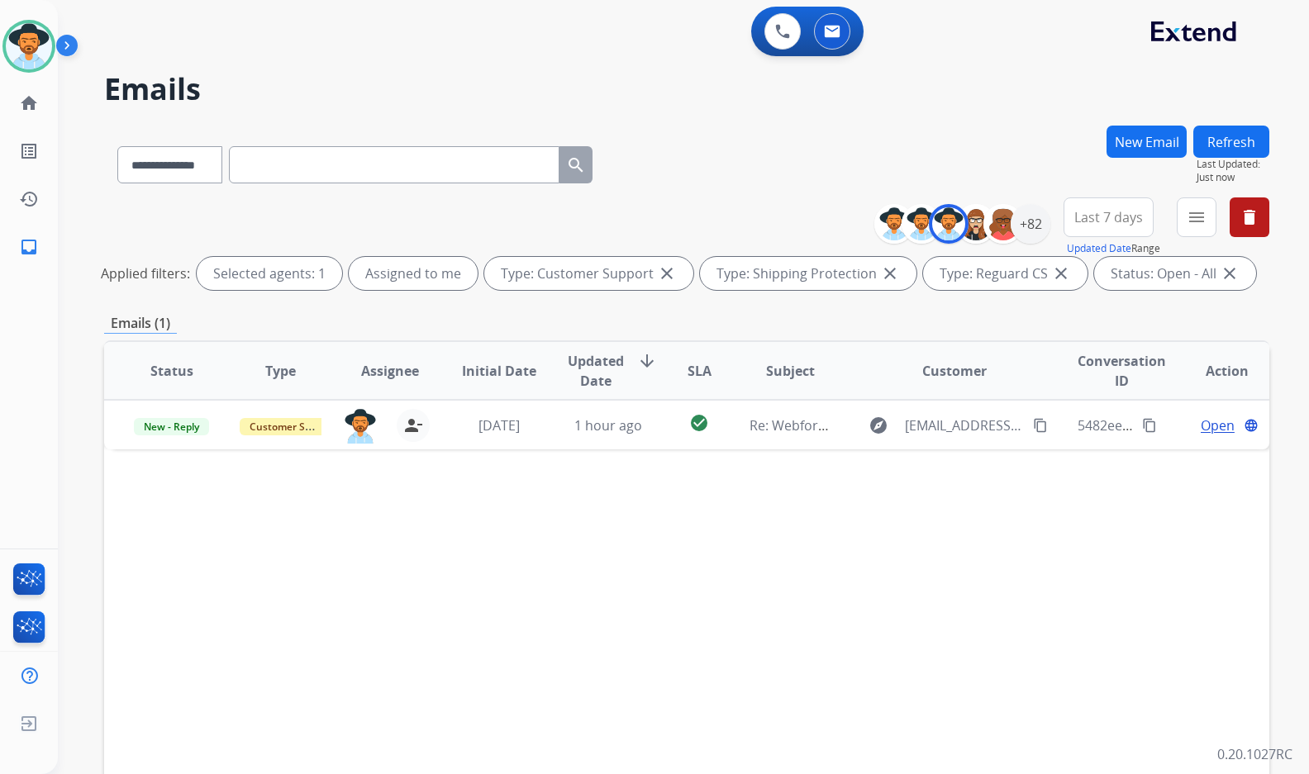
click at [568, 478] on div "Status Type Assignee Initial Date Updated Date arrow_downward SLA Subject Custo…" at bounding box center [686, 617] width 1165 height 554
click at [20, 107] on mat-icon "home" at bounding box center [29, 103] width 20 height 20
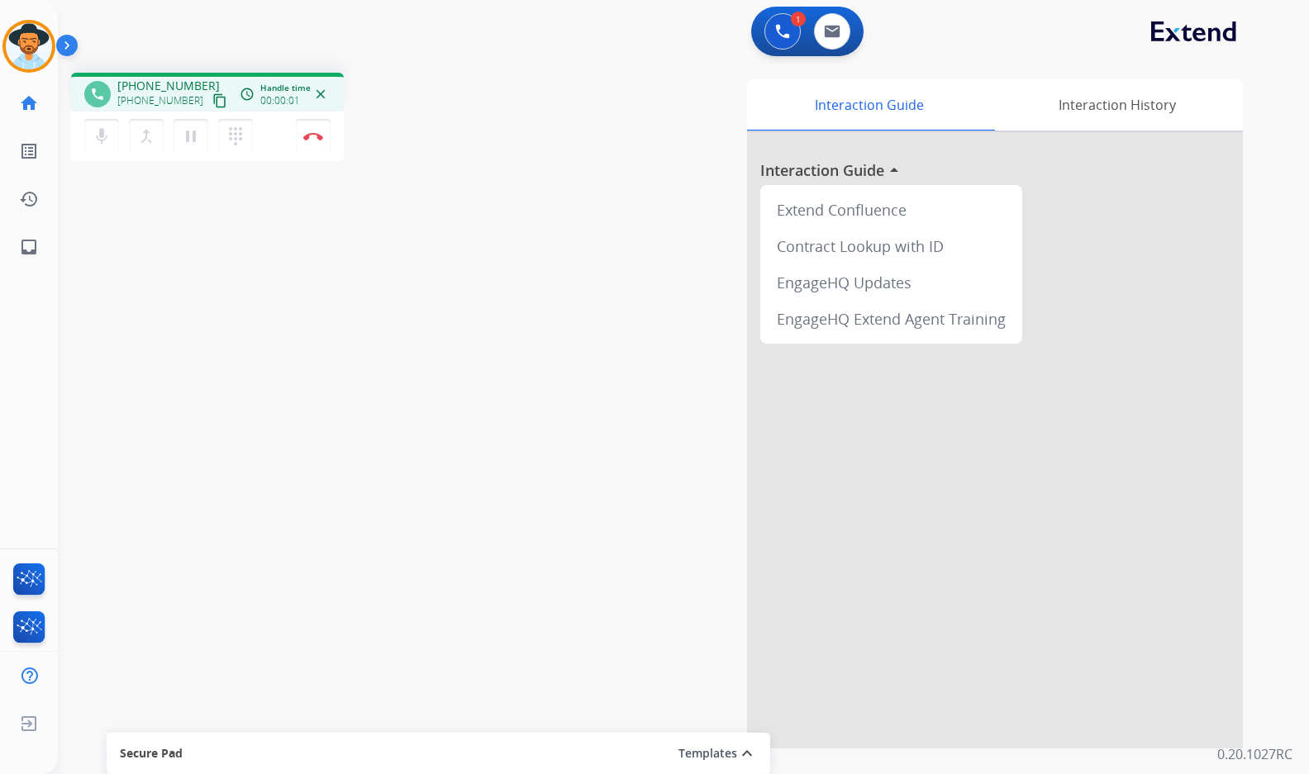
click at [212, 105] on mat-icon "content_copy" at bounding box center [219, 100] width 15 height 15
click at [312, 137] on img at bounding box center [313, 136] width 20 height 8
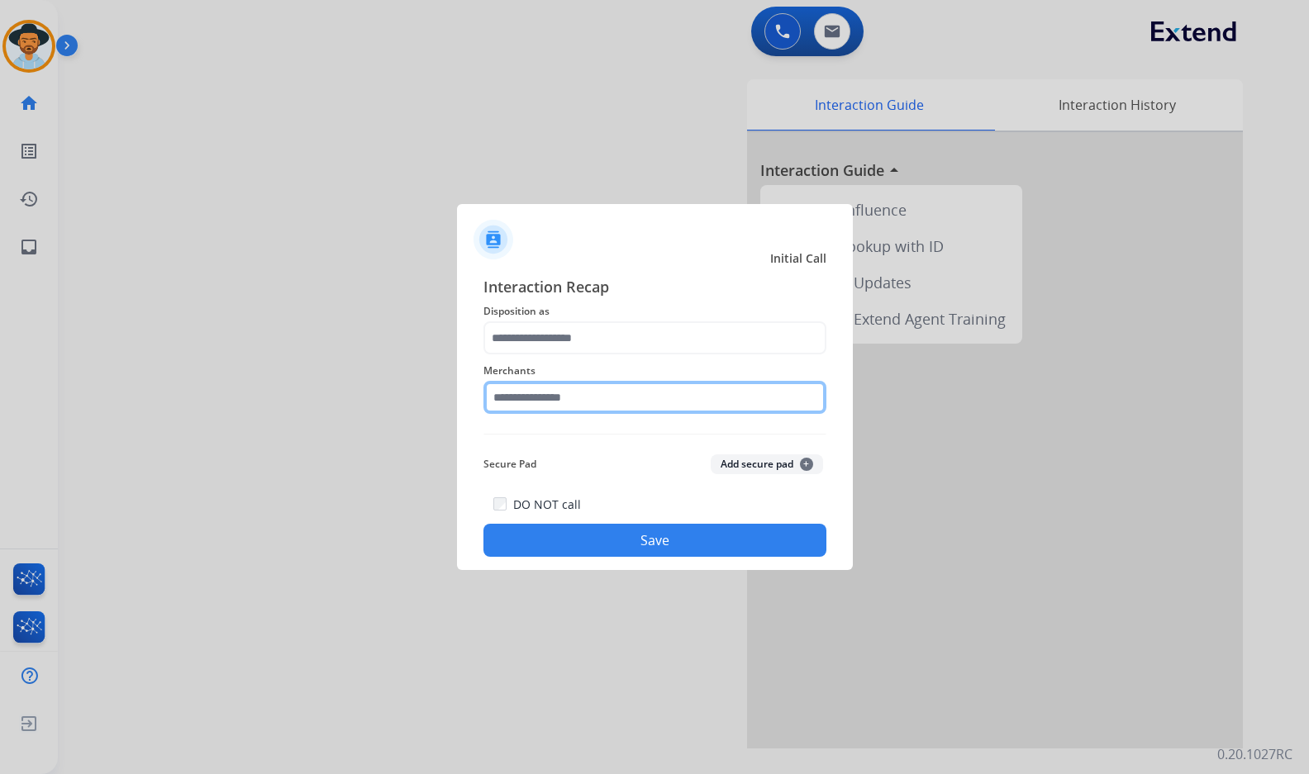
click at [530, 394] on input "text" at bounding box center [654, 397] width 343 height 33
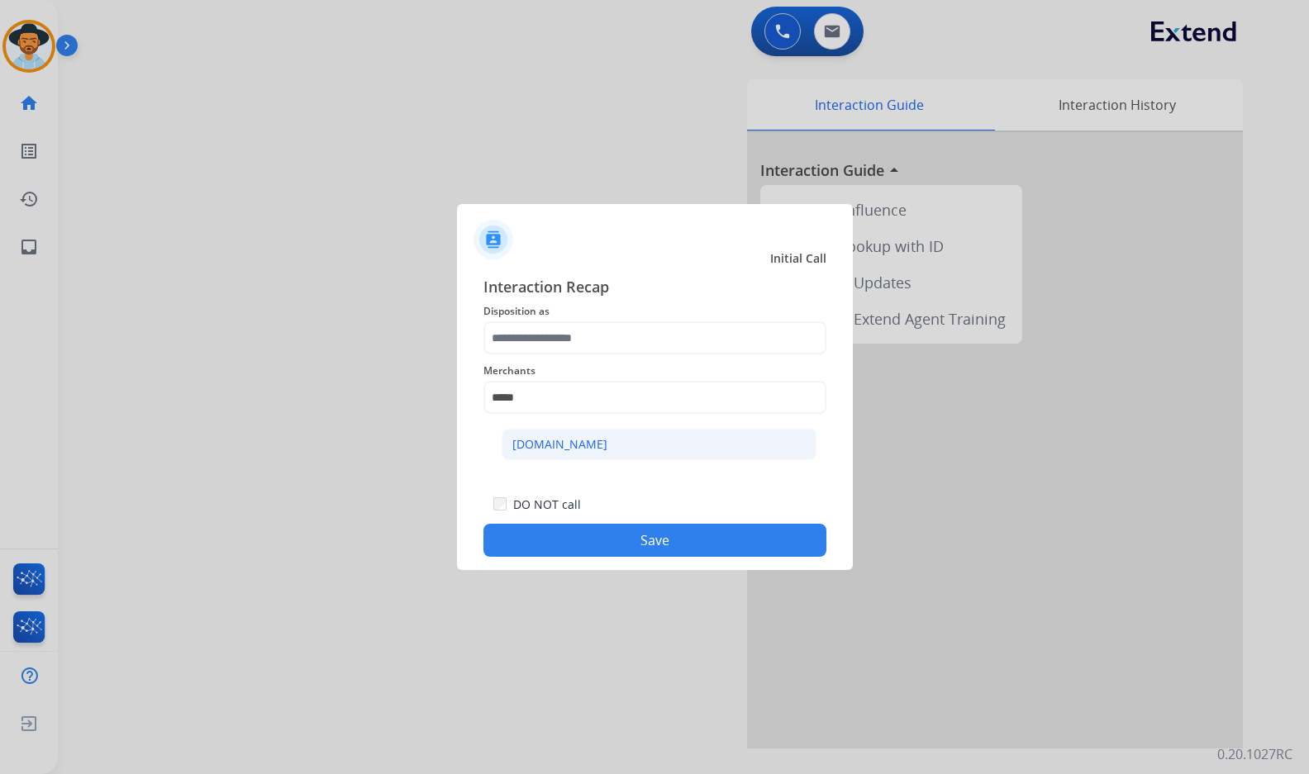
click at [658, 435] on li "[DOMAIN_NAME]" at bounding box center [658, 444] width 315 height 31
type input "**********"
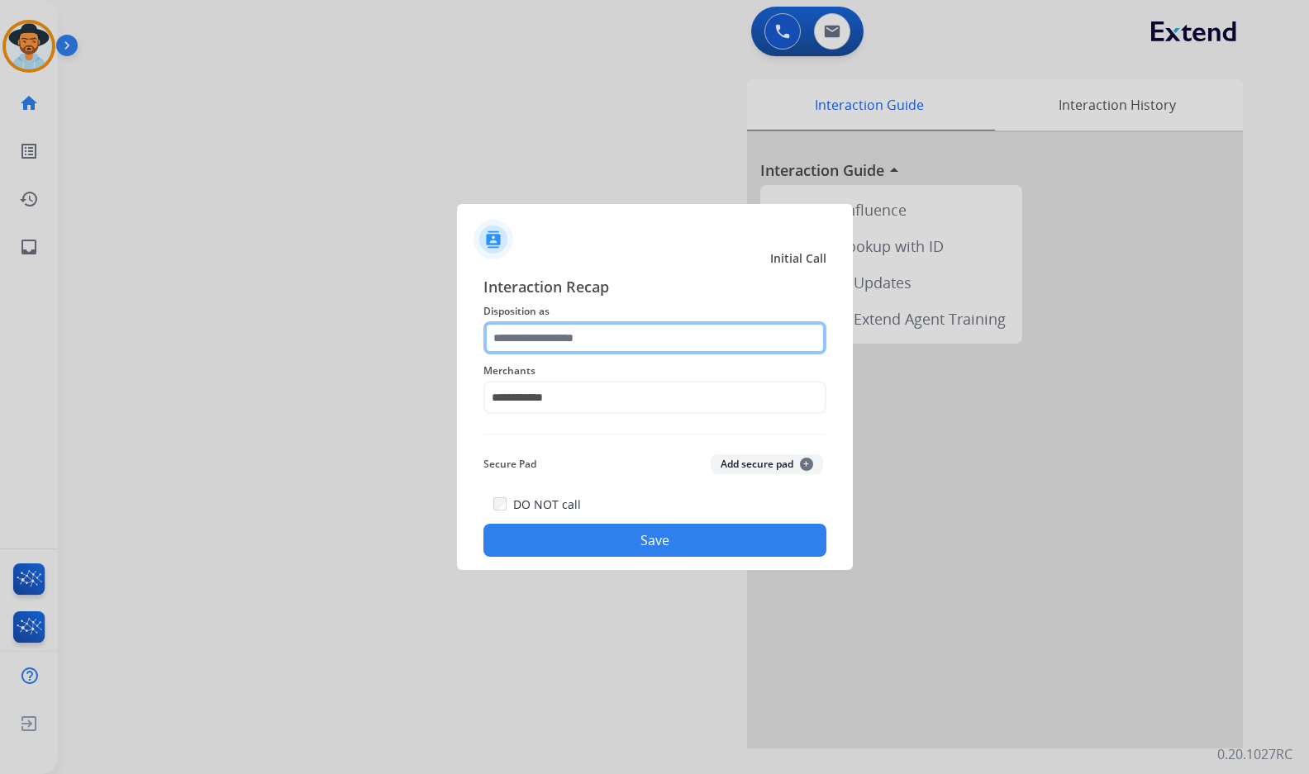
click at [620, 325] on input "text" at bounding box center [654, 337] width 343 height 33
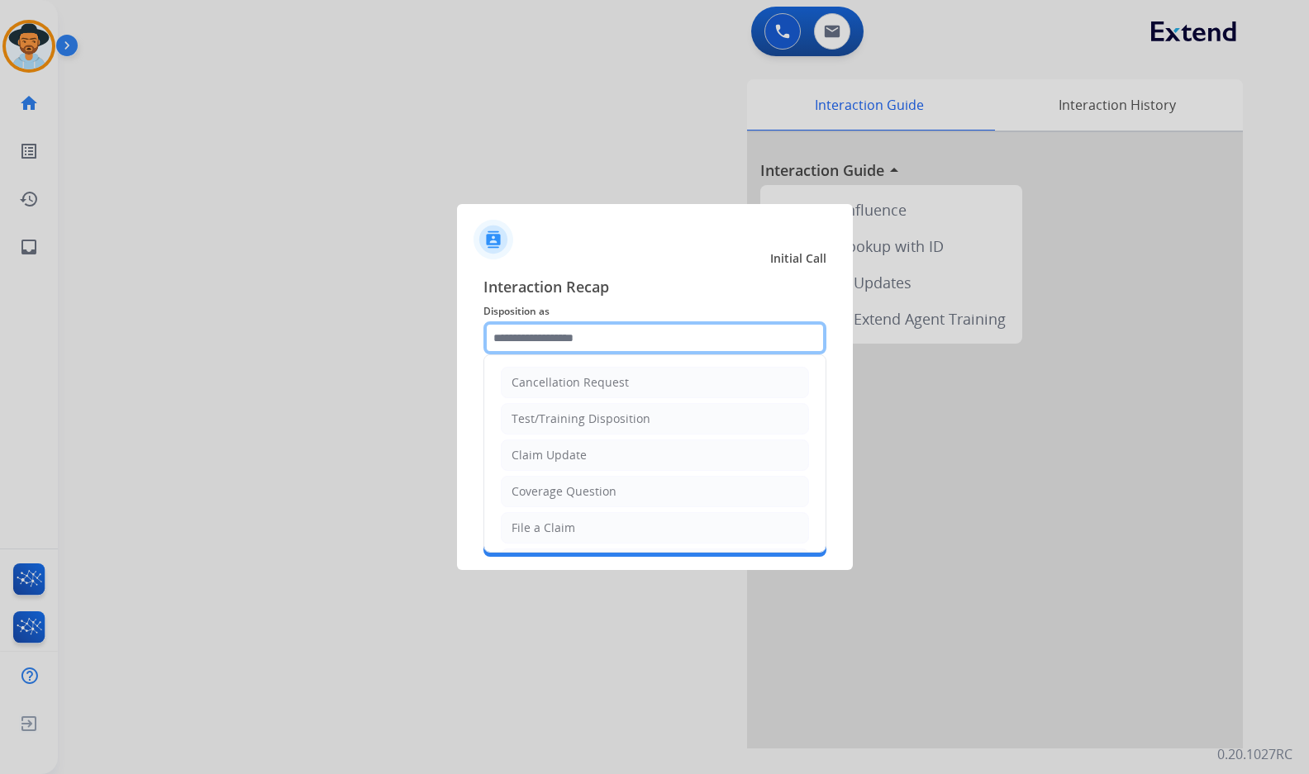
click at [587, 334] on input "text" at bounding box center [654, 337] width 343 height 33
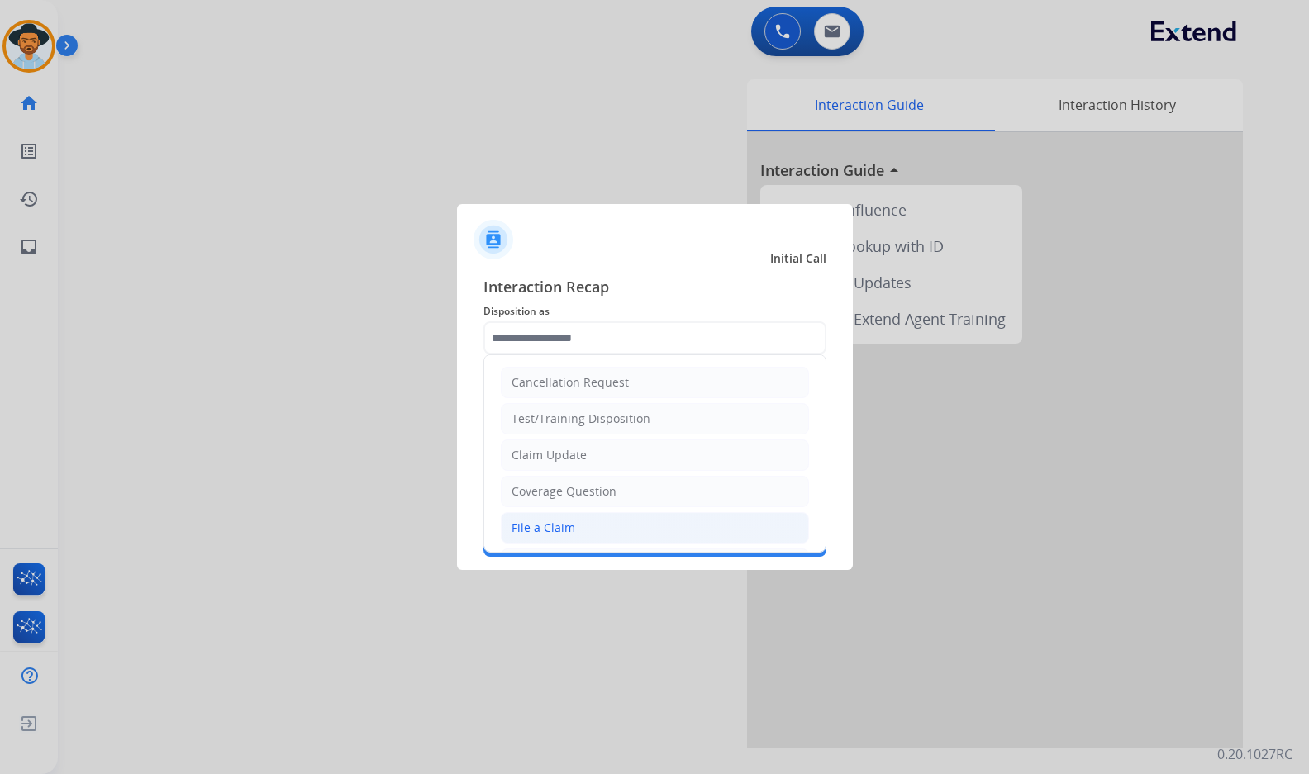
click at [575, 534] on li "File a Claim" at bounding box center [655, 527] width 308 height 31
type input "**********"
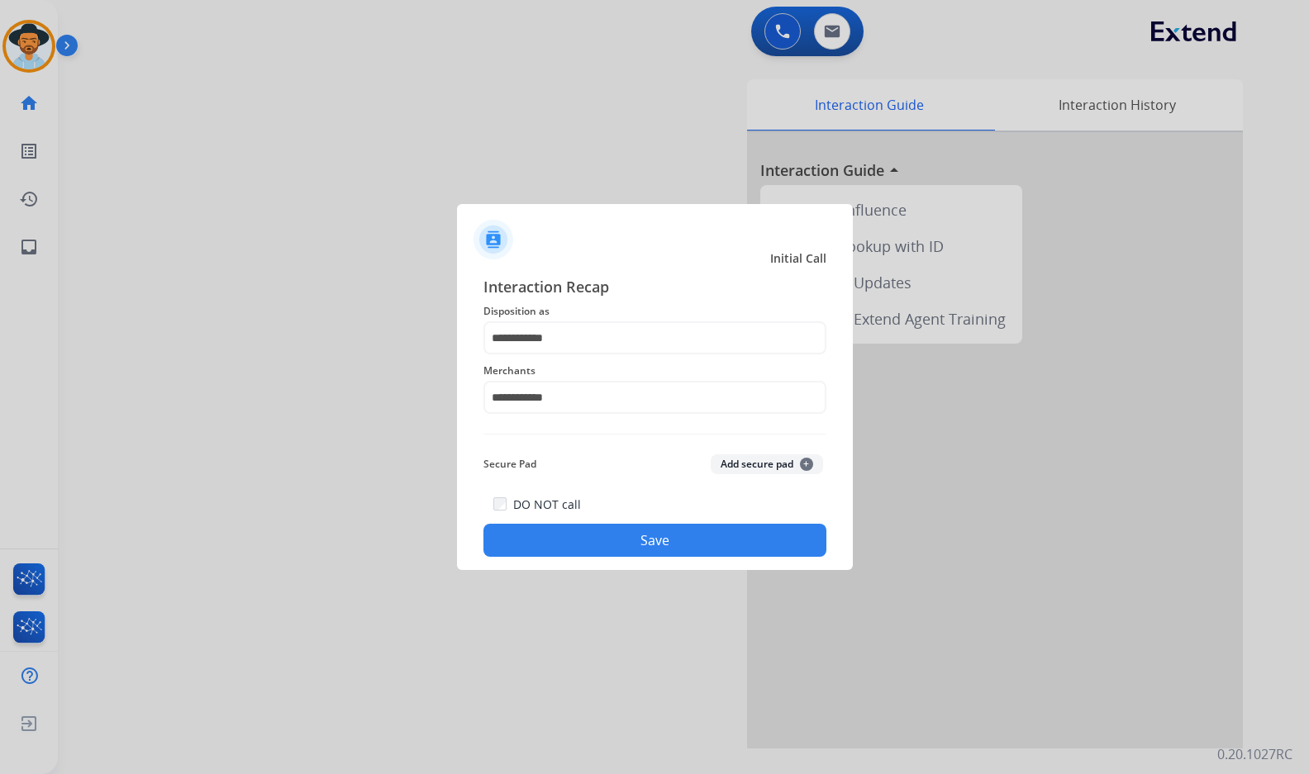
click at [643, 522] on div "DO NOT call Save" at bounding box center [654, 525] width 343 height 63
click at [734, 559] on div "**********" at bounding box center [655, 416] width 396 height 308
click at [762, 552] on button "Save" at bounding box center [654, 540] width 343 height 33
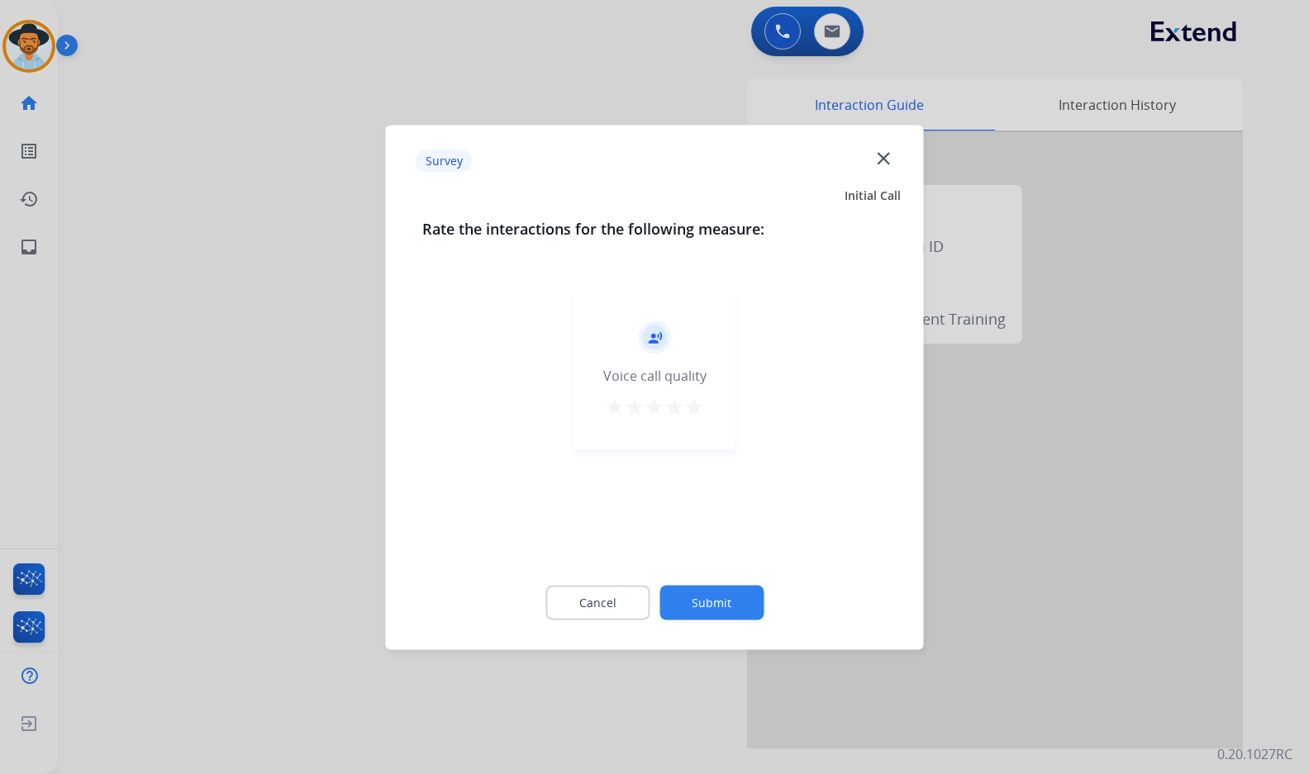
click at [740, 603] on button "Submit" at bounding box center [711, 602] width 104 height 35
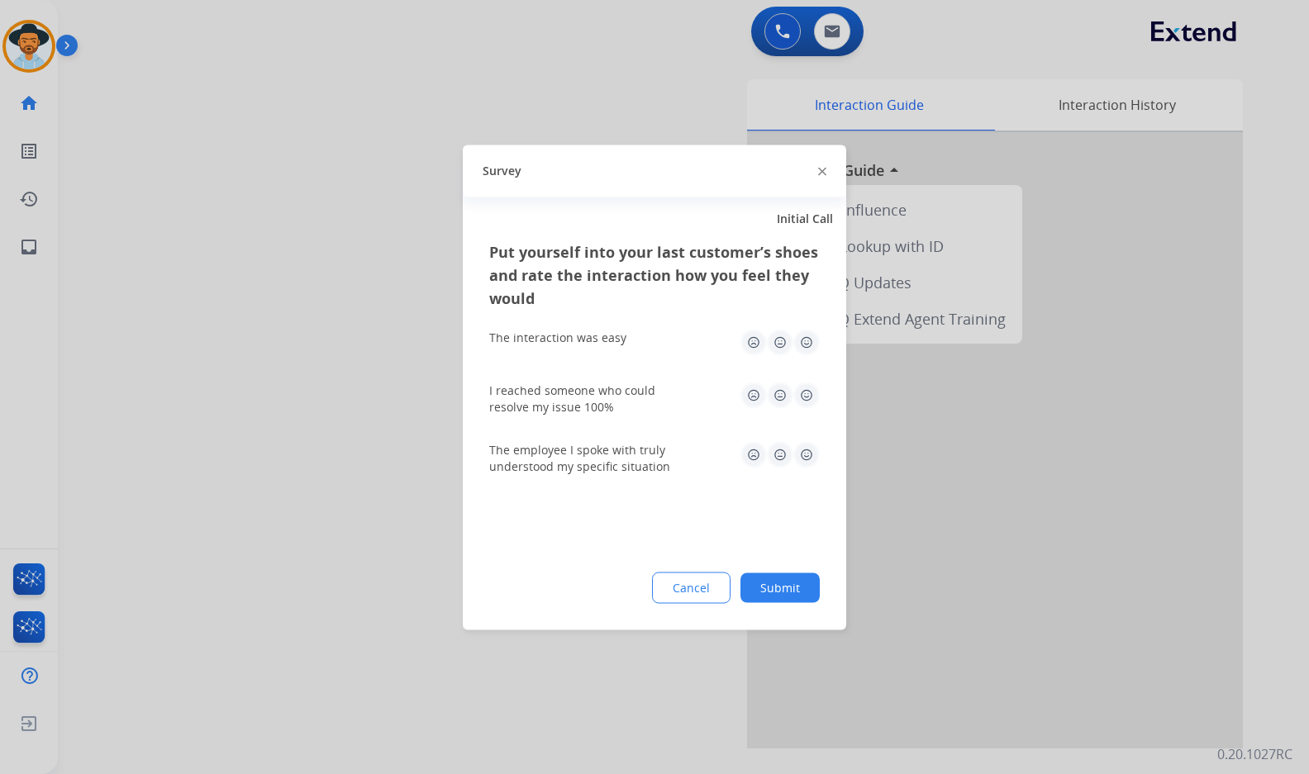
click at [769, 593] on button "Submit" at bounding box center [779, 588] width 79 height 30
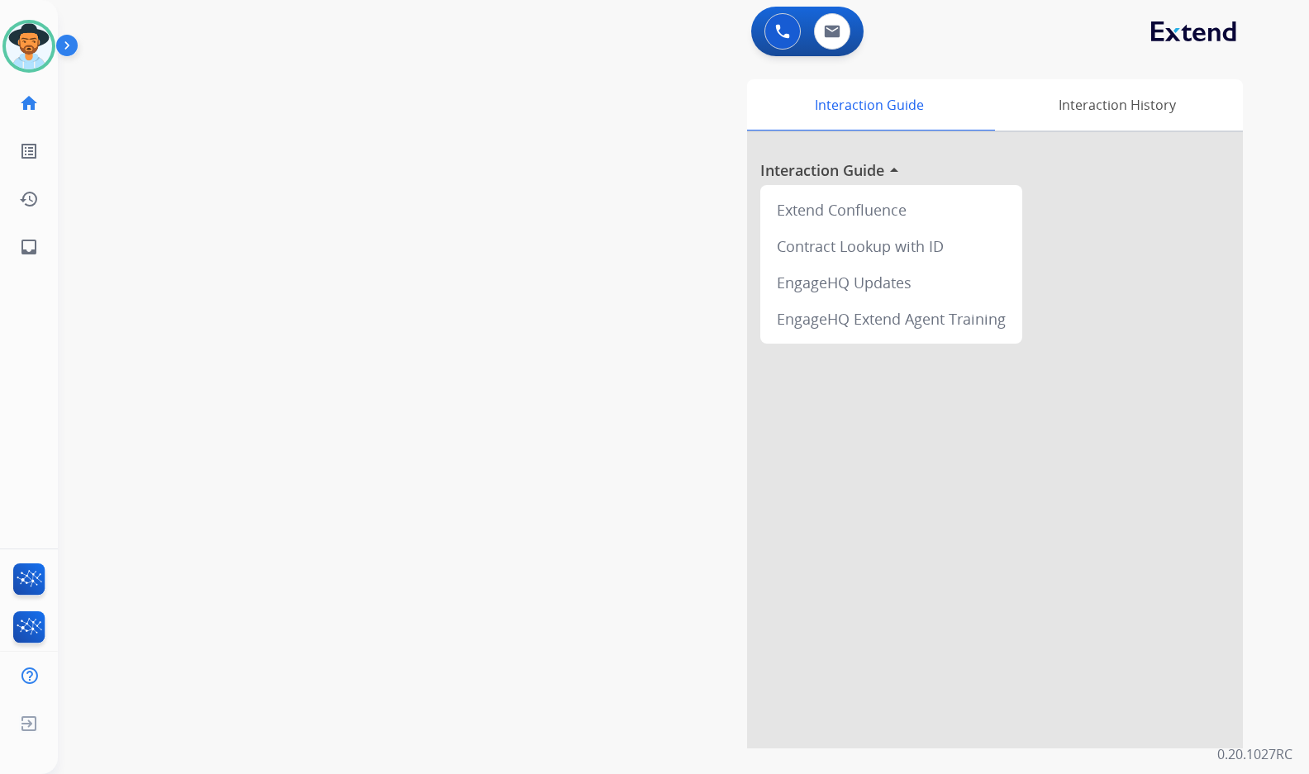
click at [626, 457] on div "Interaction Guide Interaction History Interaction Guide arrow_drop_up Extend Co…" at bounding box center [878, 413] width 730 height 669
click at [196, 356] on div "swap_horiz Break voice bridge close_fullscreen Connect 3-Way Call merge_type Se…" at bounding box center [663, 403] width 1211 height 689
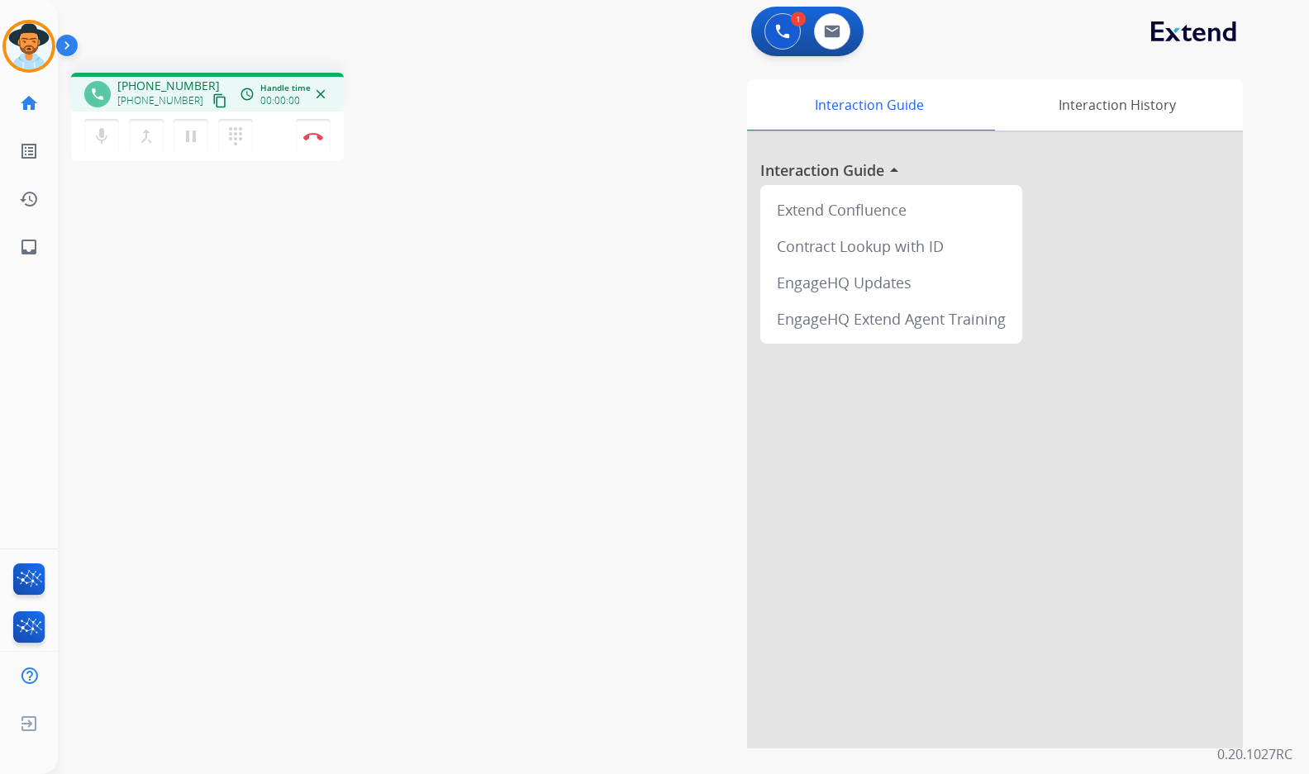
click at [212, 101] on mat-icon "content_copy" at bounding box center [219, 100] width 15 height 15
click at [310, 134] on img at bounding box center [313, 136] width 20 height 8
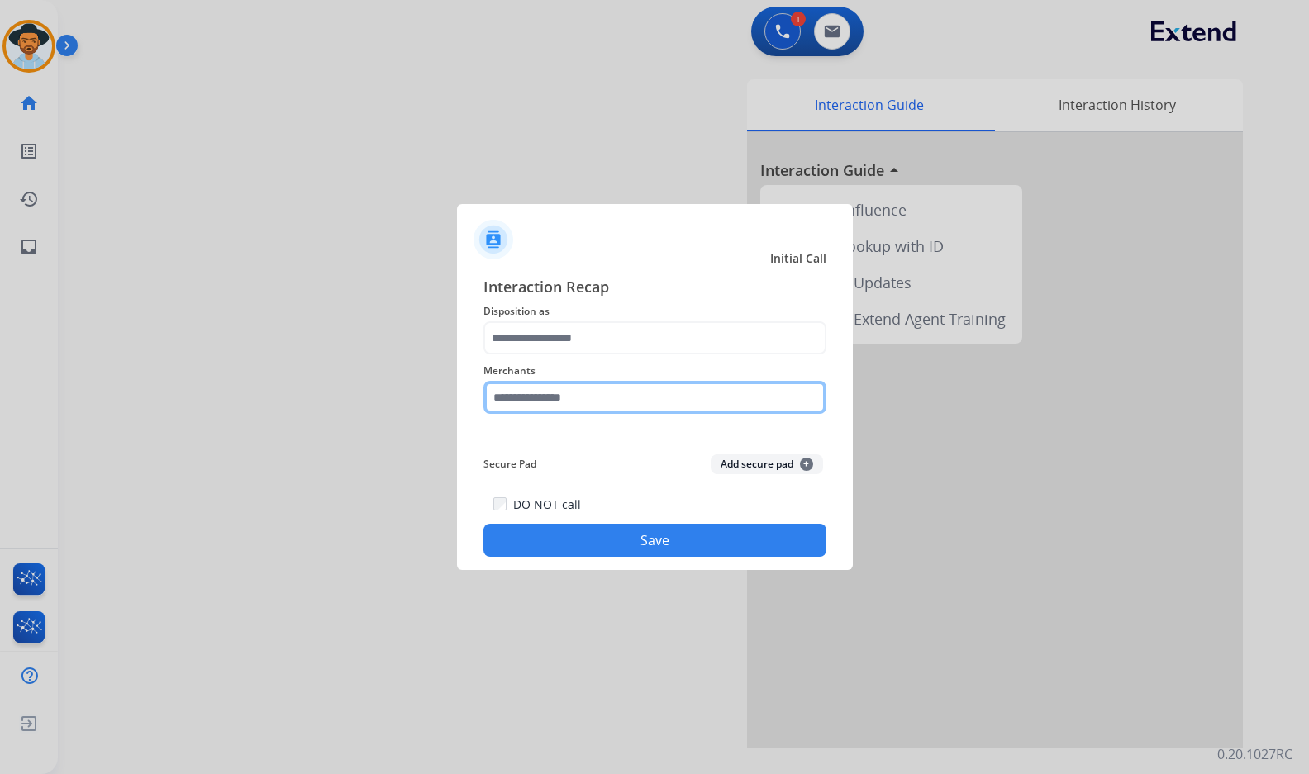
click at [583, 401] on input "text" at bounding box center [654, 397] width 343 height 33
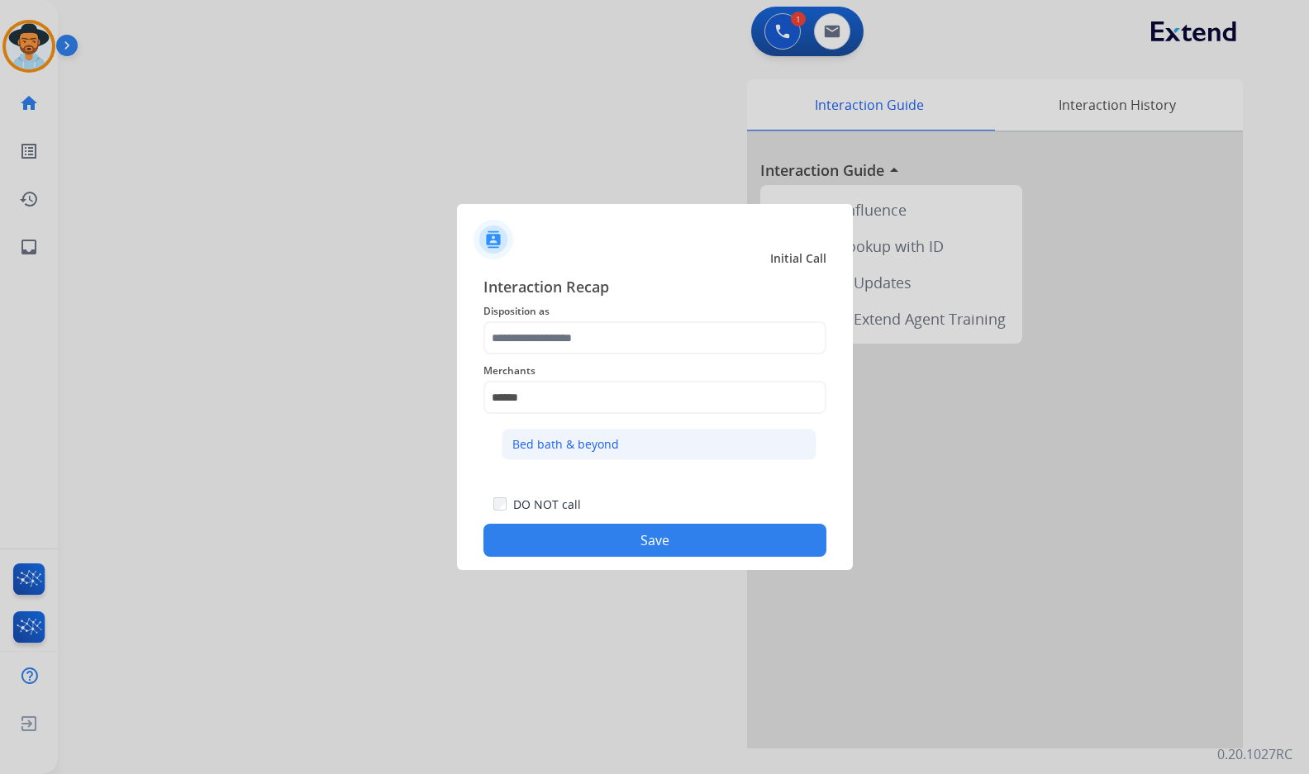
click at [624, 442] on li "Bed bath & beyond" at bounding box center [658, 444] width 315 height 31
type input "**********"
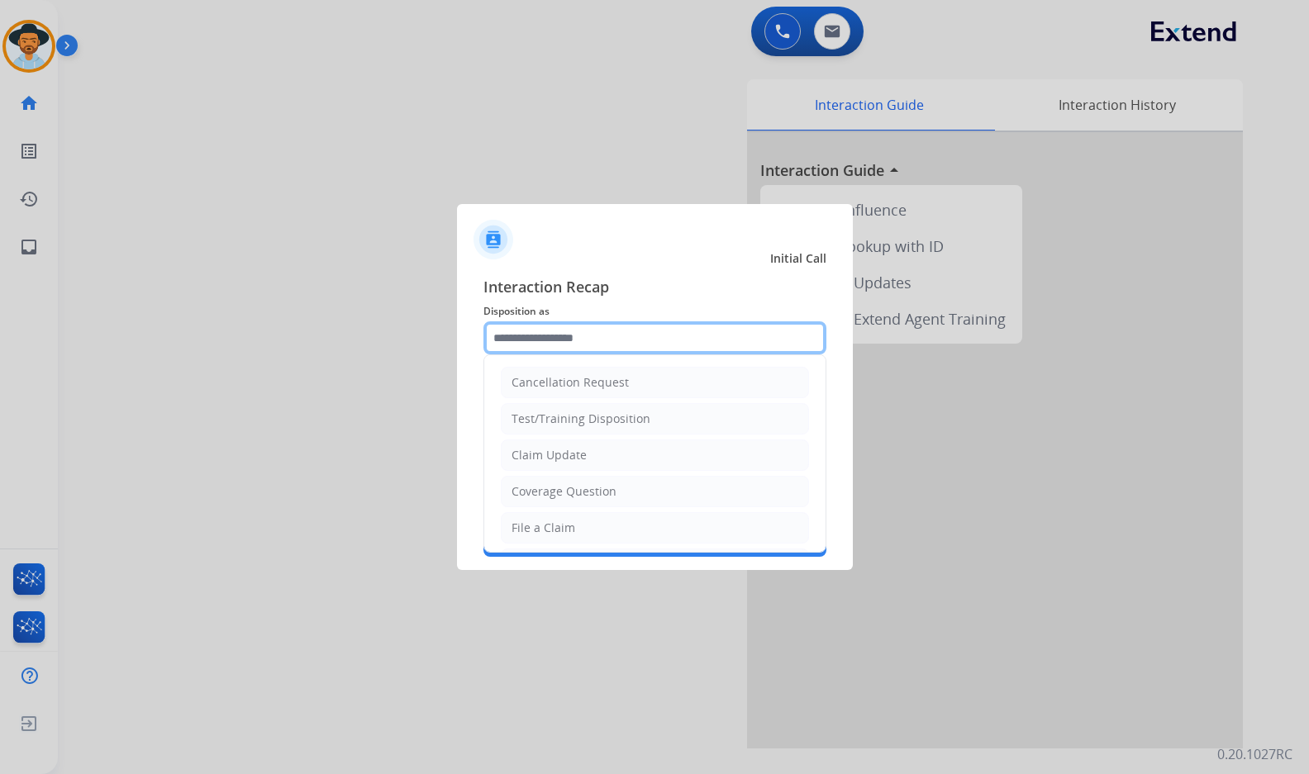
click at [598, 337] on input "text" at bounding box center [654, 337] width 343 height 33
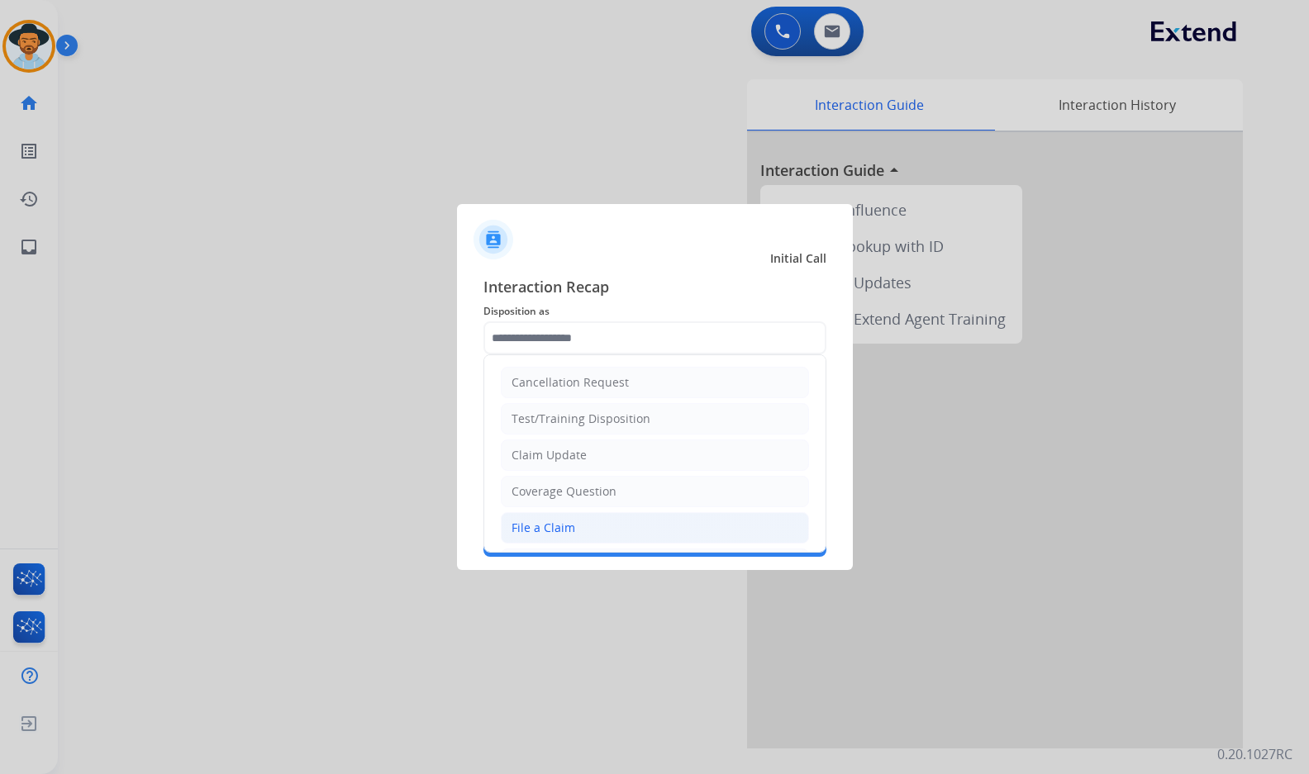
click at [612, 526] on li "File a Claim" at bounding box center [655, 527] width 308 height 31
type input "**********"
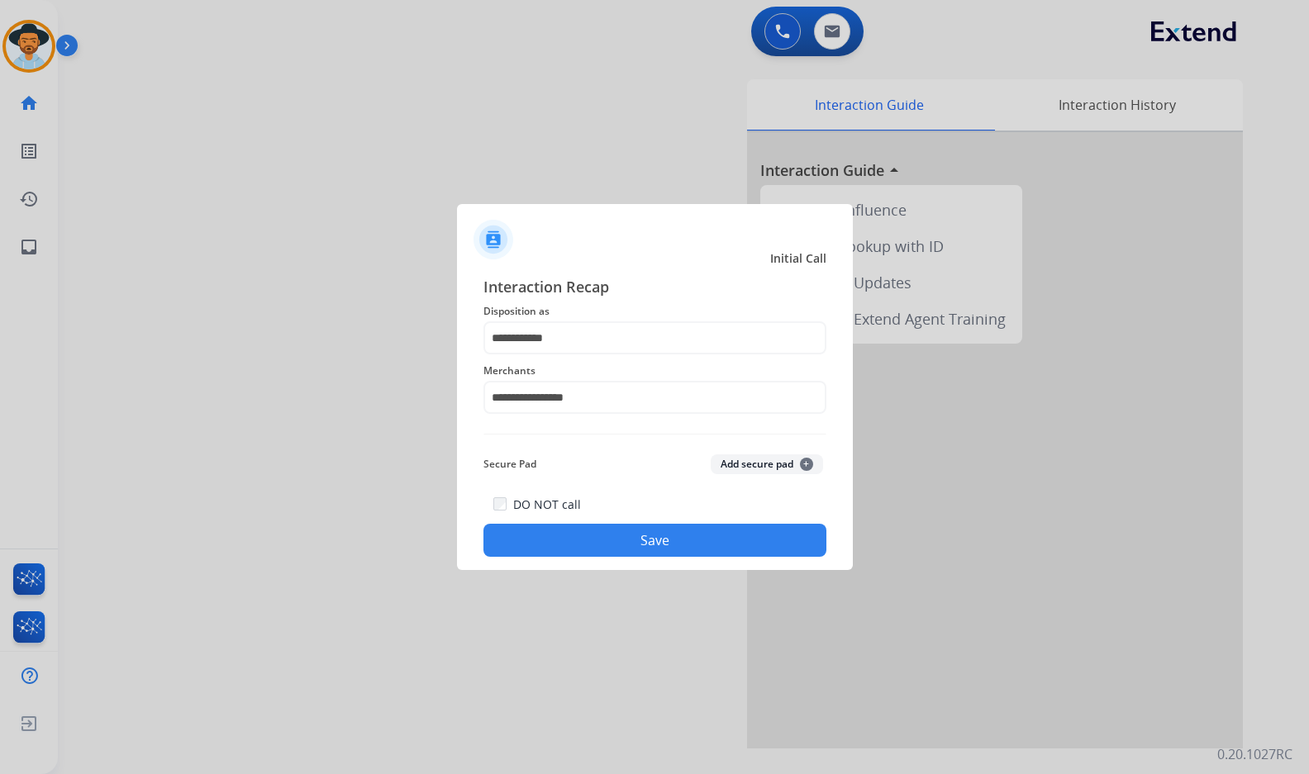
click at [630, 543] on button "Save" at bounding box center [654, 540] width 343 height 33
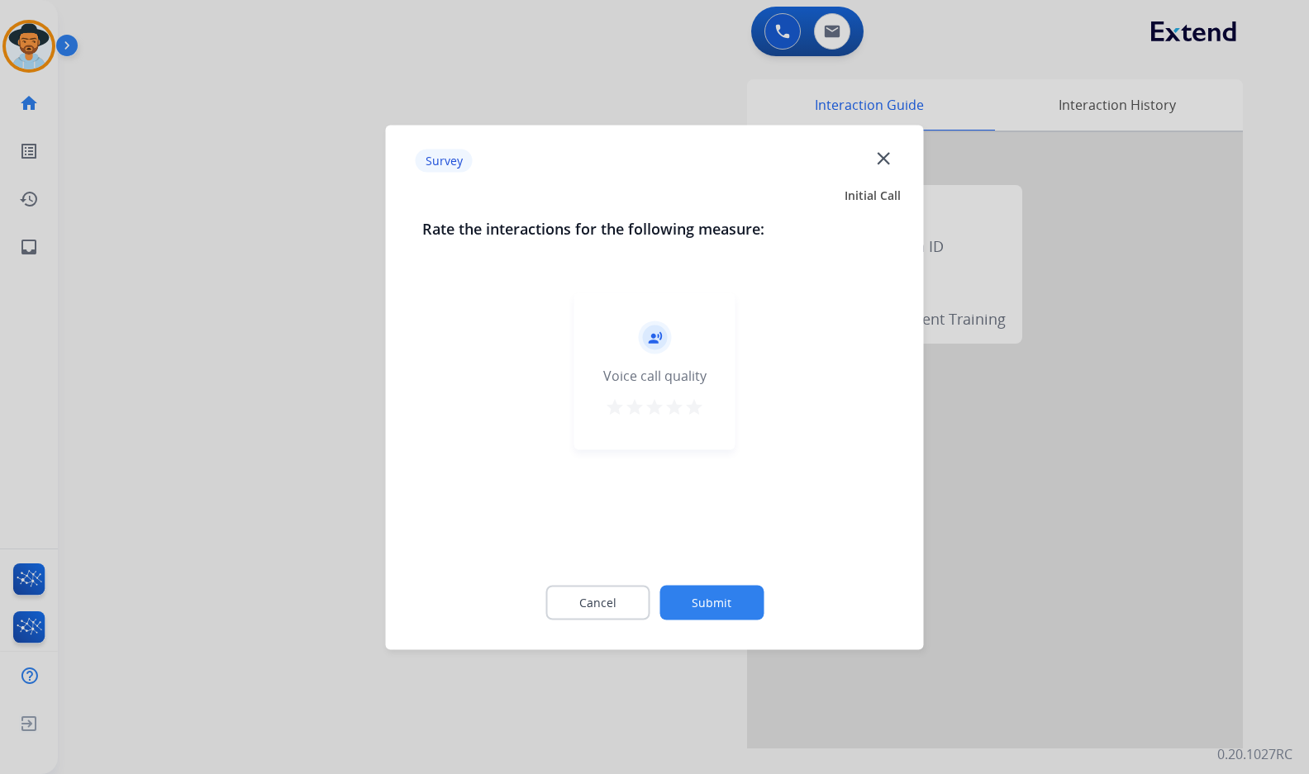
click at [734, 610] on button "Submit" at bounding box center [711, 602] width 104 height 35
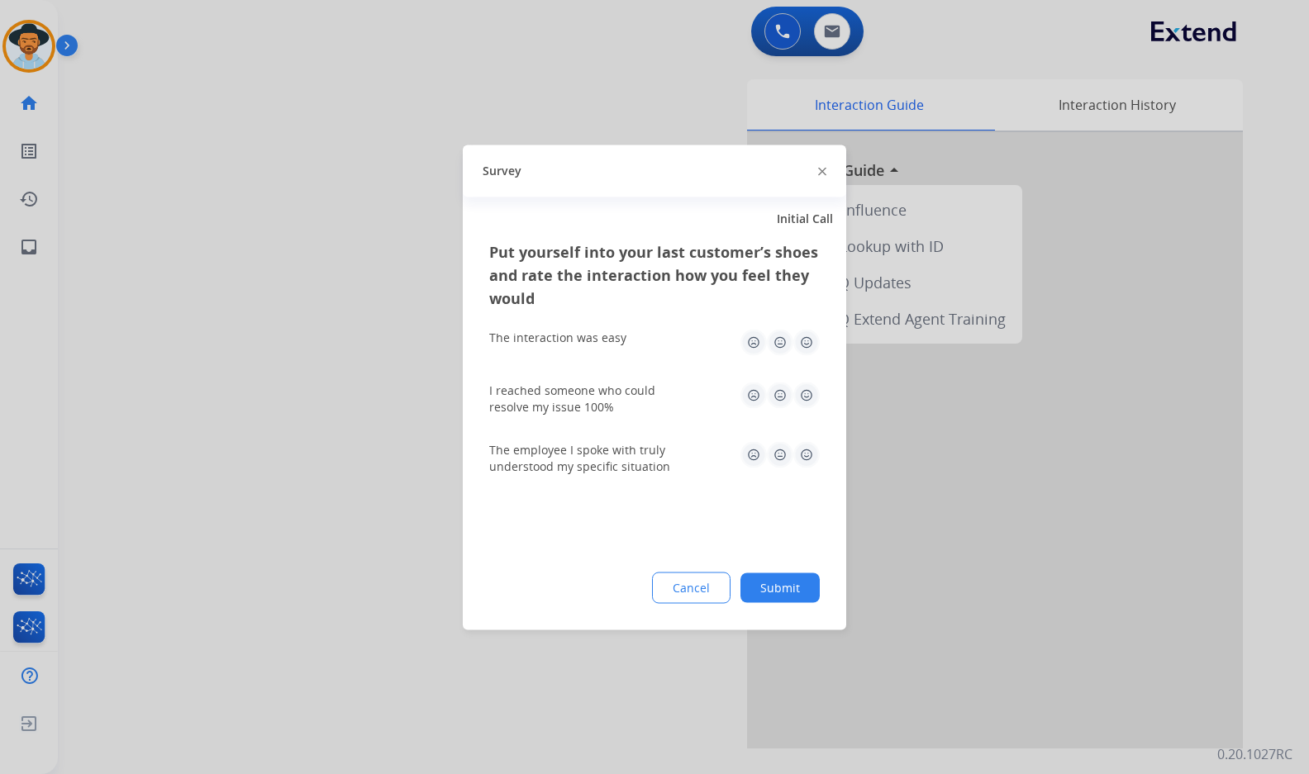
click at [772, 589] on button "Submit" at bounding box center [779, 588] width 79 height 30
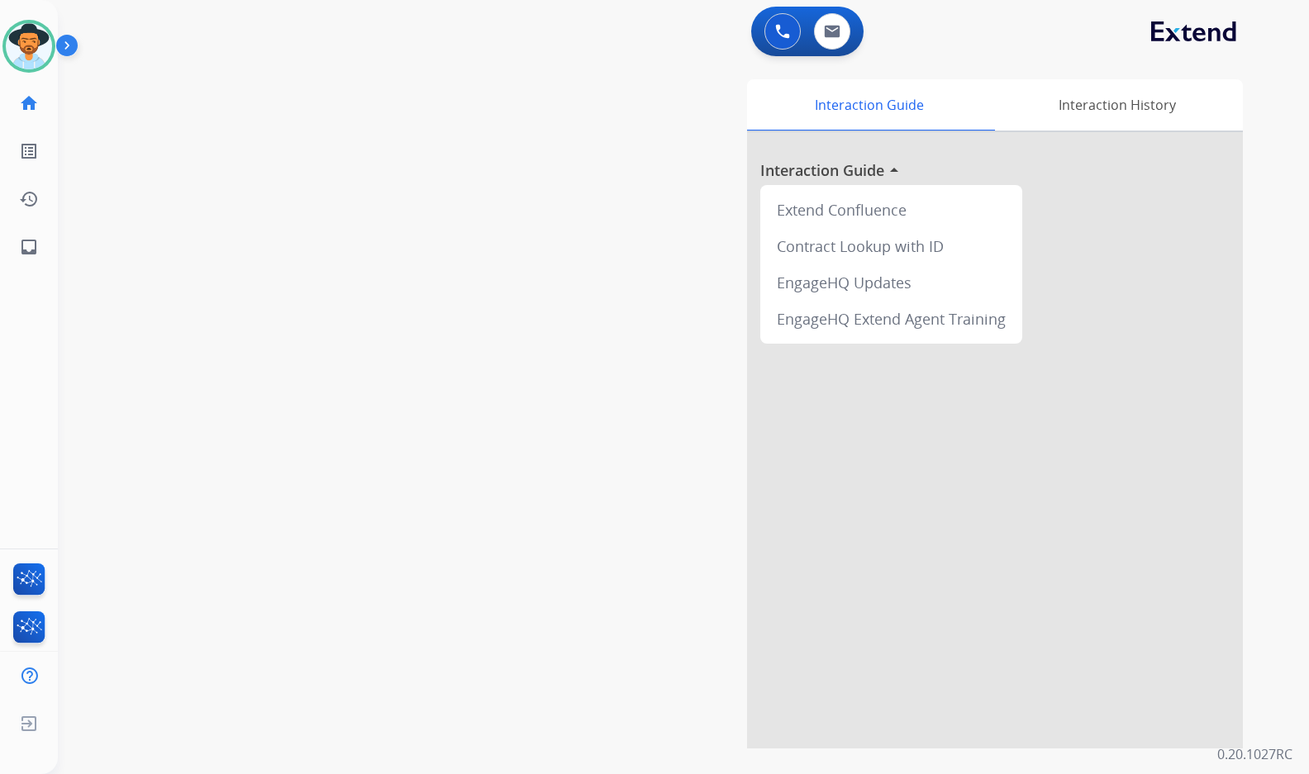
click at [354, 311] on div "swap_horiz Break voice bridge close_fullscreen Connect 3-Way Call merge_type Se…" at bounding box center [663, 403] width 1211 height 689
click at [26, 40] on img at bounding box center [29, 46] width 46 height 46
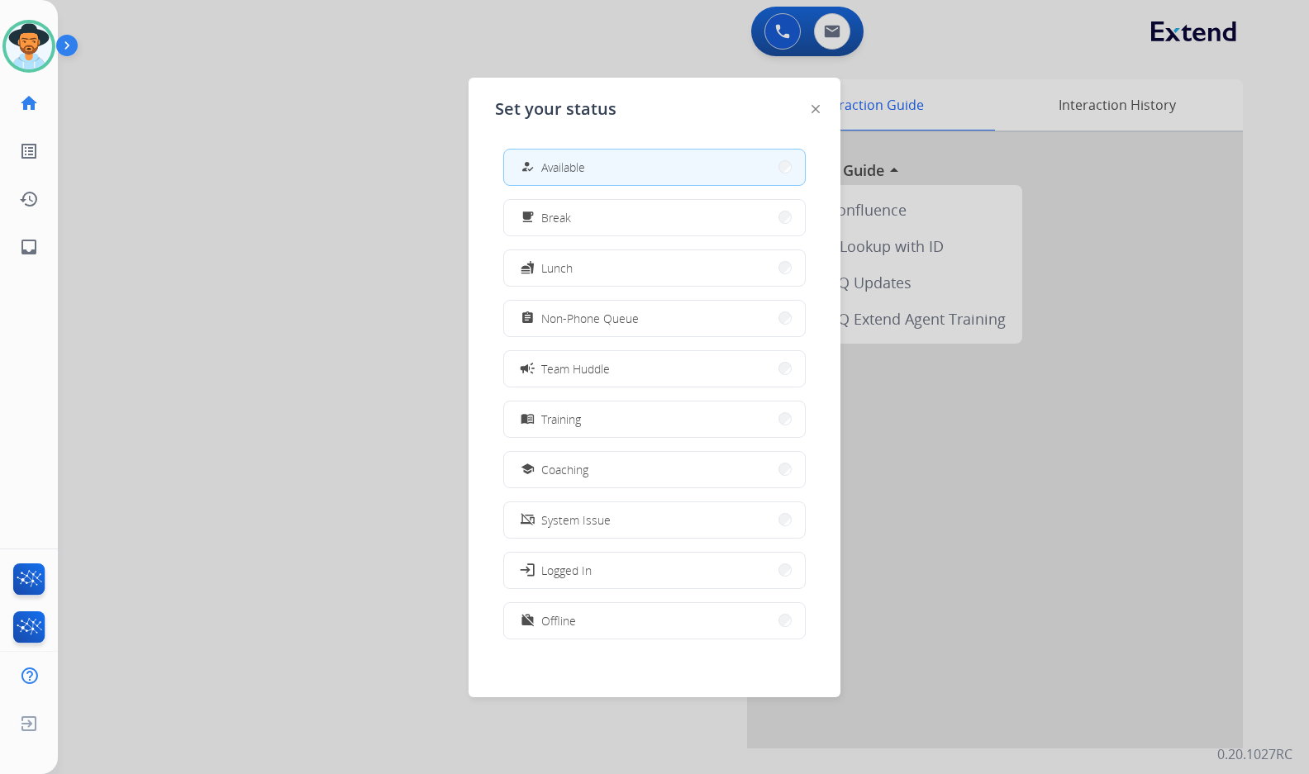
click at [635, 463] on button "school Coaching" at bounding box center [654, 470] width 301 height 36
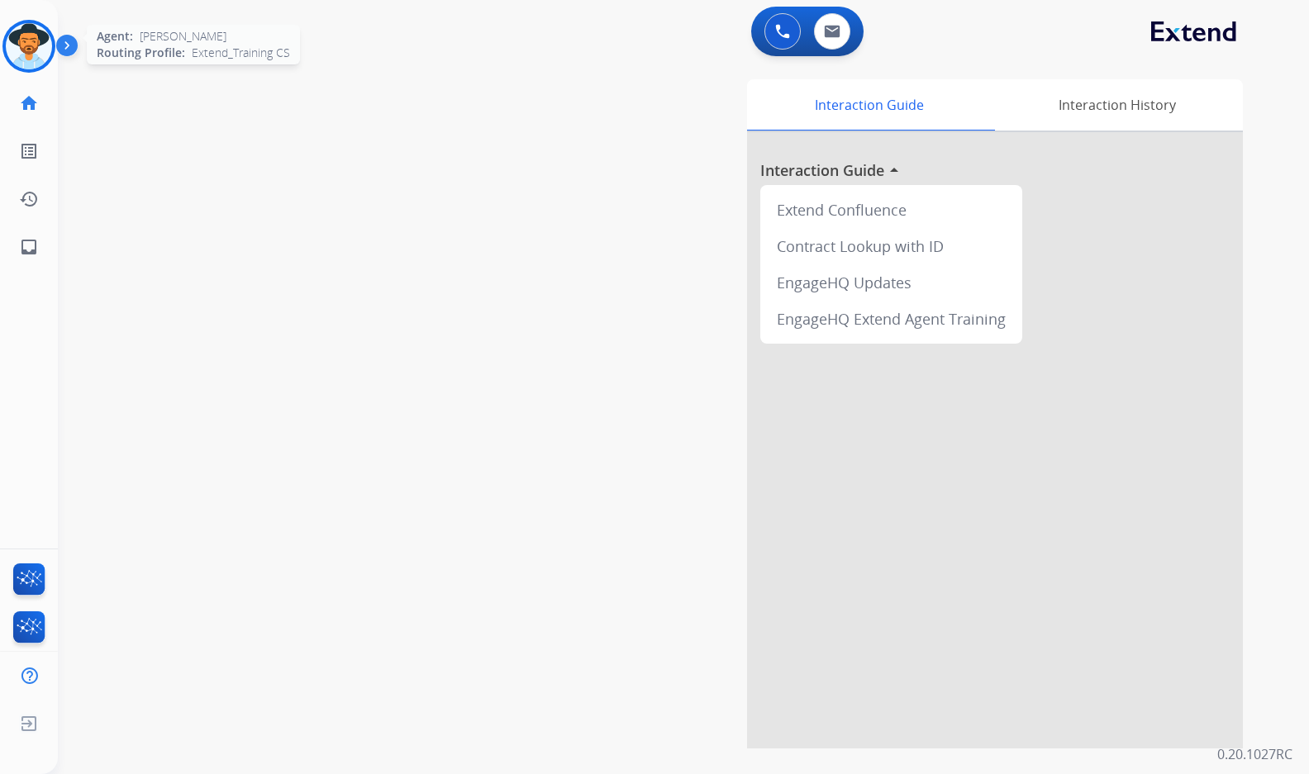
click at [22, 50] on img at bounding box center [29, 46] width 46 height 46
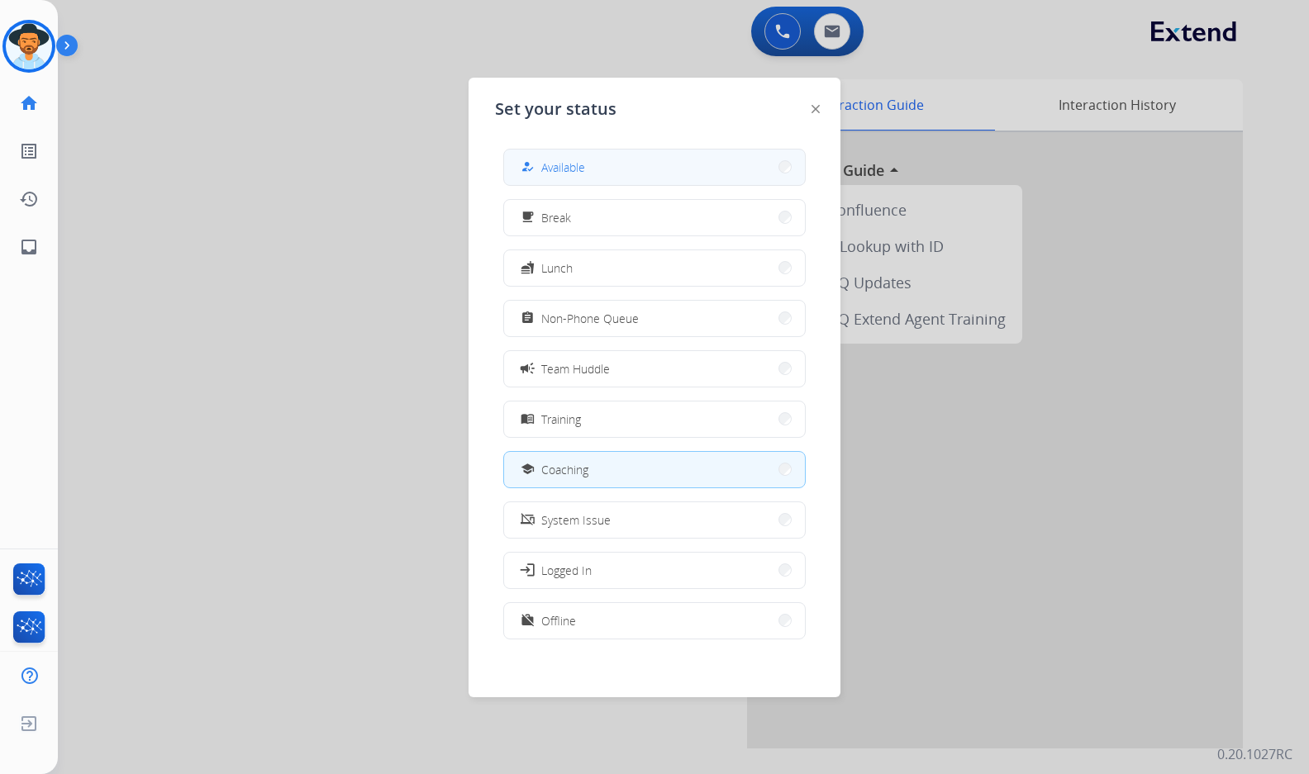
click at [571, 159] on span "Available" at bounding box center [563, 167] width 44 height 17
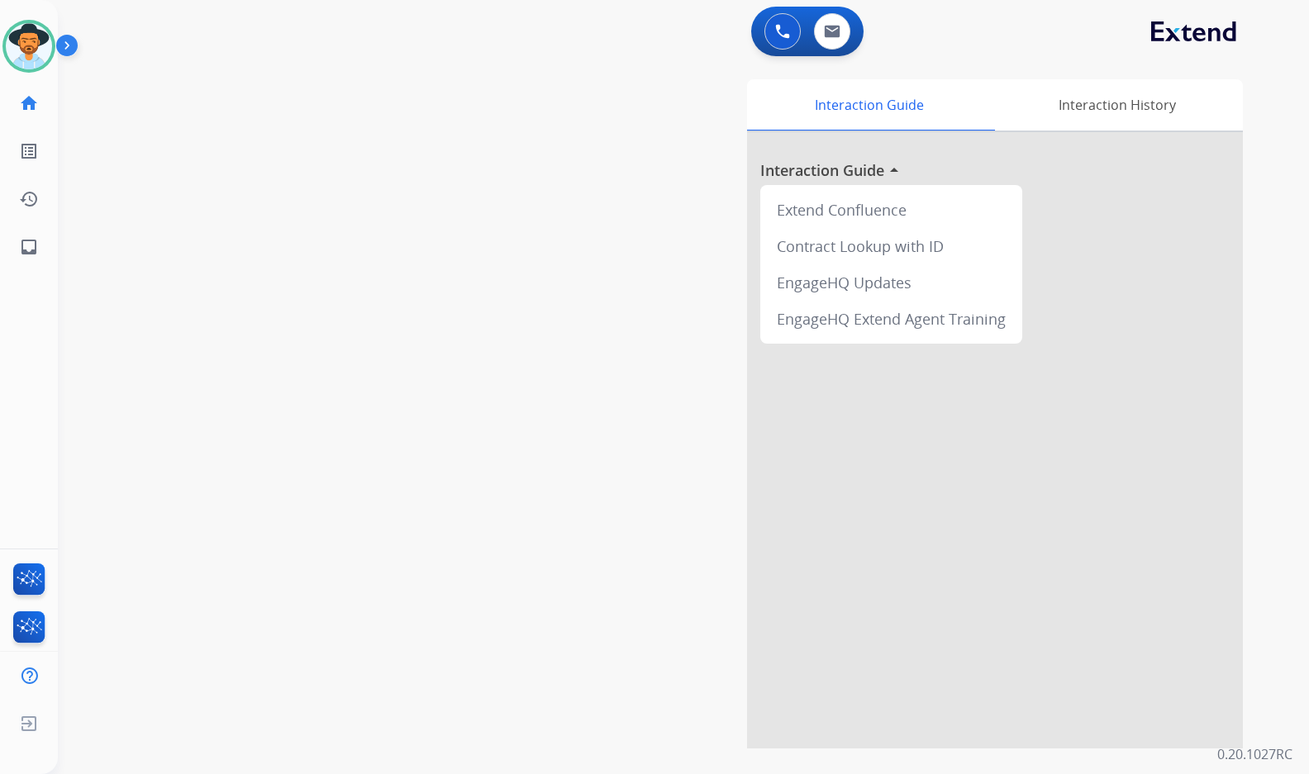
click at [410, 320] on div "swap_horiz Break voice bridge close_fullscreen Connect 3-Way Call merge_type Se…" at bounding box center [663, 403] width 1211 height 689
click at [130, 406] on div "swap_horiz Break voice bridge close_fullscreen Connect 3-Way Call merge_type Se…" at bounding box center [663, 403] width 1211 height 689
click at [259, 492] on div "swap_horiz Break voice bridge close_fullscreen Connect 3-Way Call merge_type Se…" at bounding box center [663, 403] width 1211 height 689
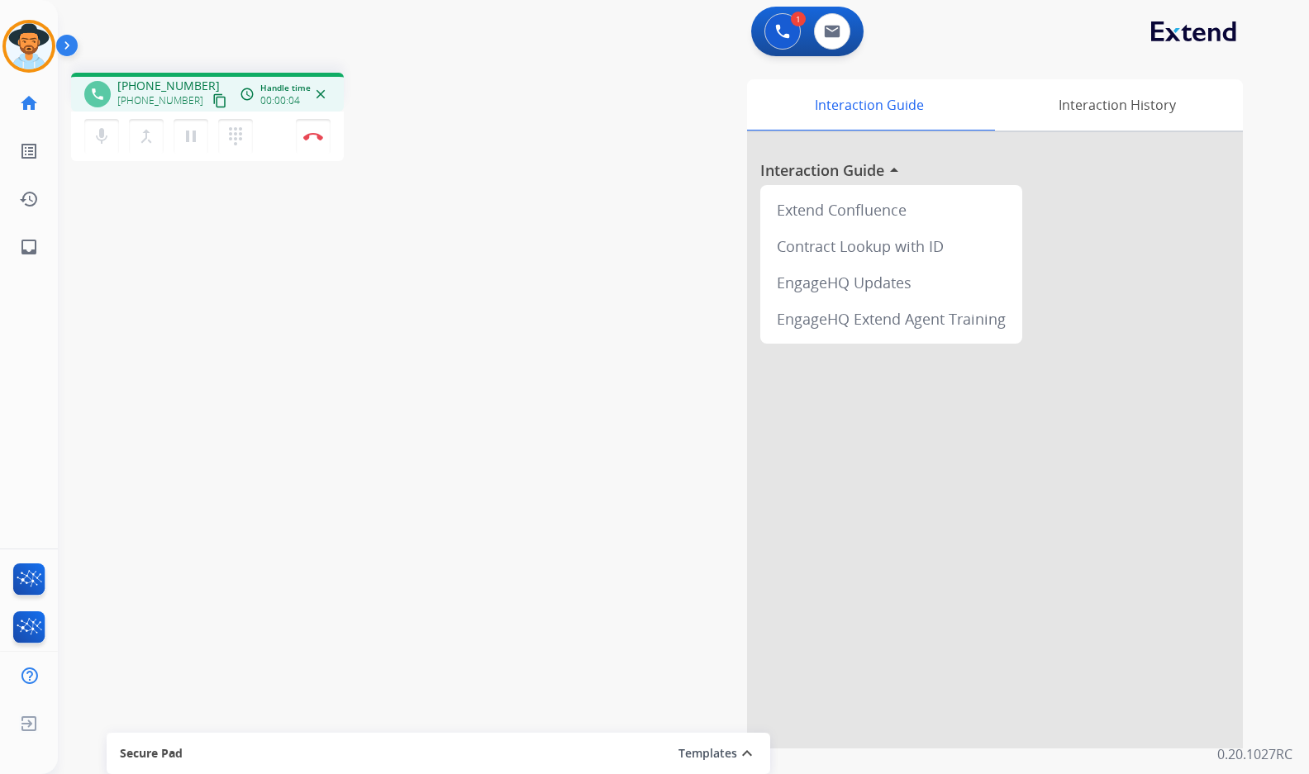
click at [212, 103] on mat-icon "content_copy" at bounding box center [219, 100] width 15 height 15
click at [212, 98] on mat-icon "content_copy" at bounding box center [219, 100] width 15 height 15
click at [313, 140] on button "Disconnect" at bounding box center [313, 136] width 35 height 35
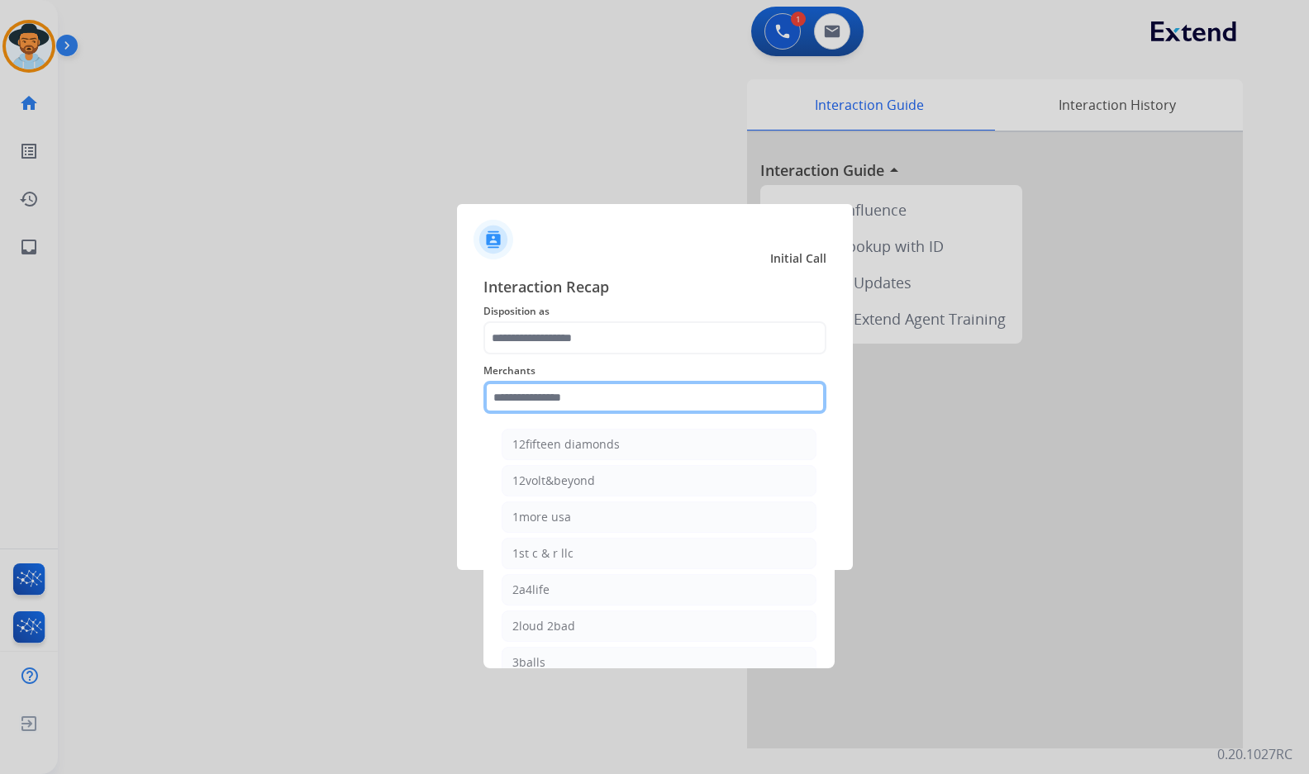
click at [592, 402] on input "text" at bounding box center [654, 397] width 343 height 33
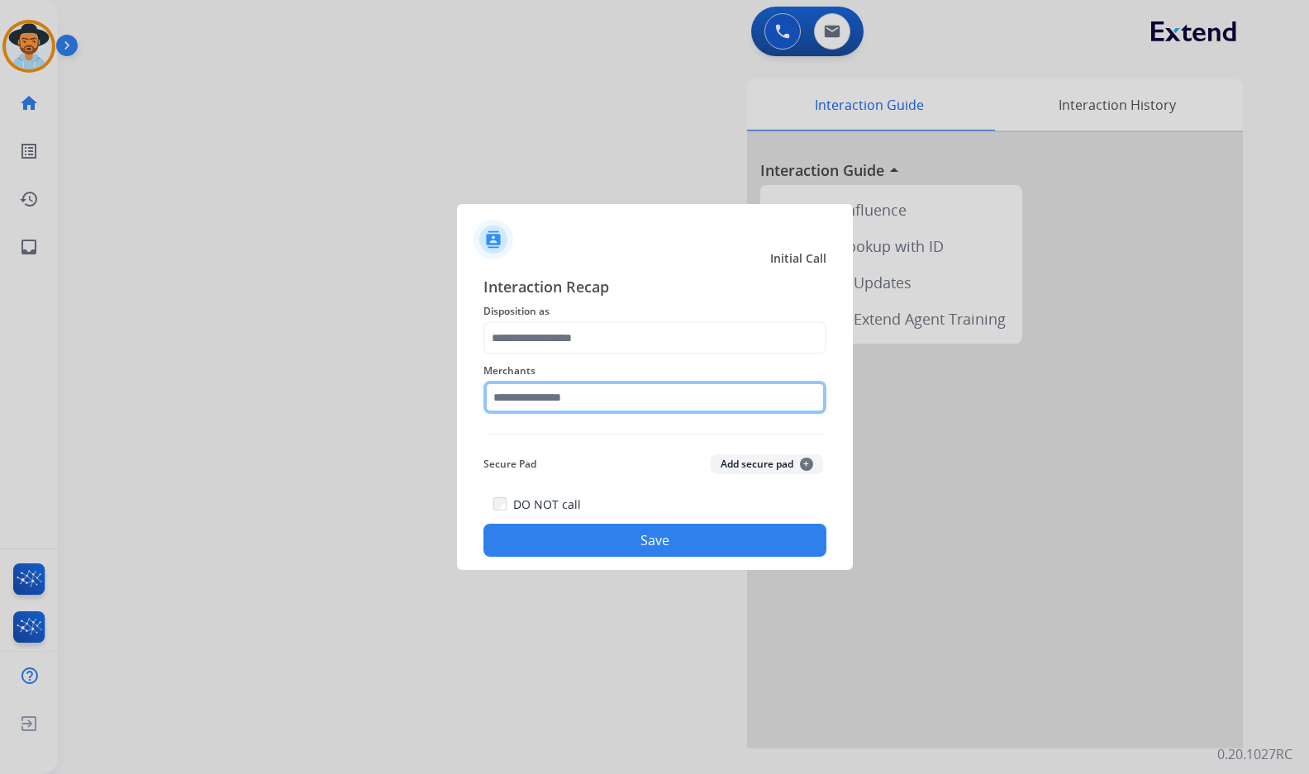
click at [620, 388] on input "text" at bounding box center [654, 397] width 343 height 33
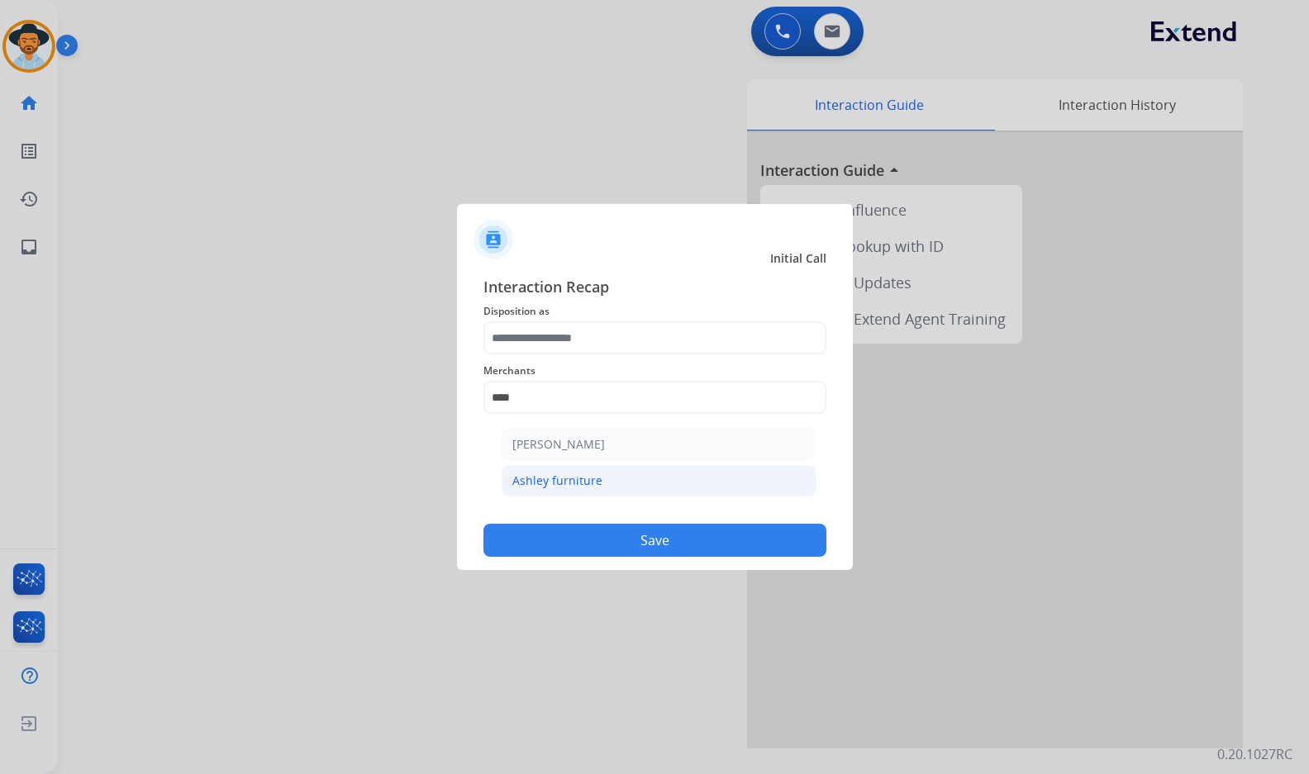
click at [667, 488] on li "Ashley furniture" at bounding box center [658, 480] width 315 height 31
type input "**********"
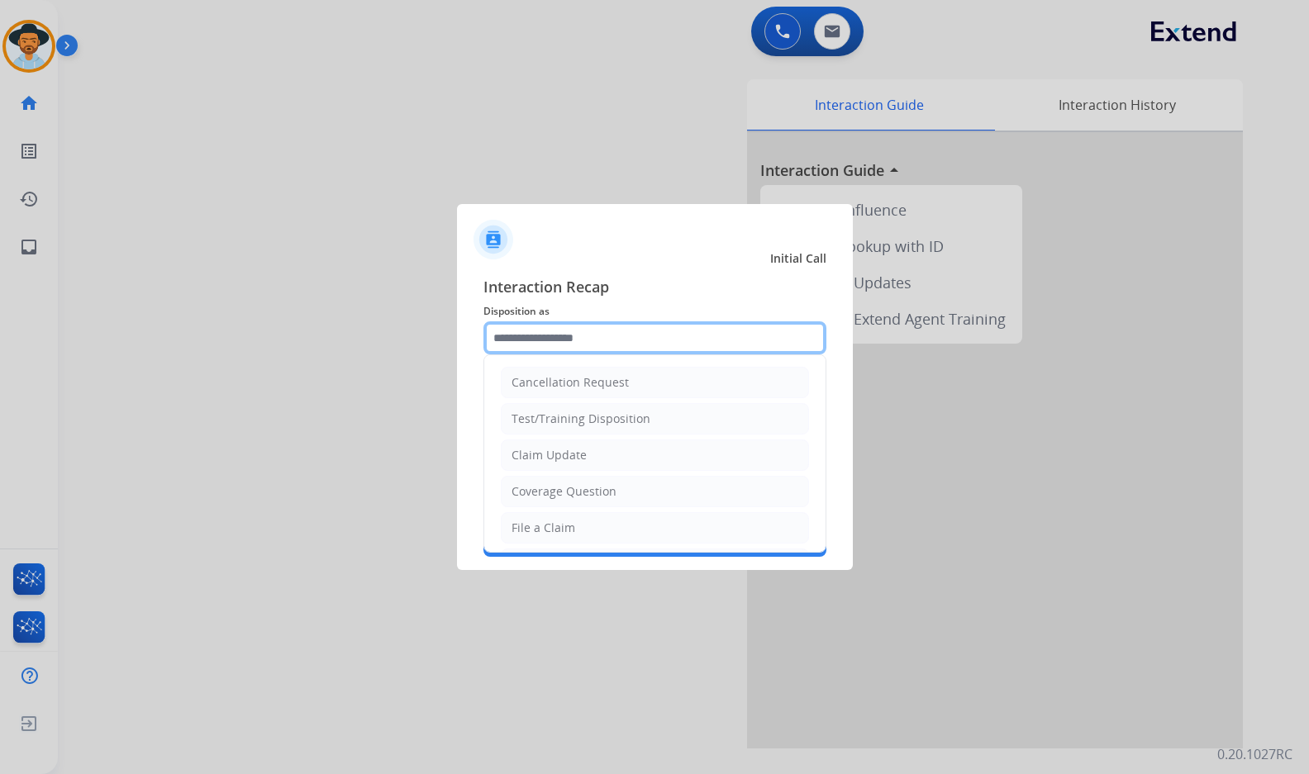
click at [663, 340] on input "text" at bounding box center [654, 337] width 343 height 33
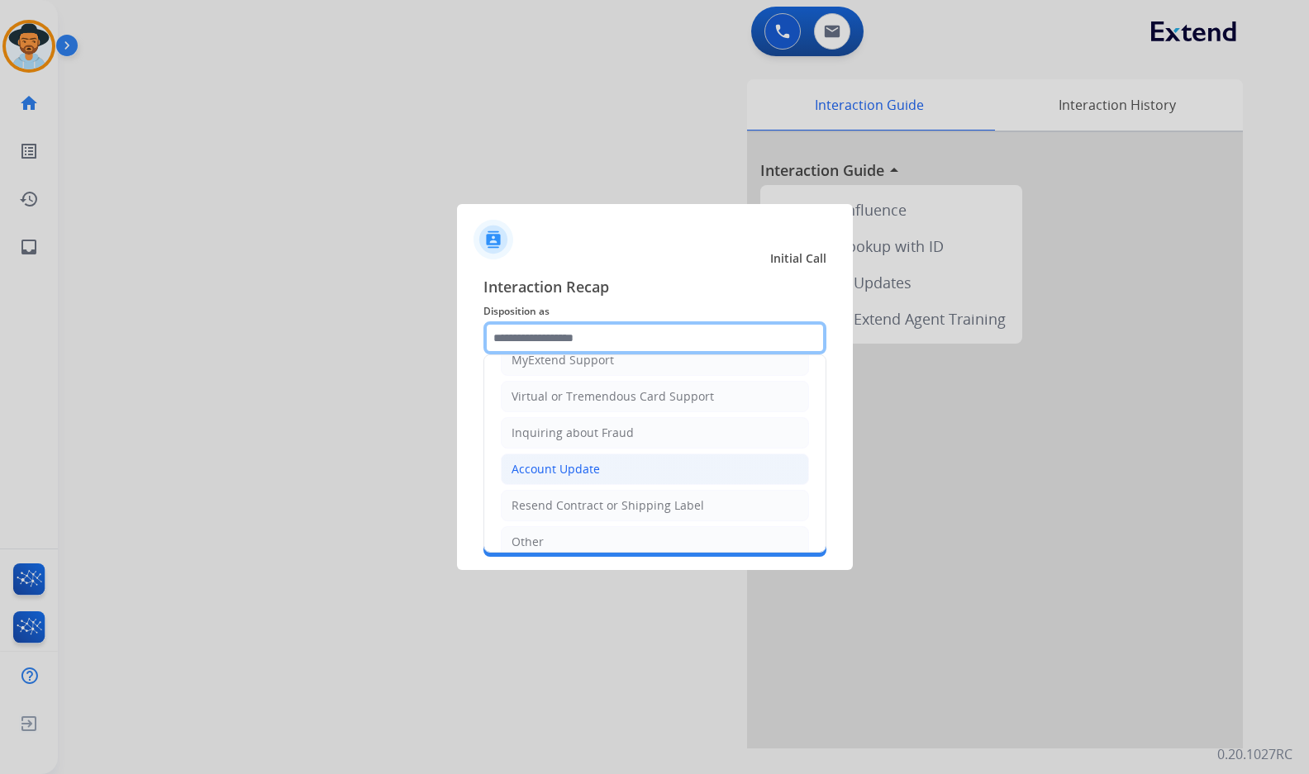
scroll to position [175, 0]
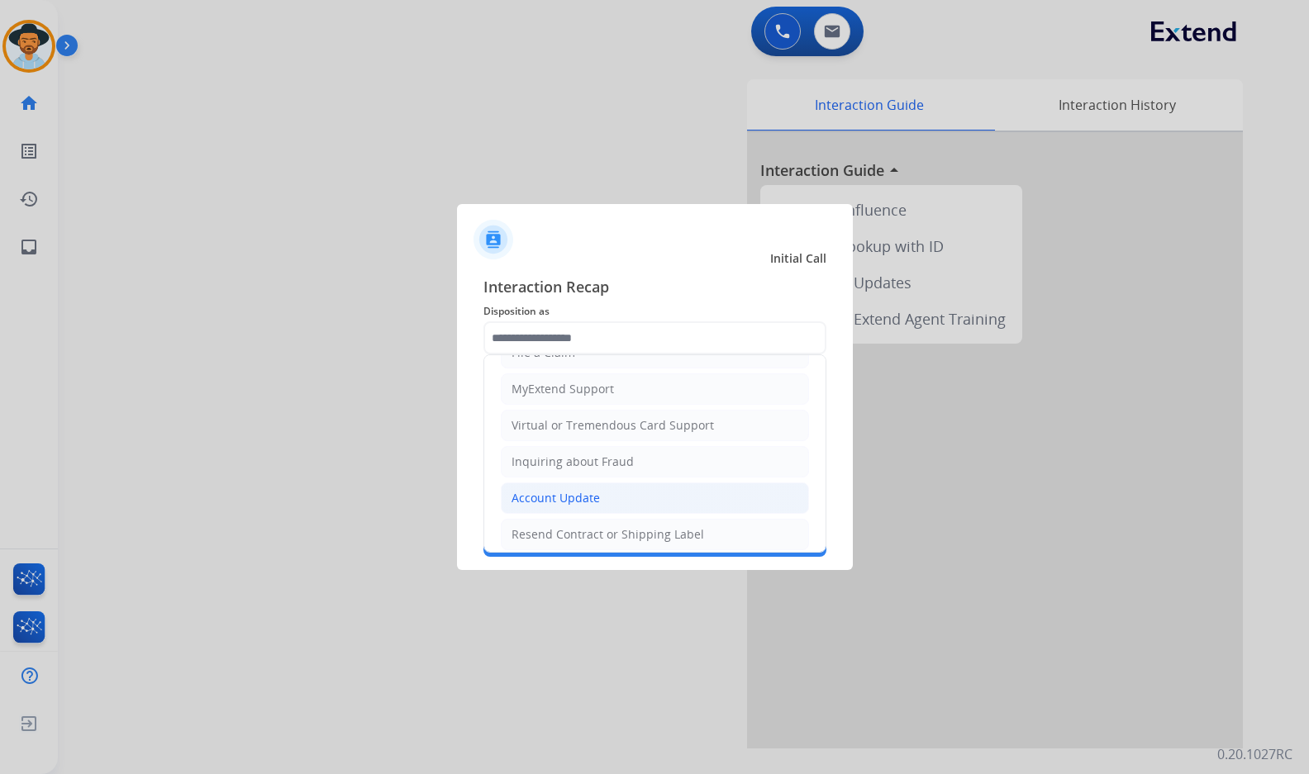
click at [590, 419] on div "Virtual or Tremendous Card Support" at bounding box center [612, 425] width 202 height 17
type input "**********"
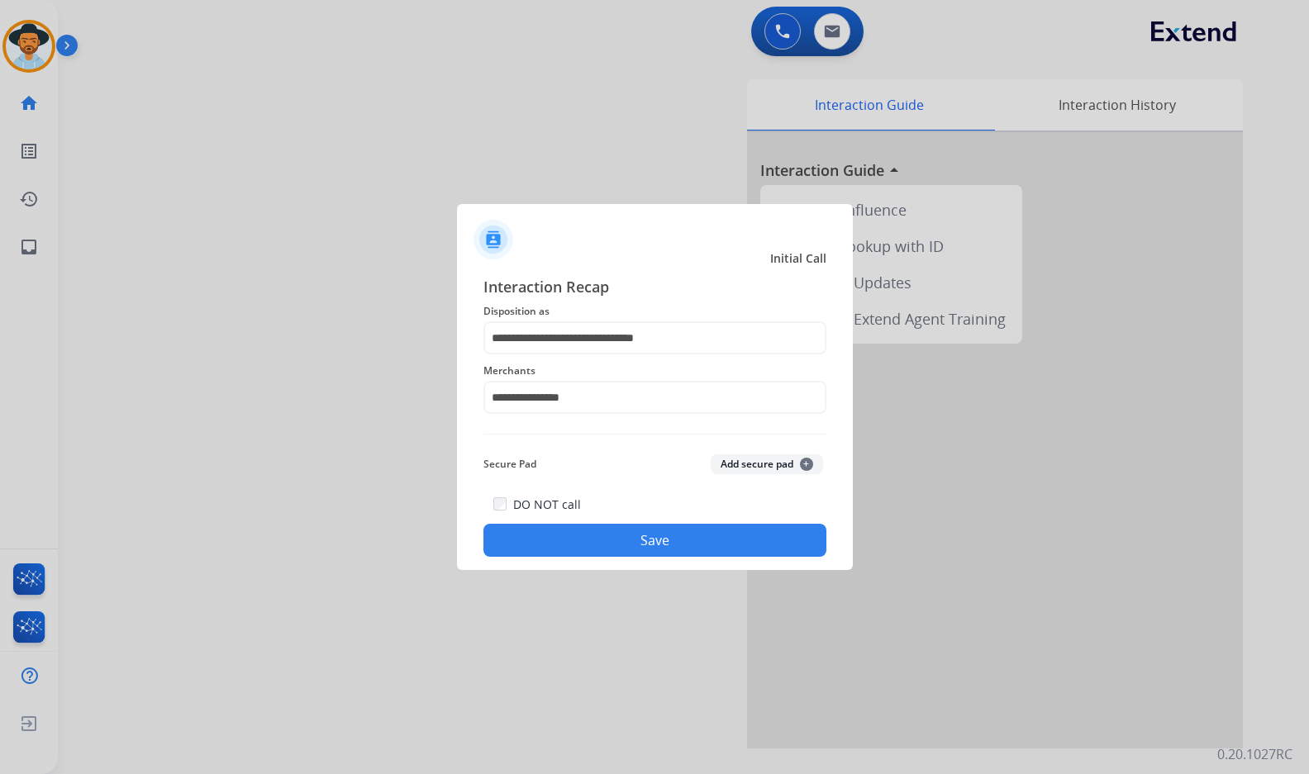
click at [660, 552] on button "Save" at bounding box center [654, 540] width 343 height 33
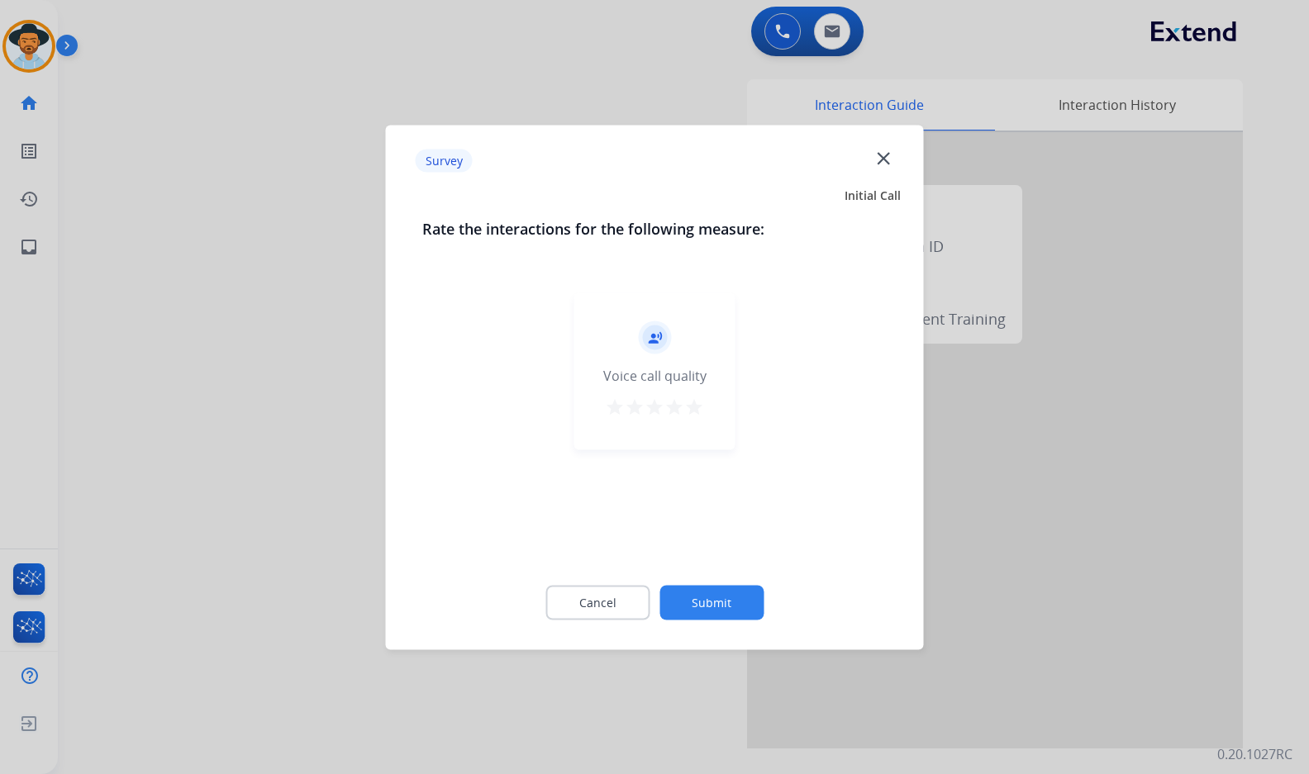
click at [735, 591] on button "Submit" at bounding box center [711, 602] width 104 height 35
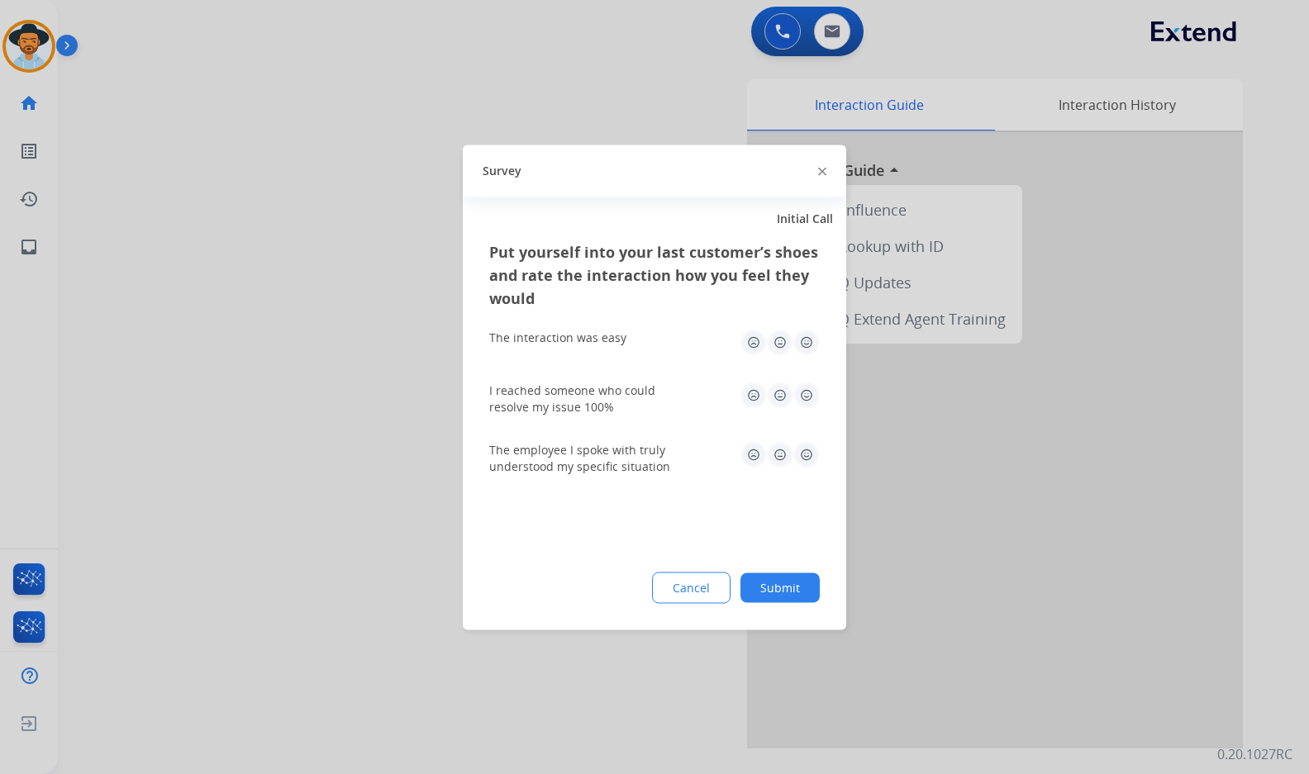
click at [800, 585] on button "Submit" at bounding box center [779, 588] width 79 height 30
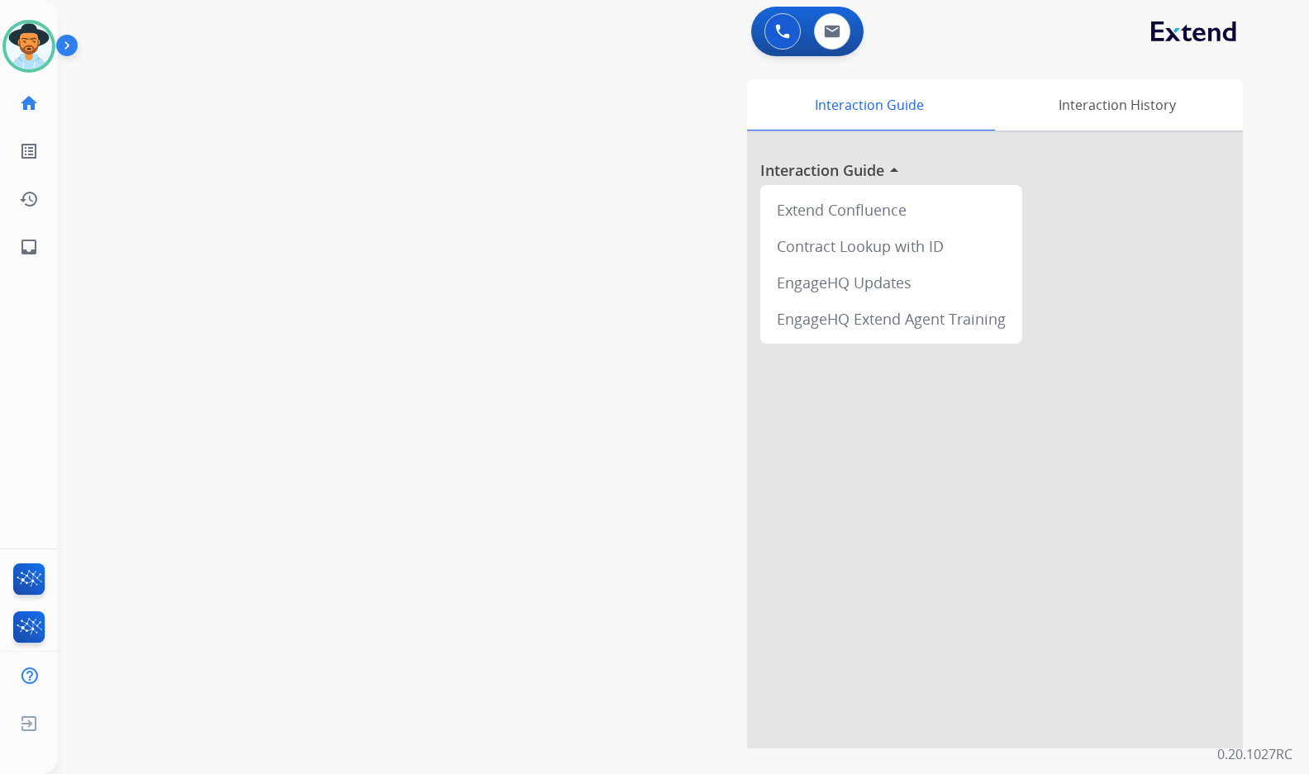
click at [169, 235] on div "swap_horiz Break voice bridge close_fullscreen Connect 3-Way Call merge_type Se…" at bounding box center [663, 403] width 1211 height 689
click at [160, 236] on div "swap_horiz Break voice bridge close_fullscreen Connect 3-Way Call merge_type Se…" at bounding box center [663, 403] width 1211 height 689
click at [423, 273] on div "swap_horiz Break voice bridge close_fullscreen Connect 3-Way Call merge_type Se…" at bounding box center [663, 403] width 1211 height 689
click at [365, 394] on div "swap_horiz Break voice bridge close_fullscreen Connect 3-Way Call merge_type Se…" at bounding box center [663, 403] width 1211 height 689
click at [364, 407] on div "swap_horiz Break voice bridge close_fullscreen Connect 3-Way Call merge_type Se…" at bounding box center [663, 403] width 1211 height 689
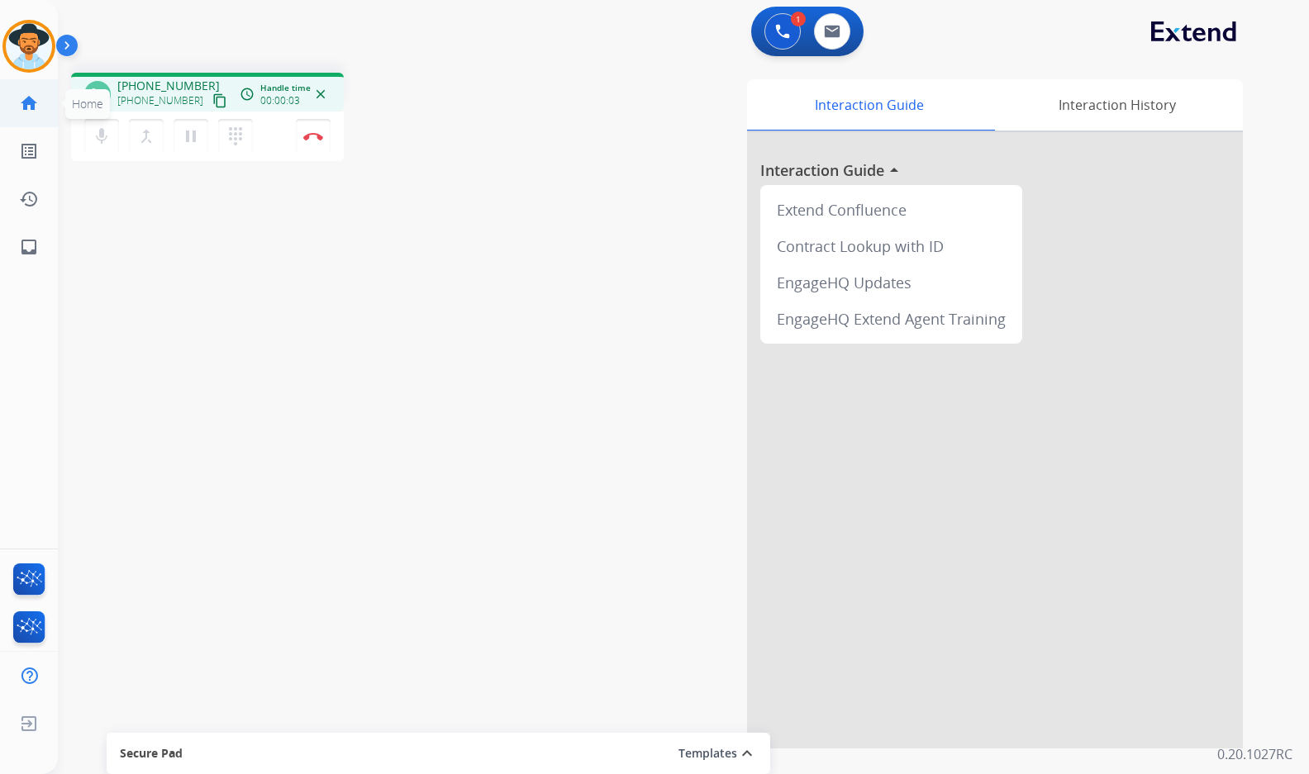
drag, startPoint x: 202, startPoint y: 102, endPoint x: 43, endPoint y: 121, distance: 160.5
click at [212, 102] on mat-icon "content_copy" at bounding box center [219, 100] width 15 height 15
click at [317, 141] on button "Disconnect" at bounding box center [313, 136] width 35 height 35
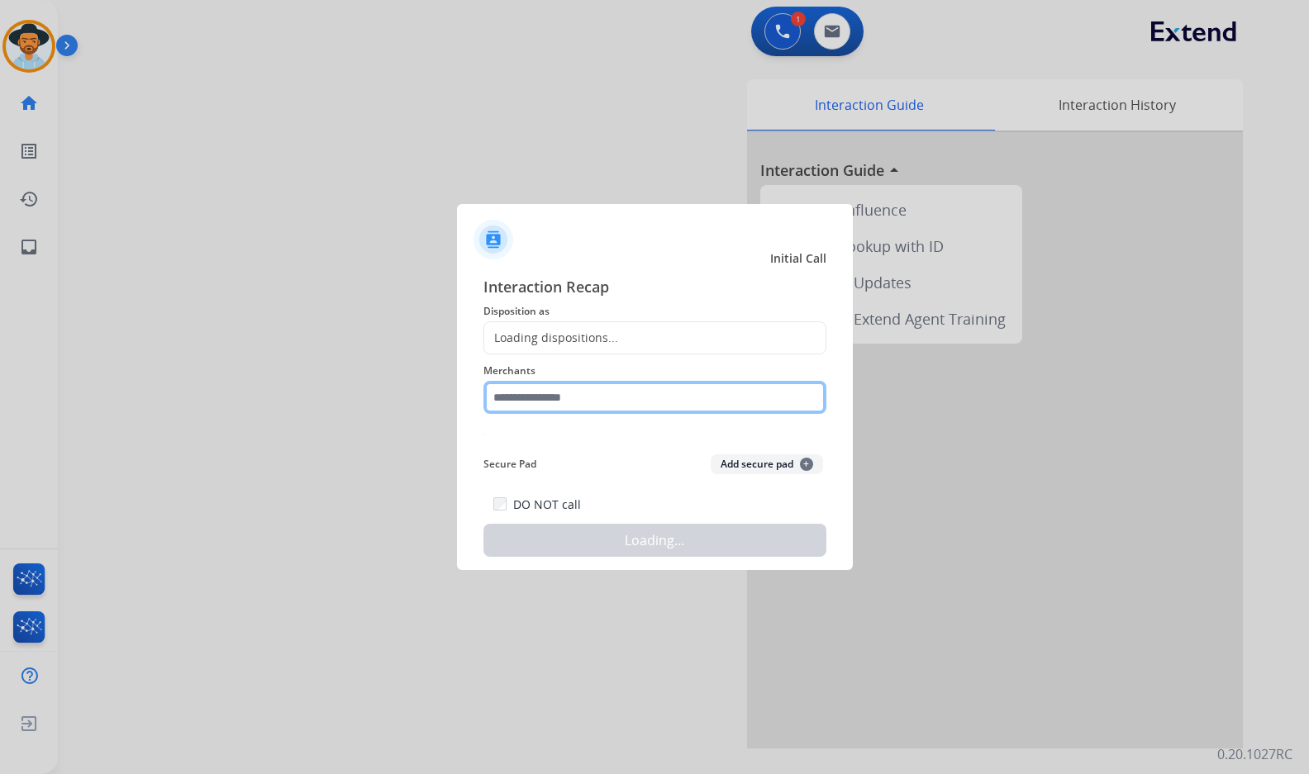
click at [580, 397] on input "text" at bounding box center [654, 397] width 343 height 33
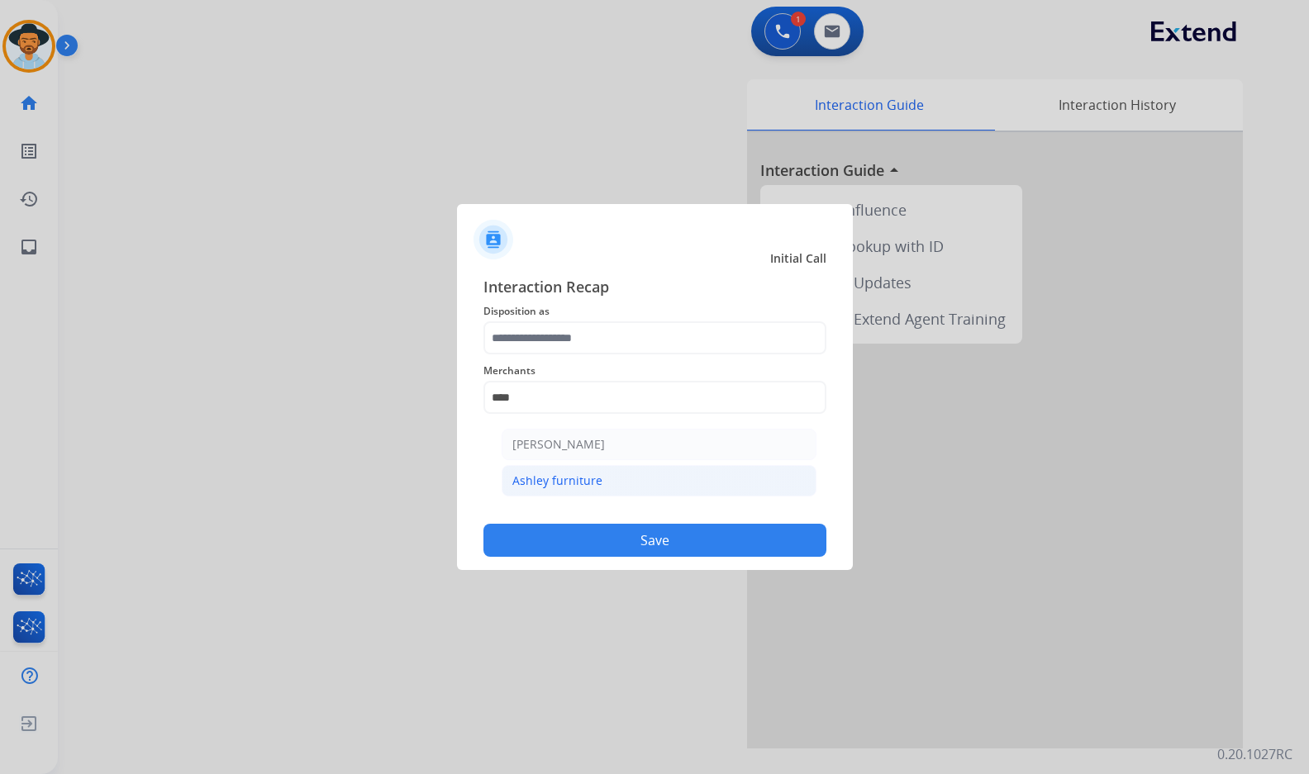
click at [568, 480] on div "Ashley furniture" at bounding box center [557, 481] width 90 height 17
type input "**********"
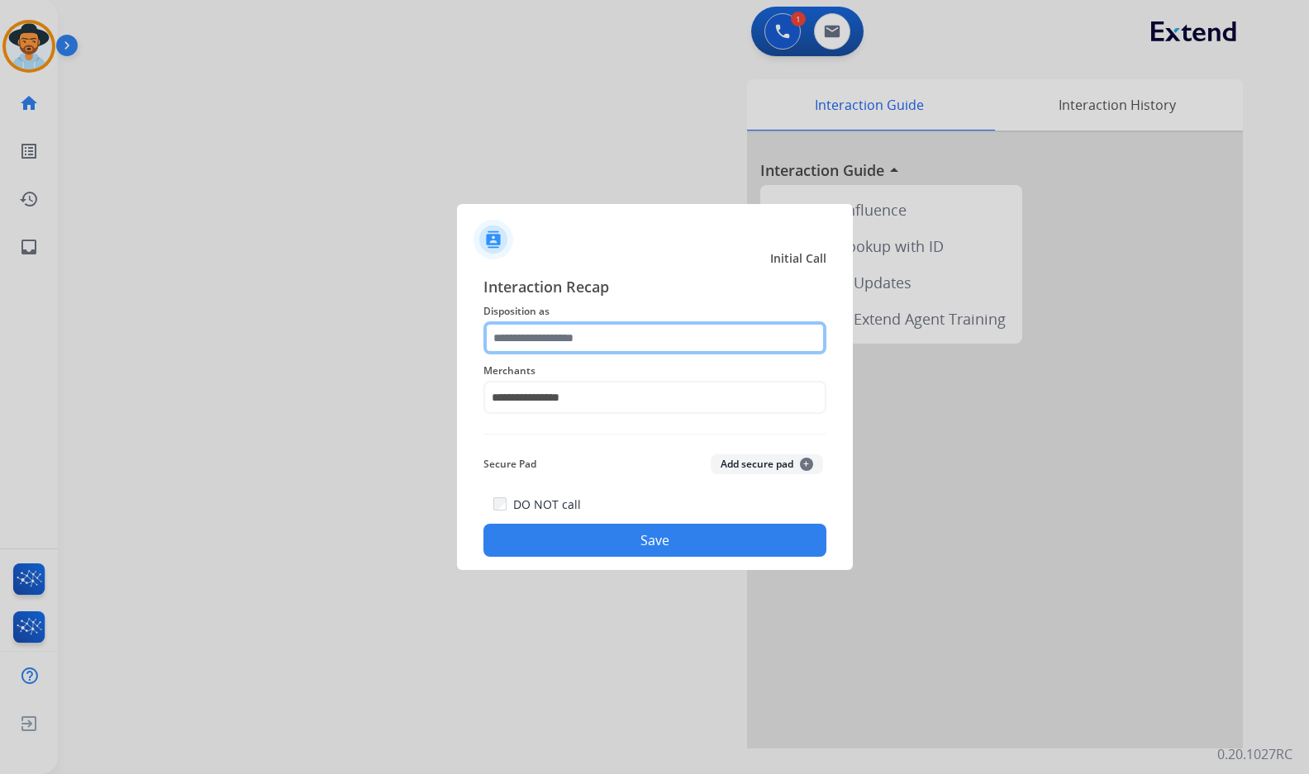
click at [580, 337] on input "text" at bounding box center [654, 337] width 343 height 33
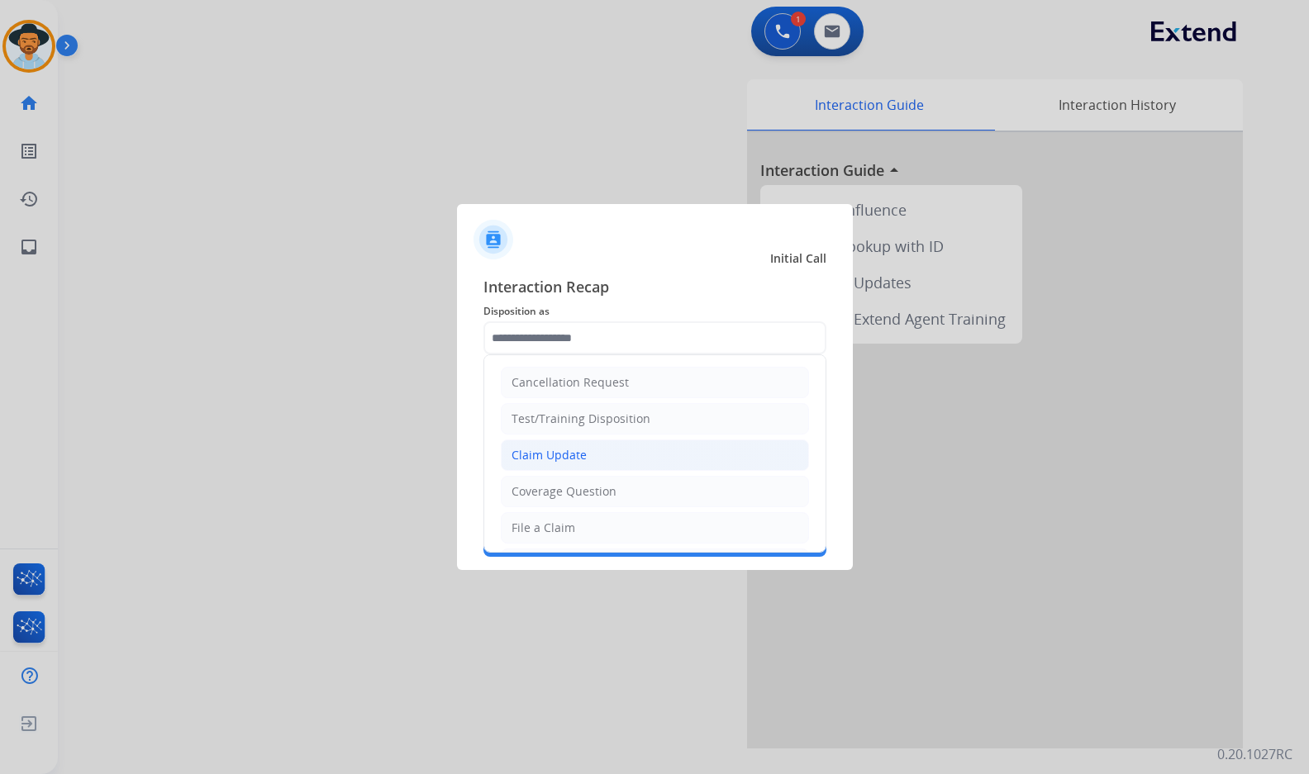
click at [612, 460] on li "Claim Update" at bounding box center [655, 455] width 308 height 31
type input "**********"
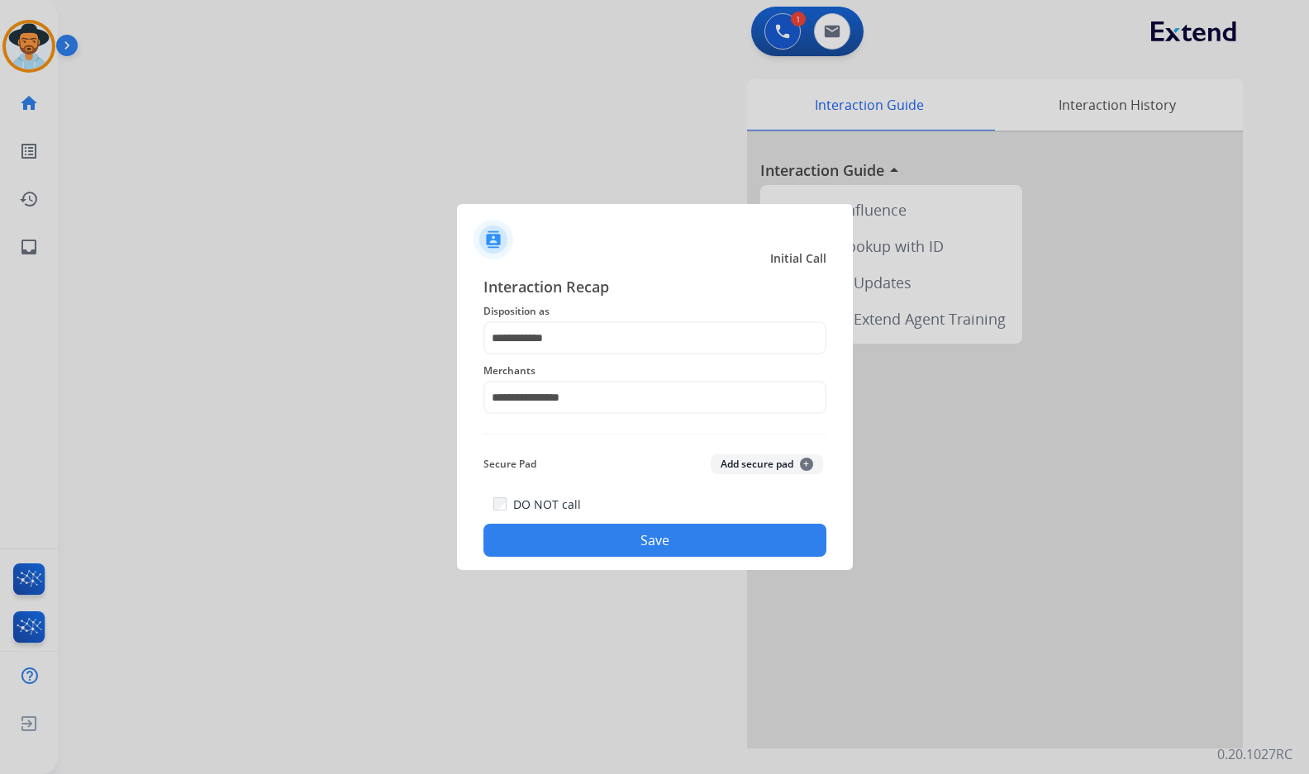
click at [618, 524] on div "DO NOT call Save" at bounding box center [654, 525] width 343 height 63
click at [699, 553] on button "Save" at bounding box center [654, 540] width 343 height 33
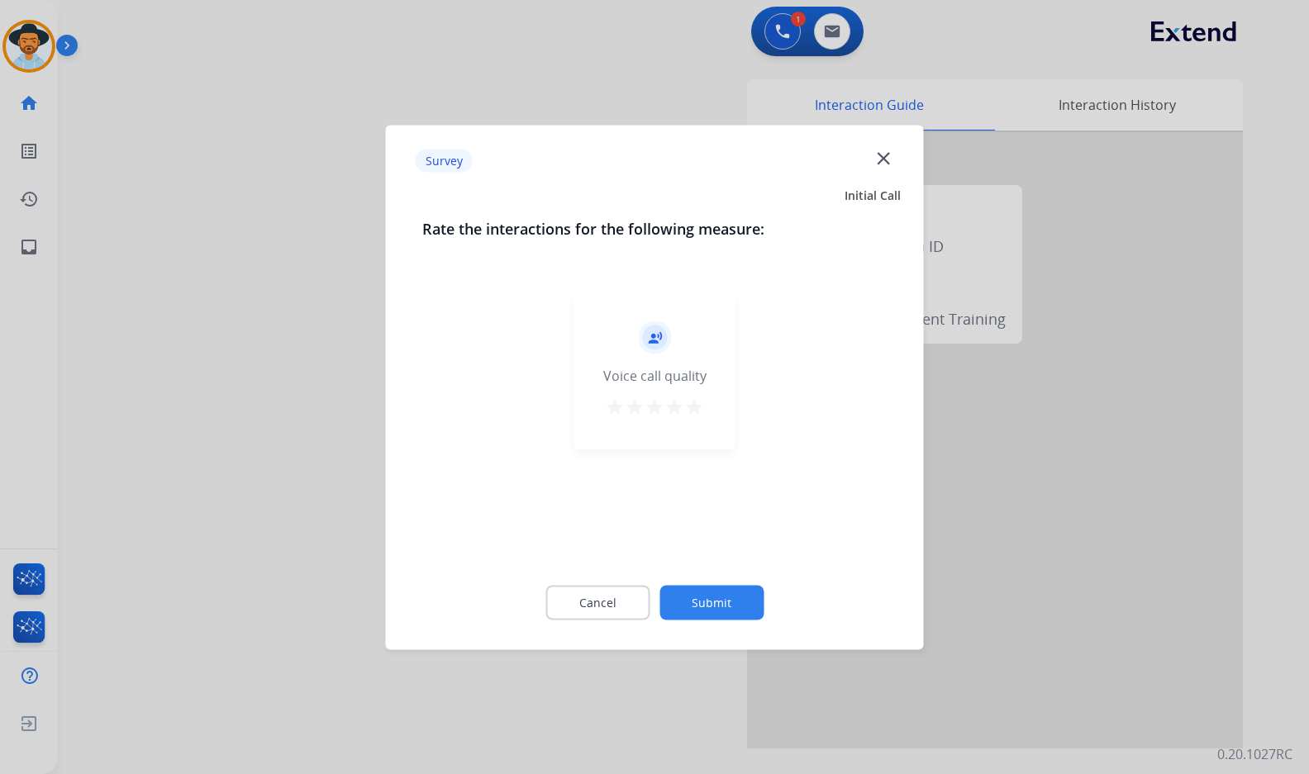
click at [741, 589] on button "Submit" at bounding box center [711, 602] width 104 height 35
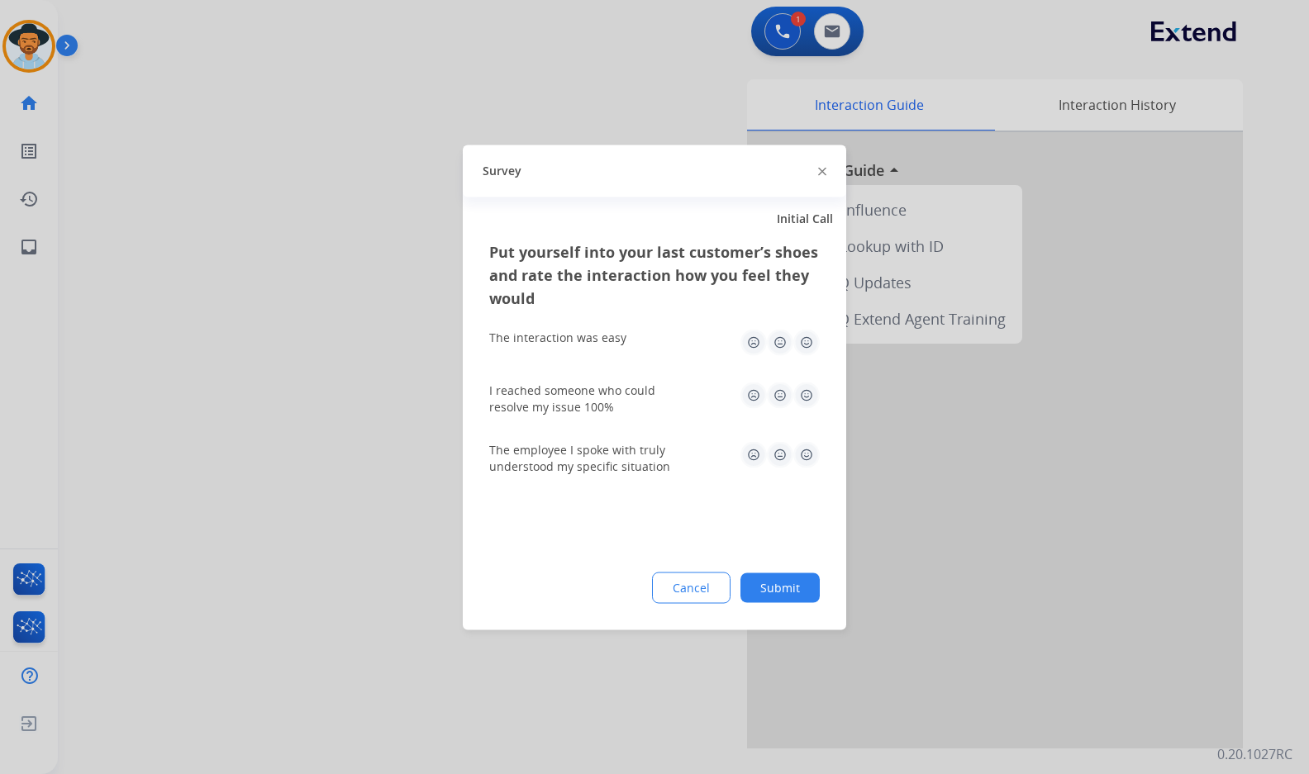
click at [791, 590] on button "Submit" at bounding box center [779, 588] width 79 height 30
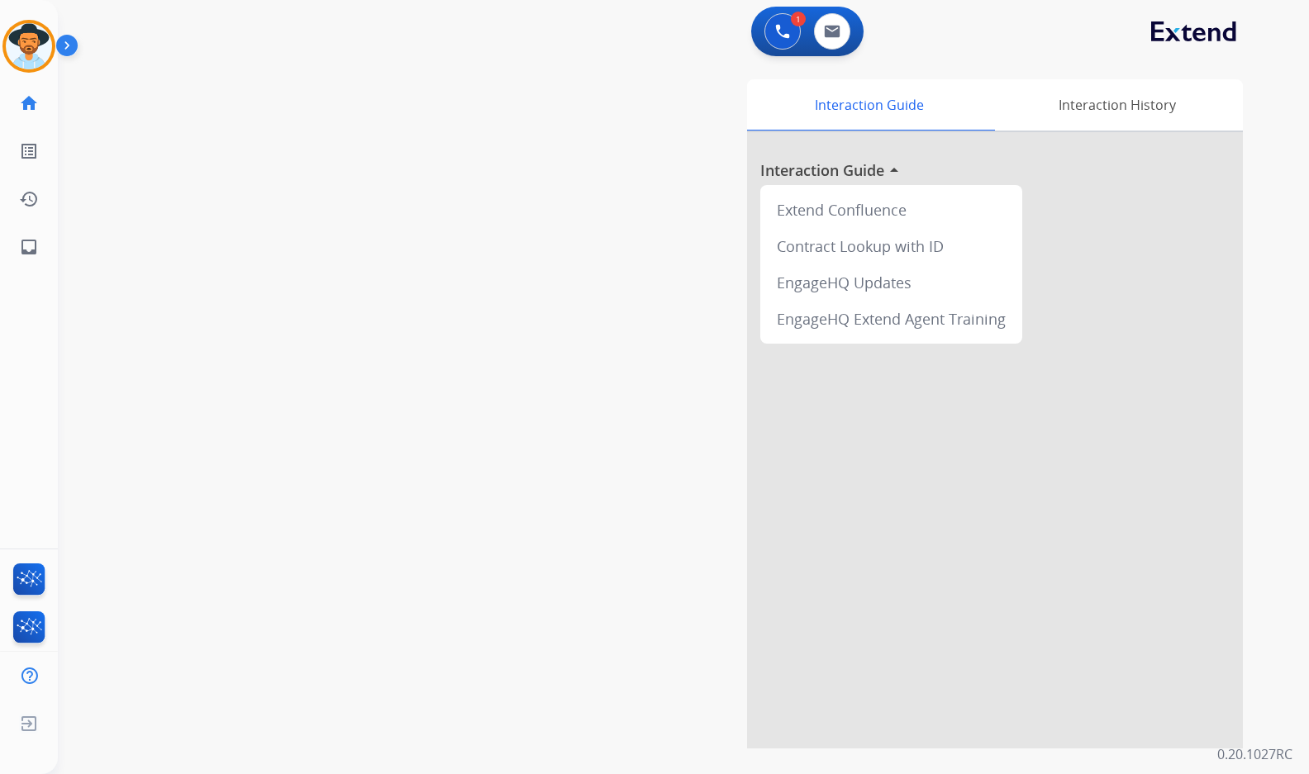
click at [212, 447] on div "swap_horiz Break voice bridge close_fullscreen Connect 3-Way Call merge_type Se…" at bounding box center [663, 403] width 1211 height 689
click at [212, 98] on mat-icon "content_copy" at bounding box center [219, 100] width 15 height 15
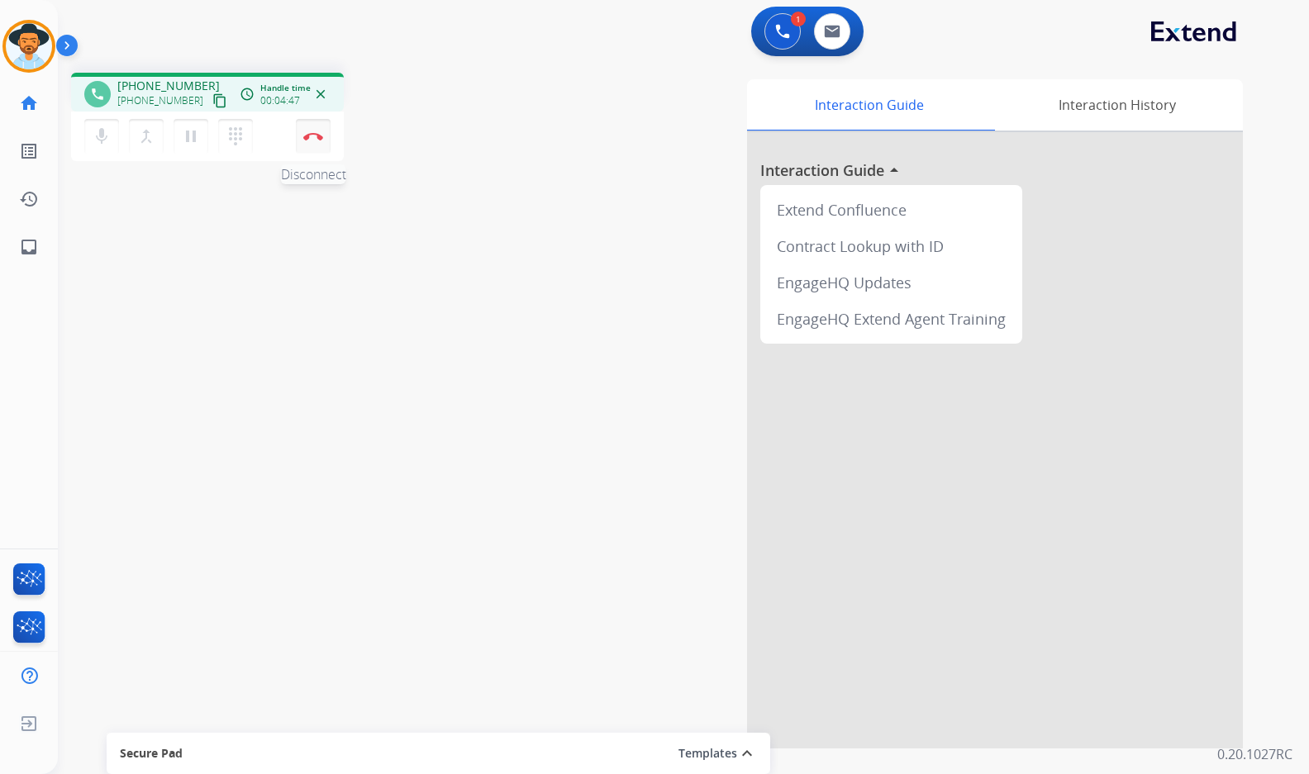
click at [316, 138] on img at bounding box center [313, 136] width 20 height 8
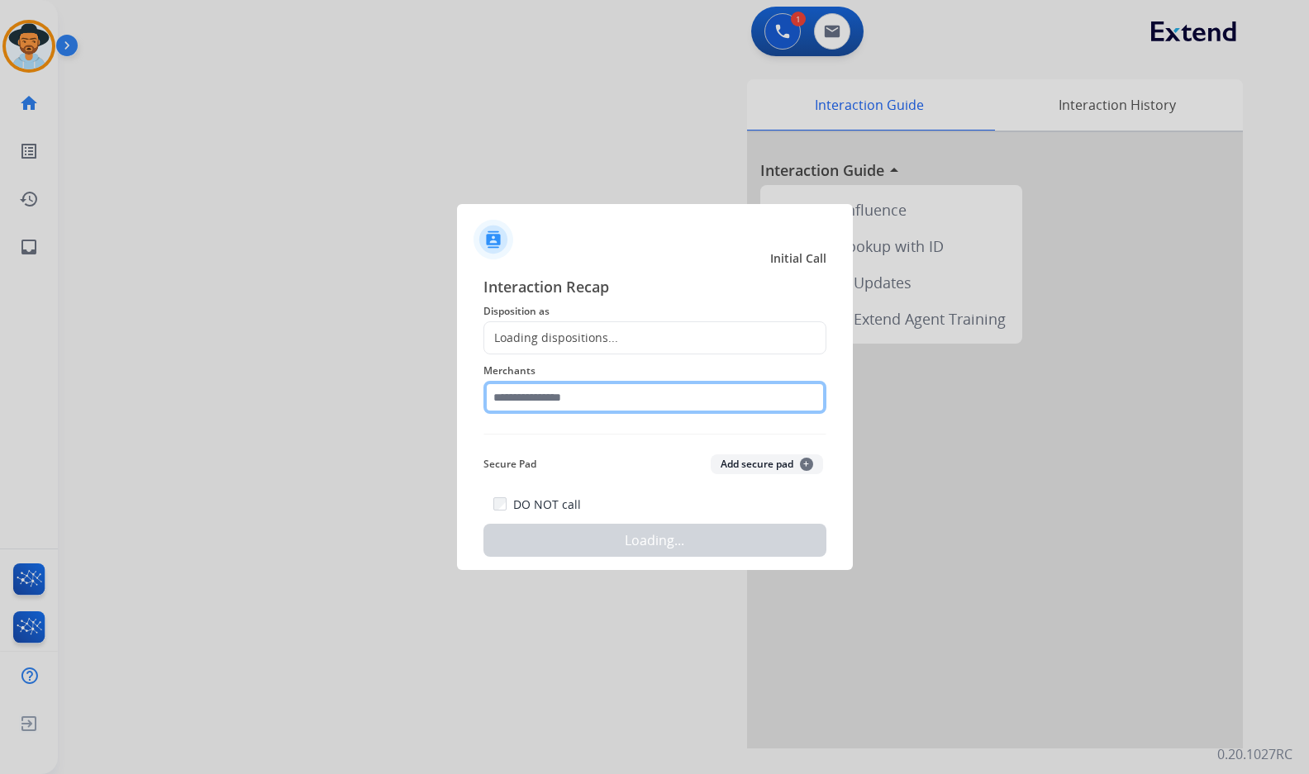
click at [615, 398] on input "text" at bounding box center [654, 397] width 343 height 33
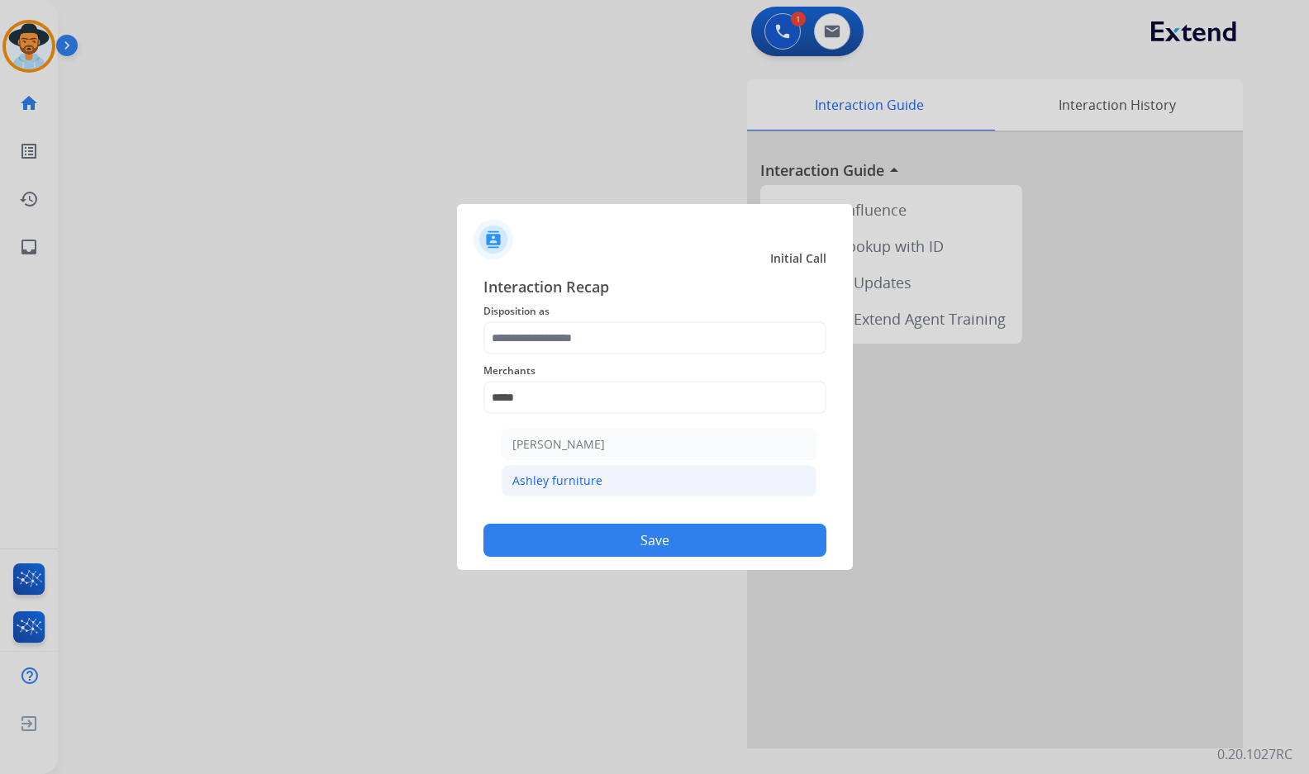
click at [691, 479] on li "Ashley furniture" at bounding box center [658, 480] width 315 height 31
type input "**********"
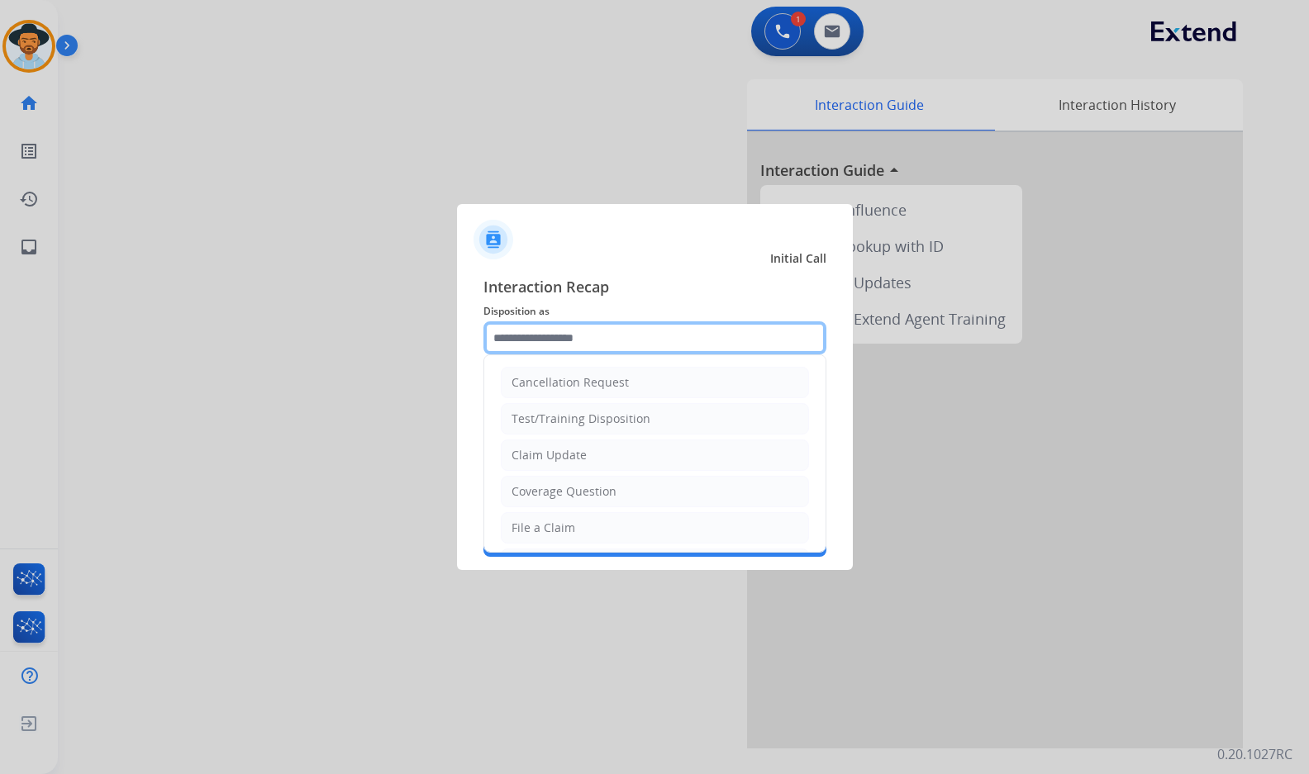
click at [611, 338] on input "text" at bounding box center [654, 337] width 343 height 33
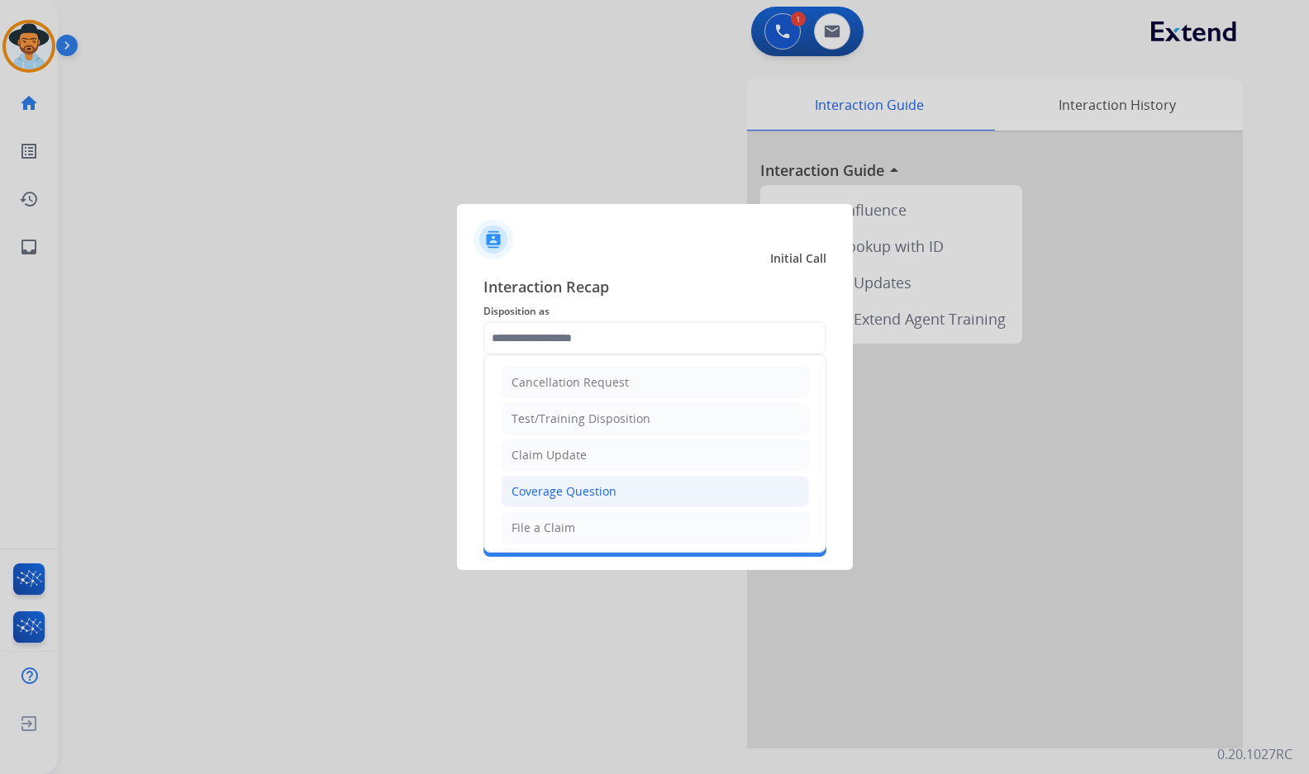
click at [582, 497] on div "Coverage Question" at bounding box center [563, 491] width 105 height 17
type input "**********"
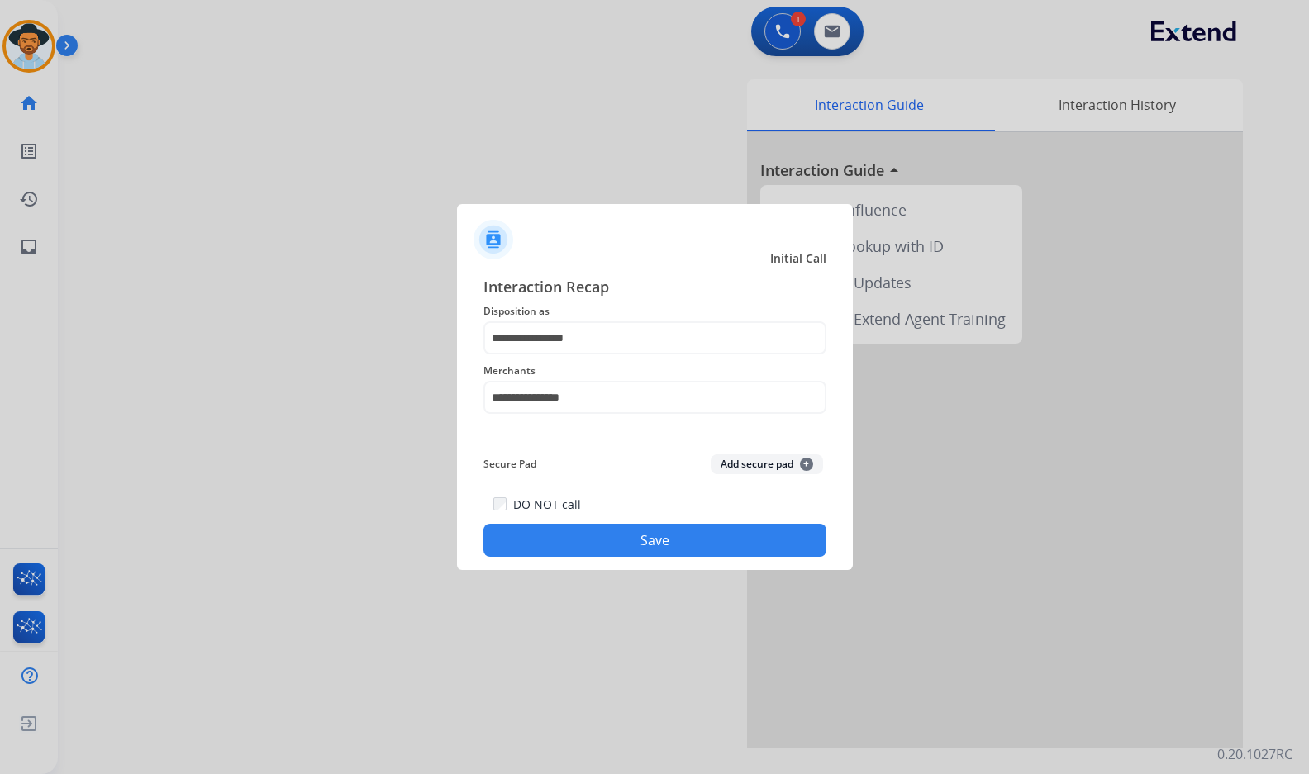
click at [615, 541] on button "Save" at bounding box center [654, 540] width 343 height 33
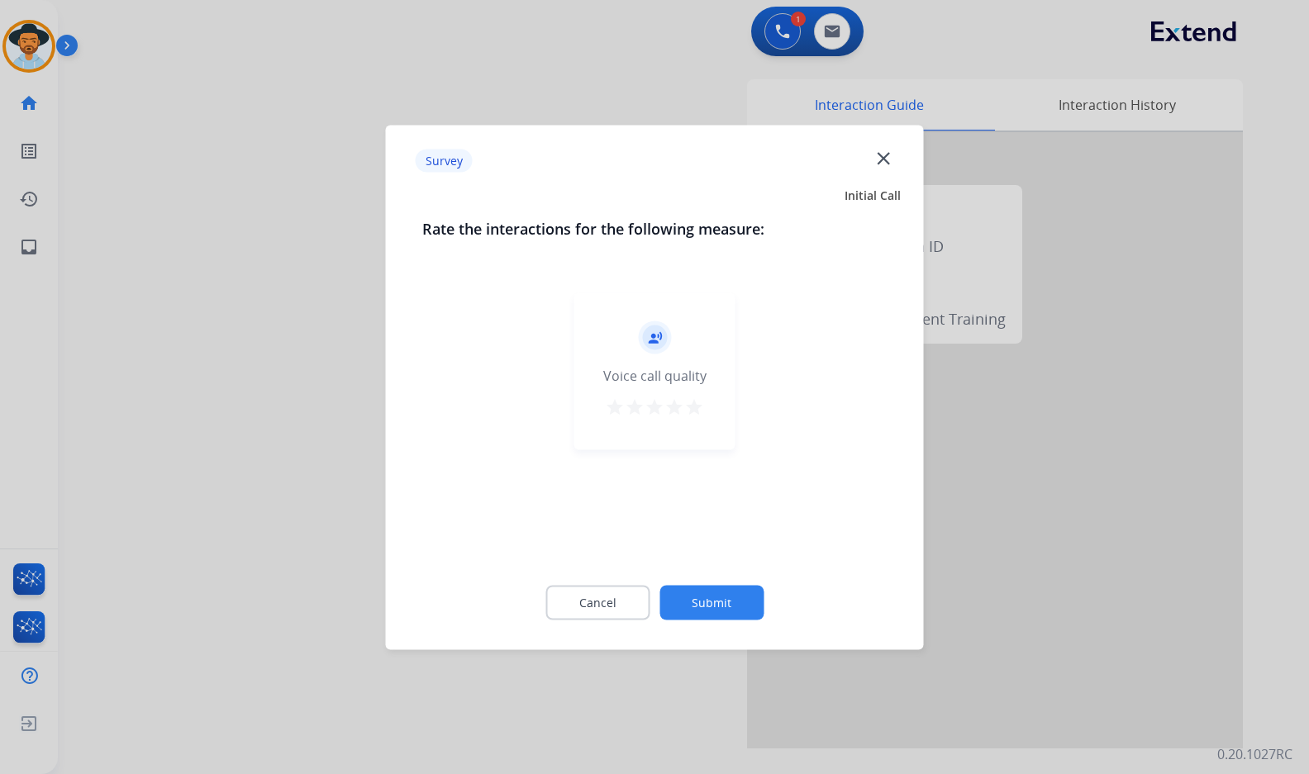
click at [753, 612] on button "Submit" at bounding box center [711, 602] width 104 height 35
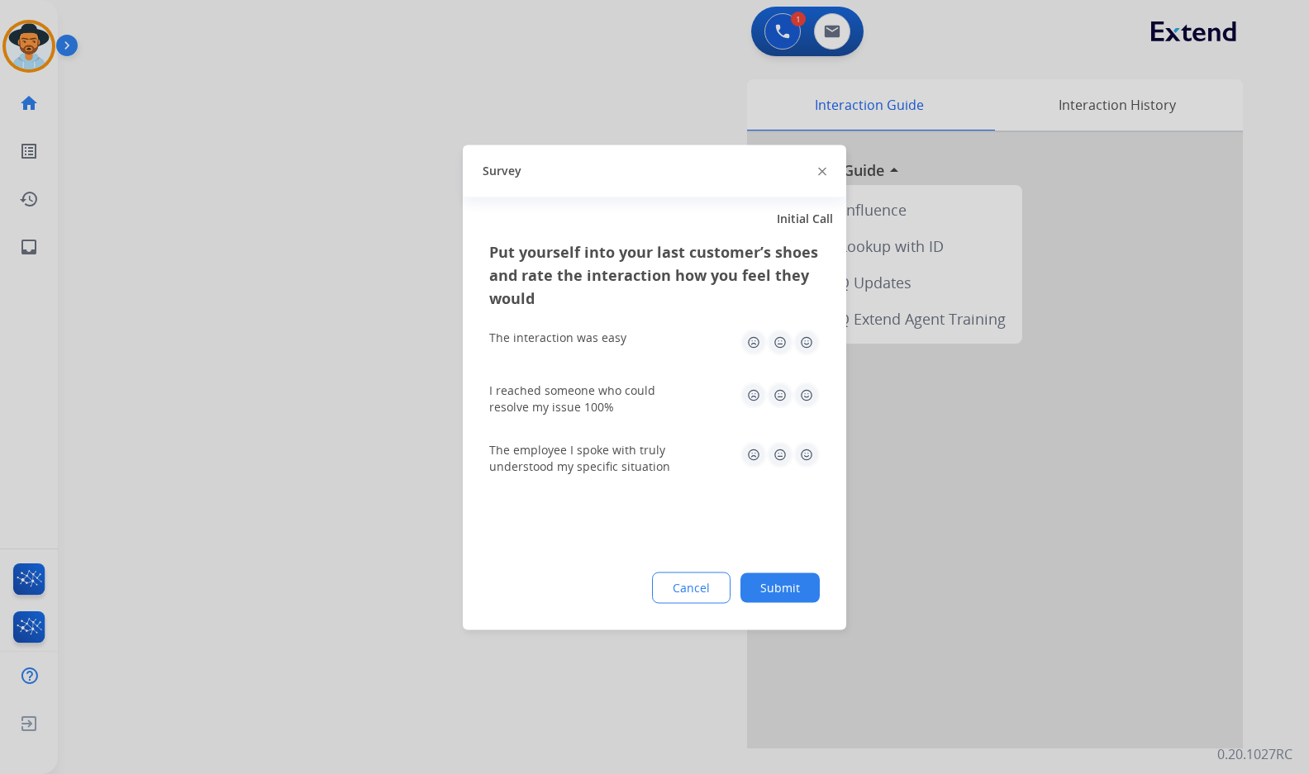
click at [795, 597] on button "Submit" at bounding box center [779, 588] width 79 height 30
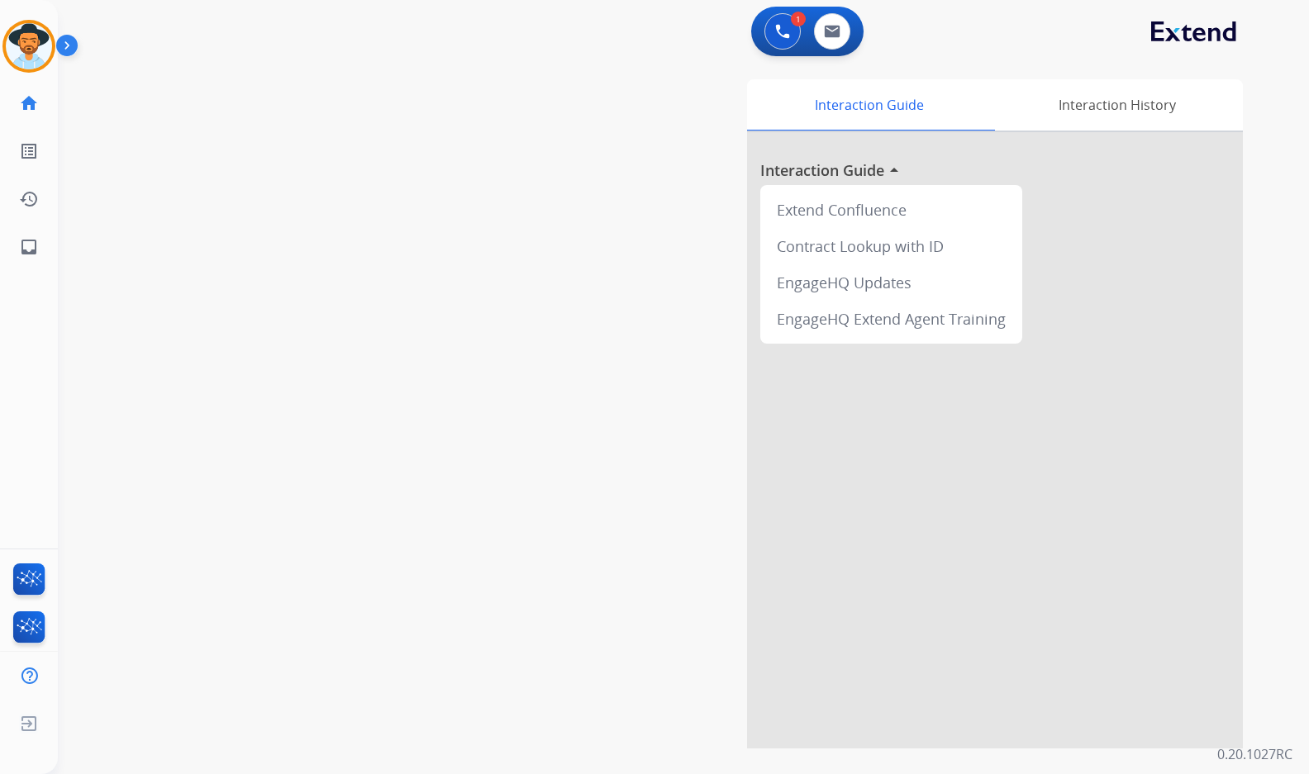
click at [212, 359] on div "swap_horiz Break voice bridge close_fullscreen Connect 3-Way Call merge_type Se…" at bounding box center [663, 403] width 1211 height 689
click at [347, 277] on div "swap_horiz Break voice bridge close_fullscreen Connect 3-Way Call merge_type Se…" at bounding box center [663, 403] width 1211 height 689
click at [212, 102] on mat-icon "content_copy" at bounding box center [219, 100] width 15 height 15
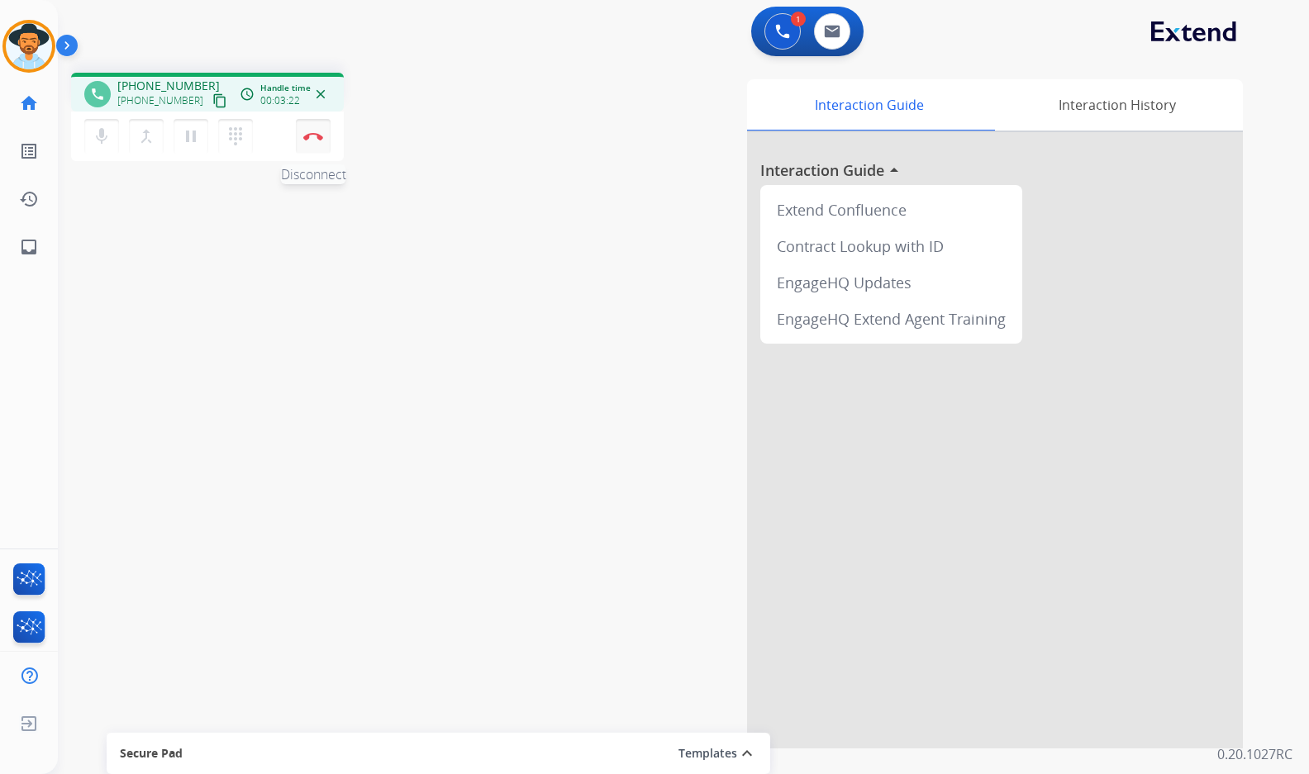
click at [322, 133] on img at bounding box center [313, 136] width 20 height 8
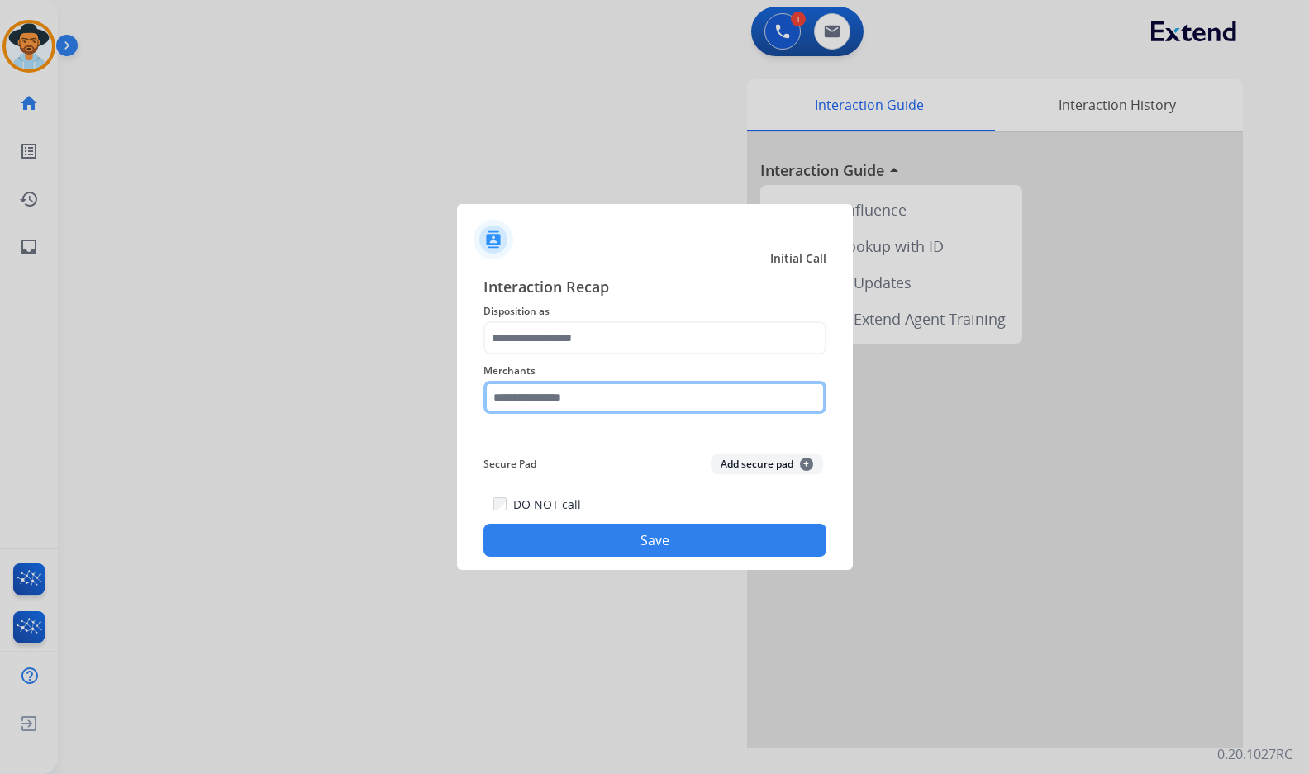
click at [689, 392] on input "text" at bounding box center [654, 397] width 343 height 33
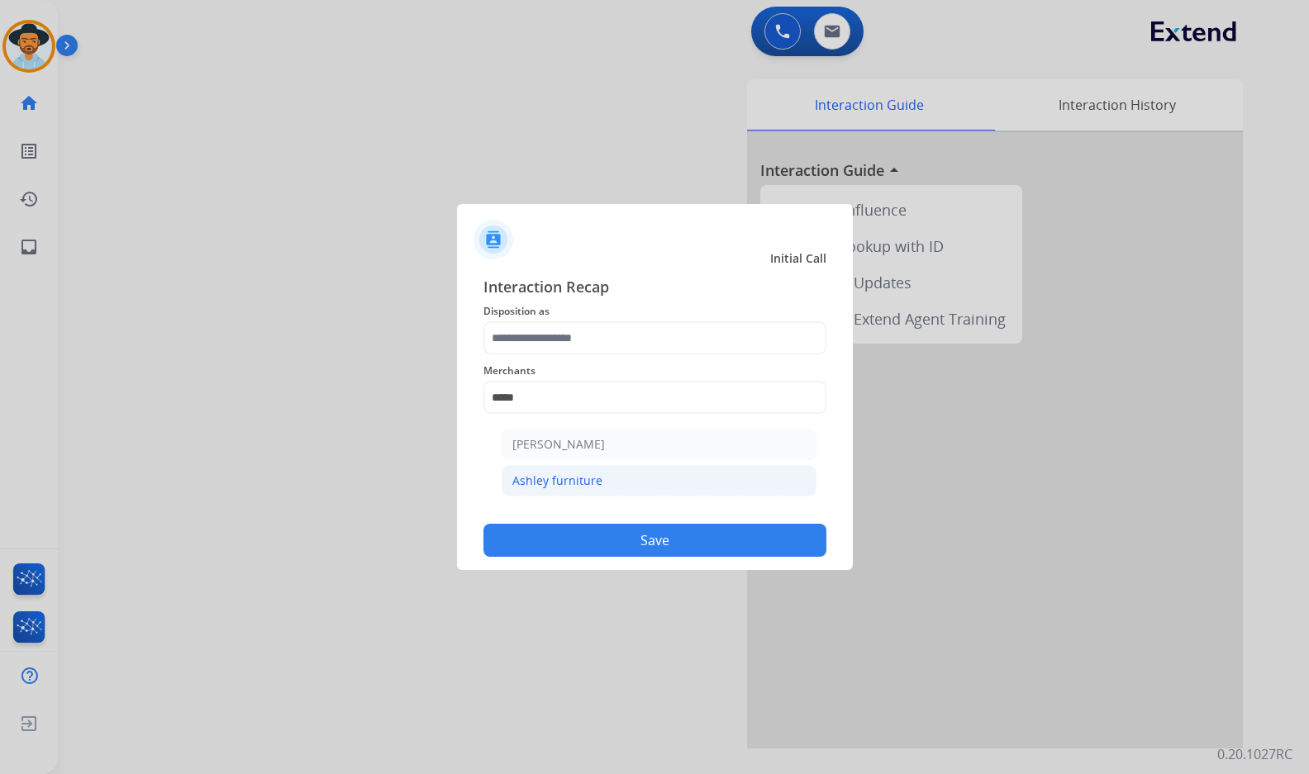
click at [575, 478] on div "Ashley furniture" at bounding box center [557, 481] width 90 height 17
type input "**********"
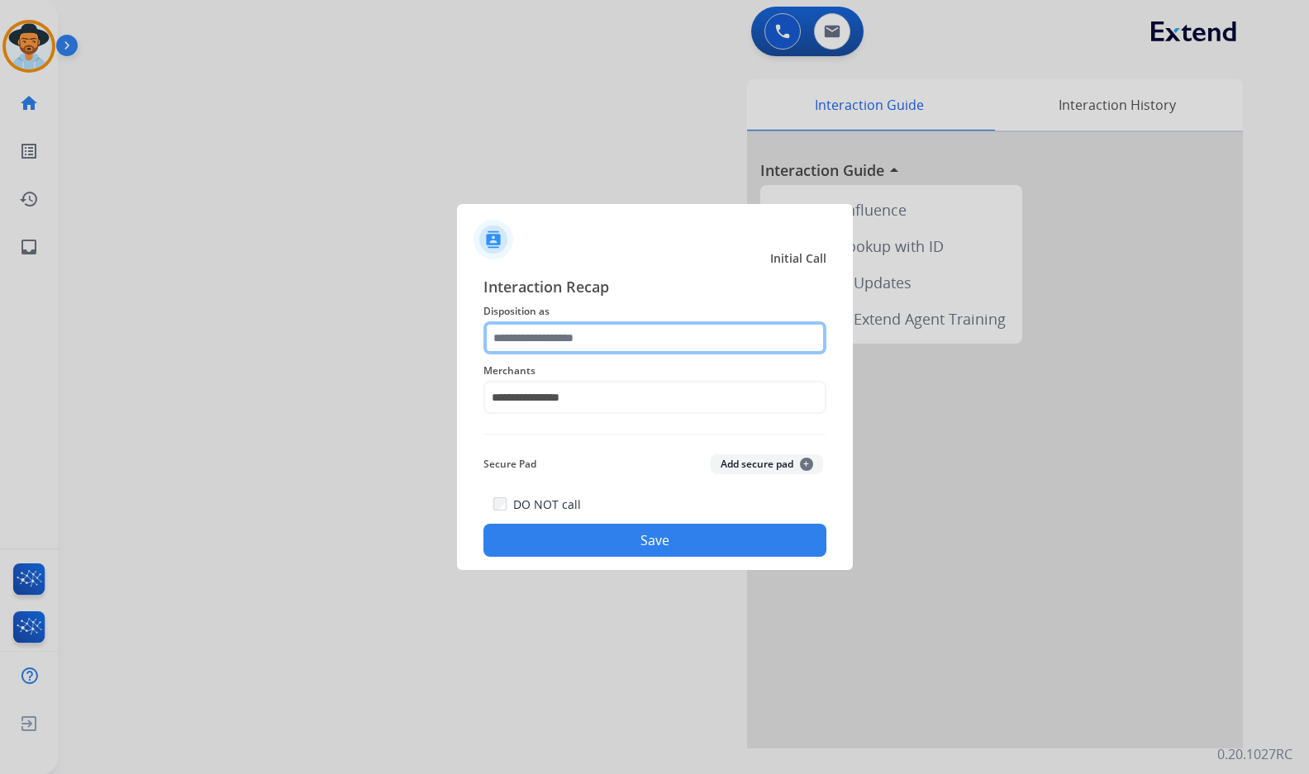
click at [575, 340] on input "text" at bounding box center [654, 337] width 343 height 33
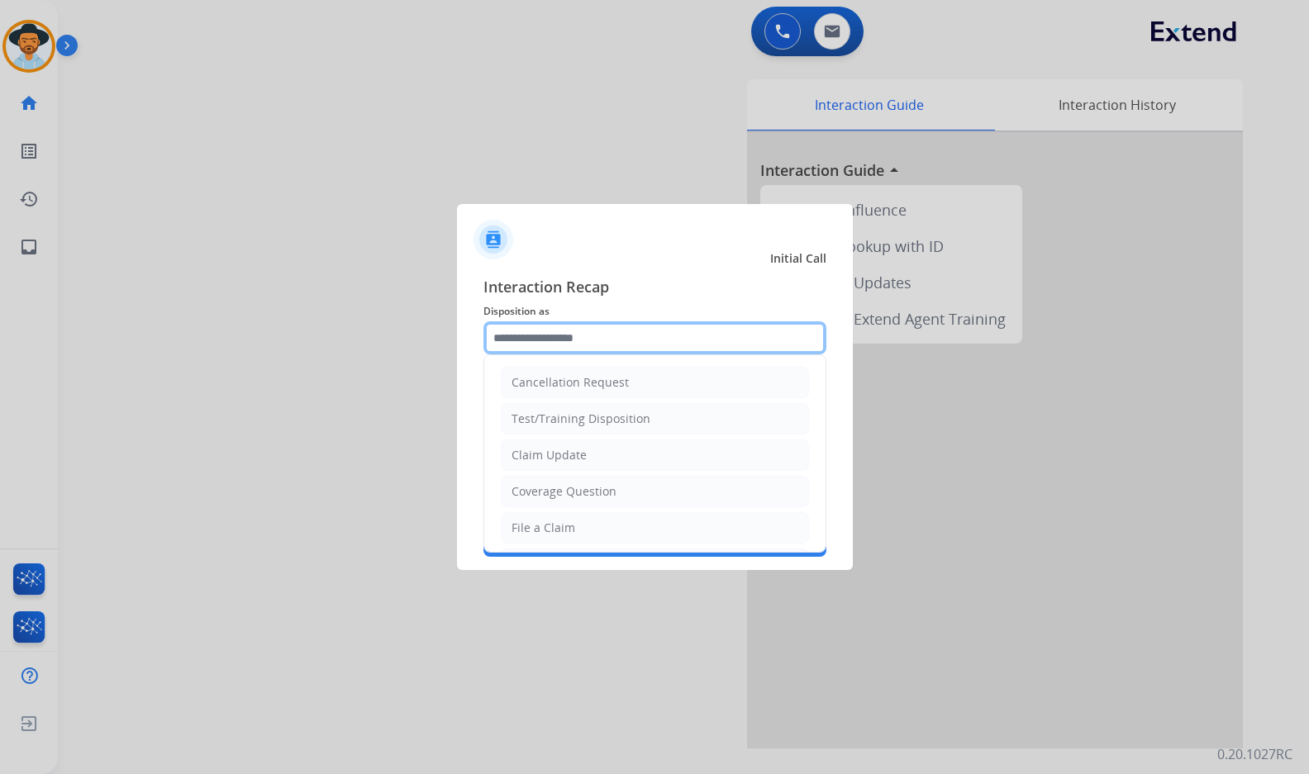
click at [562, 342] on input "text" at bounding box center [654, 337] width 343 height 33
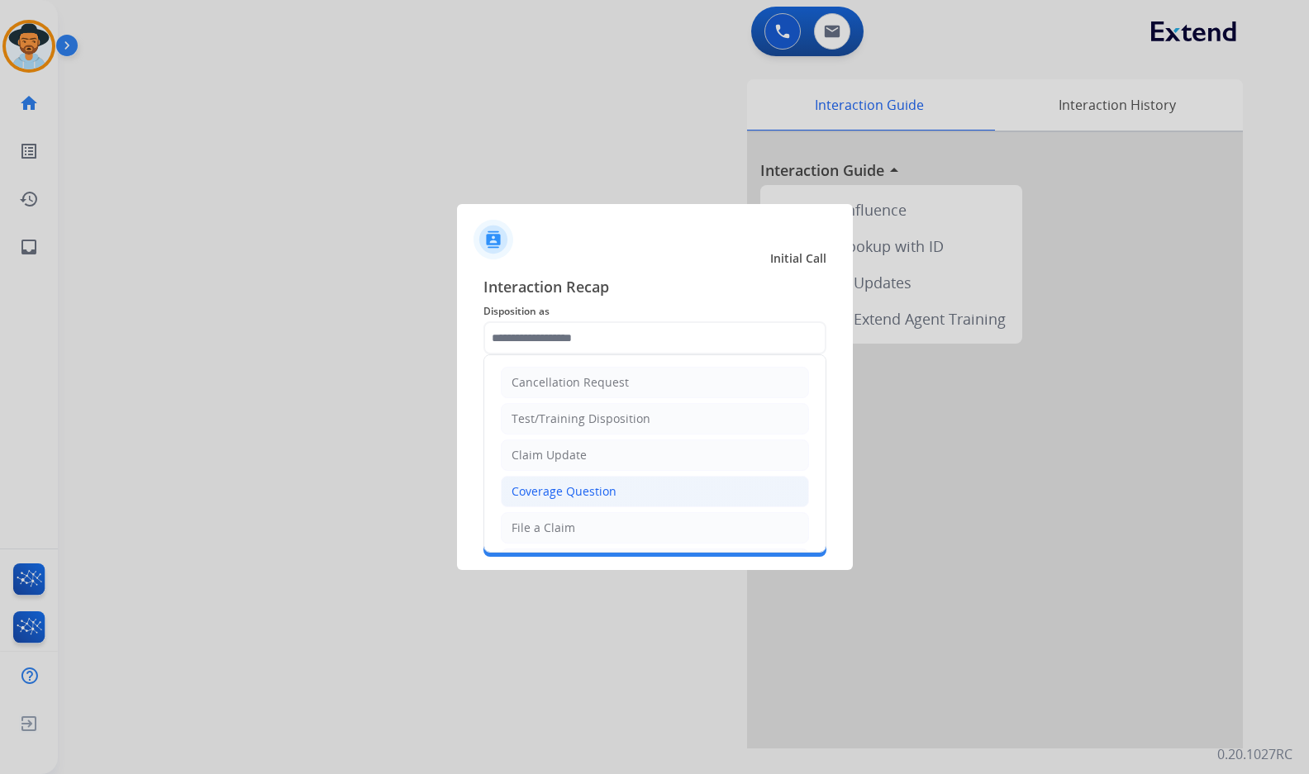
click at [606, 488] on div "Coverage Question" at bounding box center [563, 491] width 105 height 17
type input "**********"
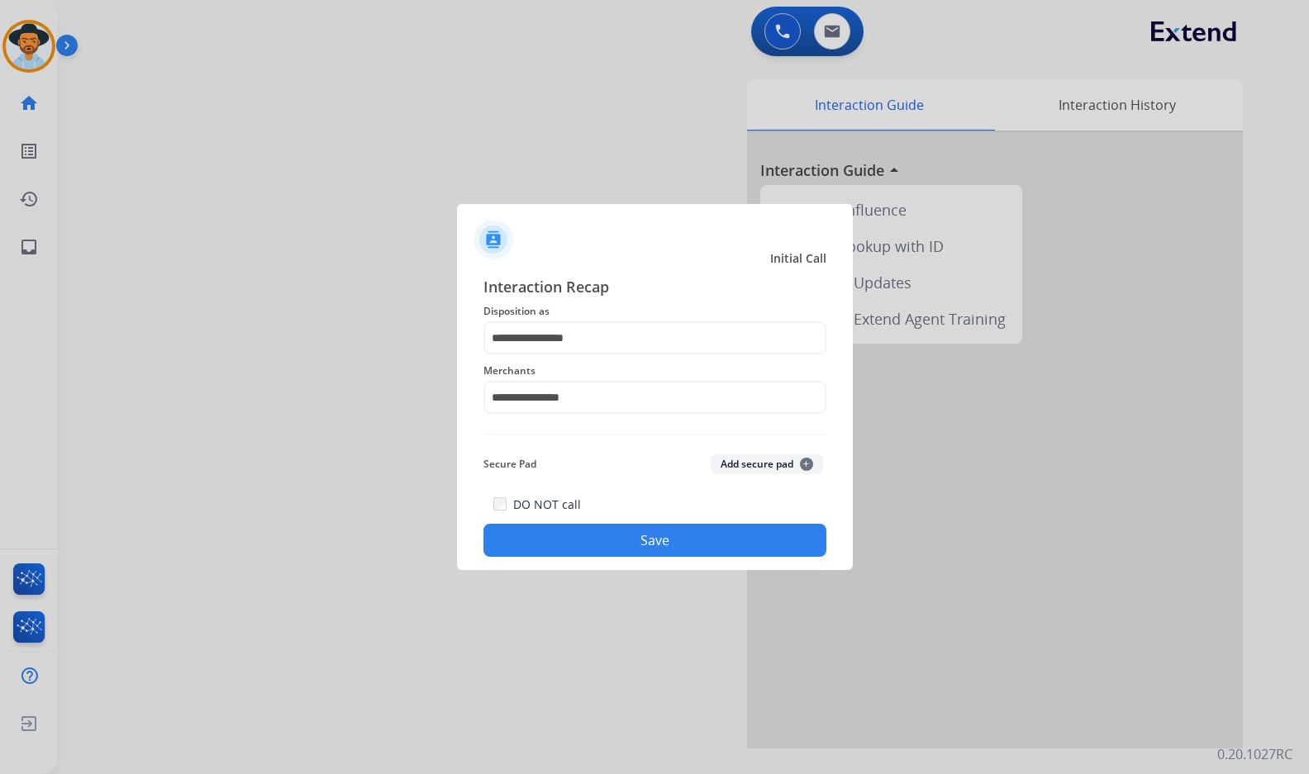
click at [611, 535] on button "Save" at bounding box center [654, 540] width 343 height 33
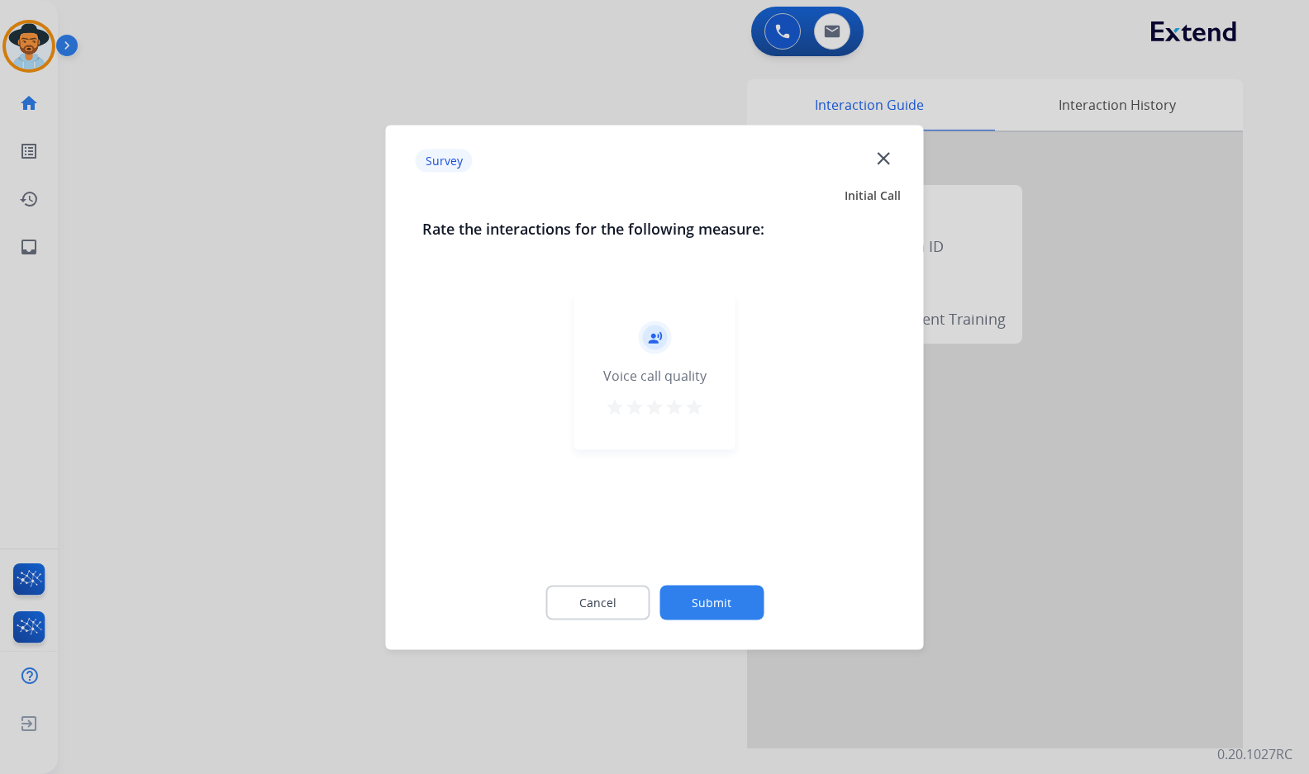
click at [720, 595] on button "Submit" at bounding box center [711, 602] width 104 height 35
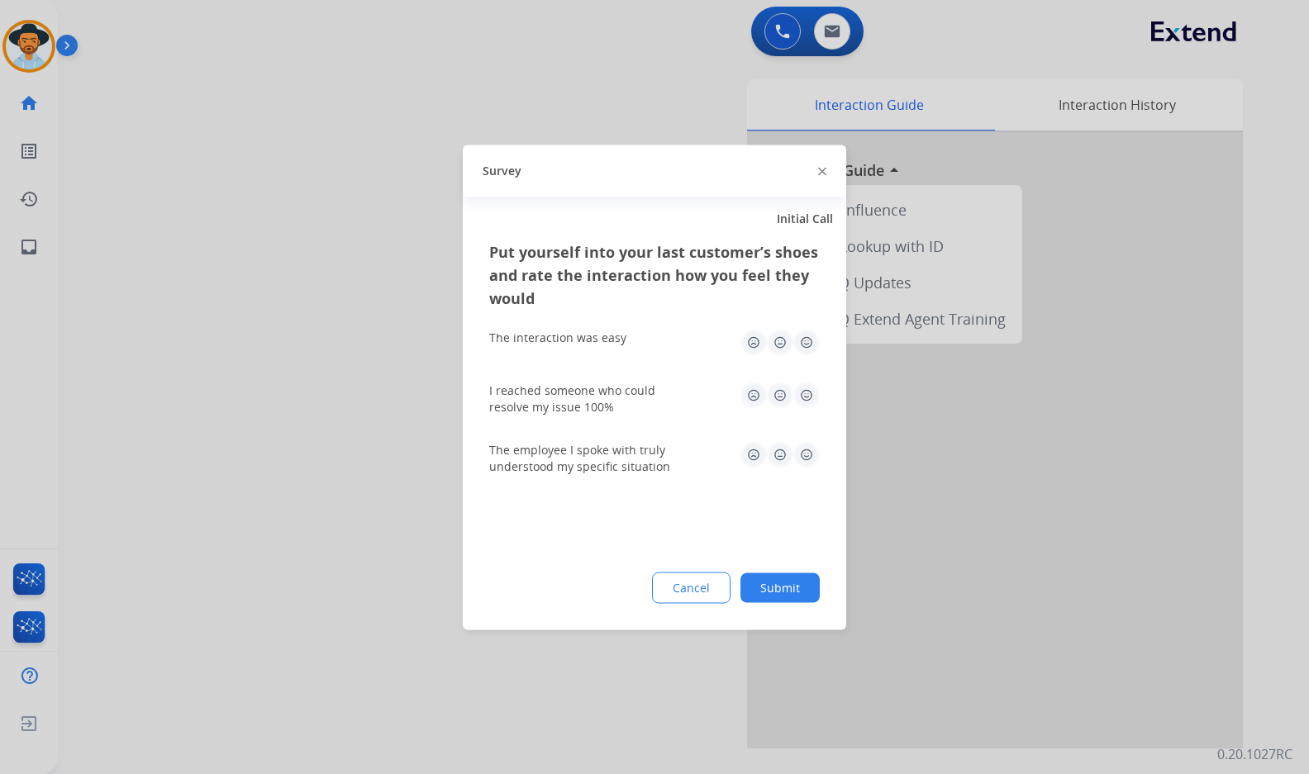
click at [774, 597] on button "Submit" at bounding box center [779, 588] width 79 height 30
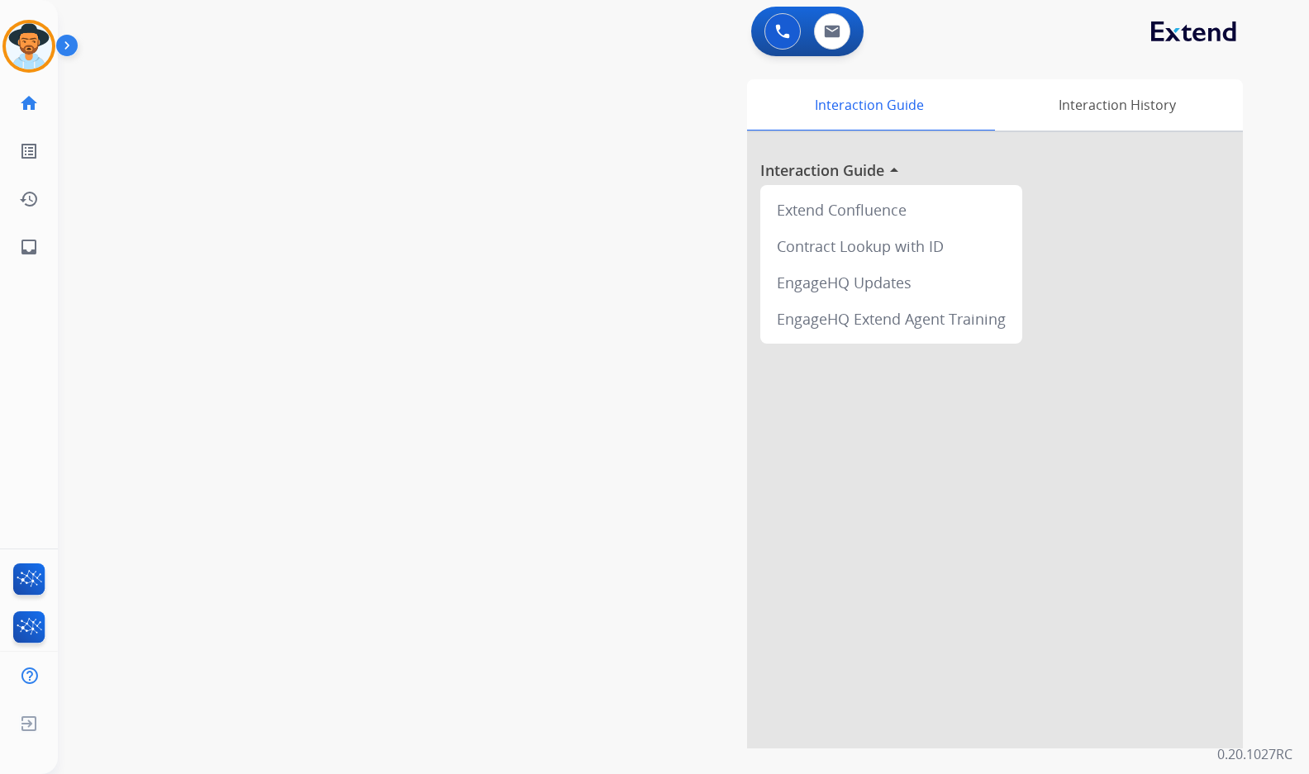
click at [511, 532] on div "swap_horiz Break voice bridge close_fullscreen Connect 3-Way Call merge_type Se…" at bounding box center [663, 403] width 1211 height 689
click at [312, 384] on div "swap_horiz Break voice bridge close_fullscreen Connect 3-Way Call merge_type Se…" at bounding box center [663, 403] width 1211 height 689
click at [240, 237] on div "swap_horiz Break voice bridge close_fullscreen Connect 3-Way Call merge_type Se…" at bounding box center [663, 403] width 1211 height 689
click at [210, 202] on div "swap_horiz Break voice bridge close_fullscreen Connect 3-Way Call merge_type Se…" at bounding box center [663, 403] width 1211 height 689
click at [72, 46] on img at bounding box center [70, 48] width 28 height 31
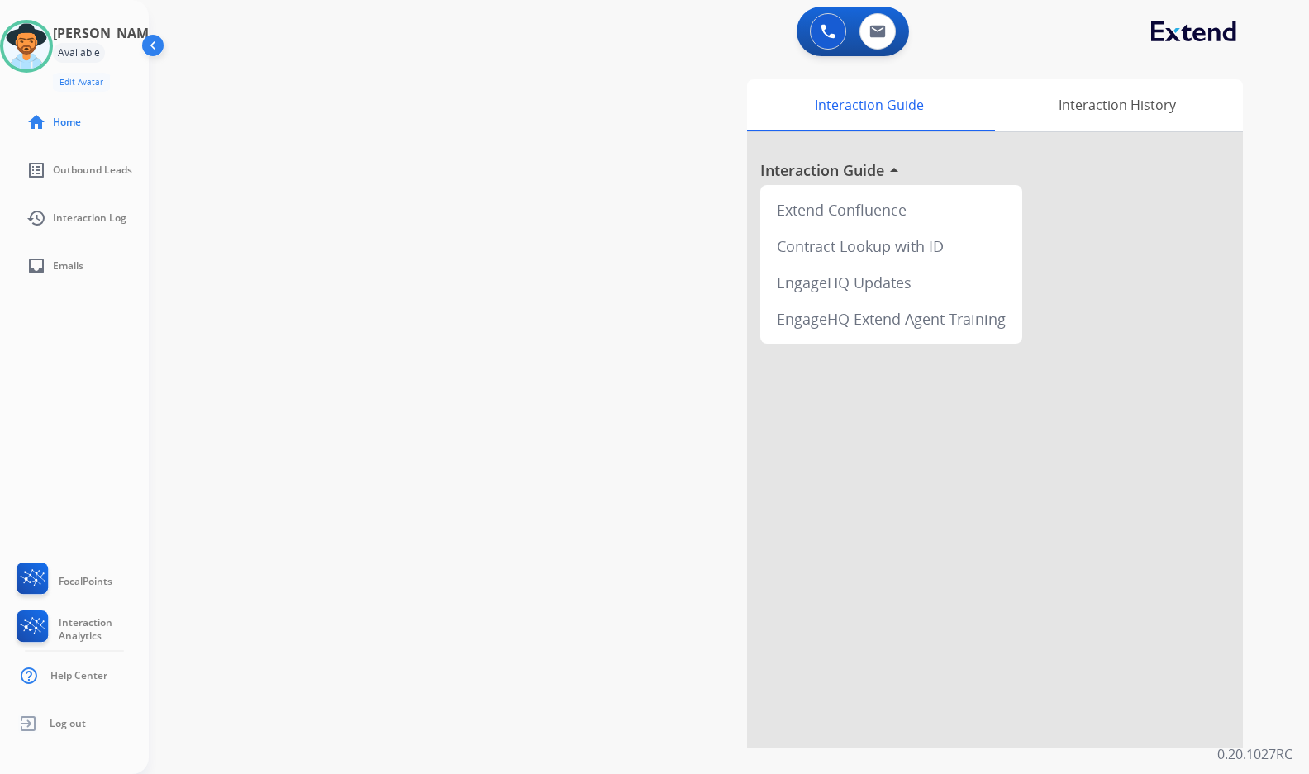
click at [452, 138] on div "swap_horiz Break voice bridge close_fullscreen Connect 3-Way Call merge_type Se…" at bounding box center [709, 403] width 1120 height 689
click at [50, 41] on img at bounding box center [26, 46] width 46 height 46
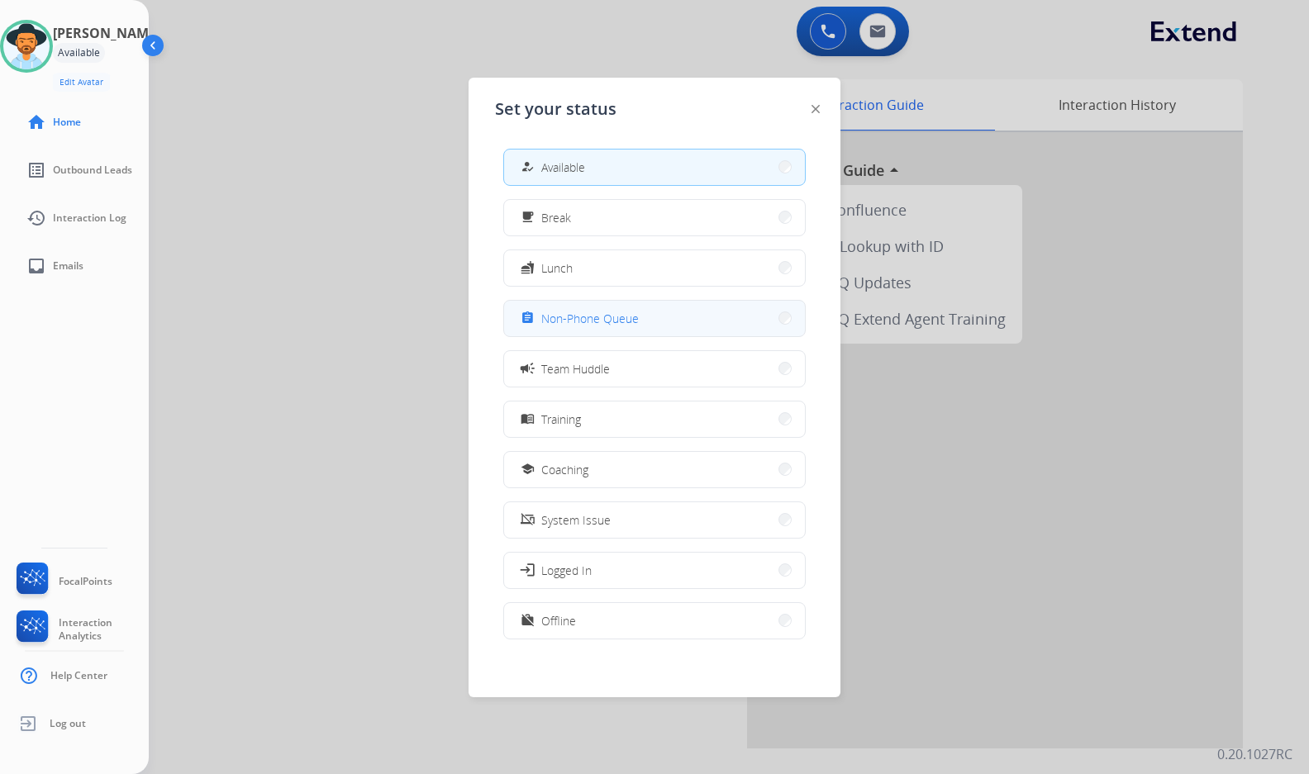
click at [616, 322] on span "Non-Phone Queue" at bounding box center [589, 318] width 97 height 17
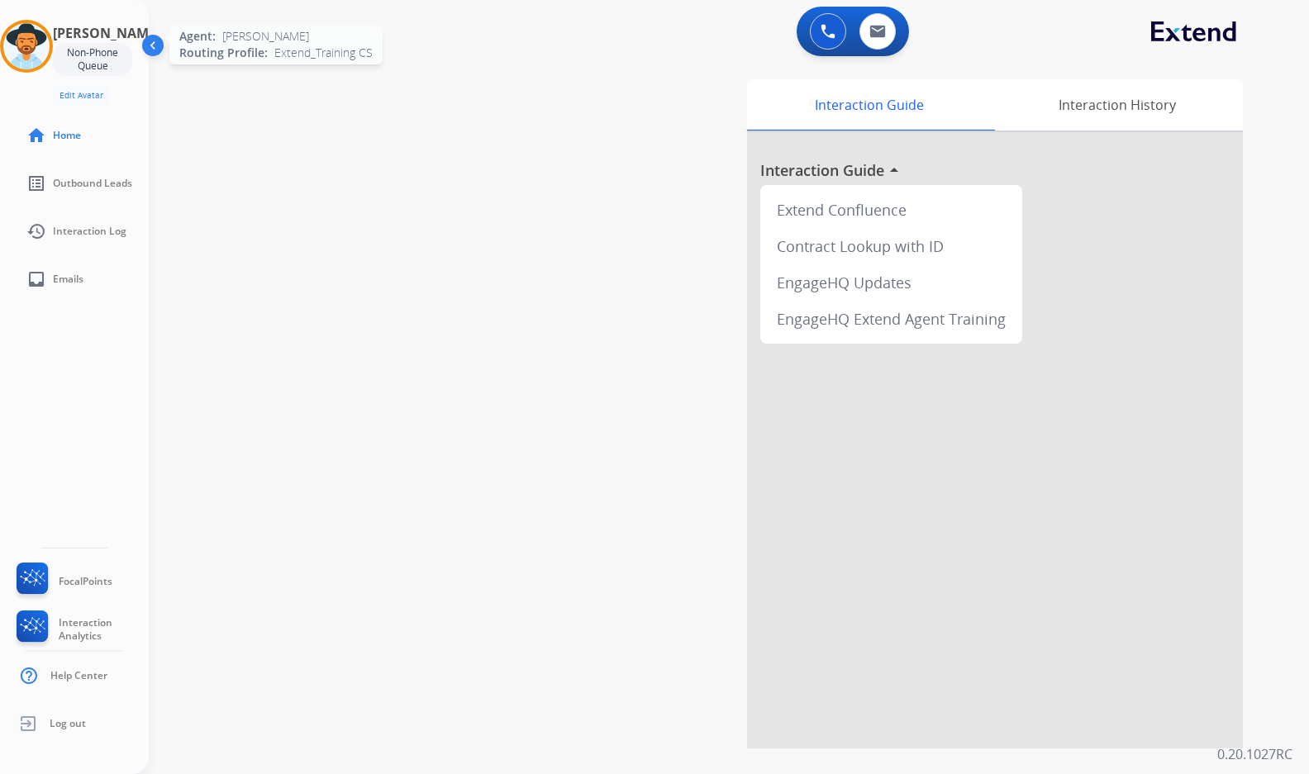
click at [48, 45] on img at bounding box center [26, 46] width 46 height 46
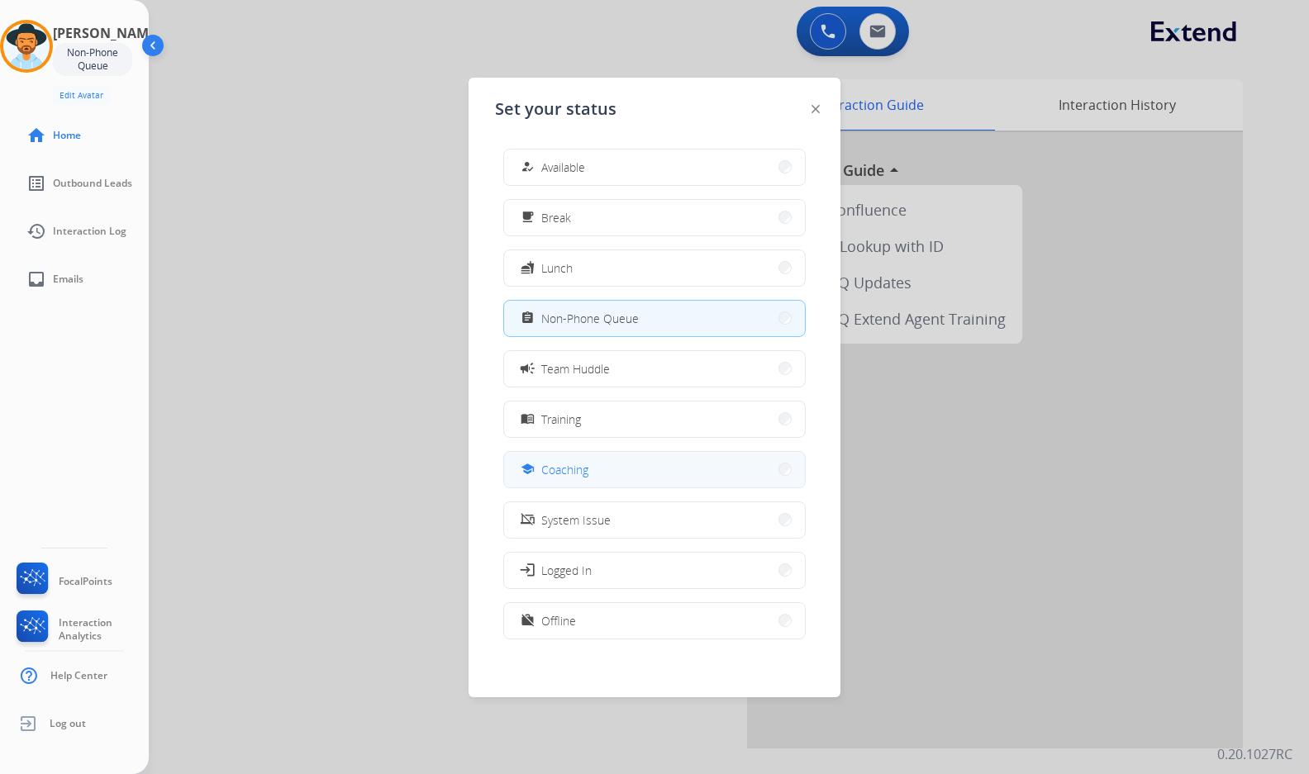
click at [575, 466] on span "Coaching" at bounding box center [564, 469] width 47 height 17
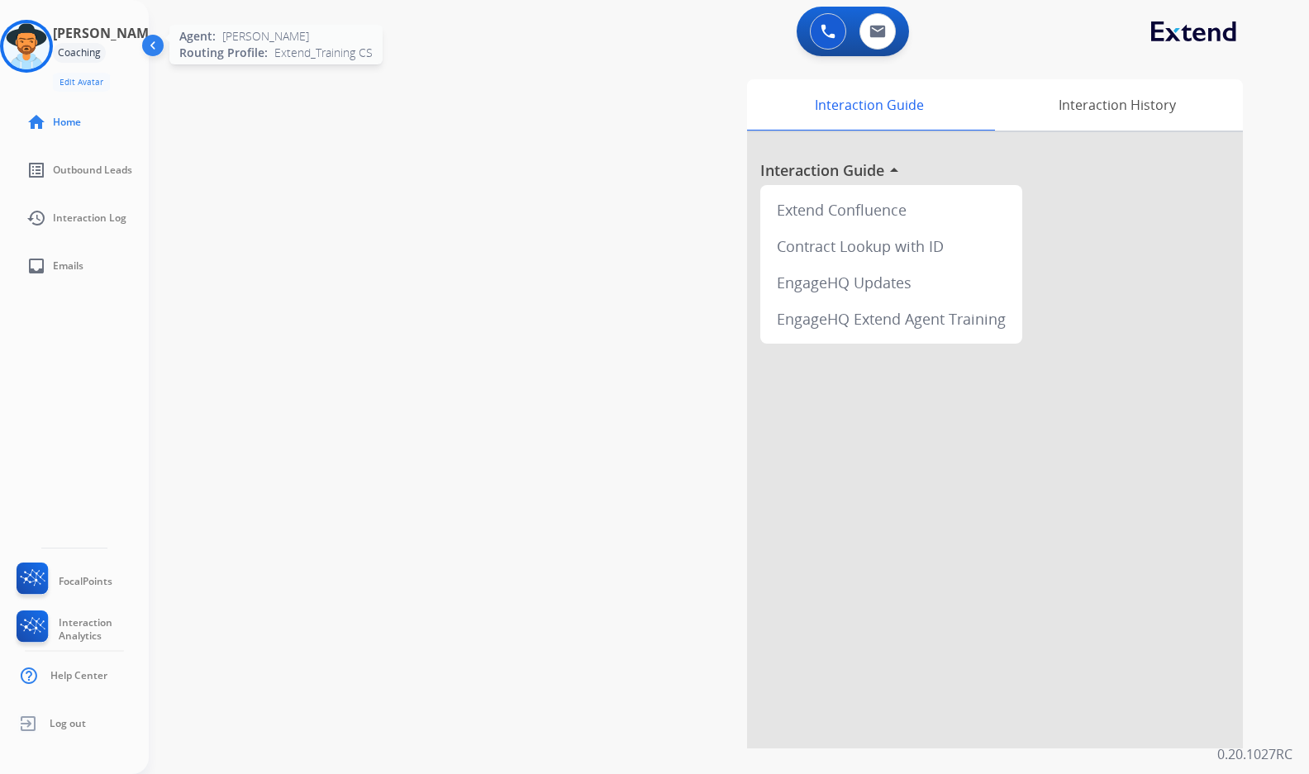
click at [49, 50] on img at bounding box center [26, 46] width 46 height 46
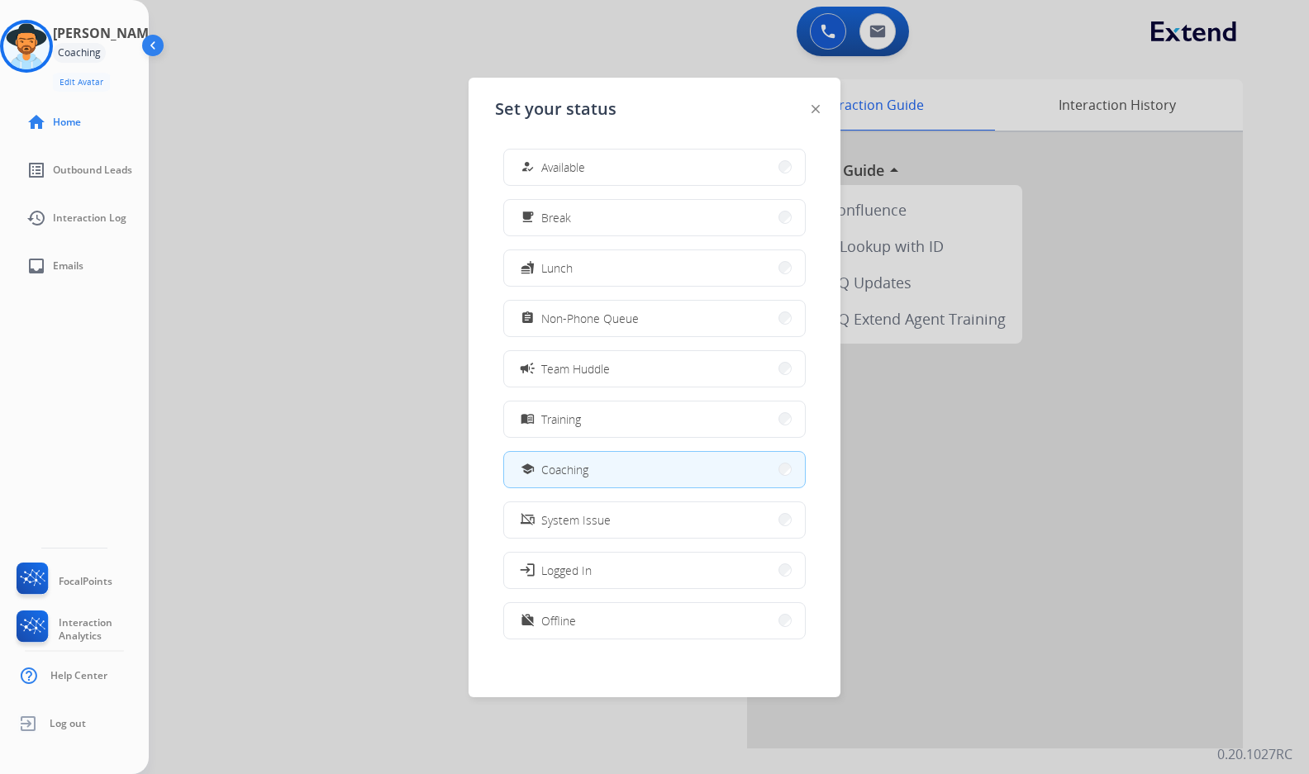
click at [603, 154] on button "how_to_reg Available" at bounding box center [654, 168] width 301 height 36
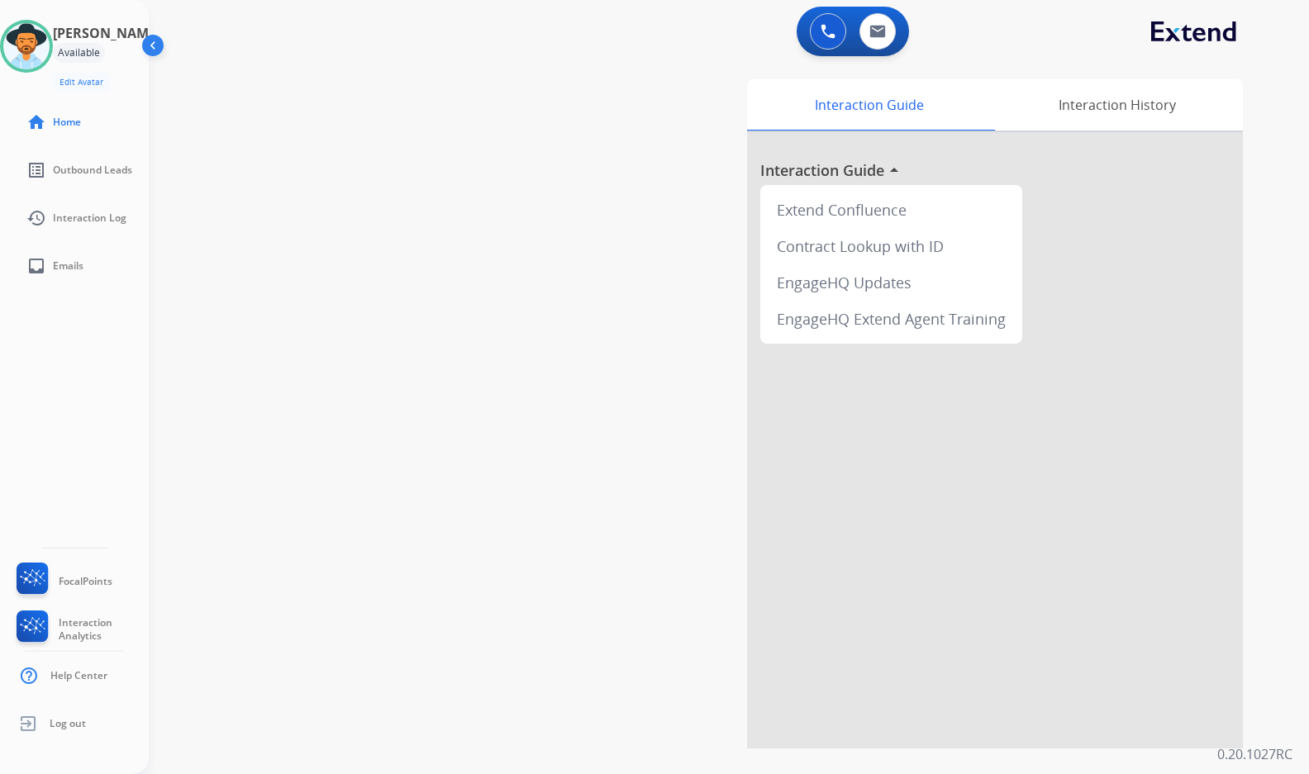
click at [463, 200] on div "swap_horiz Break voice bridge close_fullscreen Connect 3-Way Call merge_type Se…" at bounding box center [709, 403] width 1120 height 689
drag, startPoint x: 463, startPoint y: 110, endPoint x: 460, endPoint y: 90, distance: 20.1
click at [463, 110] on div "swap_horiz Break voice bridge close_fullscreen Connect 3-Way Call merge_type Se…" at bounding box center [709, 403] width 1120 height 689
click at [384, 448] on div "swap_horiz Break voice bridge close_fullscreen Connect 3-Way Call merge_type Se…" at bounding box center [709, 403] width 1120 height 689
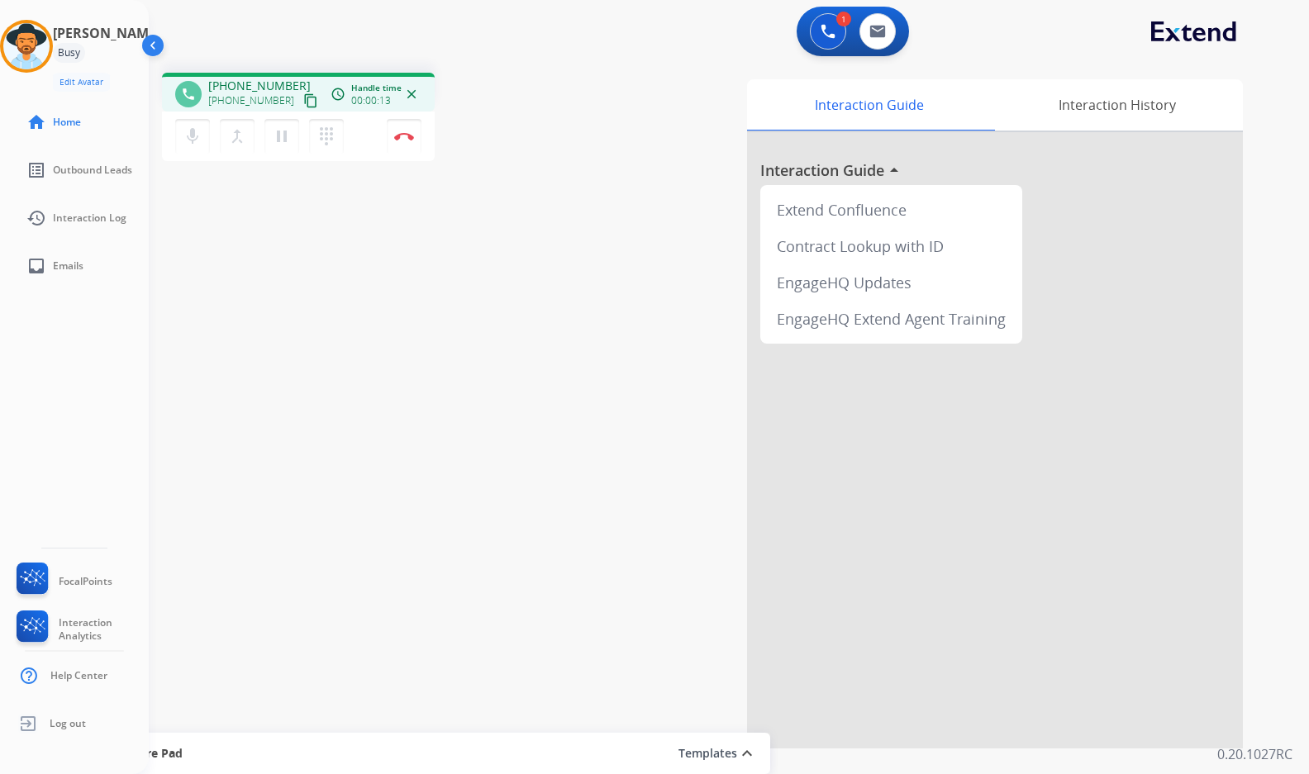
click at [303, 101] on mat-icon "content_copy" at bounding box center [310, 100] width 15 height 15
click at [479, 444] on div "phone +14439291201 +14439291201 content_copy access_time Call metrics Queue 00:…" at bounding box center [709, 403] width 1120 height 689
click at [406, 140] on button "Disconnect" at bounding box center [404, 136] width 35 height 35
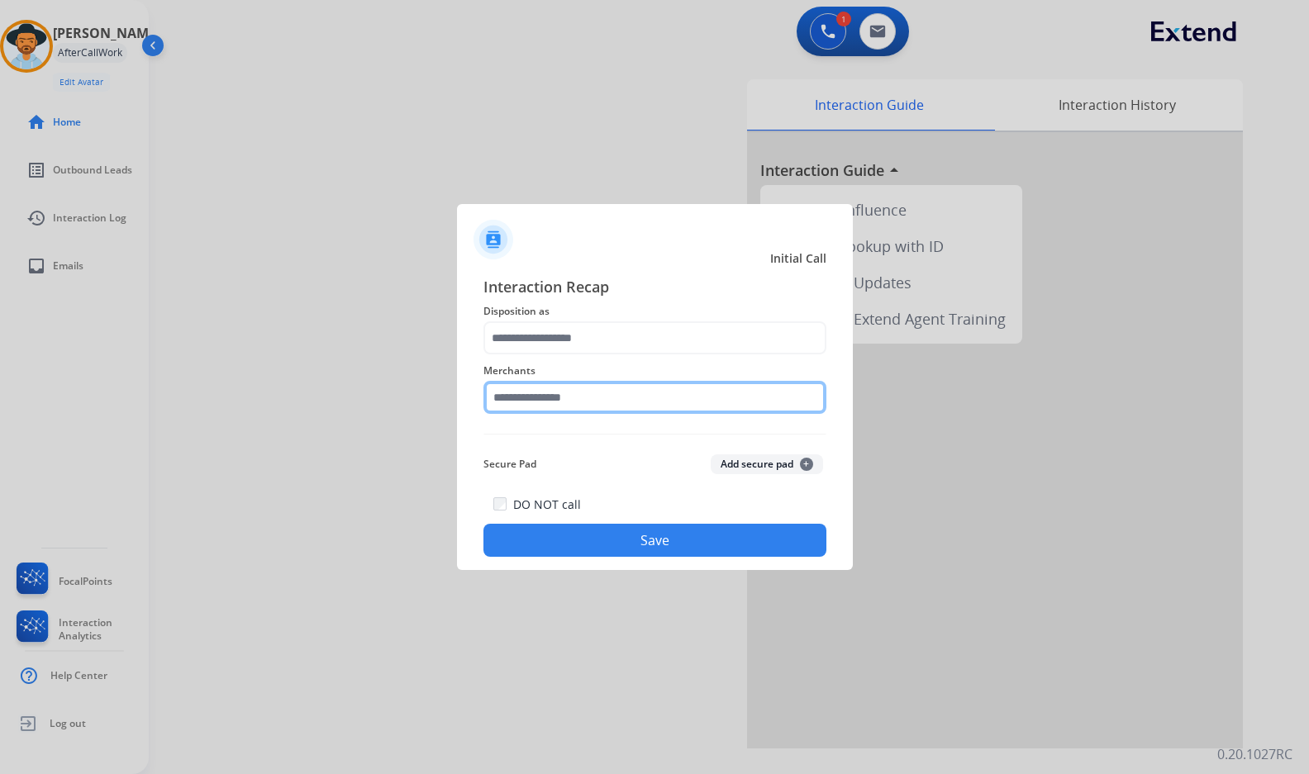
click at [677, 406] on input "text" at bounding box center [654, 397] width 343 height 33
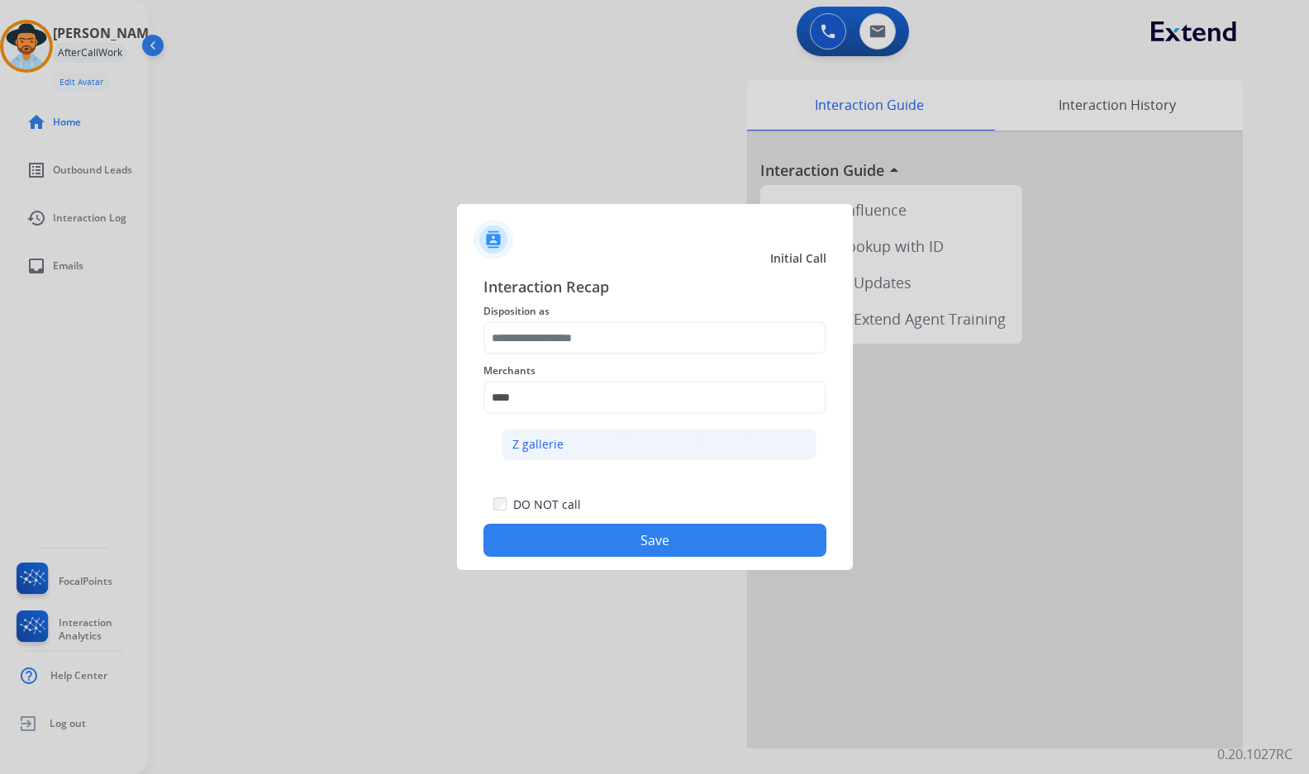
click at [636, 449] on li "Z gallerie" at bounding box center [658, 444] width 315 height 31
type input "**********"
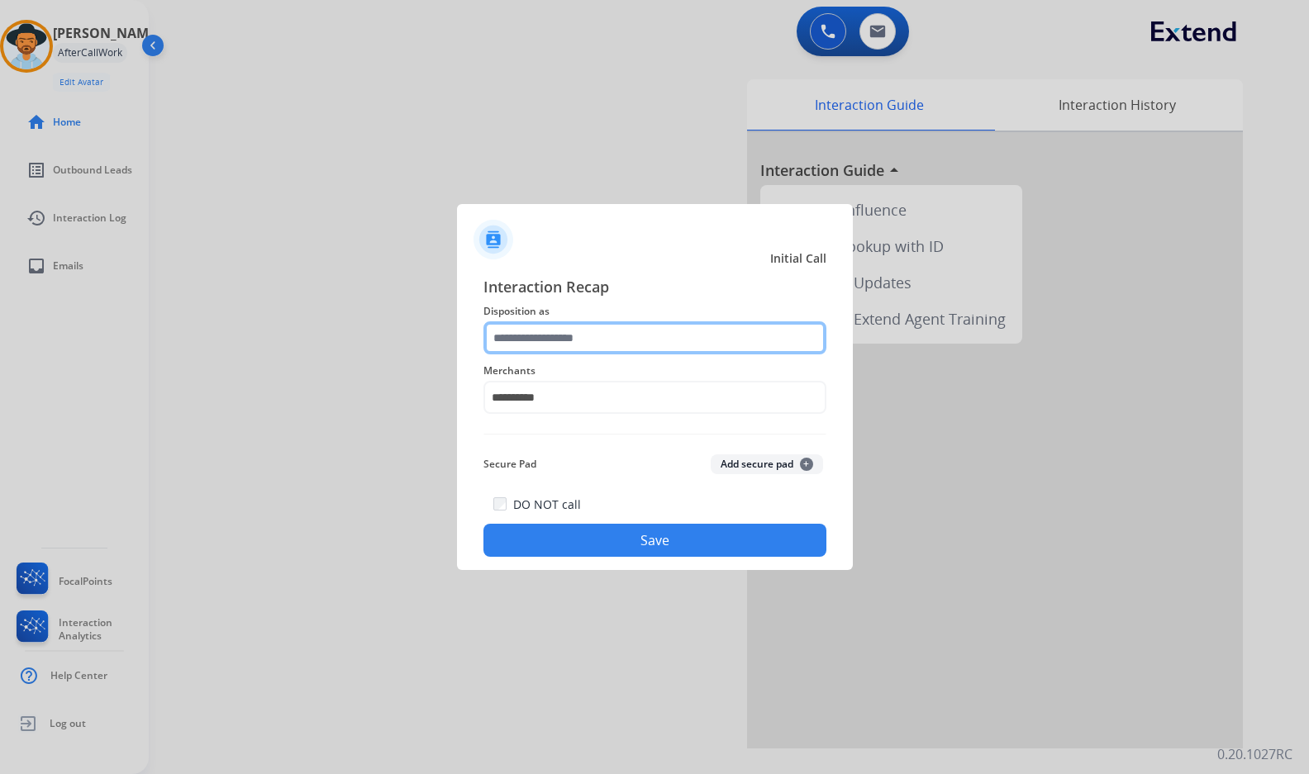
click at [646, 347] on input "text" at bounding box center [654, 337] width 343 height 33
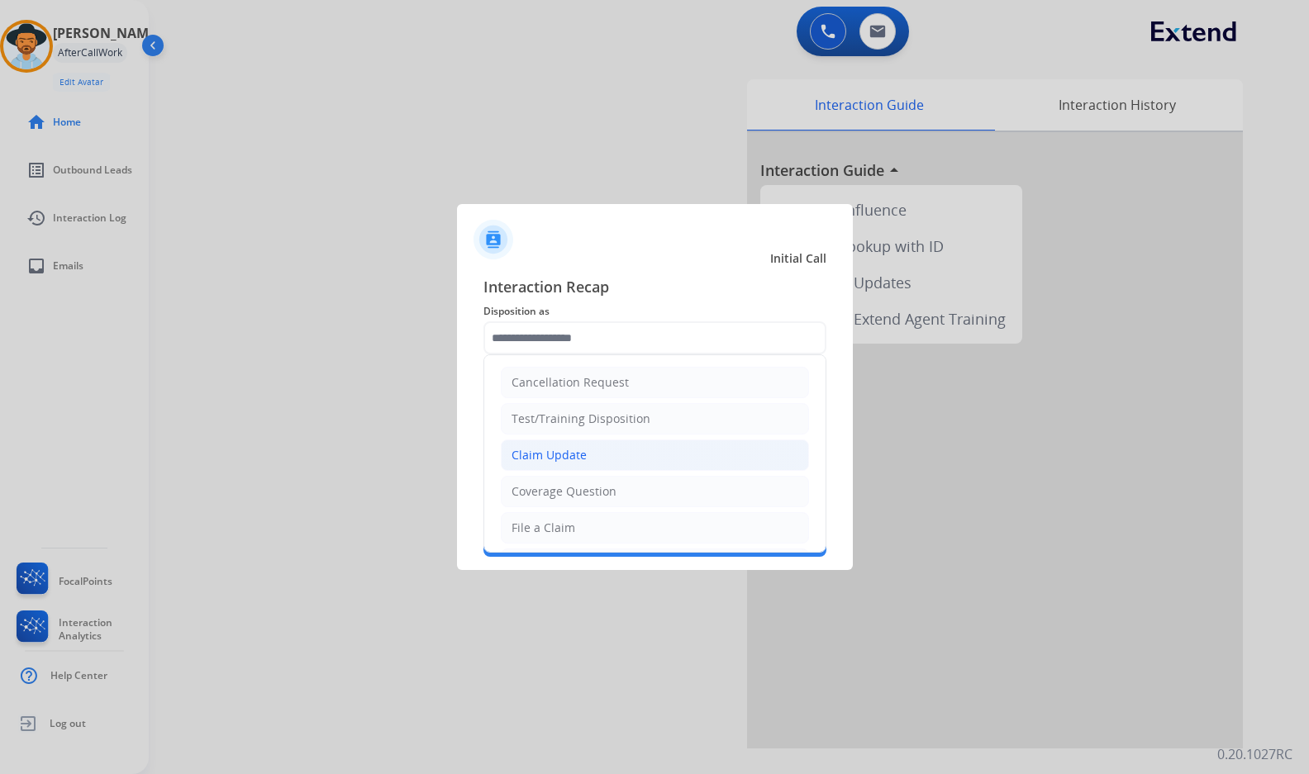
click at [620, 460] on li "Claim Update" at bounding box center [655, 455] width 308 height 31
type input "**********"
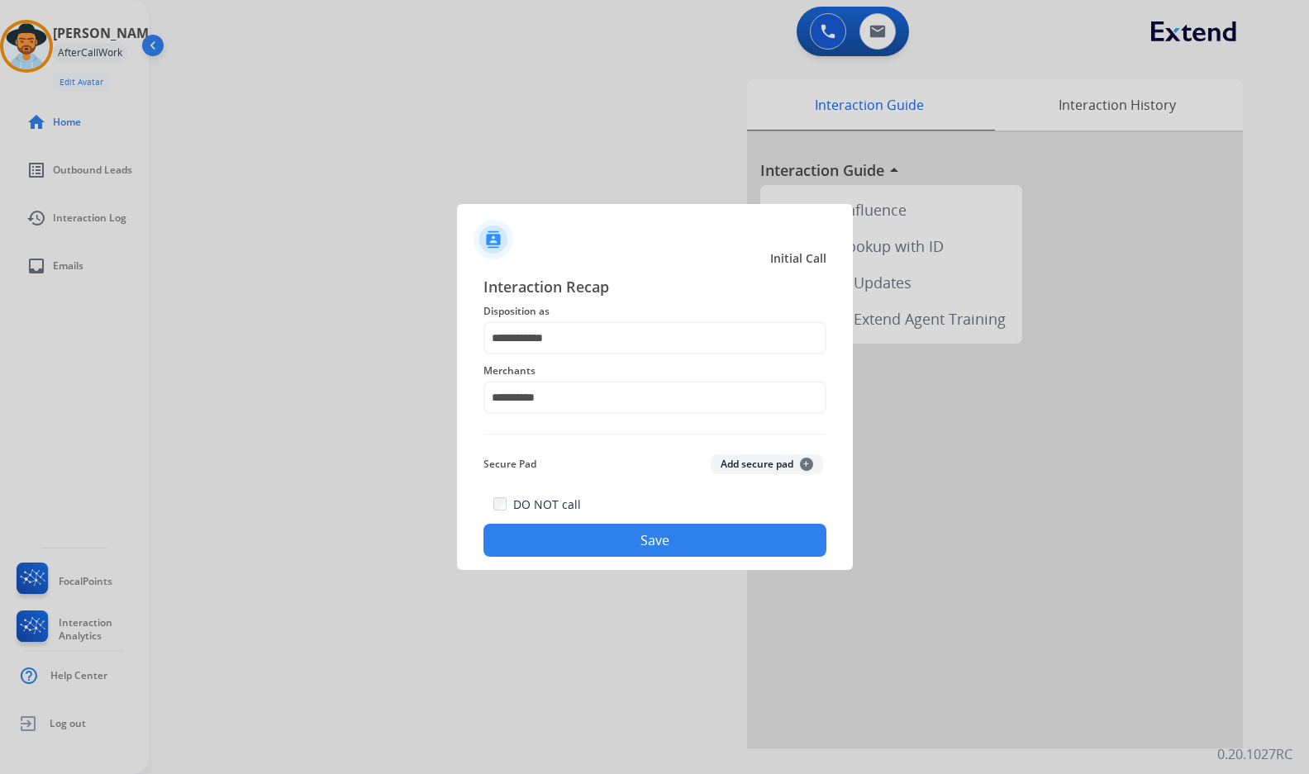
click at [658, 526] on button "Save" at bounding box center [654, 540] width 343 height 33
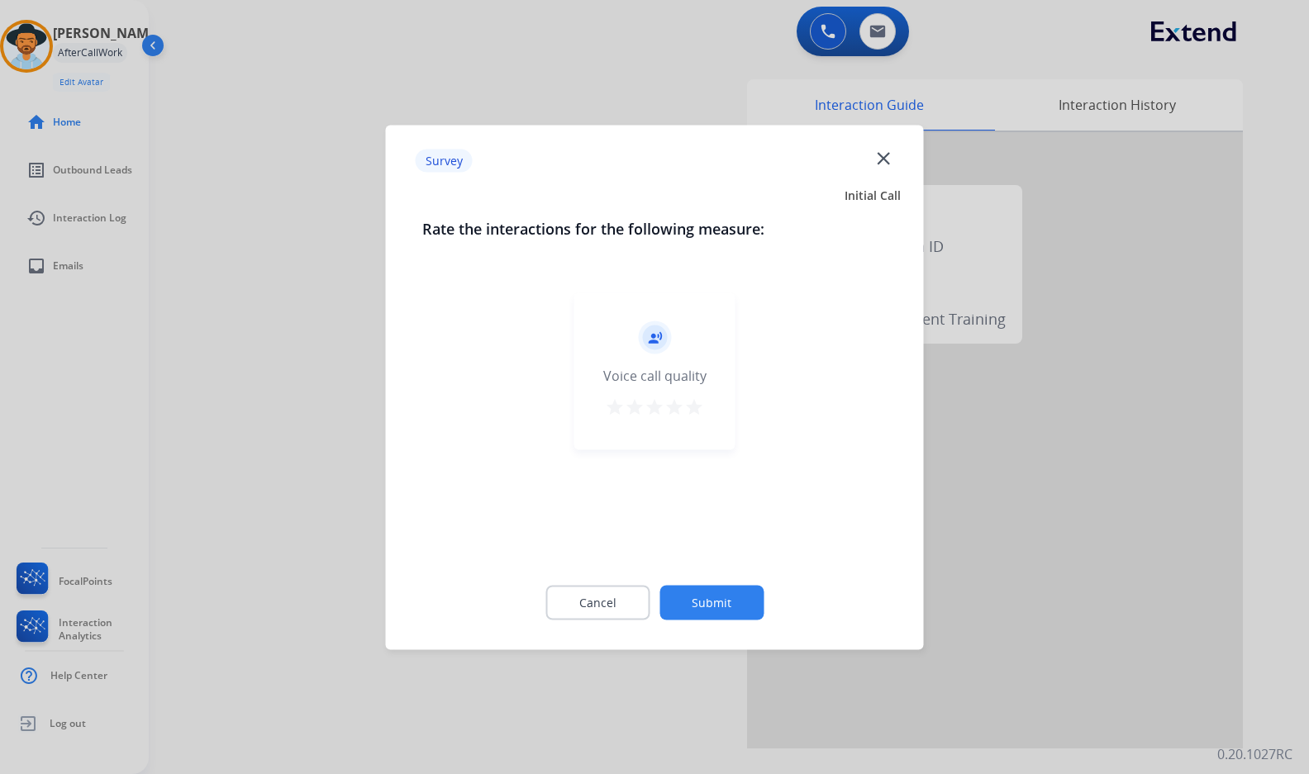
click at [757, 581] on div "Cancel Submit" at bounding box center [654, 602] width 465 height 74
click at [749, 597] on button "Submit" at bounding box center [711, 602] width 104 height 35
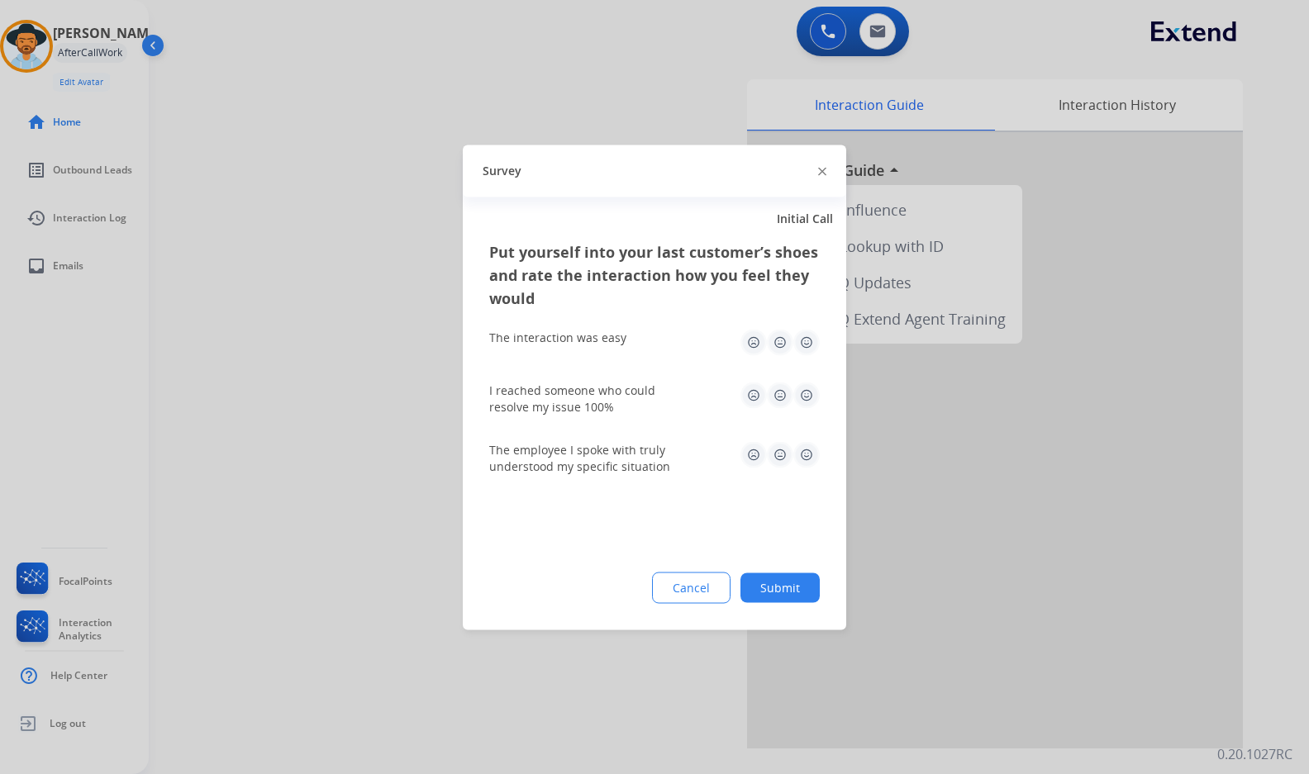
click at [786, 585] on button "Submit" at bounding box center [779, 588] width 79 height 30
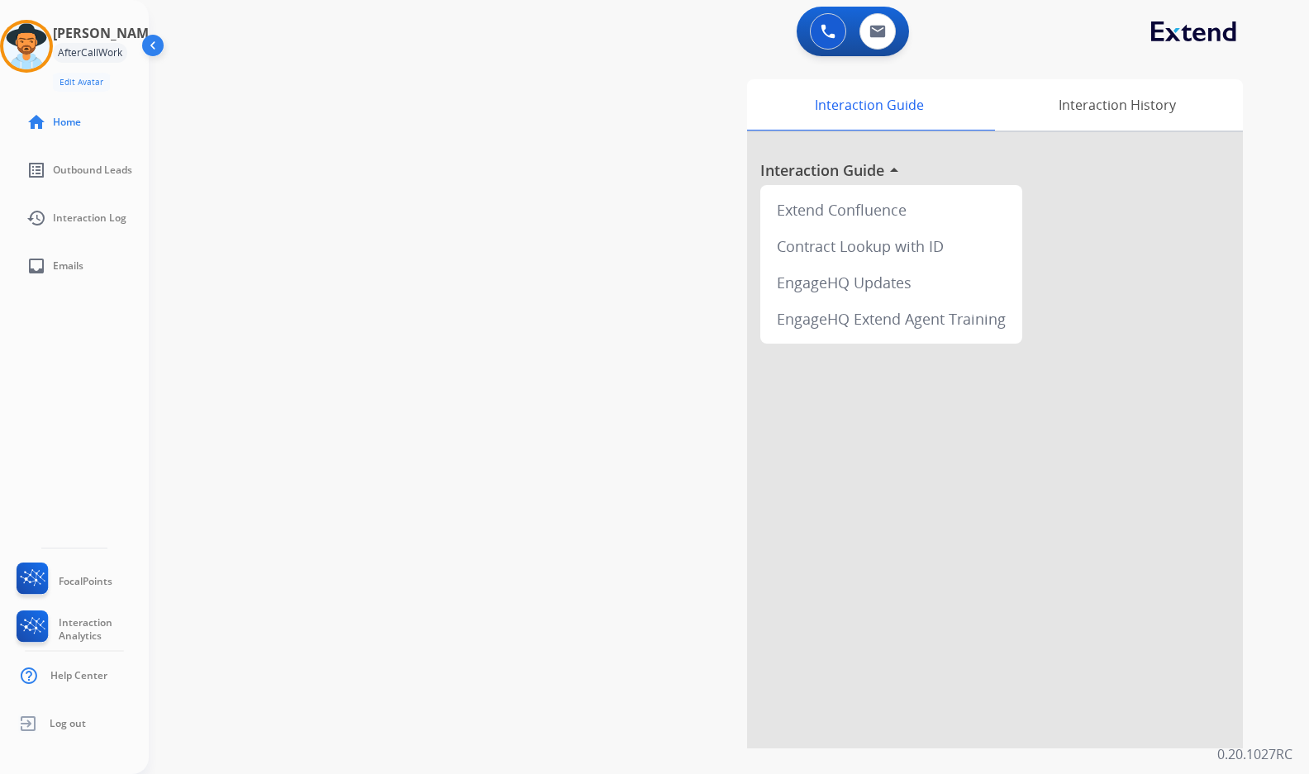
click at [425, 216] on div "swap_horiz Break voice bridge close_fullscreen Connect 3-Way Call merge_type Se…" at bounding box center [709, 403] width 1120 height 689
click at [36, 44] on img at bounding box center [26, 46] width 46 height 46
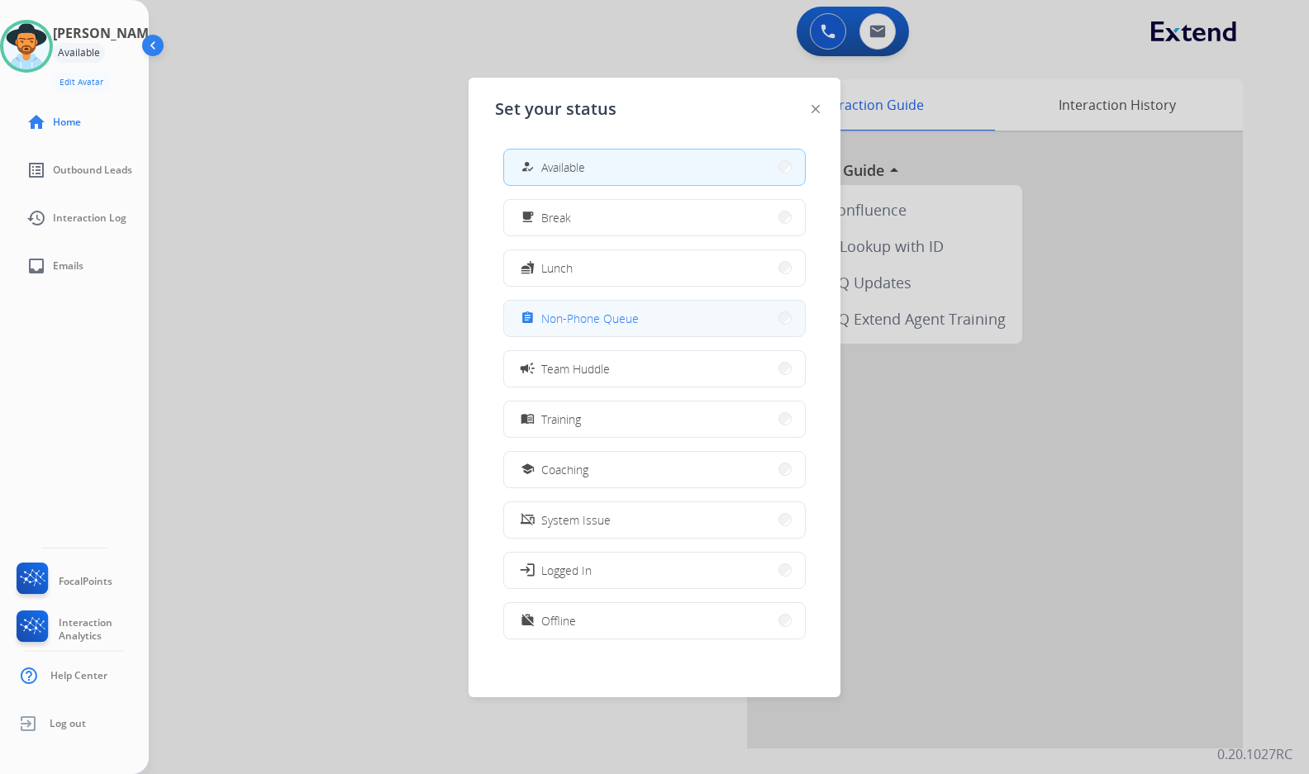
click at [615, 329] on button "assignment Non-Phone Queue" at bounding box center [654, 319] width 301 height 36
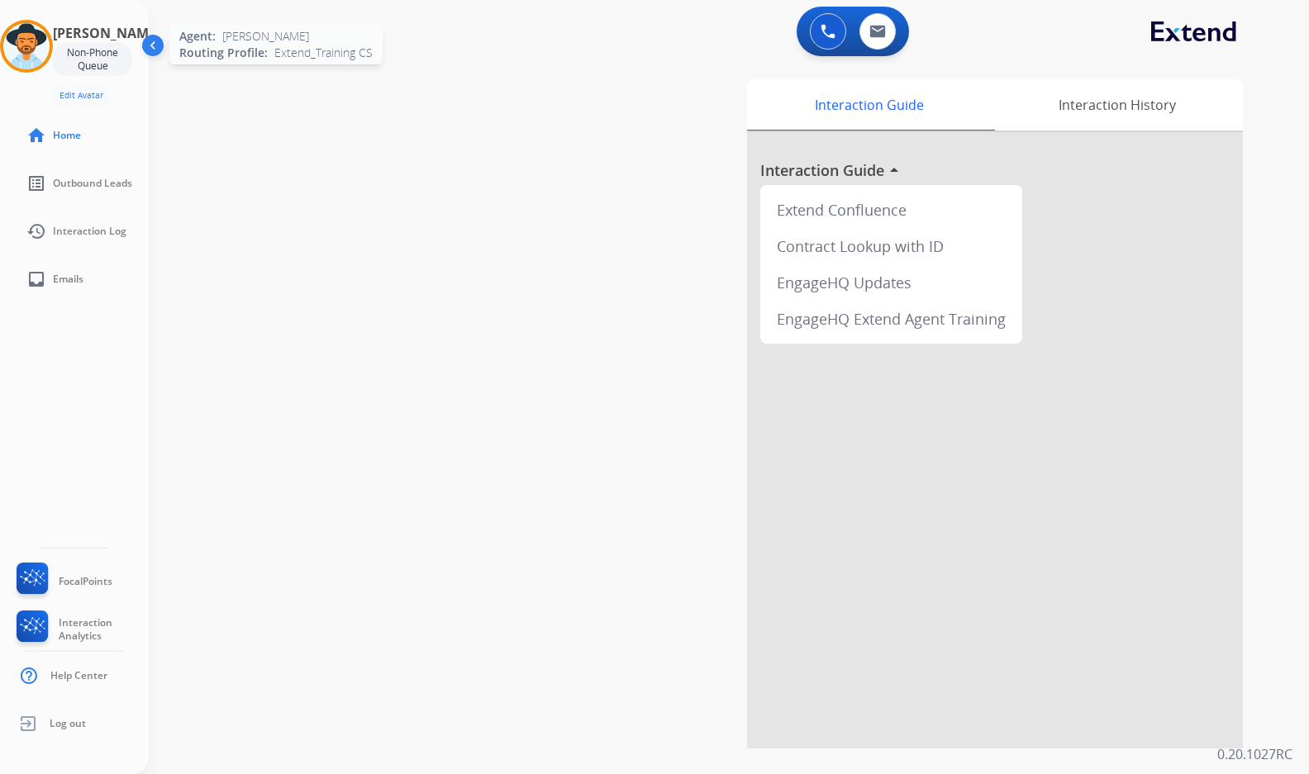
click at [49, 48] on img at bounding box center [26, 46] width 46 height 46
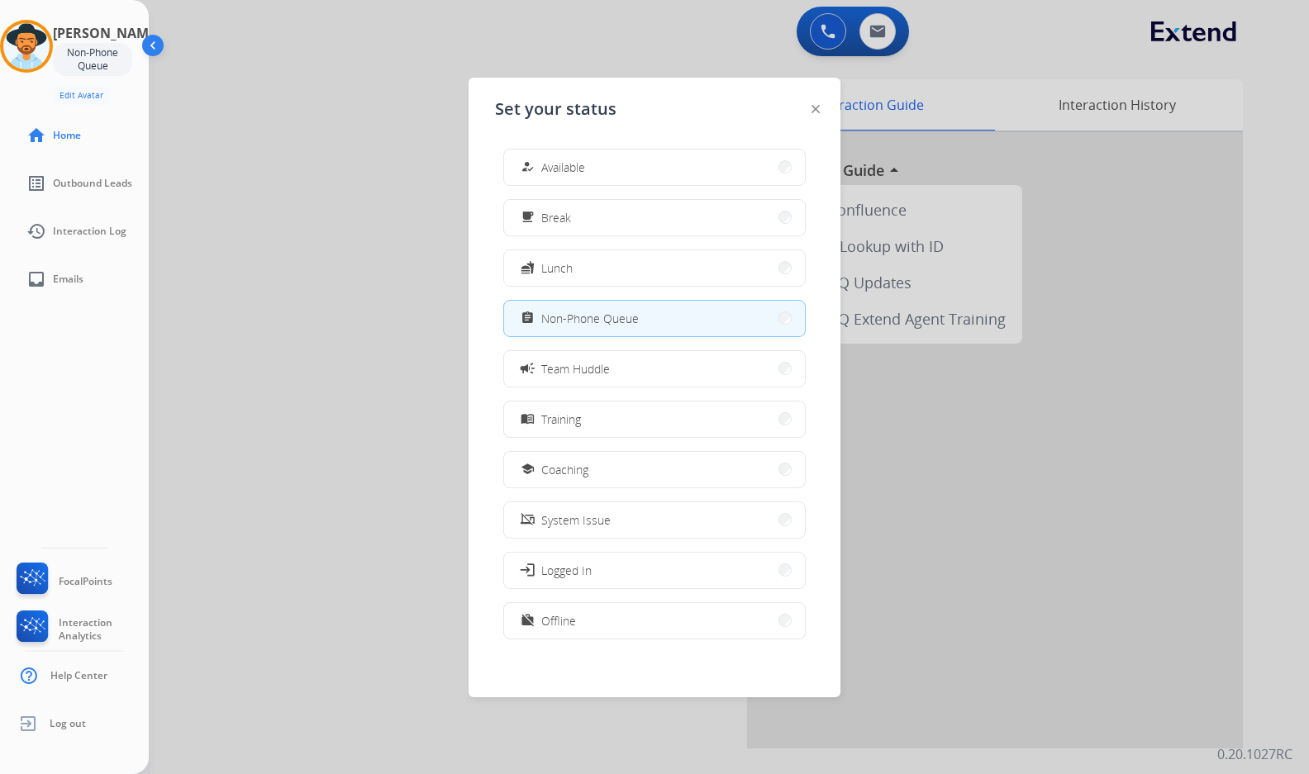
click at [634, 179] on button "how_to_reg Available" at bounding box center [654, 168] width 301 height 36
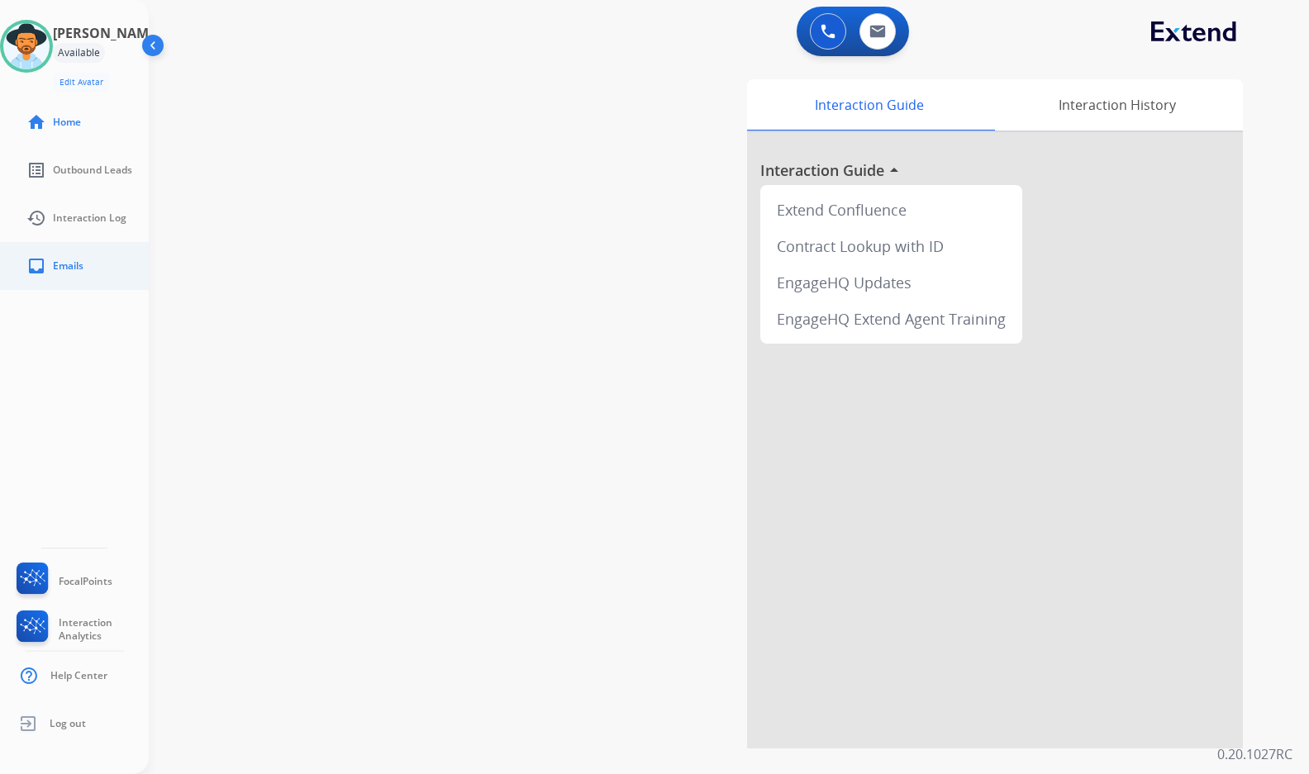
click at [87, 274] on link "inbox Emails" at bounding box center [87, 266] width 149 height 46
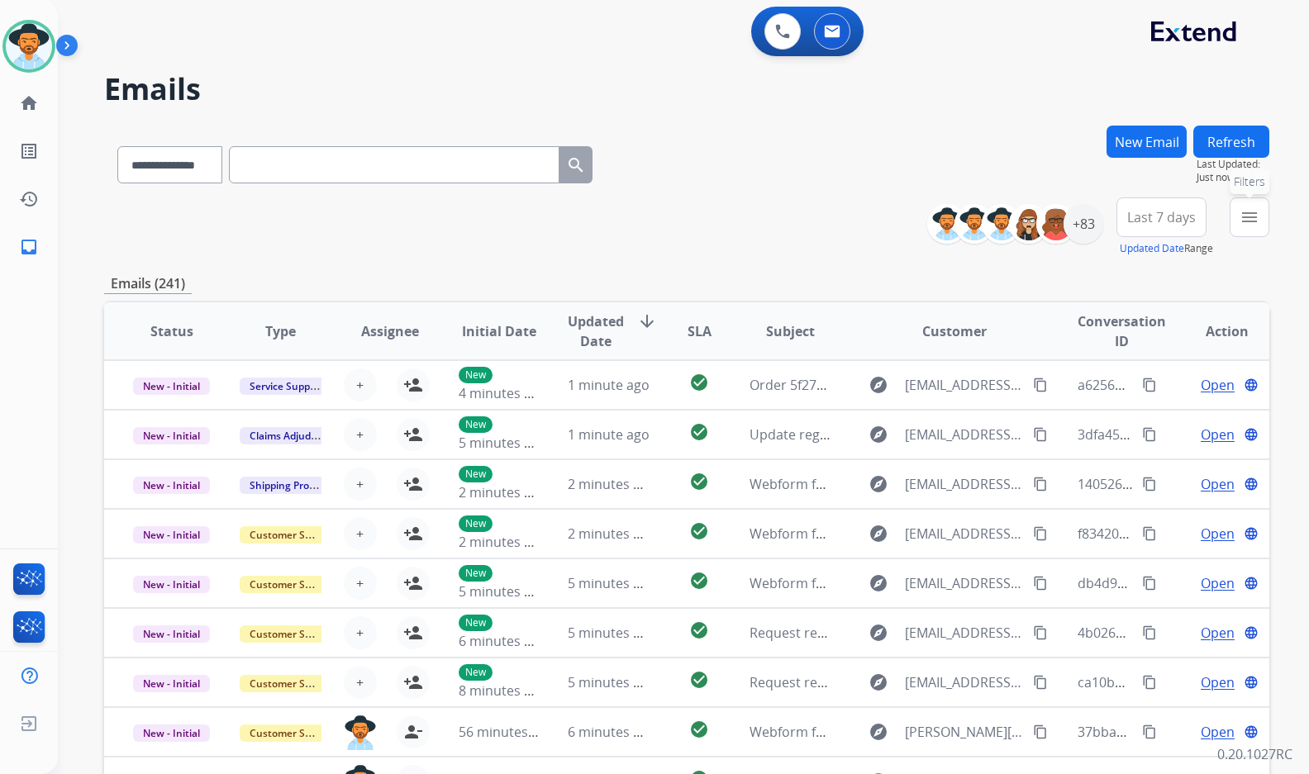
click at [1251, 216] on mat-icon "menu" at bounding box center [1249, 217] width 20 height 20
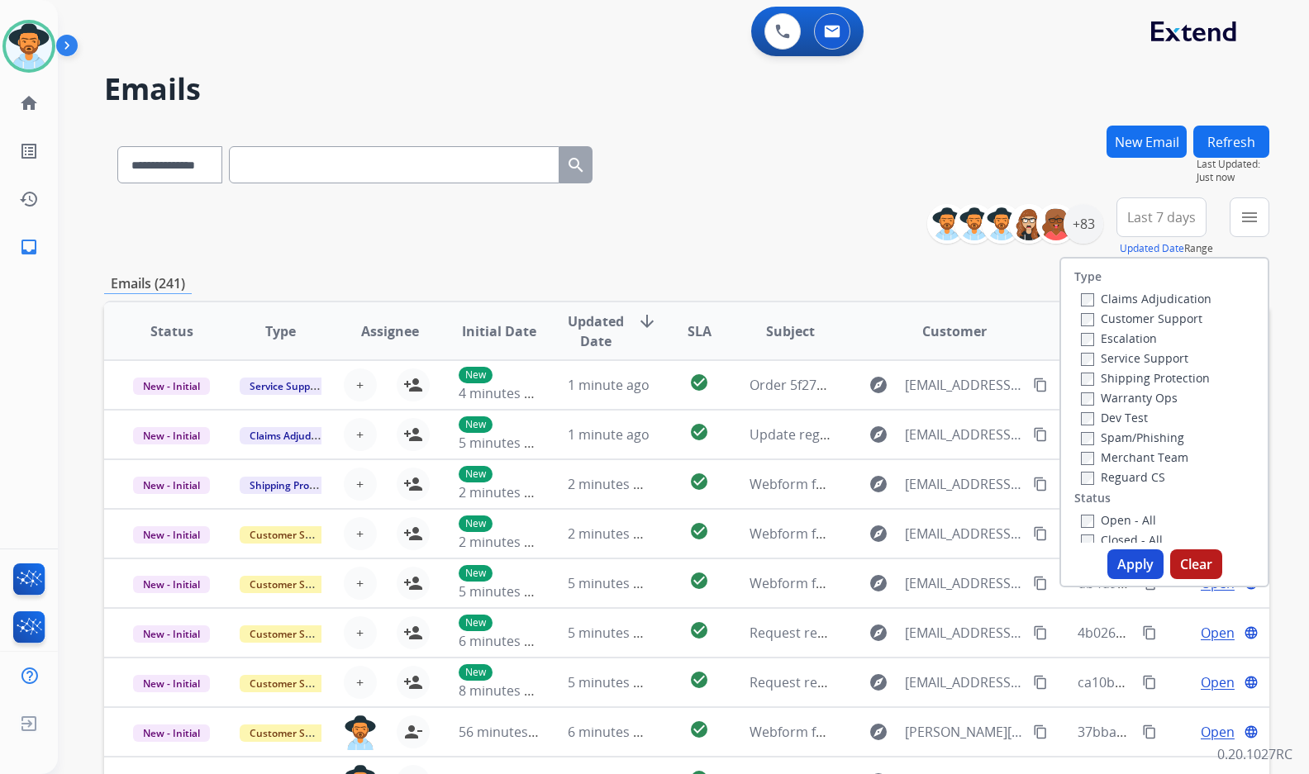
click at [1166, 313] on label "Customer Support" at bounding box center [1141, 319] width 121 height 16
click at [1169, 378] on label "Shipping Protection" at bounding box center [1145, 378] width 129 height 16
click at [1147, 473] on label "Reguard CS" at bounding box center [1123, 477] width 84 height 16
click at [1134, 519] on label "Open - All" at bounding box center [1118, 520] width 75 height 16
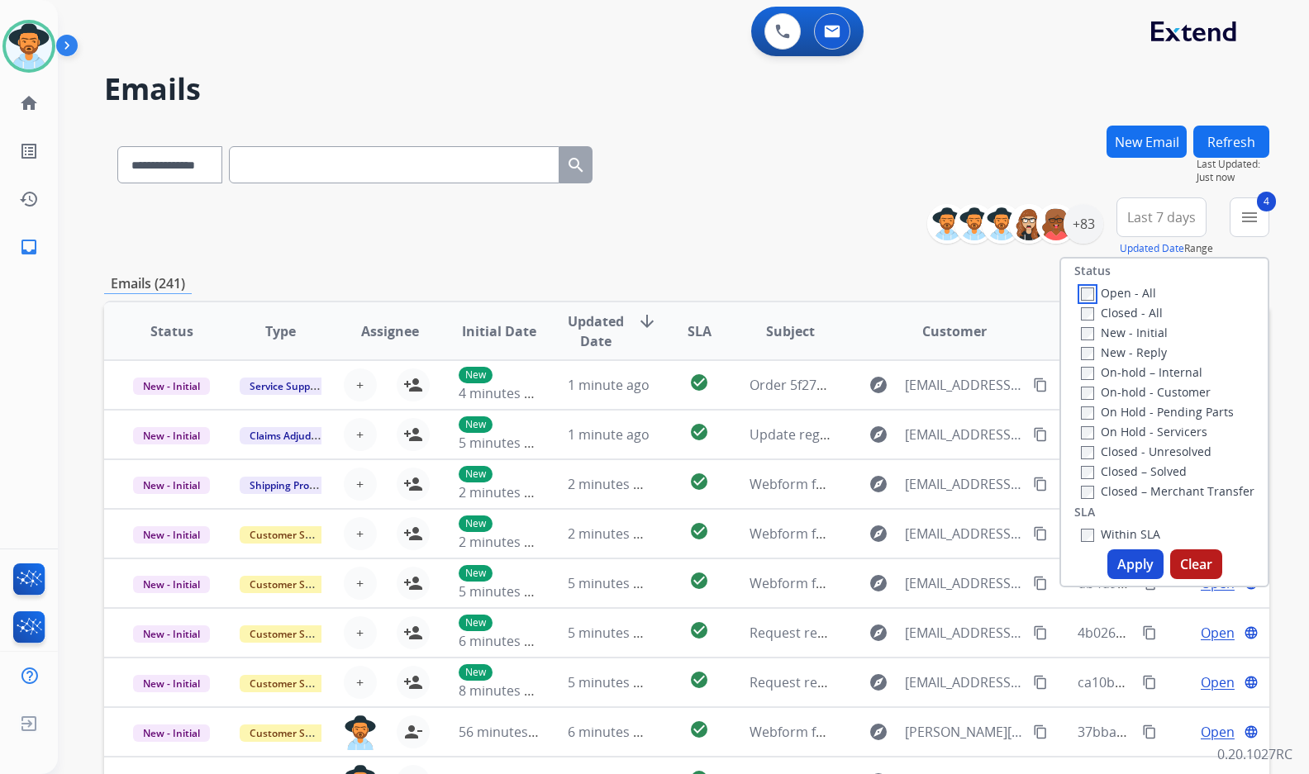
scroll to position [165, 0]
click at [1150, 496] on label "On Hold - Servicers" at bounding box center [1144, 494] width 126 height 16
click at [1153, 475] on label "On Hold - Pending Parts" at bounding box center [1157, 474] width 153 height 16
click at [1169, 457] on label "On-hold - Customer" at bounding box center [1146, 454] width 130 height 16
click at [1162, 435] on label "On-hold – Internal" at bounding box center [1141, 434] width 121 height 16
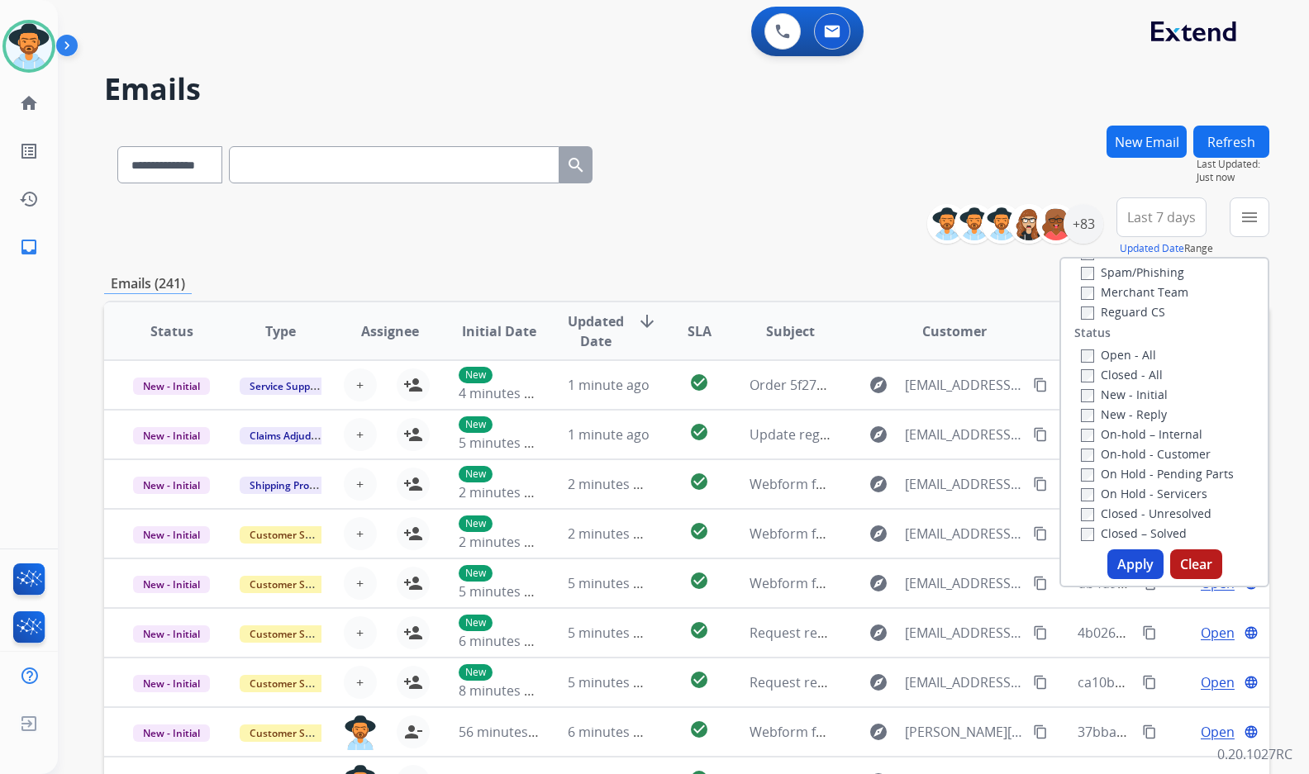
click at [1131, 412] on label "New - Reply" at bounding box center [1124, 414] width 86 height 16
click at [1134, 389] on label "New - Initial" at bounding box center [1124, 395] width 87 height 16
click at [1128, 570] on button "Apply" at bounding box center [1135, 564] width 56 height 30
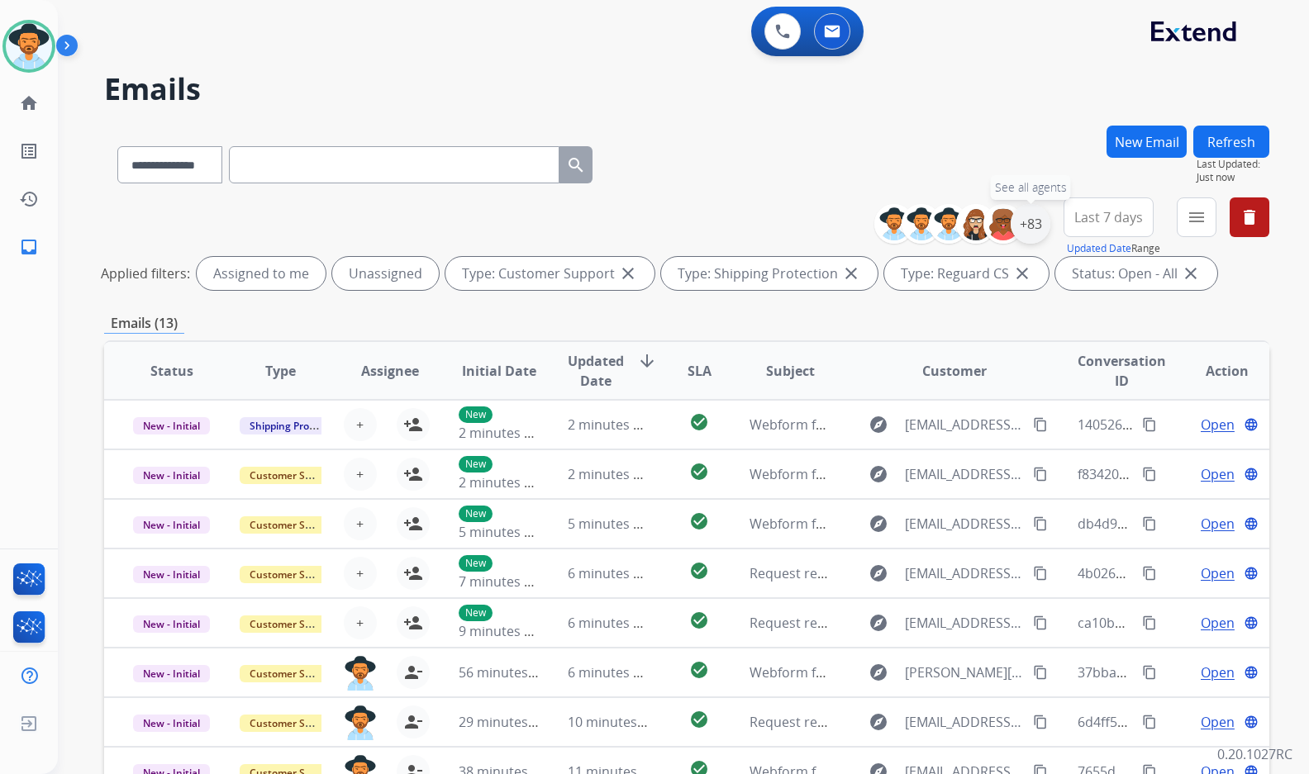
click at [1035, 216] on div "+83" at bounding box center [1030, 224] width 40 height 40
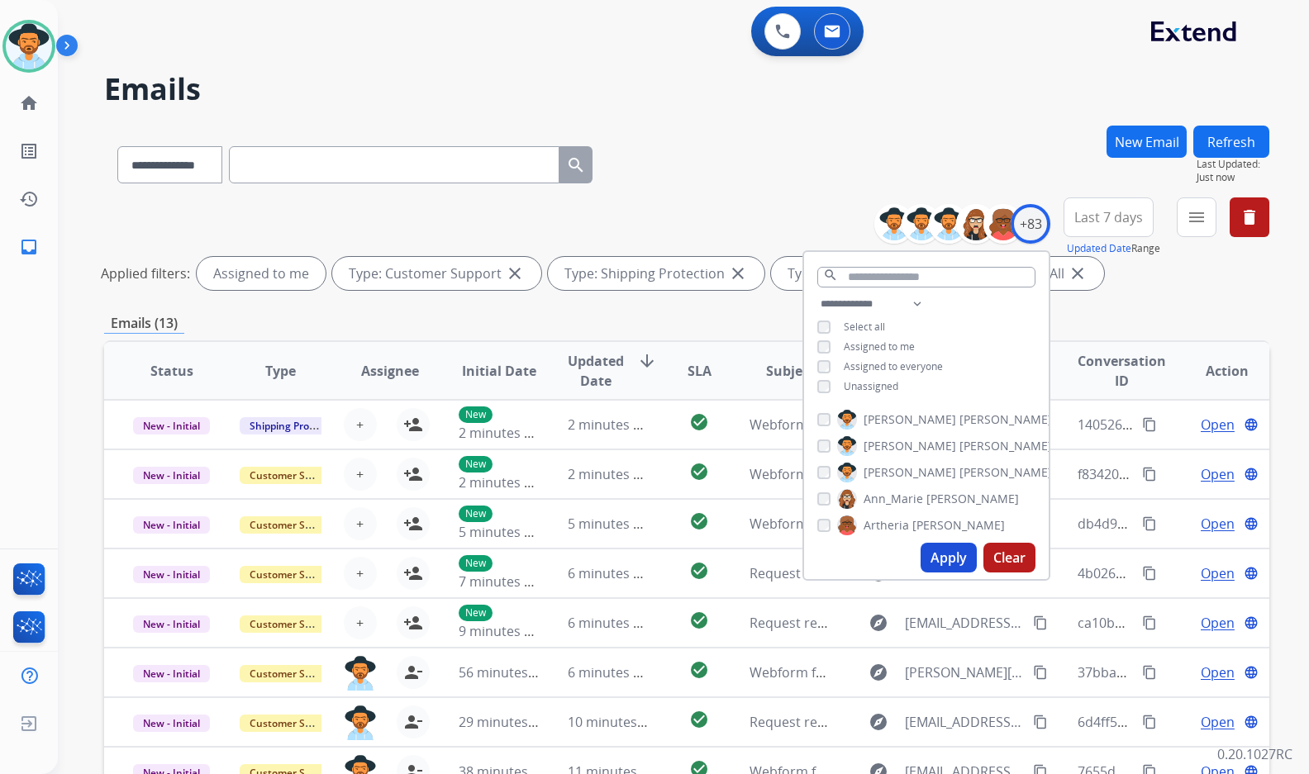
click at [864, 475] on span "[PERSON_NAME]" at bounding box center [909, 472] width 93 height 17
click at [929, 562] on button "Apply" at bounding box center [948, 558] width 56 height 30
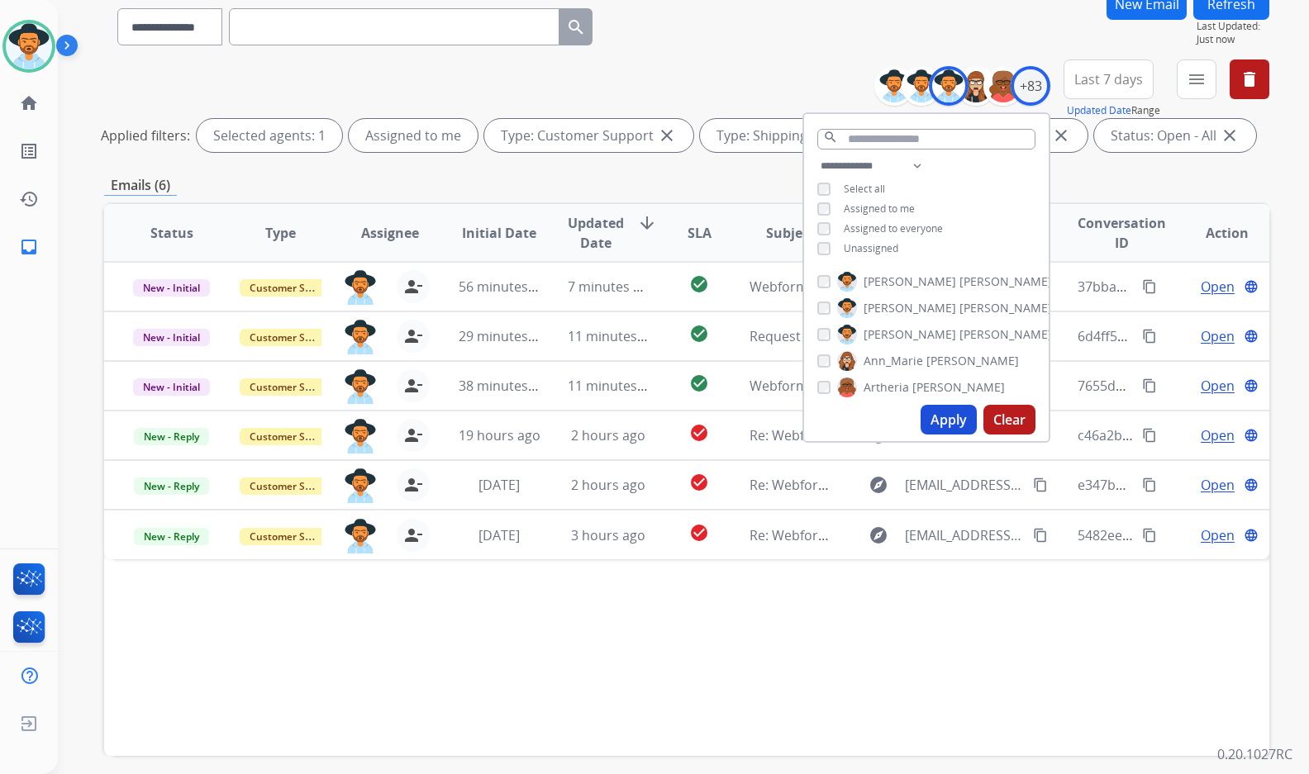
scroll to position [206, 0]
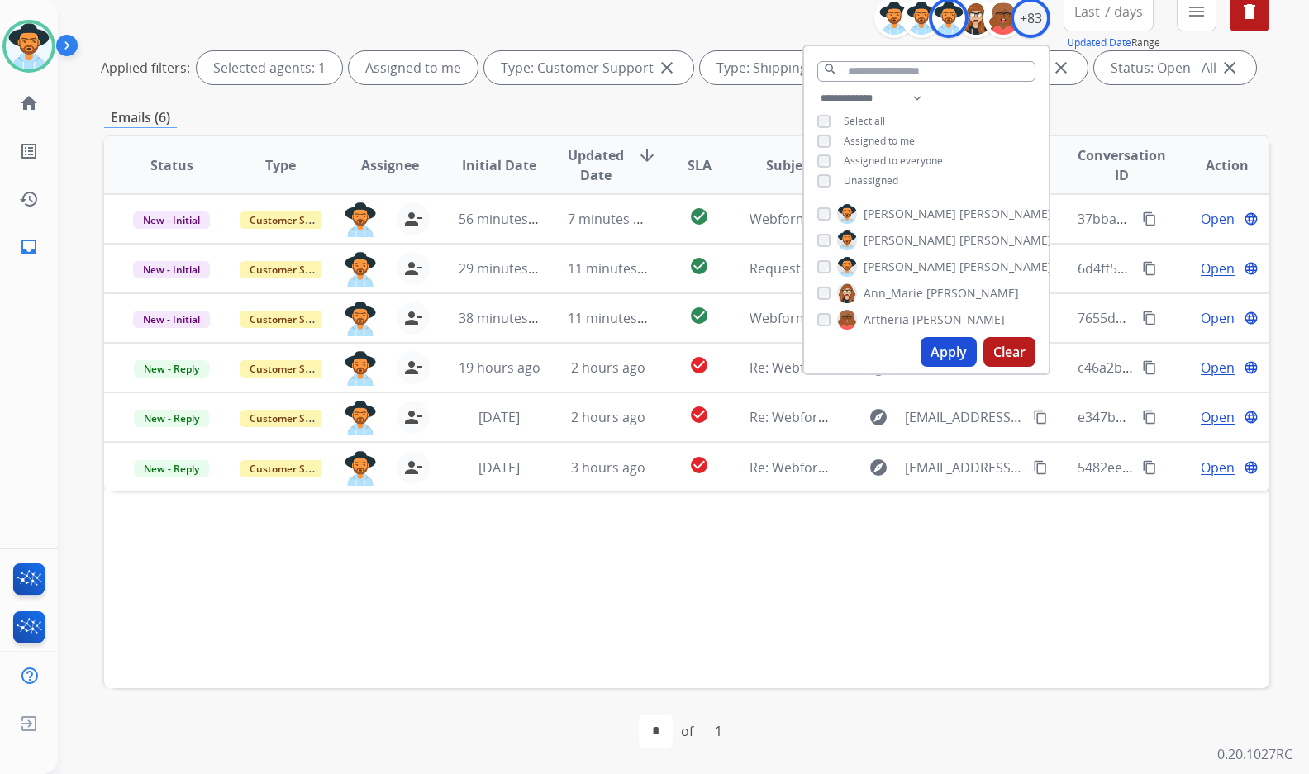
click at [746, 578] on div "Status Type Assignee Initial Date Updated Date arrow_downward SLA Subject Custo…" at bounding box center [686, 412] width 1165 height 554
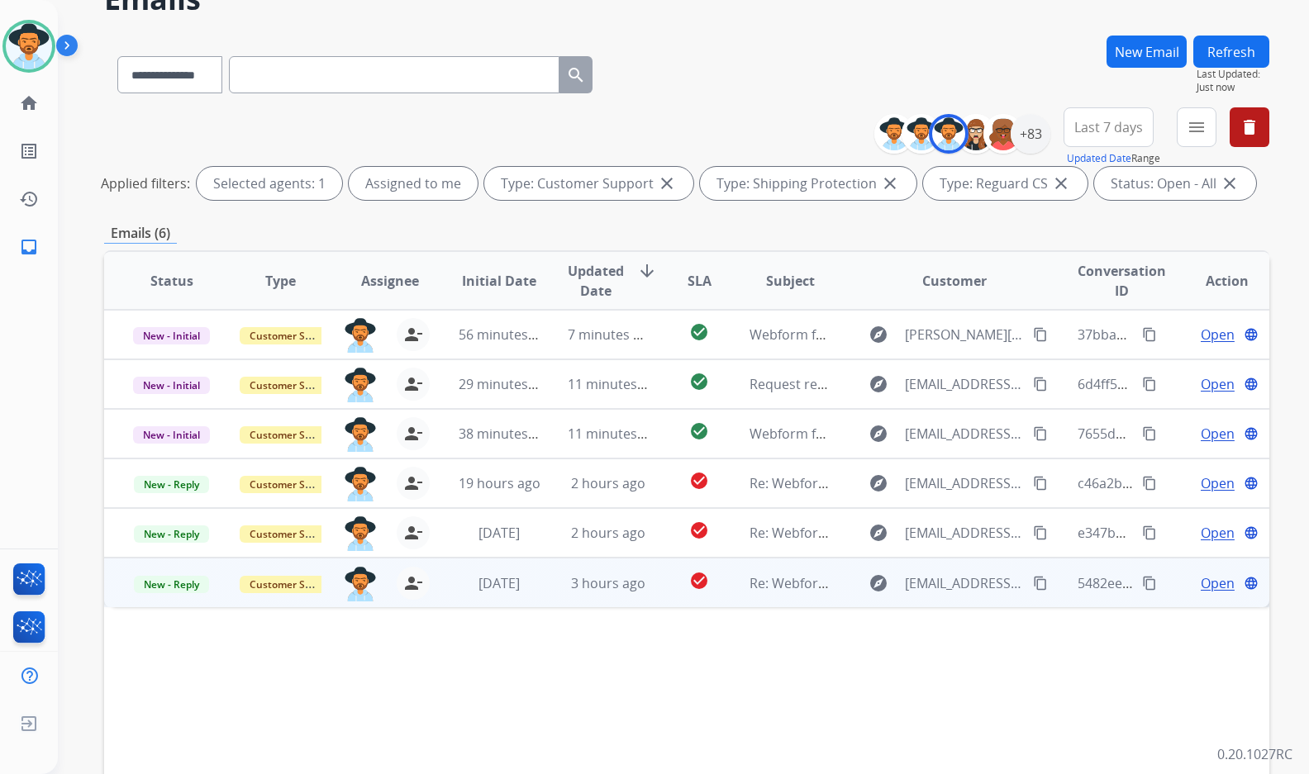
scroll to position [40, 0]
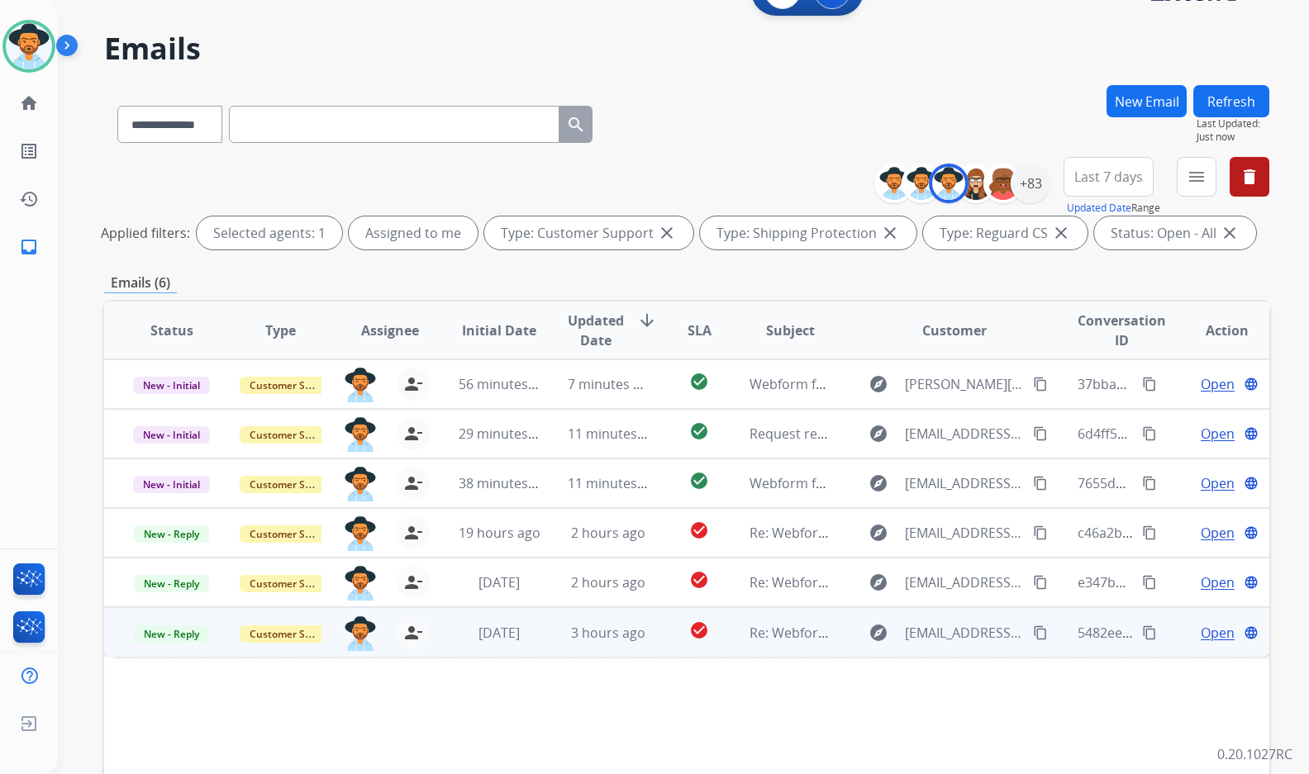
click at [1200, 634] on span "Open" at bounding box center [1217, 633] width 34 height 20
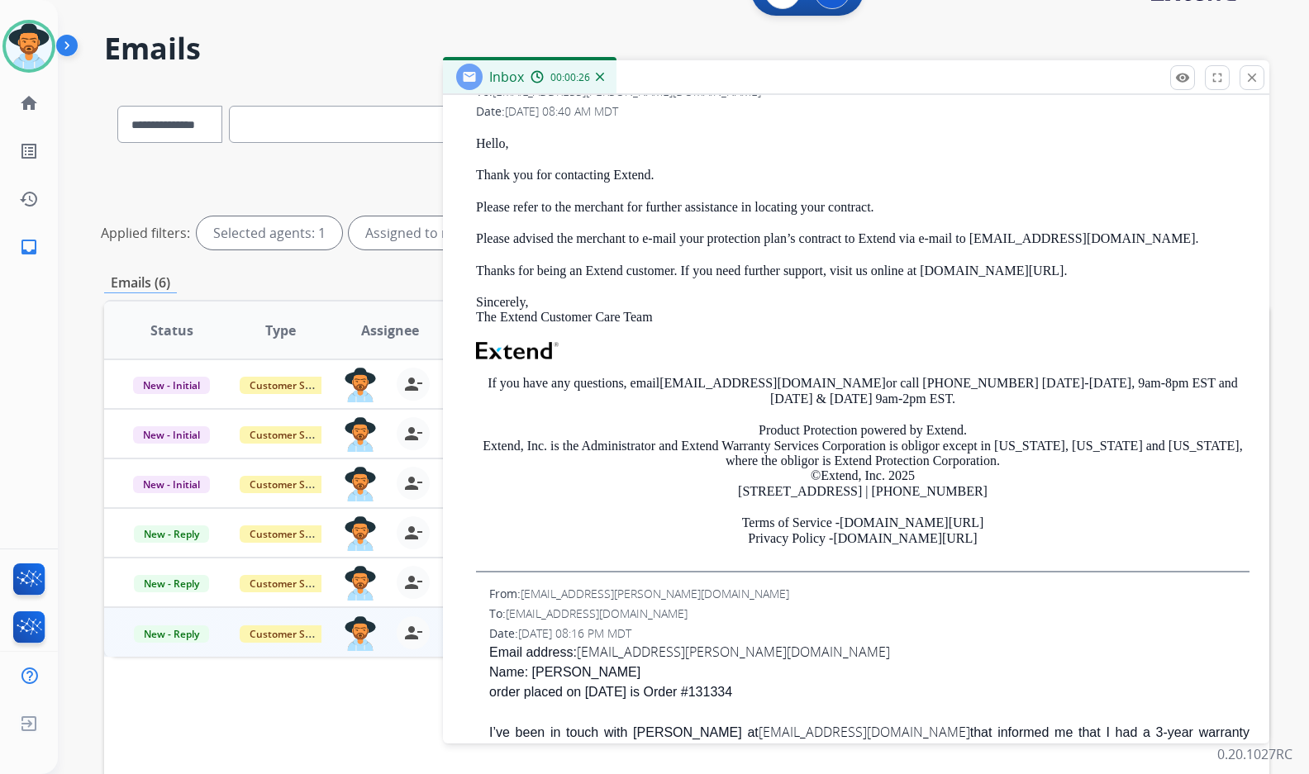
scroll to position [413, 0]
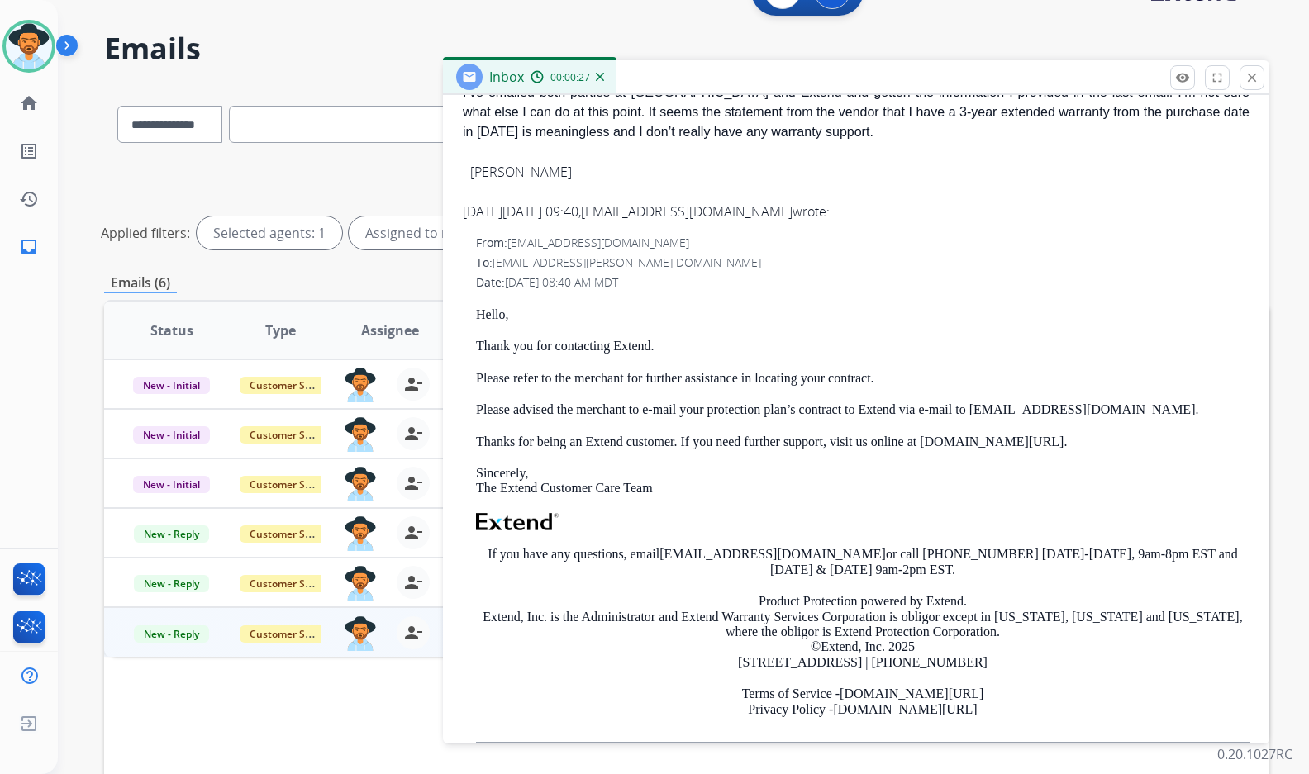
drag, startPoint x: 1132, startPoint y: 397, endPoint x: 1124, endPoint y: 403, distance: 9.9
click at [1127, 402] on div "Hello, Thank you for contacting Extend. Please refer to the merchant for furthe…" at bounding box center [862, 525] width 773 height 436
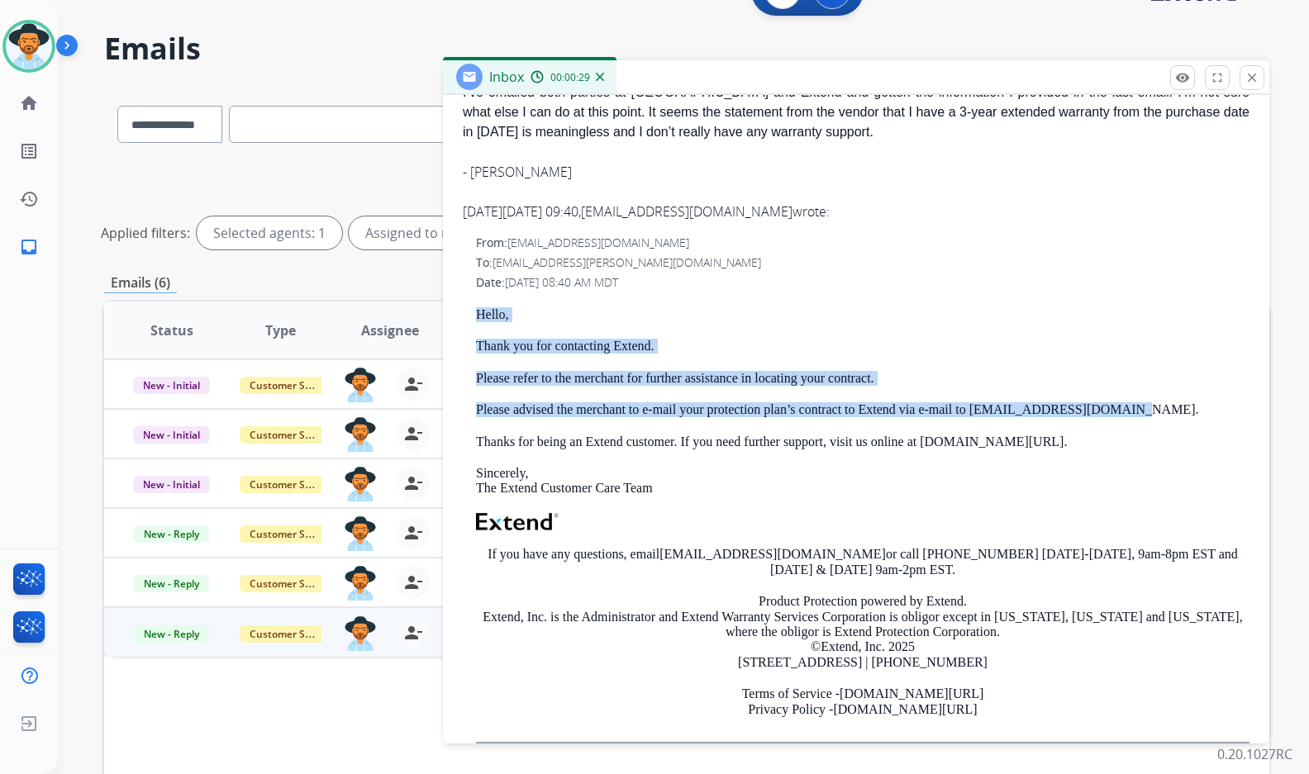
drag, startPoint x: 1121, startPoint y: 415, endPoint x: 466, endPoint y: 315, distance: 662.8
click at [466, 315] on div "From: support@extend.com To: chili2@r.crosswy.me Date: 09/03/2025 - 08:40 AM MD…" at bounding box center [856, 489] width 787 height 509
copy div "Hello, Thank you for contacting Extend. Please refer to the merchant for furthe…"
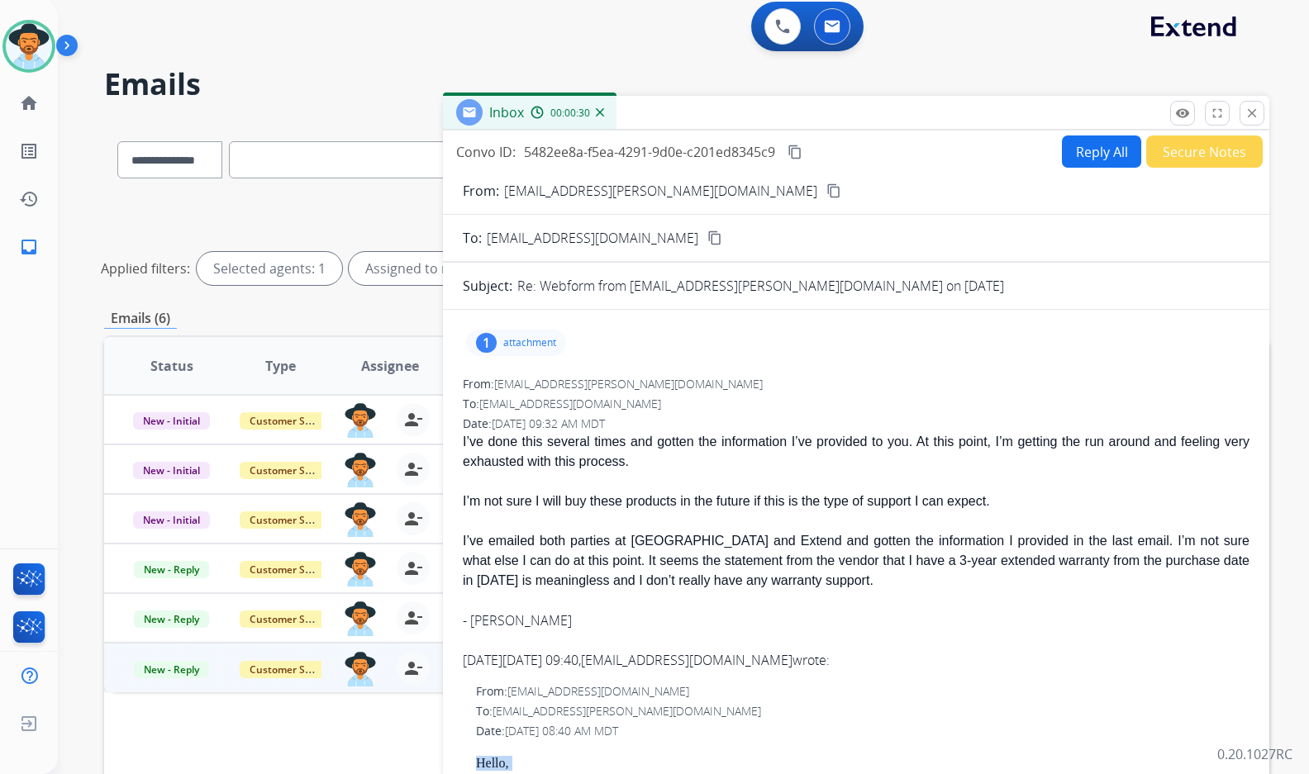
scroll to position [0, 0]
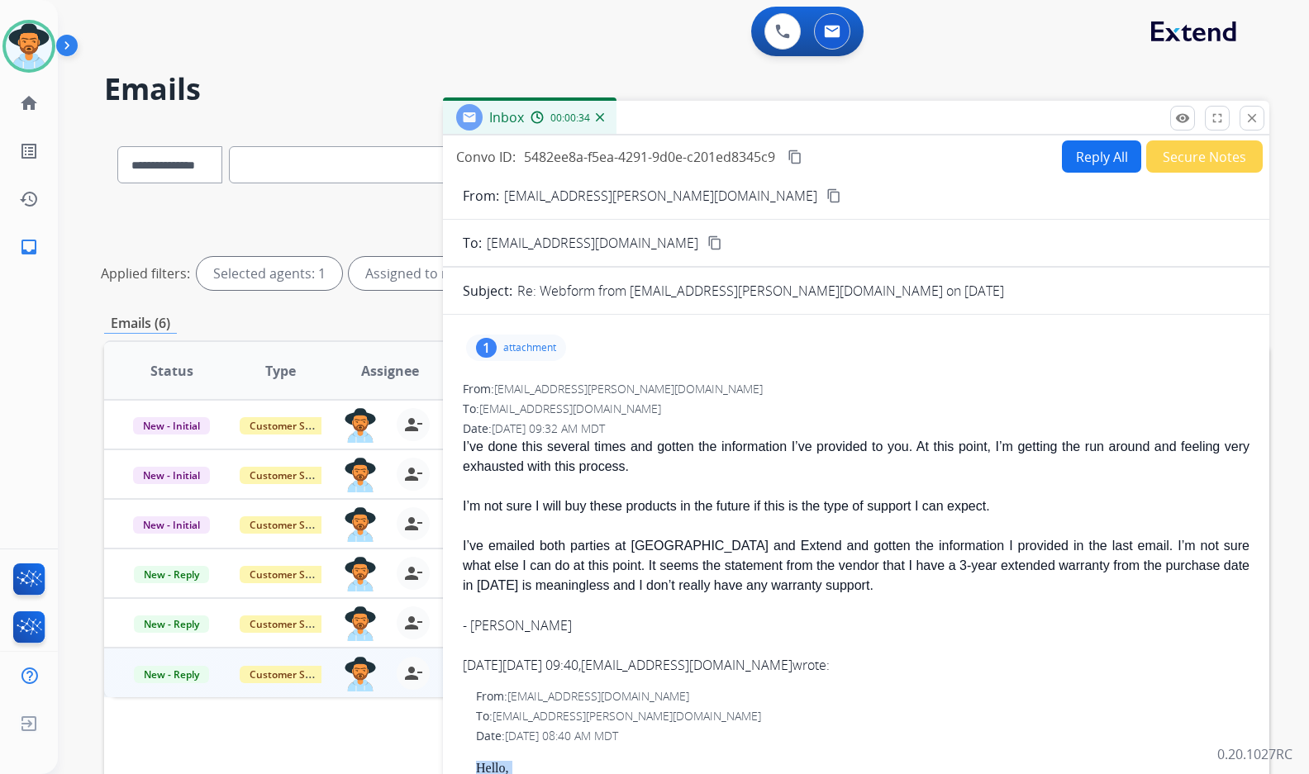
click at [826, 196] on mat-icon "content_copy" at bounding box center [833, 195] width 15 height 15
click at [1067, 159] on button "Reply All" at bounding box center [1101, 156] width 79 height 32
select select "**********"
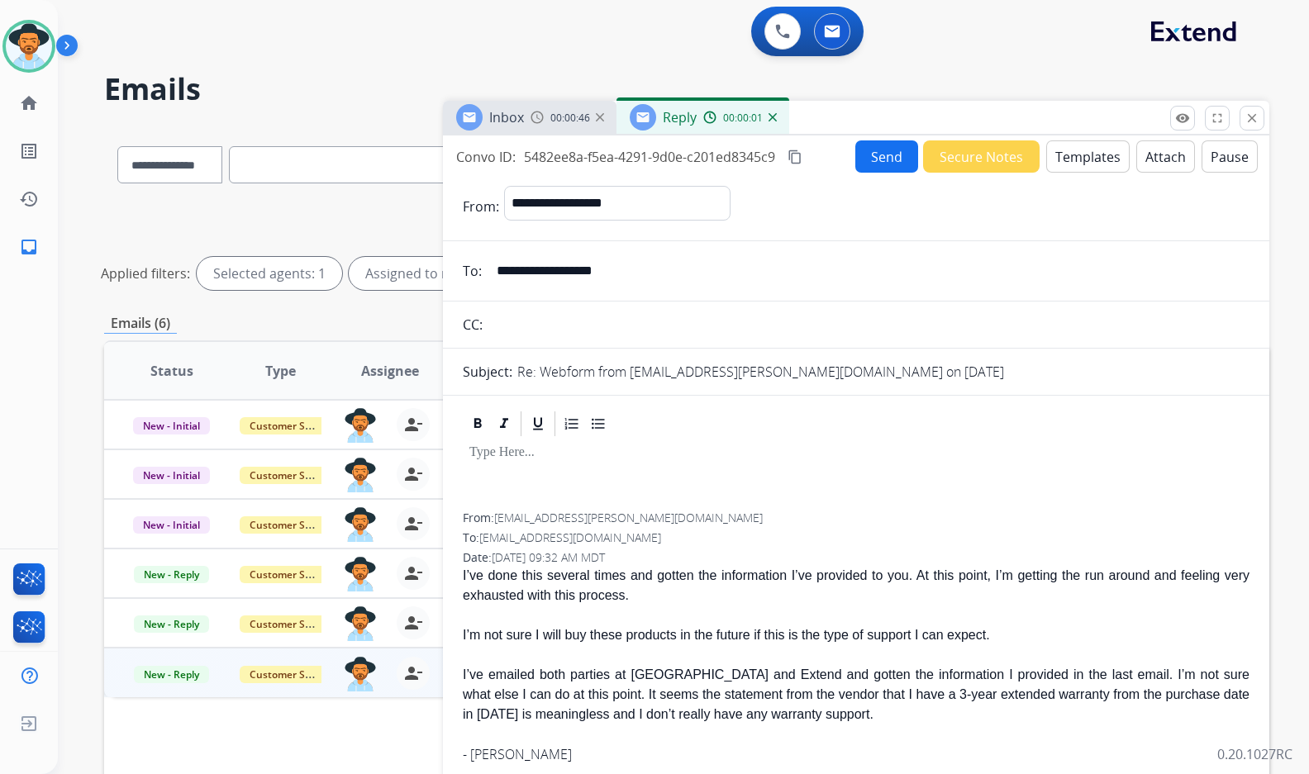
click at [1067, 159] on button "Templates" at bounding box center [1087, 156] width 83 height 32
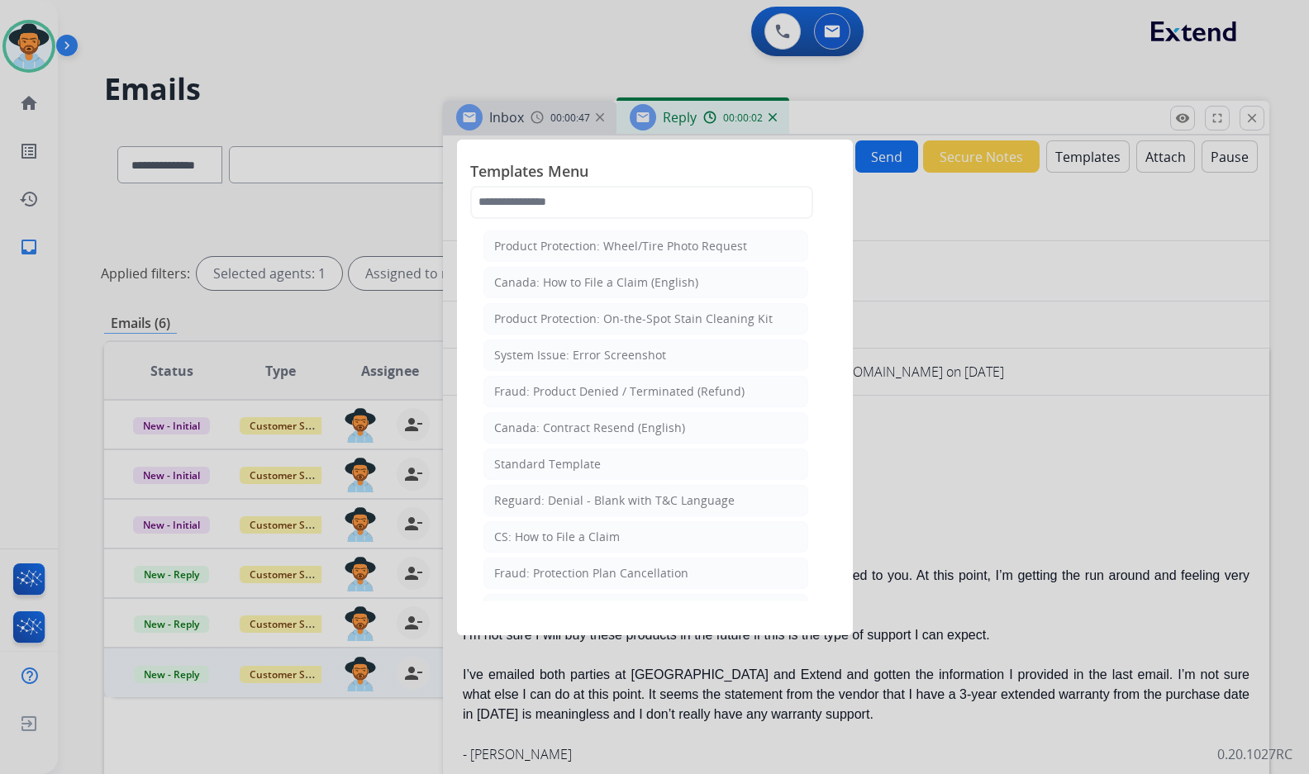
scroll to position [83, 0]
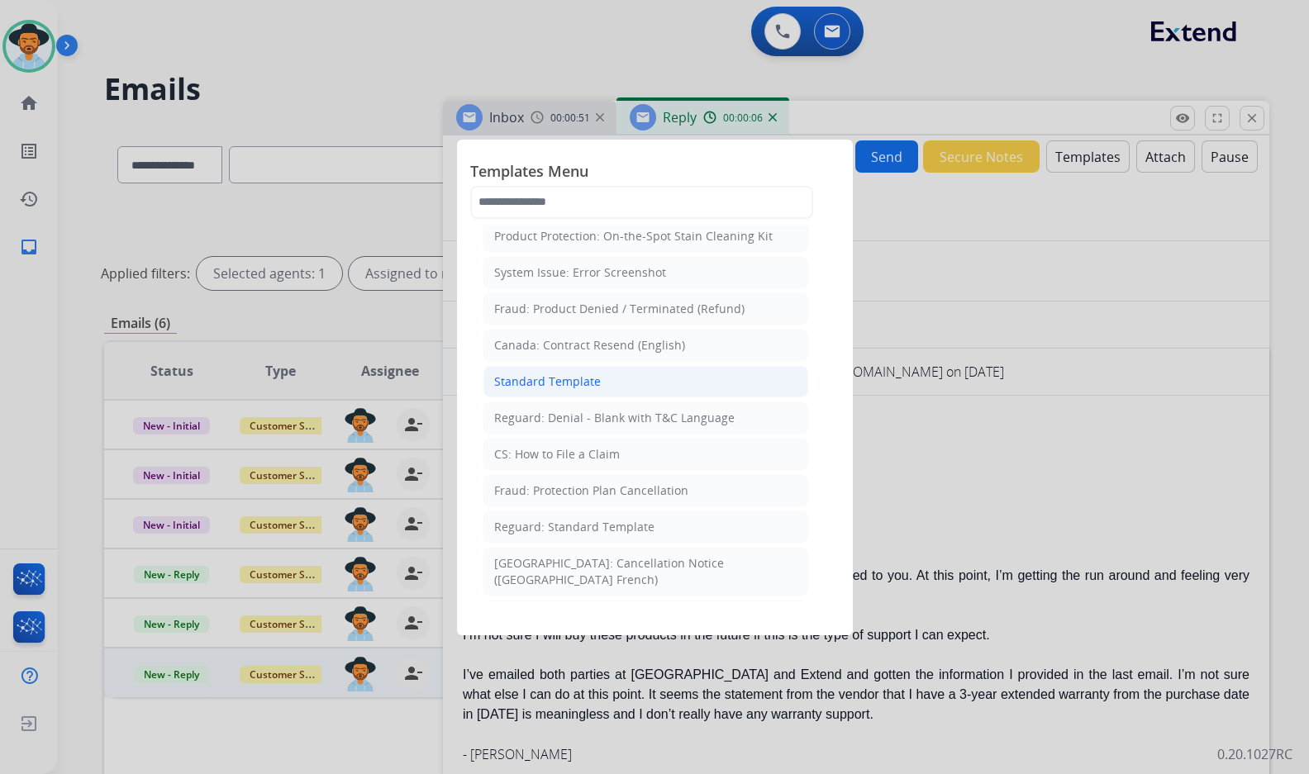
click at [597, 379] on li "Standard Template" at bounding box center [645, 381] width 325 height 31
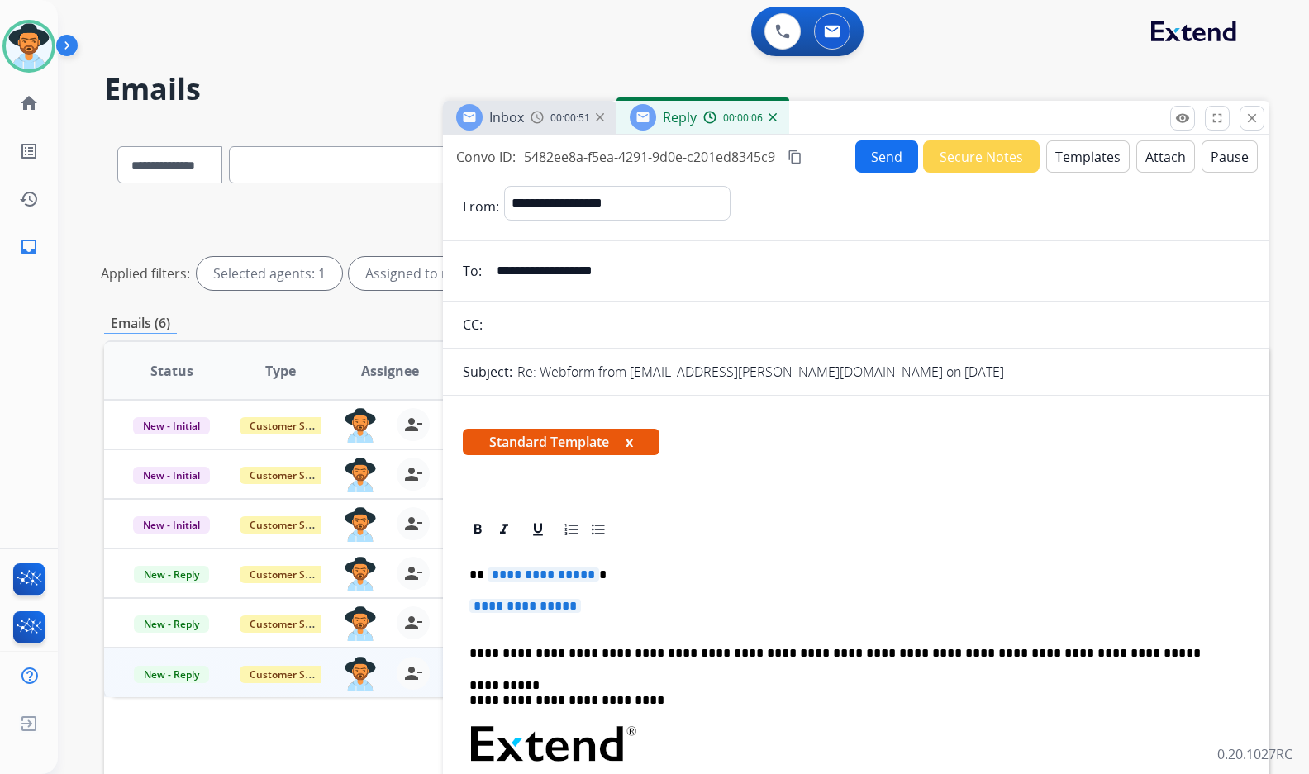
scroll to position [165, 0]
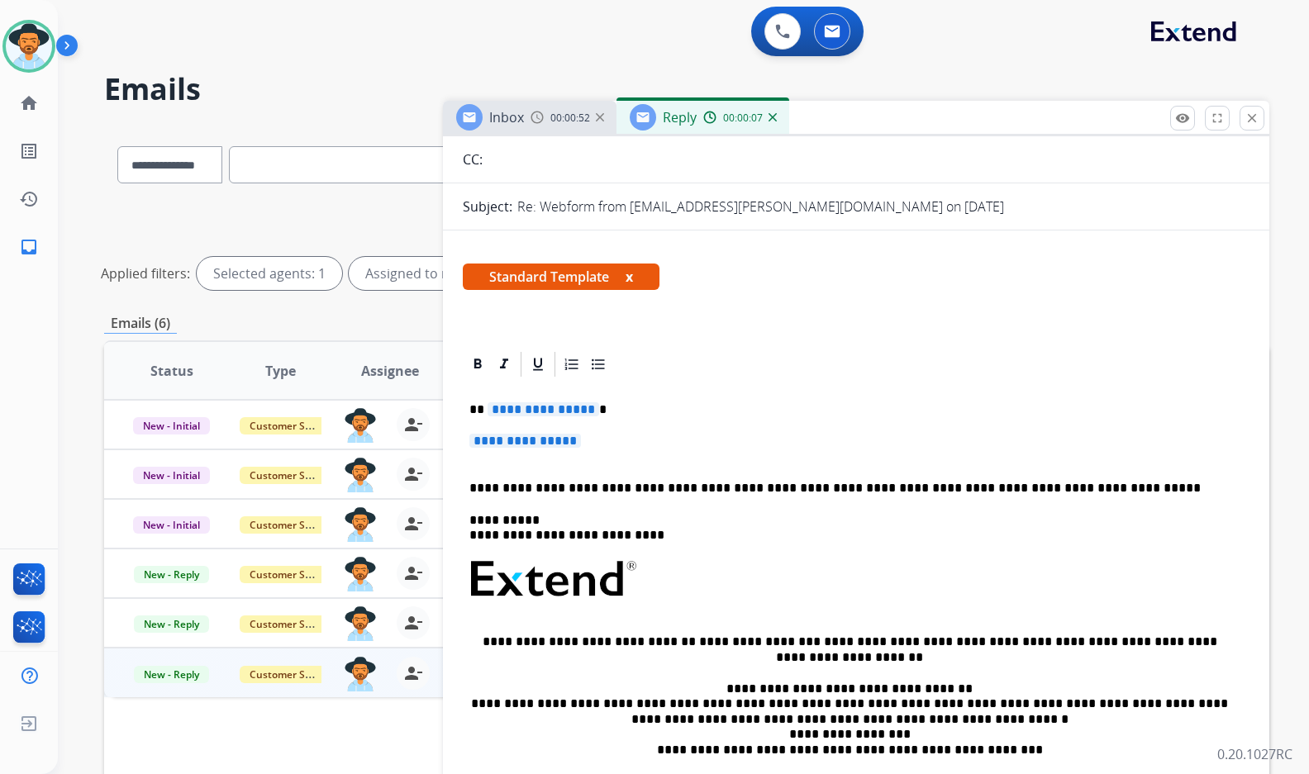
click at [547, 423] on div "**********" at bounding box center [856, 618] width 787 height 478
click at [546, 420] on div "**********" at bounding box center [856, 618] width 787 height 478
click at [540, 414] on span "**********" at bounding box center [543, 409] width 112 height 14
click at [561, 441] on span "**********" at bounding box center [525, 441] width 112 height 14
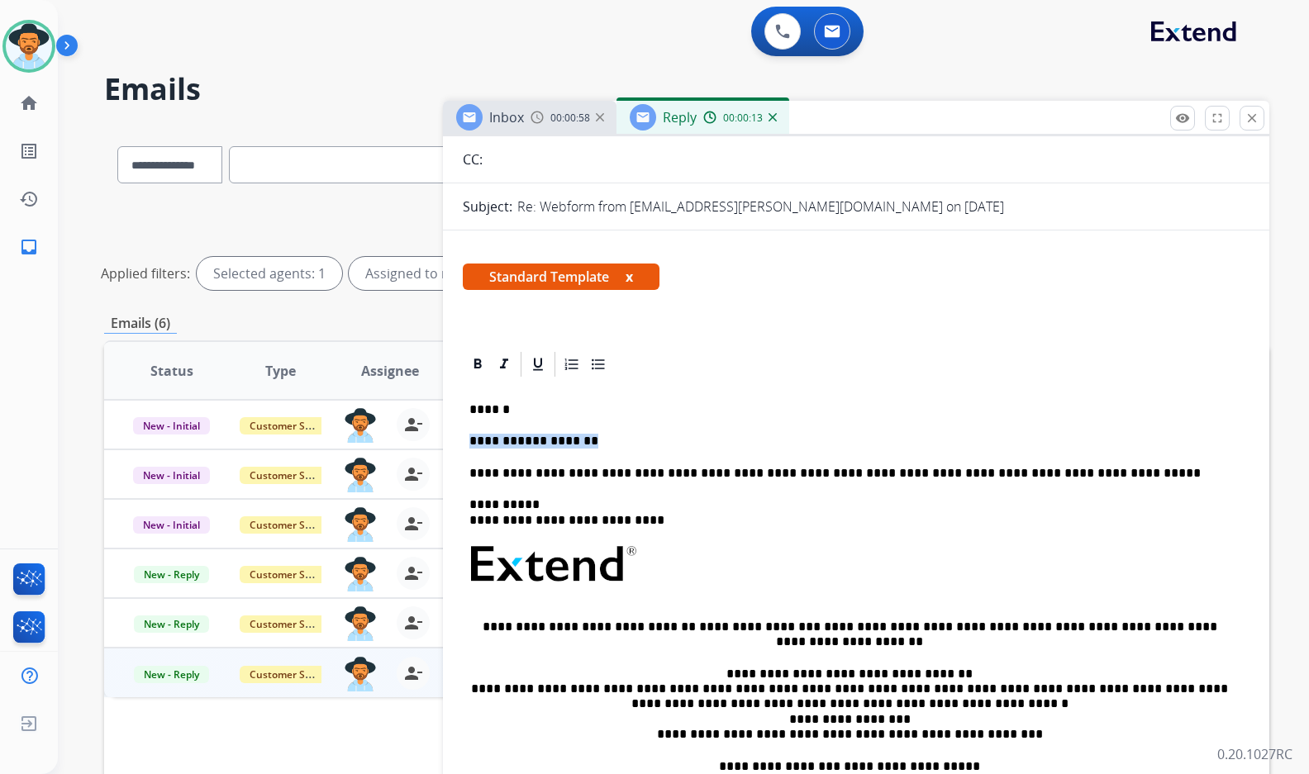
drag, startPoint x: 584, startPoint y: 440, endPoint x: 464, endPoint y: 442, distance: 119.8
click at [464, 442] on div "**********" at bounding box center [856, 610] width 787 height 463
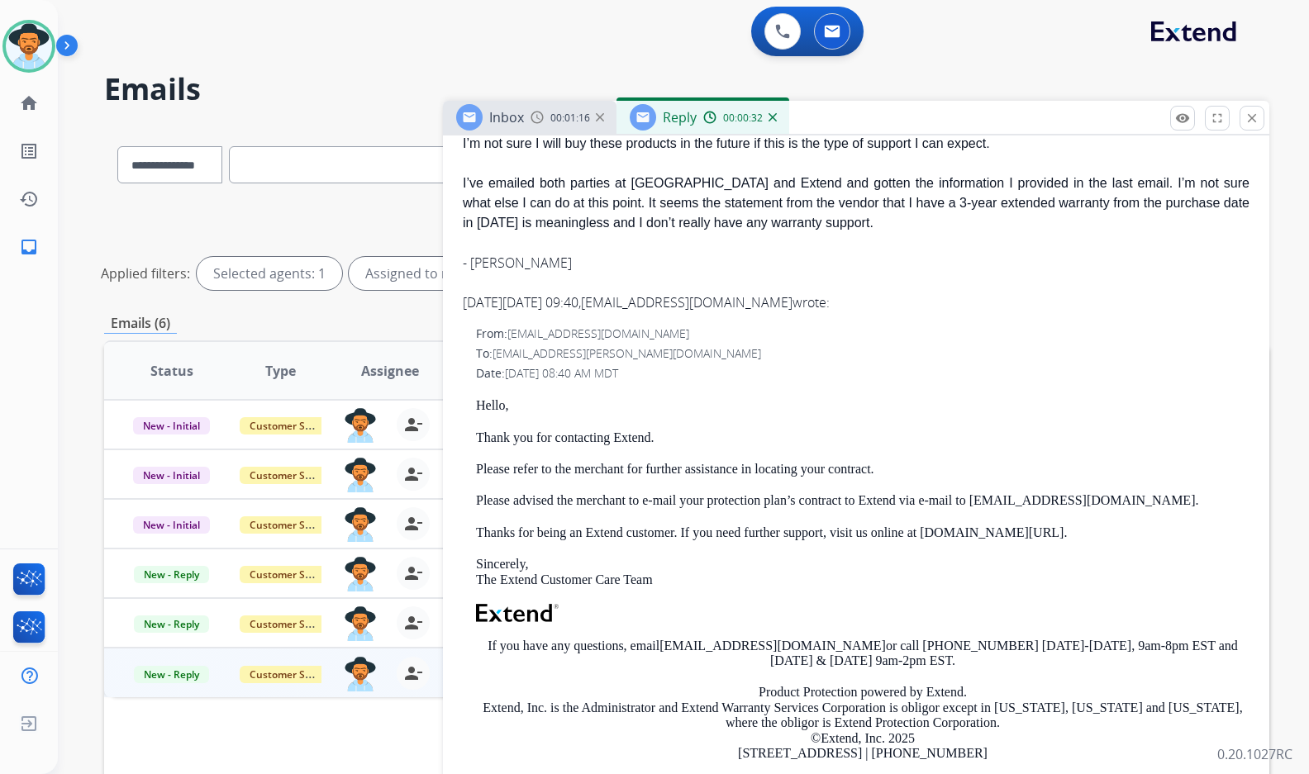
scroll to position [1157, 0]
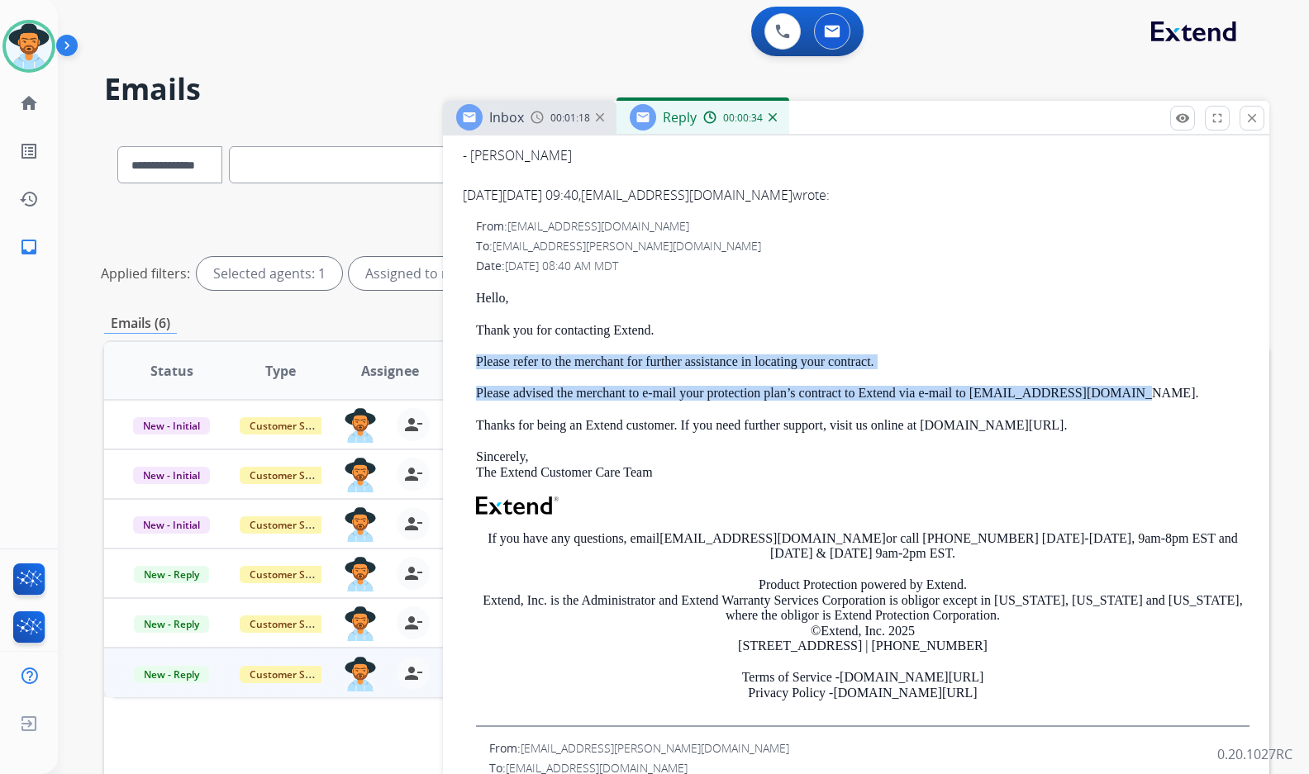
drag, startPoint x: 1124, startPoint y: 394, endPoint x: 465, endPoint y: 360, distance: 659.3
click at [465, 360] on div "From: support@extend.com To: chili2@r.crosswy.me Date: 09/03/2025 - 08:40 AM MD…" at bounding box center [856, 472] width 787 height 509
copy div "Please refer to the merchant for further assistance in locating your contract. …"
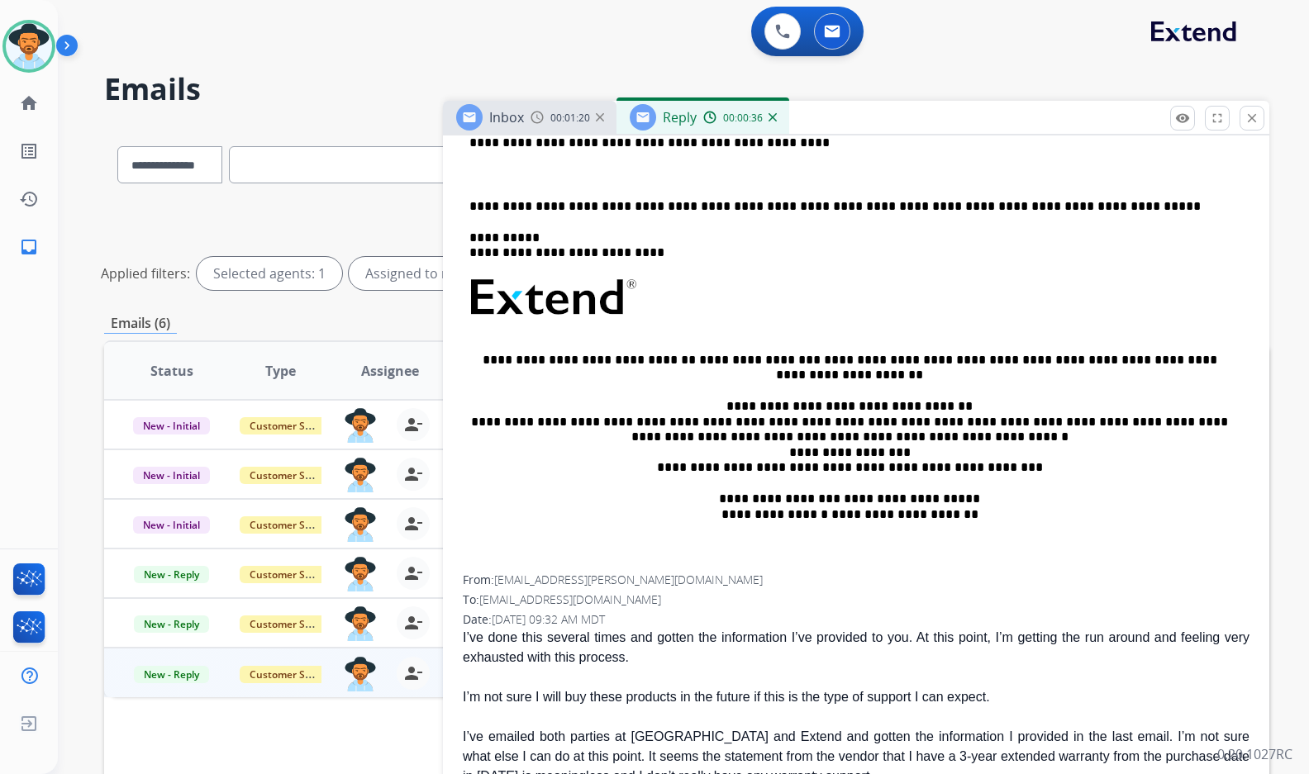
scroll to position [165, 0]
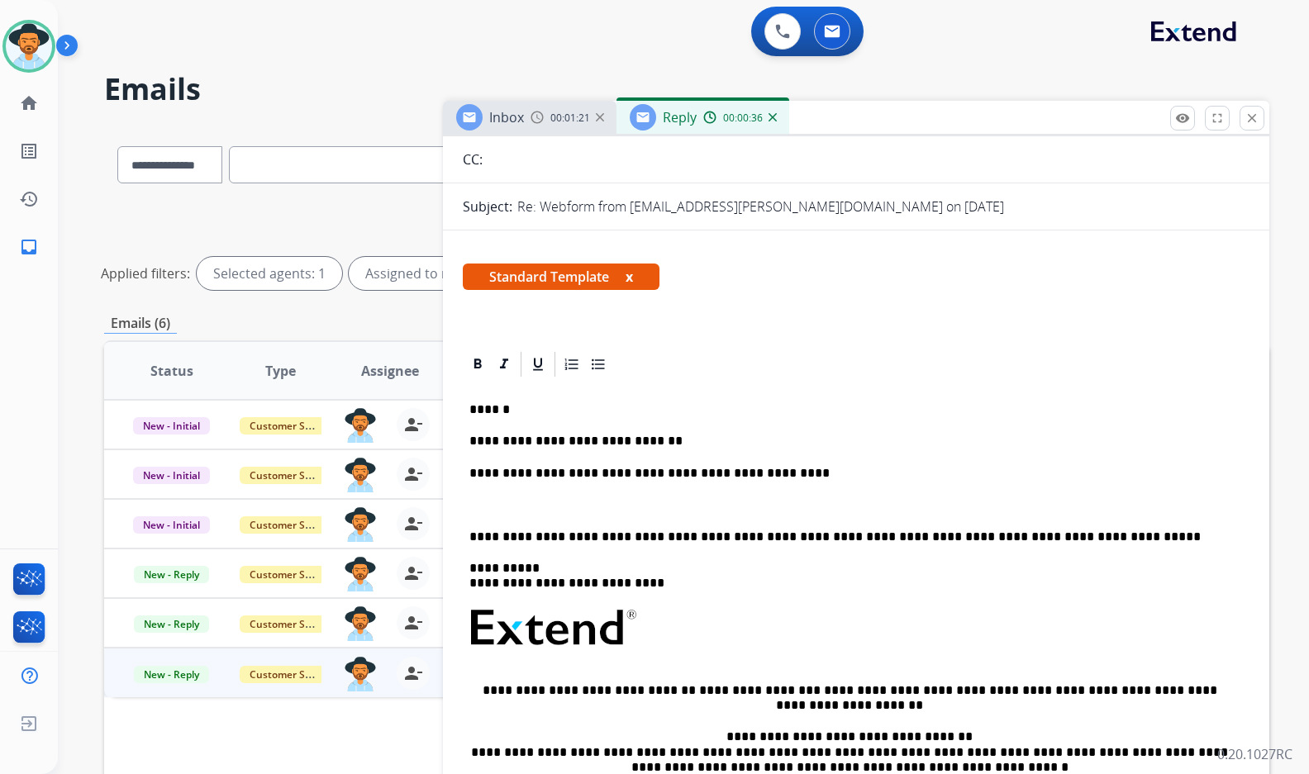
click at [537, 503] on p at bounding box center [855, 504] width 773 height 15
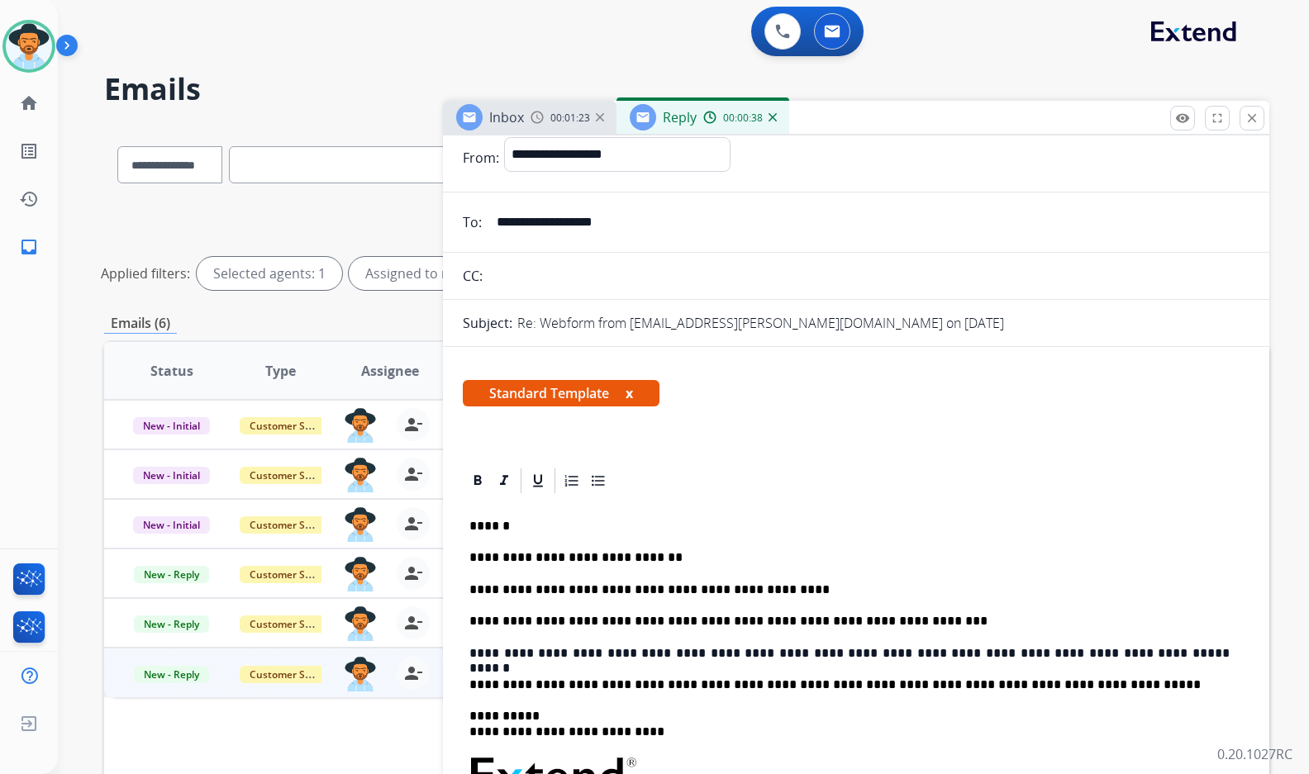
scroll to position [0, 0]
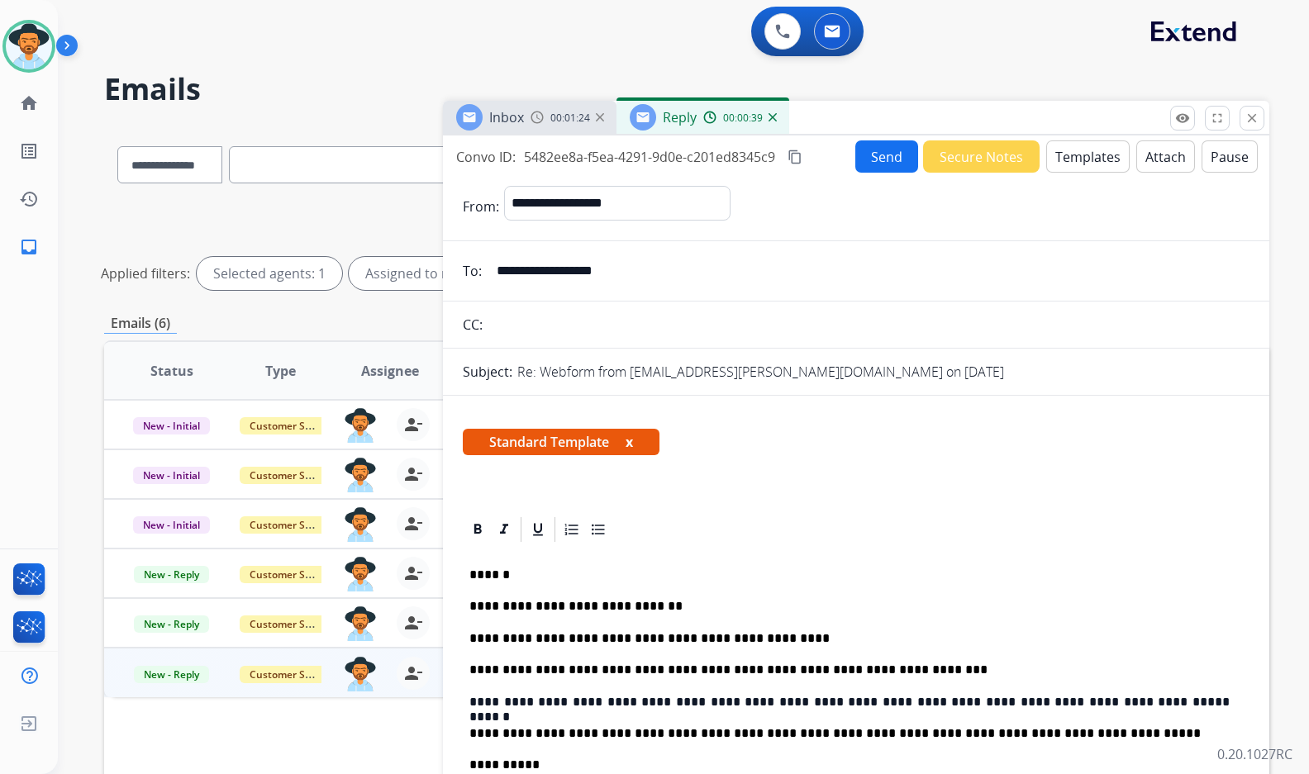
click at [892, 162] on button "Send" at bounding box center [886, 156] width 63 height 32
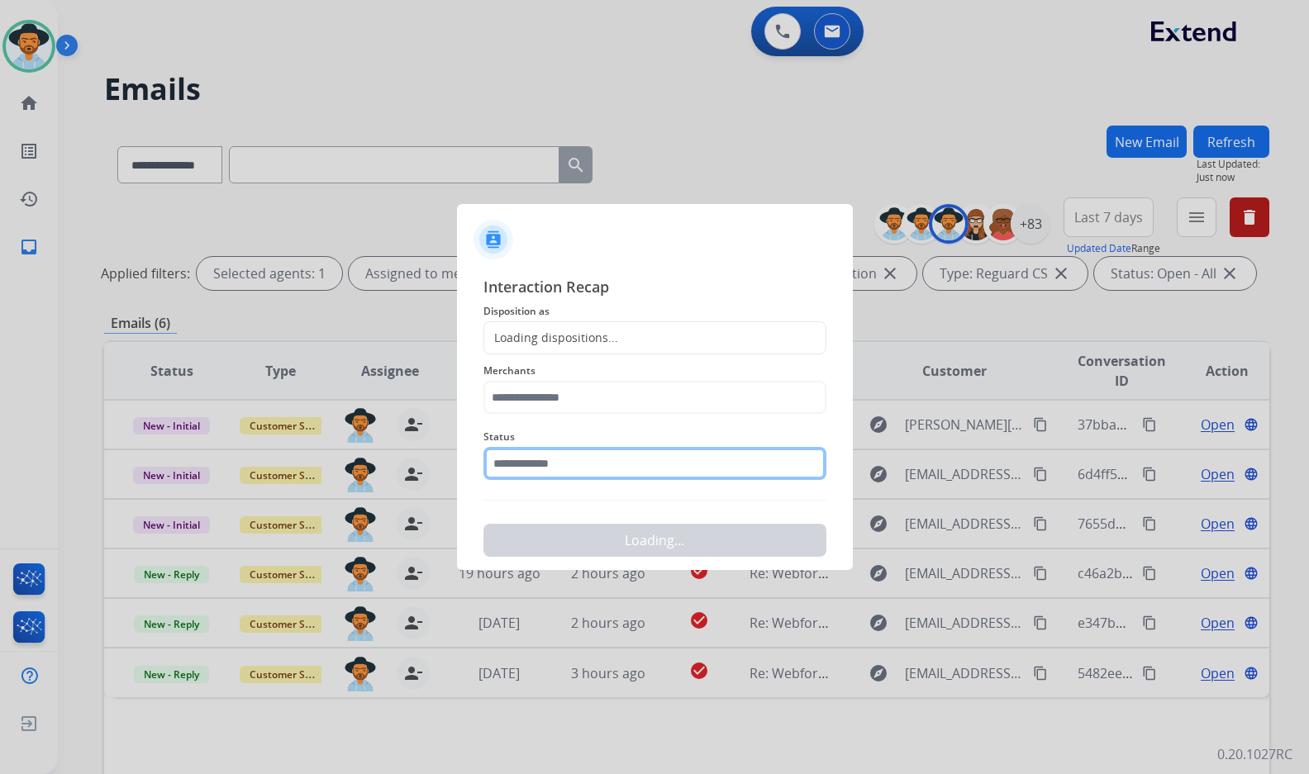
click at [586, 473] on input "text" at bounding box center [654, 463] width 343 height 33
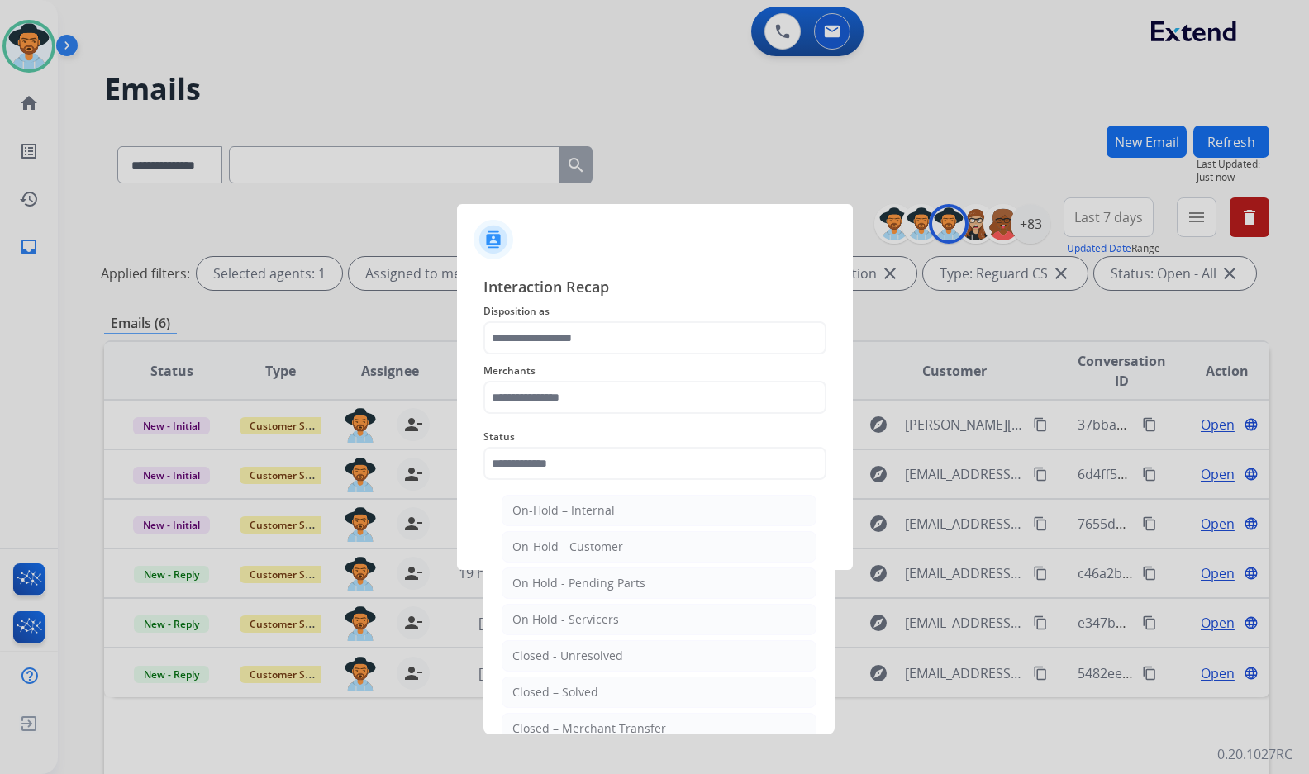
drag, startPoint x: 586, startPoint y: 686, endPoint x: 594, endPoint y: 626, distance: 60.1
click at [586, 681] on li "Closed – Solved" at bounding box center [658, 692] width 315 height 31
type input "**********"
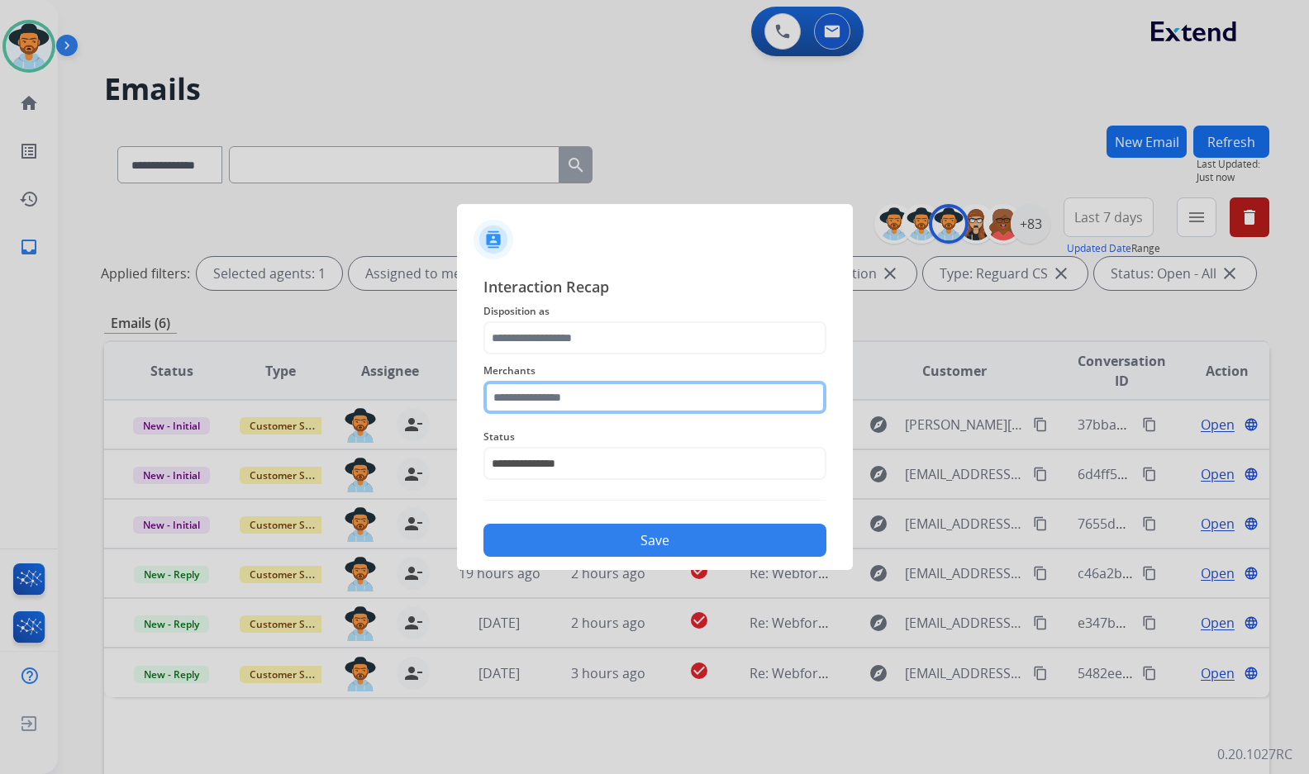
click at [645, 407] on input "text" at bounding box center [654, 397] width 343 height 33
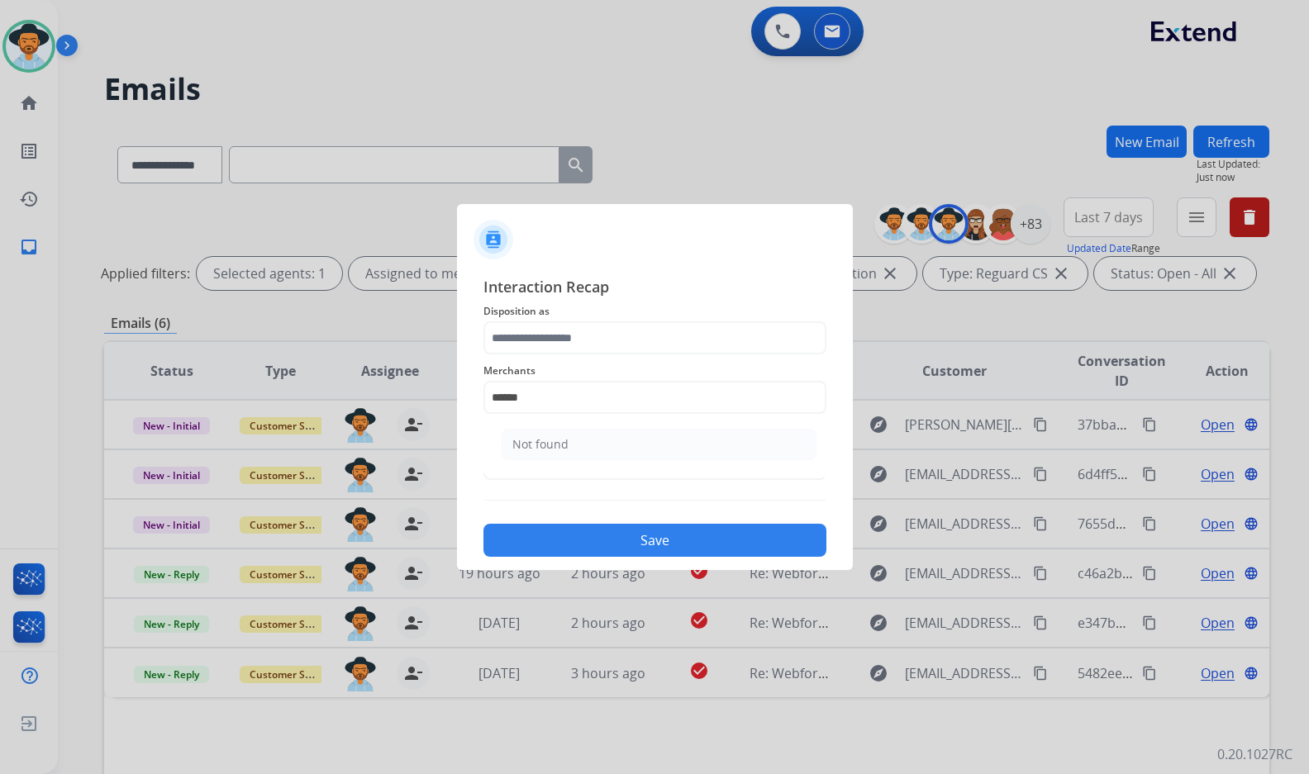
click at [605, 444] on li "Not found" at bounding box center [658, 444] width 315 height 31
type input "*********"
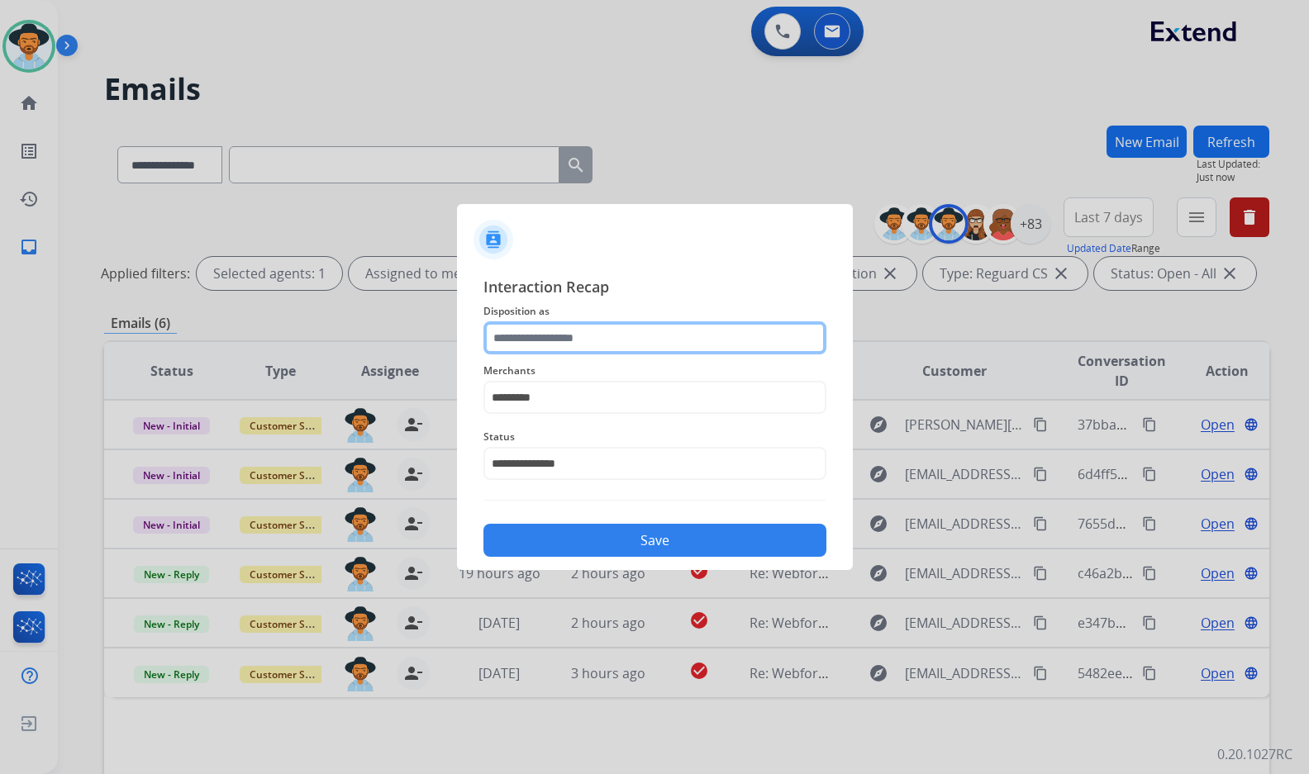
click at [625, 340] on input "text" at bounding box center [654, 337] width 343 height 33
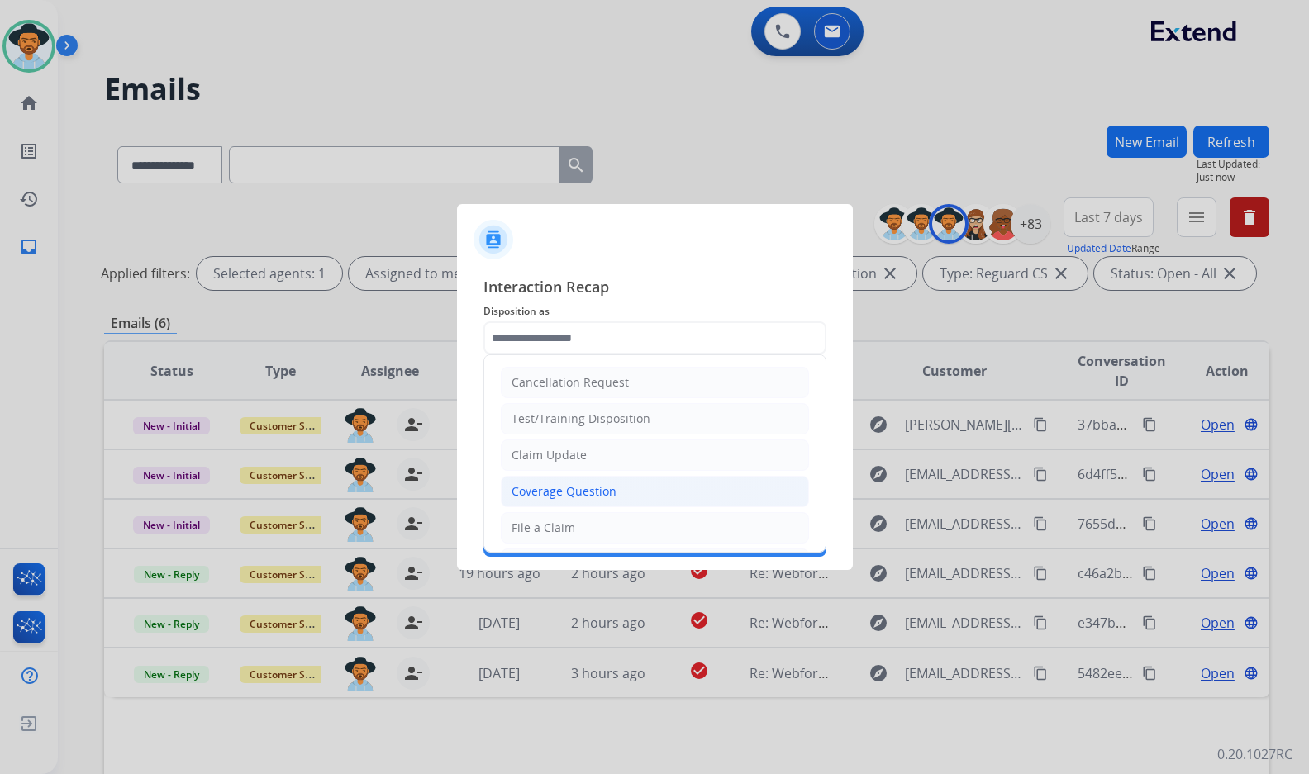
click at [582, 483] on div "Coverage Question" at bounding box center [563, 491] width 105 height 17
type input "**********"
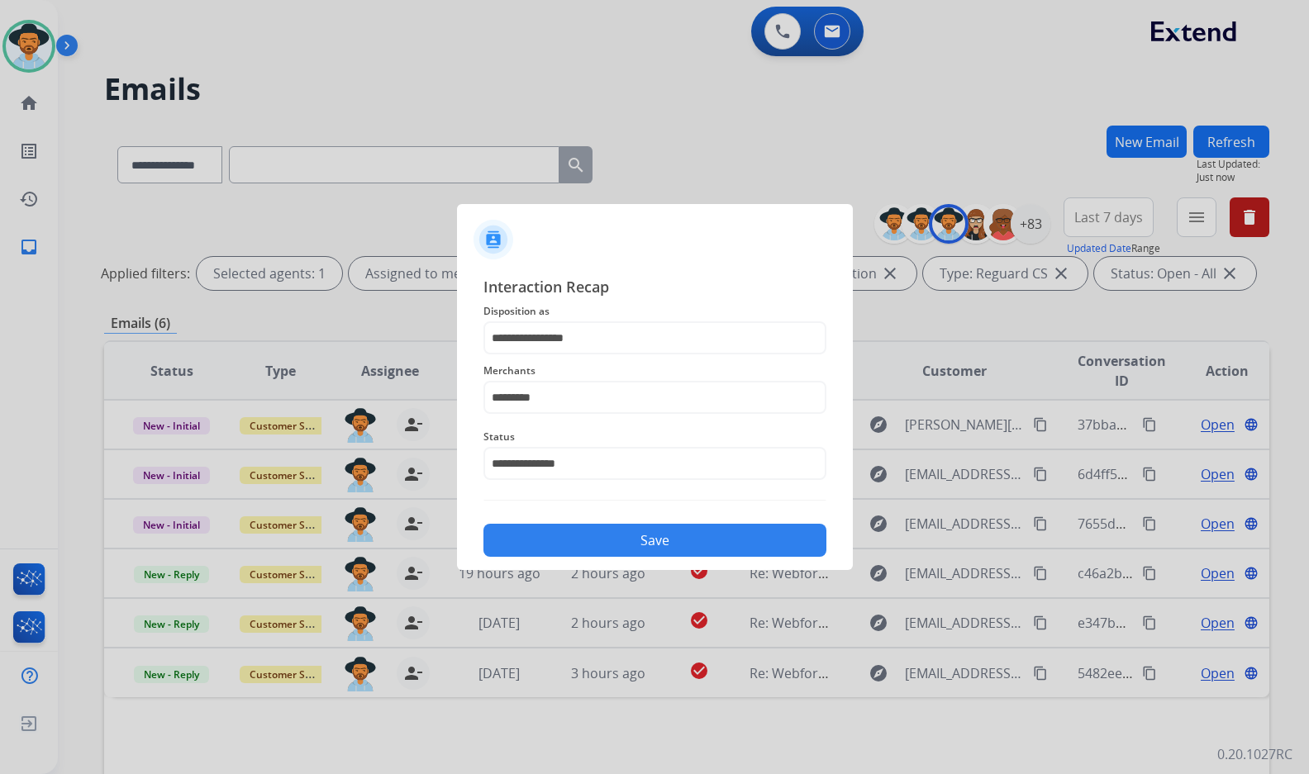
click at [621, 542] on button "Save" at bounding box center [654, 540] width 343 height 33
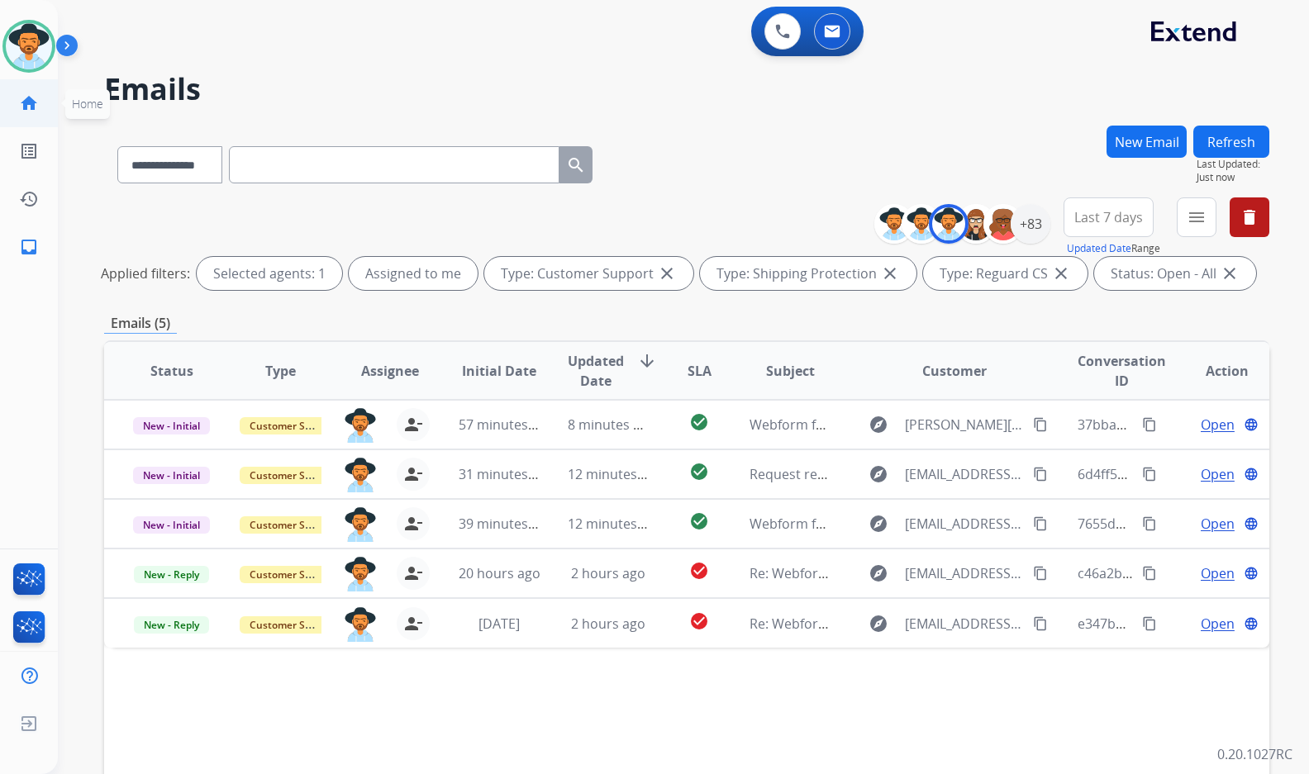
click at [27, 88] on link "home Home" at bounding box center [29, 103] width 46 height 46
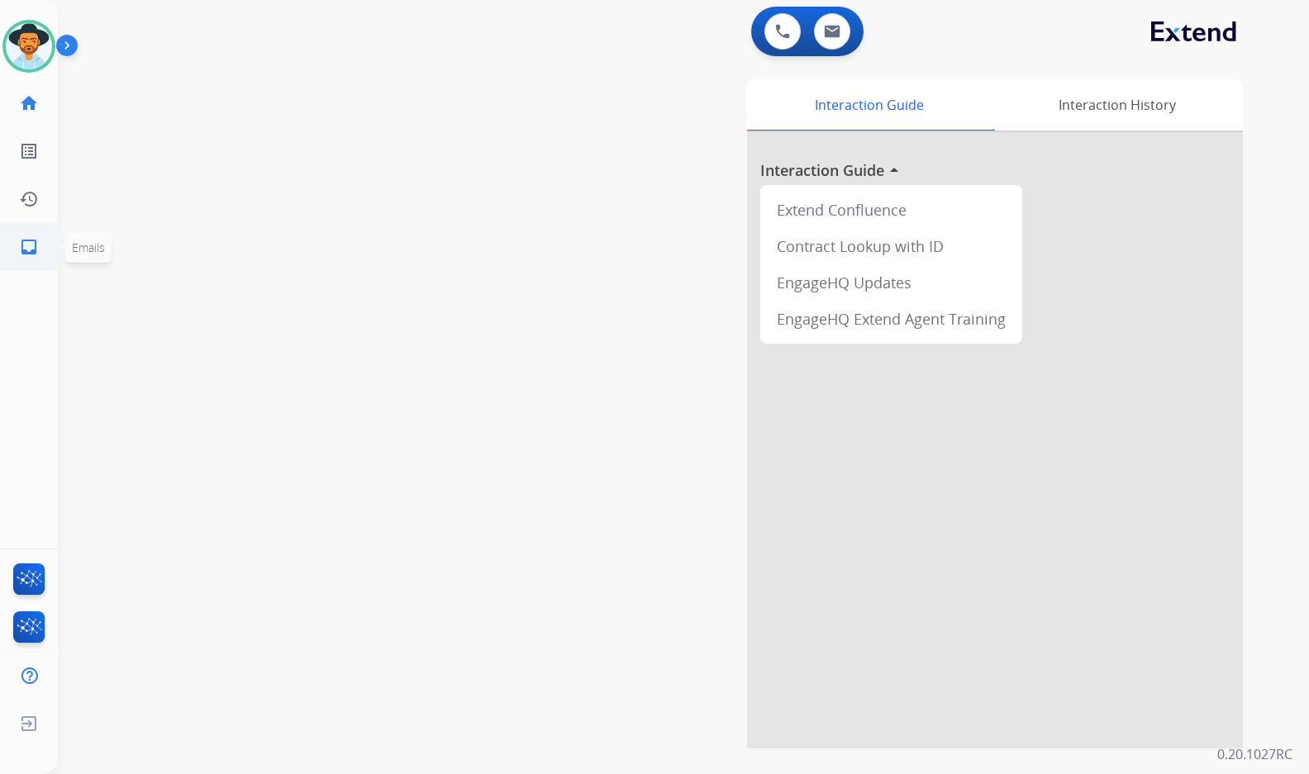
click at [31, 248] on mat-icon "inbox" at bounding box center [29, 247] width 20 height 20
select select "**********"
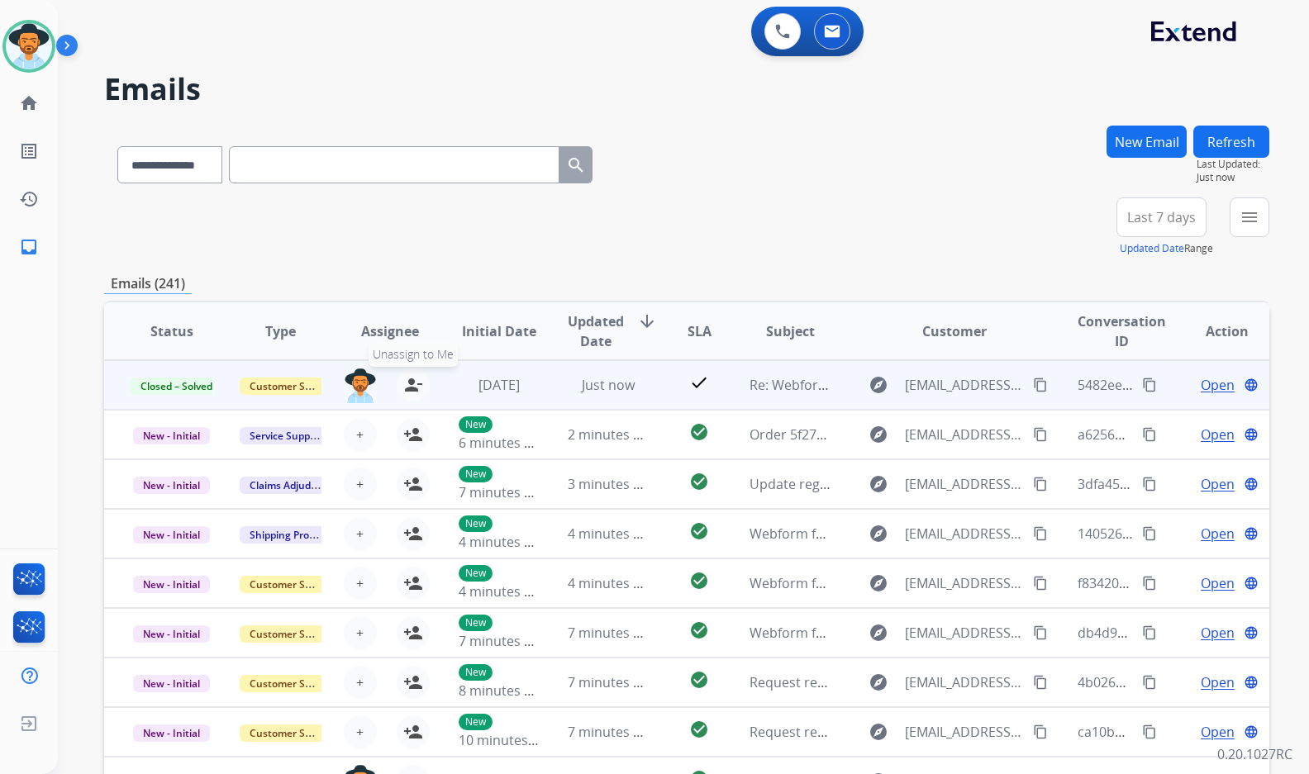
click at [414, 383] on mat-icon "person_remove" at bounding box center [413, 385] width 20 height 20
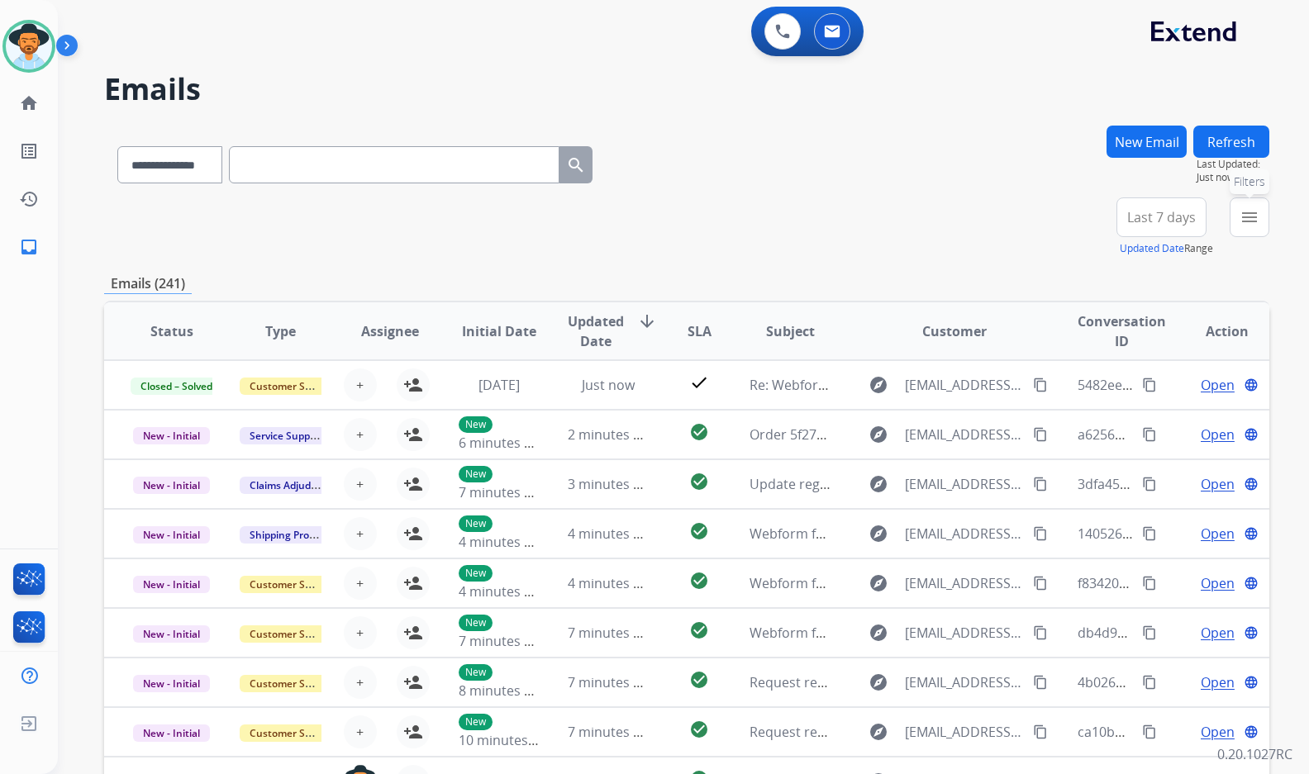
click at [1240, 208] on mat-icon "menu" at bounding box center [1249, 217] width 20 height 20
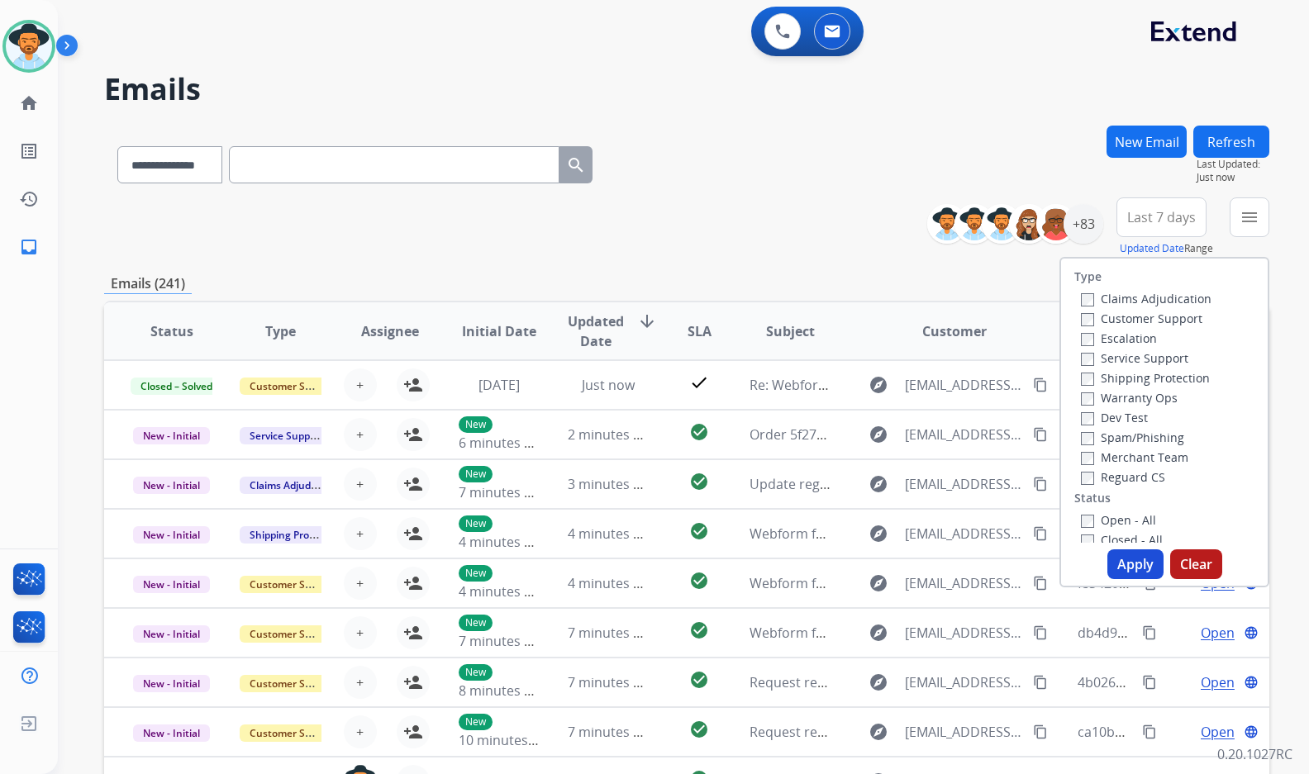
click at [1154, 315] on label "Customer Support" at bounding box center [1141, 319] width 121 height 16
click at [1159, 383] on label "Shipping Protection" at bounding box center [1145, 378] width 129 height 16
click at [1142, 481] on label "Reguard CS" at bounding box center [1123, 477] width 84 height 16
click at [1133, 507] on div "Type Claims Adjudication Customer Support Escalation Service Support Shipping P…" at bounding box center [1164, 401] width 207 height 284
click at [1127, 523] on label "Open - All" at bounding box center [1118, 520] width 75 height 16
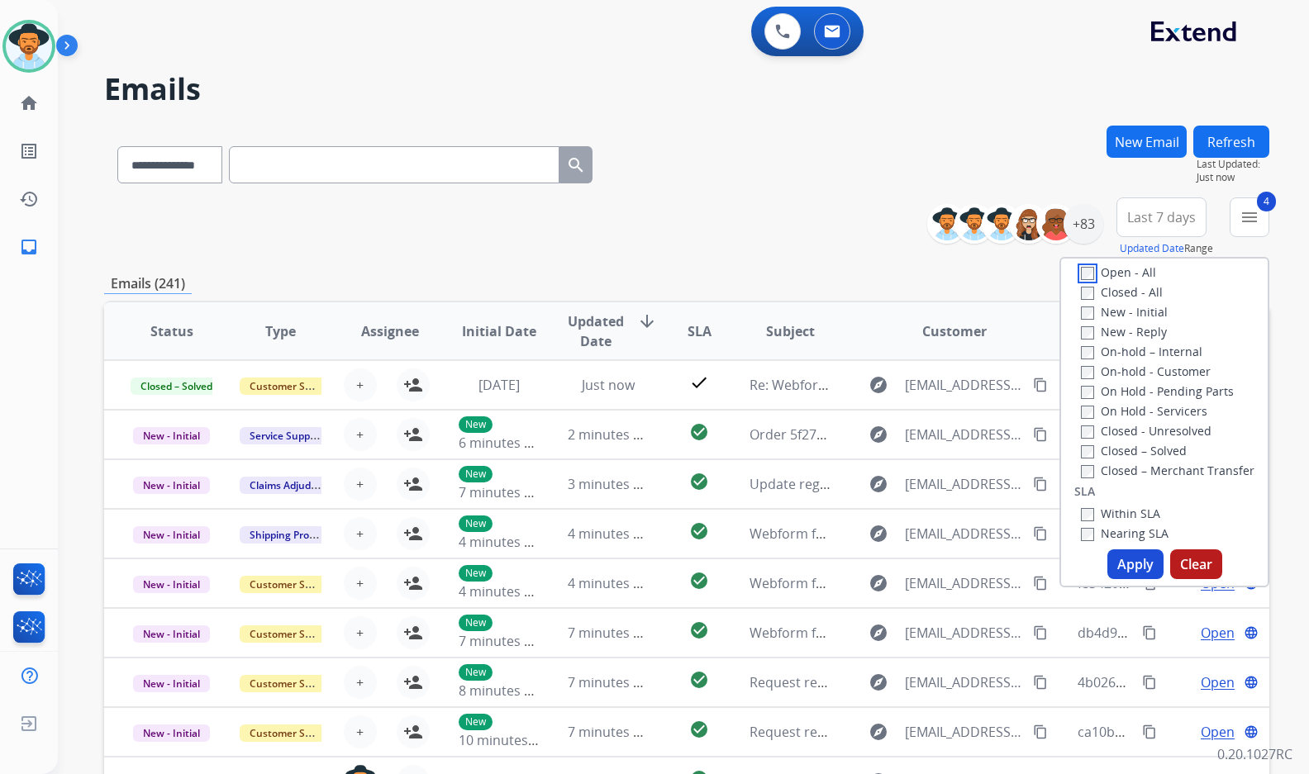
scroll to position [165, 0]
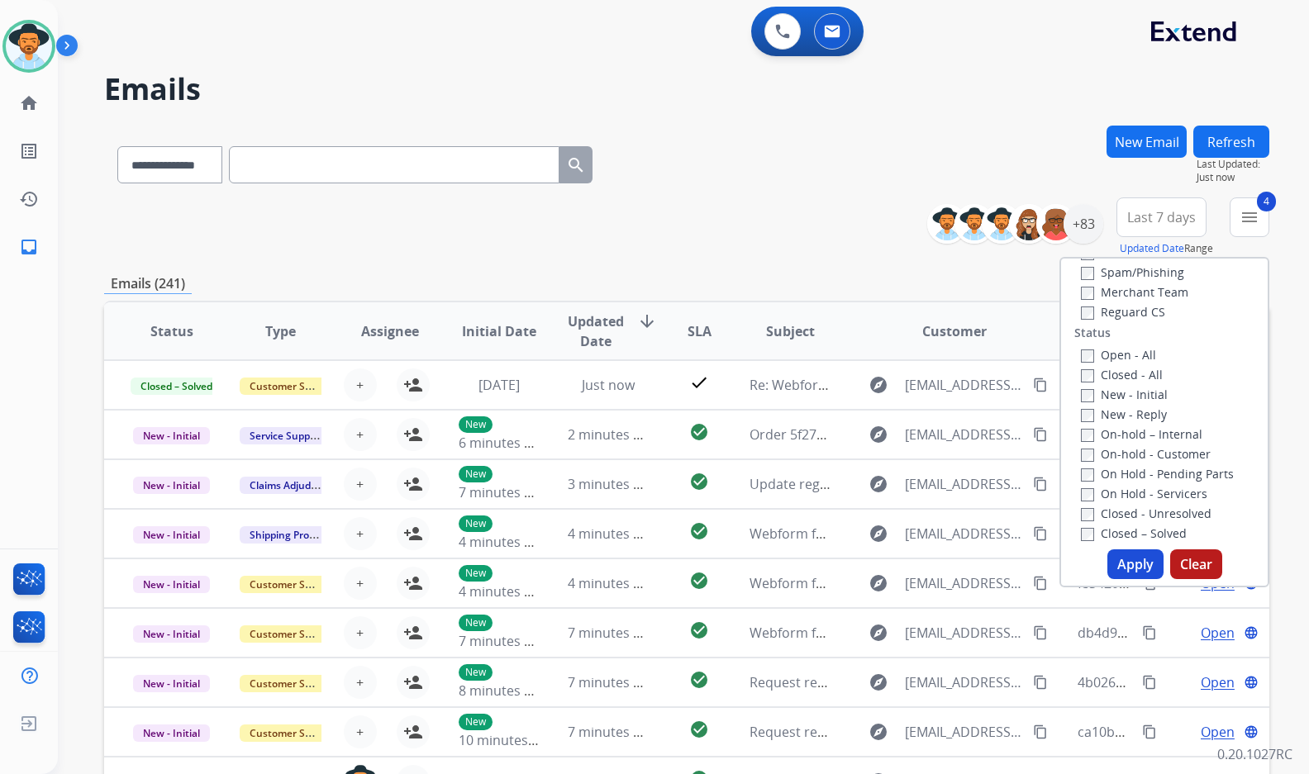
click at [1158, 488] on label "On Hold - Servicers" at bounding box center [1144, 494] width 126 height 16
click at [1157, 475] on label "On Hold - Pending Parts" at bounding box center [1157, 474] width 153 height 16
click at [1143, 452] on label "On-hold - Customer" at bounding box center [1146, 454] width 130 height 16
click at [1138, 429] on label "On-hold – Internal" at bounding box center [1141, 434] width 121 height 16
click at [1137, 412] on label "New - Reply" at bounding box center [1124, 414] width 86 height 16
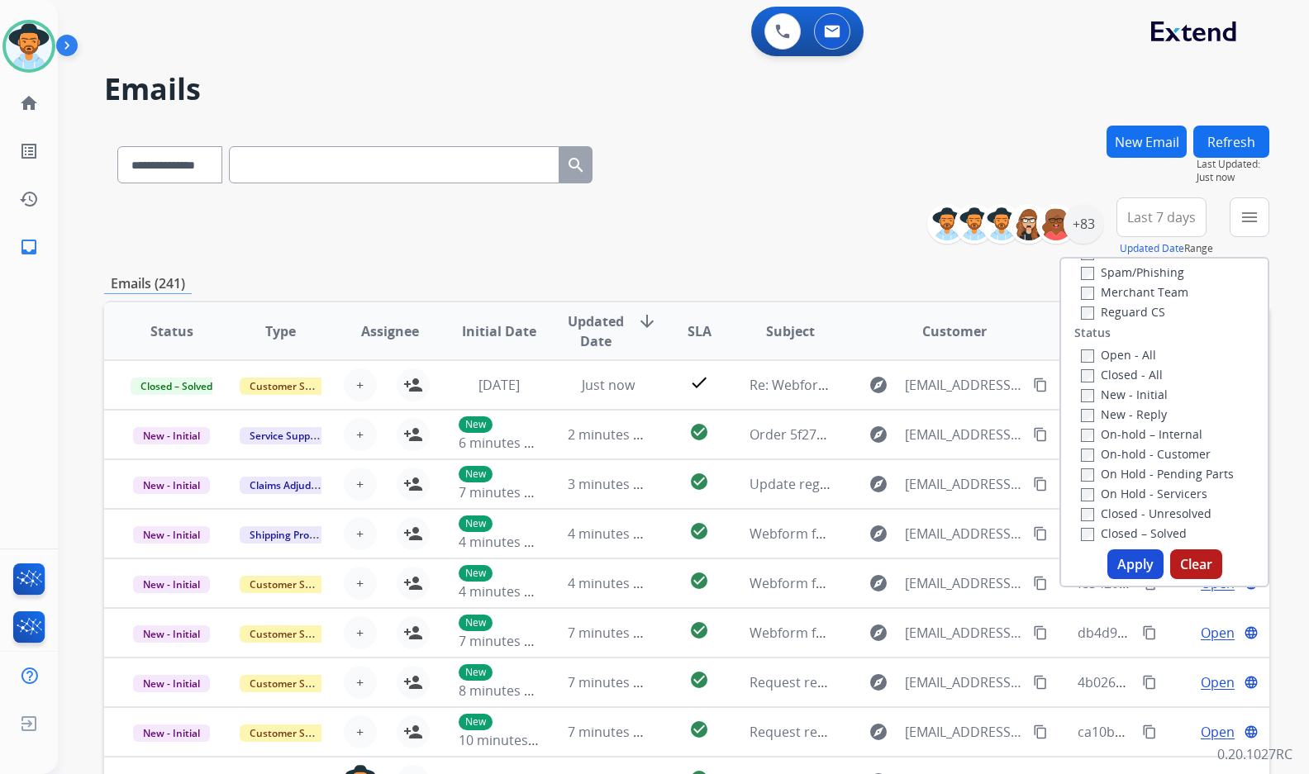
click at [1130, 389] on label "New - Initial" at bounding box center [1124, 395] width 87 height 16
click at [1128, 567] on button "Apply" at bounding box center [1135, 564] width 56 height 30
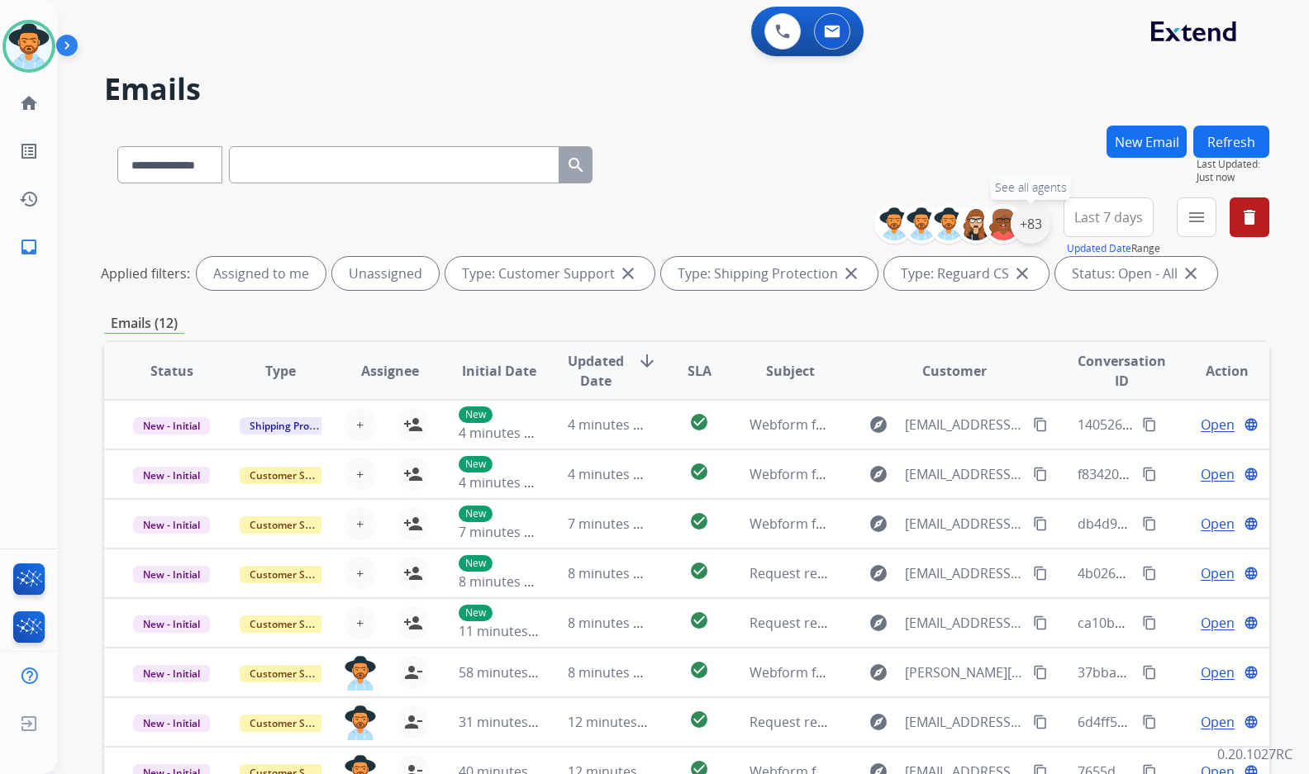
click at [1036, 226] on div "+83" at bounding box center [1030, 224] width 40 height 40
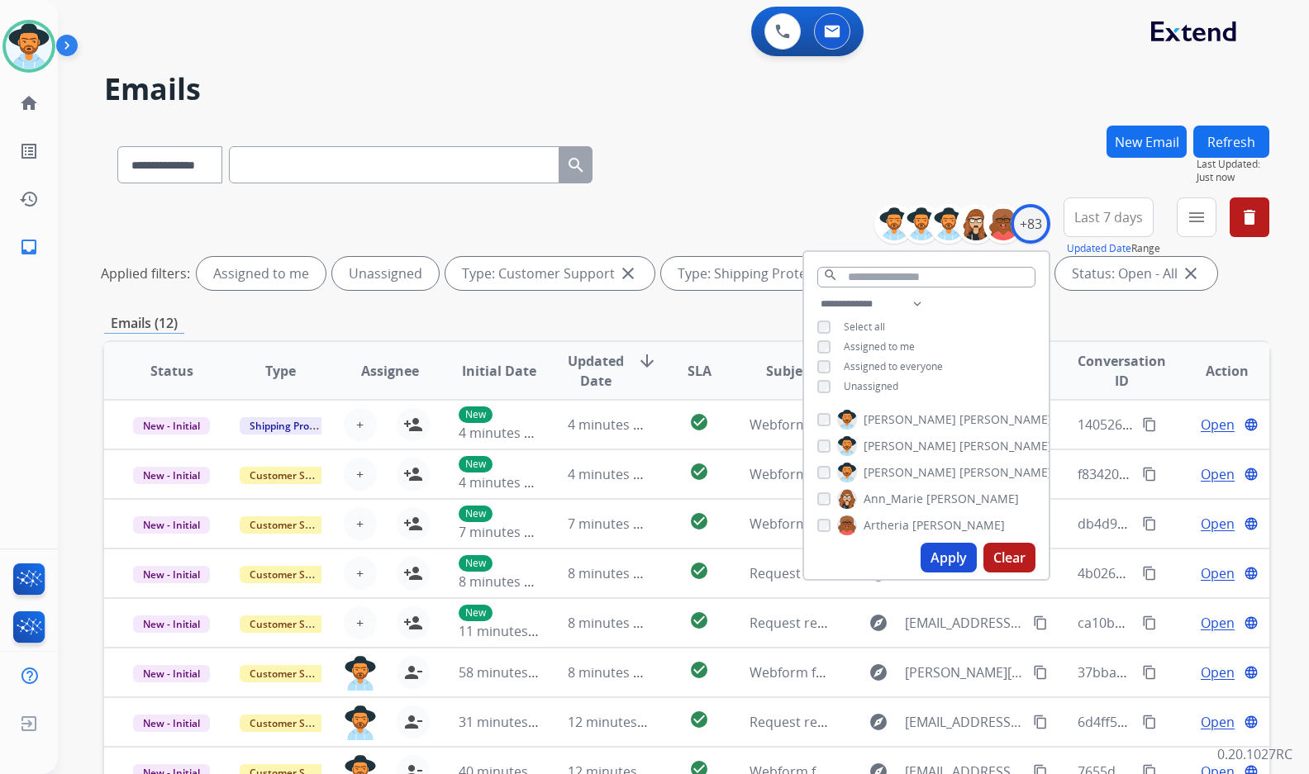
click at [869, 379] on span "Unassigned" at bounding box center [871, 386] width 55 height 14
click at [895, 475] on span "[PERSON_NAME]" at bounding box center [909, 472] width 93 height 17
click at [952, 567] on button "Apply" at bounding box center [948, 558] width 56 height 30
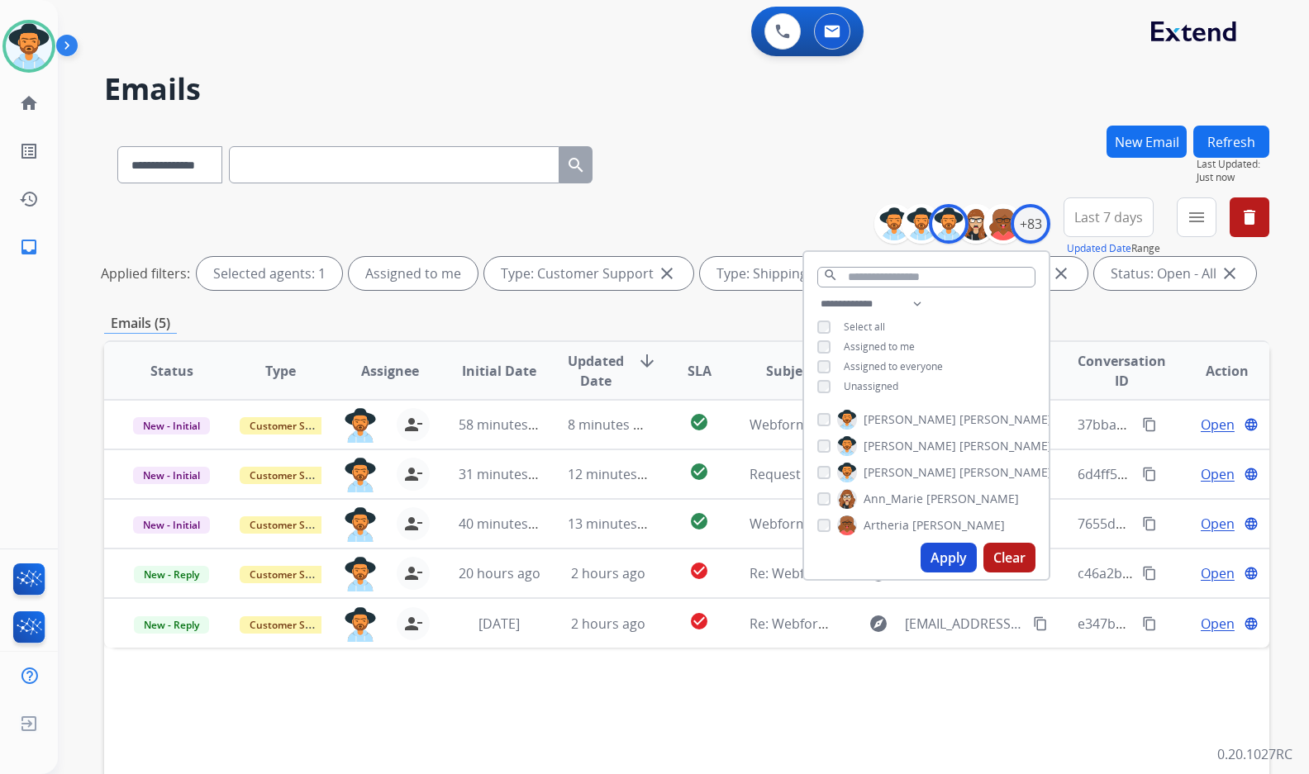
click at [704, 706] on div "Status Type Assignee Initial Date Updated Date arrow_downward SLA Subject Custo…" at bounding box center [686, 617] width 1165 height 554
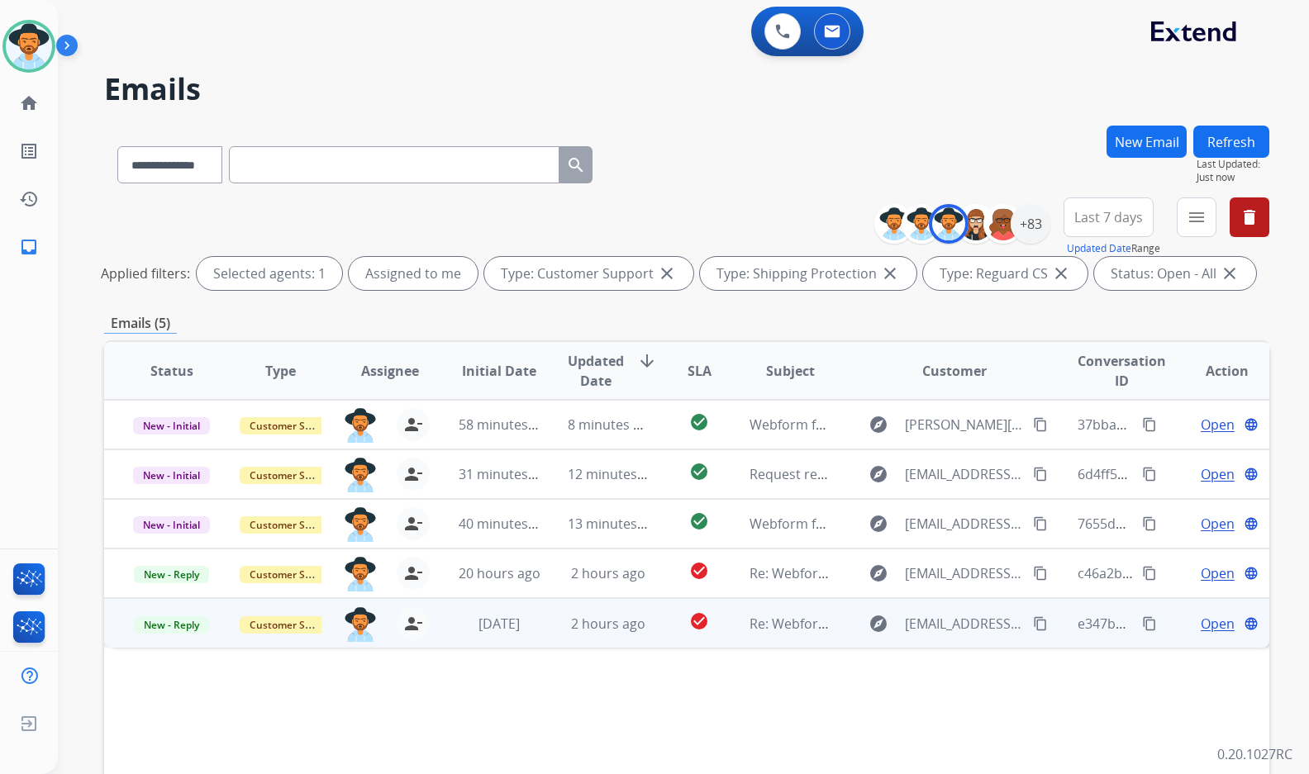
click at [1208, 625] on span "Open" at bounding box center [1217, 624] width 34 height 20
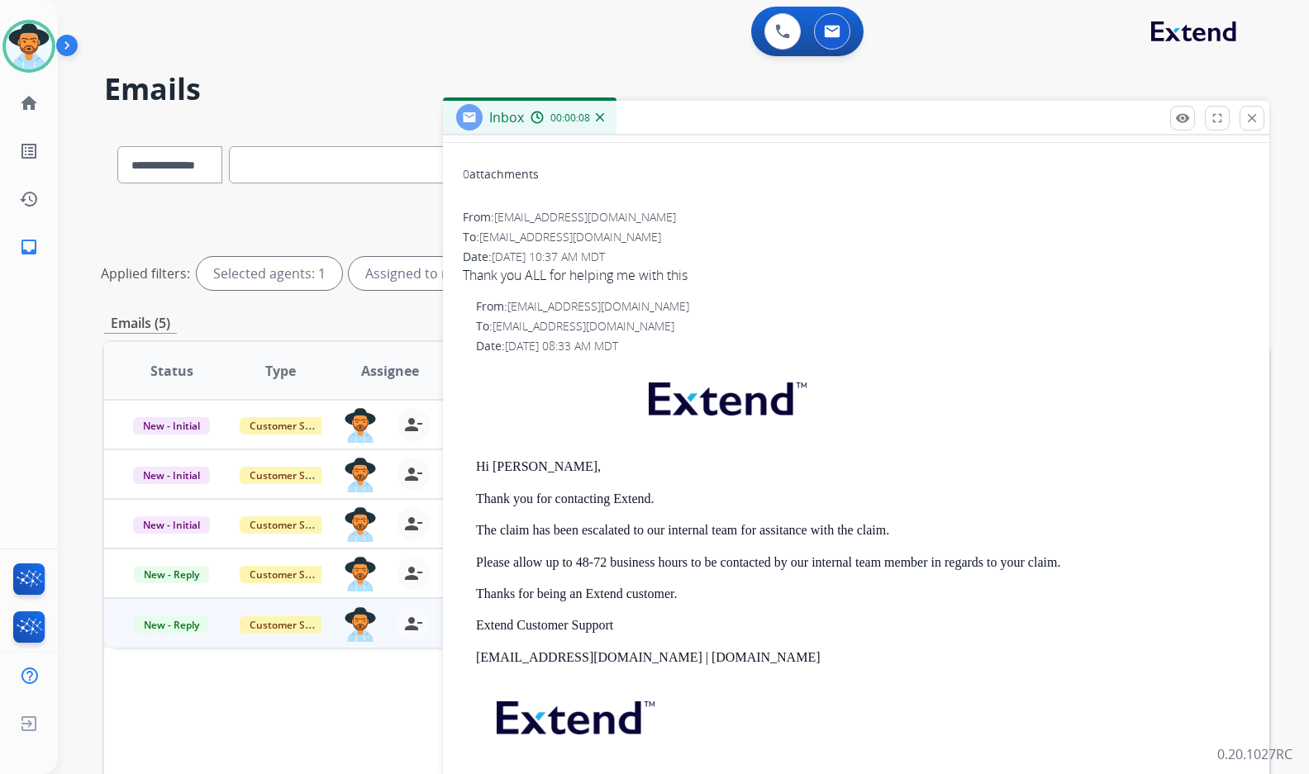
scroll to position [0, 0]
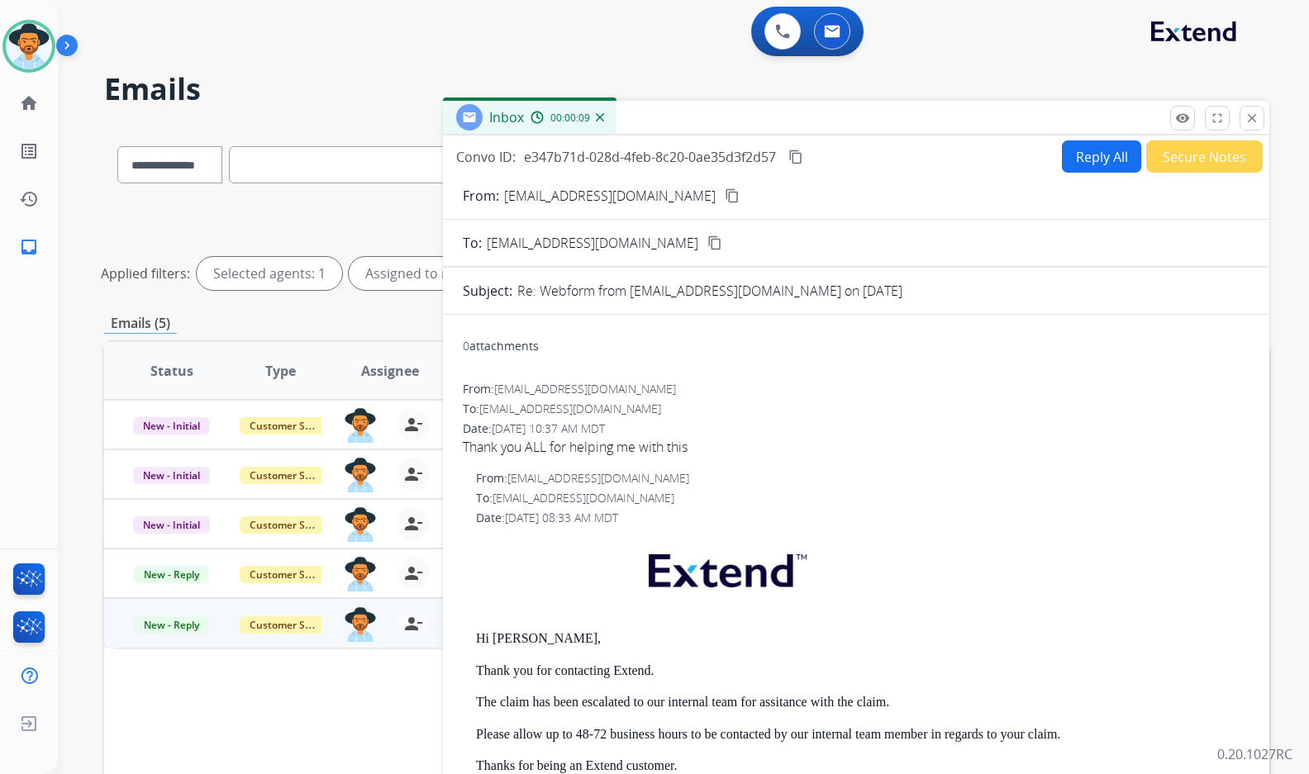
click at [1203, 157] on button "Secure Notes" at bounding box center [1204, 156] width 116 height 32
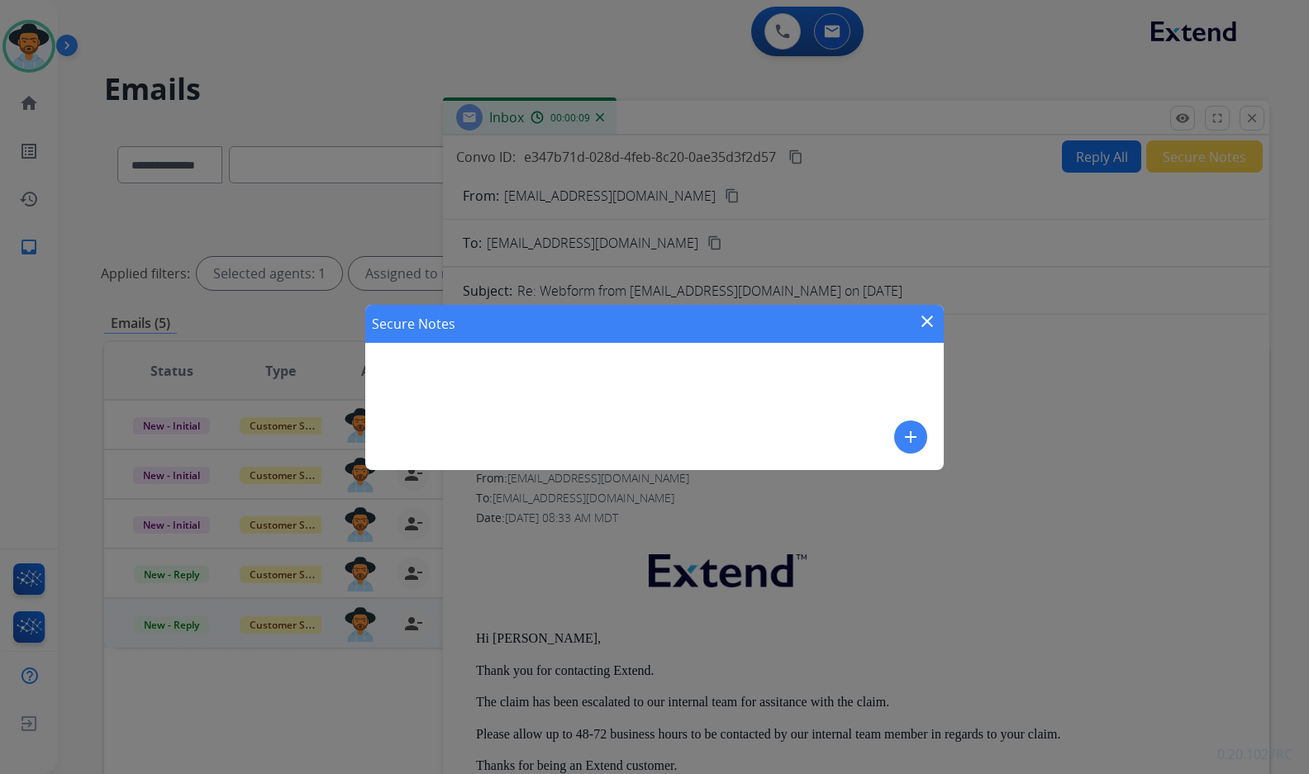
click at [898, 430] on button "add" at bounding box center [910, 437] width 33 height 33
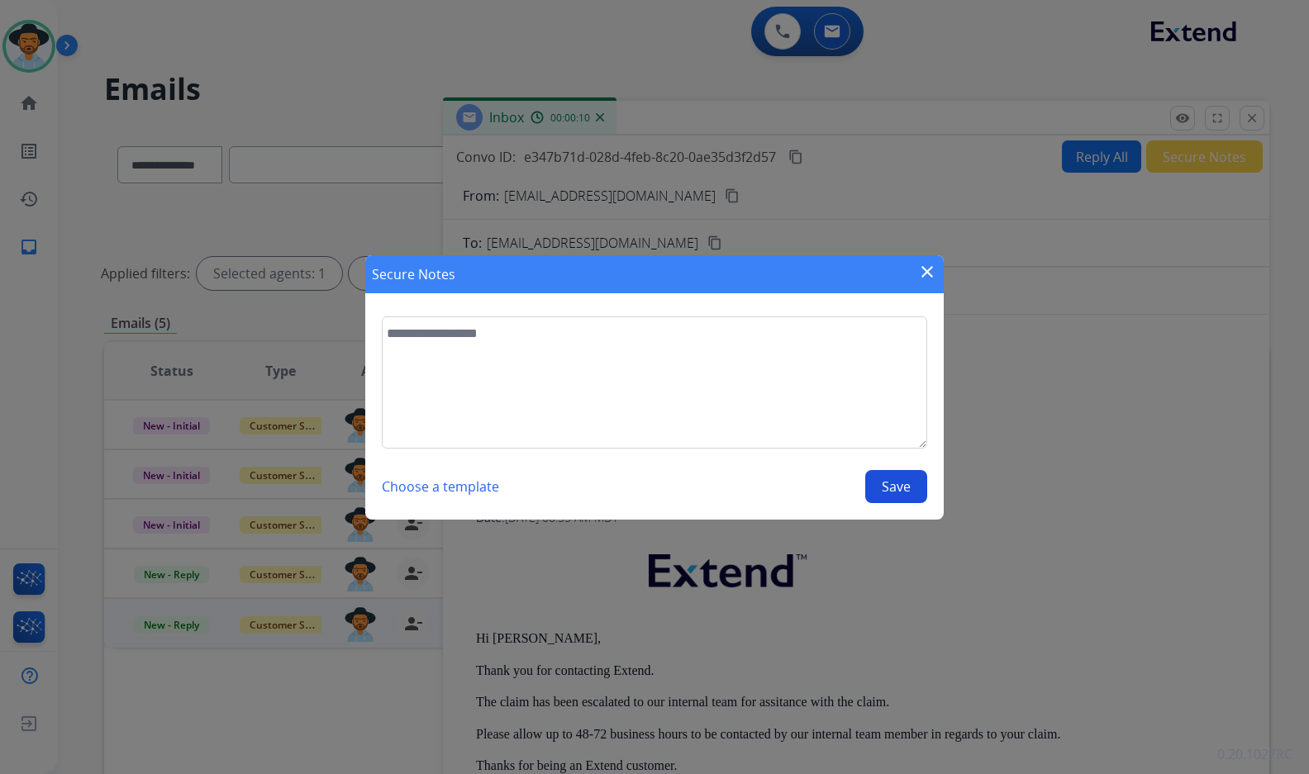
click at [854, 402] on textarea at bounding box center [654, 382] width 545 height 132
type textarea "*"
type textarea "**********"
click at [904, 487] on button "Save" at bounding box center [896, 486] width 62 height 33
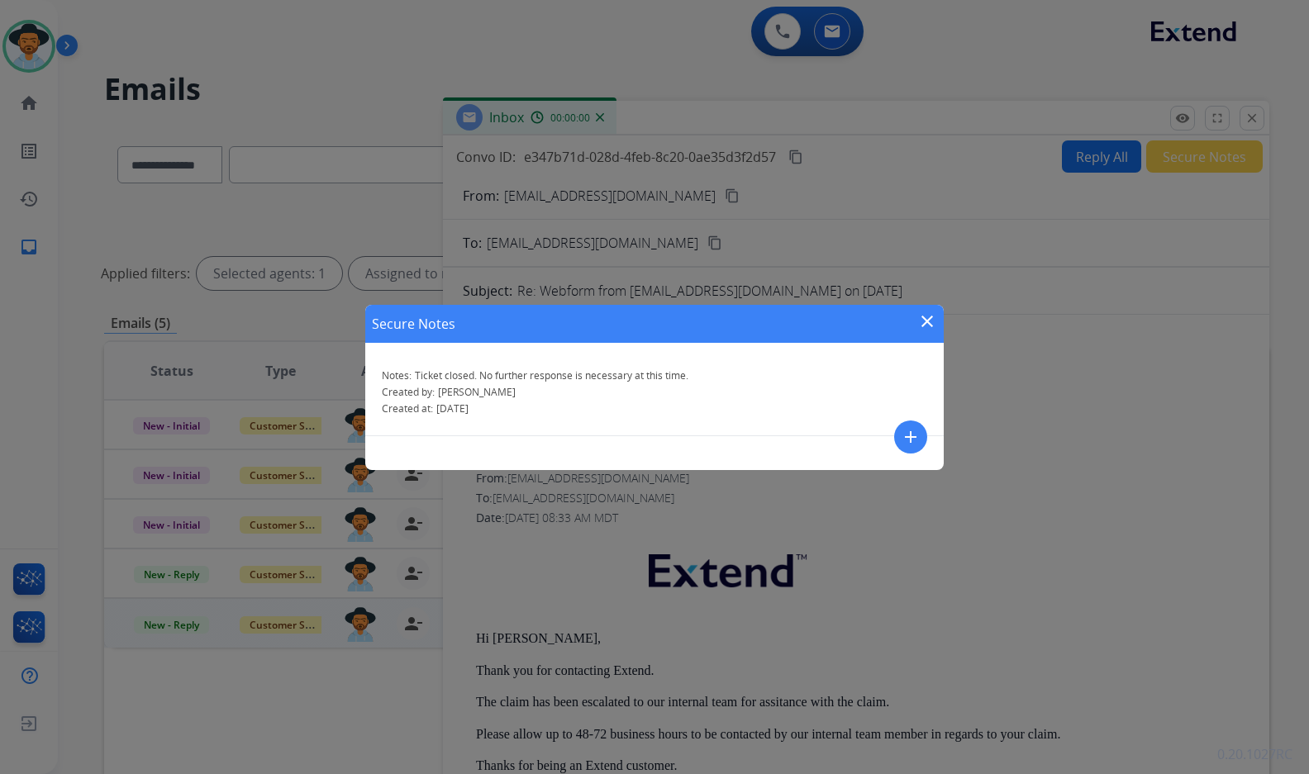
click at [933, 316] on mat-icon "close" at bounding box center [927, 321] width 20 height 20
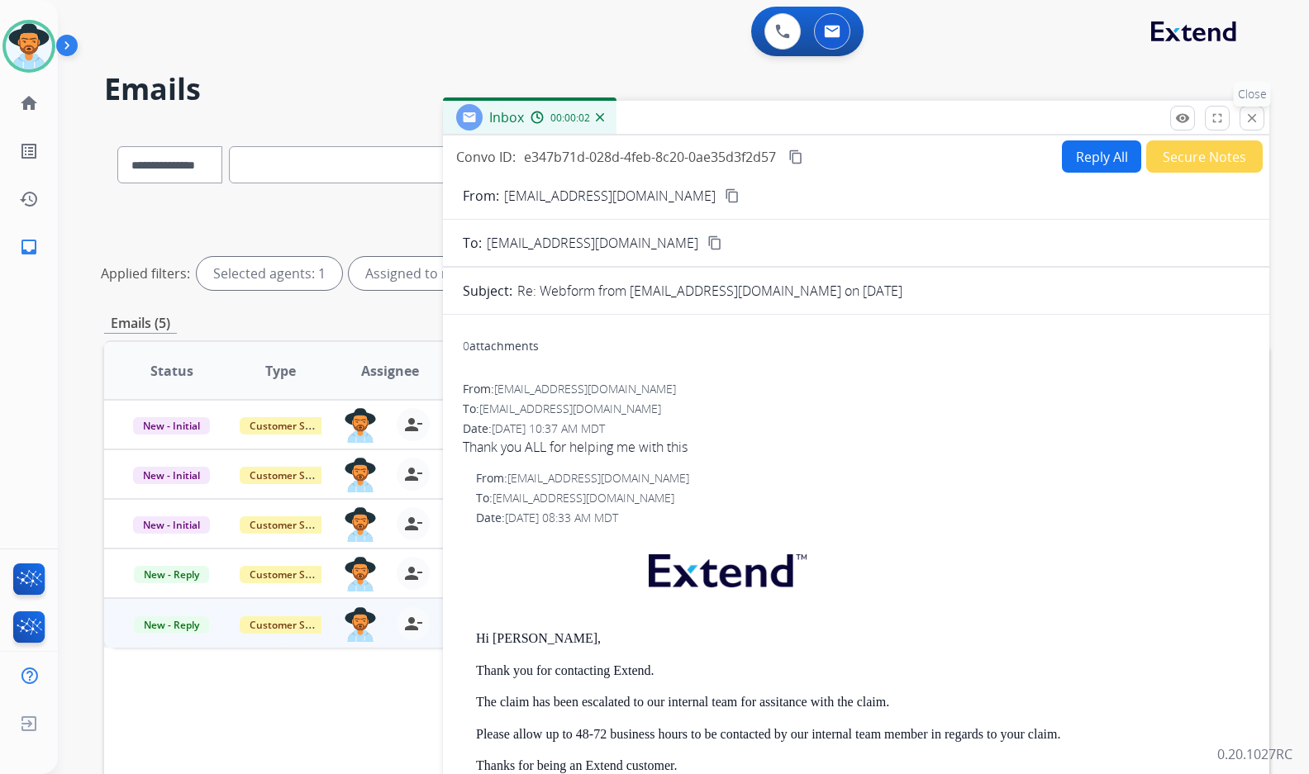
click at [1256, 117] on mat-icon "close" at bounding box center [1251, 118] width 15 height 15
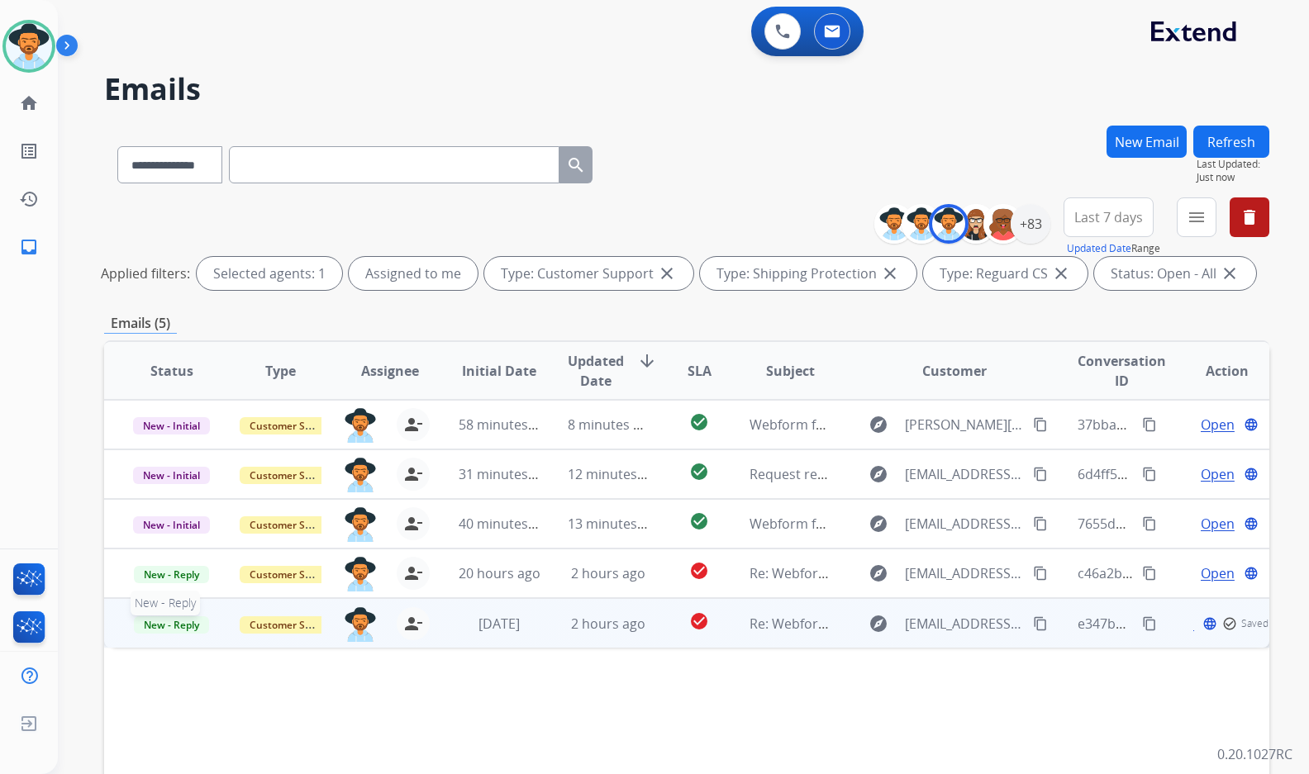
click at [163, 625] on span "New - Reply" at bounding box center [171, 624] width 75 height 17
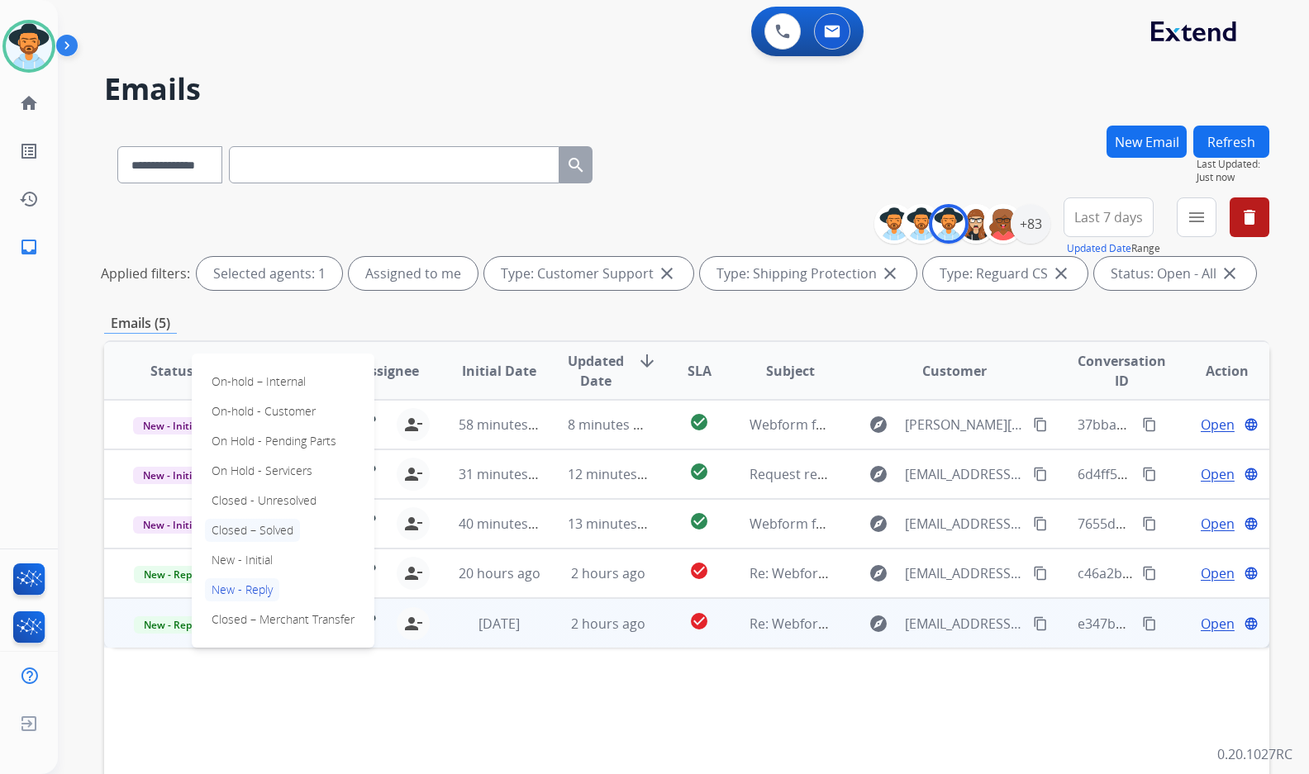
click at [247, 535] on p "Closed – Solved" at bounding box center [252, 530] width 95 height 23
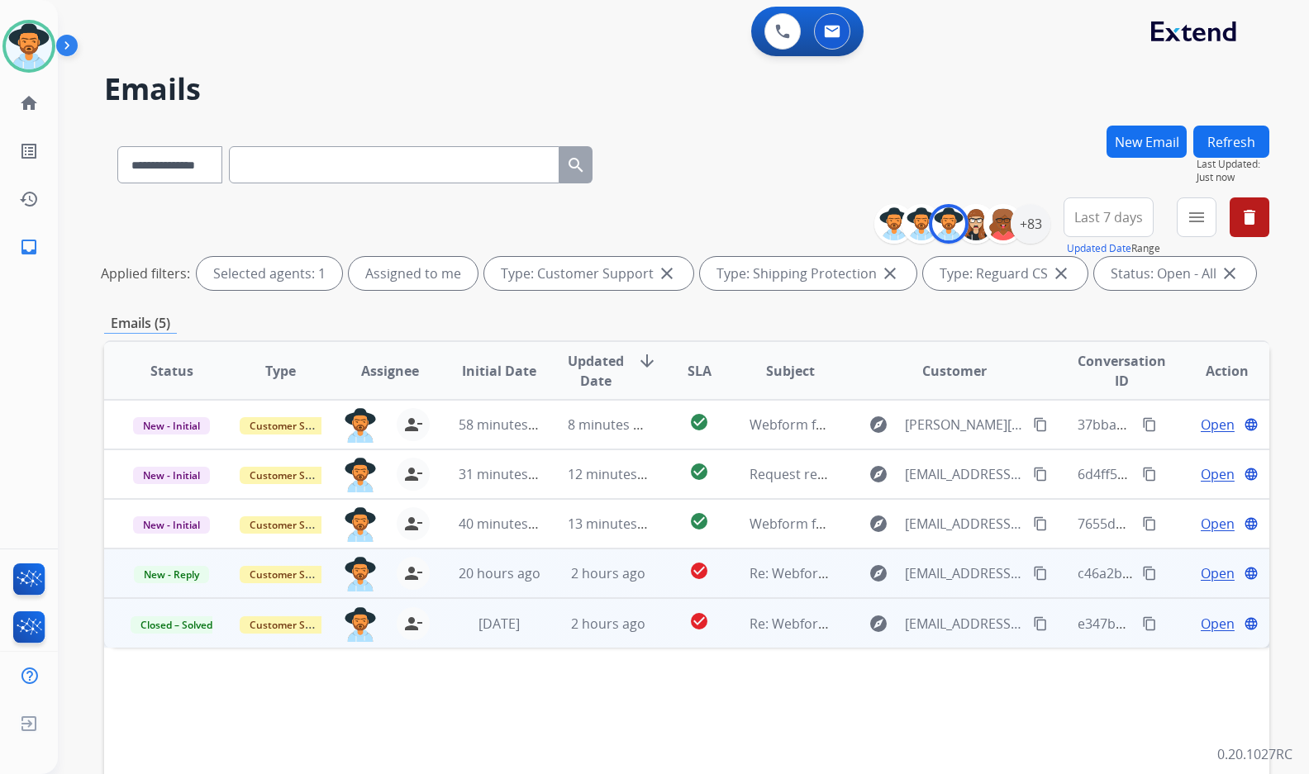
click at [1223, 576] on div "Open language" at bounding box center [1227, 573] width 82 height 20
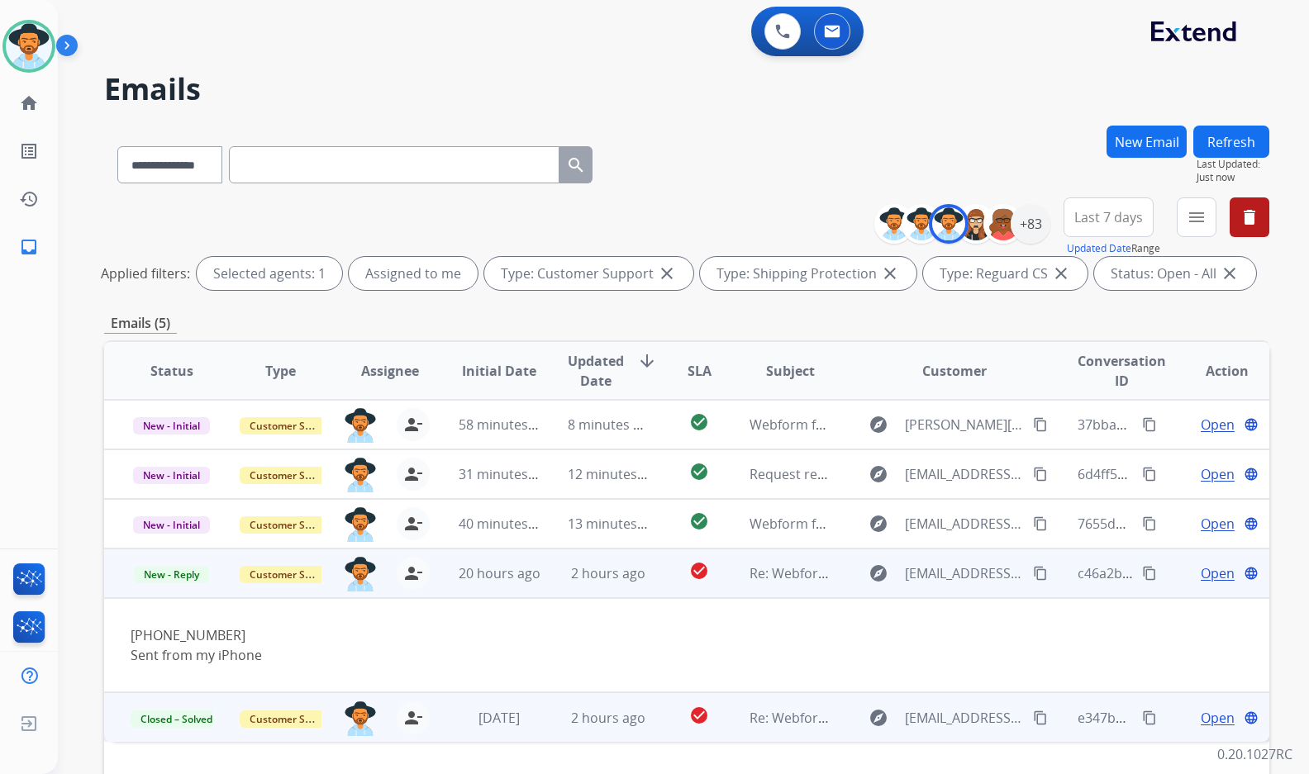
click at [1200, 568] on span "Open" at bounding box center [1217, 573] width 34 height 20
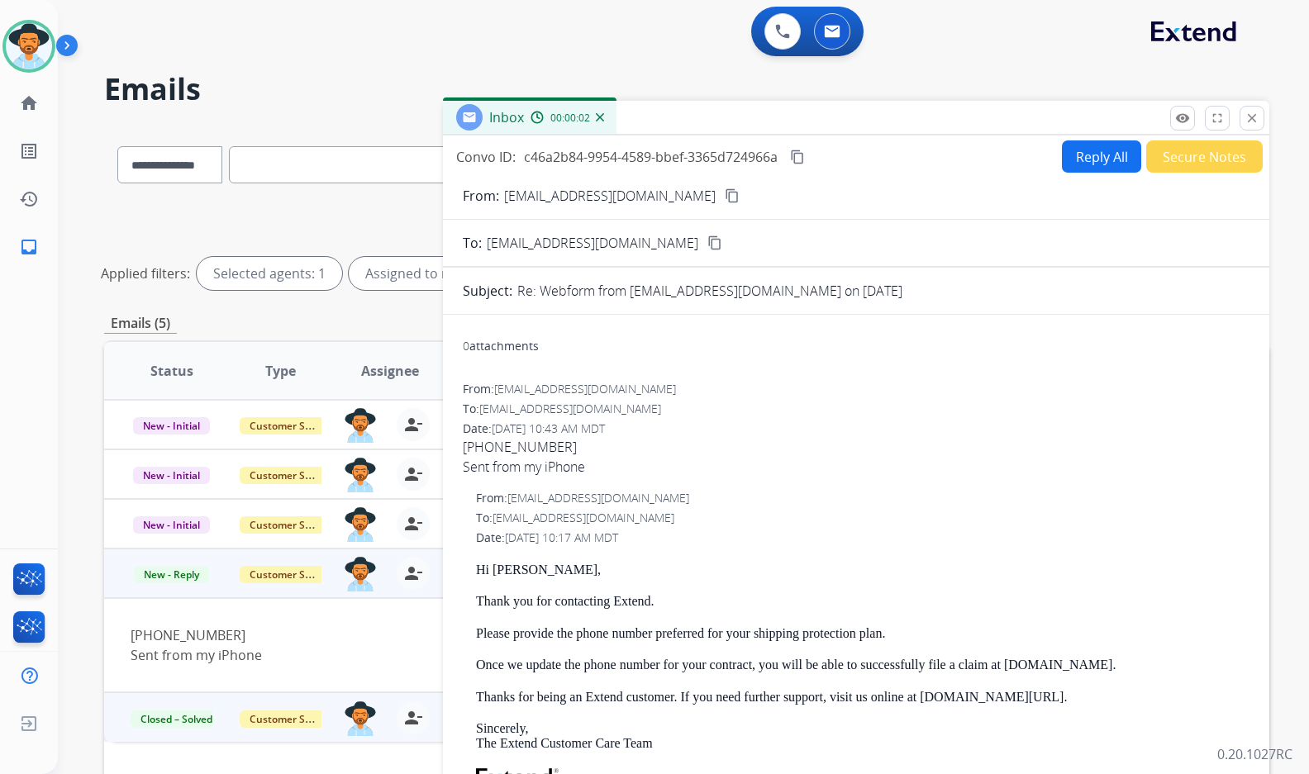
click at [725, 197] on mat-icon "content_copy" at bounding box center [732, 195] width 15 height 15
click at [488, 440] on span "843-324-4181 Sent from my iPhone" at bounding box center [856, 457] width 787 height 40
copy span "843-324-4181"
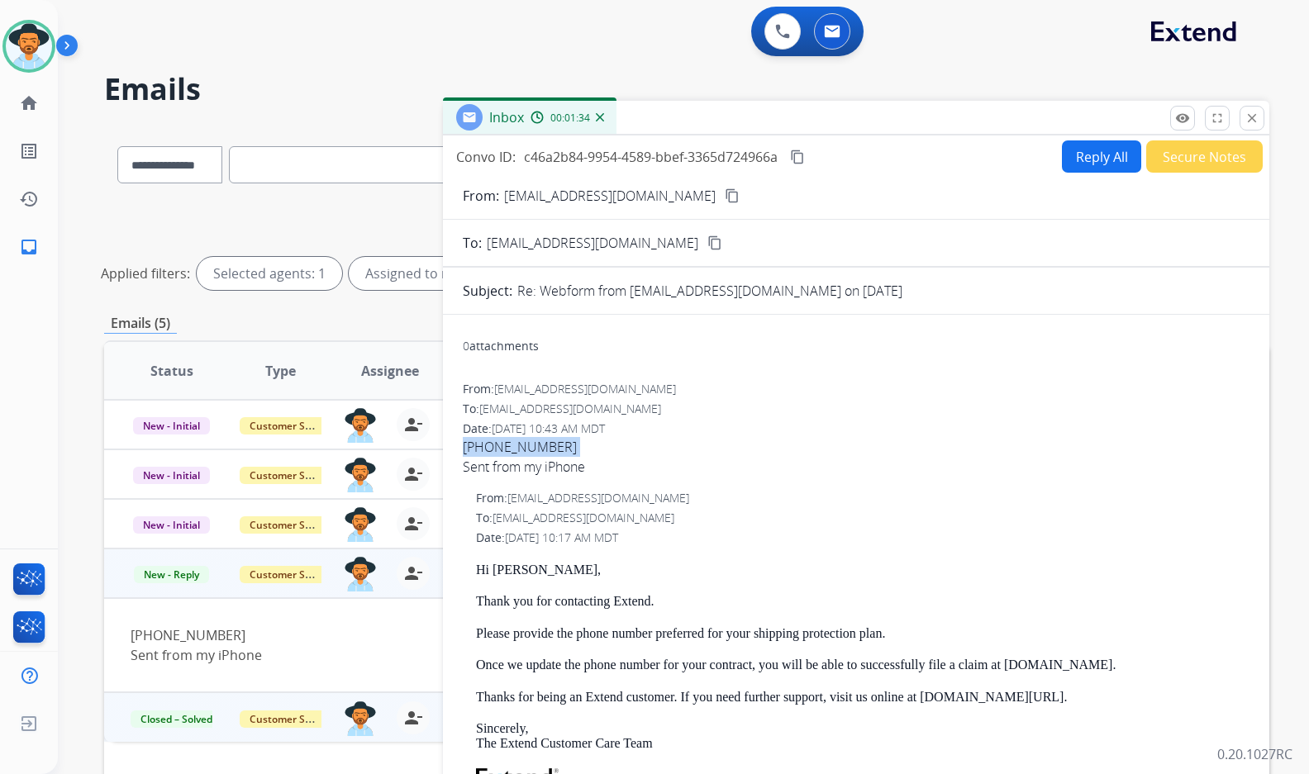
click at [803, 154] on mat-icon "content_copy" at bounding box center [797, 157] width 15 height 15
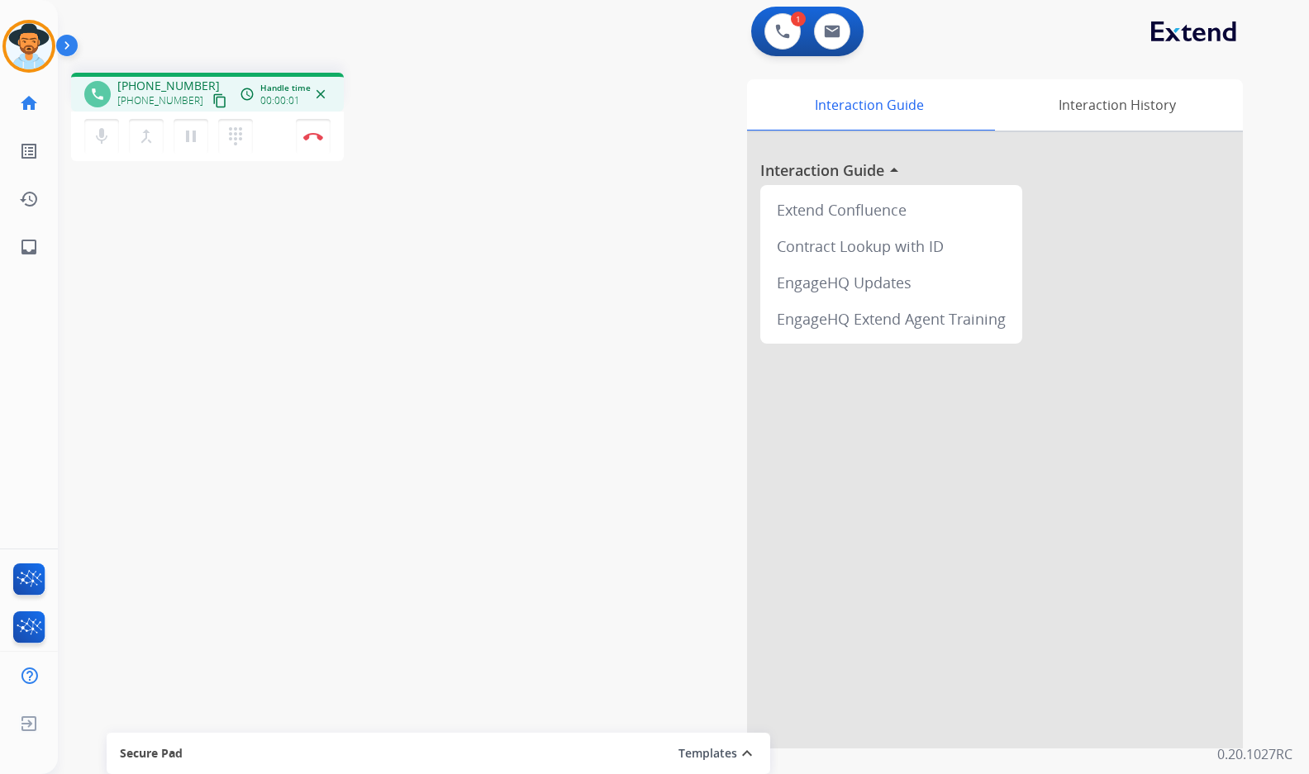
click at [212, 102] on mat-icon "content_copy" at bounding box center [219, 100] width 15 height 15
click at [307, 140] on button "Disconnect" at bounding box center [313, 136] width 35 height 35
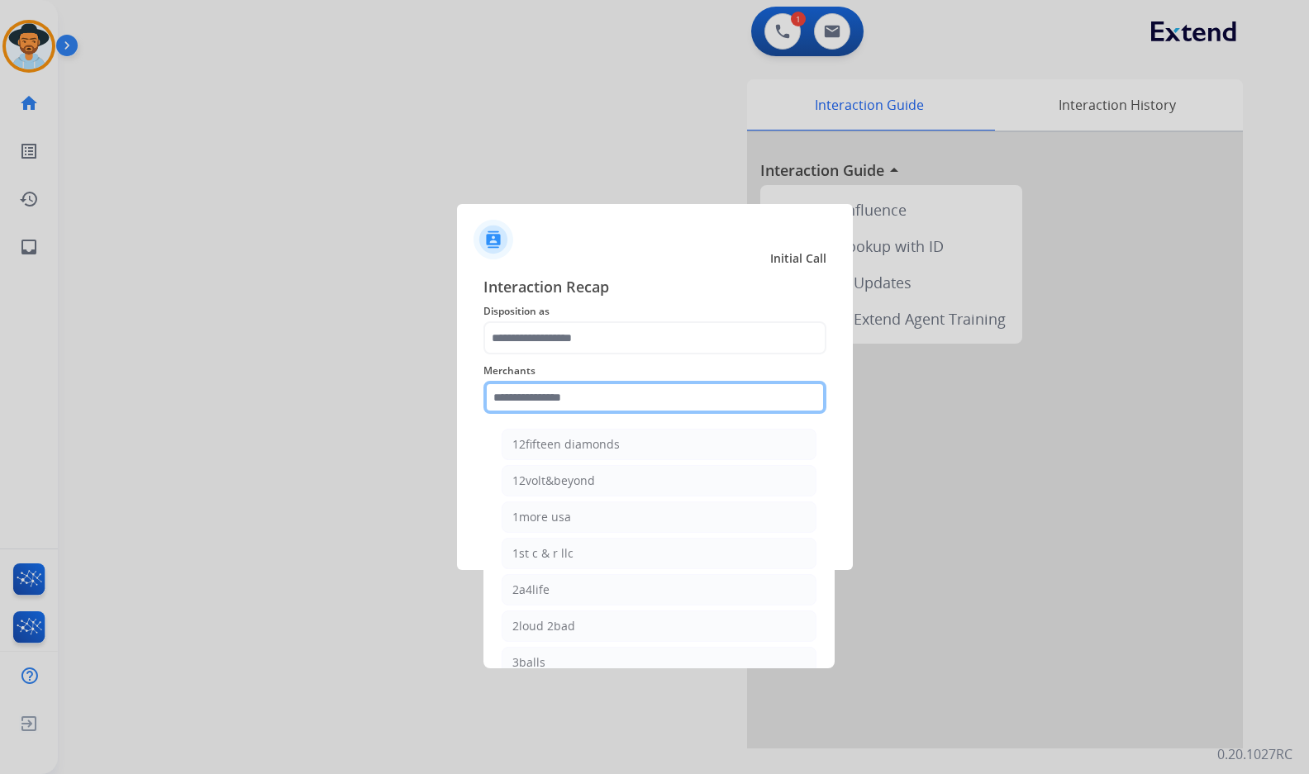
click at [580, 385] on input "text" at bounding box center [654, 397] width 343 height 33
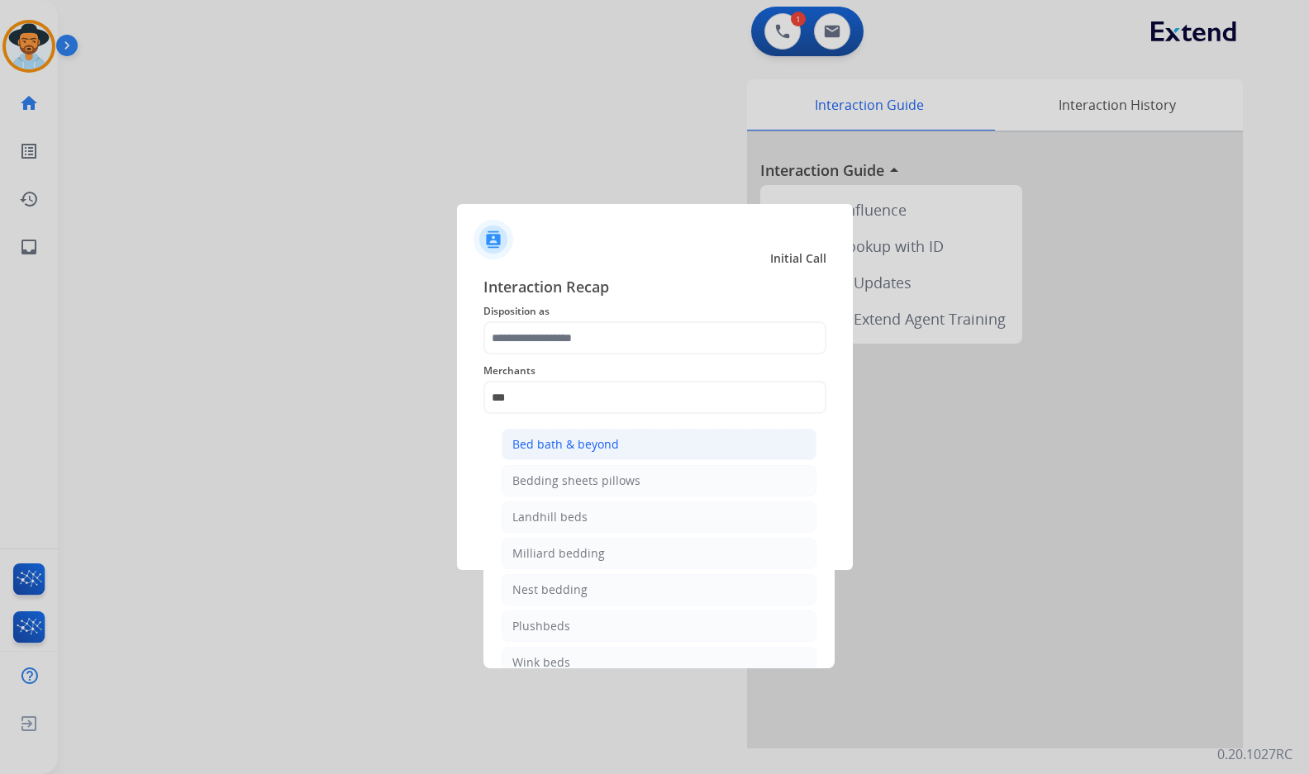
click at [577, 459] on li "Bed bath & beyond" at bounding box center [658, 444] width 315 height 31
type input "**********"
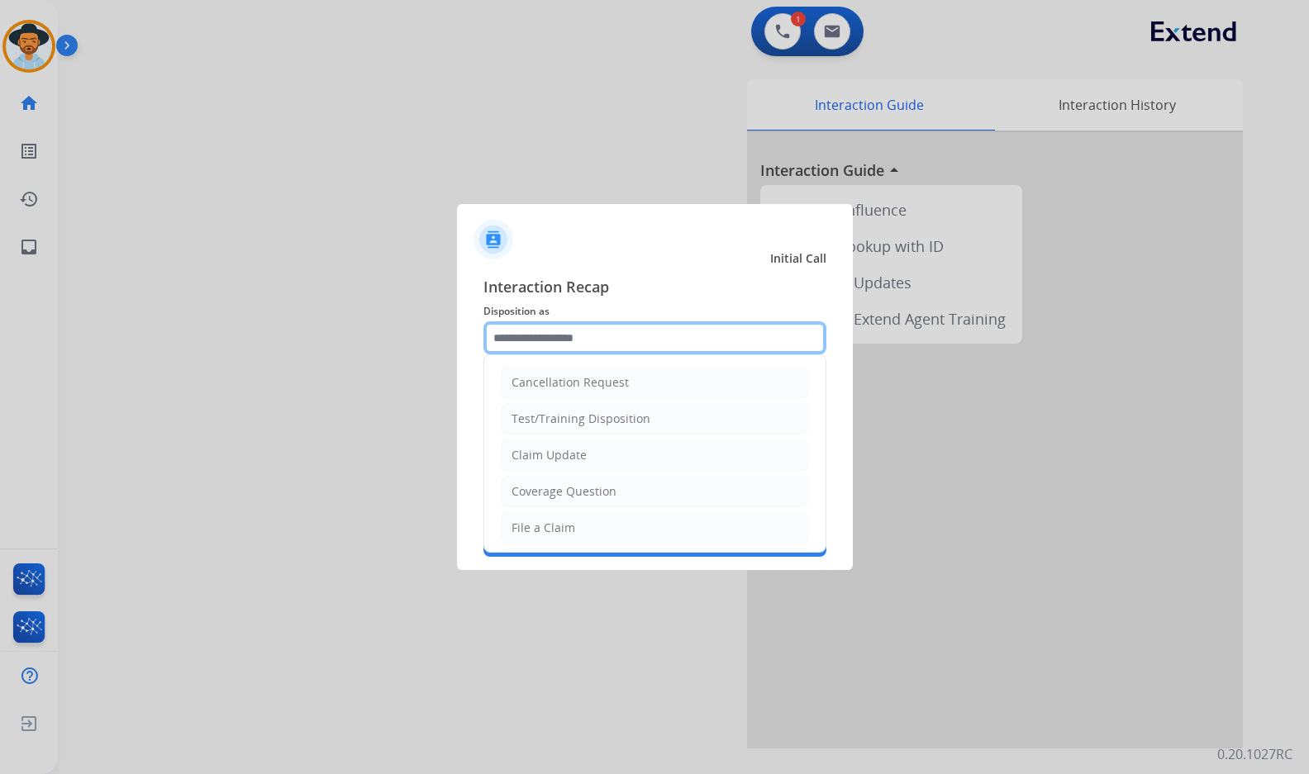
click at [553, 330] on input "text" at bounding box center [654, 337] width 343 height 33
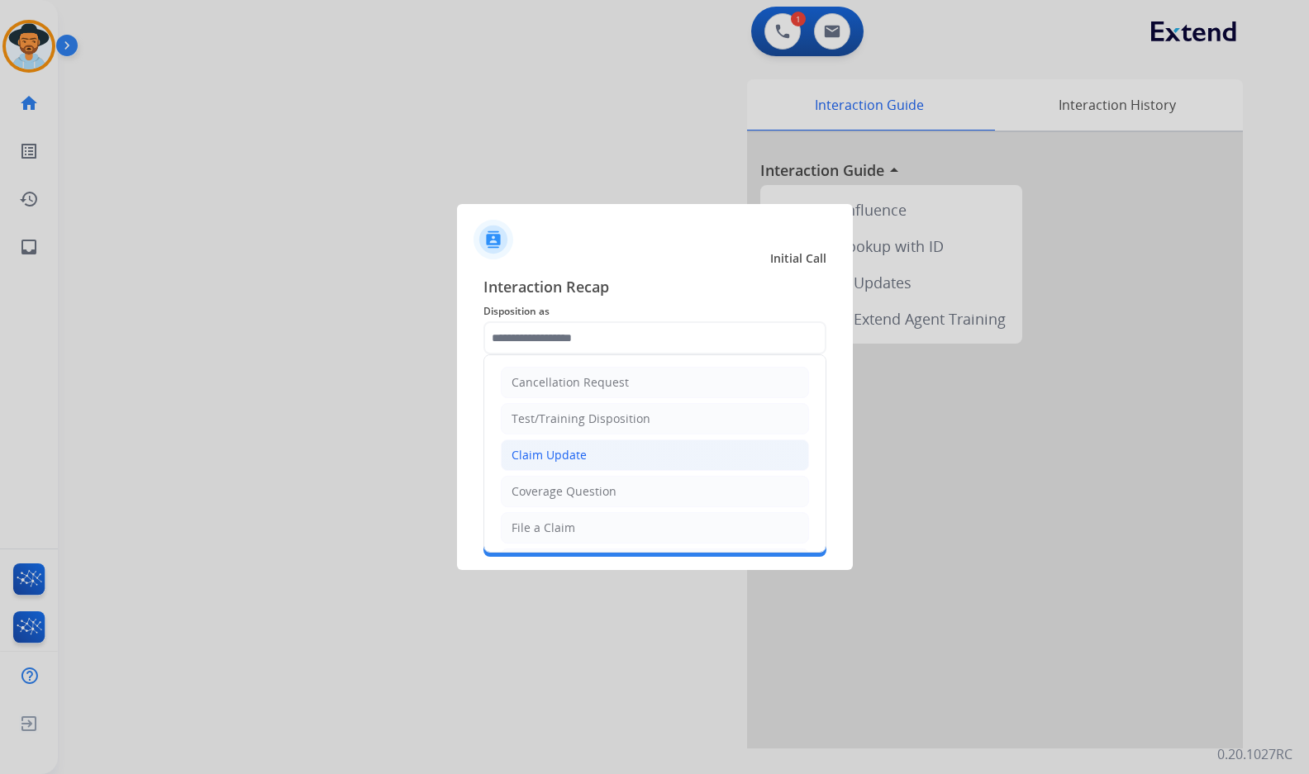
click at [551, 463] on div "Claim Update" at bounding box center [548, 455] width 75 height 17
type input "**********"
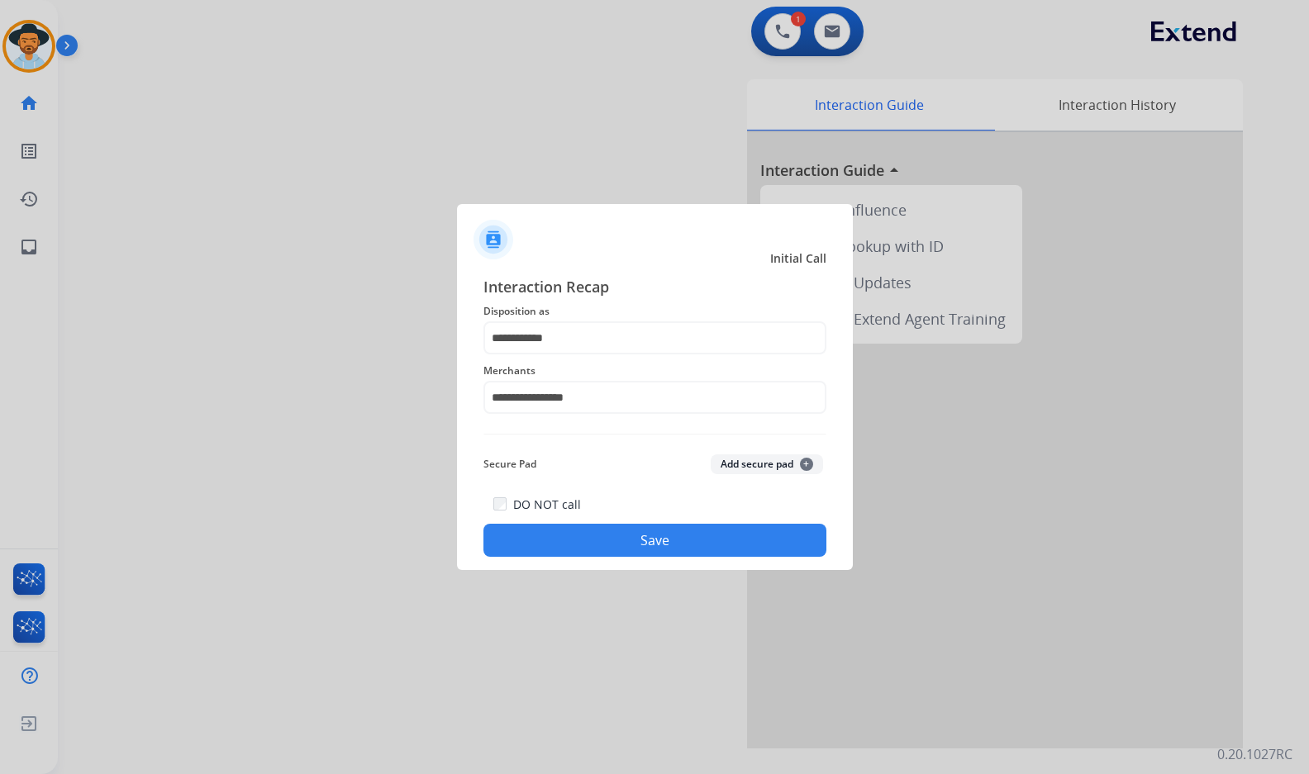
click at [568, 537] on button "Save" at bounding box center [654, 540] width 343 height 33
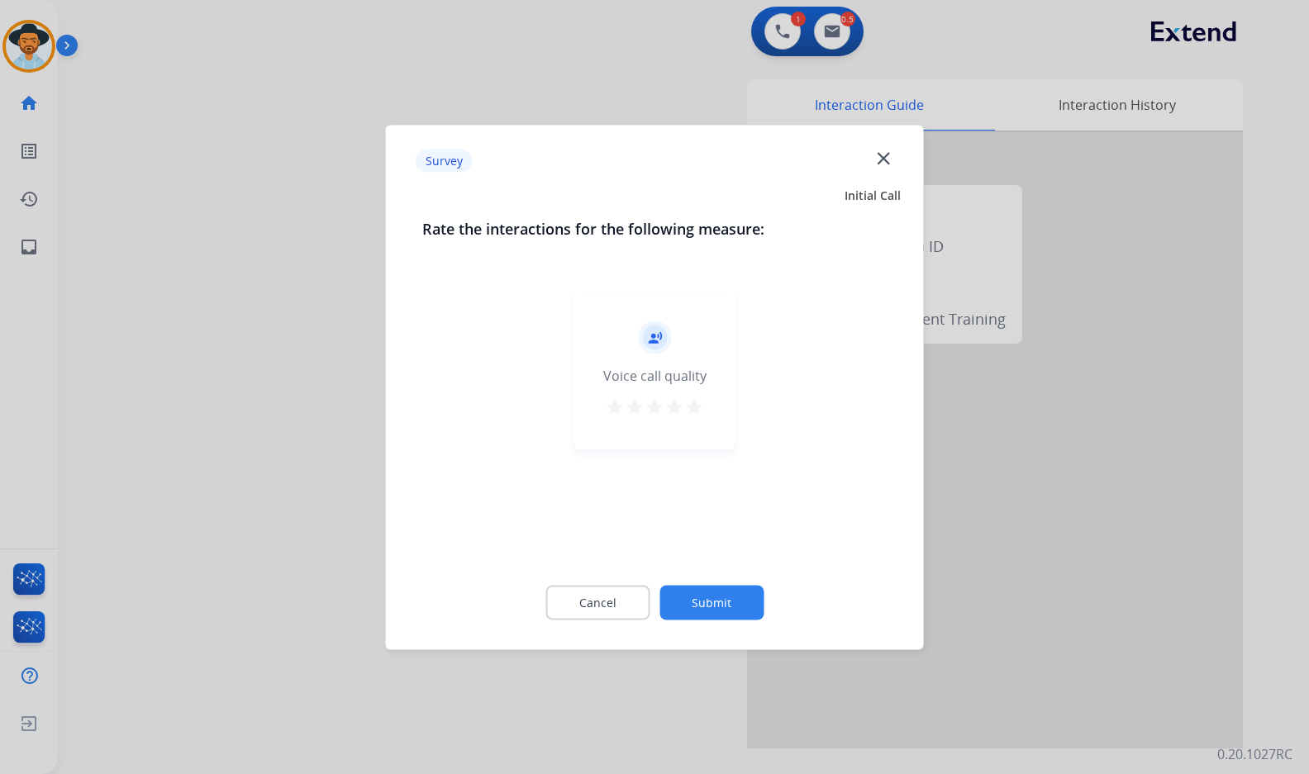
click at [728, 592] on button "Submit" at bounding box center [711, 602] width 104 height 35
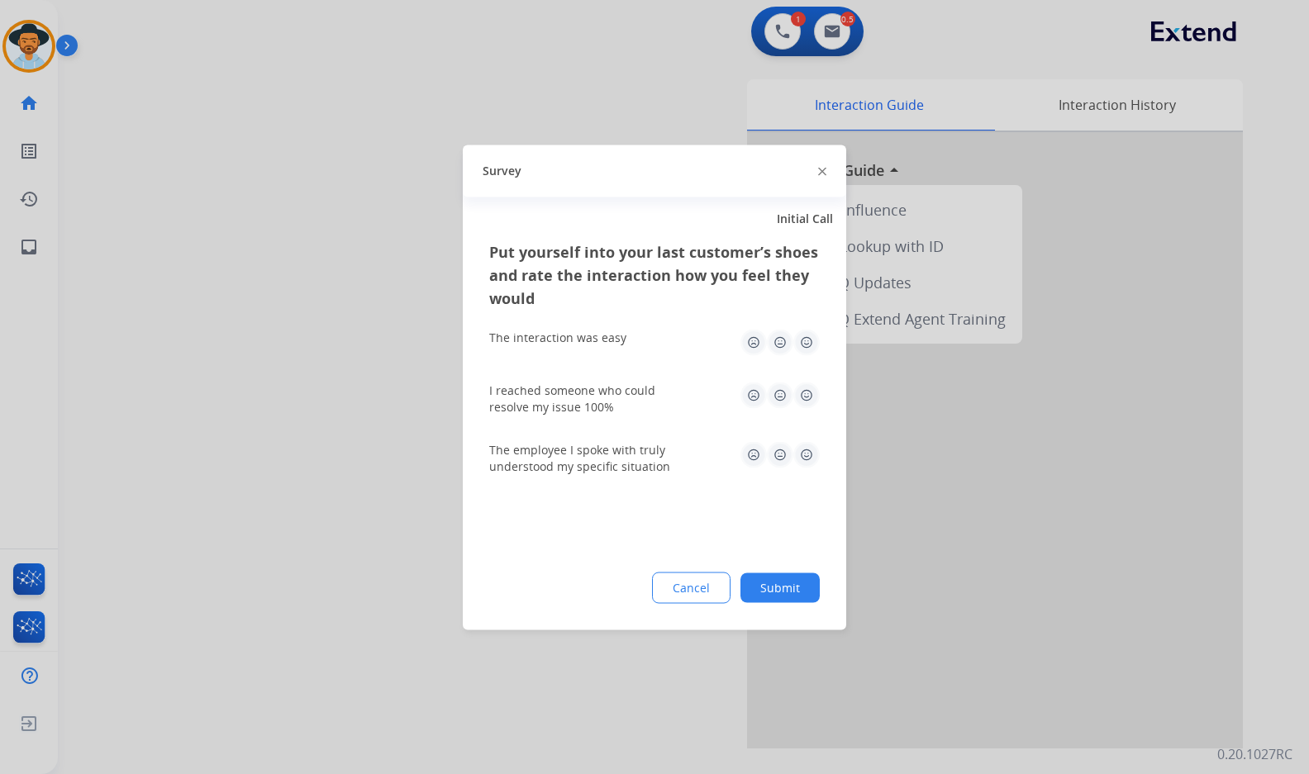
click at [785, 594] on button "Submit" at bounding box center [779, 588] width 79 height 30
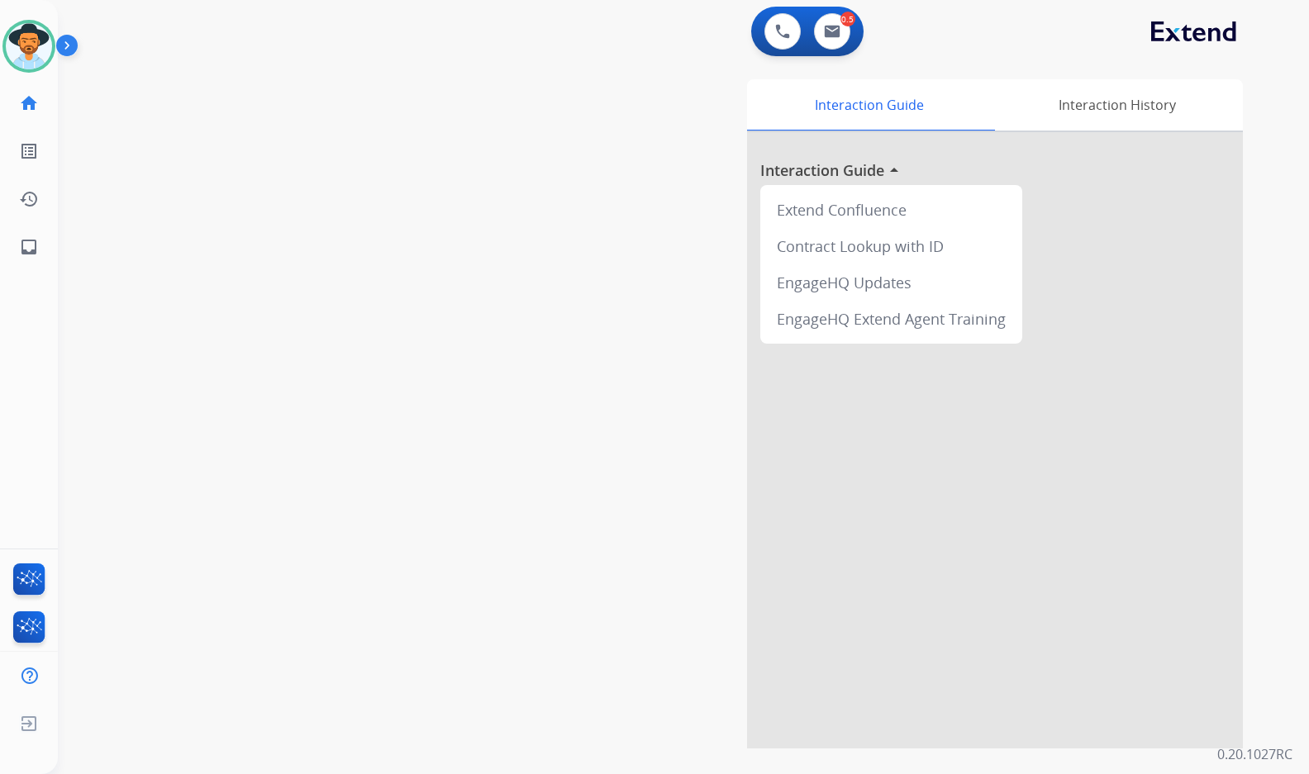
click at [310, 364] on div "swap_horiz Break voice bridge close_fullscreen Connect 3-Way Call merge_type Se…" at bounding box center [663, 403] width 1211 height 689
click at [25, 253] on mat-icon "inbox" at bounding box center [29, 247] width 20 height 20
select select "**********"
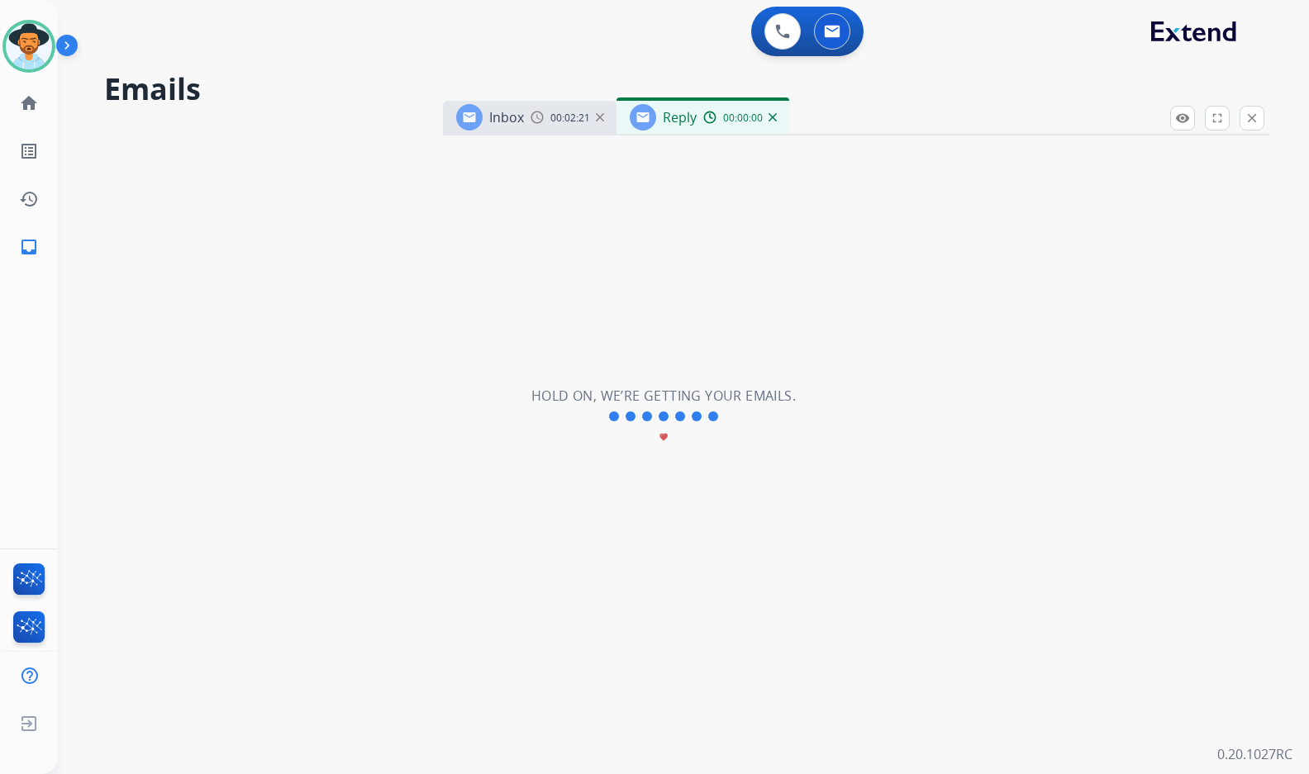
select select "**********"
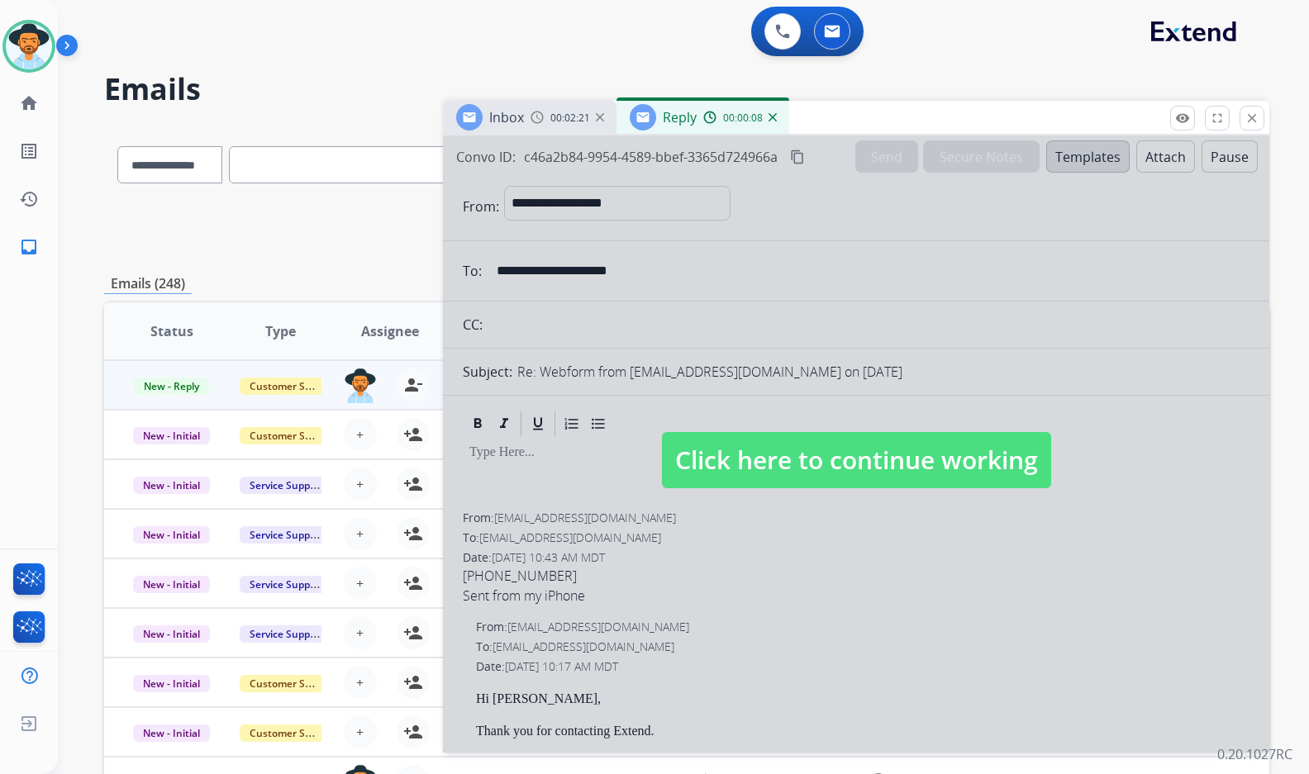
click at [831, 469] on span "Click here to continue working" at bounding box center [856, 460] width 389 height 56
select select
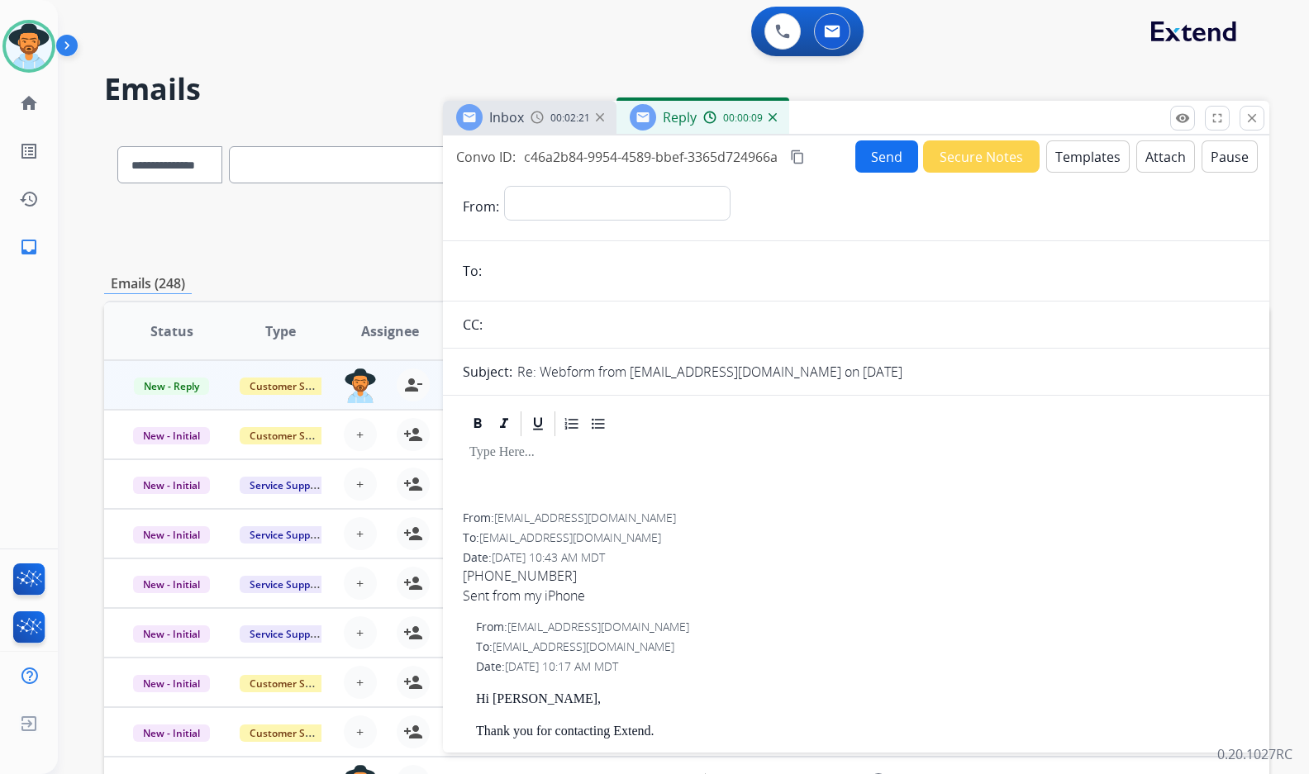
click at [770, 115] on img at bounding box center [772, 117] width 8 height 8
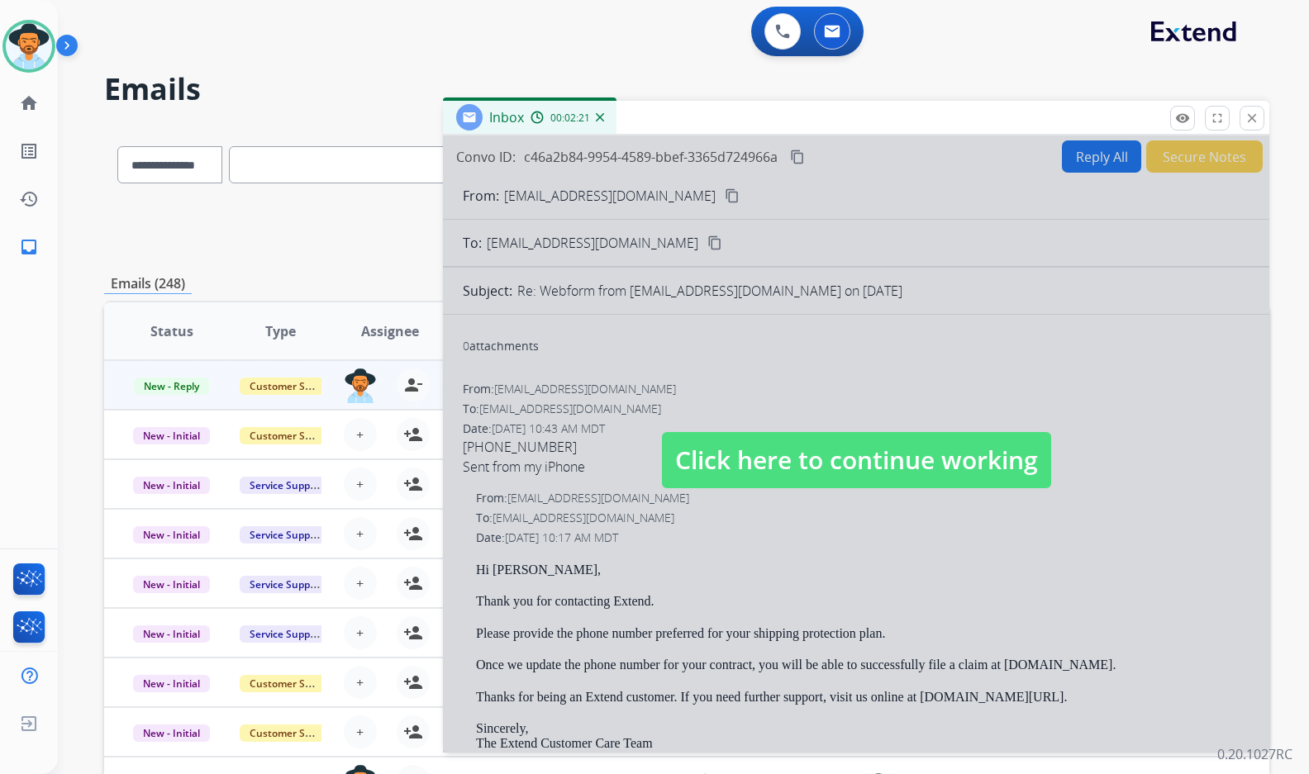
click at [815, 491] on div at bounding box center [856, 443] width 826 height 617
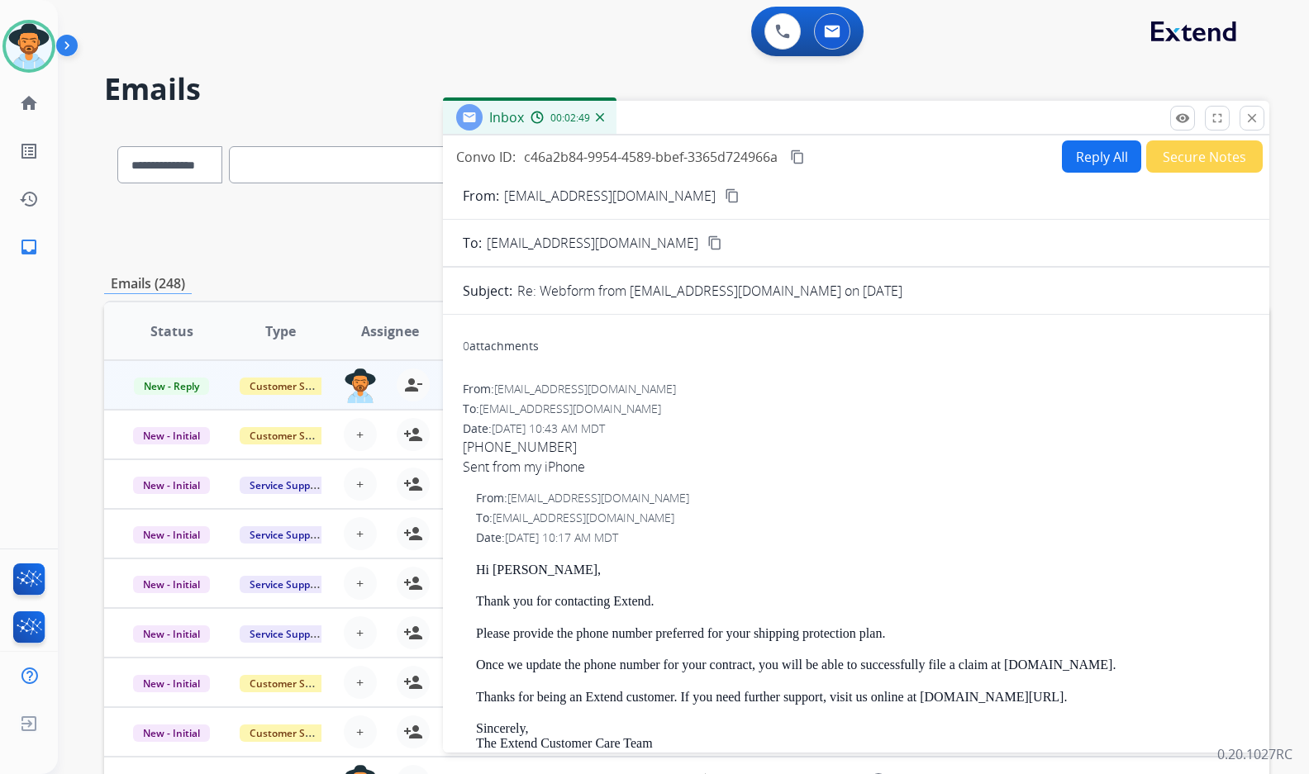
click at [1105, 162] on button "Reply All" at bounding box center [1101, 156] width 79 height 32
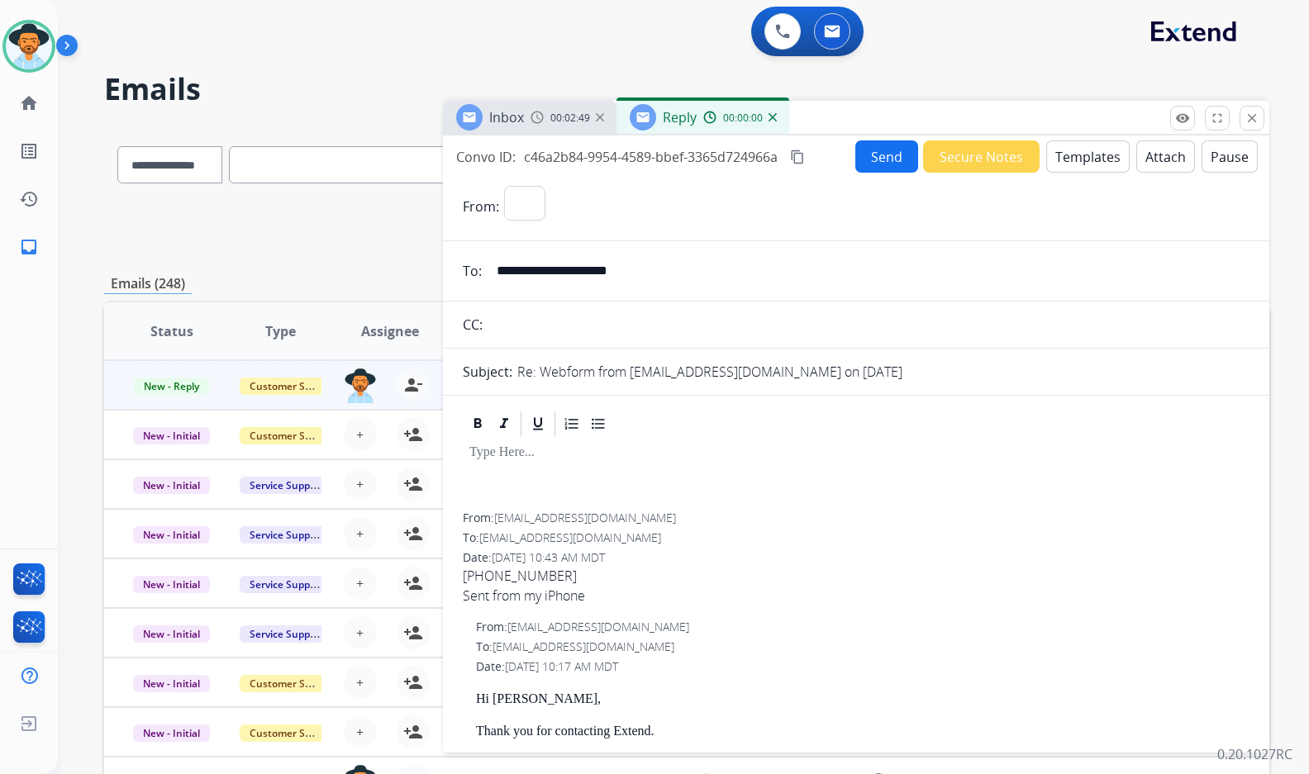
select select "**********"
click at [1096, 168] on button "Templates" at bounding box center [1087, 156] width 83 height 32
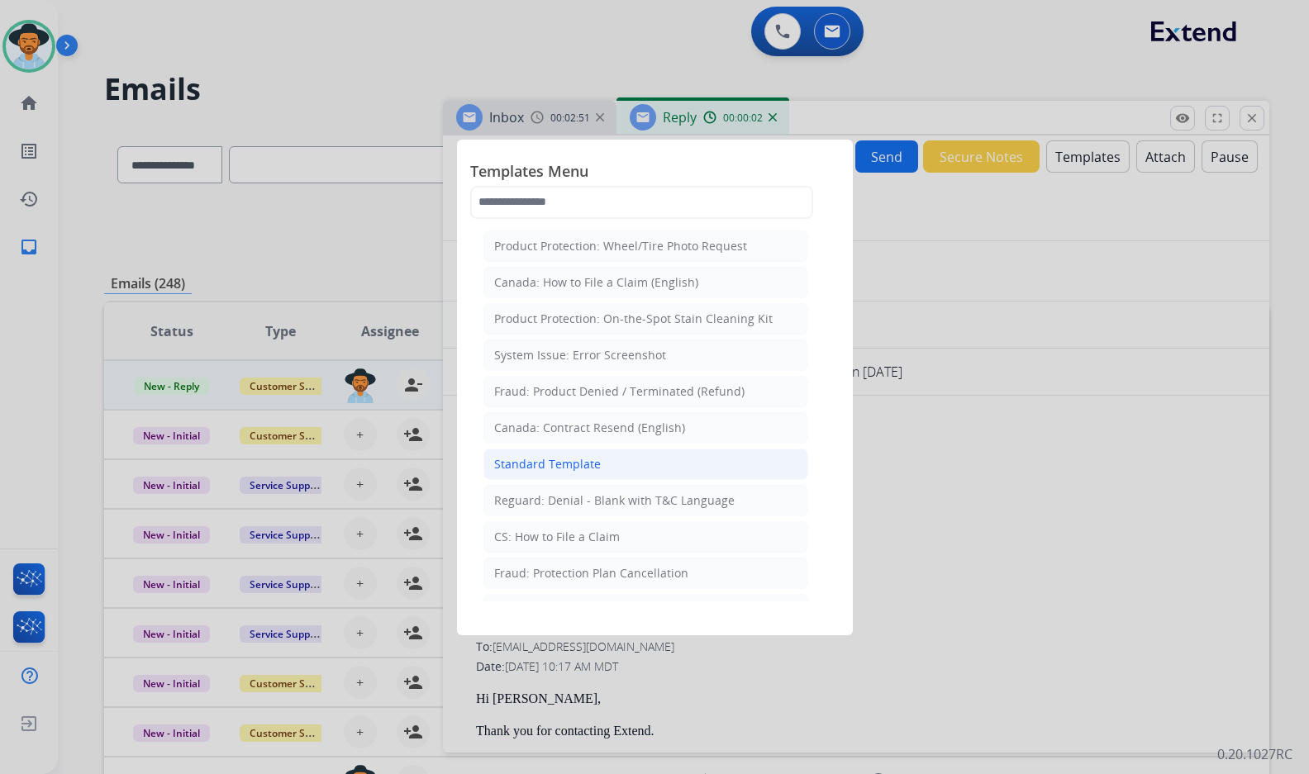
click at [623, 462] on li "Standard Template" at bounding box center [645, 464] width 325 height 31
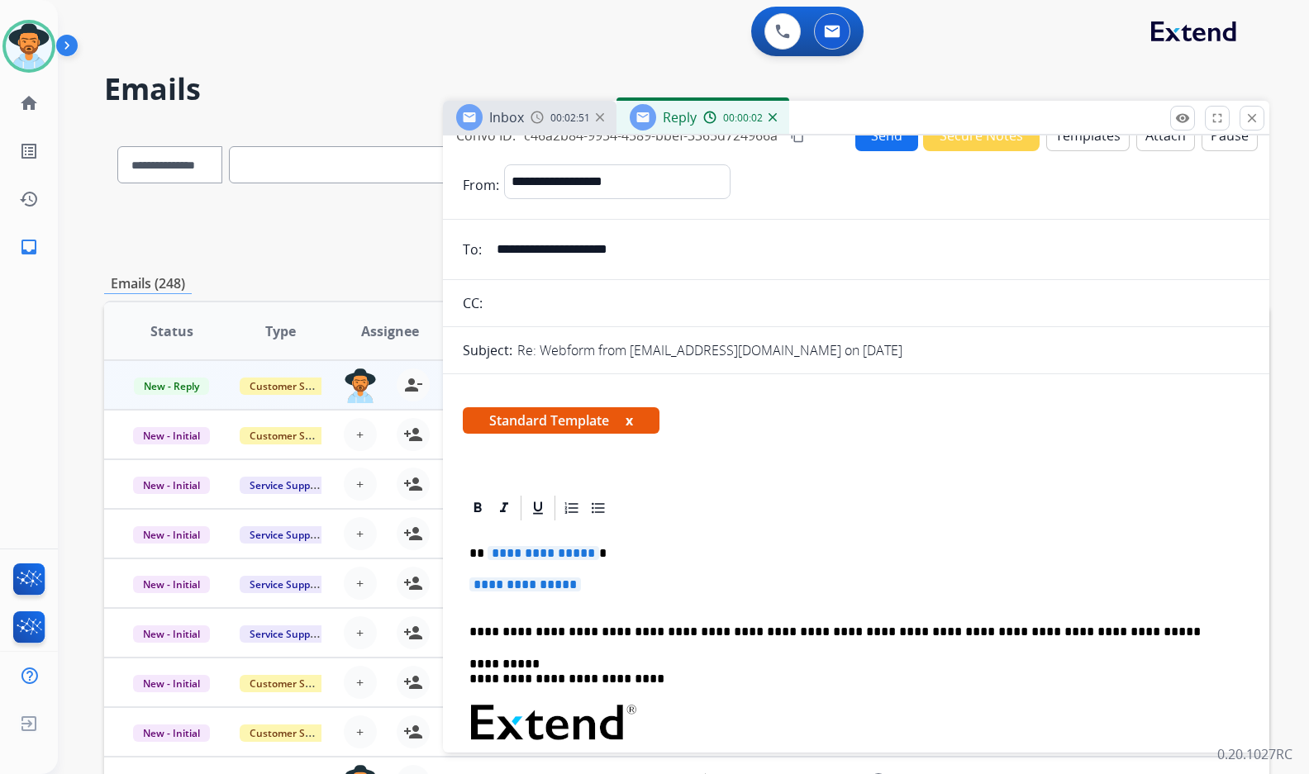
scroll to position [83, 0]
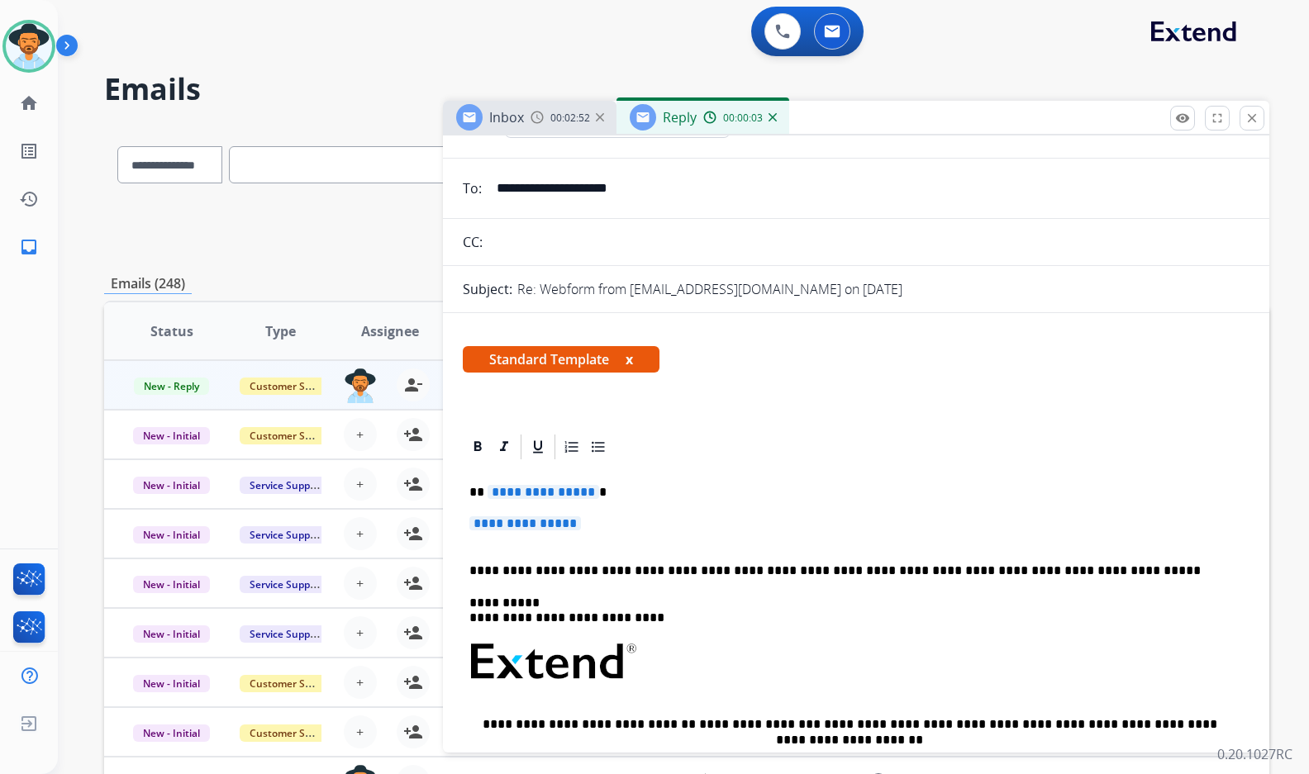
click at [559, 501] on div "**********" at bounding box center [856, 701] width 787 height 478
click at [559, 494] on span "**********" at bounding box center [543, 492] width 112 height 14
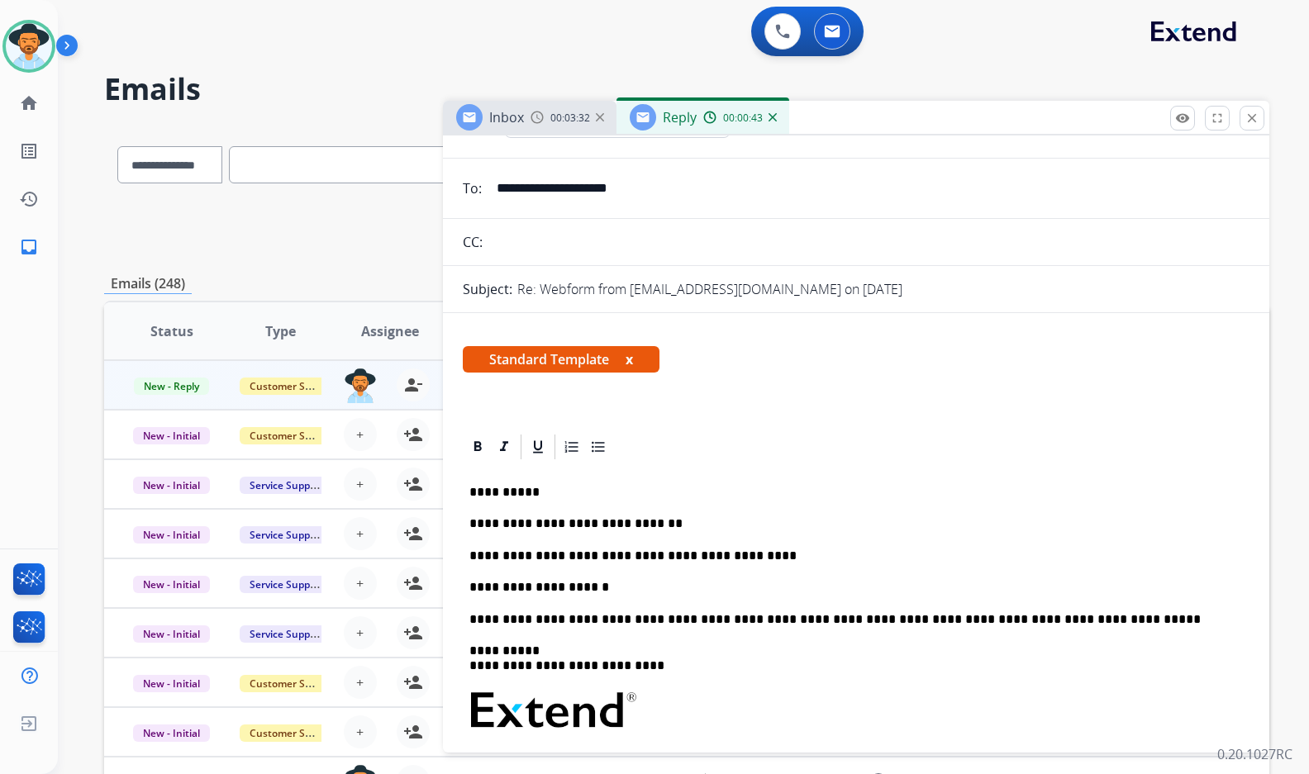
click at [639, 583] on p "**********" at bounding box center [849, 587] width 760 height 15
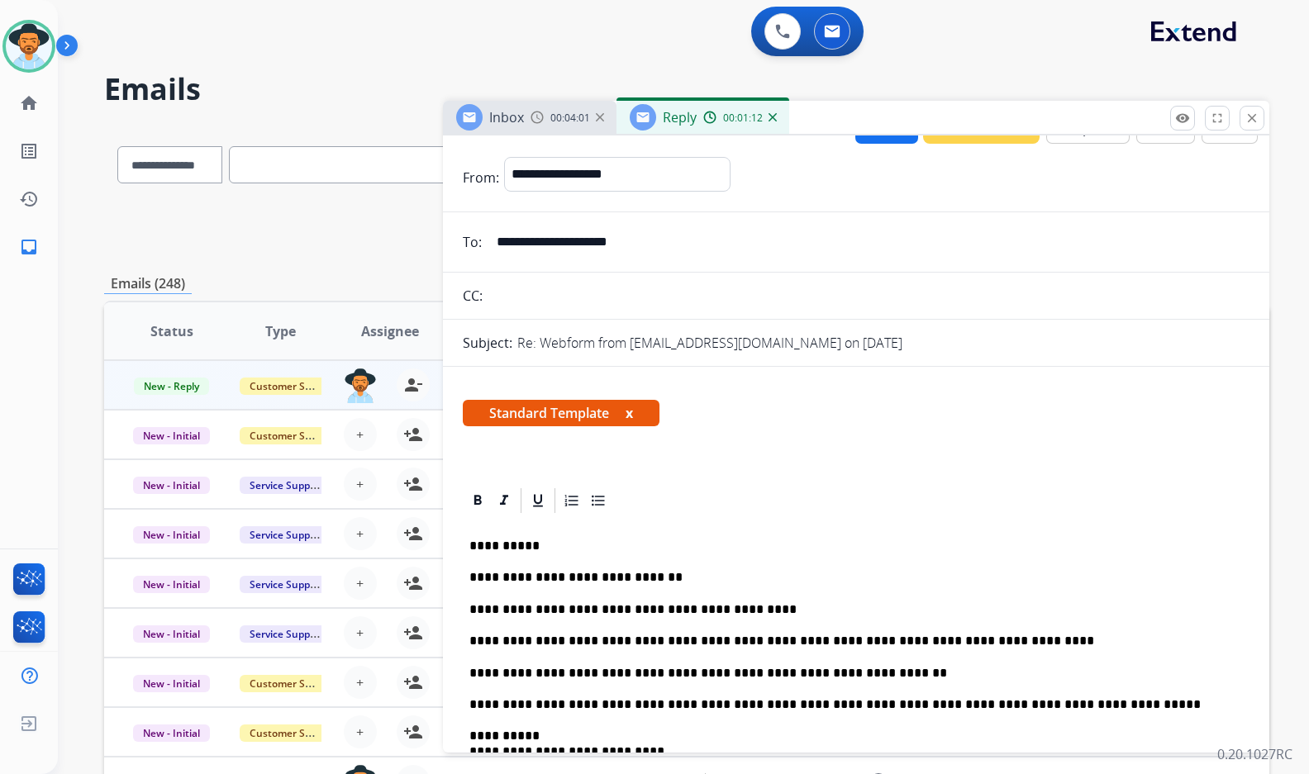
scroll to position [0, 0]
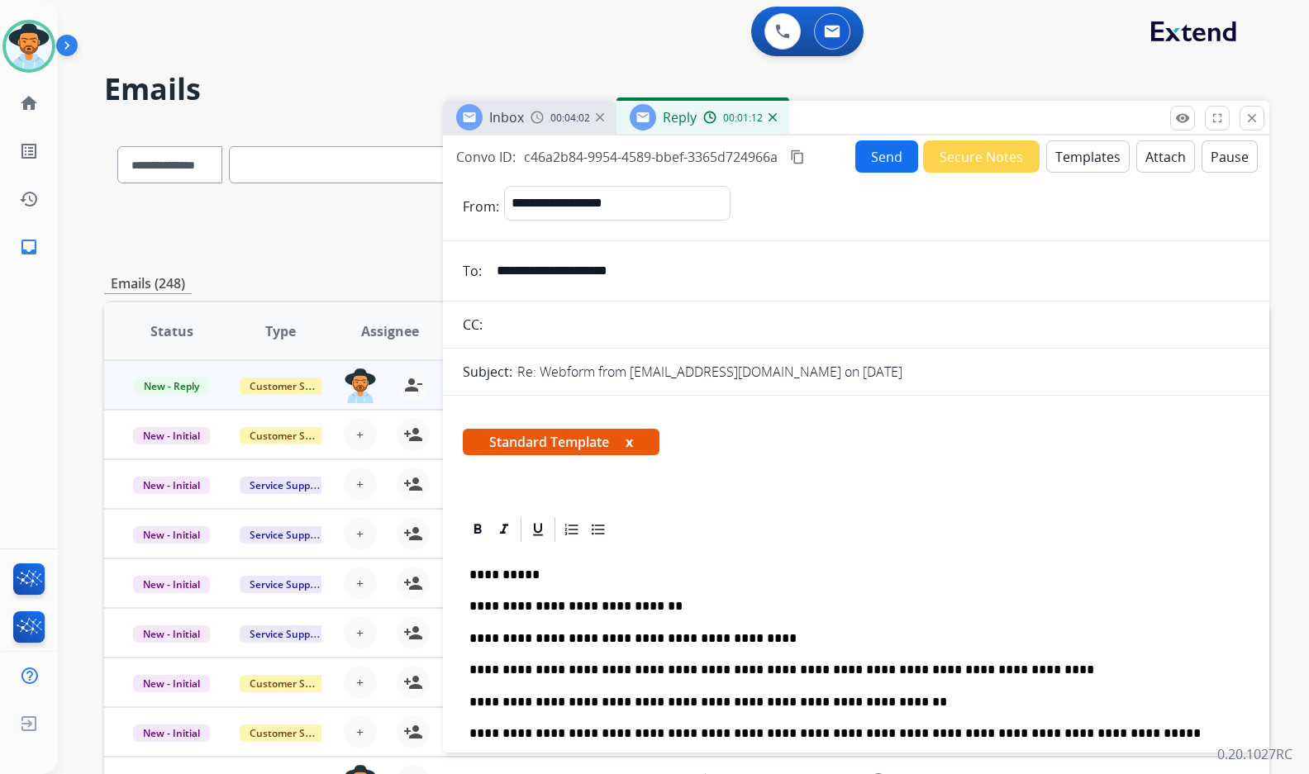
click at [868, 151] on button "Send" at bounding box center [886, 156] width 63 height 32
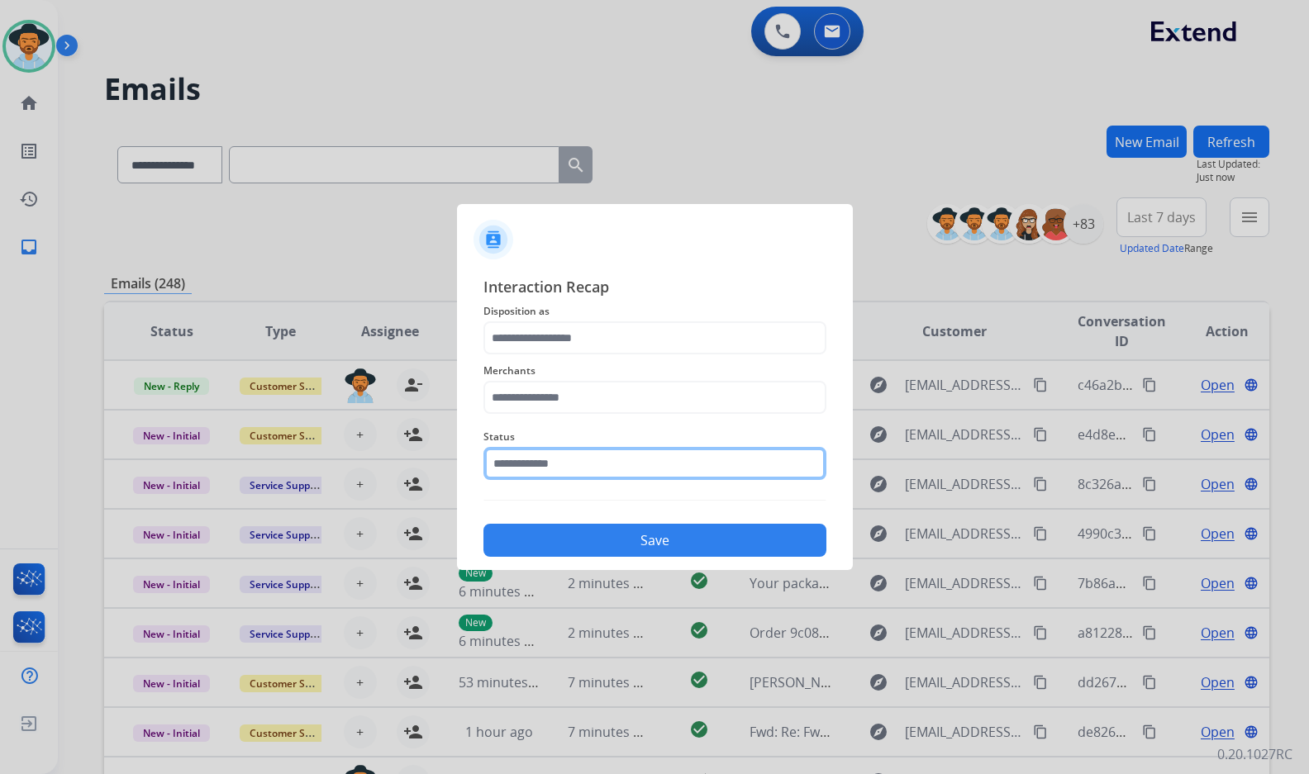
click at [677, 479] on input "text" at bounding box center [654, 463] width 343 height 33
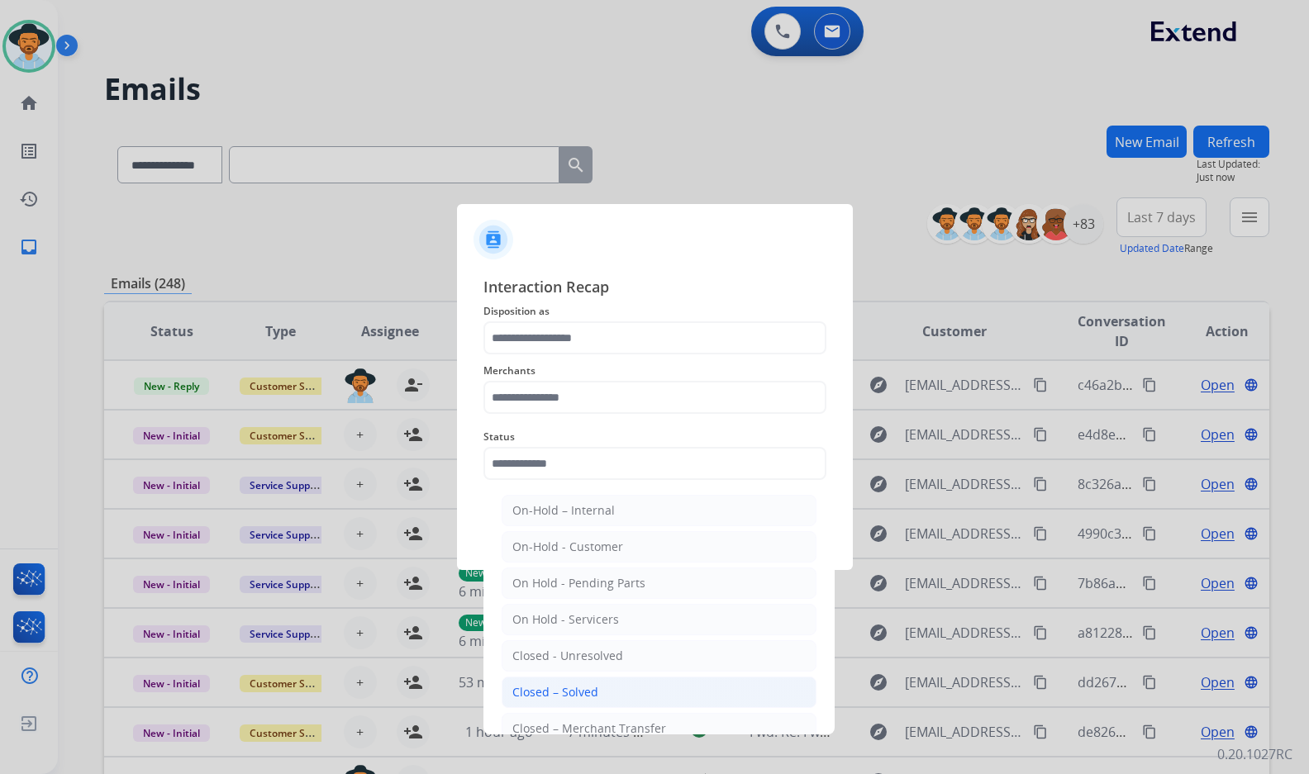
click at [645, 690] on li "Closed – Solved" at bounding box center [658, 692] width 315 height 31
type input "**********"
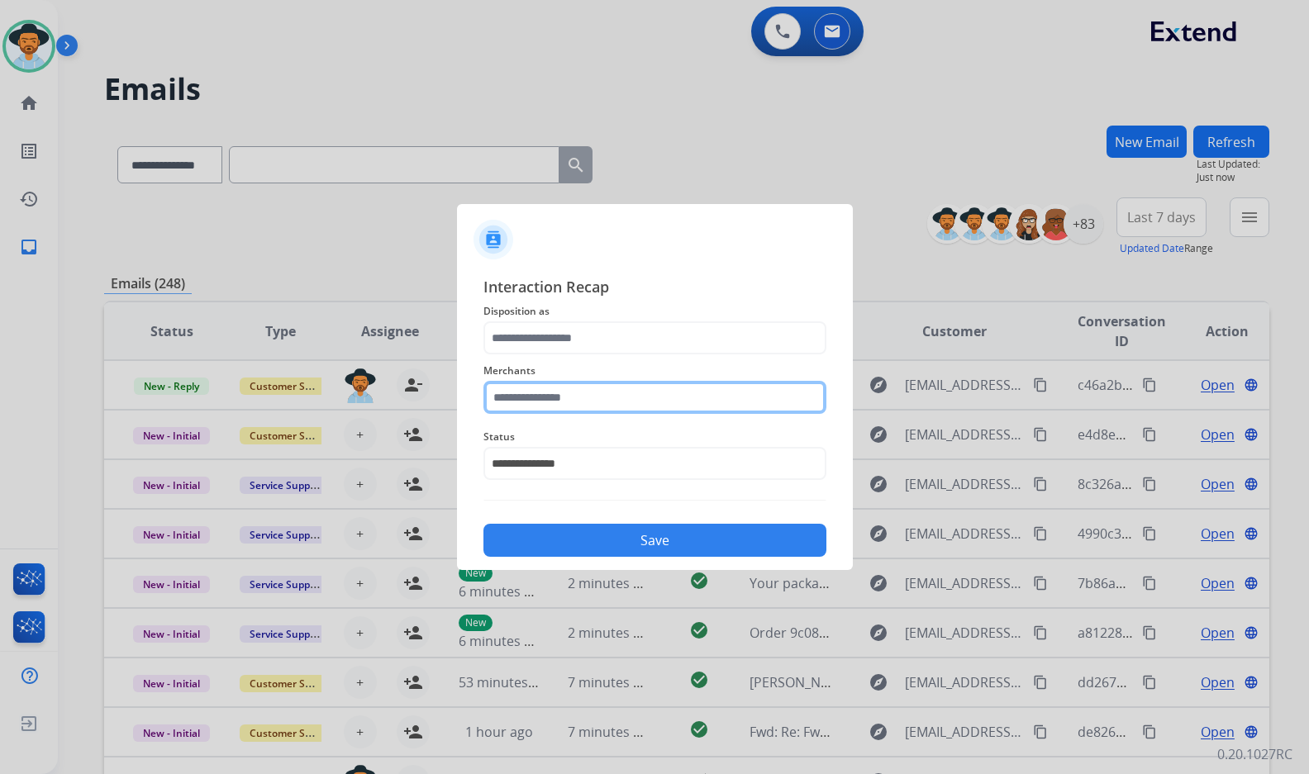
click at [639, 391] on input "text" at bounding box center [654, 397] width 343 height 33
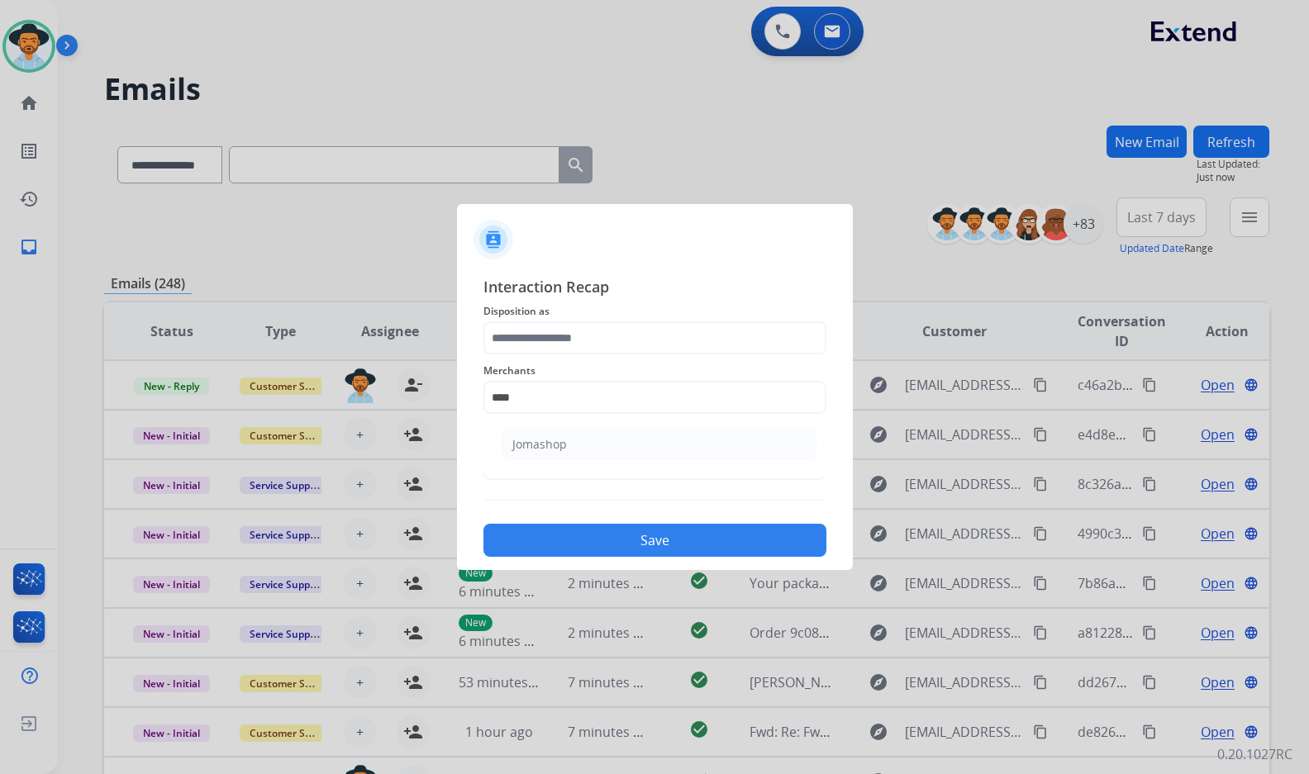
click at [650, 454] on li "Jomashop" at bounding box center [658, 444] width 315 height 31
type input "********"
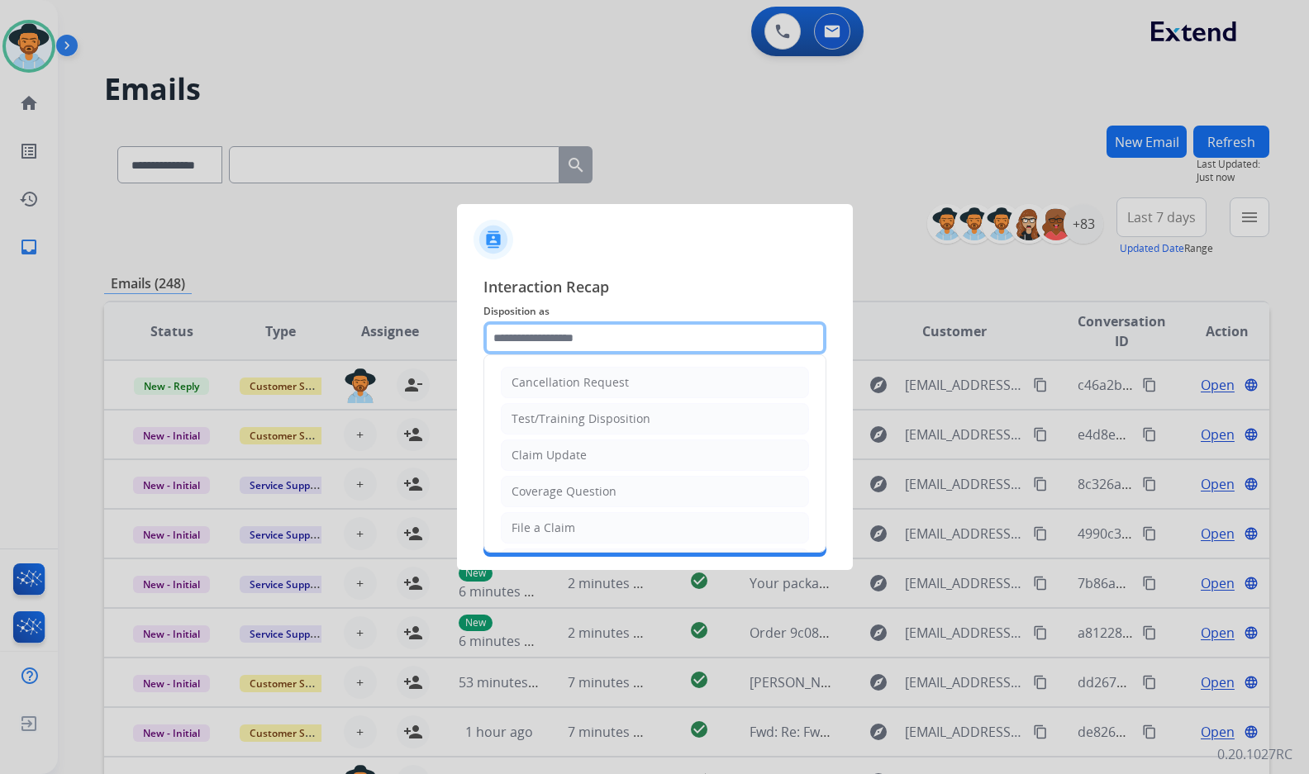
click at [605, 347] on input "text" at bounding box center [654, 337] width 343 height 33
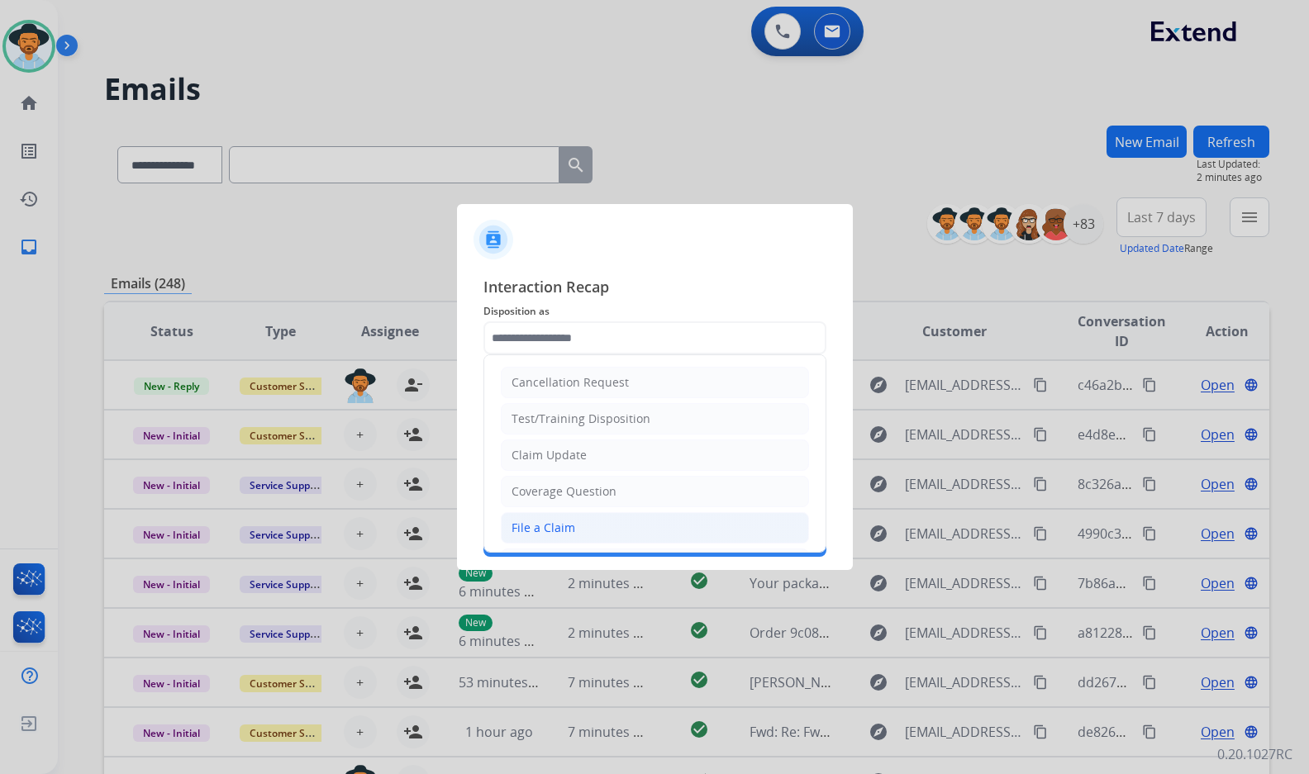
click at [625, 528] on li "File a Claim" at bounding box center [655, 527] width 308 height 31
type input "**********"
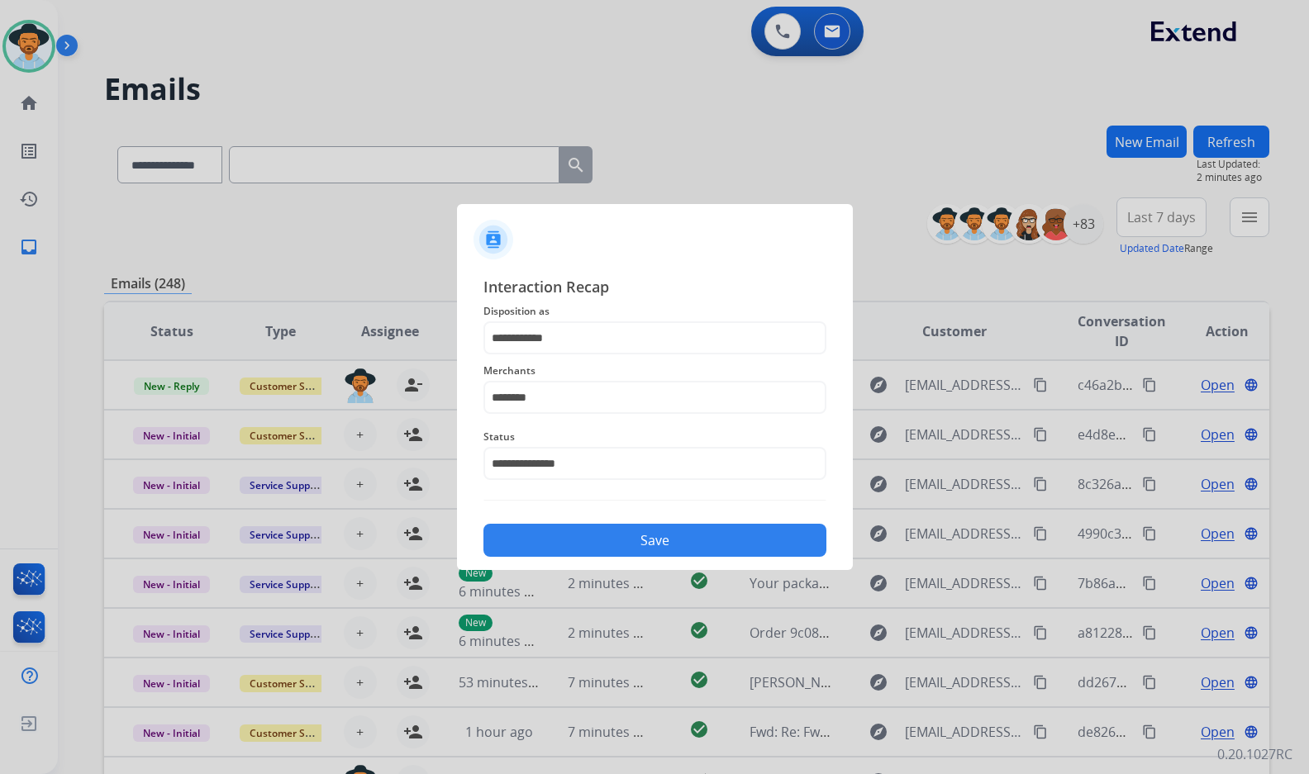
click at [630, 531] on button "Save" at bounding box center [654, 540] width 343 height 33
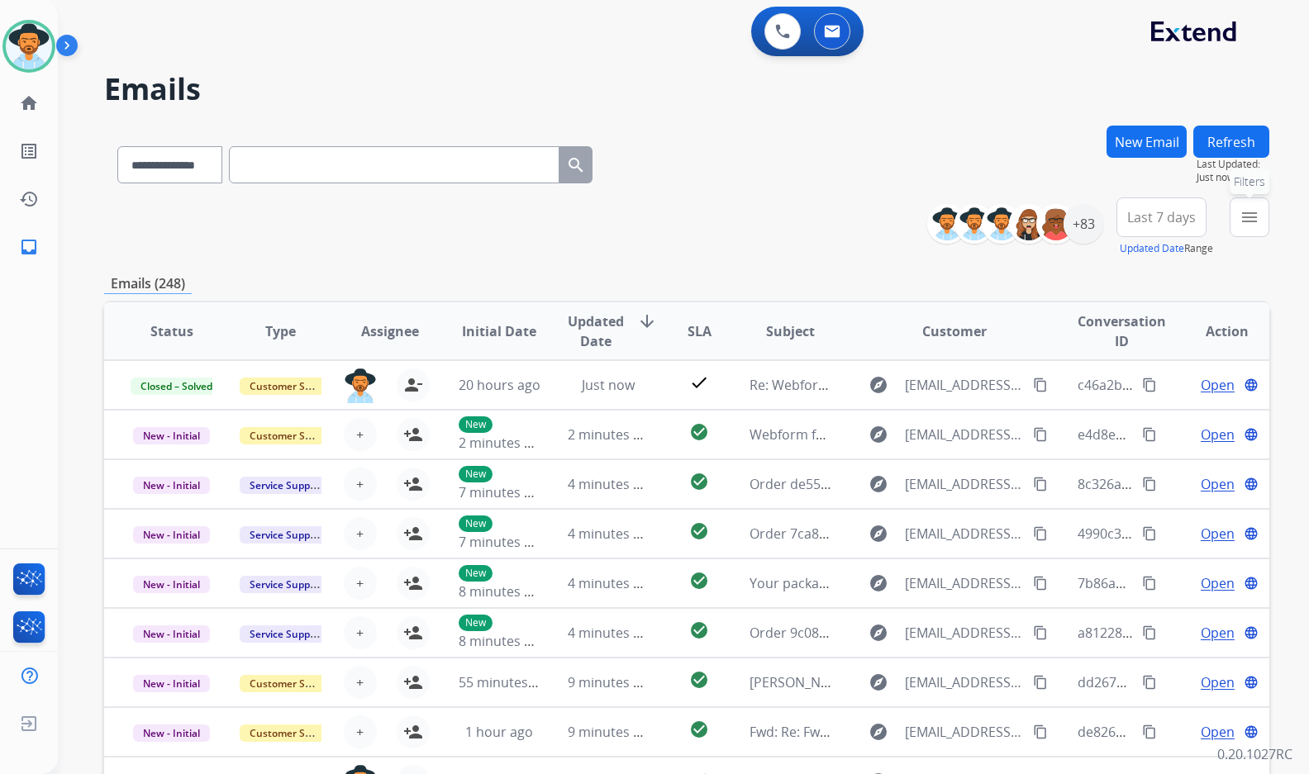
click at [1240, 209] on mat-icon "menu" at bounding box center [1249, 217] width 20 height 20
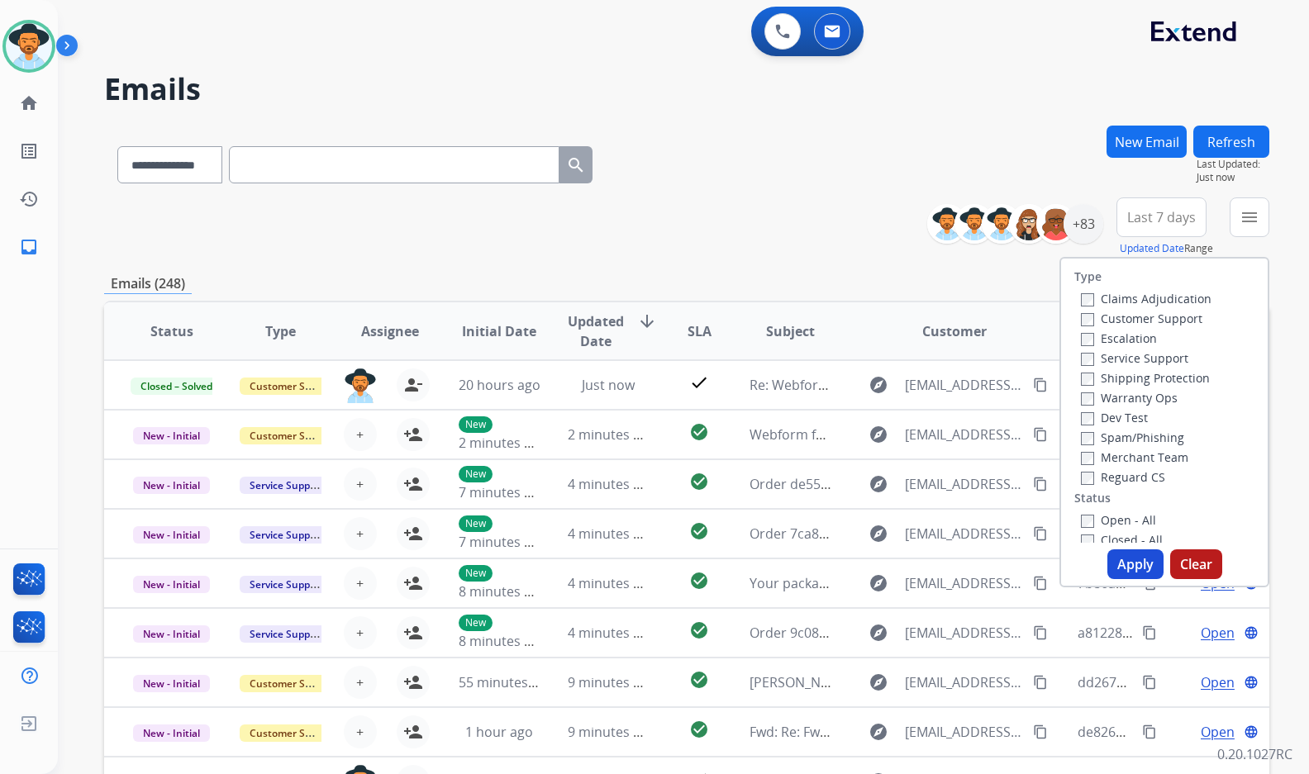
click at [1171, 325] on label "Customer Support" at bounding box center [1141, 319] width 121 height 16
click at [1162, 378] on label "Shipping Protection" at bounding box center [1145, 378] width 129 height 16
click at [1119, 485] on div "Reguard CS" at bounding box center [1146, 477] width 131 height 20
click at [1124, 476] on label "Reguard CS" at bounding box center [1123, 477] width 84 height 16
click at [1124, 516] on label "Open - All" at bounding box center [1118, 520] width 75 height 16
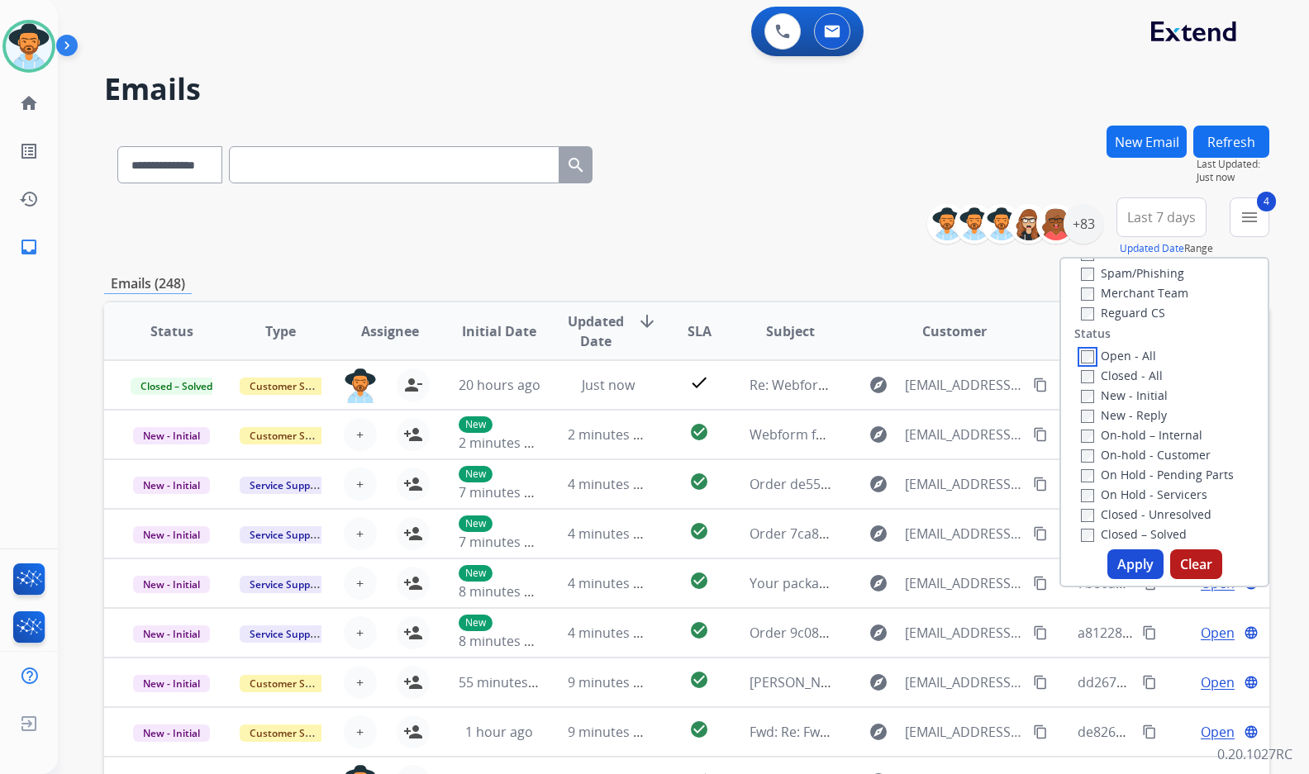
scroll to position [165, 0]
click at [1134, 487] on label "On Hold - Servicers" at bounding box center [1144, 494] width 126 height 16
click at [1133, 476] on label "On Hold - Pending Parts" at bounding box center [1157, 474] width 153 height 16
click at [1134, 455] on label "On-hold - Customer" at bounding box center [1146, 454] width 130 height 16
click at [1131, 430] on label "On-hold – Internal" at bounding box center [1141, 434] width 121 height 16
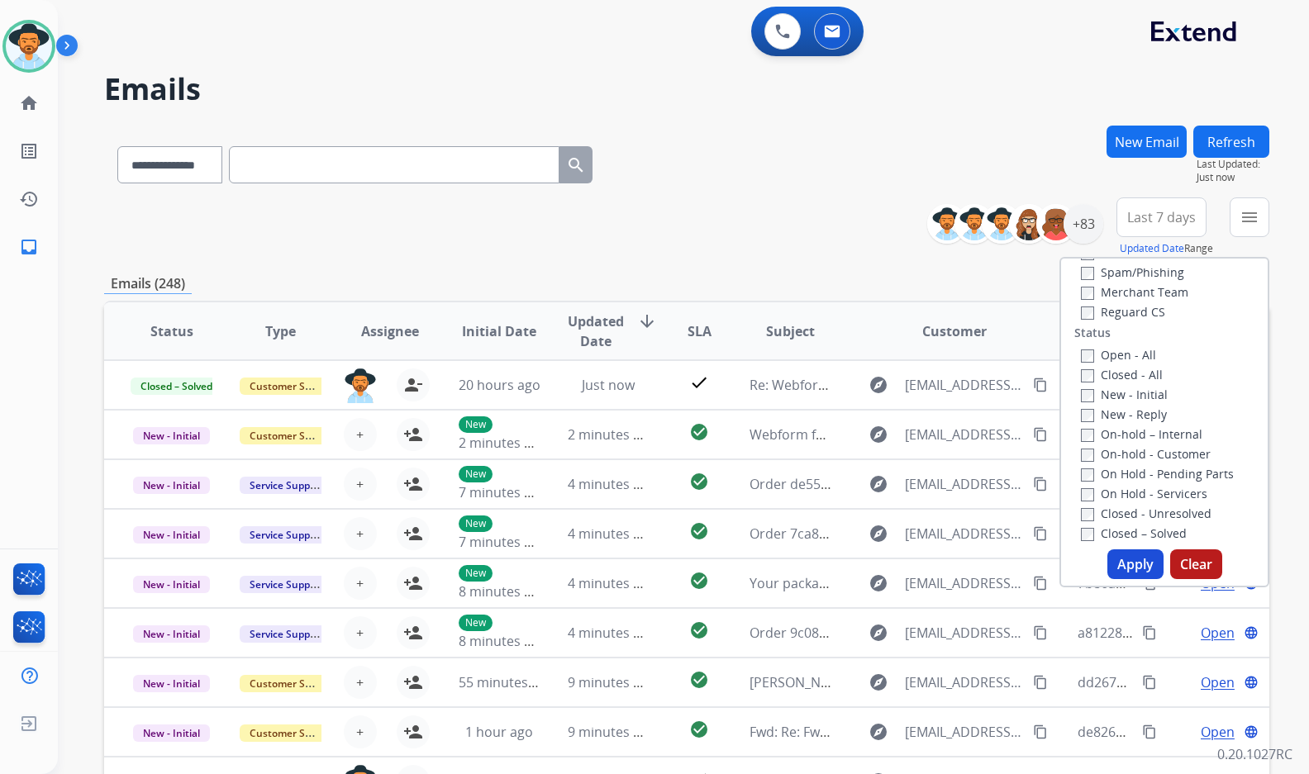
click at [1131, 407] on label "New - Reply" at bounding box center [1124, 414] width 86 height 16
click at [1128, 390] on label "New - Initial" at bounding box center [1124, 395] width 87 height 16
click at [1133, 568] on button "Apply" at bounding box center [1135, 564] width 56 height 30
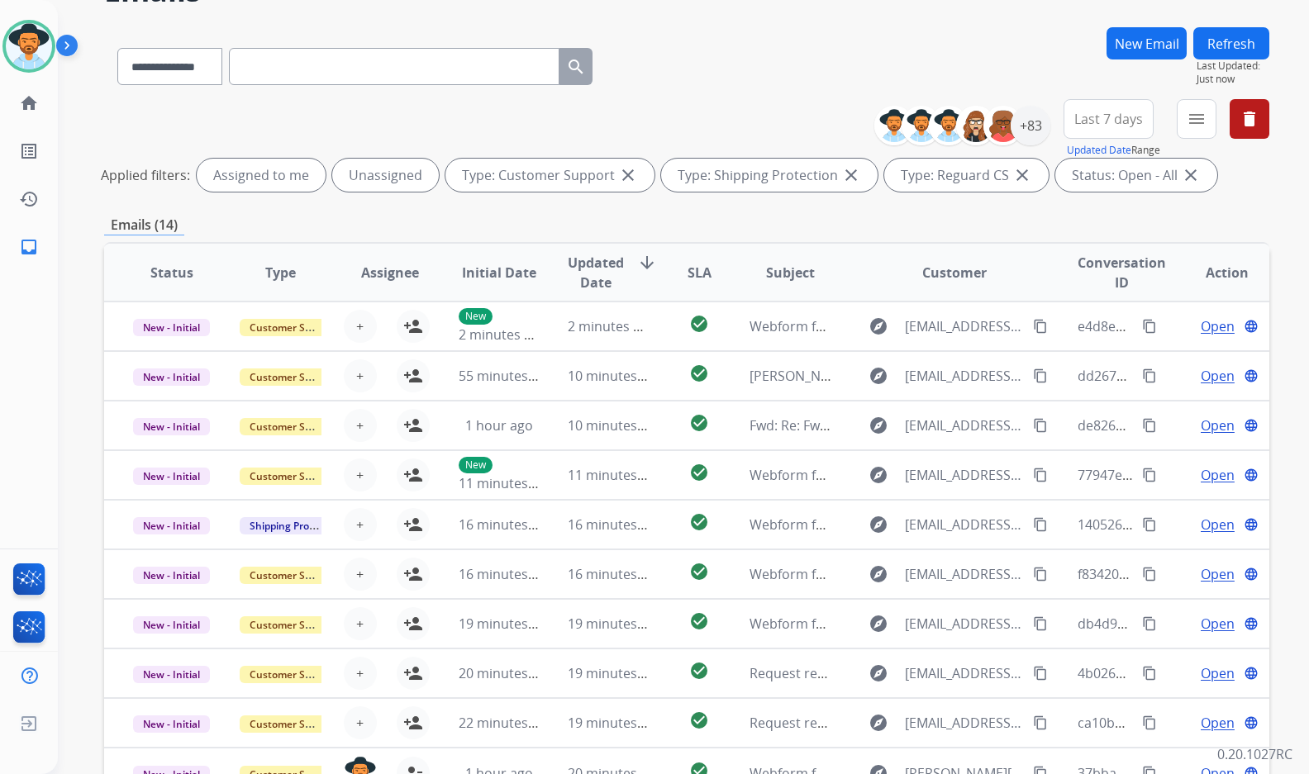
scroll to position [0, 0]
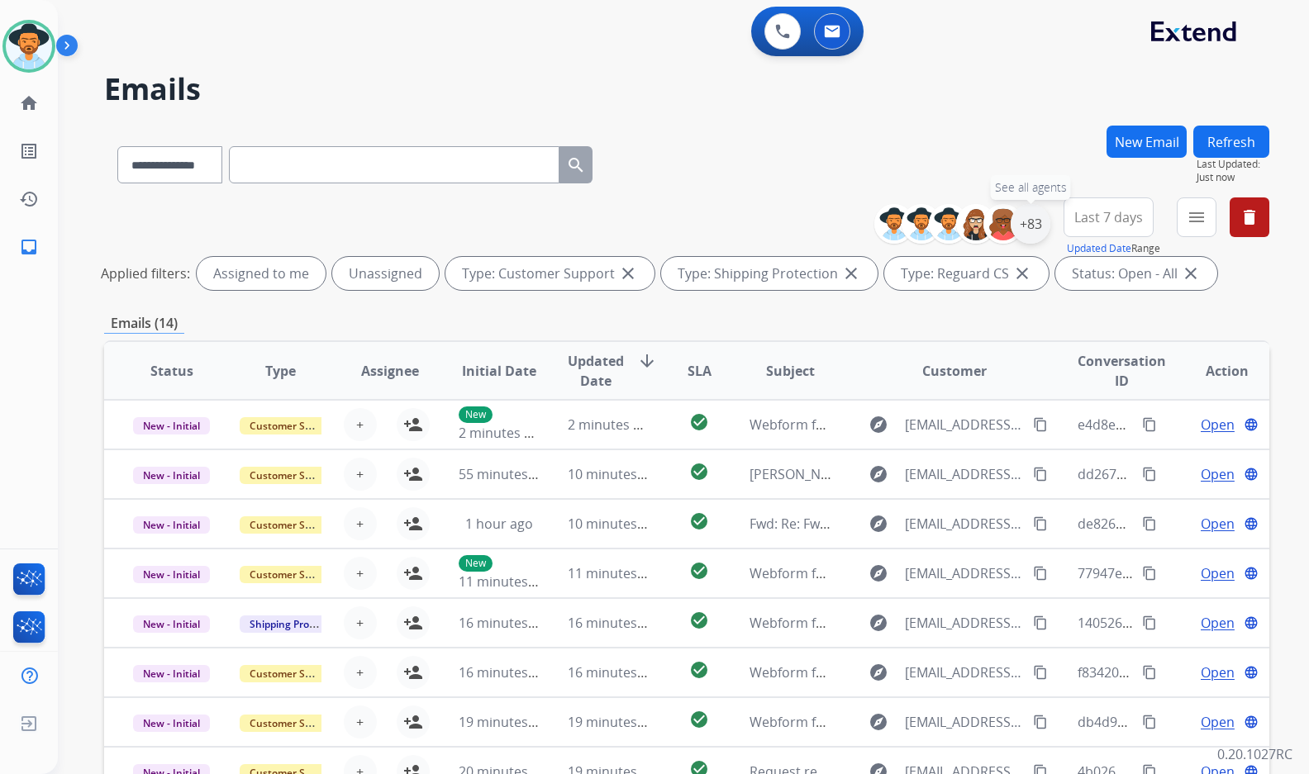
click at [1036, 223] on div "+83" at bounding box center [1030, 224] width 40 height 40
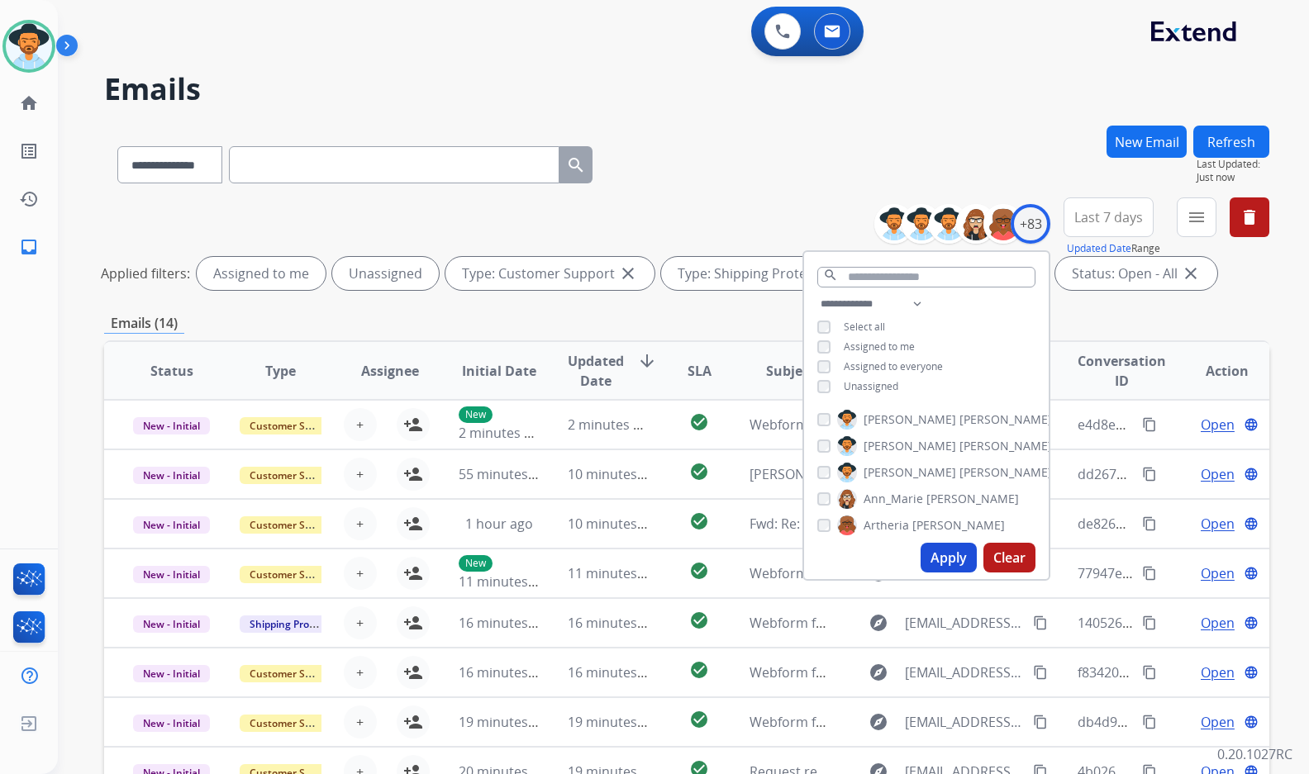
click at [863, 377] on div "**********" at bounding box center [926, 347] width 245 height 106
click at [863, 386] on span "Unassigned" at bounding box center [871, 386] width 55 height 14
click at [896, 473] on span "[PERSON_NAME]" at bounding box center [909, 472] width 93 height 17
click at [941, 558] on button "Apply" at bounding box center [948, 558] width 56 height 30
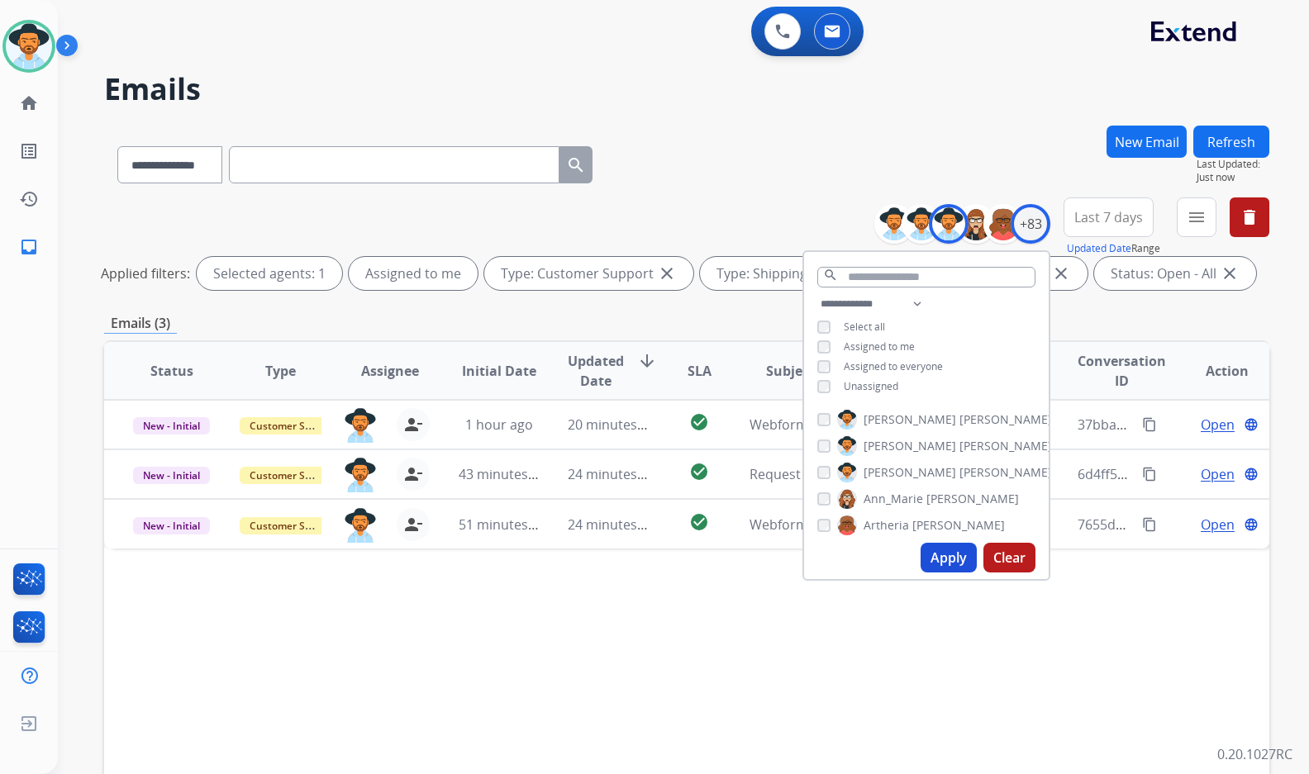
drag, startPoint x: 722, startPoint y: 584, endPoint x: 737, endPoint y: 575, distance: 17.4
click at [722, 585] on div "Status Type Assignee Initial Date Updated Date arrow_downward SLA Subject Custo…" at bounding box center [686, 617] width 1165 height 554
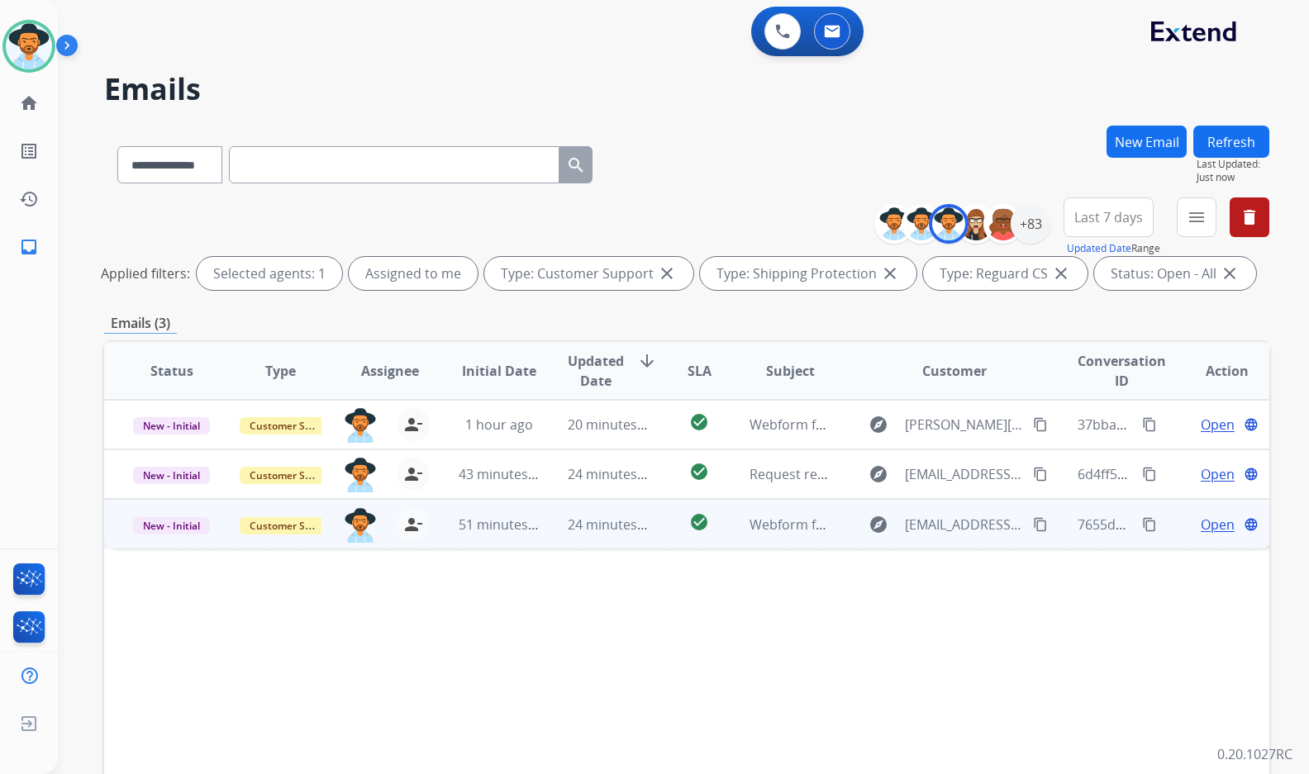
click at [1200, 521] on span "Open" at bounding box center [1217, 525] width 34 height 20
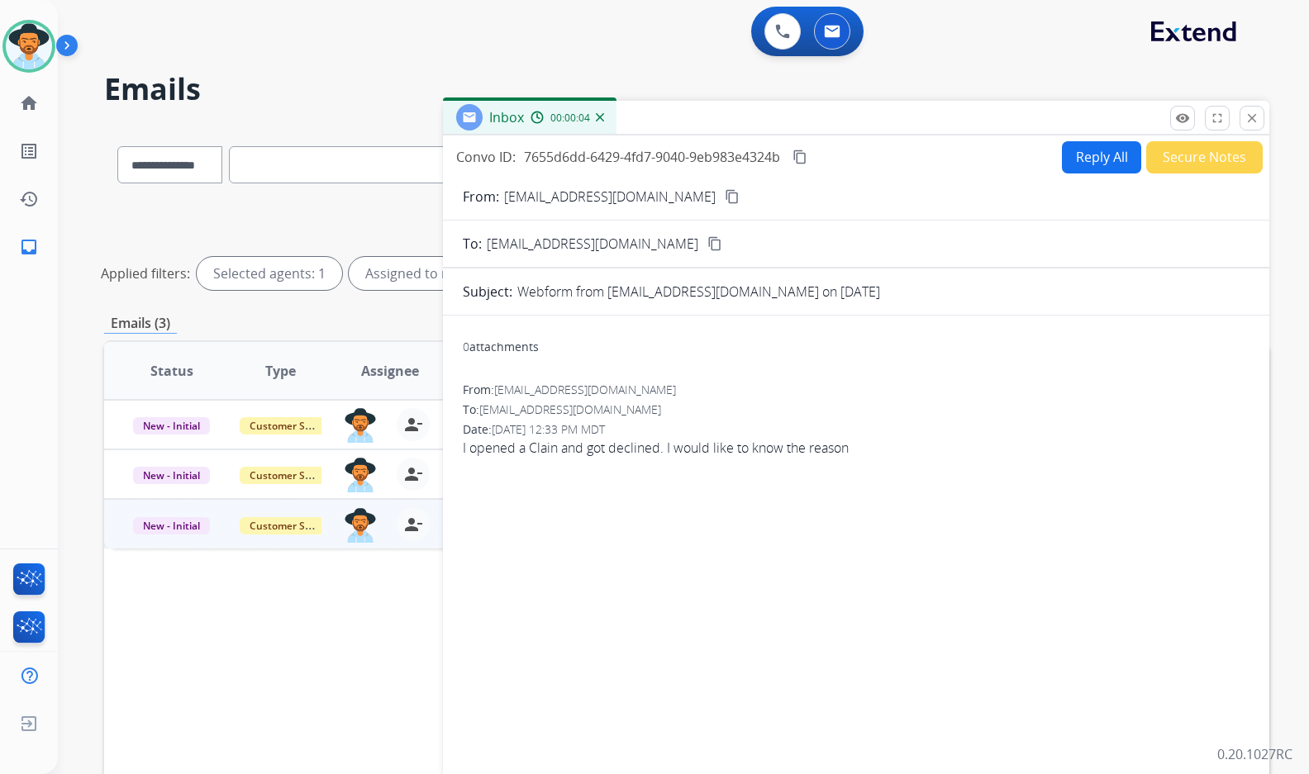
click at [725, 196] on mat-icon "content_copy" at bounding box center [732, 196] width 15 height 15
click at [799, 159] on mat-icon "content_copy" at bounding box center [799, 157] width 15 height 15
click at [1100, 161] on button "Reply All" at bounding box center [1101, 157] width 79 height 32
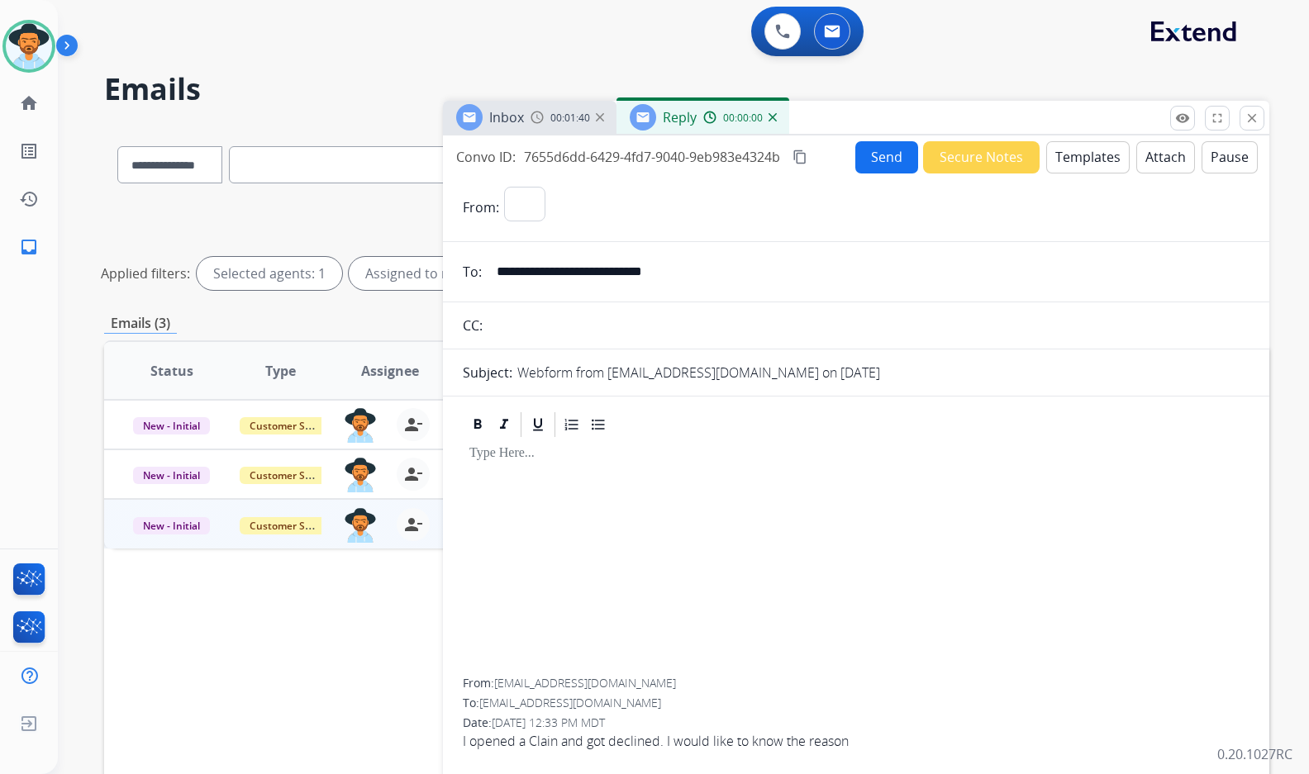
select select "**********"
click at [1100, 161] on button "Templates" at bounding box center [1087, 157] width 83 height 32
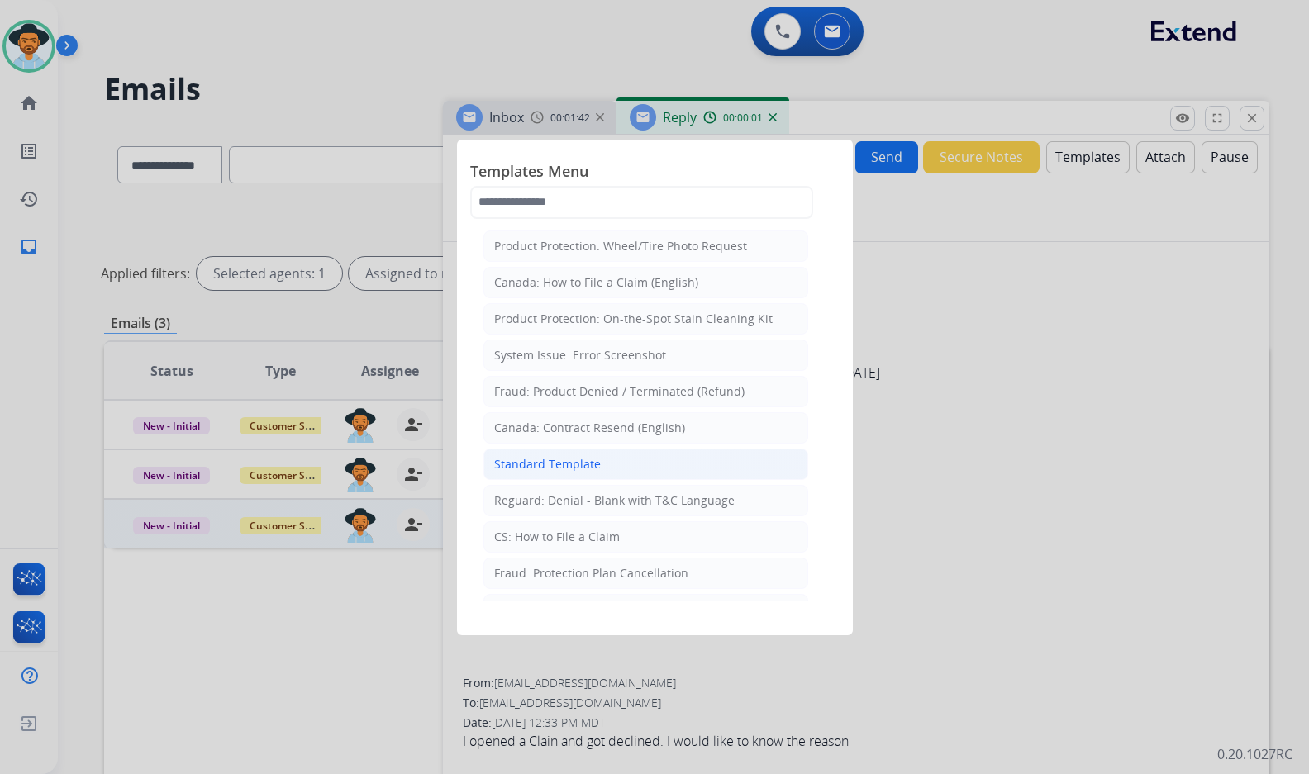
click at [568, 459] on div "Standard Template" at bounding box center [547, 464] width 107 height 17
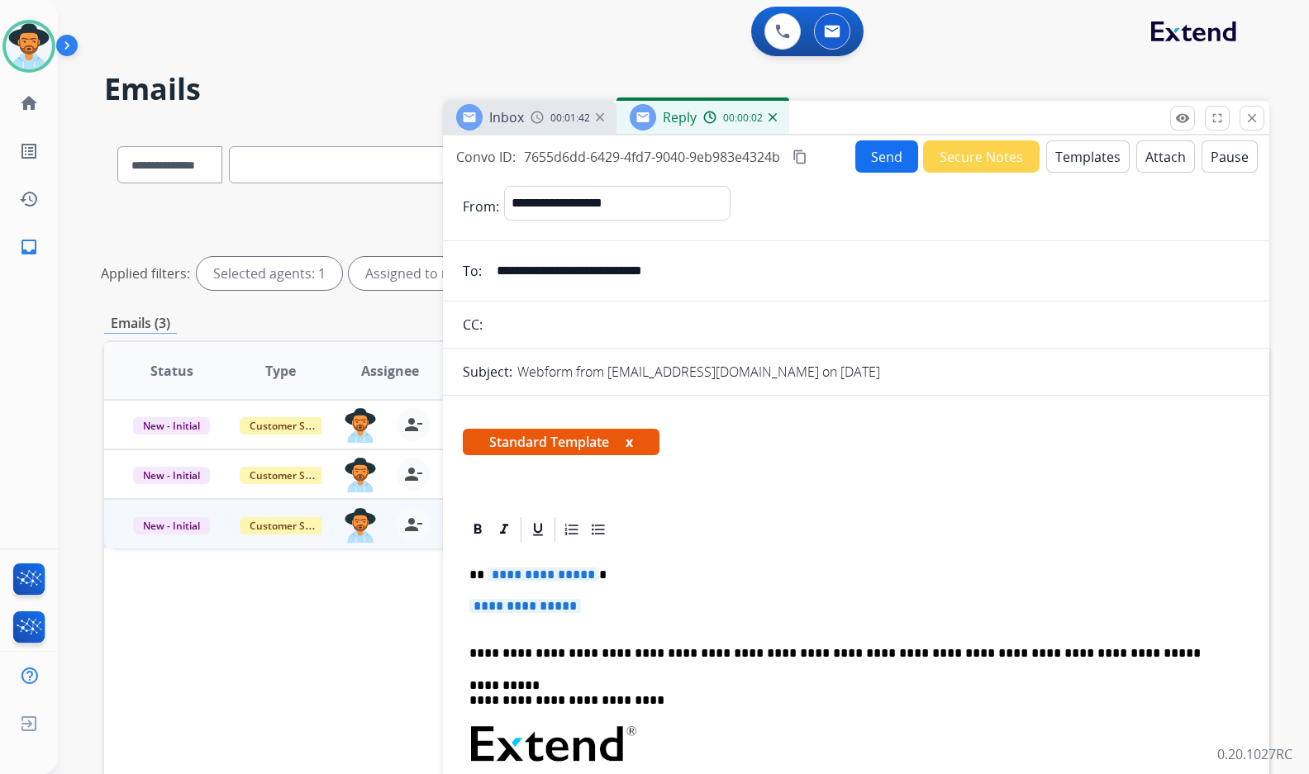
click at [558, 578] on span "**********" at bounding box center [543, 575] width 112 height 14
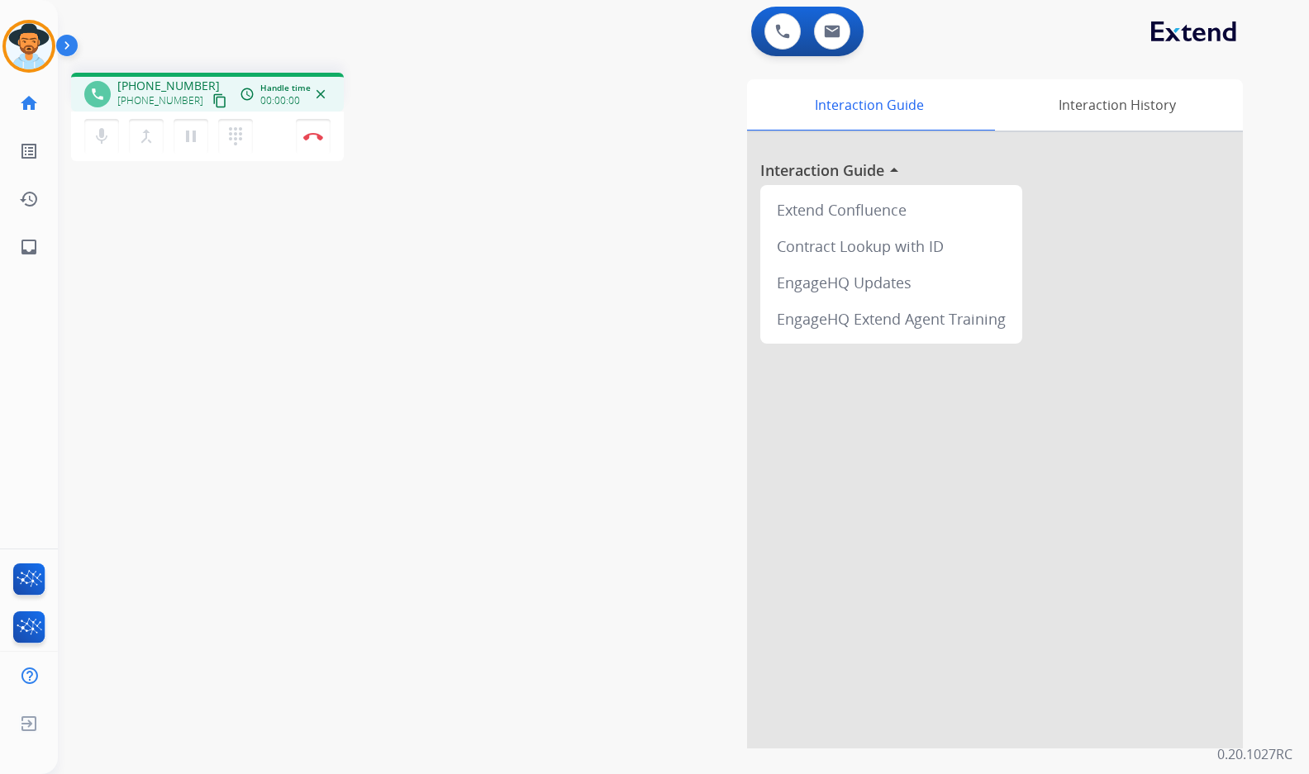
click at [212, 96] on mat-icon "content_copy" at bounding box center [219, 100] width 15 height 15
drag, startPoint x: 202, startPoint y: 97, endPoint x: 193, endPoint y: 99, distance: 9.4
click at [212, 97] on mat-icon "content_copy" at bounding box center [219, 100] width 15 height 15
click at [313, 144] on button "Disconnect" at bounding box center [313, 136] width 35 height 35
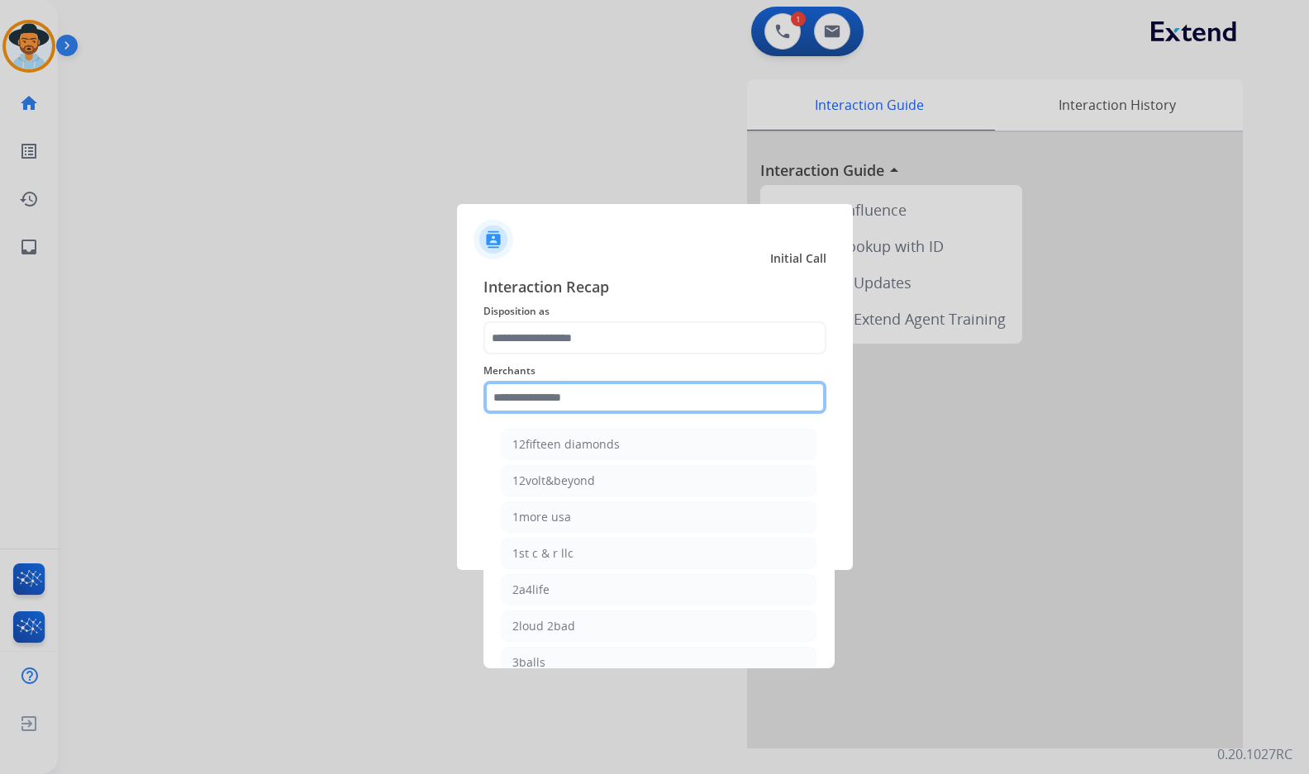
click at [606, 413] on input "text" at bounding box center [654, 397] width 343 height 33
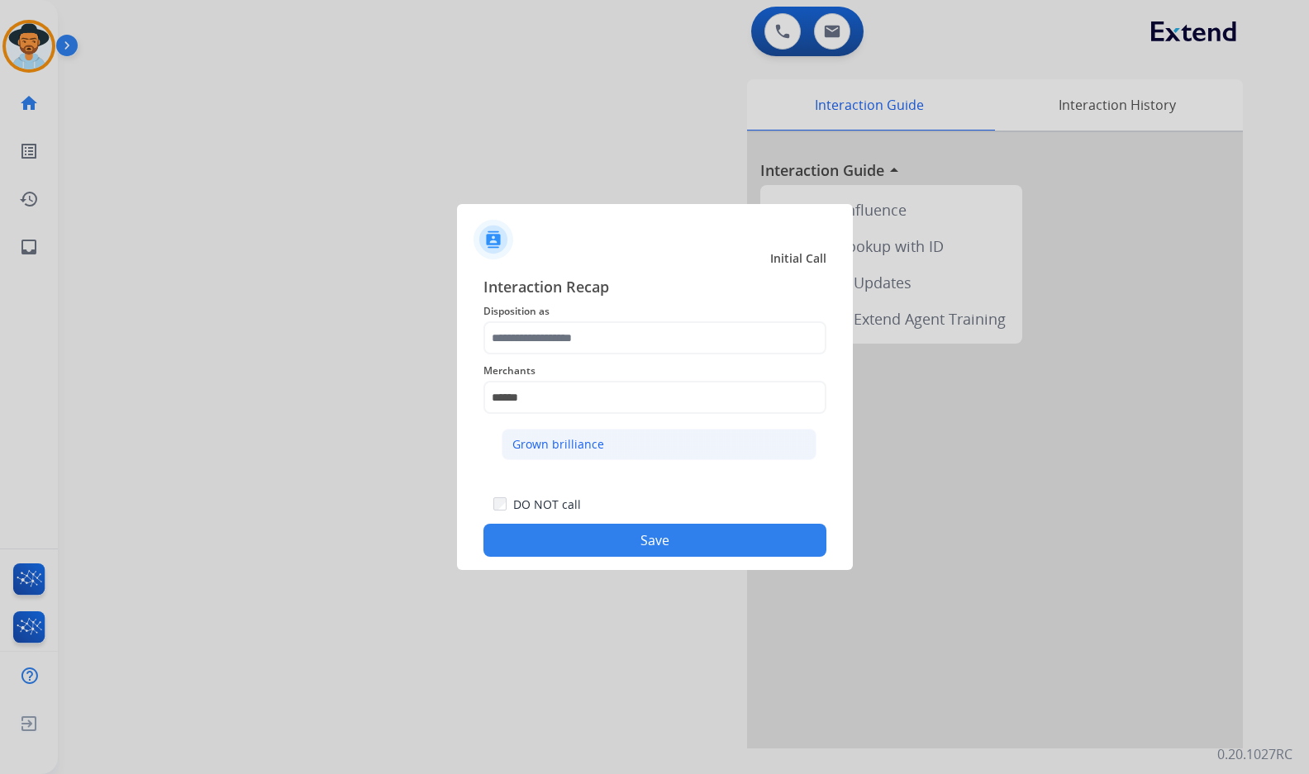
click at [601, 440] on li "Grown brilliance" at bounding box center [658, 444] width 315 height 31
type input "**********"
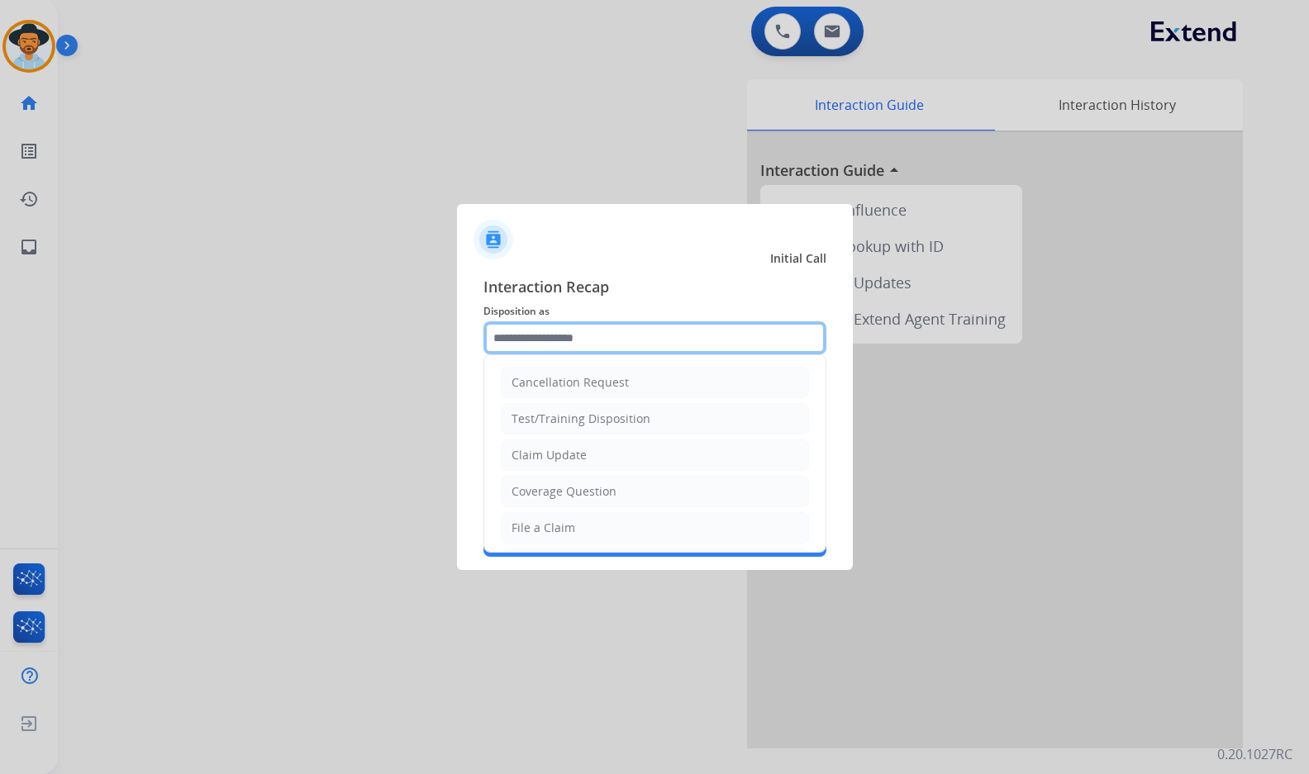
click at [554, 340] on input "text" at bounding box center [654, 337] width 343 height 33
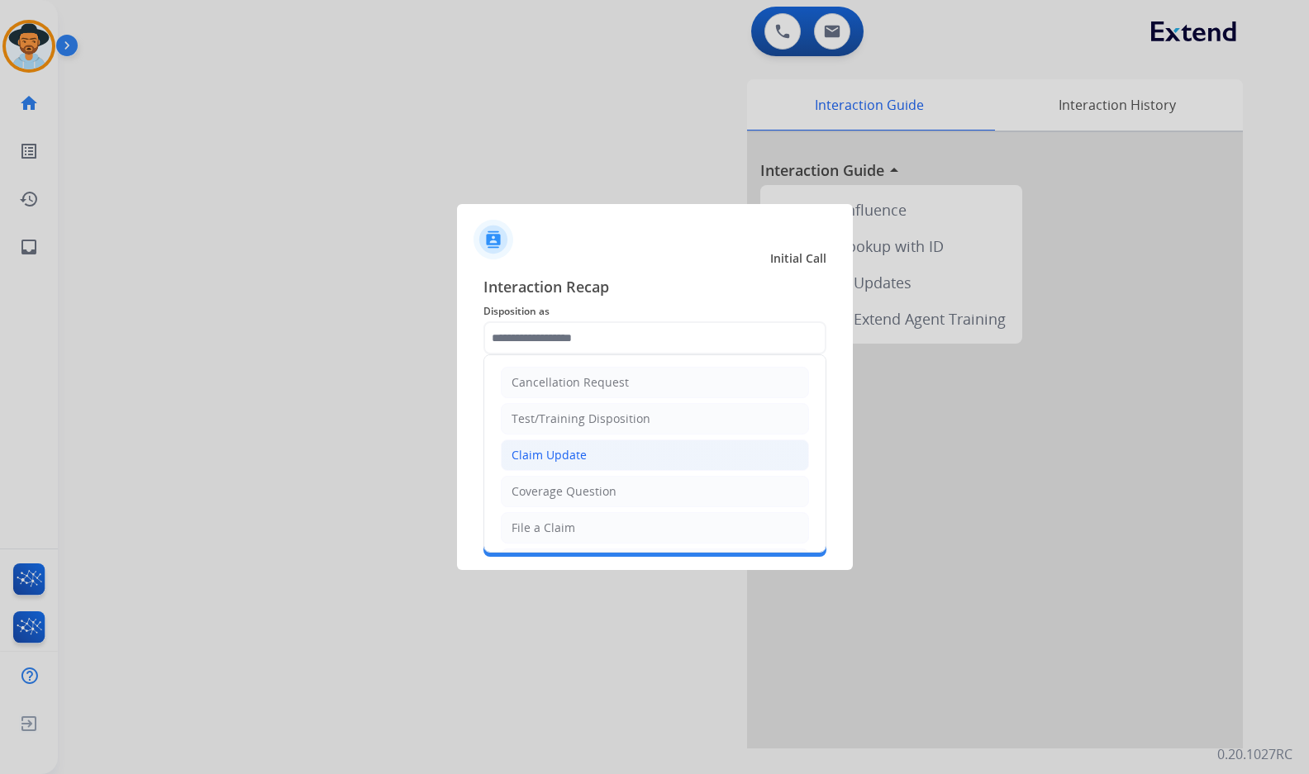
click at [611, 463] on li "Claim Update" at bounding box center [655, 455] width 308 height 31
type input "**********"
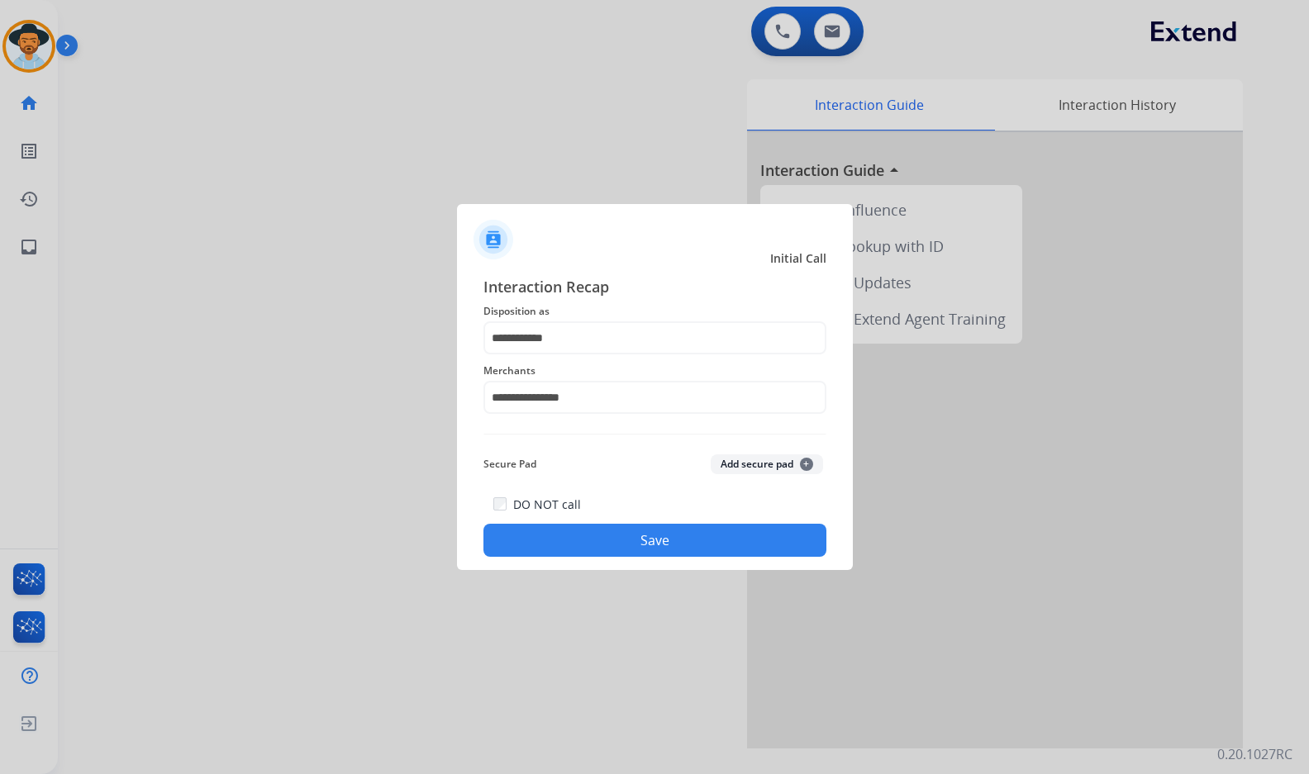
click at [638, 533] on button "Save" at bounding box center [654, 540] width 343 height 33
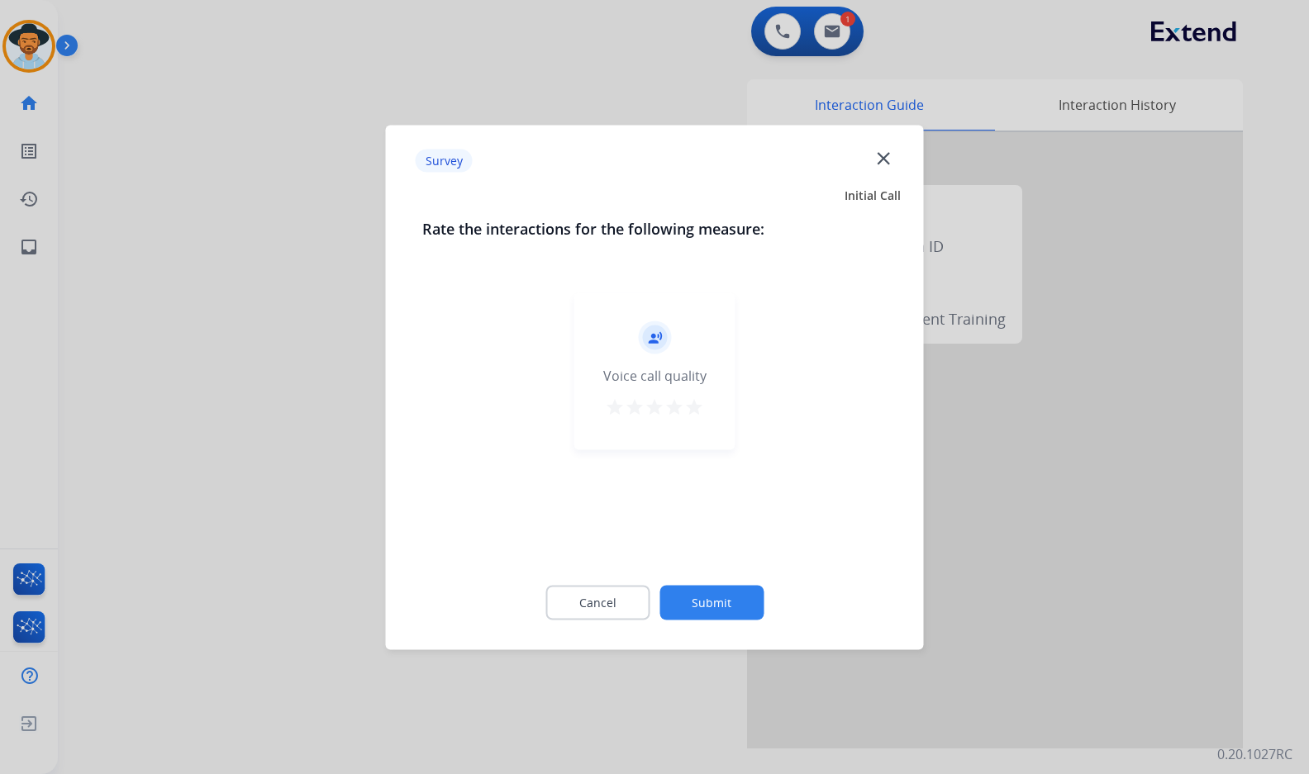
click at [732, 592] on button "Submit" at bounding box center [711, 602] width 104 height 35
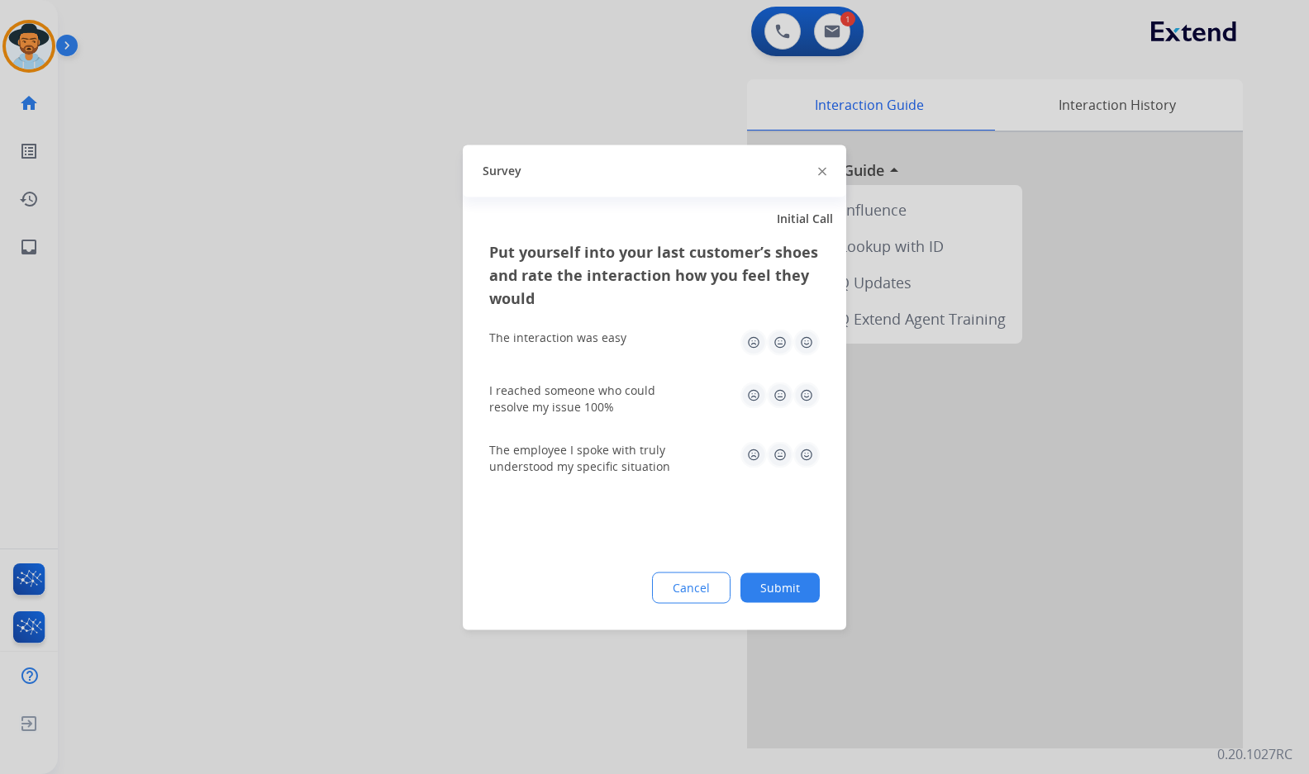
click at [773, 587] on button "Submit" at bounding box center [779, 588] width 79 height 30
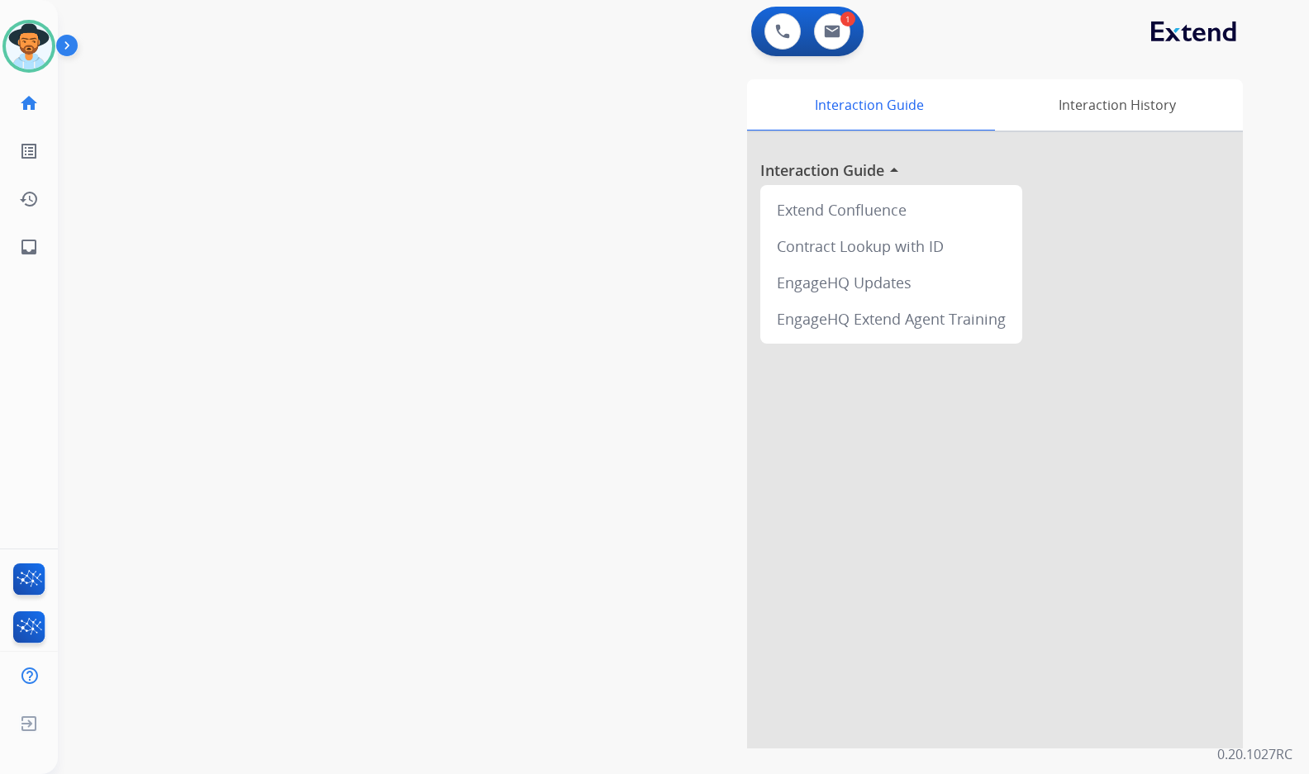
click at [250, 249] on div "swap_horiz Break voice bridge close_fullscreen Connect 3-Way Call merge_type Se…" at bounding box center [663, 403] width 1211 height 689
click at [293, 371] on div "swap_horiz Break voice bridge close_fullscreen Connect 3-Way Call merge_type Se…" at bounding box center [663, 403] width 1211 height 689
click at [34, 249] on mat-icon "inbox" at bounding box center [29, 247] width 20 height 20
select select "**********"
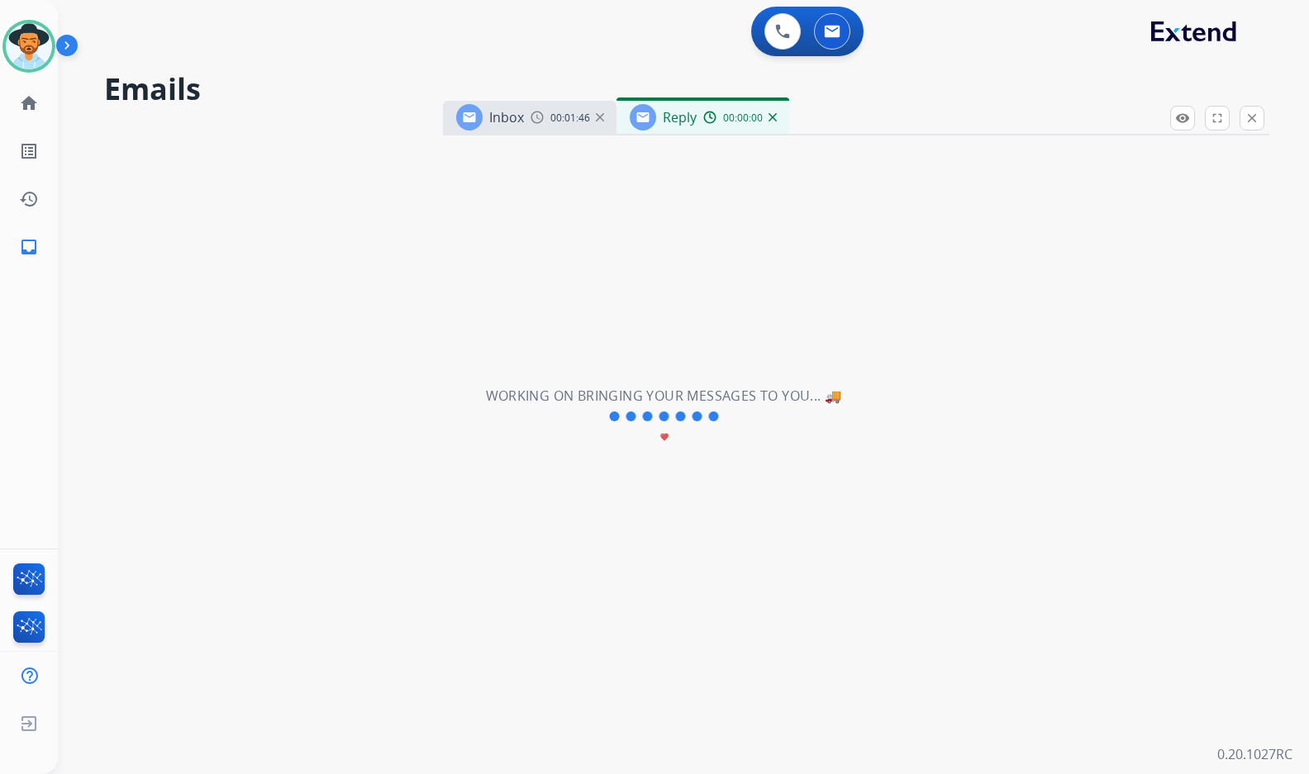
select select "**********"
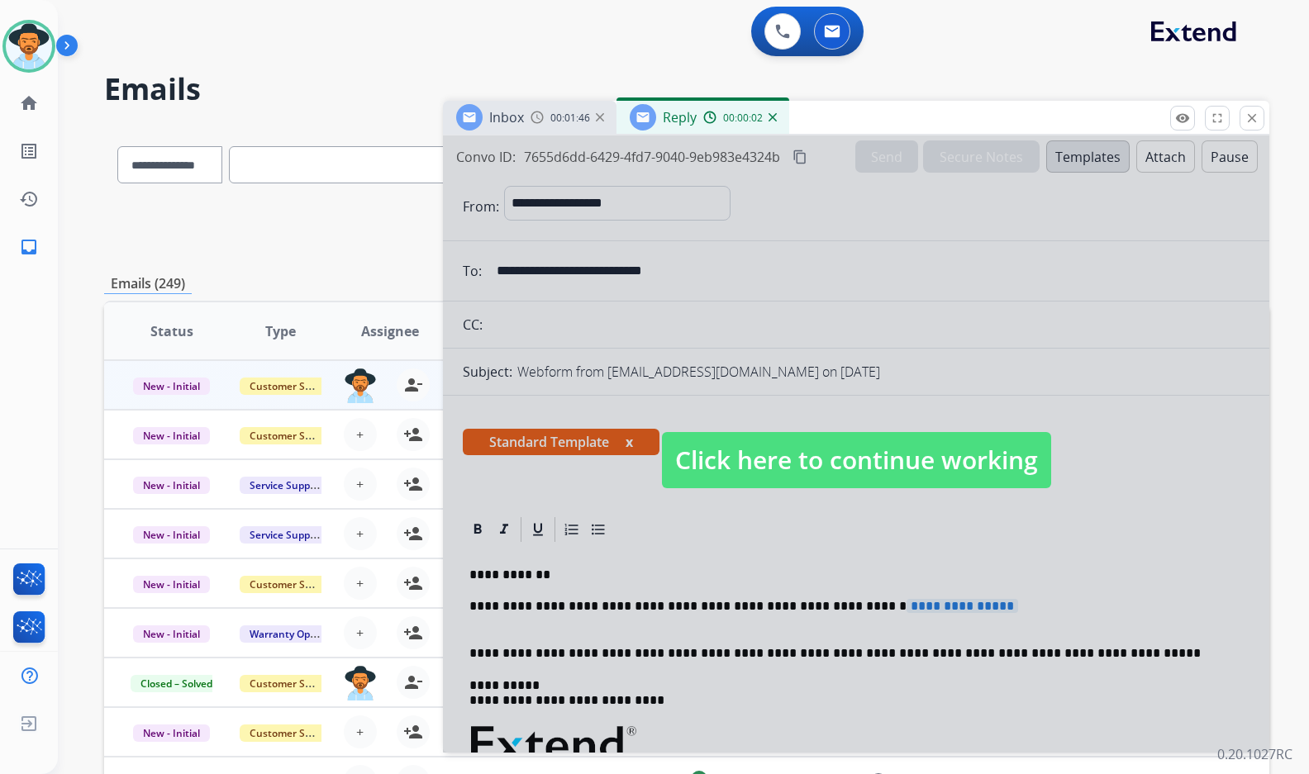
click at [770, 116] on img at bounding box center [772, 117] width 8 height 8
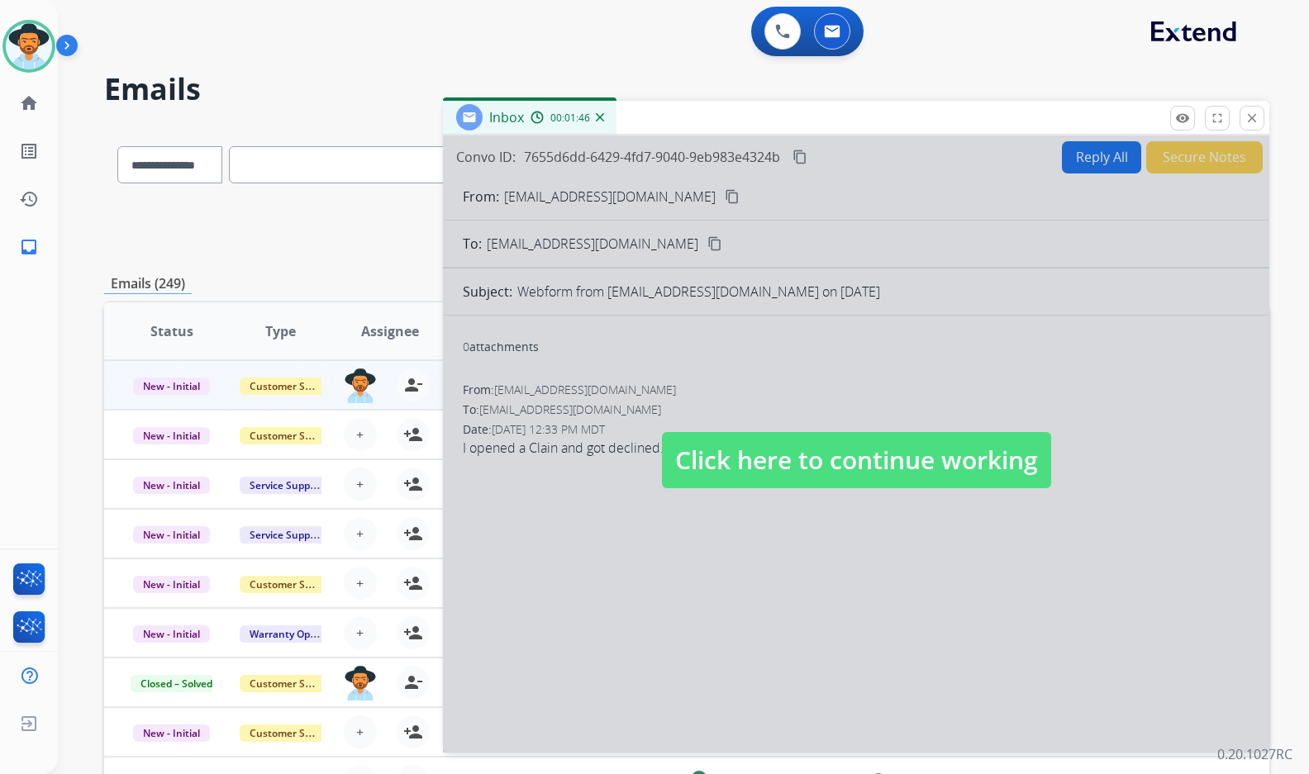
click at [761, 472] on span "Click here to continue working" at bounding box center [856, 460] width 389 height 56
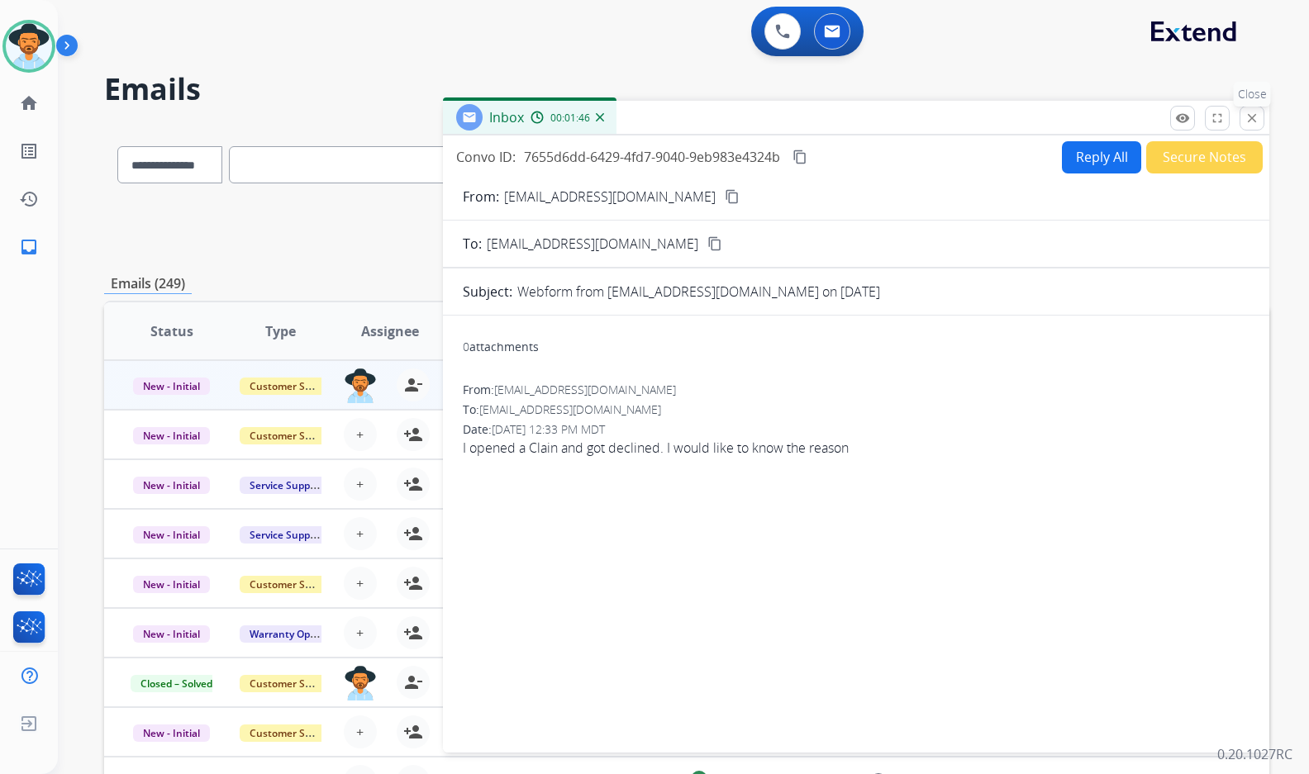
click at [1245, 120] on mat-icon "close" at bounding box center [1251, 118] width 15 height 15
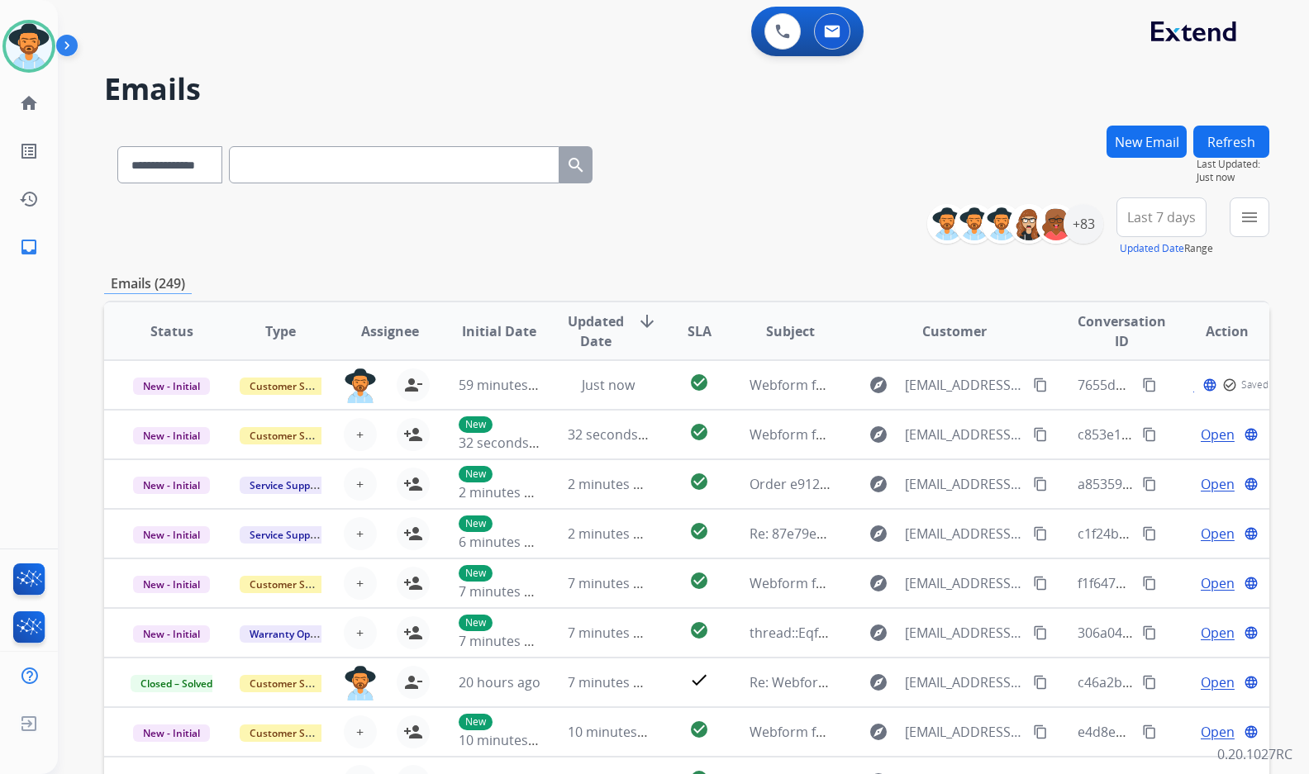
click at [1242, 219] on mat-icon "menu" at bounding box center [1249, 217] width 20 height 20
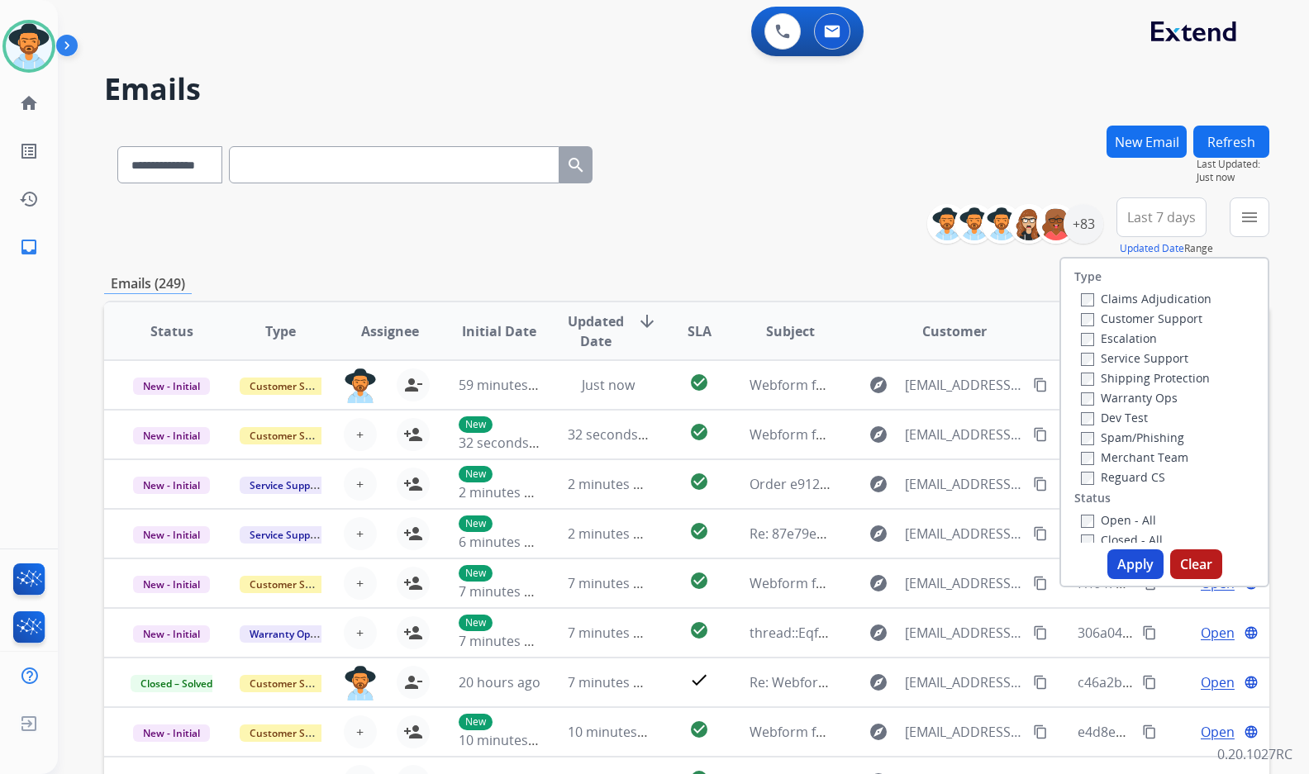
click at [1163, 323] on label "Customer Support" at bounding box center [1141, 319] width 121 height 16
click at [1178, 377] on label "Shipping Protection" at bounding box center [1145, 378] width 129 height 16
click at [1128, 482] on label "Reguard CS" at bounding box center [1123, 477] width 84 height 16
click at [1127, 514] on label "Open - All" at bounding box center [1118, 520] width 75 height 16
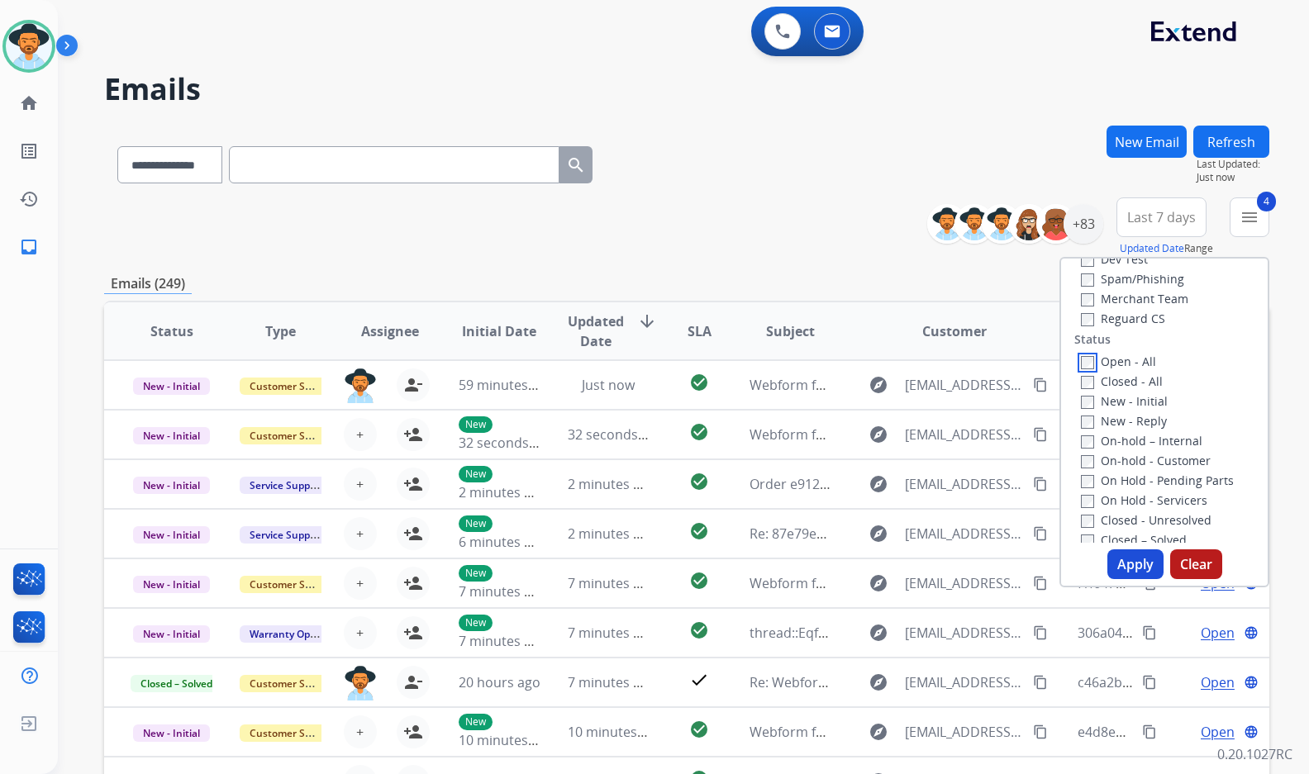
scroll to position [165, 0]
click at [1138, 490] on label "On Hold - Servicers" at bounding box center [1144, 494] width 126 height 16
click at [1138, 475] on label "On Hold - Pending Parts" at bounding box center [1157, 474] width 153 height 16
click at [1134, 454] on label "On-hold - Customer" at bounding box center [1146, 454] width 130 height 16
click at [1131, 442] on div "On-hold – Internal" at bounding box center [1168, 434] width 174 height 20
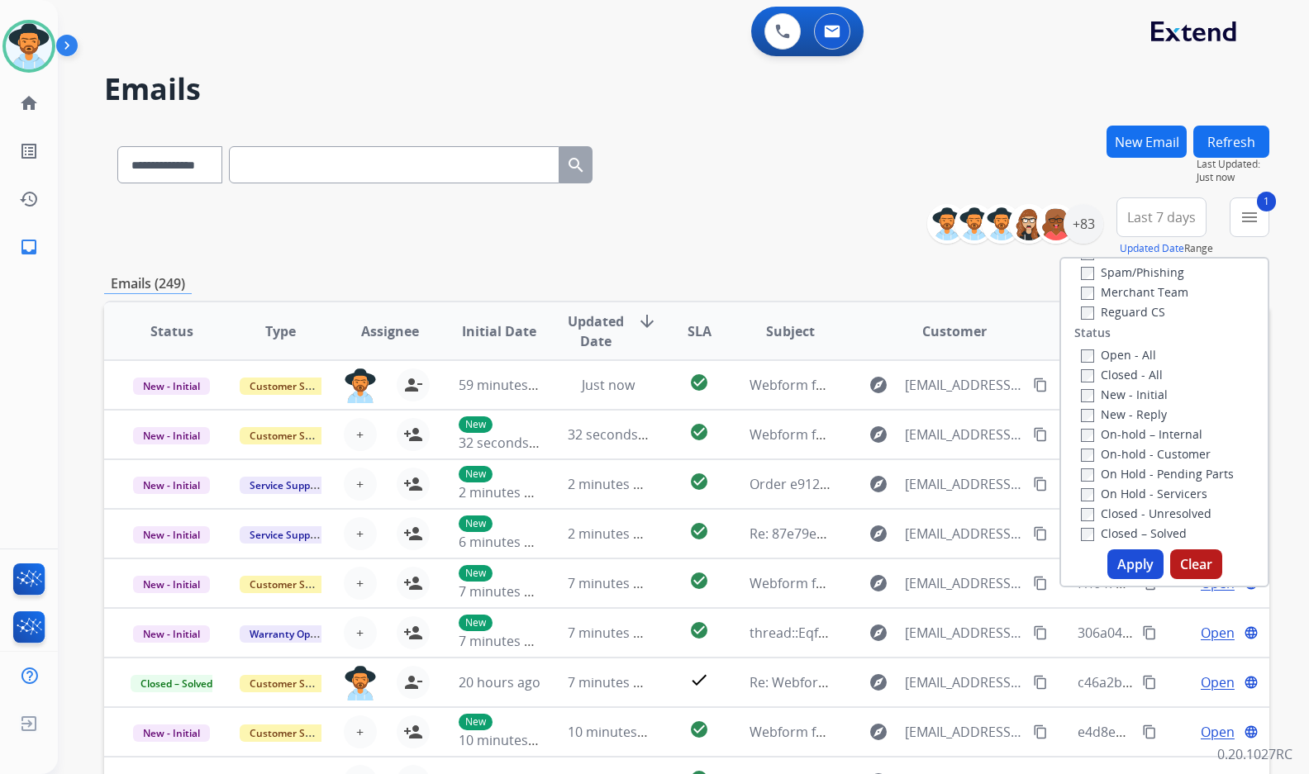
click at [1130, 431] on label "On-hold – Internal" at bounding box center [1141, 434] width 121 height 16
click at [1129, 414] on label "New - Reply" at bounding box center [1124, 414] width 86 height 16
click at [1124, 392] on label "New - Initial" at bounding box center [1124, 395] width 87 height 16
click at [1132, 556] on button "Apply" at bounding box center [1135, 564] width 56 height 30
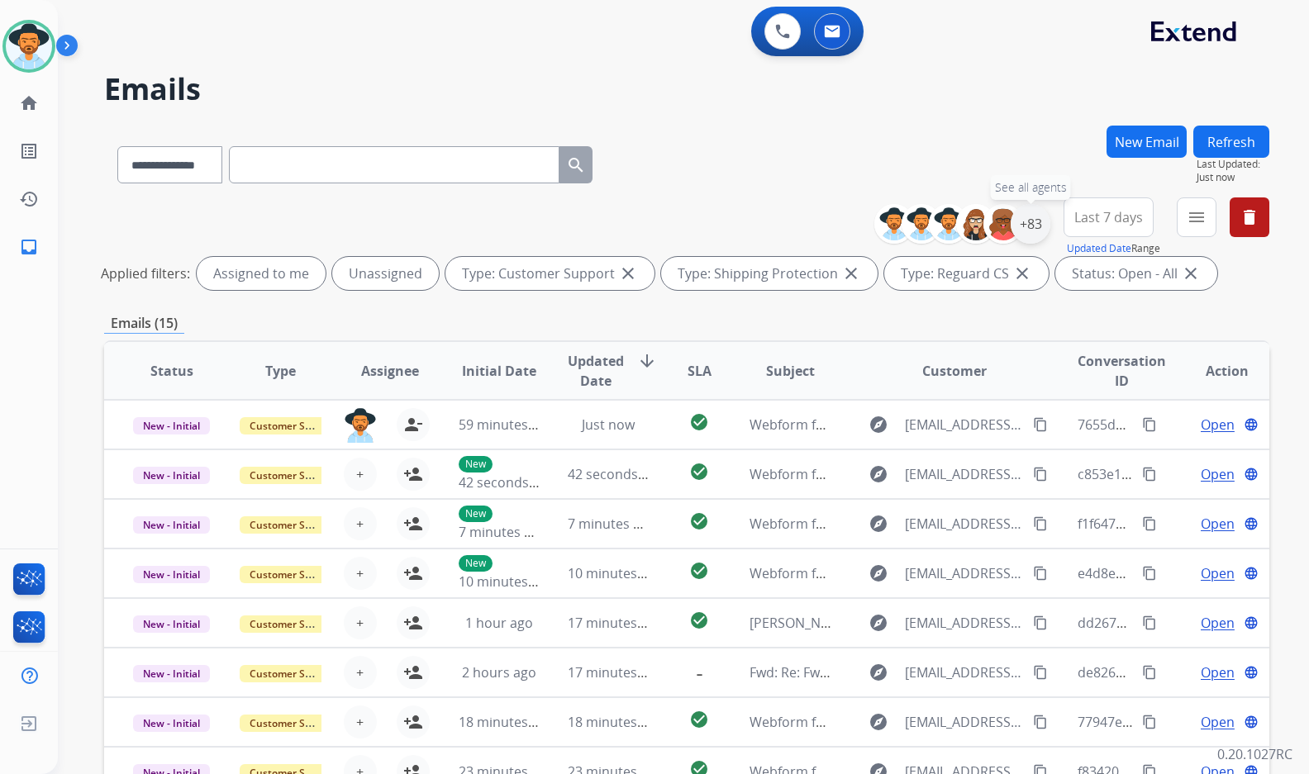
click at [1037, 227] on div "+83" at bounding box center [1030, 224] width 40 height 40
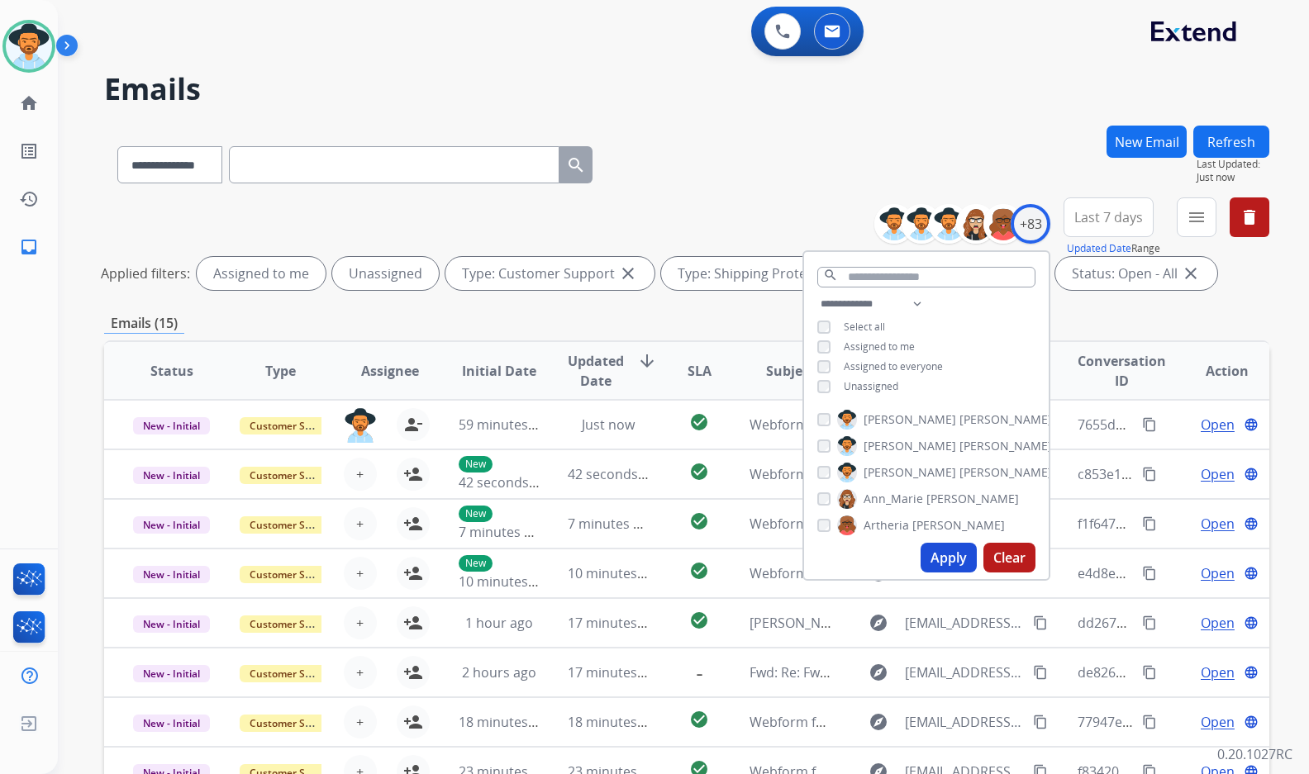
click at [877, 387] on span "Unassigned" at bounding box center [871, 386] width 55 height 14
click at [904, 466] on span "[PERSON_NAME]" at bounding box center [909, 472] width 93 height 17
click at [931, 554] on button "Apply" at bounding box center [948, 558] width 56 height 30
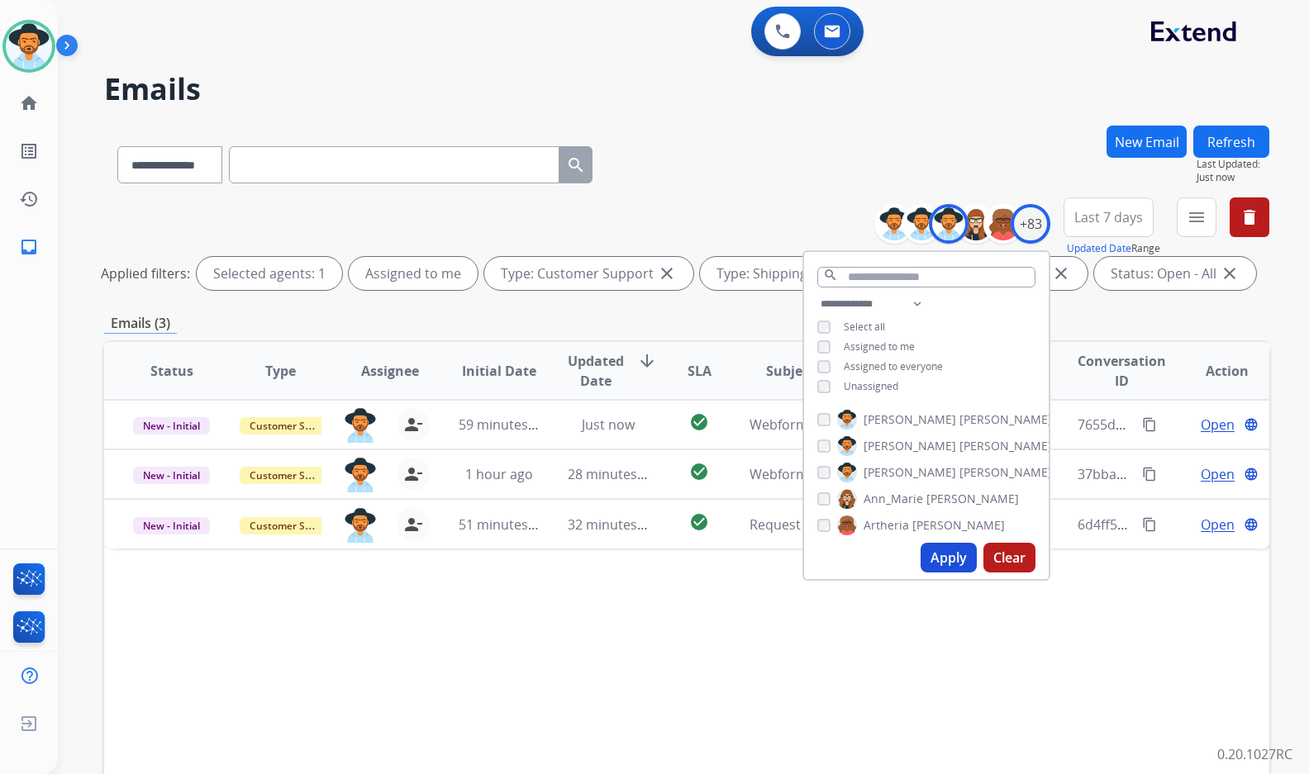
click at [492, 586] on div "Status Type Assignee Initial Date Updated Date arrow_downward SLA Subject Custo…" at bounding box center [686, 617] width 1165 height 554
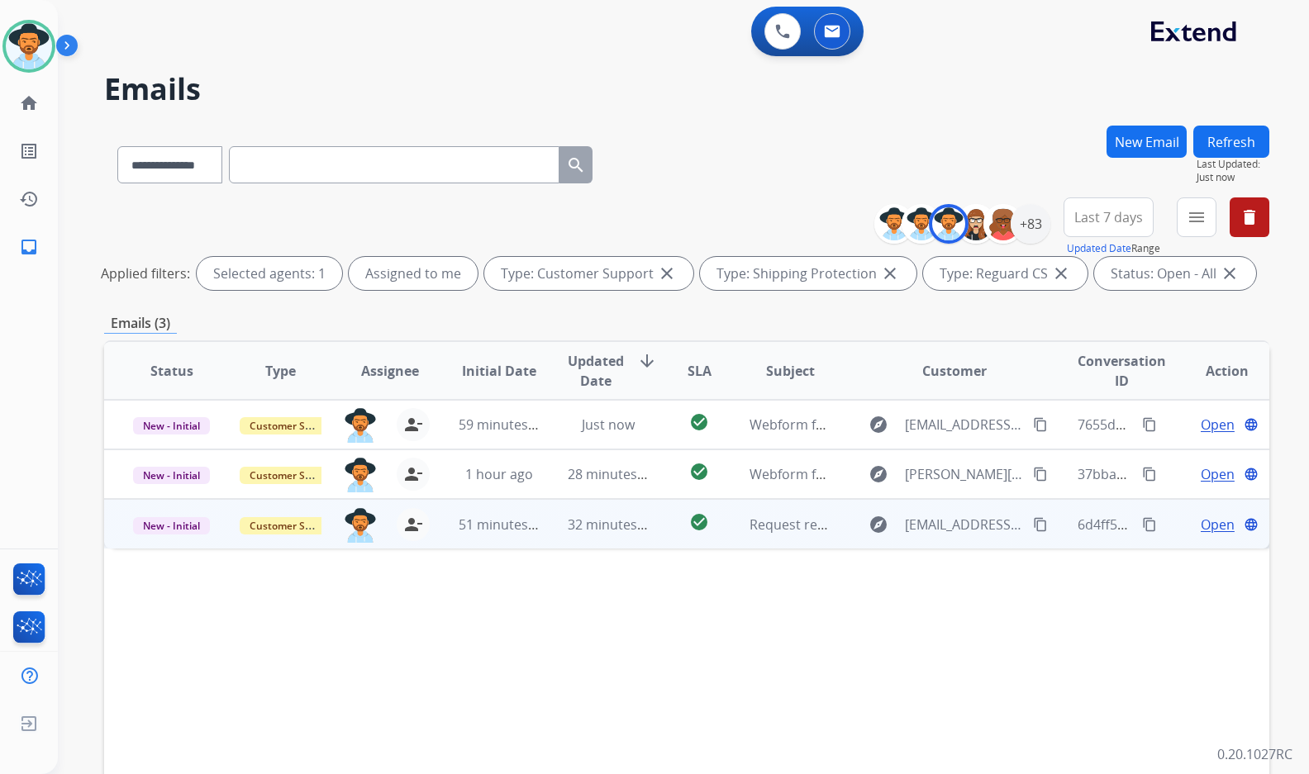
click at [1200, 533] on span "Open" at bounding box center [1217, 525] width 34 height 20
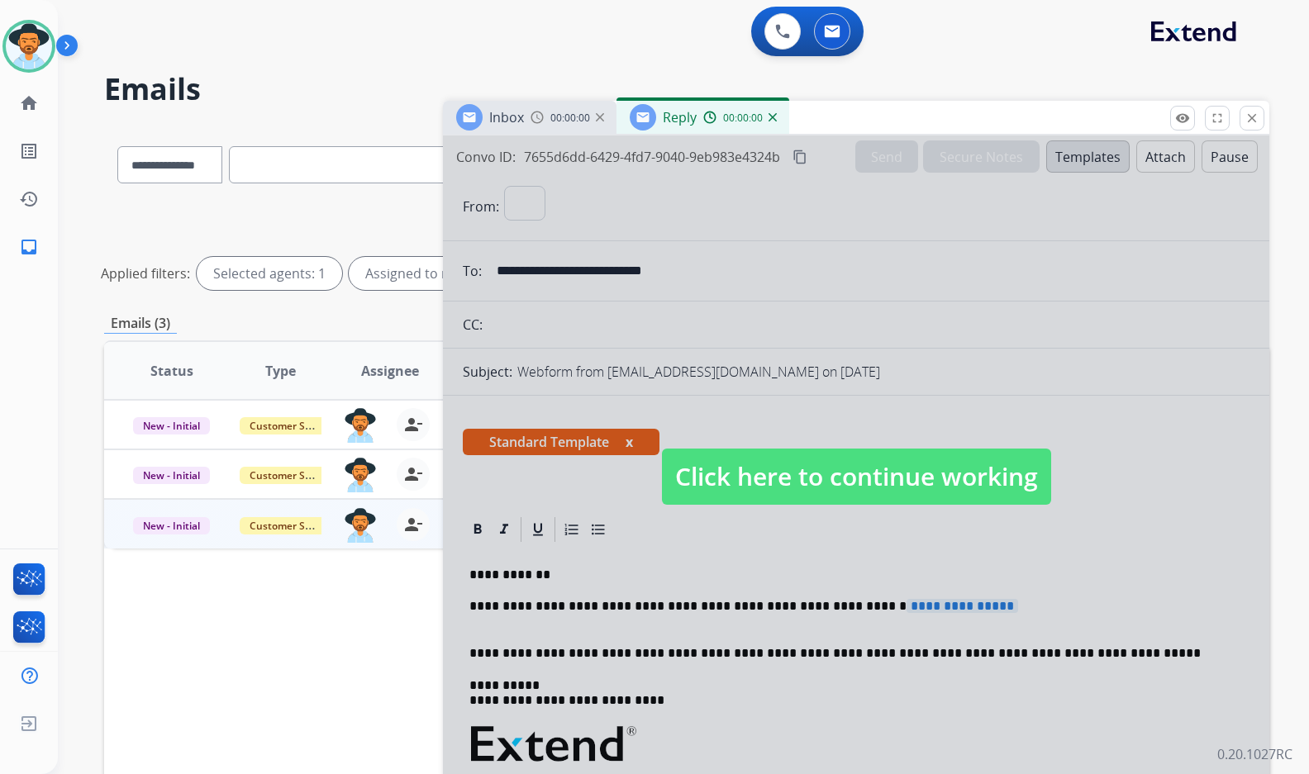
select select "**********"
click at [785, 486] on span "Click here to continue working" at bounding box center [856, 477] width 389 height 56
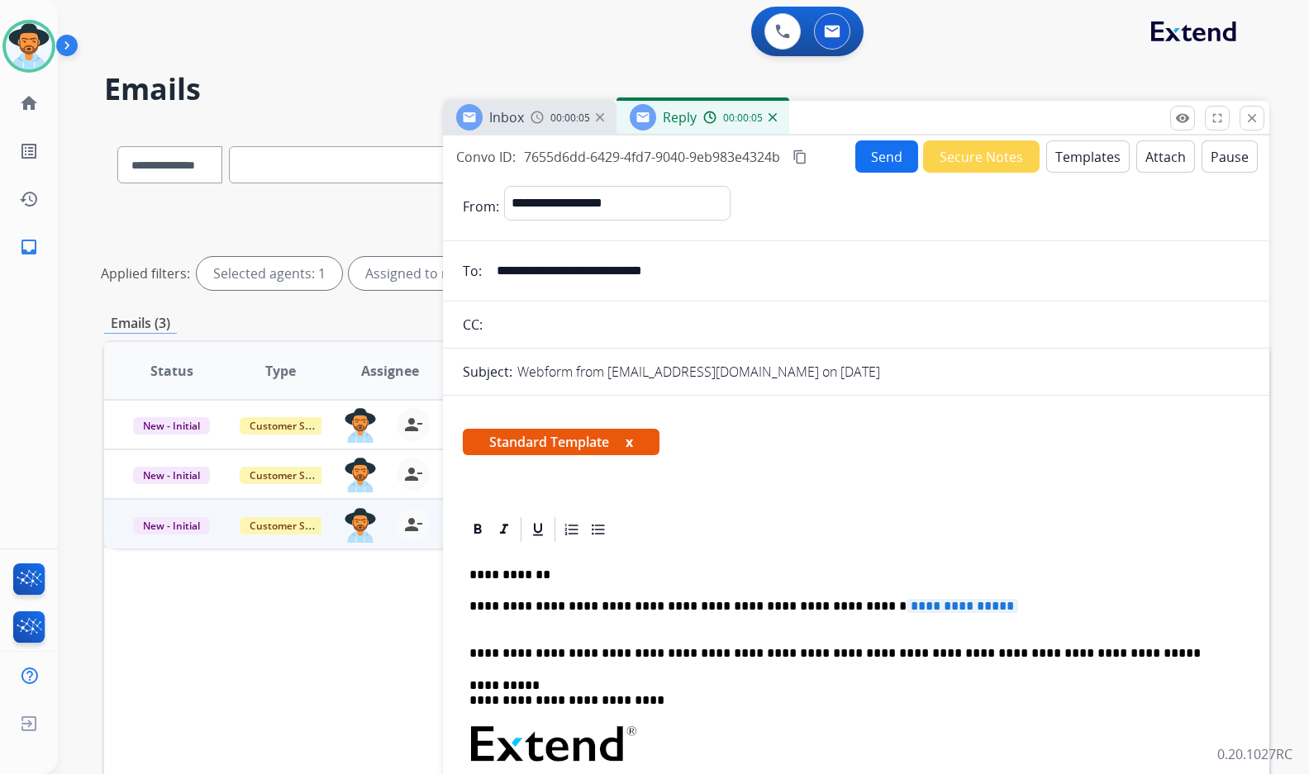
click at [968, 607] on span "**********" at bounding box center [962, 606] width 112 height 14
click at [1016, 603] on p "**********" at bounding box center [849, 614] width 760 height 31
click at [770, 117] on img at bounding box center [772, 117] width 8 height 8
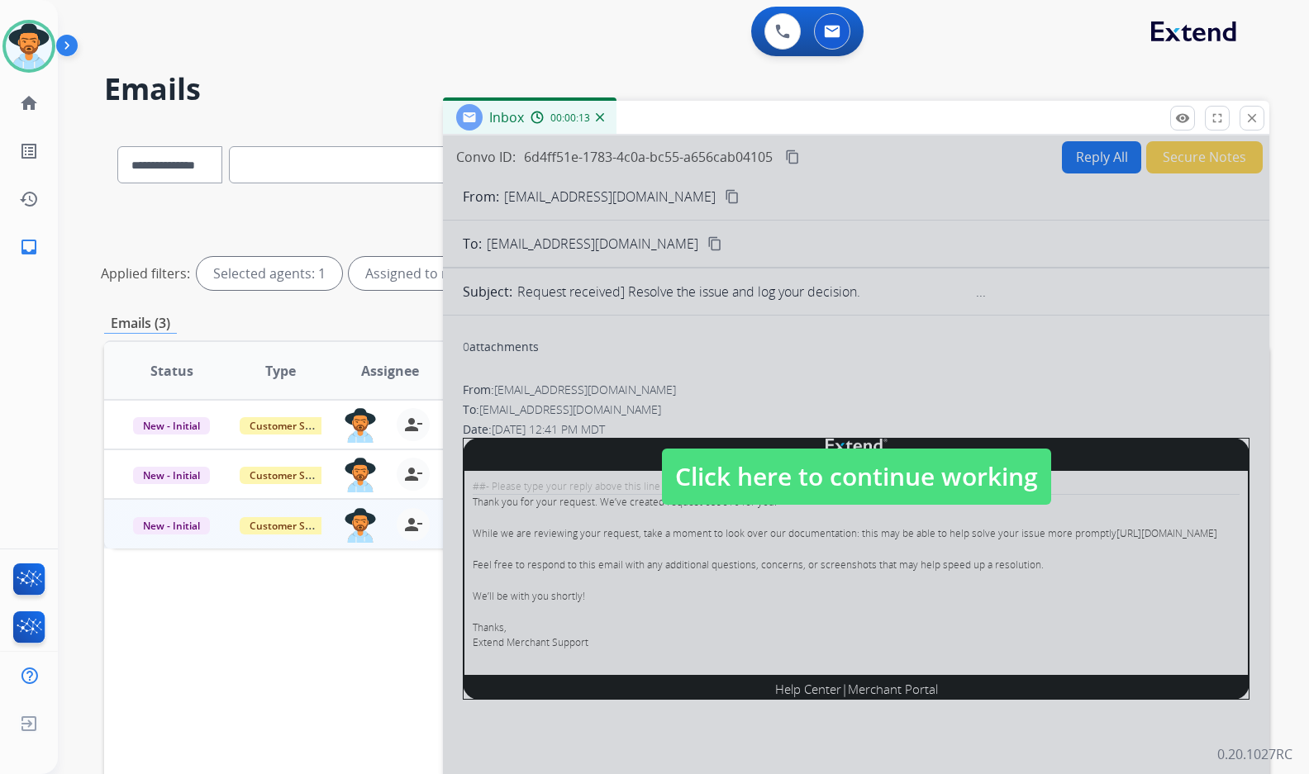
click at [774, 477] on span "Click here to continue working" at bounding box center [856, 477] width 389 height 56
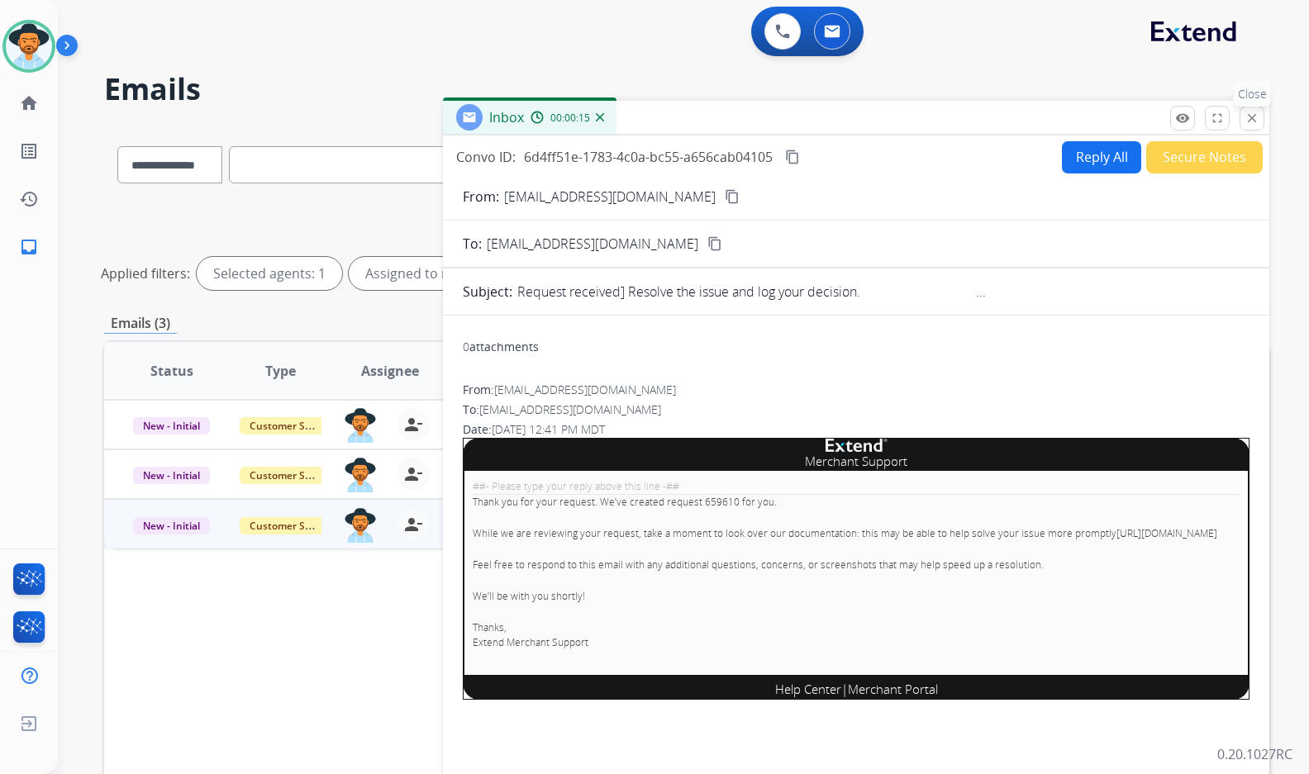
click at [1253, 112] on mat-icon "close" at bounding box center [1251, 118] width 15 height 15
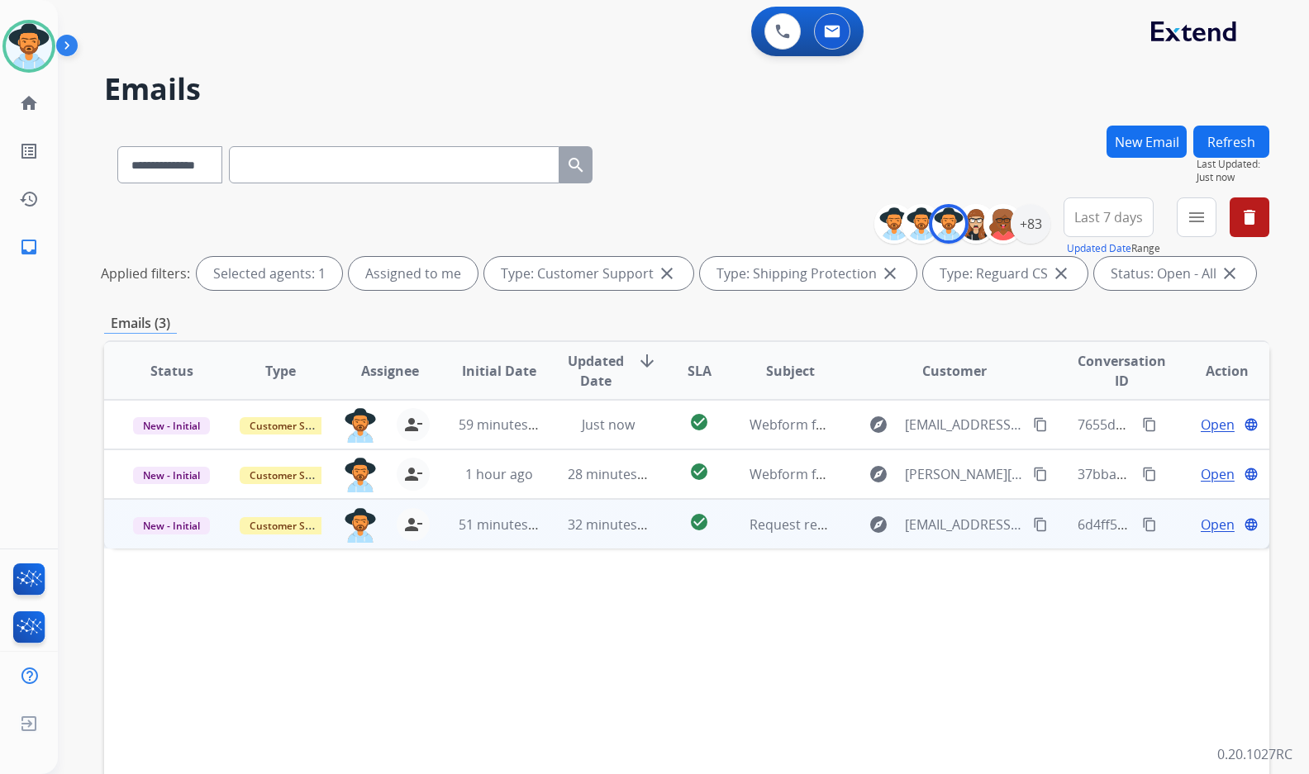
click at [1160, 521] on td "Open language" at bounding box center [1214, 524] width 109 height 50
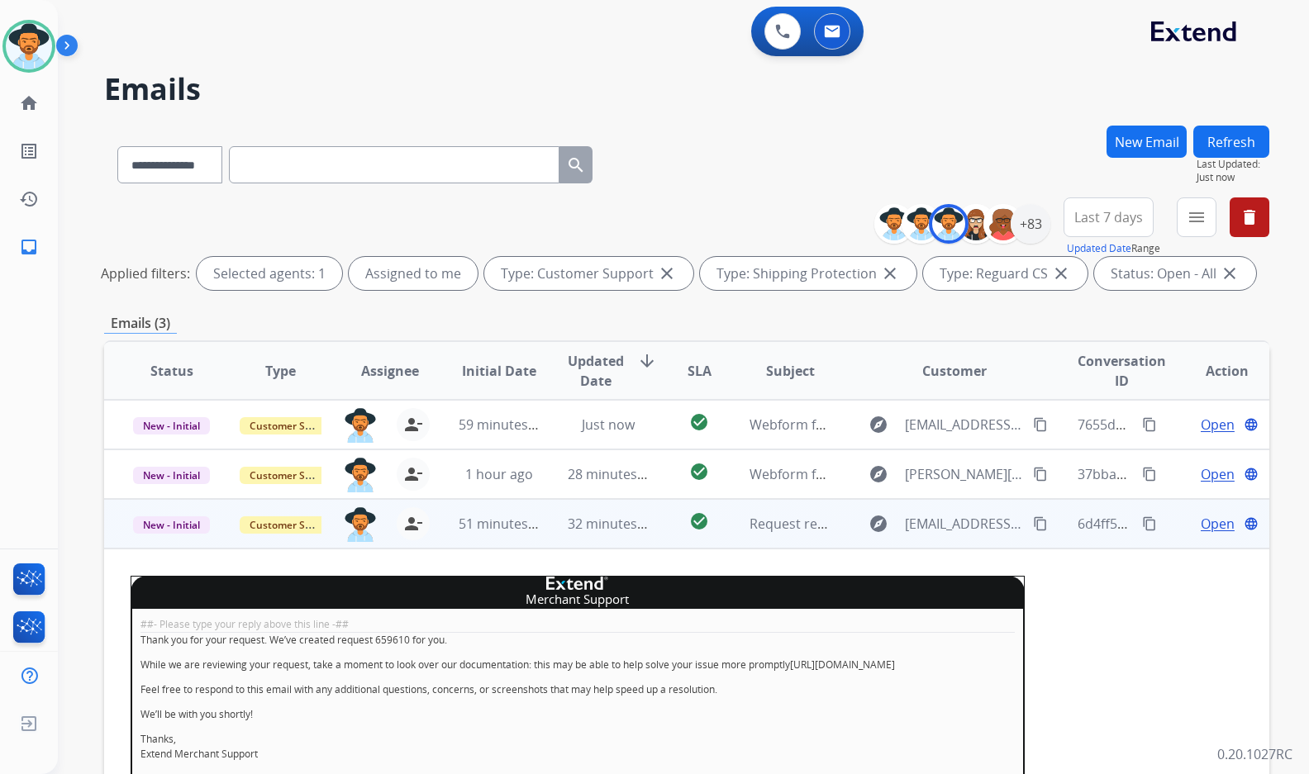
click at [1160, 521] on td "Open language" at bounding box center [1214, 524] width 109 height 50
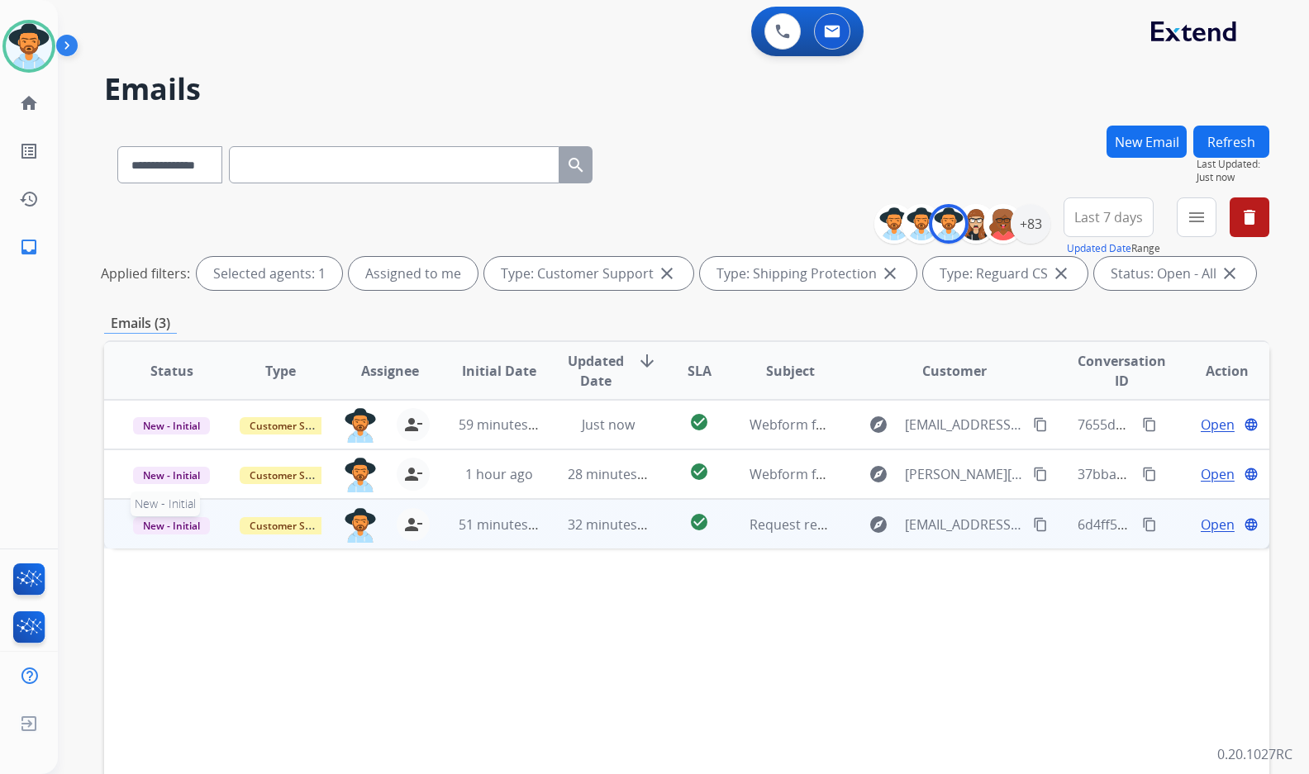
click at [187, 528] on span "New - Initial" at bounding box center [171, 525] width 77 height 17
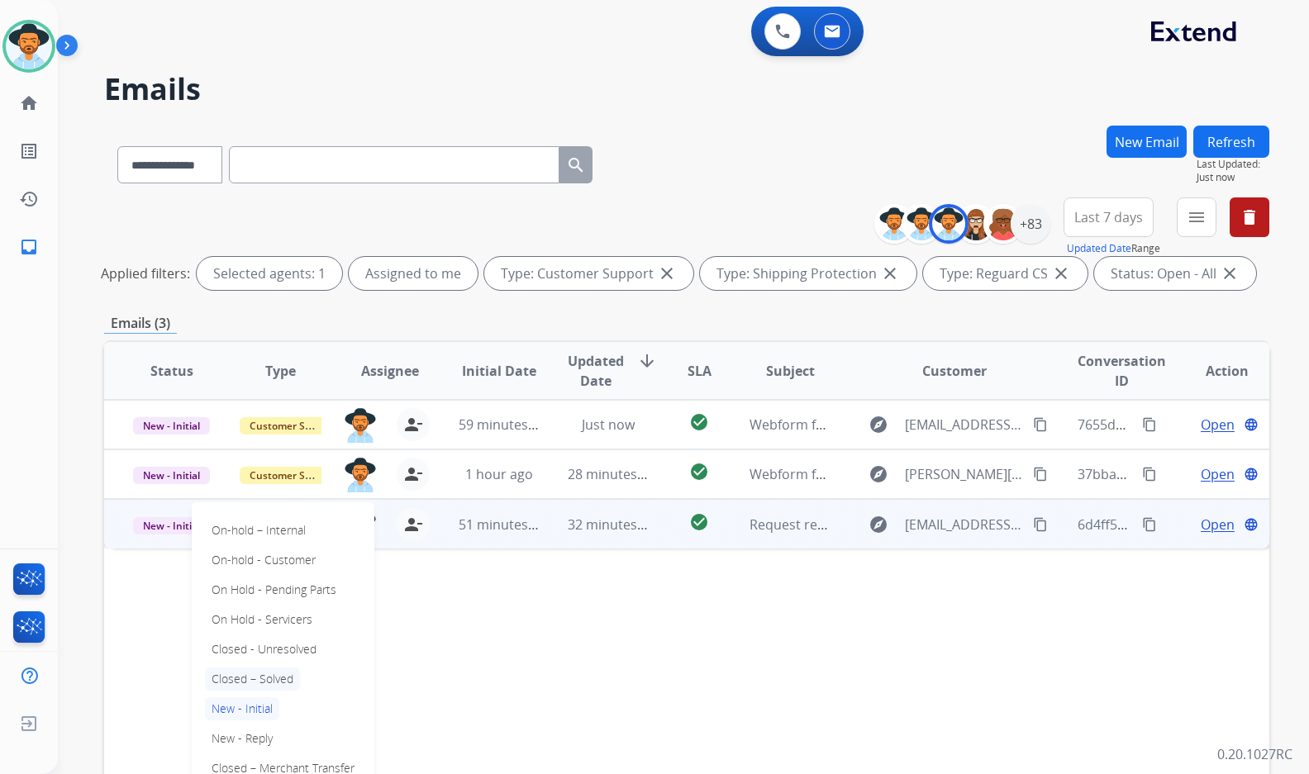
click at [236, 671] on p "Closed – Solved" at bounding box center [252, 679] width 95 height 23
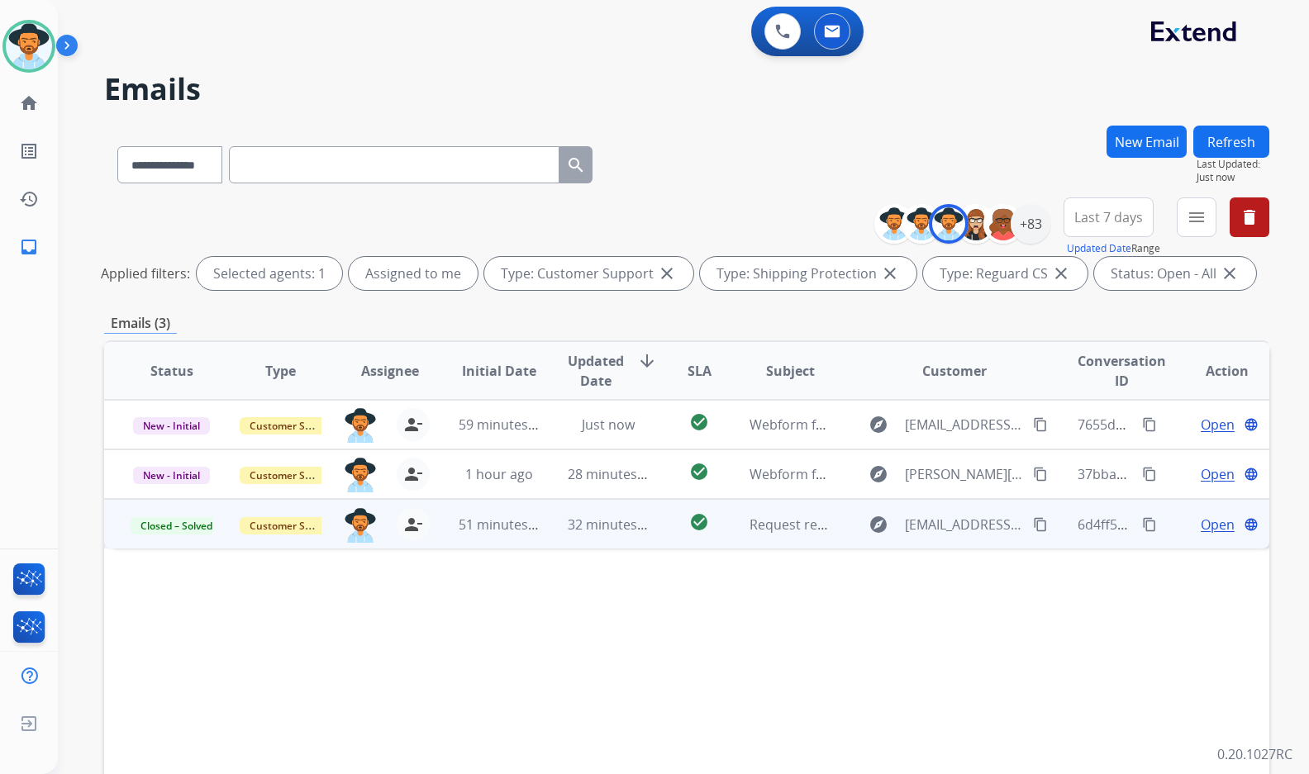
click at [1218, 523] on span "Open" at bounding box center [1217, 525] width 34 height 20
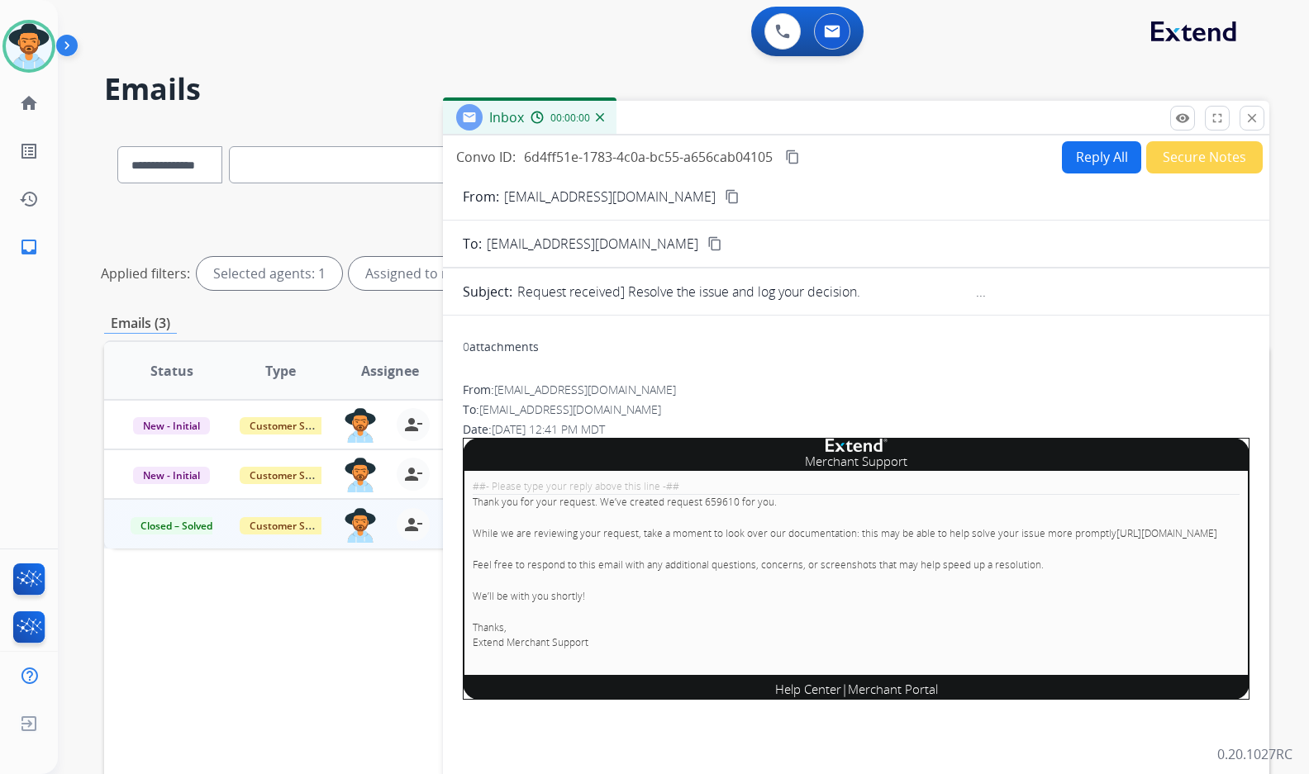
click at [1237, 152] on button "Secure Notes" at bounding box center [1204, 157] width 116 height 32
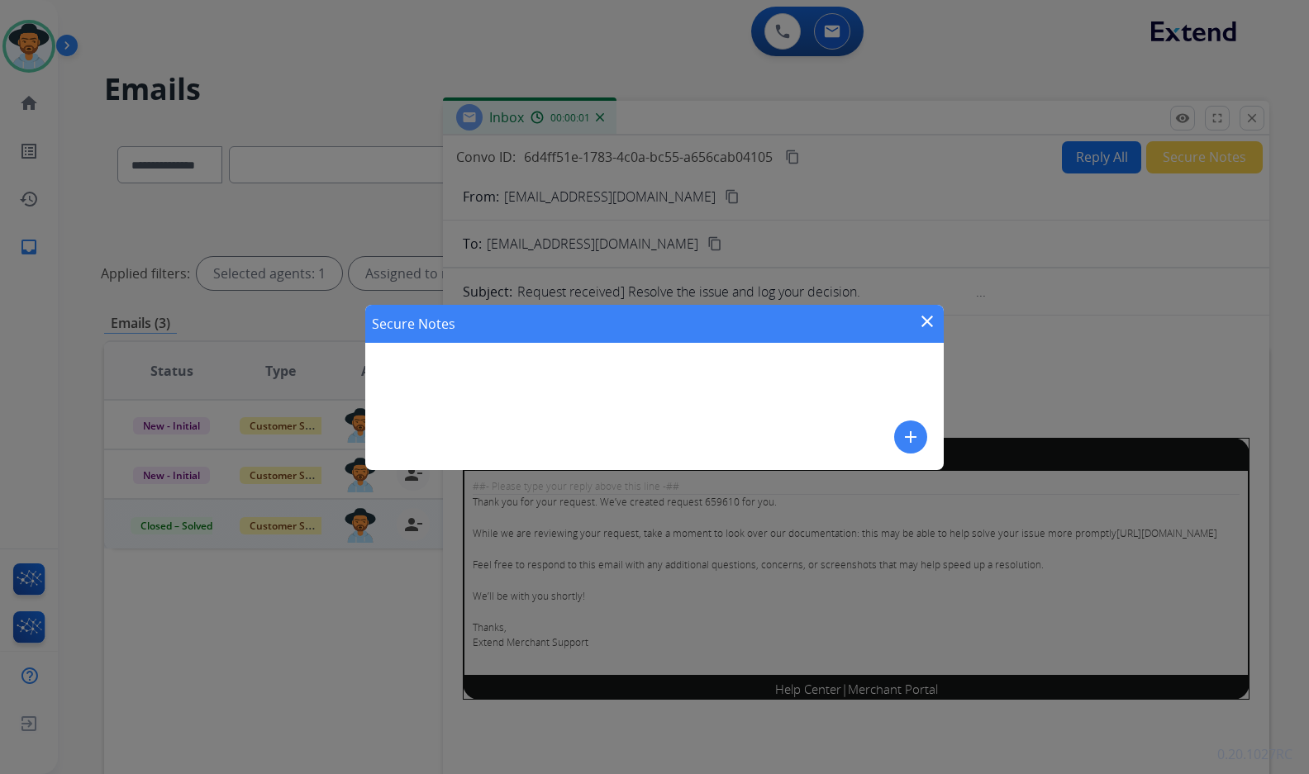
click at [912, 425] on button "add" at bounding box center [910, 437] width 33 height 33
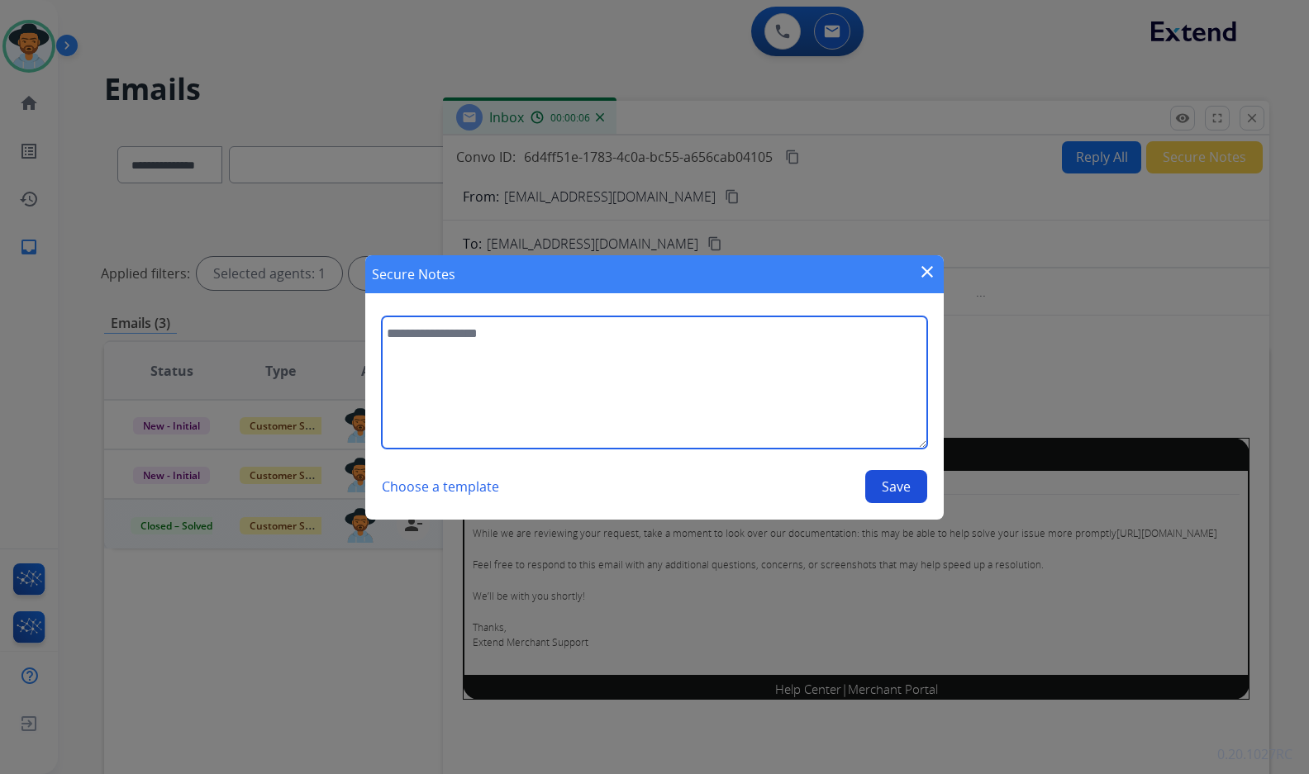
click at [441, 368] on textarea at bounding box center [654, 382] width 545 height 132
paste textarea "**********"
type textarea "**********"
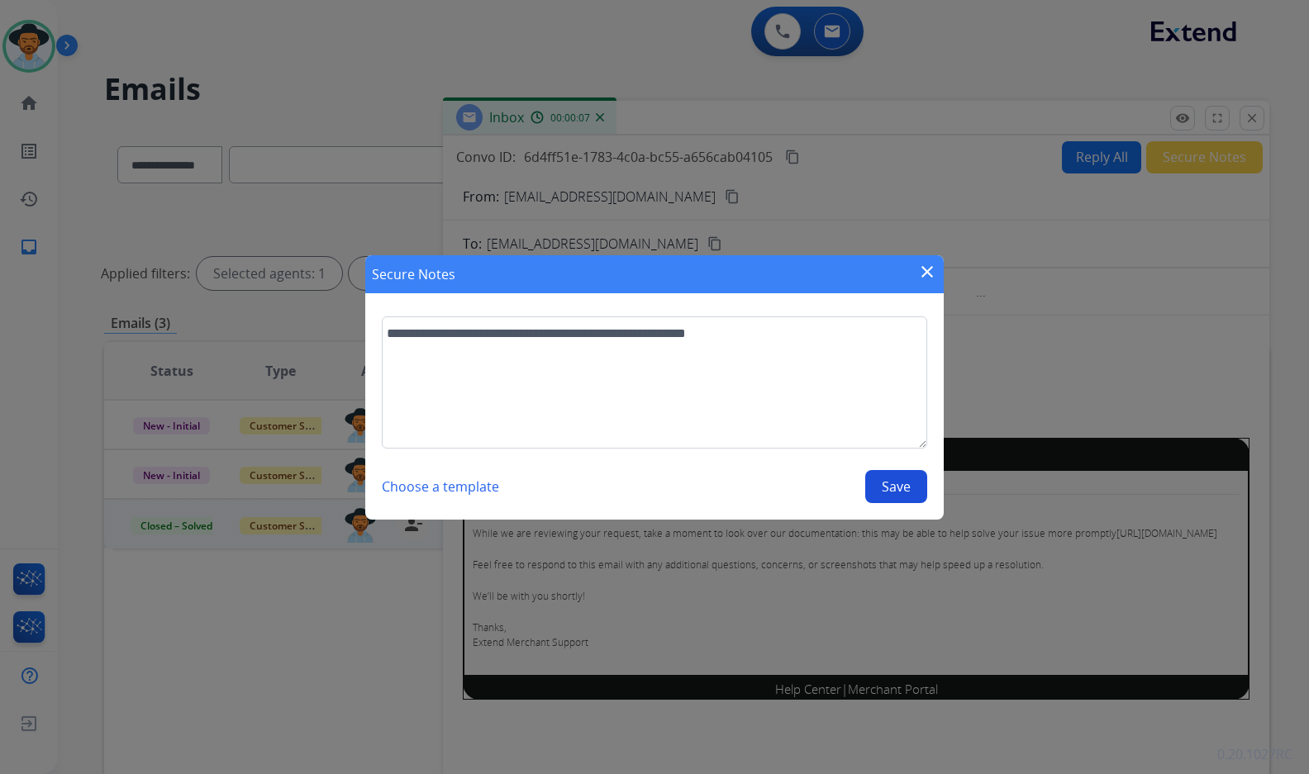
click at [882, 495] on button "Save" at bounding box center [896, 486] width 62 height 33
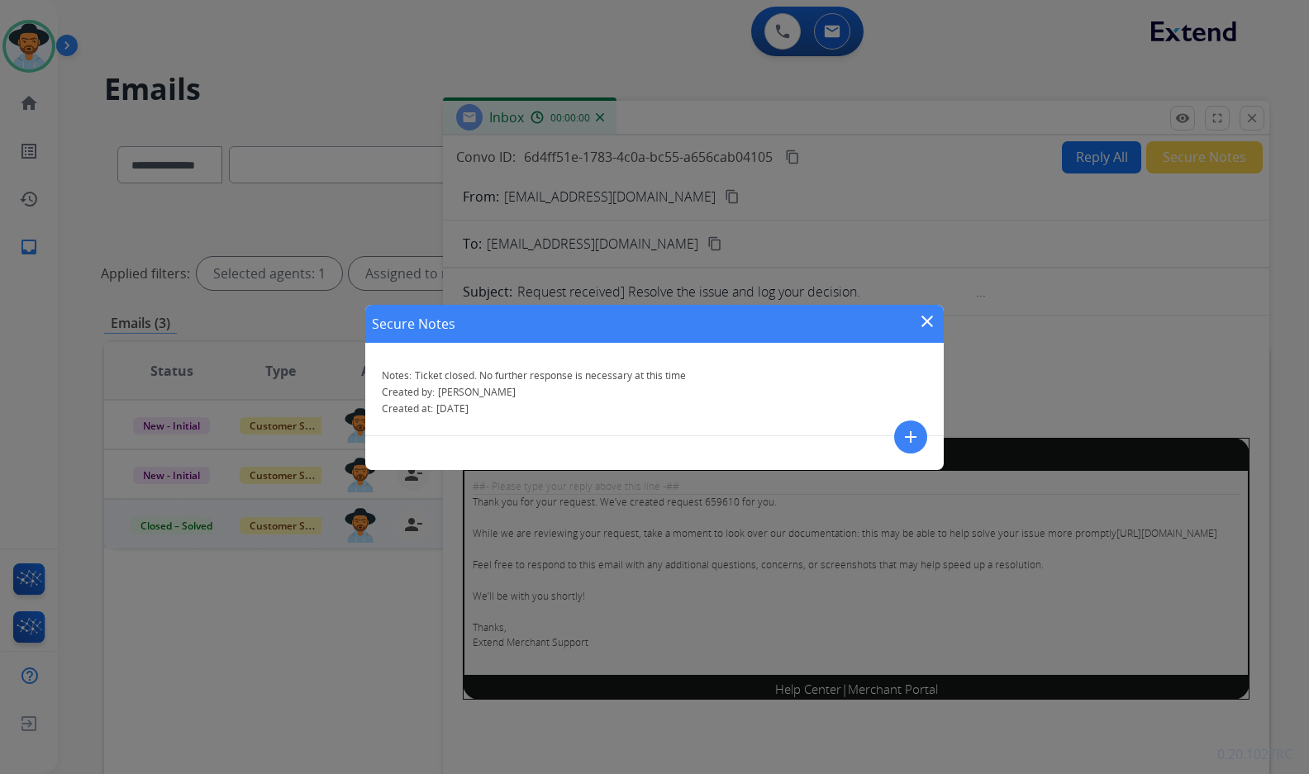
click at [925, 310] on div "Secure Notes close" at bounding box center [654, 324] width 578 height 38
click at [930, 325] on mat-icon "close" at bounding box center [927, 321] width 20 height 20
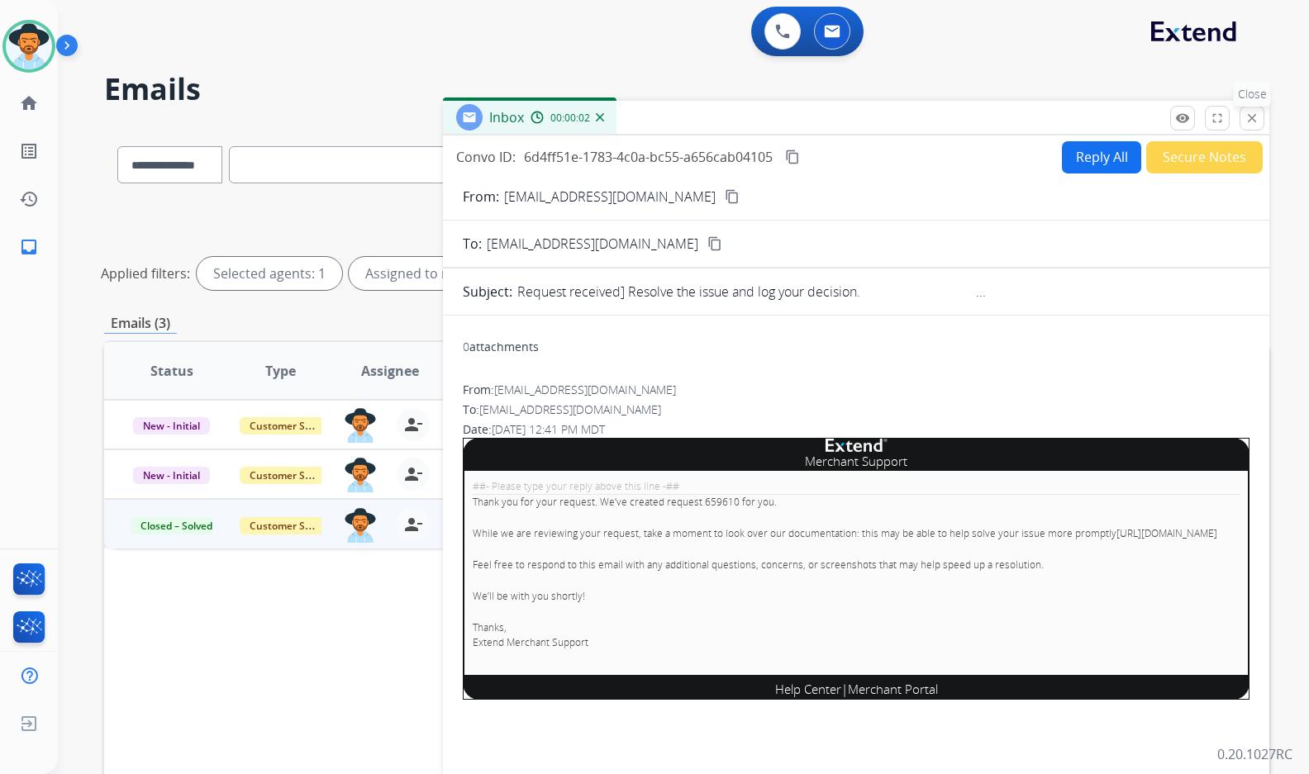
click at [1243, 121] on button "close Close" at bounding box center [1251, 118] width 25 height 25
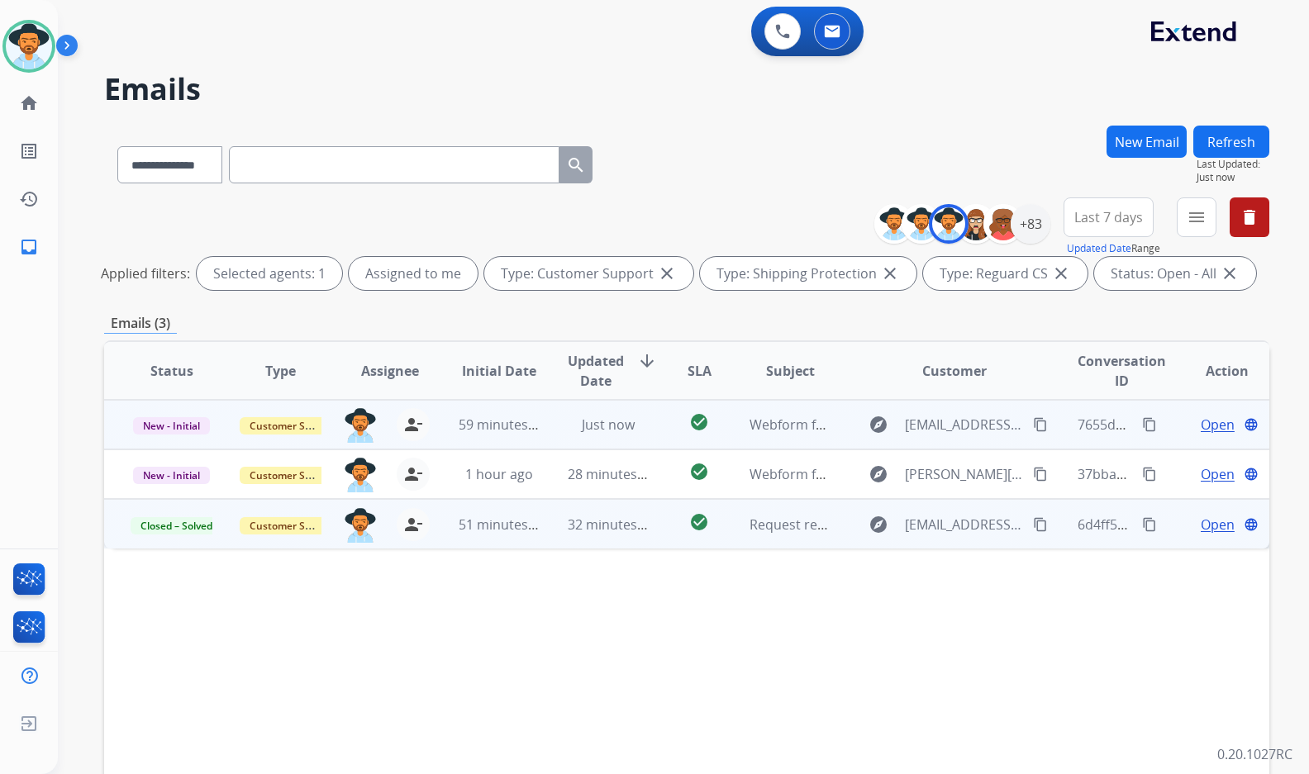
click at [1216, 424] on span "Open" at bounding box center [1217, 425] width 34 height 20
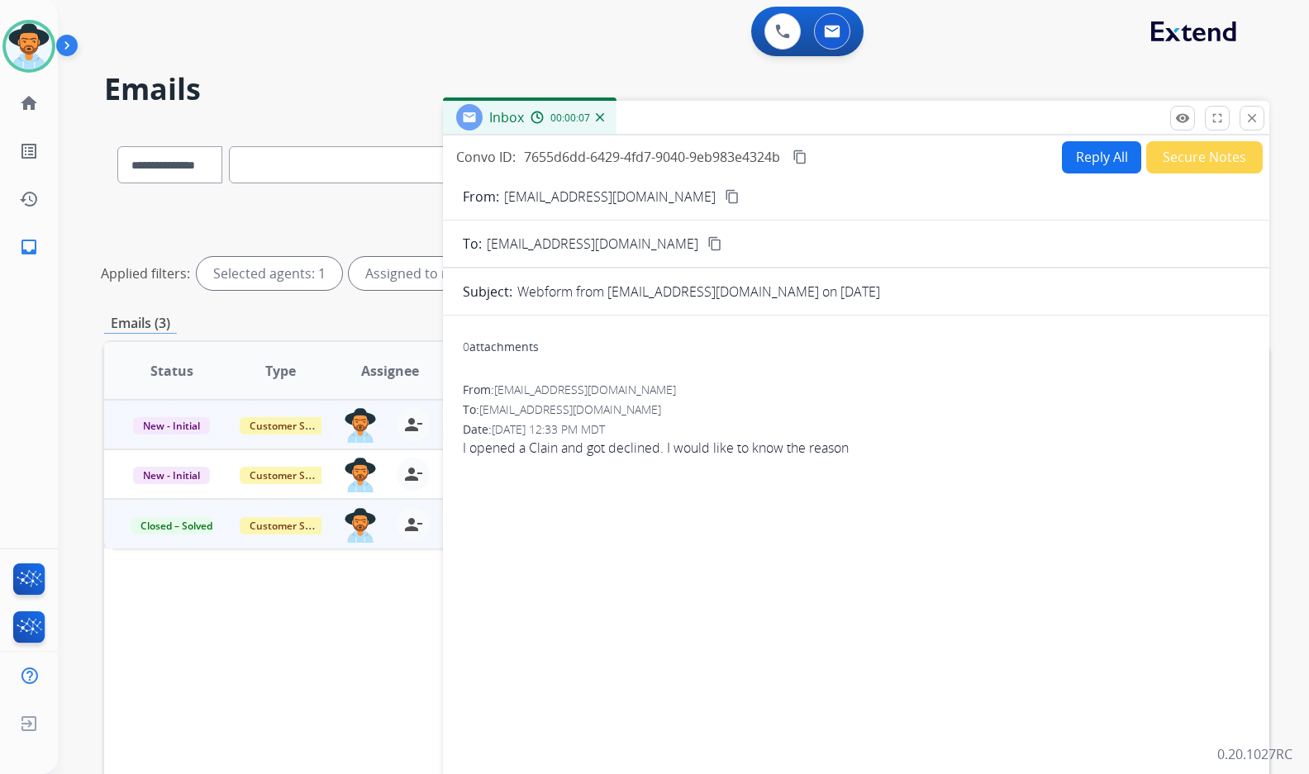
click at [1103, 163] on button "Reply All" at bounding box center [1101, 157] width 79 height 32
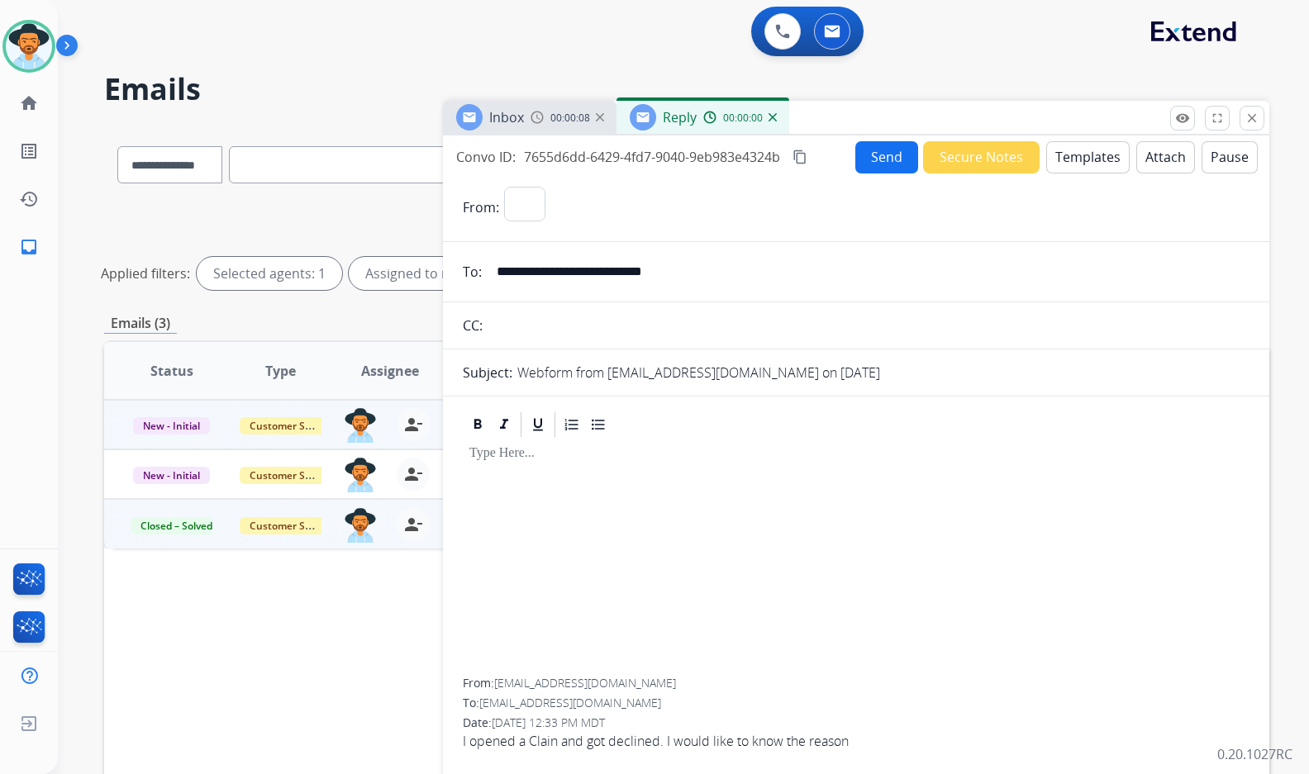
select select "**********"
click at [1086, 165] on button "Templates" at bounding box center [1087, 157] width 83 height 32
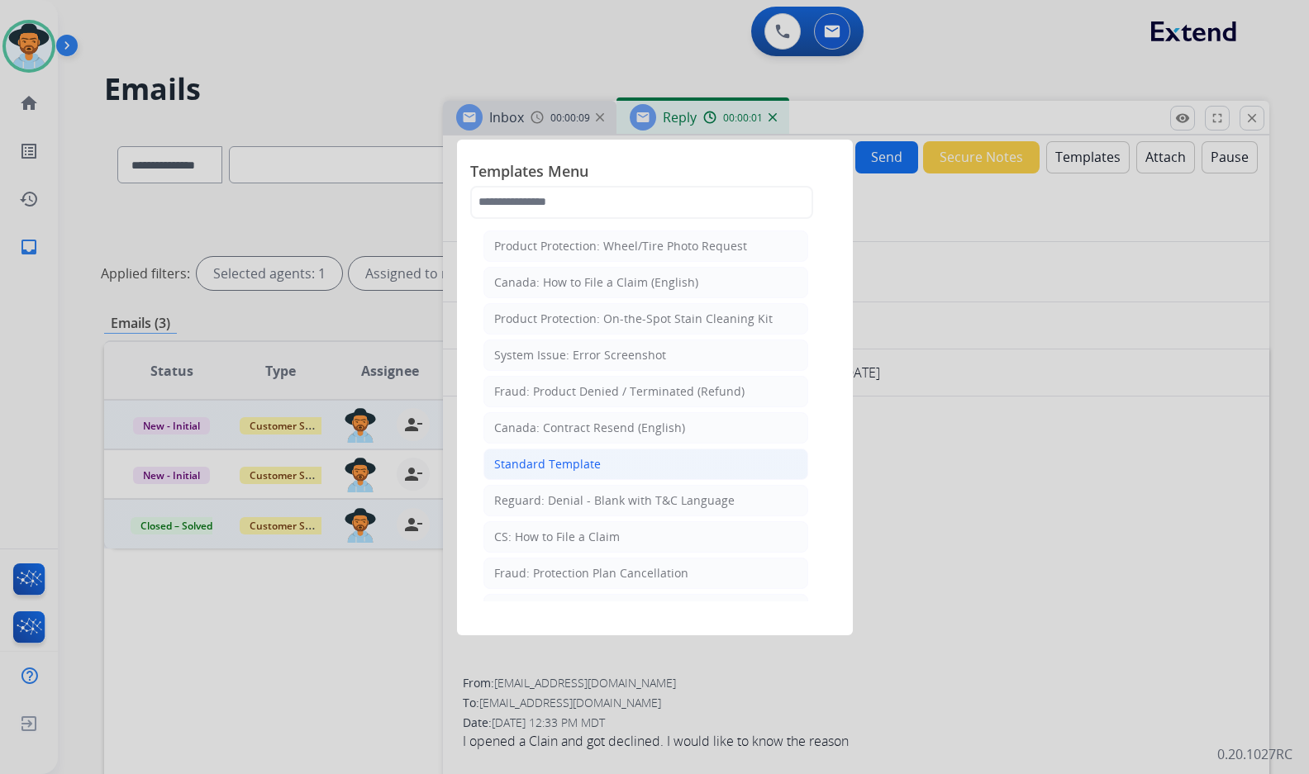
click at [577, 468] on div "Standard Template" at bounding box center [547, 464] width 107 height 17
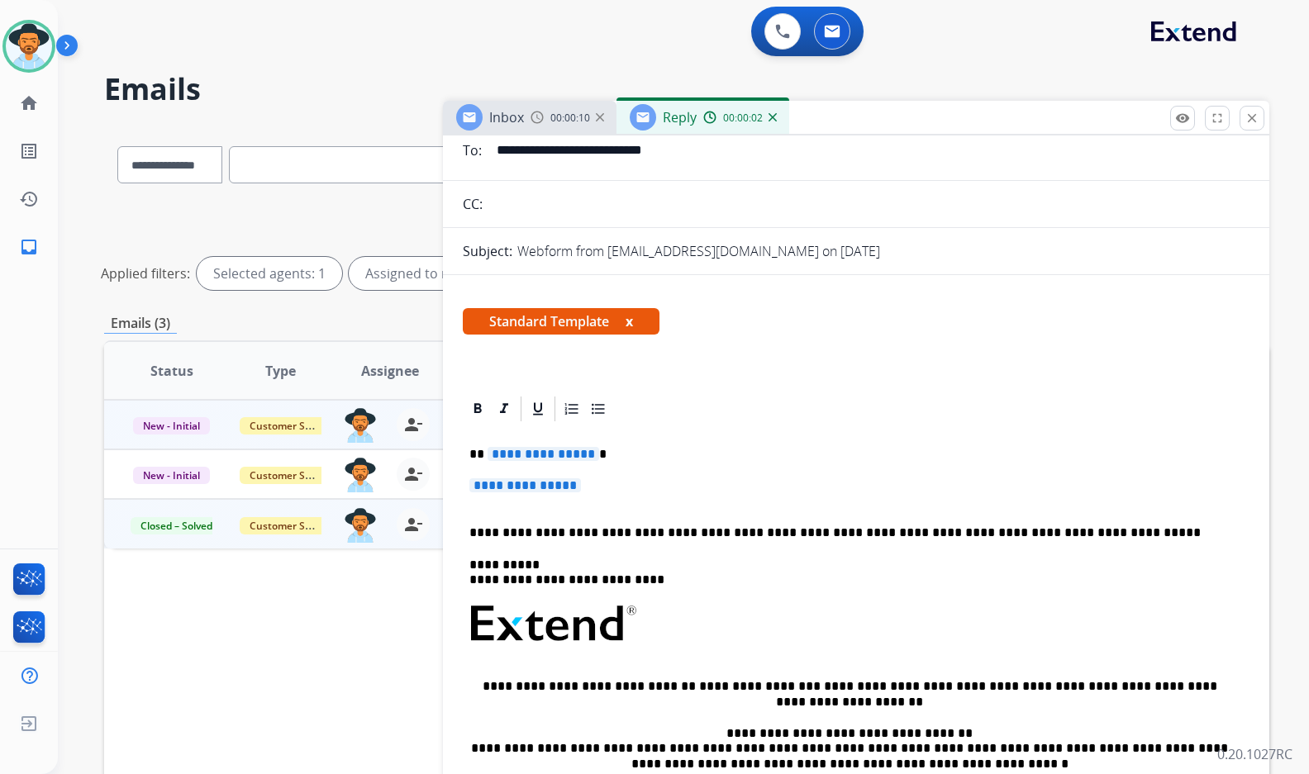
scroll to position [248, 0]
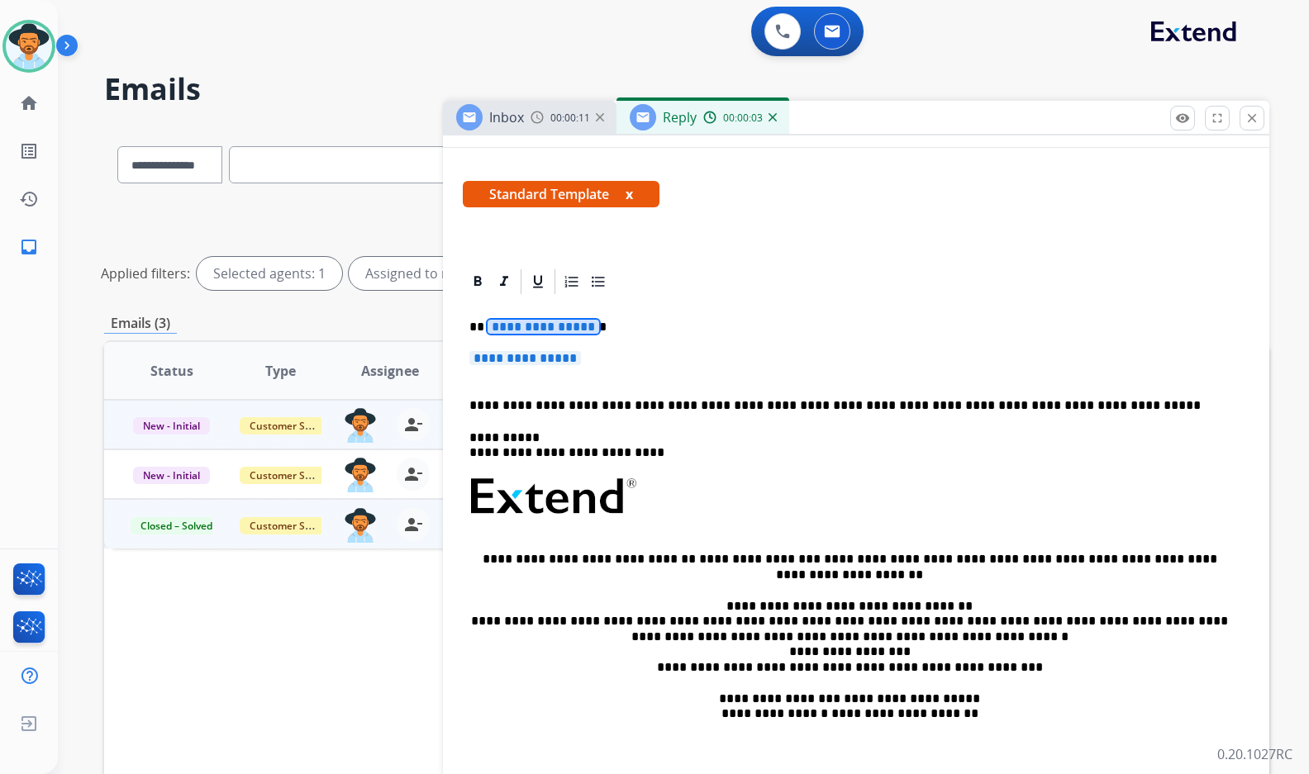
click at [551, 330] on span "**********" at bounding box center [543, 327] width 112 height 14
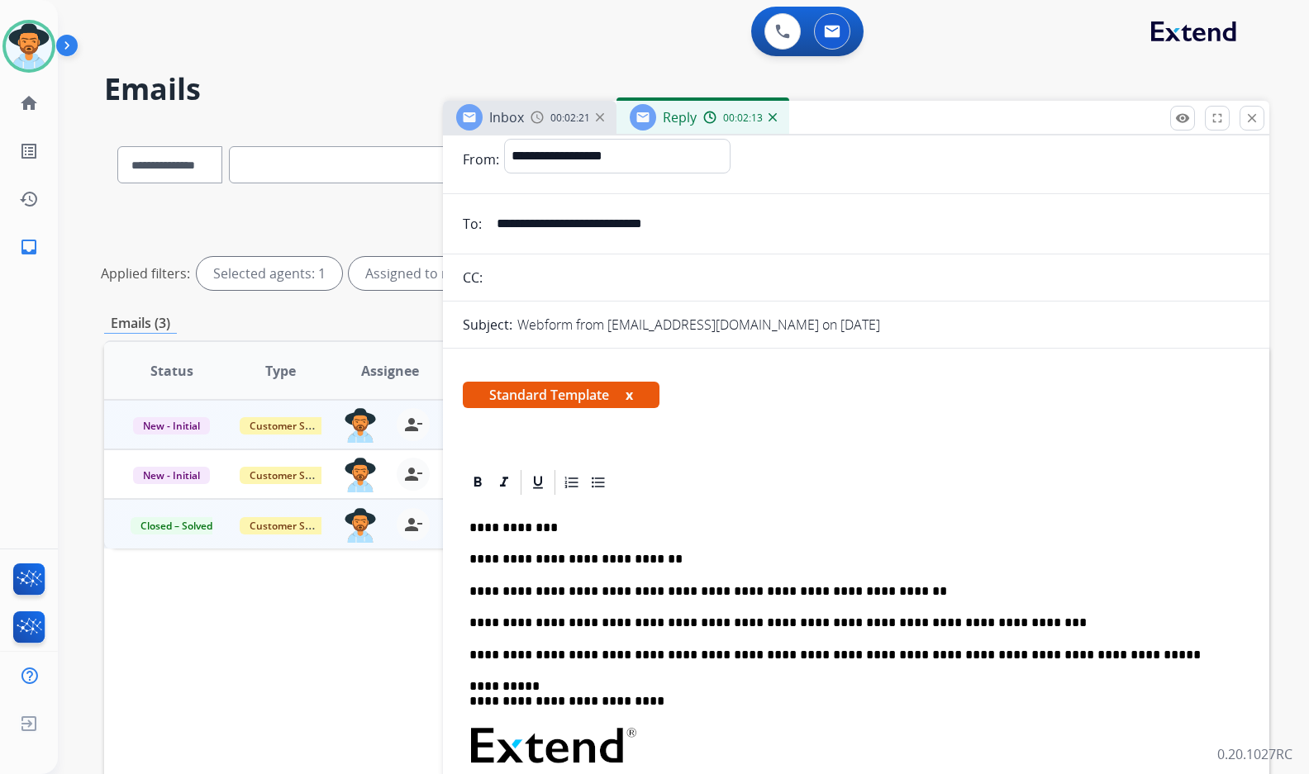
scroll to position [0, 0]
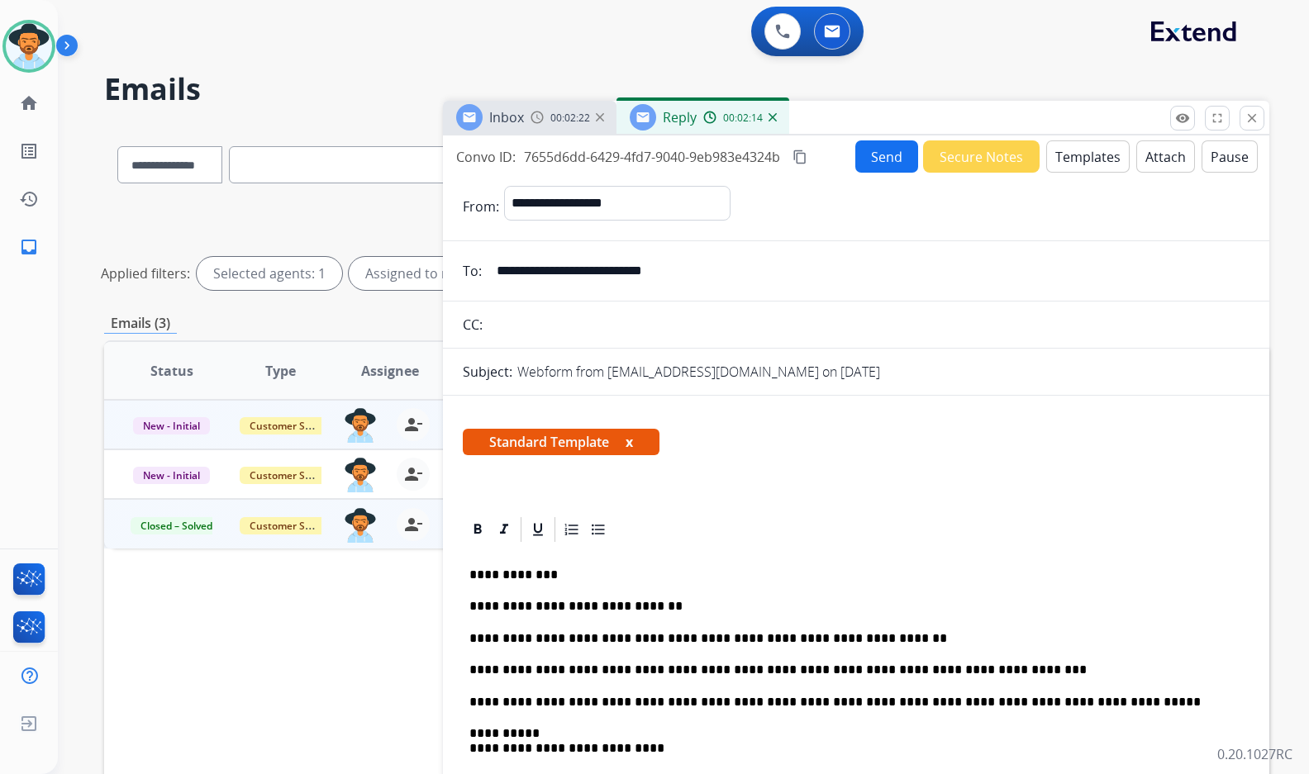
drag, startPoint x: 732, startPoint y: 272, endPoint x: 454, endPoint y: 290, distance: 278.2
click at [395, 275] on div "**********" at bounding box center [686, 553] width 1165 height 854
drag, startPoint x: 539, startPoint y: 288, endPoint x: 590, endPoint y: 264, distance: 56.6
click at [590, 264] on input "**********" at bounding box center [868, 270] width 763 height 33
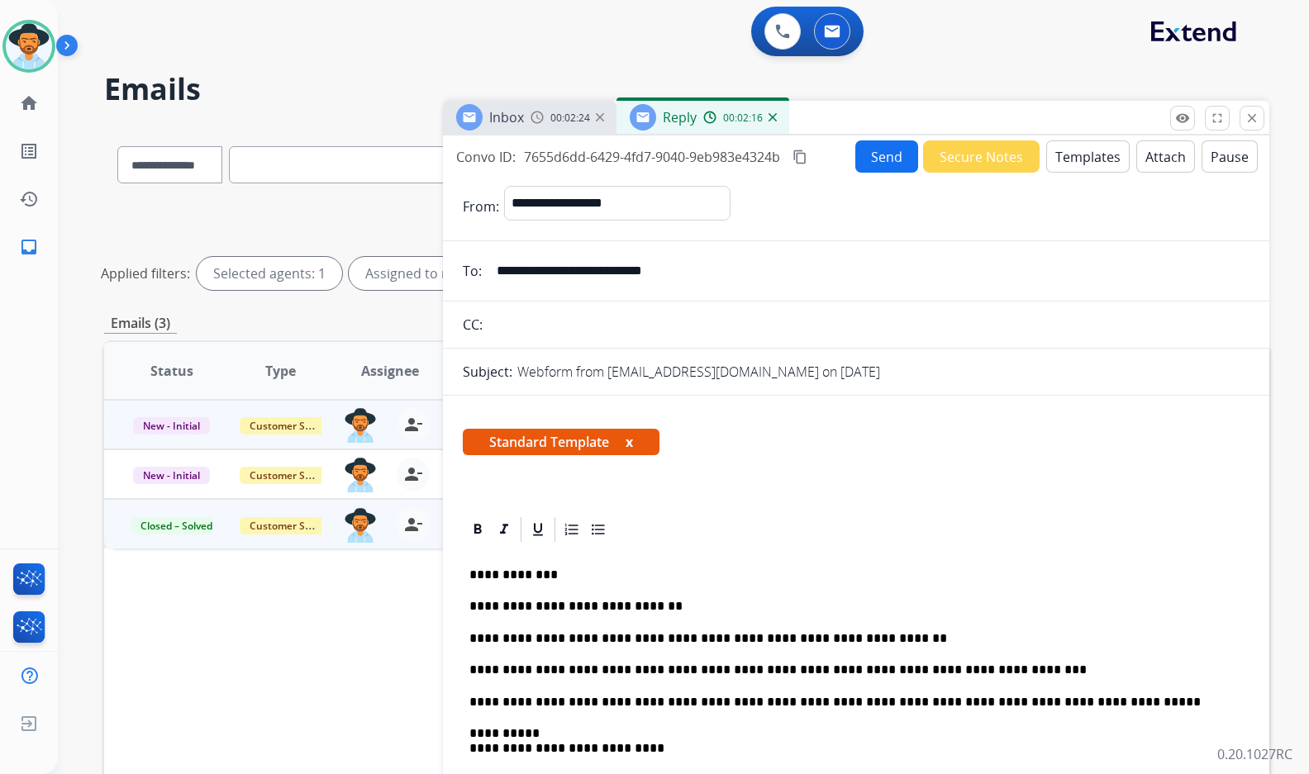
click at [590, 264] on input "**********" at bounding box center [868, 270] width 763 height 33
click at [873, 159] on button "Send" at bounding box center [886, 156] width 63 height 32
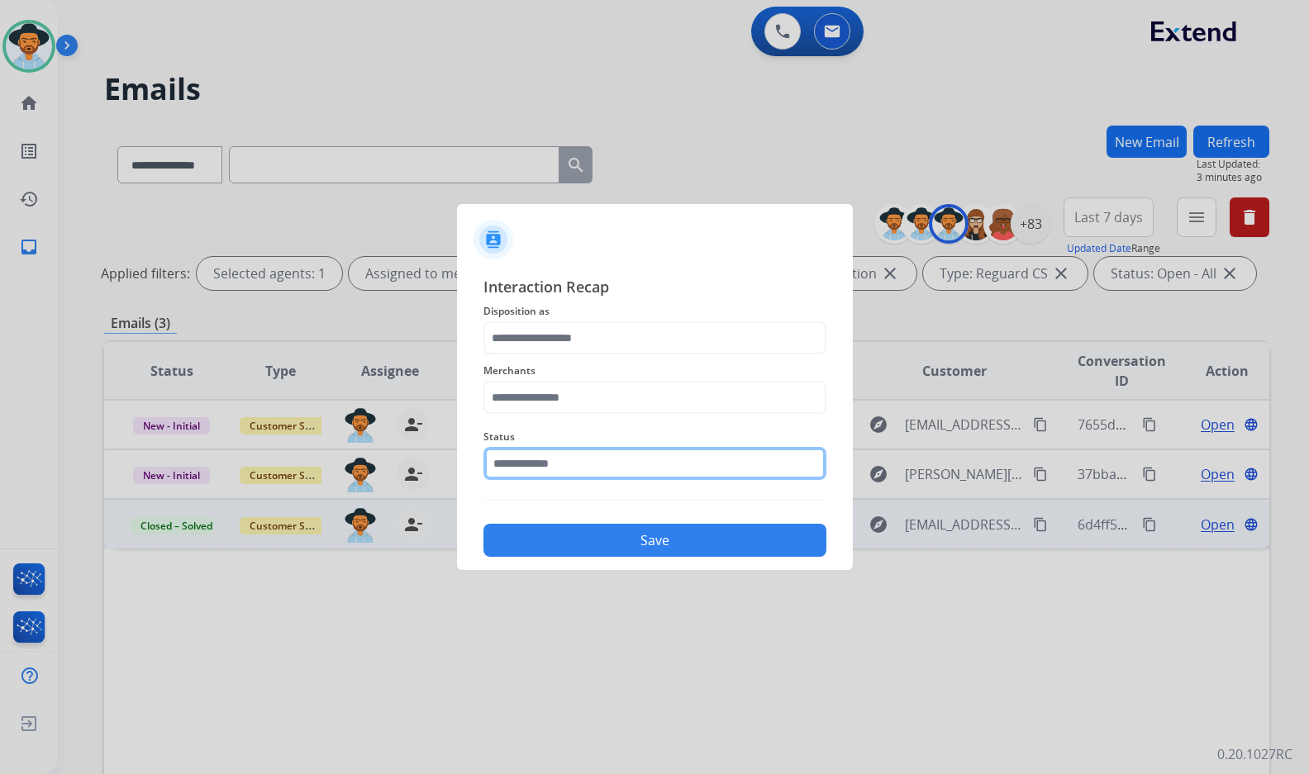
click at [620, 470] on input "text" at bounding box center [654, 463] width 343 height 33
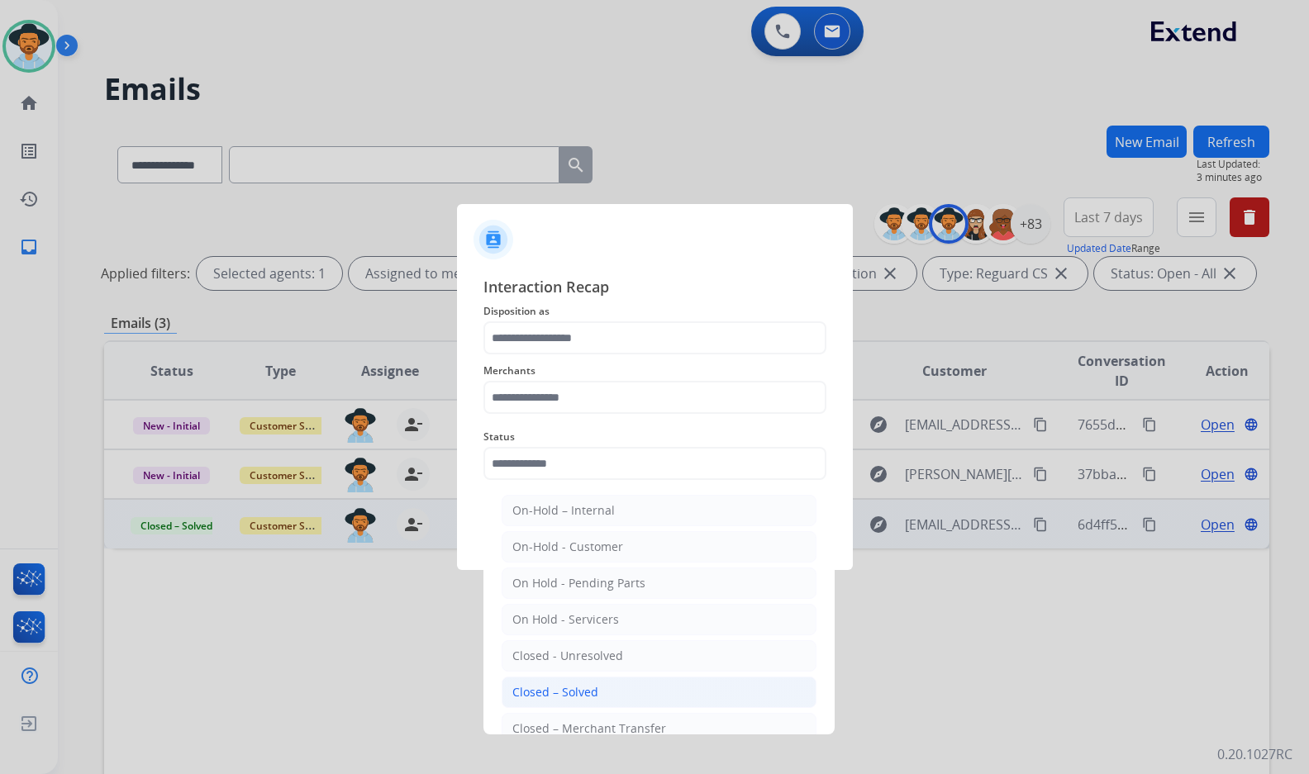
click at [587, 691] on div "Closed – Solved" at bounding box center [555, 692] width 86 height 17
type input "**********"
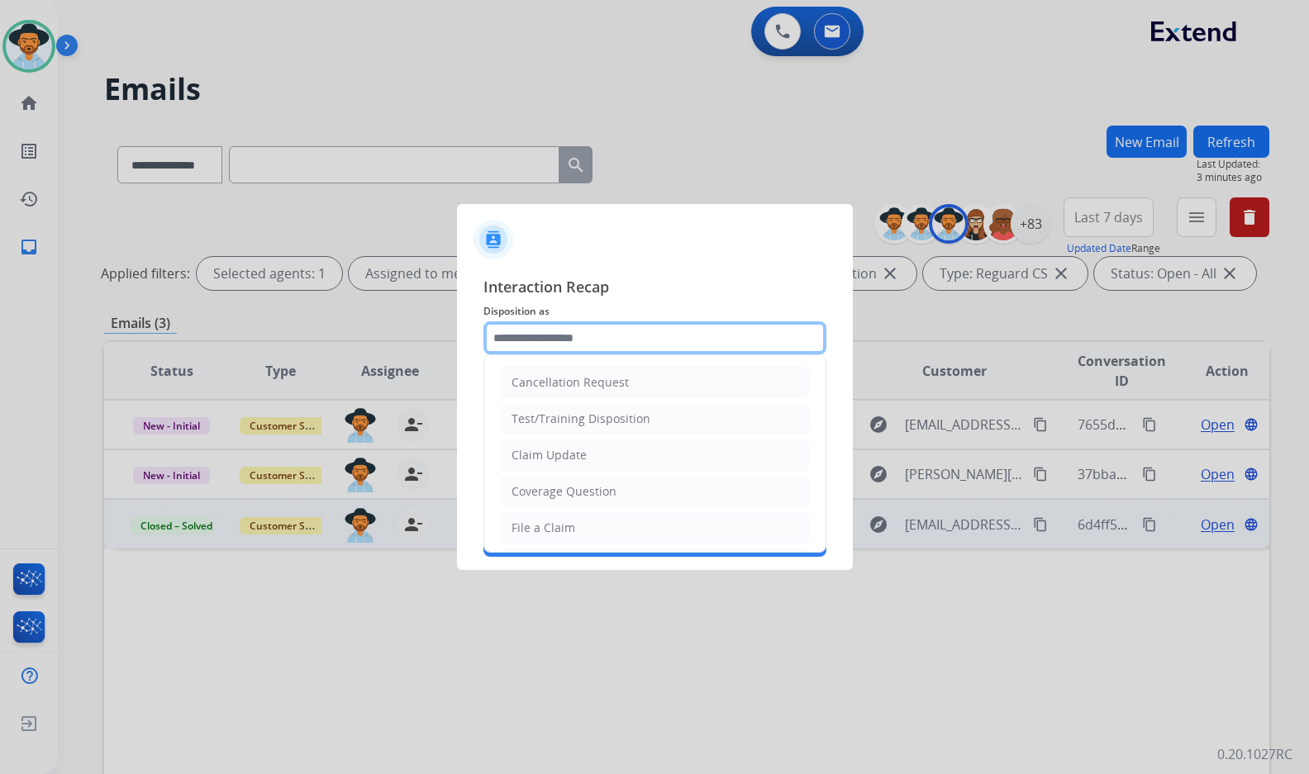
click at [614, 337] on input "text" at bounding box center [654, 337] width 343 height 33
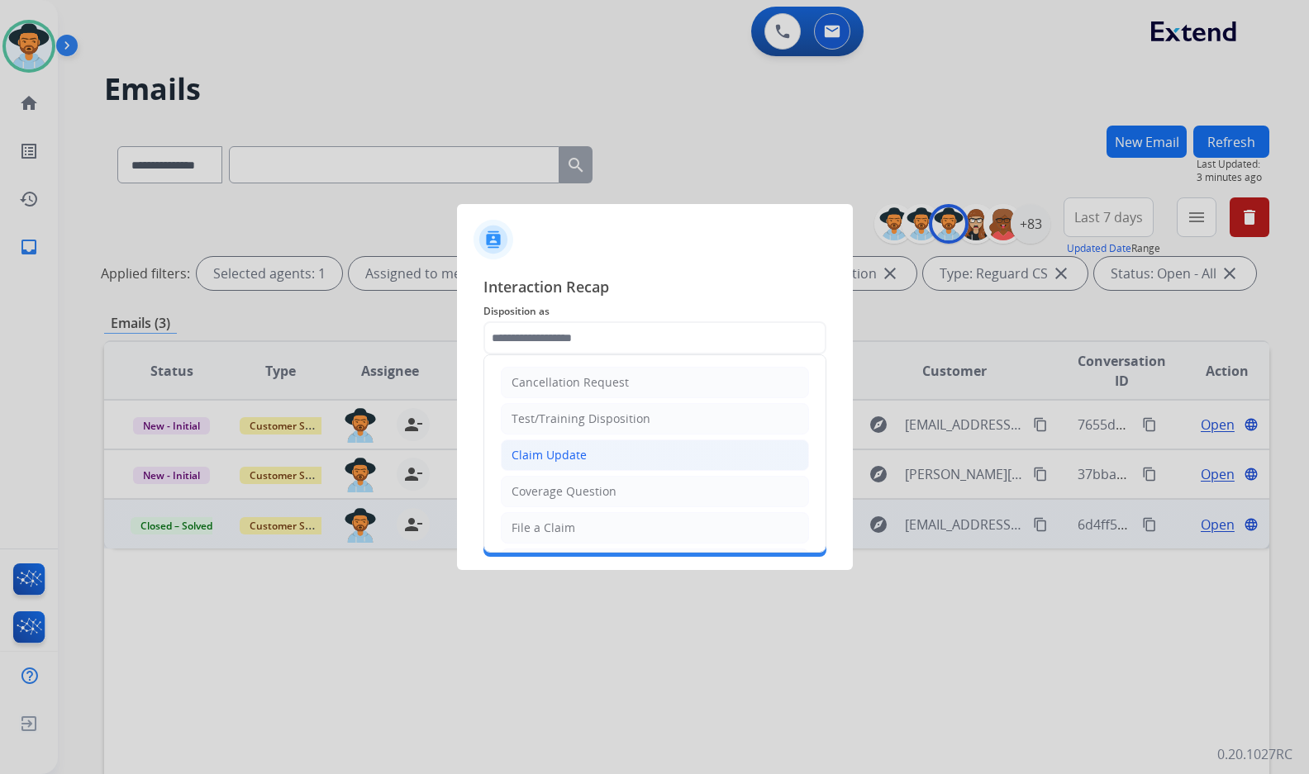
click at [594, 463] on li "Claim Update" at bounding box center [655, 455] width 308 height 31
type input "**********"
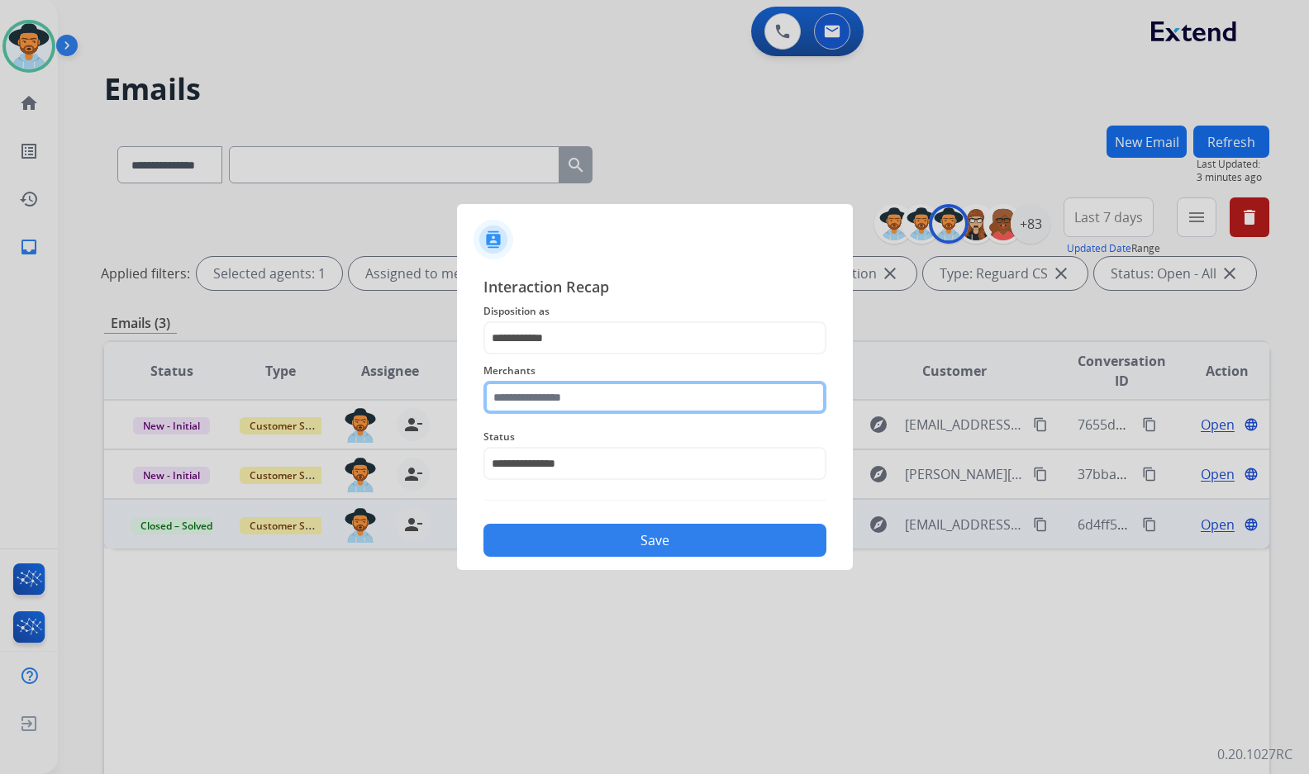
click at [588, 389] on input "text" at bounding box center [654, 397] width 343 height 33
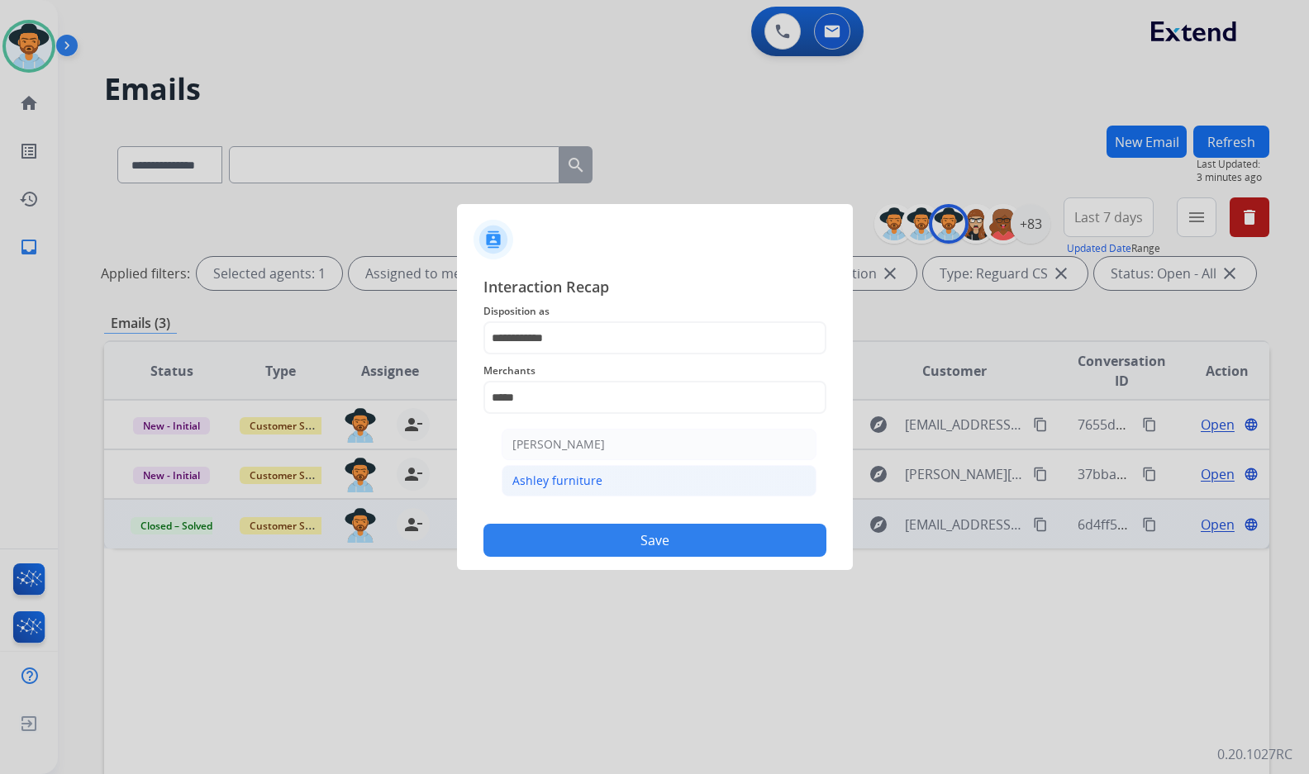
click at [597, 477] on div "Ashley furniture" at bounding box center [557, 481] width 90 height 17
type input "**********"
click at [612, 531] on button "Save" at bounding box center [654, 540] width 343 height 33
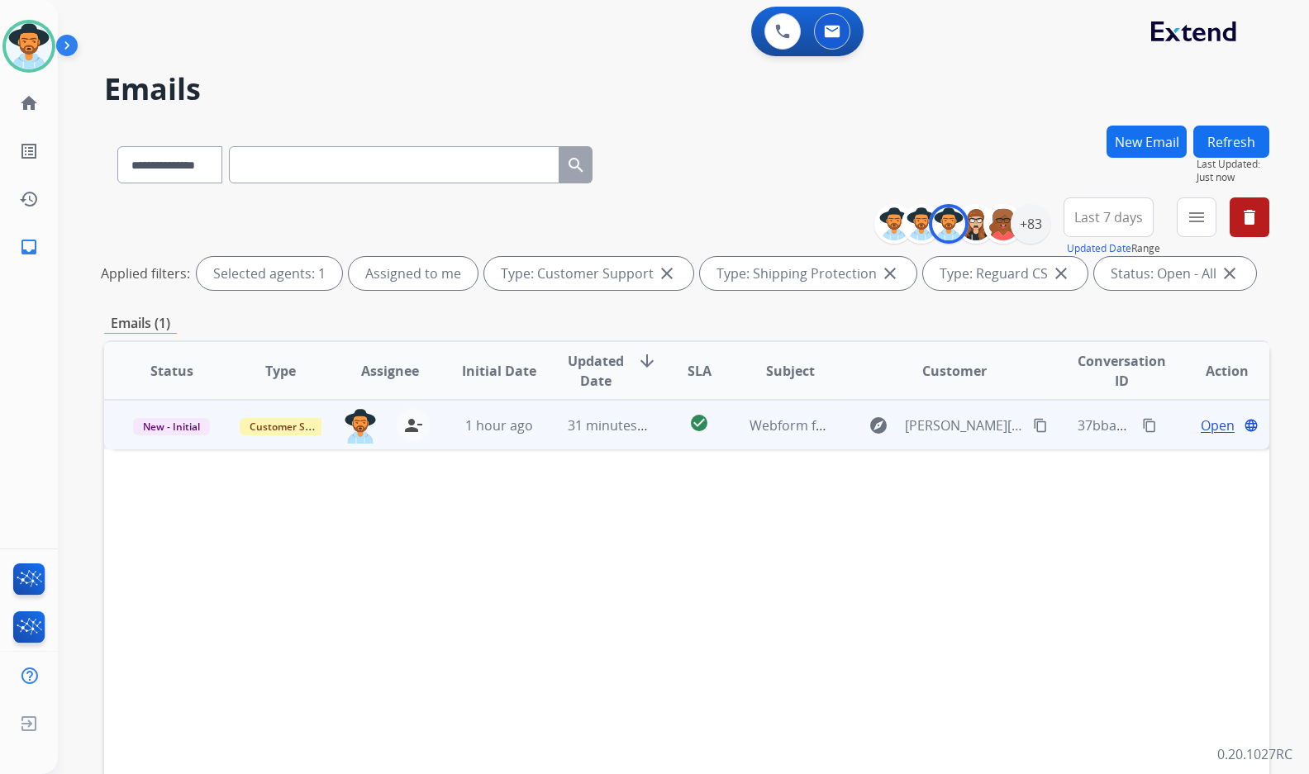
click at [1200, 430] on span "Open" at bounding box center [1217, 426] width 34 height 20
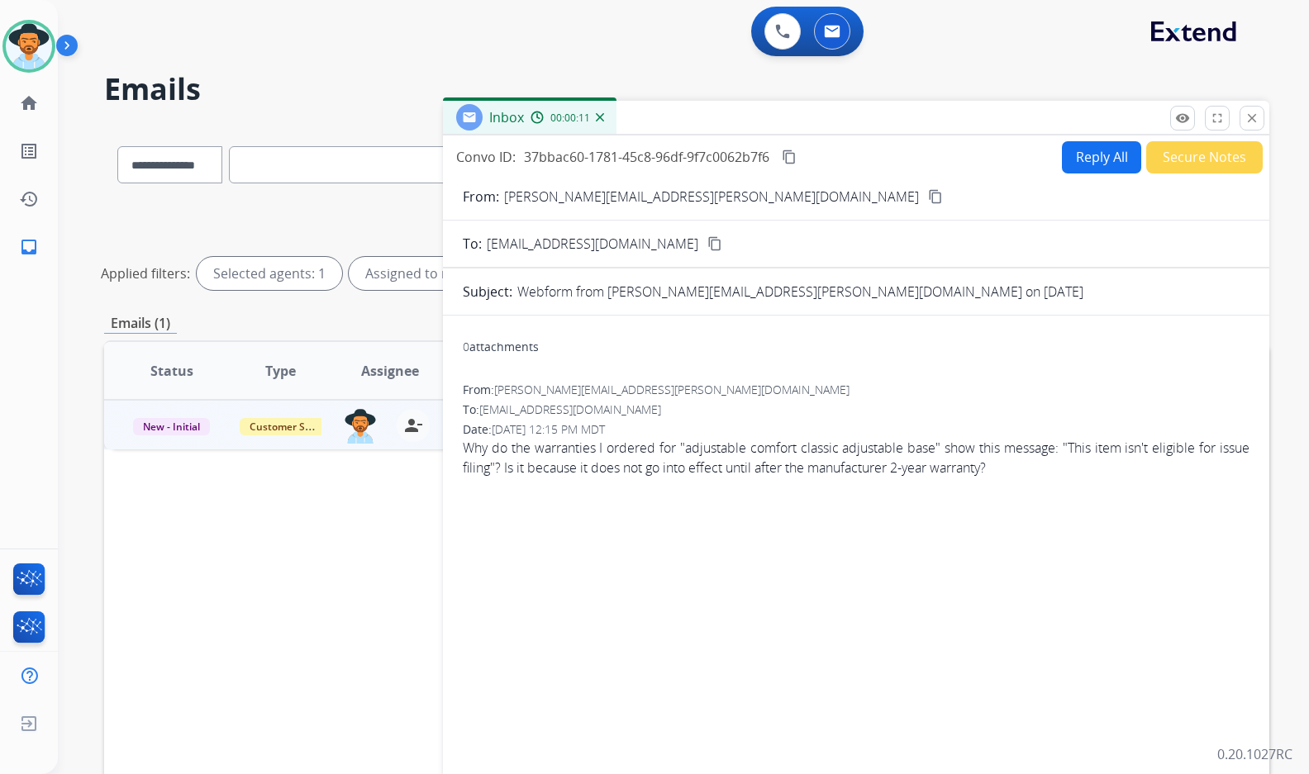
click at [928, 195] on mat-icon "content_copy" at bounding box center [935, 196] width 15 height 15
drag, startPoint x: 795, startPoint y: 157, endPoint x: 772, endPoint y: 160, distance: 22.6
click at [795, 157] on mat-icon "content_copy" at bounding box center [789, 157] width 15 height 15
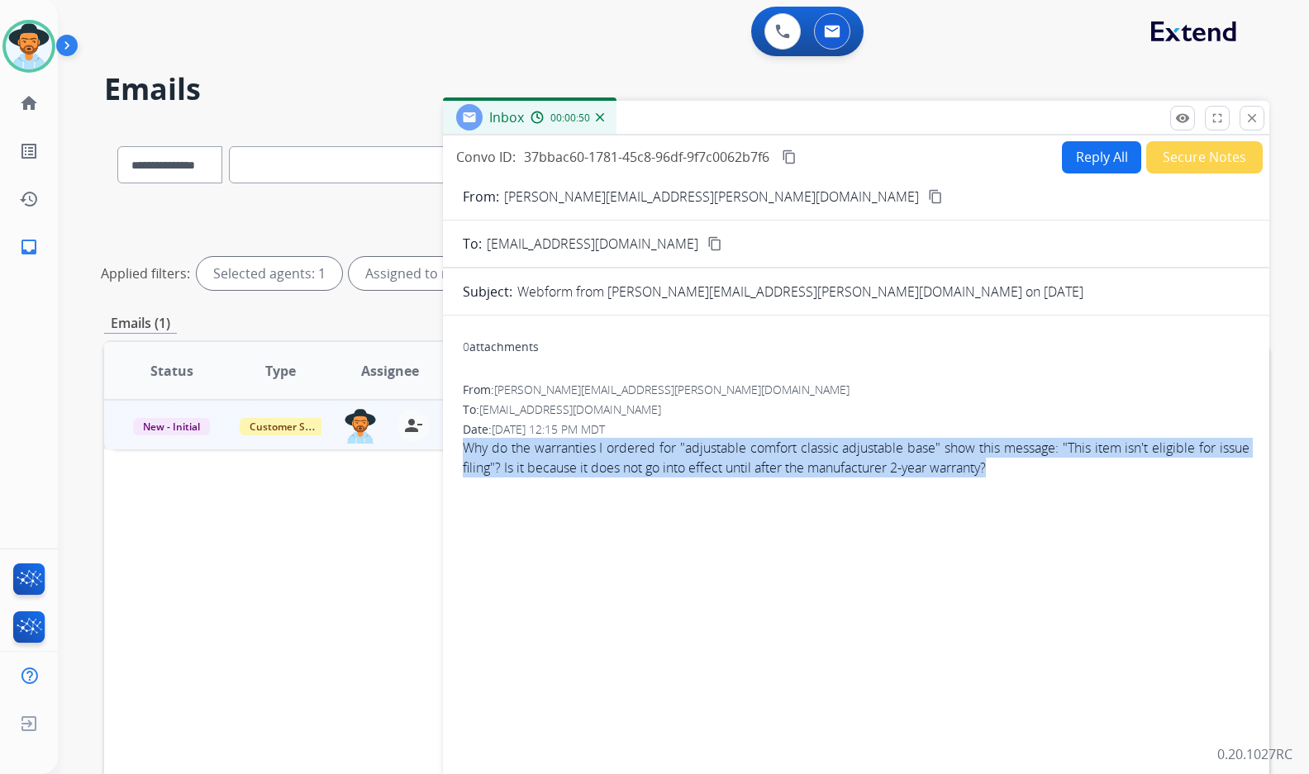
drag, startPoint x: 764, startPoint y: 466, endPoint x: 469, endPoint y: 449, distance: 295.4
click at [462, 449] on div "0 attachments From: anthony@huang.net To: support@extend.com Date: 09/03/2025 -…" at bounding box center [856, 546] width 826 height 435
copy span "Why do the warranties I ordered for "adjustable comfort classic adjustable base…"
click at [1111, 156] on button "Reply All" at bounding box center [1101, 157] width 79 height 32
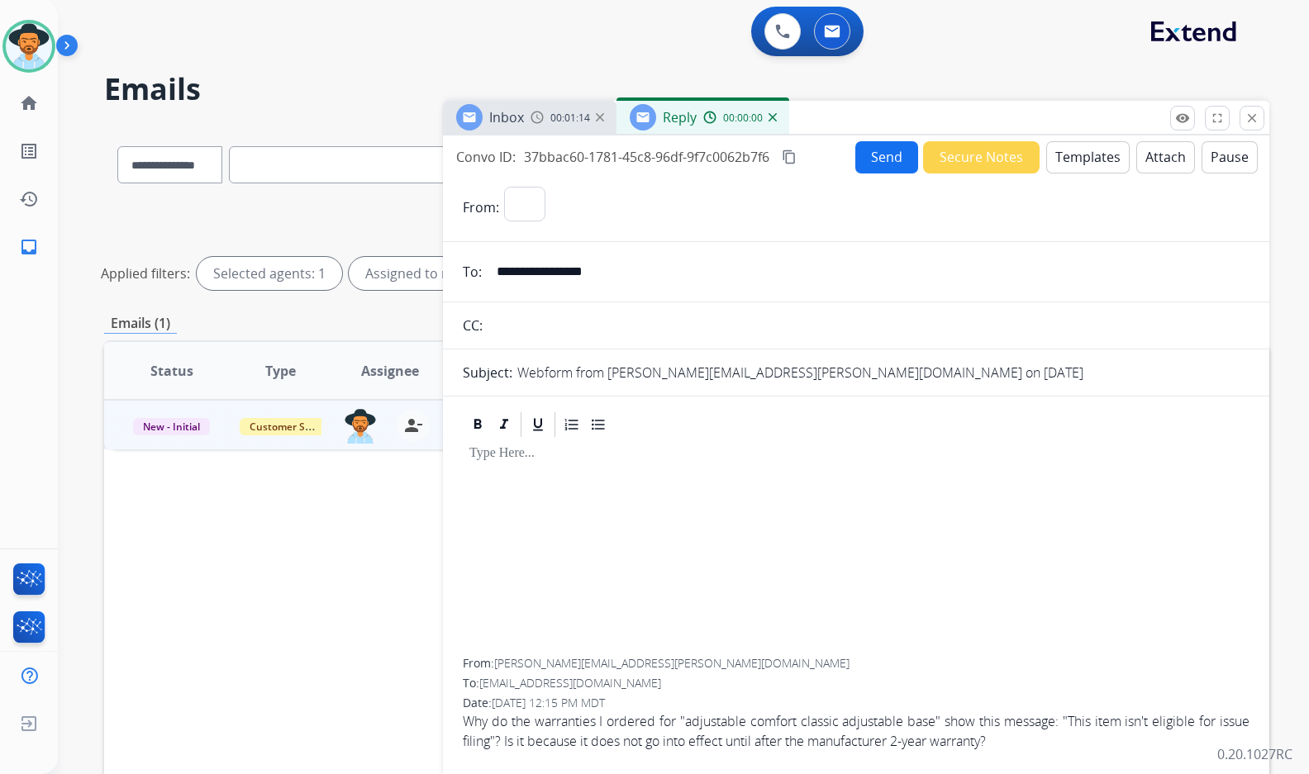
select select "**********"
click at [1086, 154] on button "Templates" at bounding box center [1087, 157] width 83 height 32
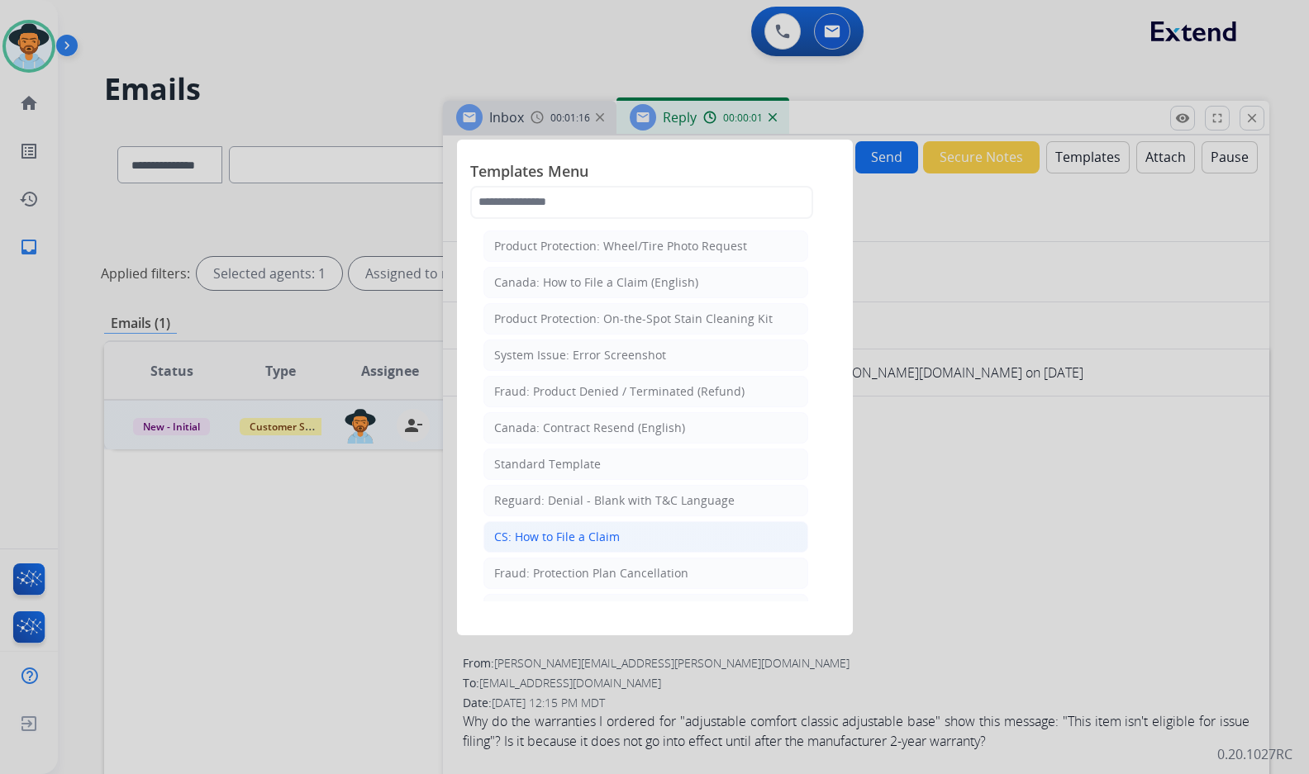
click at [565, 535] on div "CS: How to File a Claim" at bounding box center [557, 537] width 126 height 17
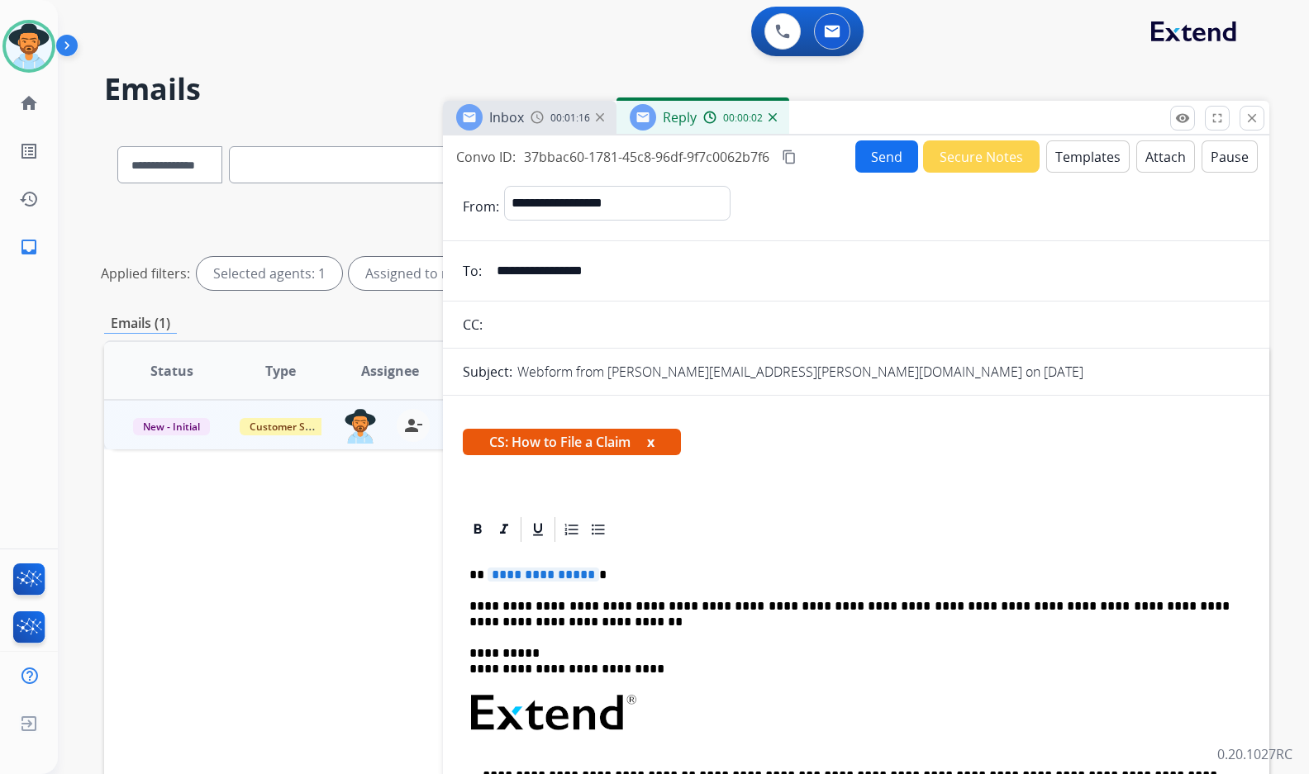
click at [565, 571] on span "**********" at bounding box center [543, 575] width 112 height 14
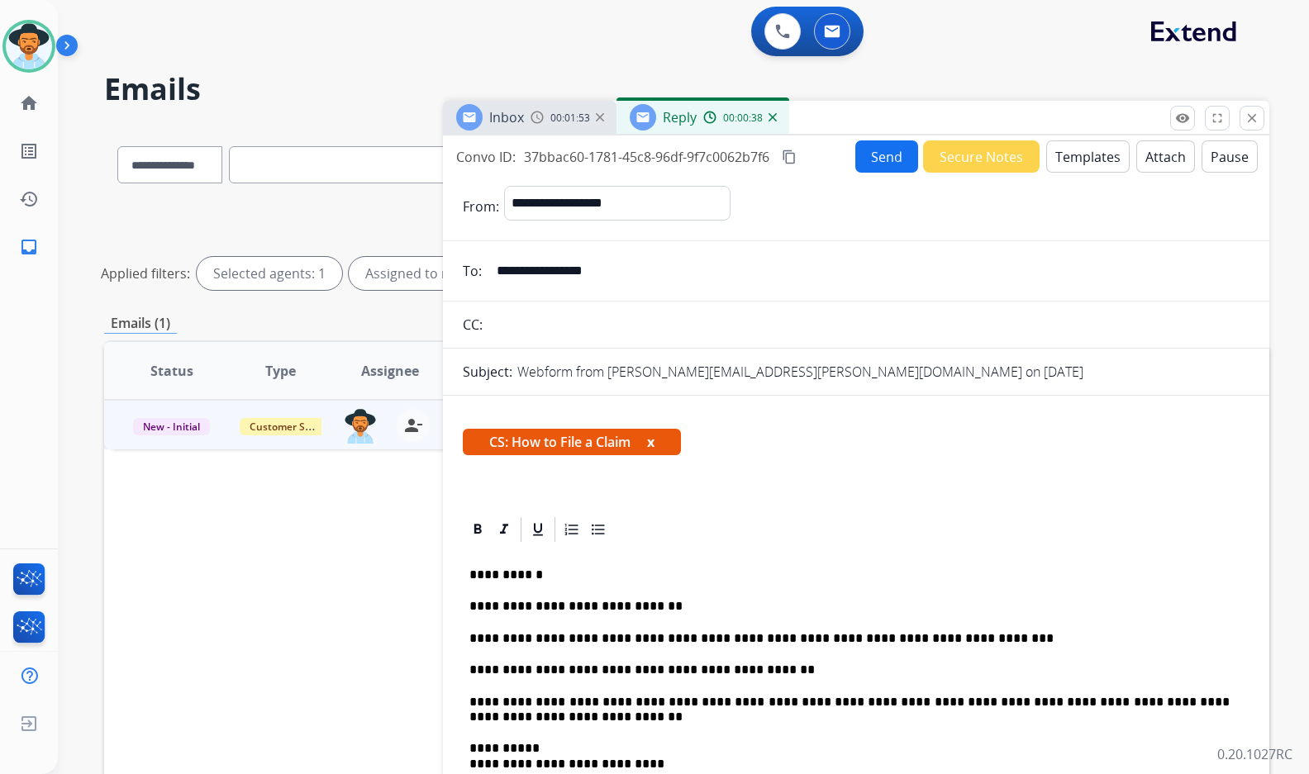
click at [867, 159] on button "Send" at bounding box center [886, 156] width 63 height 32
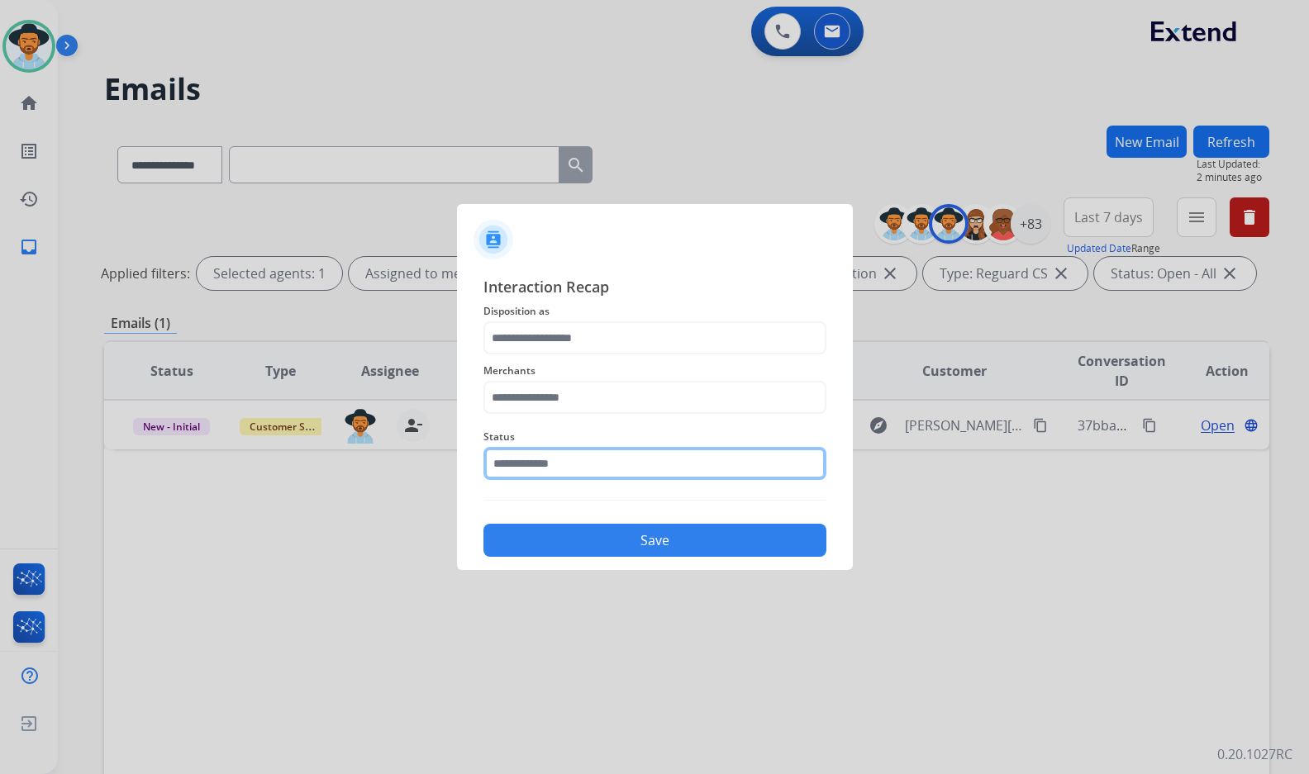
click at [533, 456] on input "text" at bounding box center [654, 463] width 343 height 33
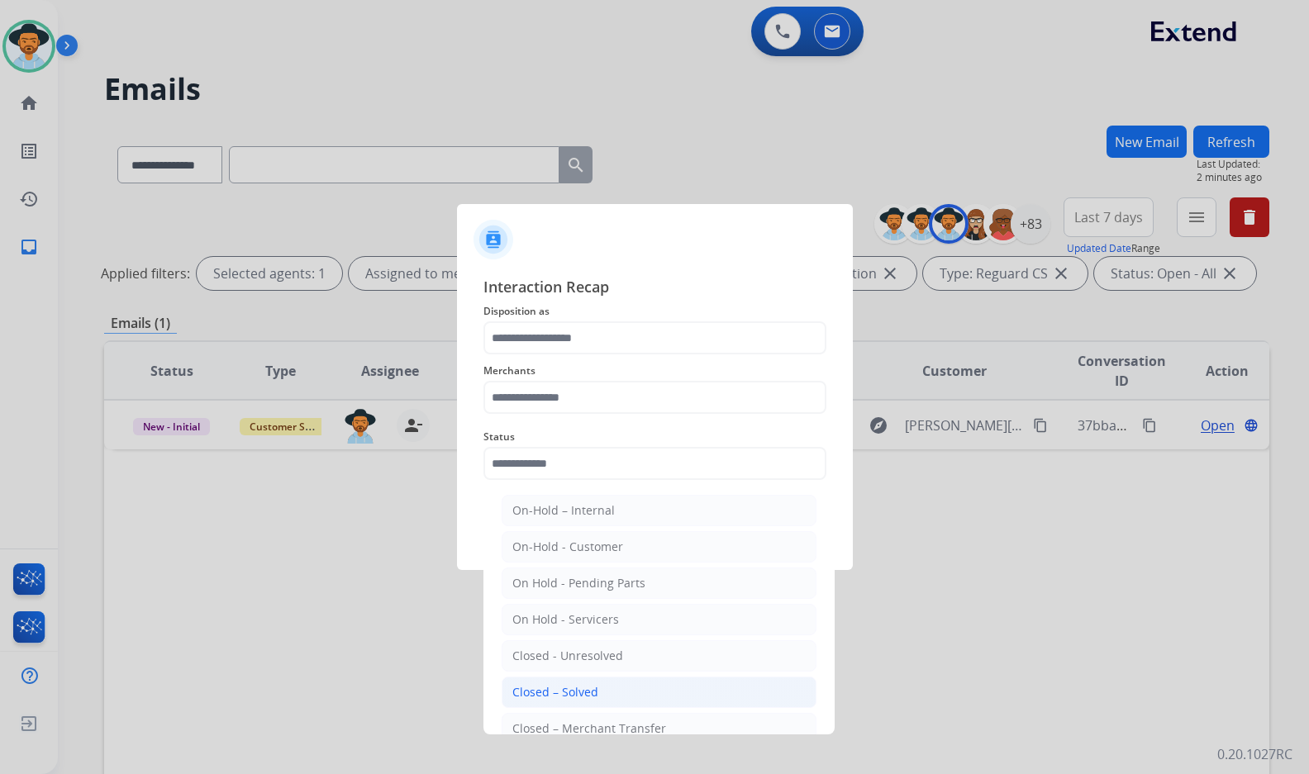
click at [603, 696] on li "Closed – Solved" at bounding box center [658, 692] width 315 height 31
type input "**********"
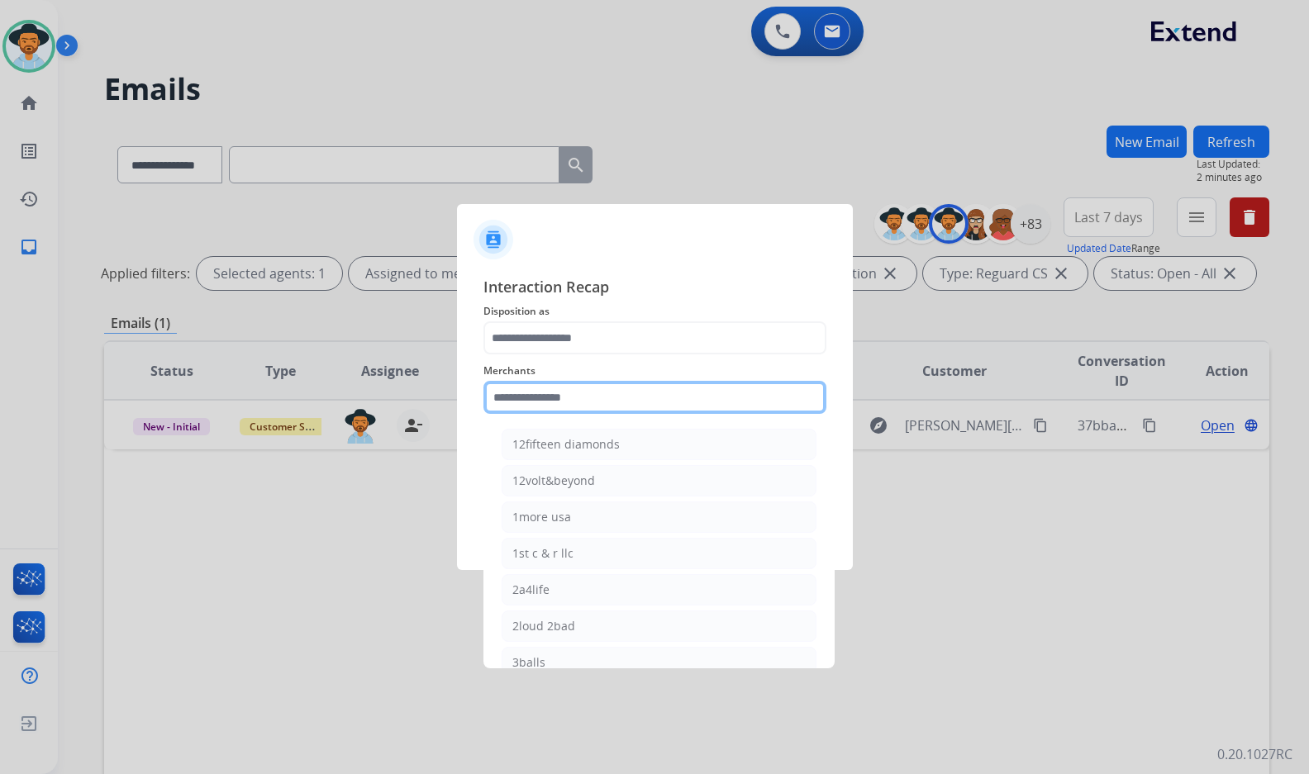
click at [582, 393] on input "text" at bounding box center [654, 397] width 343 height 33
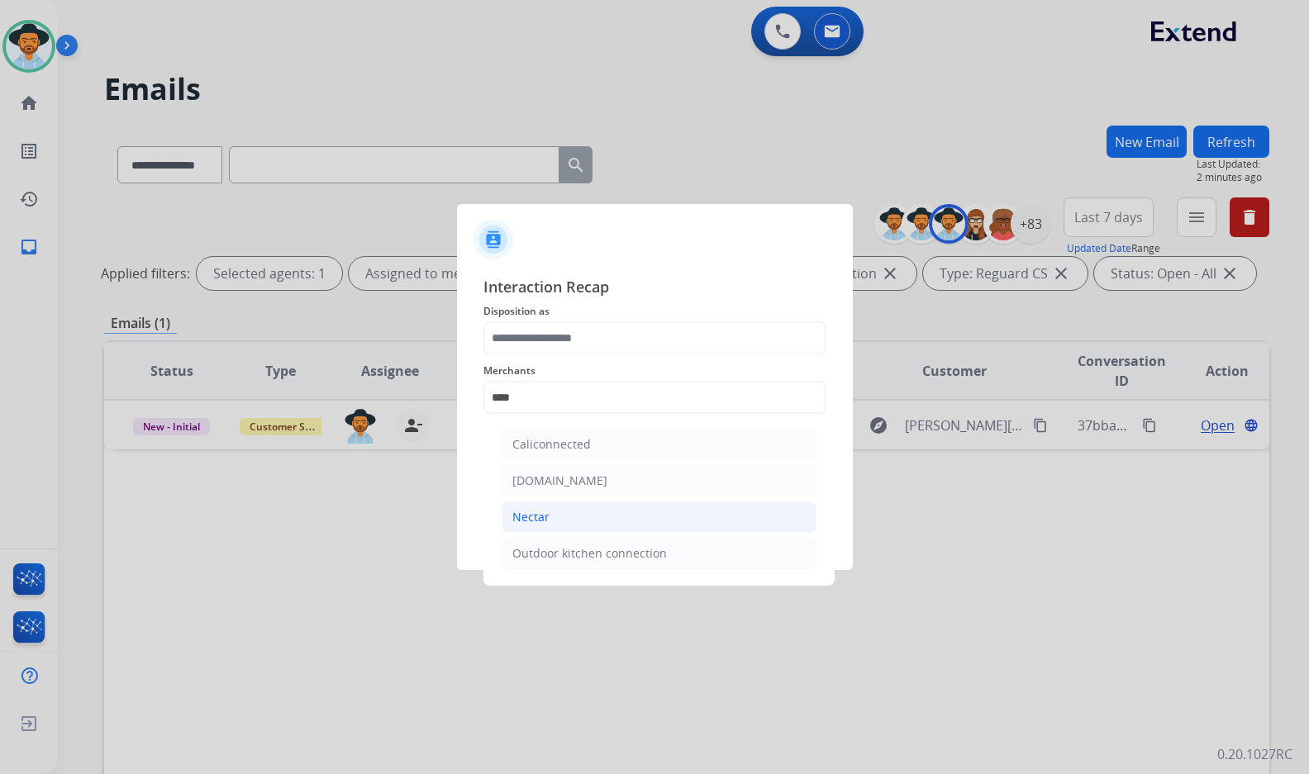
click at [583, 531] on li "Nectar" at bounding box center [658, 516] width 315 height 31
type input "******"
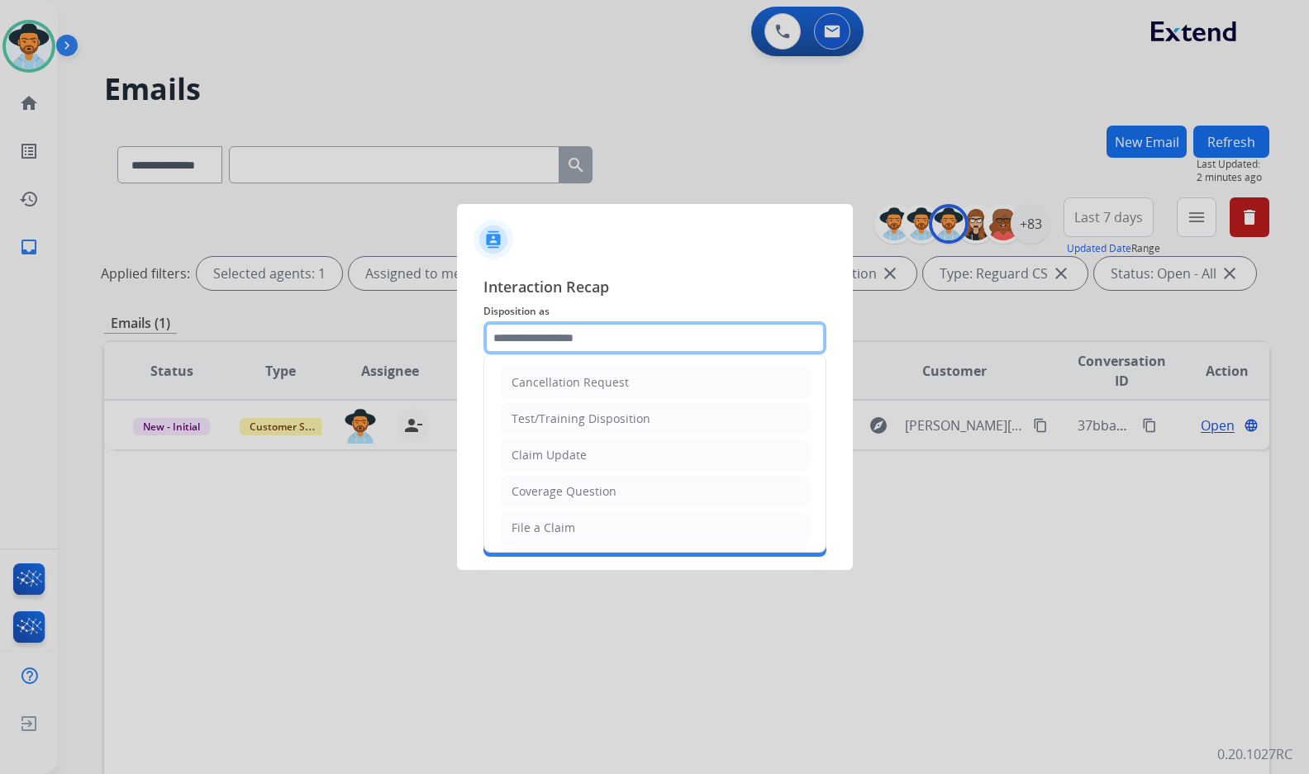
click at [557, 344] on input "text" at bounding box center [654, 337] width 343 height 33
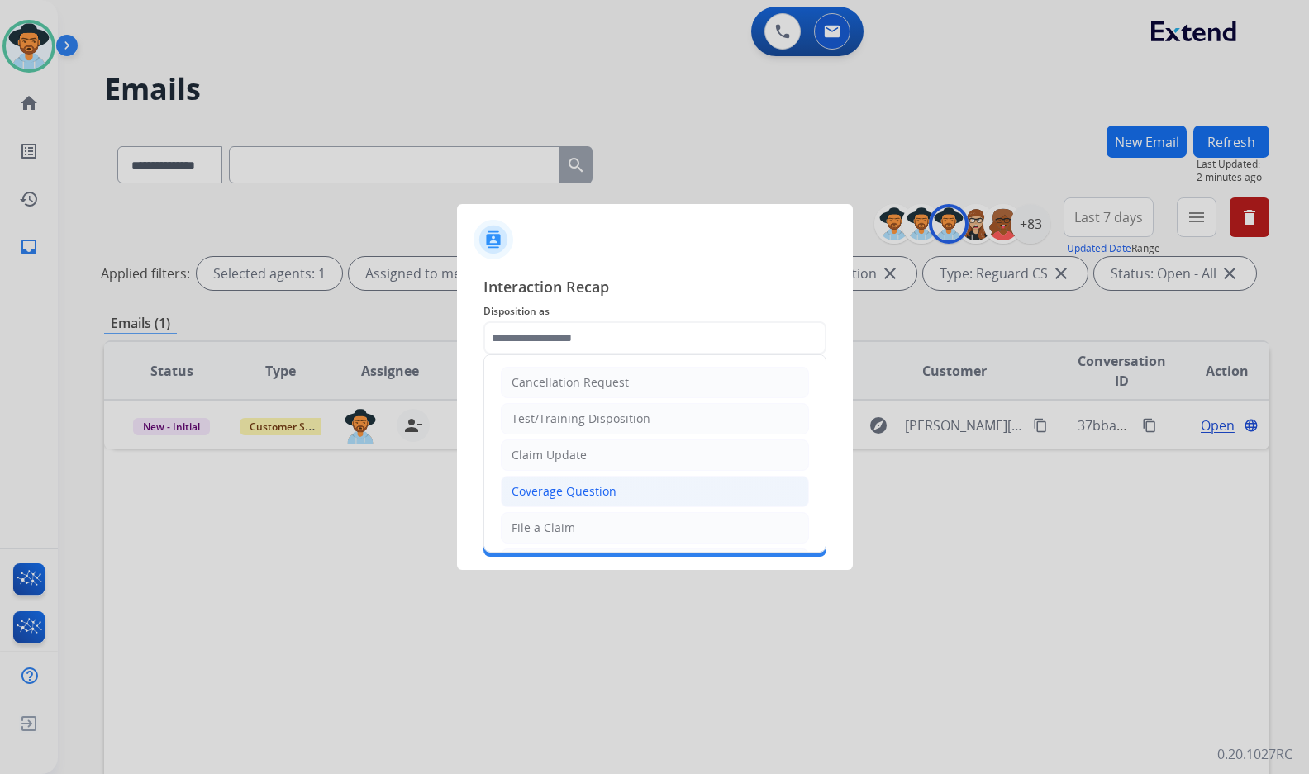
click at [568, 489] on div "Coverage Question" at bounding box center [563, 491] width 105 height 17
type input "**********"
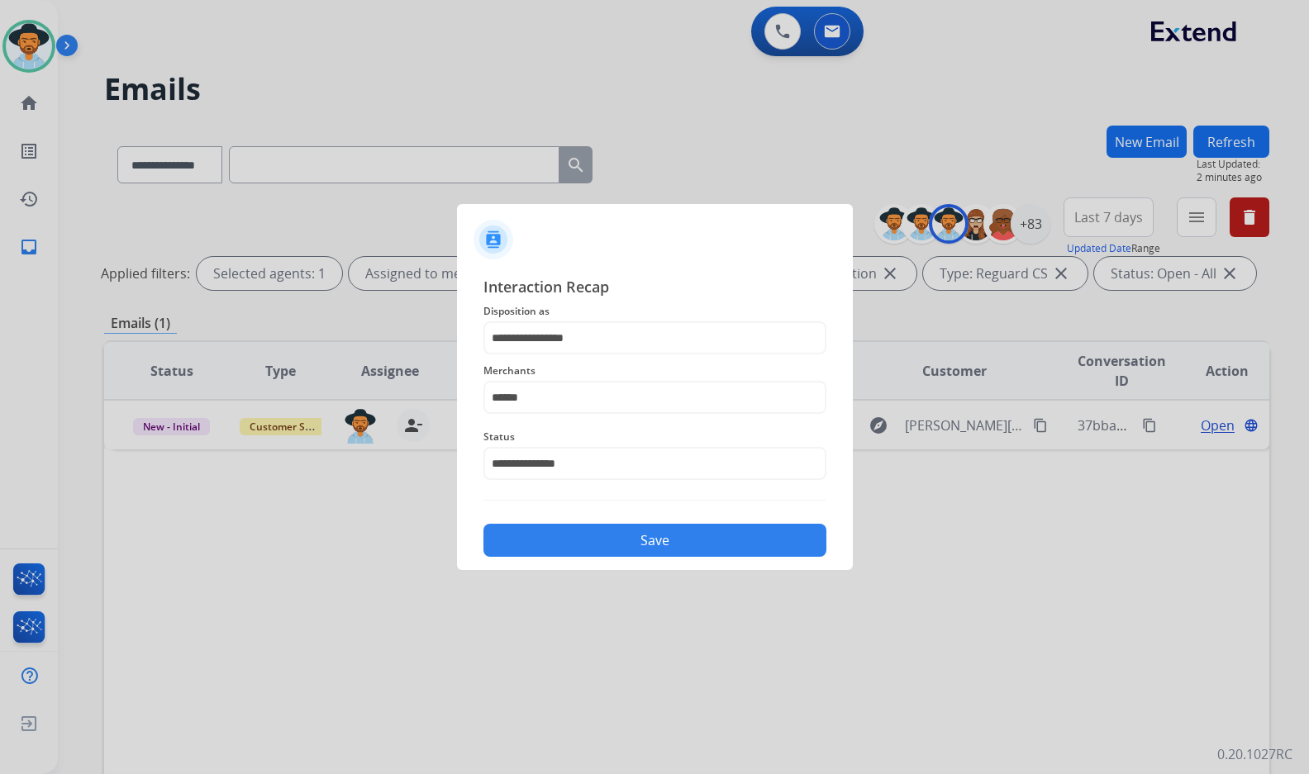
click at [663, 531] on button "Save" at bounding box center [654, 540] width 343 height 33
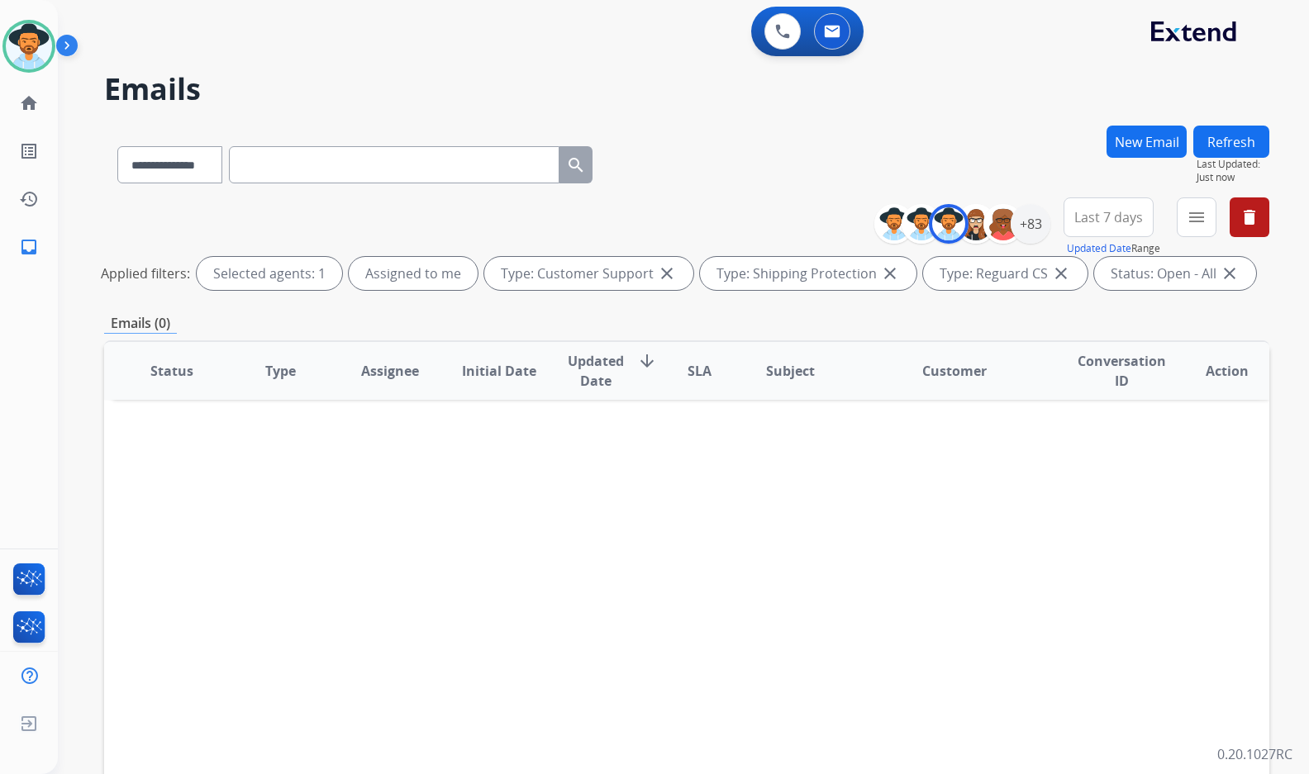
click at [163, 535] on div "Status Type Assignee Initial Date Updated Date arrow_downward SLA Subject Custo…" at bounding box center [686, 617] width 1165 height 554
click at [36, 108] on mat-icon "home" at bounding box center [29, 103] width 20 height 20
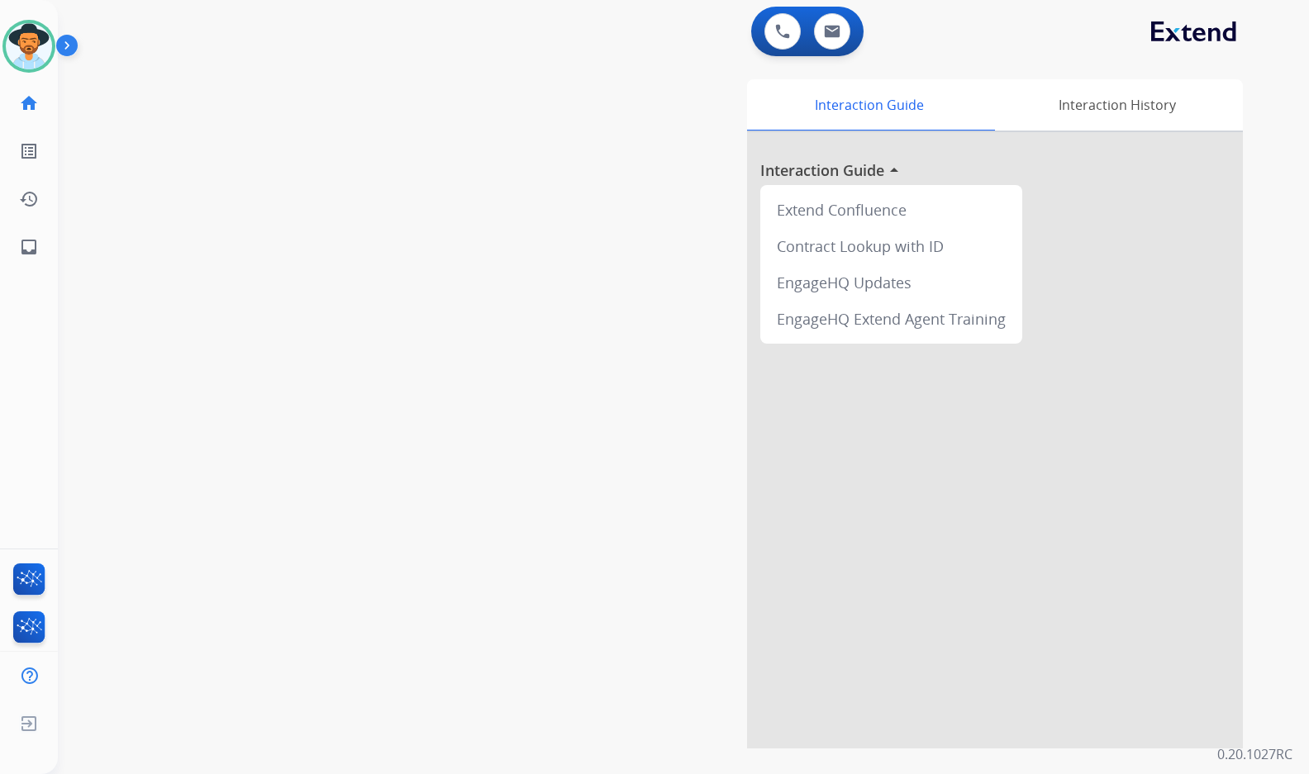
click at [175, 332] on div "swap_horiz Break voice bridge close_fullscreen Connect 3-Way Call merge_type Se…" at bounding box center [663, 403] width 1211 height 689
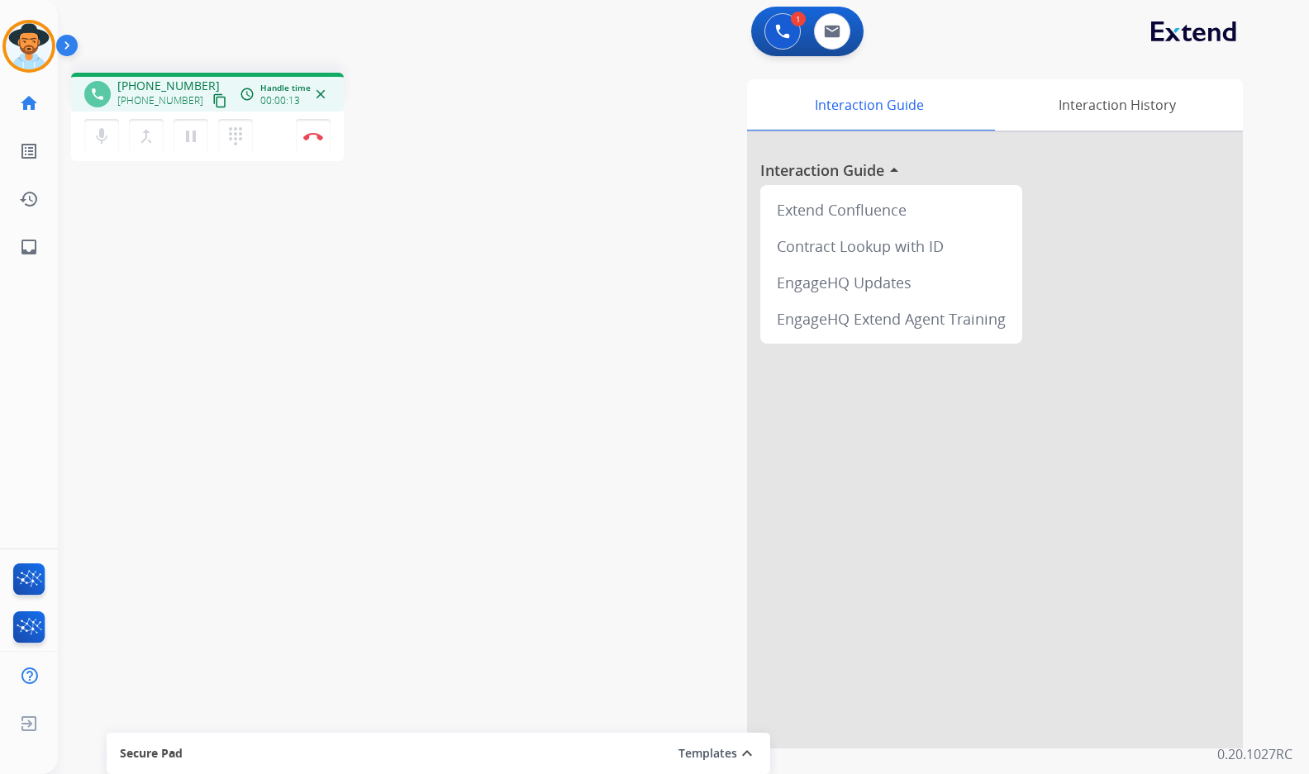
click at [212, 95] on mat-icon "content_copy" at bounding box center [219, 100] width 15 height 15
click at [319, 141] on button "Disconnect" at bounding box center [313, 136] width 35 height 35
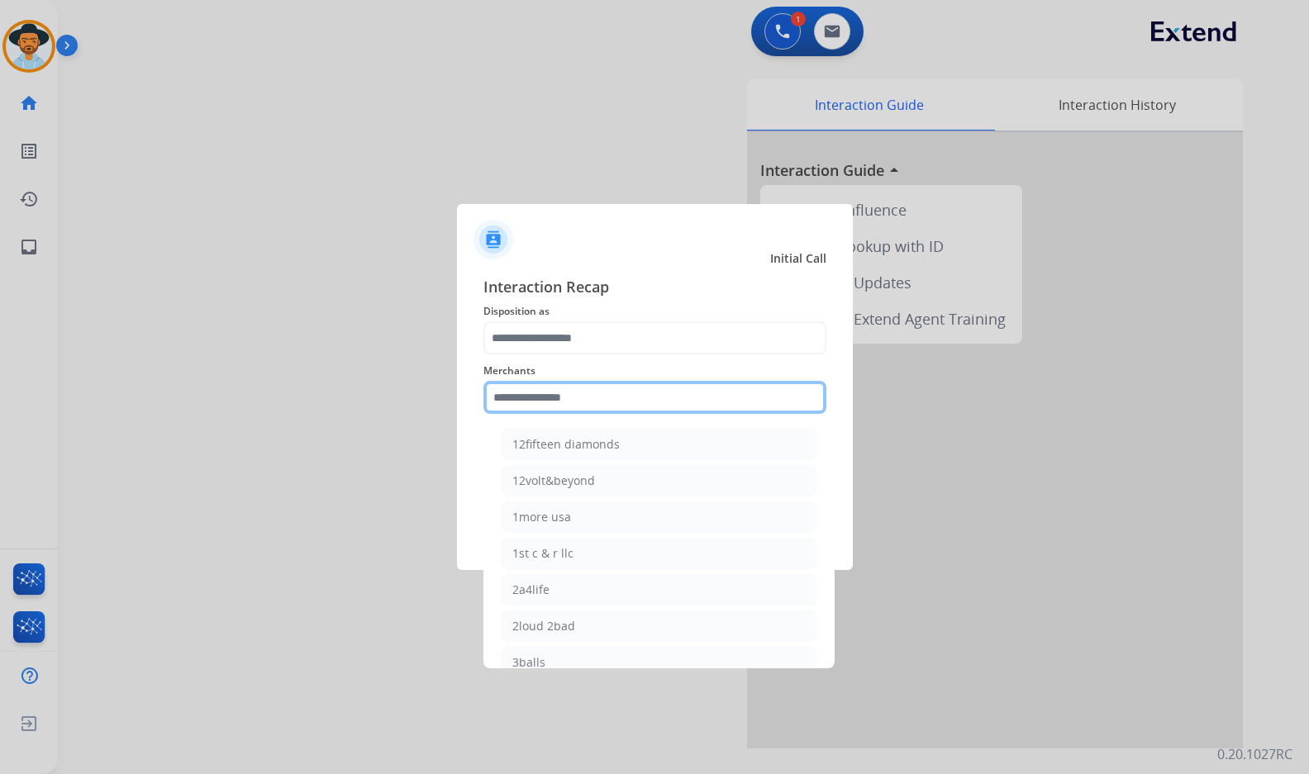
click at [559, 406] on input "text" at bounding box center [654, 397] width 343 height 33
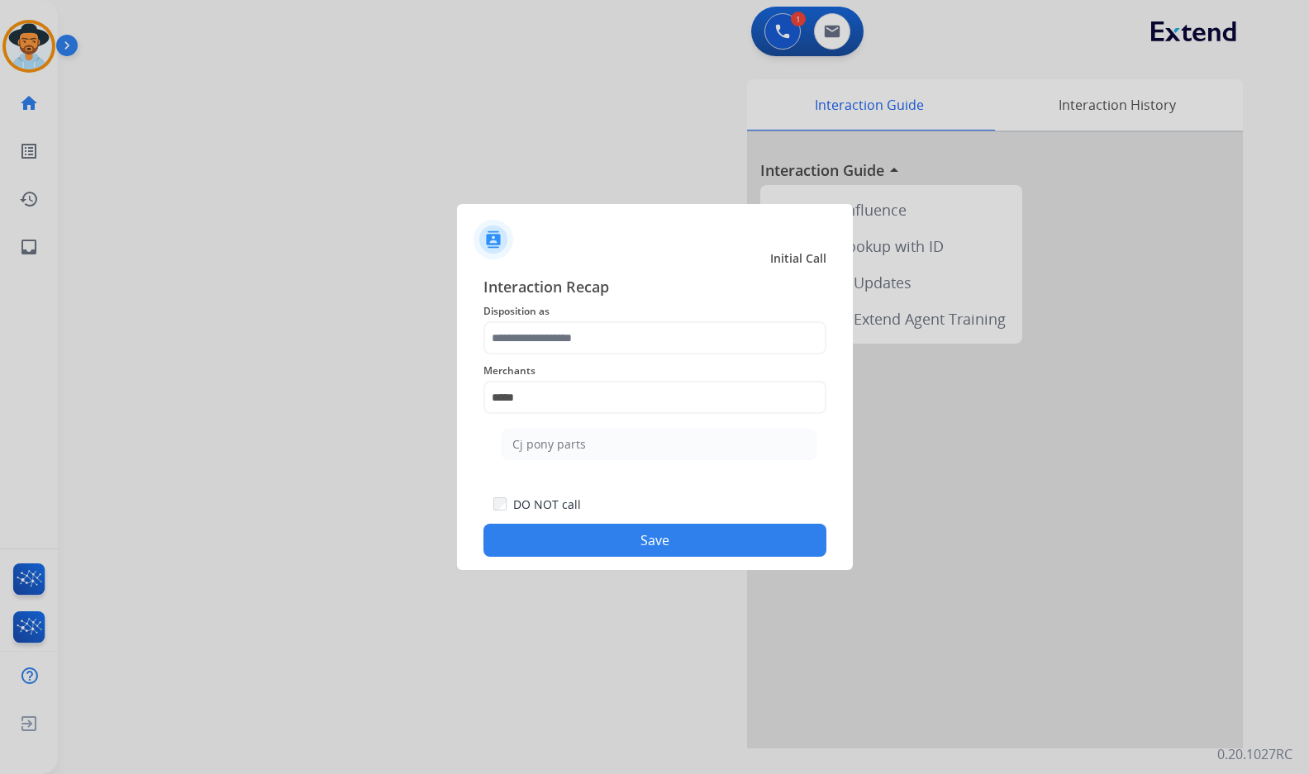
click at [563, 427] on ul "Cj pony parts" at bounding box center [659, 449] width 325 height 56
click at [556, 449] on div "Cj pony parts" at bounding box center [549, 444] width 74 height 17
type input "**********"
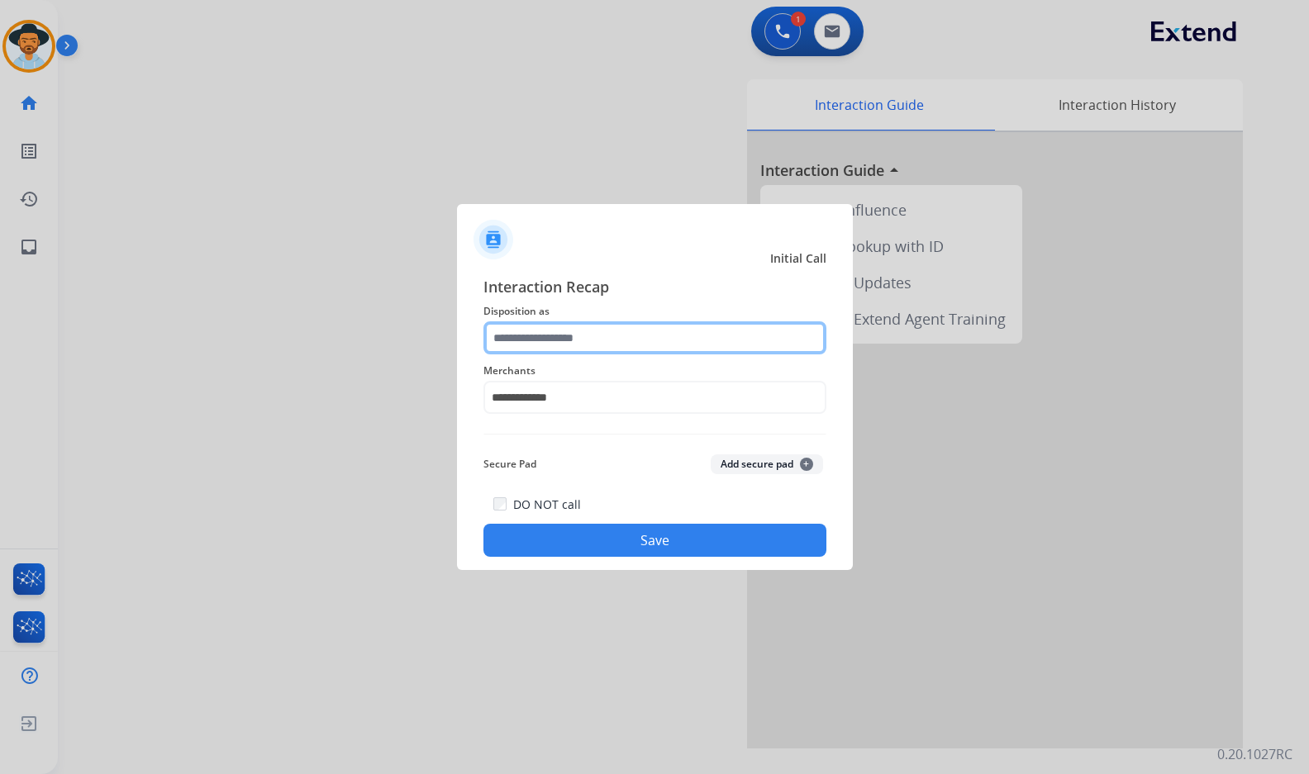
click at [580, 340] on input "text" at bounding box center [654, 337] width 343 height 33
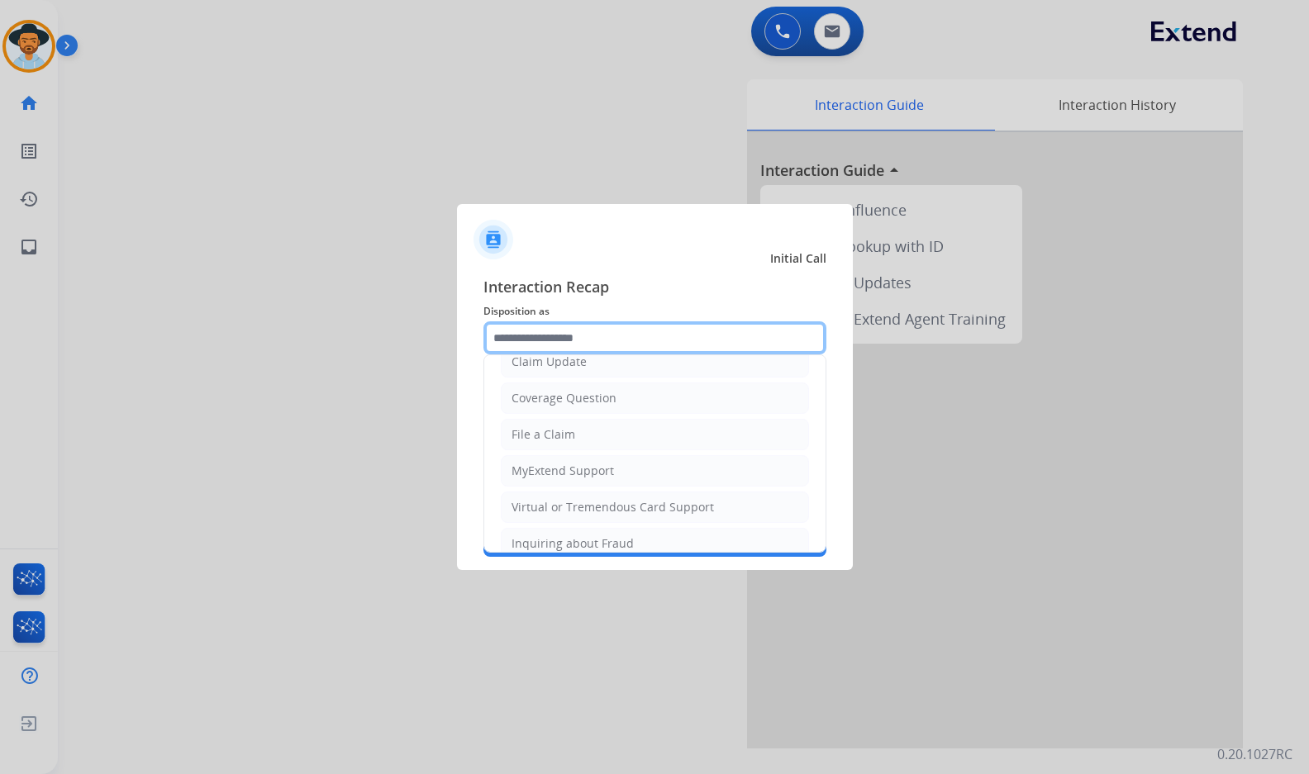
scroll to position [93, 0]
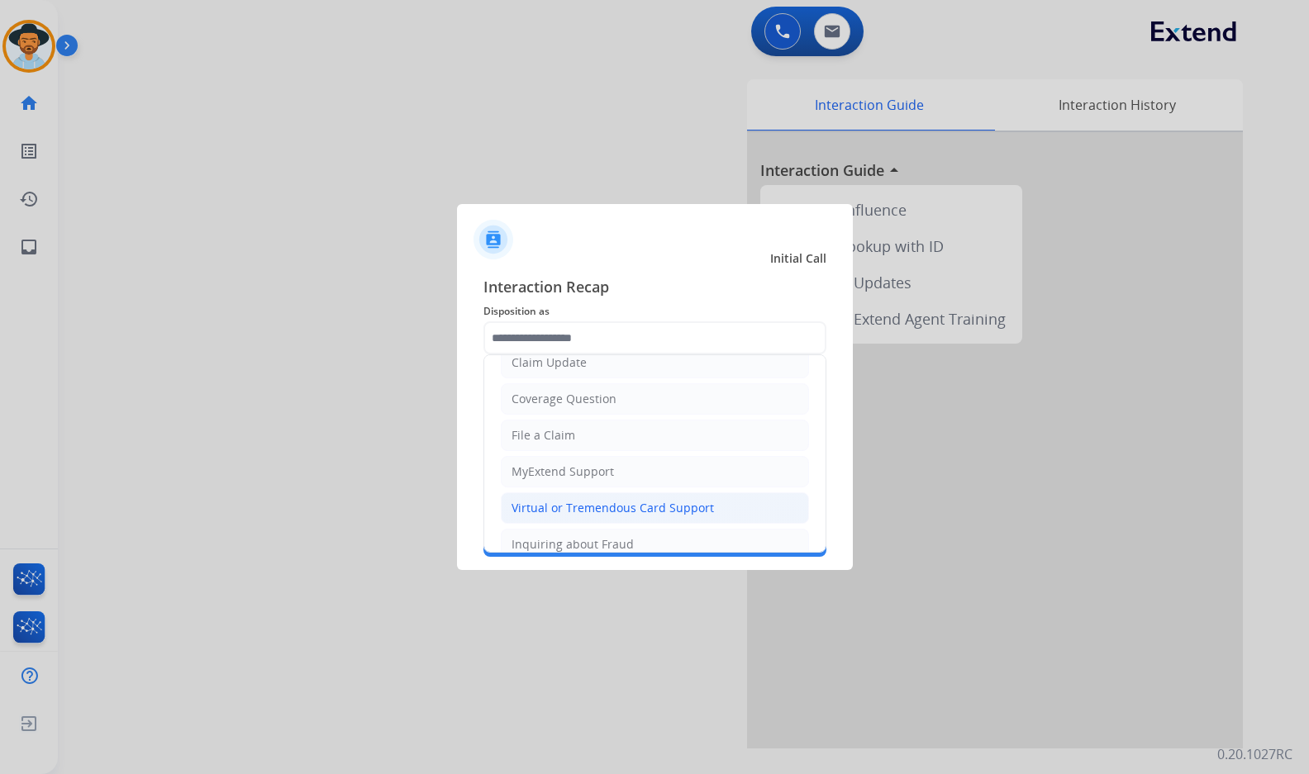
click at [613, 505] on div "Virtual or Tremendous Card Support" at bounding box center [612, 508] width 202 height 17
type input "**********"
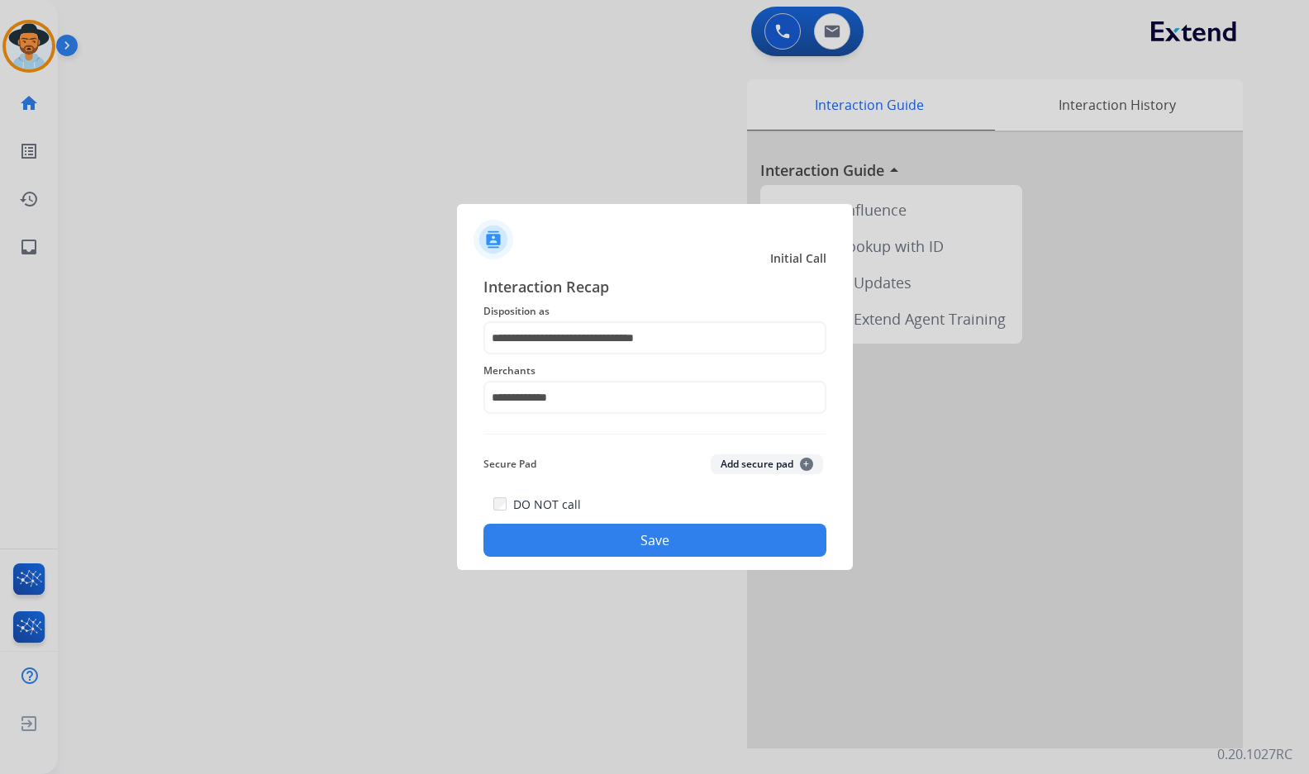
click at [625, 546] on button "Save" at bounding box center [654, 540] width 343 height 33
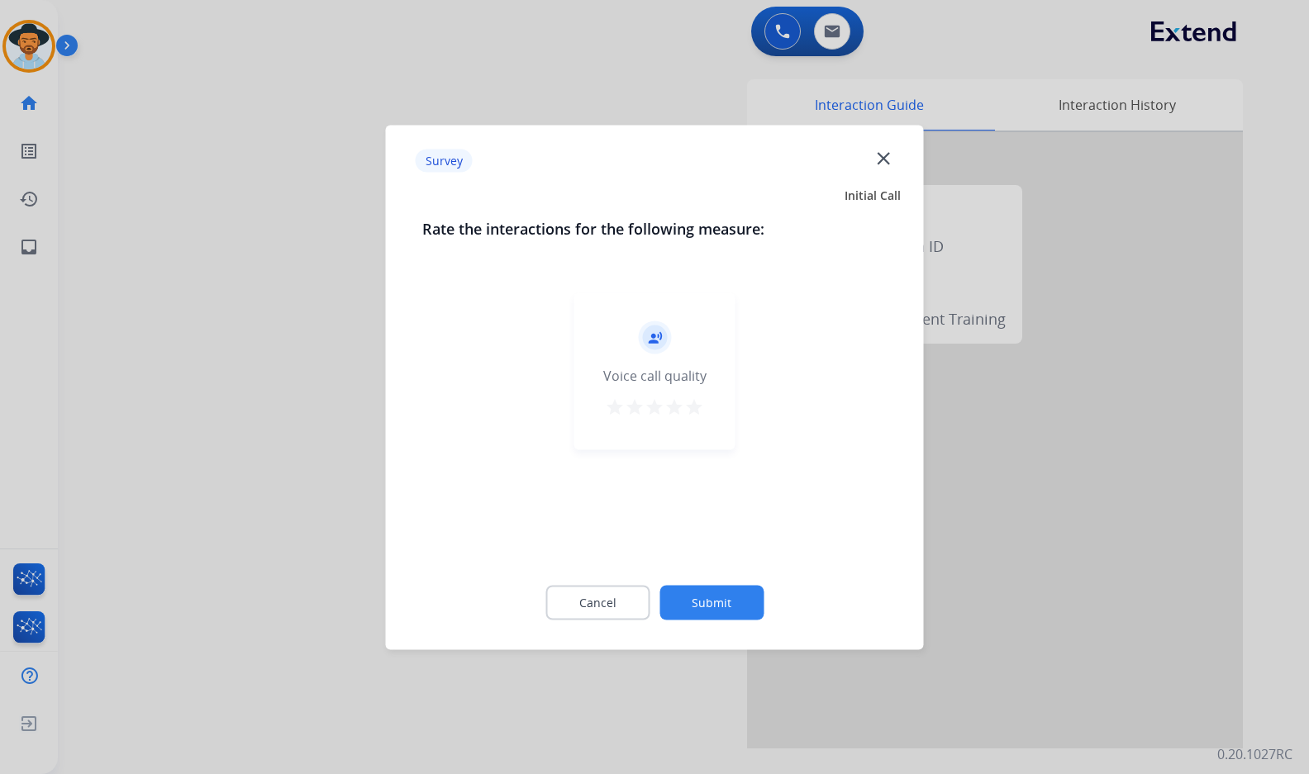
click at [726, 607] on button "Submit" at bounding box center [711, 602] width 104 height 35
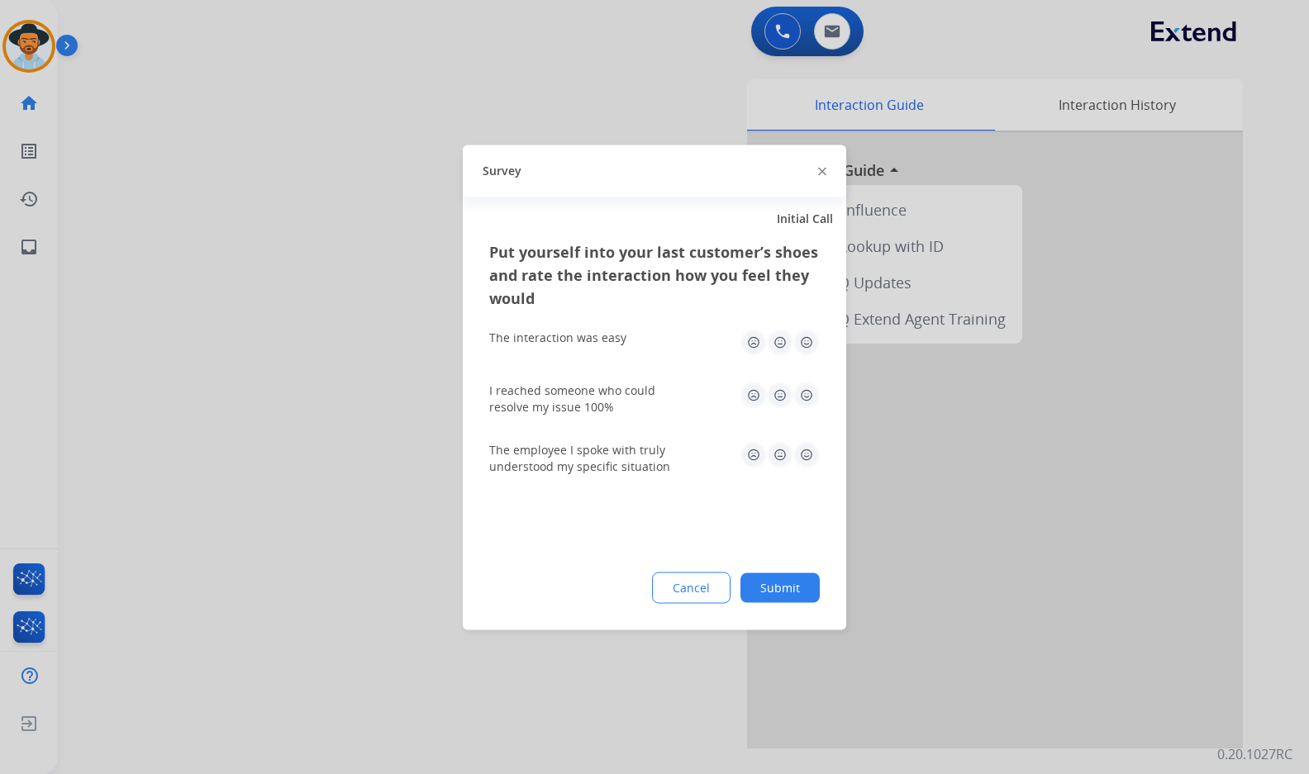
click at [792, 596] on button "Submit" at bounding box center [779, 588] width 79 height 30
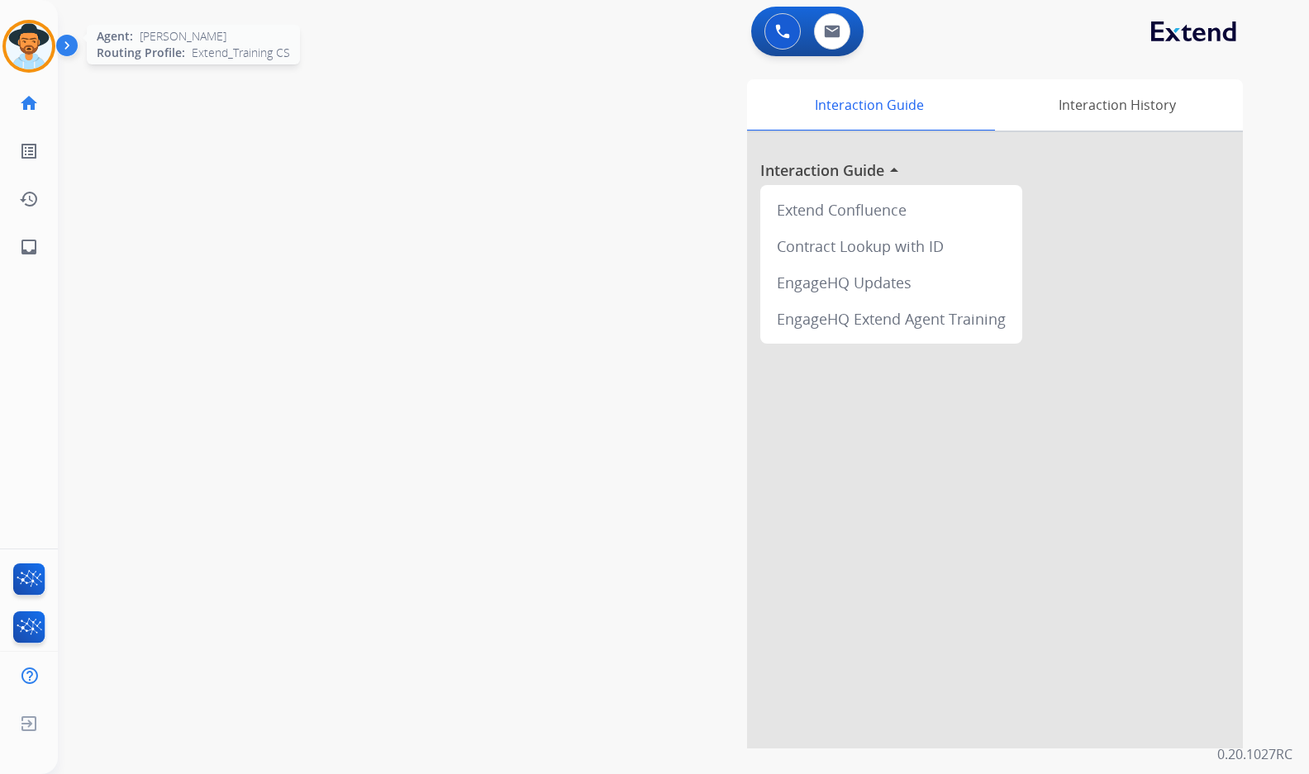
click at [32, 43] on img at bounding box center [29, 46] width 46 height 46
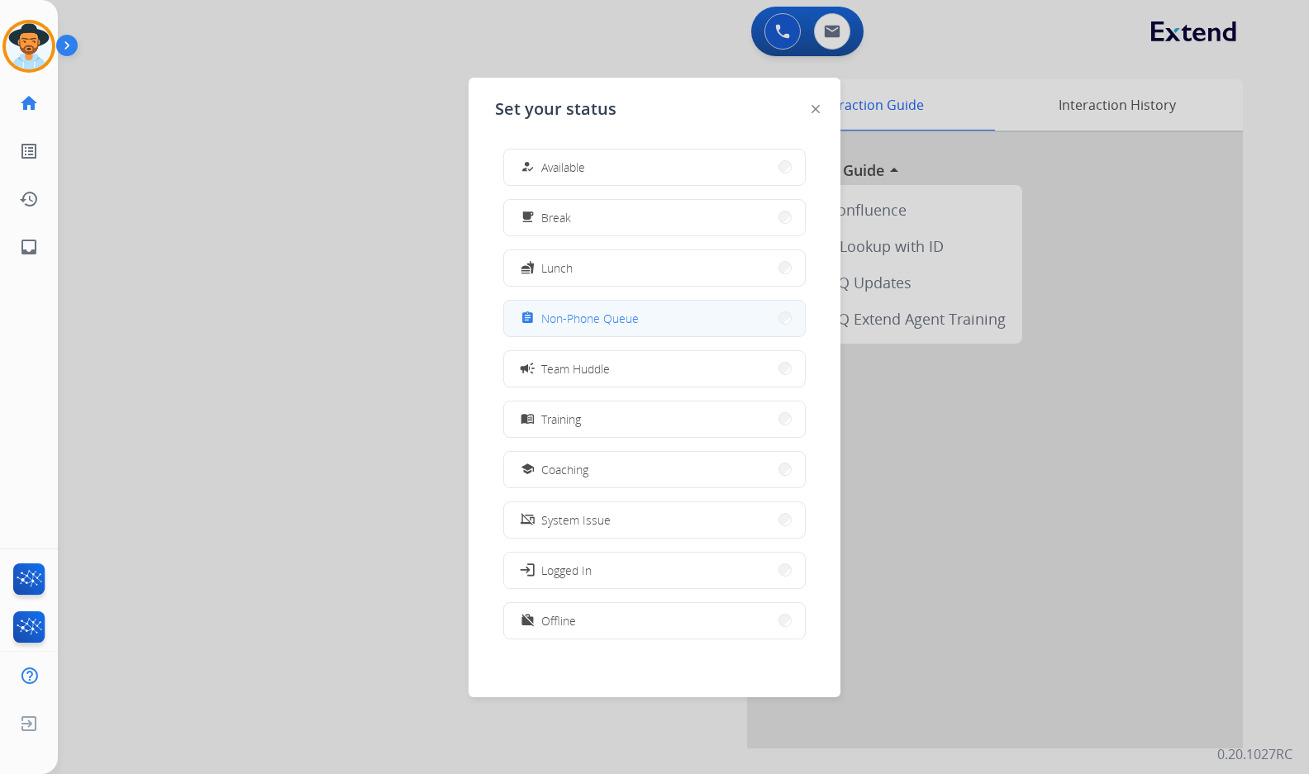
click at [636, 318] on span "Non-Phone Queue" at bounding box center [589, 318] width 97 height 17
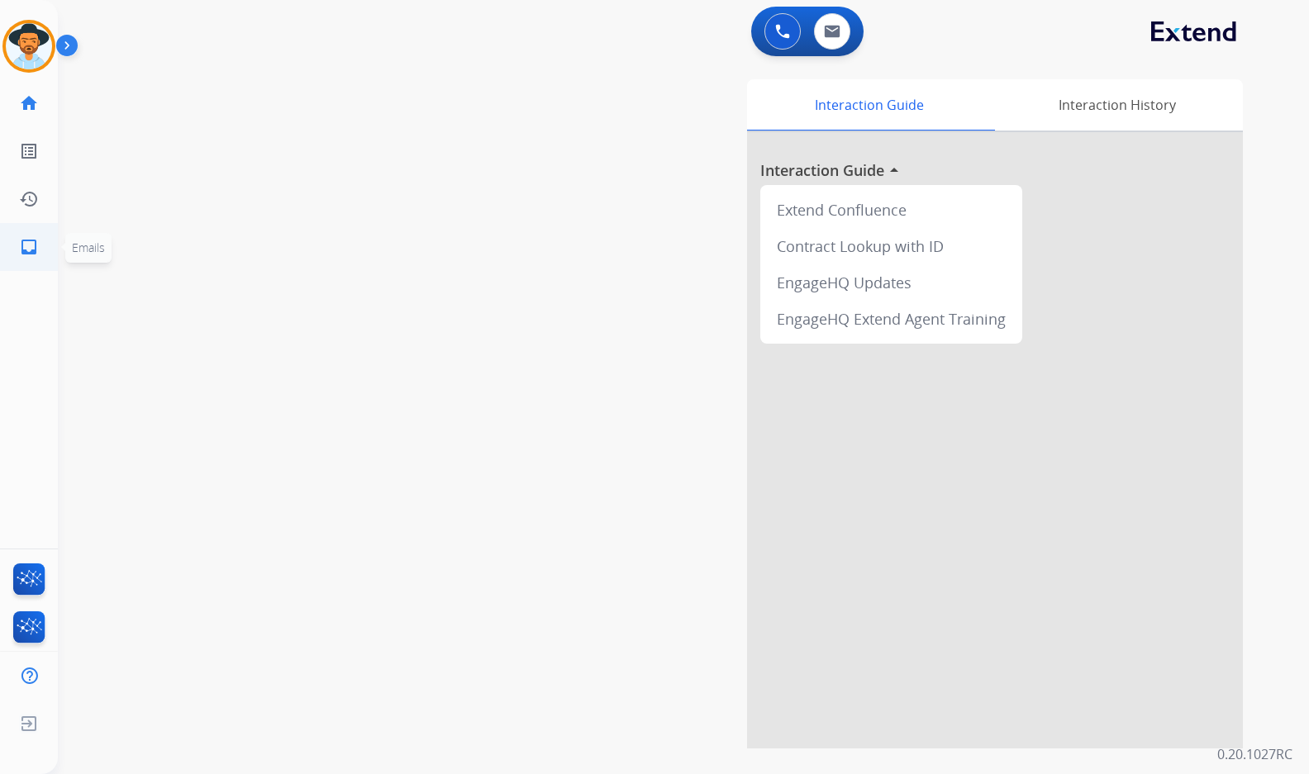
click at [32, 254] on mat-icon "inbox" at bounding box center [29, 247] width 20 height 20
select select "**********"
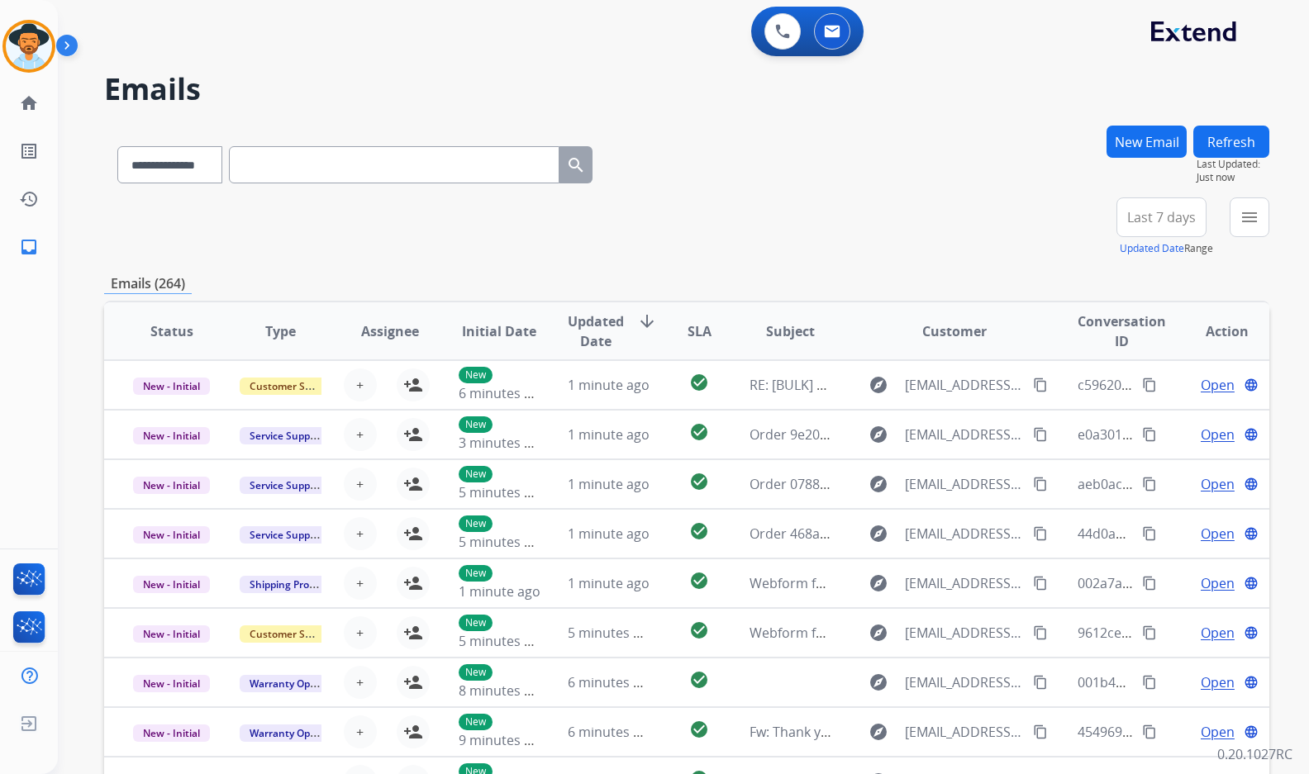
click at [1150, 144] on button "New Email" at bounding box center [1146, 142] width 80 height 32
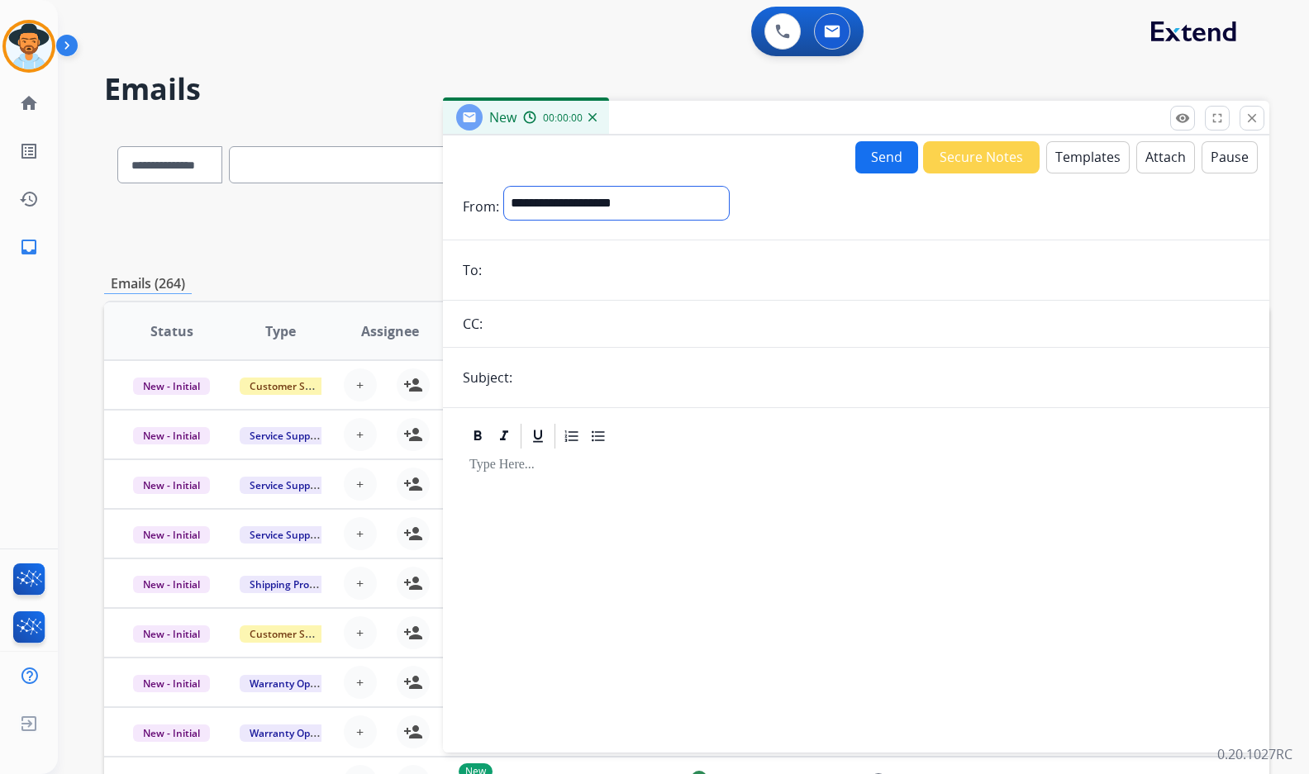
click at [586, 205] on select "**********" at bounding box center [616, 203] width 225 height 33
click at [504, 187] on select "**********" at bounding box center [616, 203] width 225 height 33
click at [563, 202] on select "**********" at bounding box center [616, 203] width 225 height 33
select select "**********"
click at [504, 187] on select "**********" at bounding box center [616, 203] width 225 height 33
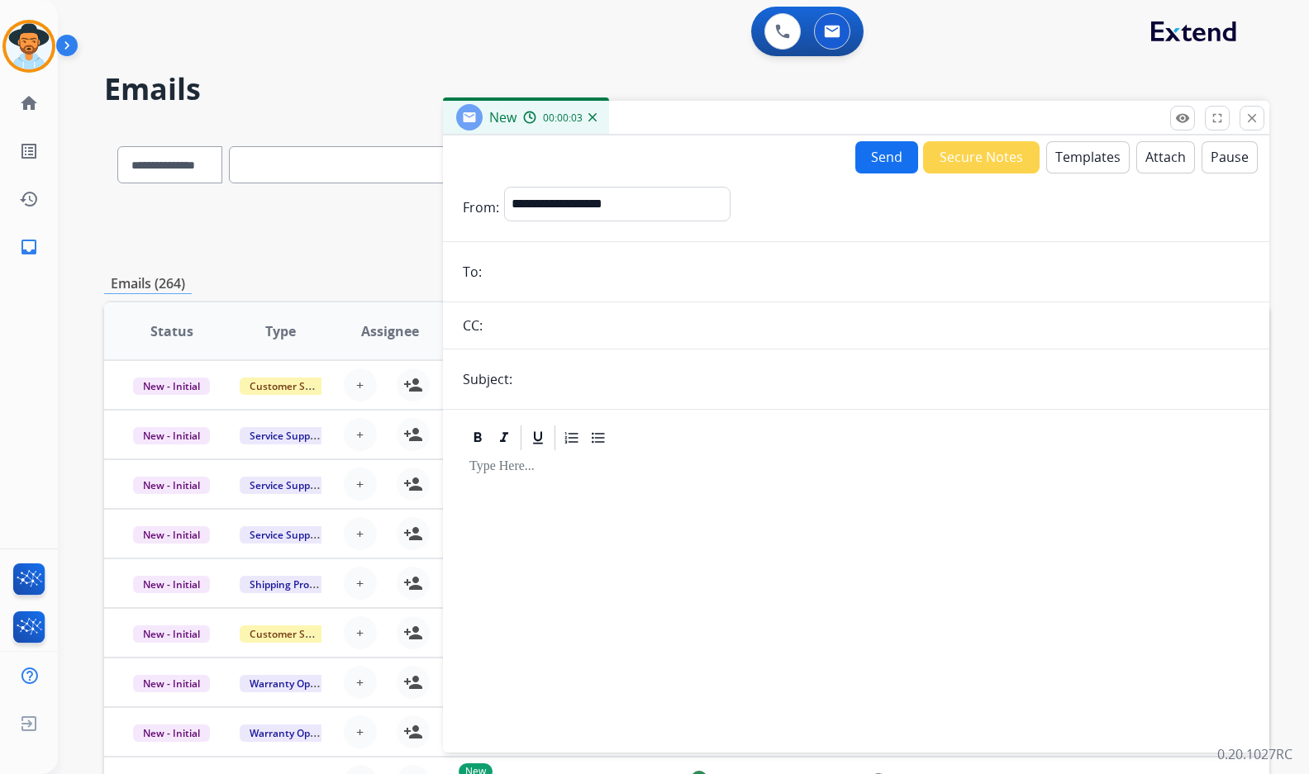
click at [555, 388] on input "text" at bounding box center [883, 379] width 732 height 33
type input "**********"
click at [556, 281] on input "email" at bounding box center [868, 271] width 763 height 33
paste input "**********"
type input "**********"
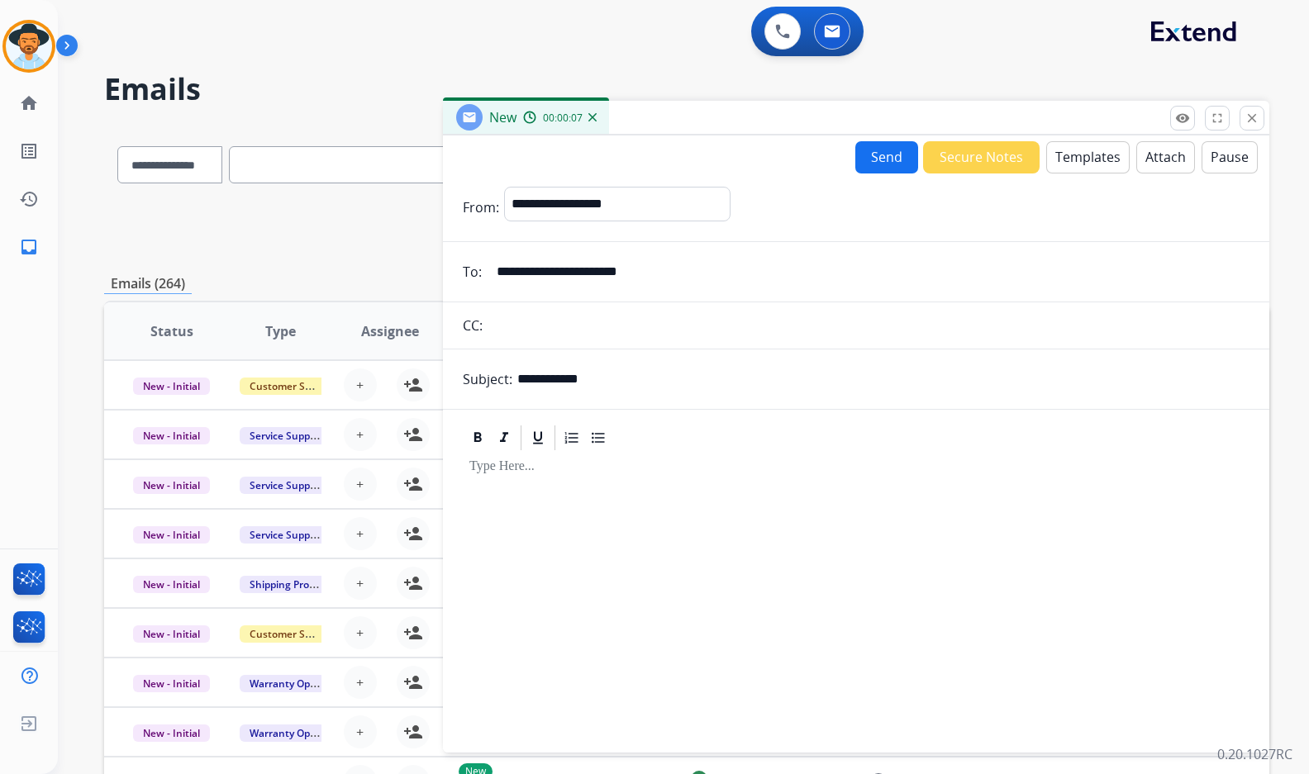
click at [1075, 151] on button "Templates" at bounding box center [1087, 157] width 83 height 32
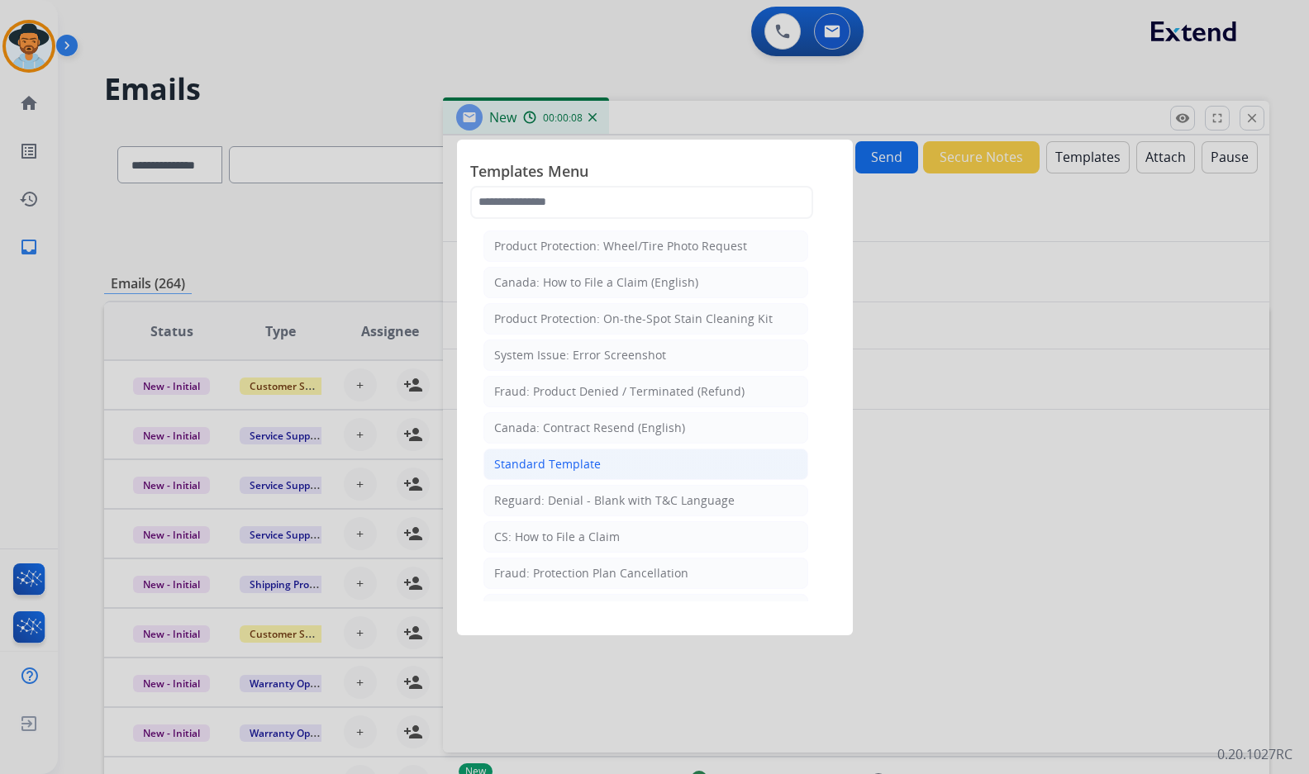
click at [616, 468] on li "Standard Template" at bounding box center [645, 464] width 325 height 31
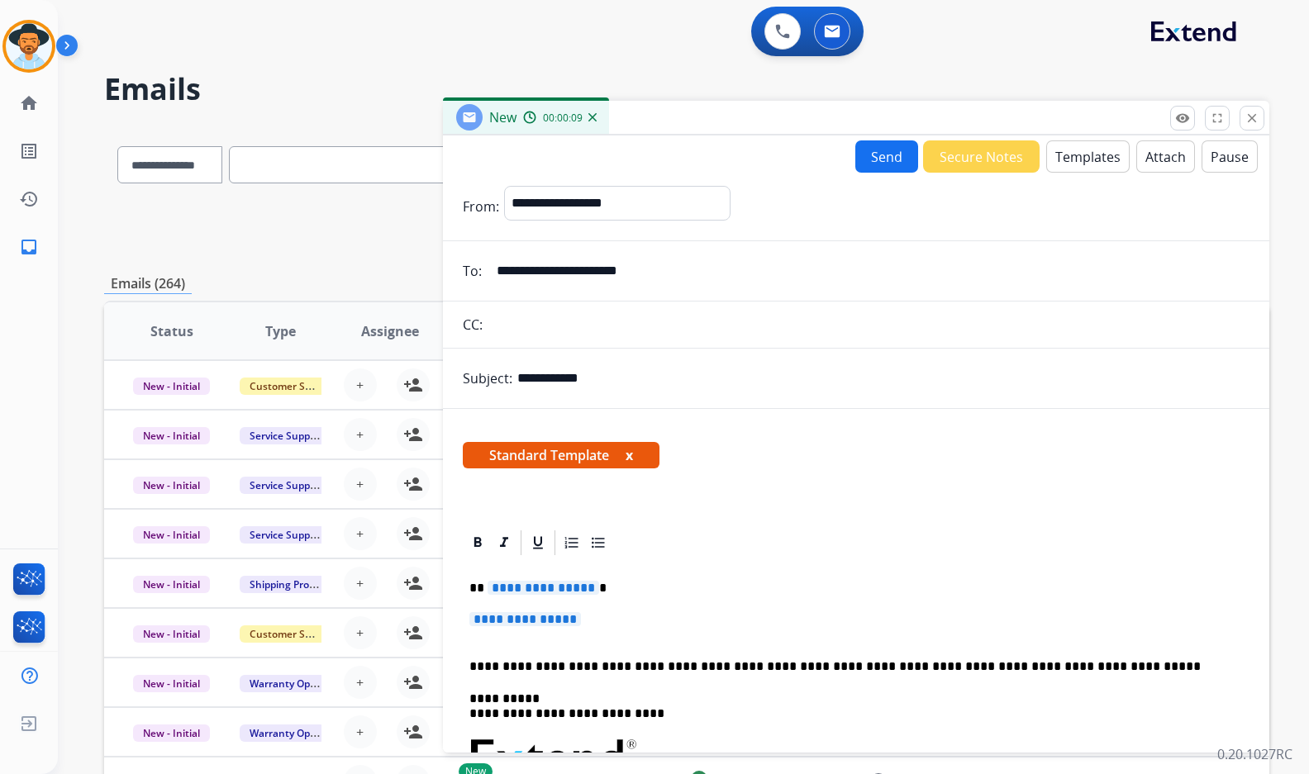
click at [559, 587] on span "**********" at bounding box center [543, 588] width 112 height 14
click at [542, 627] on p "**********" at bounding box center [855, 627] width 773 height 31
click at [535, 621] on span "**********" at bounding box center [525, 619] width 112 height 14
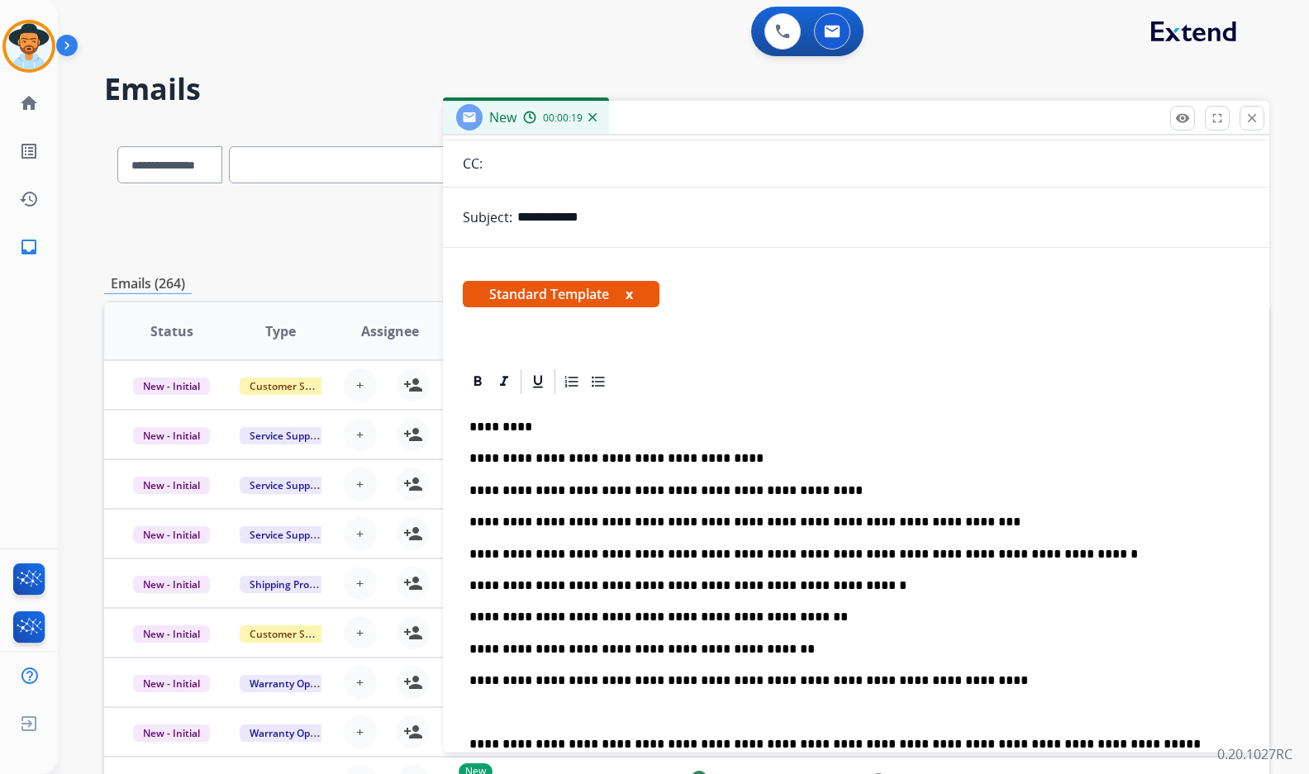
scroll to position [165, 0]
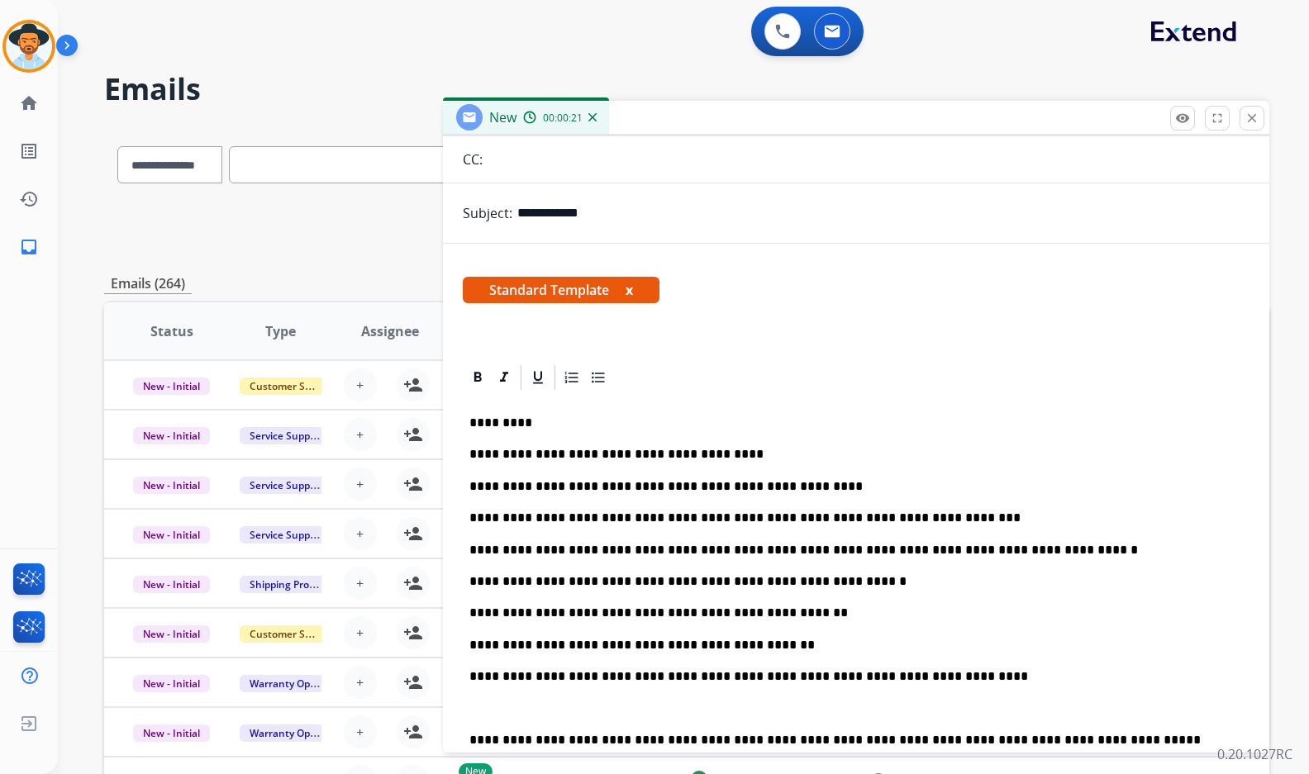
click at [753, 616] on p "**********" at bounding box center [849, 613] width 760 height 15
click at [632, 644] on p "**********" at bounding box center [849, 645] width 760 height 15
click at [649, 645] on p "**********" at bounding box center [849, 645] width 760 height 15
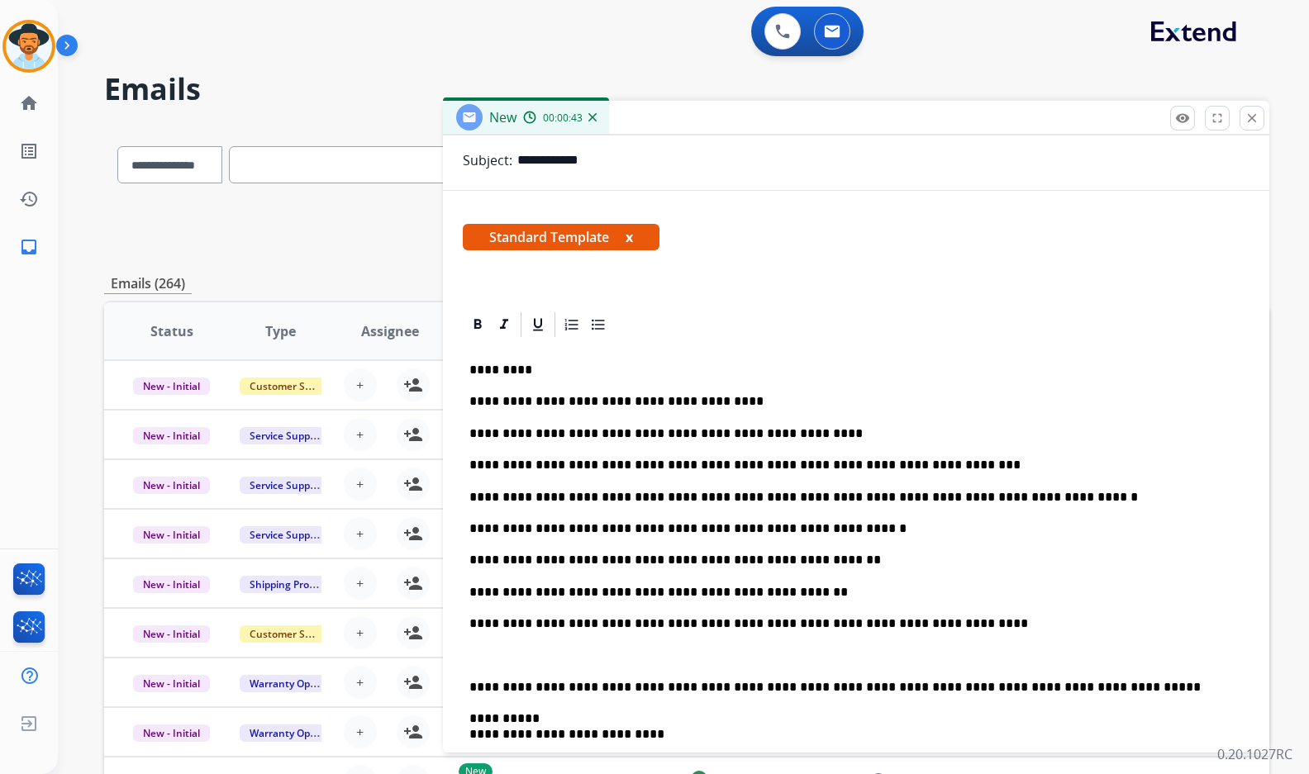
scroll to position [248, 0]
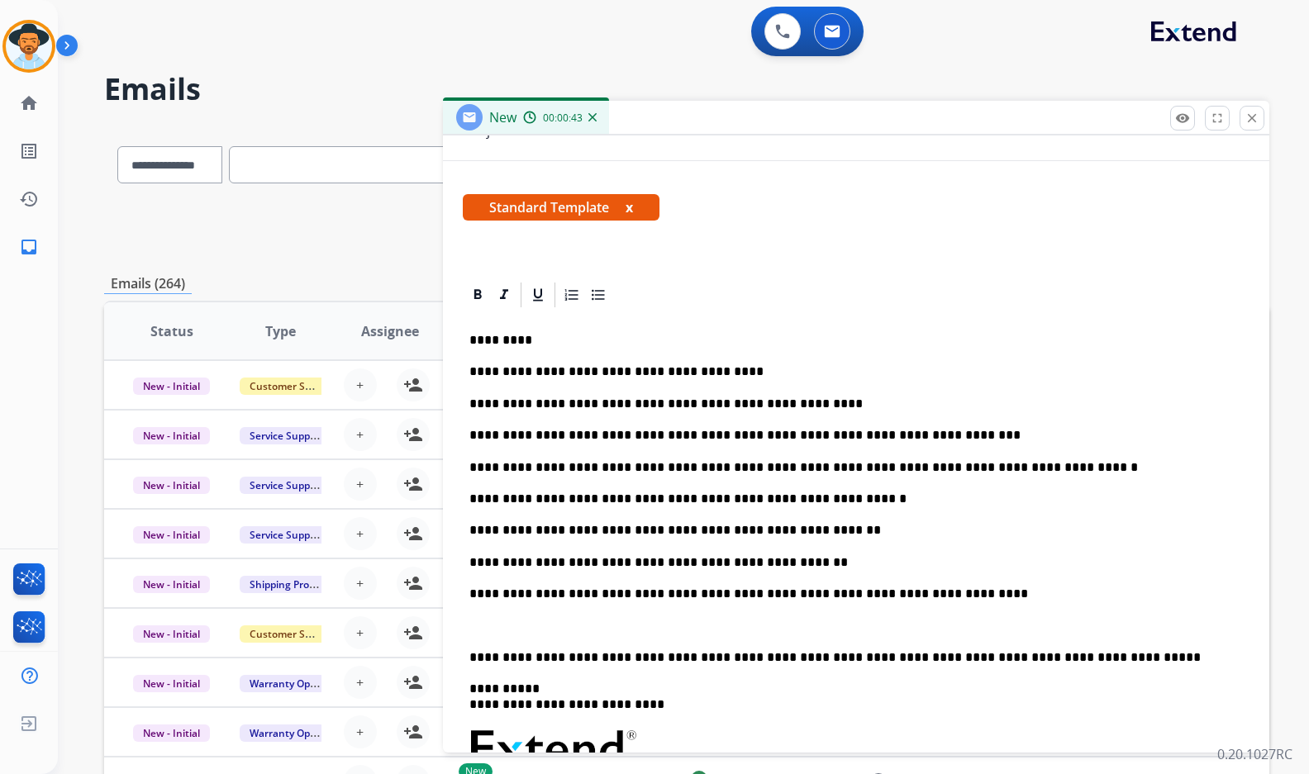
click at [550, 626] on p at bounding box center [855, 626] width 773 height 15
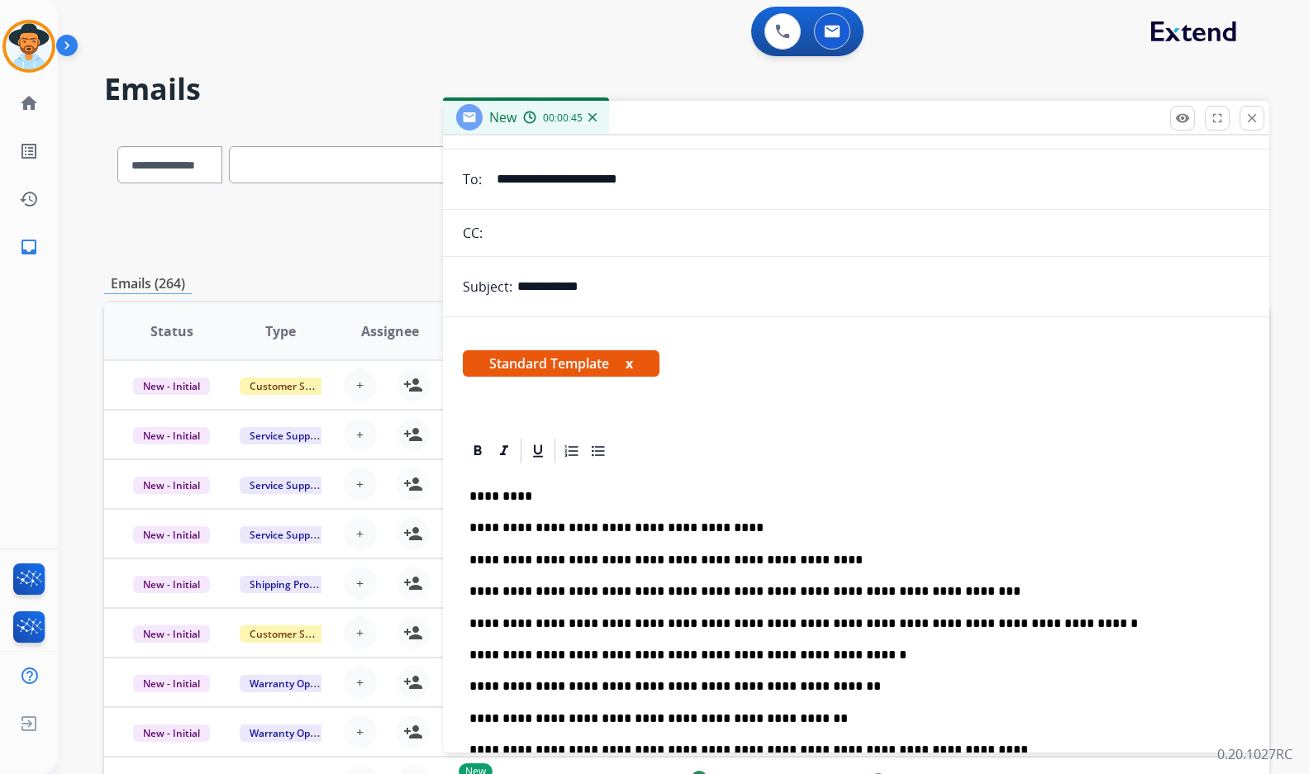
scroll to position [0, 0]
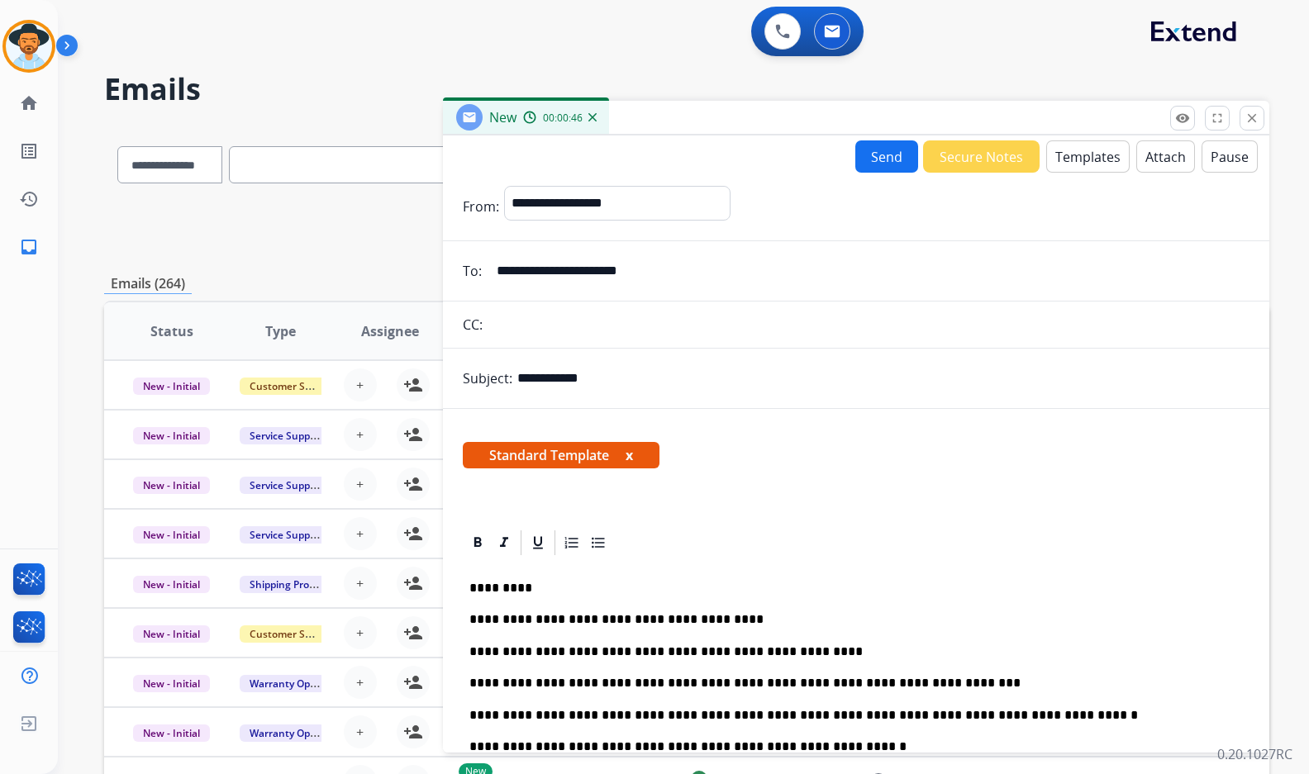
click at [863, 155] on button "Send" at bounding box center [886, 156] width 63 height 32
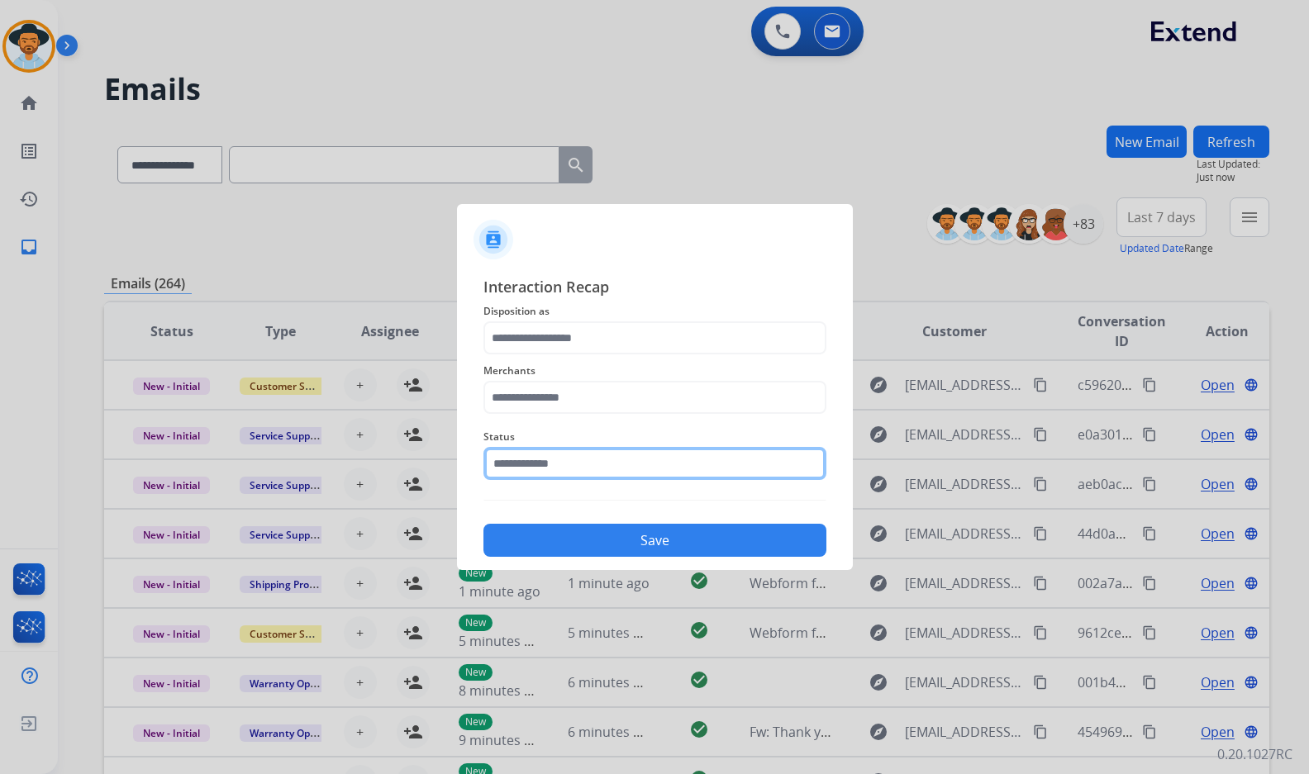
click at [595, 456] on input "text" at bounding box center [654, 463] width 343 height 33
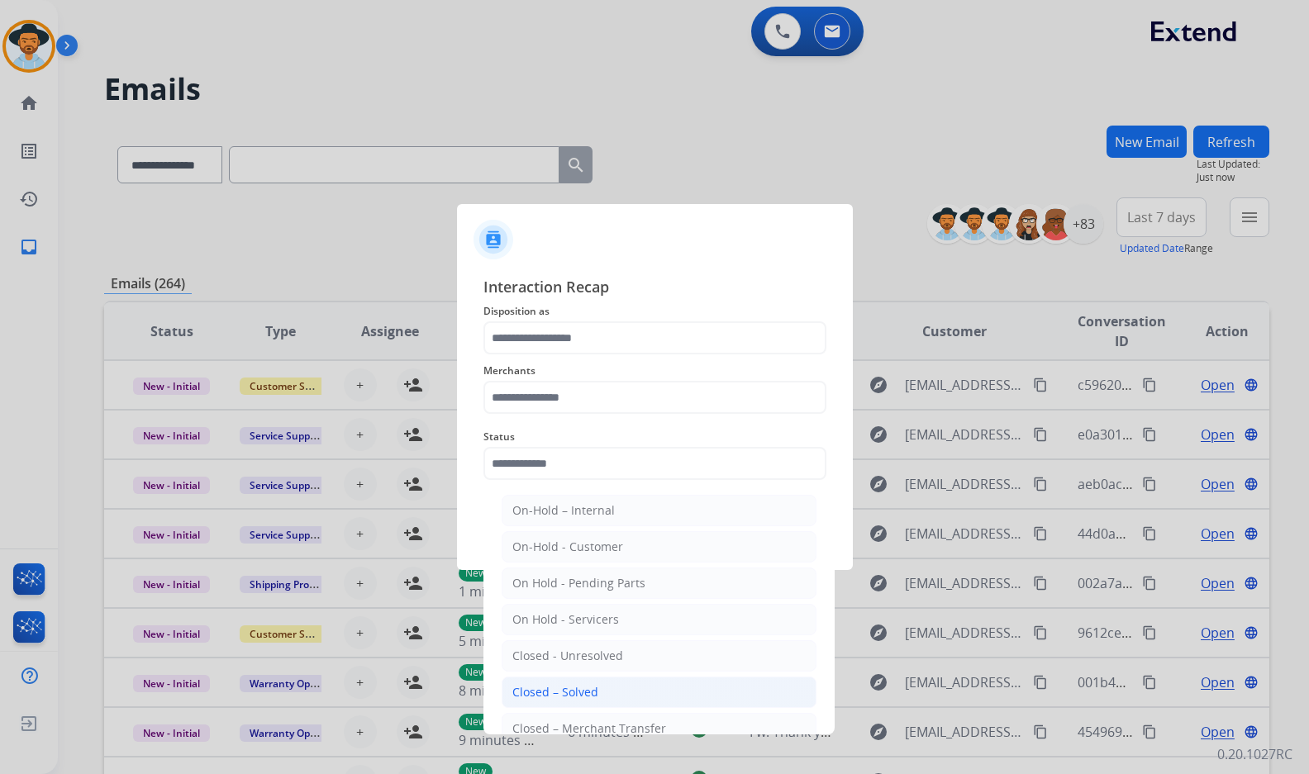
click at [620, 682] on li "Closed – Solved" at bounding box center [658, 692] width 315 height 31
type input "**********"
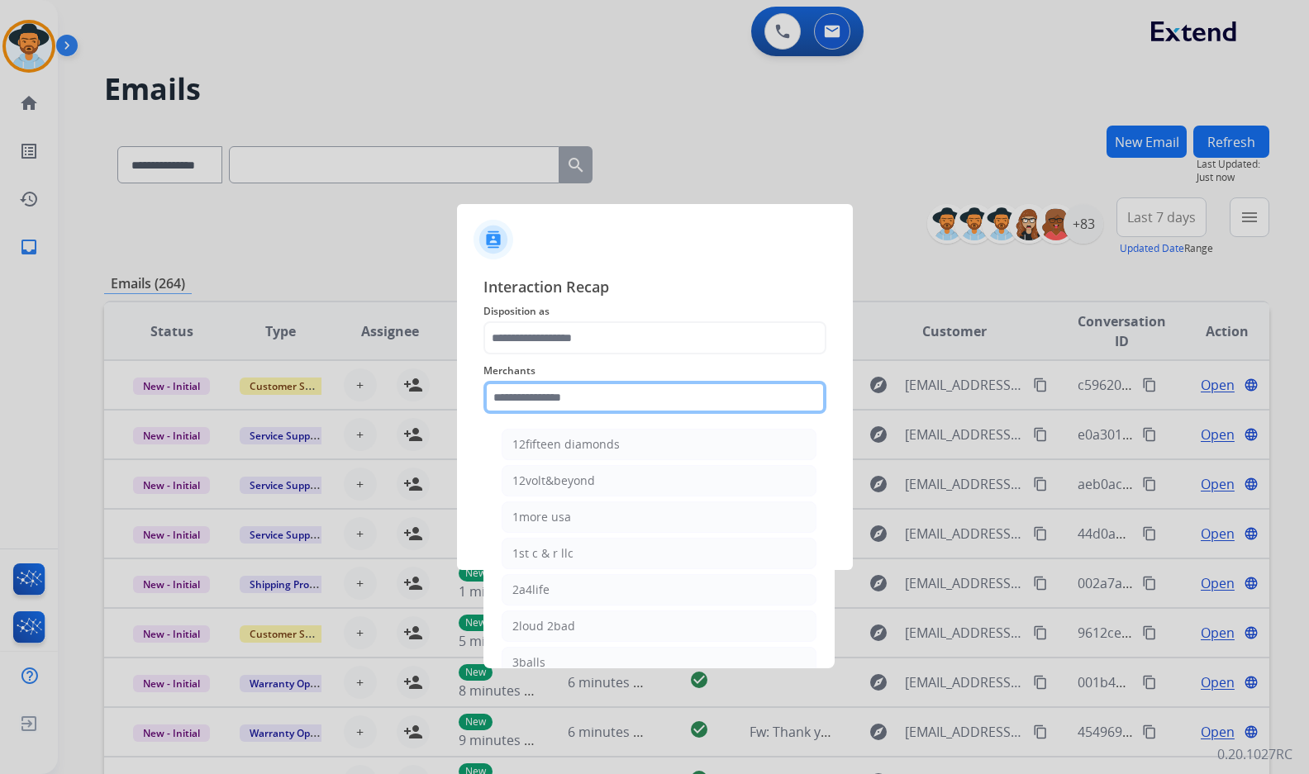
click at [569, 402] on input "text" at bounding box center [654, 397] width 343 height 33
click at [577, 400] on input "text" at bounding box center [654, 397] width 343 height 33
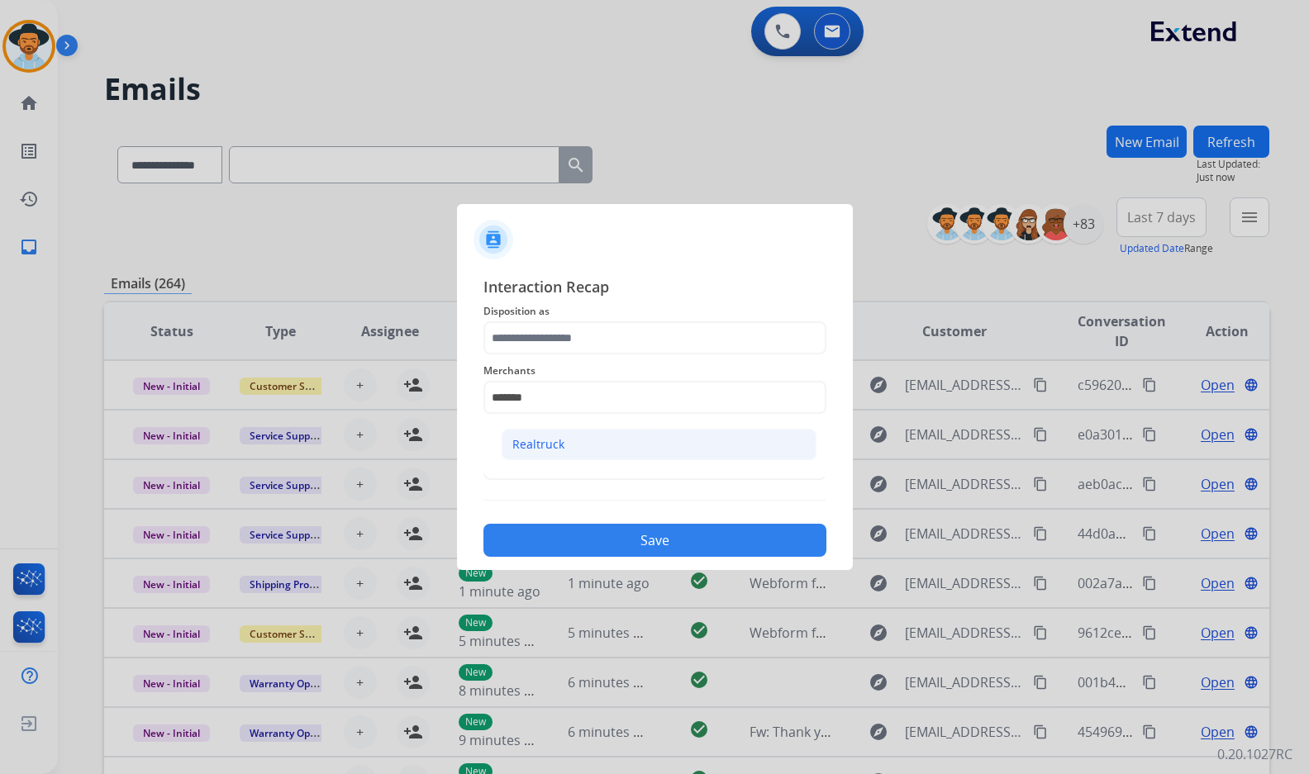
click at [615, 455] on li "Realtruck" at bounding box center [658, 444] width 315 height 31
type input "*********"
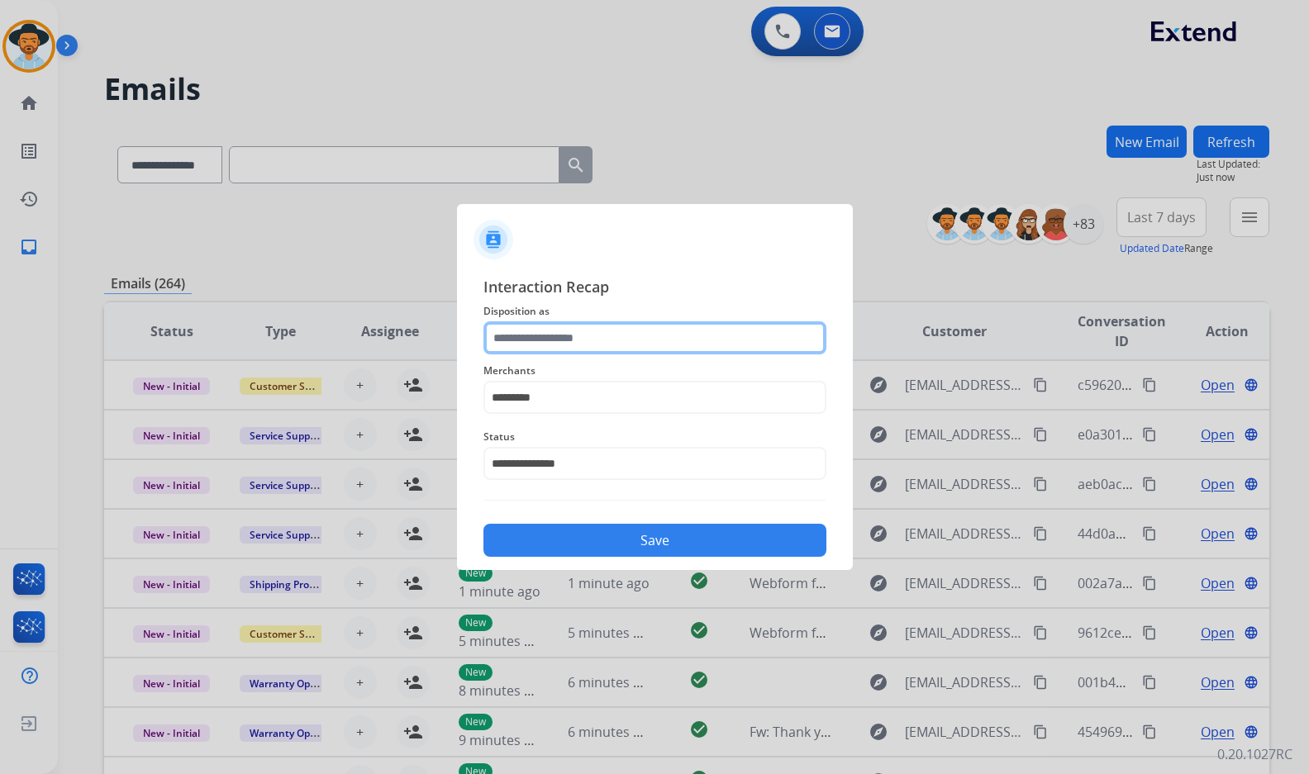
click at [600, 340] on input "text" at bounding box center [654, 337] width 343 height 33
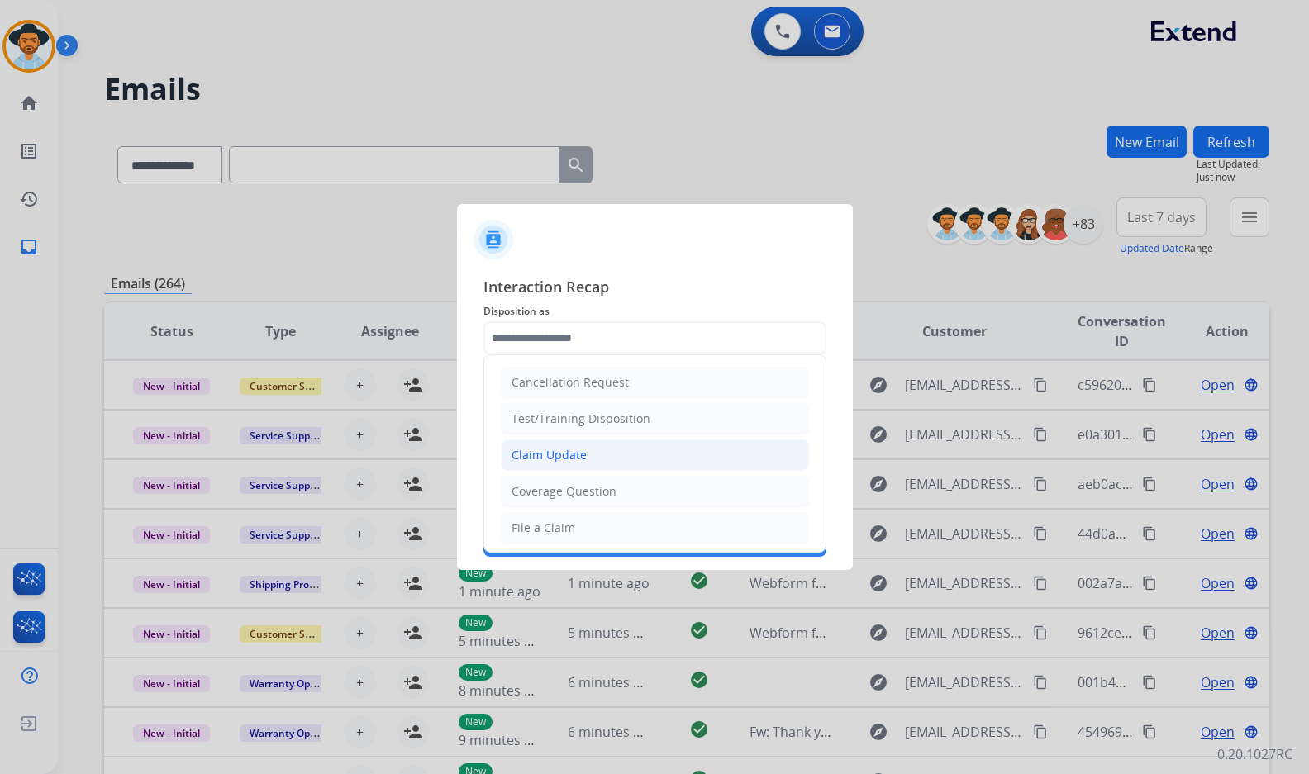
click at [557, 442] on li "Claim Update" at bounding box center [655, 455] width 308 height 31
type input "**********"
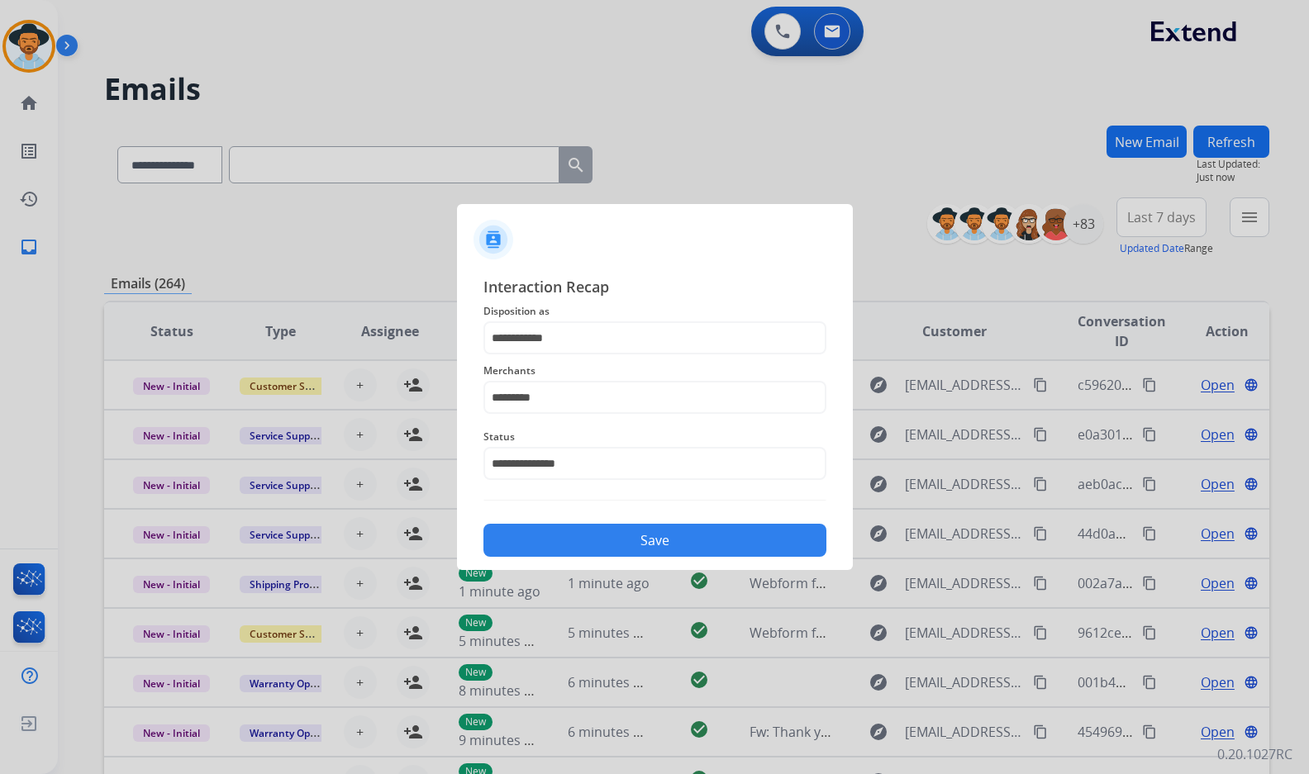
click at [579, 543] on button "Save" at bounding box center [654, 540] width 343 height 33
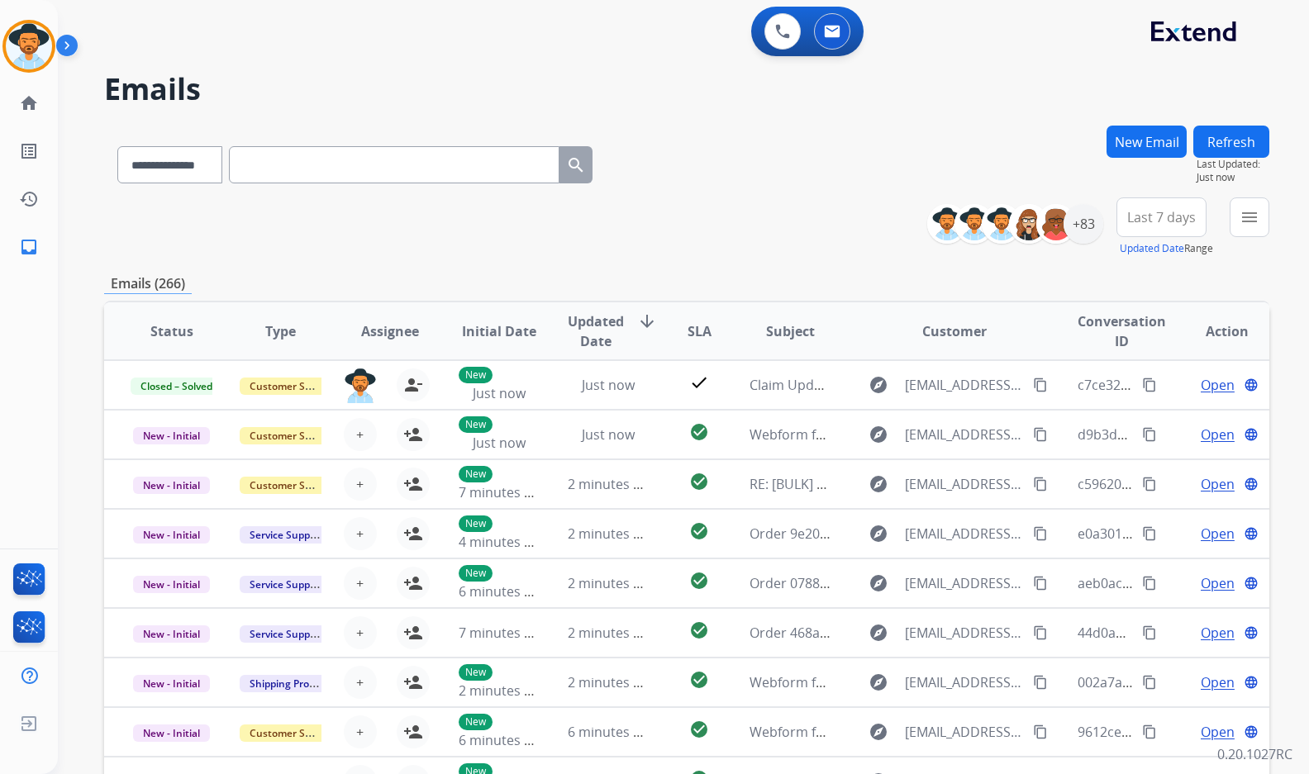
click at [518, 254] on div "**********" at bounding box center [686, 226] width 1165 height 59
click at [187, 226] on div "**********" at bounding box center [686, 226] width 1165 height 59
click at [1239, 213] on mat-icon "menu" at bounding box center [1249, 217] width 20 height 20
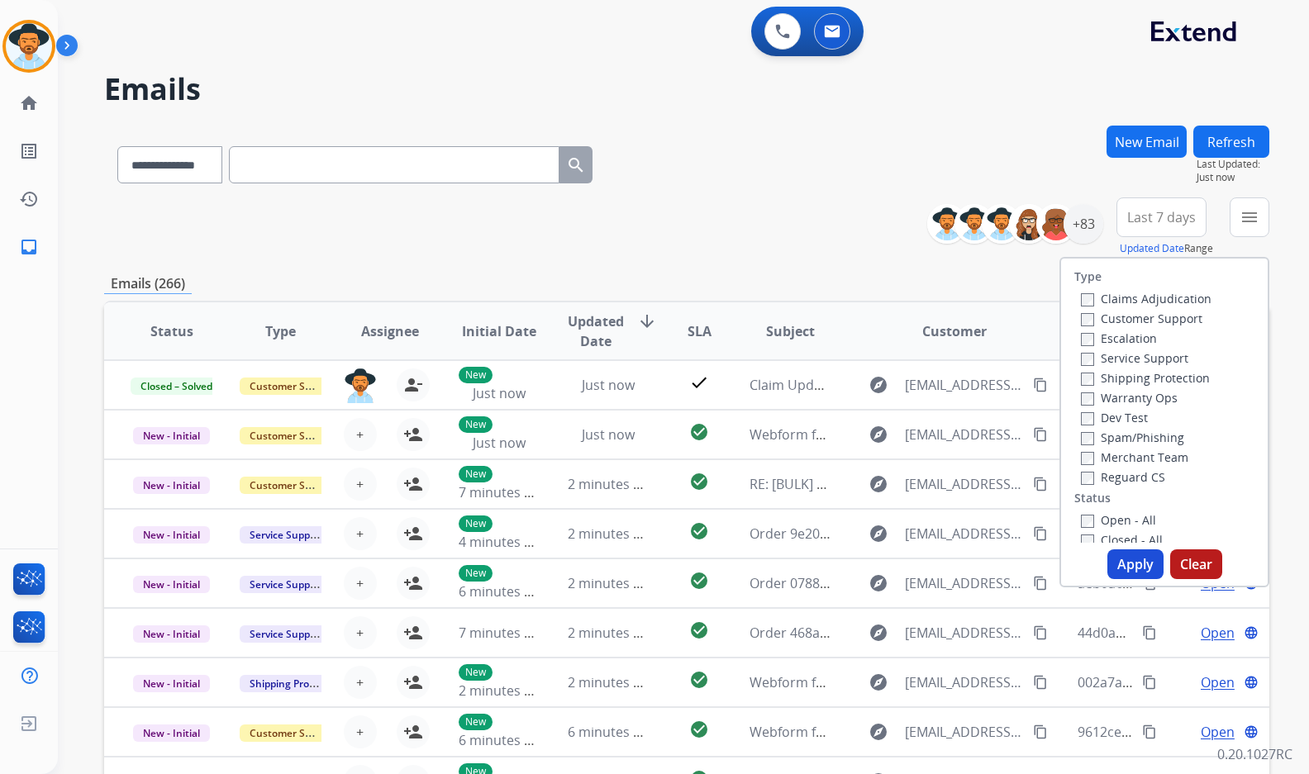
click at [1167, 321] on label "Customer Support" at bounding box center [1141, 319] width 121 height 16
click at [1158, 386] on div "Shipping Protection" at bounding box center [1146, 378] width 131 height 20
click at [1153, 371] on label "Shipping Protection" at bounding box center [1145, 378] width 129 height 16
click at [1133, 473] on label "Reguard CS" at bounding box center [1123, 477] width 84 height 16
click at [1124, 519] on label "Open - All" at bounding box center [1118, 520] width 75 height 16
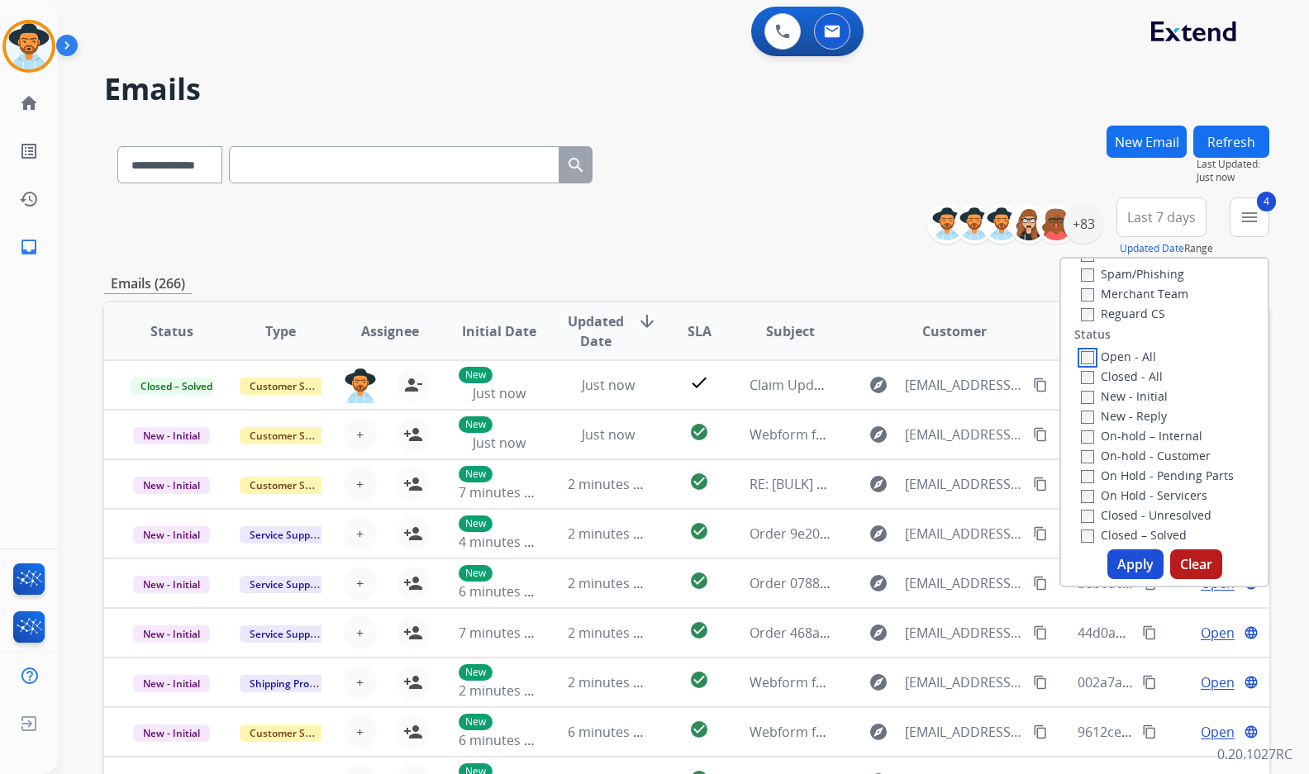
scroll to position [165, 0]
click at [1139, 492] on label "On Hold - Servicers" at bounding box center [1144, 494] width 126 height 16
click at [1138, 468] on label "On Hold - Pending Parts" at bounding box center [1157, 474] width 153 height 16
click at [1138, 455] on label "On-hold - Customer" at bounding box center [1146, 454] width 130 height 16
click at [1138, 434] on label "On-hold – Internal" at bounding box center [1141, 434] width 121 height 16
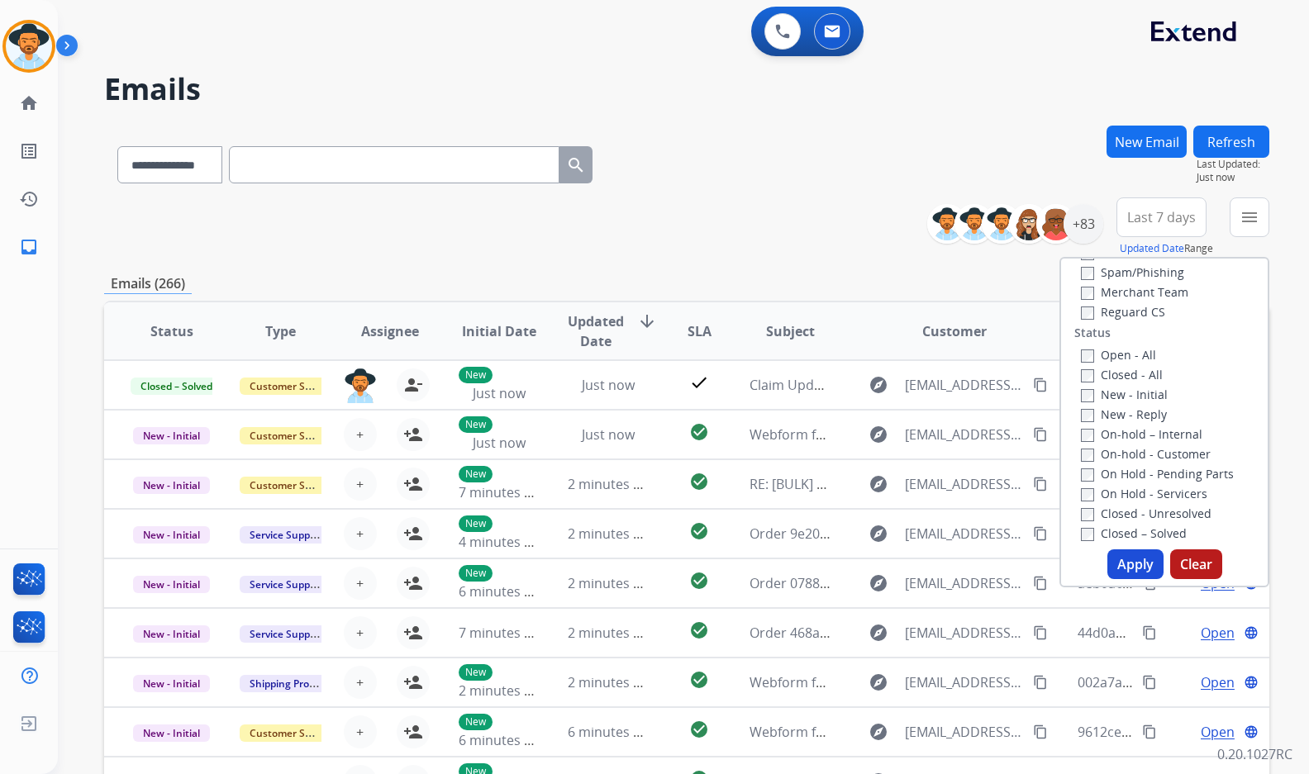
click at [1134, 414] on label "New - Reply" at bounding box center [1124, 414] width 86 height 16
click at [1134, 397] on label "New - Initial" at bounding box center [1124, 395] width 87 height 16
click at [1121, 567] on button "Apply" at bounding box center [1135, 564] width 56 height 30
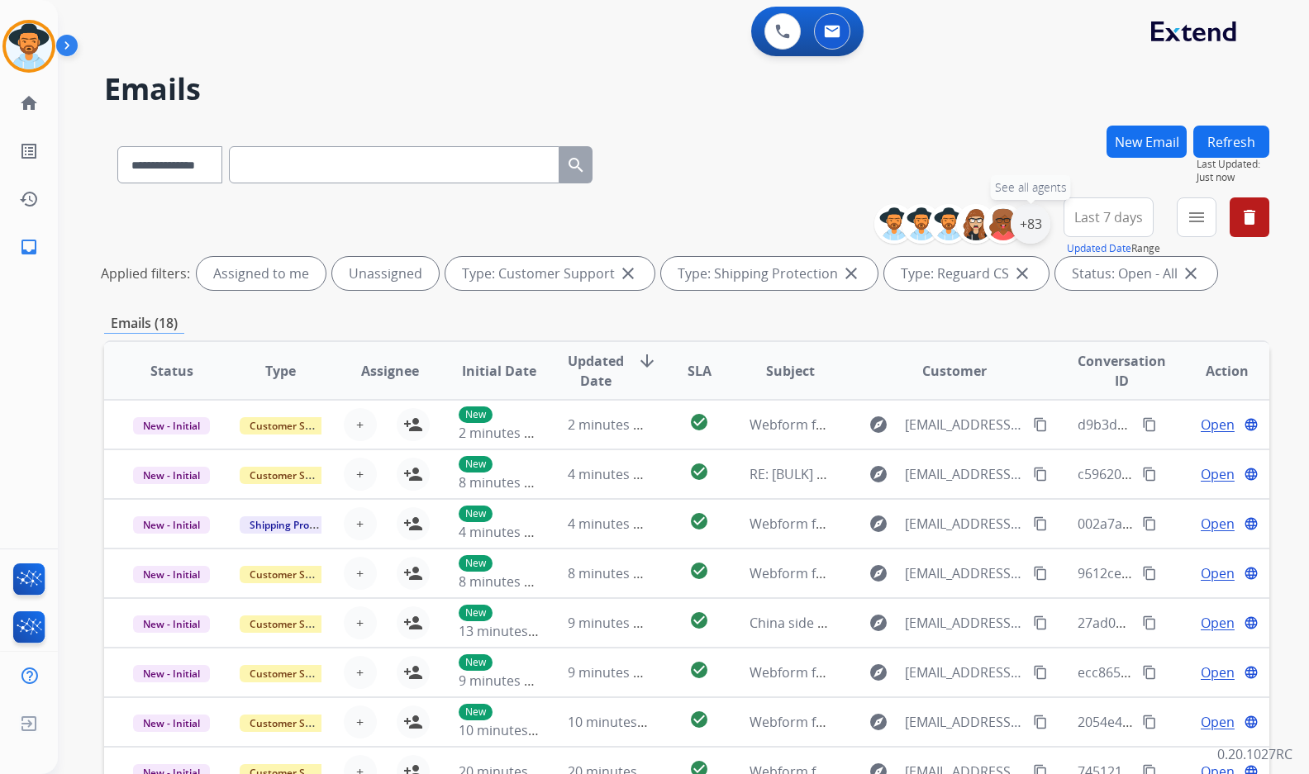
click at [1029, 232] on div "+83" at bounding box center [1030, 224] width 40 height 40
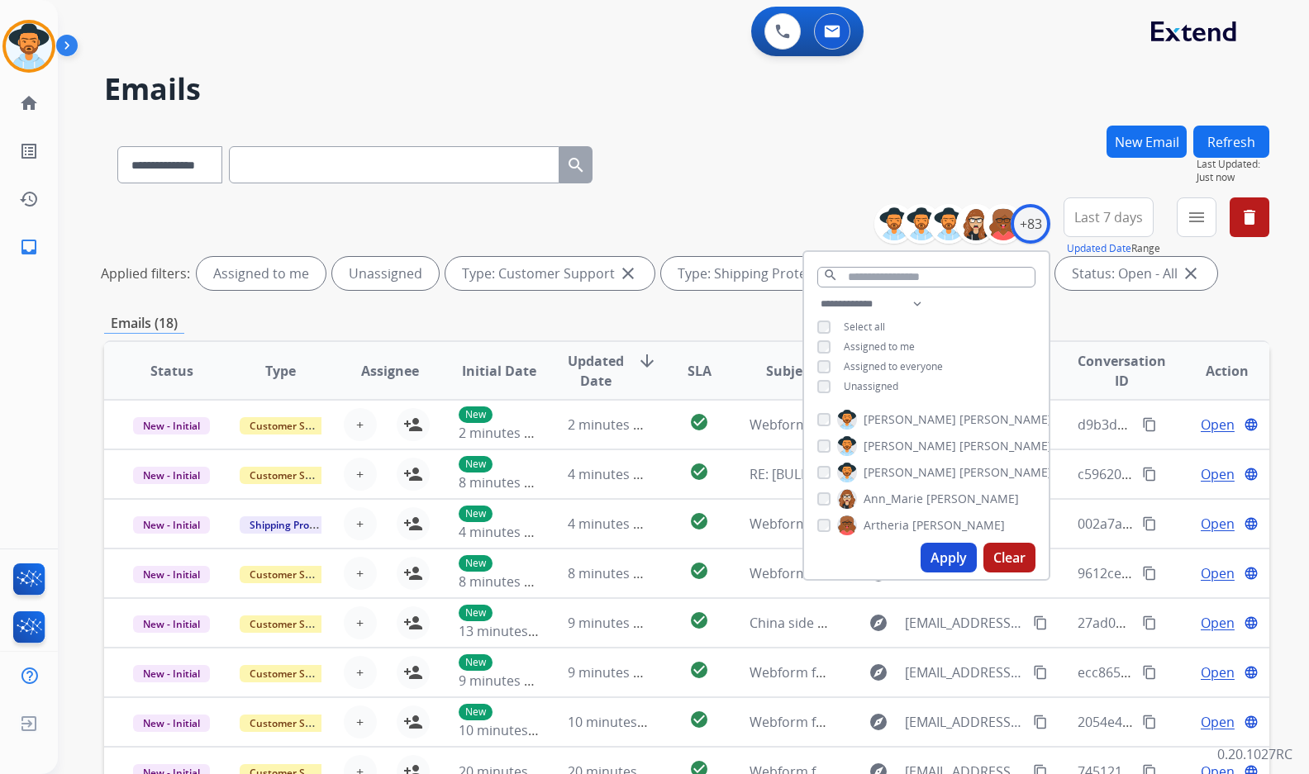
click at [845, 383] on span "Unassigned" at bounding box center [871, 386] width 55 height 14
click at [877, 476] on span "[PERSON_NAME]" at bounding box center [909, 472] width 93 height 17
click at [944, 567] on button "Apply" at bounding box center [948, 558] width 56 height 30
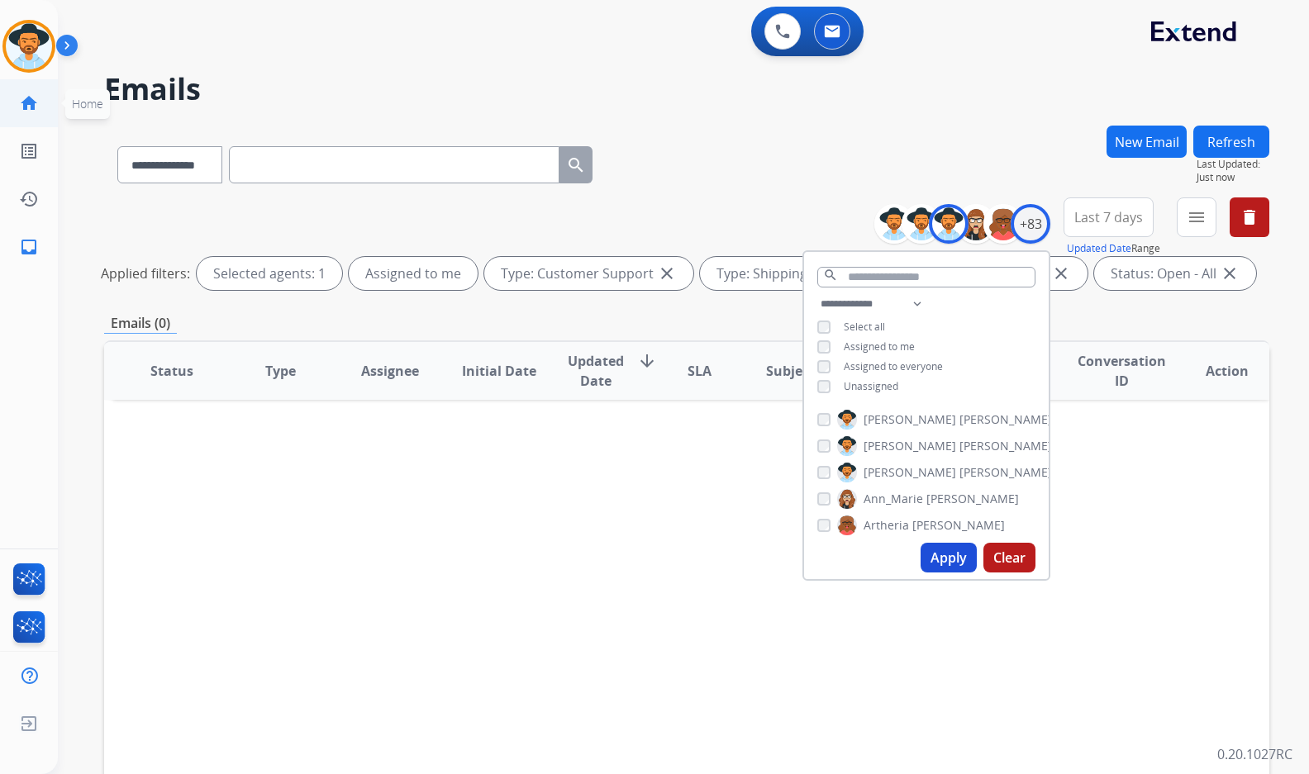
click at [52, 97] on ul "home Home Home" at bounding box center [29, 103] width 58 height 48
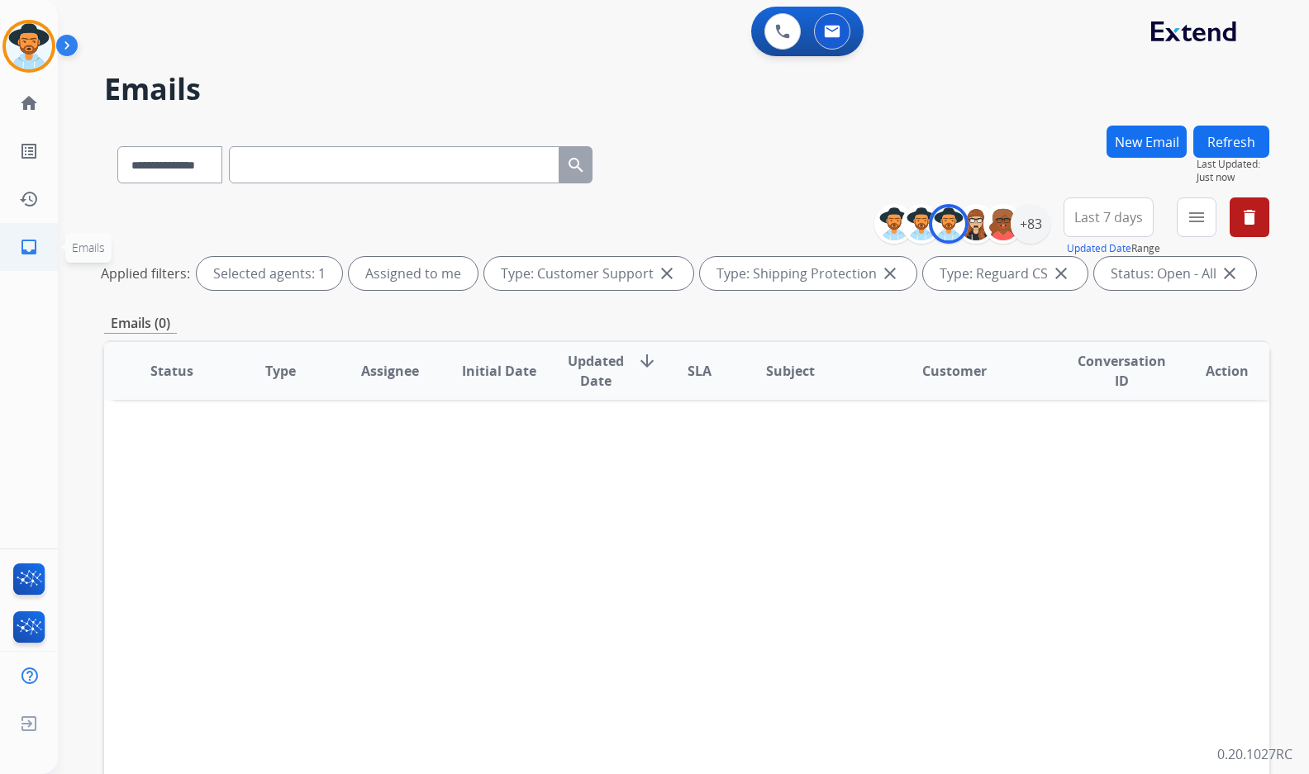
click at [12, 252] on link "inbox Emails" at bounding box center [29, 247] width 46 height 46
click at [22, 112] on mat-icon "home" at bounding box center [29, 103] width 20 height 20
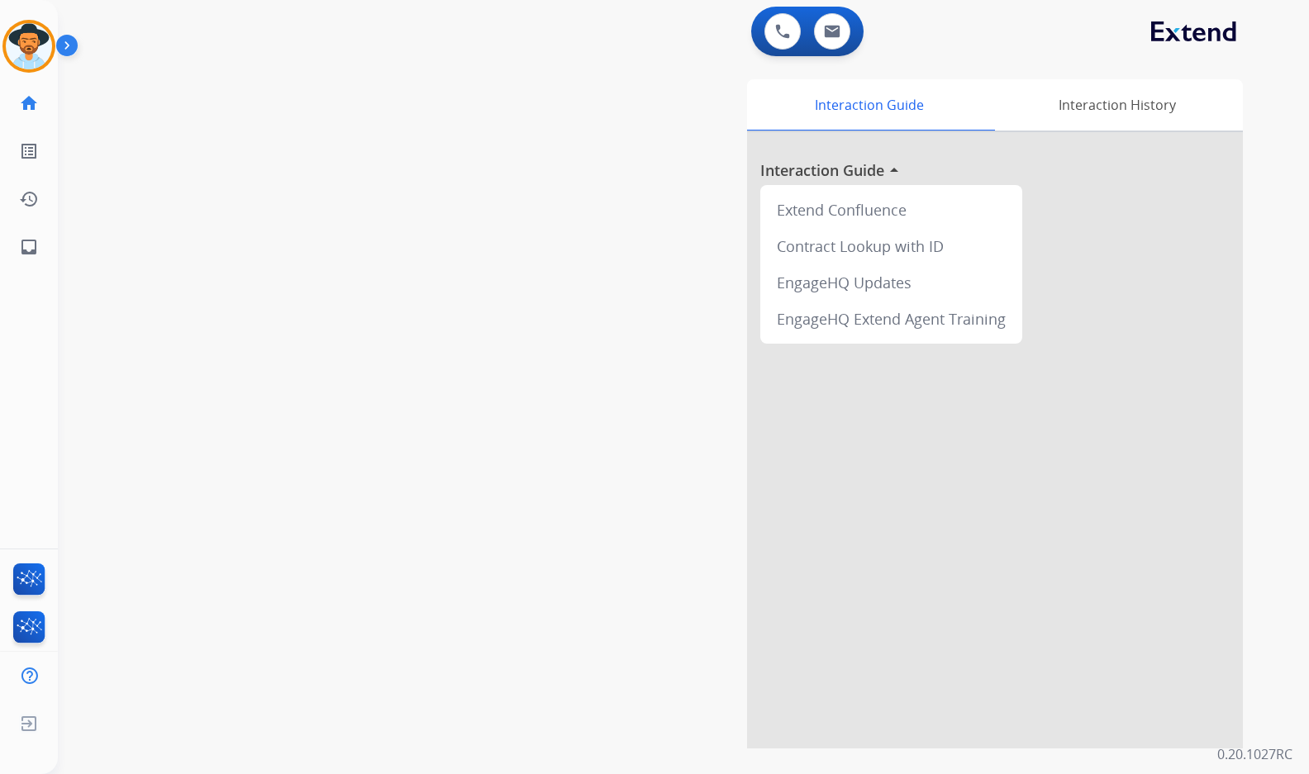
click at [63, 143] on div "swap_horiz Break voice bridge close_fullscreen Connect 3-Way Call merge_type Se…" at bounding box center [663, 403] width 1211 height 689
click at [588, 359] on div "Interaction Guide Interaction History Interaction Guide arrow_drop_up Extend Co…" at bounding box center [878, 413] width 730 height 669
drag, startPoint x: 477, startPoint y: 280, endPoint x: 347, endPoint y: 274, distance: 129.8
click at [476, 280] on div "swap_horiz Break voice bridge close_fullscreen Connect 3-Way Call merge_type Se…" at bounding box center [663, 403] width 1211 height 689
click at [37, 240] on mat-icon "inbox" at bounding box center [29, 247] width 20 height 20
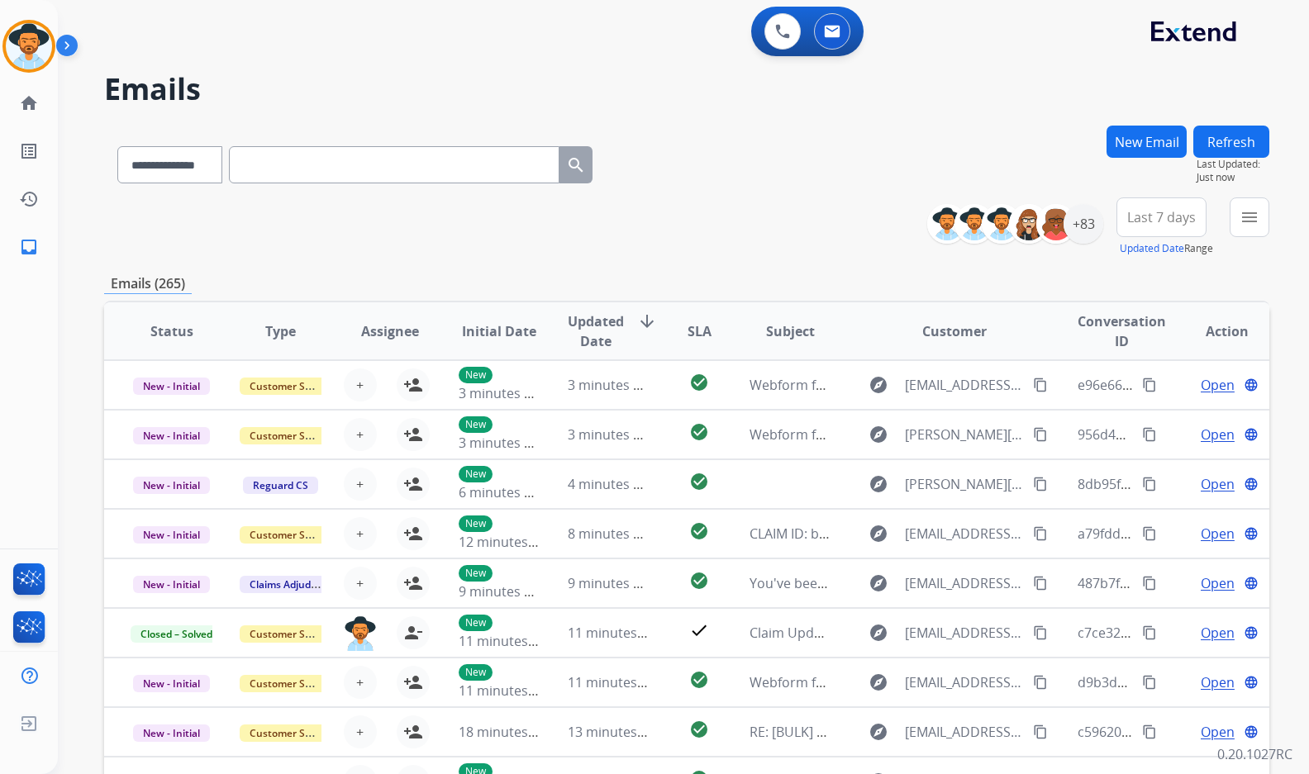
select select "**********"
click at [1238, 212] on button "menu" at bounding box center [1249, 217] width 40 height 40
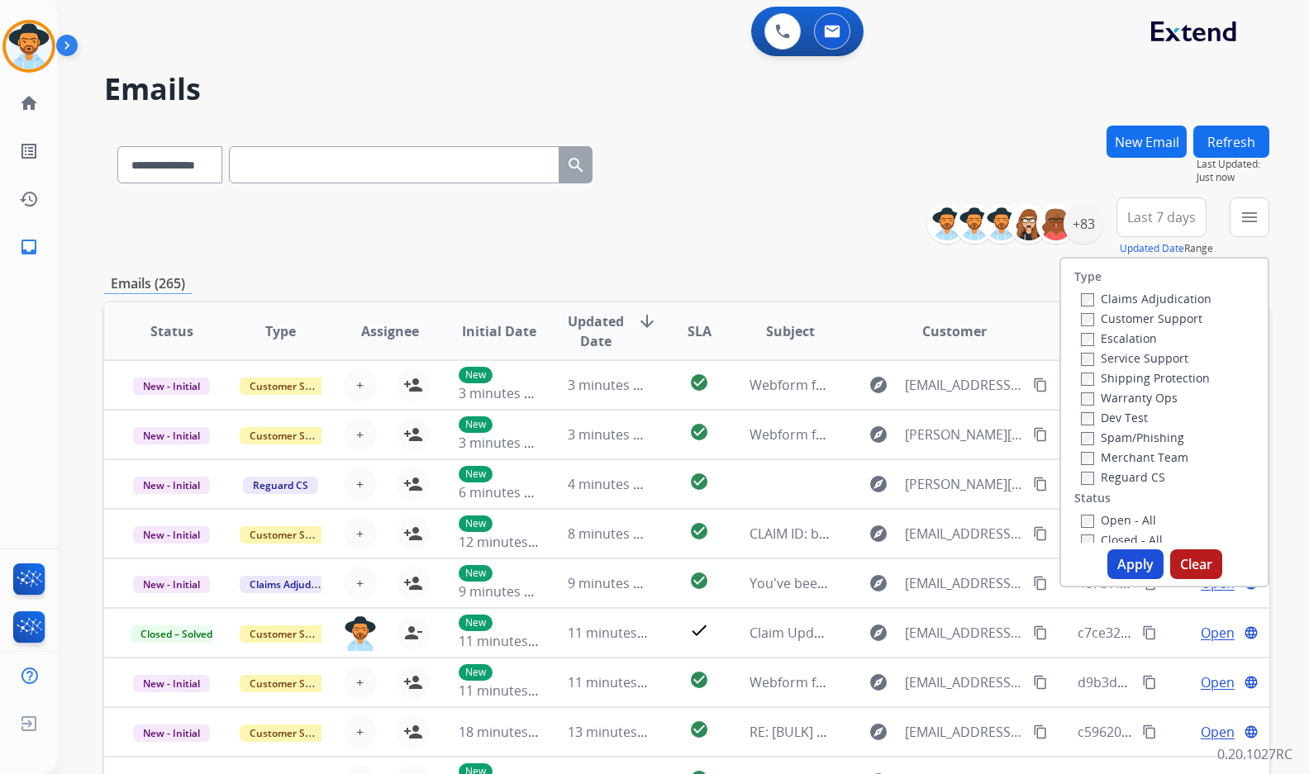
click at [1182, 319] on label "Customer Support" at bounding box center [1141, 319] width 121 height 16
click at [1176, 380] on label "Shipping Protection" at bounding box center [1145, 378] width 129 height 16
click at [1132, 478] on label "Reguard CS" at bounding box center [1123, 477] width 84 height 16
click at [1131, 518] on label "Open - All" at bounding box center [1118, 520] width 75 height 16
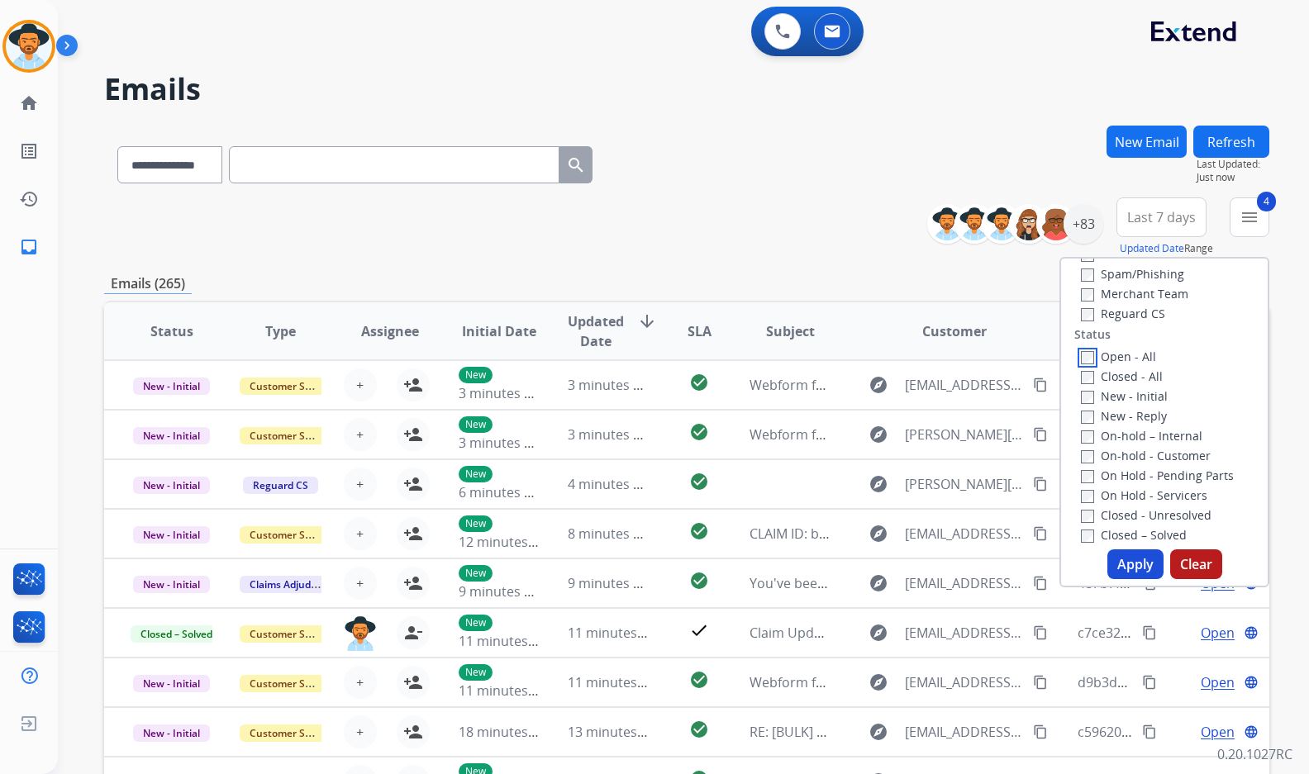
scroll to position [165, 0]
click at [1142, 493] on label "On Hold - Servicers" at bounding box center [1144, 494] width 126 height 16
click at [1145, 472] on label "On Hold - Pending Parts" at bounding box center [1157, 474] width 153 height 16
click at [1146, 455] on label "On-hold - Customer" at bounding box center [1146, 454] width 130 height 16
click at [1145, 438] on label "On-hold – Internal" at bounding box center [1141, 434] width 121 height 16
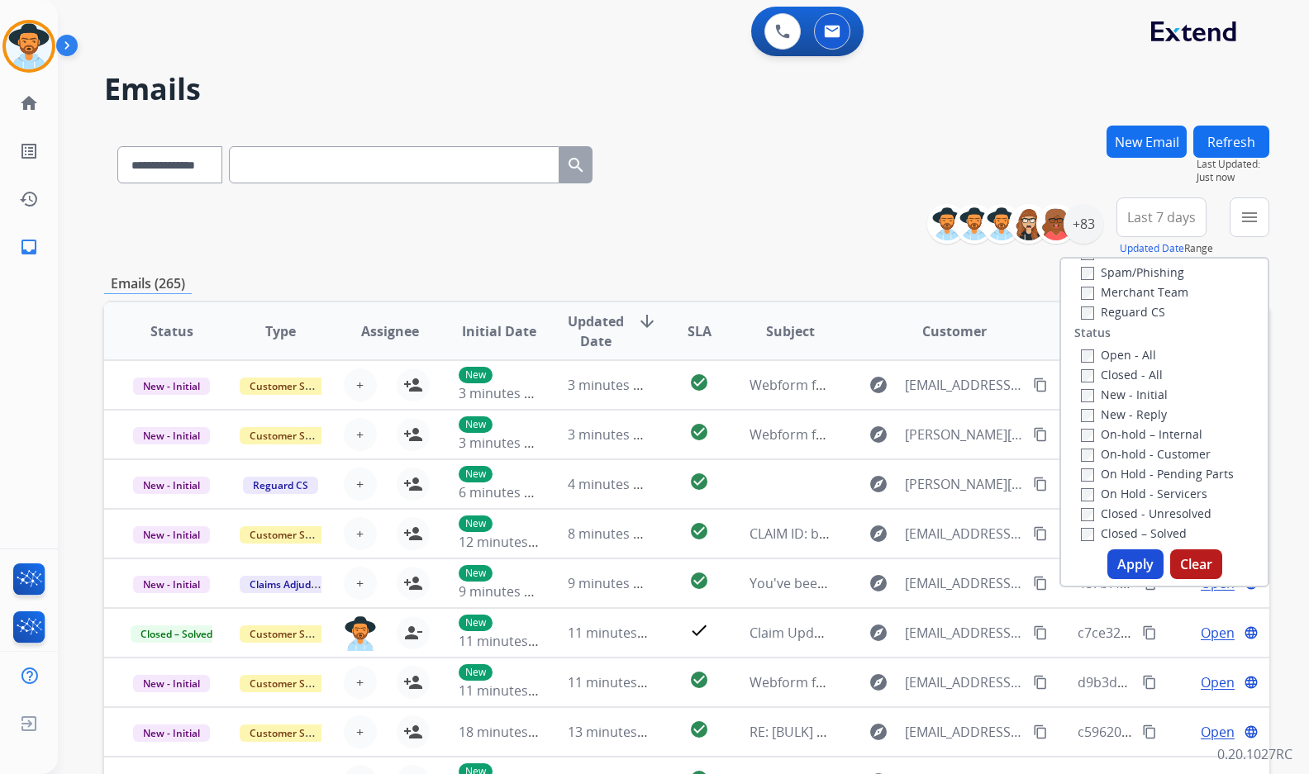
click at [1145, 413] on label "New - Reply" at bounding box center [1124, 414] width 86 height 16
click at [1129, 396] on label "New - Initial" at bounding box center [1124, 395] width 87 height 16
click at [1136, 573] on button "Apply" at bounding box center [1135, 564] width 56 height 30
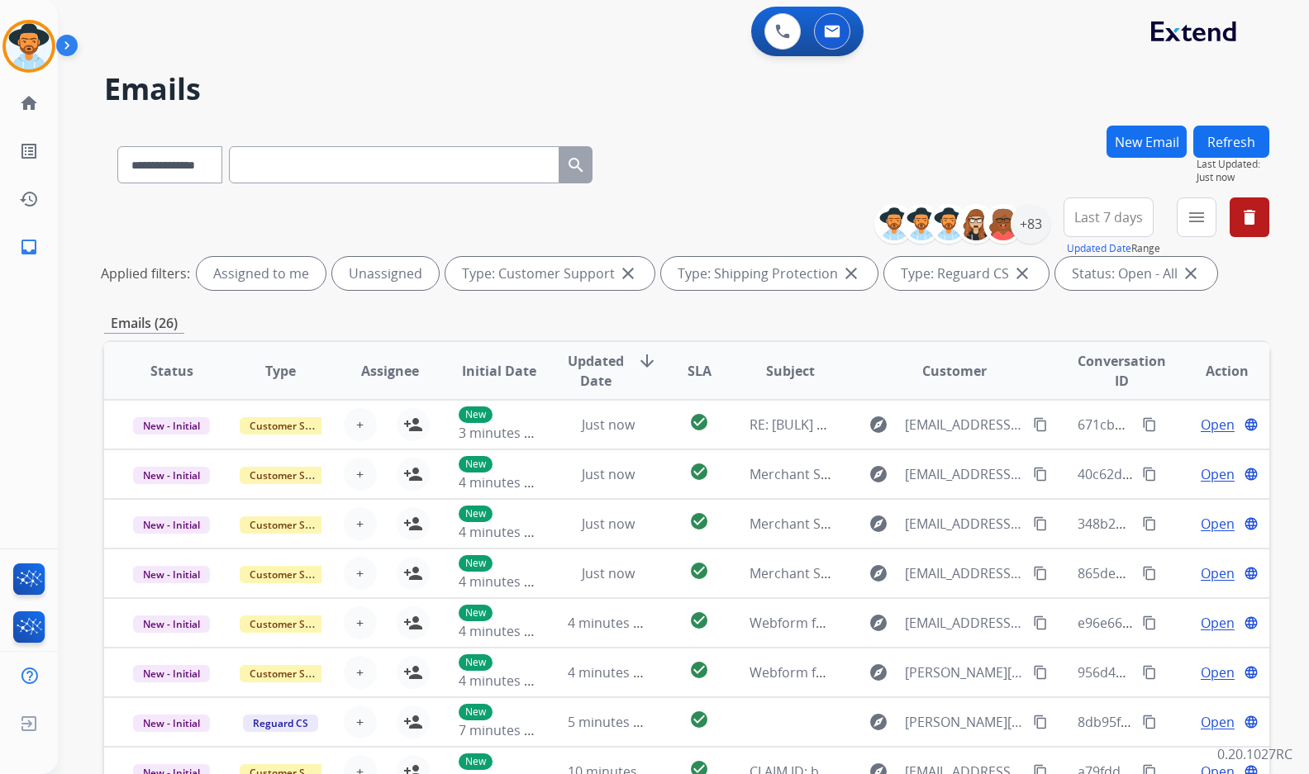
click at [1145, 146] on button "New Email" at bounding box center [1146, 142] width 80 height 32
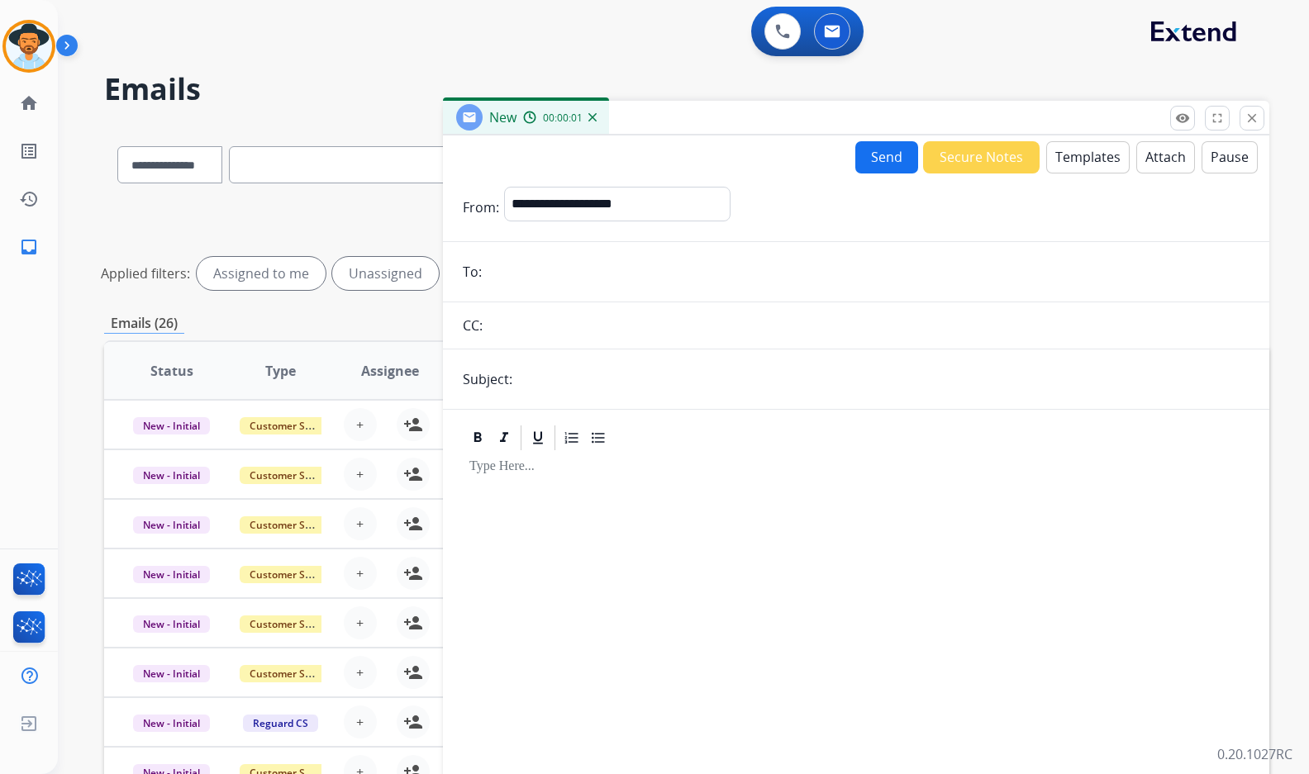
click at [731, 300] on form "**********" at bounding box center [856, 476] width 826 height 604
click at [734, 273] on input "email" at bounding box center [868, 271] width 763 height 33
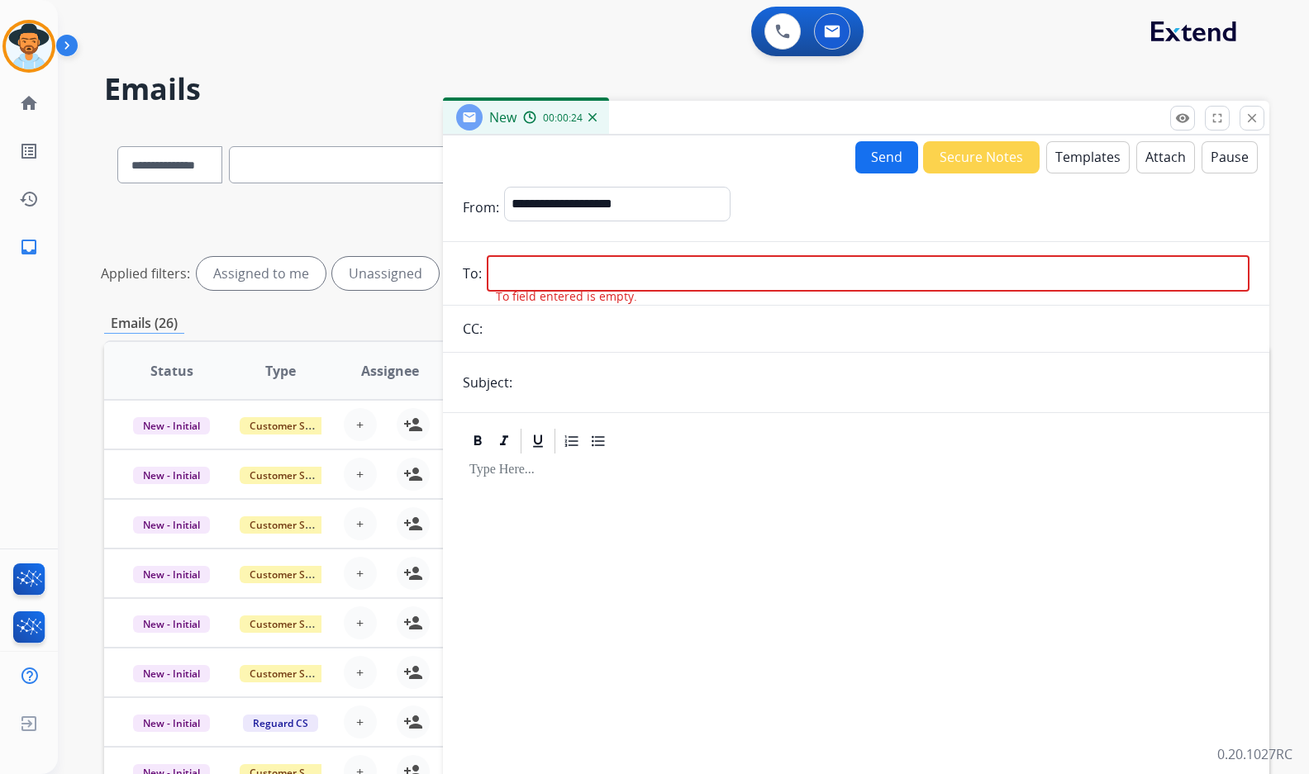
click at [1096, 167] on button "Templates" at bounding box center [1087, 157] width 83 height 32
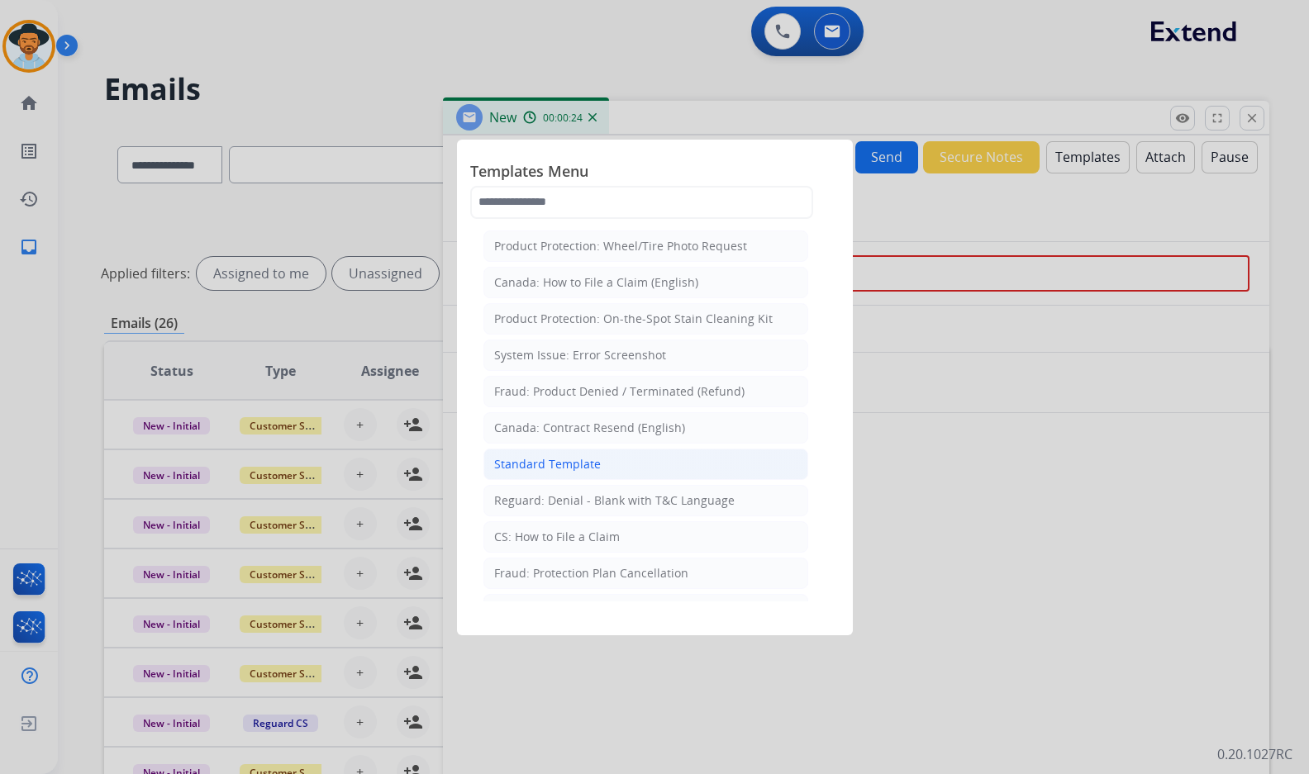
click at [531, 456] on div "Standard Template" at bounding box center [547, 464] width 107 height 17
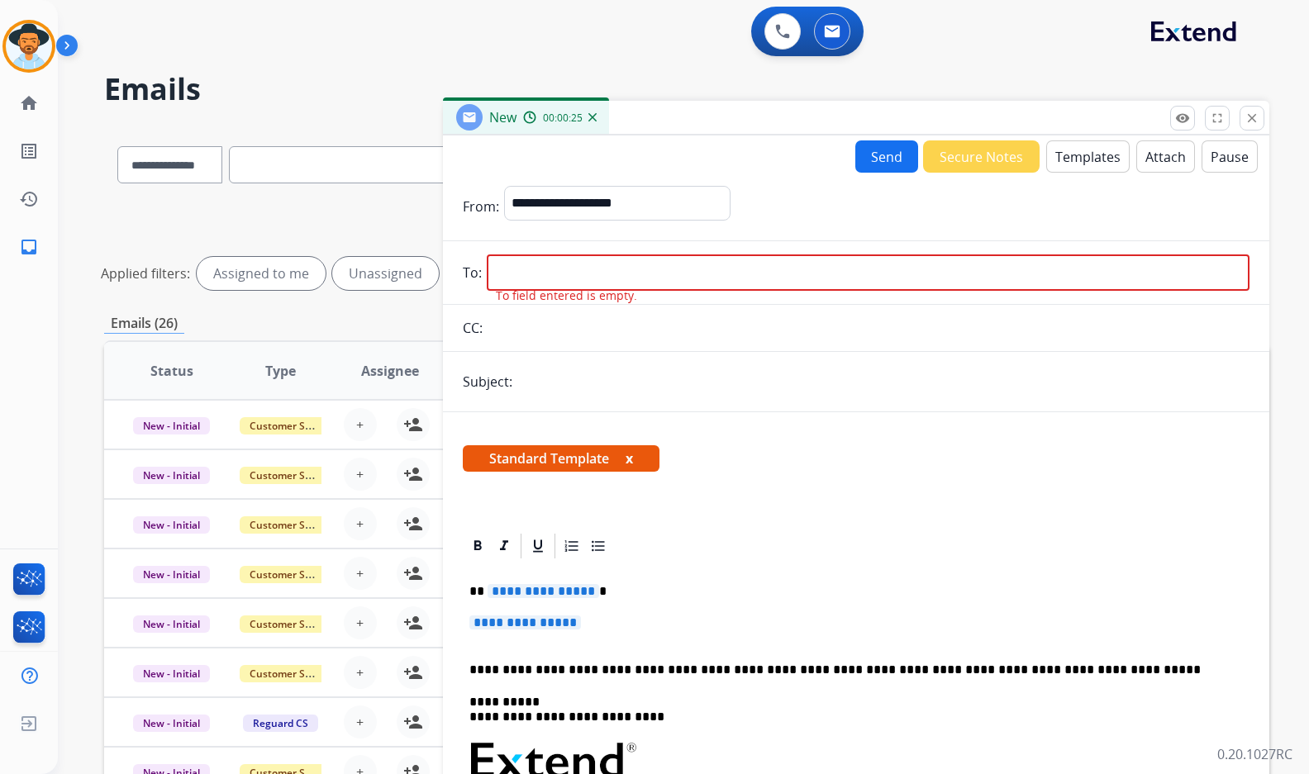
click at [557, 592] on span "**********" at bounding box center [543, 591] width 112 height 14
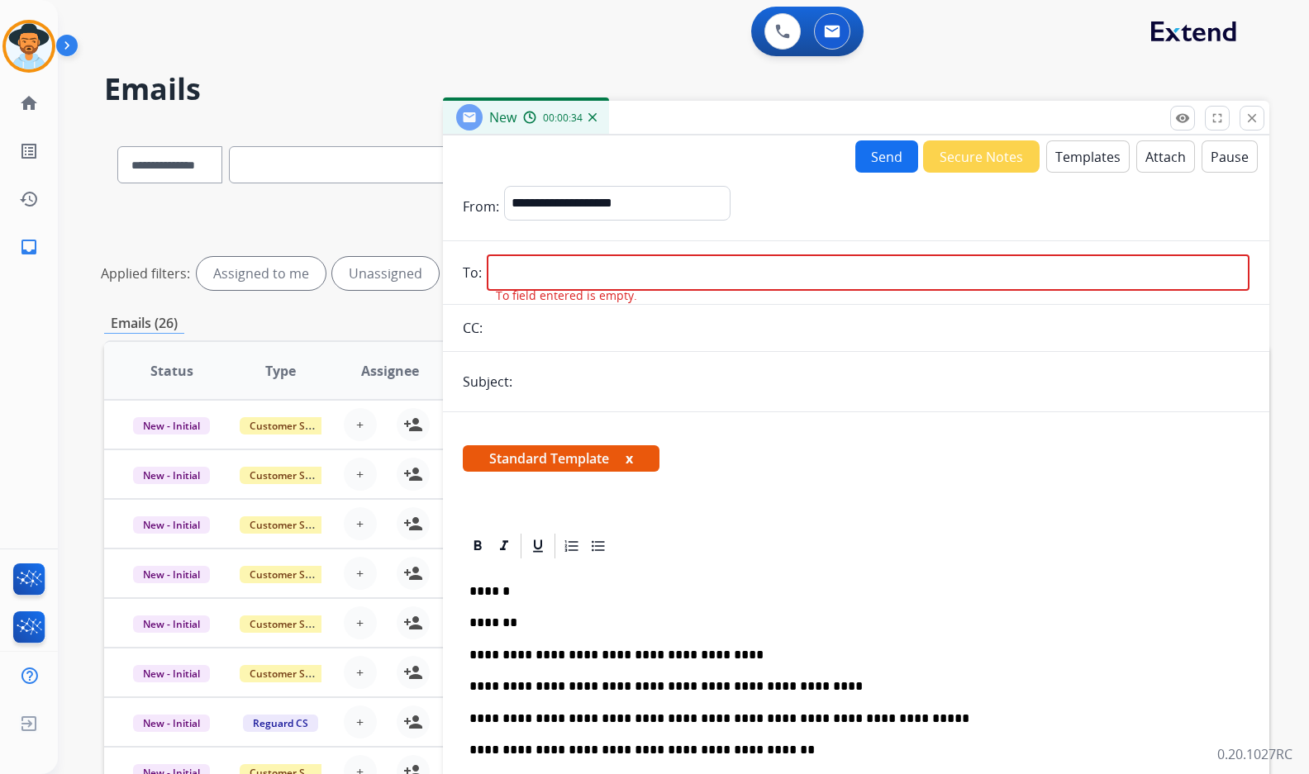
click at [526, 625] on p "*******" at bounding box center [849, 623] width 760 height 15
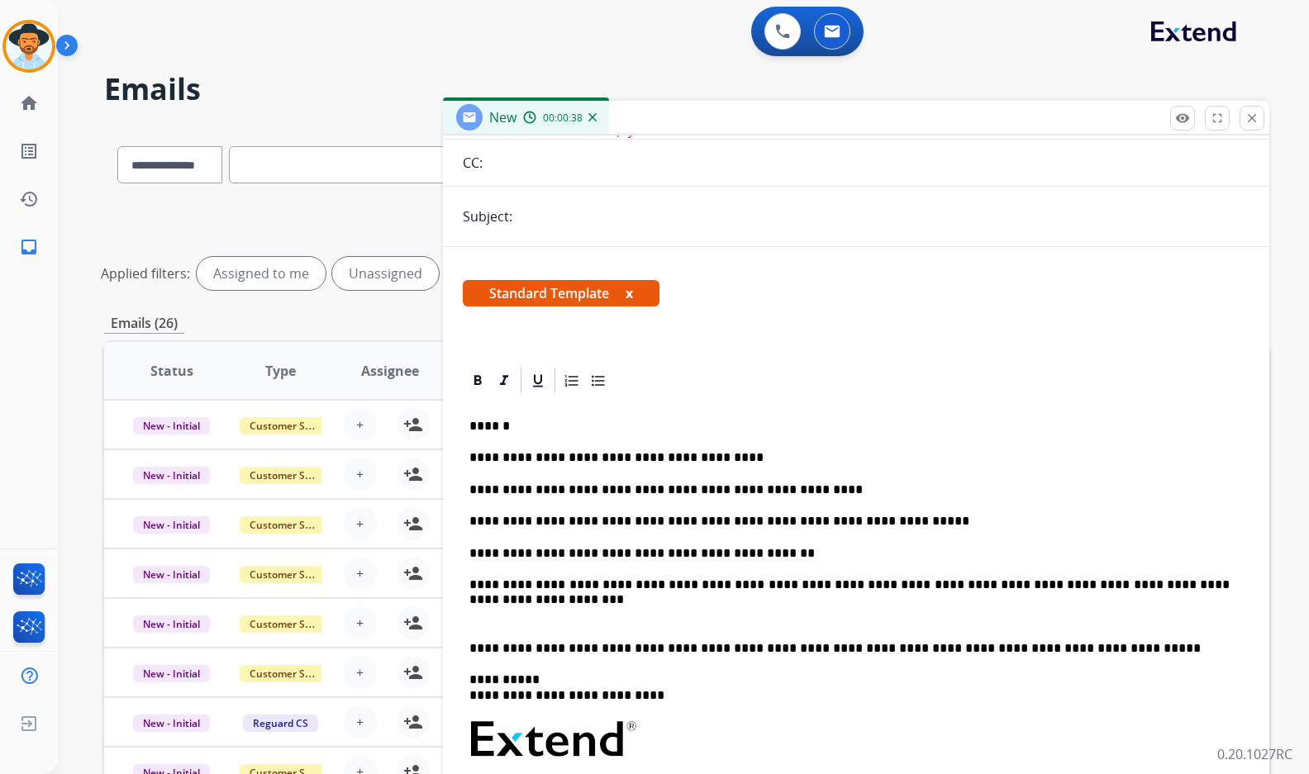
click at [598, 620] on p at bounding box center [855, 616] width 773 height 15
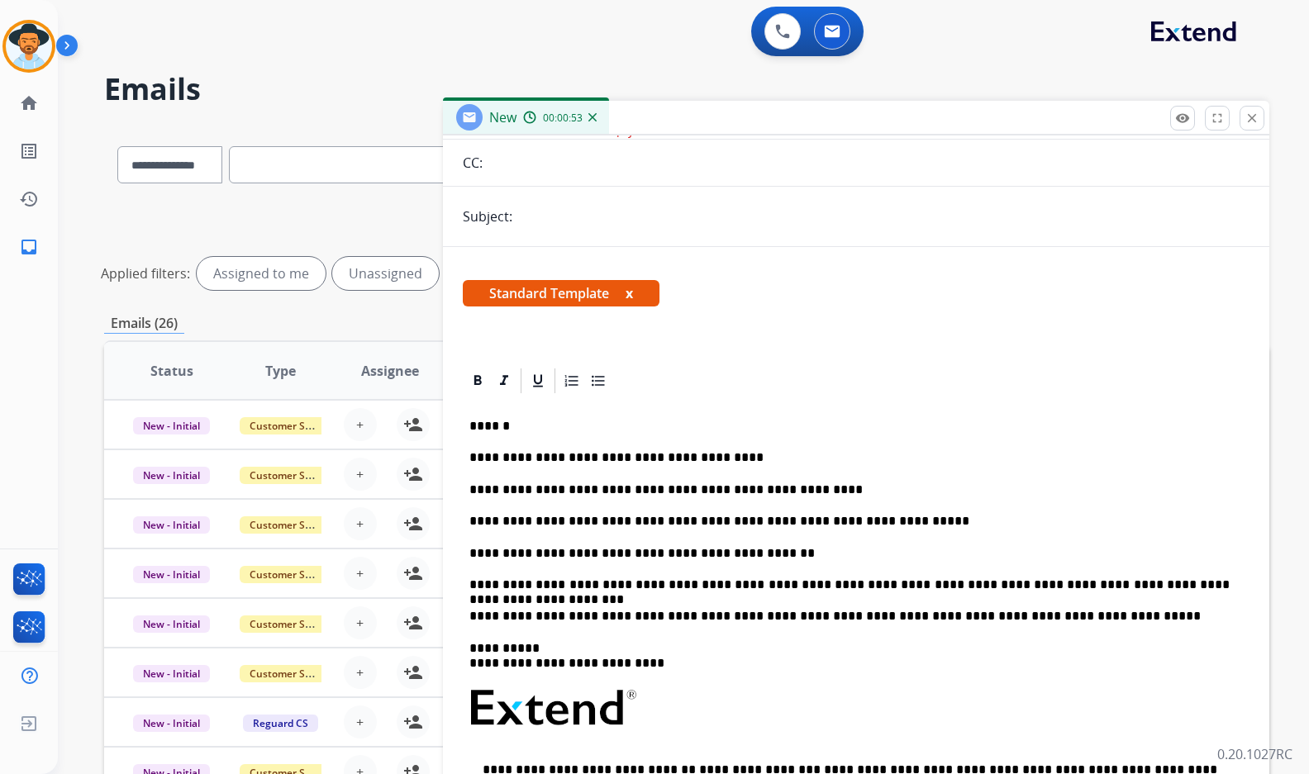
click at [810, 585] on p "**********" at bounding box center [849, 585] width 760 height 15
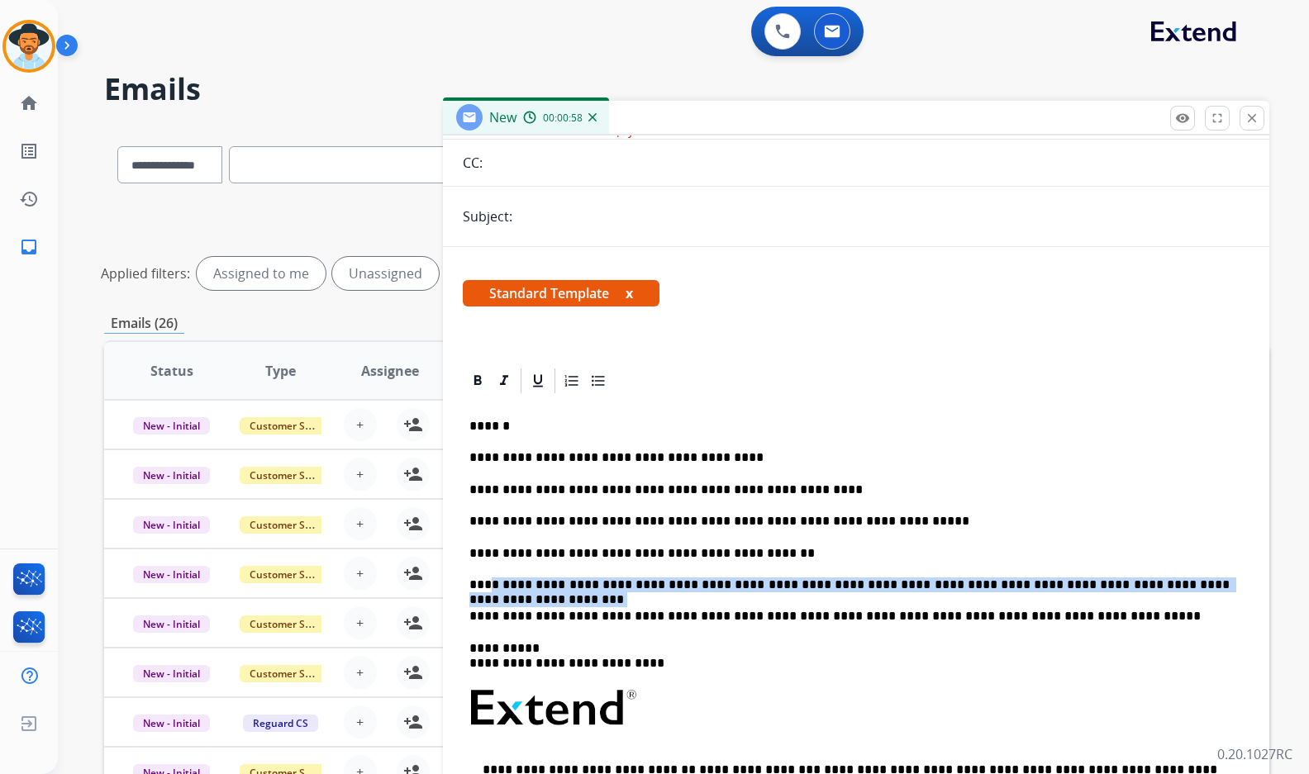
drag, startPoint x: 1210, startPoint y: 588, endPoint x: 498, endPoint y: 578, distance: 711.4
click at [483, 585] on p "**********" at bounding box center [849, 585] width 760 height 15
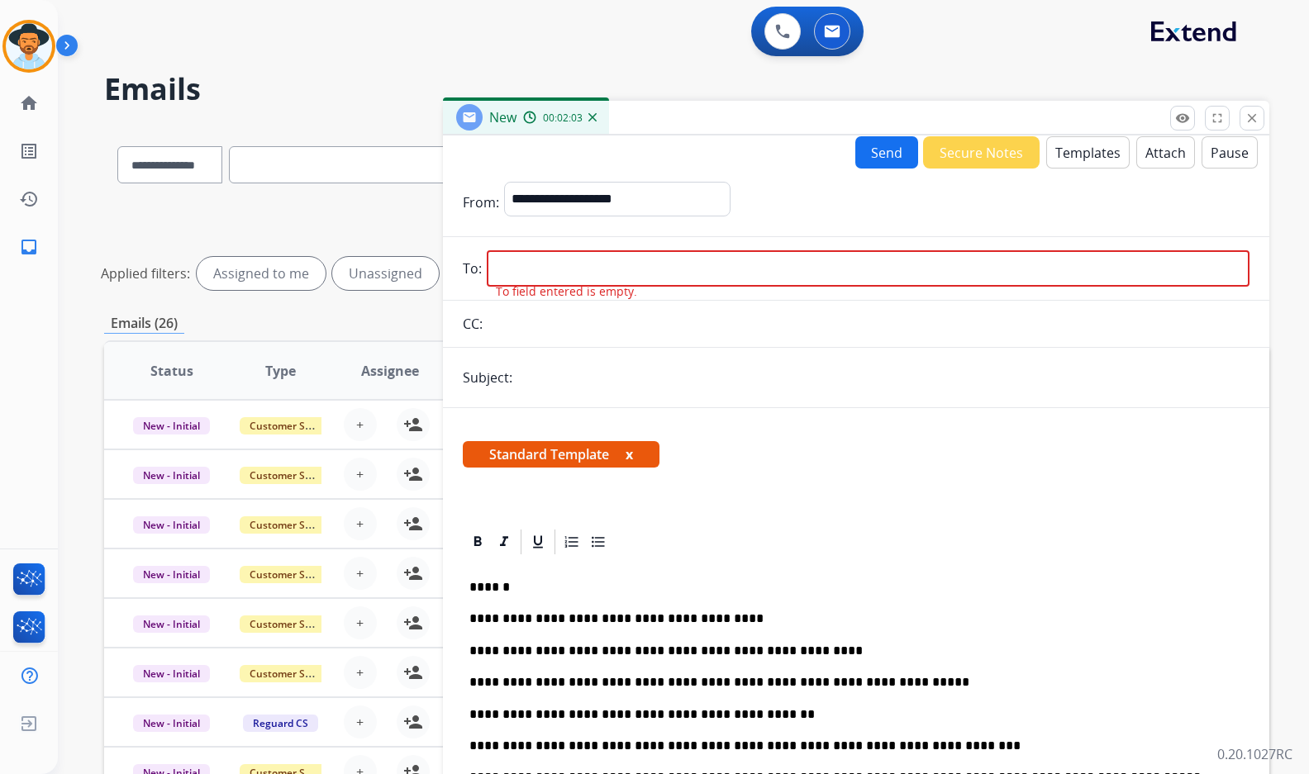
scroll to position [0, 0]
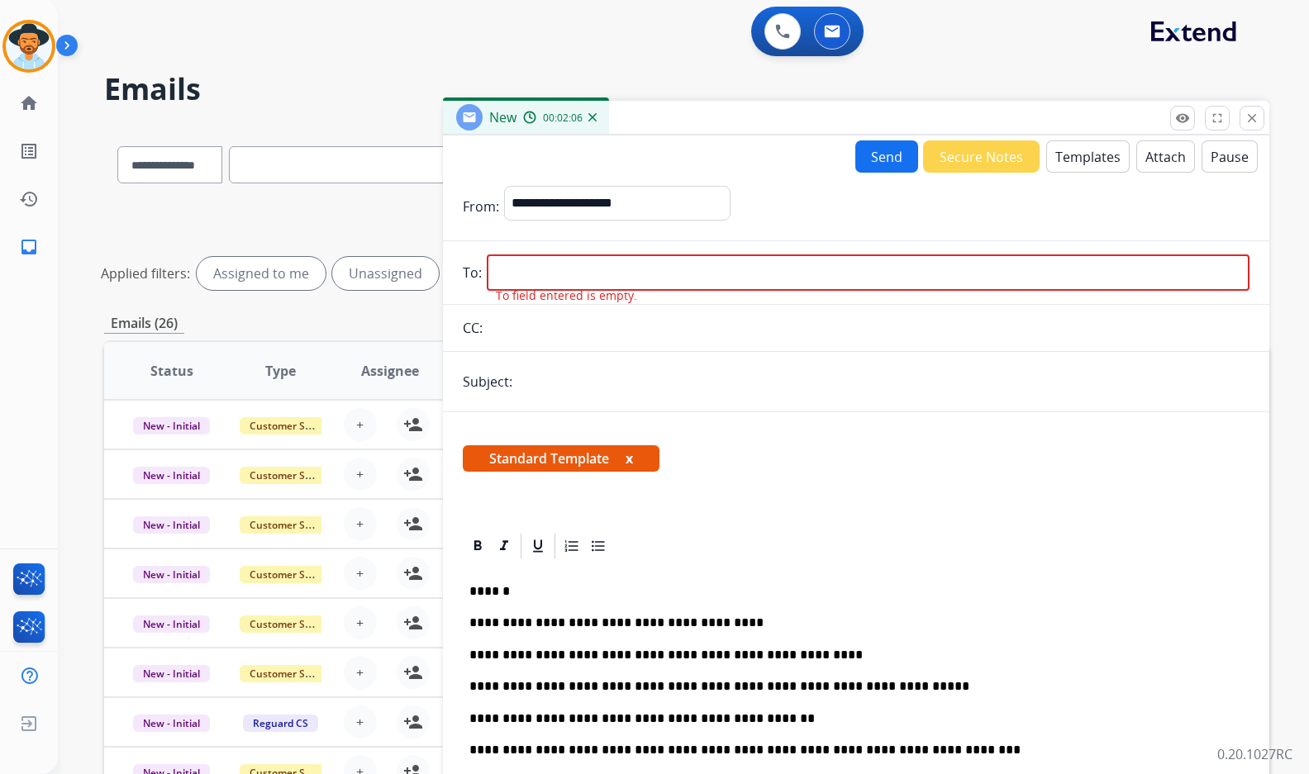
click at [677, 269] on input "email" at bounding box center [868, 272] width 763 height 36
paste input "**********"
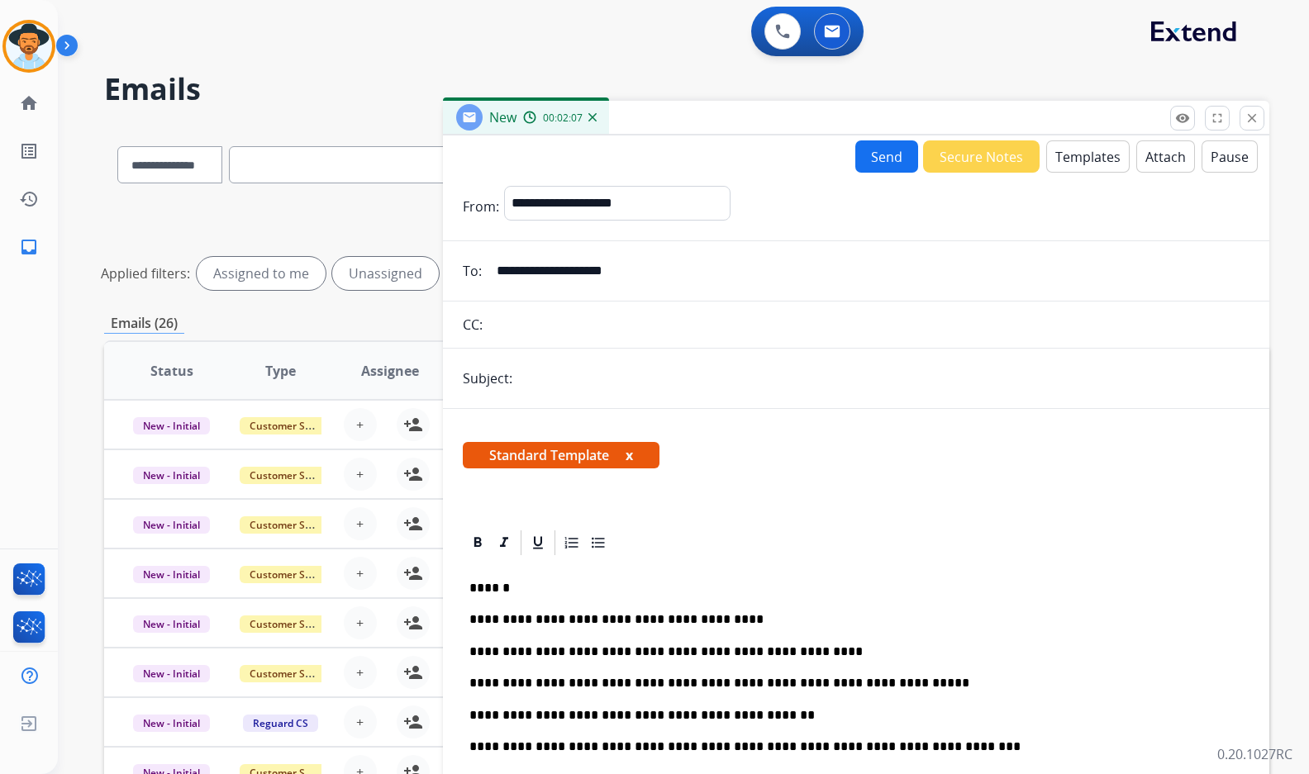
type input "**********"
click at [578, 367] on input "text" at bounding box center [883, 378] width 732 height 33
type input "**********"
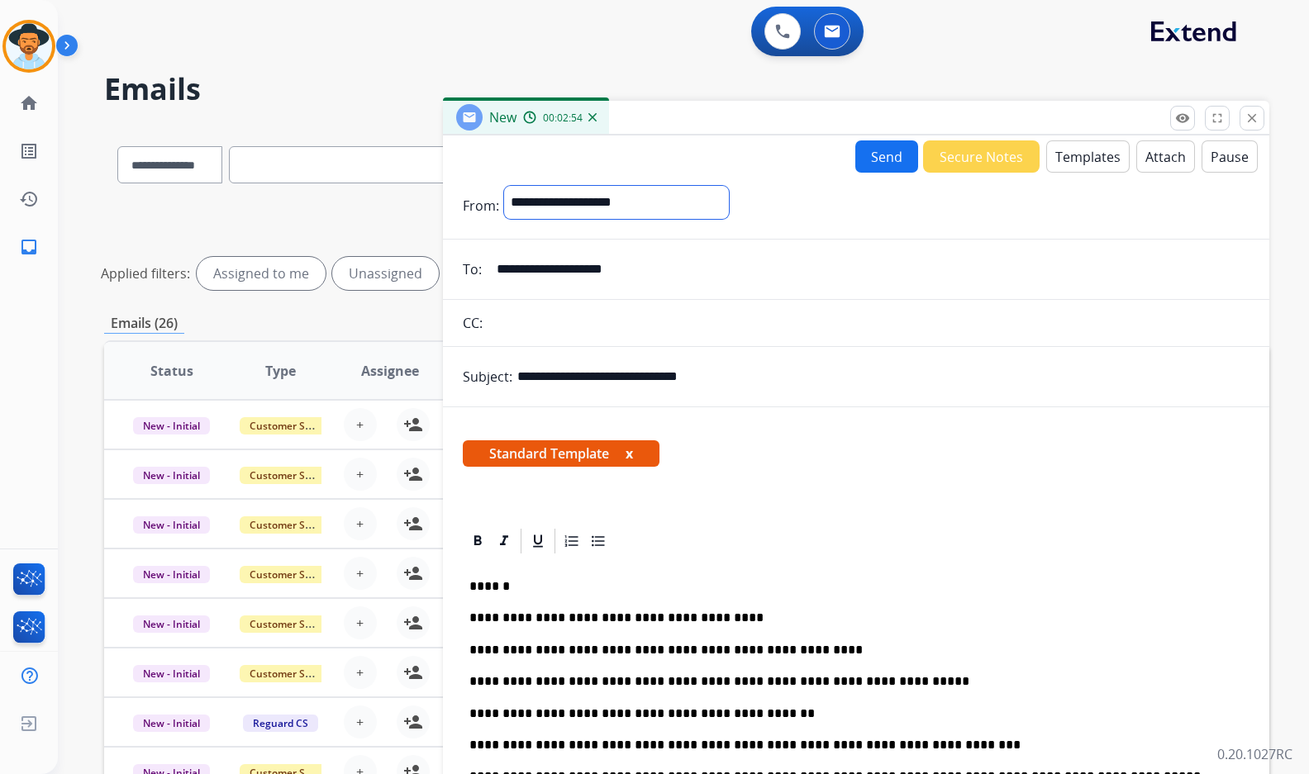
click at [703, 203] on select "**********" at bounding box center [616, 202] width 225 height 33
select select "**********"
click at [504, 186] on select "**********" at bounding box center [616, 202] width 225 height 33
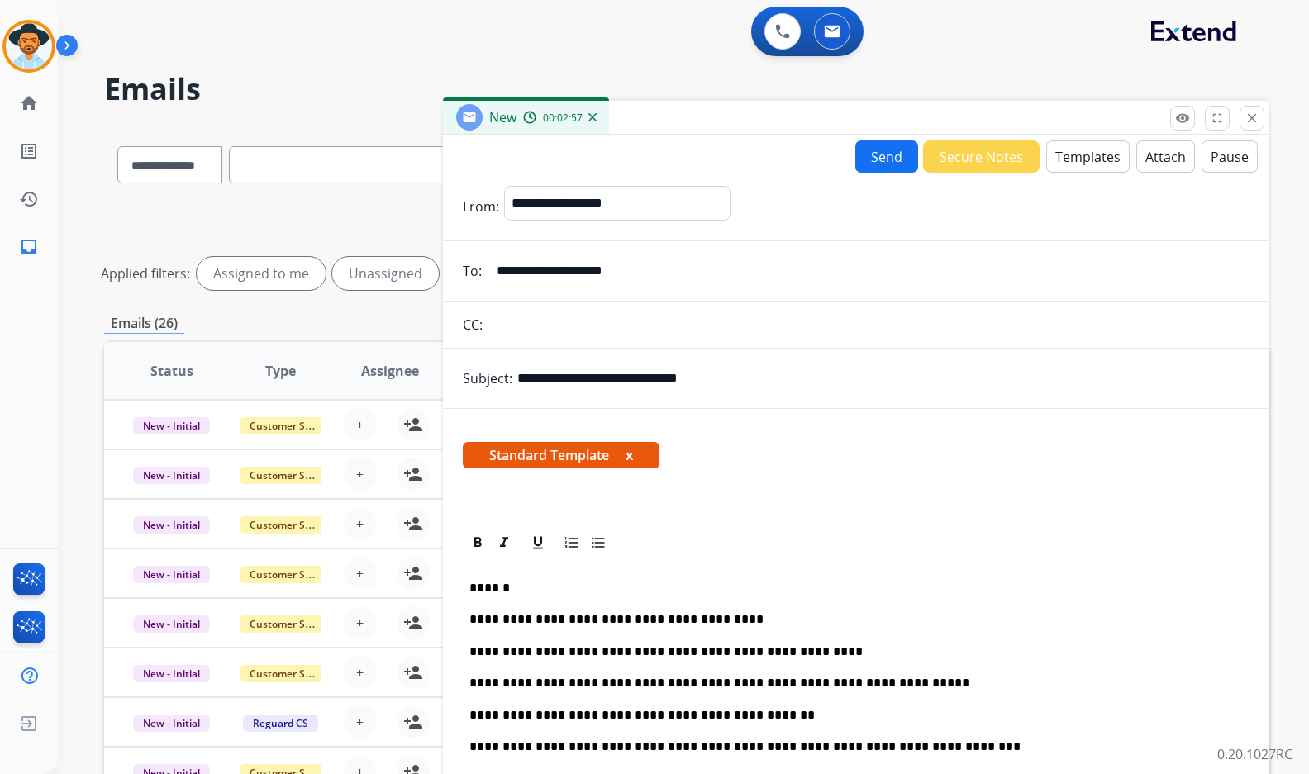
click at [872, 160] on button "Send" at bounding box center [886, 156] width 63 height 32
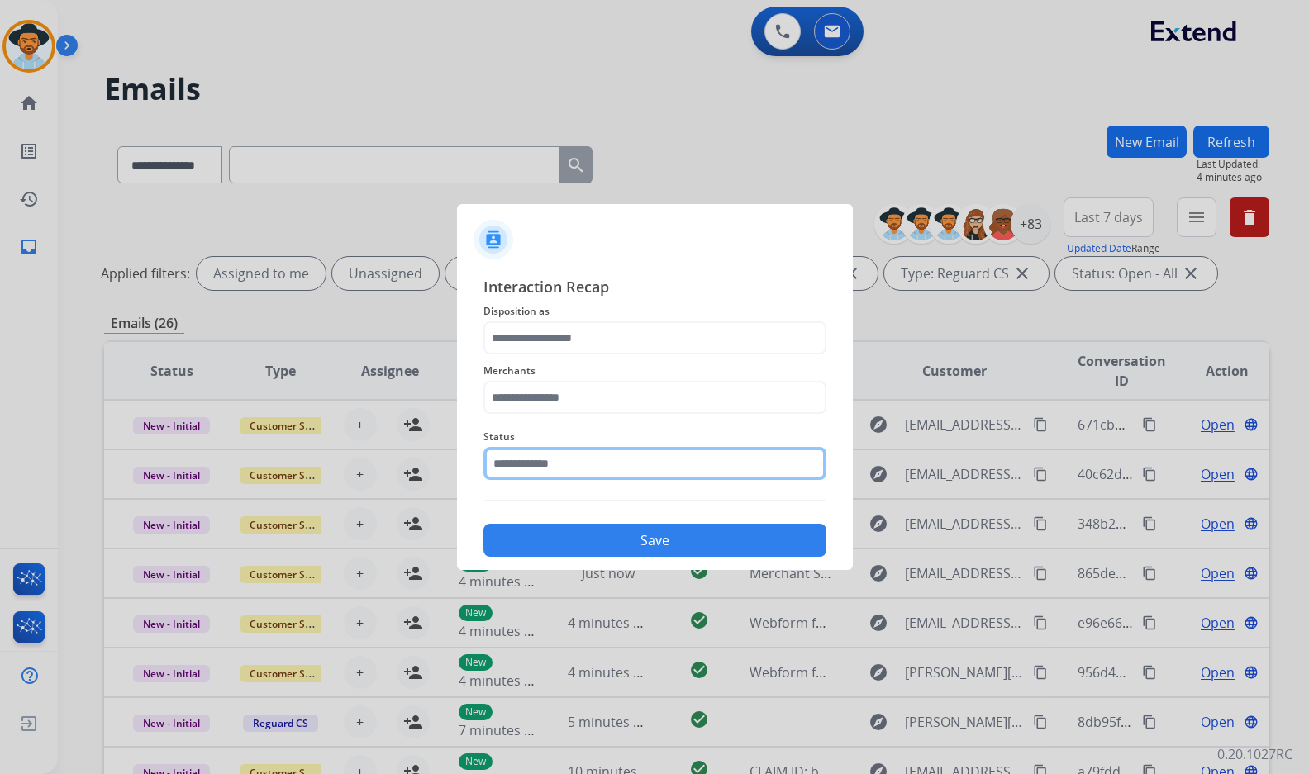
click at [579, 470] on input "text" at bounding box center [654, 463] width 343 height 33
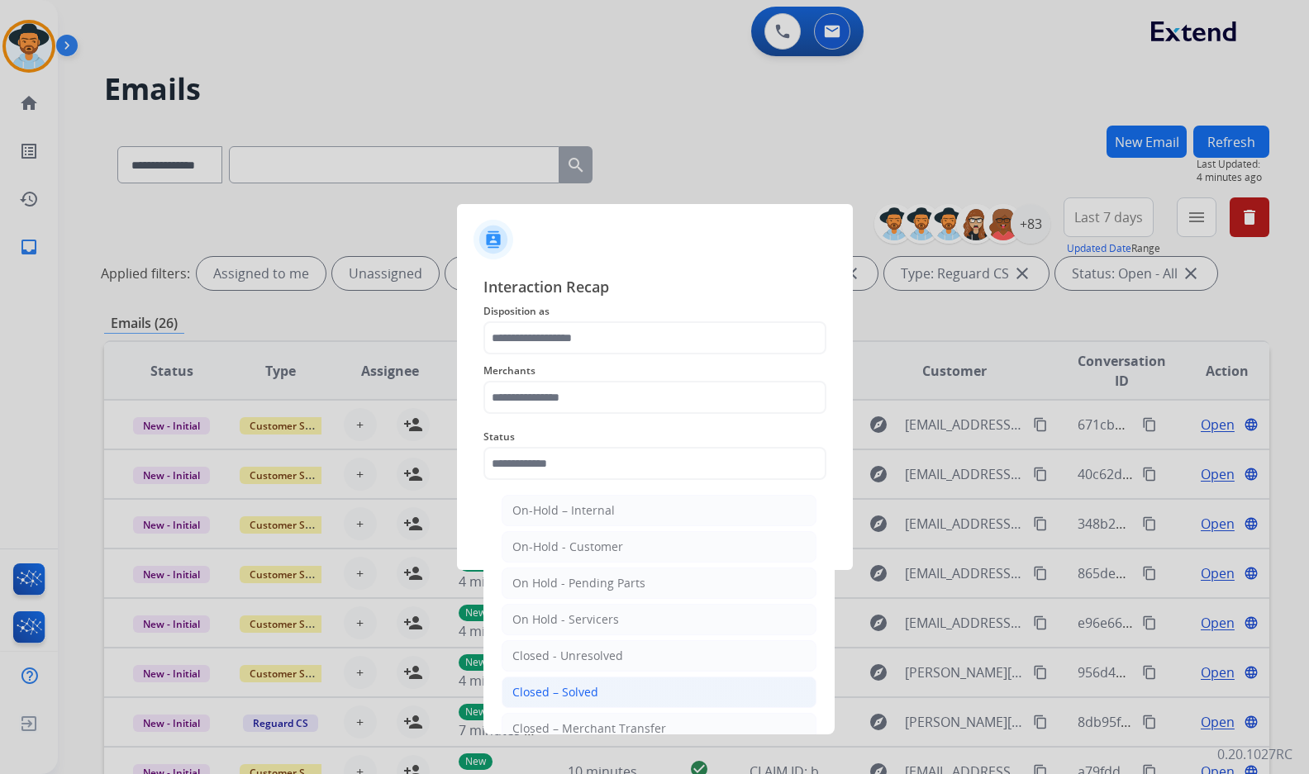
click at [585, 697] on div "Closed – Solved" at bounding box center [555, 692] width 86 height 17
type input "**********"
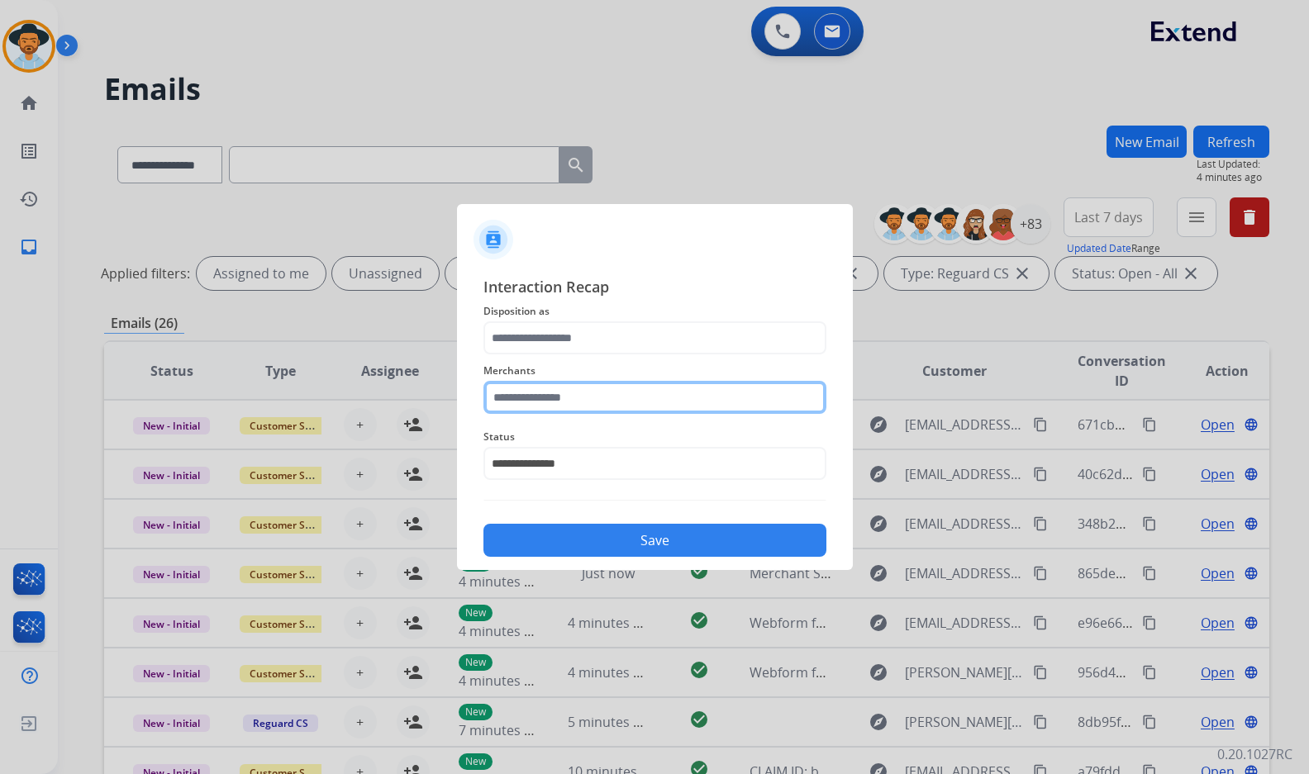
click at [747, 390] on input "text" at bounding box center [654, 397] width 343 height 33
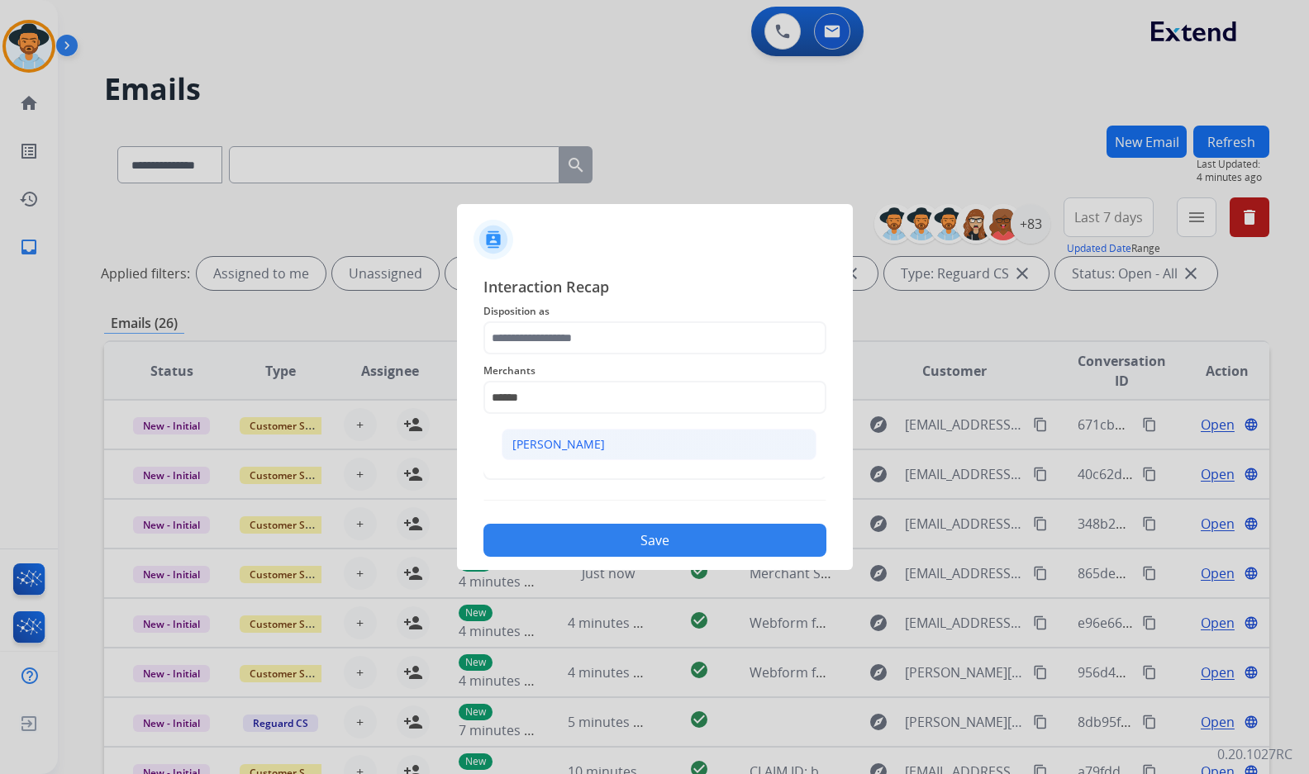
click at [754, 451] on li "[PERSON_NAME]" at bounding box center [658, 444] width 315 height 31
type input "********"
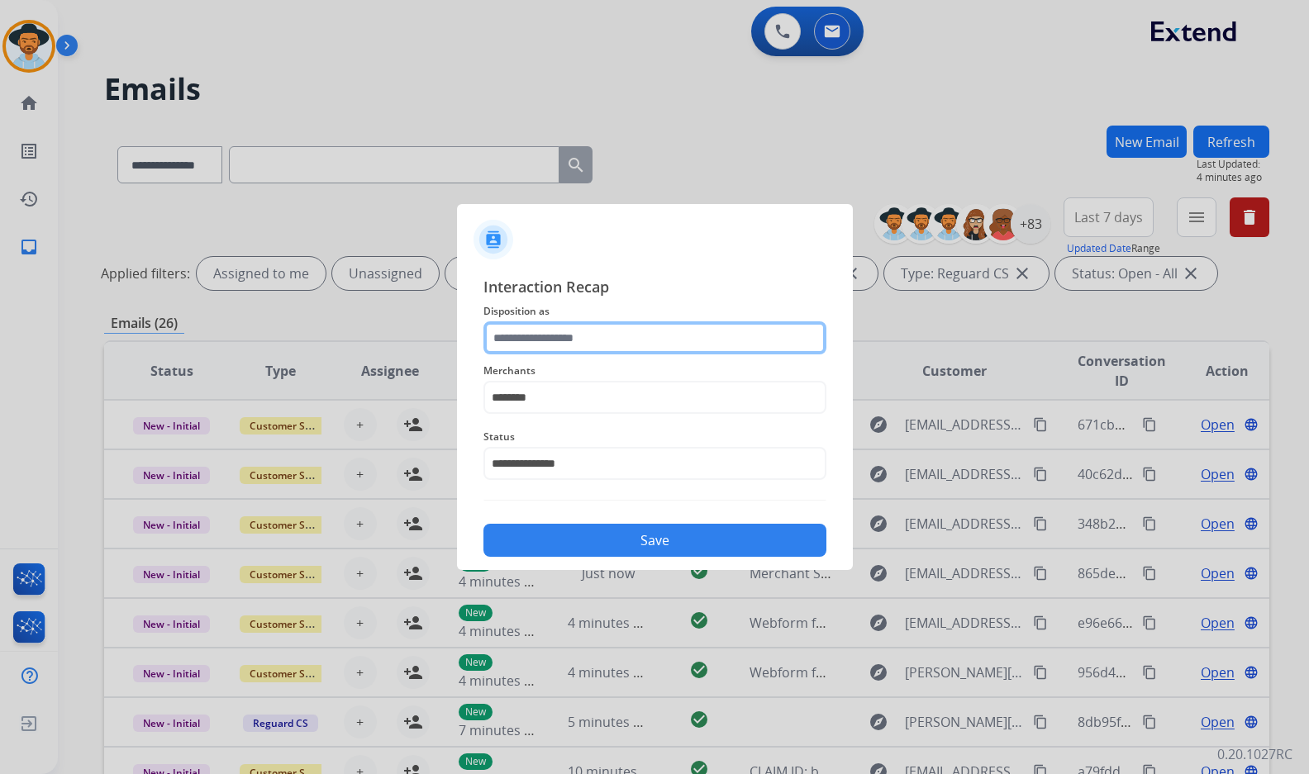
click at [581, 329] on input "text" at bounding box center [654, 337] width 343 height 33
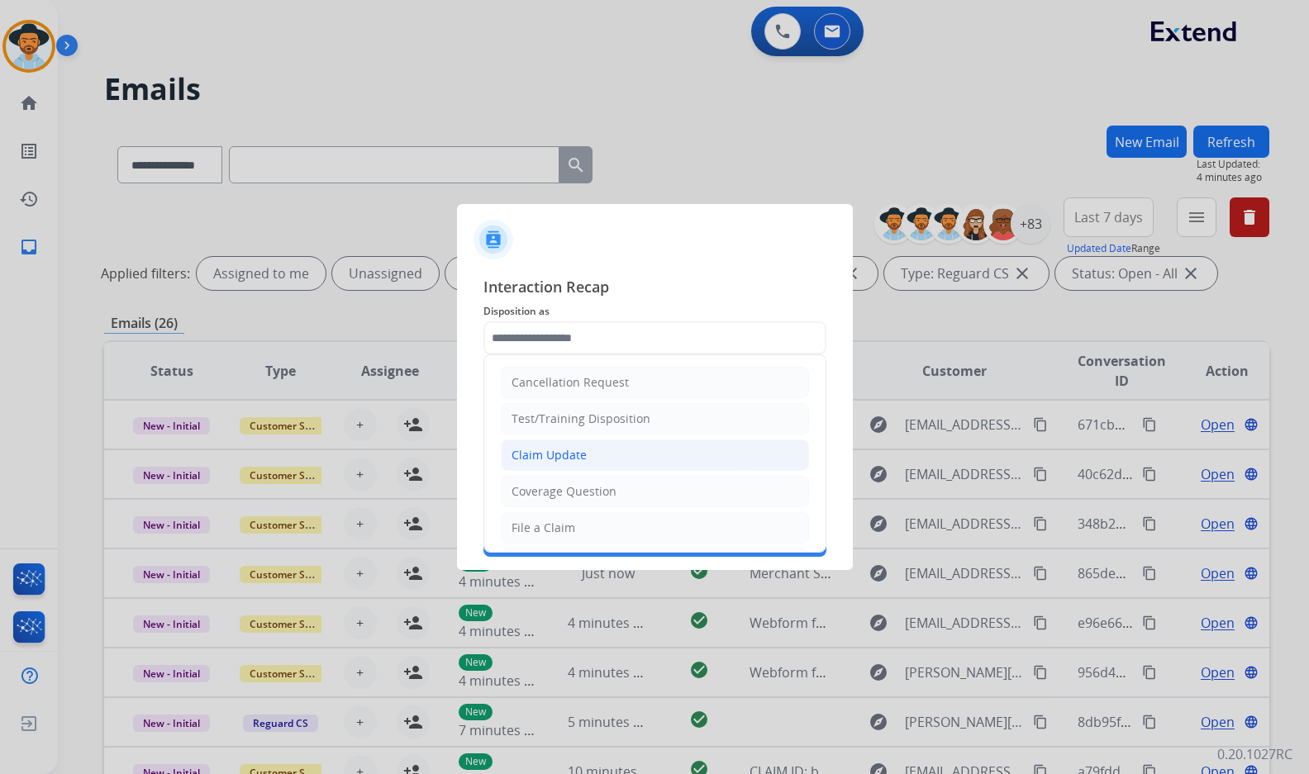
click at [590, 459] on li "Claim Update" at bounding box center [655, 455] width 308 height 31
type input "**********"
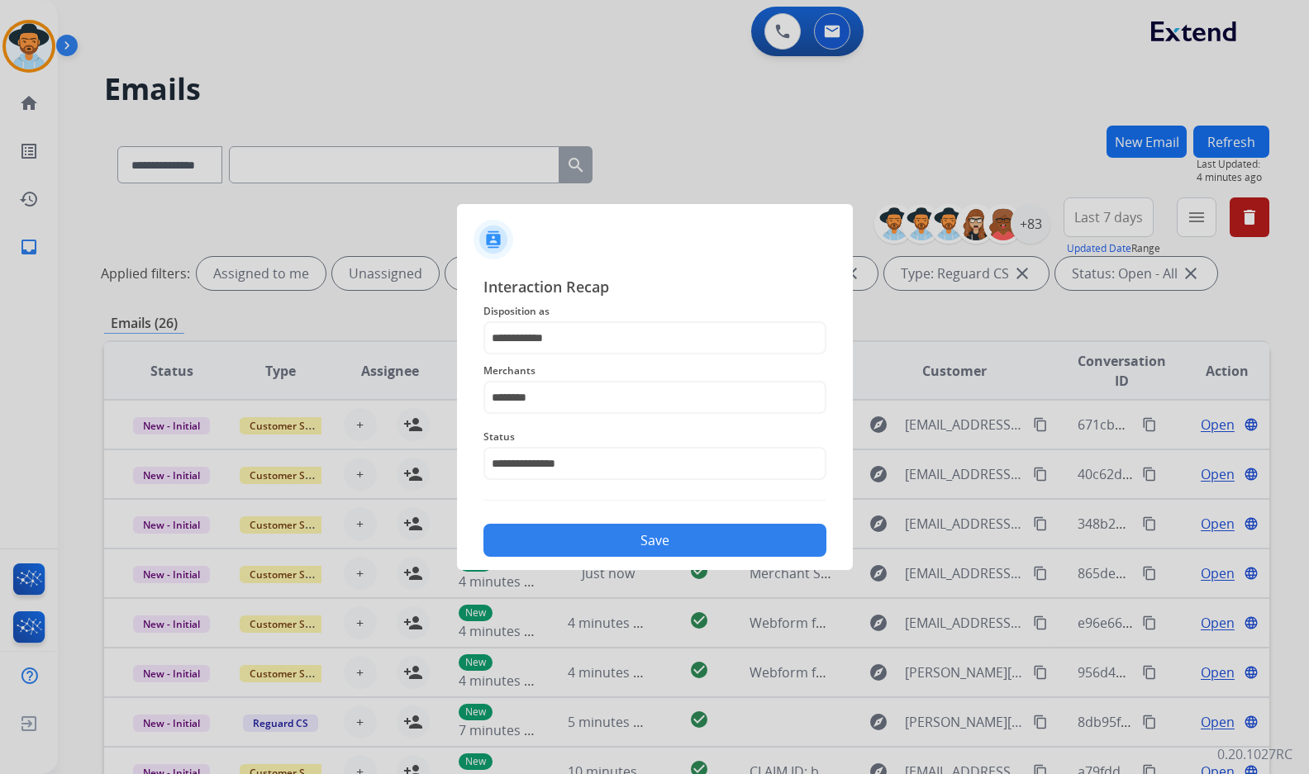
click at [597, 515] on div "Save" at bounding box center [654, 535] width 343 height 43
click at [601, 531] on button "Save" at bounding box center [654, 540] width 343 height 33
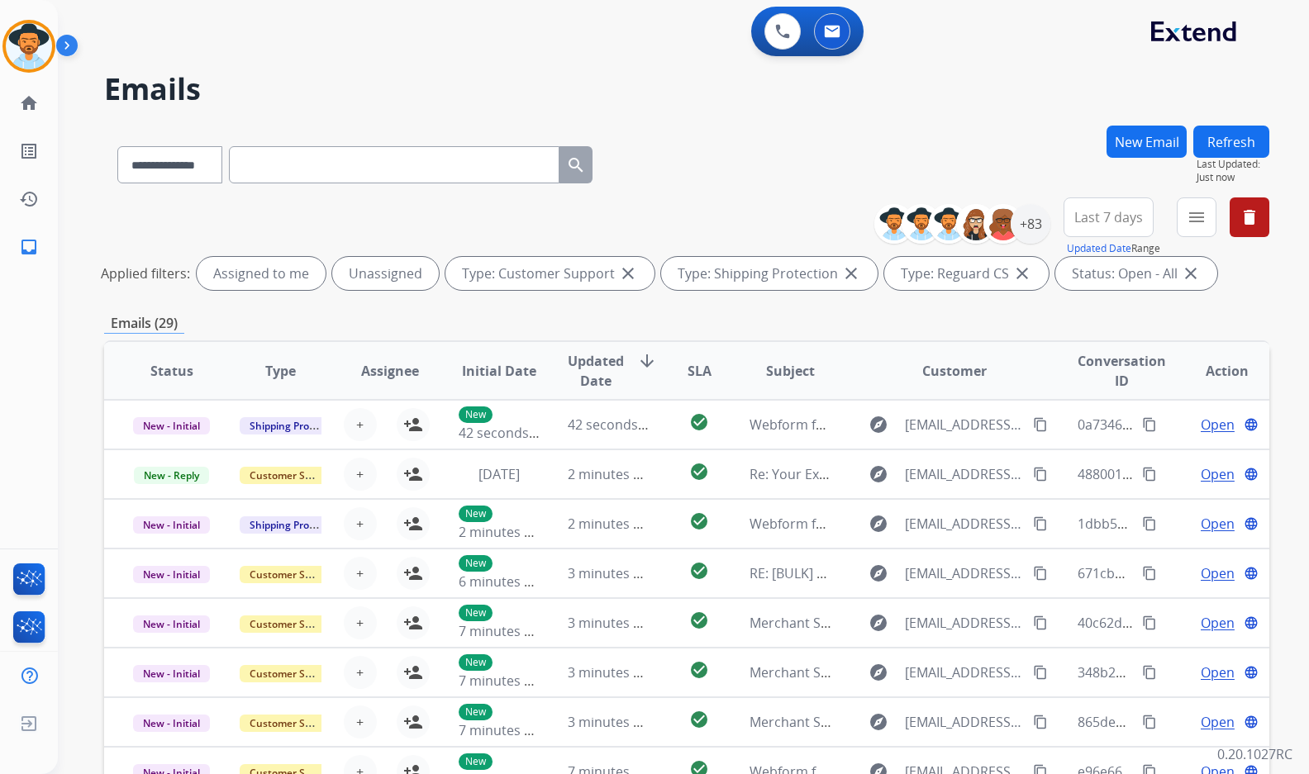
click at [130, 222] on div "**********" at bounding box center [686, 246] width 1165 height 99
click at [96, 219] on div "**********" at bounding box center [663, 446] width 1211 height 774
click at [70, 395] on div "**********" at bounding box center [663, 446] width 1211 height 774
click at [47, 431] on div "Amanda Non-Phone Queue Edit Avatar Agent: Amanda Routing Profile: Extend_Traini…" at bounding box center [29, 387] width 58 height 774
click at [66, 442] on div "**********" at bounding box center [663, 446] width 1211 height 774
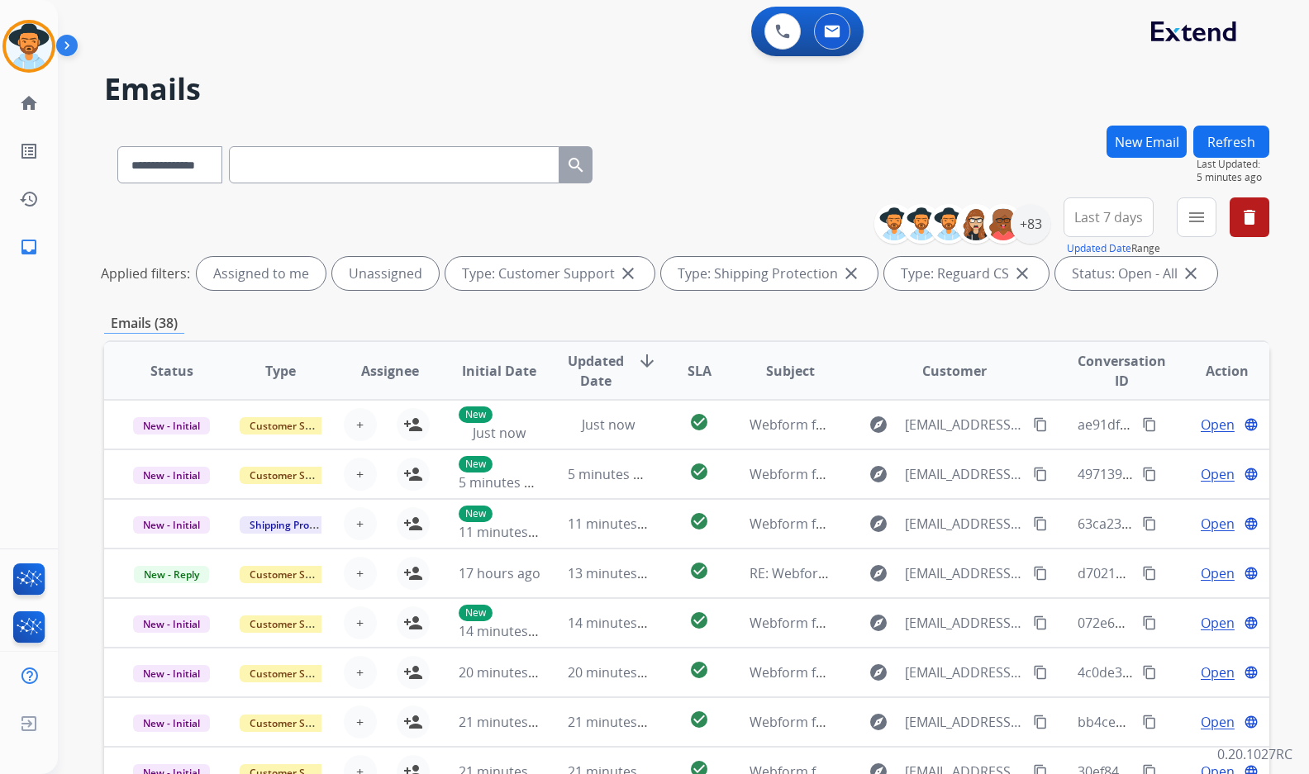
drag, startPoint x: 49, startPoint y: 469, endPoint x: 64, endPoint y: 470, distance: 14.9
click at [48, 469] on div "Amanda Non-Phone Queue Edit Avatar Agent: Amanda Routing Profile: Extend_Traini…" at bounding box center [29, 387] width 58 height 774
click at [31, 106] on mat-icon "home" at bounding box center [29, 103] width 20 height 20
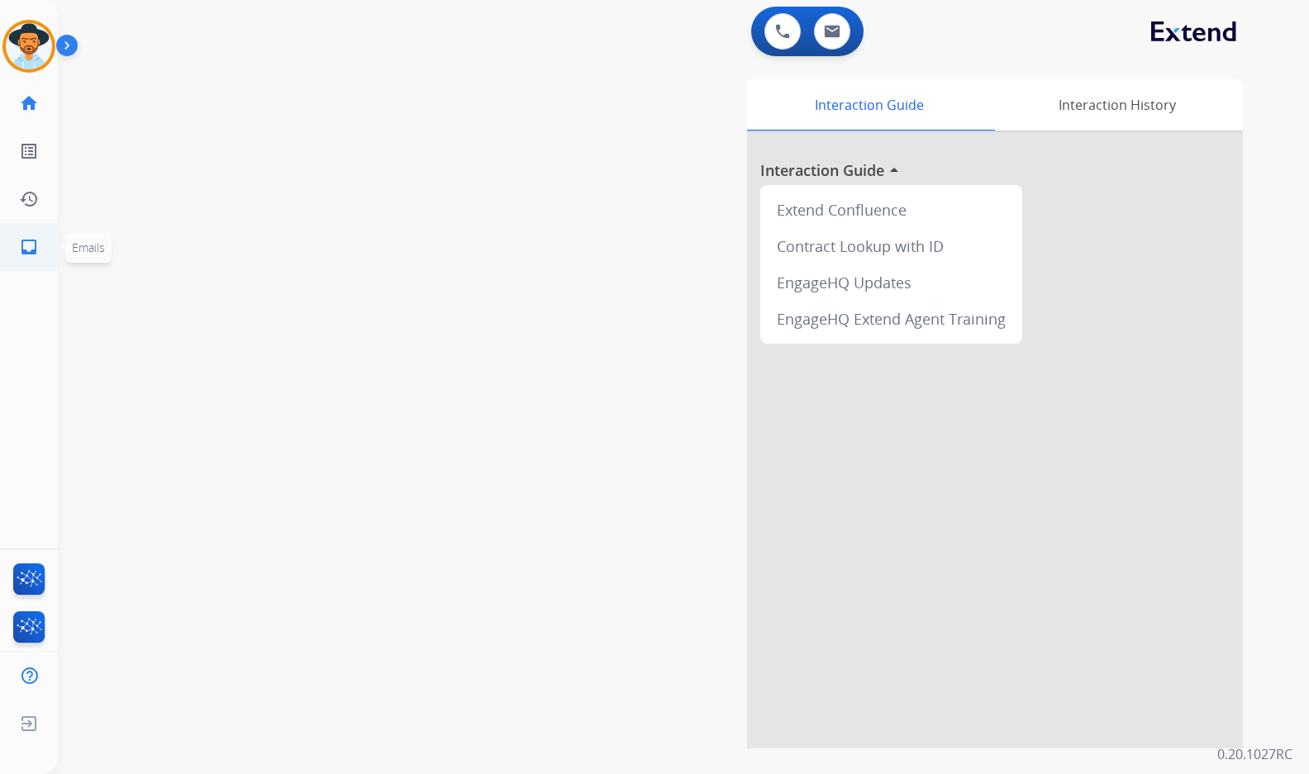
click at [40, 236] on link "inbox Emails" at bounding box center [29, 247] width 46 height 46
select select "**********"
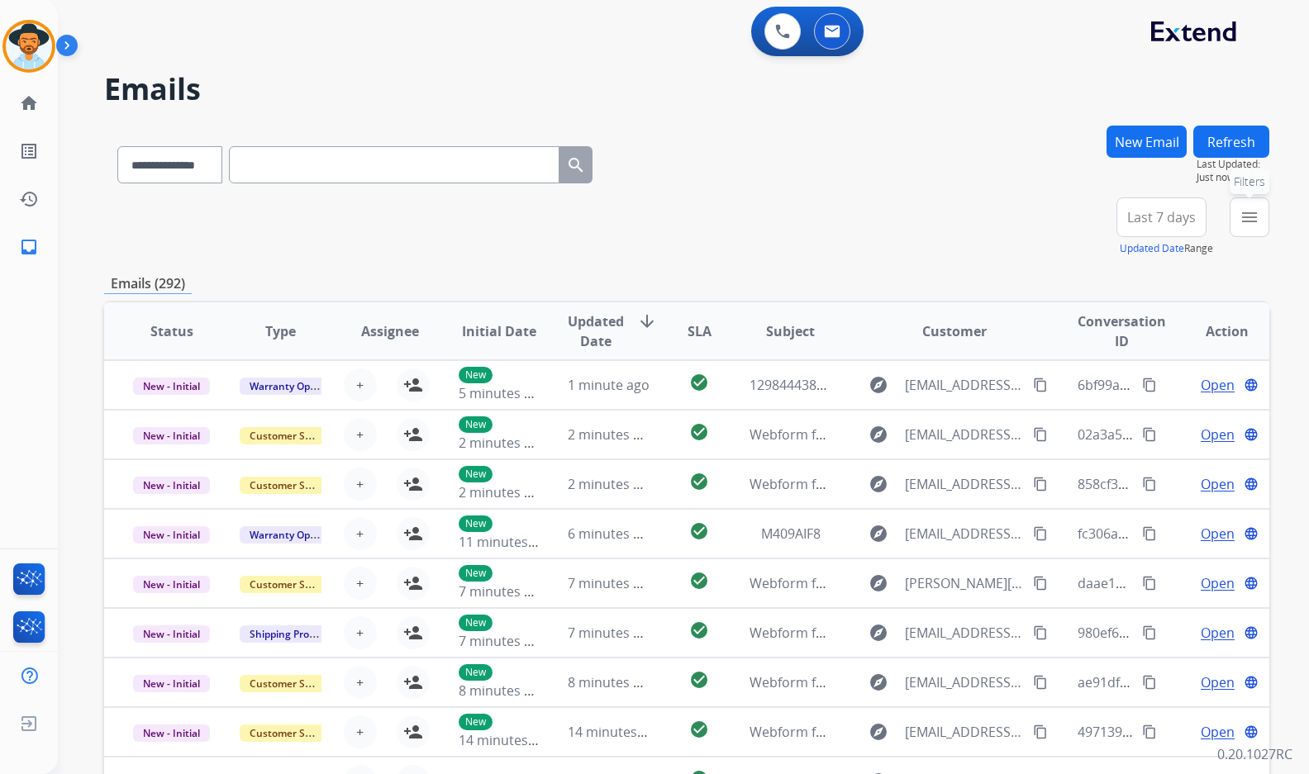
click at [1242, 225] on mat-icon "menu" at bounding box center [1249, 217] width 20 height 20
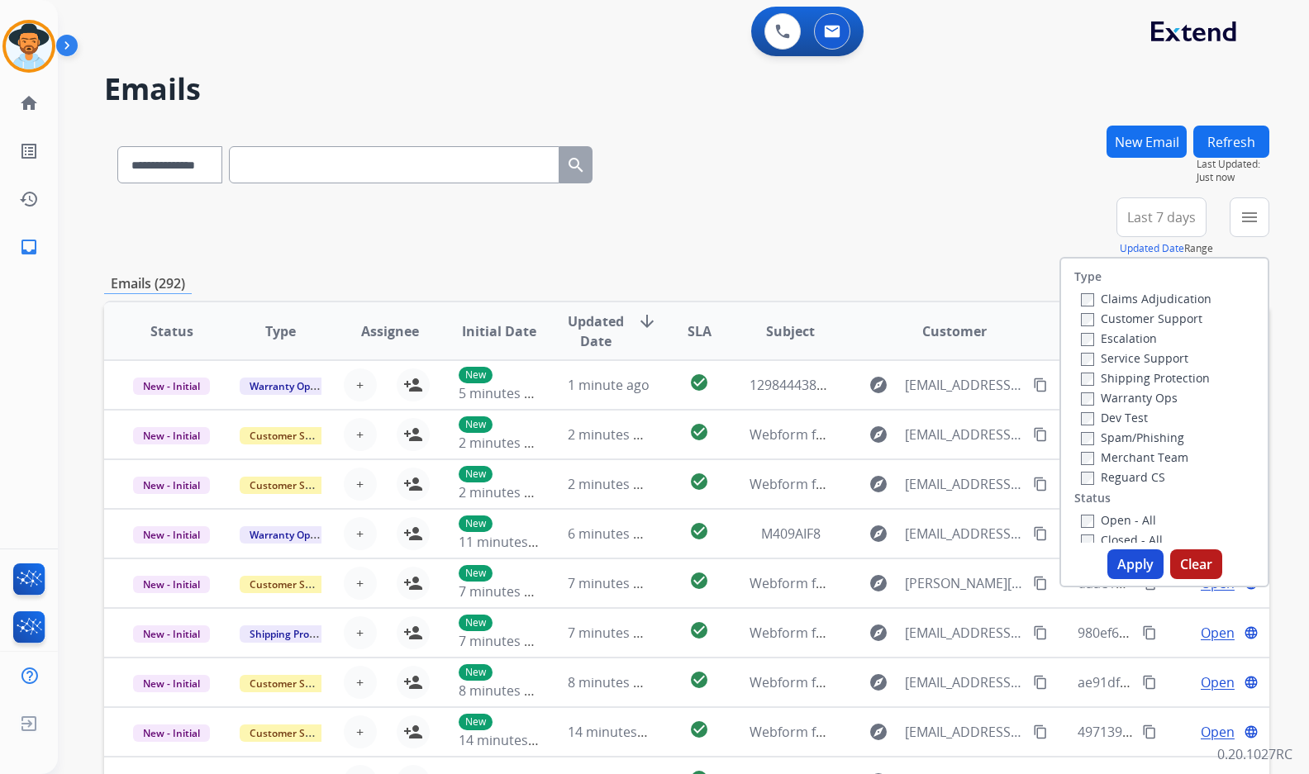
click at [1165, 315] on label "Customer Support" at bounding box center [1141, 319] width 121 height 16
click at [1161, 369] on div "Shipping Protection" at bounding box center [1146, 378] width 131 height 20
click at [1161, 371] on label "Shipping Protection" at bounding box center [1145, 378] width 129 height 16
click at [1143, 469] on label "Reguard CS" at bounding box center [1123, 477] width 84 height 16
click at [1131, 520] on label "Open - All" at bounding box center [1118, 520] width 75 height 16
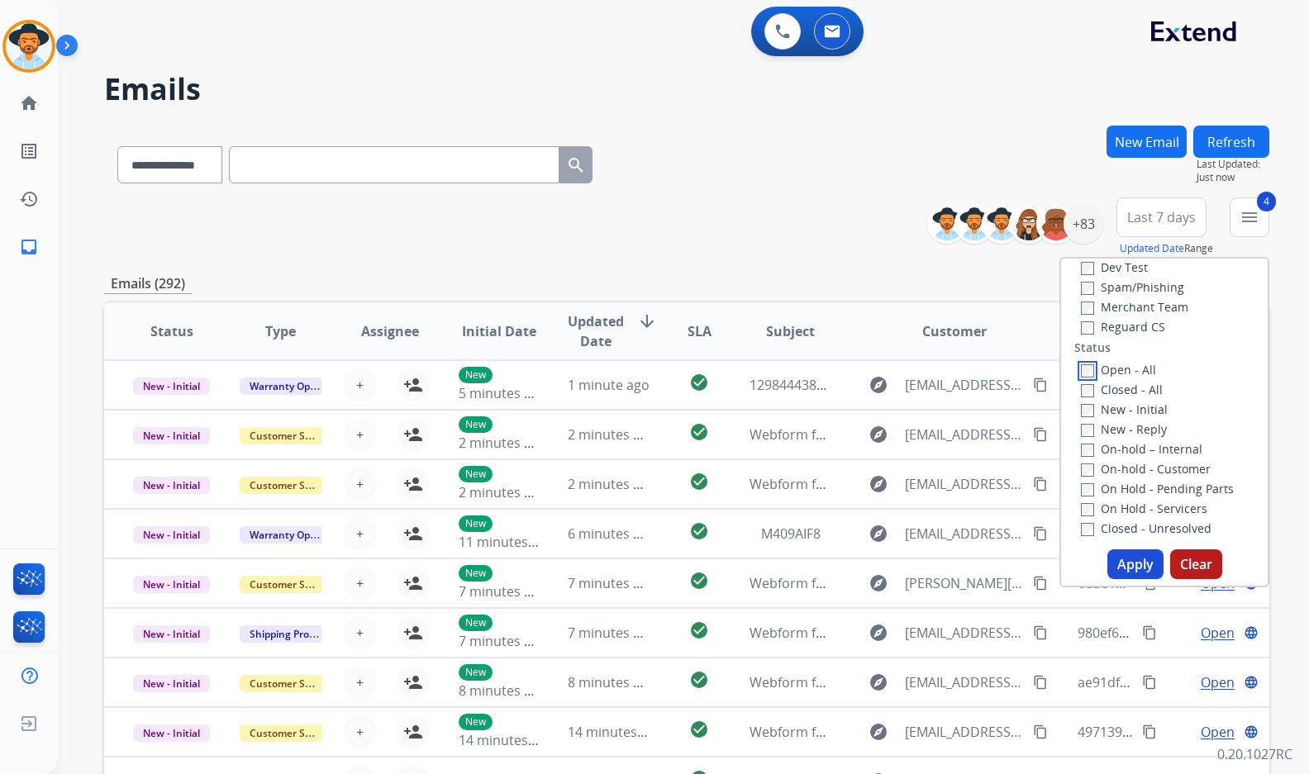
scroll to position [165, 0]
click at [1144, 492] on label "On Hold - Servicers" at bounding box center [1144, 494] width 126 height 16
click at [1143, 473] on label "On Hold - Pending Parts" at bounding box center [1157, 474] width 153 height 16
click at [1147, 453] on label "On-hold - Customer" at bounding box center [1146, 454] width 130 height 16
click at [1148, 433] on label "On-hold – Internal" at bounding box center [1141, 434] width 121 height 16
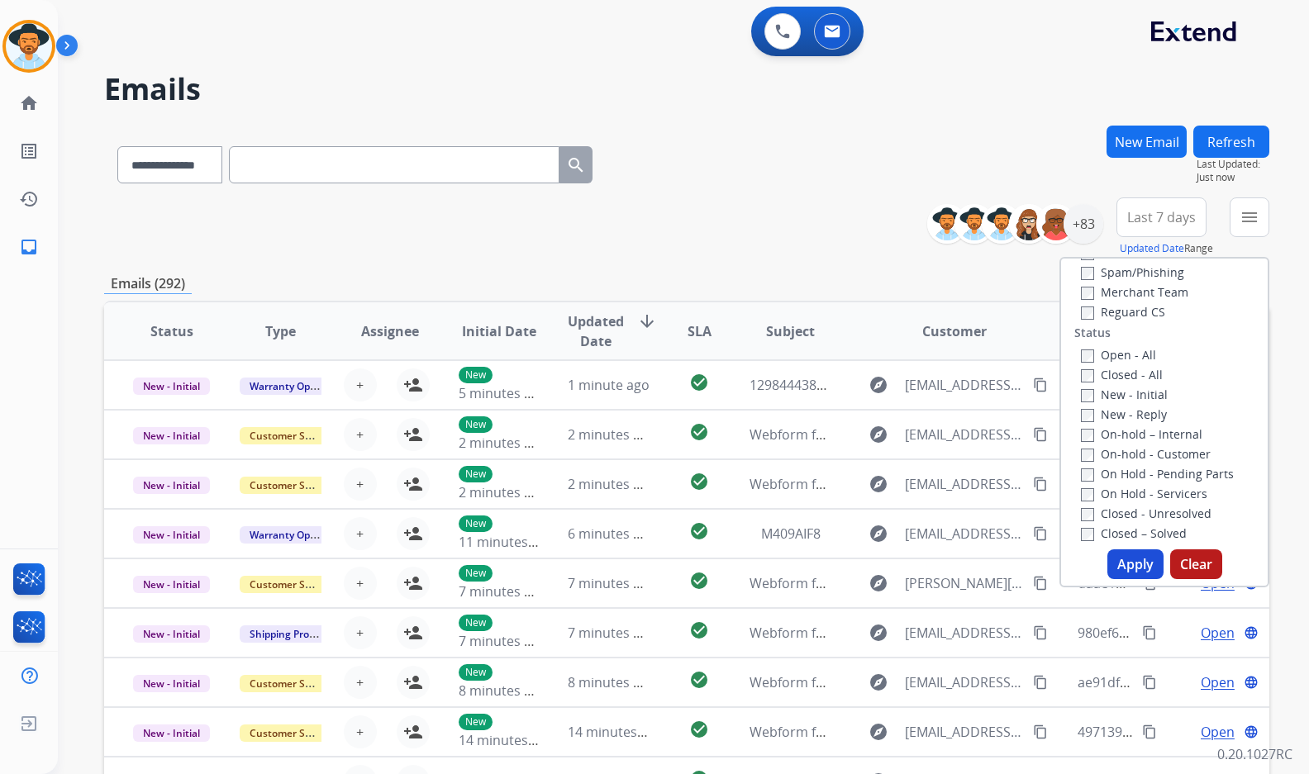
click at [1140, 413] on label "New - Reply" at bounding box center [1124, 414] width 86 height 16
click at [1138, 387] on label "New - Initial" at bounding box center [1124, 395] width 87 height 16
click at [1131, 564] on button "Apply" at bounding box center [1135, 564] width 56 height 30
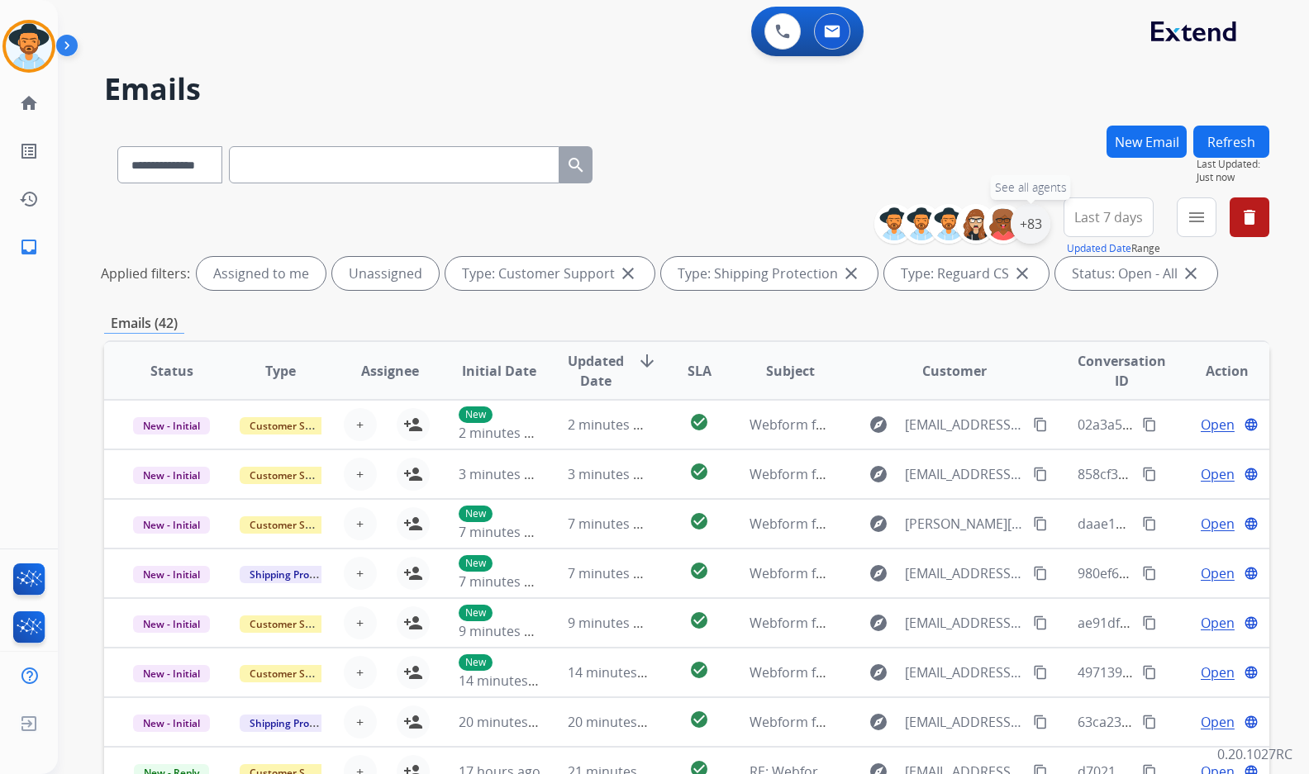
click at [1034, 236] on div "+83" at bounding box center [1030, 224] width 40 height 40
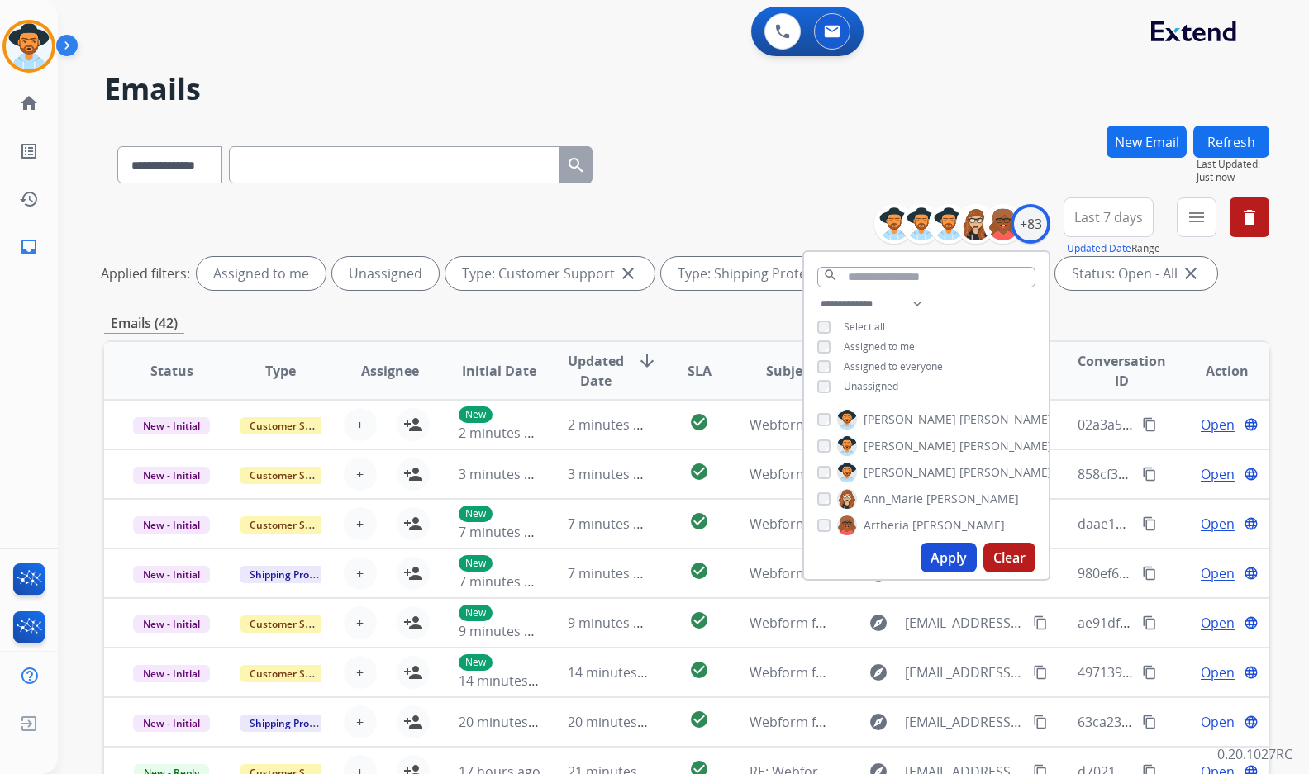
click at [848, 387] on span "Unassigned" at bounding box center [871, 386] width 55 height 14
click at [885, 469] on span "[PERSON_NAME]" at bounding box center [909, 472] width 93 height 17
click at [939, 549] on button "Apply" at bounding box center [948, 558] width 56 height 30
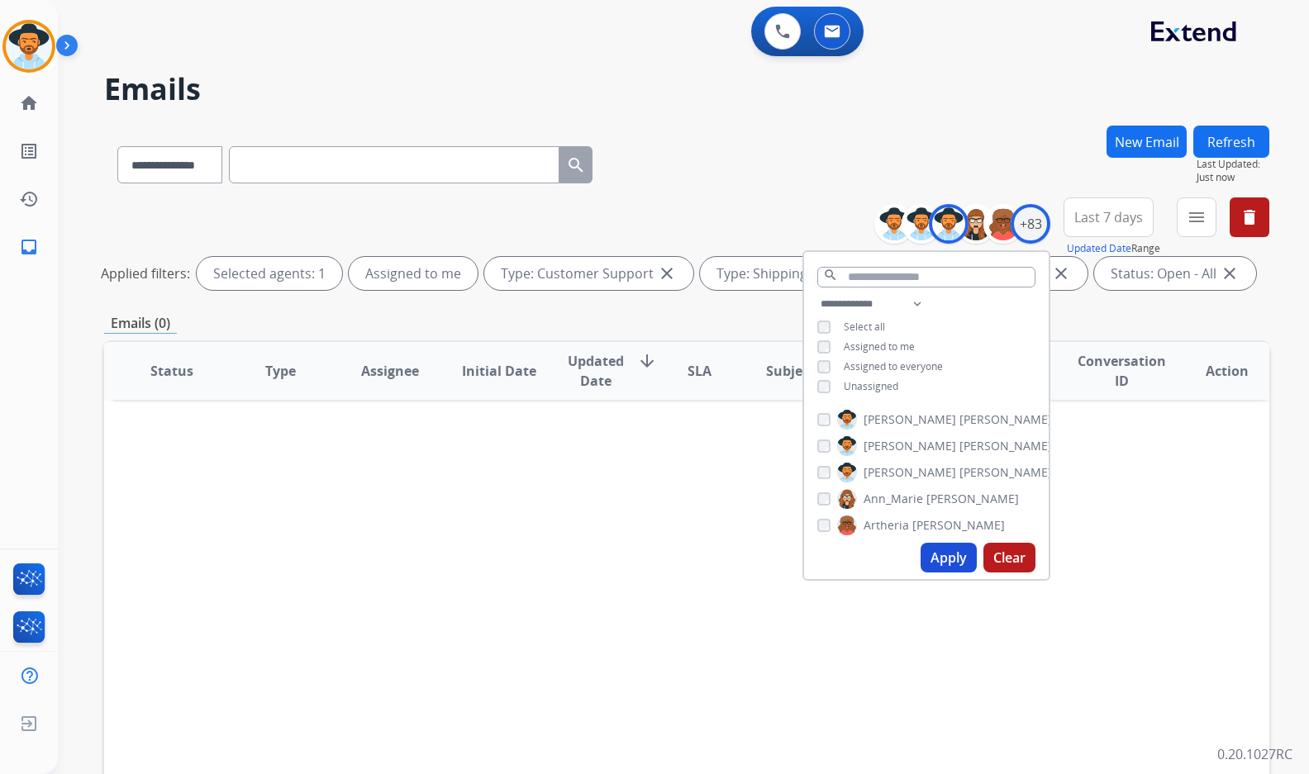
click at [837, 178] on div "**********" at bounding box center [686, 162] width 1165 height 72
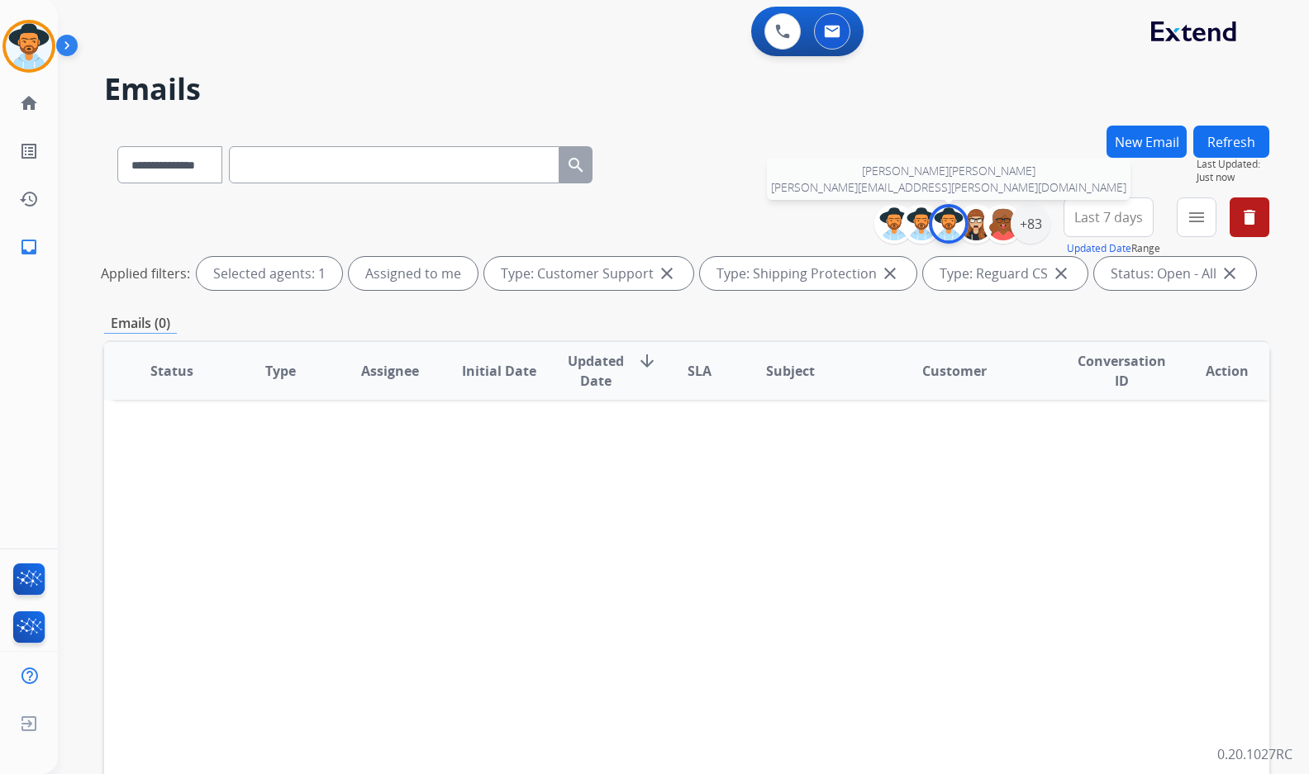
click at [948, 219] on img at bounding box center [948, 223] width 33 height 33
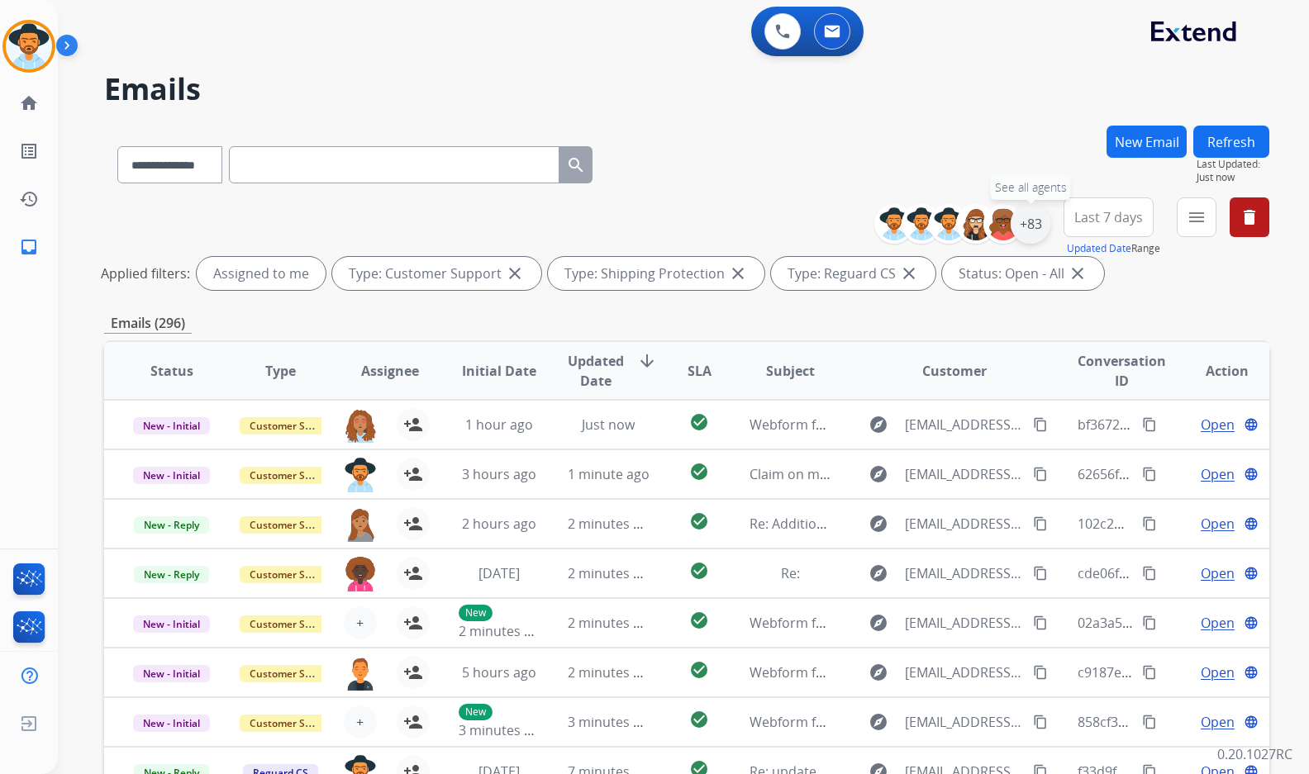
click at [1036, 226] on div "+83" at bounding box center [1030, 224] width 40 height 40
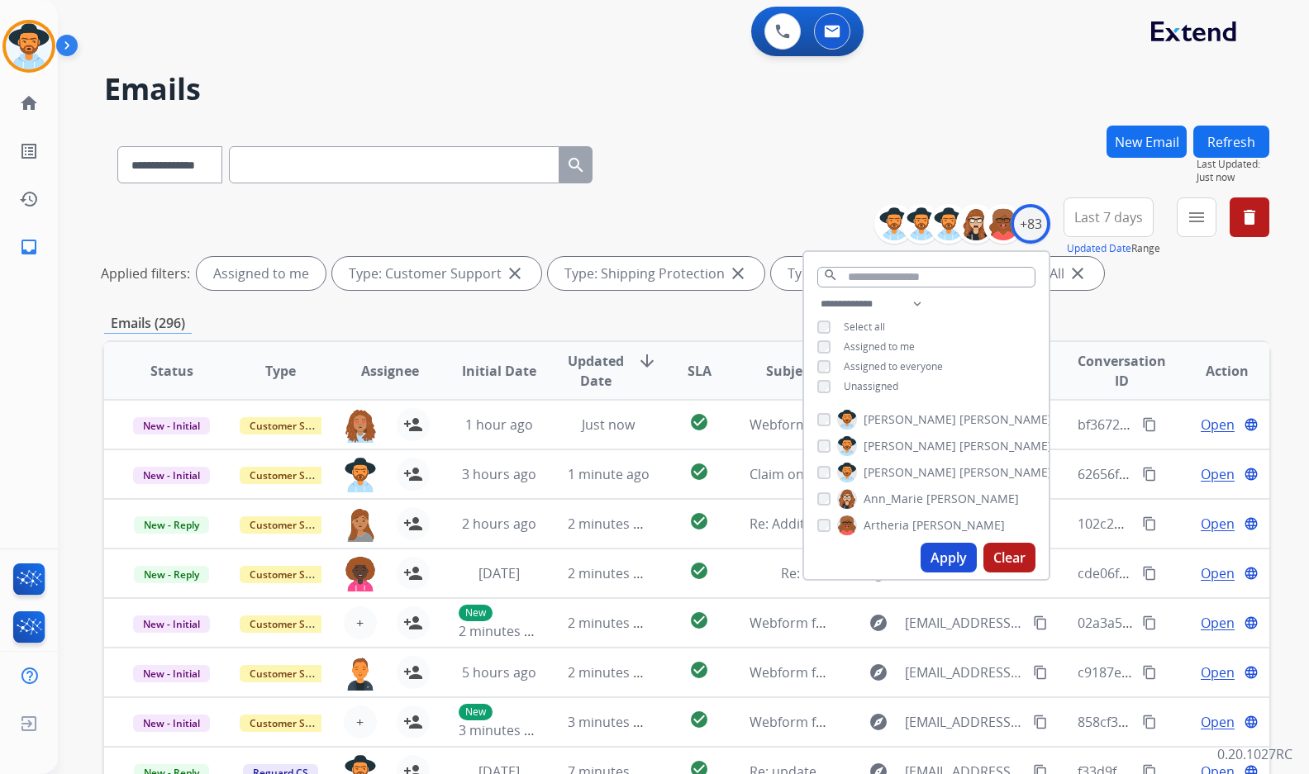
click at [882, 349] on span "Assigned to me" at bounding box center [879, 347] width 71 height 14
click at [948, 554] on button "Apply" at bounding box center [948, 558] width 56 height 30
click at [836, 380] on div "Unassigned" at bounding box center [857, 386] width 81 height 13
click at [864, 387] on span "Unassigned" at bounding box center [871, 386] width 55 height 14
click at [946, 551] on button "Apply" at bounding box center [948, 558] width 56 height 30
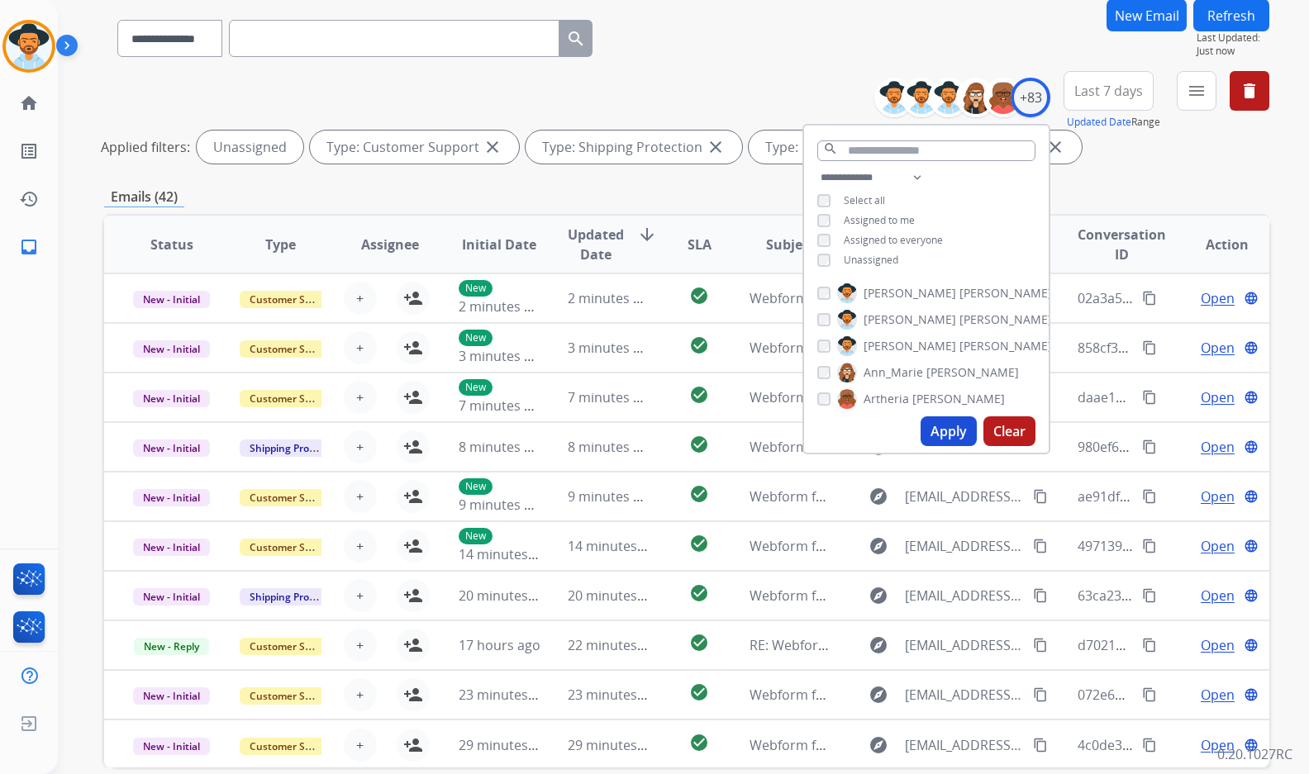
scroll to position [40, 0]
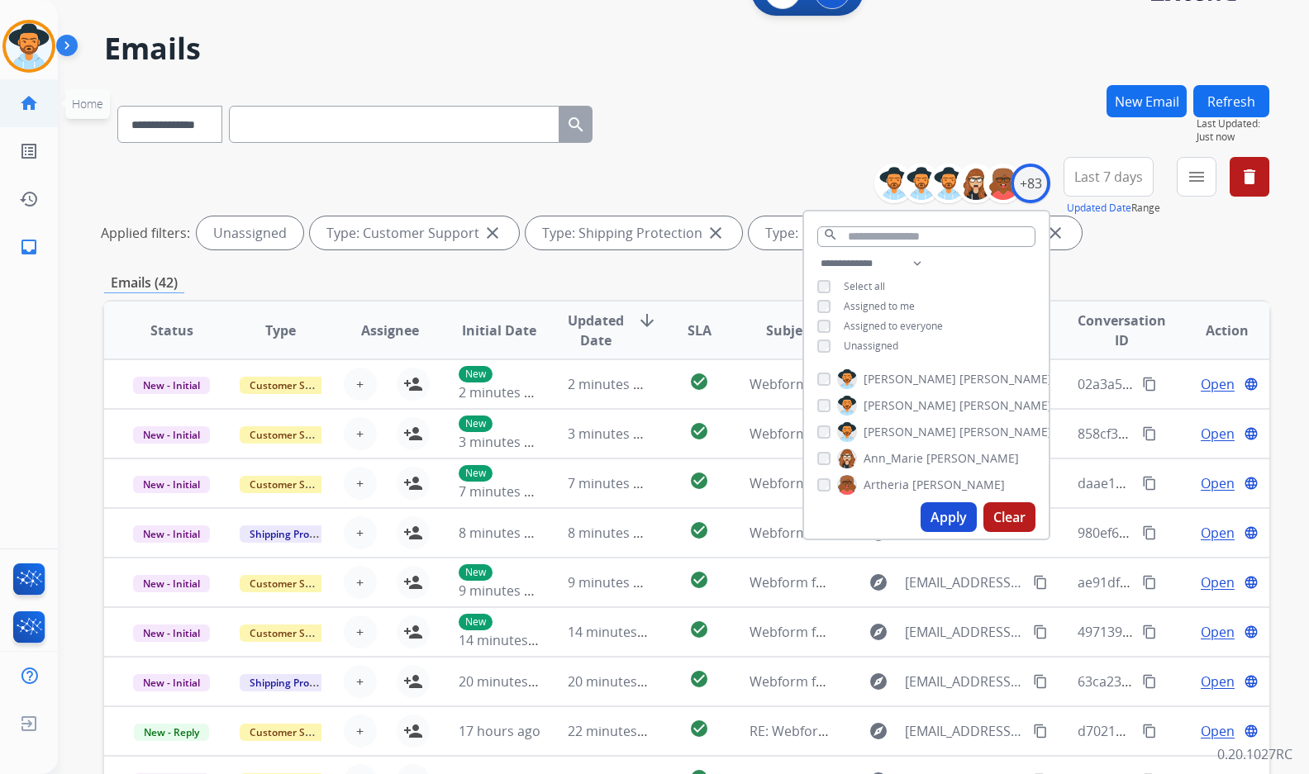
click at [31, 106] on mat-icon "home" at bounding box center [29, 103] width 20 height 20
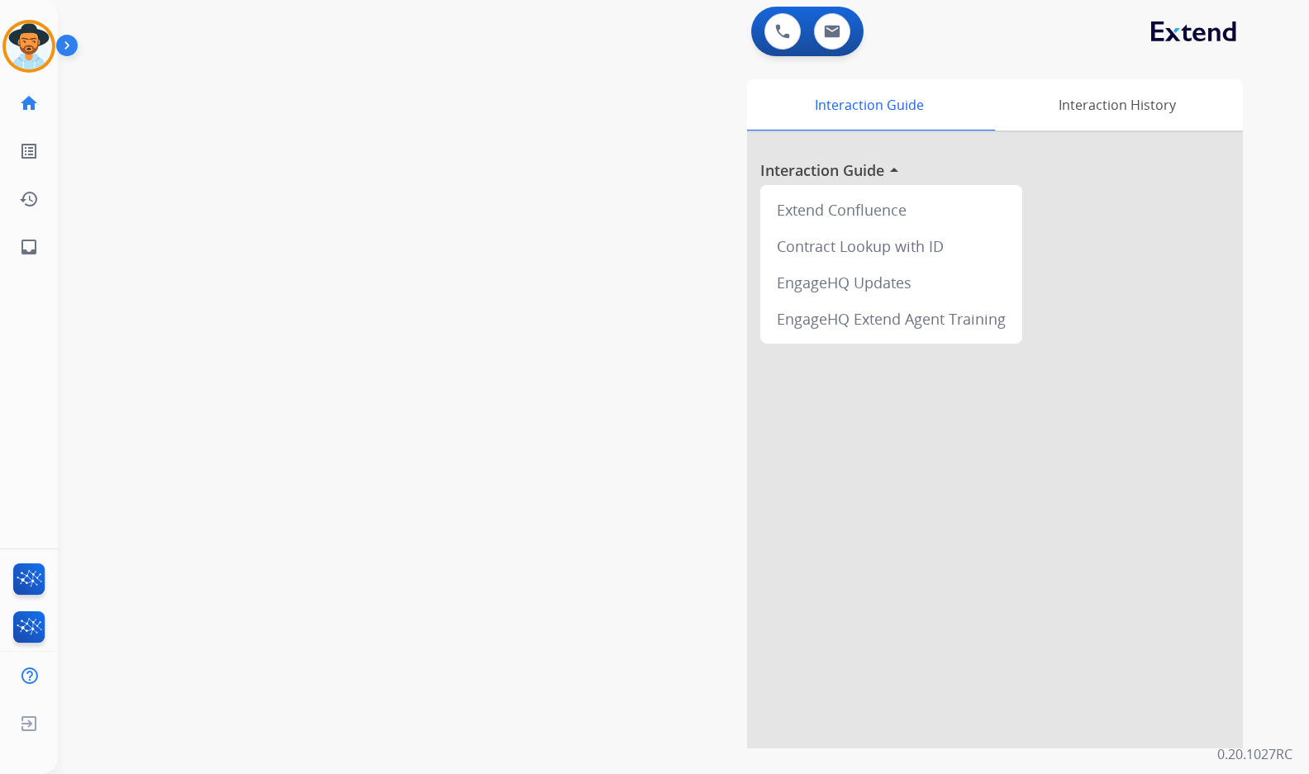
click at [76, 373] on div "swap_horiz Break voice bridge close_fullscreen Connect 3-Way Call merge_type Se…" at bounding box center [663, 403] width 1211 height 689
click at [90, 388] on div "swap_horiz Break voice bridge close_fullscreen Connect 3-Way Call merge_type Se…" at bounding box center [663, 403] width 1211 height 689
click at [69, 51] on img at bounding box center [70, 48] width 28 height 31
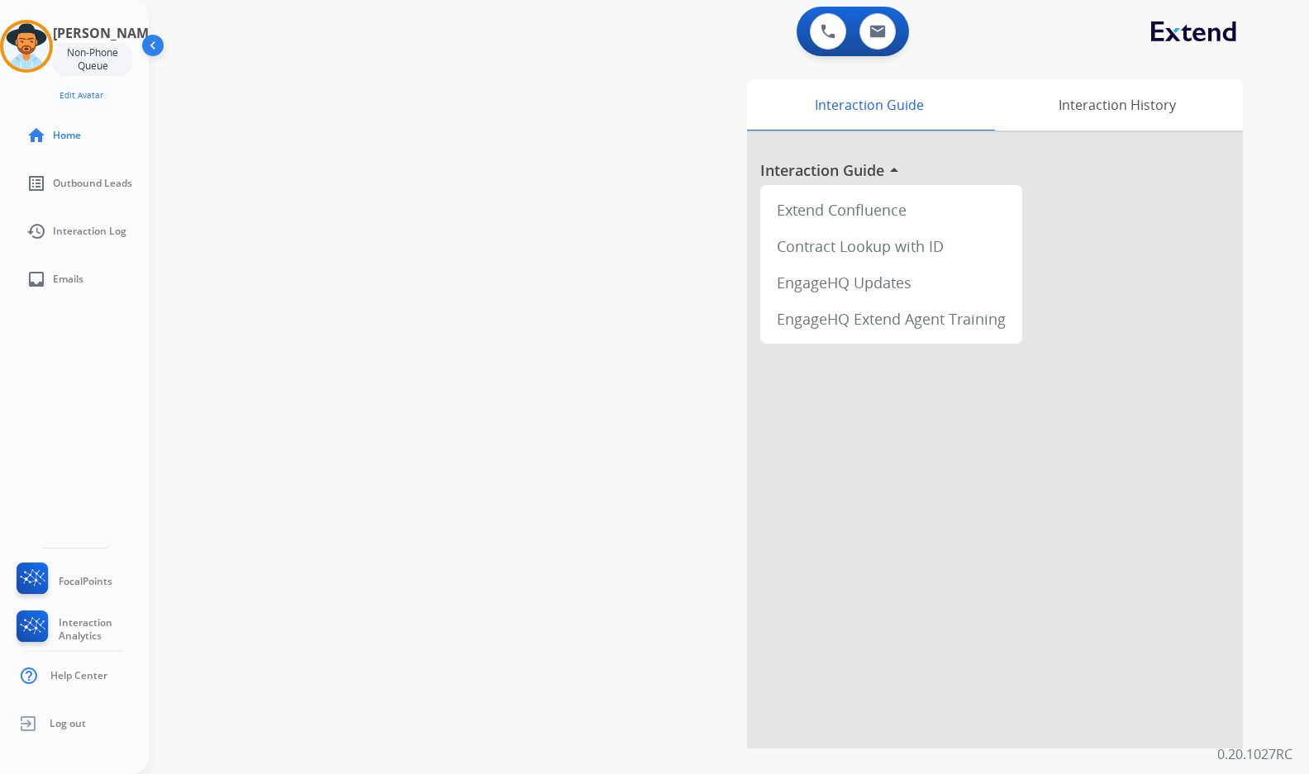
click at [150, 42] on img at bounding box center [154, 48] width 31 height 31
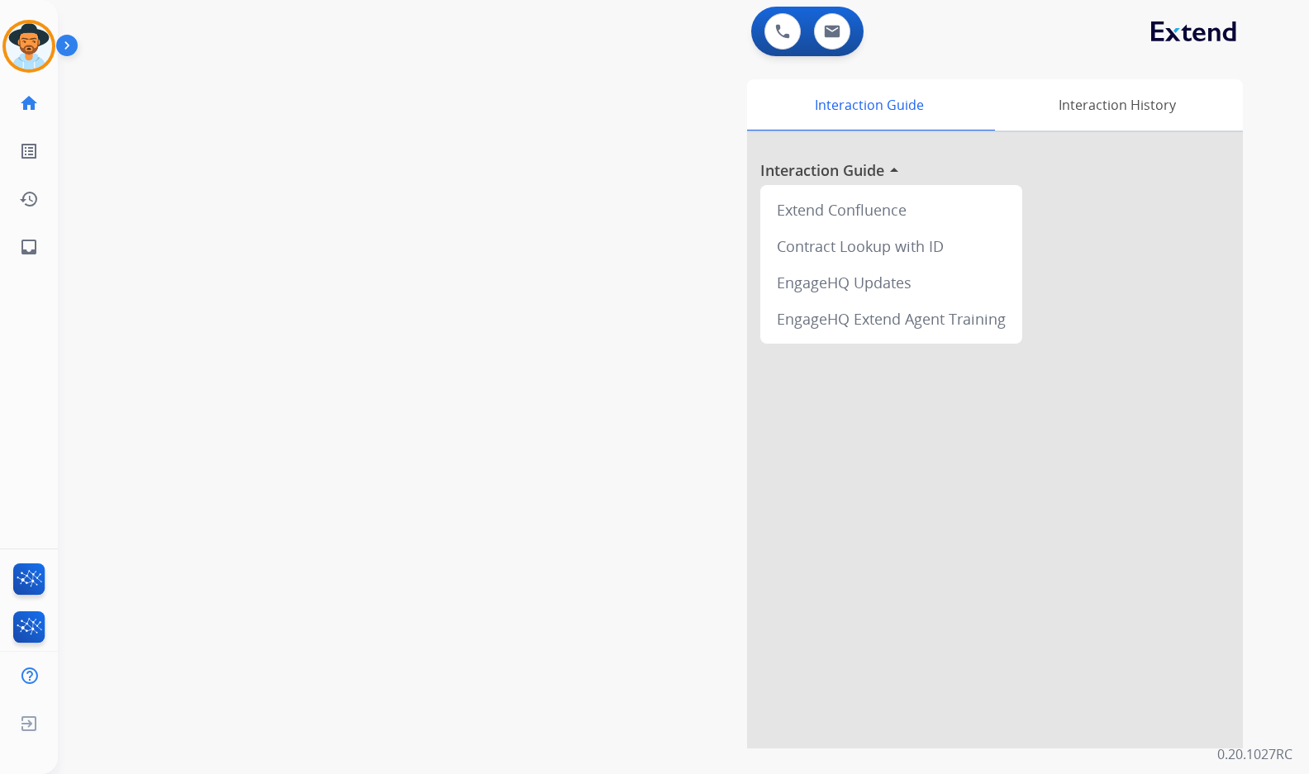
click at [199, 154] on div "swap_horiz Break voice bridge close_fullscreen Connect 3-Way Call merge_type Se…" at bounding box center [663, 403] width 1211 height 689
click at [69, 39] on img at bounding box center [70, 48] width 28 height 31
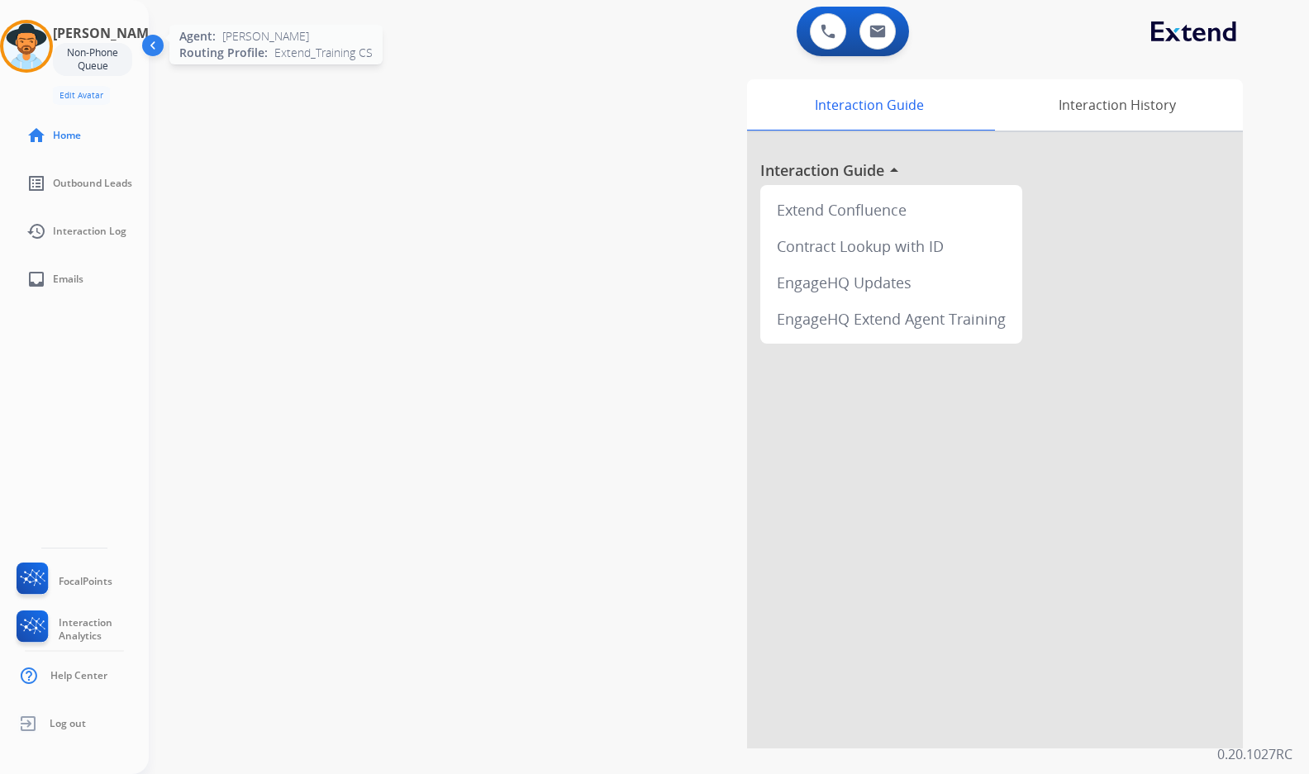
click at [26, 55] on img at bounding box center [26, 46] width 46 height 46
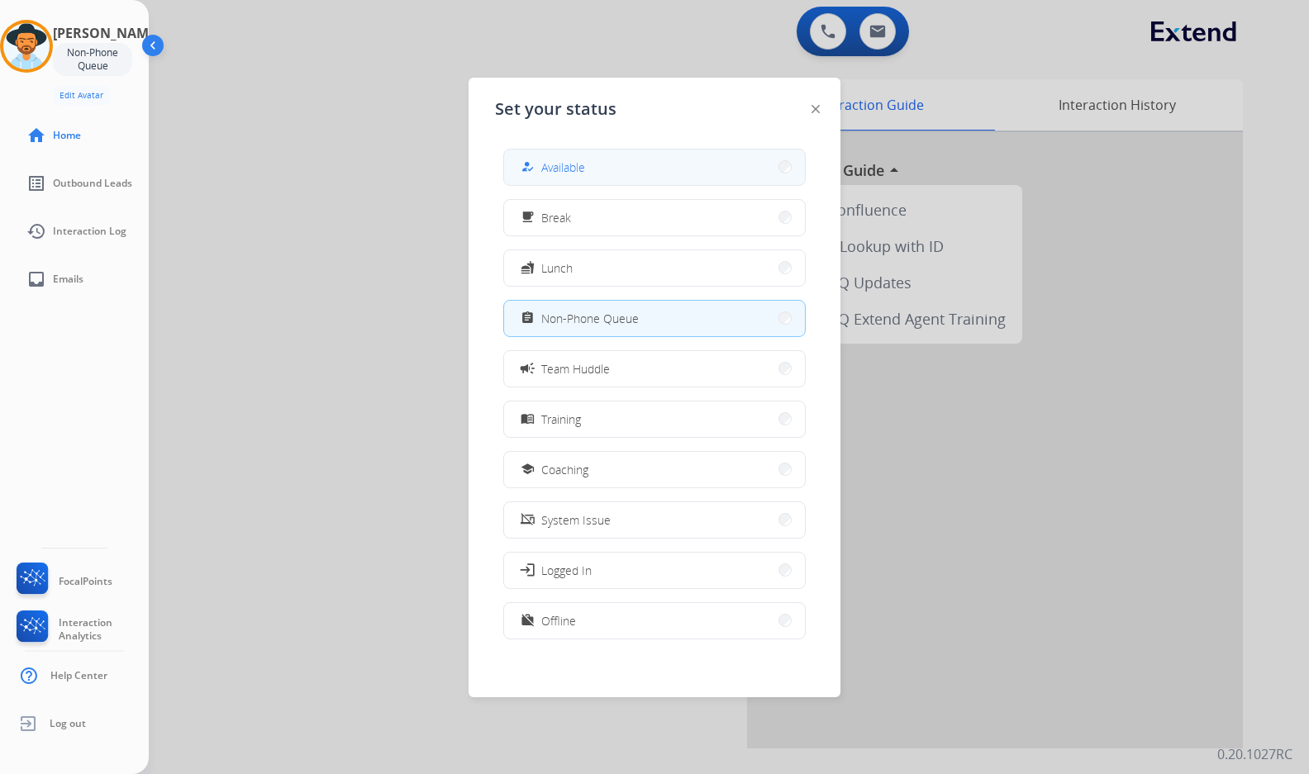
click at [675, 174] on button "how_to_reg Available" at bounding box center [654, 168] width 301 height 36
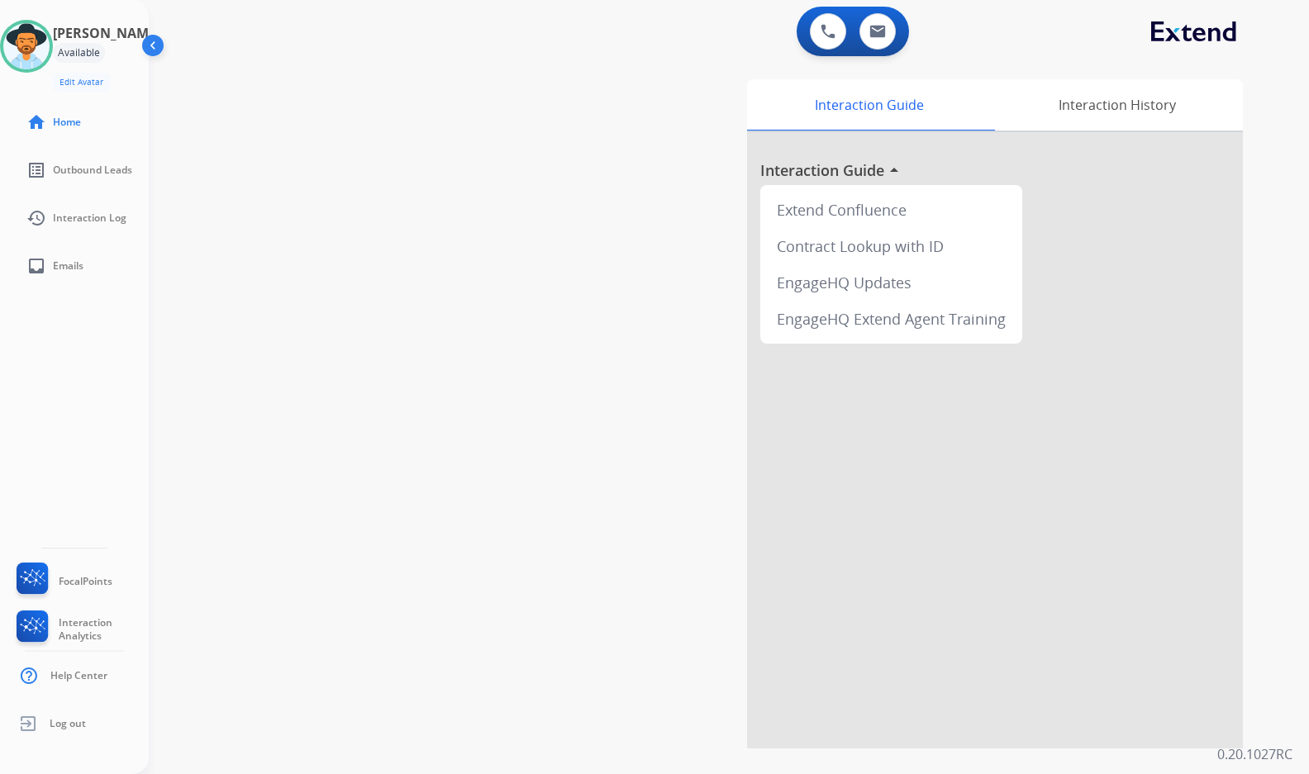
click at [425, 222] on div "swap_horiz Break voice bridge close_fullscreen Connect 3-Way Call merge_type Se…" at bounding box center [709, 403] width 1120 height 689
click at [361, 362] on div "swap_horiz Break voice bridge close_fullscreen Connect 3-Way Call merge_type Se…" at bounding box center [709, 403] width 1120 height 689
click at [269, 378] on div "swap_horiz Break voice bridge close_fullscreen Connect 3-Way Call merge_type Se…" at bounding box center [709, 403] width 1120 height 689
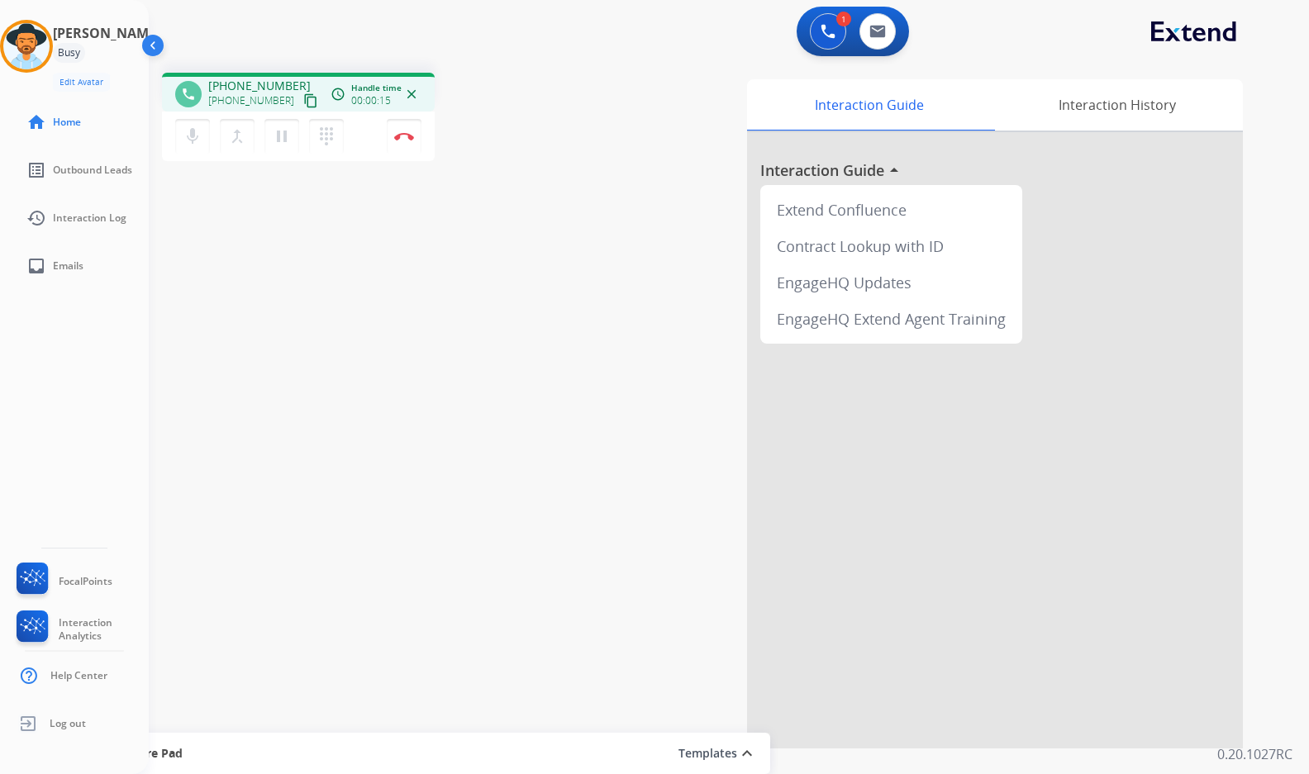
click at [303, 101] on mat-icon "content_copy" at bounding box center [310, 100] width 15 height 15
click at [394, 140] on img at bounding box center [404, 136] width 20 height 8
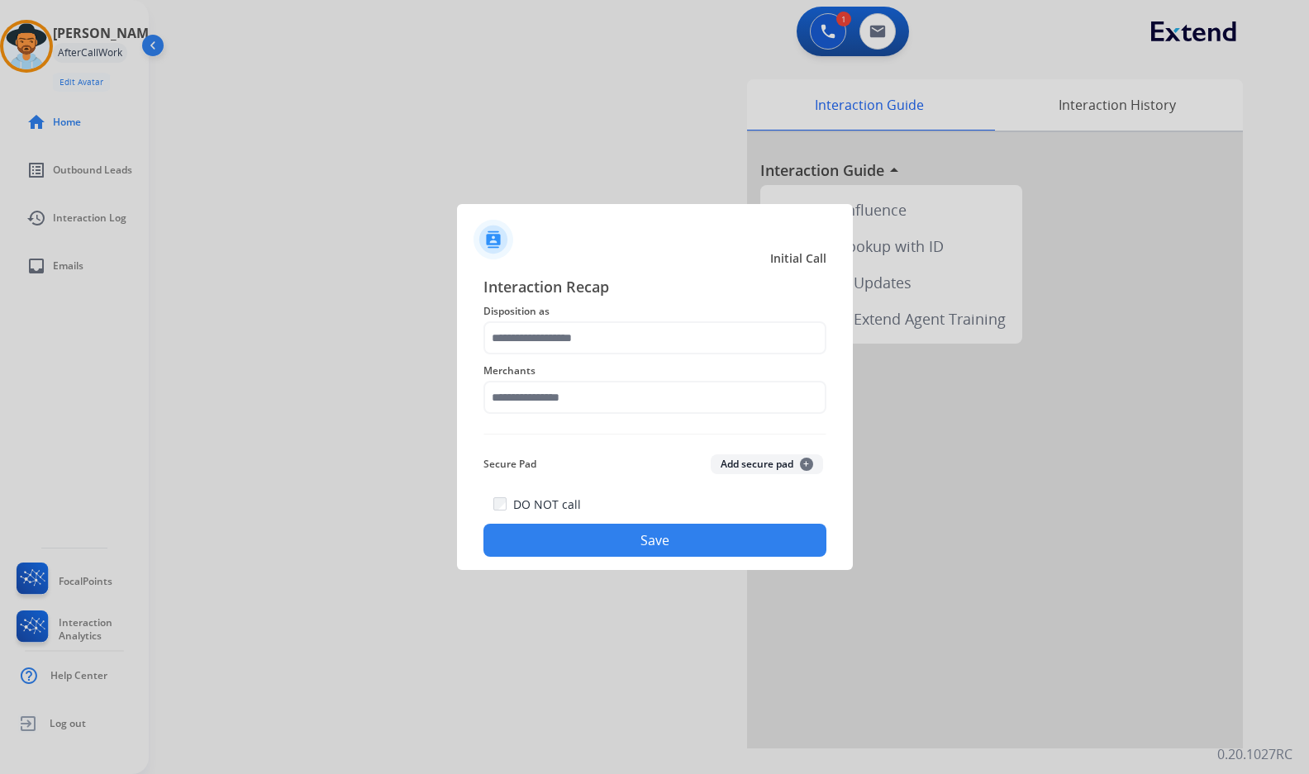
drag, startPoint x: 650, startPoint y: 416, endPoint x: 648, endPoint y: 405, distance: 11.8
click at [650, 416] on div "Merchants" at bounding box center [654, 387] width 343 height 66
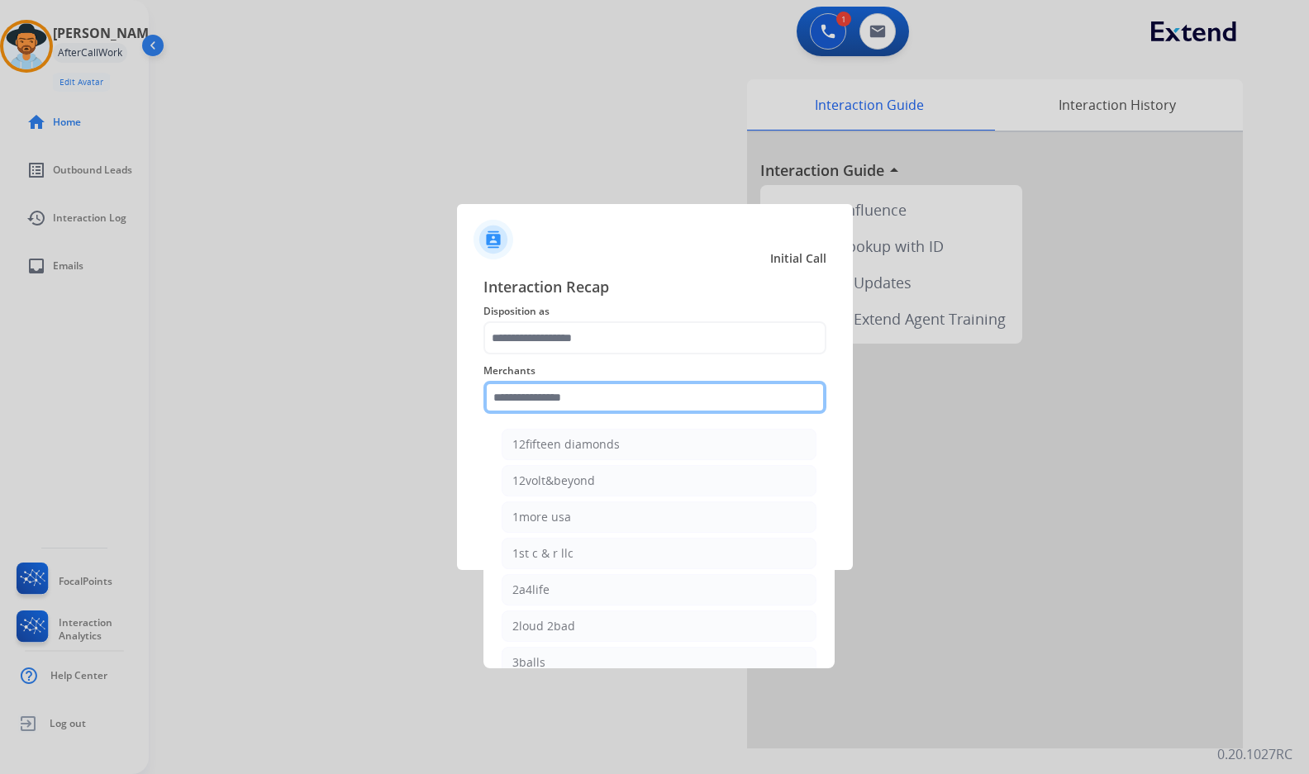
click at [648, 405] on input "text" at bounding box center [654, 397] width 343 height 33
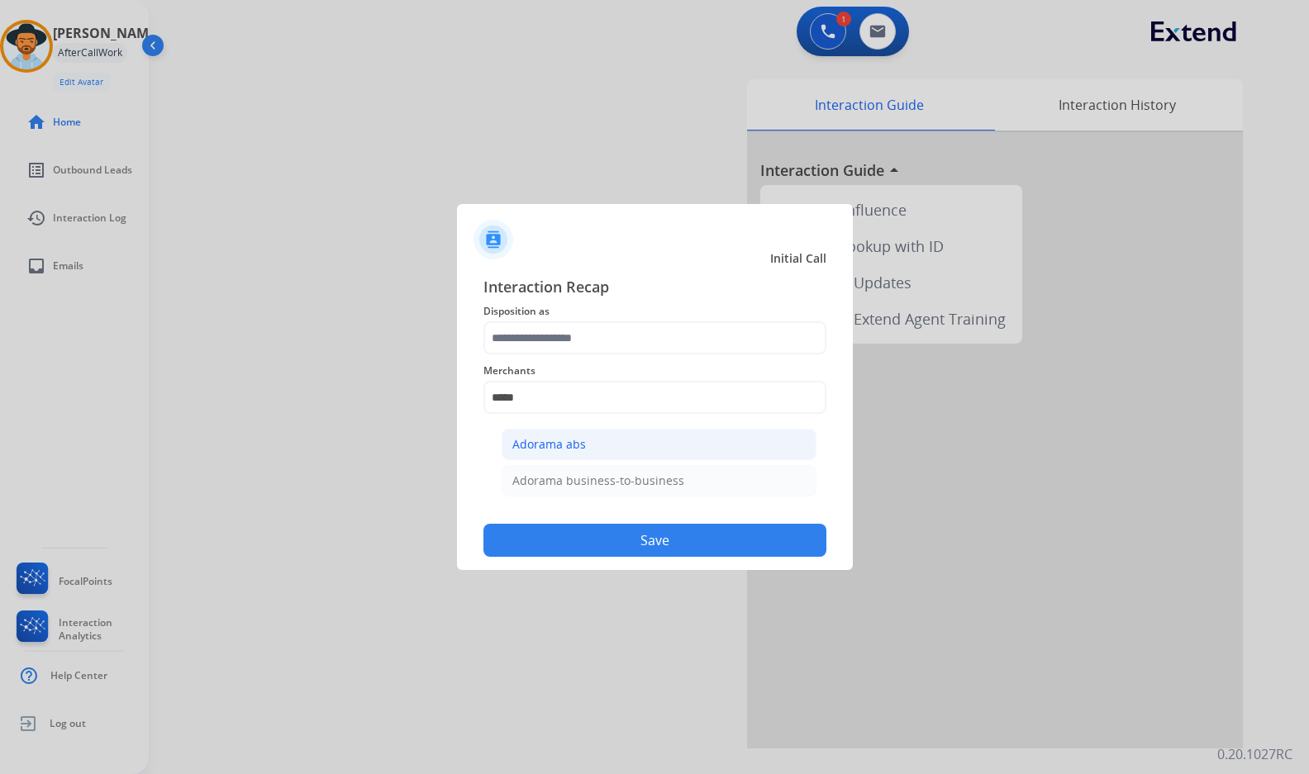
click at [594, 454] on li "Adorama abs" at bounding box center [658, 444] width 315 height 31
type input "**********"
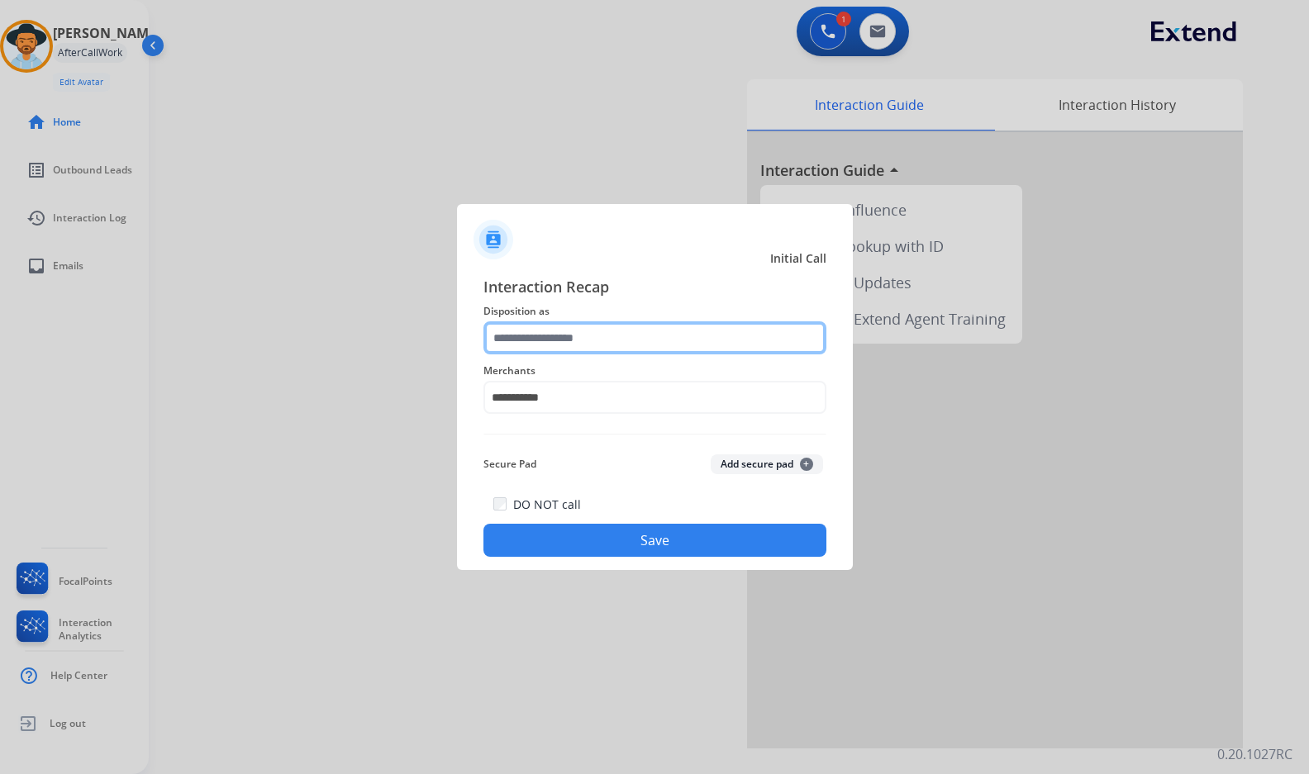
click at [582, 340] on input "text" at bounding box center [654, 337] width 343 height 33
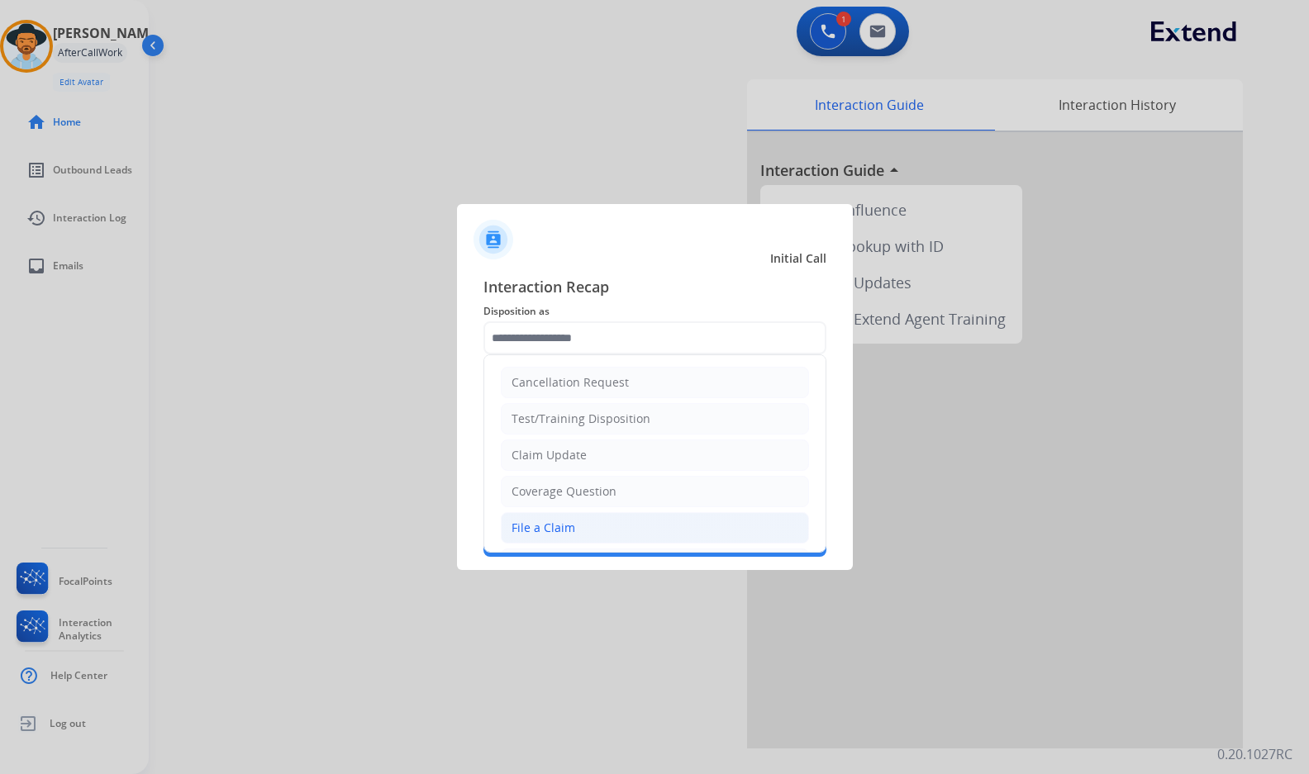
click at [592, 521] on li "File a Claim" at bounding box center [655, 527] width 308 height 31
type input "**********"
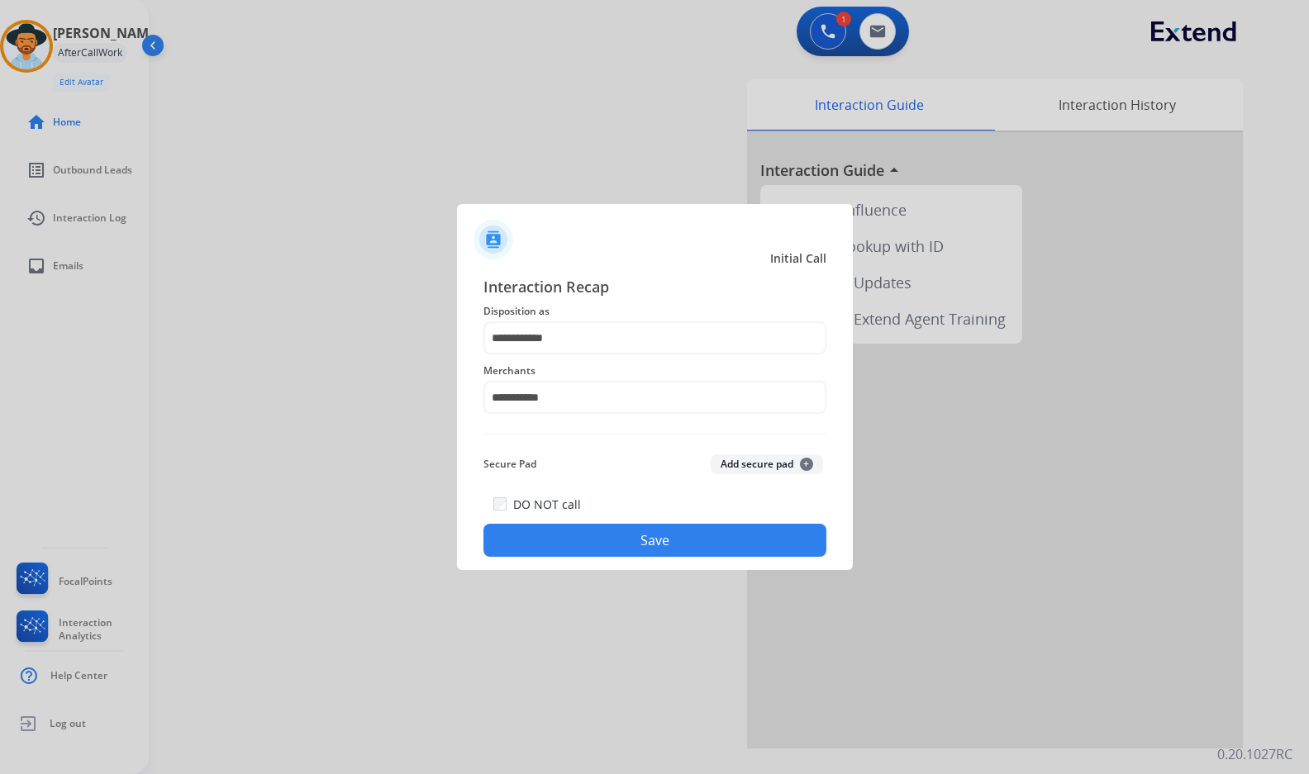
click at [625, 546] on button "Save" at bounding box center [654, 540] width 343 height 33
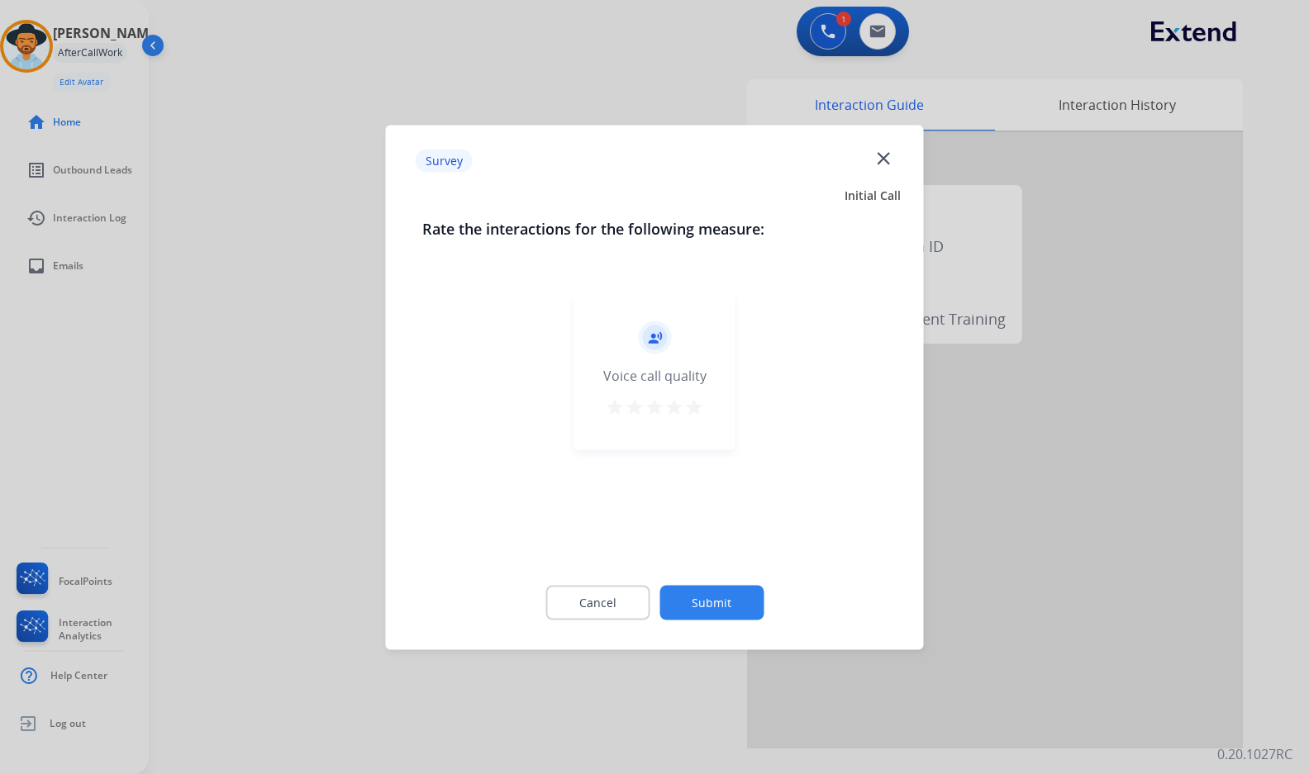
click at [748, 591] on button "Submit" at bounding box center [711, 602] width 104 height 35
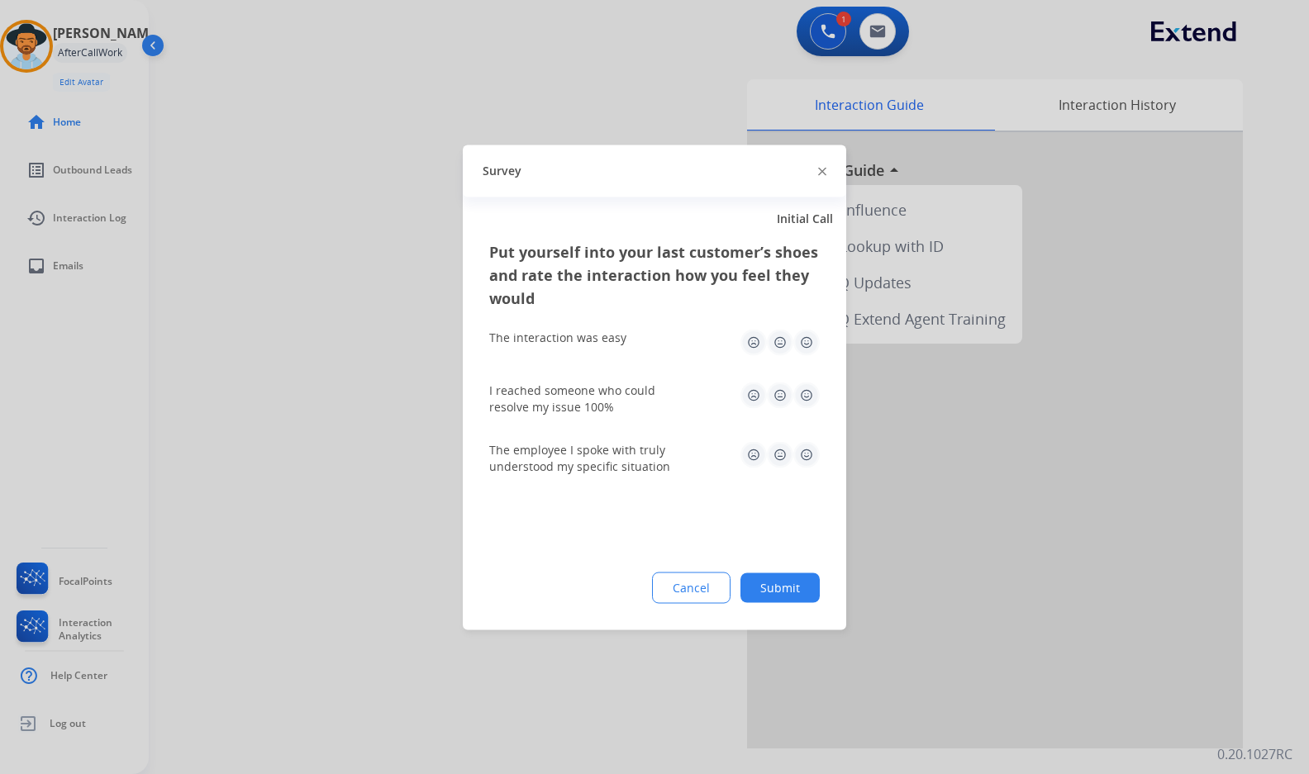
click at [798, 586] on button "Submit" at bounding box center [779, 588] width 79 height 30
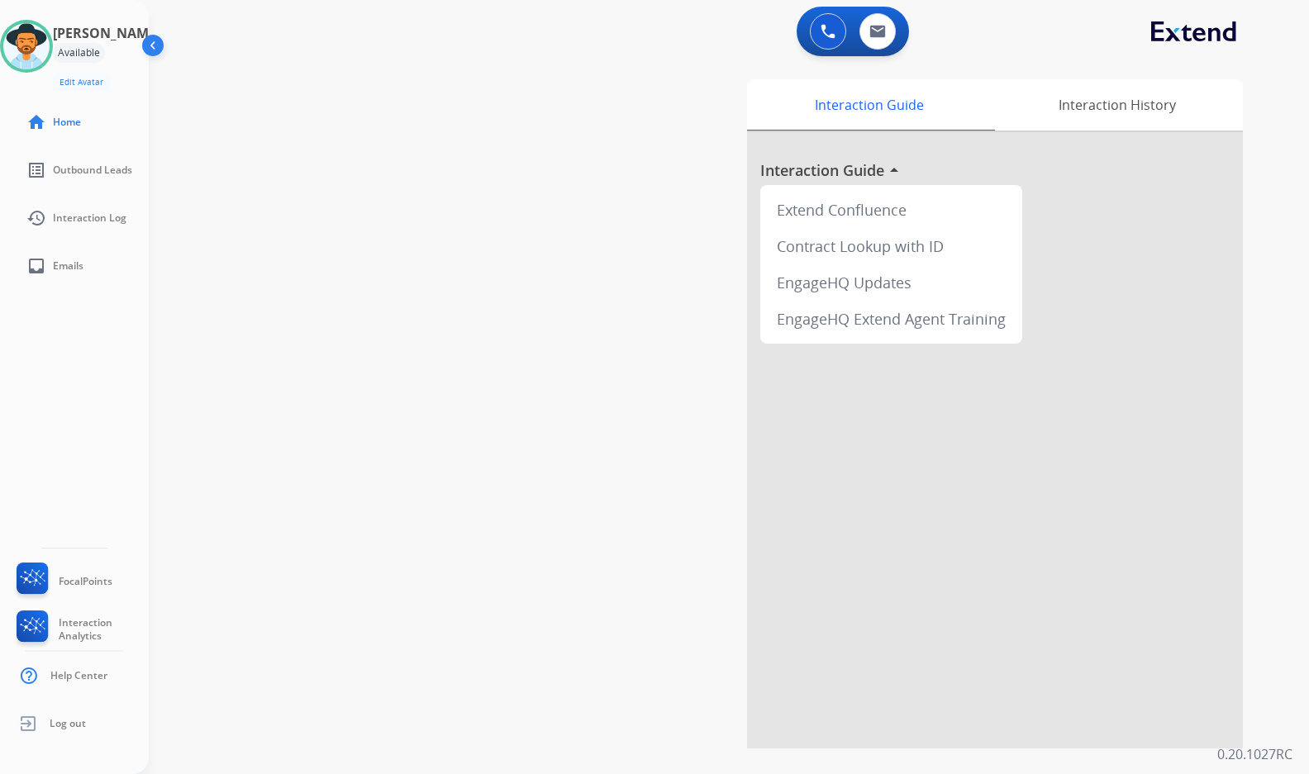
drag, startPoint x: 264, startPoint y: 339, endPoint x: 207, endPoint y: 316, distance: 61.5
click at [264, 339] on div "swap_horiz Break voice bridge close_fullscreen Connect 3-Way Call merge_type Se…" at bounding box center [709, 403] width 1120 height 689
click at [53, 269] on link "inbox Emails" at bounding box center [87, 266] width 149 height 46
select select "**********"
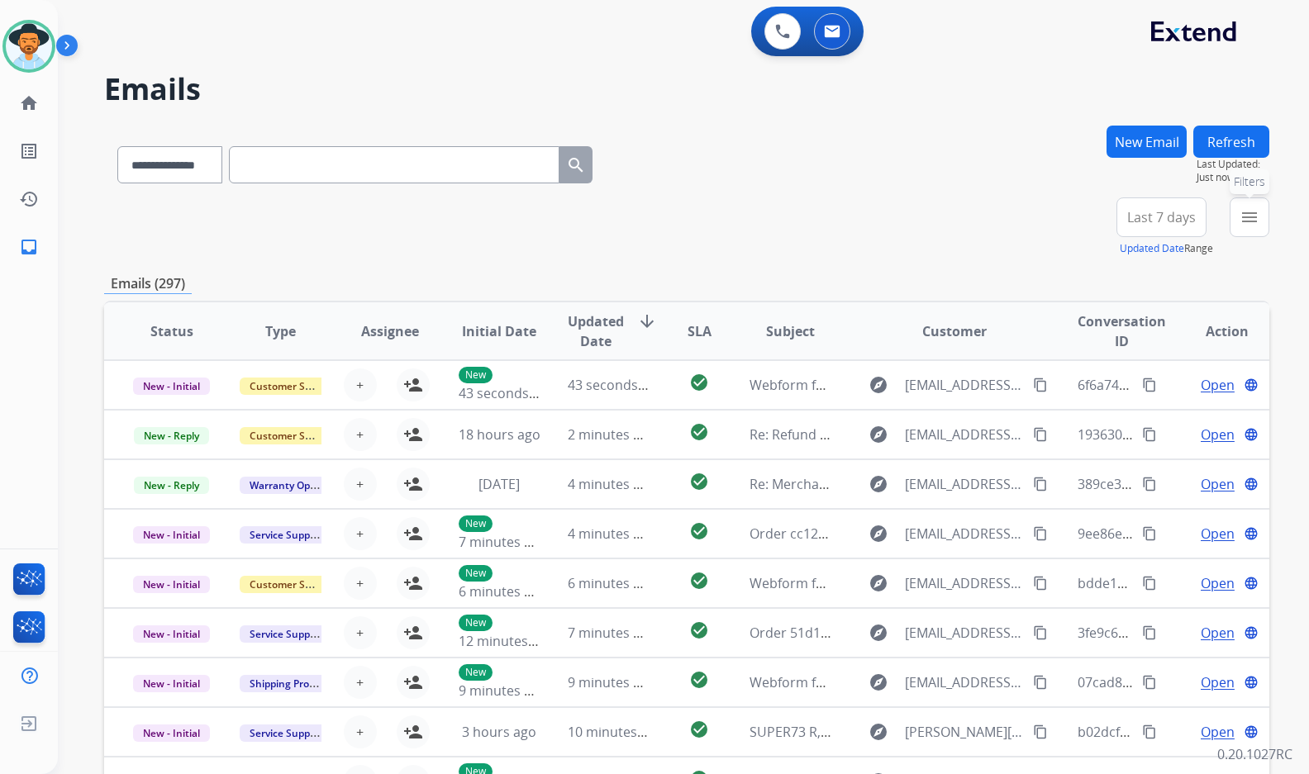
click at [1229, 221] on div "**********" at bounding box center [1186, 226] width 166 height 59
click at [1246, 216] on mat-icon "menu" at bounding box center [1249, 217] width 20 height 20
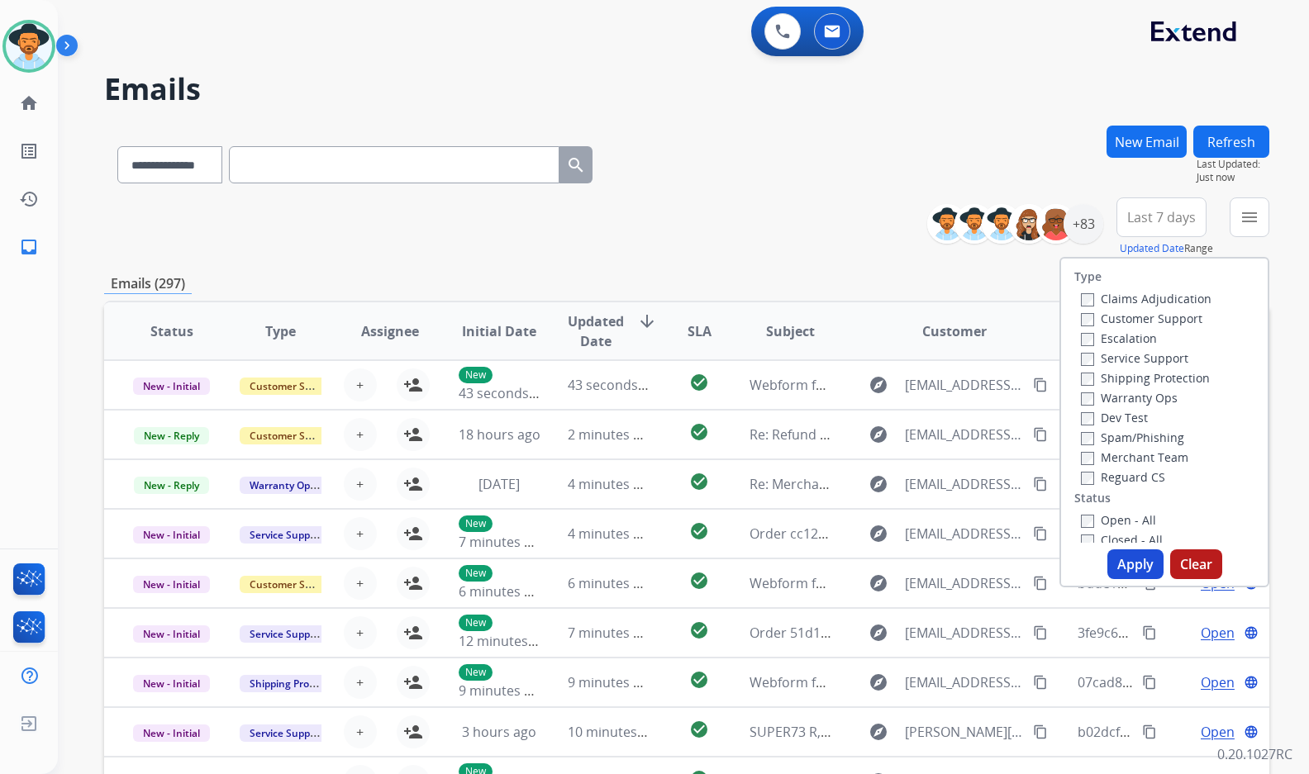
click at [1153, 317] on label "Customer Support" at bounding box center [1141, 319] width 121 height 16
click at [1186, 374] on label "Shipping Protection" at bounding box center [1145, 378] width 129 height 16
click at [1135, 473] on label "Reguard CS" at bounding box center [1123, 477] width 84 height 16
click at [1137, 516] on label "Open - All" at bounding box center [1118, 520] width 75 height 16
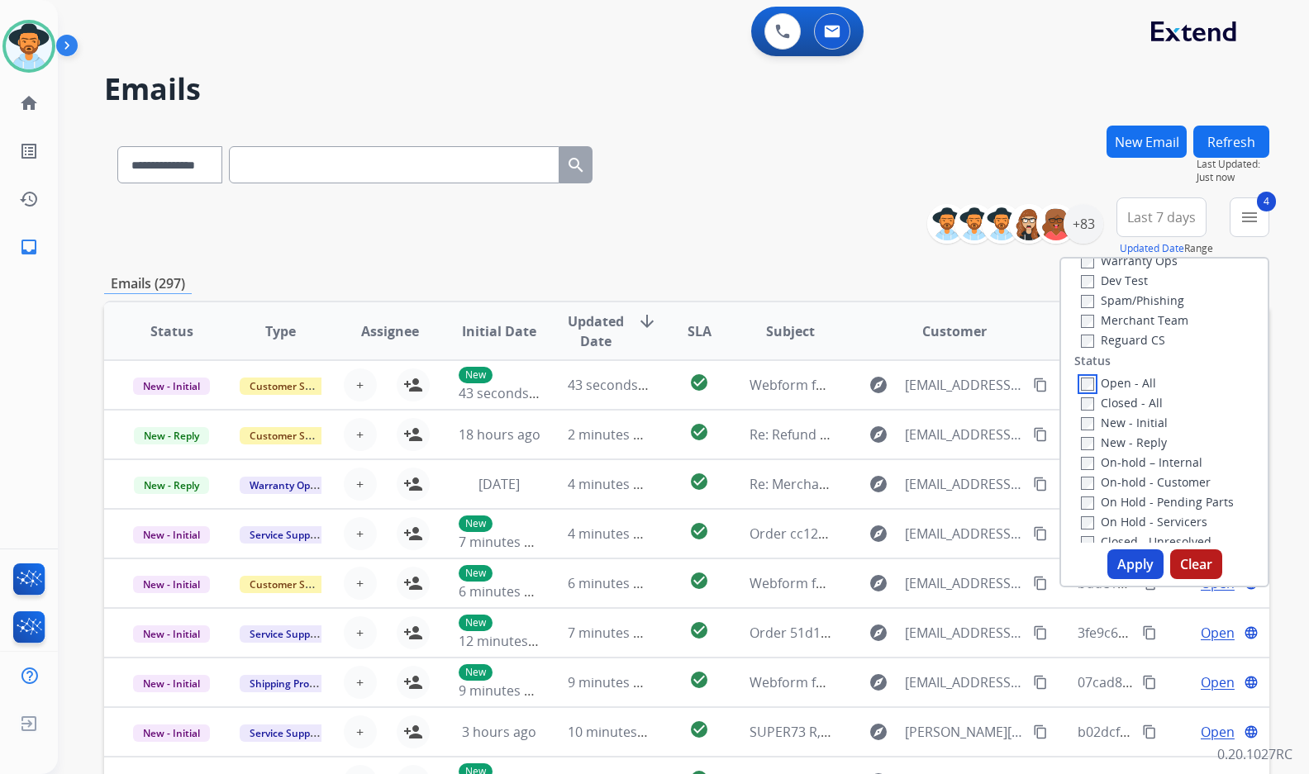
scroll to position [165, 0]
click at [1141, 496] on label "On Hold - Servicers" at bounding box center [1144, 494] width 126 height 16
click at [1140, 475] on label "On Hold - Pending Parts" at bounding box center [1157, 474] width 153 height 16
click at [1140, 458] on label "On-hold - Customer" at bounding box center [1146, 454] width 130 height 16
click at [1148, 431] on label "On-hold – Internal" at bounding box center [1141, 434] width 121 height 16
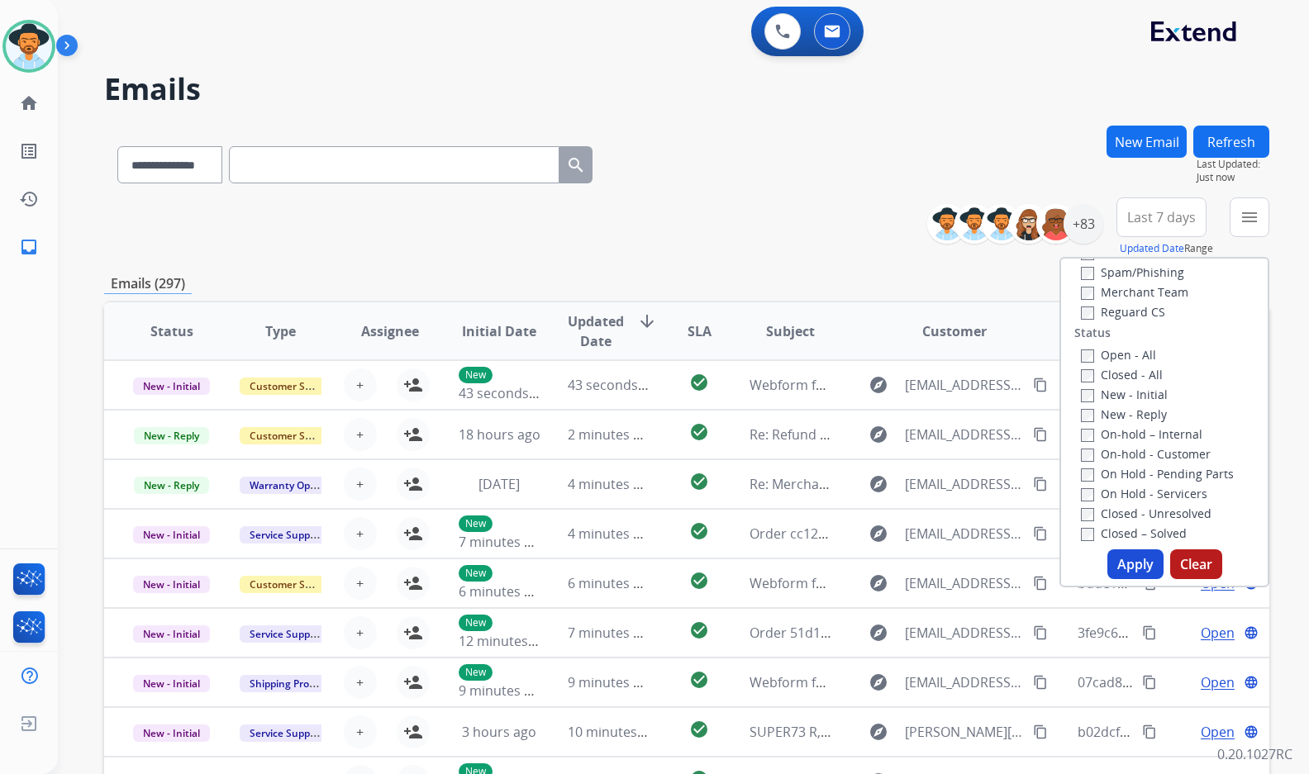
click at [1148, 421] on label "New - Reply" at bounding box center [1124, 414] width 86 height 16
click at [1147, 397] on label "New - Initial" at bounding box center [1124, 395] width 87 height 16
drag, startPoint x: 1146, startPoint y: 564, endPoint x: 1131, endPoint y: 499, distance: 66.9
click at [1146, 565] on button "Apply" at bounding box center [1135, 564] width 56 height 30
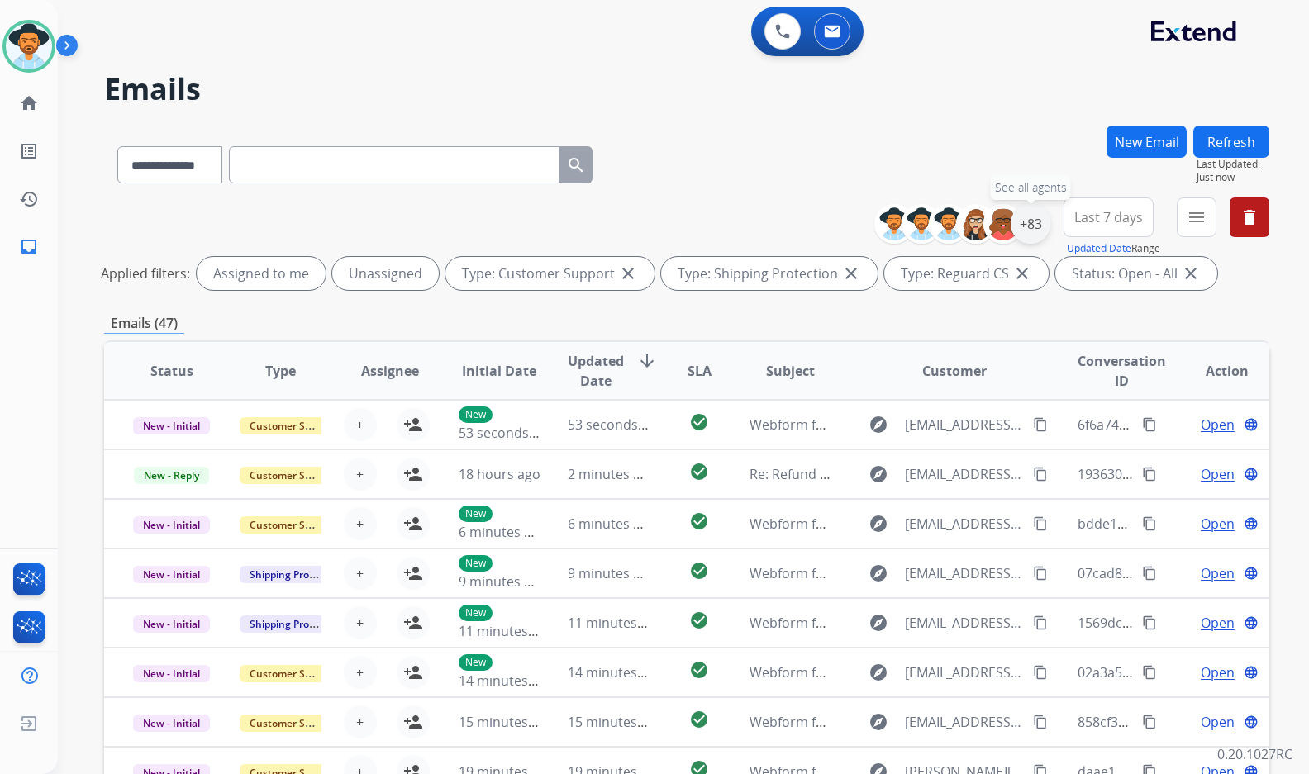
click at [1033, 227] on div "+83" at bounding box center [1030, 224] width 40 height 40
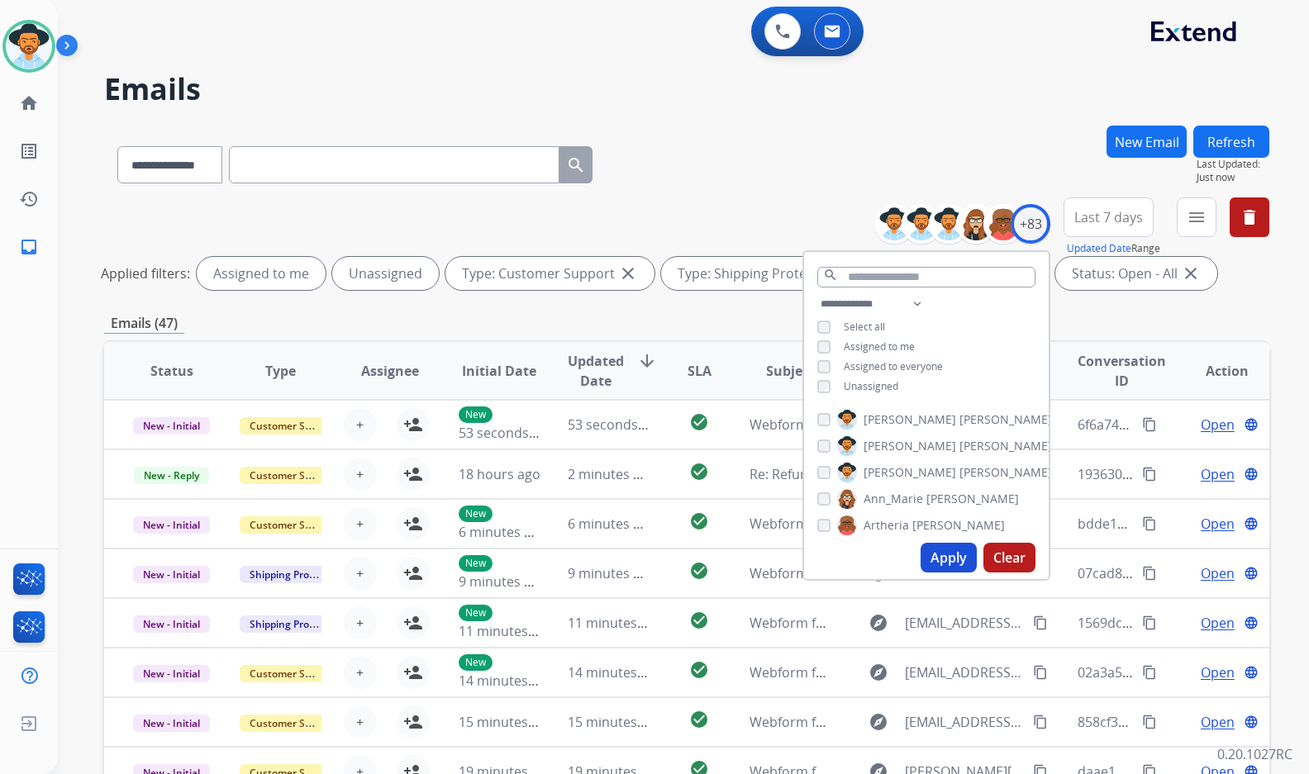
click at [872, 392] on div "**********" at bounding box center [926, 347] width 245 height 106
click at [873, 392] on div "**********" at bounding box center [926, 347] width 245 height 106
click at [874, 381] on span "Unassigned" at bounding box center [871, 386] width 55 height 14
click at [892, 468] on span "[PERSON_NAME]" at bounding box center [909, 472] width 93 height 17
click at [951, 549] on button "Apply" at bounding box center [948, 558] width 56 height 30
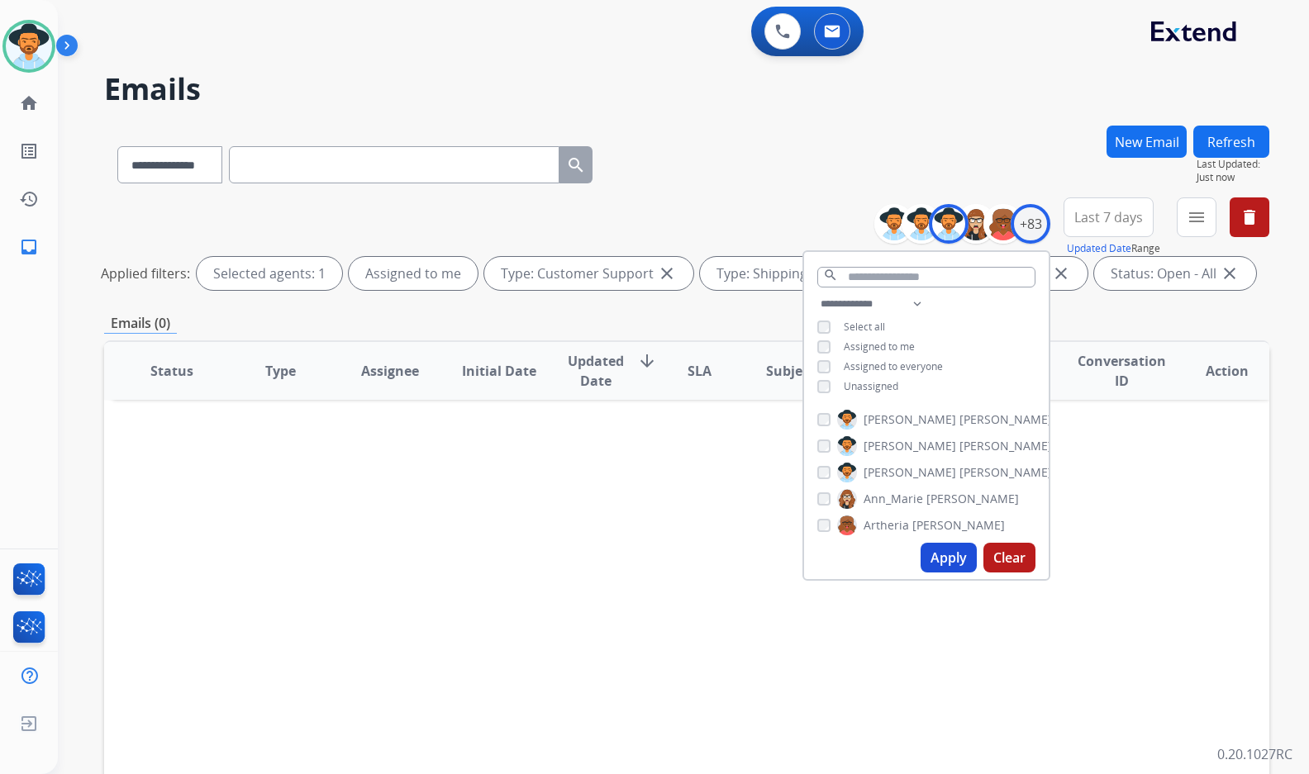
click at [959, 470] on span "[PERSON_NAME]" at bounding box center [1005, 472] width 93 height 17
click at [996, 554] on button "Clear" at bounding box center [1009, 558] width 52 height 30
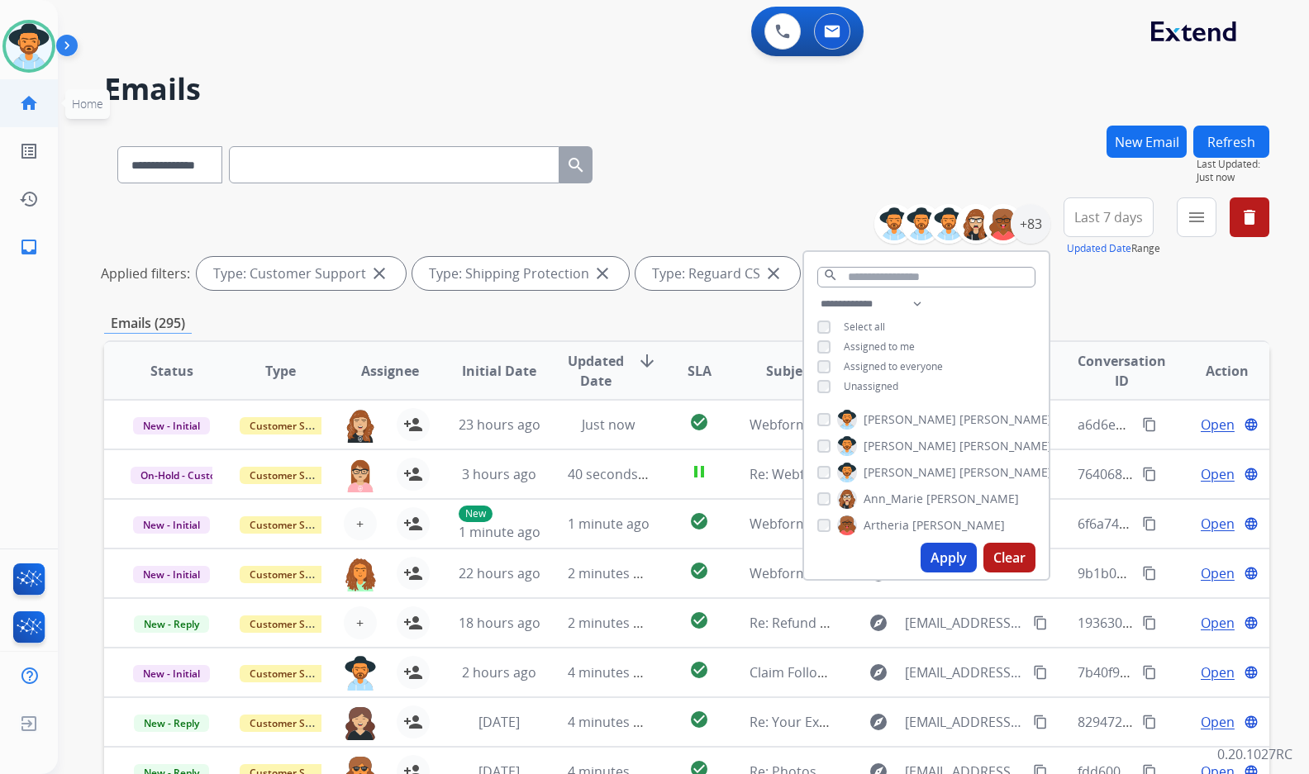
click at [22, 96] on mat-icon "home" at bounding box center [29, 103] width 20 height 20
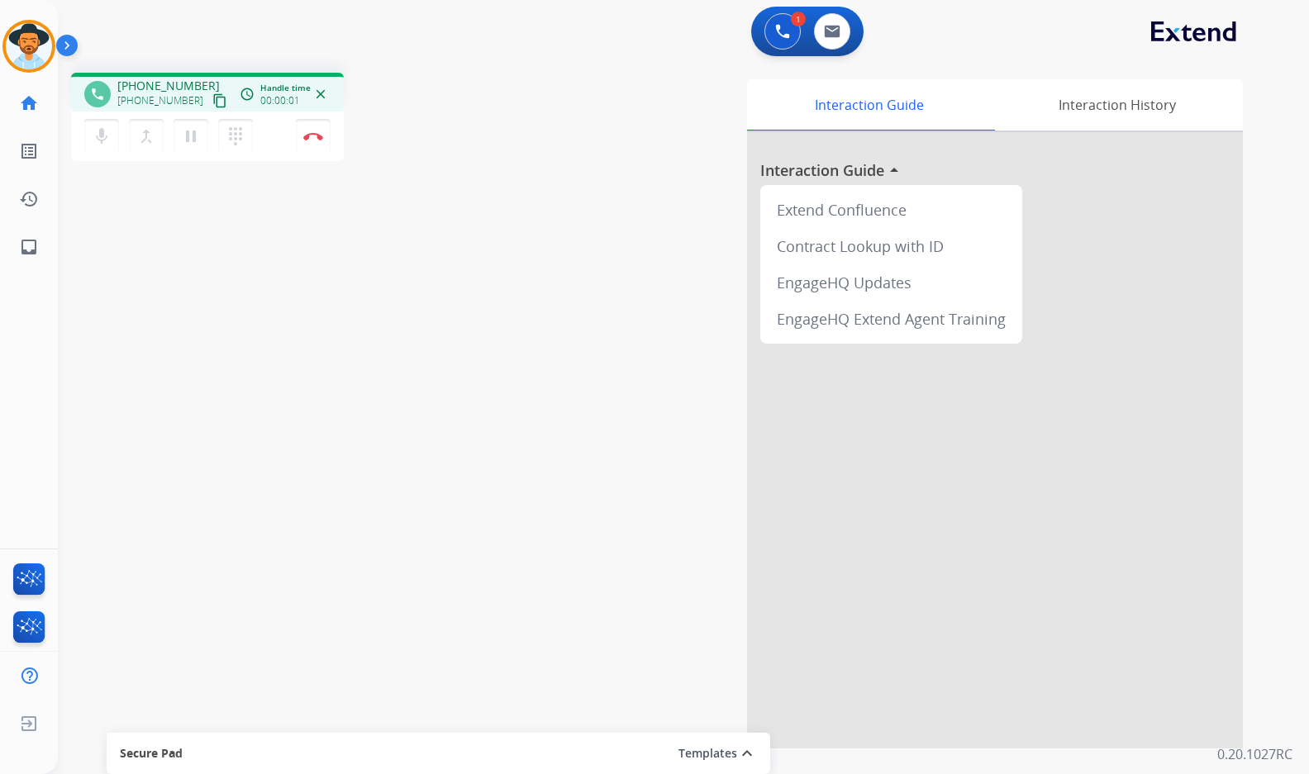
click at [212, 101] on mat-icon "content_copy" at bounding box center [219, 100] width 15 height 15
click at [316, 137] on img at bounding box center [313, 136] width 20 height 8
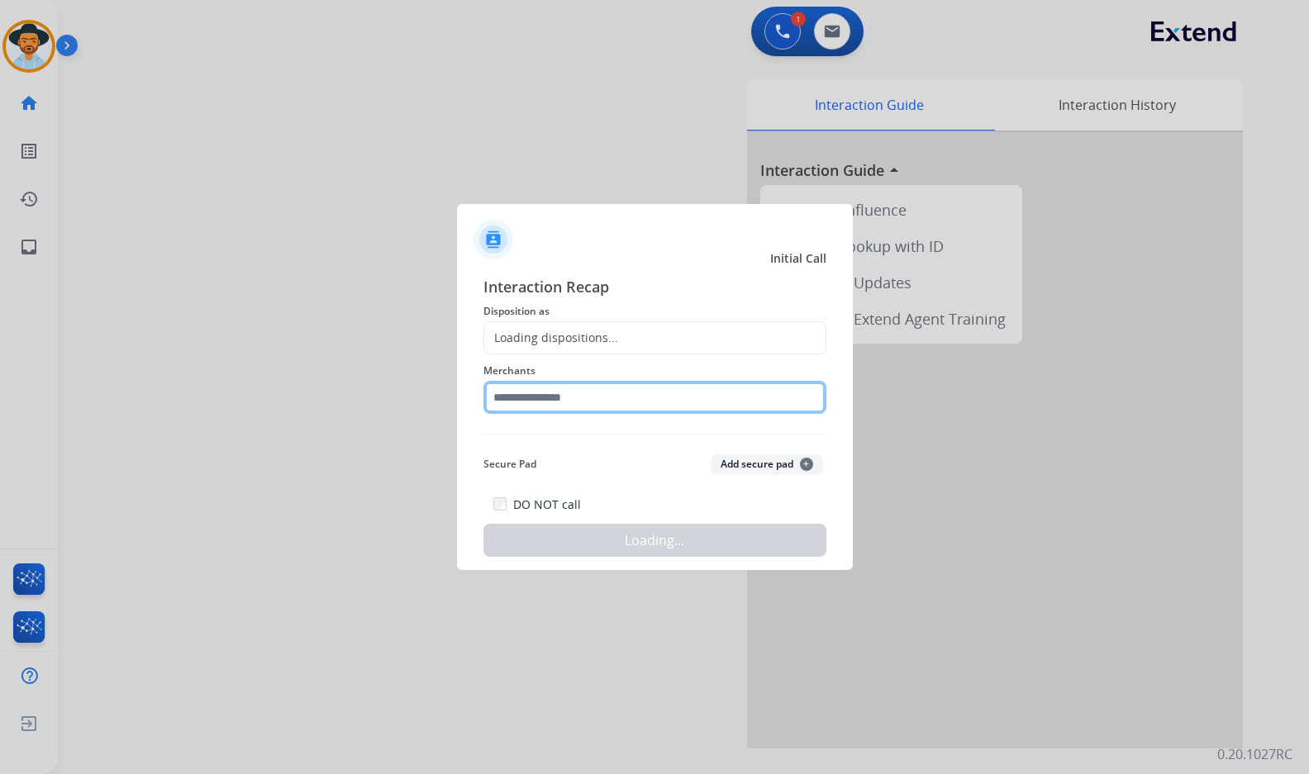
click at [686, 410] on input "text" at bounding box center [654, 397] width 343 height 33
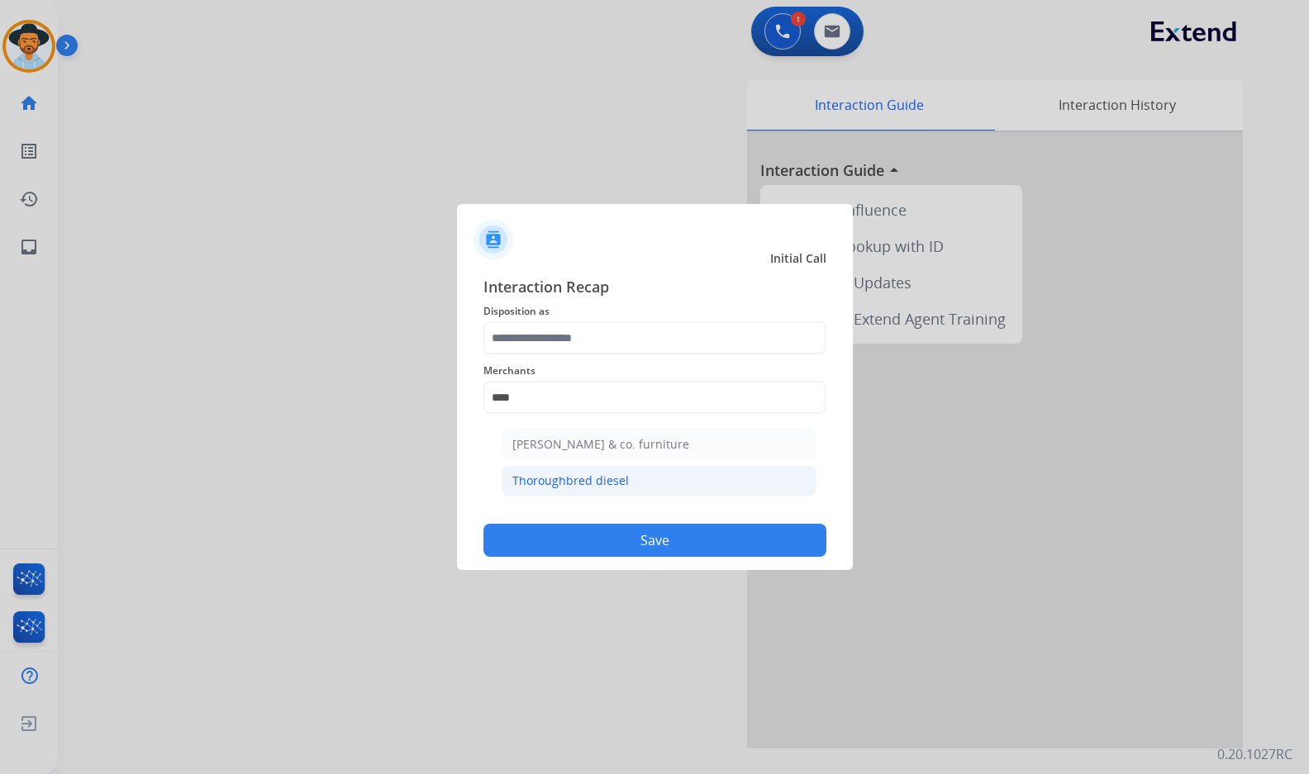
click at [624, 480] on div "Thoroughbred diesel" at bounding box center [570, 481] width 116 height 17
type input "**********"
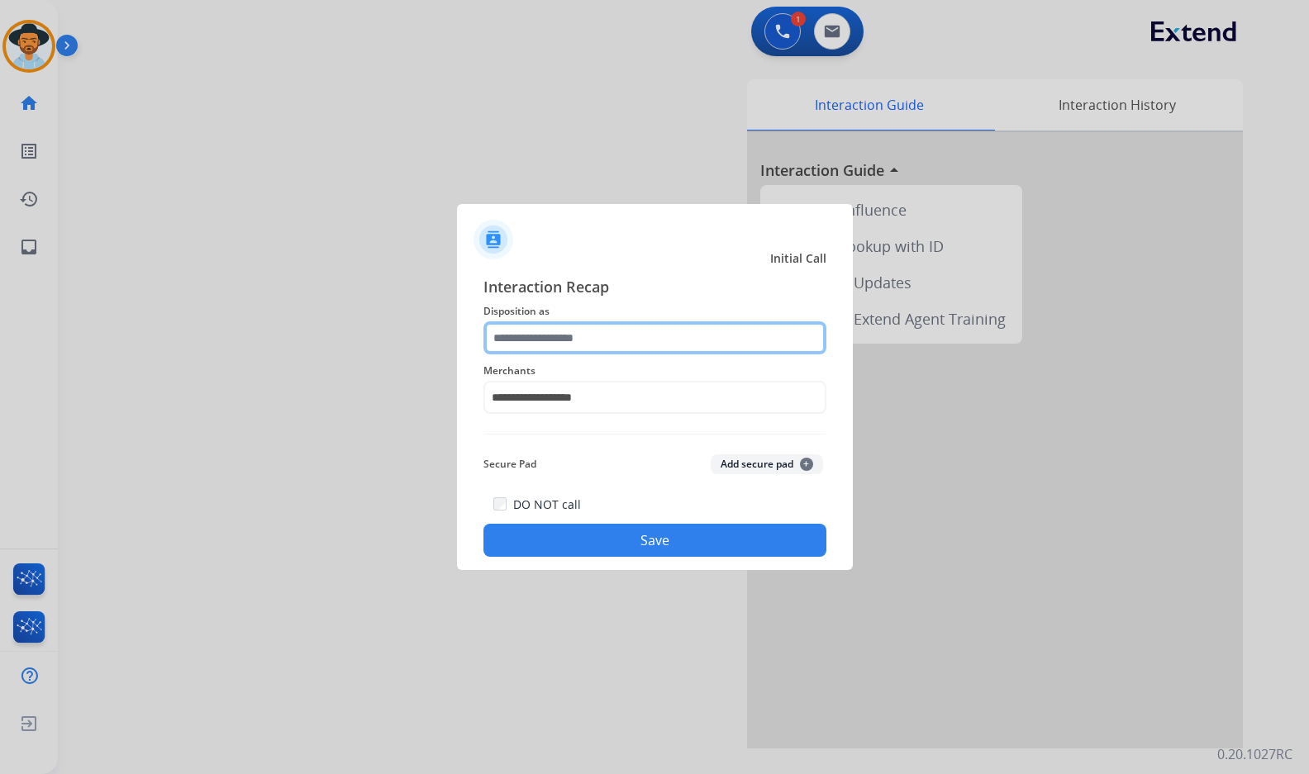
click at [631, 340] on input "text" at bounding box center [654, 337] width 343 height 33
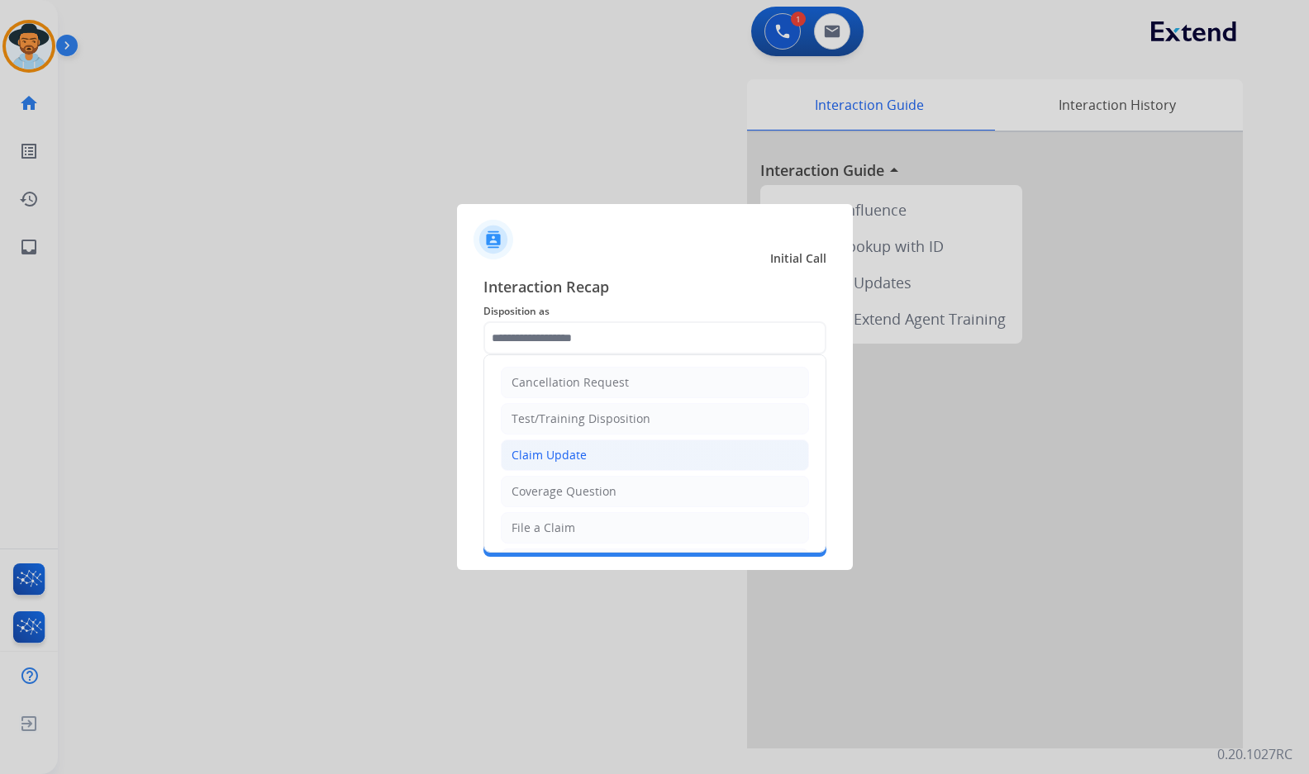
click at [606, 460] on li "Claim Update" at bounding box center [655, 455] width 308 height 31
type input "**********"
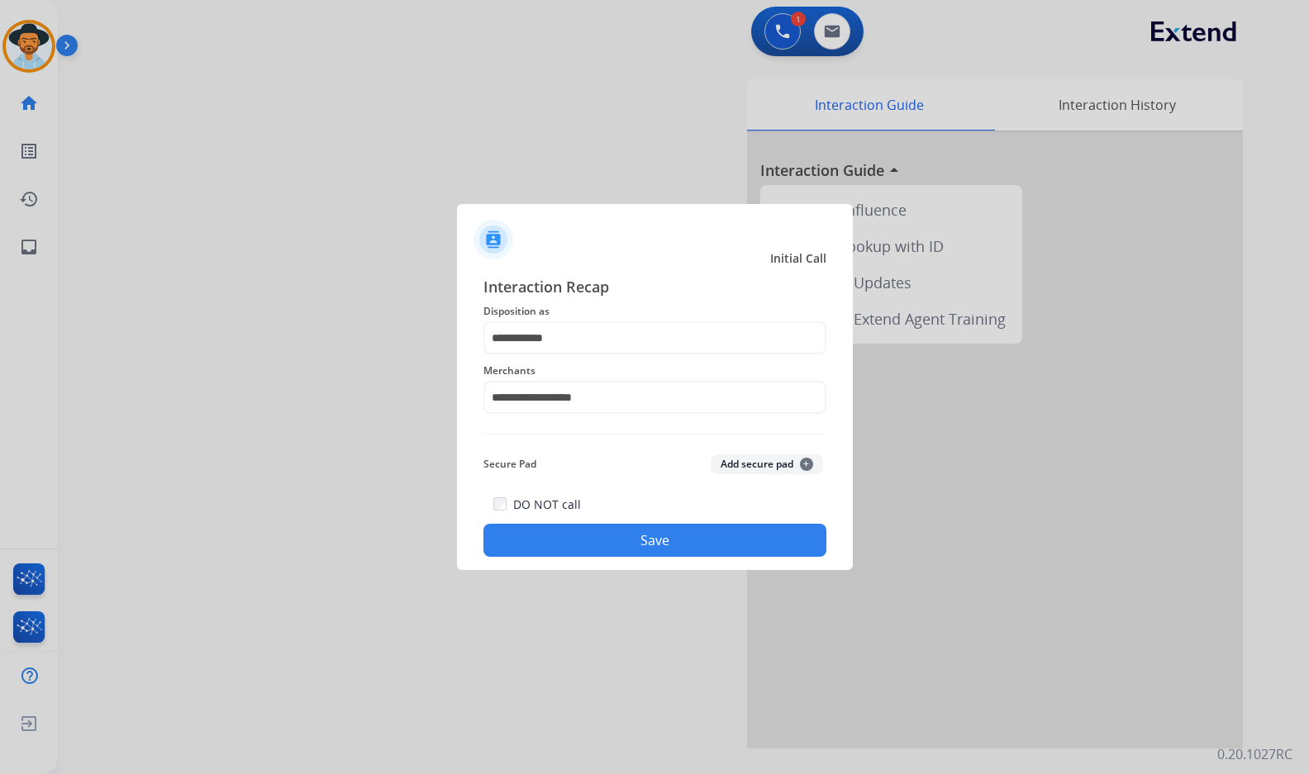
click at [650, 579] on div at bounding box center [654, 387] width 1309 height 774
click at [658, 542] on button "Save" at bounding box center [654, 540] width 343 height 33
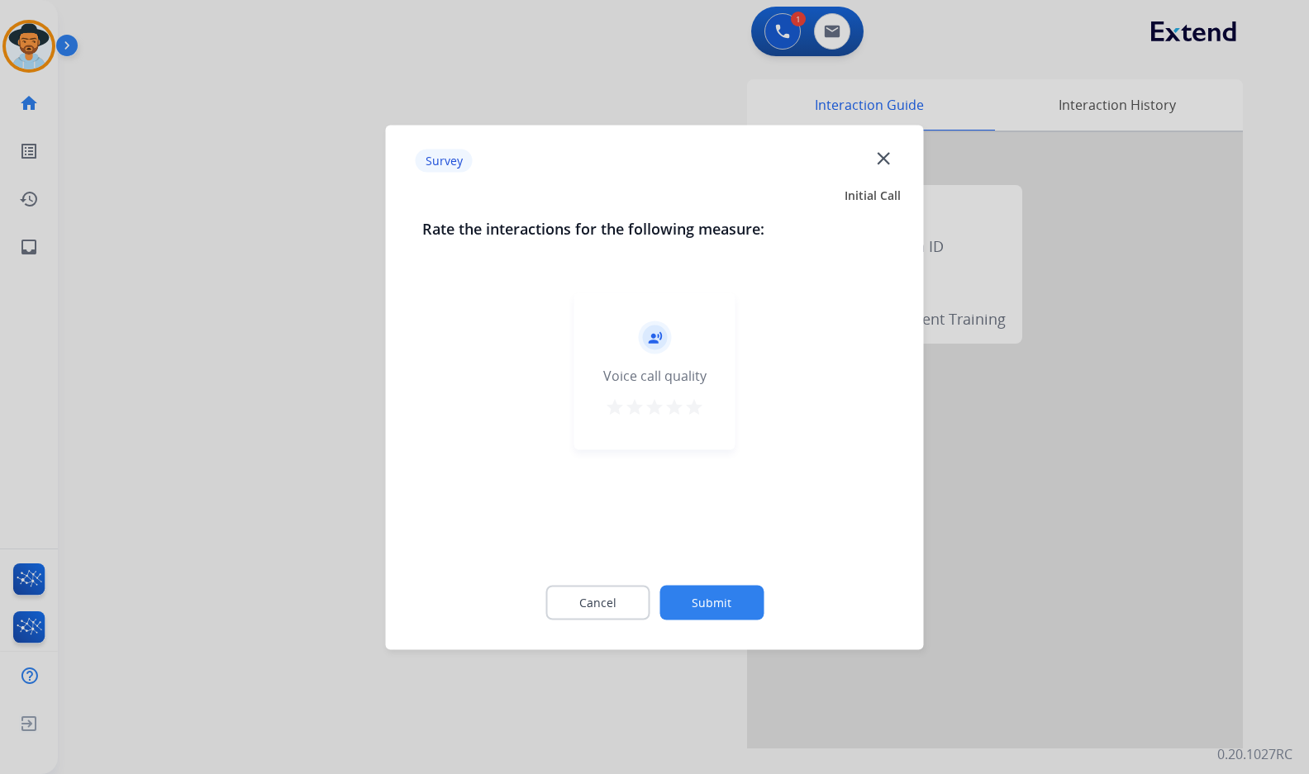
click at [729, 587] on button "Submit" at bounding box center [711, 602] width 104 height 35
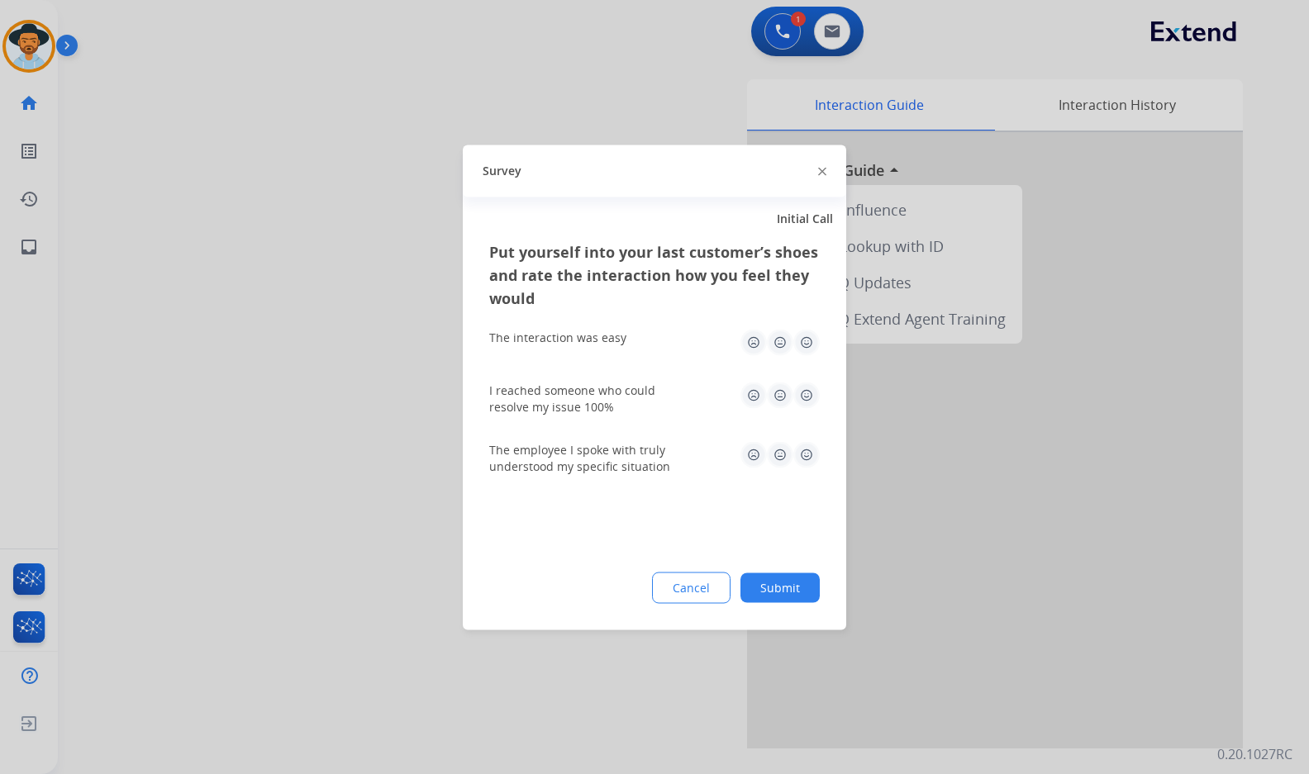
click at [784, 580] on button "Submit" at bounding box center [779, 588] width 79 height 30
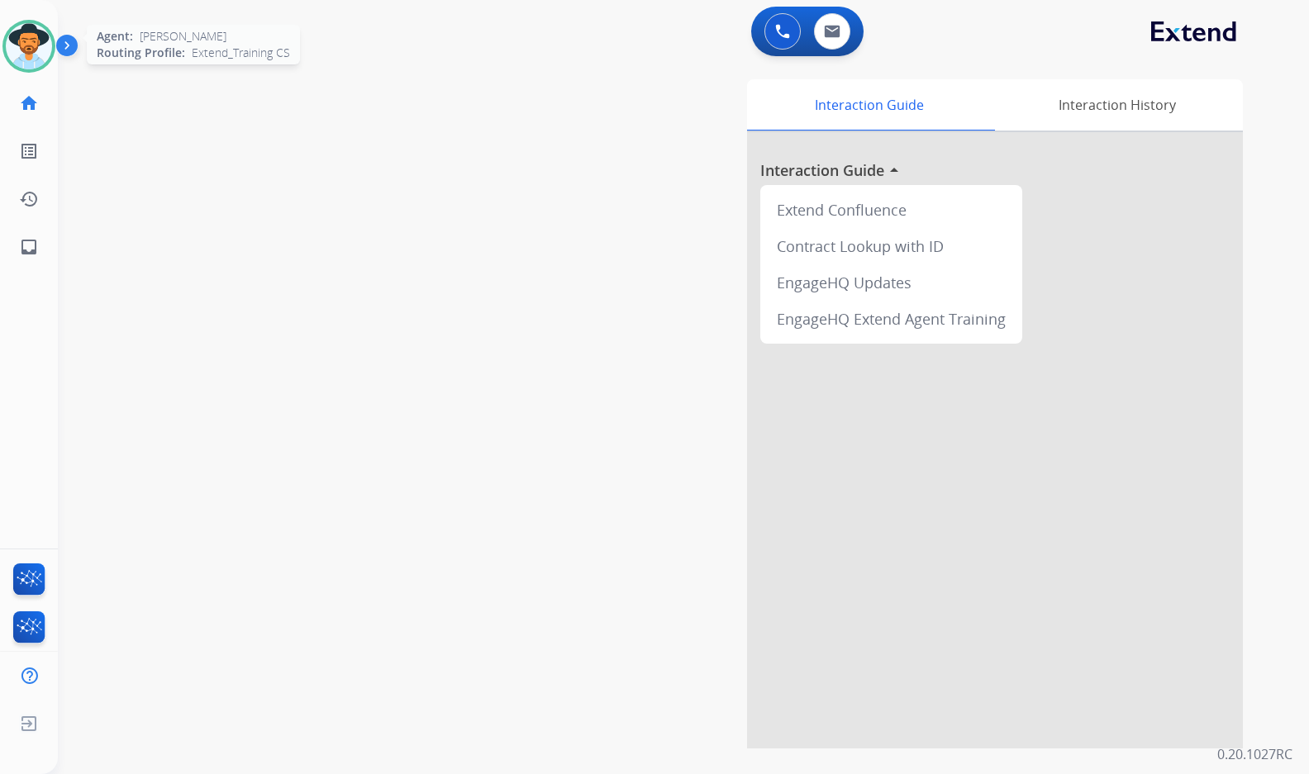
click at [40, 51] on img at bounding box center [29, 46] width 46 height 46
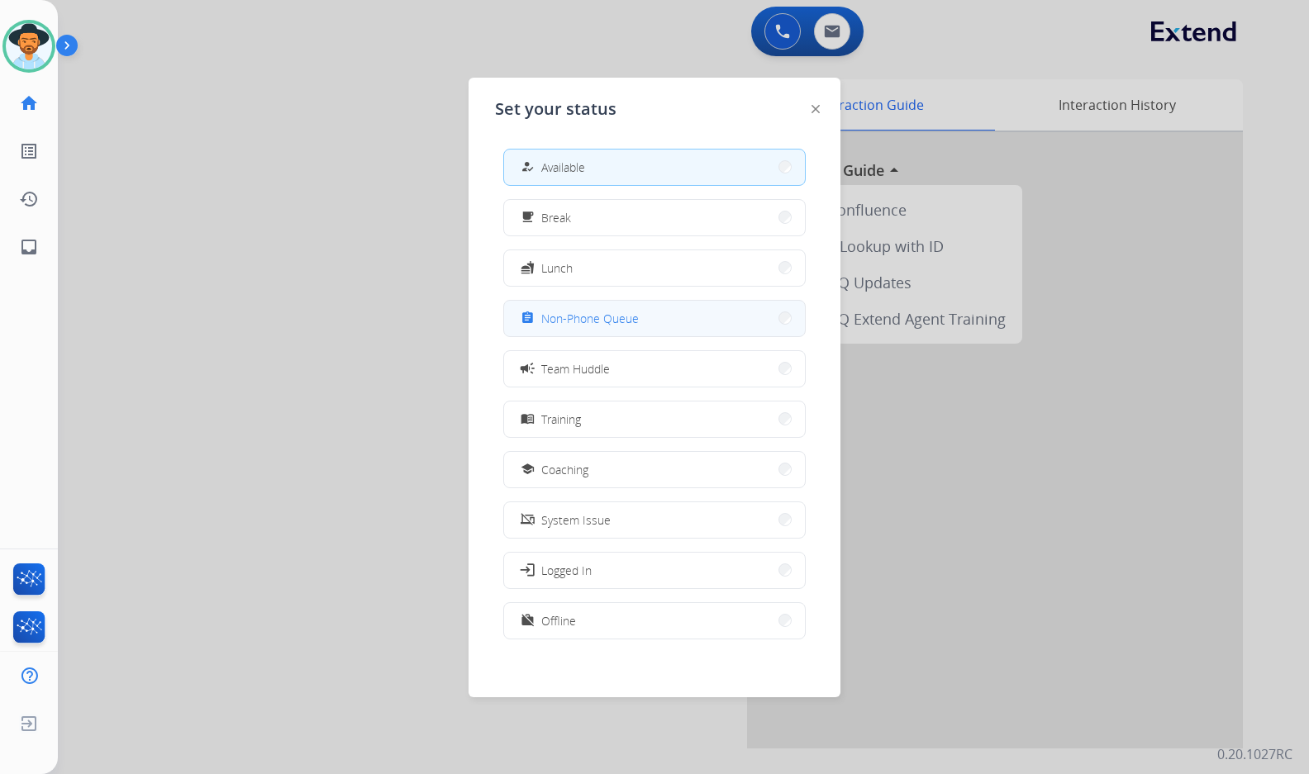
click at [589, 315] on span "Non-Phone Queue" at bounding box center [589, 318] width 97 height 17
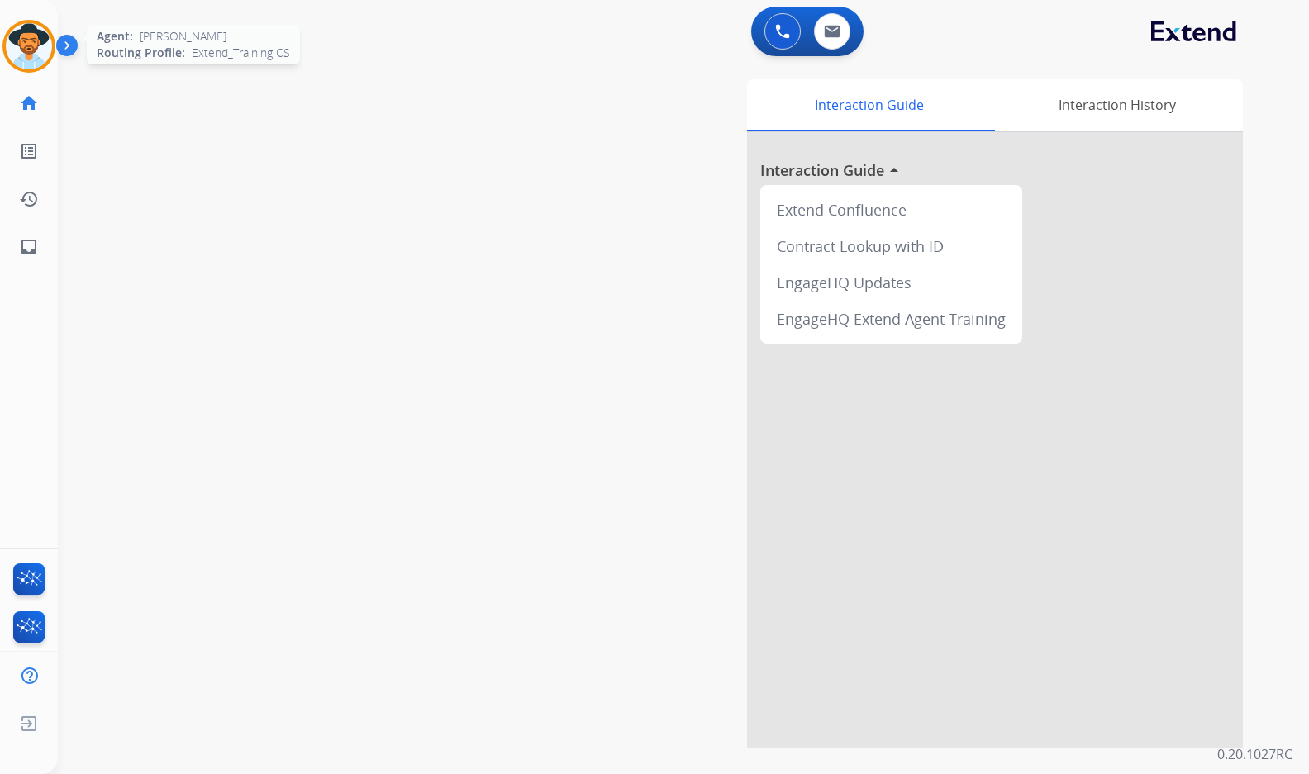
click at [19, 47] on img at bounding box center [29, 46] width 46 height 46
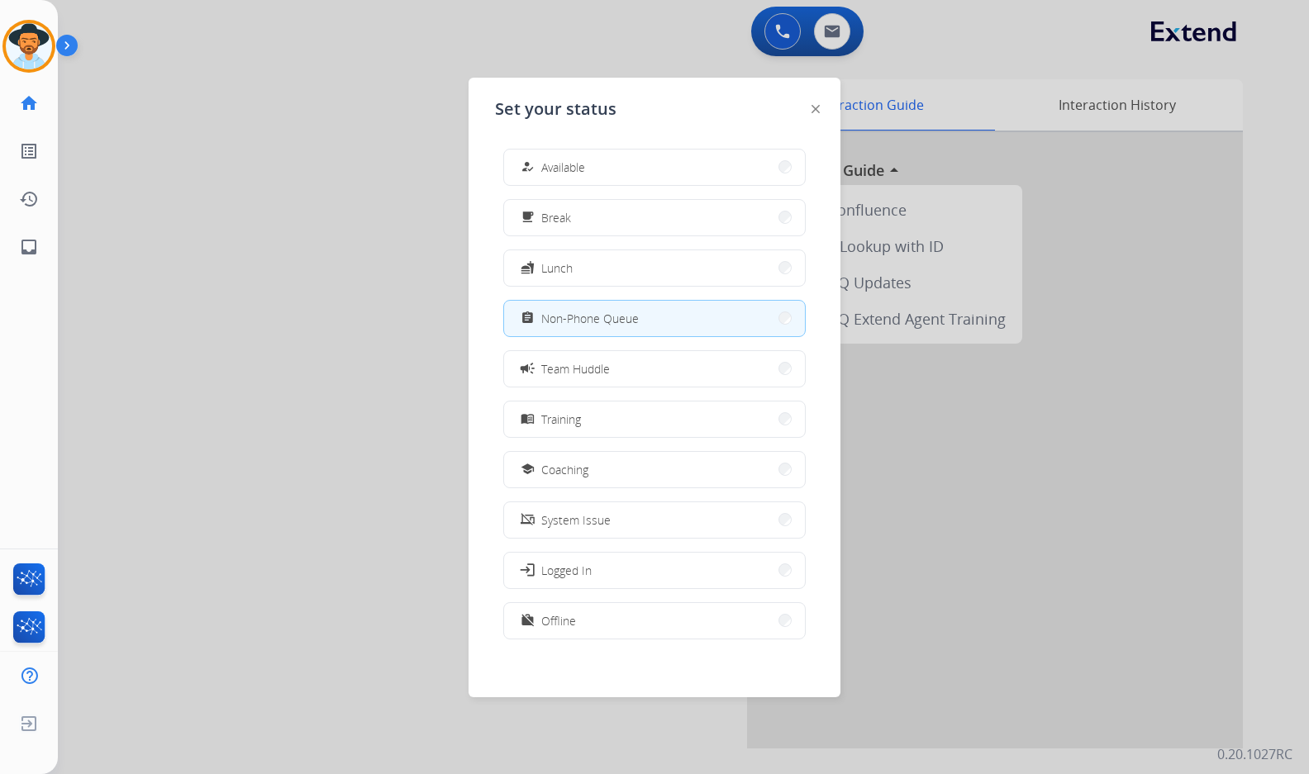
click at [289, 452] on div at bounding box center [654, 387] width 1309 height 774
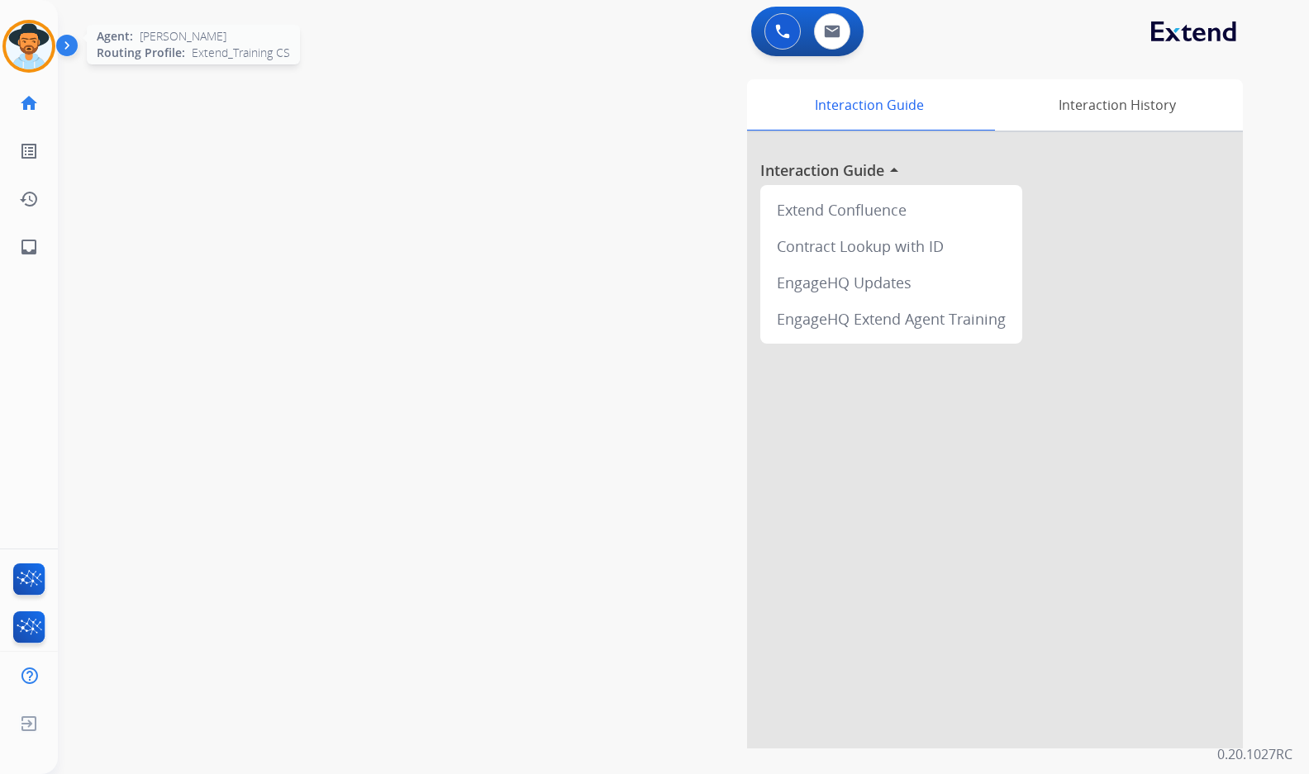
click at [12, 50] on img at bounding box center [29, 46] width 46 height 46
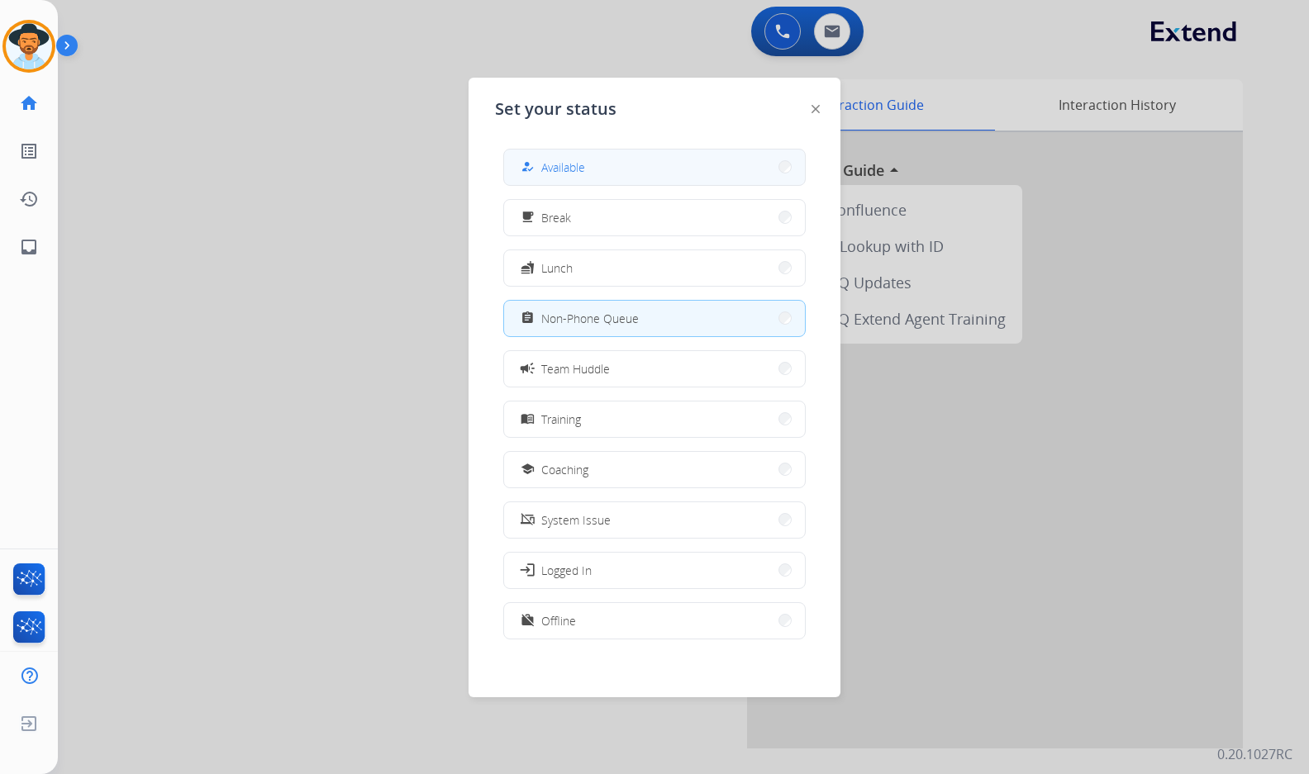
click at [540, 156] on button "how_to_reg Available" at bounding box center [654, 168] width 301 height 36
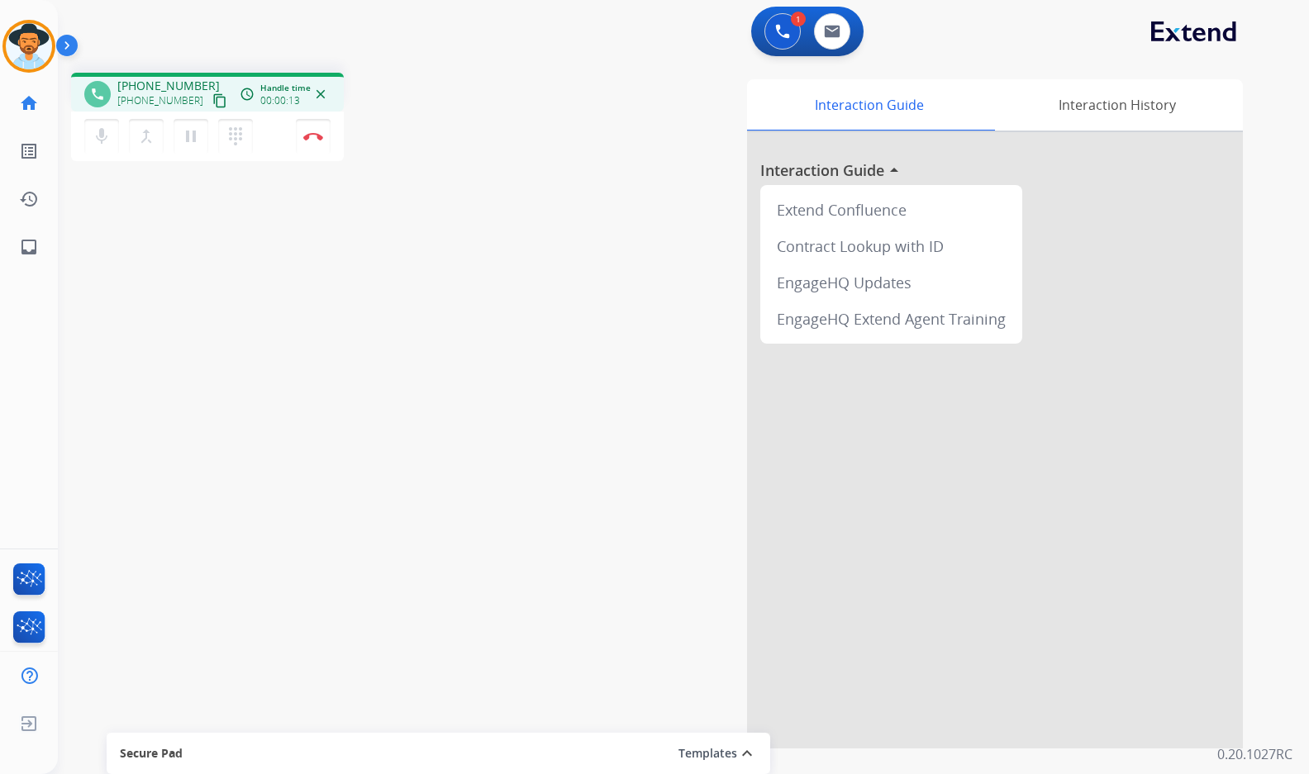
click at [212, 102] on div "+16155005026 content_copy" at bounding box center [173, 101] width 112 height 20
click at [184, 146] on button "pause Hold" at bounding box center [191, 136] width 35 height 35
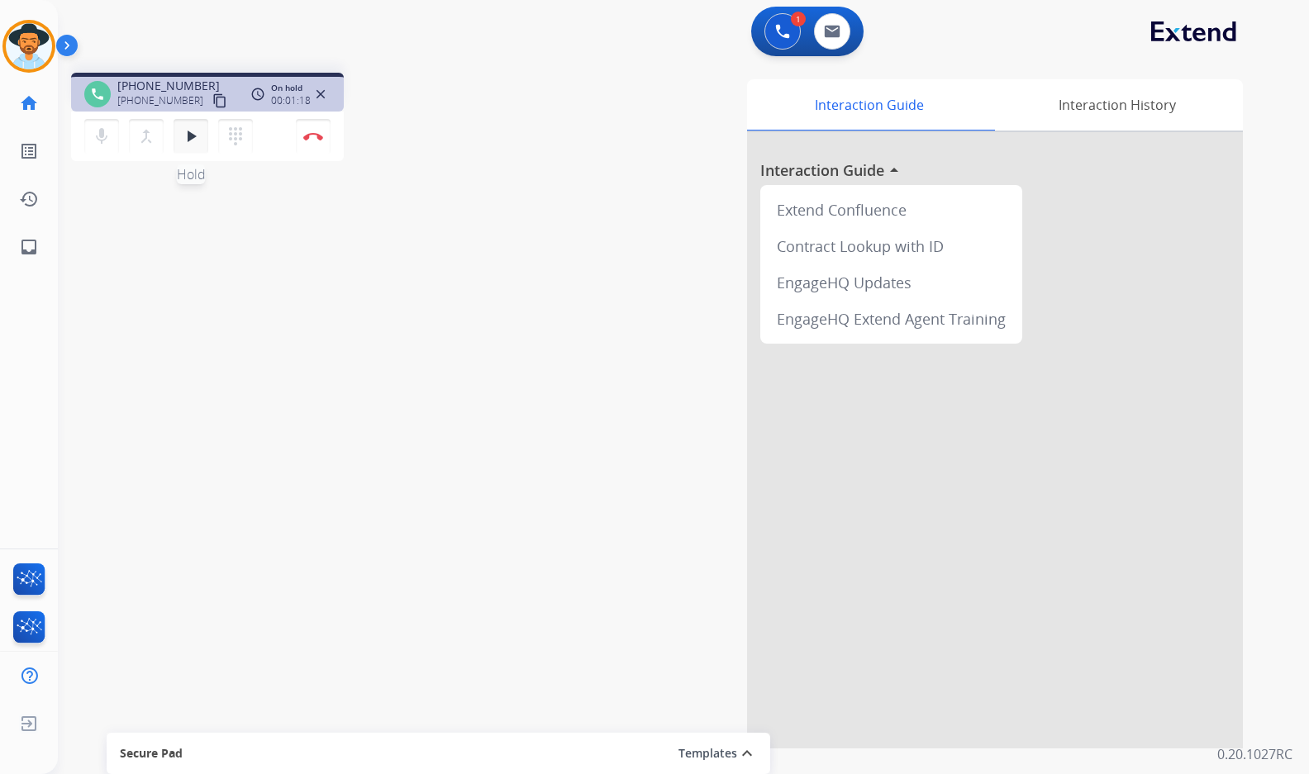
click at [193, 143] on mat-icon "play_arrow" at bounding box center [191, 136] width 20 height 20
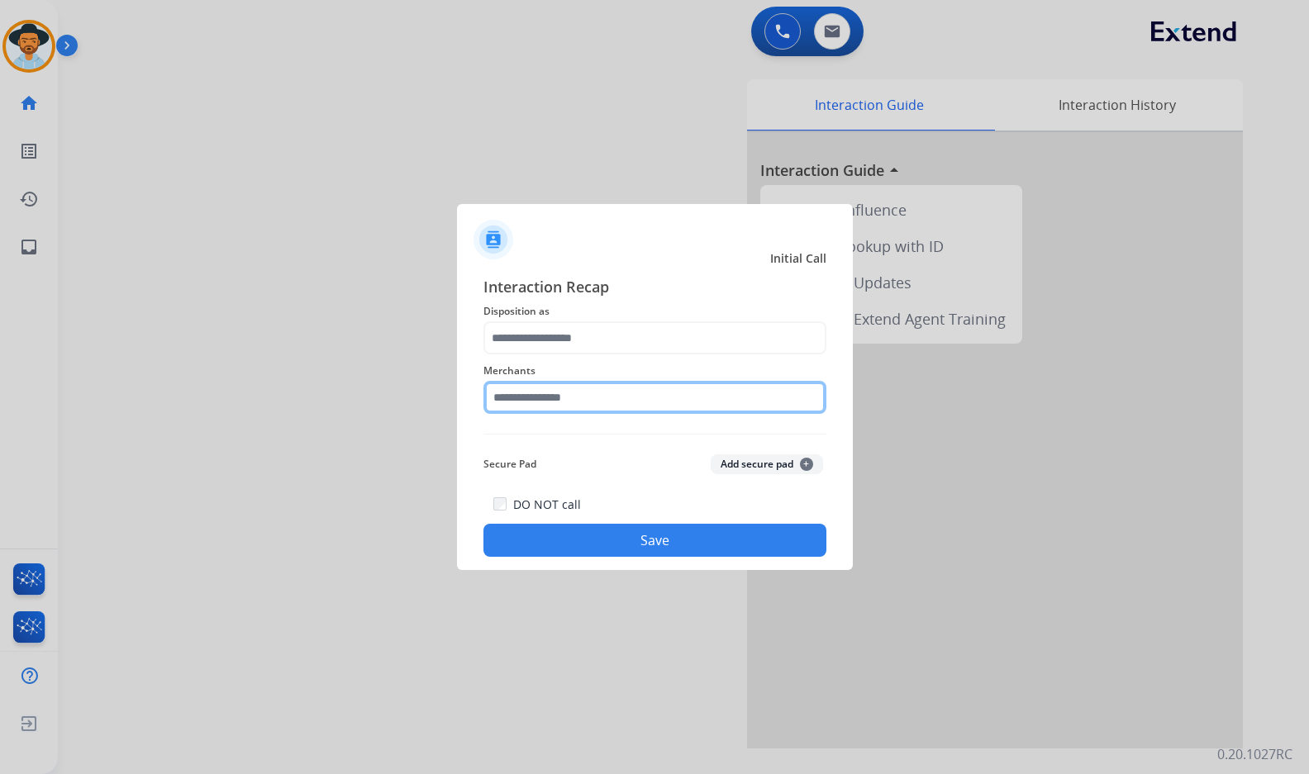
click at [606, 405] on input "text" at bounding box center [654, 397] width 343 height 33
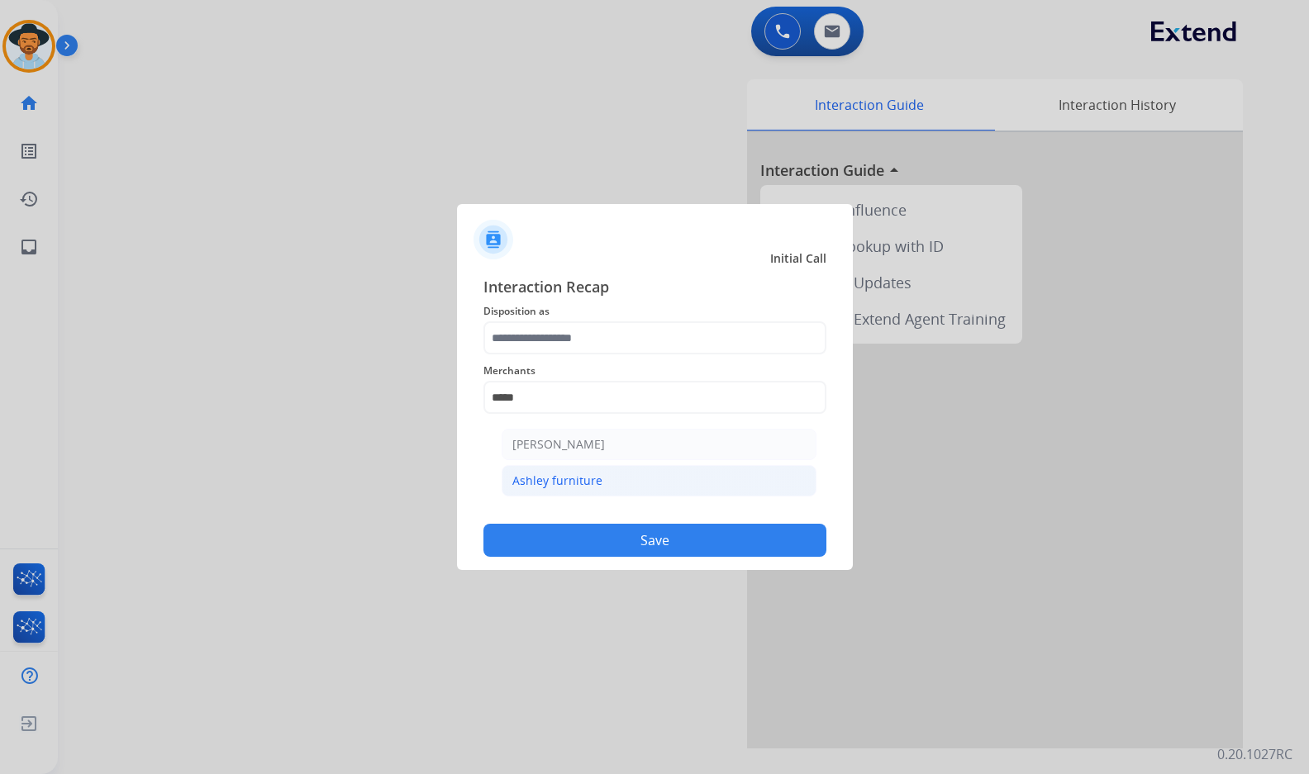
click at [663, 472] on li "Ashley furniture" at bounding box center [658, 480] width 315 height 31
type input "**********"
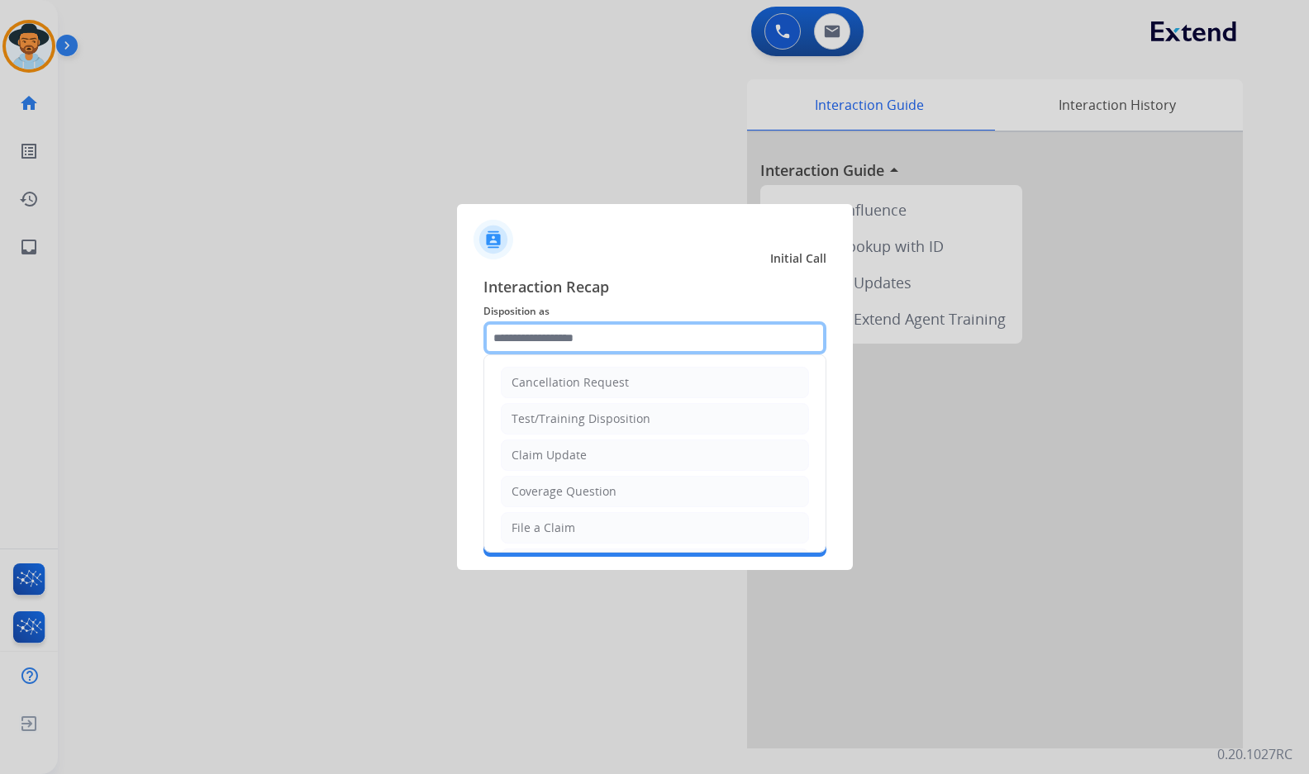
click at [649, 339] on input "text" at bounding box center [654, 337] width 343 height 33
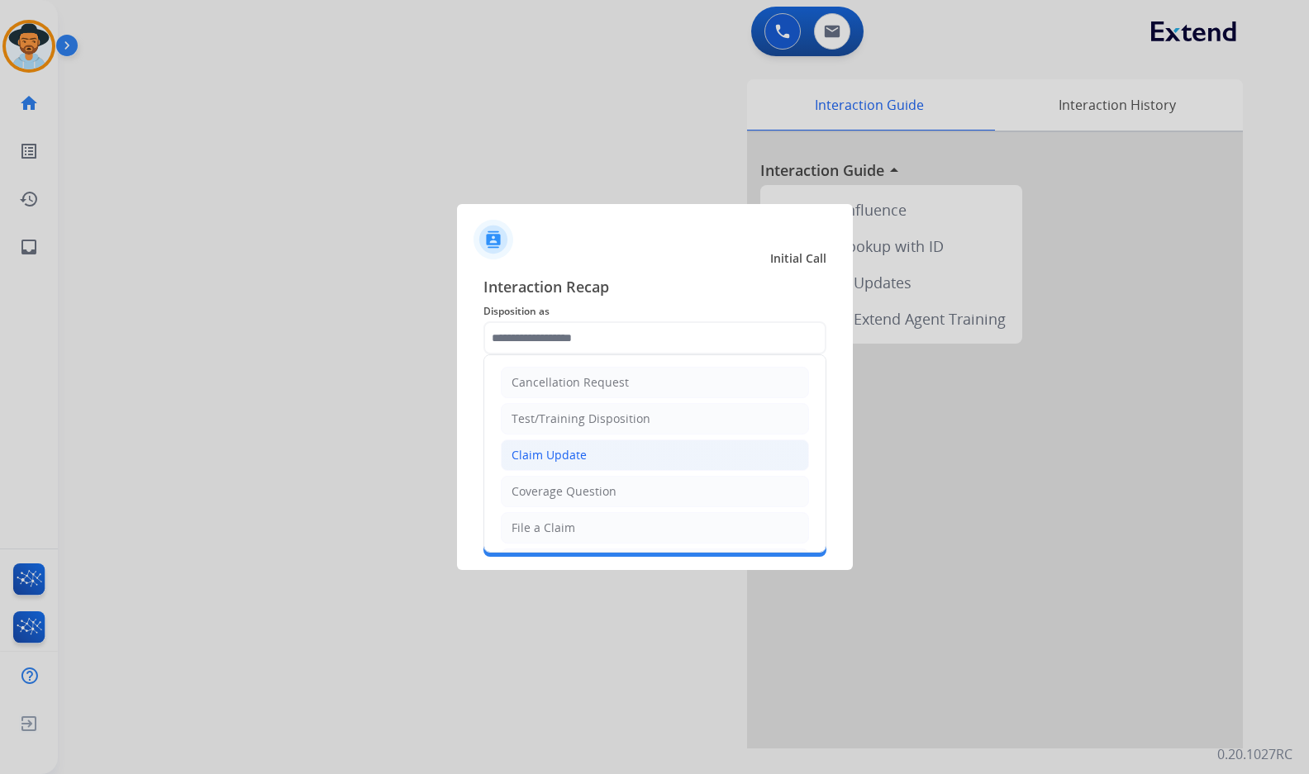
click at [610, 450] on li "Claim Update" at bounding box center [655, 455] width 308 height 31
type input "**********"
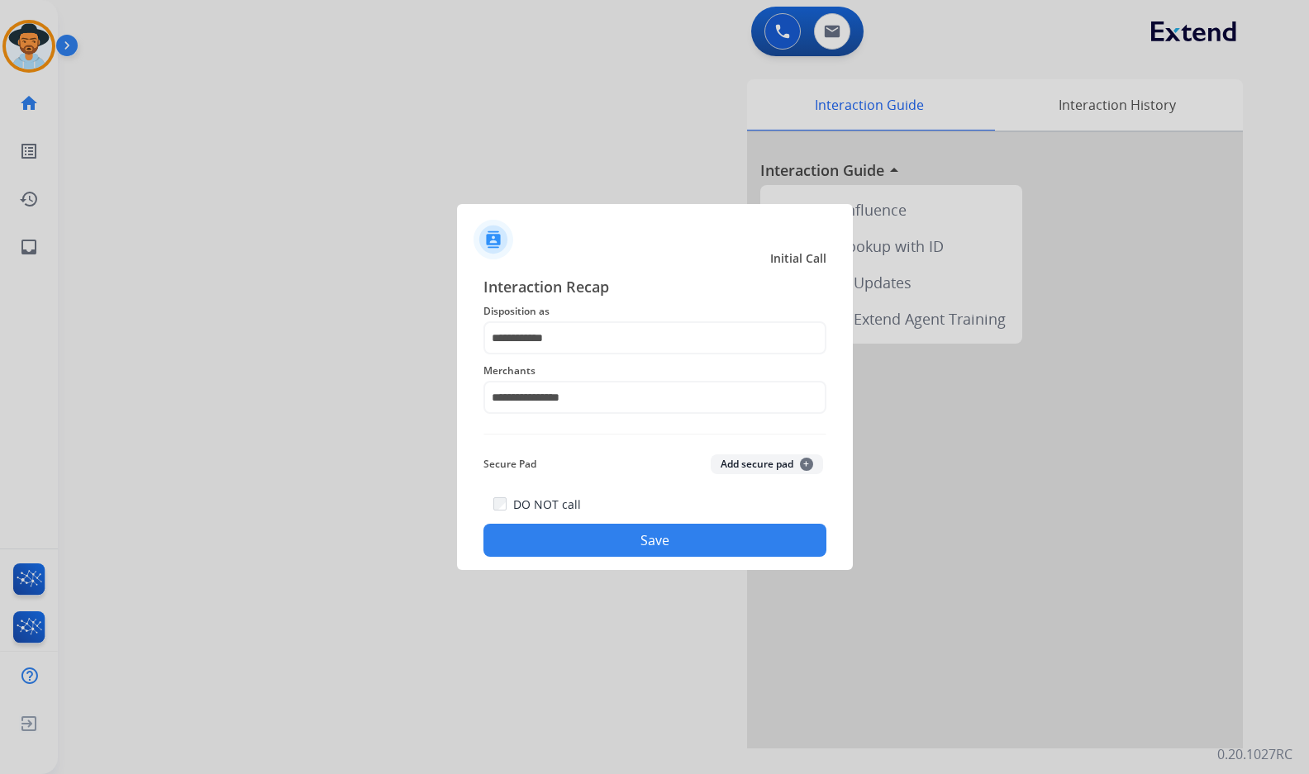
click at [619, 530] on button "Save" at bounding box center [654, 540] width 343 height 33
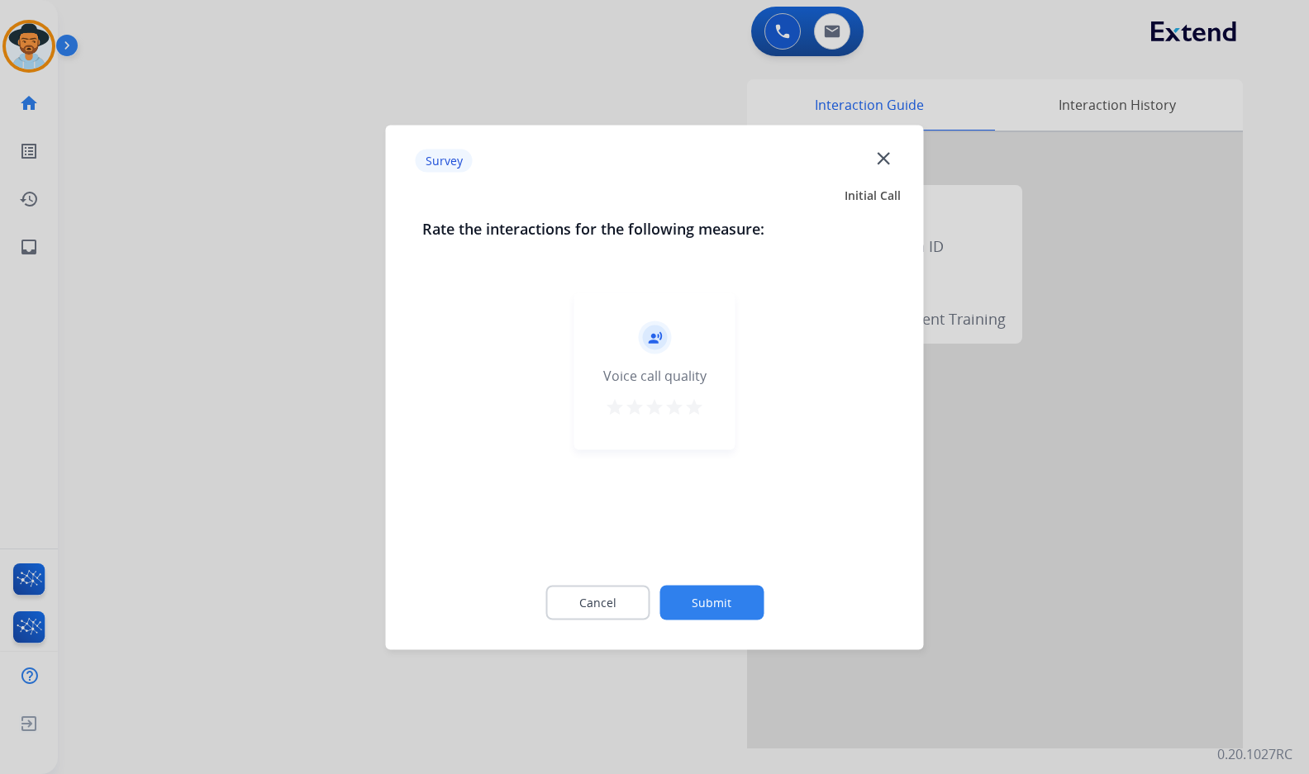
click at [713, 598] on button "Submit" at bounding box center [711, 602] width 104 height 35
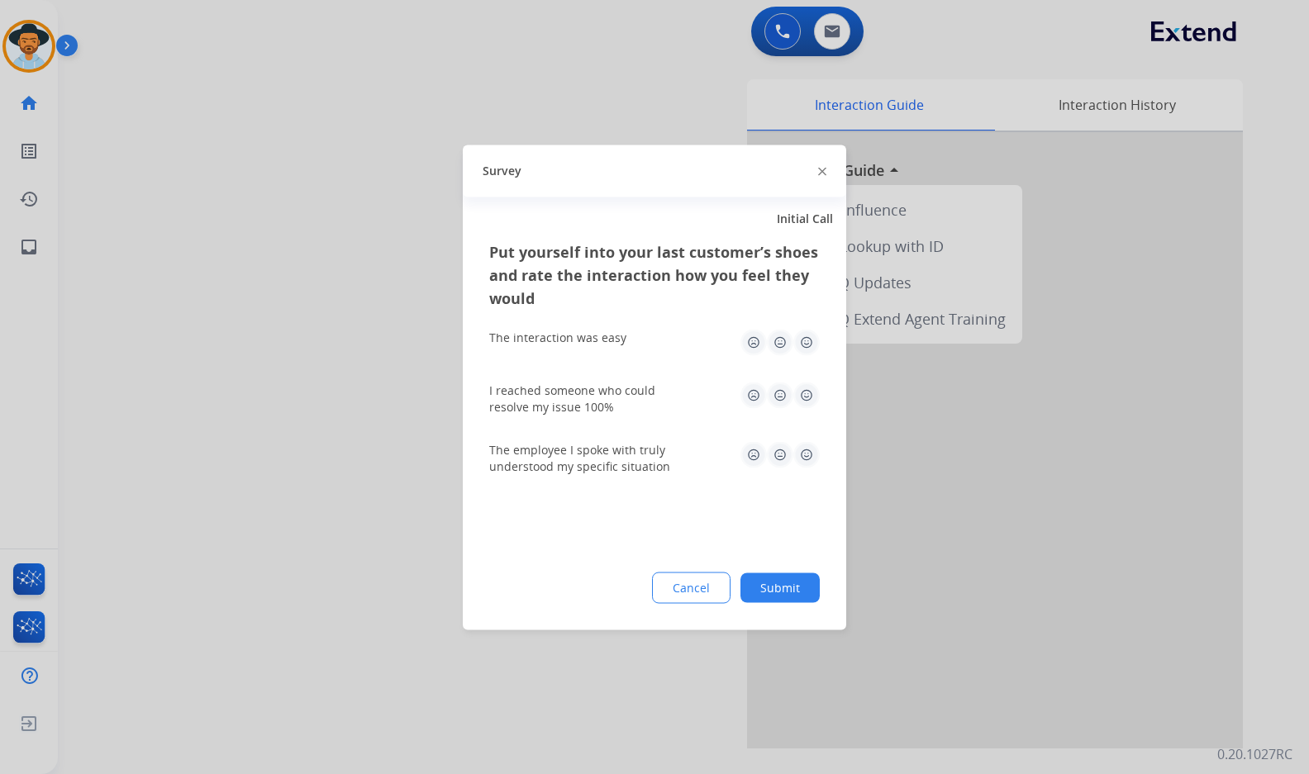
click at [806, 592] on button "Submit" at bounding box center [779, 588] width 79 height 30
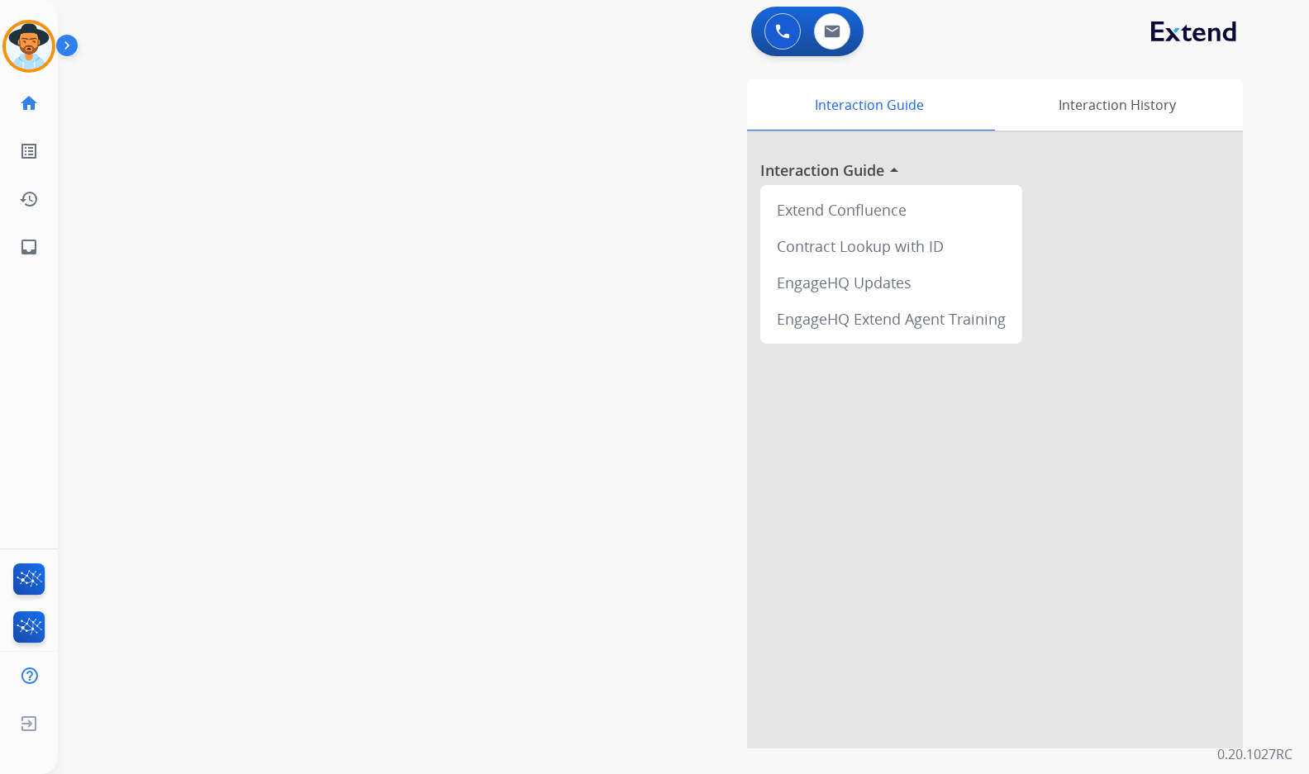
drag, startPoint x: 292, startPoint y: 294, endPoint x: 199, endPoint y: 276, distance: 95.1
click at [292, 294] on div "swap_horiz Break voice bridge close_fullscreen Connect 3-Way Call merge_type Se…" at bounding box center [663, 403] width 1211 height 689
click at [131, 408] on div "swap_horiz Break voice bridge close_fullscreen Connect 3-Way Call merge_type Se…" at bounding box center [663, 403] width 1211 height 689
click at [200, 308] on div "swap_horiz Break voice bridge close_fullscreen Connect 3-Way Call merge_type Se…" at bounding box center [663, 403] width 1211 height 689
click at [212, 93] on mat-icon "content_copy" at bounding box center [219, 100] width 15 height 15
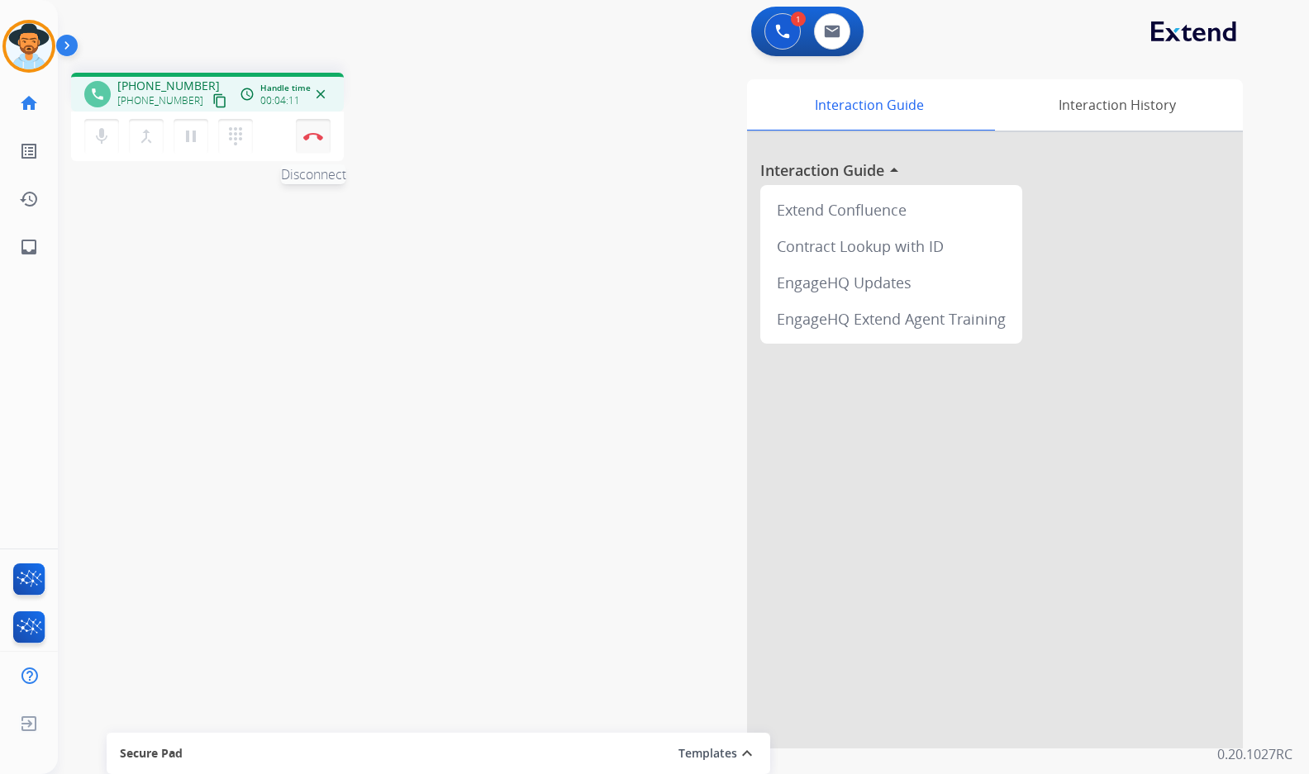
click at [322, 140] on img at bounding box center [313, 136] width 20 height 8
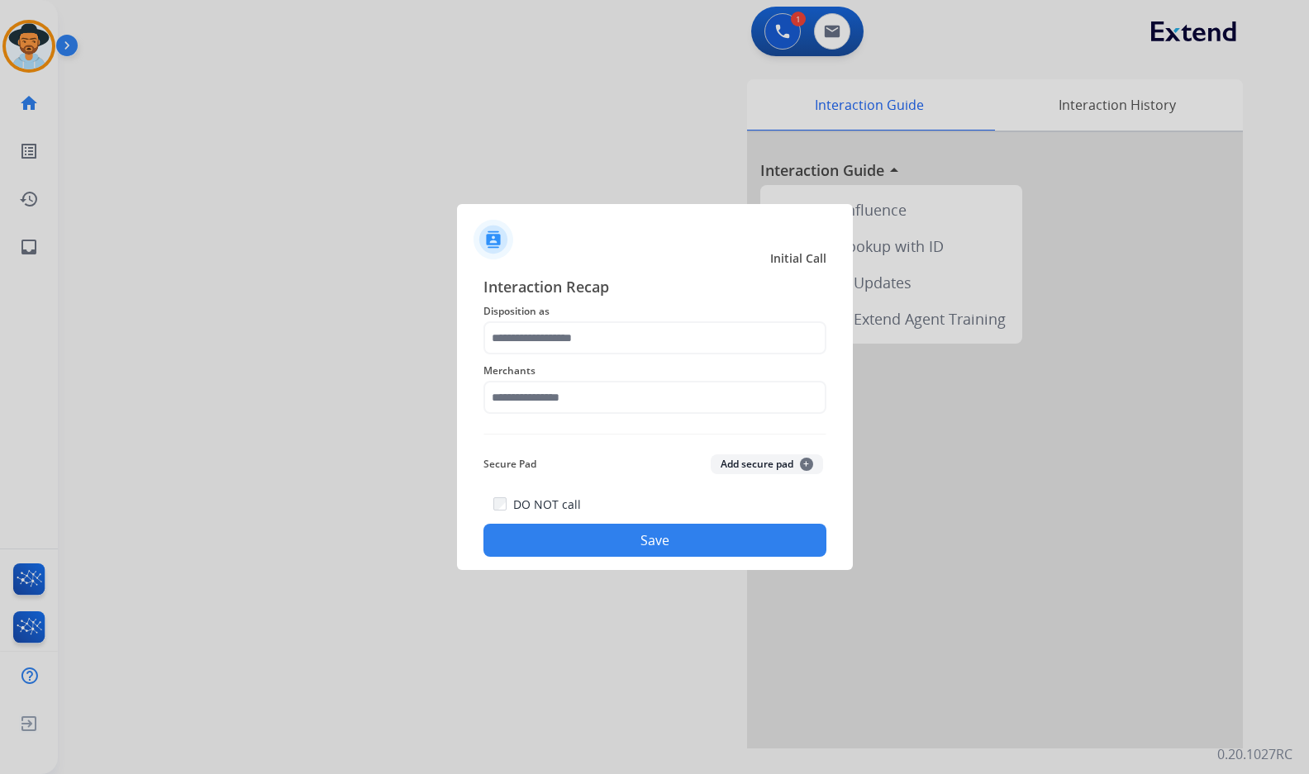
click at [568, 379] on span "Merchants" at bounding box center [654, 371] width 343 height 20
click at [568, 389] on input "text" at bounding box center [654, 397] width 343 height 33
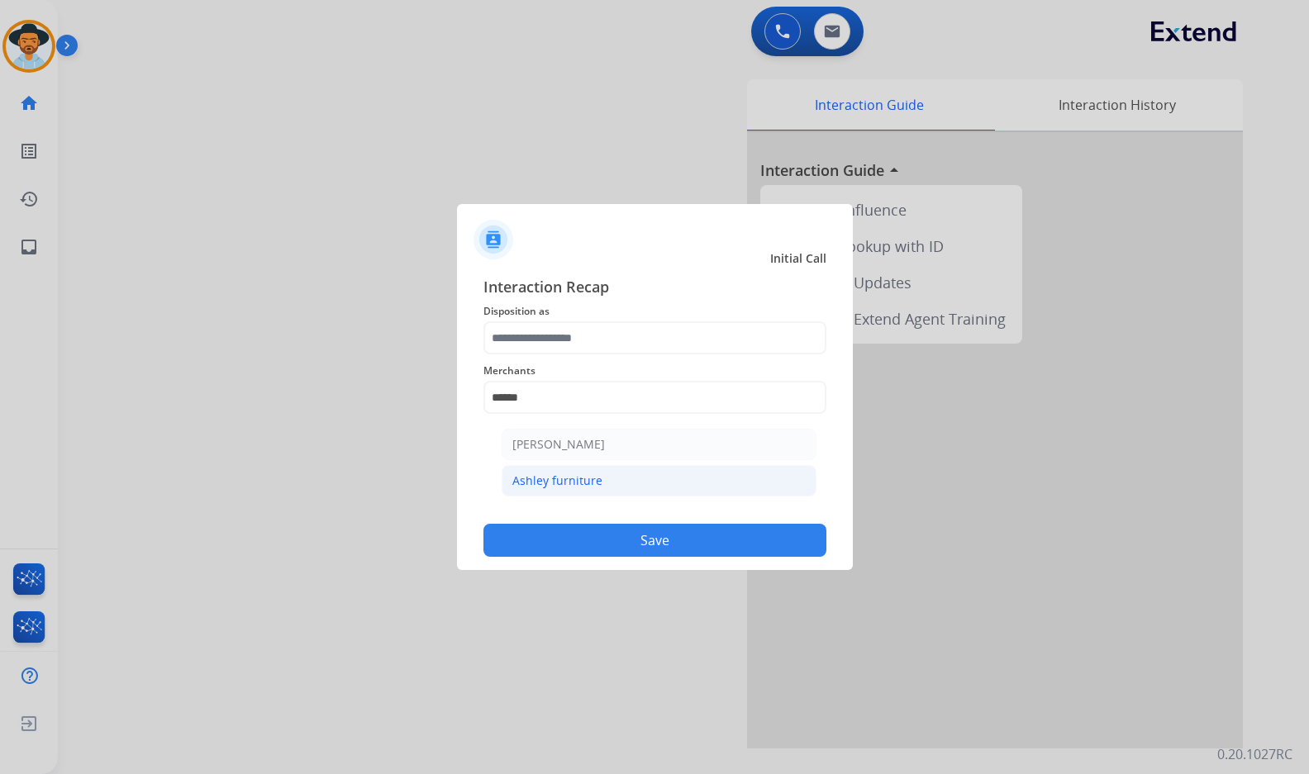
click at [600, 478] on li "Ashley furniture" at bounding box center [658, 480] width 315 height 31
type input "**********"
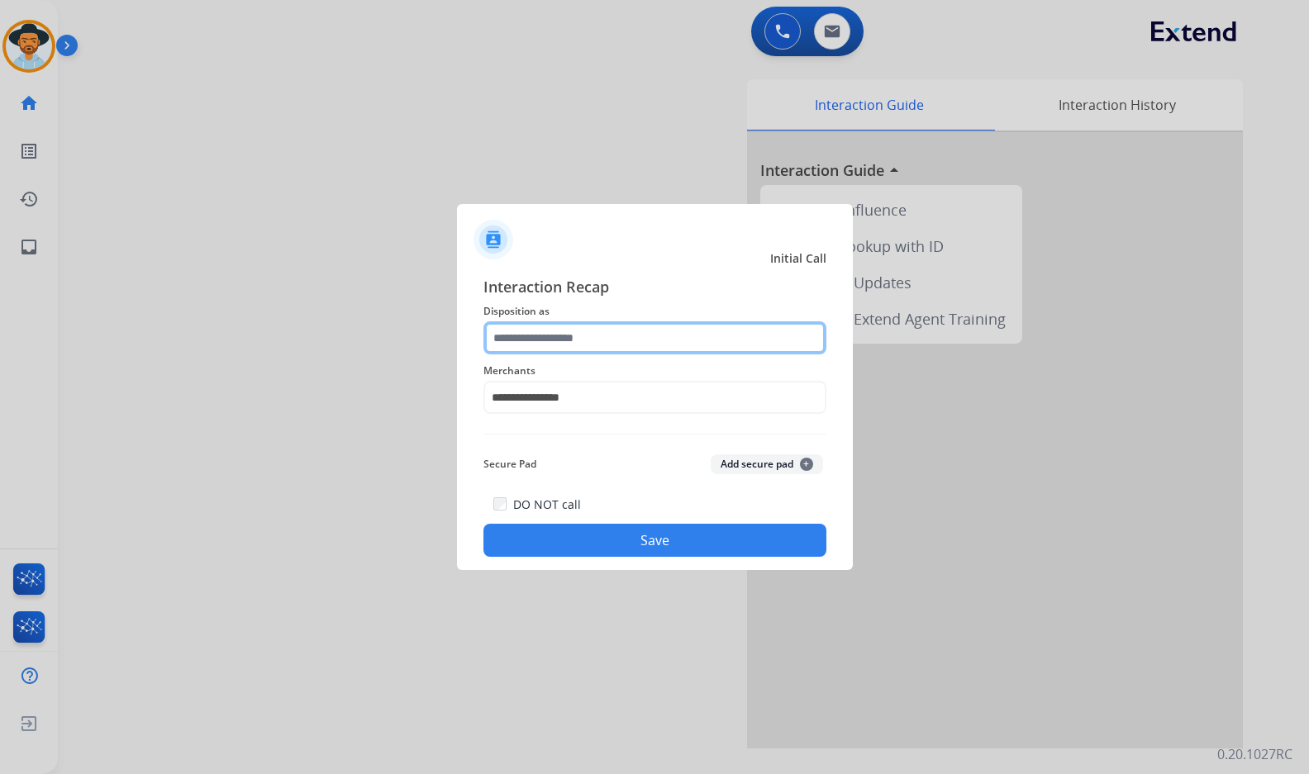
click at [597, 335] on input "text" at bounding box center [654, 337] width 343 height 33
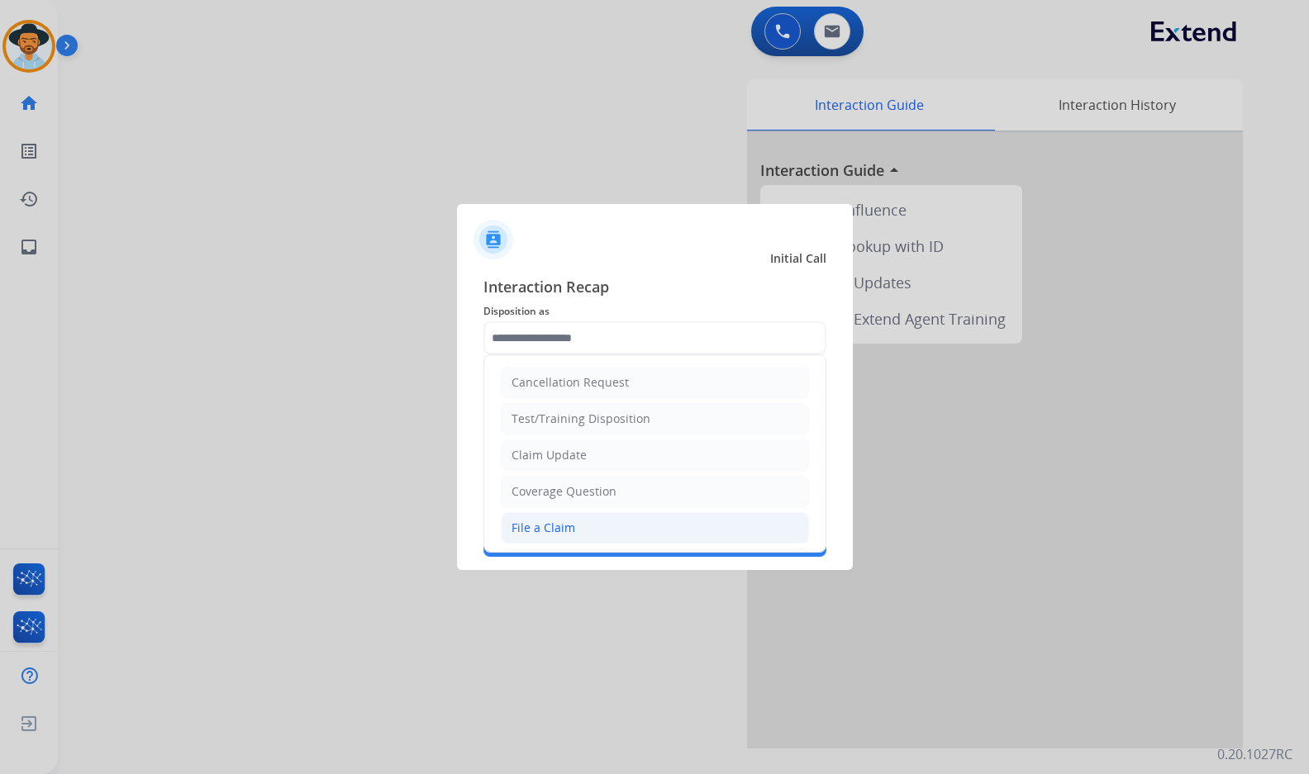
click at [564, 527] on div "File a Claim" at bounding box center [543, 528] width 64 height 17
type input "**********"
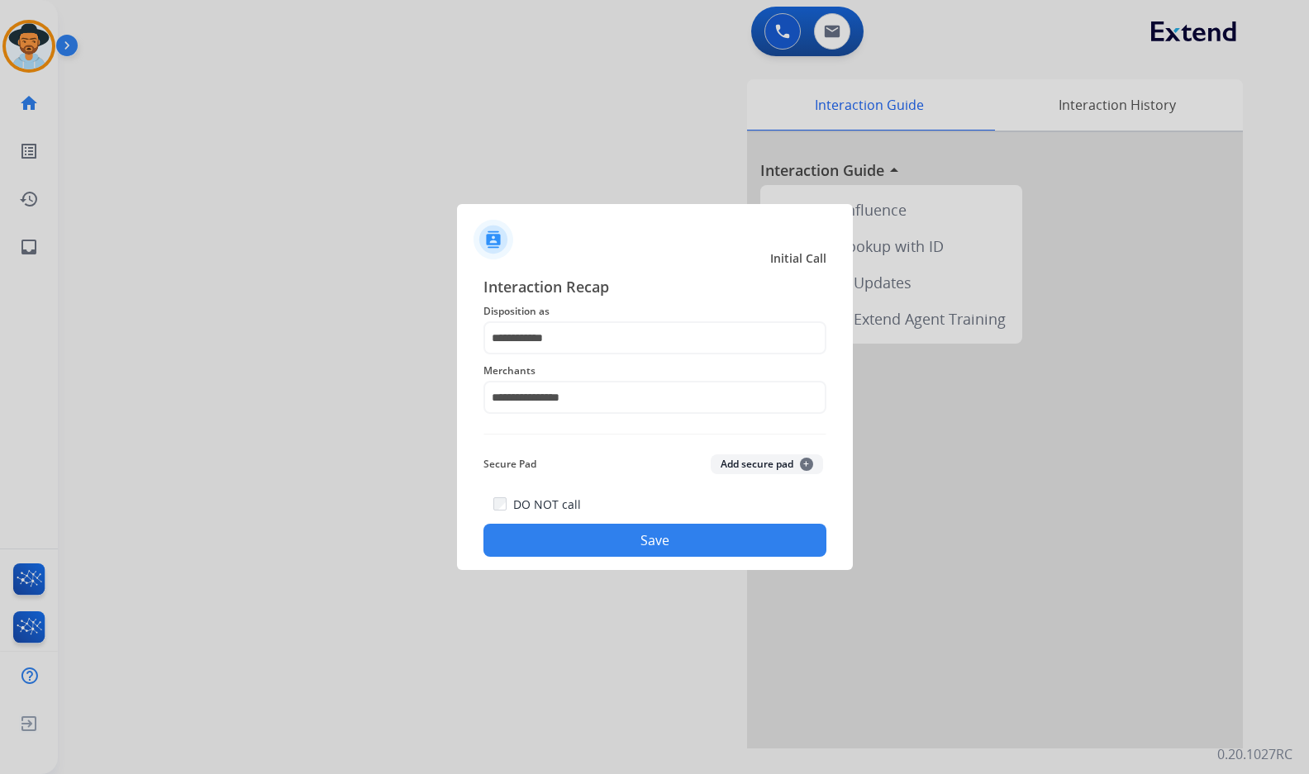
click at [587, 542] on button "Save" at bounding box center [654, 540] width 343 height 33
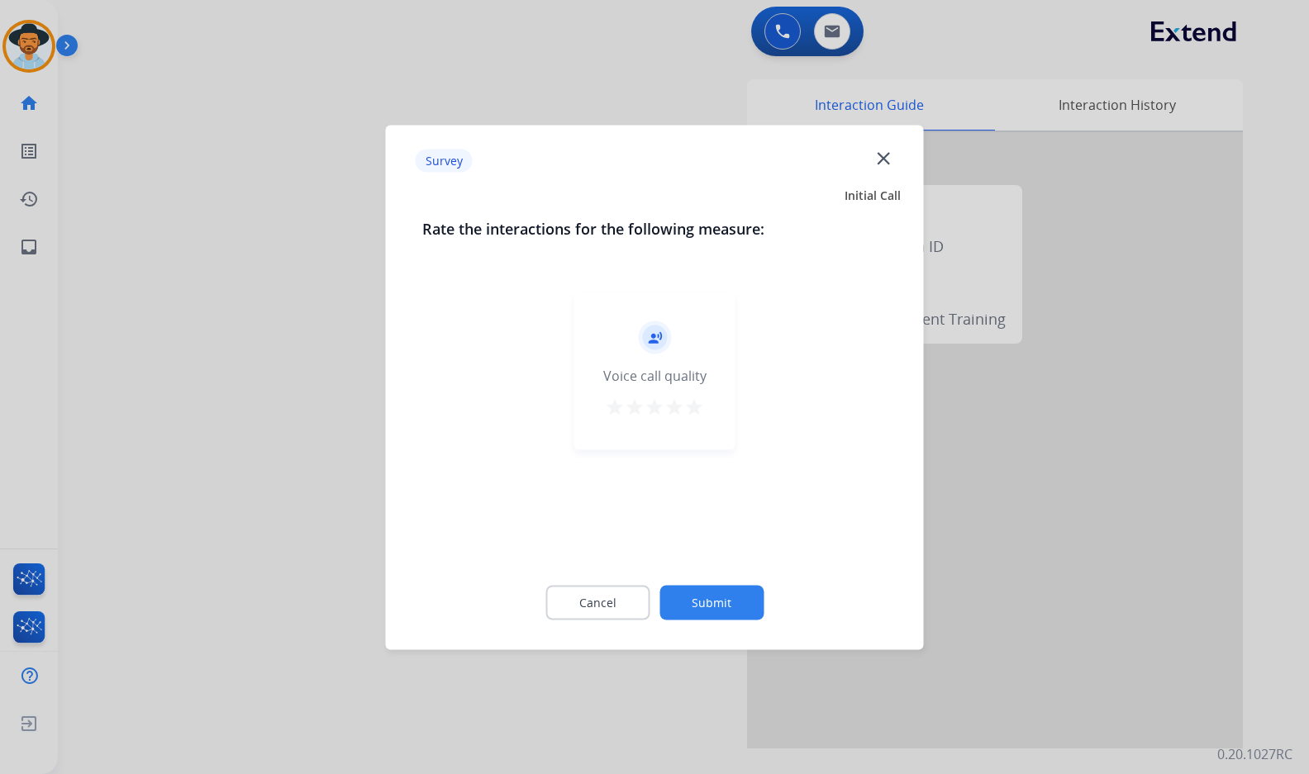
click at [745, 606] on button "Submit" at bounding box center [711, 602] width 104 height 35
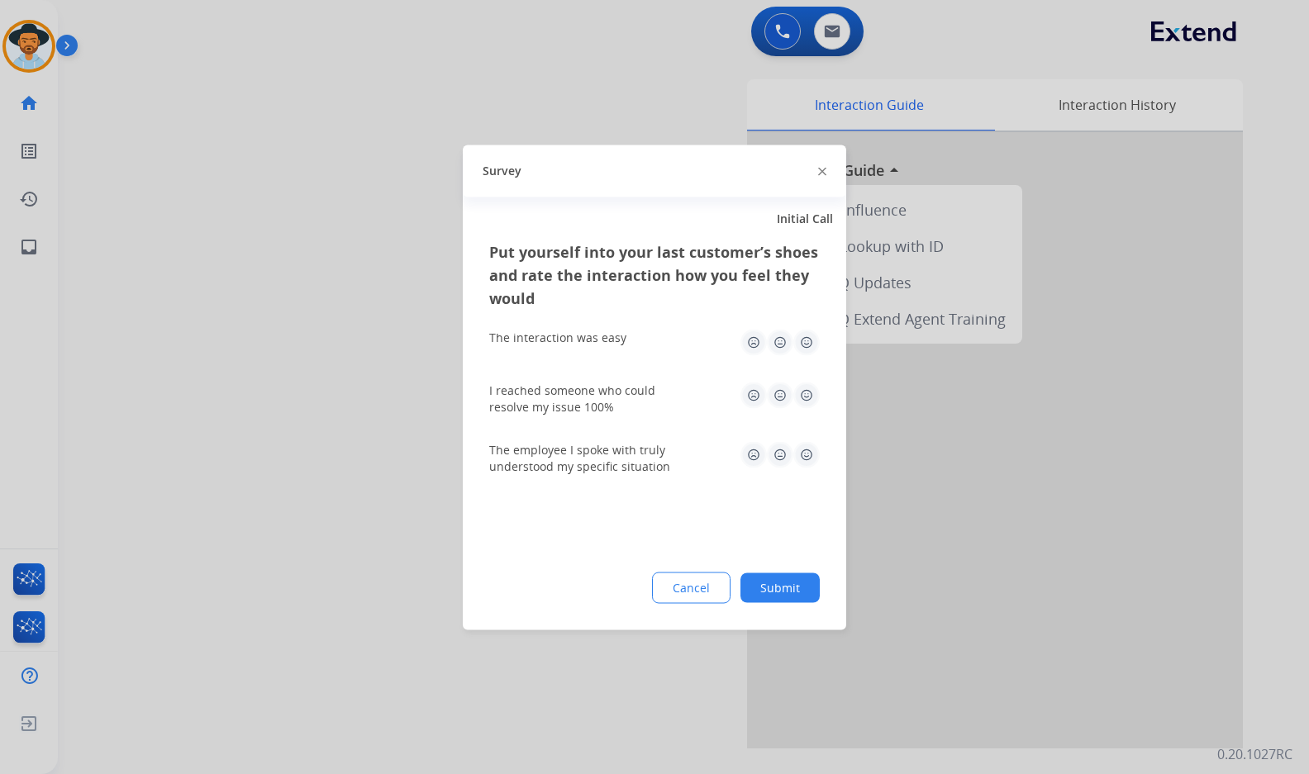
click at [785, 588] on button "Submit" at bounding box center [779, 588] width 79 height 30
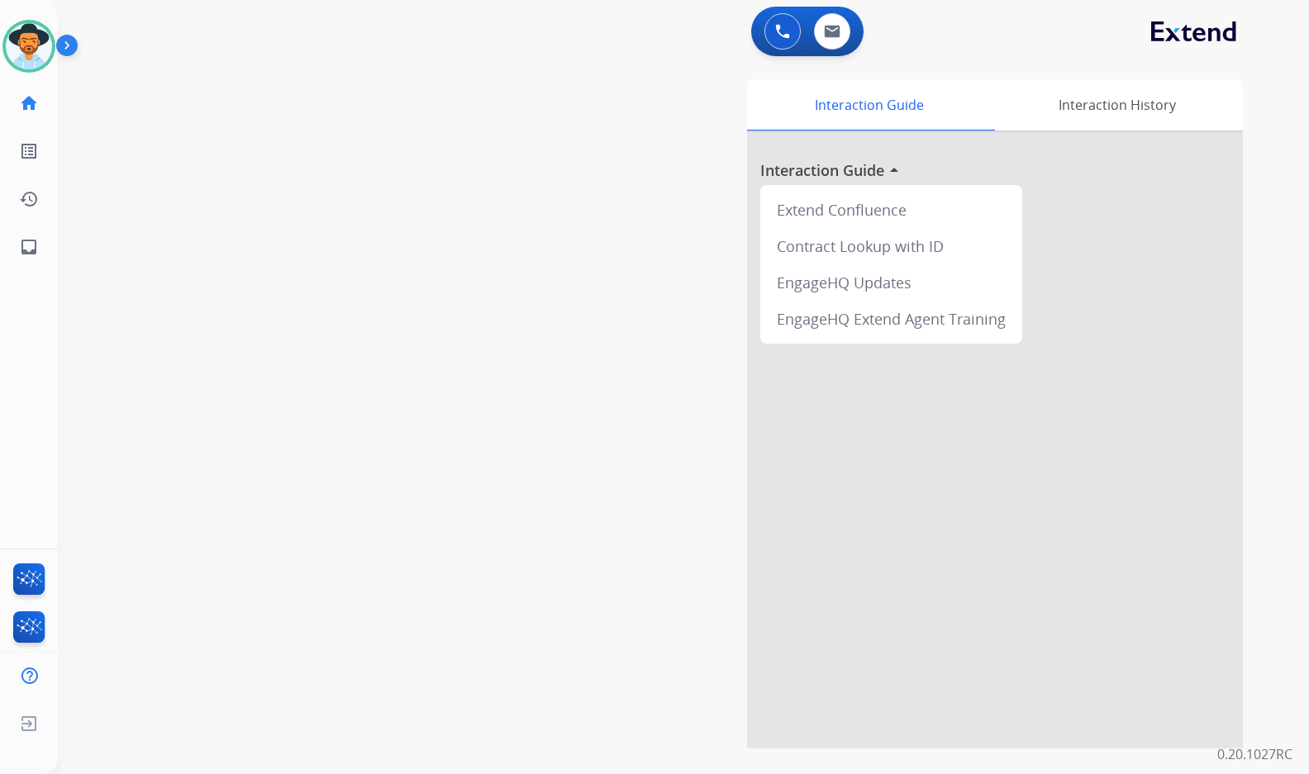
click at [332, 335] on div "swap_horiz Break voice bridge close_fullscreen Connect 3-Way Call merge_type Se…" at bounding box center [663, 403] width 1211 height 689
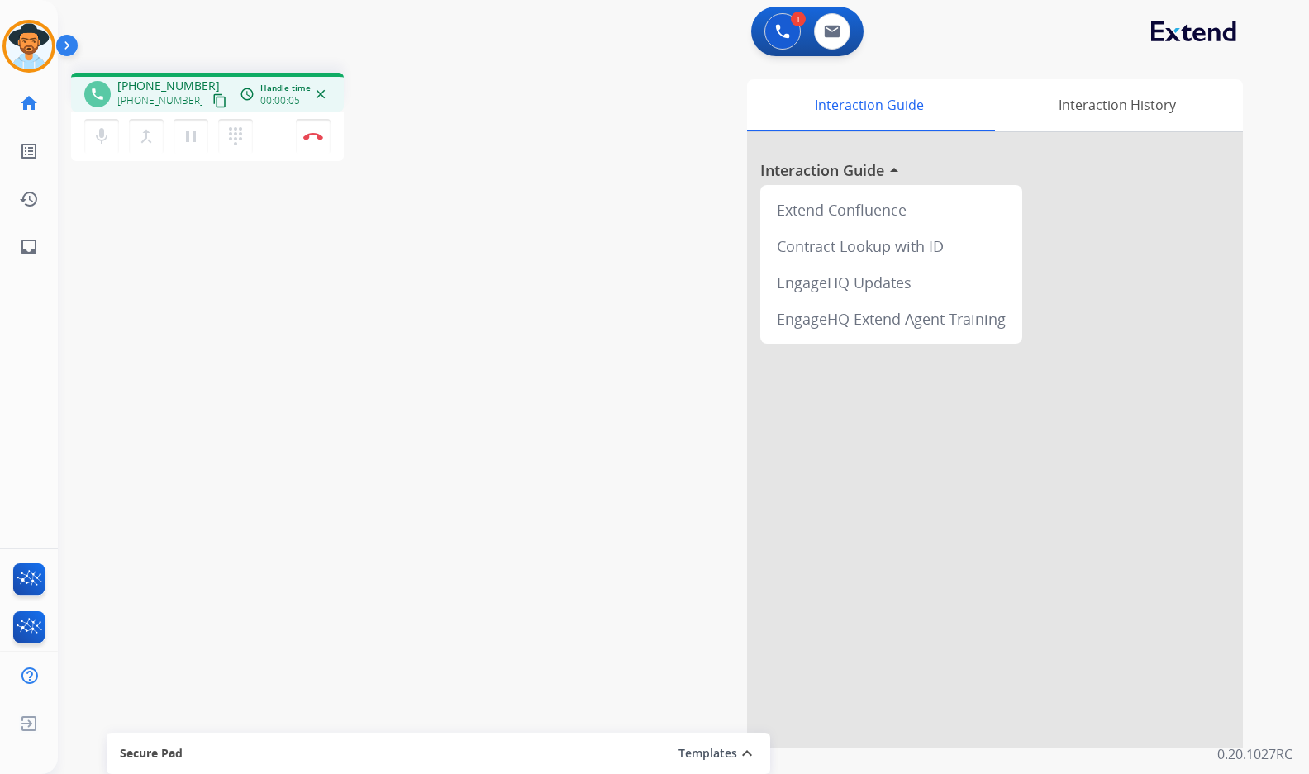
drag, startPoint x: 201, startPoint y: 106, endPoint x: 121, endPoint y: 112, distance: 80.3
click at [212, 106] on mat-icon "content_copy" at bounding box center [219, 100] width 15 height 15
click at [314, 136] on img at bounding box center [313, 136] width 20 height 8
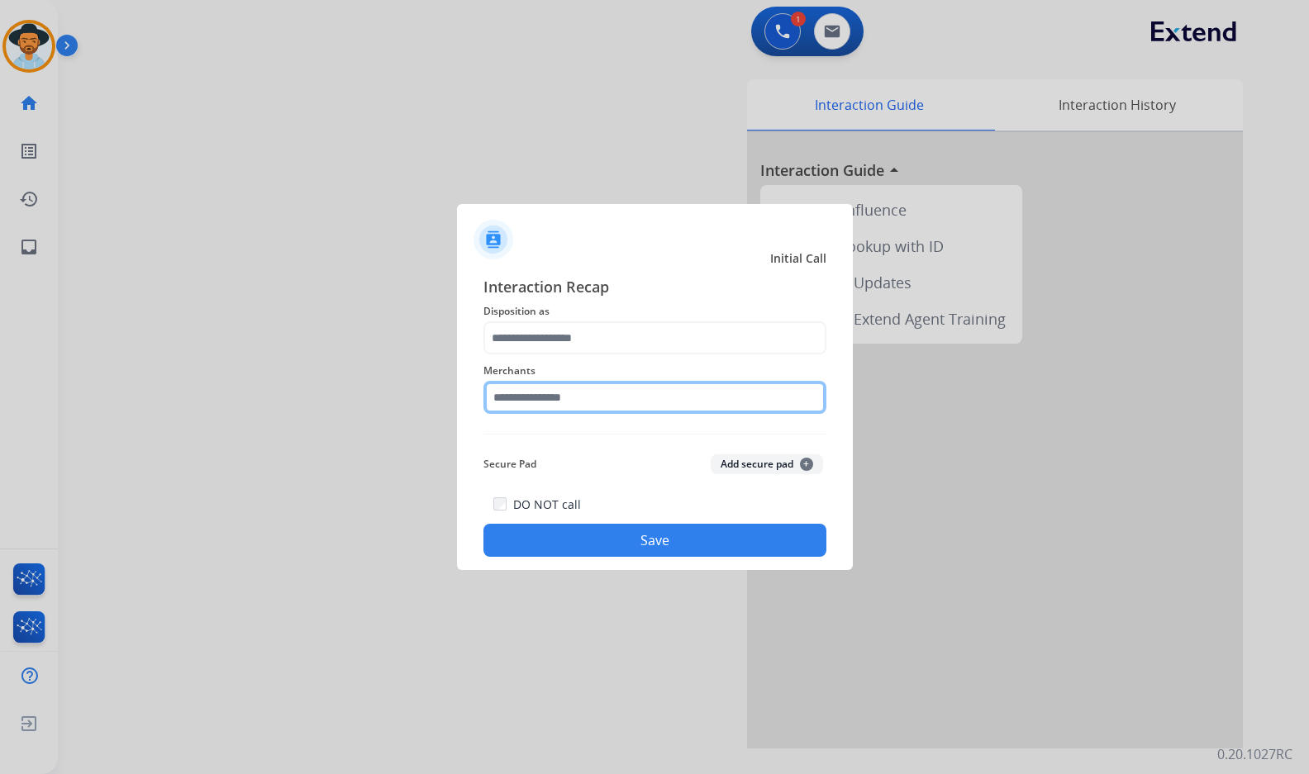
click at [620, 404] on input "text" at bounding box center [654, 397] width 343 height 33
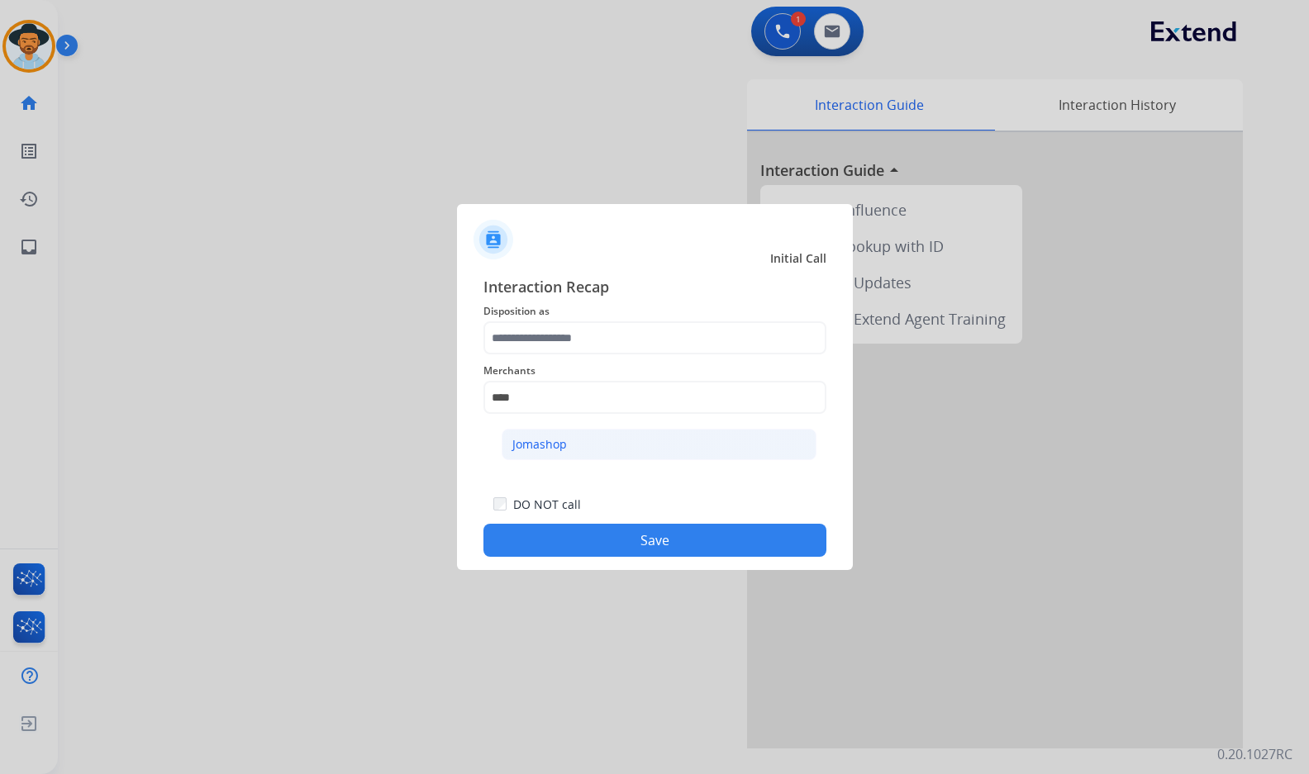
click at [673, 460] on li "Jomashop" at bounding box center [658, 444] width 315 height 31
type input "********"
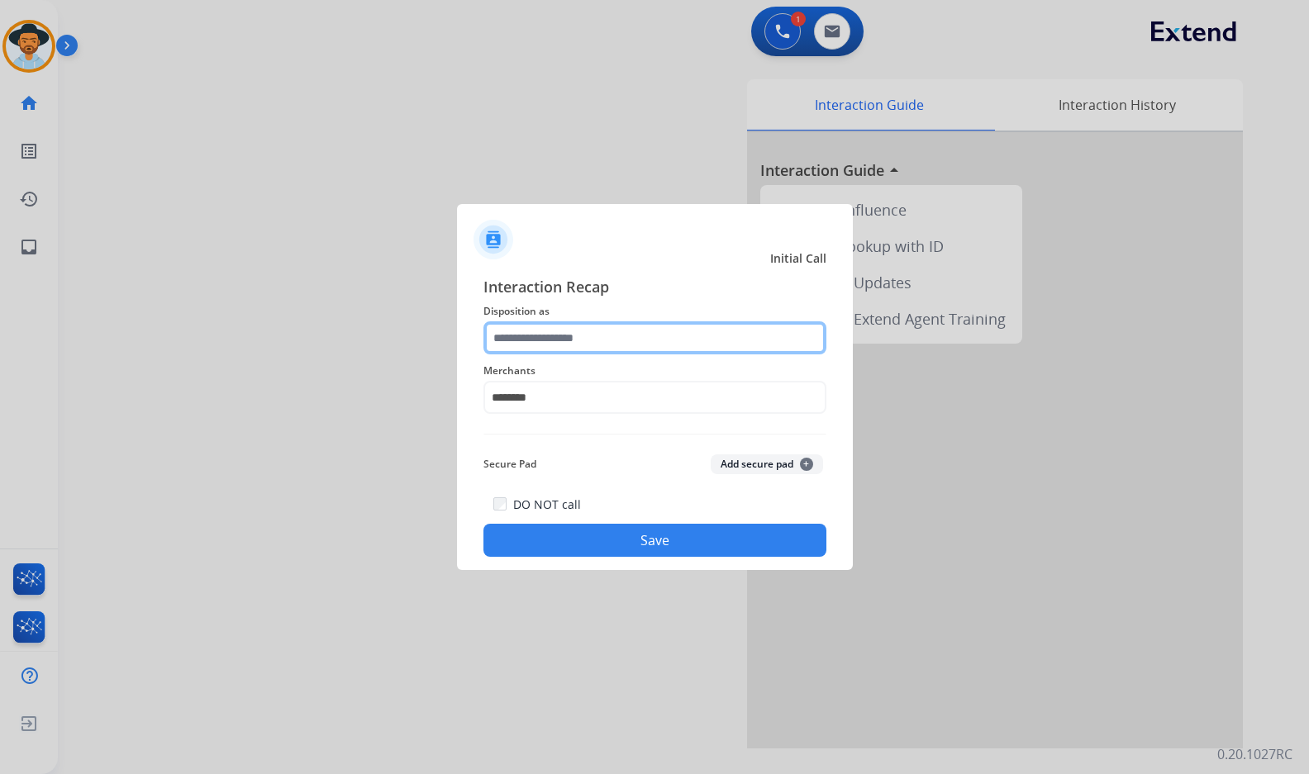
click at [653, 343] on input "text" at bounding box center [654, 337] width 343 height 33
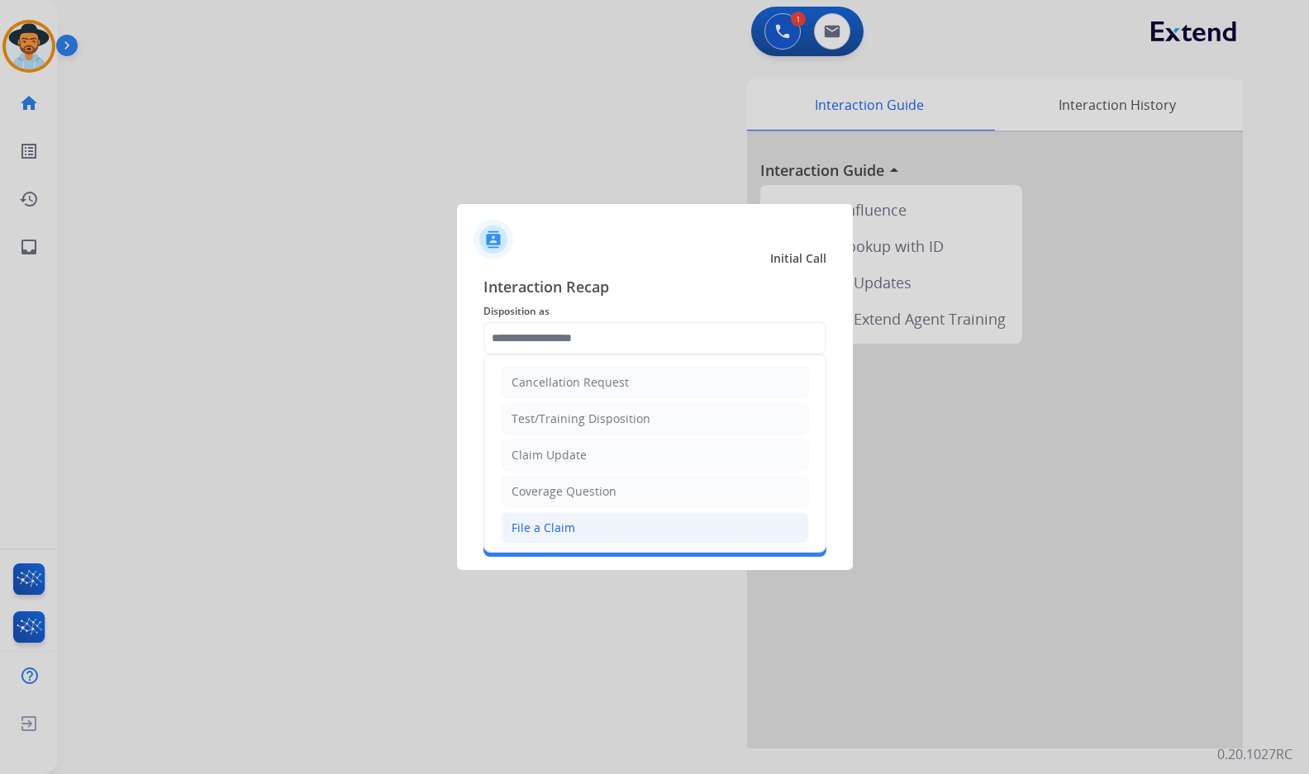
click at [594, 542] on li "File a Claim" at bounding box center [655, 527] width 308 height 31
type input "**********"
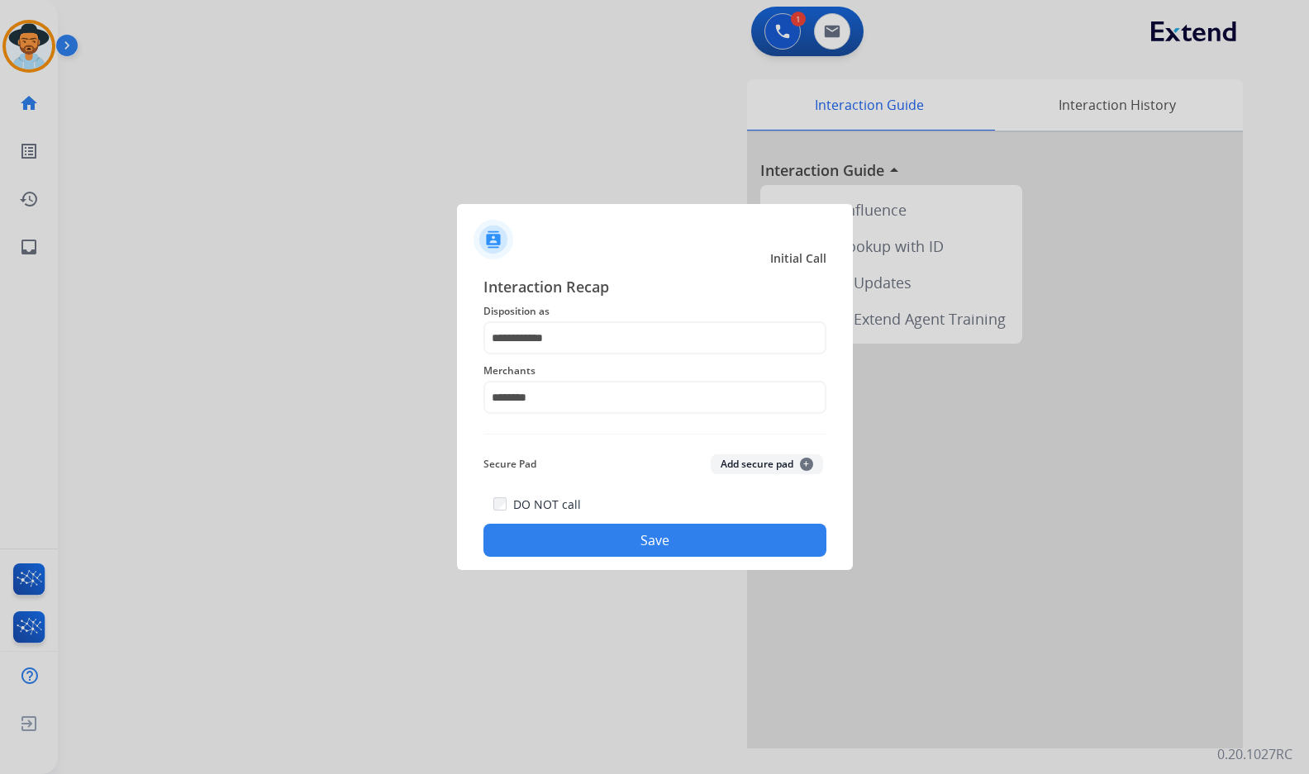
click at [616, 538] on button "Save" at bounding box center [654, 540] width 343 height 33
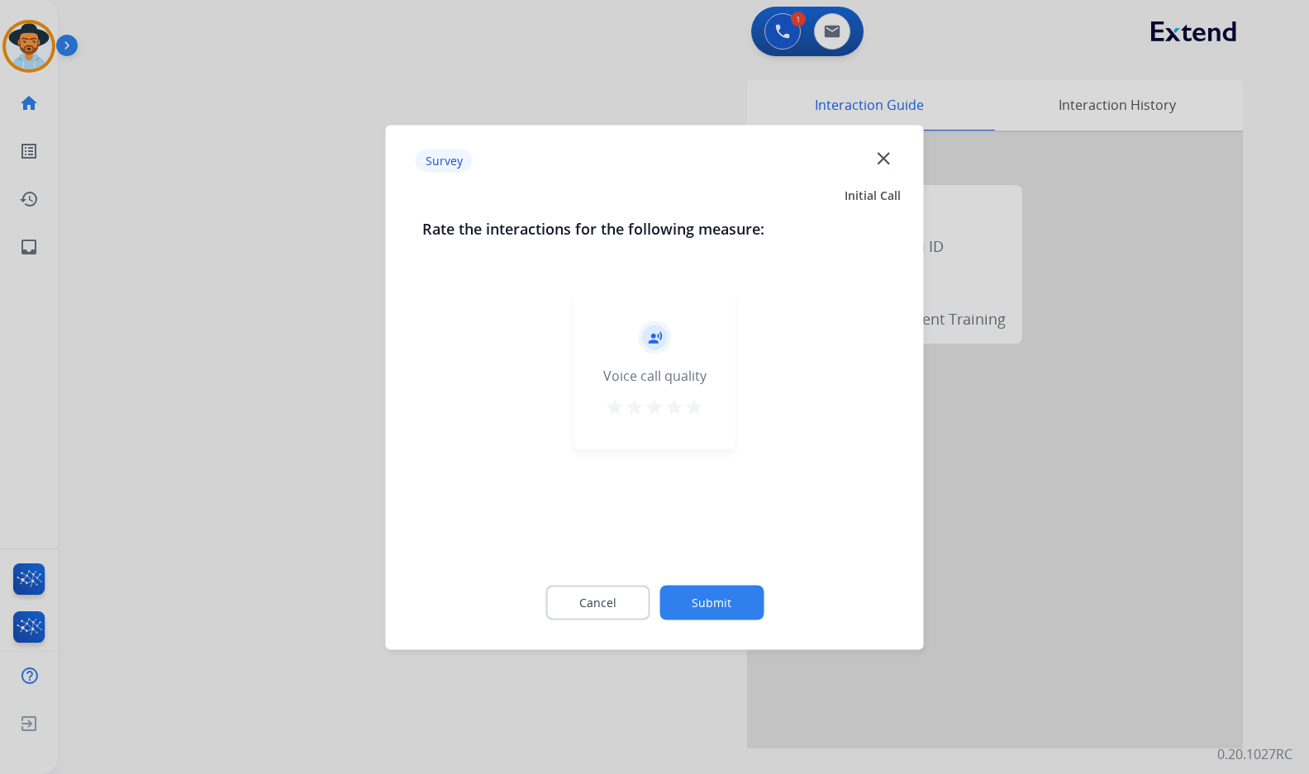
click at [710, 584] on div "Cancel Submit" at bounding box center [654, 602] width 465 height 74
click at [754, 605] on button "Submit" at bounding box center [711, 602] width 104 height 35
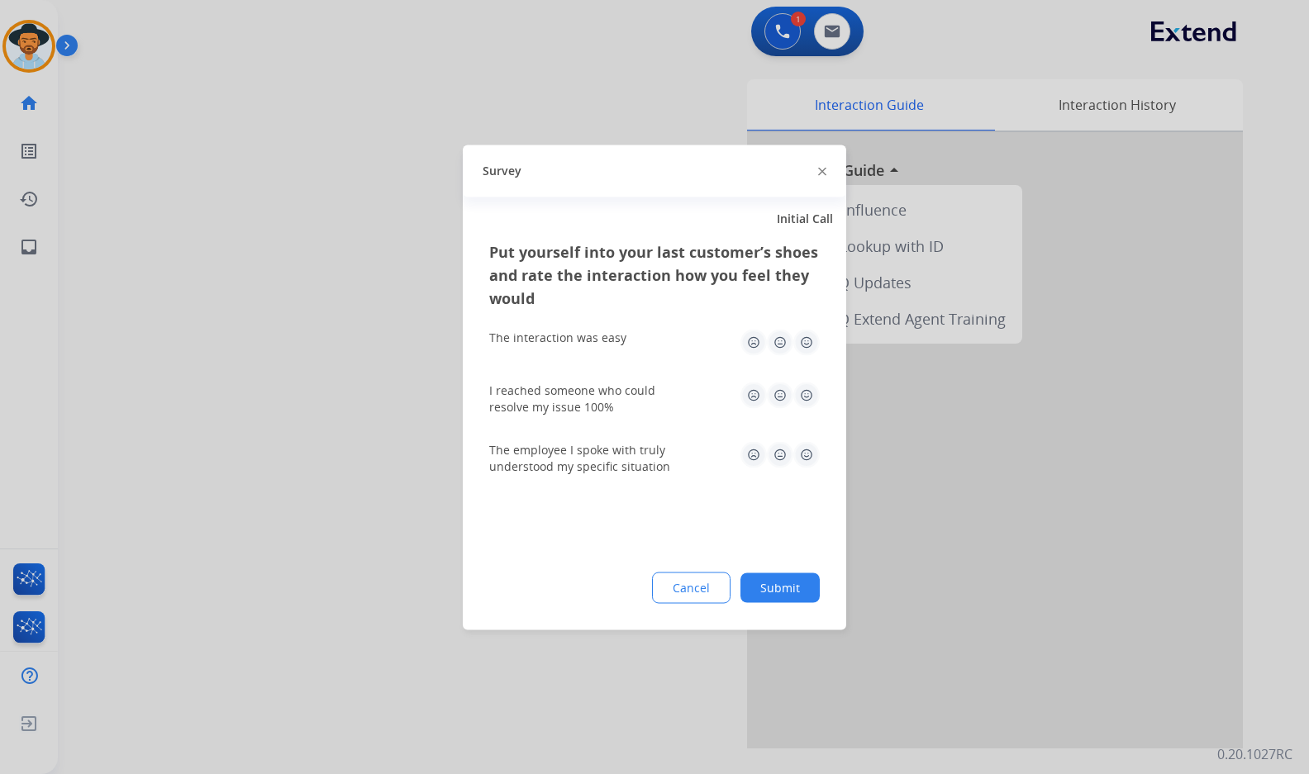
click at [781, 586] on button "Submit" at bounding box center [779, 588] width 79 height 30
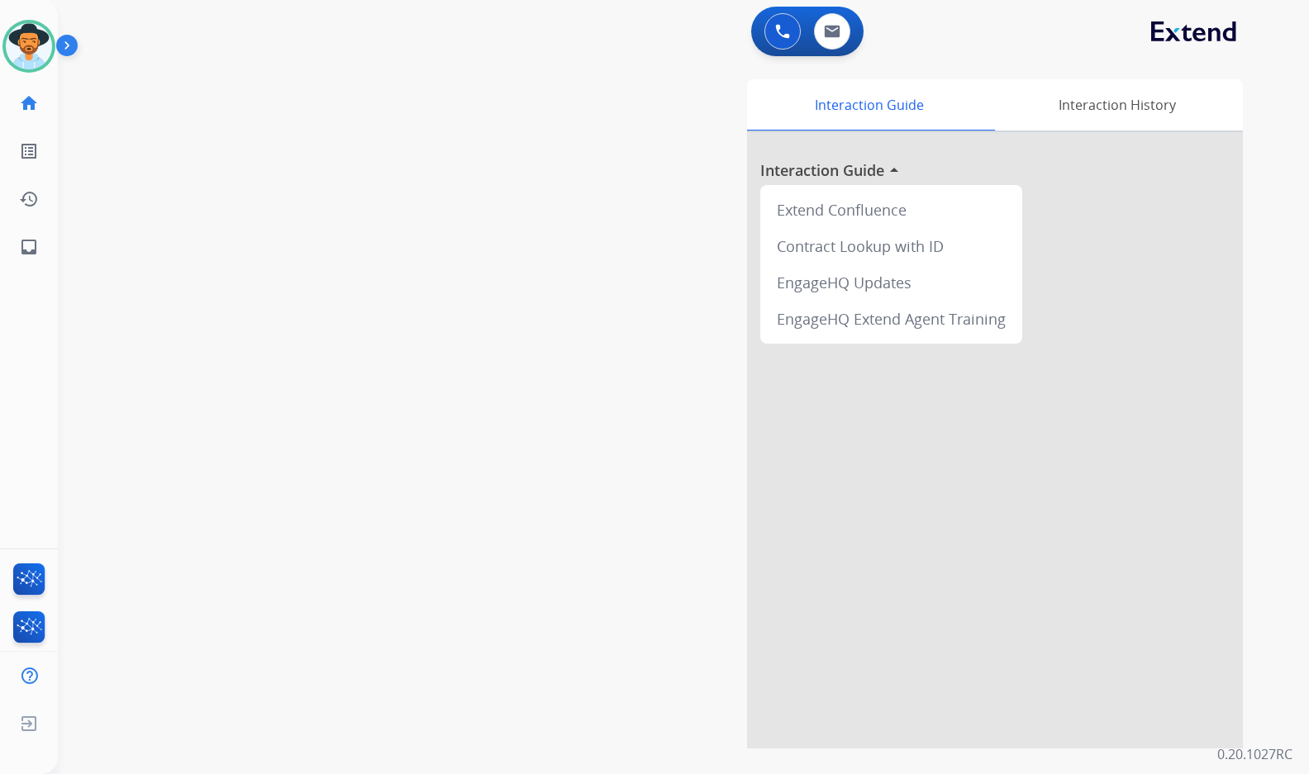
click at [218, 207] on div "swap_horiz Break voice bridge close_fullscreen Connect 3-Way Call merge_type Se…" at bounding box center [663, 403] width 1211 height 689
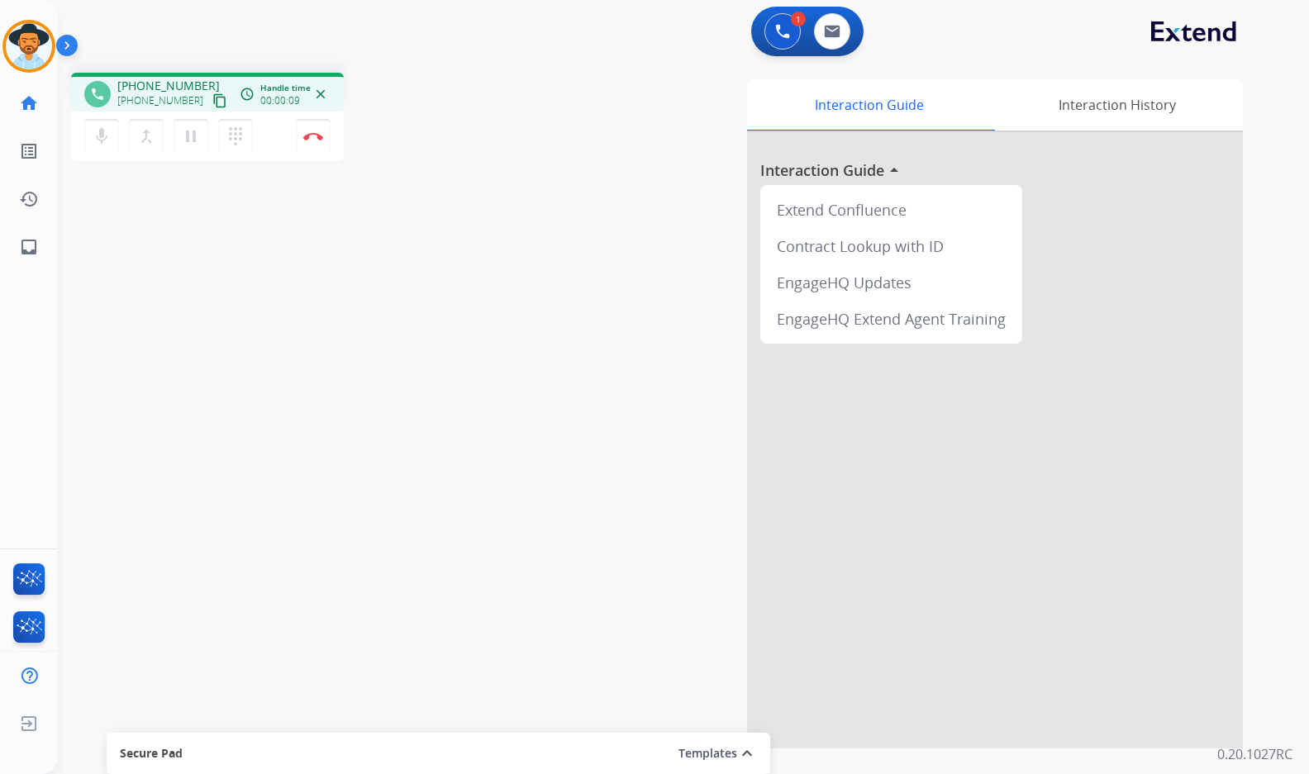
click at [210, 103] on button "content_copy" at bounding box center [220, 101] width 20 height 20
click at [244, 412] on div "phone +14783052117 +14783052117 content_copy access_time Call metrics Queue 00:…" at bounding box center [663, 403] width 1211 height 689
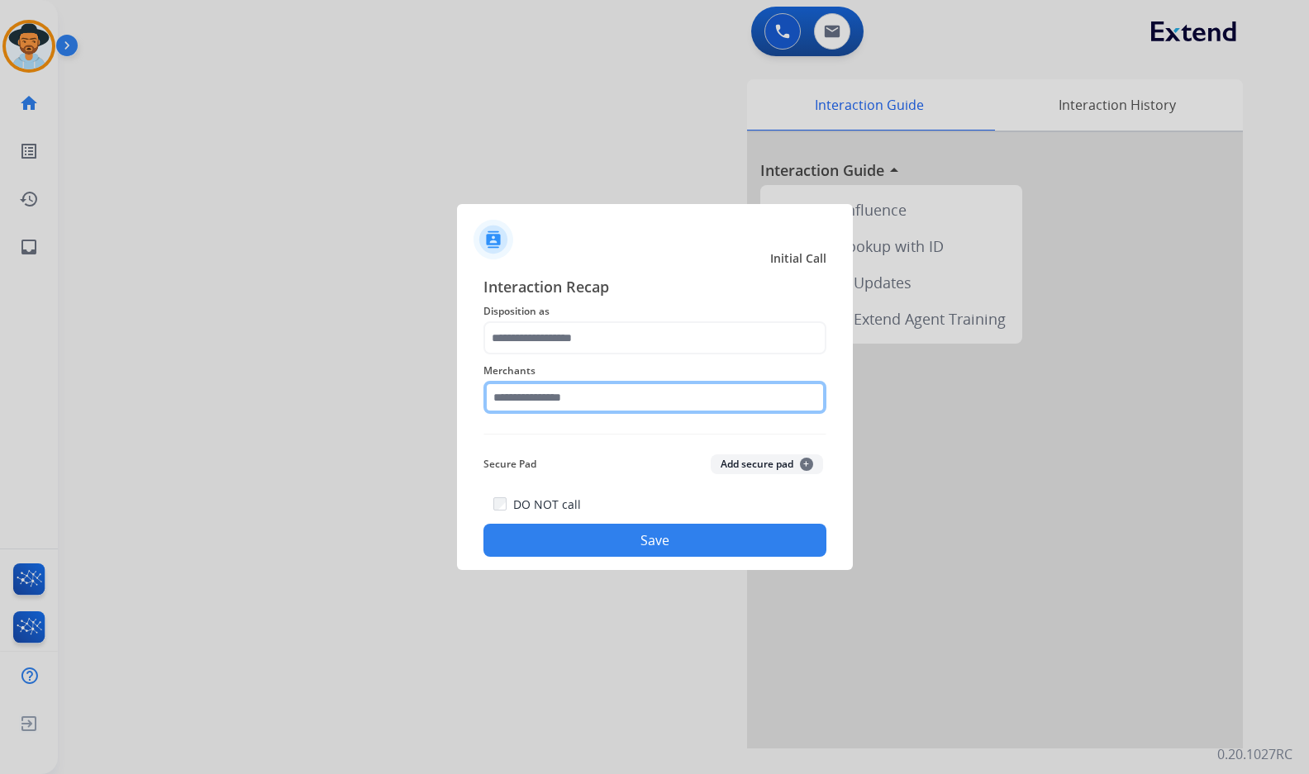
click at [593, 395] on input "text" at bounding box center [654, 397] width 343 height 33
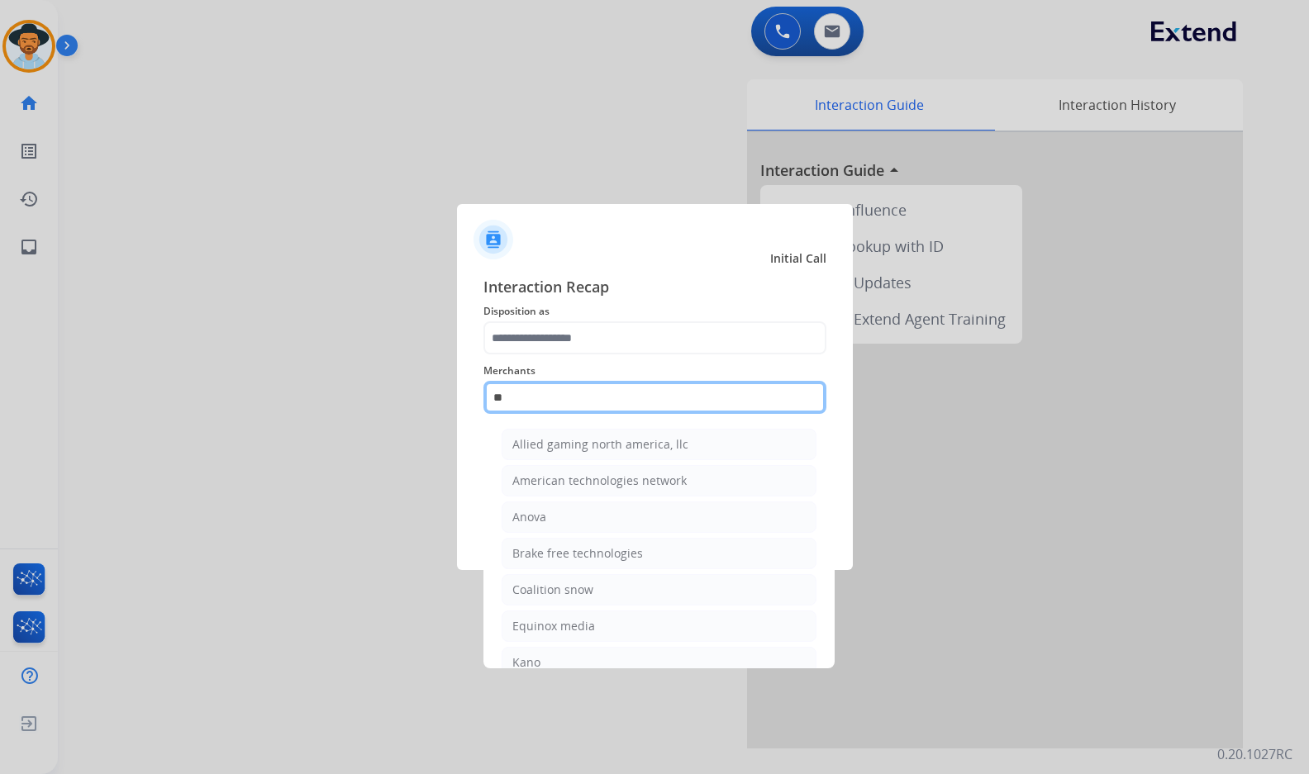
type input "*"
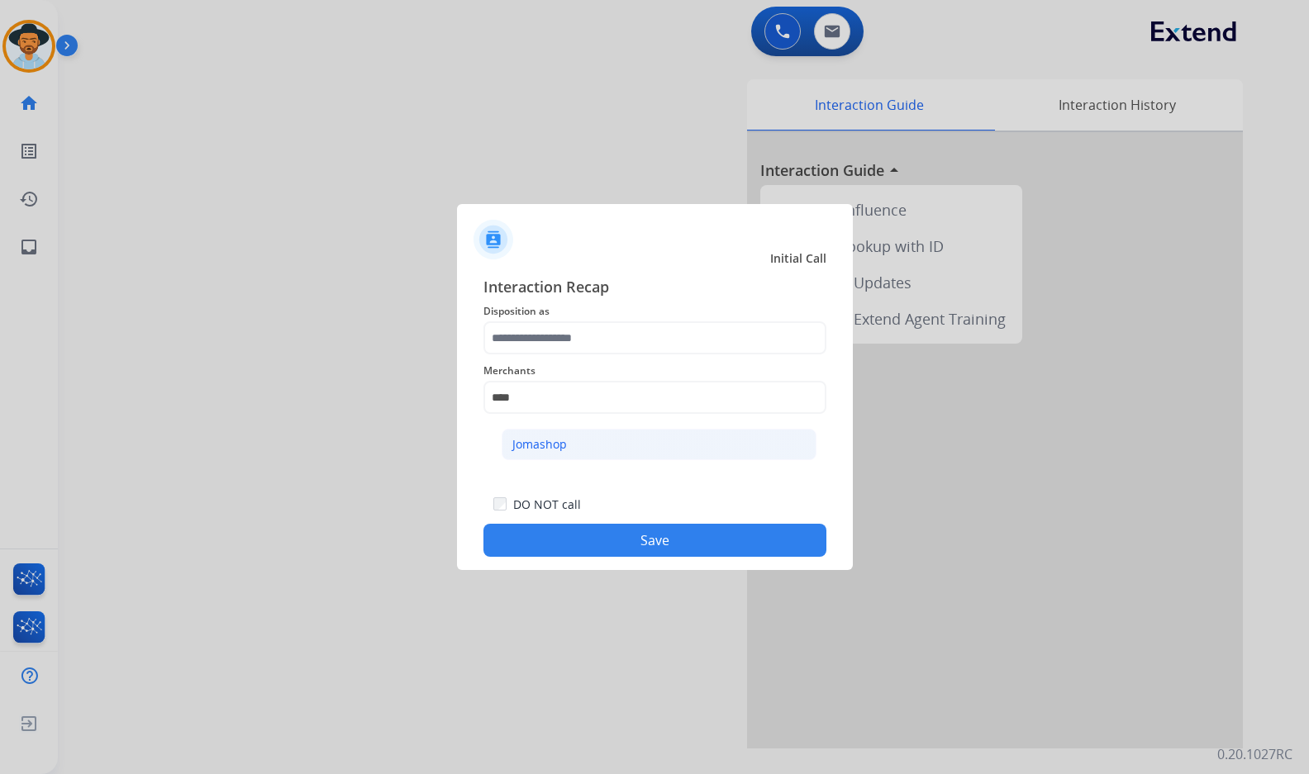
click at [611, 444] on li "Jomashop" at bounding box center [658, 444] width 315 height 31
type input "********"
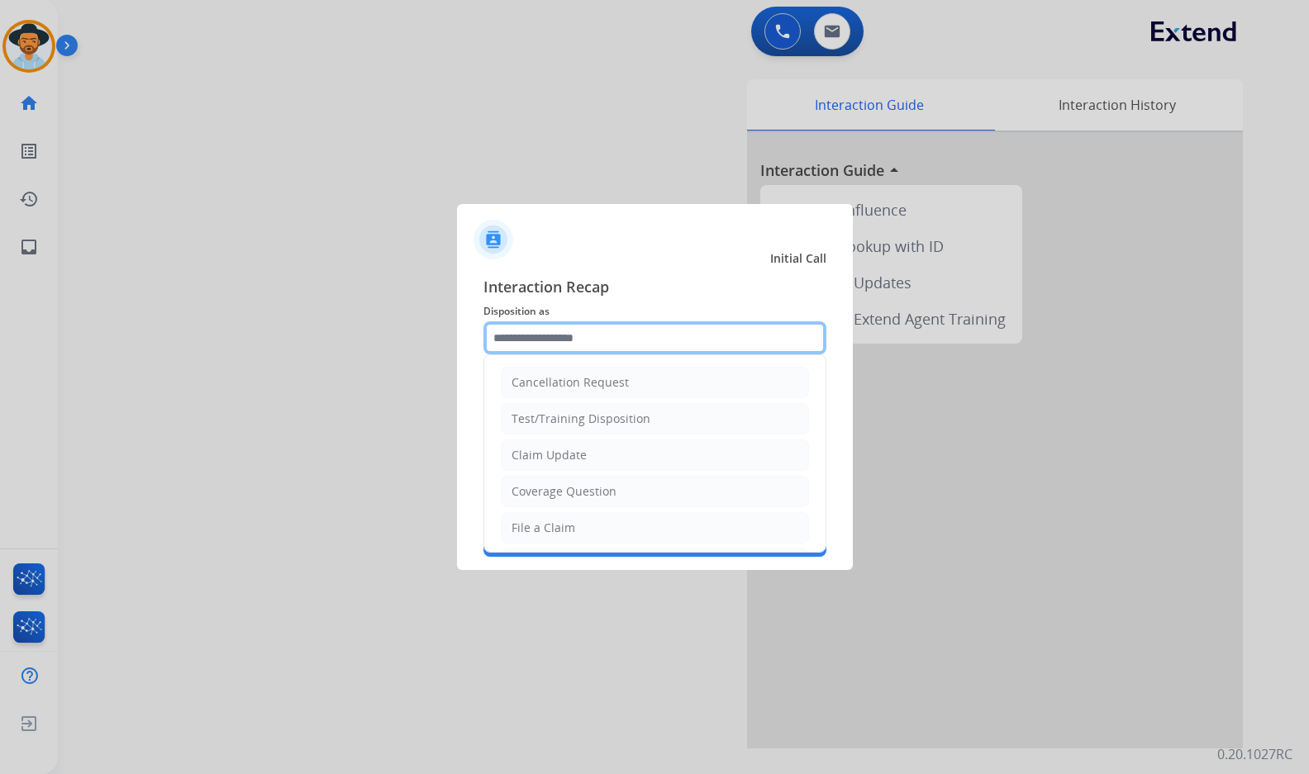
click at [624, 335] on input "text" at bounding box center [654, 337] width 343 height 33
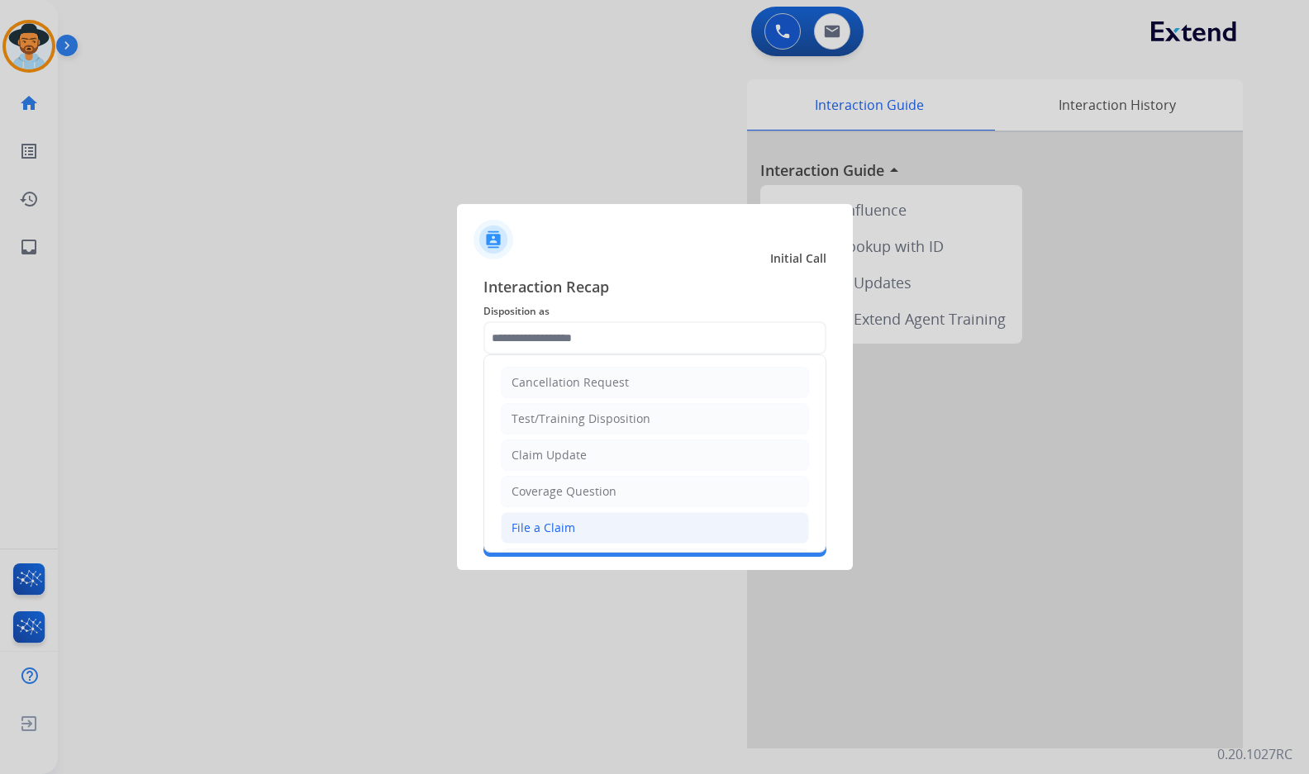
click at [565, 541] on li "File a Claim" at bounding box center [655, 527] width 308 height 31
type input "**********"
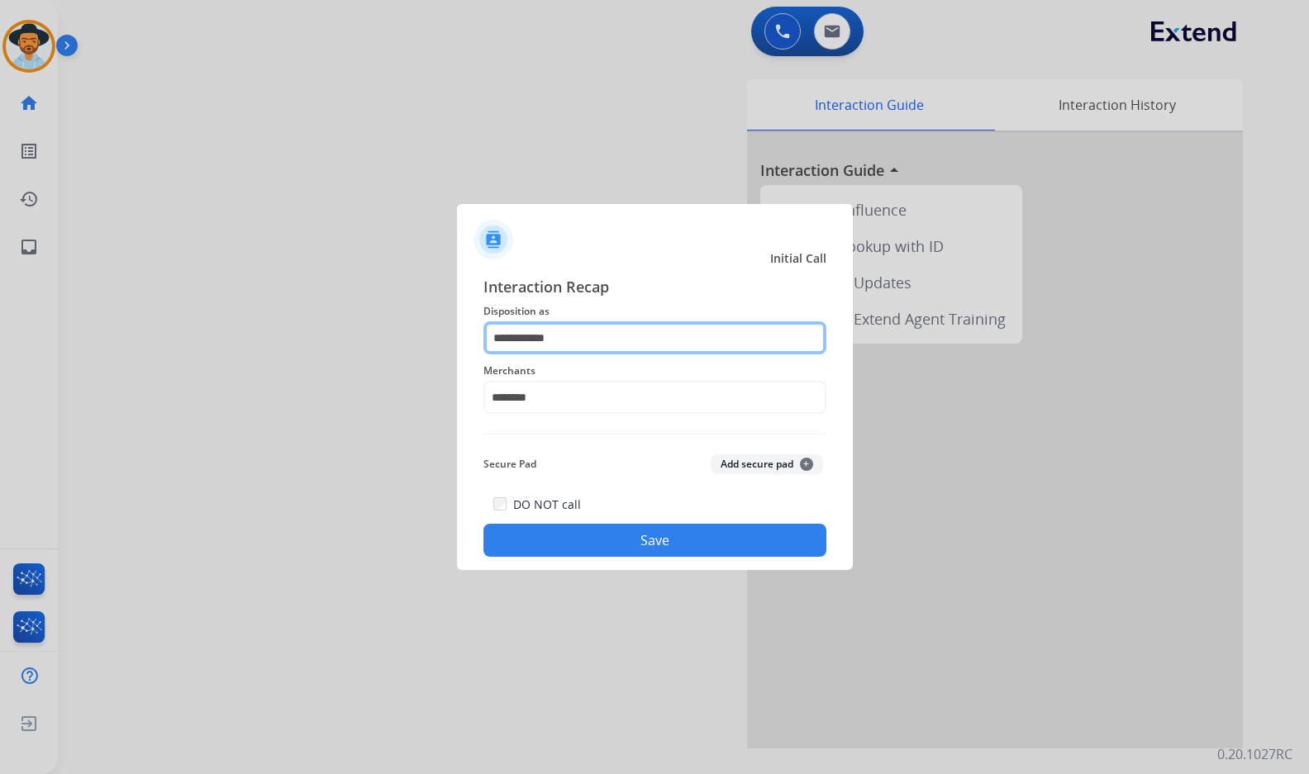
drag, startPoint x: 582, startPoint y: 335, endPoint x: 397, endPoint y: 337, distance: 185.9
click at [0, 337] on app-contact-recap-modal "**********" at bounding box center [0, 387] width 0 height 774
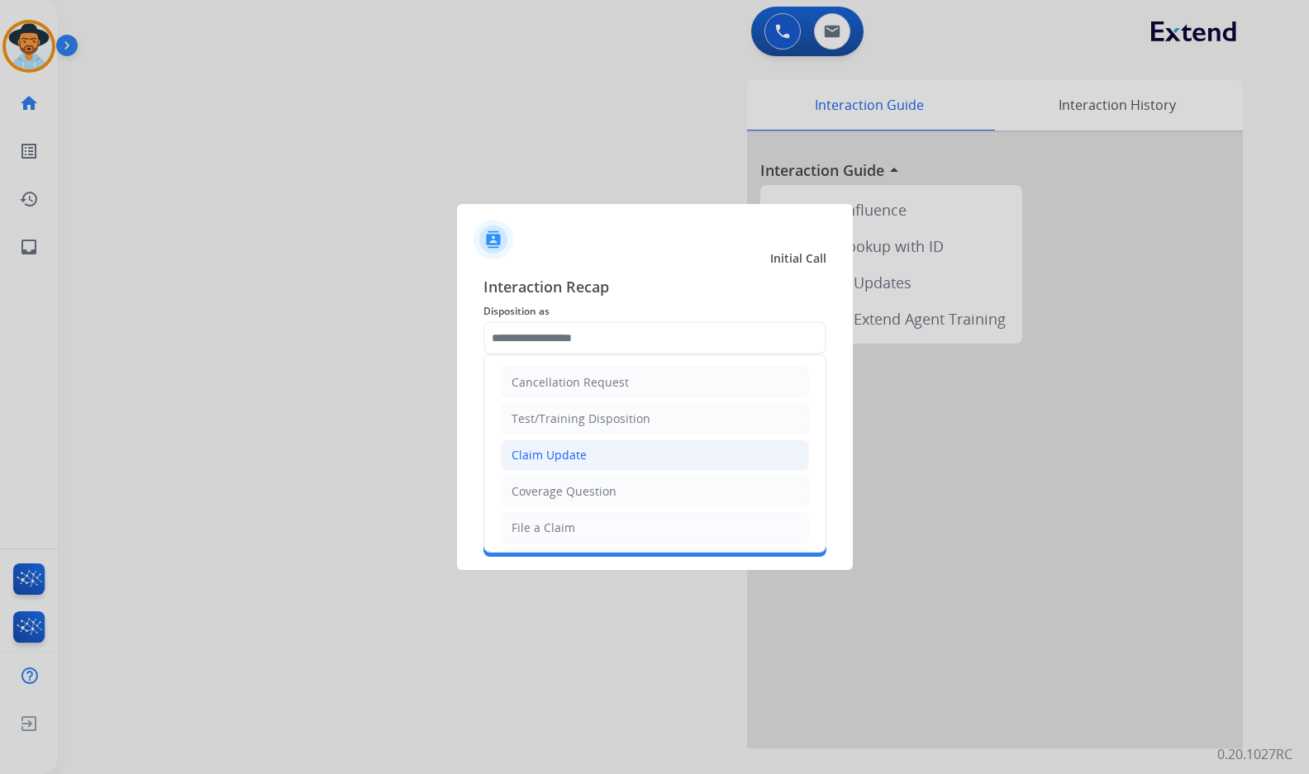
click at [634, 450] on li "Claim Update" at bounding box center [655, 455] width 308 height 31
type input "**********"
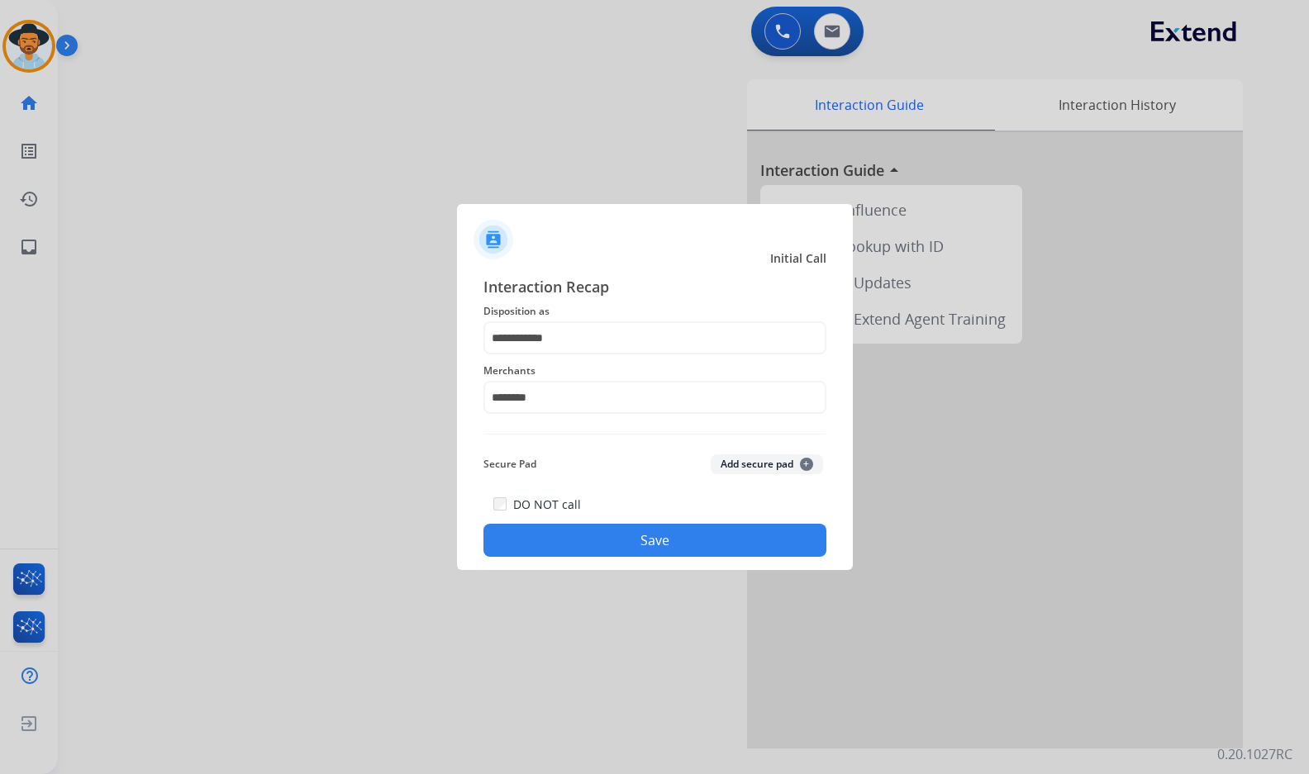
click at [629, 538] on button "Save" at bounding box center [654, 540] width 343 height 33
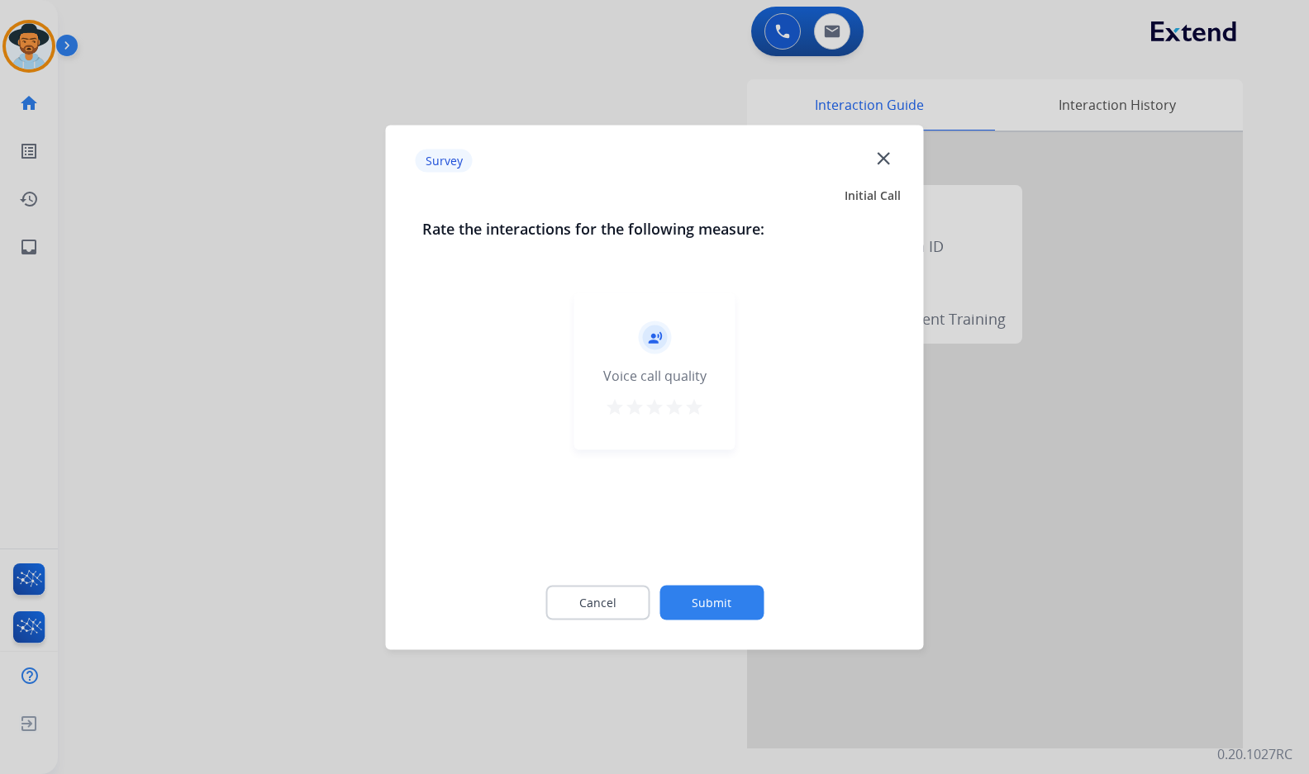
click at [731, 600] on button "Submit" at bounding box center [711, 602] width 104 height 35
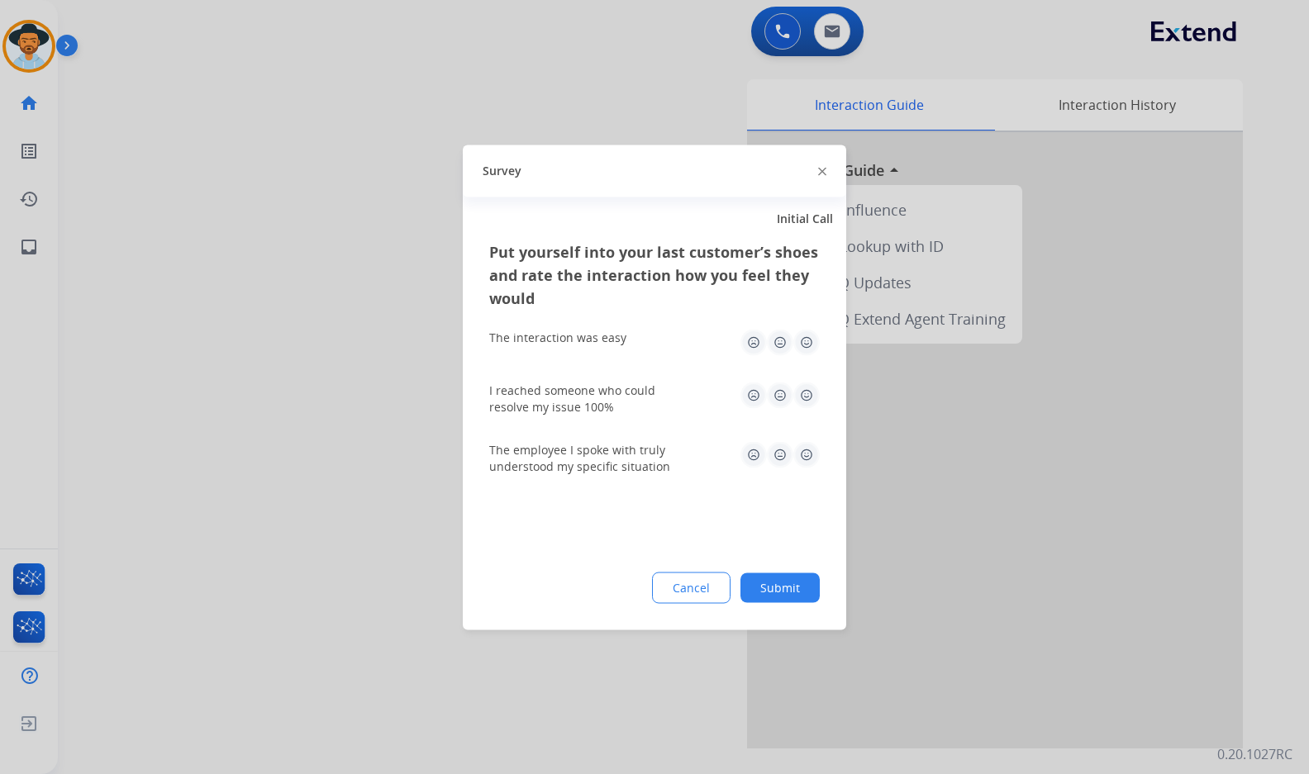
click at [774, 587] on button "Submit" at bounding box center [779, 588] width 79 height 30
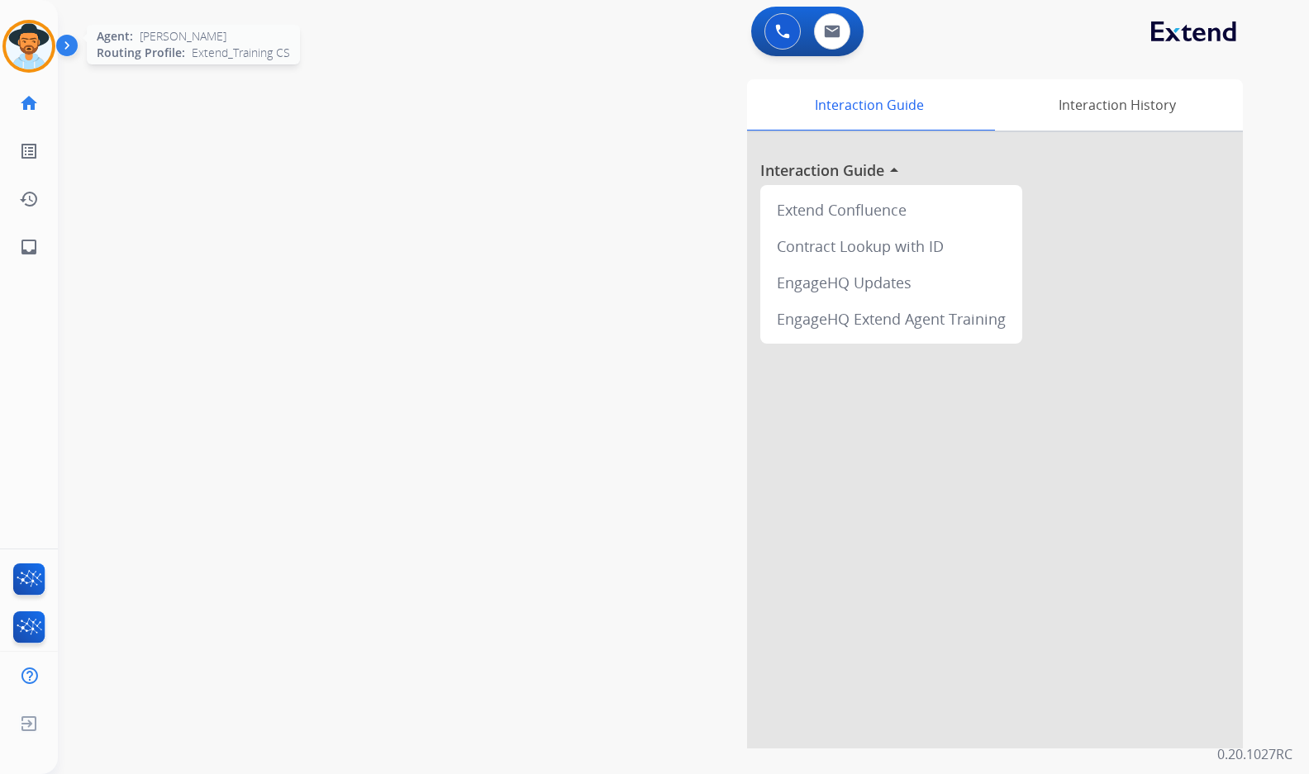
click at [44, 45] on img at bounding box center [29, 46] width 46 height 46
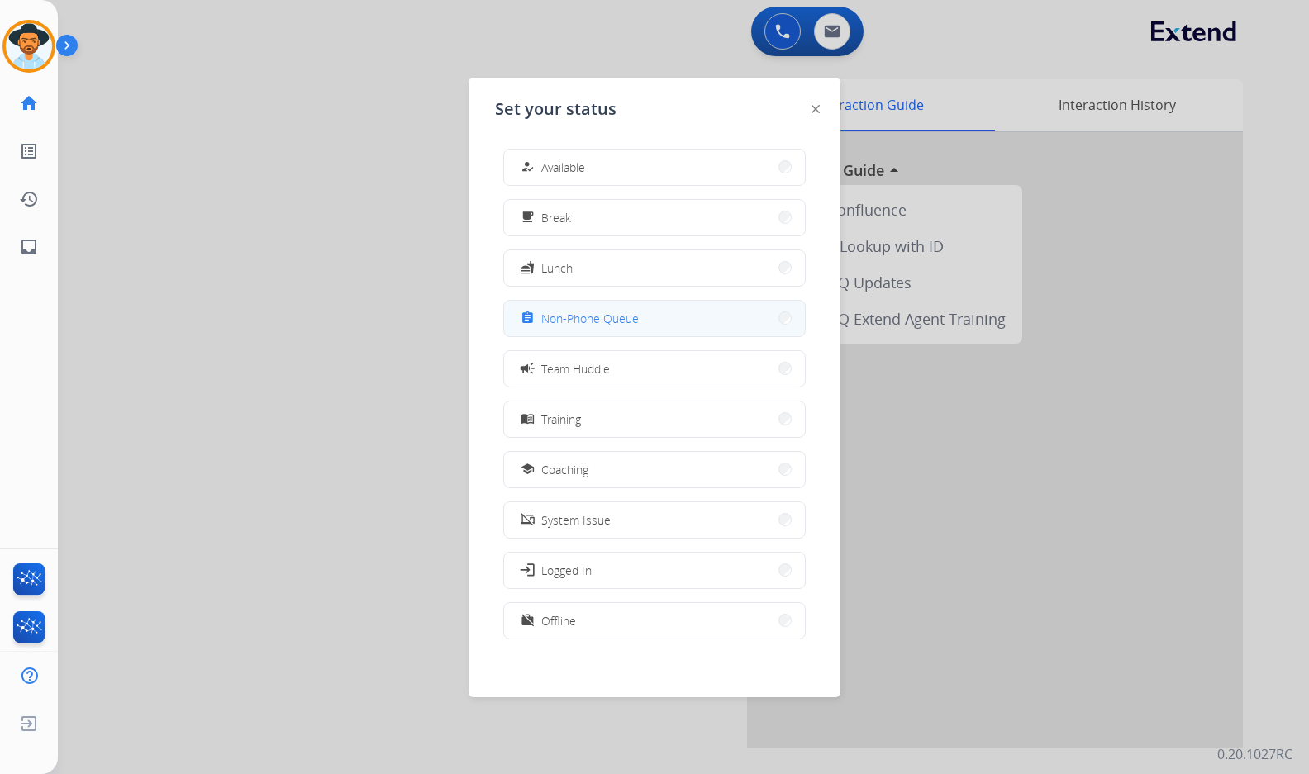
click at [610, 318] on span "Non-Phone Queue" at bounding box center [589, 318] width 97 height 17
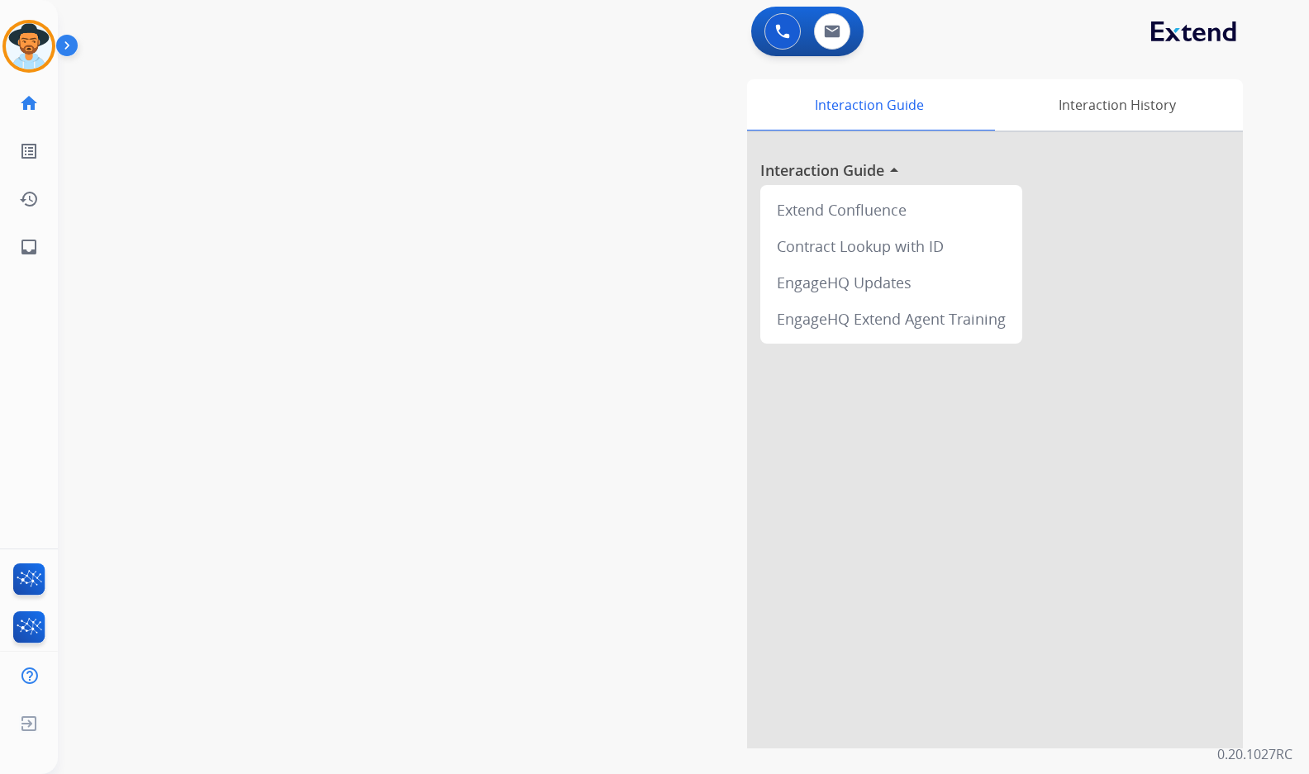
click at [290, 511] on div "swap_horiz Break voice bridge close_fullscreen Connect 3-Way Call merge_type Se…" at bounding box center [663, 403] width 1211 height 689
click at [60, 44] on img at bounding box center [70, 48] width 28 height 31
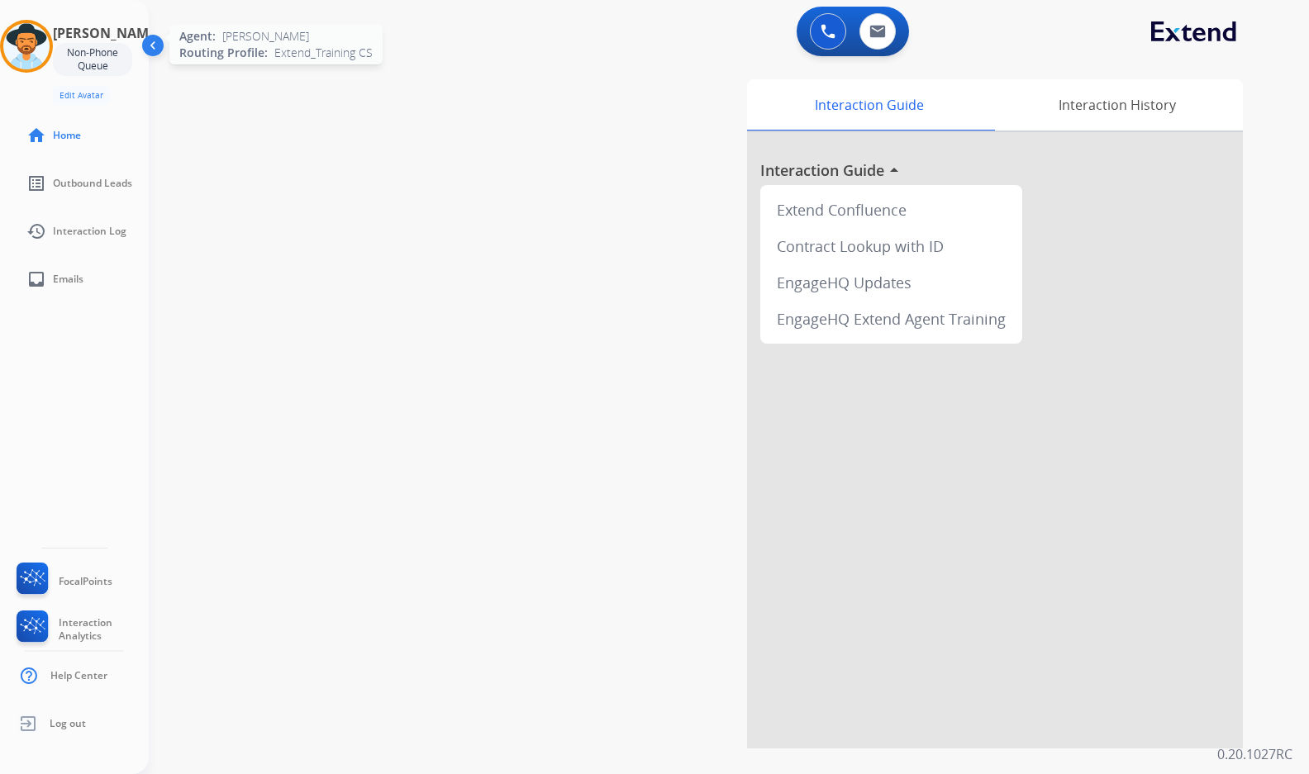
click at [50, 43] on img at bounding box center [26, 46] width 46 height 46
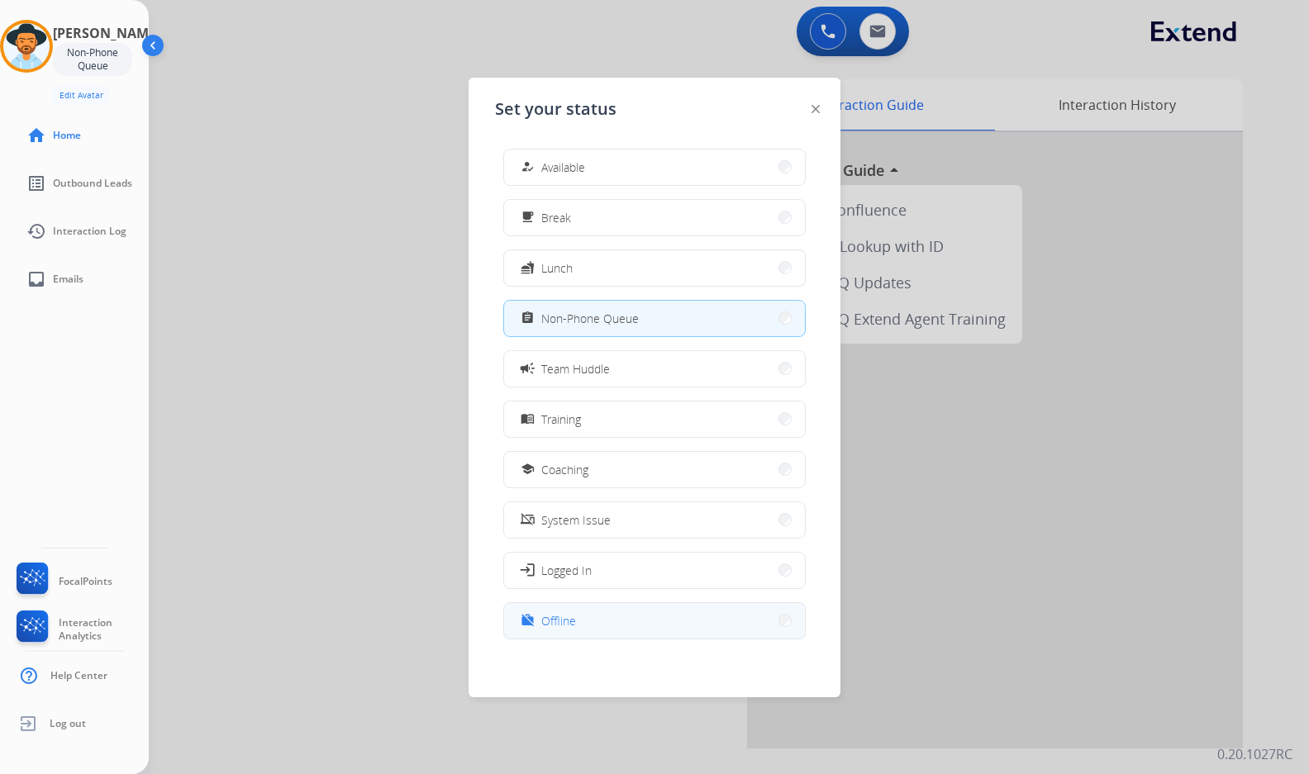
click at [660, 620] on button "work_off Offline" at bounding box center [654, 621] width 301 height 36
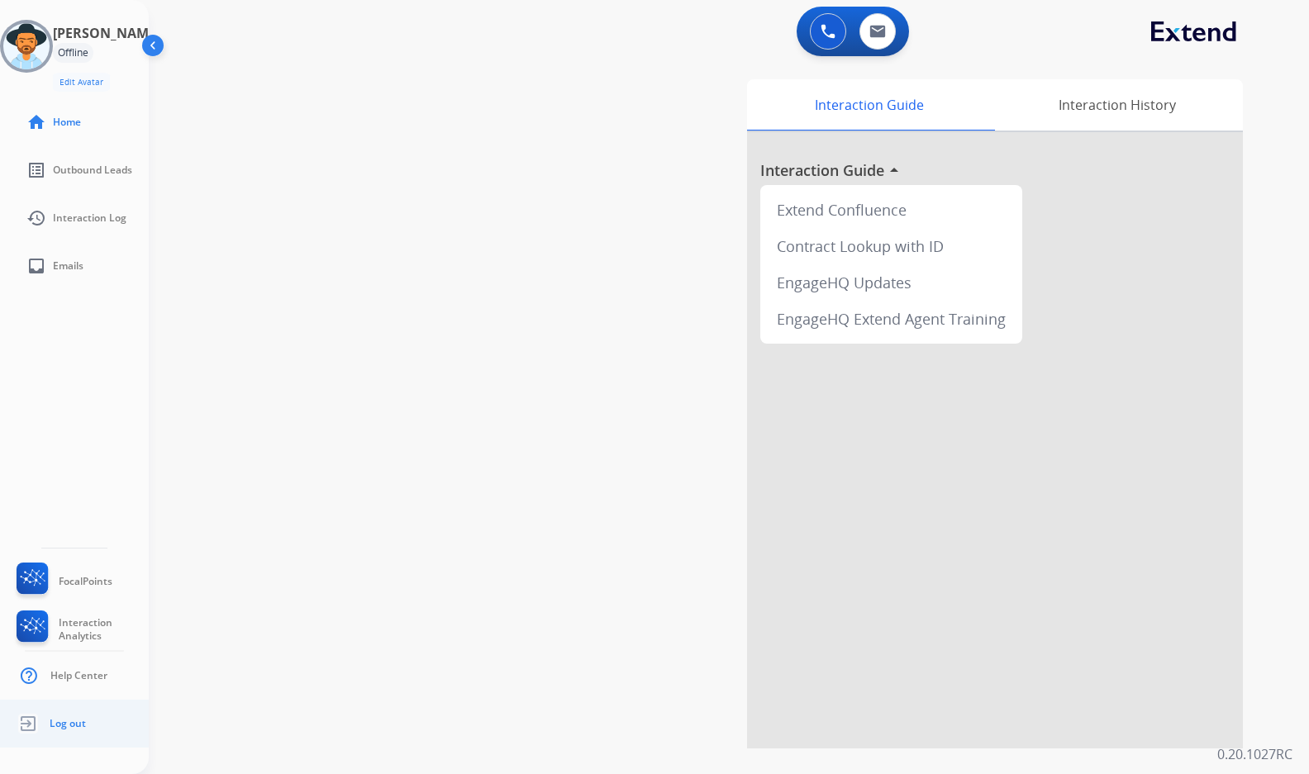
click at [53, 719] on span "Log out" at bounding box center [68, 723] width 36 height 13
